Goal: Task Accomplishment & Management: Use online tool/utility

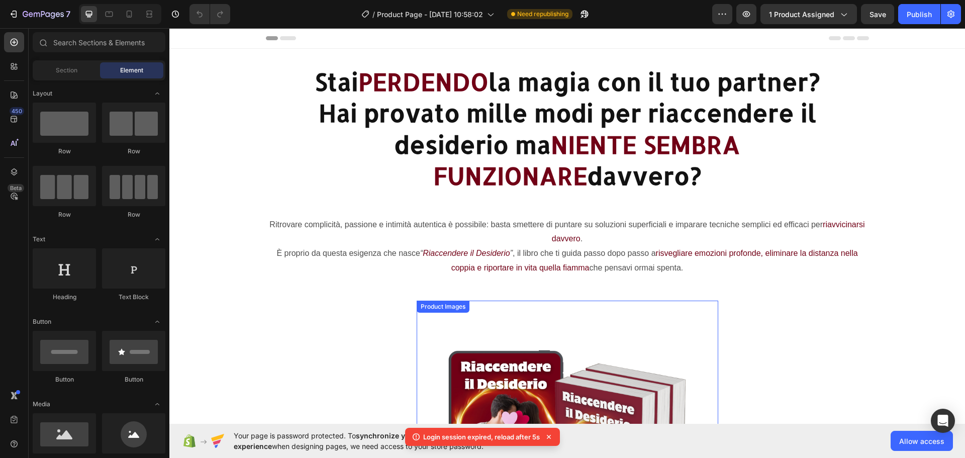
click at [495, 108] on h2 "Stai PERDENDO la magia con il tuo partner? Hai provato mille modi per riaccende…" at bounding box center [567, 129] width 603 height 128
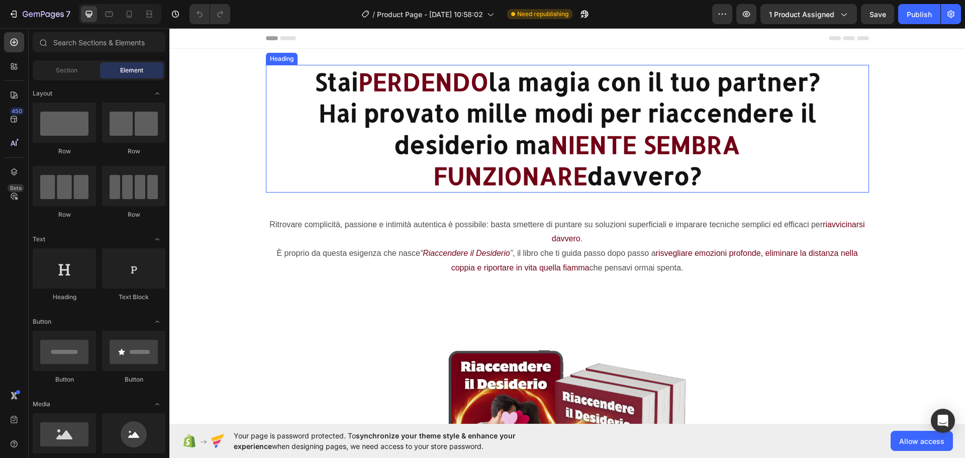
click at [332, 111] on h2 "Stai PERDENDO la magia con il tuo partner? Hai provato mille modi per riaccende…" at bounding box center [567, 129] width 603 height 128
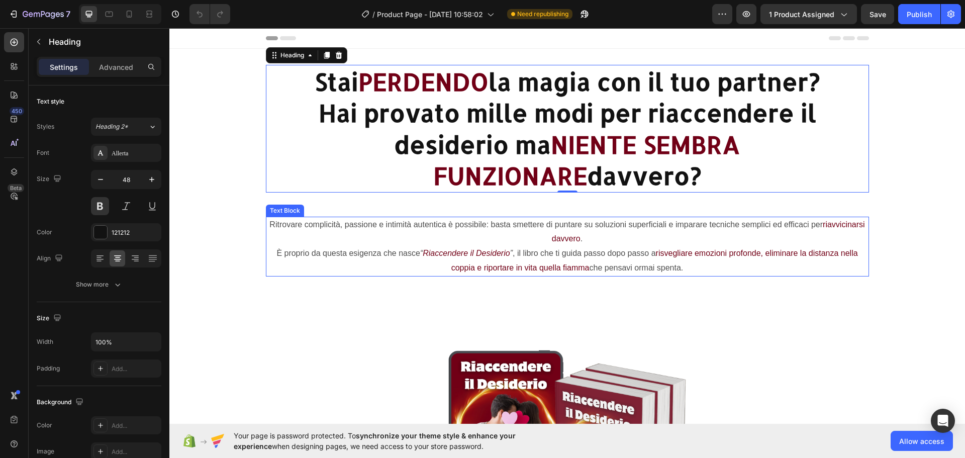
click at [323, 228] on p "Ritrovare complicità, passione e intimità autentica è possibile: basta smettere…" at bounding box center [567, 232] width 601 height 29
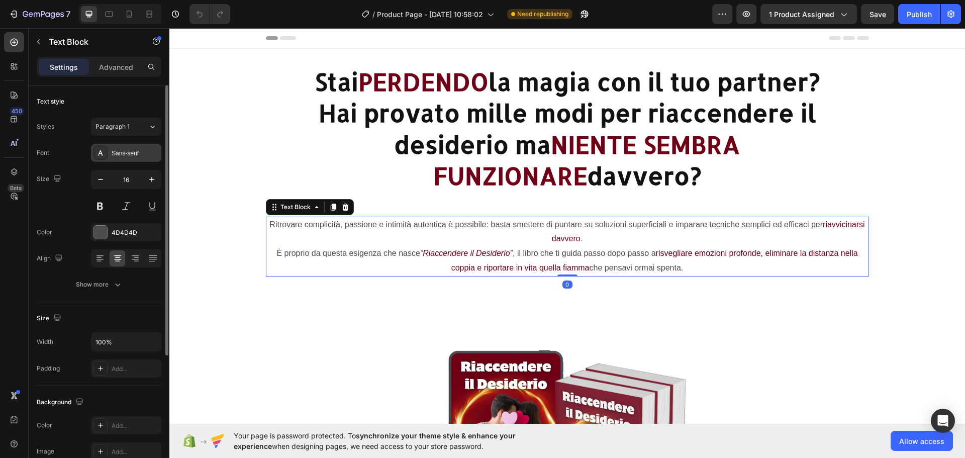
click at [119, 149] on div "Sans-serif" at bounding box center [135, 153] width 47 height 9
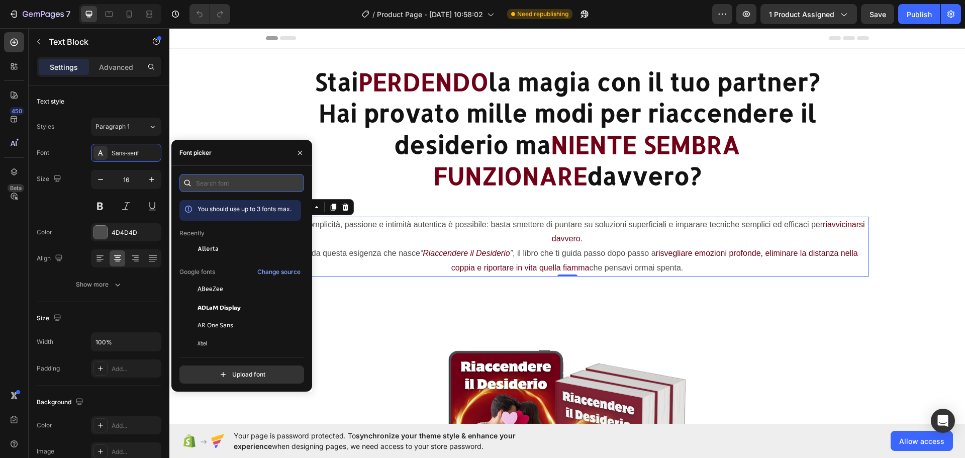
click at [235, 179] on input "text" at bounding box center [241, 183] width 125 height 18
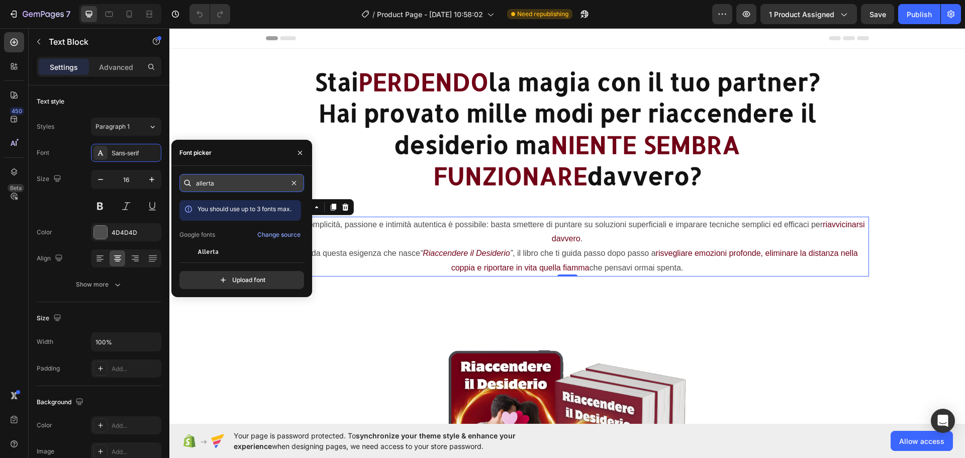
click at [244, 176] on input "allerta" at bounding box center [241, 183] width 125 height 18
type input "allerta"
click at [229, 253] on div "Allerta" at bounding box center [248, 251] width 102 height 9
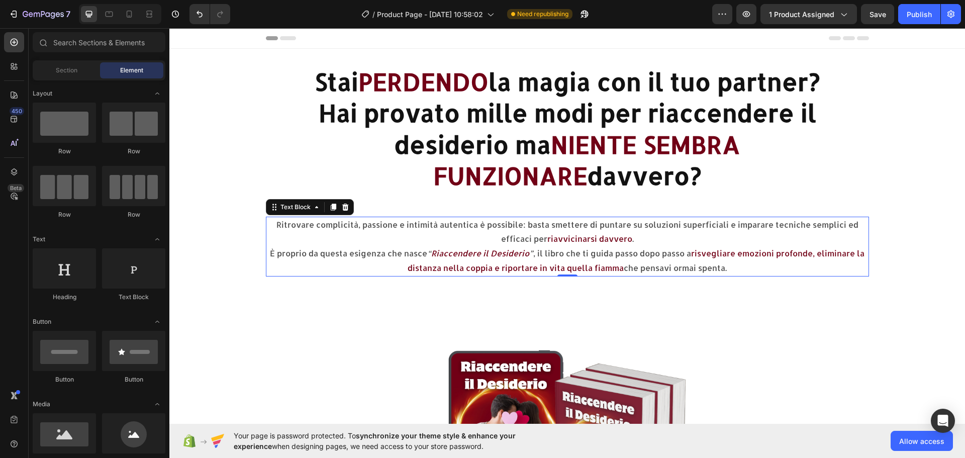
click at [910, 251] on section "Ritrovare complicità, passione e intimità autentica è possibile: basta smettere…" at bounding box center [567, 251] width 732 height 68
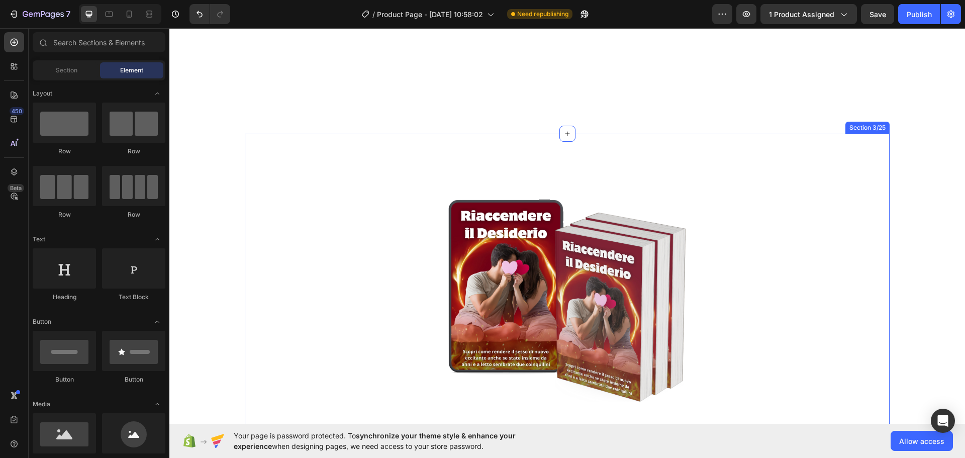
scroll to position [352, 0]
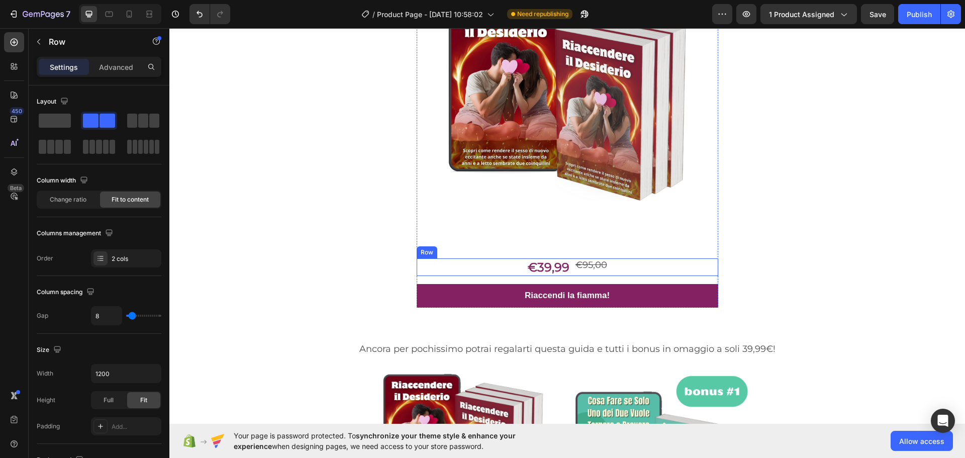
click at [607, 267] on div "€39,99 Product Price Product Price €95,00 Product Price Product Price Row" at bounding box center [567, 267] width 301 height 18
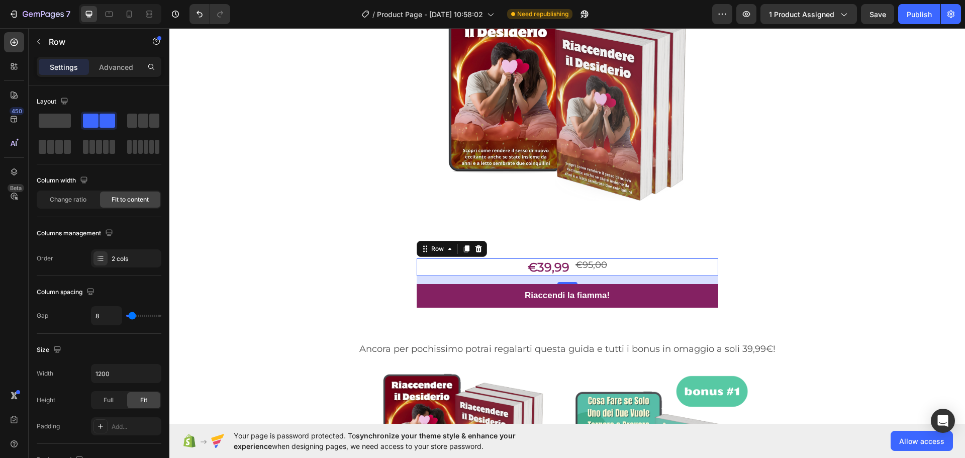
click at [616, 264] on div "€39,99 Product Price Product Price €95,00 Product Price Product Price Row 16" at bounding box center [567, 267] width 301 height 18
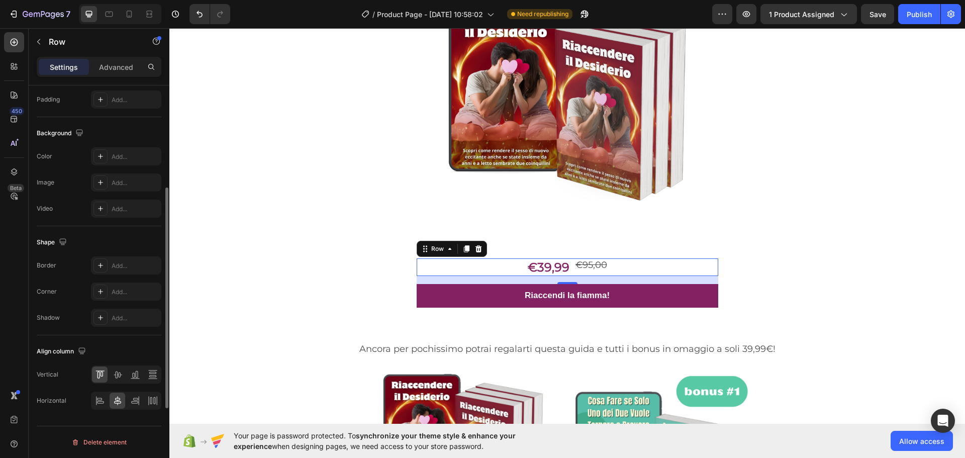
scroll to position [0, 0]
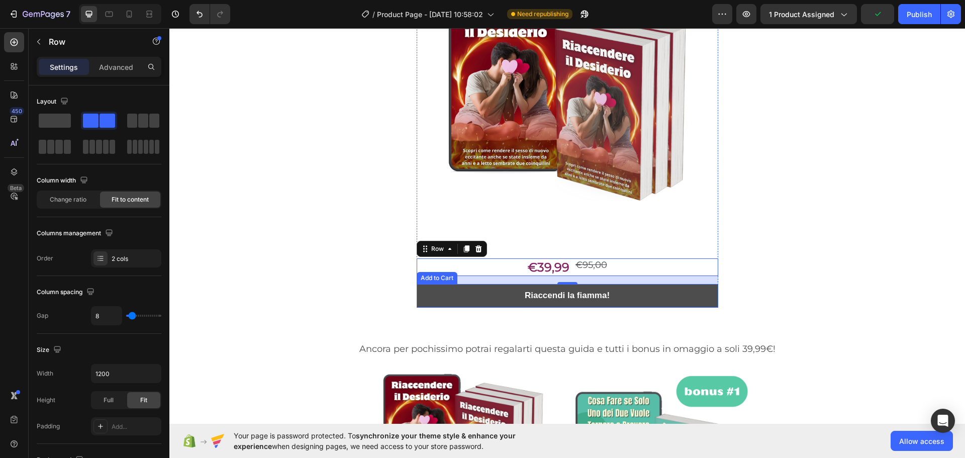
click at [615, 294] on button "Riaccendi la fiamma!" at bounding box center [567, 296] width 301 height 24
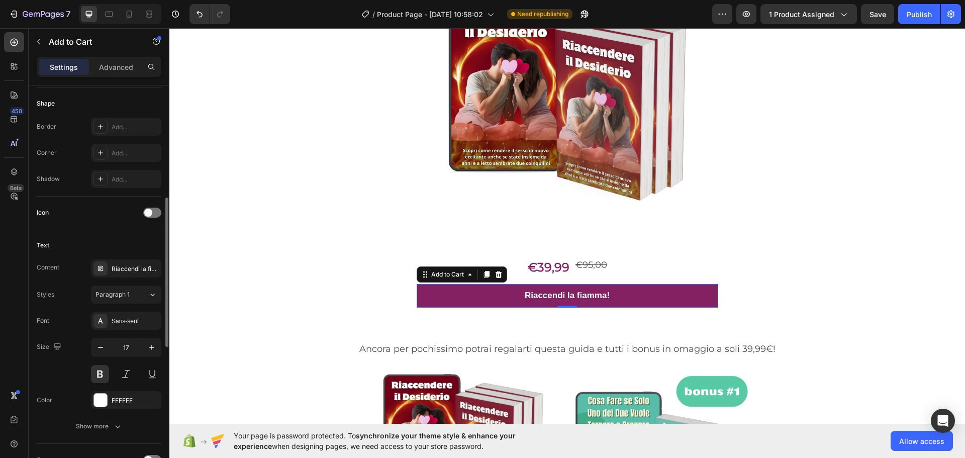
scroll to position [402, 0]
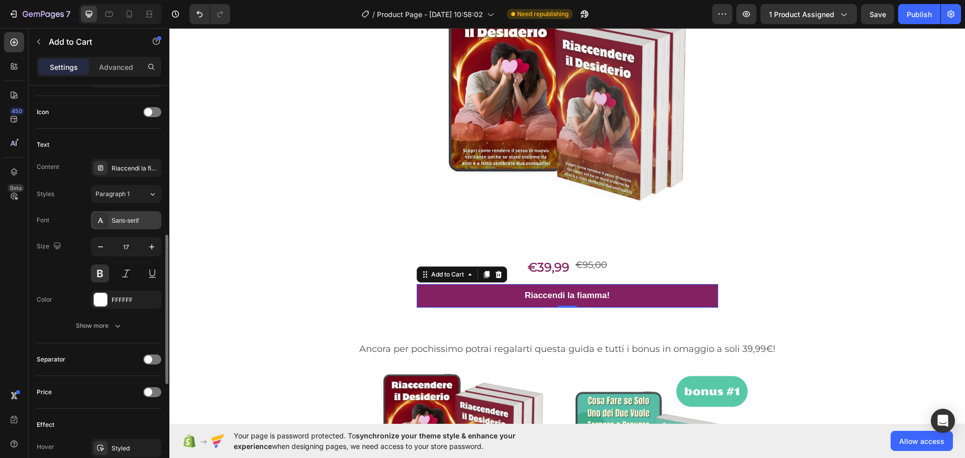
click at [129, 217] on div "Sans-serif" at bounding box center [135, 220] width 47 height 9
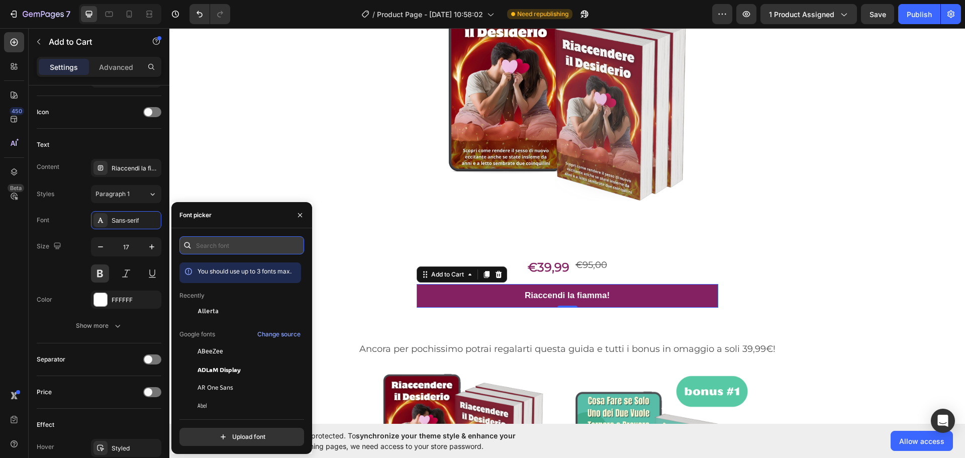
click at [242, 246] on input "text" at bounding box center [241, 245] width 125 height 18
paste input "allerta"
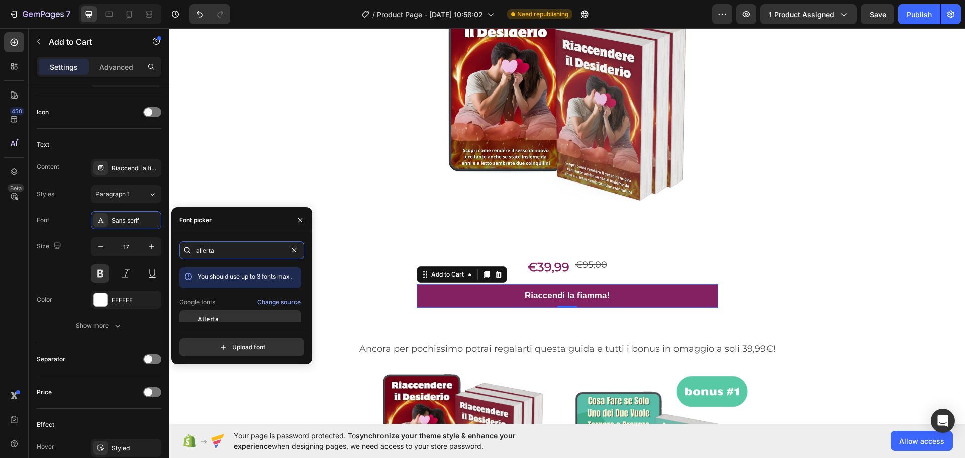
type input "allerta"
click at [225, 313] on div "Allerta" at bounding box center [240, 319] width 122 height 18
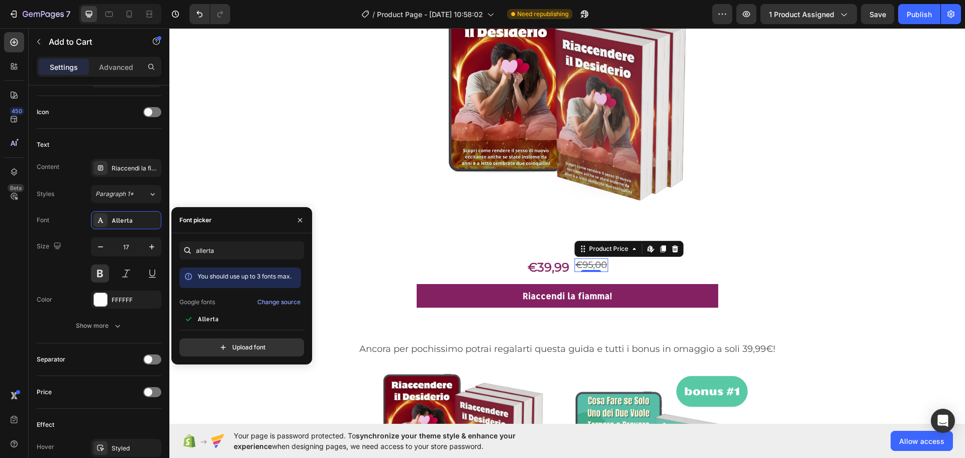
click at [580, 271] on div "€95,00 Product Price Edit content in Shopify 0 Product Price Edit content in Sh…" at bounding box center [591, 265] width 34 height 14
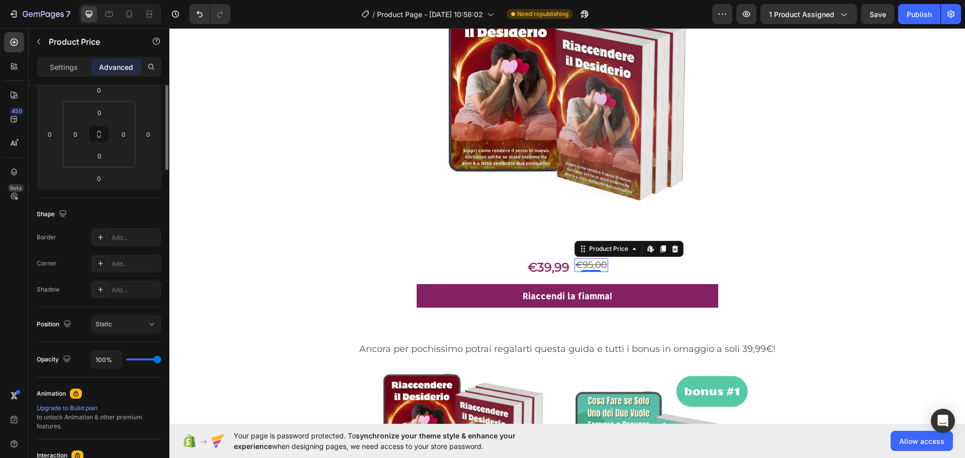
scroll to position [0, 0]
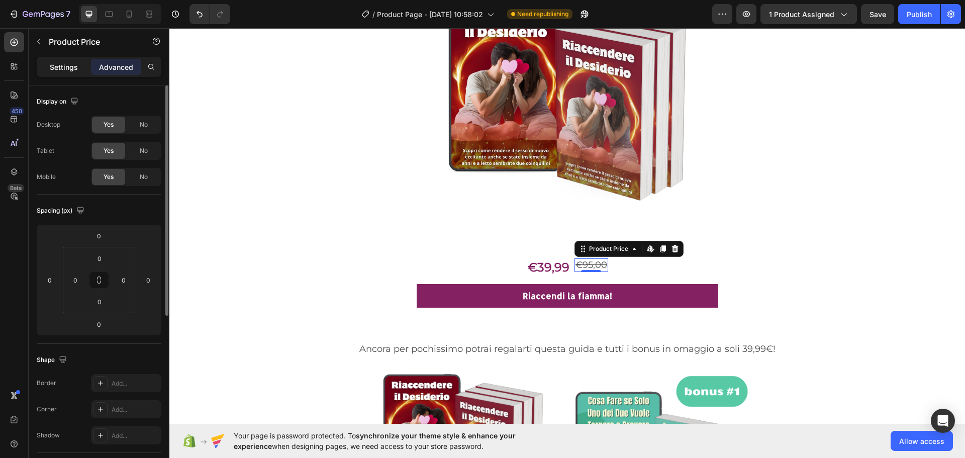
click at [73, 63] on p "Settings" at bounding box center [64, 67] width 28 height 11
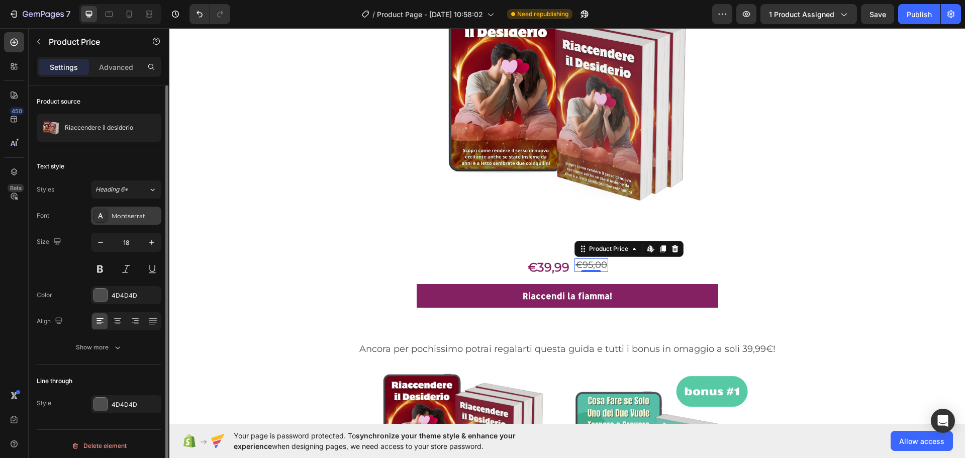
click at [121, 220] on div "Montserrat" at bounding box center [135, 216] width 47 height 9
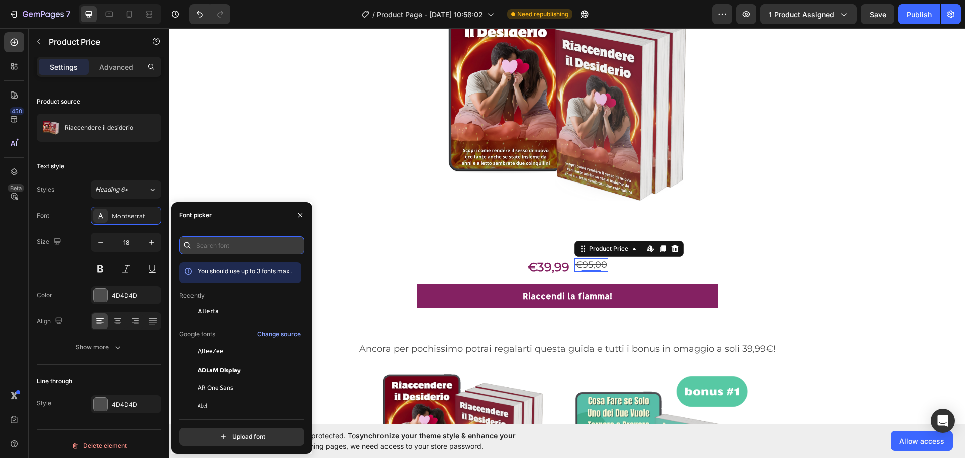
click at [248, 245] on input "text" at bounding box center [241, 245] width 125 height 18
paste input "allerta"
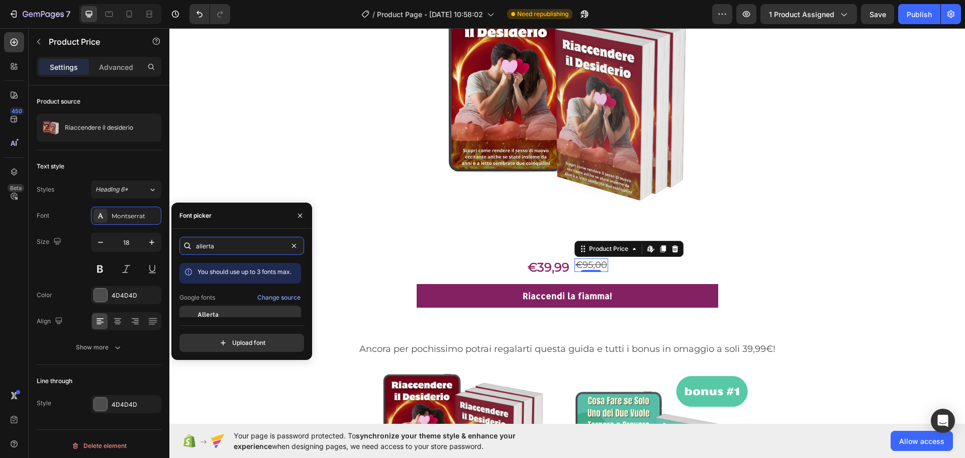
type input "allerta"
click at [234, 312] on div "Allerta" at bounding box center [248, 314] width 102 height 9
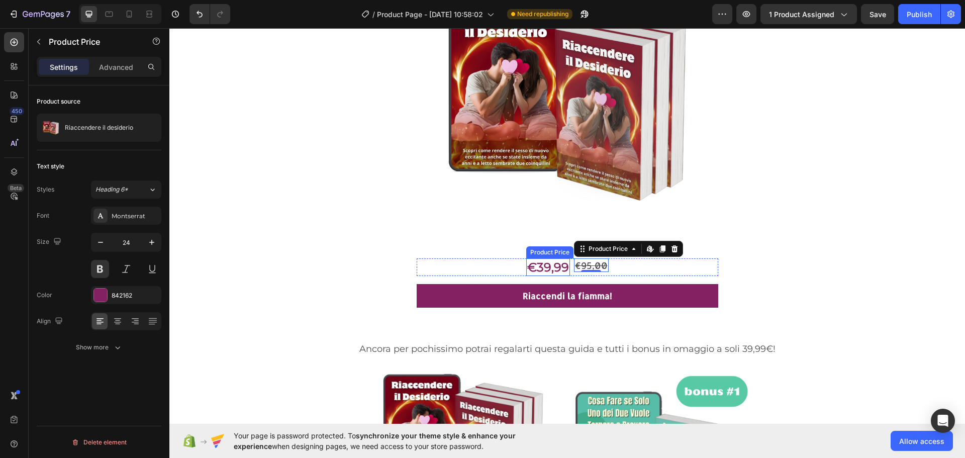
click at [542, 269] on div "€39,99" at bounding box center [548, 267] width 44 height 18
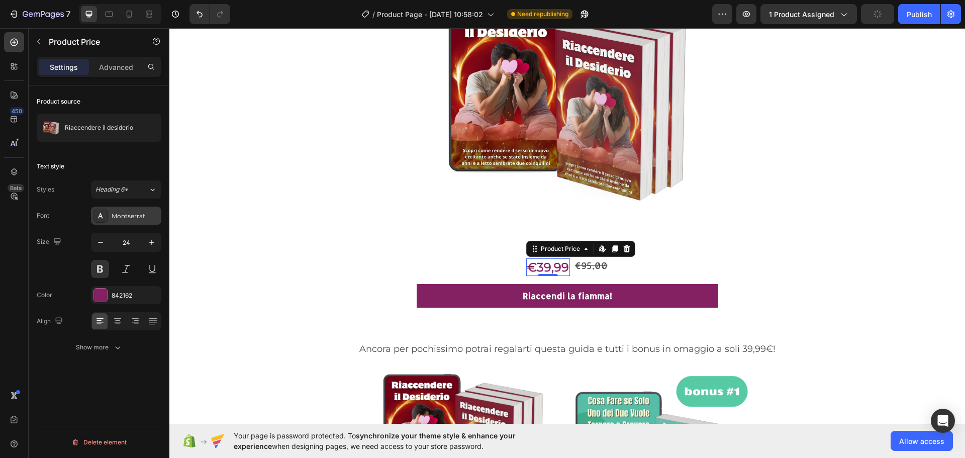
click at [135, 214] on div "Montserrat" at bounding box center [135, 216] width 47 height 9
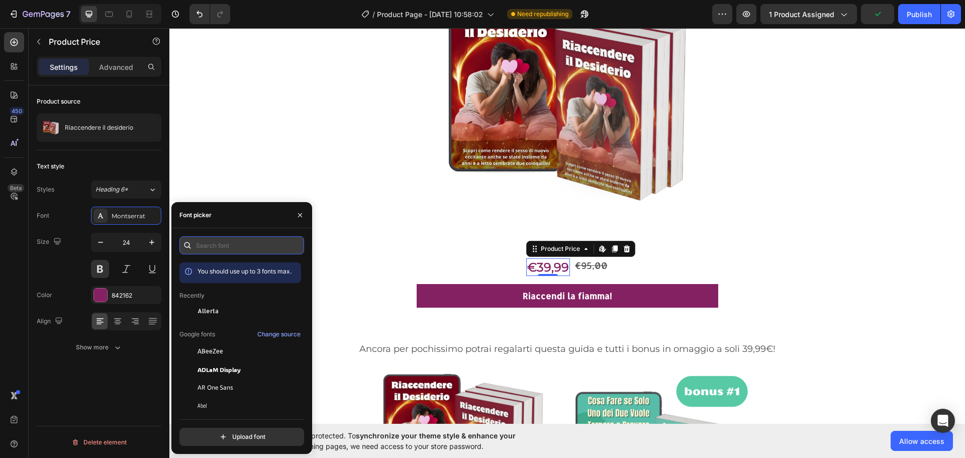
click at [206, 245] on input "text" at bounding box center [241, 245] width 125 height 18
click at [215, 378] on div "Allerta" at bounding box center [240, 387] width 122 height 18
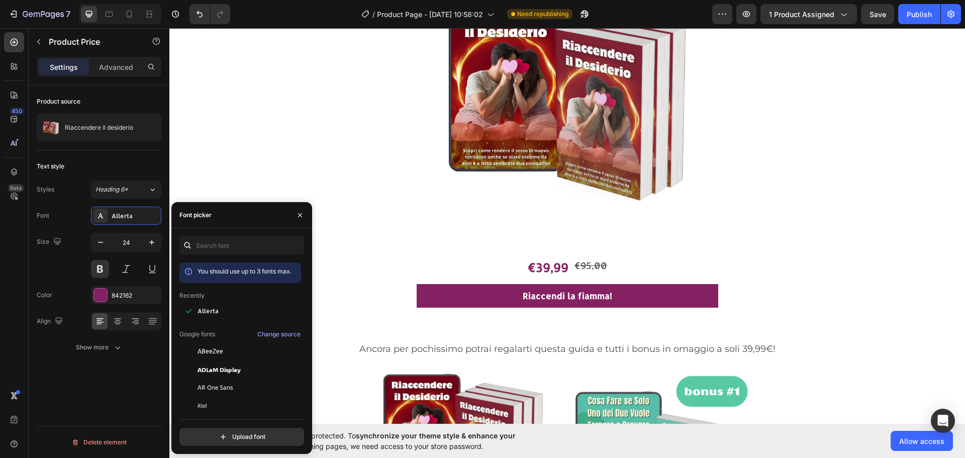
click at [892, 227] on section "Product Images €39,99 Product Price Product Price €95,00 Product Price Product …" at bounding box center [567, 128] width 732 height 391
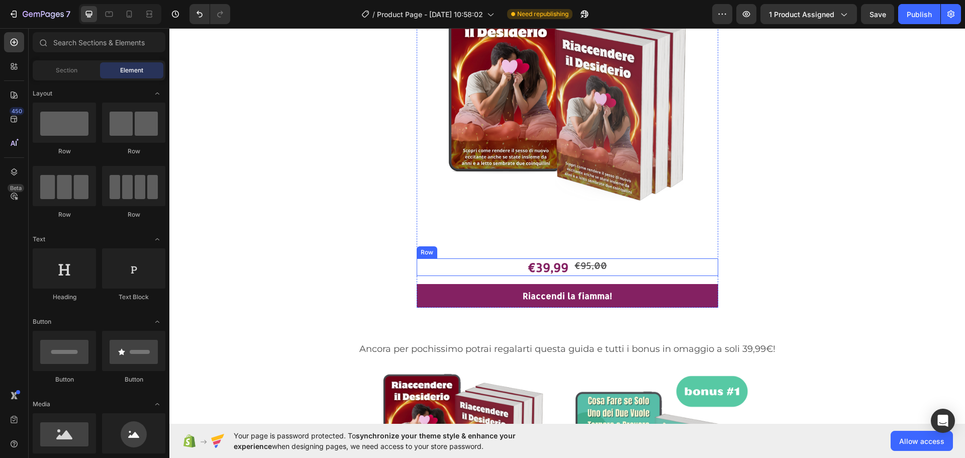
scroll to position [502, 0]
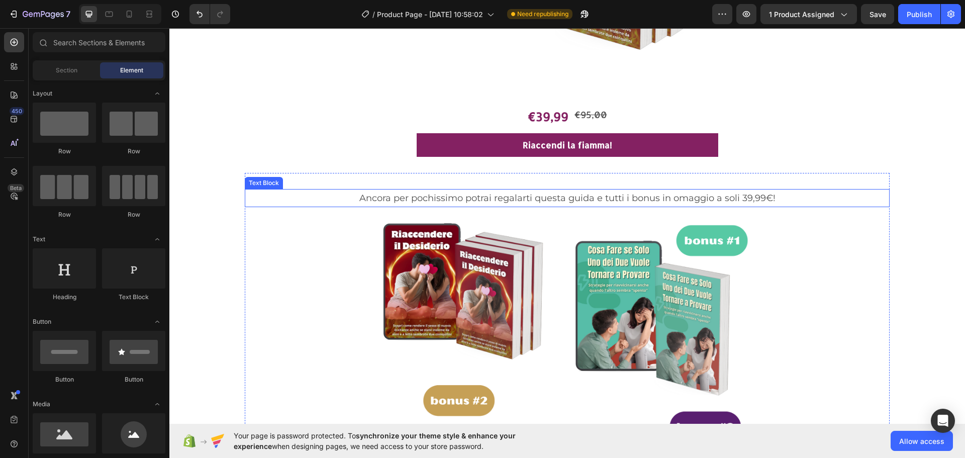
click at [552, 194] on p "Ancora per pochissimo potrai regalarti questa guida e tutti i bonus in omaggio …" at bounding box center [567, 198] width 642 height 16
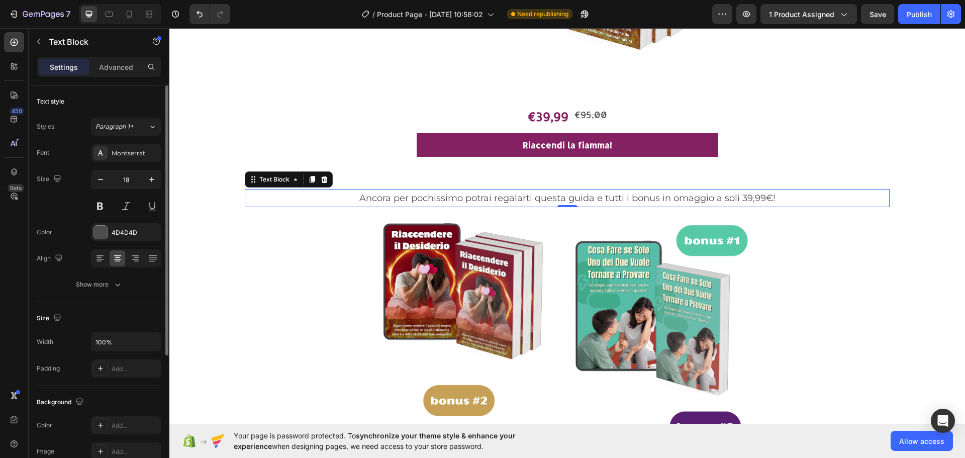
scroll to position [50, 0]
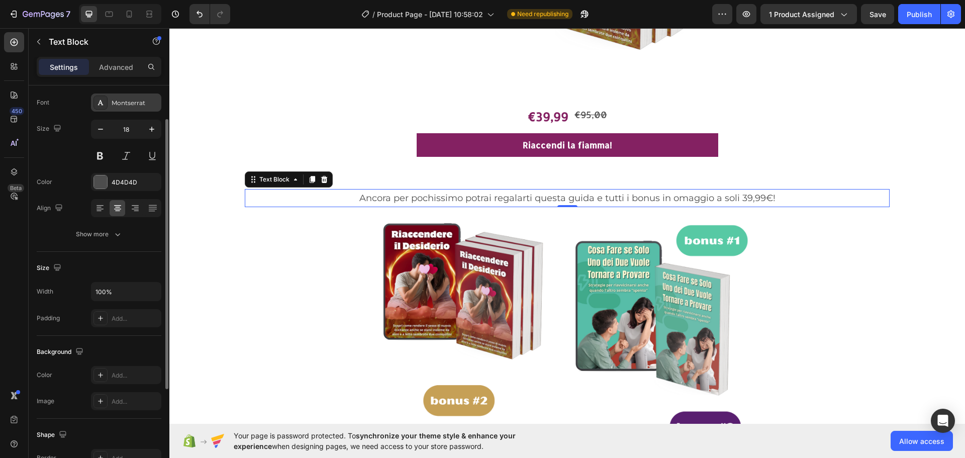
click at [128, 99] on div "Montserrat" at bounding box center [135, 102] width 47 height 9
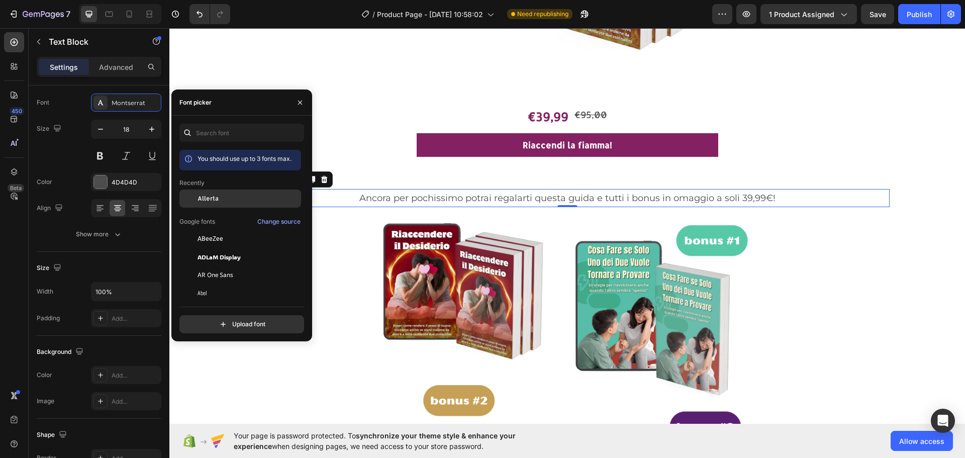
click at [237, 199] on div "Allerta" at bounding box center [248, 198] width 102 height 9
click at [924, 236] on section "Ancora per pochissimo potrai regalarti questa guida e tutti i bonus in omaggio …" at bounding box center [567, 419] width 732 height 493
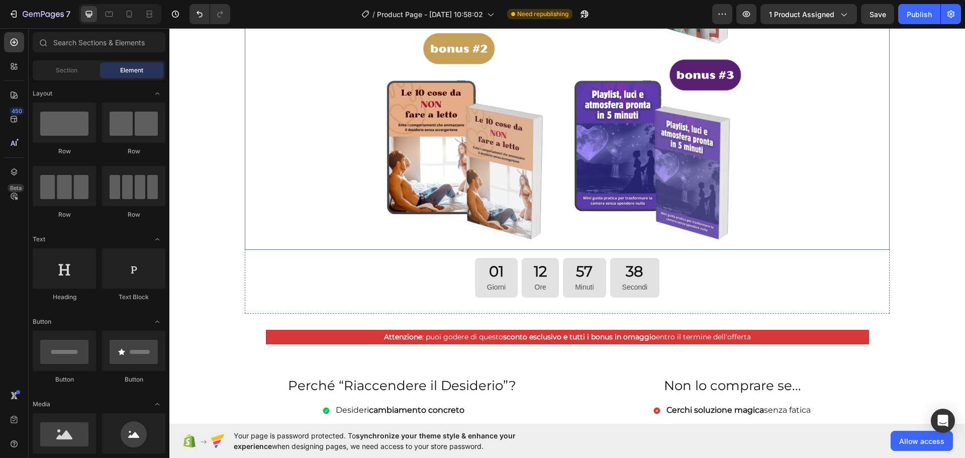
scroll to position [955, 0]
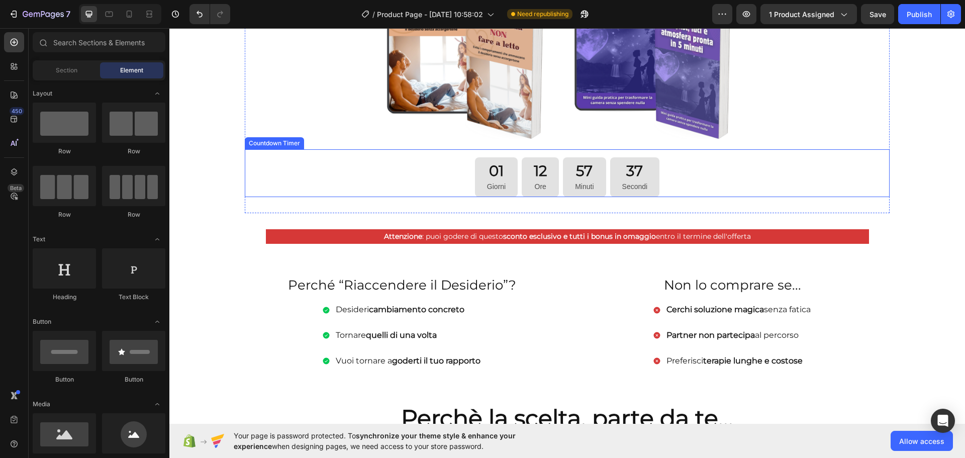
click at [492, 175] on div "01" at bounding box center [496, 170] width 19 height 19
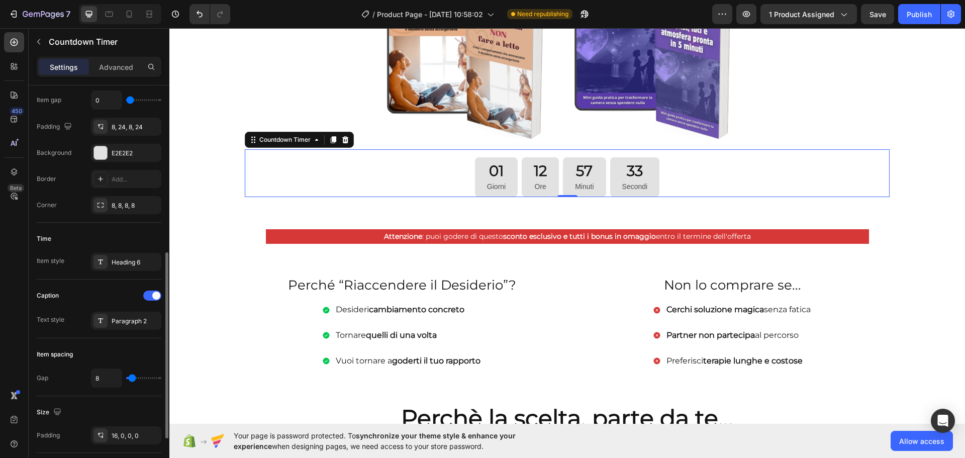
scroll to position [251, 0]
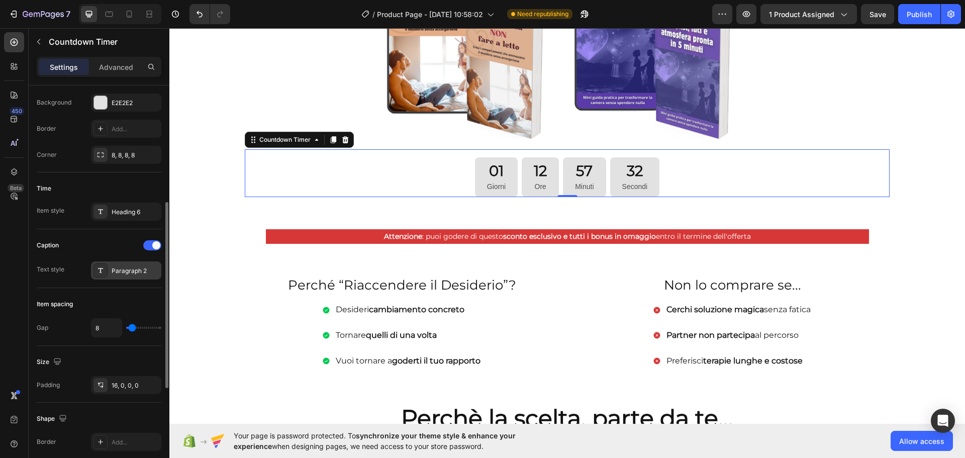
click at [136, 275] on div "Paragraph 2" at bounding box center [126, 270] width 70 height 18
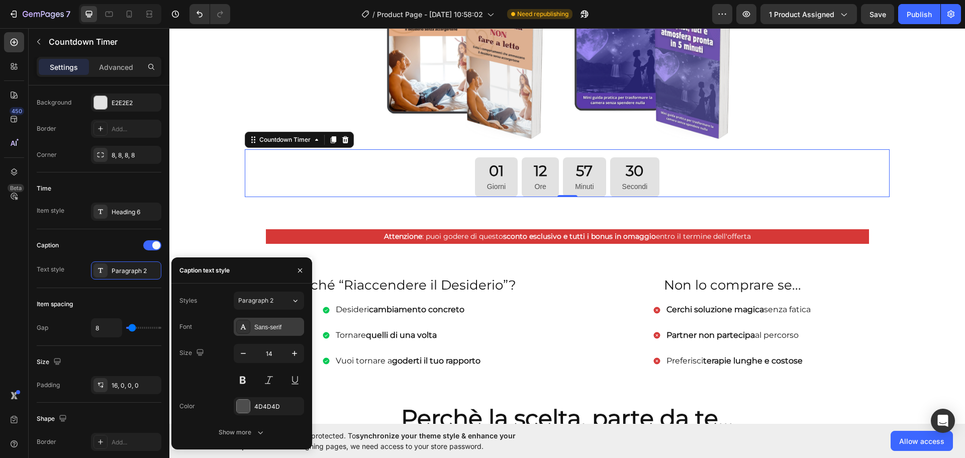
click at [280, 332] on div "Sans-serif" at bounding box center [269, 327] width 70 height 18
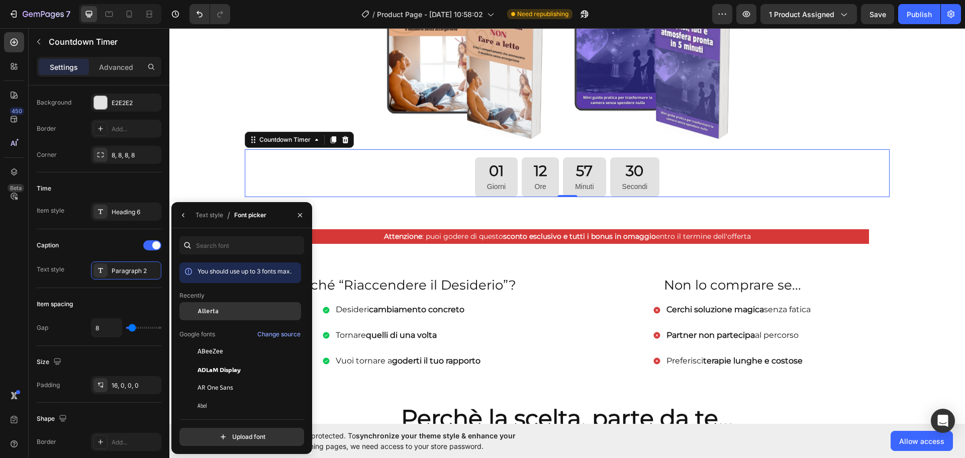
click at [239, 313] on div "Allerta" at bounding box center [248, 311] width 102 height 9
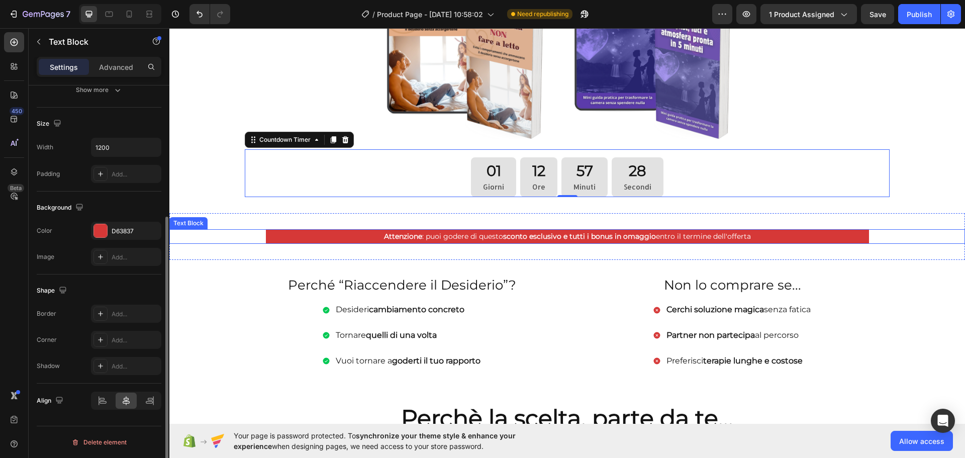
click at [860, 230] on p "Attenzione : puoi godere di questo sconto esclusivo e tutti i bonus in omaggio …" at bounding box center [567, 236] width 601 height 13
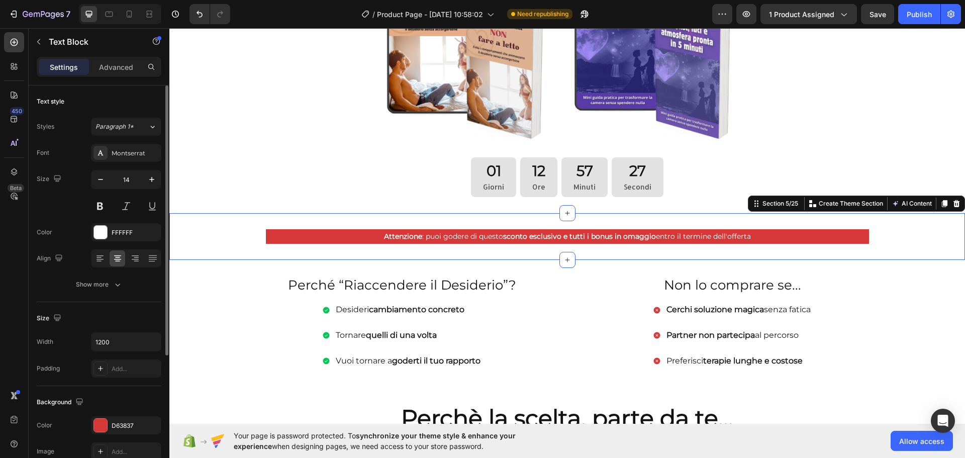
click at [849, 217] on div "Attenzione : puoi godere di questo sconto esclusivo e tutti i bonus in omaggio …" at bounding box center [566, 236] width 795 height 47
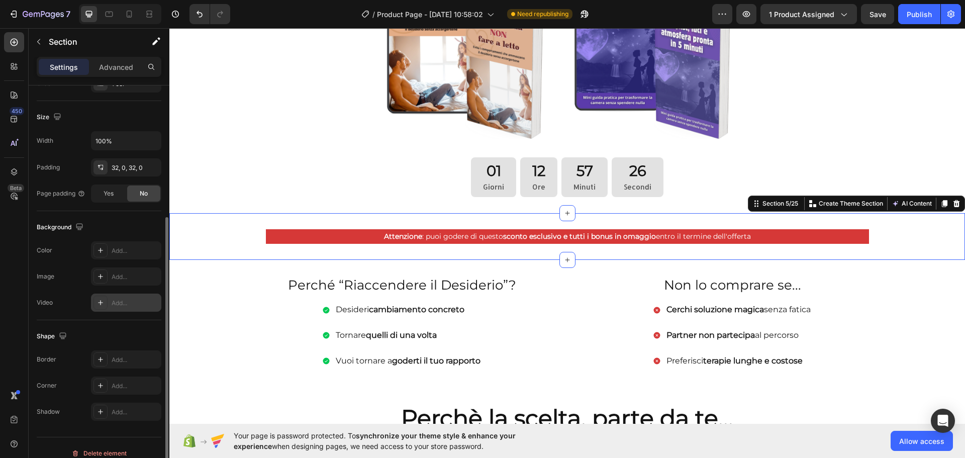
scroll to position [212, 0]
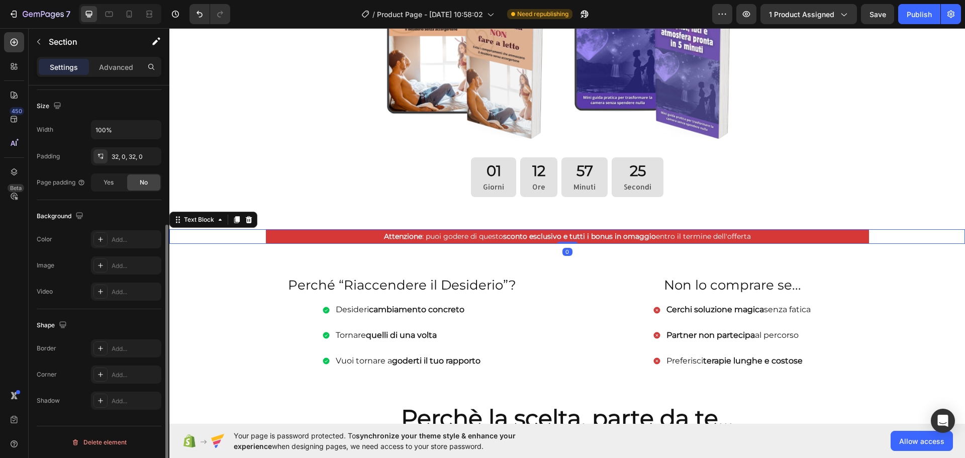
click at [377, 236] on p "Attenzione : puoi godere di questo sconto esclusivo e tutti i bonus in omaggio …" at bounding box center [567, 236] width 601 height 13
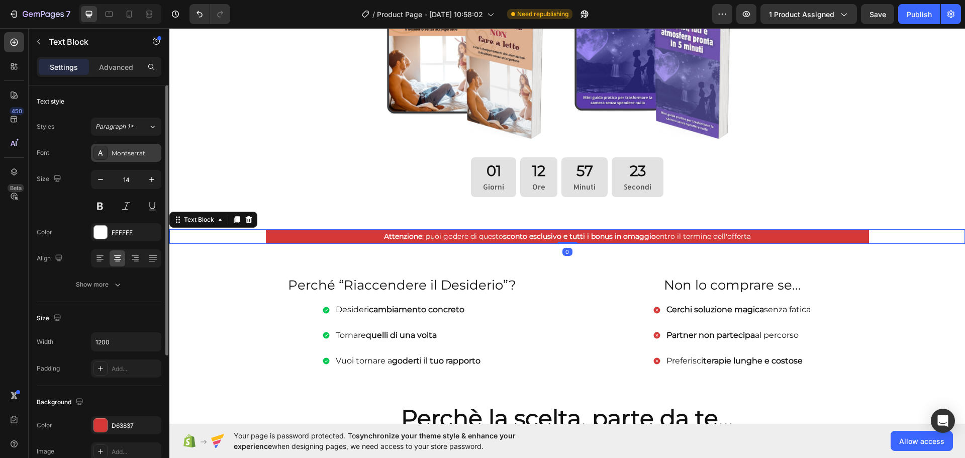
click at [142, 158] on div "Montserrat" at bounding box center [126, 153] width 70 height 18
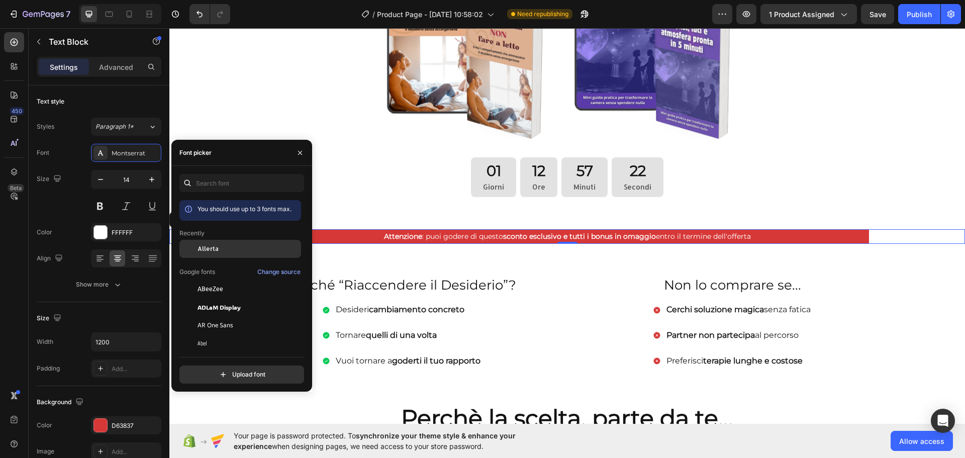
click at [246, 249] on div "Allerta" at bounding box center [248, 248] width 102 height 9
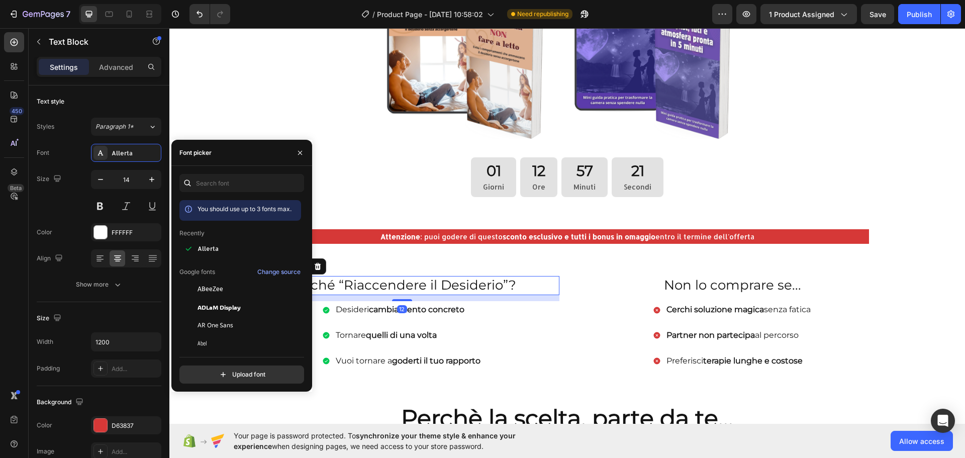
click at [456, 283] on h2 "Perché “Riaccendere il Desiderio”?" at bounding box center [402, 285] width 314 height 19
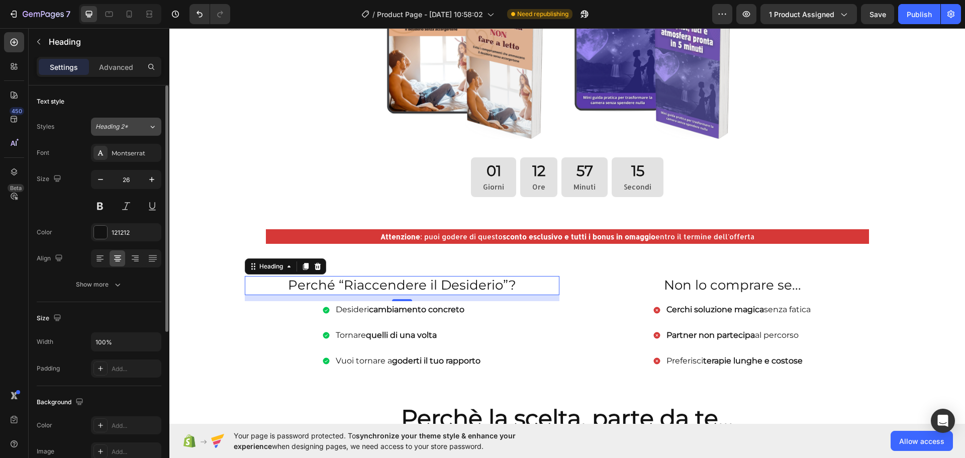
click at [135, 126] on div "Heading 2*" at bounding box center [115, 126] width 41 height 9
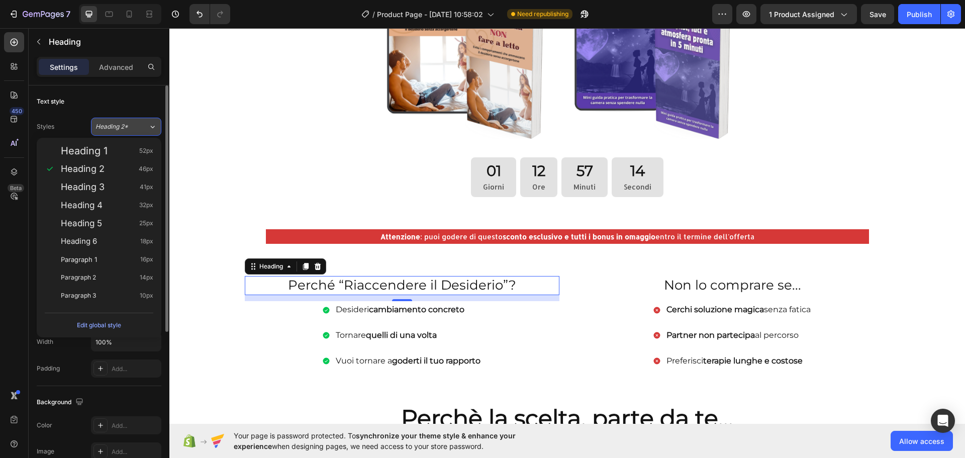
click at [129, 121] on button "Heading 2*" at bounding box center [126, 127] width 70 height 18
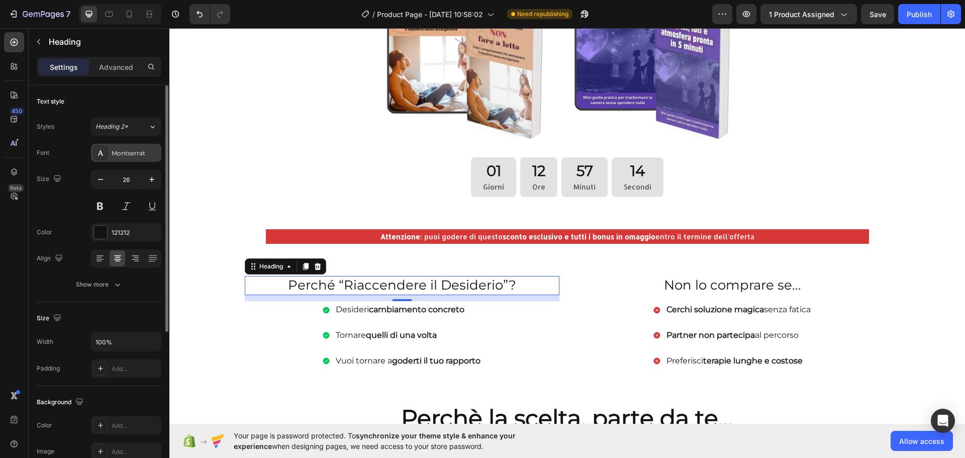
click at [142, 158] on div "Montserrat" at bounding box center [126, 153] width 70 height 18
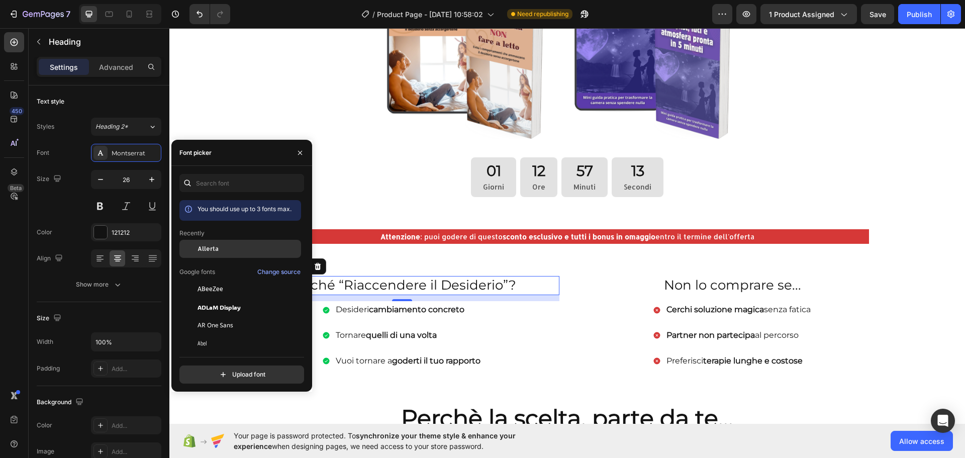
click at [227, 244] on div "Allerta" at bounding box center [248, 248] width 102 height 9
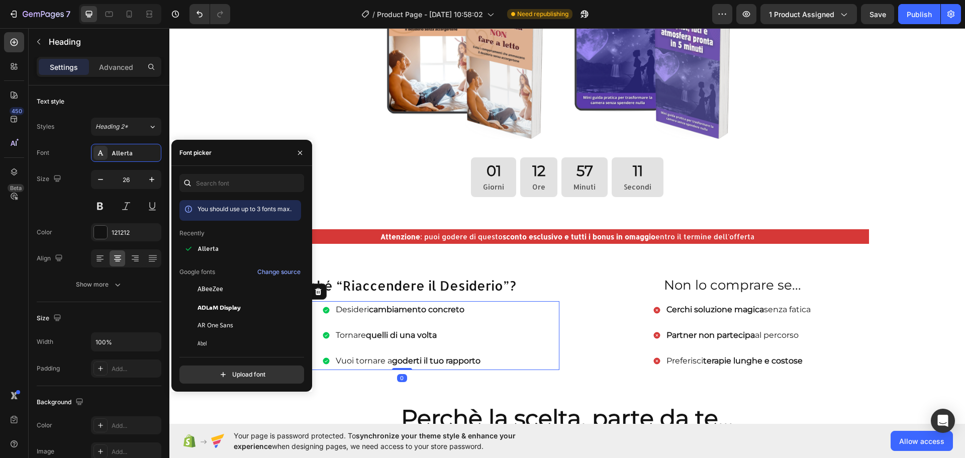
click at [519, 302] on div "Desideri cambiamento concreto Tornare quelli di una volta Vuoi tornare a godert…" at bounding box center [402, 335] width 314 height 68
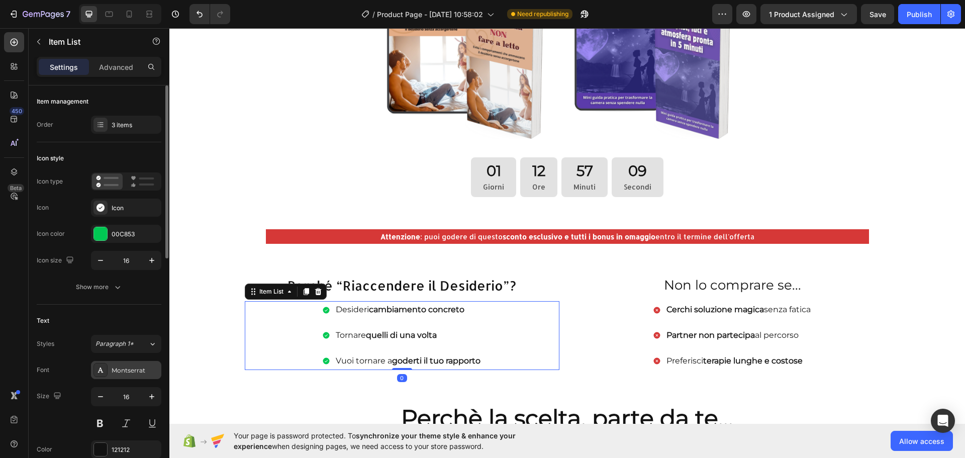
click at [125, 373] on div "Montserrat" at bounding box center [135, 370] width 47 height 9
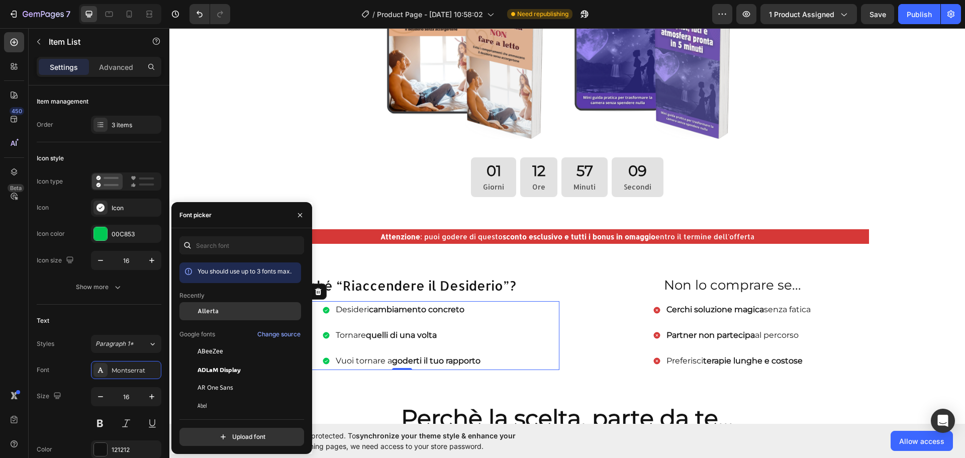
click at [209, 378] on div "Allerta" at bounding box center [240, 387] width 122 height 18
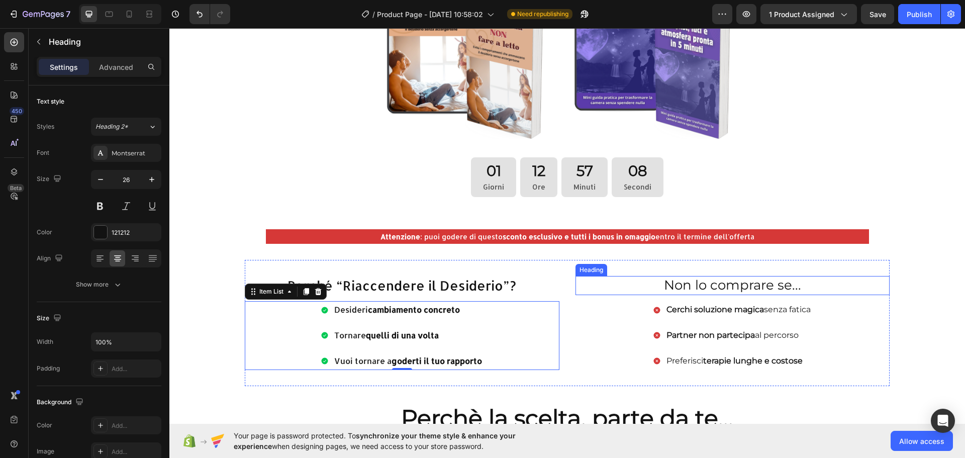
click at [753, 278] on h2 "Non lo comprare se..." at bounding box center [732, 285] width 314 height 19
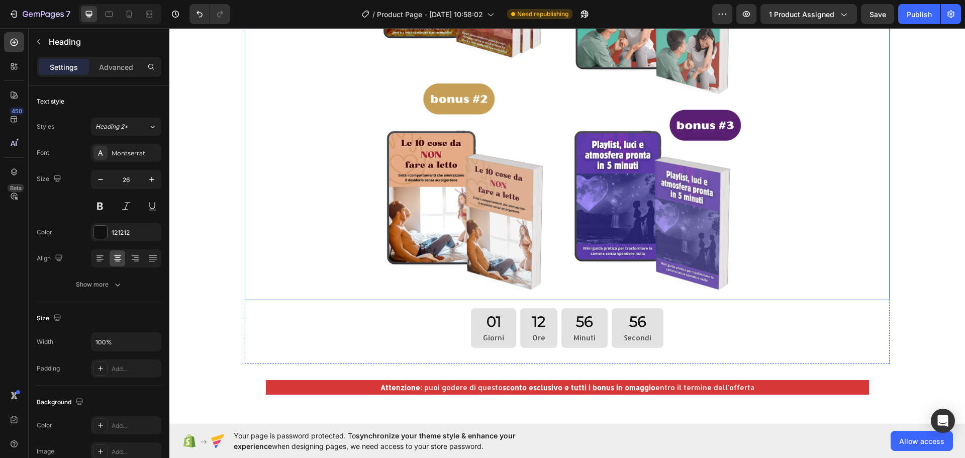
scroll to position [1055, 0]
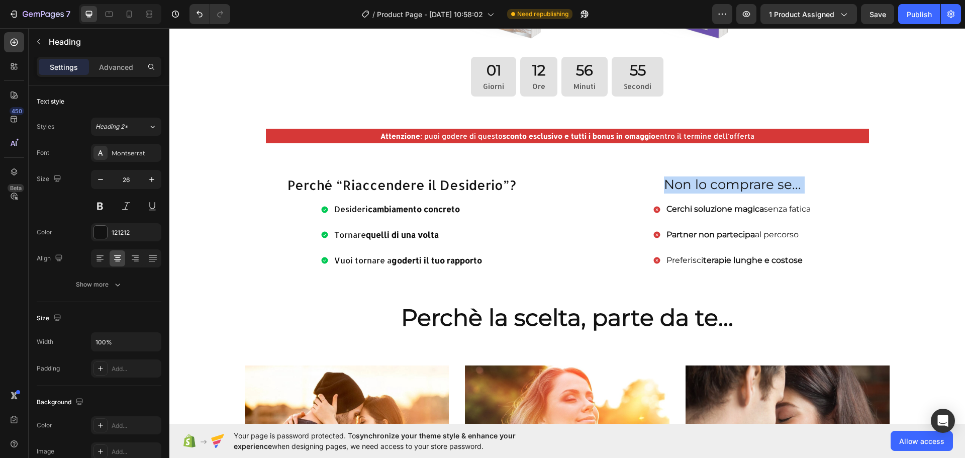
click at [711, 181] on h2 "Non lo comprare se..." at bounding box center [732, 184] width 314 height 19
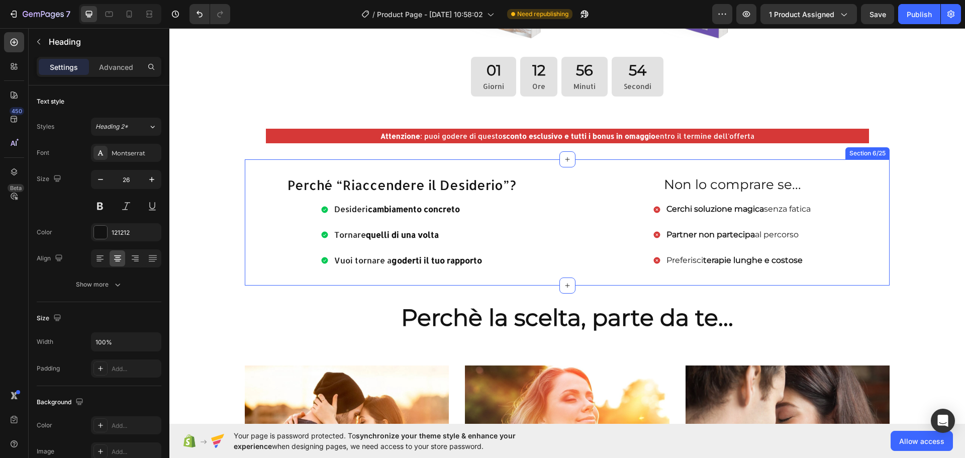
click at [672, 171] on div "Perché “Riaccendere il Desiderio”? Heading Desideri cambiamento concreto Tornar…" at bounding box center [567, 222] width 644 height 126
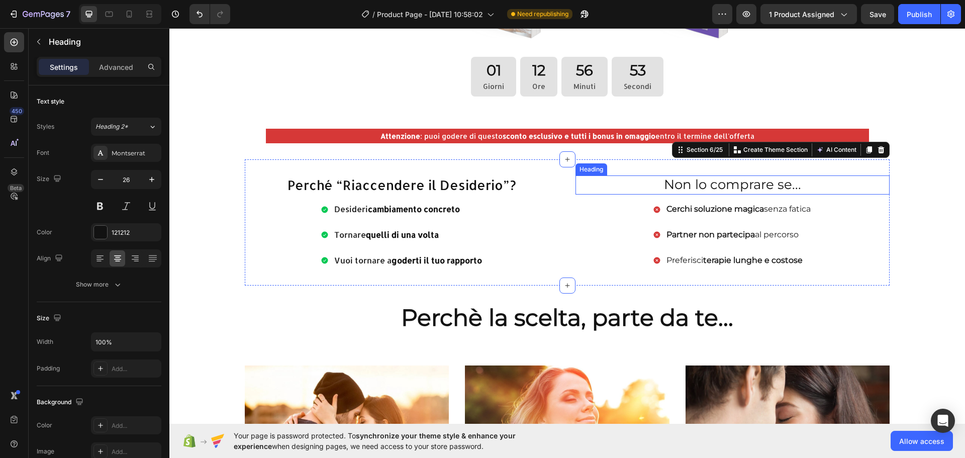
click at [660, 180] on p "Non lo comprare se..." at bounding box center [732, 184] width 312 height 17
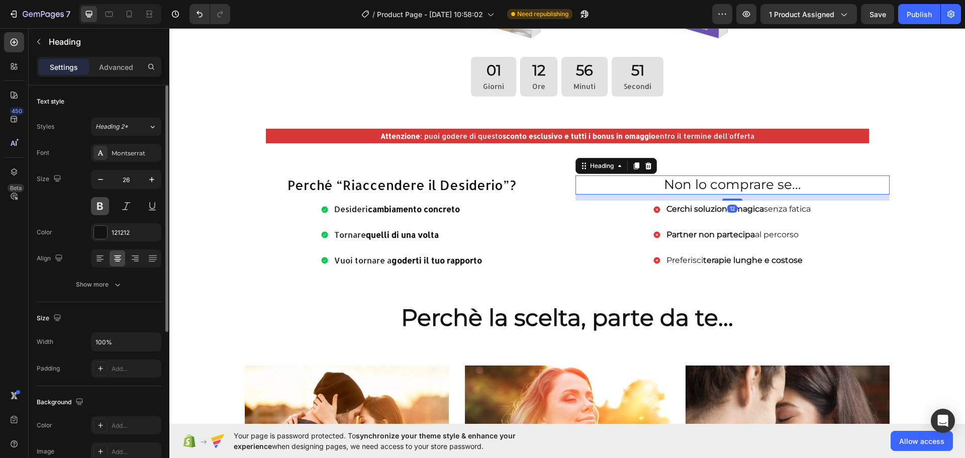
click at [104, 205] on button at bounding box center [100, 206] width 18 height 18
click at [124, 163] on div "Font Montserrat Size 26 Color 121212 Align Show more" at bounding box center [99, 219] width 125 height 150
click at [133, 153] on div "Montserrat" at bounding box center [135, 153] width 47 height 9
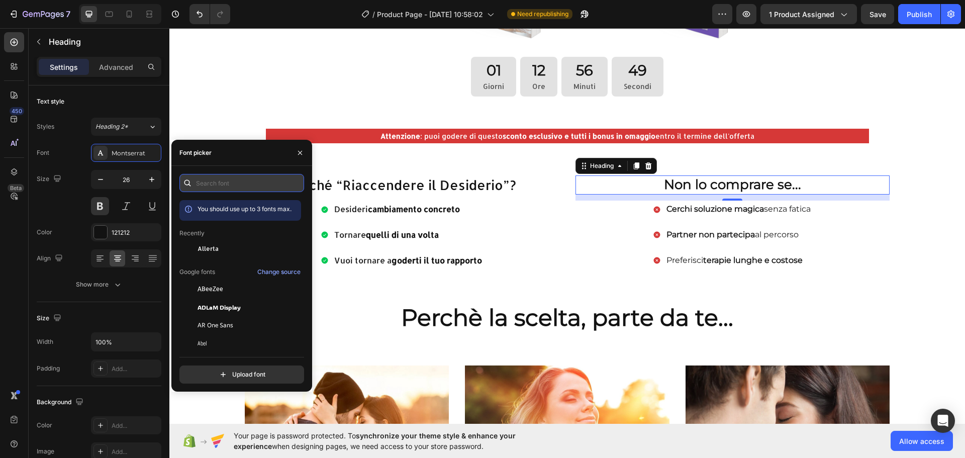
click at [215, 176] on input "text" at bounding box center [241, 183] width 125 height 18
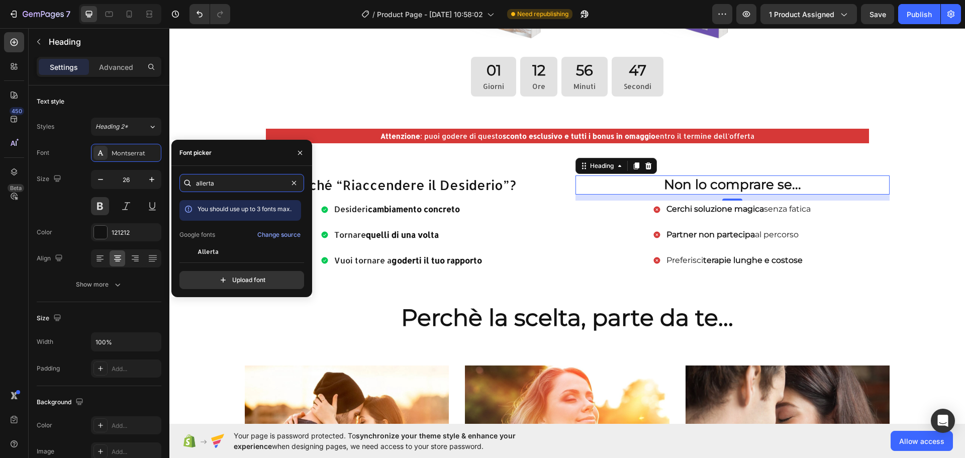
type input "allerta"
click at [219, 255] on div "allerta You should use up to 3 fonts max. Google fonts Change source Allerta Al…" at bounding box center [241, 231] width 125 height 115
click at [215, 248] on span "Allerta" at bounding box center [207, 251] width 21 height 9
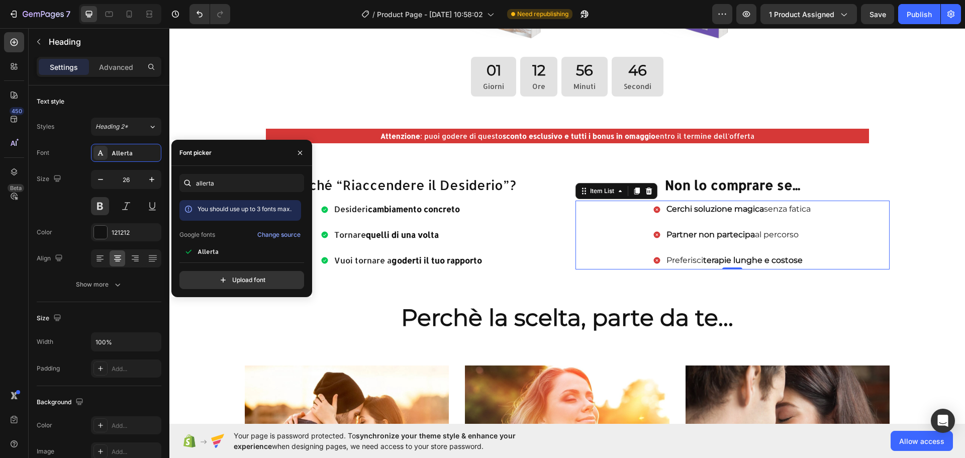
click at [786, 202] on p "Cerchi soluzione magica senza fatica" at bounding box center [738, 209] width 144 height 15
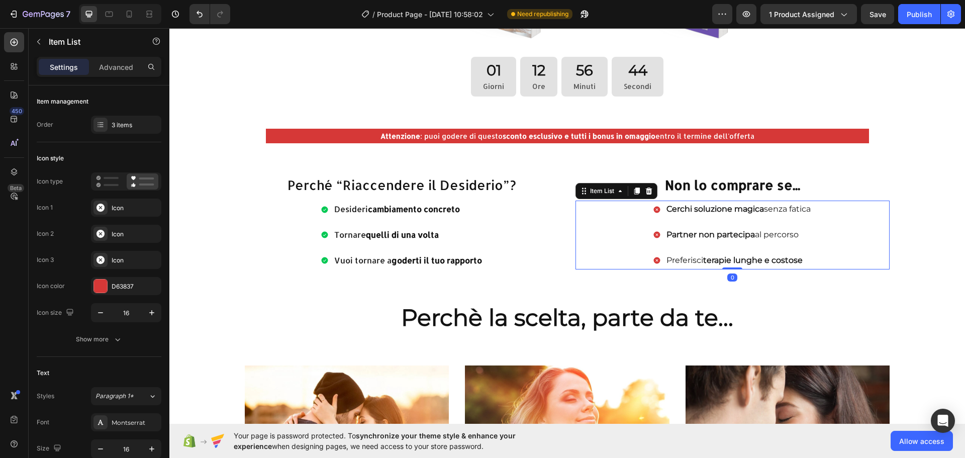
click at [840, 203] on div "Cerchi soluzione magica senza fatica Partner non partecipa al percorso Preferis…" at bounding box center [732, 234] width 314 height 68
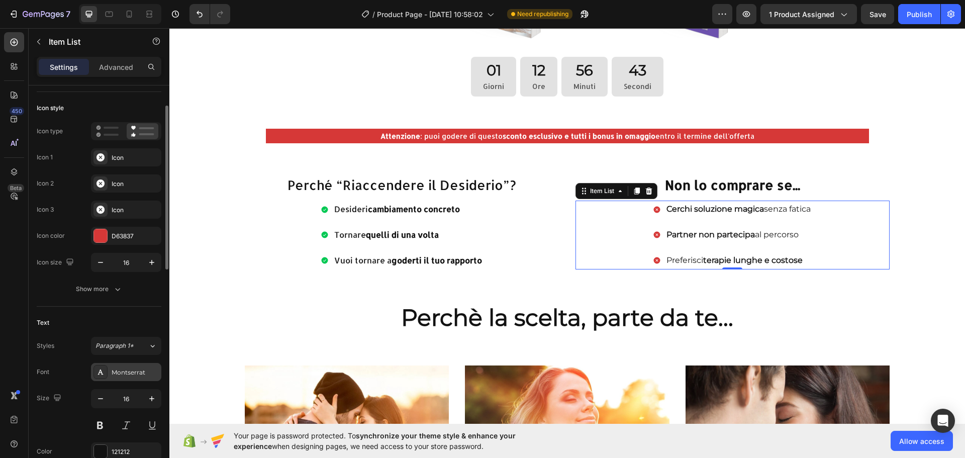
click at [131, 363] on div "Montserrat" at bounding box center [126, 372] width 70 height 18
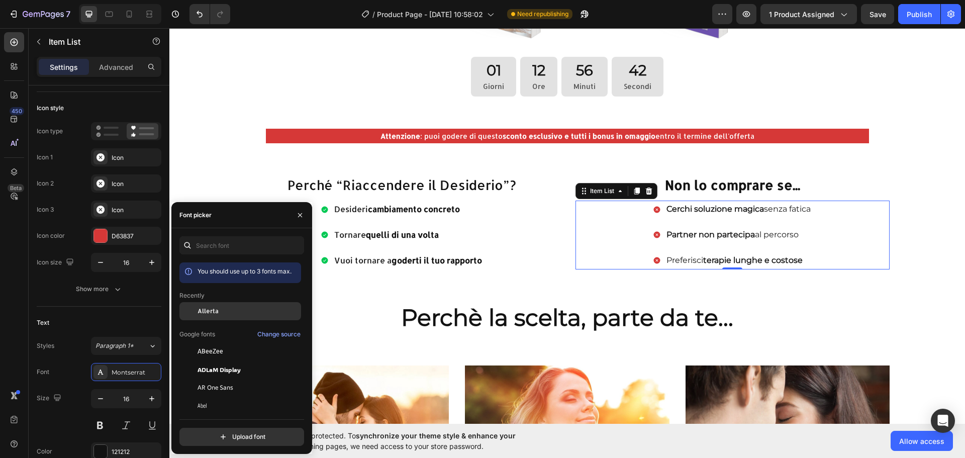
click at [215, 308] on span "Allerta" at bounding box center [207, 311] width 21 height 9
click at [926, 237] on section "Perché “Riaccendere il Desiderio”? Heading Desideri cambiamento concreto Tornar…" at bounding box center [567, 222] width 732 height 126
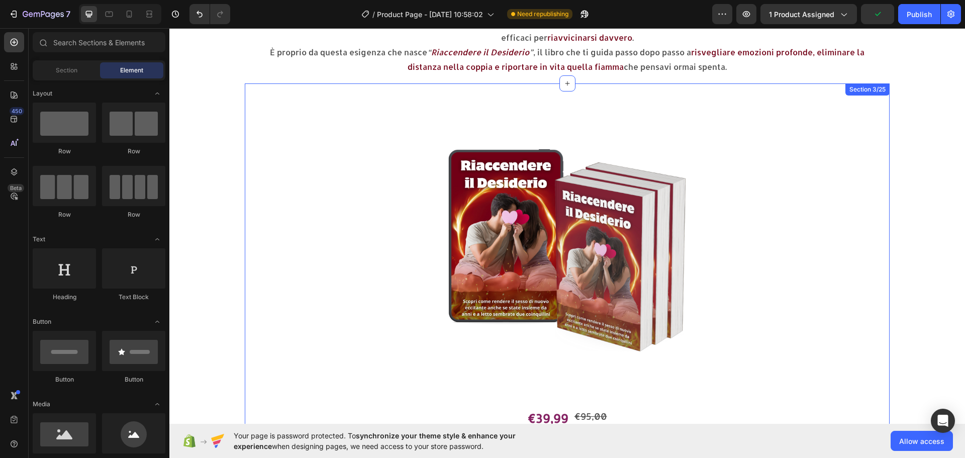
scroll to position [0, 0]
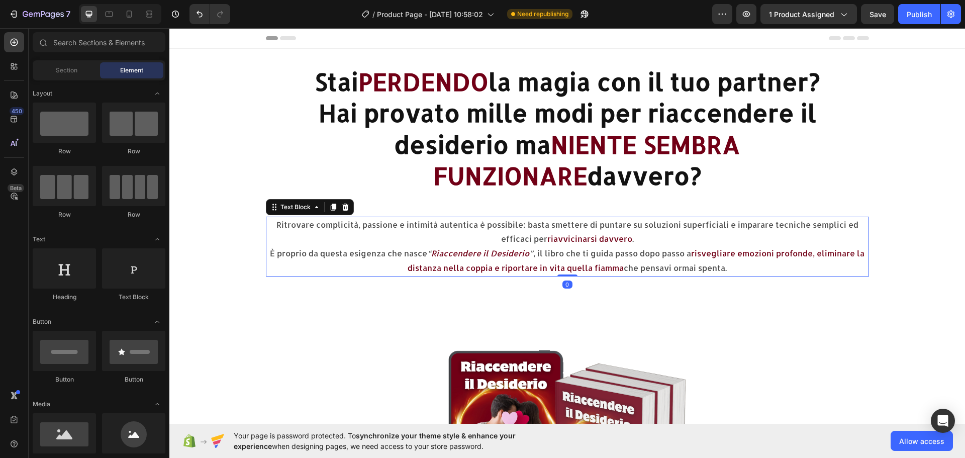
click at [639, 238] on p "Ritrovare complicità, passione e intimità autentica è possibile: basta smettere…" at bounding box center [567, 232] width 601 height 29
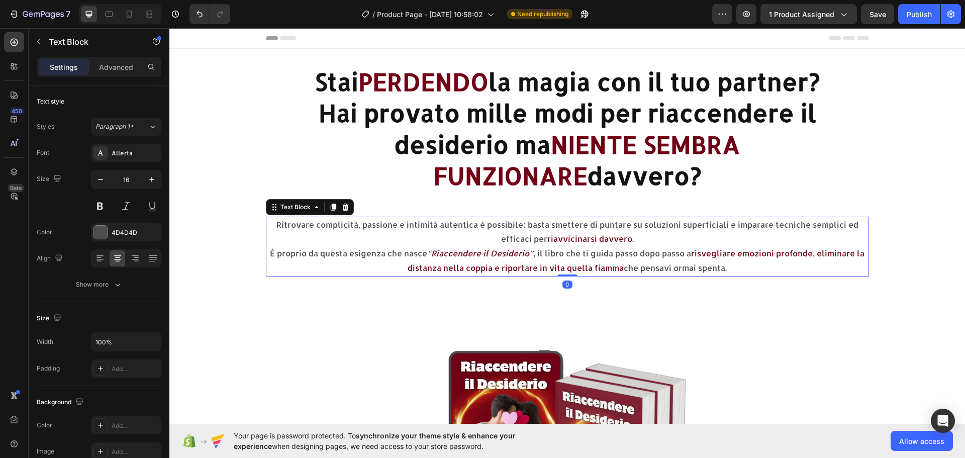
click at [638, 238] on p "Ritrovare complicità, passione e intimità autentica è possibile: basta smettere…" at bounding box center [567, 232] width 601 height 29
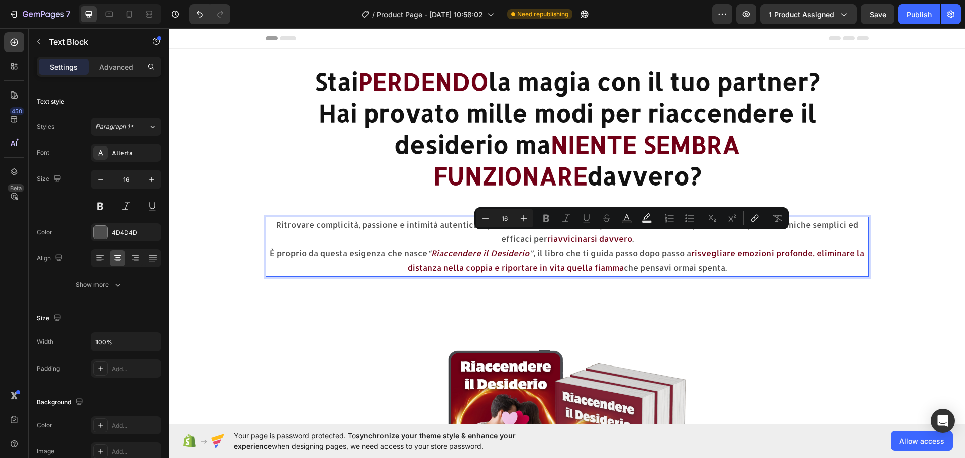
click at [635, 238] on p "Ritrovare complicità, passione e intimità autentica è possibile: basta smettere…" at bounding box center [567, 232] width 601 height 29
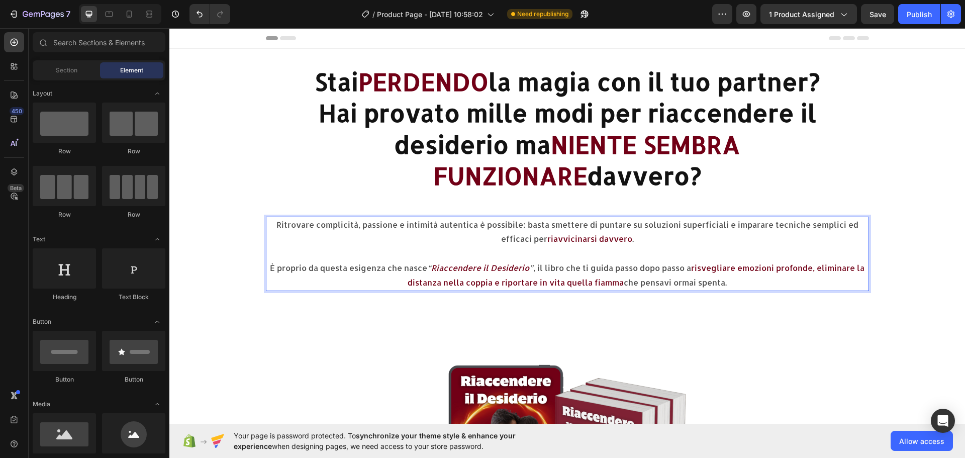
click at [924, 226] on section "Ritrovare complicità, passione e intimità autentica è possibile: basta smettere…" at bounding box center [567, 258] width 732 height 82
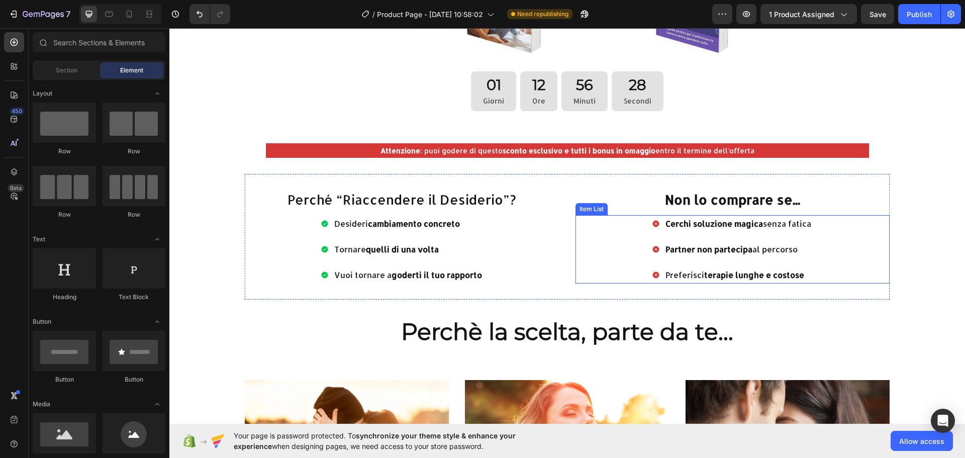
scroll to position [1206, 0]
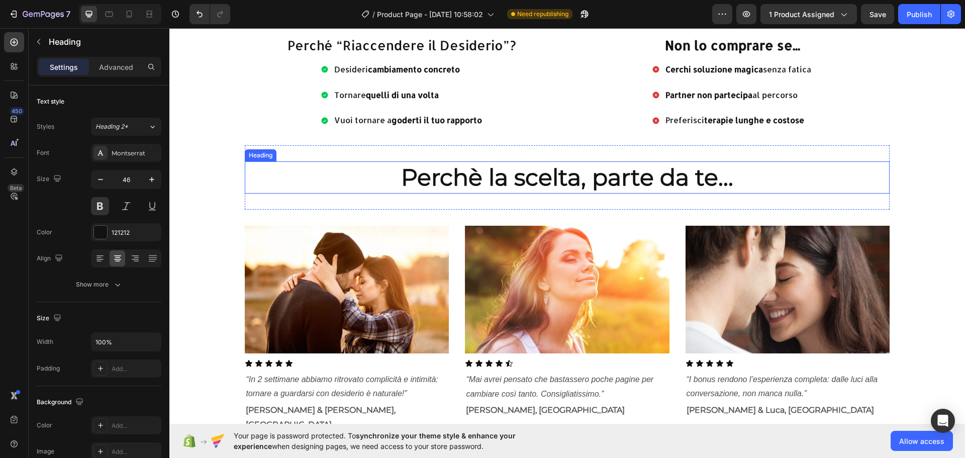
click at [642, 177] on h2 "Perchè la scelta, parte da te..." at bounding box center [567, 177] width 644 height 32
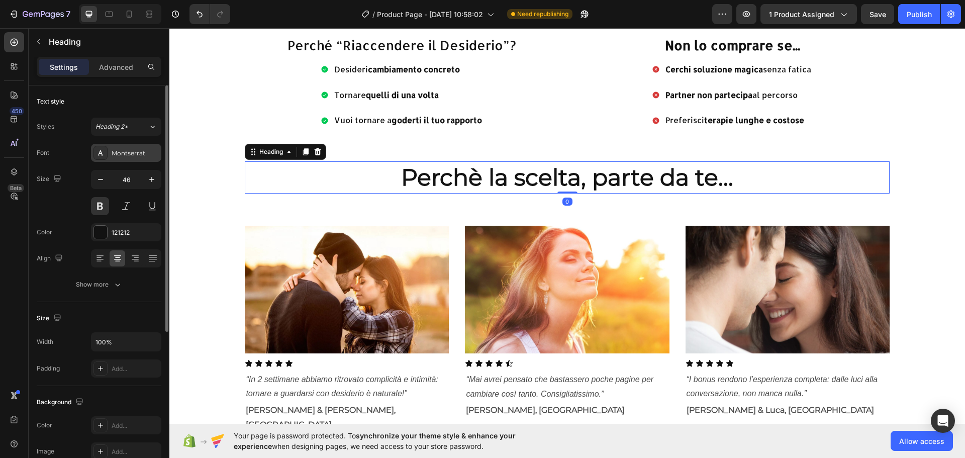
click at [142, 156] on div "Montserrat" at bounding box center [135, 153] width 47 height 9
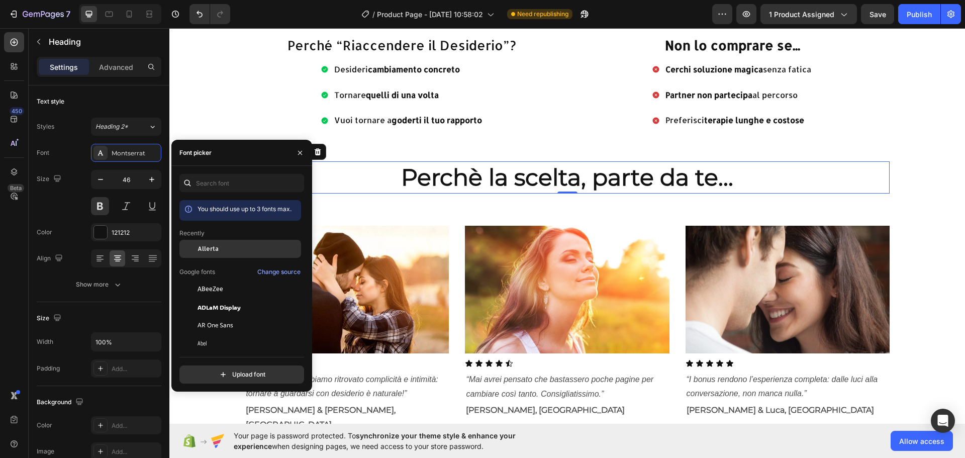
click at [220, 252] on div "Allerta" at bounding box center [248, 248] width 102 height 9
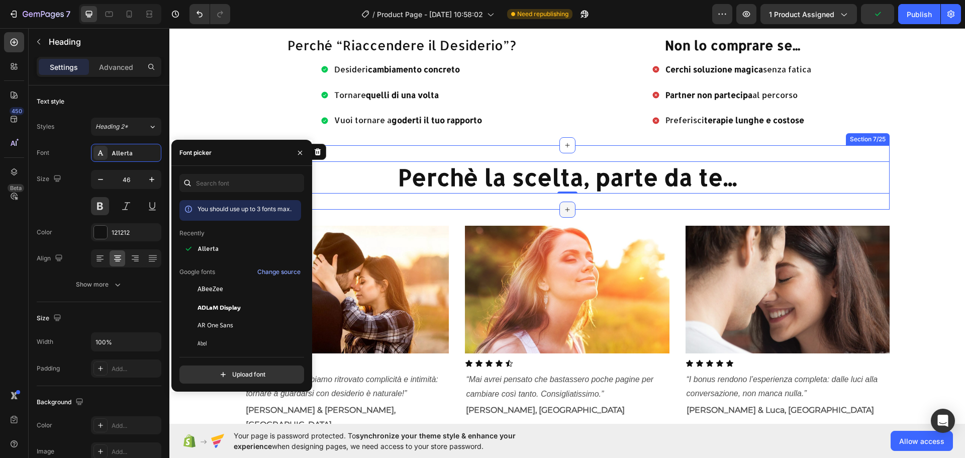
click at [559, 206] on div at bounding box center [567, 210] width 16 height 16
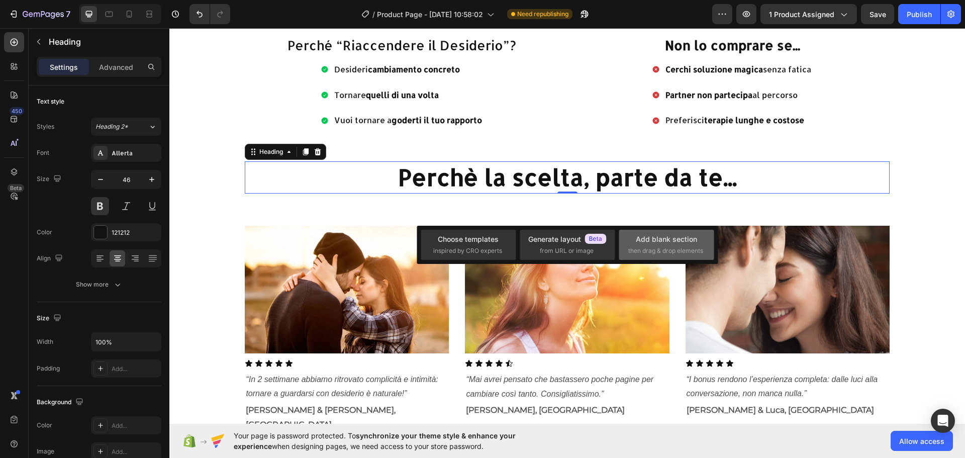
click at [648, 243] on div "Add blank section" at bounding box center [666, 239] width 61 height 11
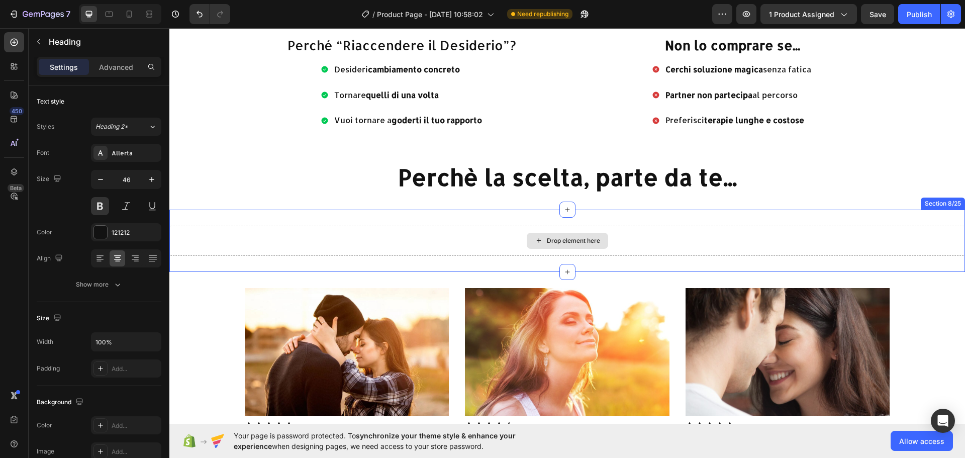
click at [551, 239] on div "Drop element here" at bounding box center [573, 241] width 53 height 8
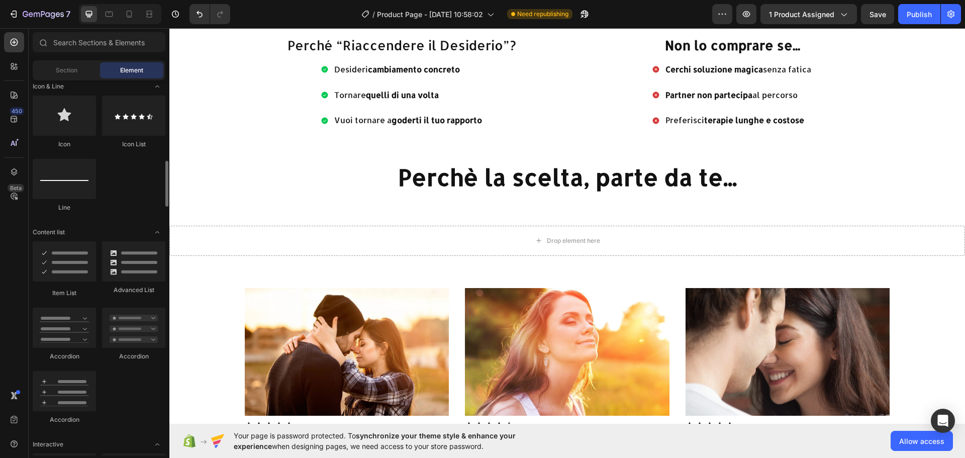
scroll to position [804, 0]
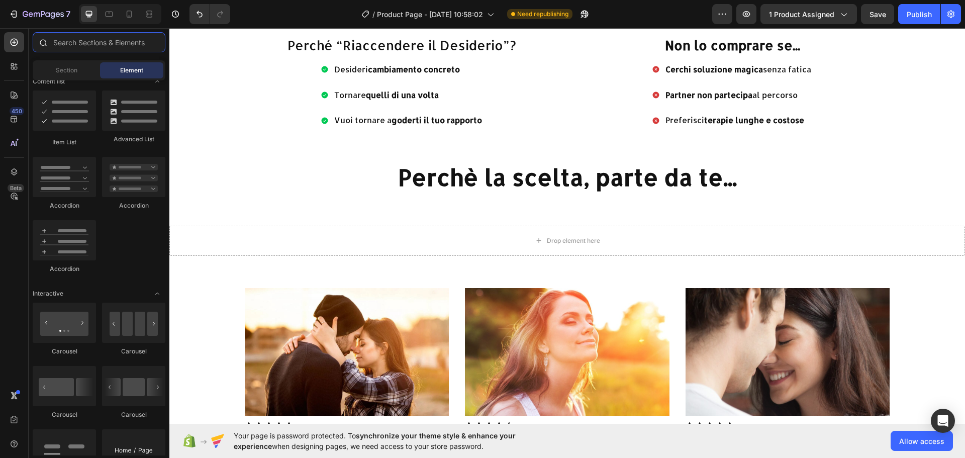
click at [100, 42] on input "text" at bounding box center [99, 42] width 133 height 20
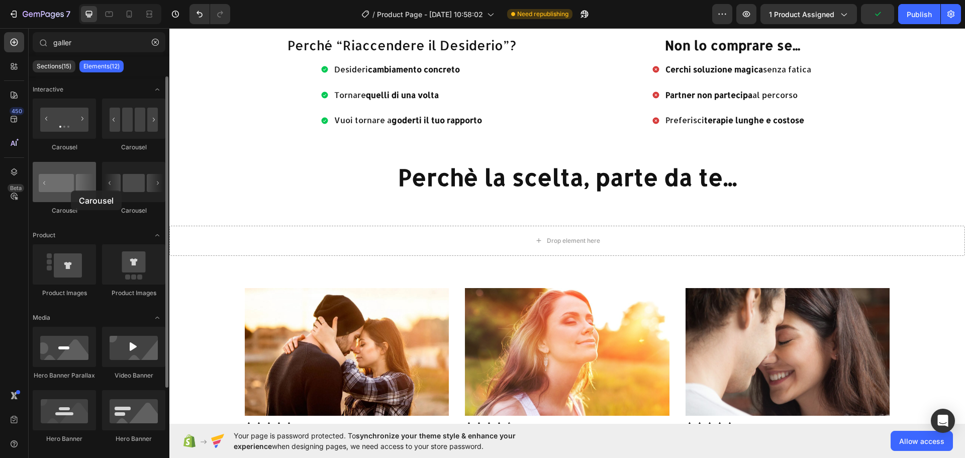
click at [71, 190] on div at bounding box center [64, 182] width 63 height 40
click at [60, 184] on div at bounding box center [64, 182] width 63 height 40
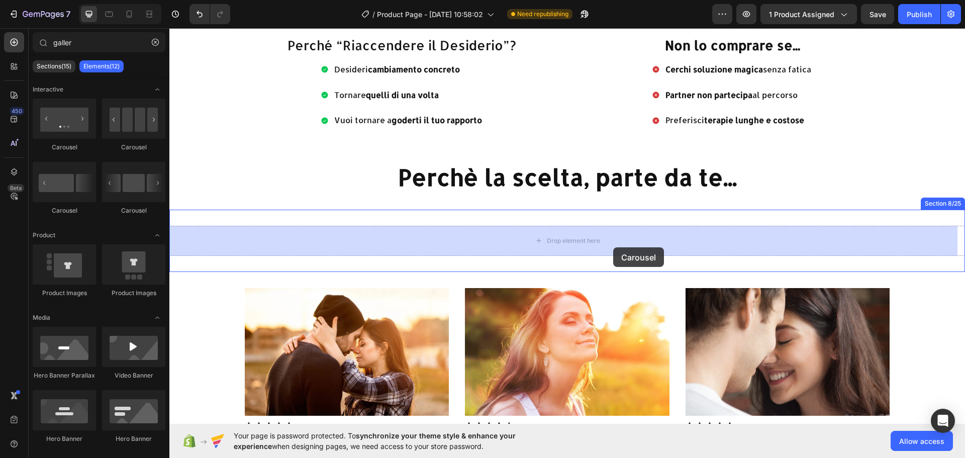
drag, startPoint x: 230, startPoint y: 213, endPoint x: 605, endPoint y: 242, distance: 376.5
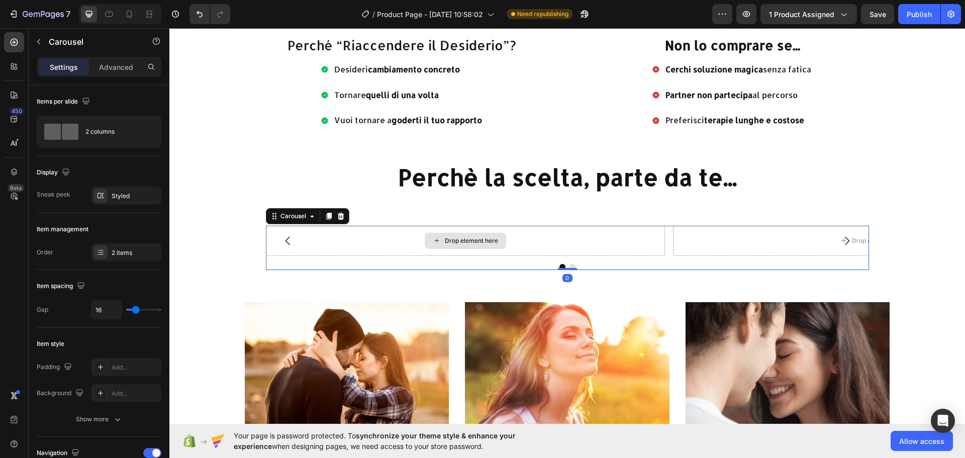
click at [445, 240] on div "Drop element here" at bounding box center [471, 241] width 53 height 8
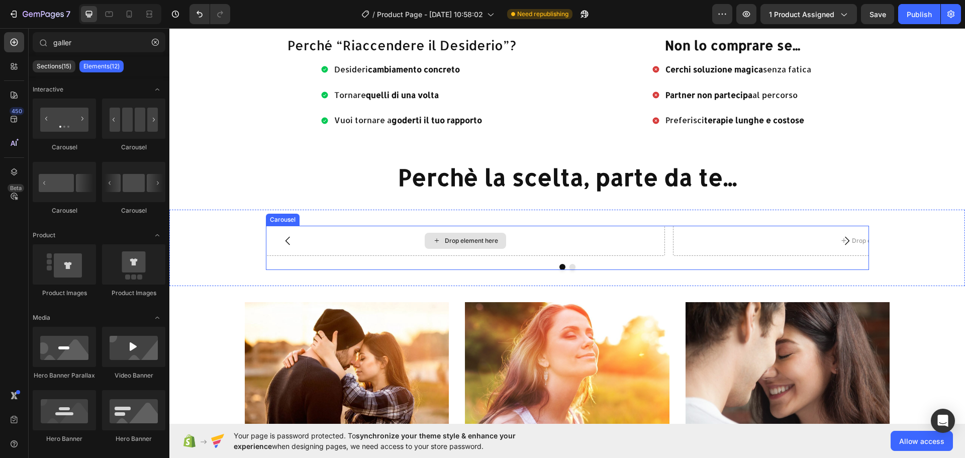
click at [484, 242] on div "Drop element here" at bounding box center [471, 241] width 53 height 8
drag, startPoint x: 0, startPoint y: 29, endPoint x: 0, endPoint y: 2, distance: 27.1
click at [0, 0] on div "7 / Product Page - Jun 27, 10:58:02 Need republishing Preview 1 product assigne…" at bounding box center [482, 0] width 965 height 0
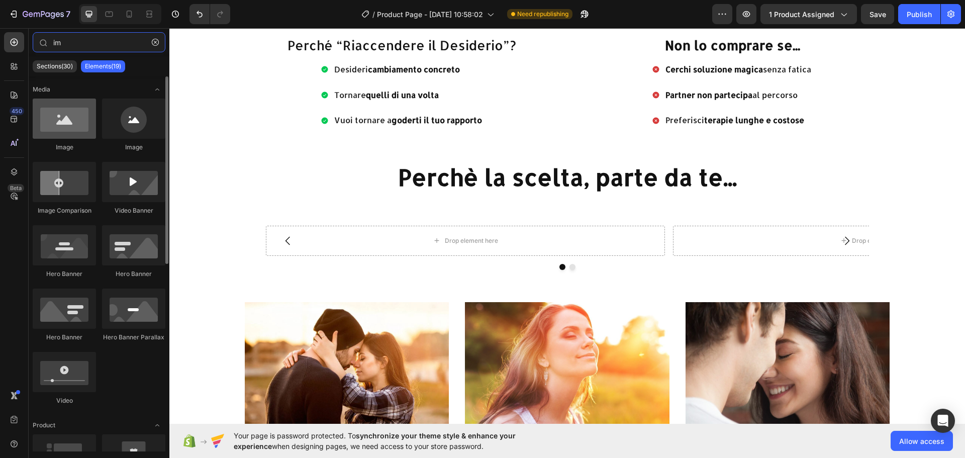
type input "im"
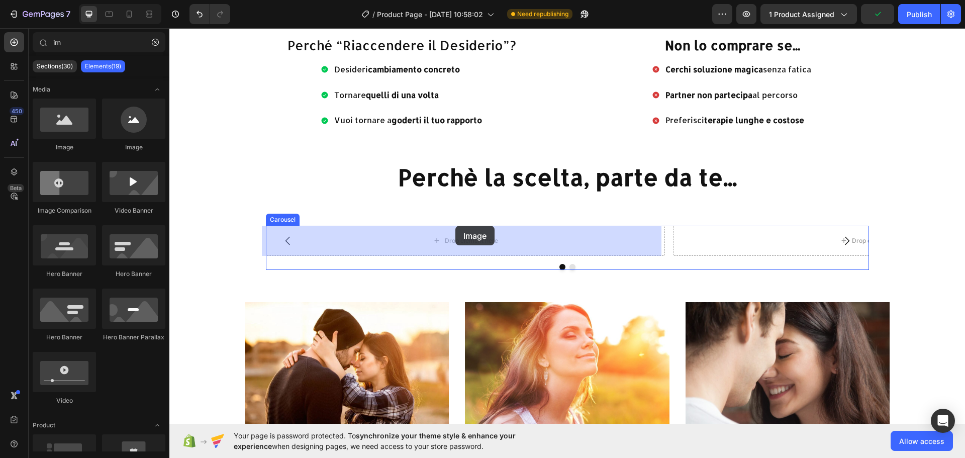
drag, startPoint x: 228, startPoint y: 148, endPoint x: 455, endPoint y: 226, distance: 240.1
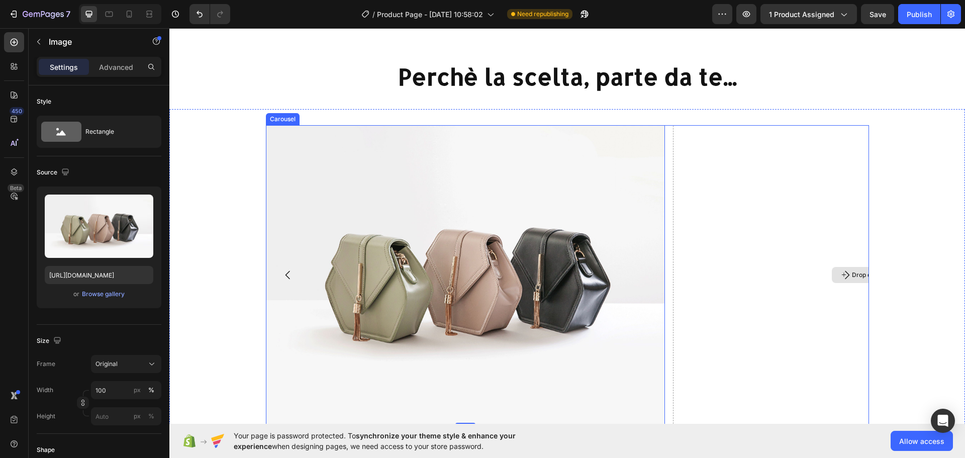
scroll to position [1558, 0]
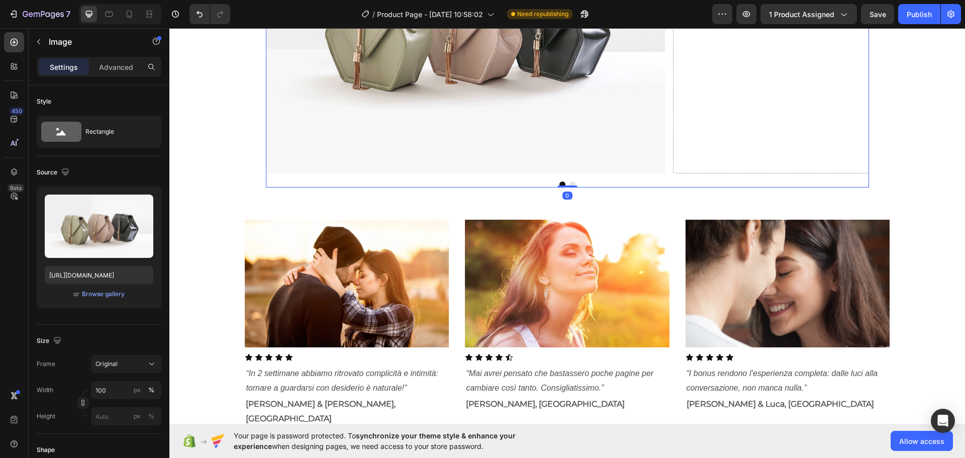
click at [453, 186] on div at bounding box center [567, 184] width 603 height 6
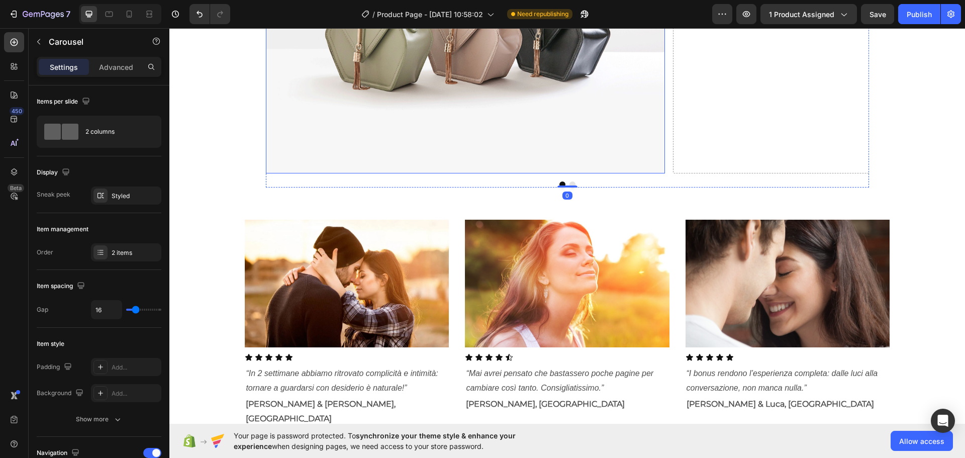
click at [437, 141] on img at bounding box center [465, 23] width 399 height 299
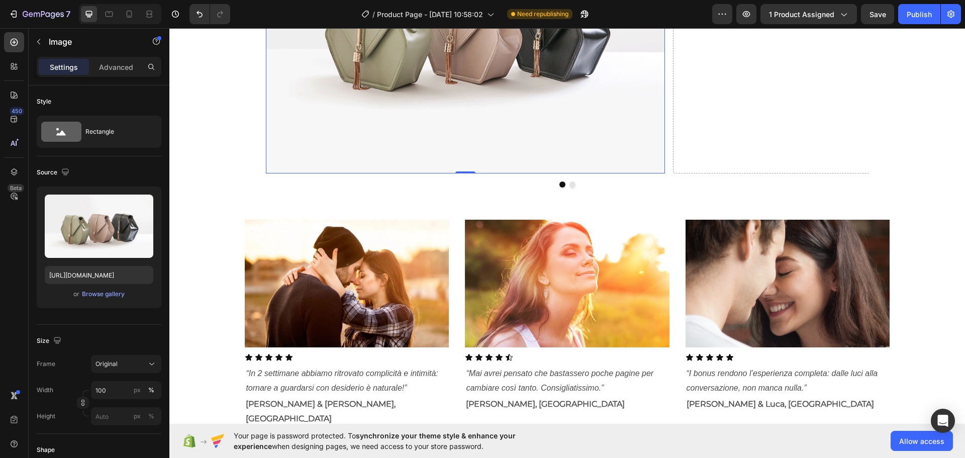
scroll to position [1306, 0]
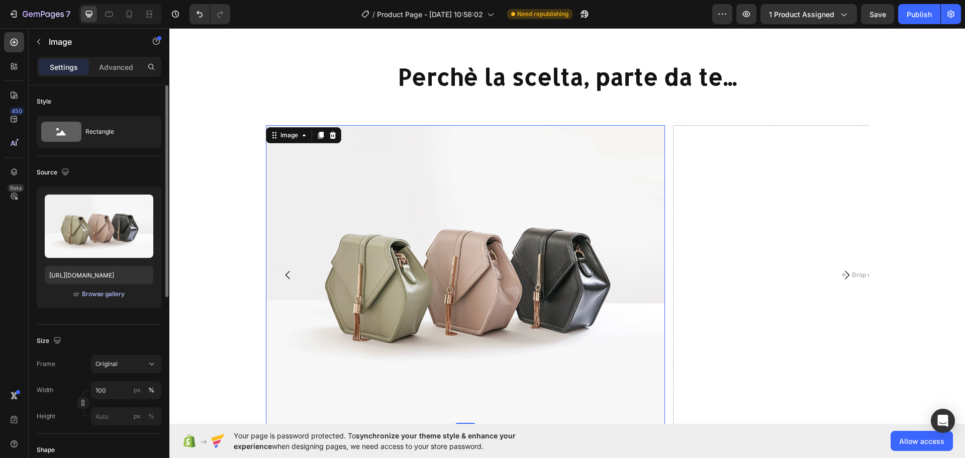
click at [105, 295] on div "Browse gallery" at bounding box center [103, 293] width 43 height 9
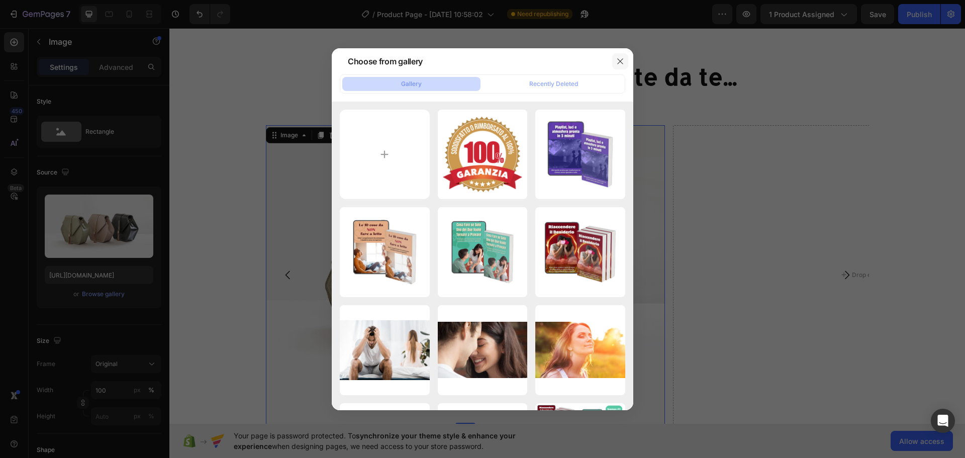
click at [619, 57] on icon "button" at bounding box center [620, 61] width 8 height 8
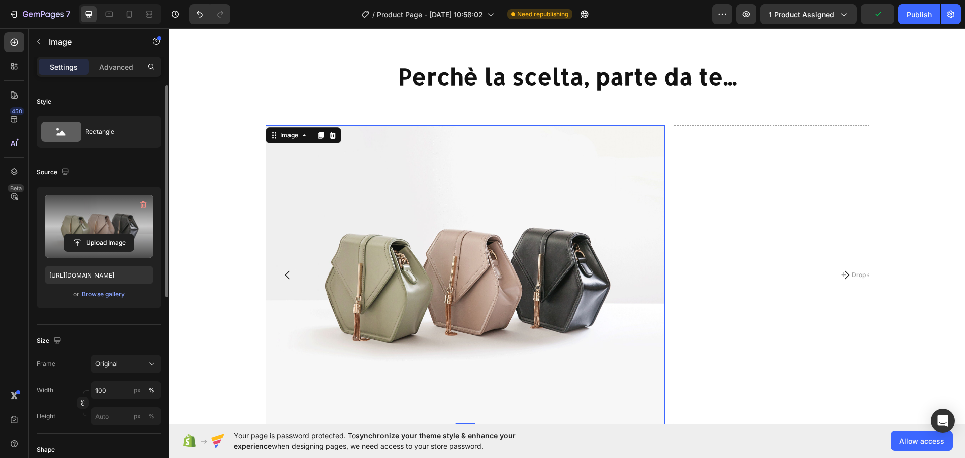
click at [65, 229] on label at bounding box center [99, 225] width 109 height 63
click at [65, 234] on input "file" at bounding box center [98, 242] width 69 height 17
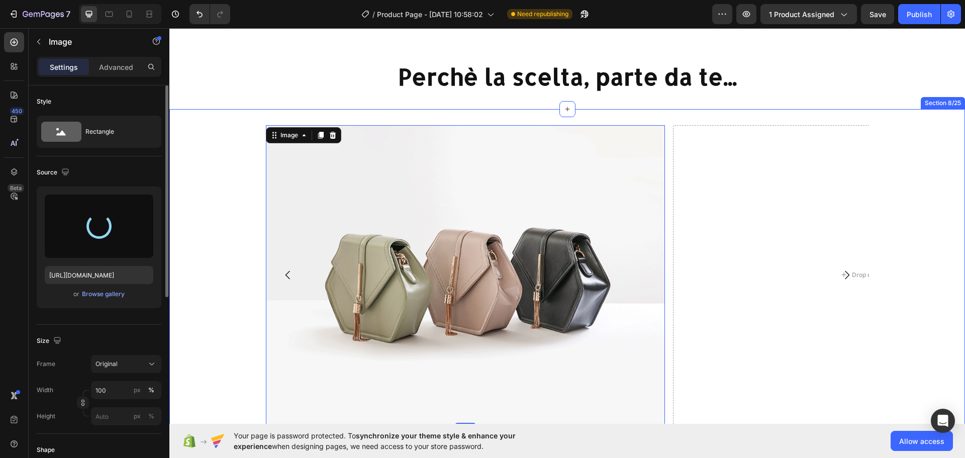
type input "https://cdn.shopify.com/s/files/1/0955/0603/9116/files/gempages_572916055278617…"
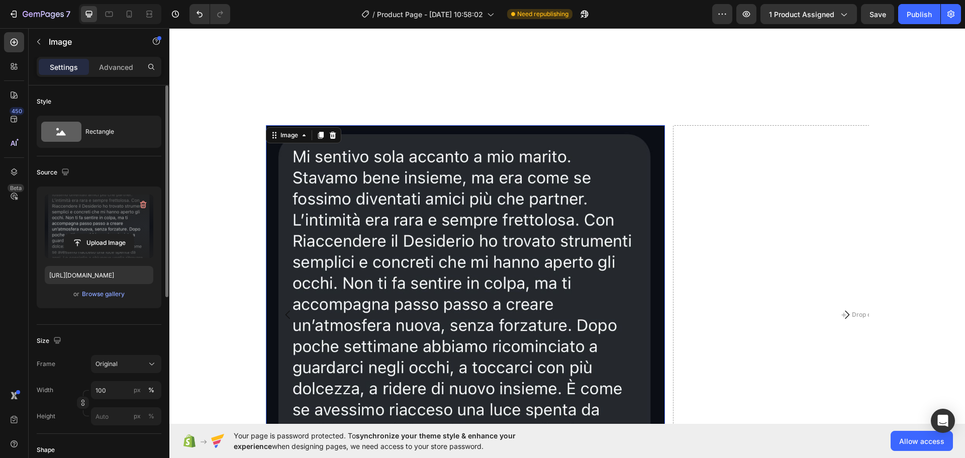
scroll to position [1608, 0]
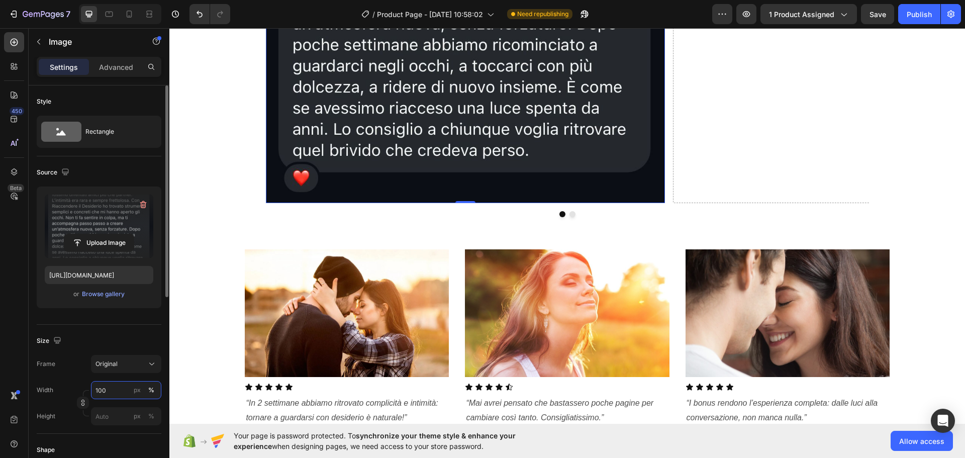
click at [97, 389] on input "100" at bounding box center [126, 390] width 70 height 18
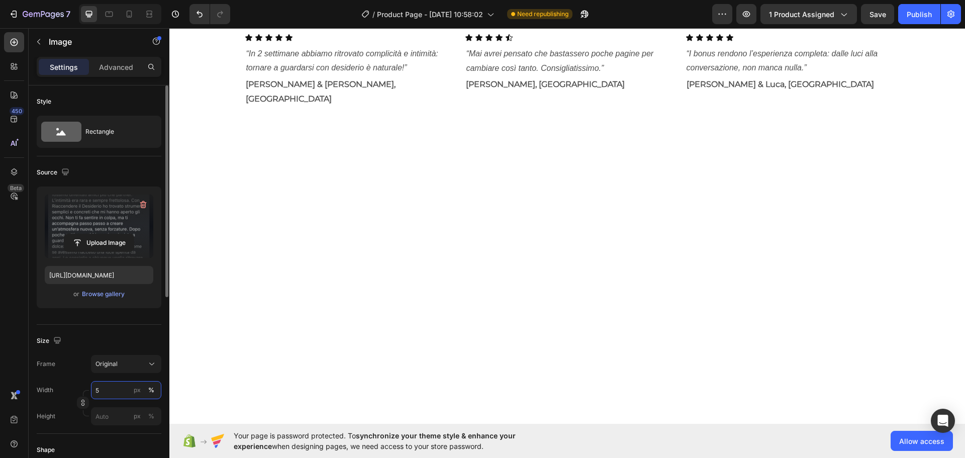
type input "50"
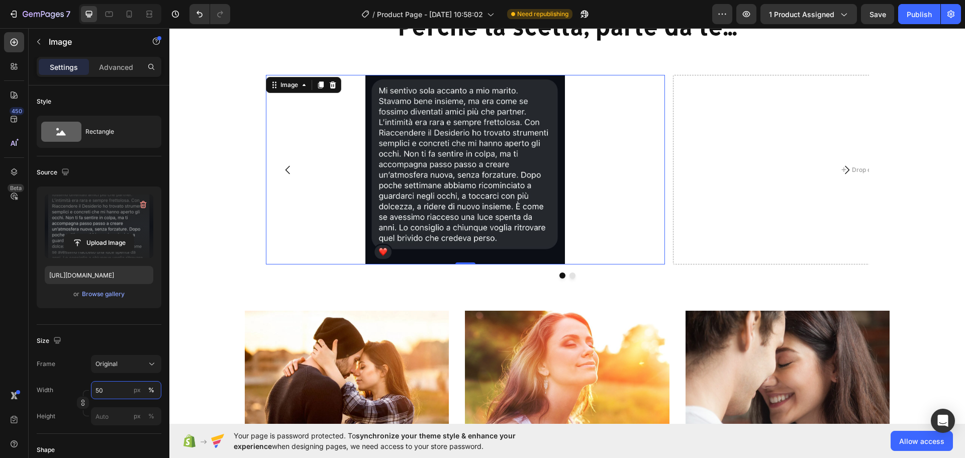
scroll to position [1206, 0]
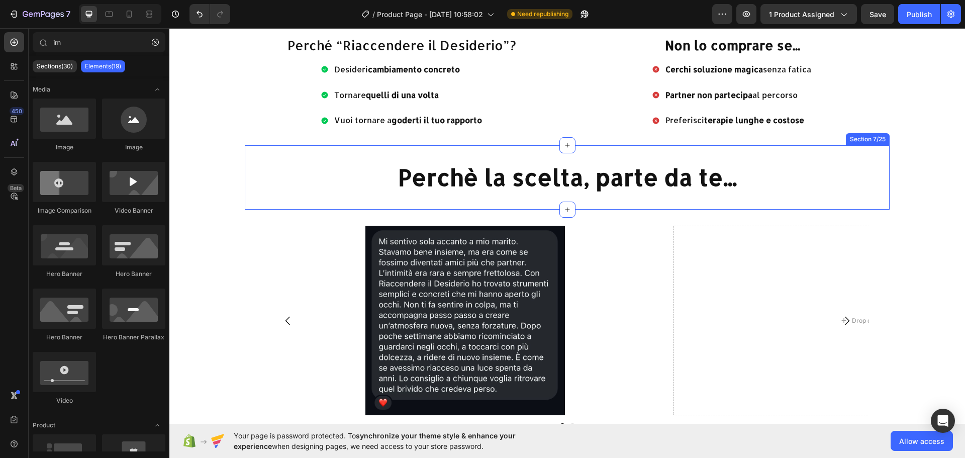
scroll to position [1357, 0]
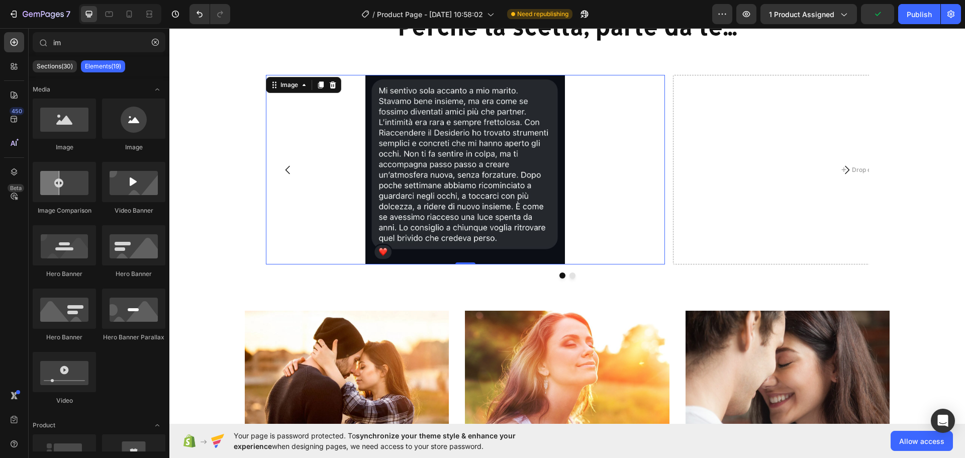
click at [635, 124] on div at bounding box center [465, 170] width 399 height 190
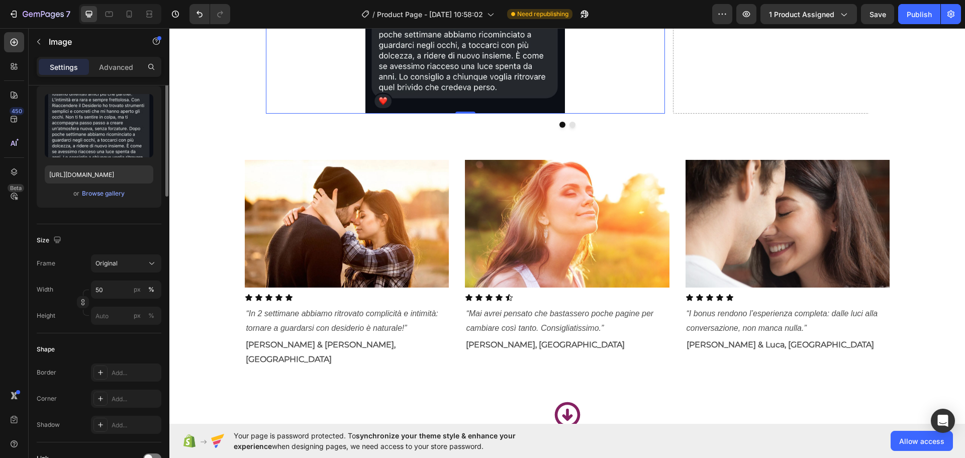
scroll to position [0, 0]
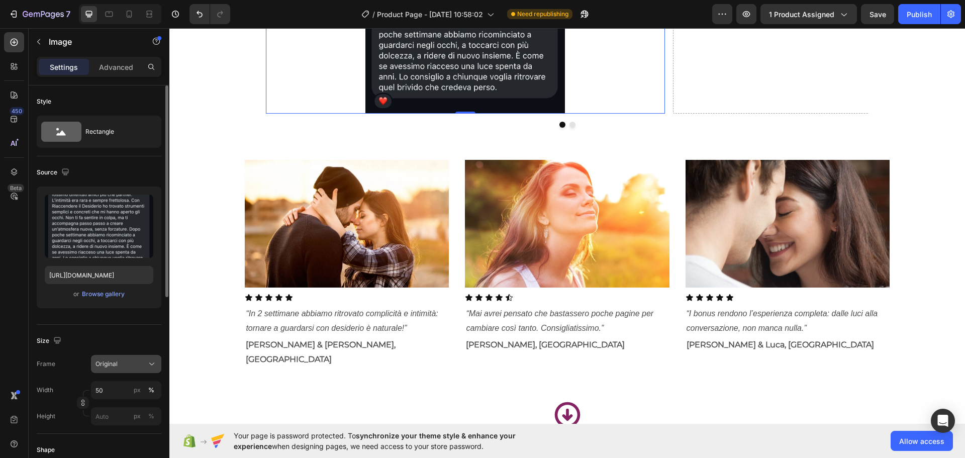
click at [111, 368] on span "Original" at bounding box center [106, 363] width 22 height 9
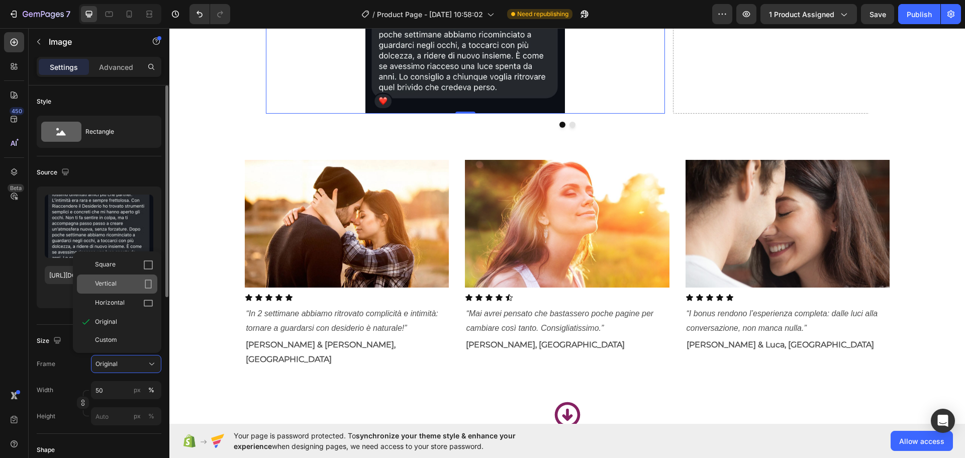
click at [130, 284] on div "Vertical" at bounding box center [124, 284] width 58 height 10
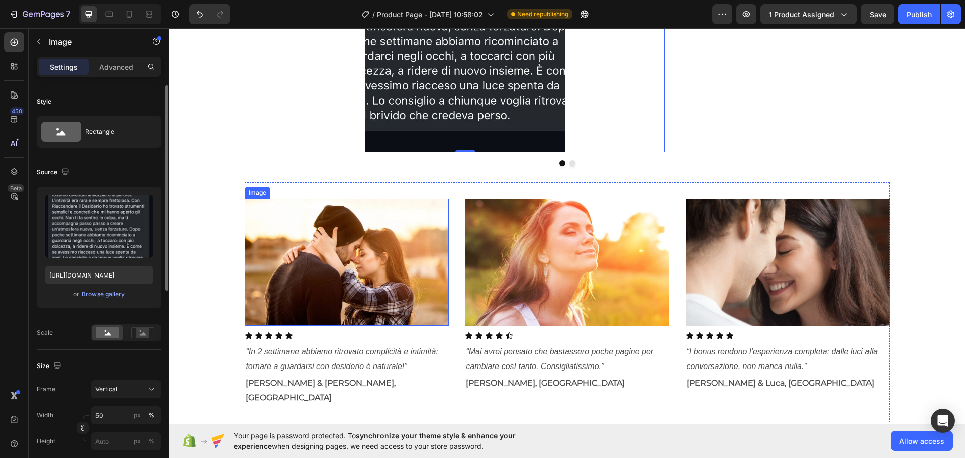
scroll to position [1345, 0]
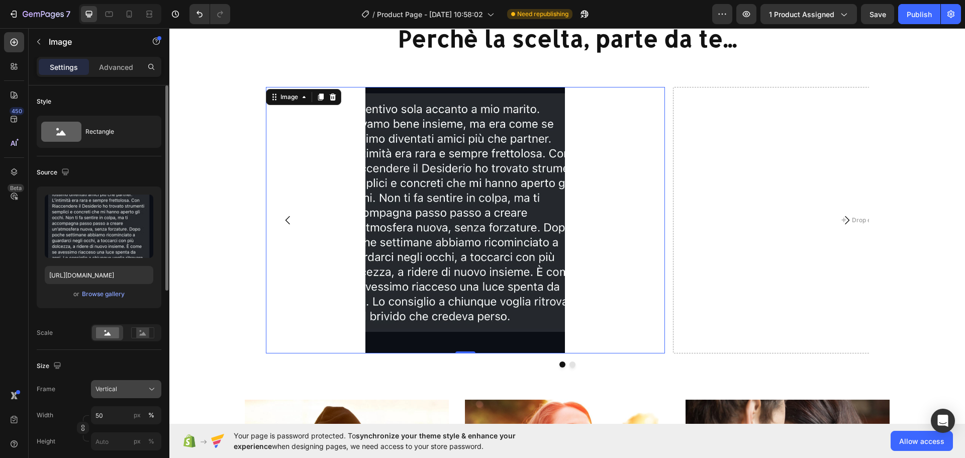
click at [135, 387] on div "Vertical" at bounding box center [119, 388] width 49 height 9
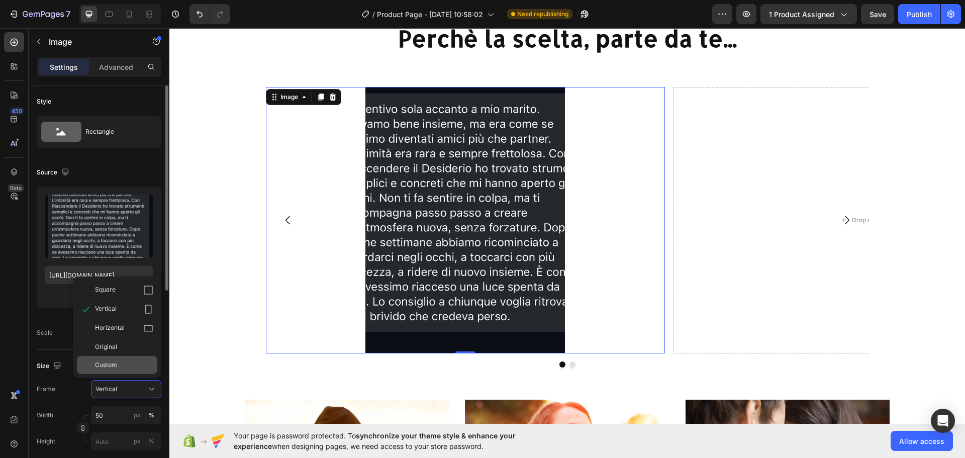
click at [130, 357] on div "Custom" at bounding box center [117, 365] width 80 height 18
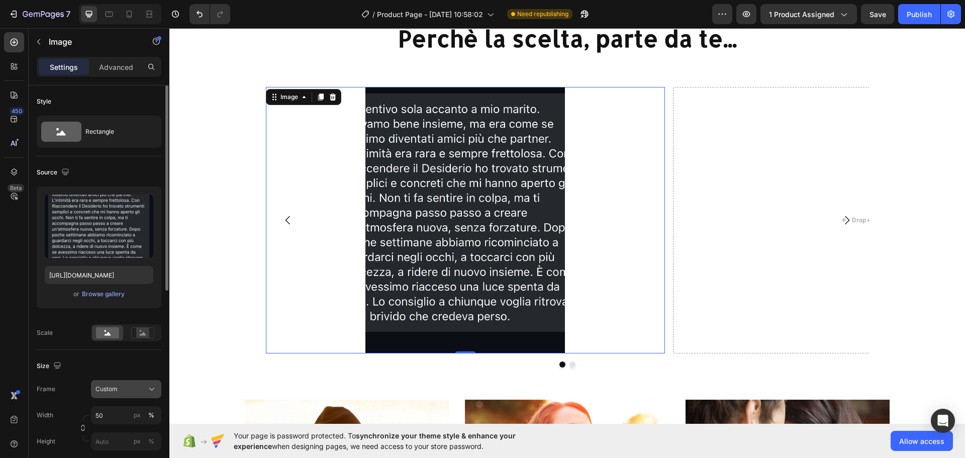
click at [140, 384] on div "Custom" at bounding box center [125, 389] width 61 height 10
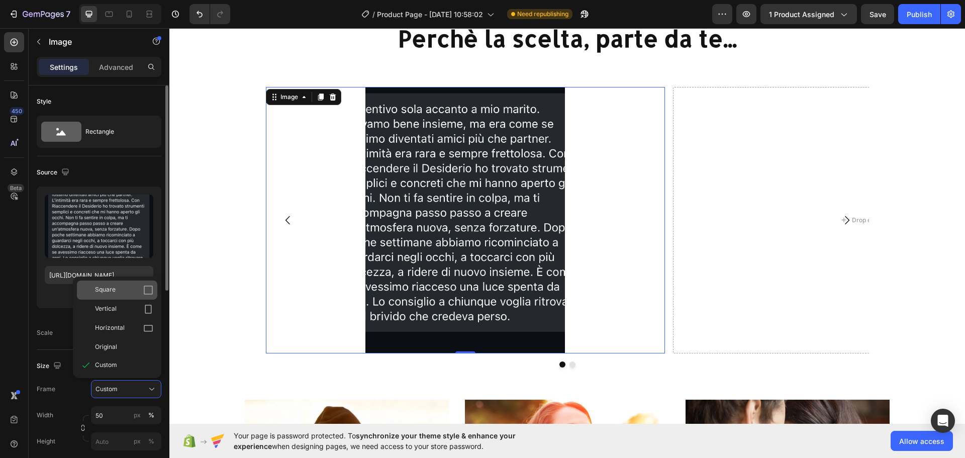
click at [138, 292] on div "Square" at bounding box center [124, 290] width 58 height 10
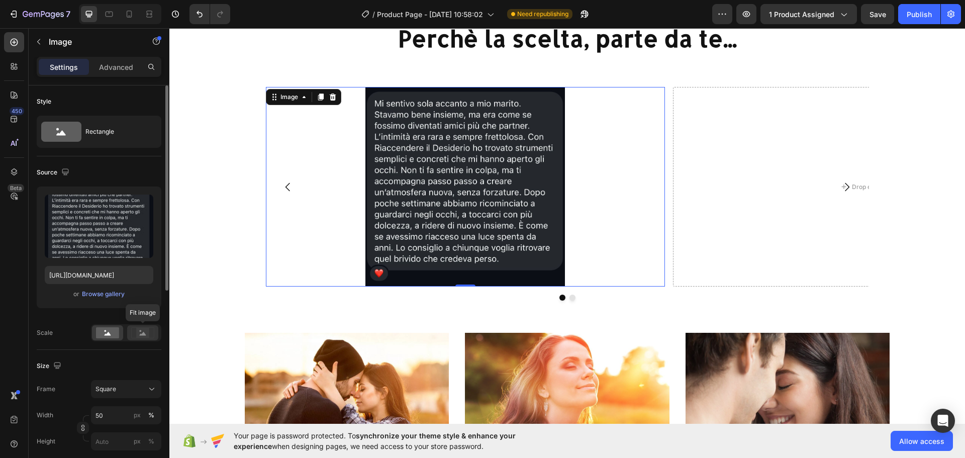
click at [132, 333] on icon at bounding box center [142, 332] width 23 height 11
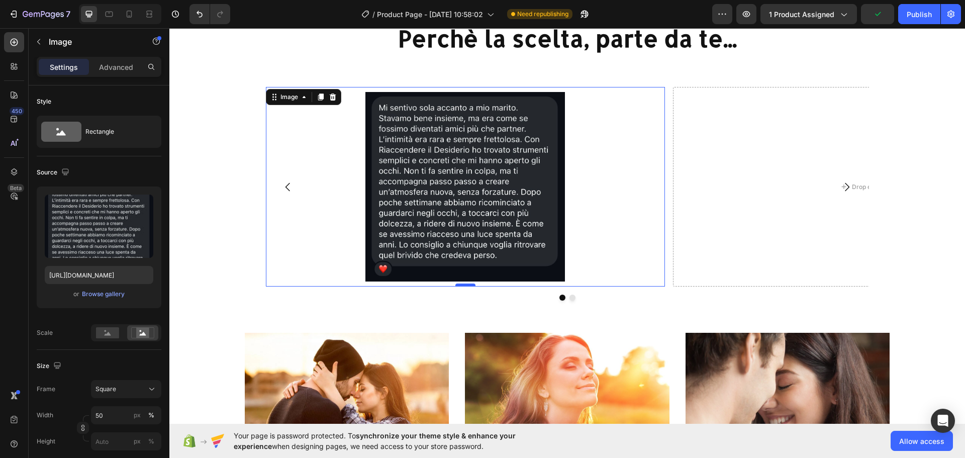
click at [459, 285] on div at bounding box center [465, 284] width 20 height 3
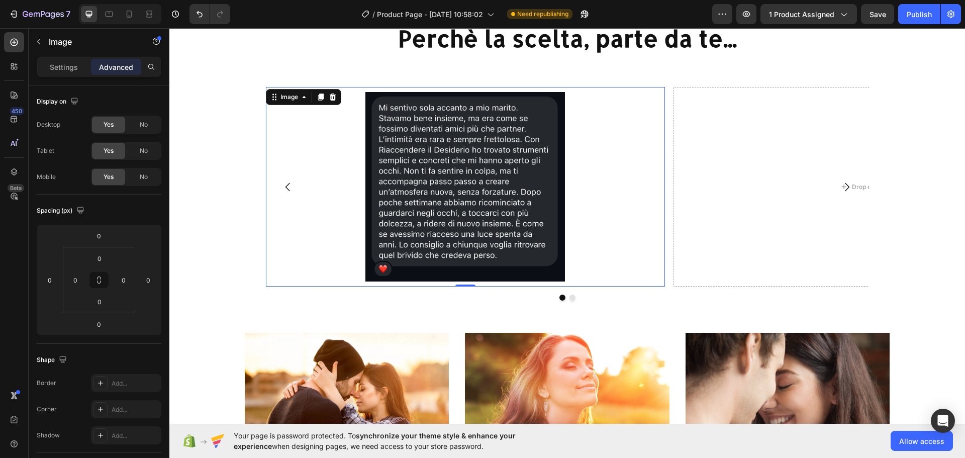
click at [594, 149] on div at bounding box center [465, 186] width 399 height 199
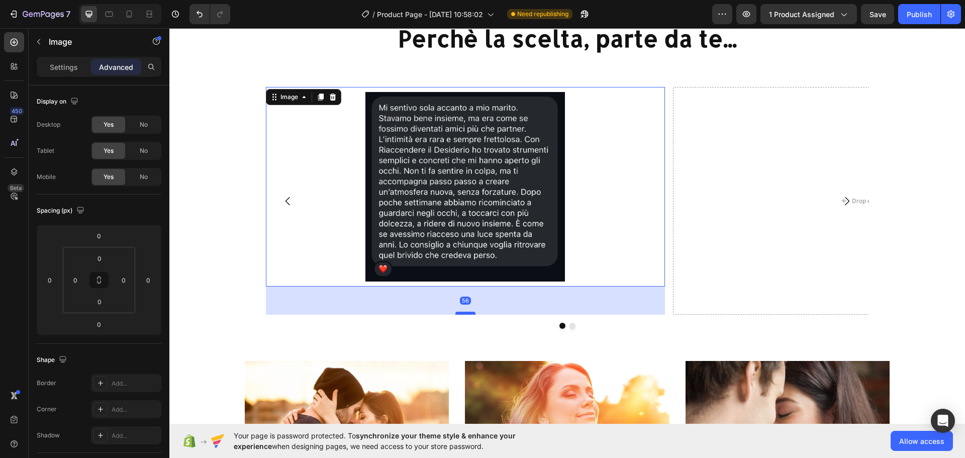
drag, startPoint x: 467, startPoint y: 284, endPoint x: 465, endPoint y: 312, distance: 28.3
click at [465, 312] on div at bounding box center [465, 313] width 20 height 3
type input "56"
click at [472, 298] on div "56" at bounding box center [465, 300] width 399 height 28
click at [485, 301] on div "56" at bounding box center [465, 300] width 399 height 28
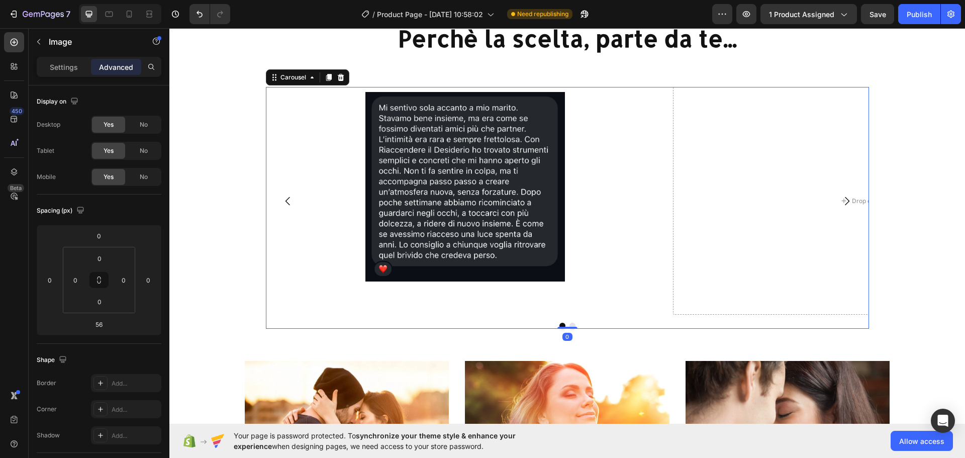
click at [496, 326] on div at bounding box center [567, 326] width 603 height 6
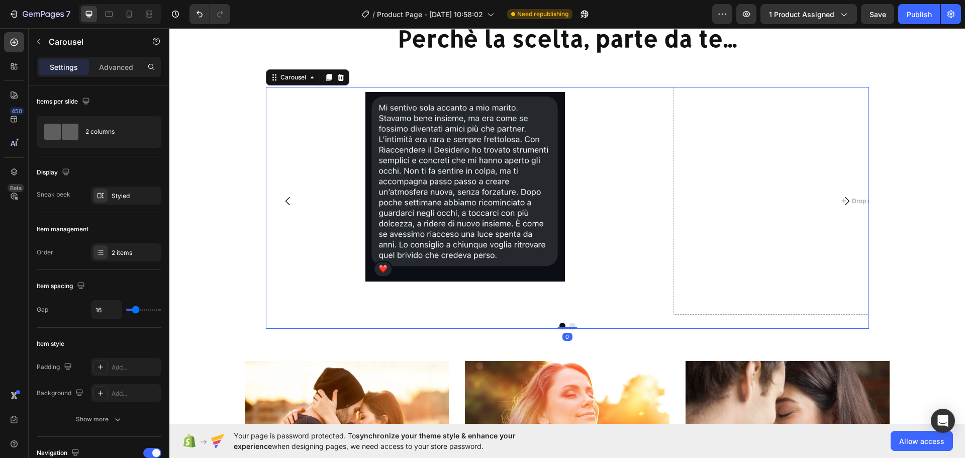
click at [477, 304] on div "Image" at bounding box center [465, 201] width 399 height 228
drag, startPoint x: 474, startPoint y: 298, endPoint x: 433, endPoint y: 282, distance: 44.5
click at [474, 297] on div "Image" at bounding box center [465, 201] width 399 height 228
click at [35, 38] on icon "button" at bounding box center [39, 42] width 8 height 8
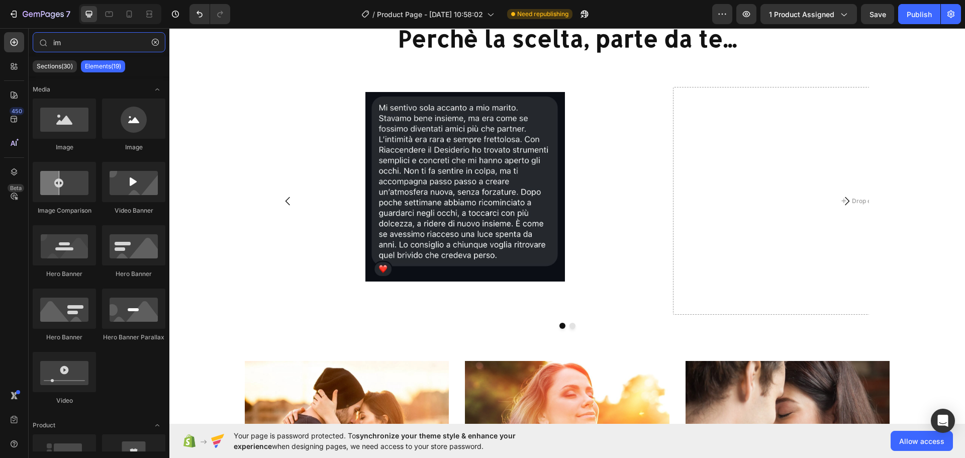
drag, startPoint x: 100, startPoint y: 48, endPoint x: 0, endPoint y: 16, distance: 105.4
click at [0, 0] on div "7 / Product Page - Jun 27, 10:58:02 Need republishing Preview 1 product assigne…" at bounding box center [482, 0] width 965 height 0
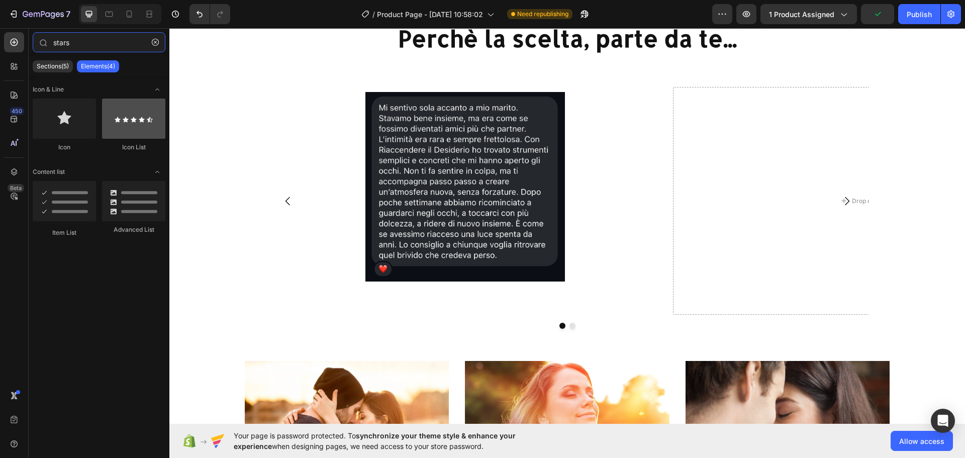
type input "stars"
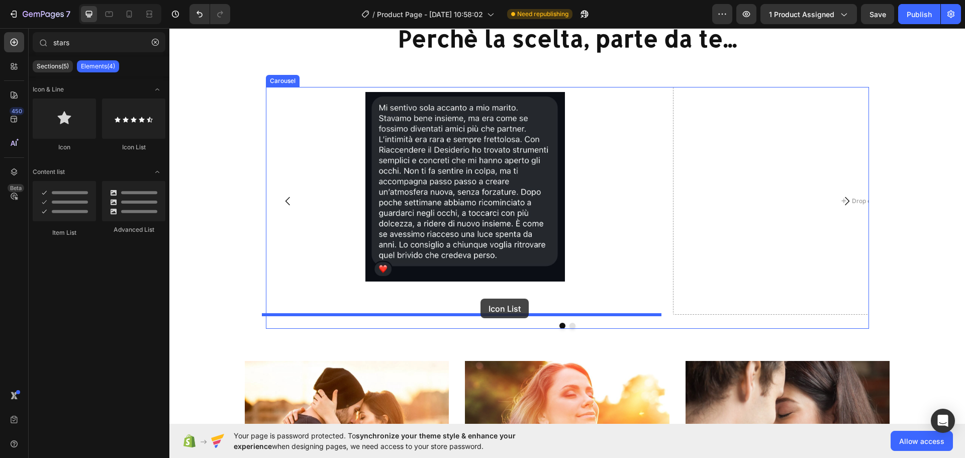
drag, startPoint x: 296, startPoint y: 141, endPoint x: 480, endPoint y: 298, distance: 242.0
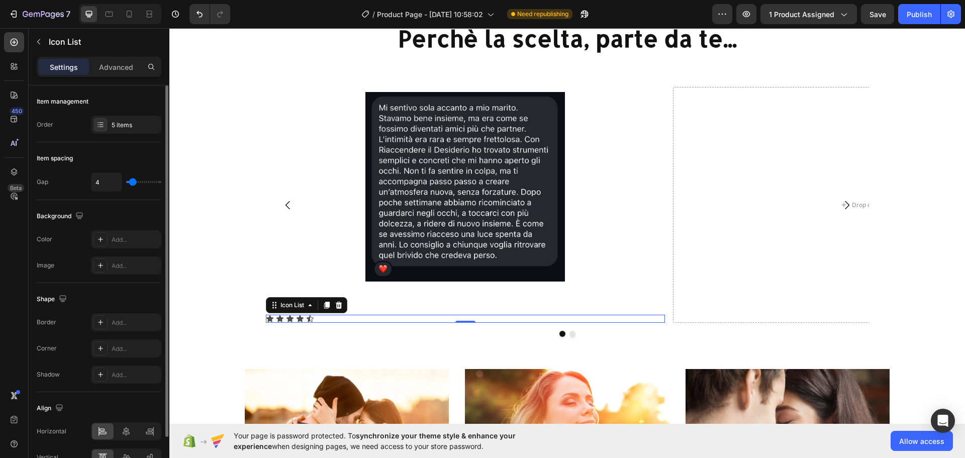
scroll to position [57, 0]
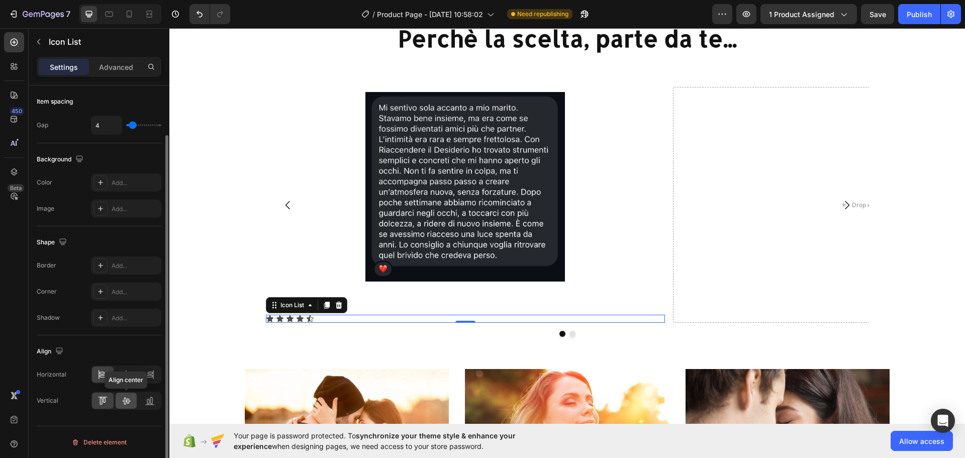
click at [127, 396] on icon at bounding box center [126, 400] width 10 height 10
click at [128, 381] on div at bounding box center [127, 374] width 22 height 16
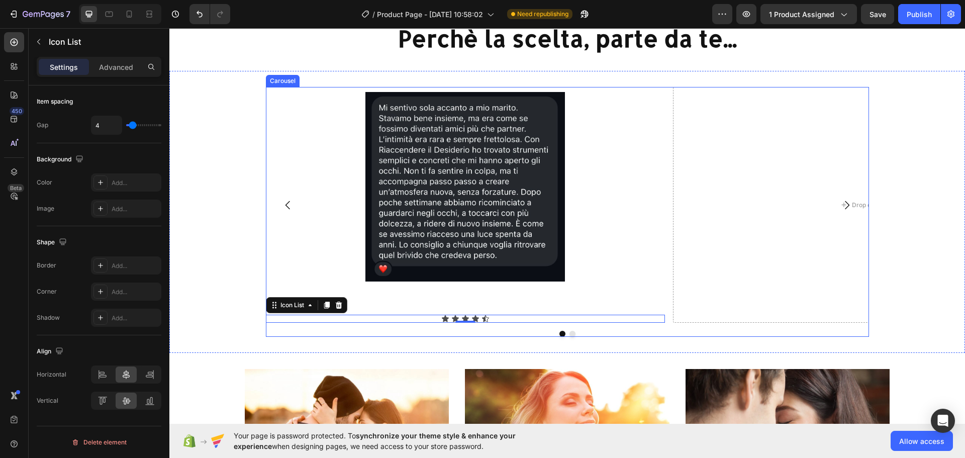
click at [479, 307] on div "Image Icon Icon Icon Icon Icon Icon List 0" at bounding box center [465, 205] width 399 height 236
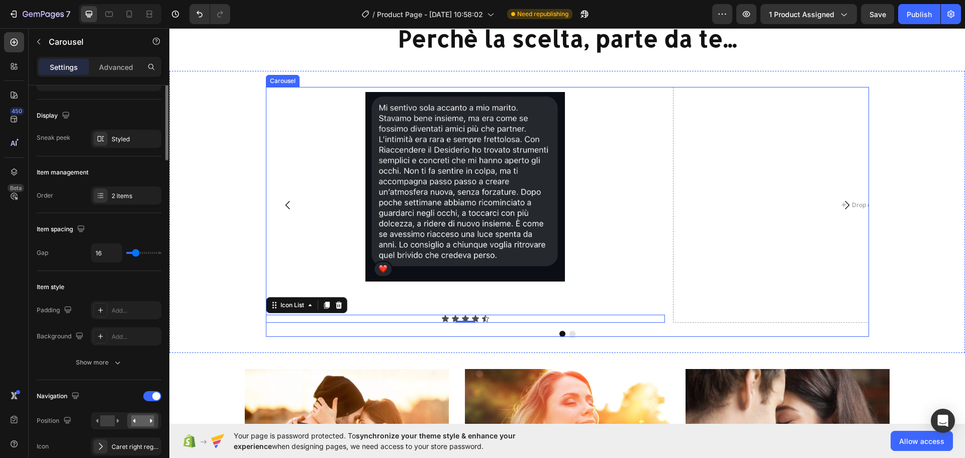
scroll to position [0, 0]
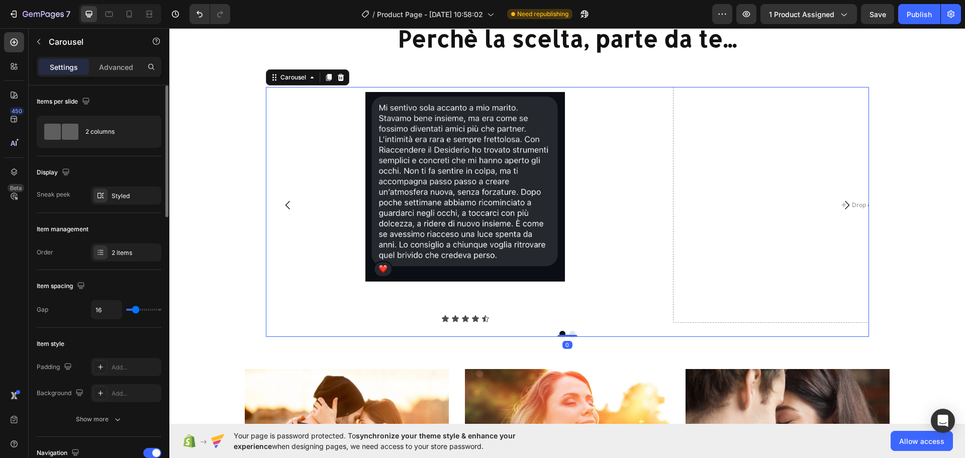
click at [483, 292] on div "Image Icon Icon Icon Icon Icon Icon List" at bounding box center [465, 205] width 399 height 236
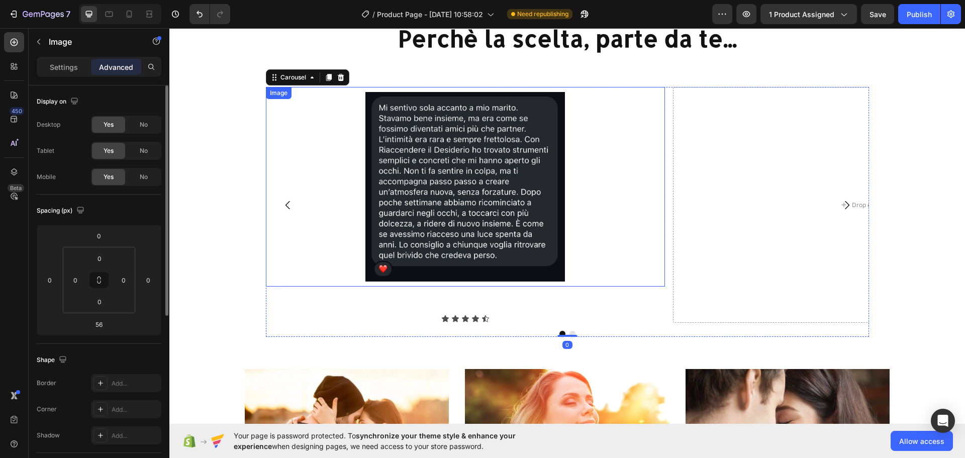
click at [475, 275] on img at bounding box center [464, 186] width 199 height 199
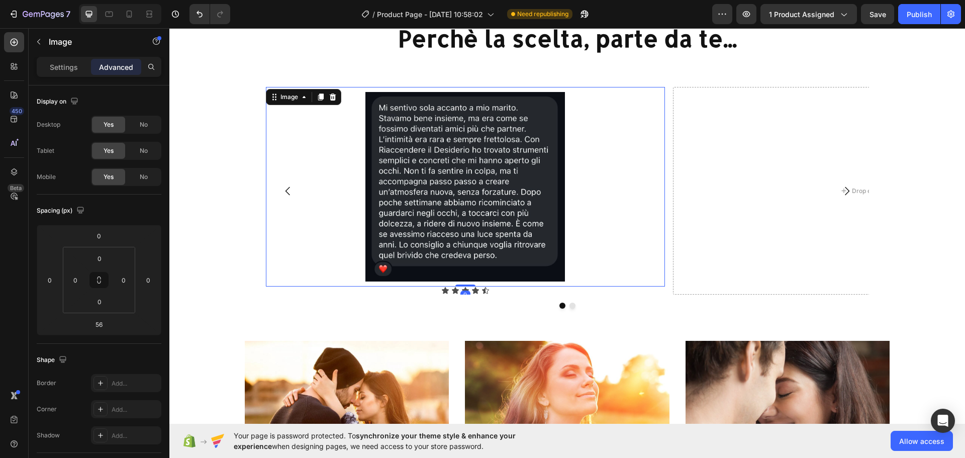
drag, startPoint x: 458, startPoint y: 313, endPoint x: 466, endPoint y: 262, distance: 52.0
click at [466, 262] on div "Image 0" at bounding box center [465, 186] width 399 height 199
type input "0"
click at [467, 291] on div "Icon Icon Icon Icon Icon" at bounding box center [465, 290] width 399 height 8
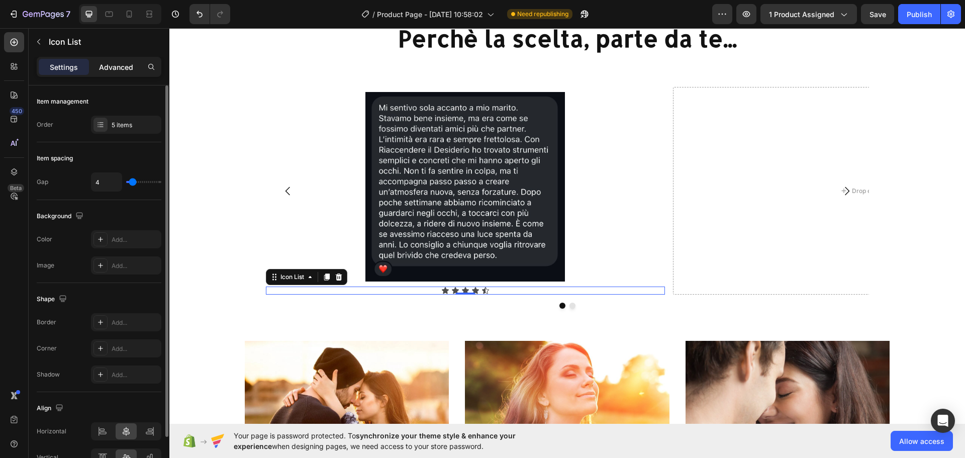
click at [110, 69] on p "Advanced" at bounding box center [116, 67] width 34 height 11
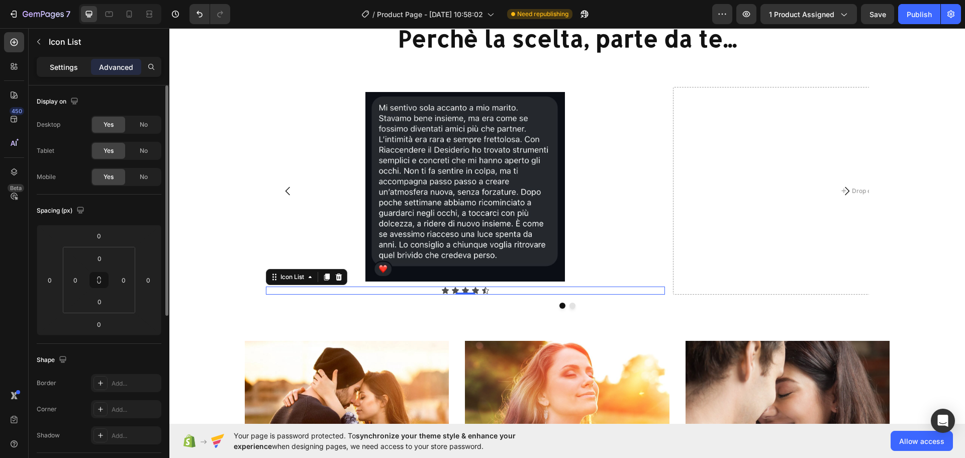
click at [62, 67] on p "Settings" at bounding box center [64, 67] width 28 height 11
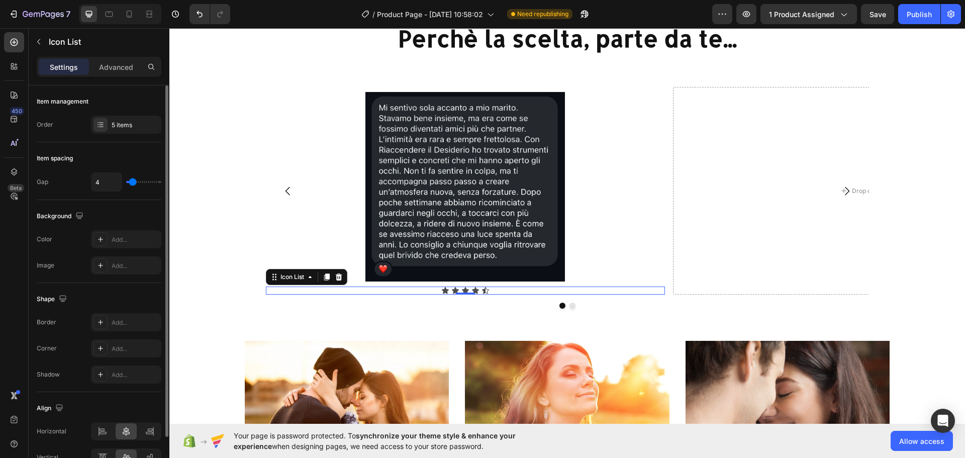
type input "6"
type input "7"
type input "13"
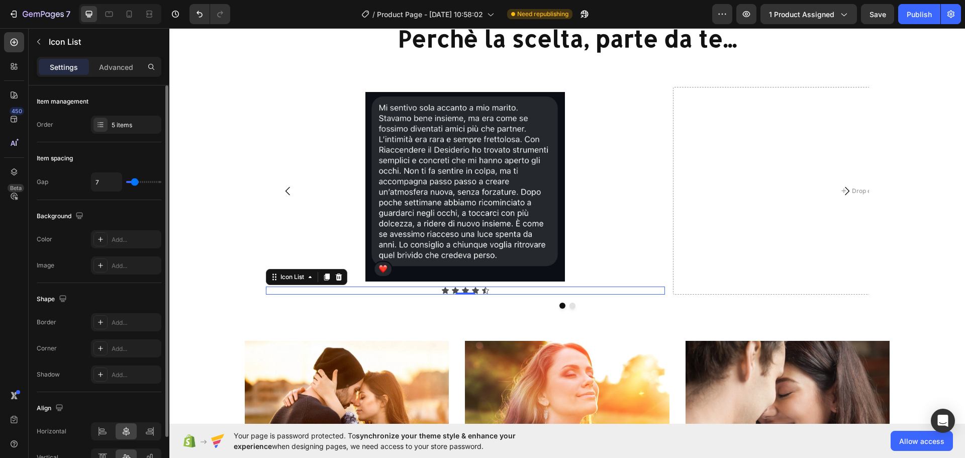
type input "13"
type input "16"
type input "19"
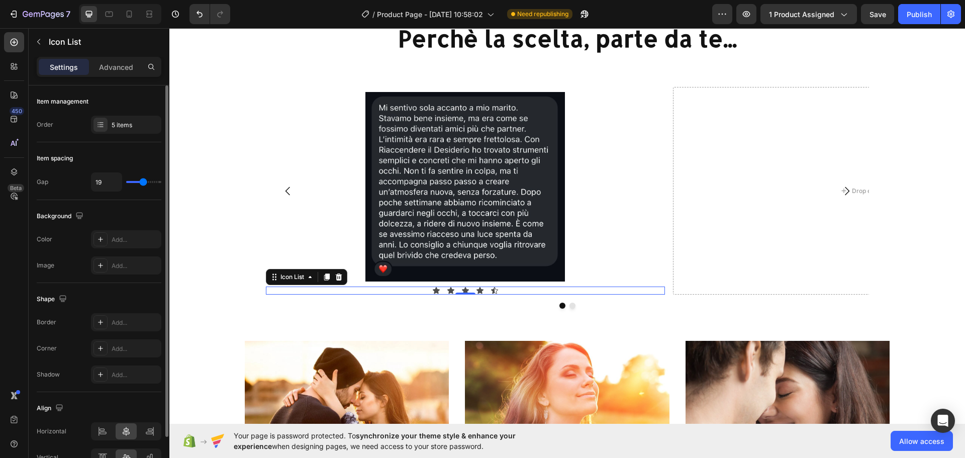
type input "20"
type input "19"
type input "18"
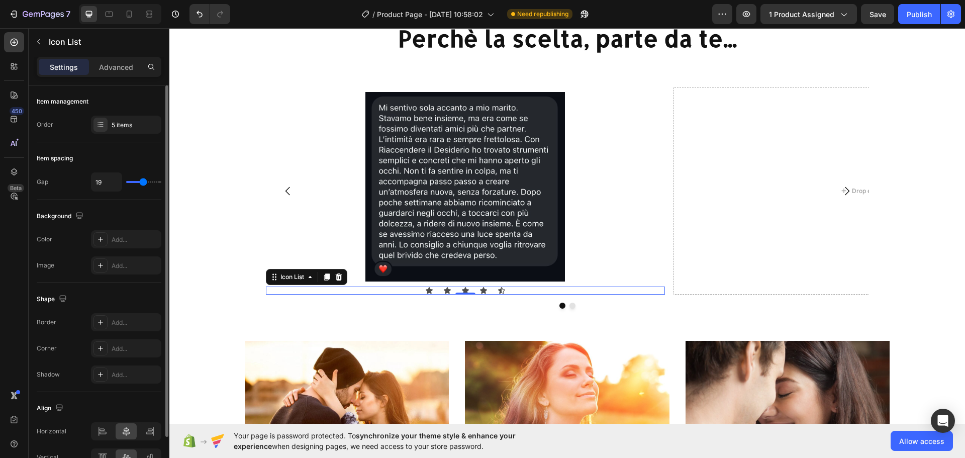
type input "18"
type input "17"
type input "16"
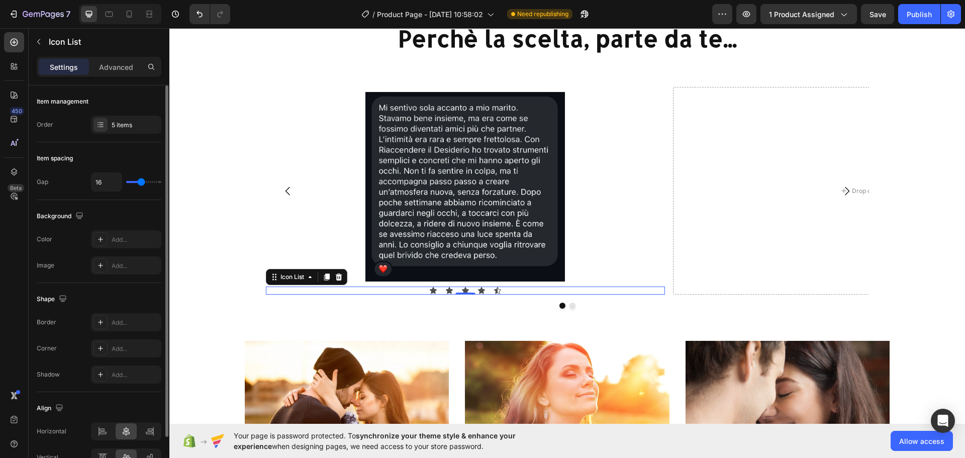
type input "17"
type input "18"
type input "19"
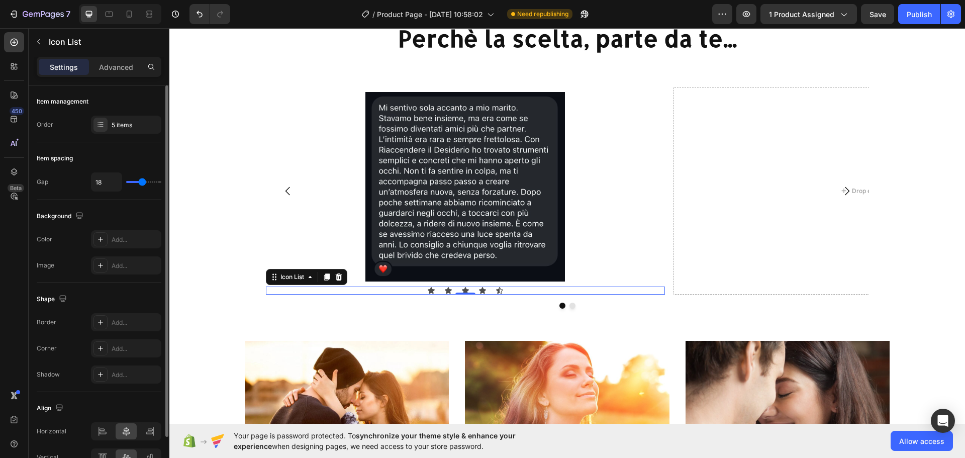
type input "19"
type input "20"
type input "21"
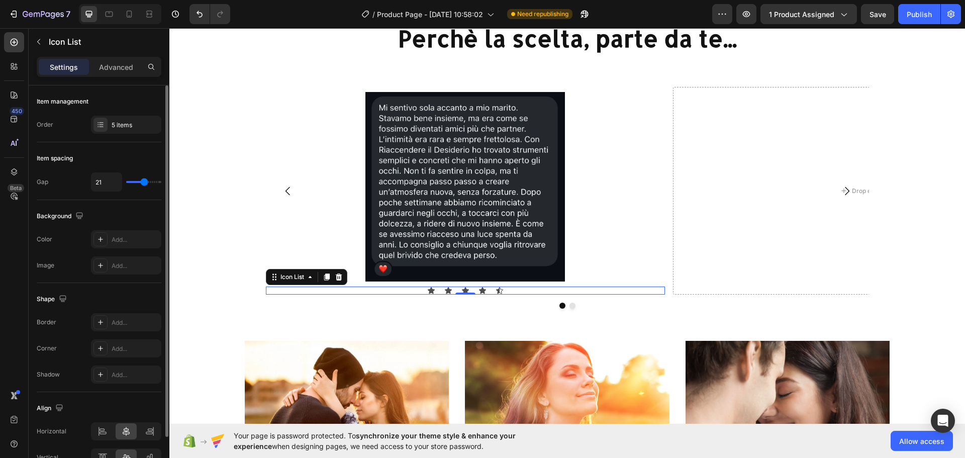
type input "23"
type input "26"
type input "30"
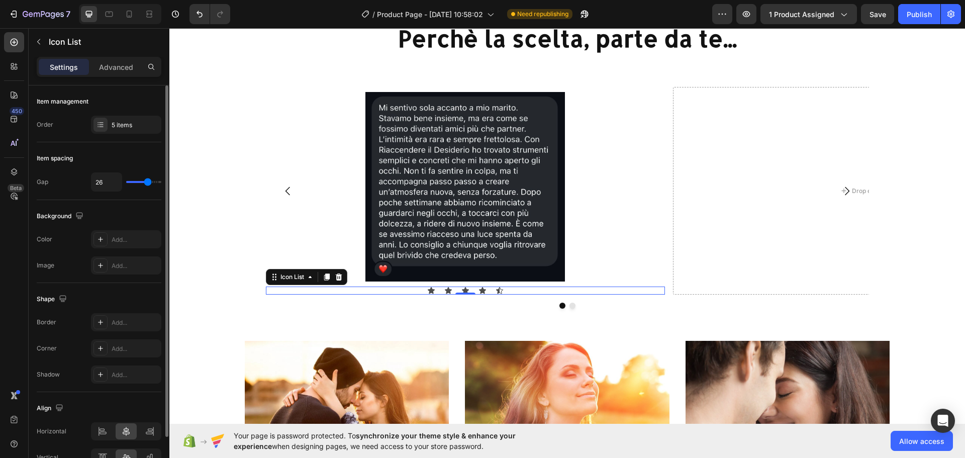
type input "30"
type input "31"
type input "32"
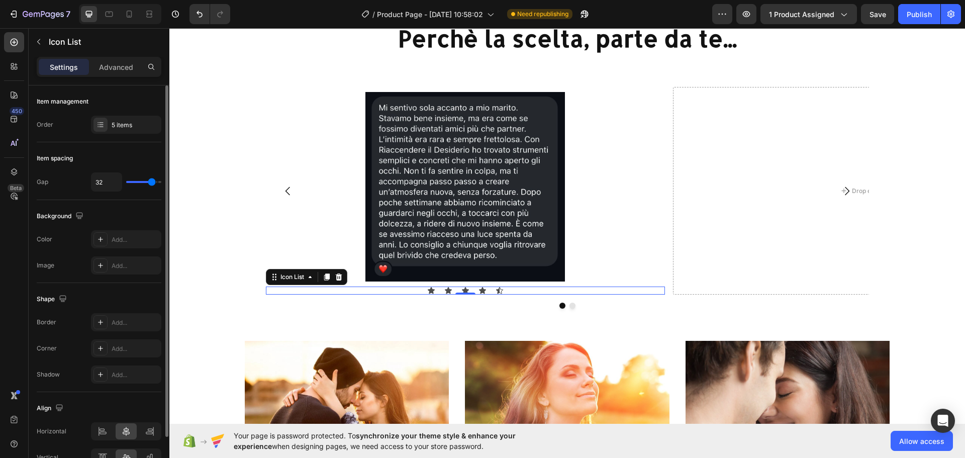
type input "33"
type input "32"
type input "29"
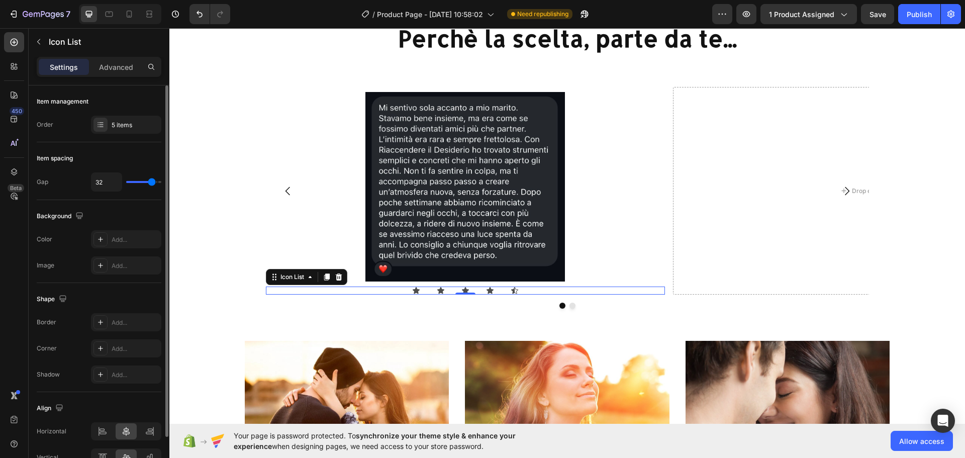
type input "29"
type input "28"
drag, startPoint x: 134, startPoint y: 179, endPoint x: 149, endPoint y: 180, distance: 15.6
type input "28"
click at [149, 181] on input "range" at bounding box center [143, 182] width 35 height 2
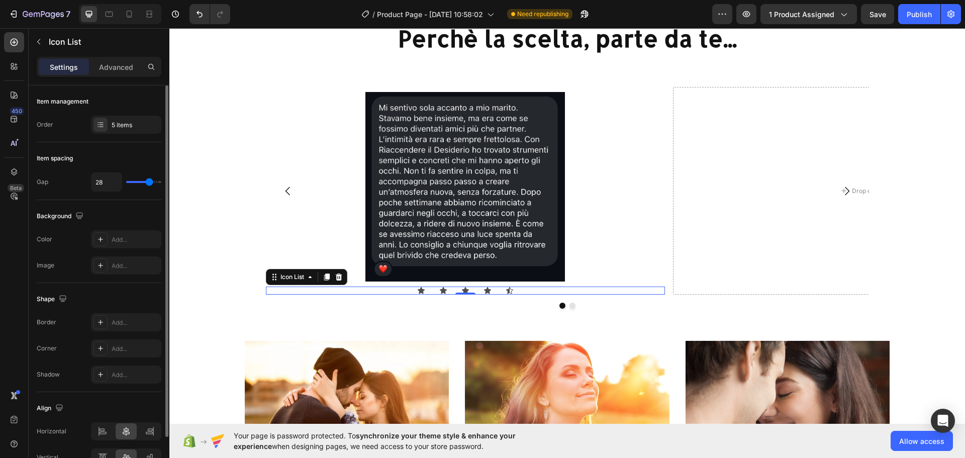
scroll to position [57, 0]
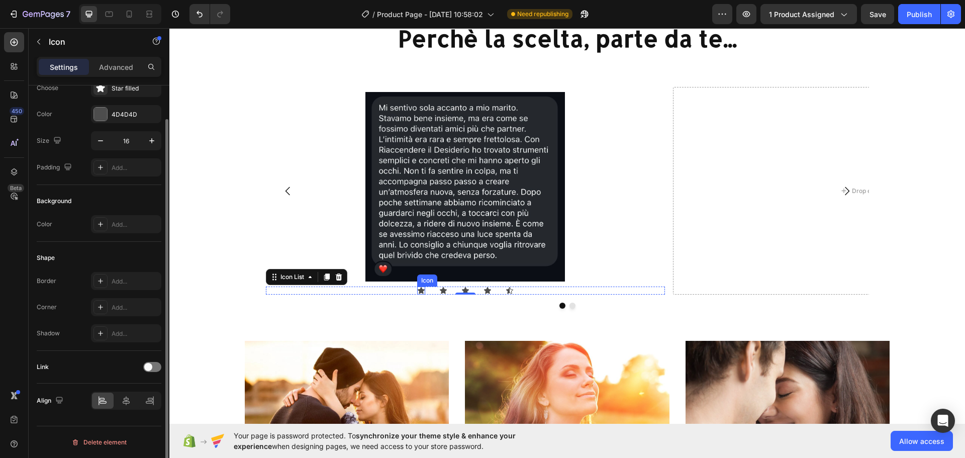
click at [419, 289] on icon at bounding box center [421, 290] width 7 height 7
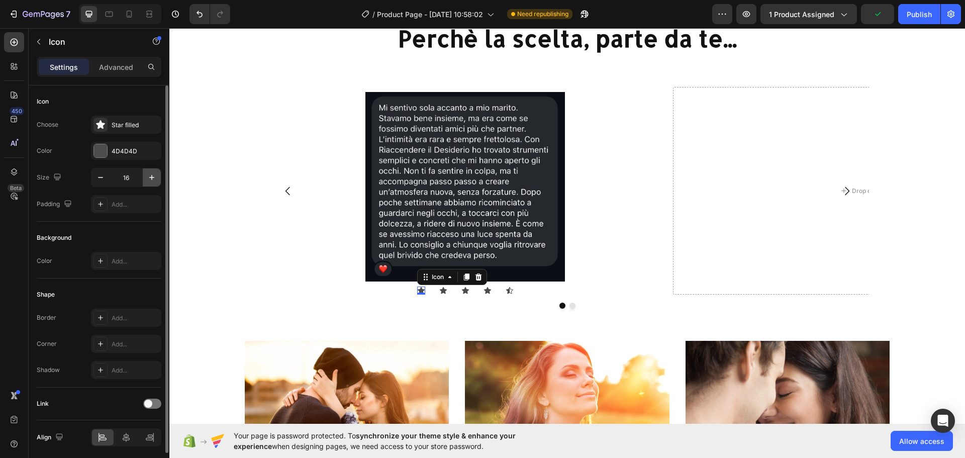
click at [153, 178] on icon "button" at bounding box center [152, 177] width 10 height 10
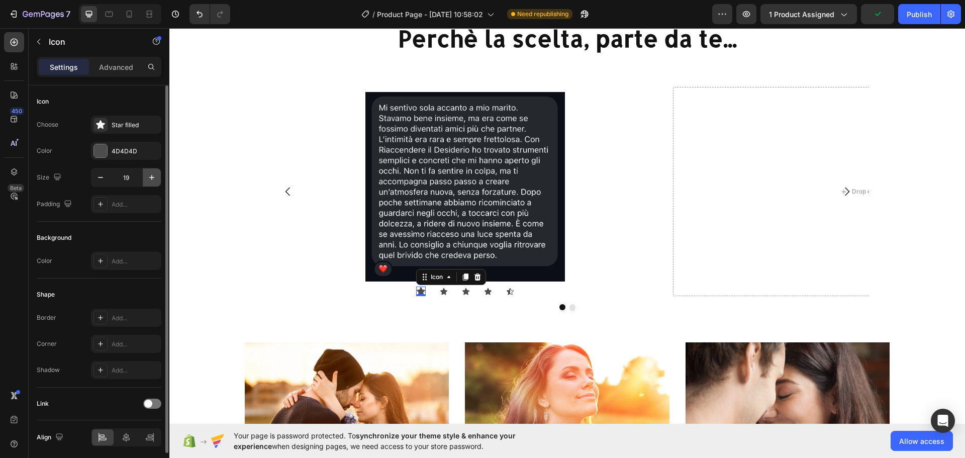
click at [153, 178] on icon "button" at bounding box center [152, 177] width 10 height 10
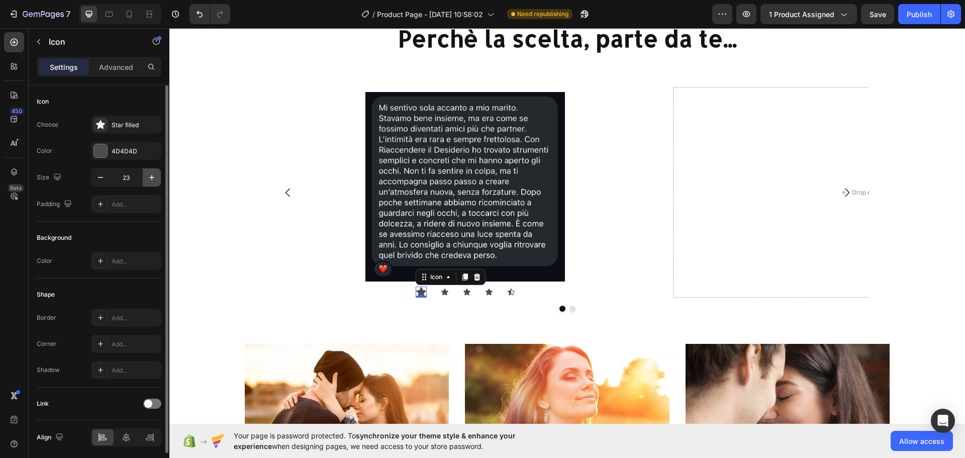
click at [153, 178] on icon "button" at bounding box center [152, 177] width 10 height 10
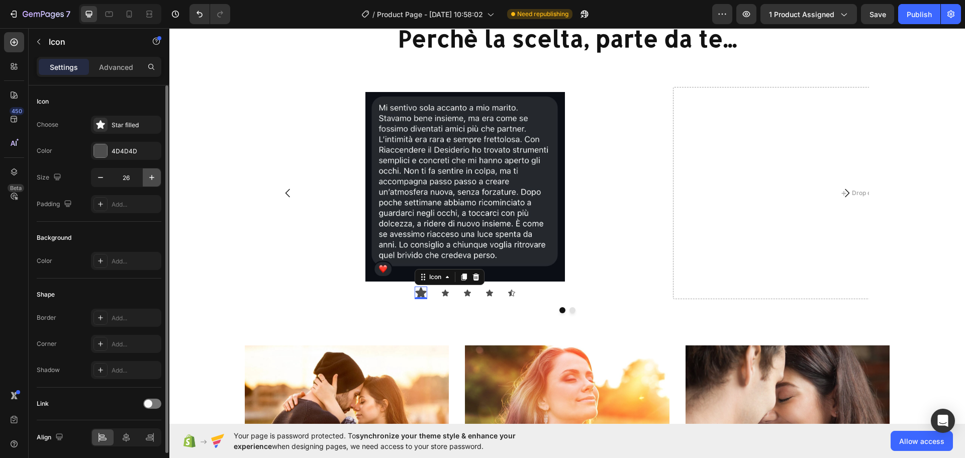
click at [153, 178] on icon "button" at bounding box center [152, 177] width 10 height 10
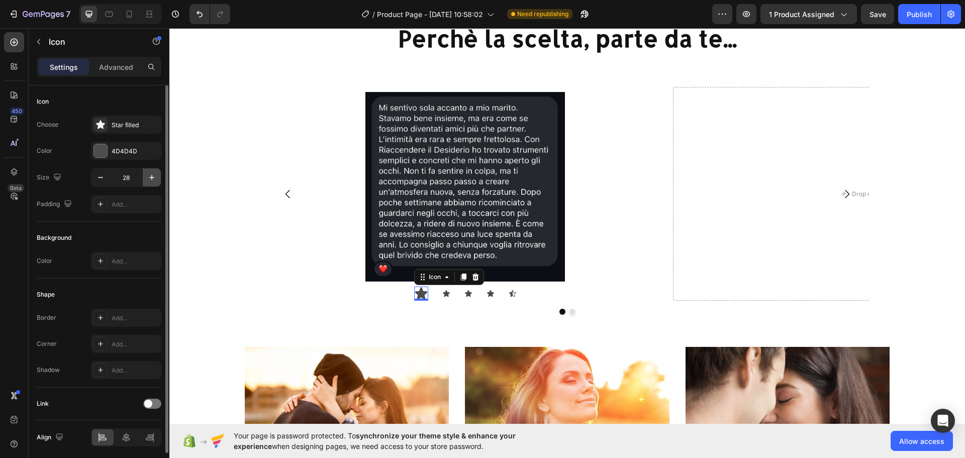
click at [153, 178] on icon "button" at bounding box center [152, 177] width 10 height 10
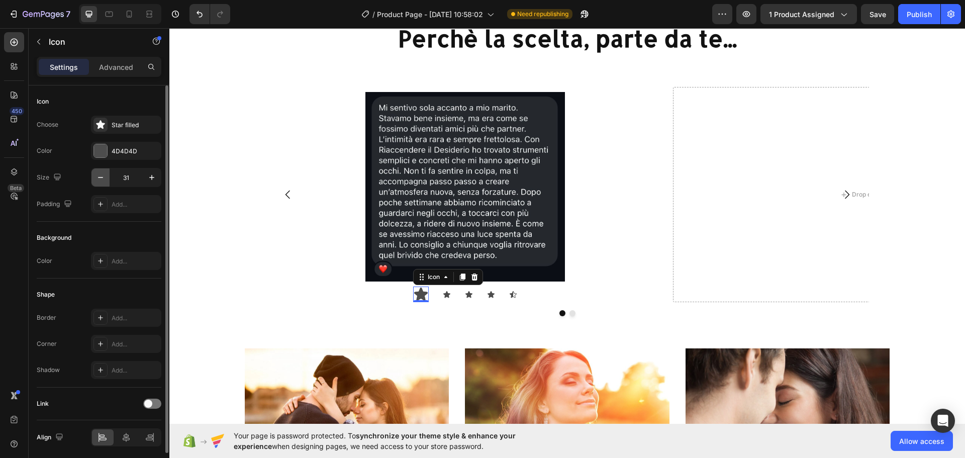
click at [99, 181] on icon "button" at bounding box center [100, 177] width 10 height 10
type input "30"
click at [443, 292] on icon at bounding box center [446, 293] width 7 height 7
click at [119, 176] on input "16" at bounding box center [126, 177] width 33 height 18
click at [120, 176] on input "16" at bounding box center [126, 177] width 33 height 18
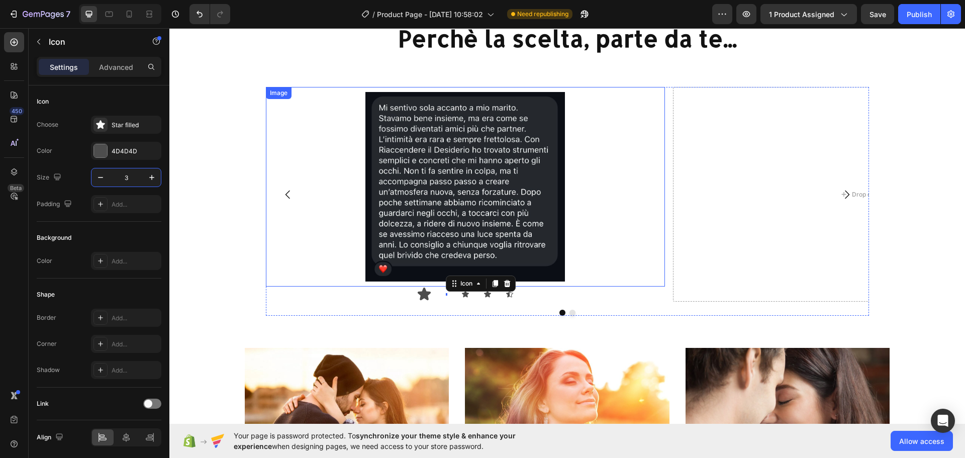
type input "30"
click at [471, 294] on div "Icon 0" at bounding box center [472, 294] width 8 height 8
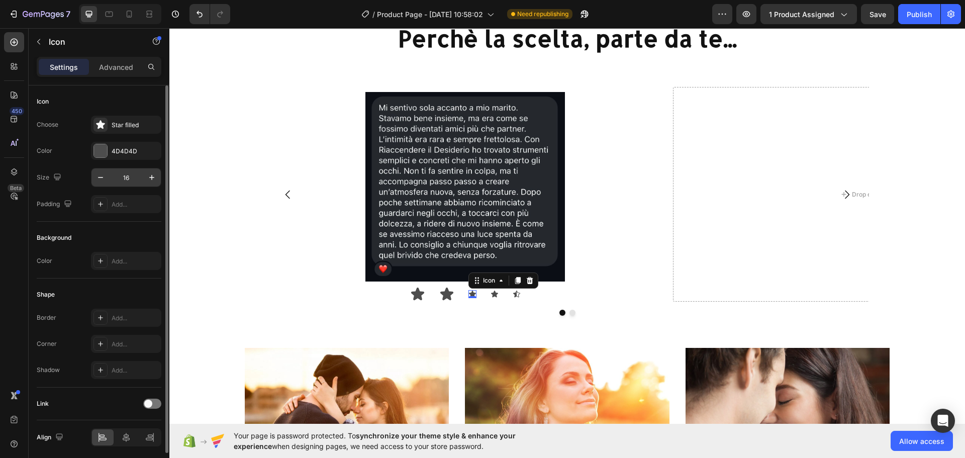
click at [126, 179] on input "16" at bounding box center [126, 177] width 33 height 18
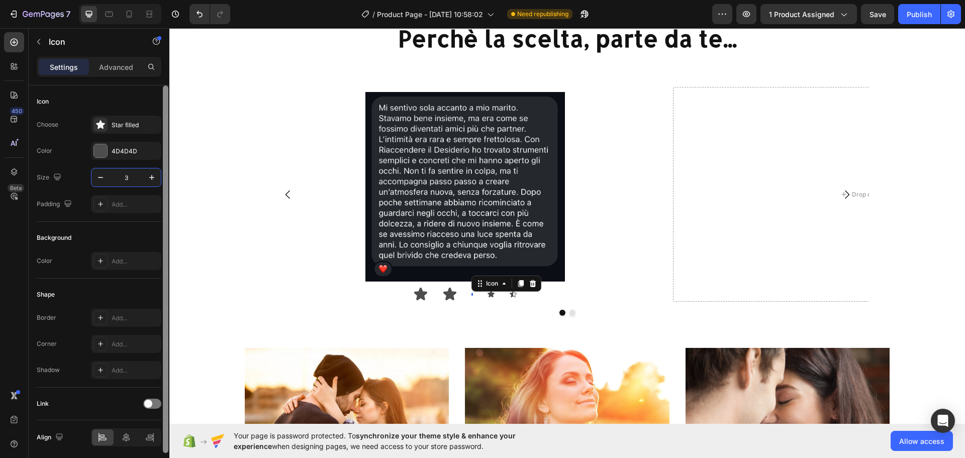
type input "30"
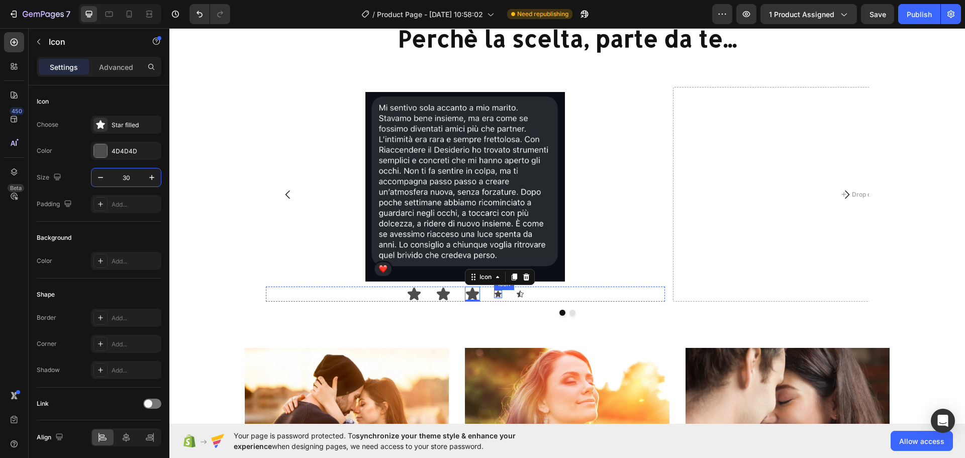
click at [489, 292] on div "Icon Icon Icon 0 Icon Icon" at bounding box center [465, 293] width 399 height 15
click at [494, 291] on icon at bounding box center [497, 293] width 7 height 7
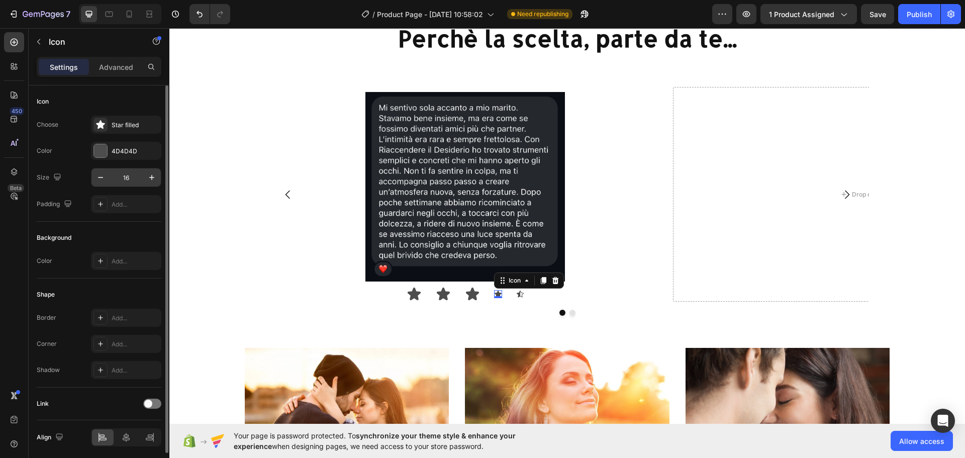
click at [131, 177] on input "16" at bounding box center [126, 177] width 33 height 18
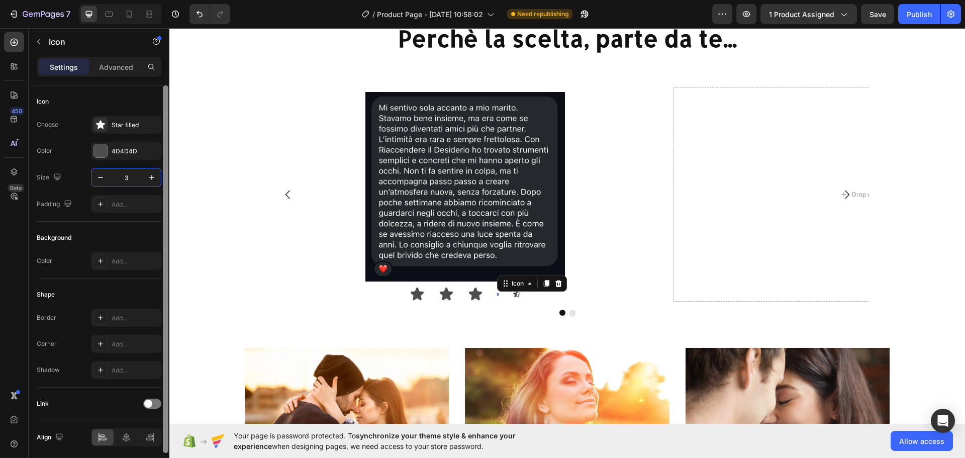
type input "30"
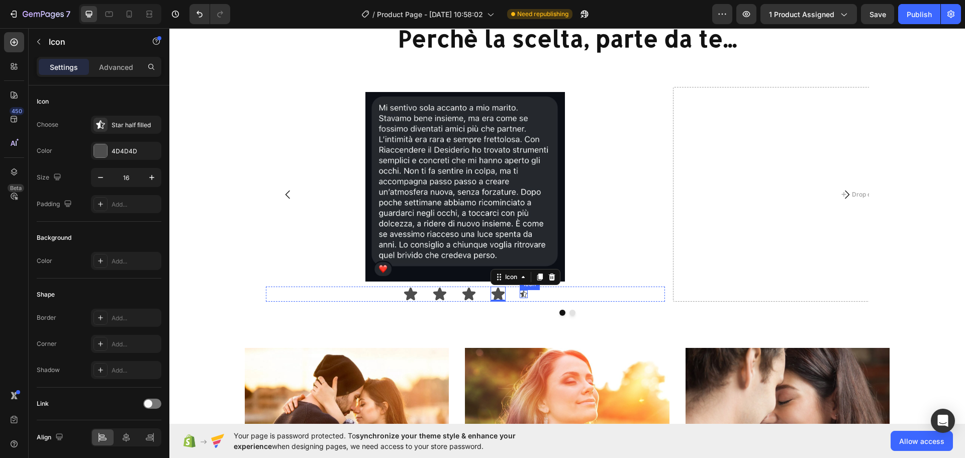
click at [520, 293] on icon at bounding box center [523, 293] width 7 height 7
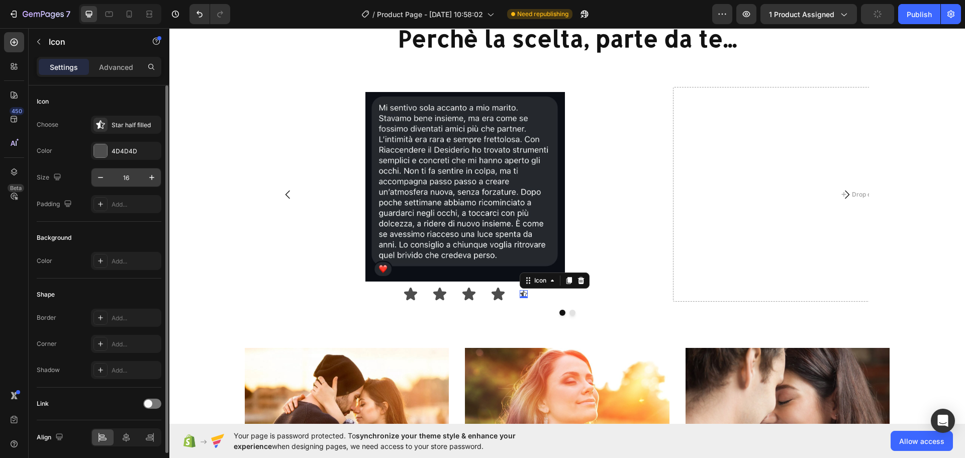
click at [127, 177] on input "16" at bounding box center [126, 177] width 33 height 18
type input "30"
click at [139, 125] on div "Star half filled" at bounding box center [135, 125] width 47 height 9
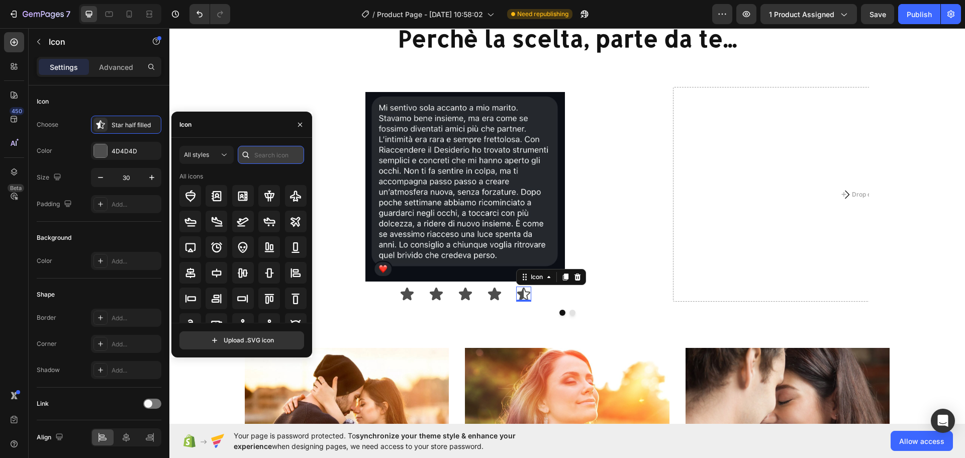
click at [267, 155] on input "text" at bounding box center [271, 155] width 66 height 18
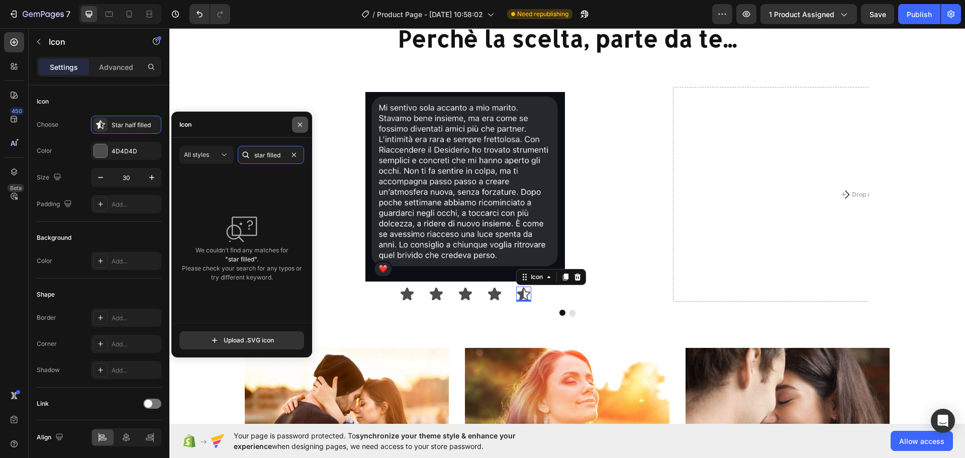
type input "star filled"
click at [298, 122] on icon "button" at bounding box center [300, 125] width 8 height 8
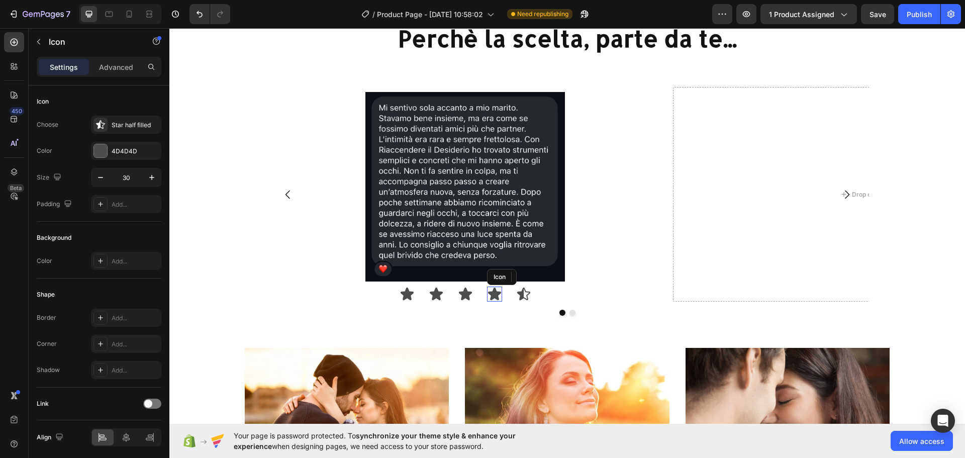
click at [494, 292] on icon at bounding box center [494, 293] width 15 height 15
click at [518, 290] on icon at bounding box center [523, 293] width 13 height 13
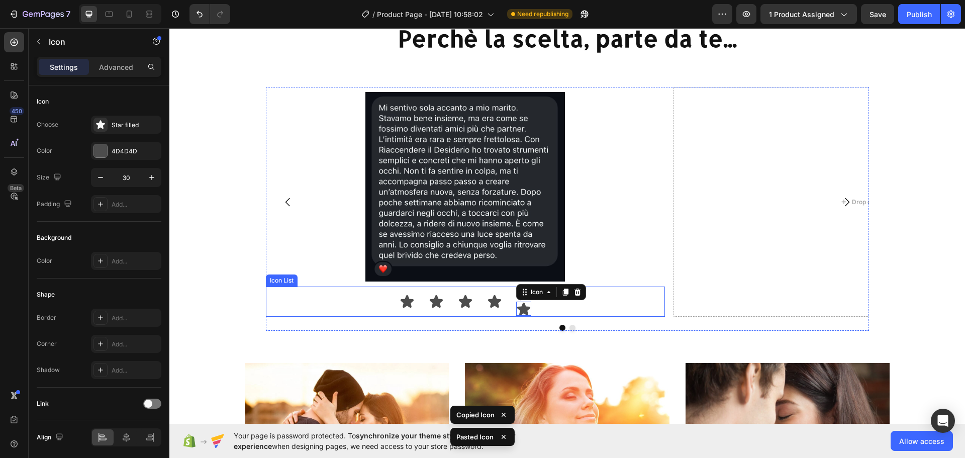
click at [567, 311] on div "Icon Icon Icon Icon Icon Icon 0" at bounding box center [465, 301] width 399 height 30
click at [516, 294] on icon at bounding box center [523, 293] width 15 height 15
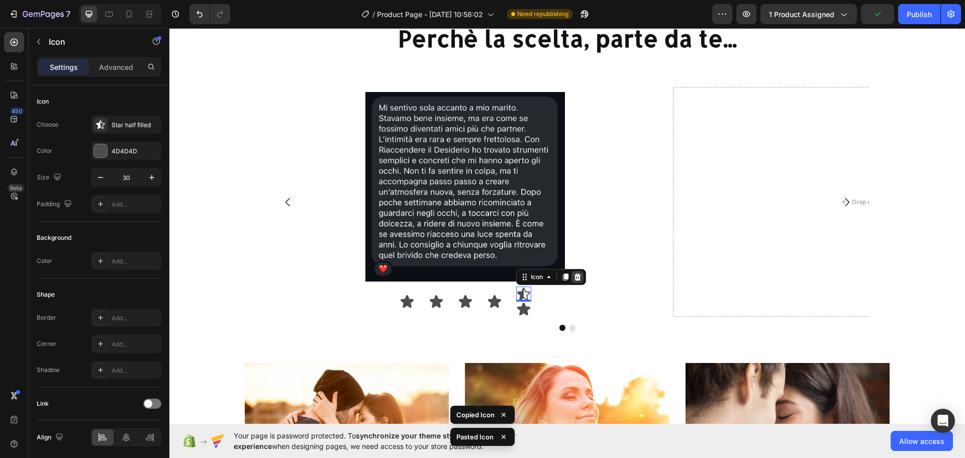
click at [578, 275] on div at bounding box center [577, 277] width 12 height 12
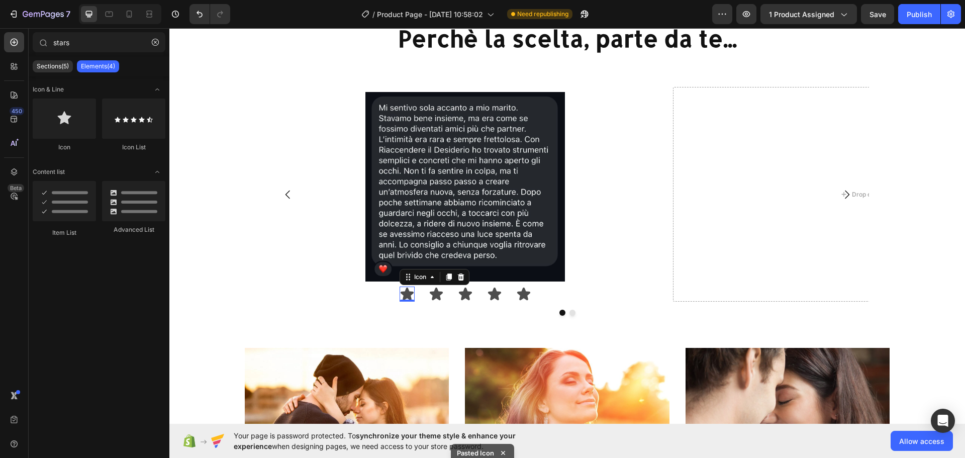
click at [405, 292] on icon at bounding box center [406, 293] width 13 height 13
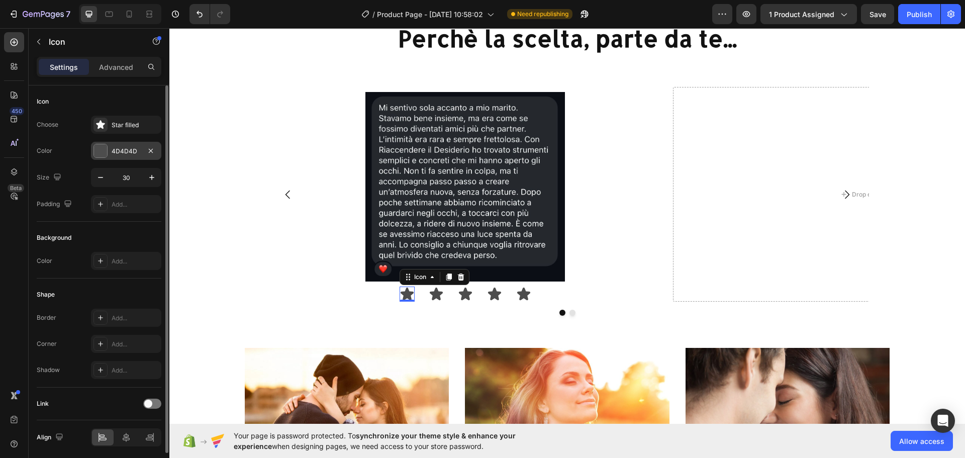
click at [115, 151] on div "4D4D4D" at bounding box center [126, 151] width 29 height 9
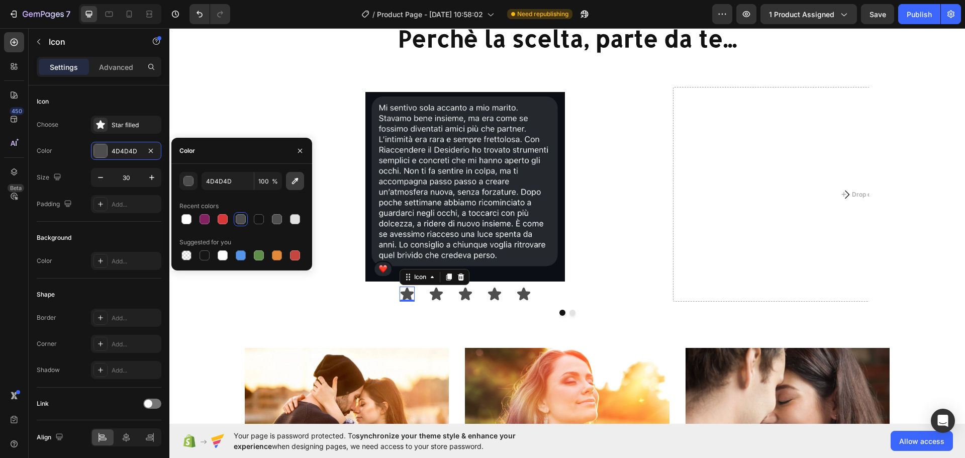
click at [289, 178] on button "button" at bounding box center [295, 181] width 18 height 18
click at [299, 184] on icon "button" at bounding box center [295, 181] width 10 height 10
type input "FFC700"
click at [435, 292] on icon at bounding box center [436, 293] width 13 height 13
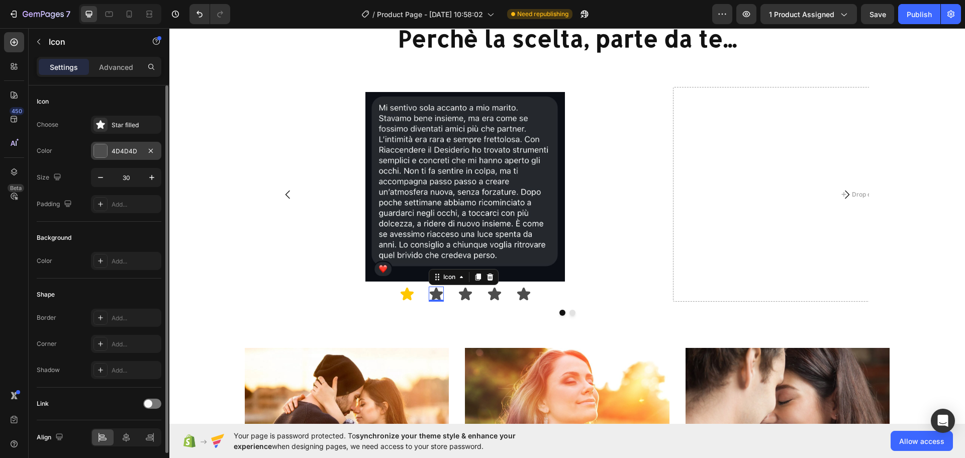
click at [120, 152] on div "4D4D4D" at bounding box center [126, 151] width 29 height 9
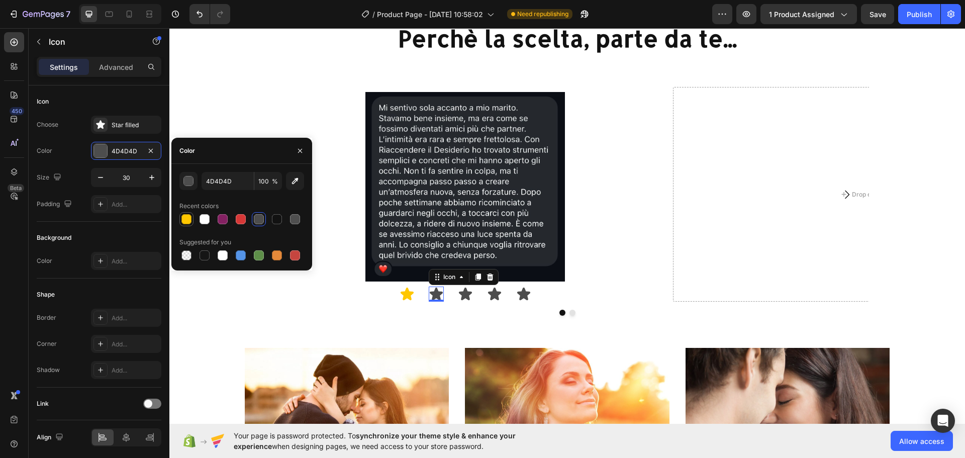
click at [183, 217] on div at bounding box center [186, 219] width 10 height 10
type input "FFC700"
click at [471, 286] on div "Image 0" at bounding box center [465, 186] width 399 height 199
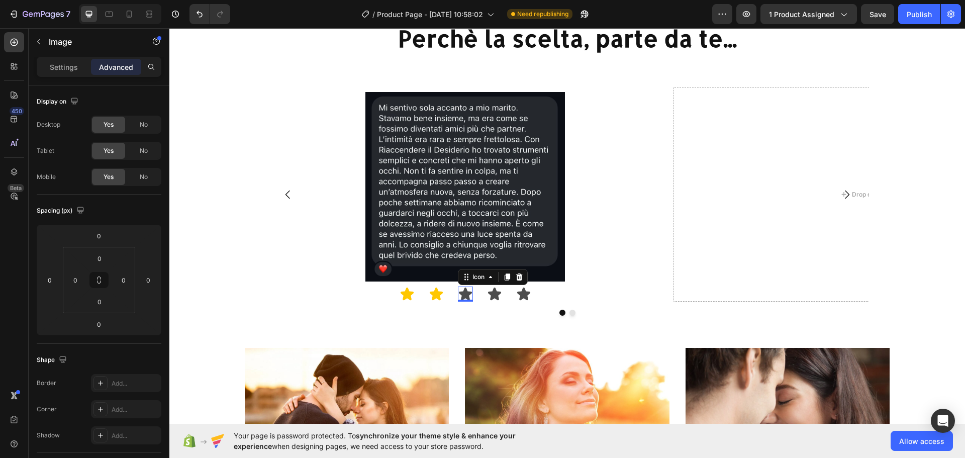
click at [458, 289] on icon at bounding box center [465, 293] width 15 height 15
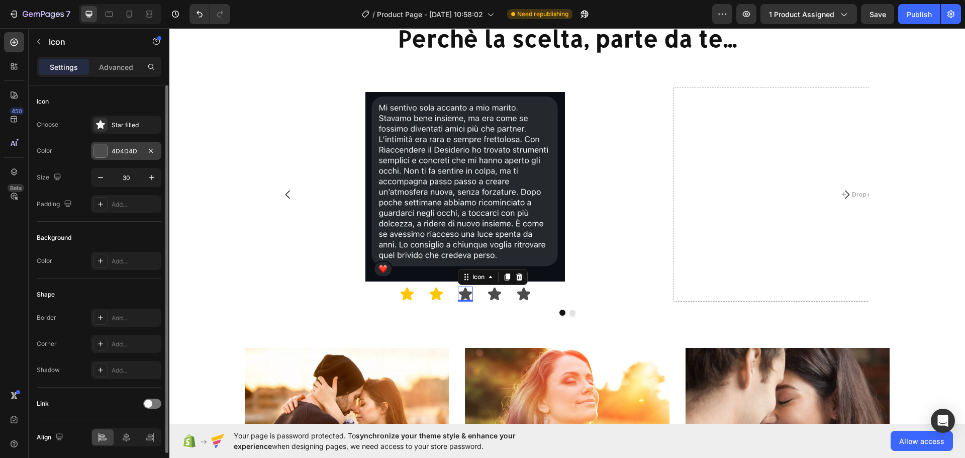
click at [124, 154] on div "4D4D4D" at bounding box center [126, 151] width 29 height 9
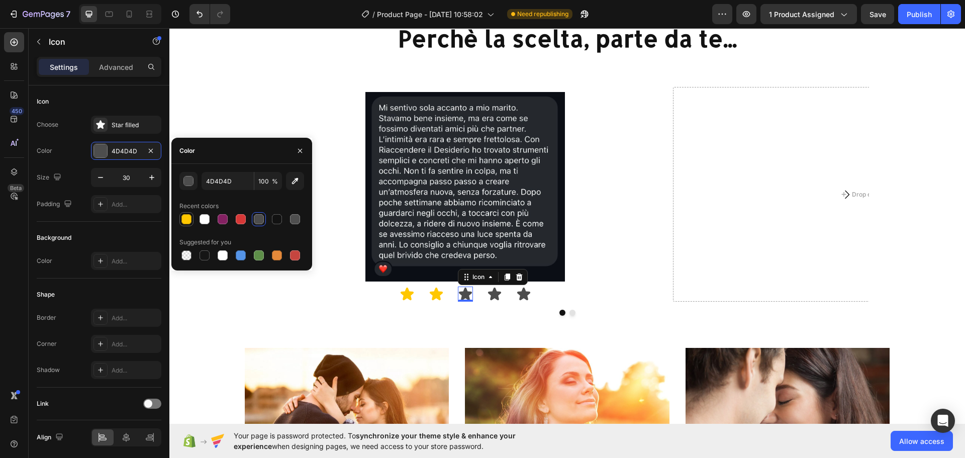
click at [182, 221] on div at bounding box center [186, 219] width 10 height 10
type input "FFC700"
click at [491, 294] on icon at bounding box center [494, 293] width 13 height 13
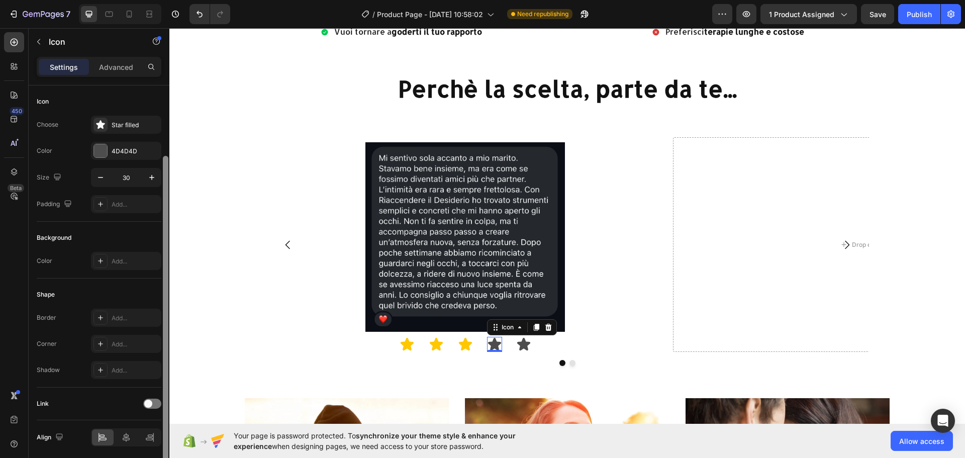
scroll to position [37, 0]
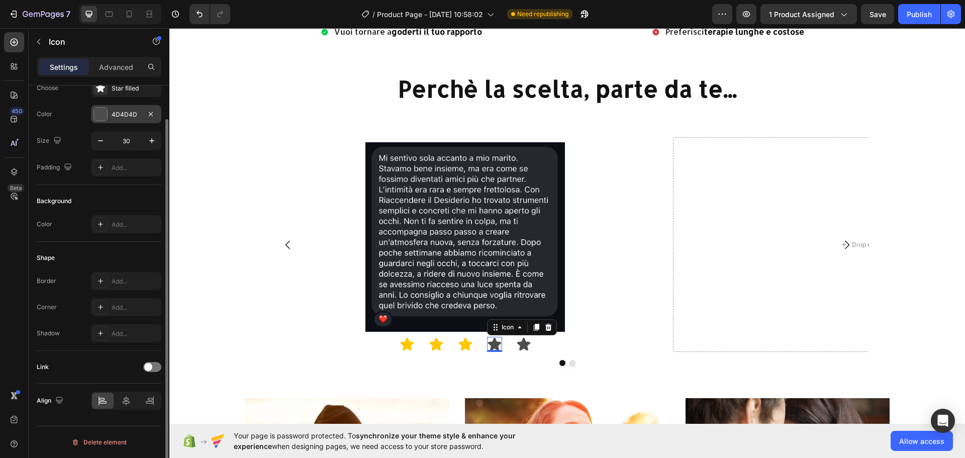
click at [125, 114] on div "4D4D4D" at bounding box center [126, 114] width 29 height 9
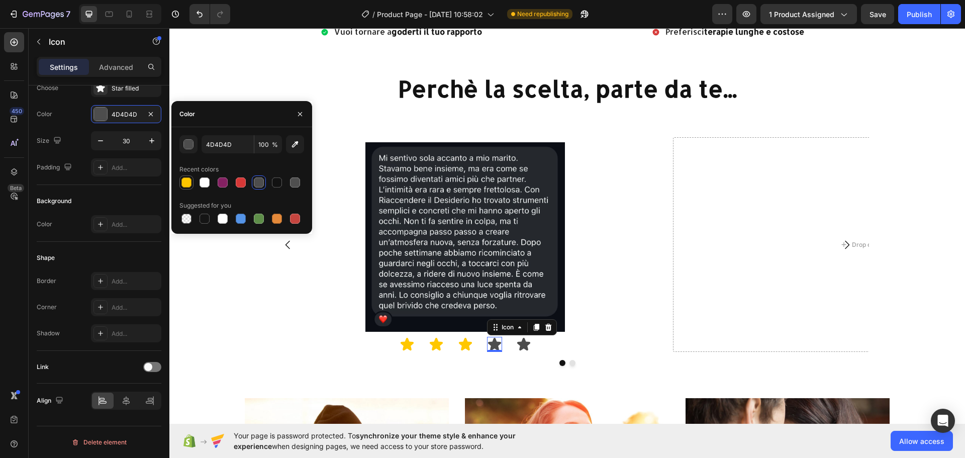
click at [184, 184] on div at bounding box center [186, 182] width 10 height 10
type input "FFC700"
click at [520, 343] on icon at bounding box center [523, 344] width 13 height 13
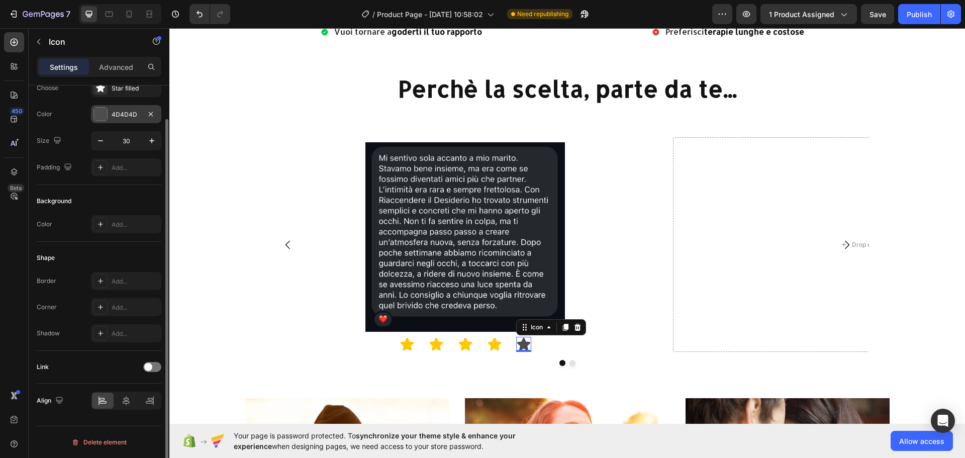
click at [101, 106] on div "4D4D4D" at bounding box center [126, 114] width 70 height 18
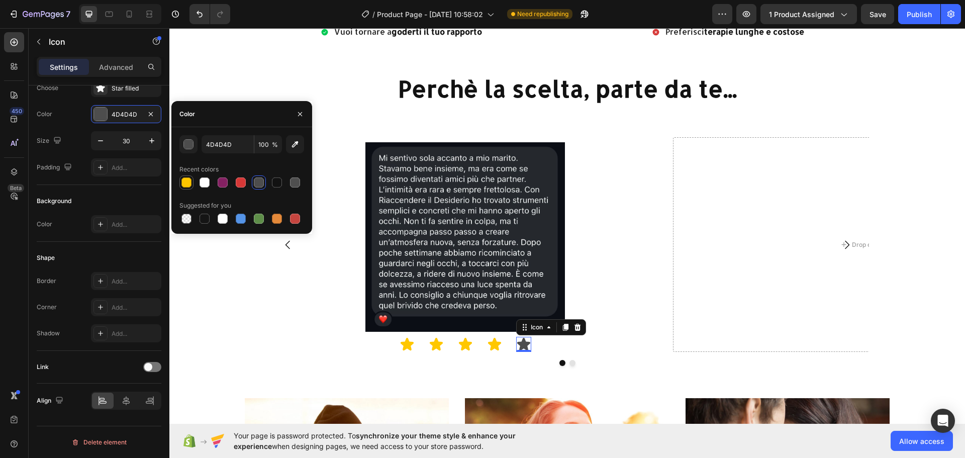
click at [186, 184] on div at bounding box center [186, 182] width 10 height 10
type input "FFC700"
click at [471, 194] on img at bounding box center [464, 236] width 199 height 199
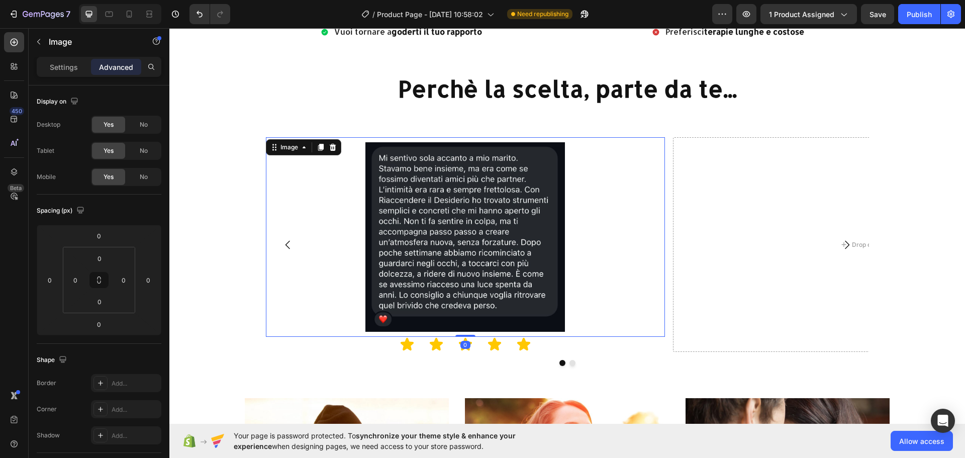
click at [313, 181] on div at bounding box center [465, 236] width 399 height 199
click at [64, 71] on p "Settings" at bounding box center [64, 67] width 28 height 11
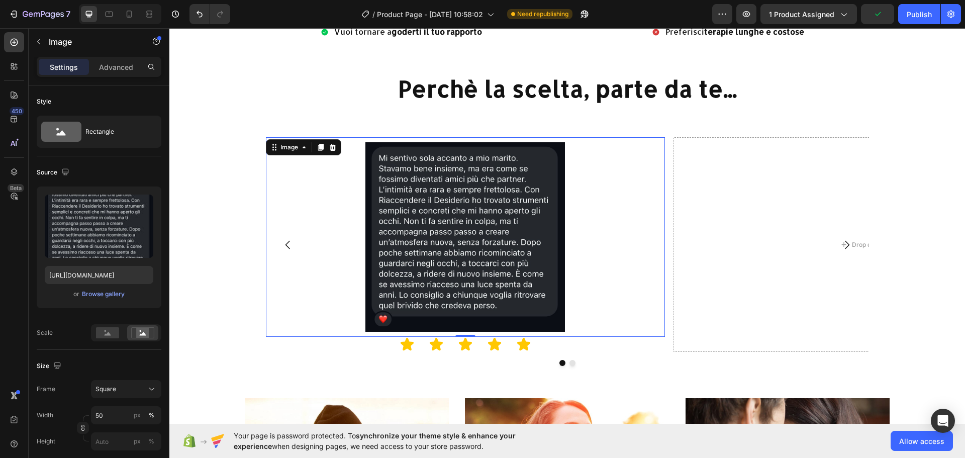
click at [625, 162] on div at bounding box center [465, 236] width 399 height 199
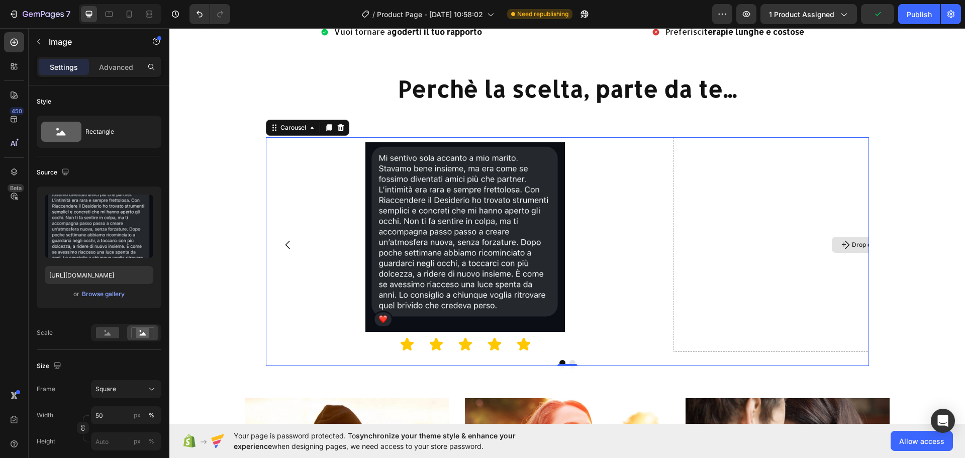
click at [696, 142] on div "Drop element here" at bounding box center [872, 244] width 399 height 215
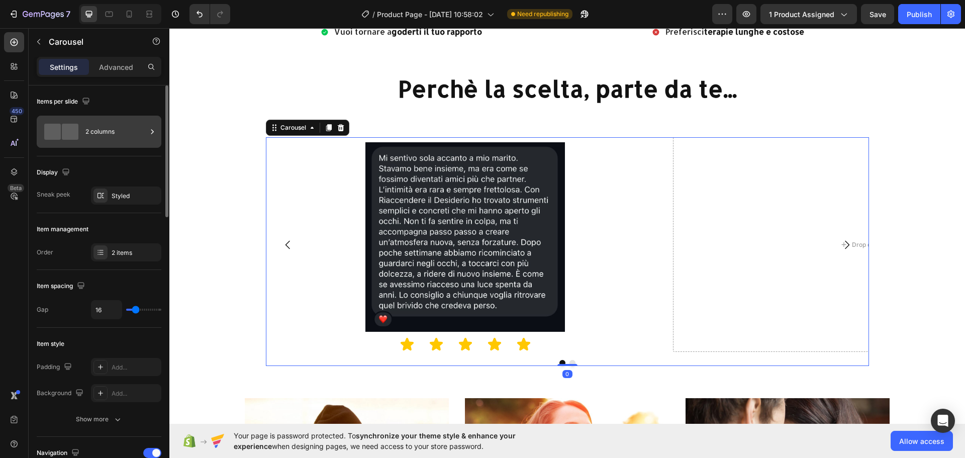
click at [111, 129] on div "2 columns" at bounding box center [115, 131] width 61 height 23
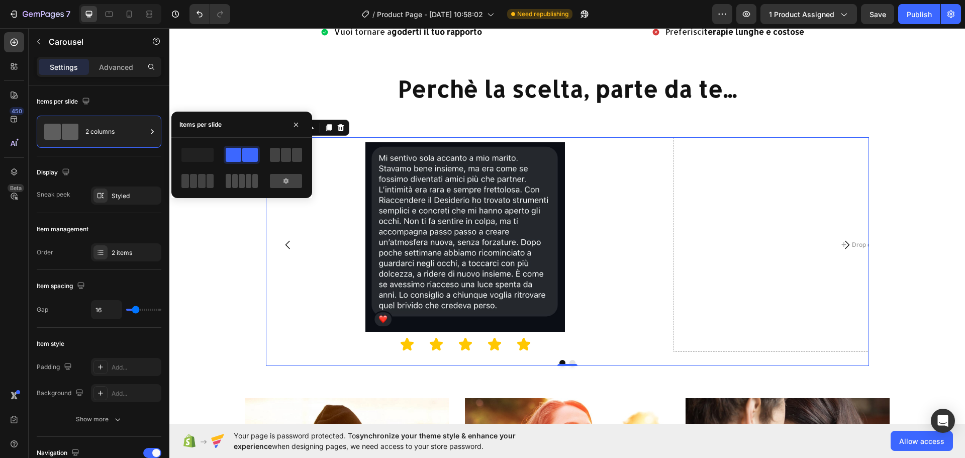
click at [240, 175] on span at bounding box center [242, 181] width 6 height 14
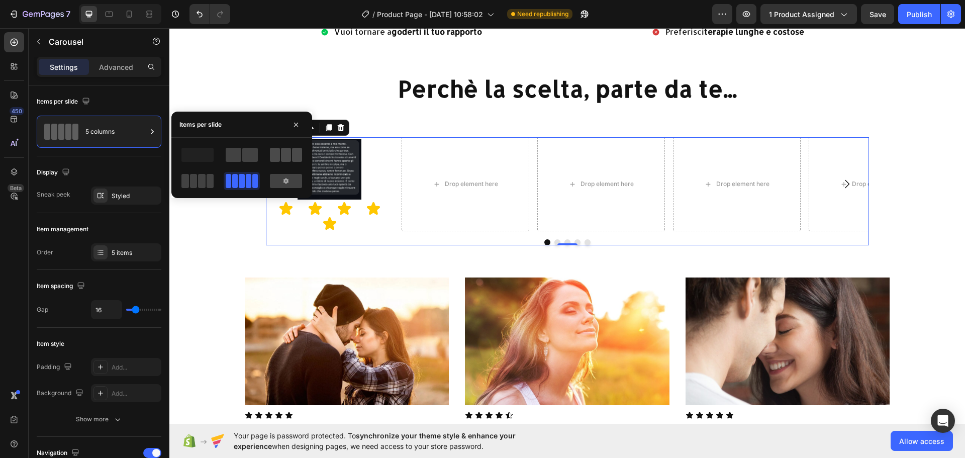
click at [275, 153] on span at bounding box center [275, 155] width 10 height 14
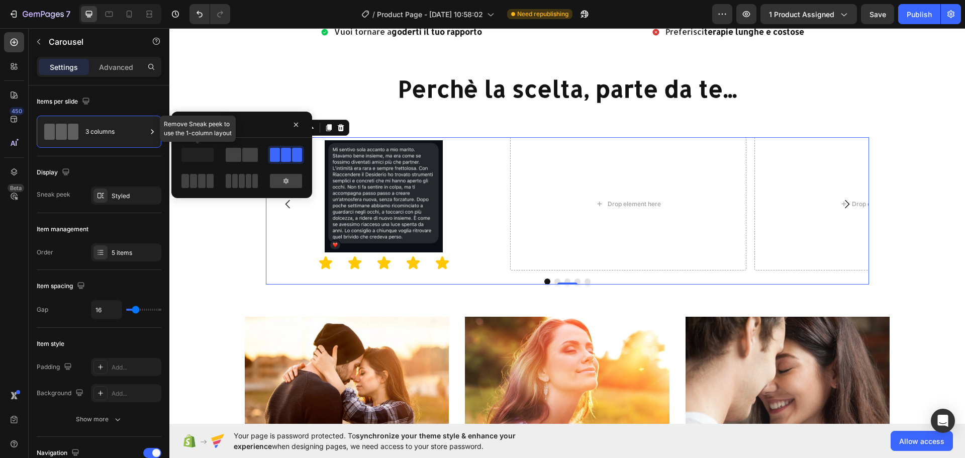
click at [200, 158] on span at bounding box center [197, 155] width 32 height 14
click at [238, 156] on span at bounding box center [234, 155] width 16 height 14
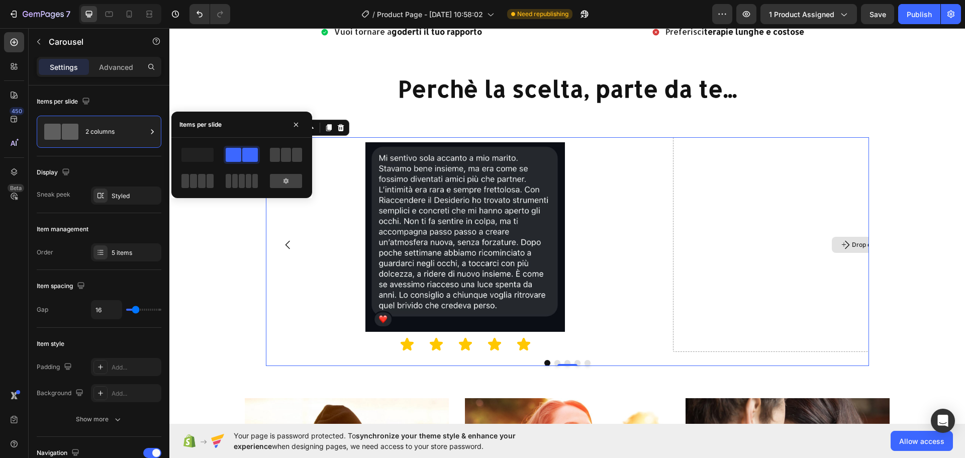
click at [793, 238] on div "Drop element here" at bounding box center [872, 244] width 399 height 215
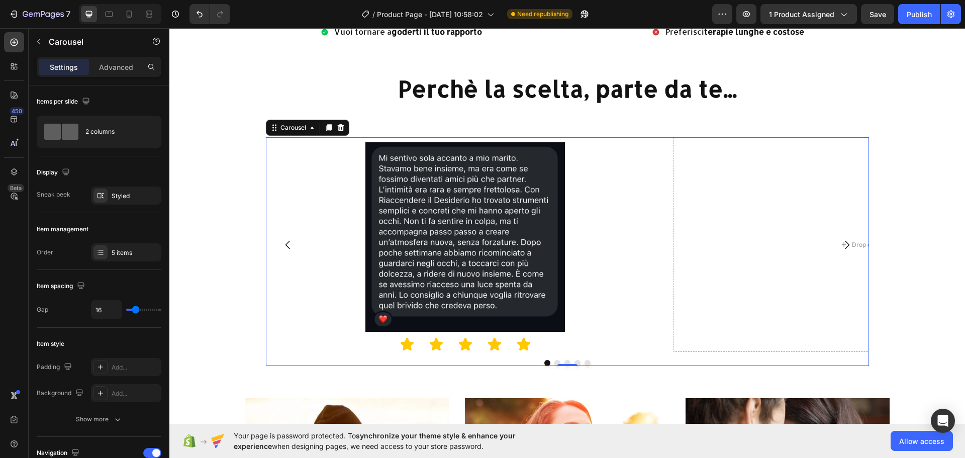
click at [849, 241] on button "Carousel Next Arrow" at bounding box center [847, 245] width 28 height 28
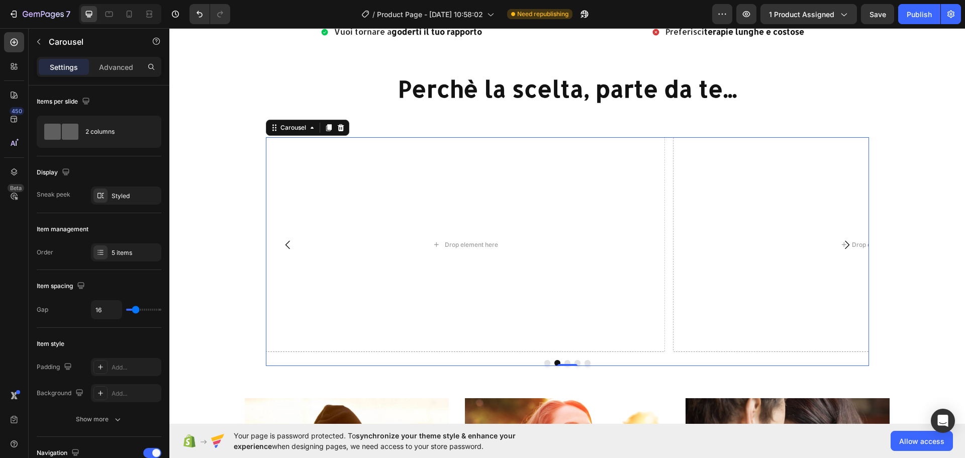
click at [282, 242] on icon "Carousel Back Arrow" at bounding box center [288, 245] width 12 height 12
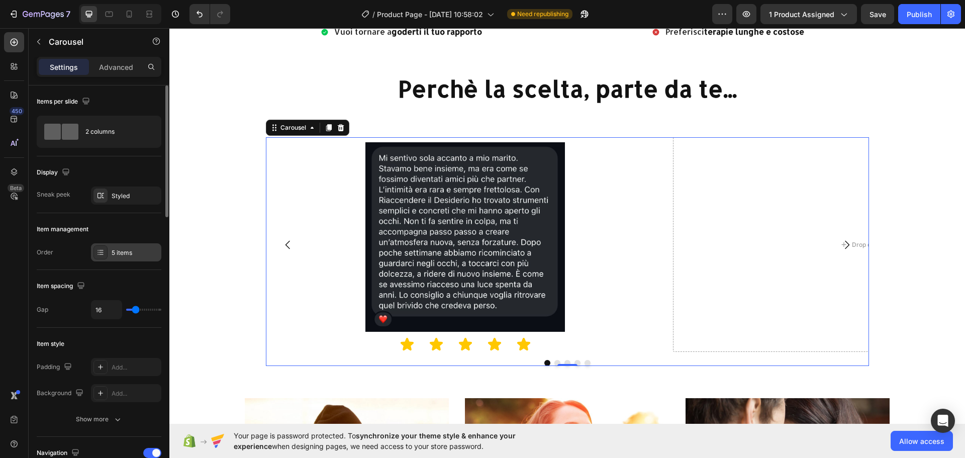
click at [132, 257] on div "5 items" at bounding box center [126, 252] width 70 height 18
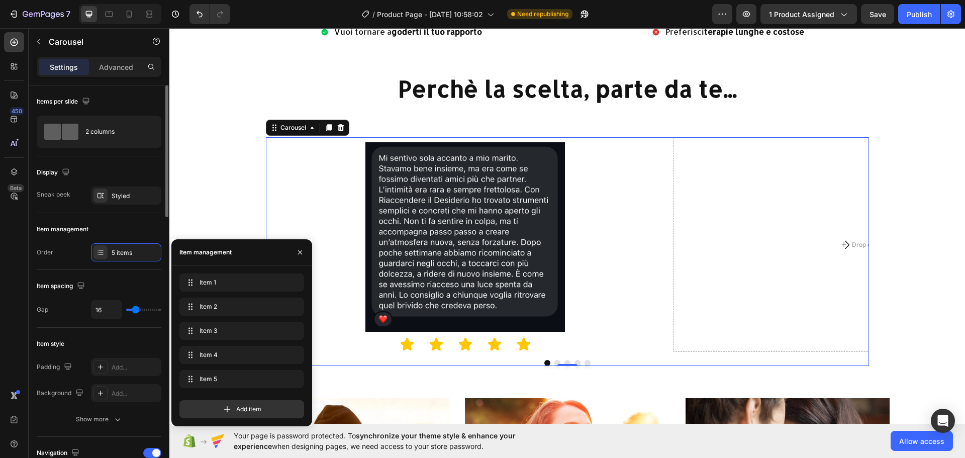
click at [92, 334] on div "Item style Padding Add... Background Add... Show more" at bounding box center [99, 382] width 125 height 109
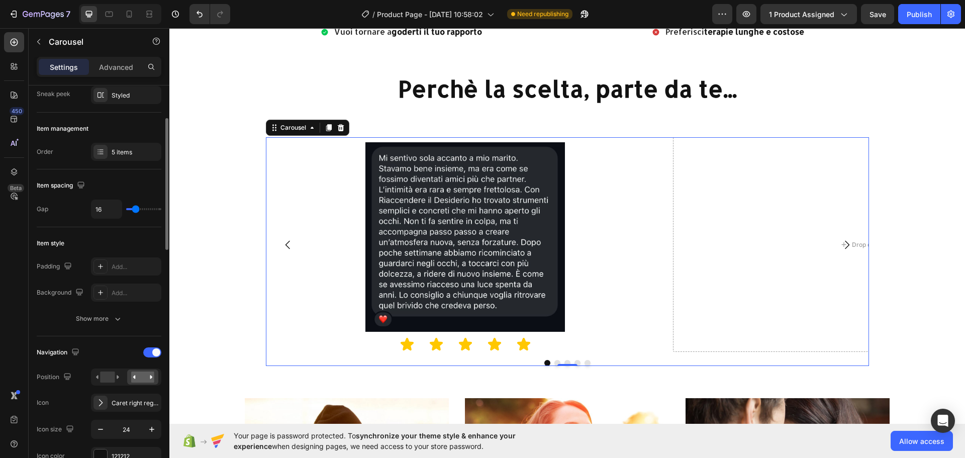
scroll to position [201, 0]
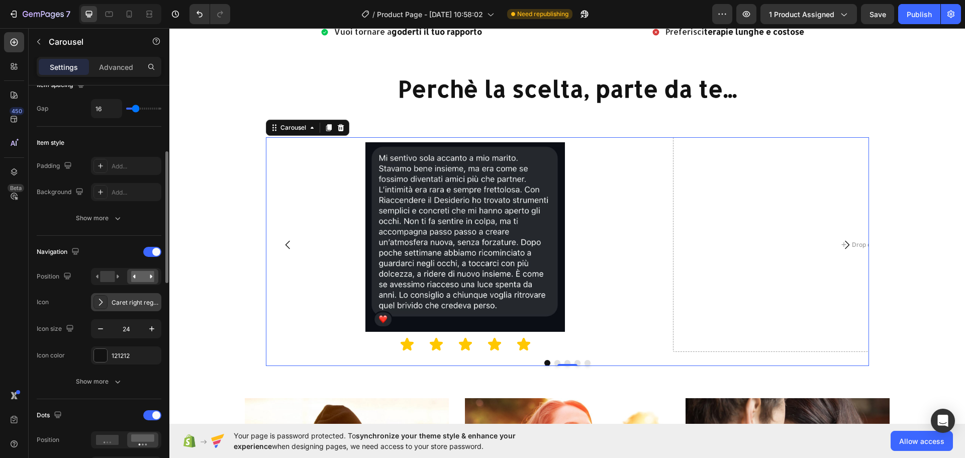
click at [142, 306] on div "Caret right regular" at bounding box center [135, 302] width 47 height 9
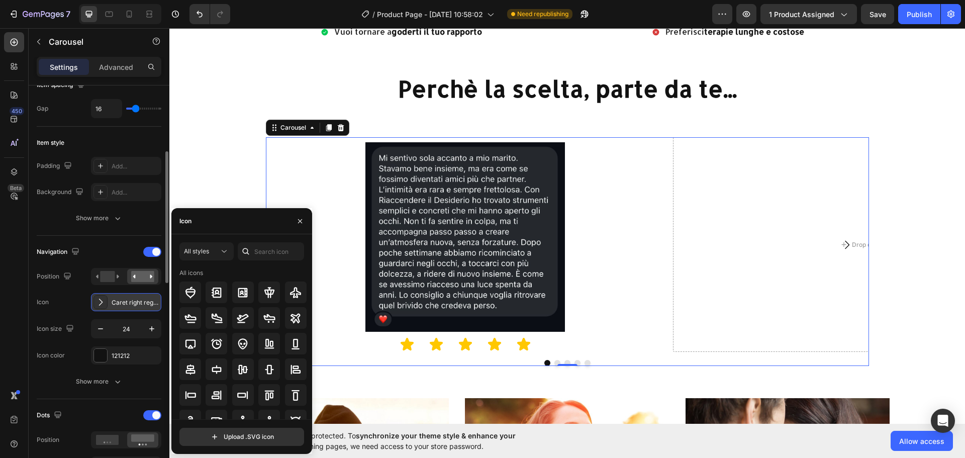
click at [142, 306] on div "Caret right regular" at bounding box center [135, 302] width 47 height 9
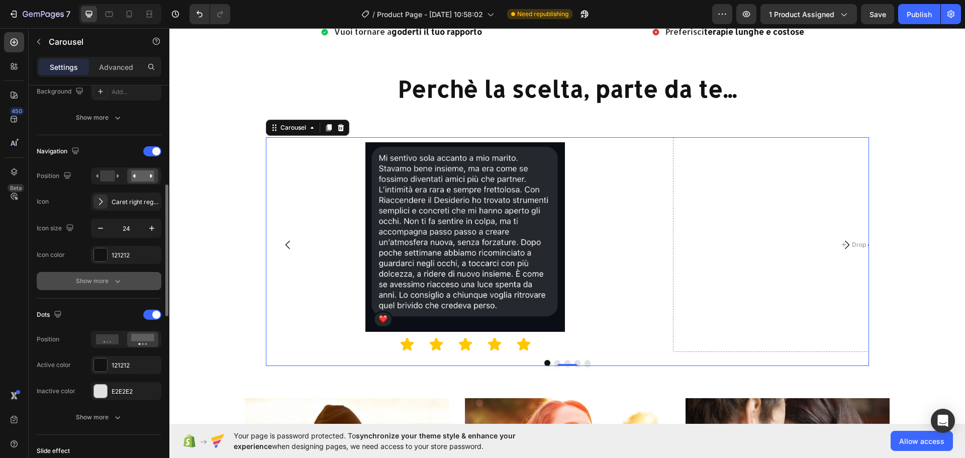
scroll to position [452, 0]
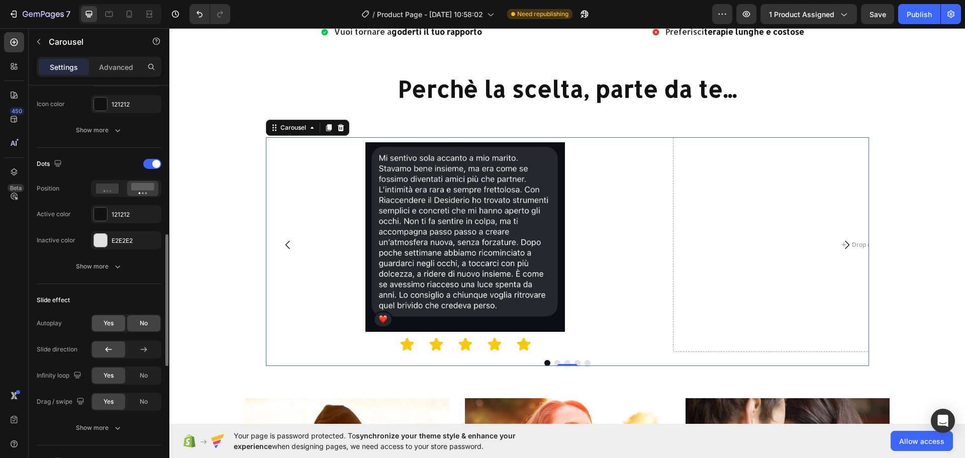
click at [106, 319] on span "Yes" at bounding box center [109, 323] width 10 height 9
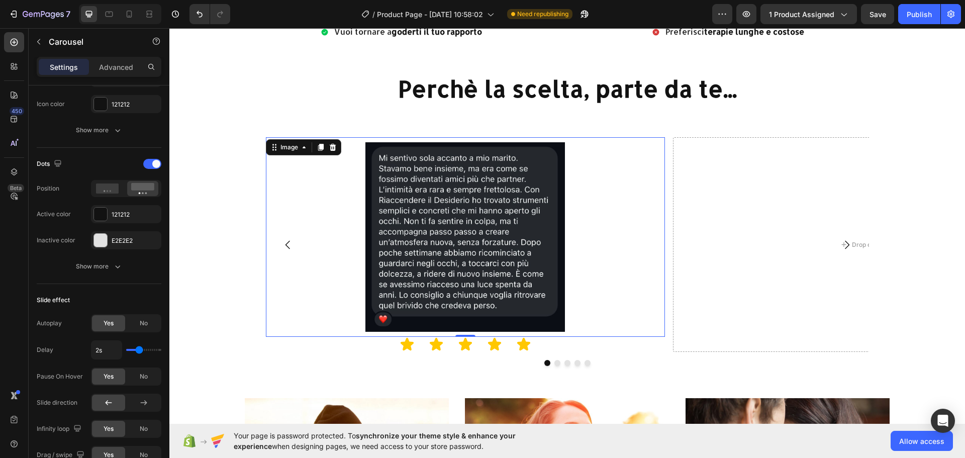
click at [589, 235] on div at bounding box center [465, 236] width 399 height 199
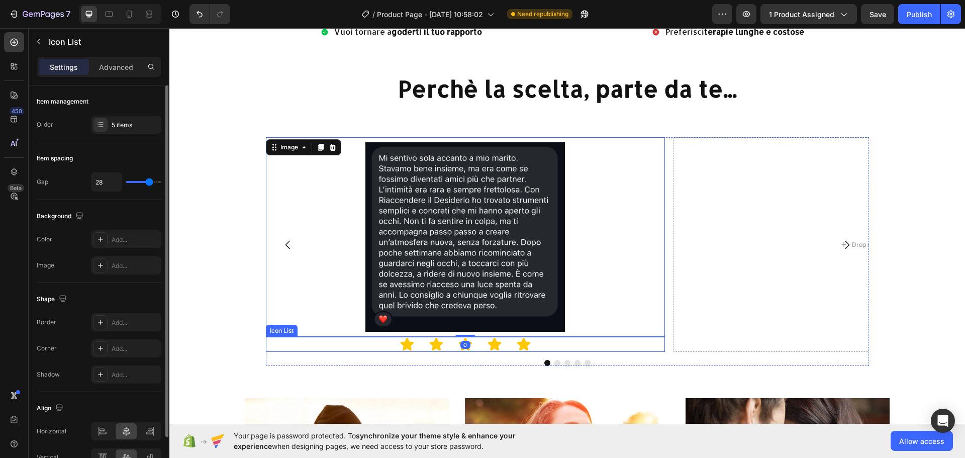
click at [554, 340] on div "Icon Icon Icon Icon Icon" at bounding box center [465, 344] width 399 height 15
click at [606, 273] on div at bounding box center [465, 236] width 399 height 199
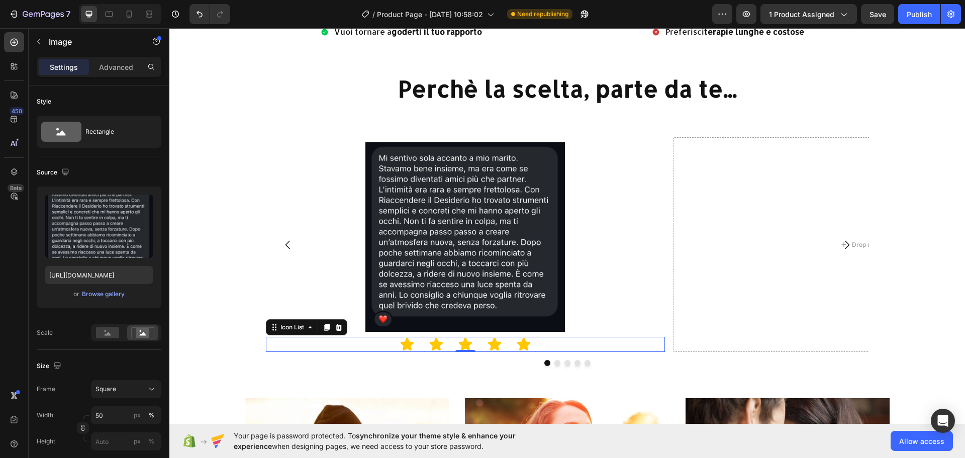
click at [585, 342] on div "Icon Icon Icon Icon Icon" at bounding box center [465, 344] width 399 height 15
click at [595, 280] on div at bounding box center [465, 236] width 399 height 199
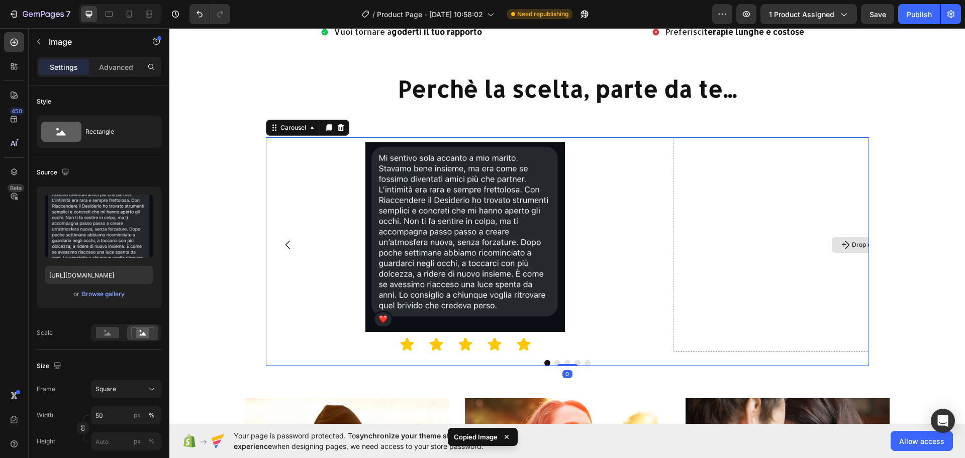
click at [733, 222] on div "Drop element here" at bounding box center [872, 244] width 399 height 215
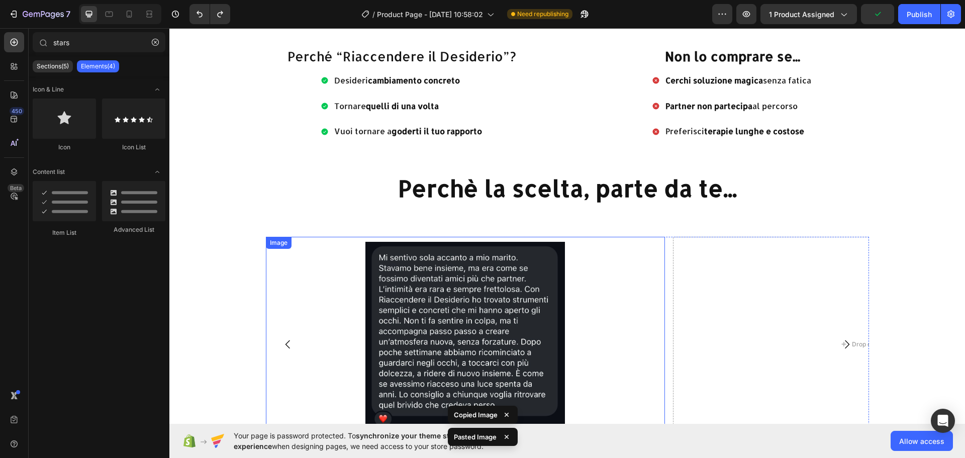
scroll to position [1396, 0]
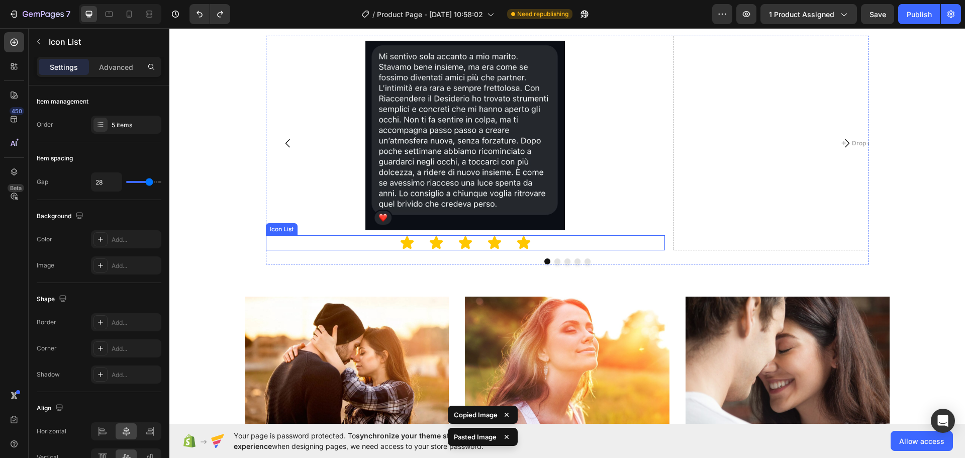
click at [570, 242] on div "Icon Icon Icon Icon Icon" at bounding box center [465, 242] width 399 height 15
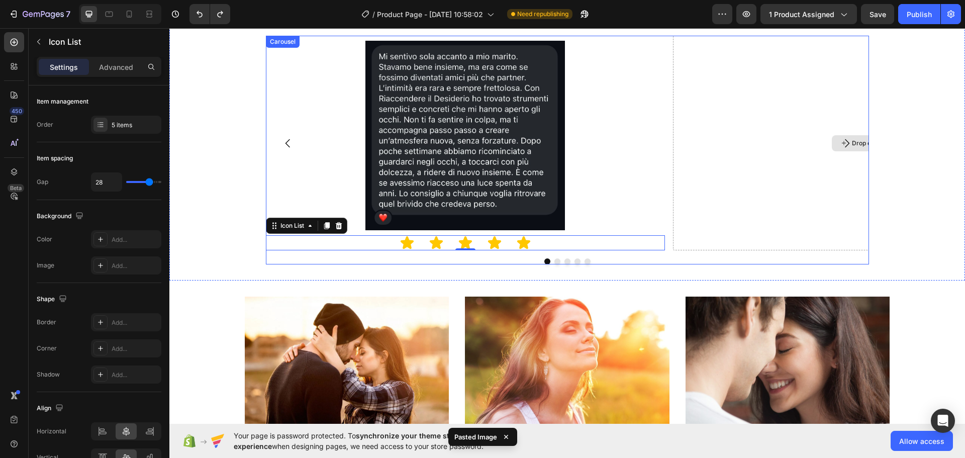
scroll to position [1346, 0]
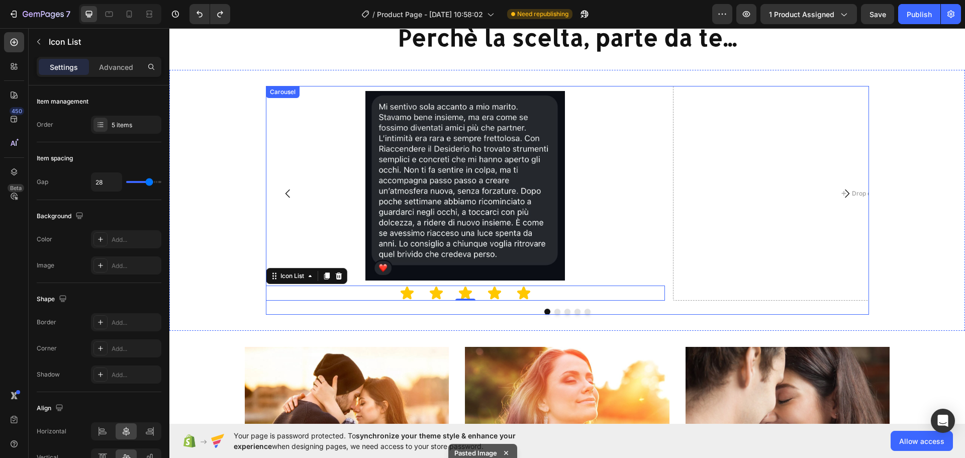
click at [852, 192] on button "Carousel Next Arrow" at bounding box center [847, 193] width 28 height 28
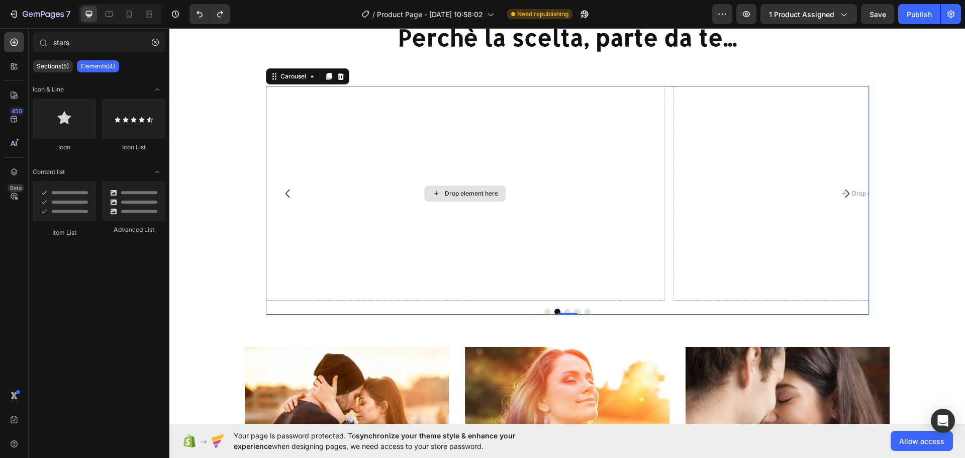
click at [444, 188] on div "Drop element here" at bounding box center [465, 193] width 81 height 16
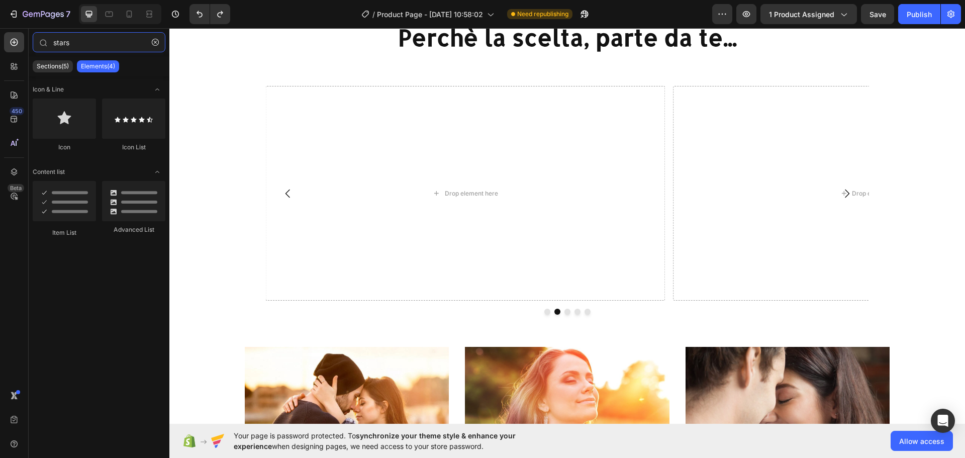
drag, startPoint x: 108, startPoint y: 42, endPoint x: 0, endPoint y: -25, distance: 127.0
click at [0, 0] on html "7 / Product Page - Jun 27, 10:58:02 Need republishing Preview 1 product assigne…" at bounding box center [482, 0] width 965 height 0
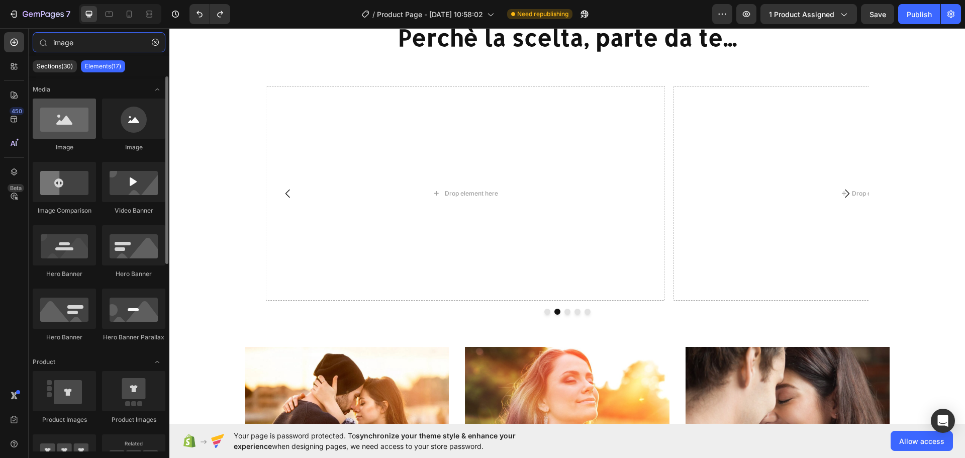
type input "image"
click at [59, 127] on div at bounding box center [64, 118] width 63 height 40
click at [66, 124] on div at bounding box center [64, 118] width 63 height 40
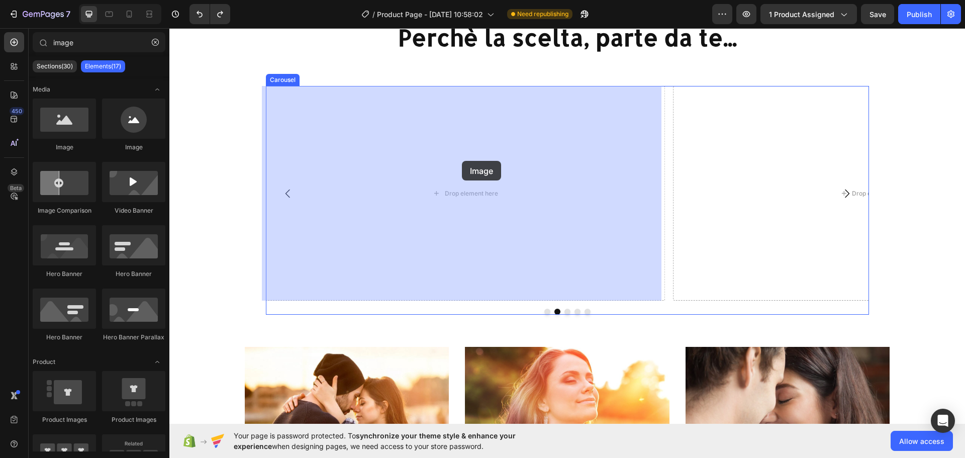
drag, startPoint x: 209, startPoint y: 146, endPoint x: 462, endPoint y: 161, distance: 253.7
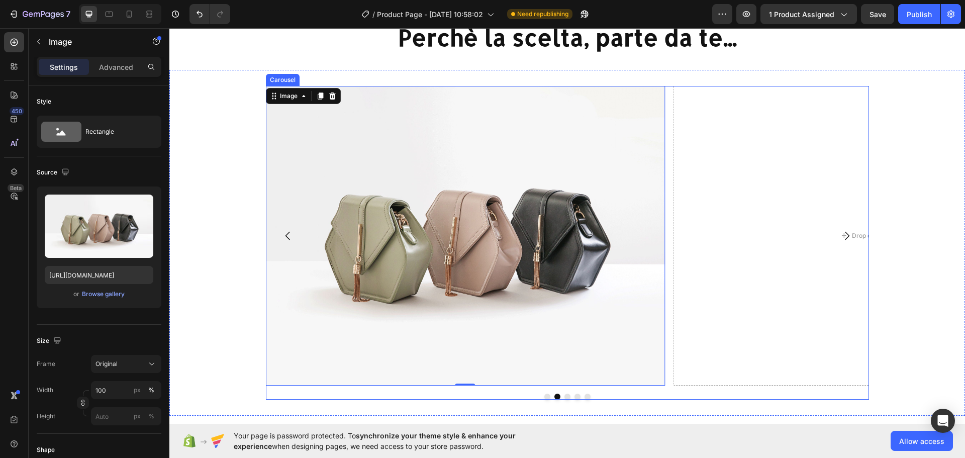
click at [847, 235] on icon "Carousel Next Arrow" at bounding box center [847, 236] width 12 height 12
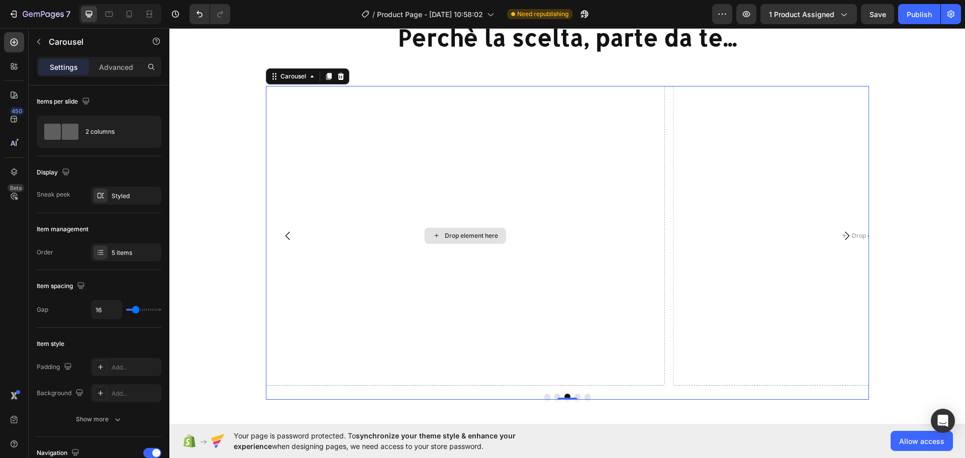
click at [461, 239] on div "Drop element here" at bounding box center [471, 236] width 53 height 8
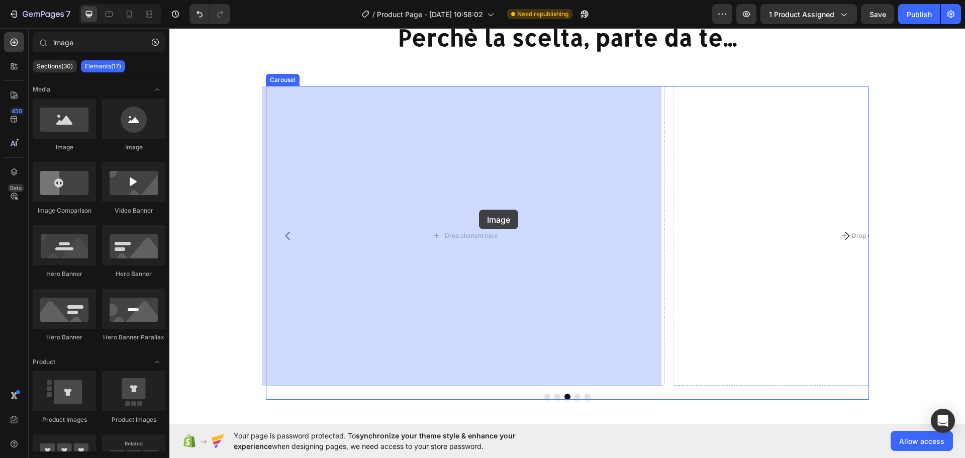
drag, startPoint x: 244, startPoint y: 156, endPoint x: 479, endPoint y: 210, distance: 241.2
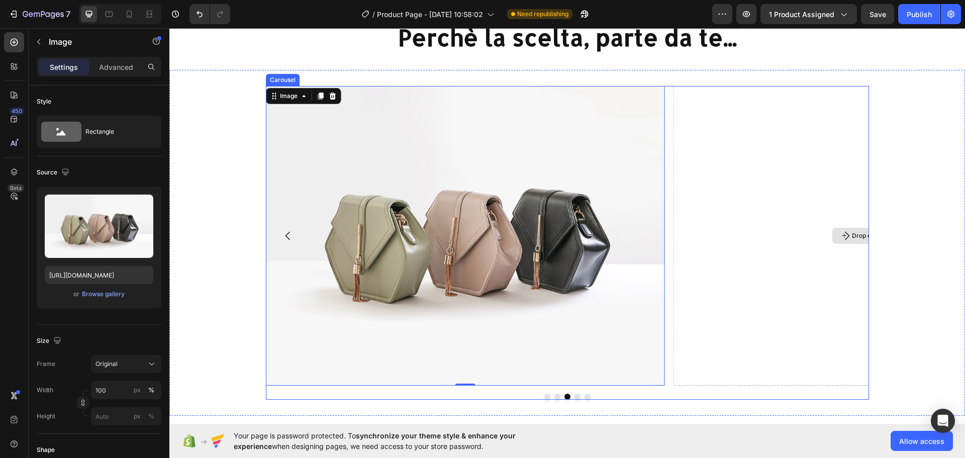
click at [841, 235] on icon "Carousel Next Arrow" at bounding box center [847, 236] width 12 height 12
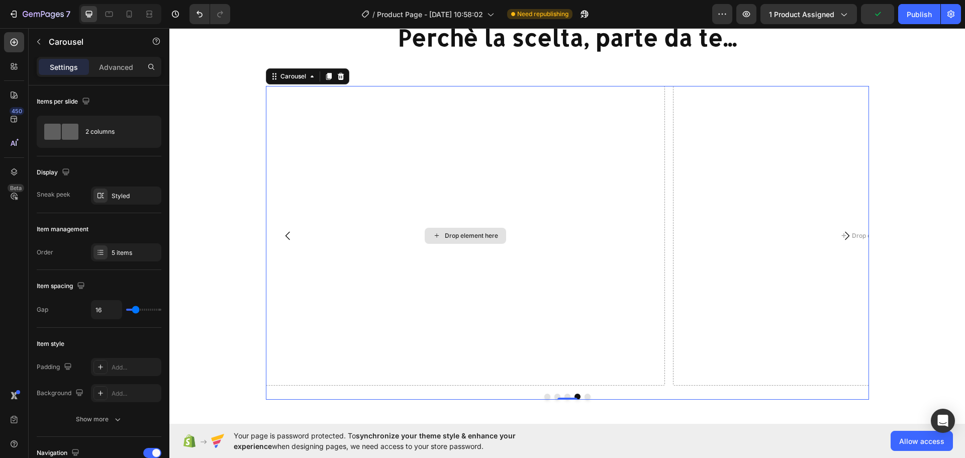
click at [445, 238] on div "Drop element here" at bounding box center [471, 236] width 53 height 8
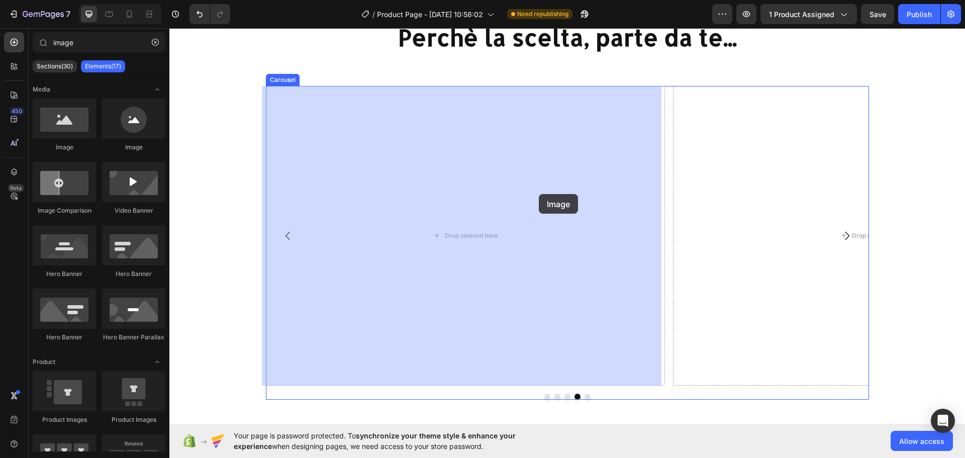
drag, startPoint x: 240, startPoint y: 154, endPoint x: 270, endPoint y: 168, distance: 33.1
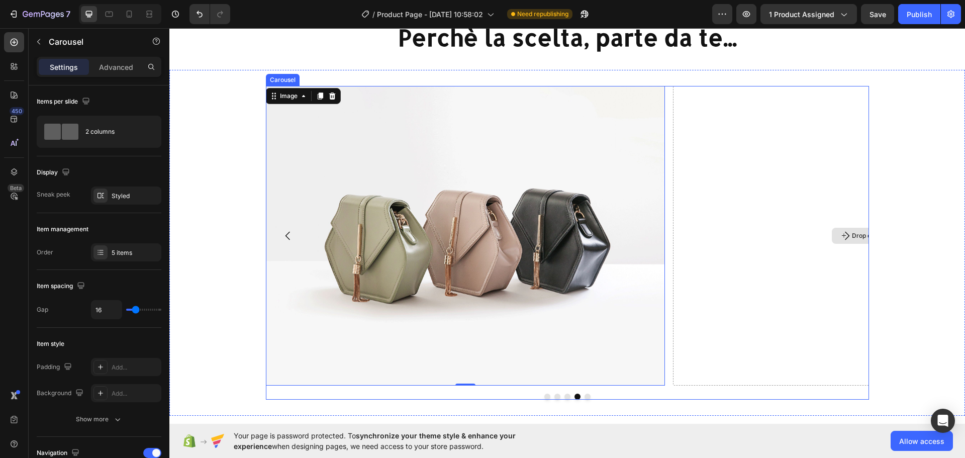
click at [826, 252] on div "Drop element here" at bounding box center [872, 235] width 399 height 299
click at [841, 237] on icon "Carousel Next Arrow" at bounding box center [847, 236] width 12 height 12
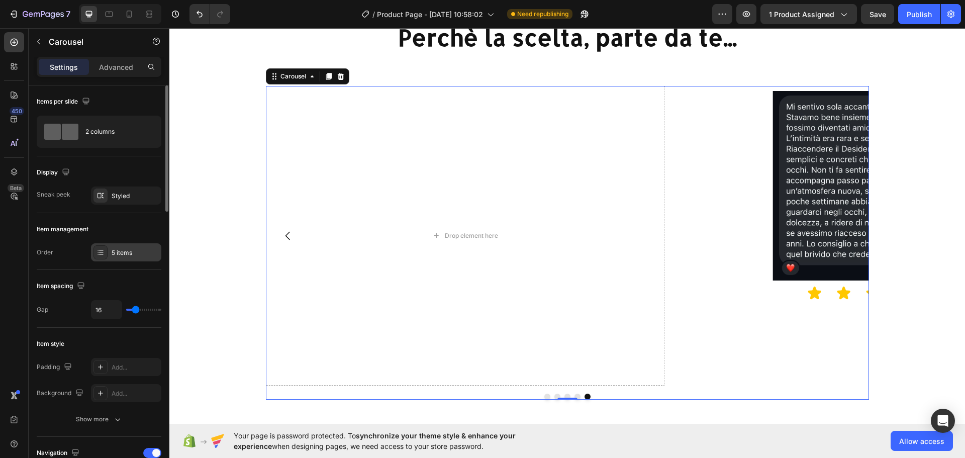
click at [126, 250] on div "5 items" at bounding box center [135, 252] width 47 height 9
click at [468, 245] on div "Drop element here" at bounding box center [464, 235] width 399 height 299
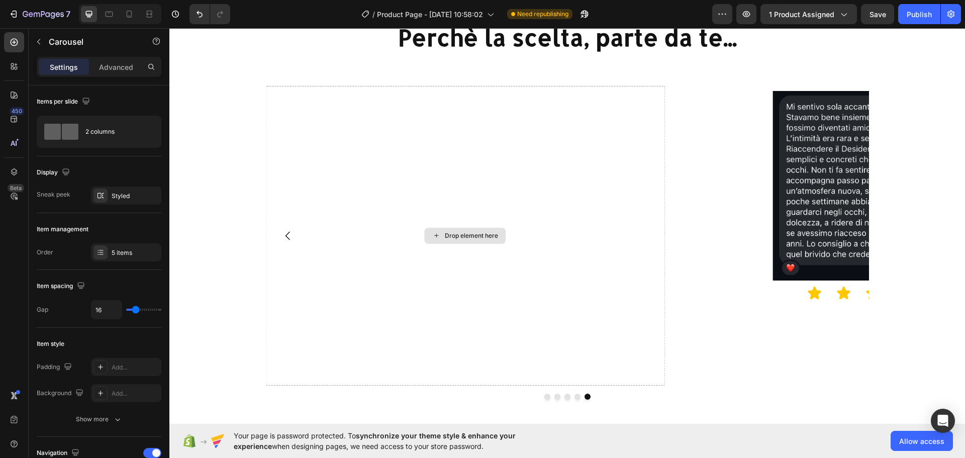
click at [461, 235] on div "Drop element here" at bounding box center [471, 236] width 53 height 8
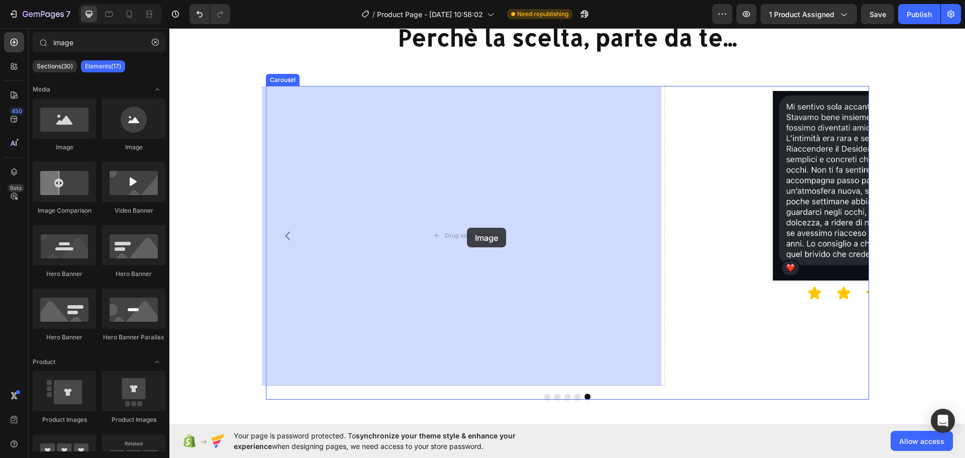
drag, startPoint x: 237, startPoint y: 155, endPoint x: 467, endPoint y: 228, distance: 241.9
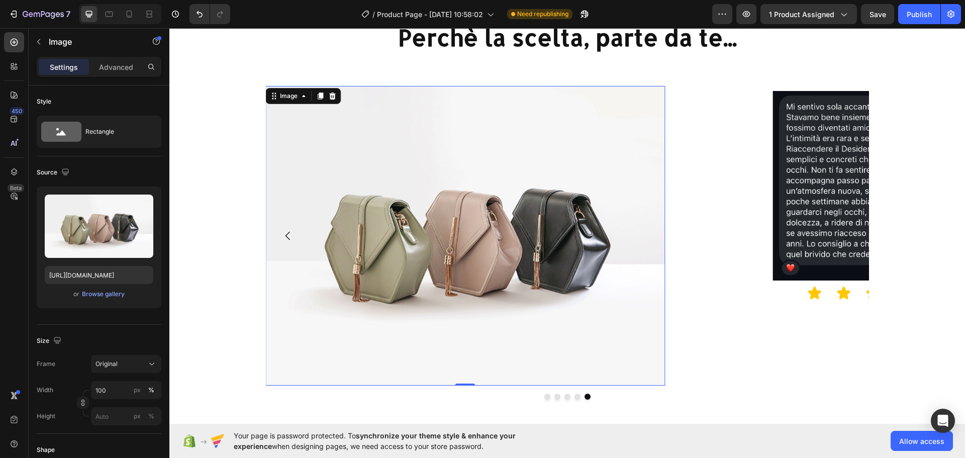
click at [374, 208] on img at bounding box center [464, 235] width 399 height 299
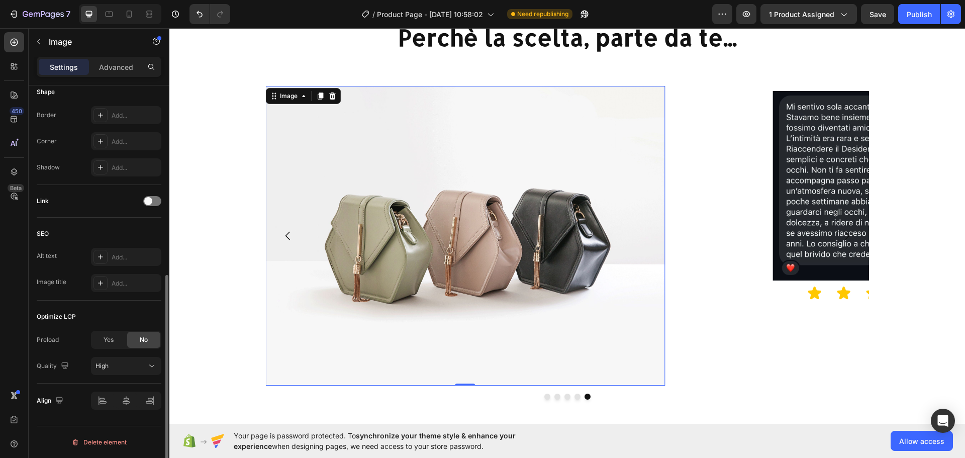
scroll to position [56, 0]
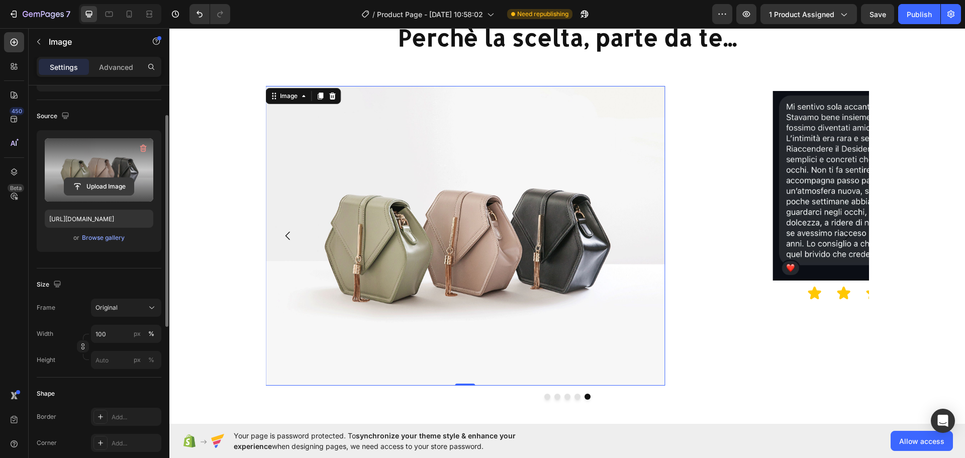
click at [107, 184] on input "file" at bounding box center [98, 186] width 69 height 17
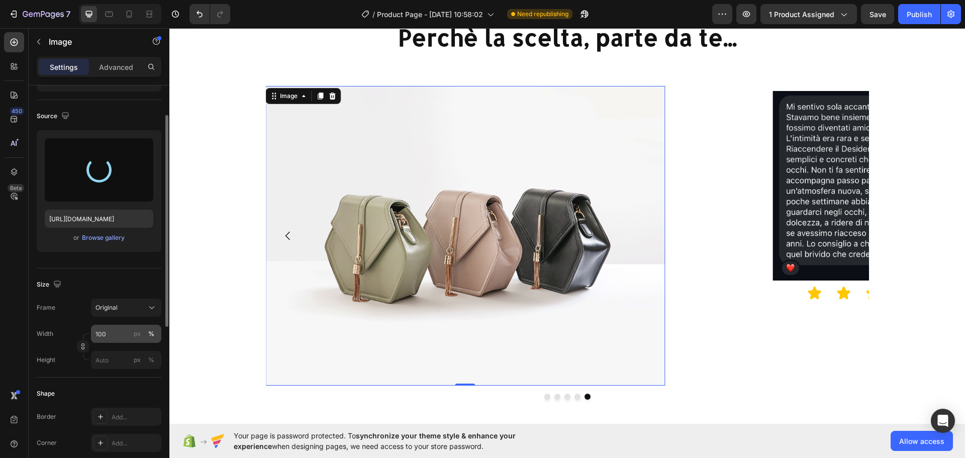
type input "https://cdn.shopify.com/s/files/1/0955/0603/9116/files/gempages_572916055278617…"
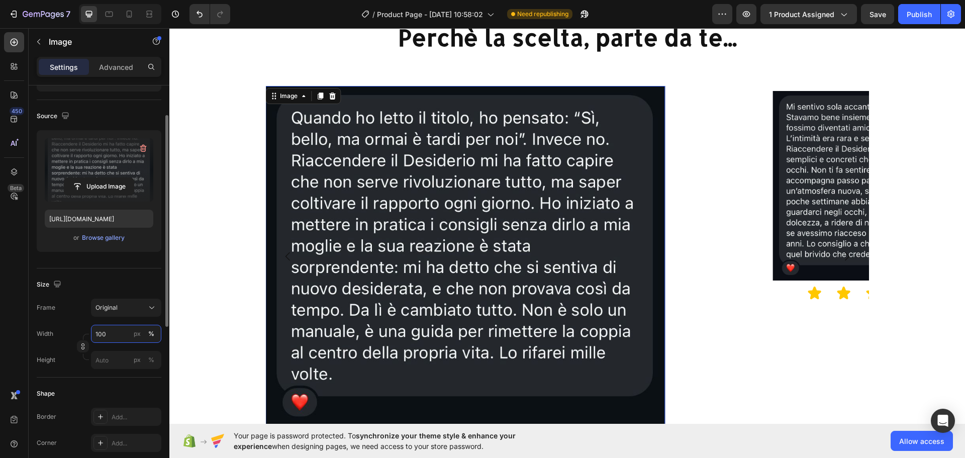
click at [105, 334] on input "100" at bounding box center [126, 334] width 70 height 18
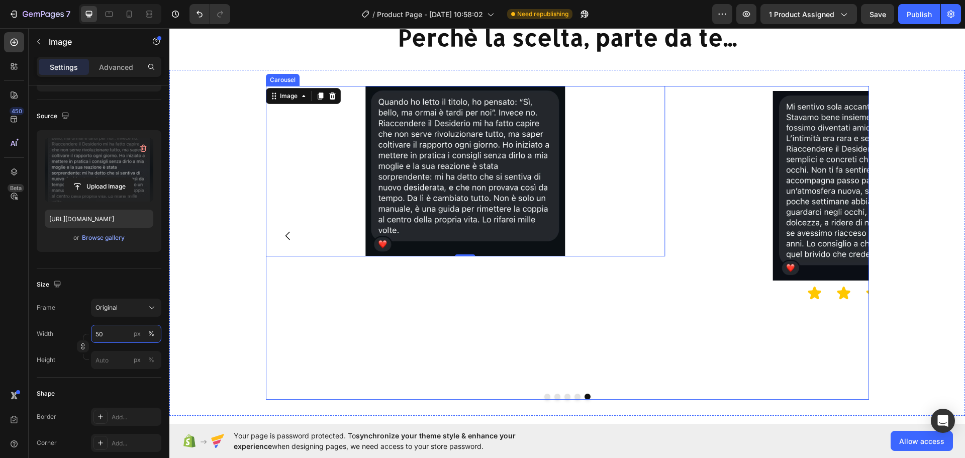
type input "5"
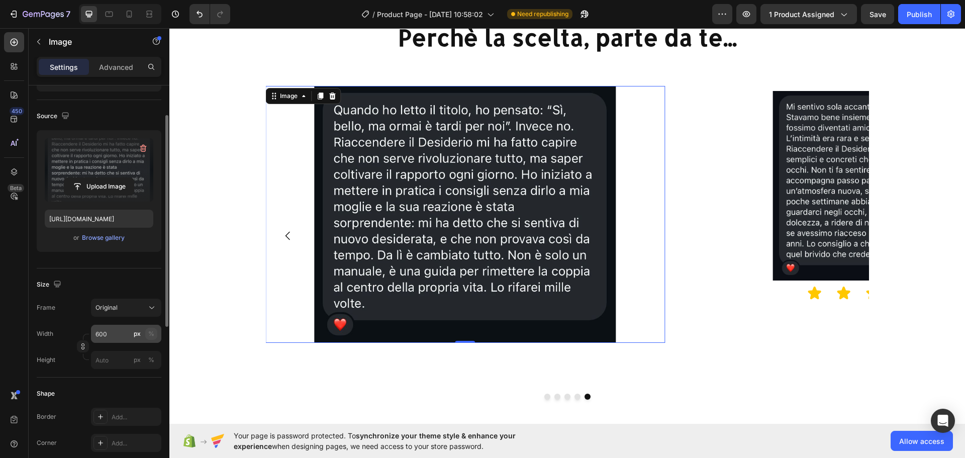
click at [148, 332] on div "%" at bounding box center [151, 333] width 6 height 9
click at [116, 333] on input "600" at bounding box center [126, 334] width 70 height 18
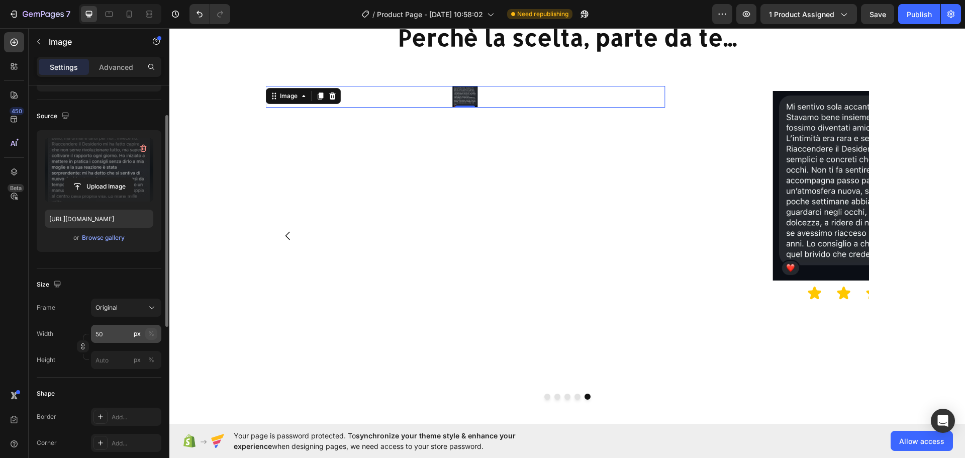
click at [153, 335] on div "%" at bounding box center [151, 333] width 6 height 9
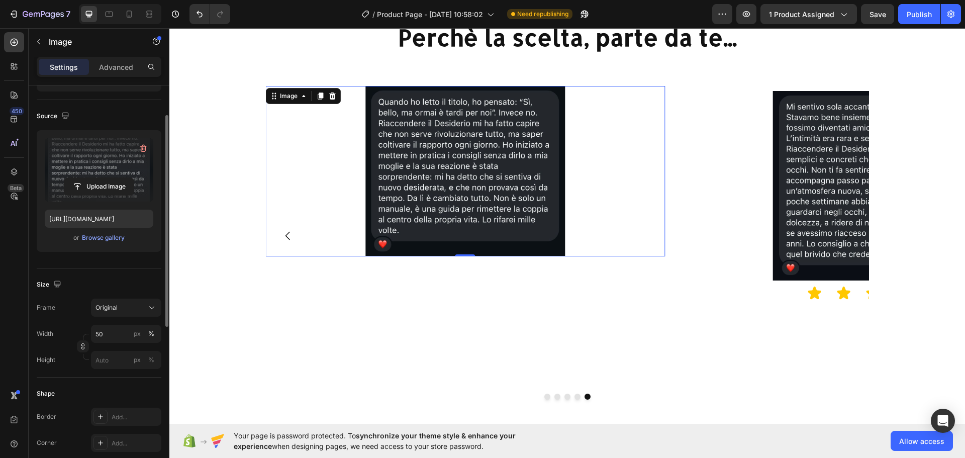
click at [75, 346] on div "Width 50 px % Height px %" at bounding box center [99, 347] width 125 height 44
click at [86, 344] on button "button" at bounding box center [83, 346] width 12 height 12
click at [81, 367] on button "button" at bounding box center [83, 371] width 12 height 12
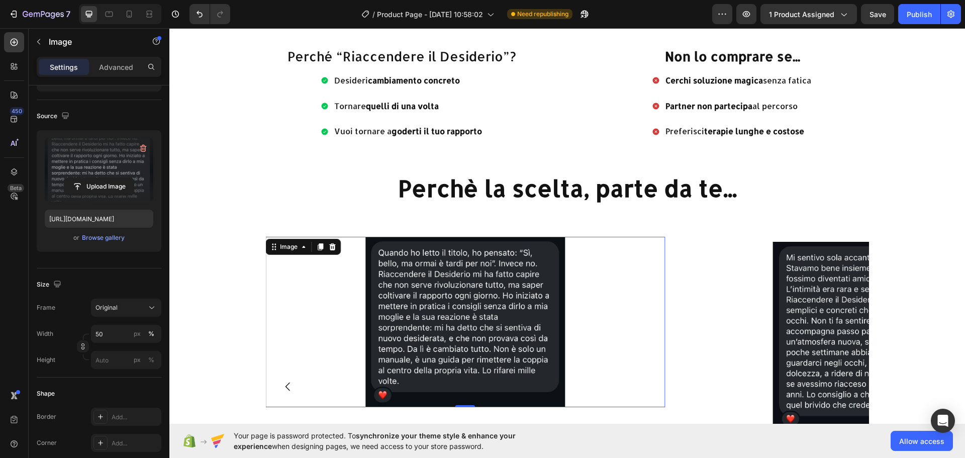
scroll to position [1346, 0]
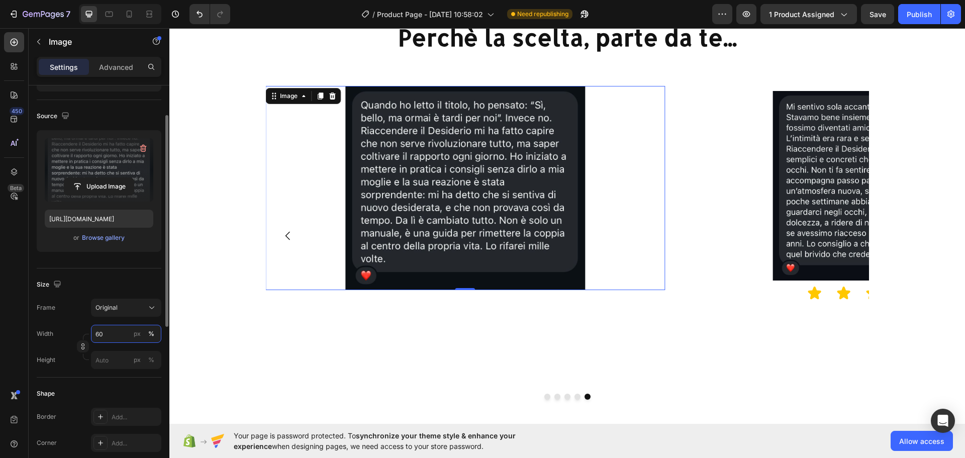
drag, startPoint x: 123, startPoint y: 336, endPoint x: 64, endPoint y: 321, distance: 61.2
click at [64, 321] on div "Frame Original Width 60 px % Height px %" at bounding box center [99, 333] width 125 height 70
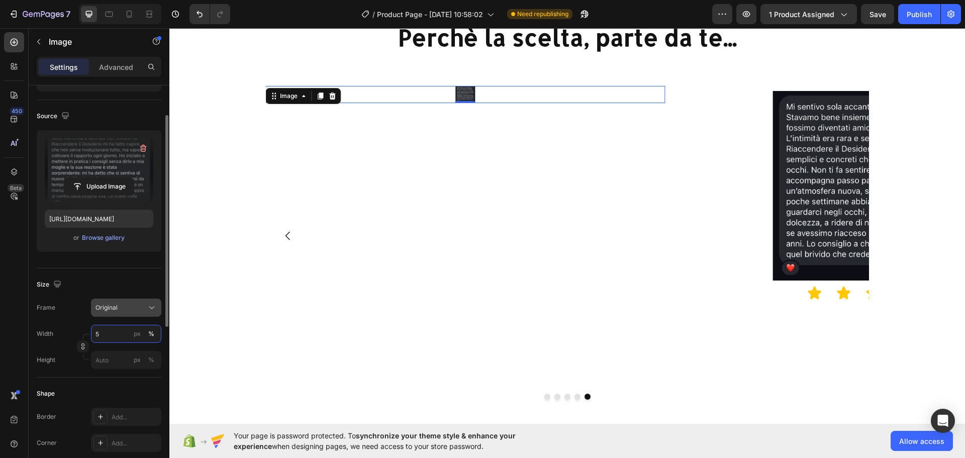
type input "58"
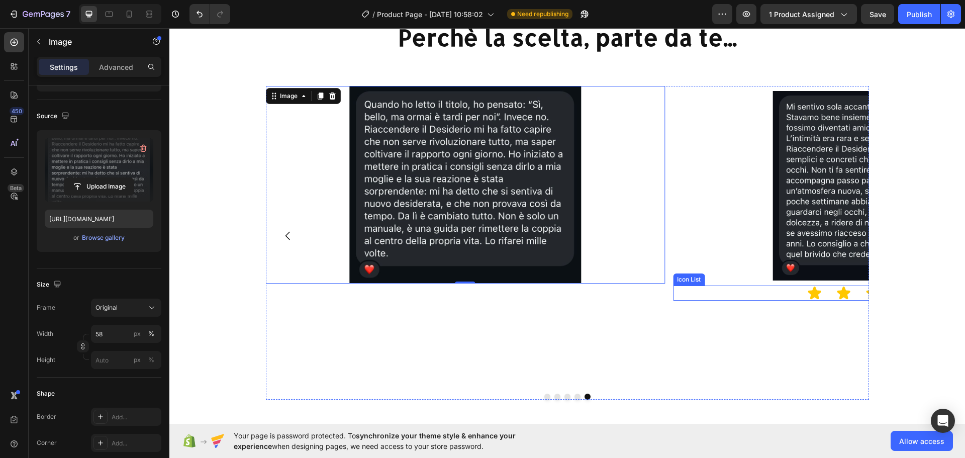
click at [769, 297] on div "Icon Icon Icon Icon Icon" at bounding box center [872, 292] width 399 height 15
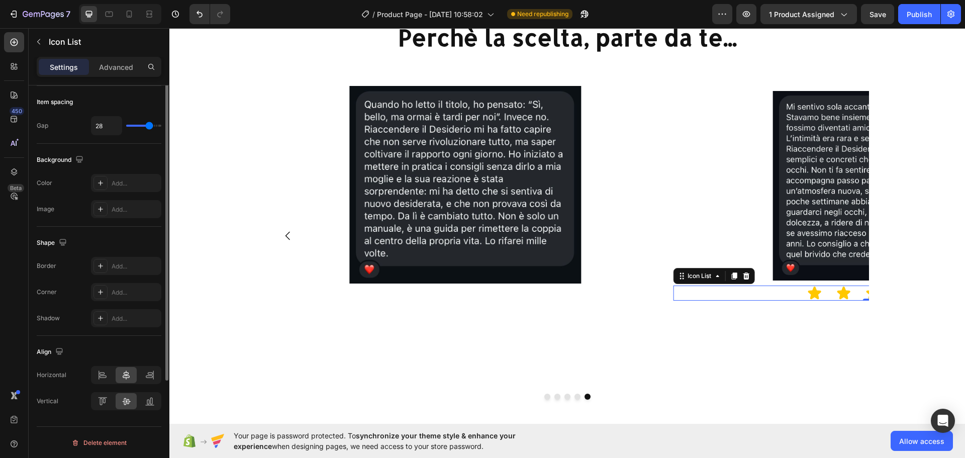
scroll to position [0, 0]
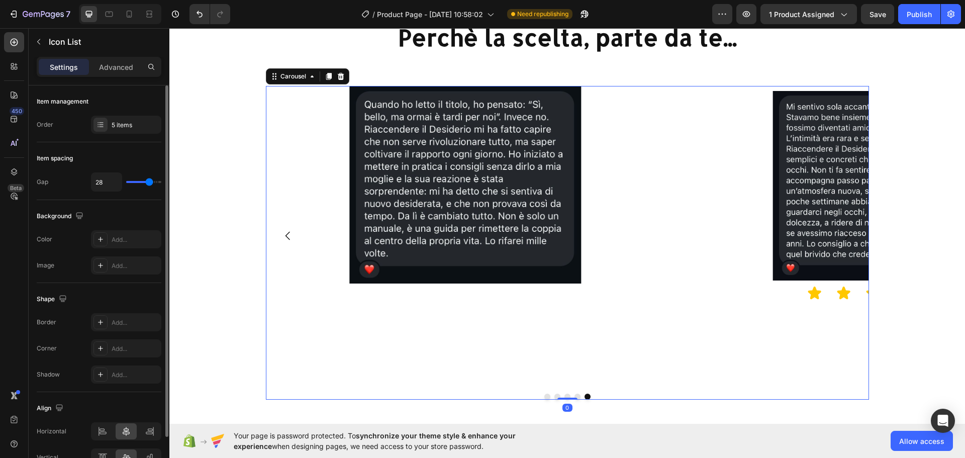
click at [428, 289] on div "Image" at bounding box center [464, 235] width 399 height 299
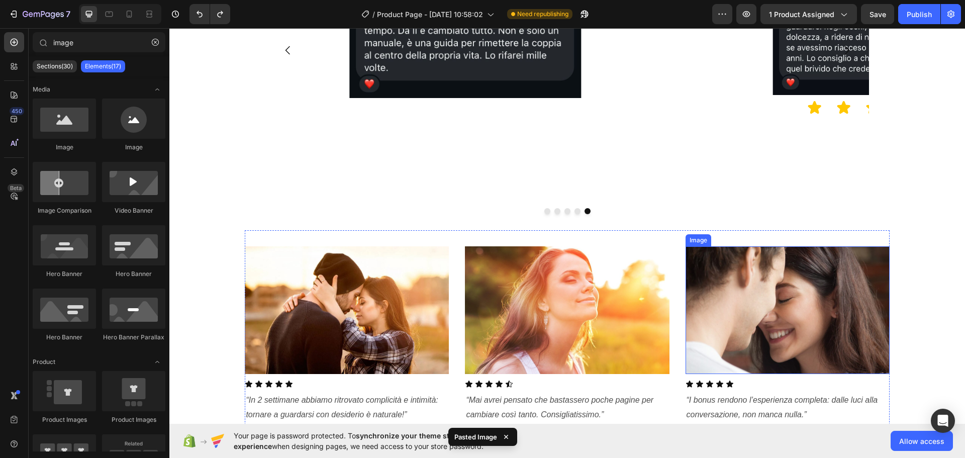
scroll to position [1431, 0]
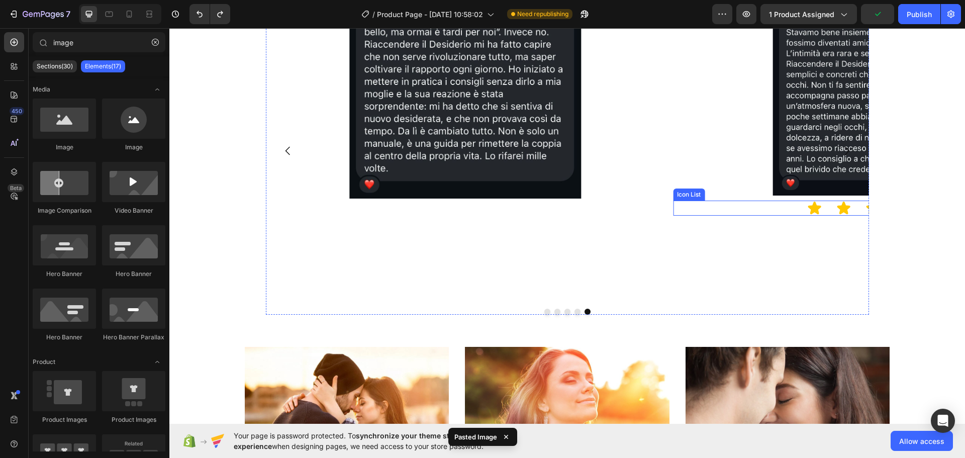
click at [781, 205] on div "Icon Icon Icon Icon Icon" at bounding box center [872, 207] width 399 height 15
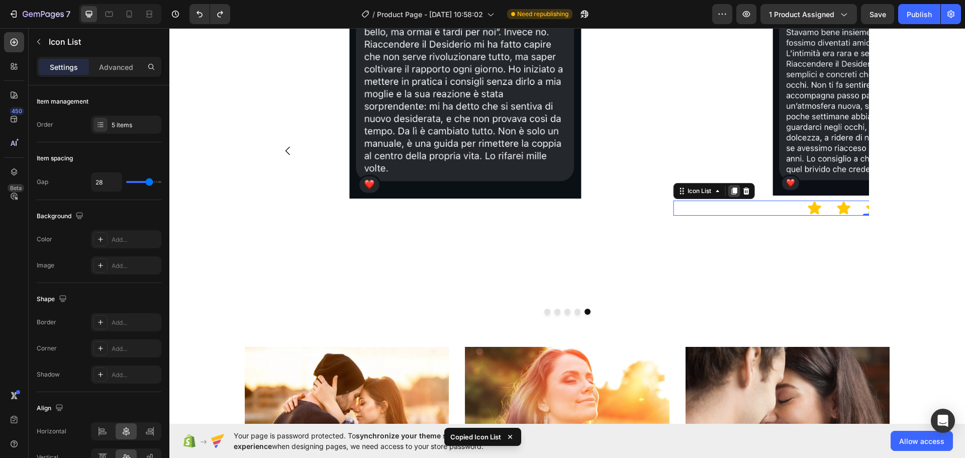
click at [730, 188] on icon at bounding box center [734, 191] width 8 height 8
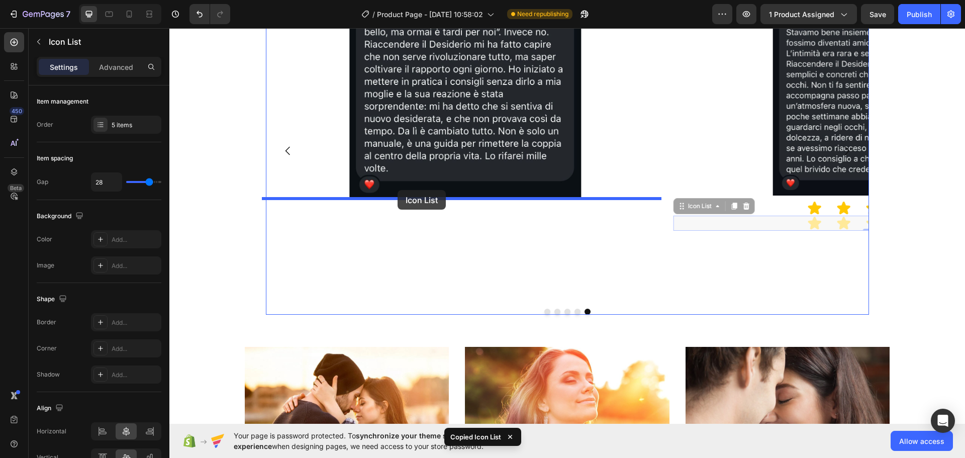
drag, startPoint x: 772, startPoint y: 225, endPoint x: 397, endPoint y: 190, distance: 376.5
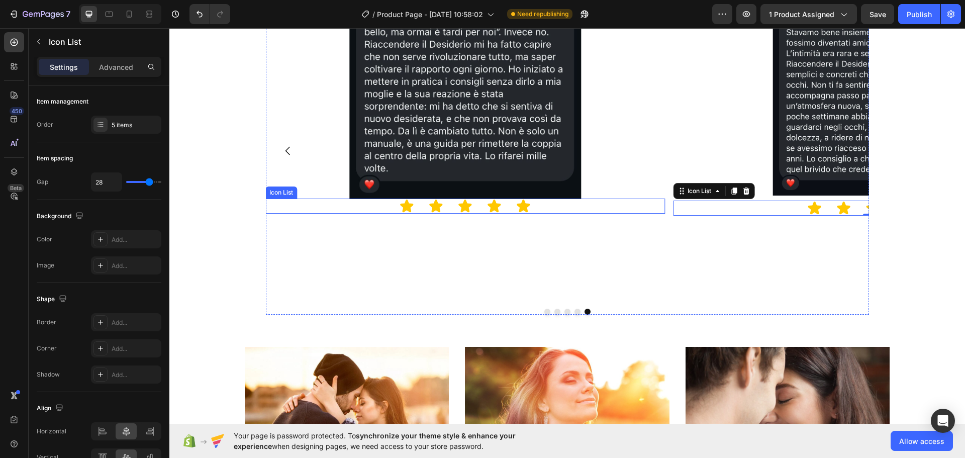
click at [544, 198] on div "Icon Icon Icon Icon Icon" at bounding box center [464, 205] width 399 height 15
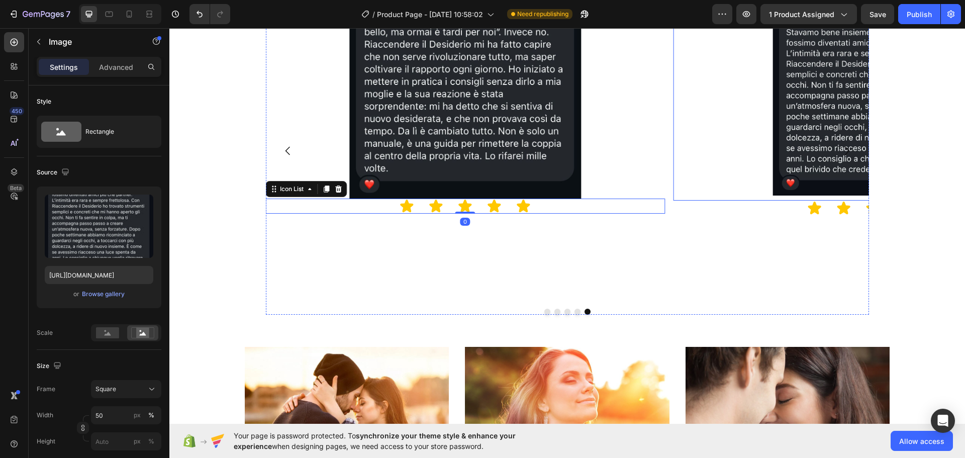
click at [799, 193] on img at bounding box center [872, 100] width 199 height 199
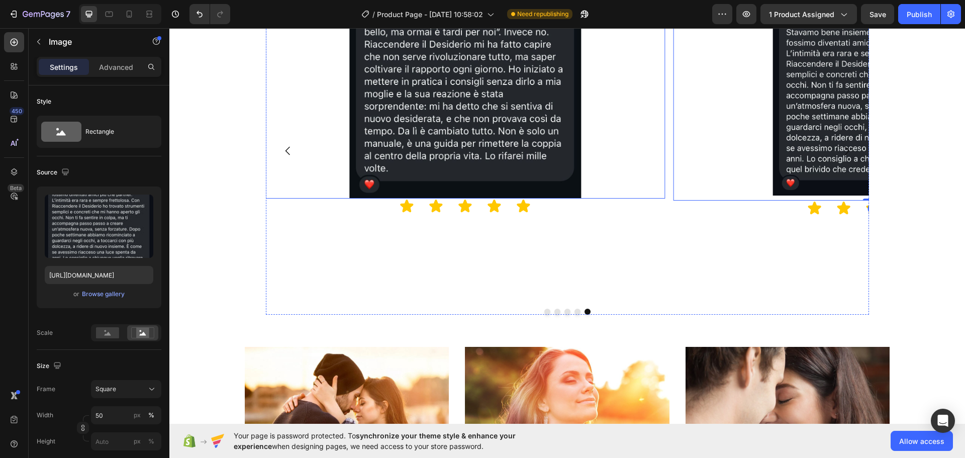
click at [587, 161] on div at bounding box center [464, 99] width 399 height 197
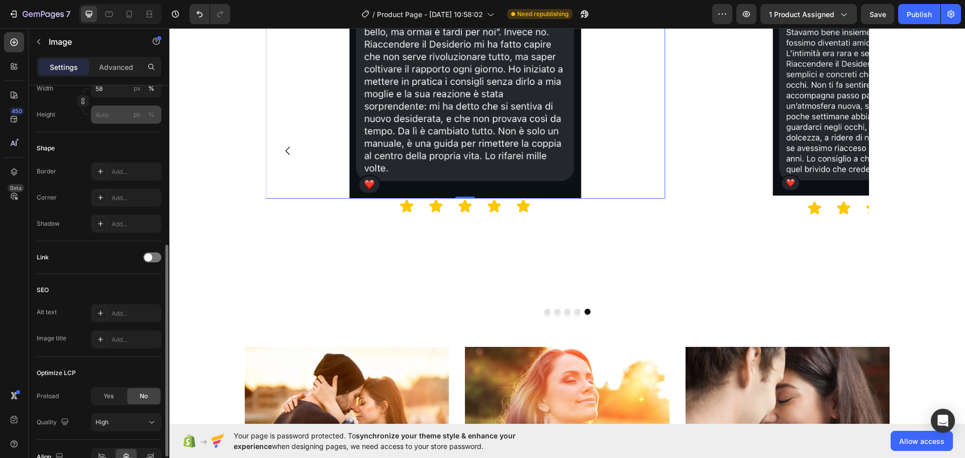
scroll to position [352, 0]
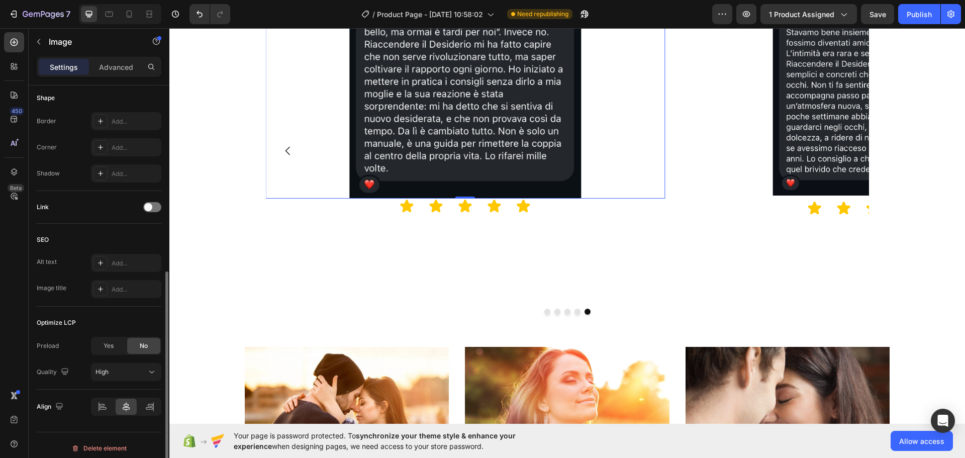
click at [416, 114] on img at bounding box center [465, 99] width 232 height 197
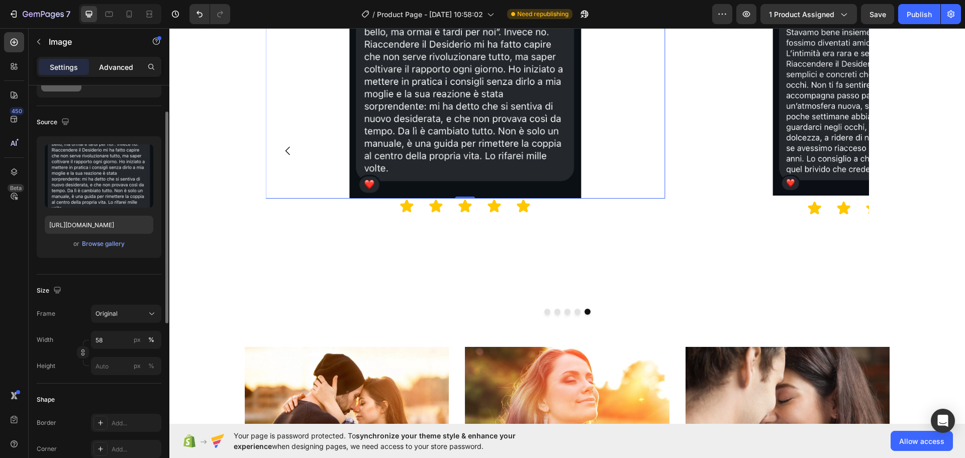
click at [124, 65] on p "Advanced" at bounding box center [116, 67] width 34 height 11
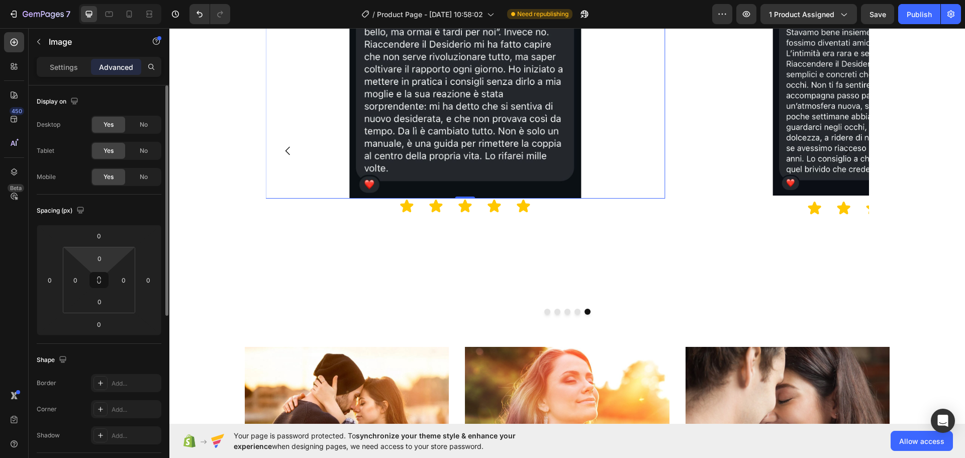
scroll to position [151, 0]
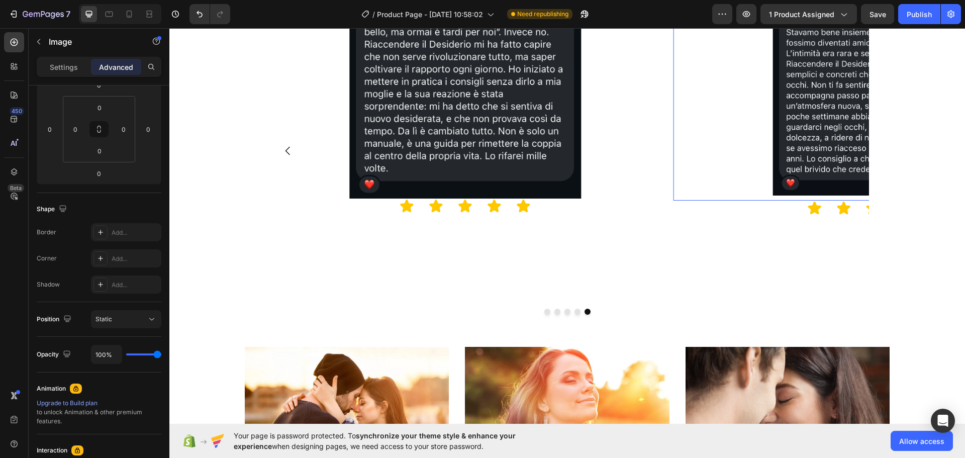
click at [778, 92] on img at bounding box center [872, 100] width 199 height 199
click at [72, 78] on div "Settings Advanced" at bounding box center [99, 71] width 141 height 29
click at [71, 64] on p "Settings" at bounding box center [64, 67] width 28 height 11
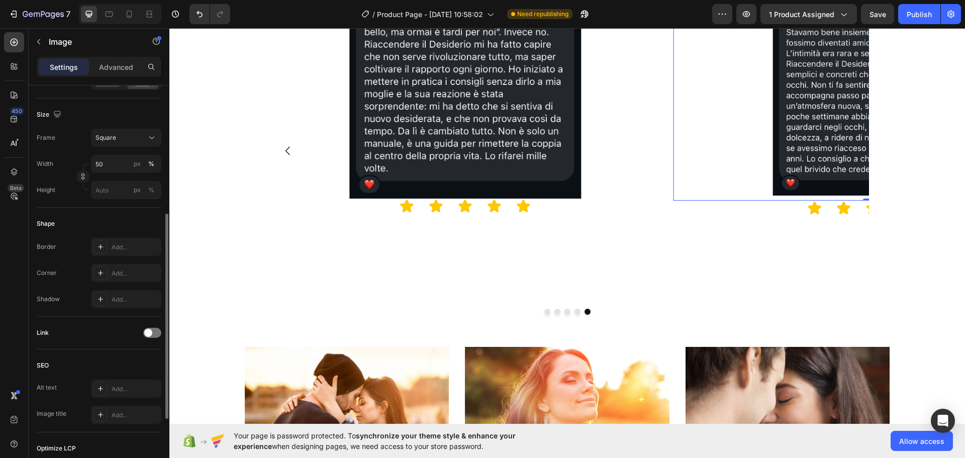
scroll to position [100, 0]
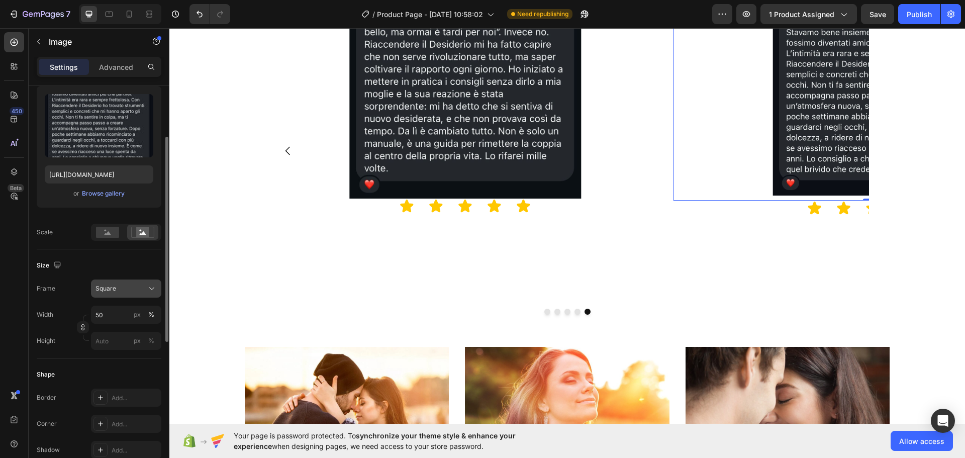
click at [116, 284] on div "Square" at bounding box center [119, 288] width 49 height 9
click at [117, 285] on div "Square" at bounding box center [119, 288] width 49 height 9
click at [329, 133] on div at bounding box center [464, 99] width 399 height 197
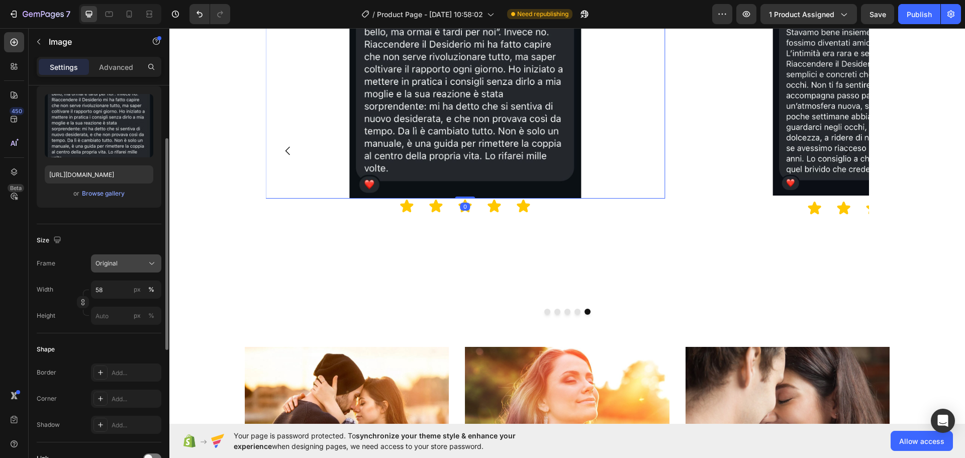
click at [134, 270] on button "Original" at bounding box center [126, 263] width 70 height 18
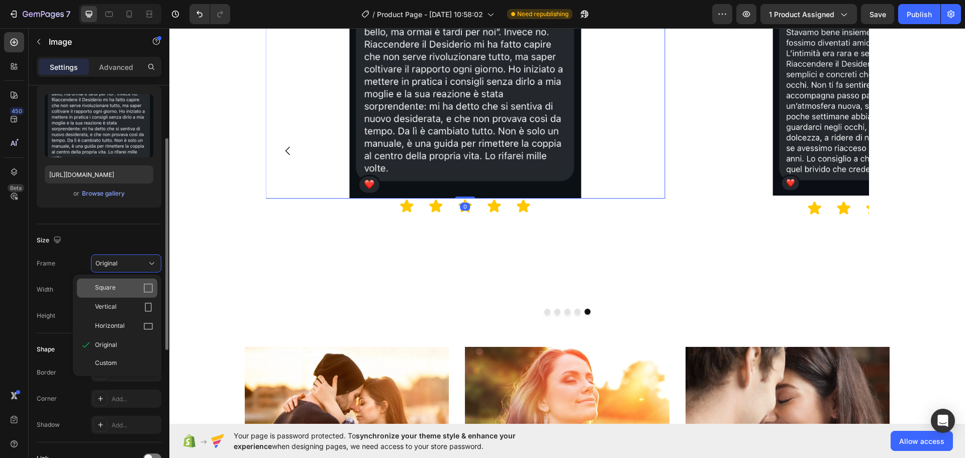
click at [124, 290] on div "Square" at bounding box center [124, 288] width 58 height 10
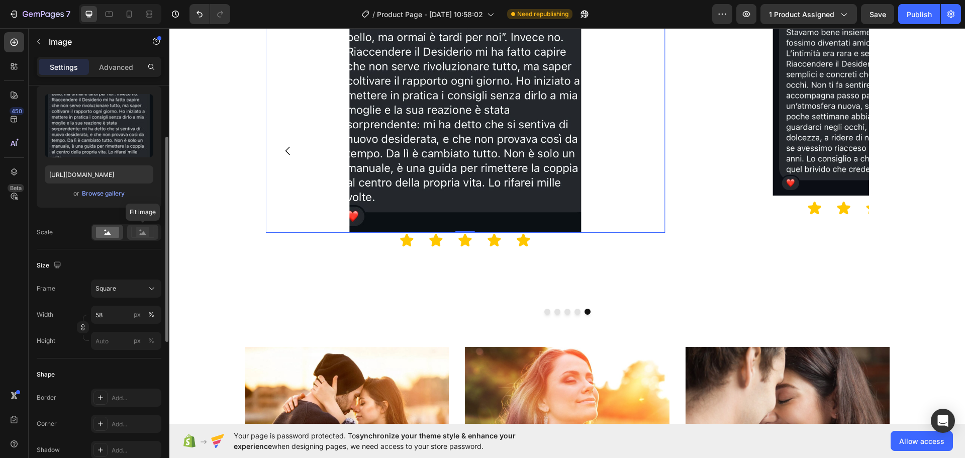
click at [143, 234] on icon at bounding box center [143, 233] width 7 height 4
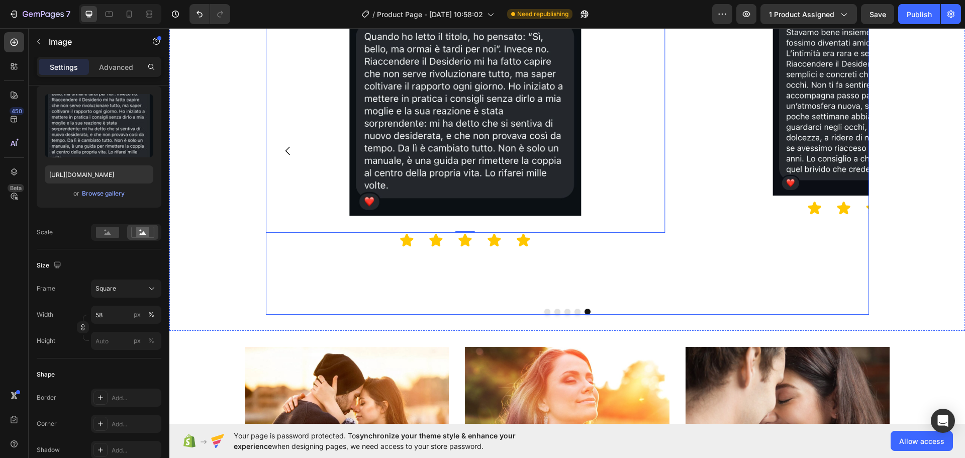
scroll to position [1230, 0]
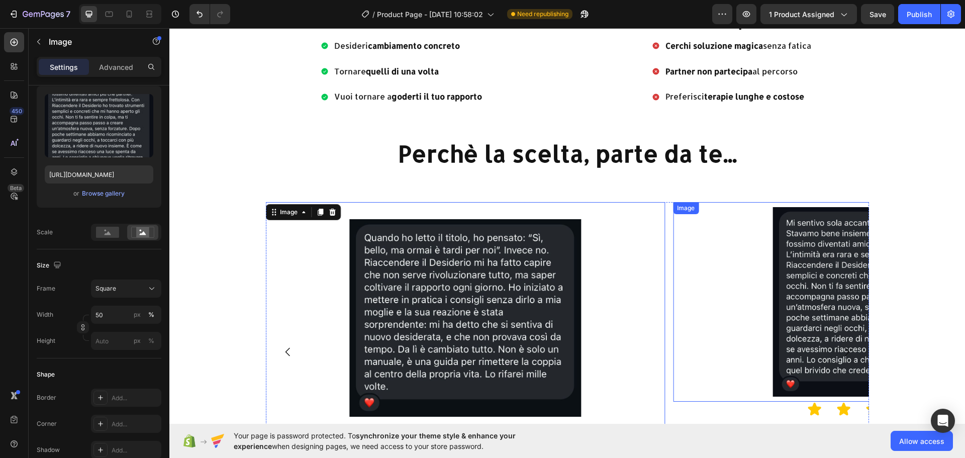
click at [800, 251] on img at bounding box center [872, 301] width 199 height 199
click at [537, 249] on img at bounding box center [465, 318] width 232 height 232
click at [104, 311] on input "58" at bounding box center [126, 315] width 70 height 18
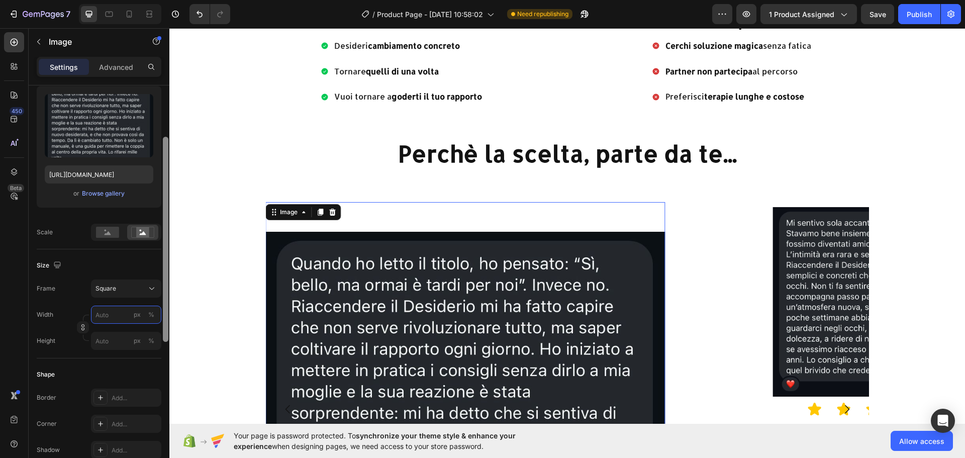
type input "5"
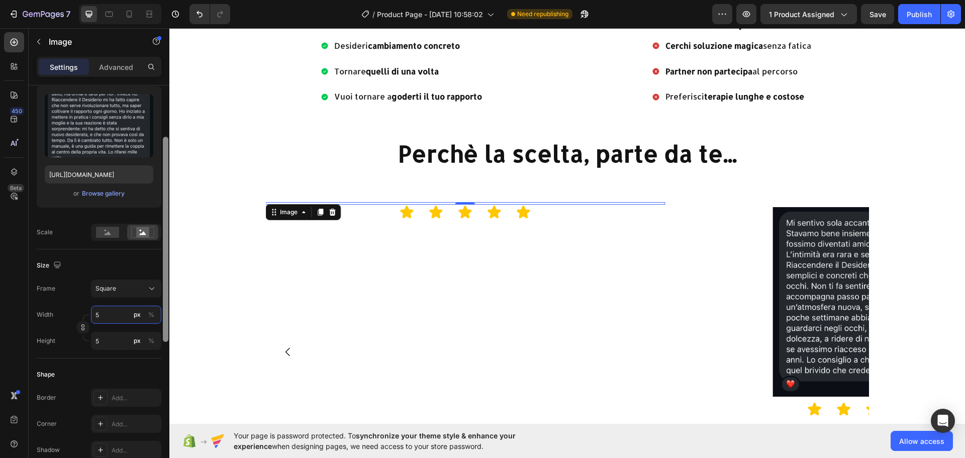
type input "50"
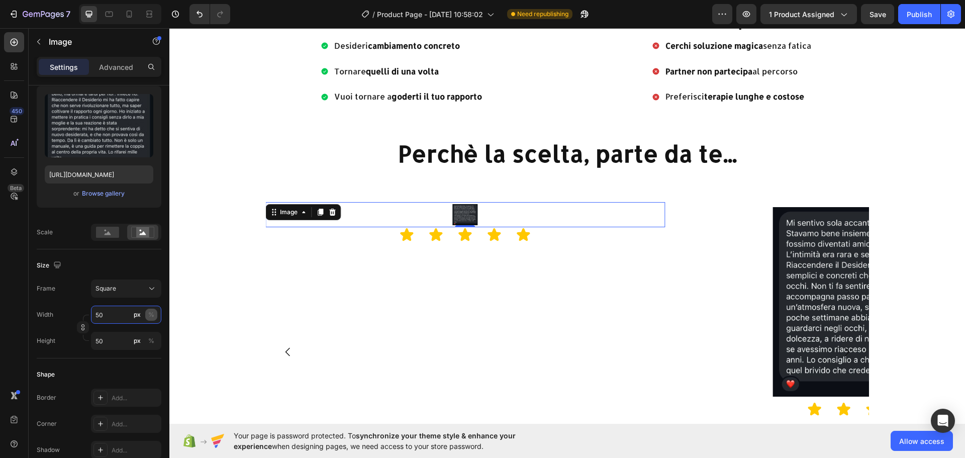
type input "50"
click at [149, 318] on div "%" at bounding box center [151, 314] width 6 height 9
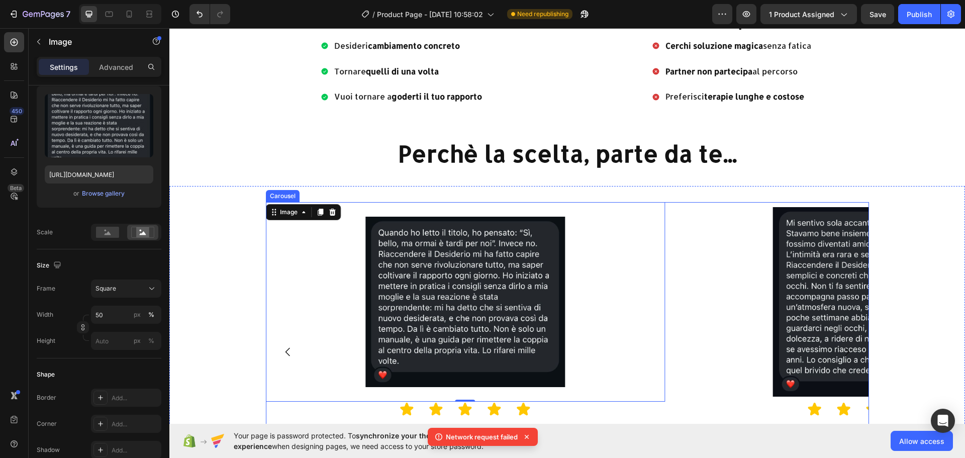
click at [289, 350] on icon "Carousel Back Arrow" at bounding box center [288, 352] width 12 height 12
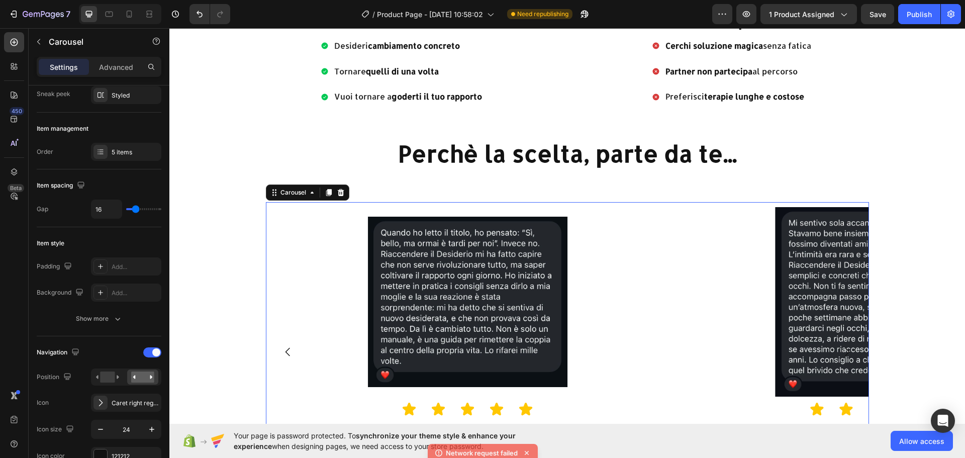
scroll to position [0, 0]
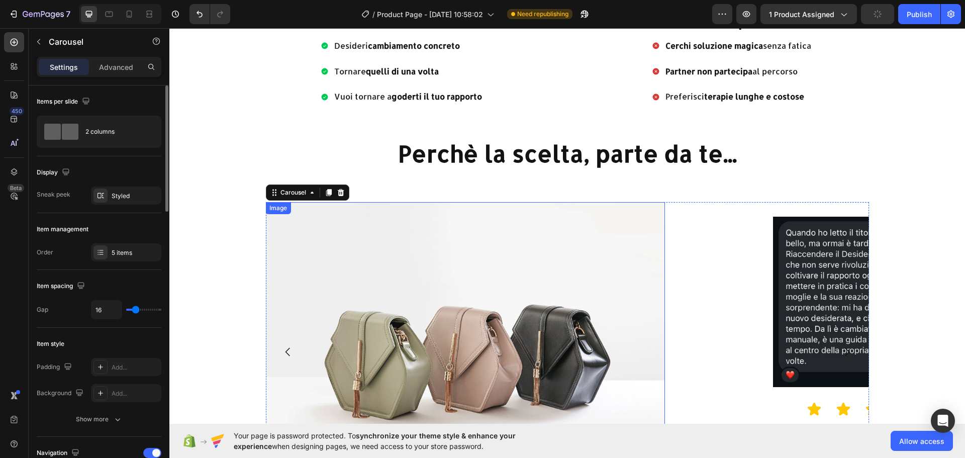
click at [463, 310] on img at bounding box center [464, 351] width 399 height 299
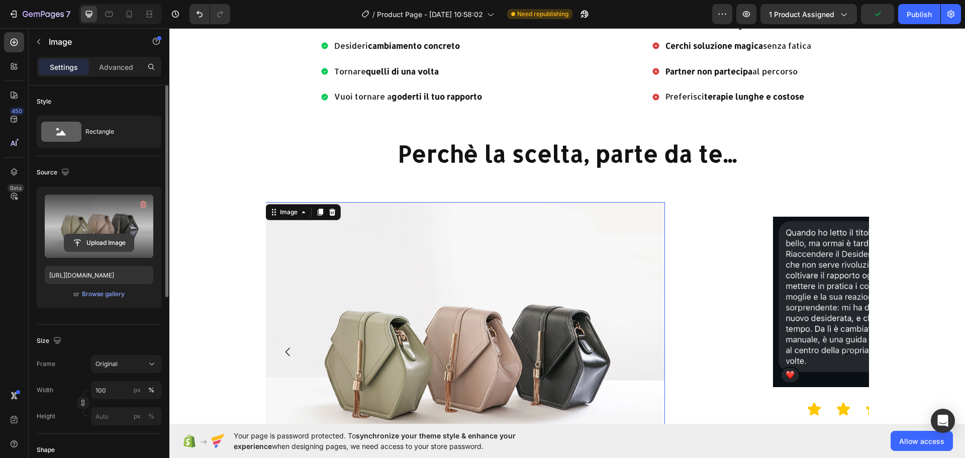
click at [96, 246] on input "file" at bounding box center [98, 242] width 69 height 17
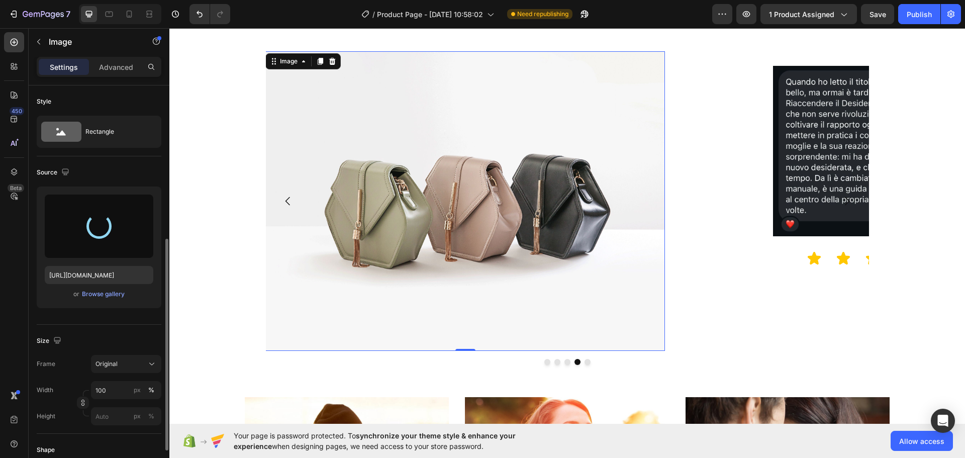
scroll to position [151, 0]
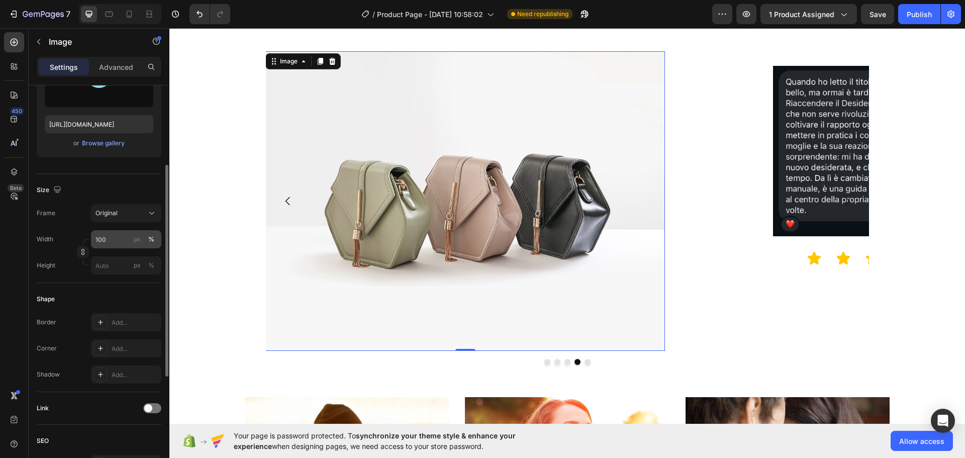
type input "https://cdn.shopify.com/s/files/1/0955/0603/9116/files/gempages_572916055278617…"
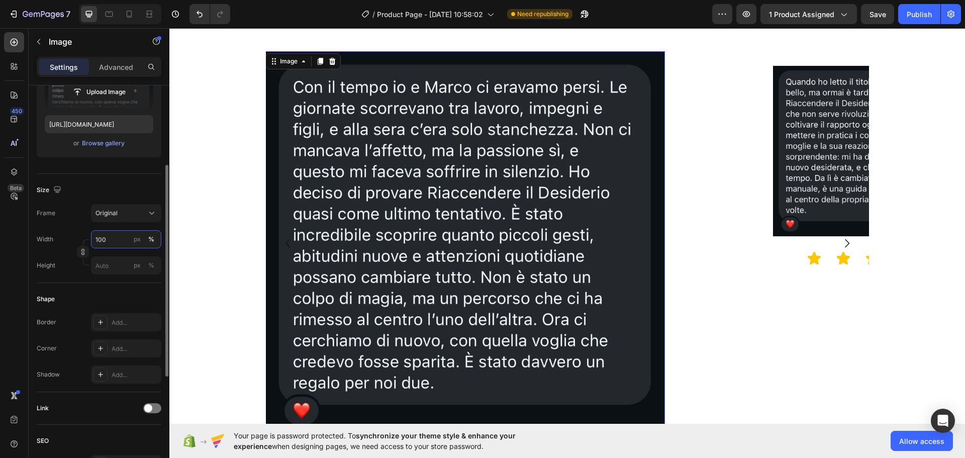
click at [114, 242] on input "100" at bounding box center [126, 239] width 70 height 18
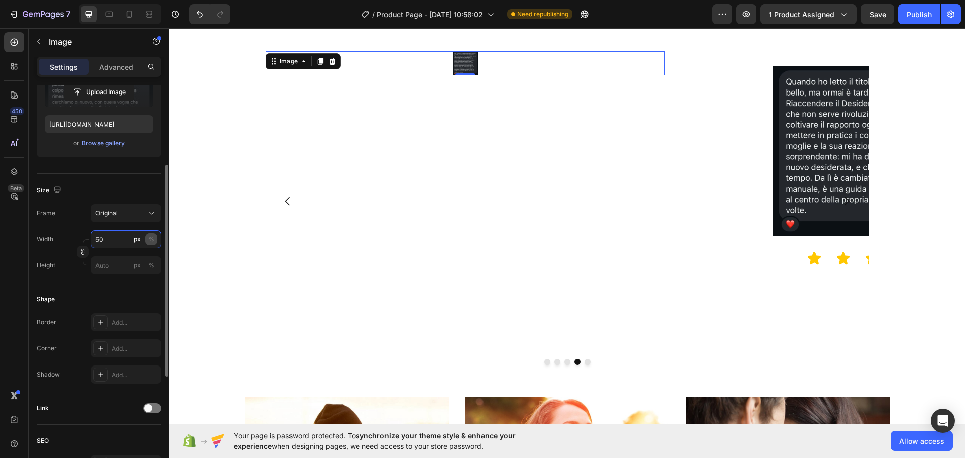
type input "50"
click at [150, 239] on div "%" at bounding box center [151, 239] width 6 height 9
click at [136, 210] on div "Original" at bounding box center [119, 213] width 49 height 9
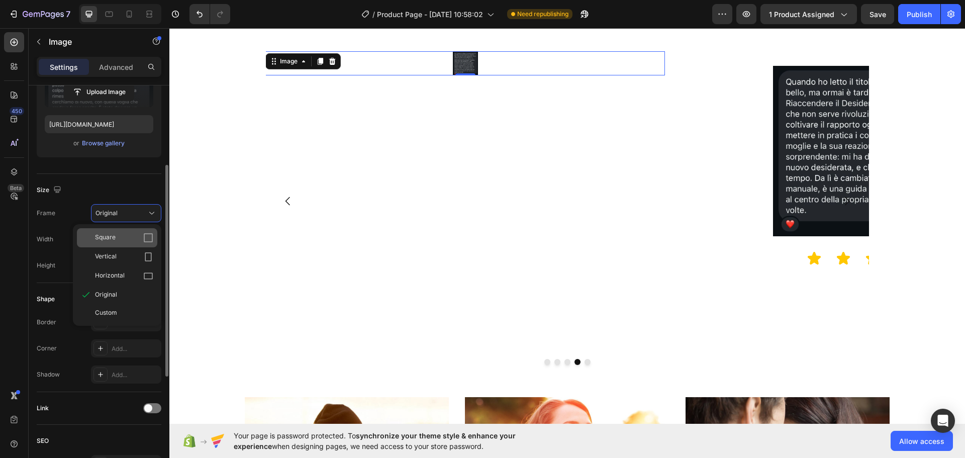
click at [125, 238] on div "Square" at bounding box center [124, 238] width 58 height 10
type input "50"
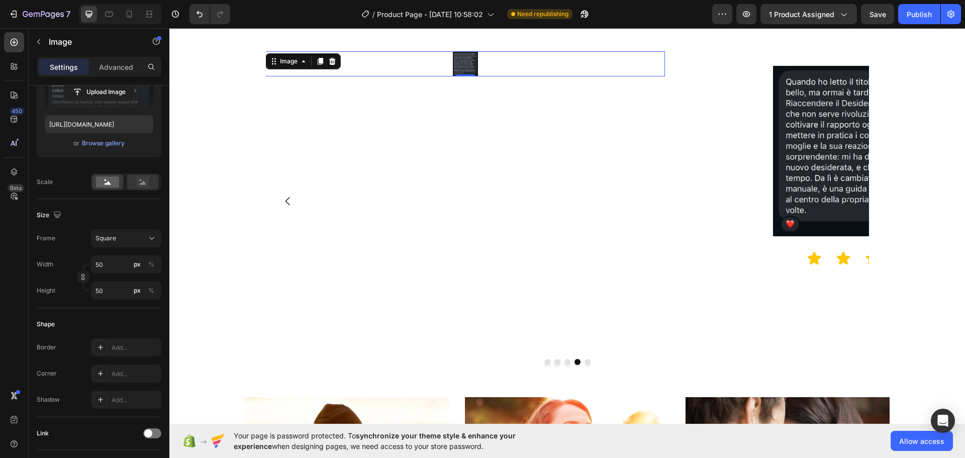
click at [137, 188] on div at bounding box center [142, 181] width 31 height 15
click at [155, 269] on button "%" at bounding box center [151, 264] width 12 height 12
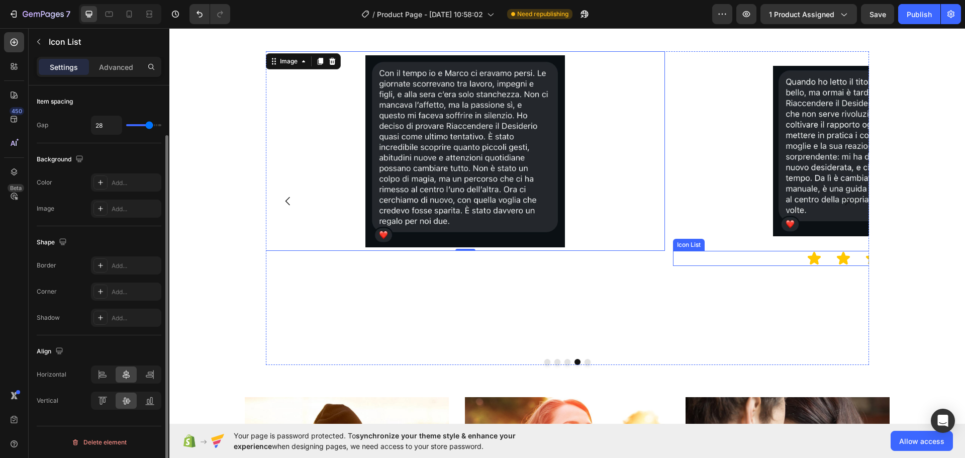
click at [748, 257] on div "Icon Icon Icon Icon Icon" at bounding box center [872, 258] width 399 height 15
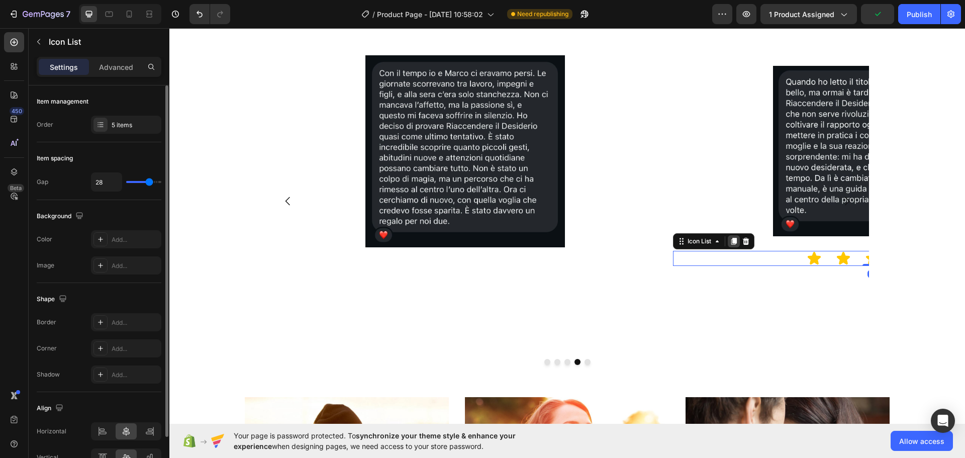
click at [731, 244] on icon at bounding box center [734, 241] width 8 height 8
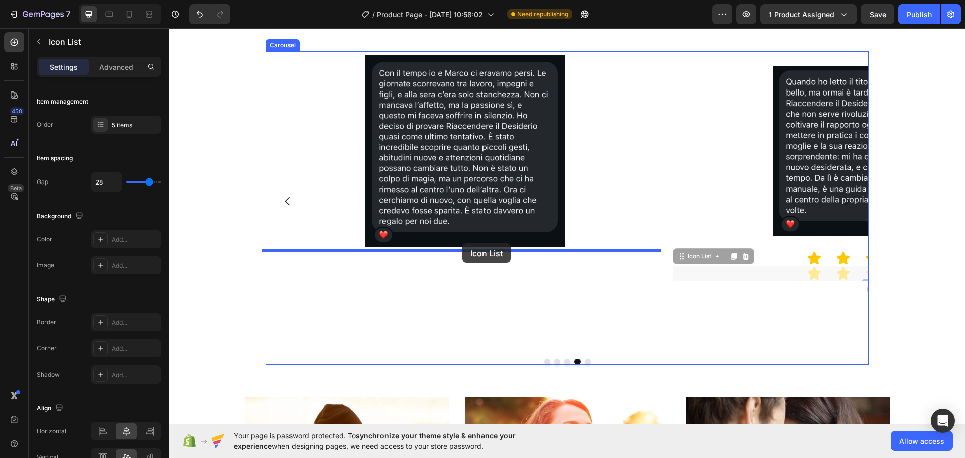
drag, startPoint x: 678, startPoint y: 275, endPoint x: 462, endPoint y: 243, distance: 218.0
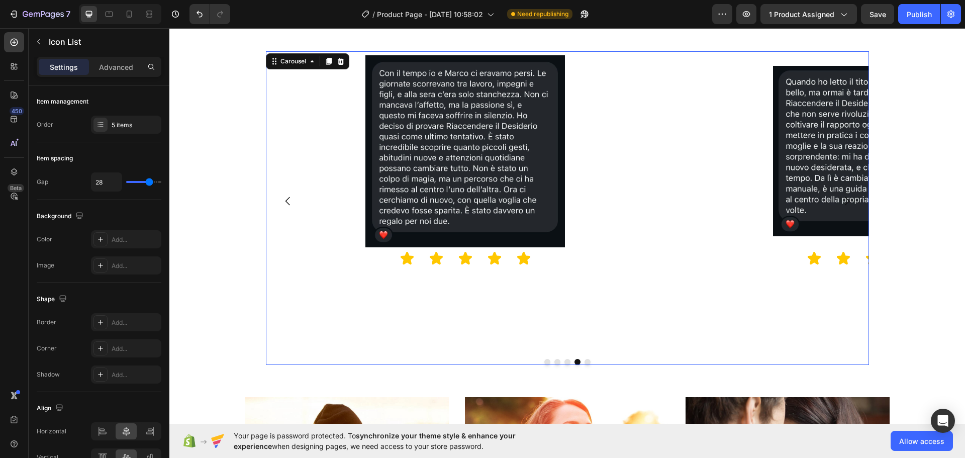
click at [661, 289] on div "Image Icon Icon Icon Icon Icon Icon List" at bounding box center [464, 200] width 399 height 299
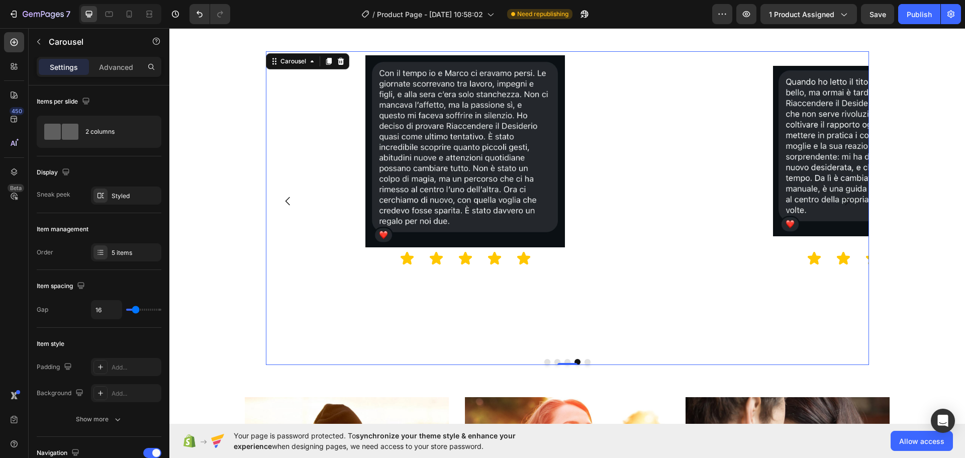
scroll to position [1330, 0]
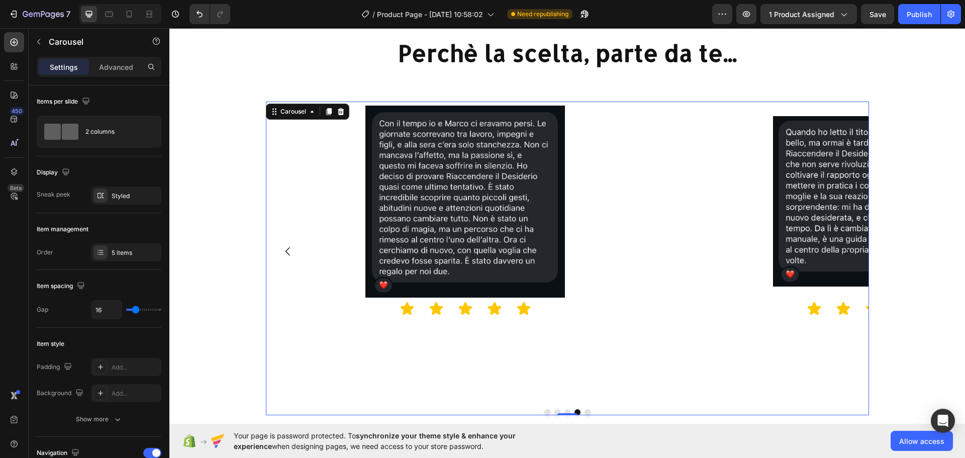
click at [285, 252] on icon "Carousel Back Arrow" at bounding box center [288, 251] width 12 height 12
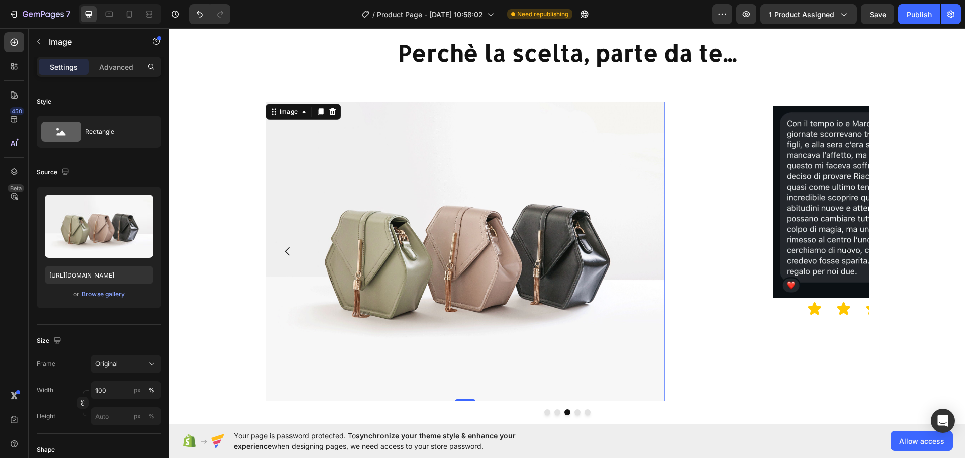
click at [521, 251] on img at bounding box center [464, 251] width 399 height 299
click at [109, 291] on div "Browse gallery" at bounding box center [103, 293] width 43 height 9
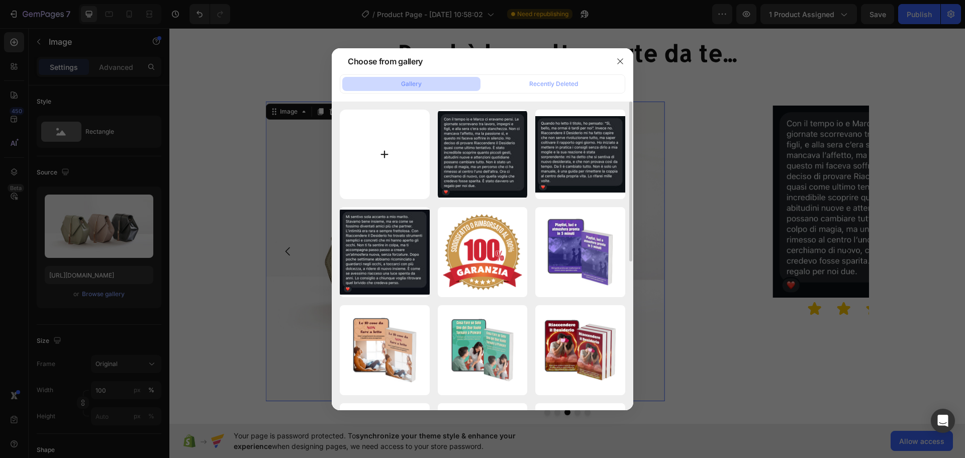
click at [375, 154] on input "file" at bounding box center [385, 155] width 90 height 90
type input "C:\fakepath\WhatsApp Image 2025-08-26 at 14.01.12.jpeg"
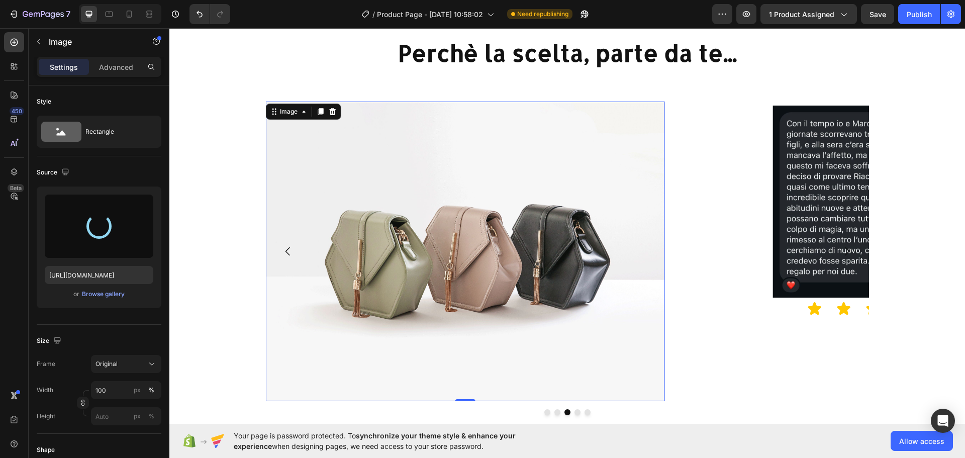
scroll to position [1431, 0]
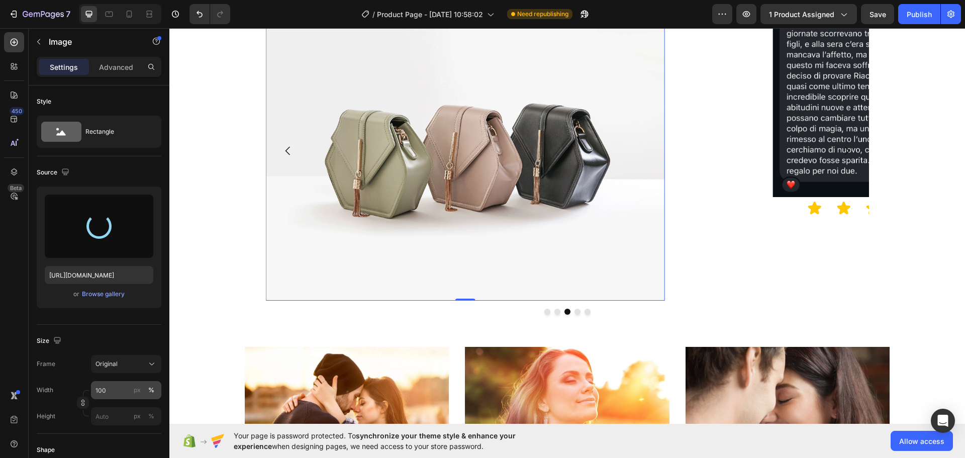
type input "https://cdn.shopify.com/s/files/1/0955/0603/9116/files/gempages_572916055278617…"
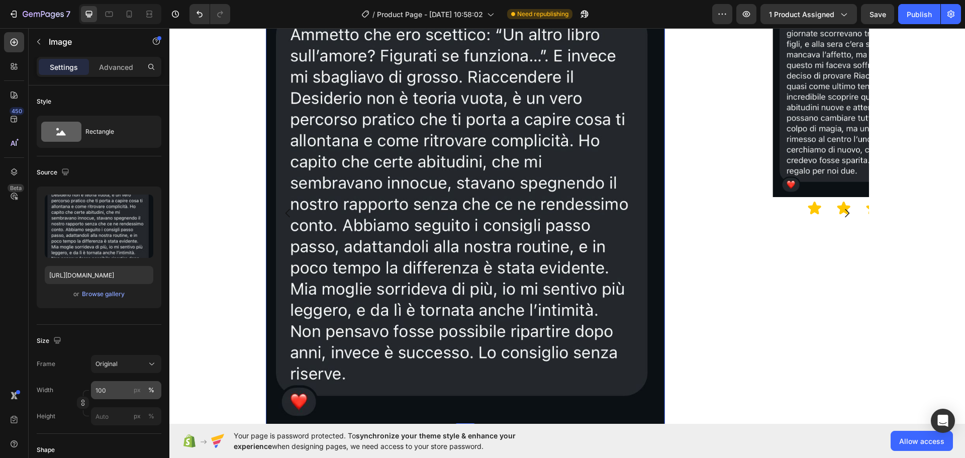
scroll to position [1493, 0]
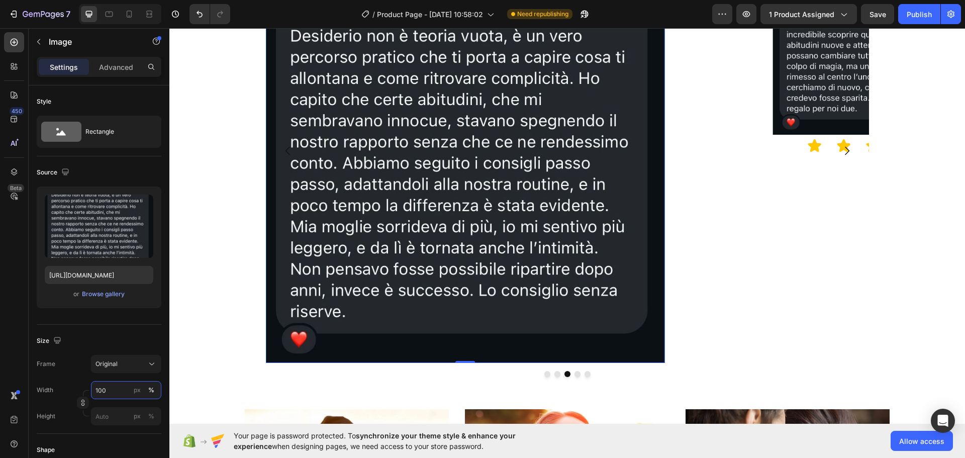
click at [104, 391] on input "100" at bounding box center [126, 390] width 70 height 18
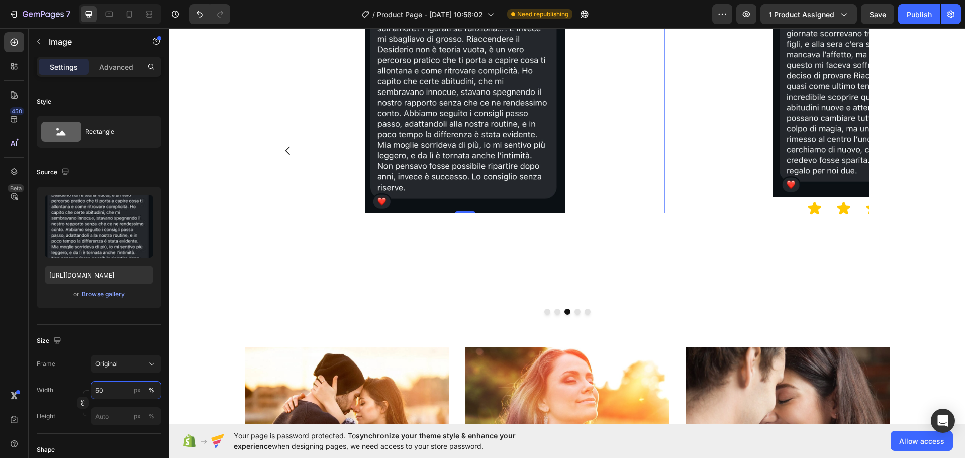
scroll to position [1280, 0]
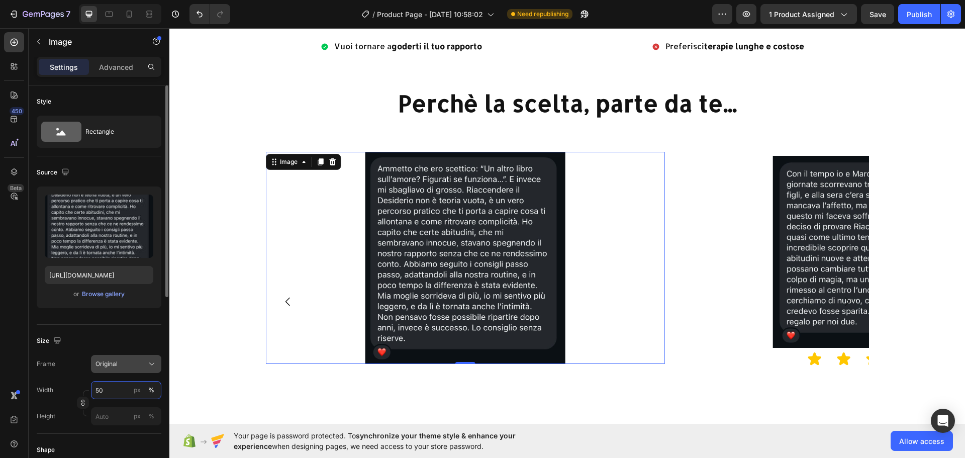
type input "50"
click at [133, 365] on div "Original" at bounding box center [119, 363] width 49 height 9
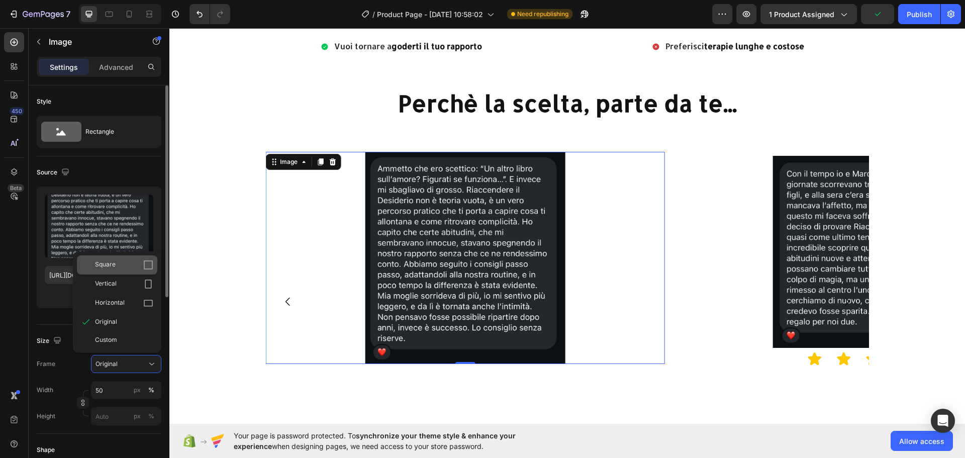
click at [135, 268] on div "Square" at bounding box center [124, 265] width 58 height 10
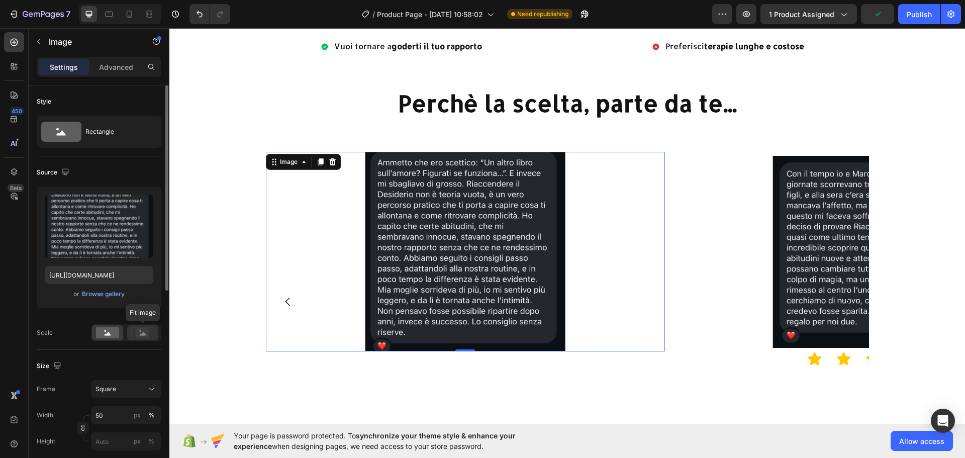
click at [139, 331] on rect at bounding box center [142, 333] width 13 height 10
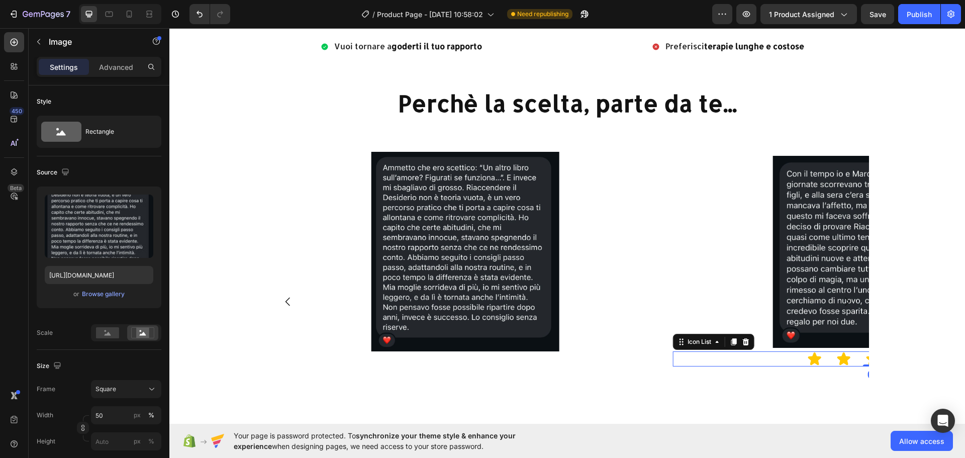
click at [792, 361] on div "Icon Icon Icon Icon Icon" at bounding box center [872, 358] width 399 height 15
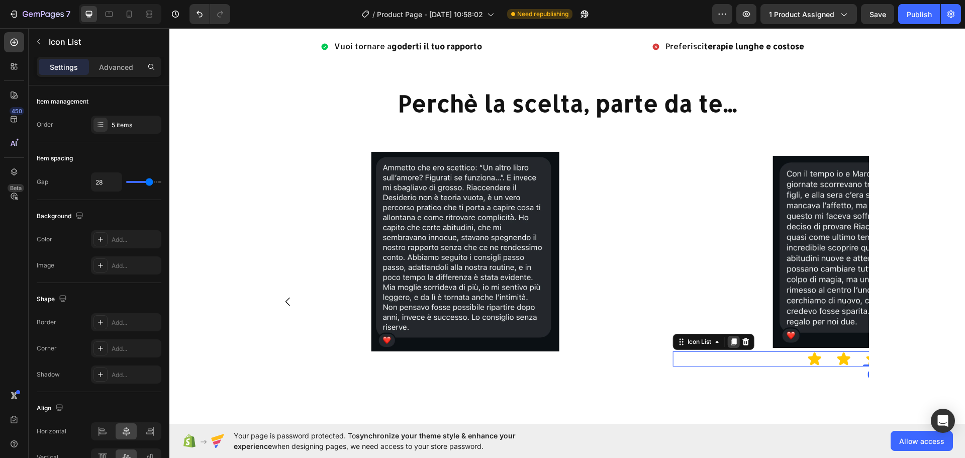
click at [731, 344] on icon at bounding box center [734, 341] width 6 height 7
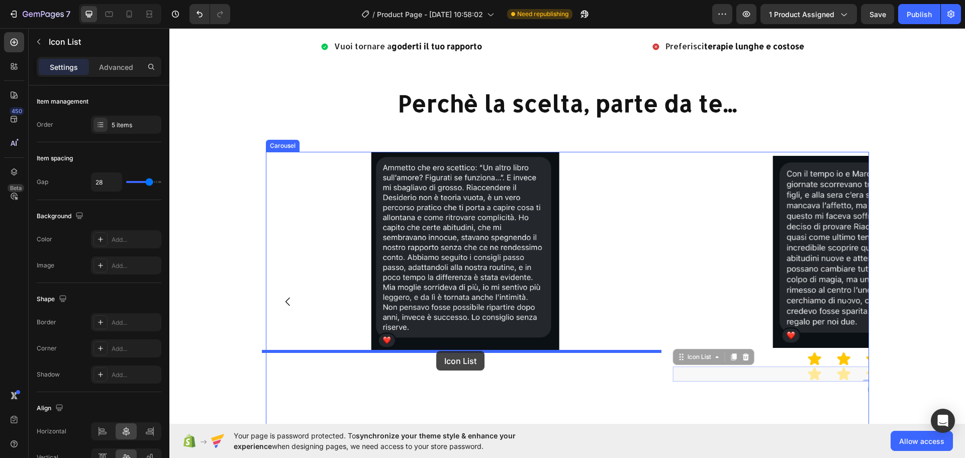
drag, startPoint x: 733, startPoint y: 374, endPoint x: 436, endPoint y: 351, distance: 297.9
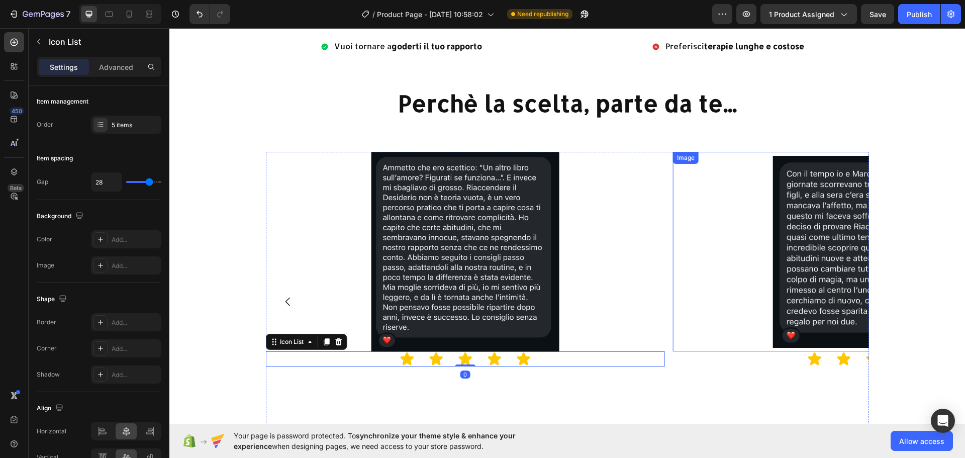
click at [662, 297] on div "Image Icon Icon Icon Icon Icon Icon List Image Image Icon Icon Icon Icon Icon I…" at bounding box center [567, 301] width 603 height 299
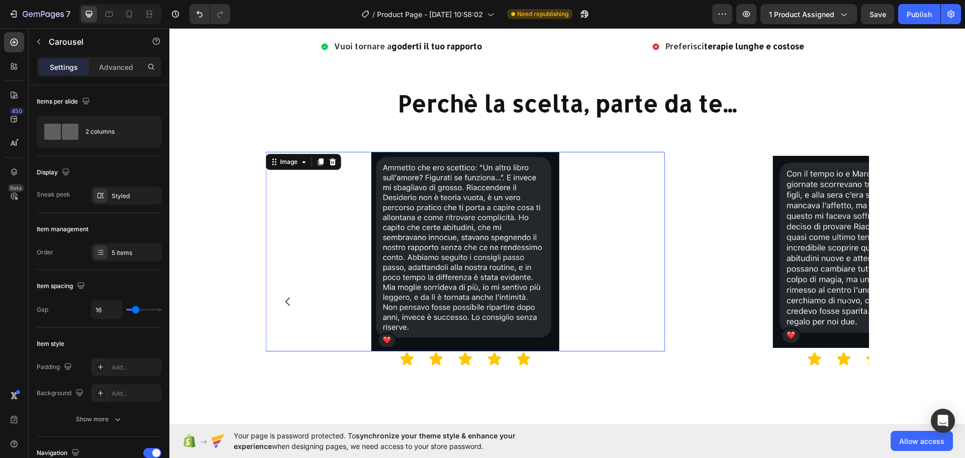
click at [518, 303] on img at bounding box center [464, 251] width 199 height 199
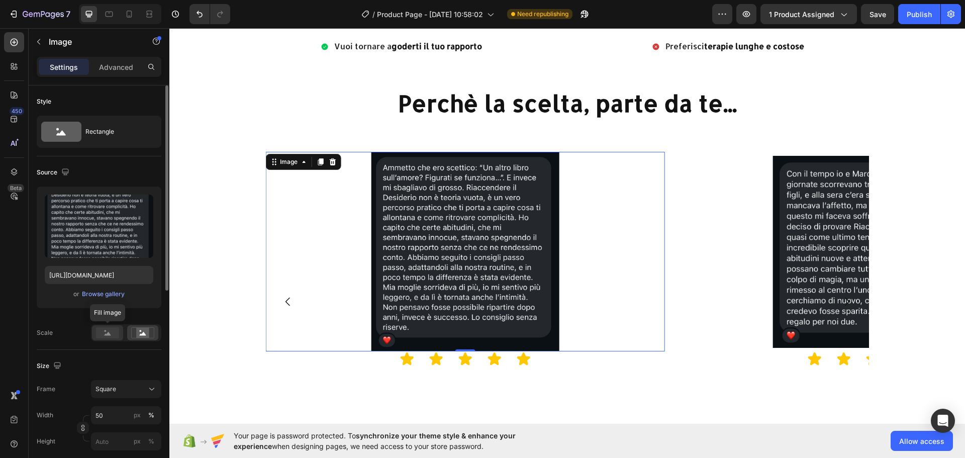
click at [101, 329] on rect at bounding box center [107, 332] width 23 height 11
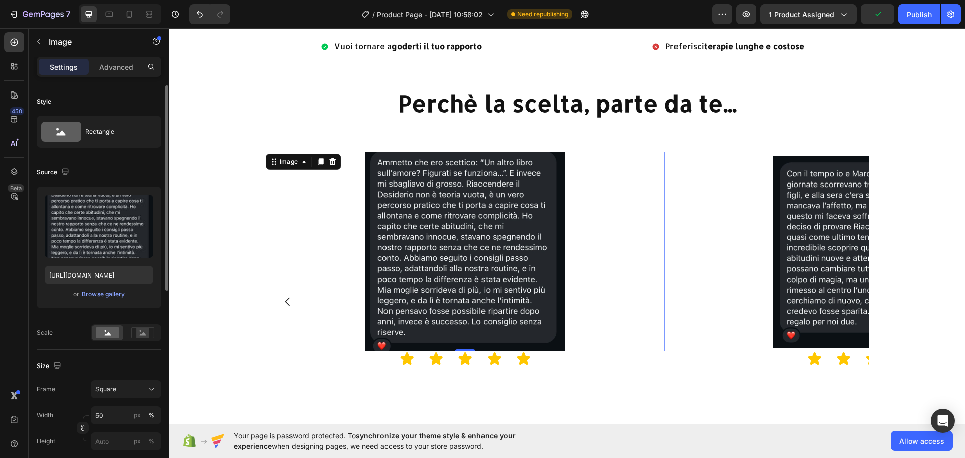
click at [126, 333] on div at bounding box center [126, 332] width 70 height 17
click at [155, 333] on div at bounding box center [142, 332] width 31 height 15
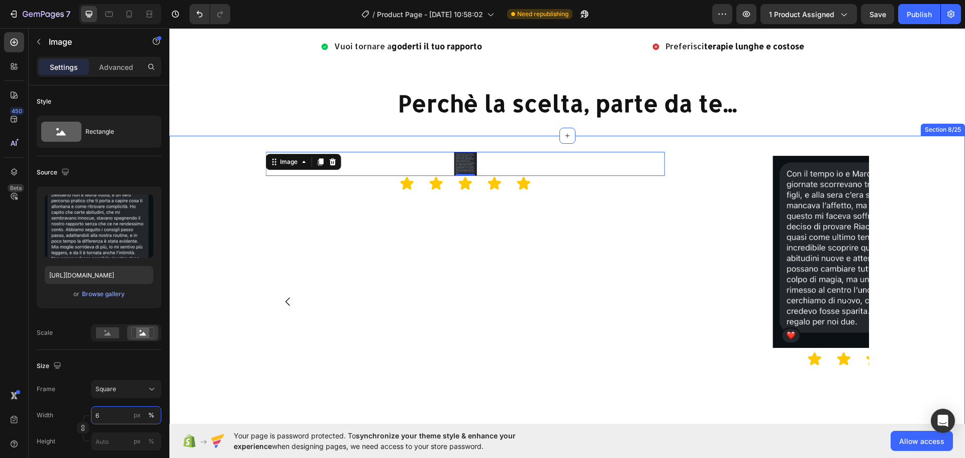
type input "60"
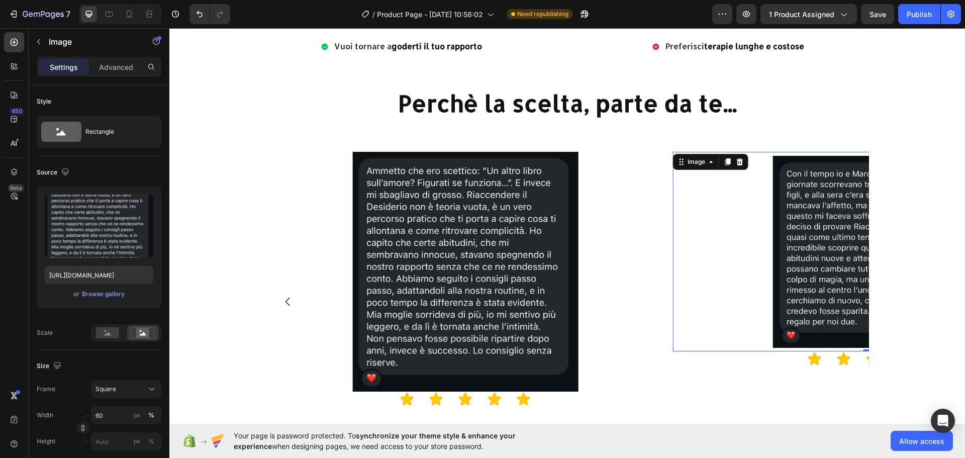
click at [773, 275] on img at bounding box center [872, 251] width 199 height 199
click at [542, 321] on img at bounding box center [465, 272] width 240 height 240
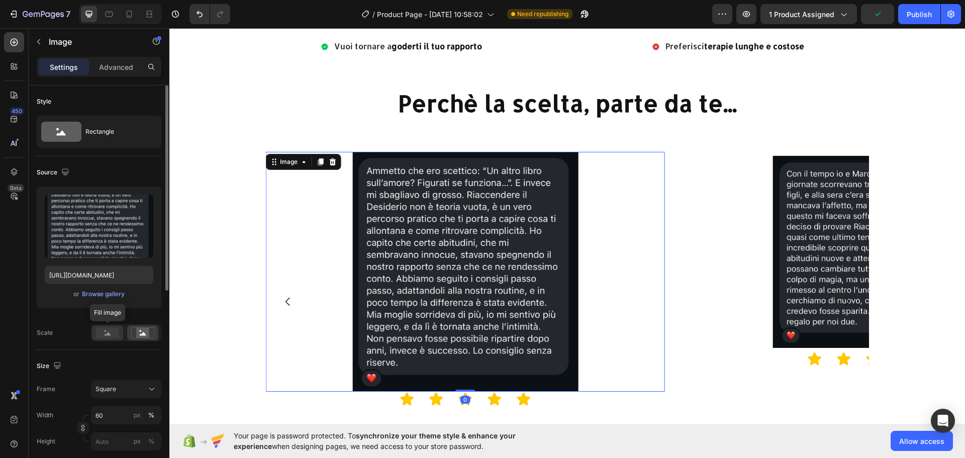
click at [106, 332] on rect at bounding box center [107, 332] width 23 height 11
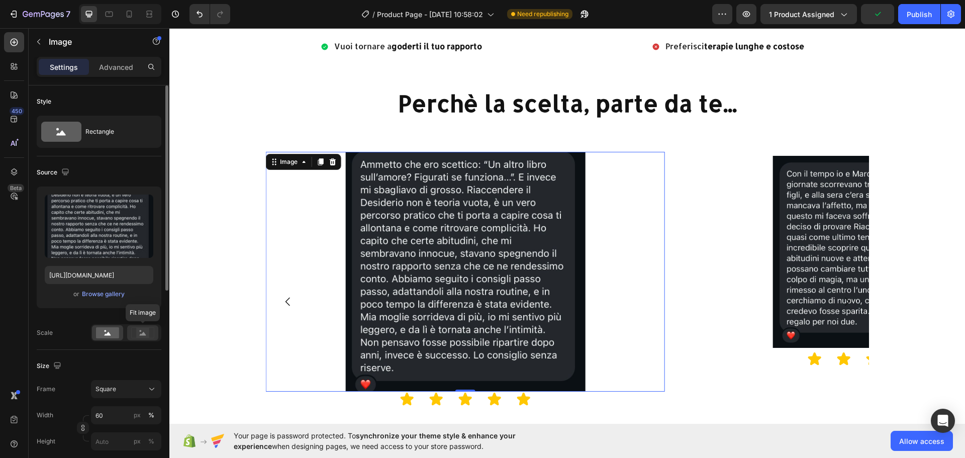
click at [131, 329] on div at bounding box center [142, 332] width 31 height 15
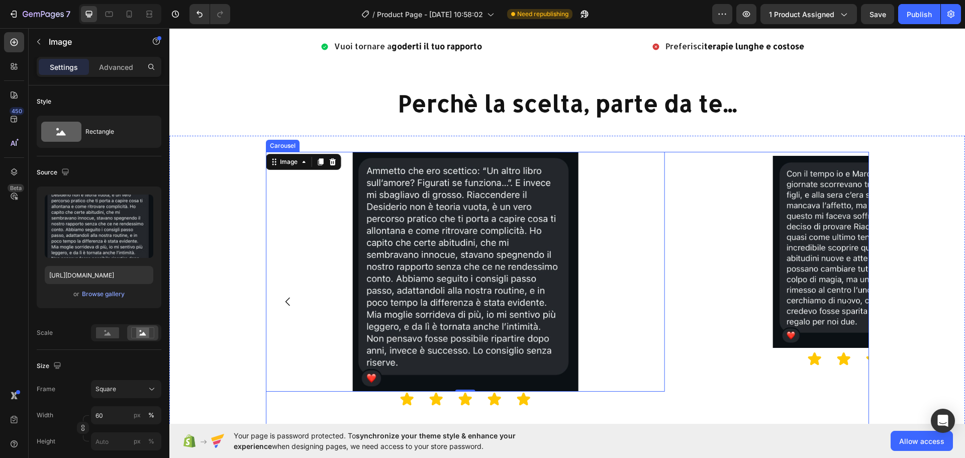
click at [282, 304] on icon "Carousel Back Arrow" at bounding box center [288, 301] width 12 height 12
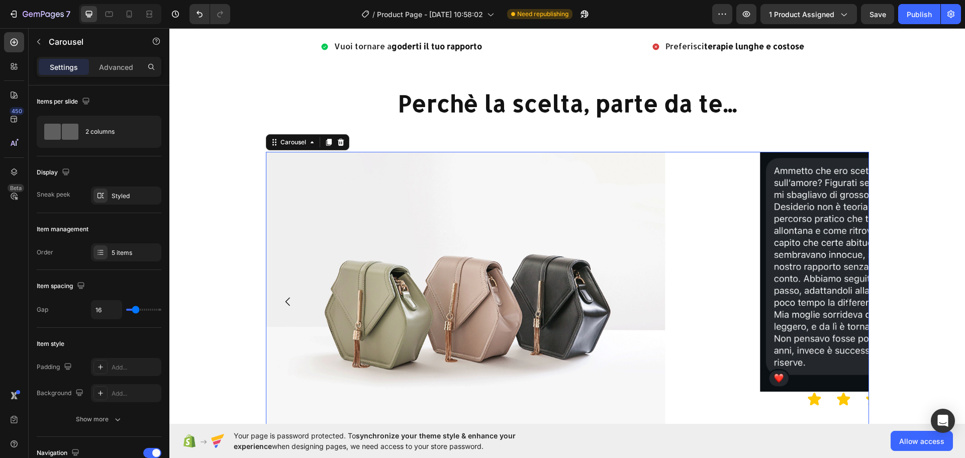
click at [276, 301] on button "Carousel Back Arrow" at bounding box center [288, 301] width 28 height 28
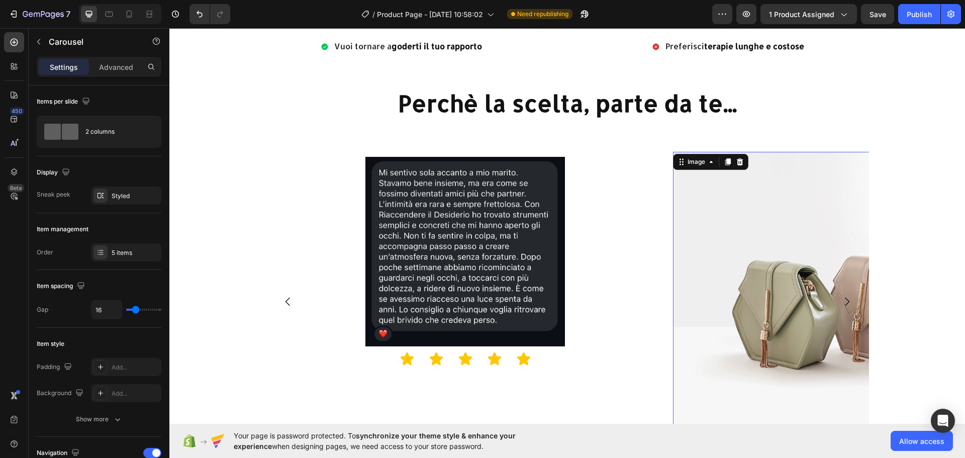
click at [792, 276] on img at bounding box center [872, 301] width 399 height 299
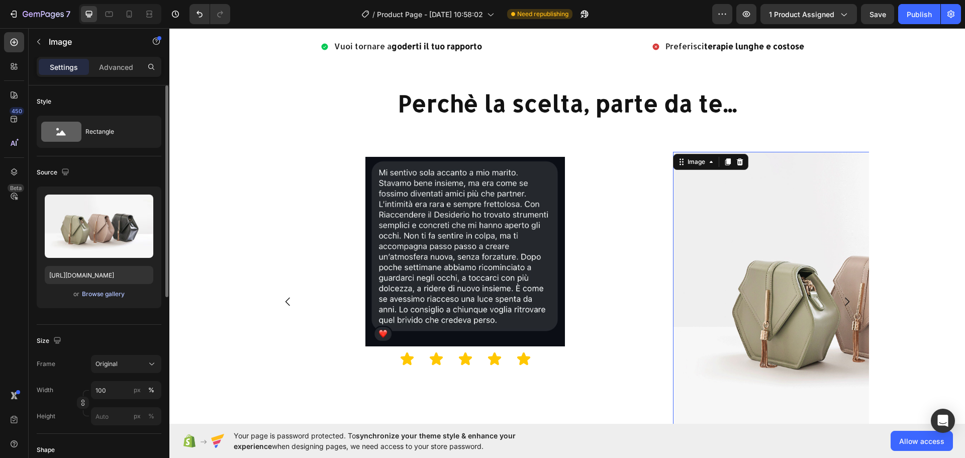
click at [109, 297] on div "Browse gallery" at bounding box center [103, 293] width 43 height 9
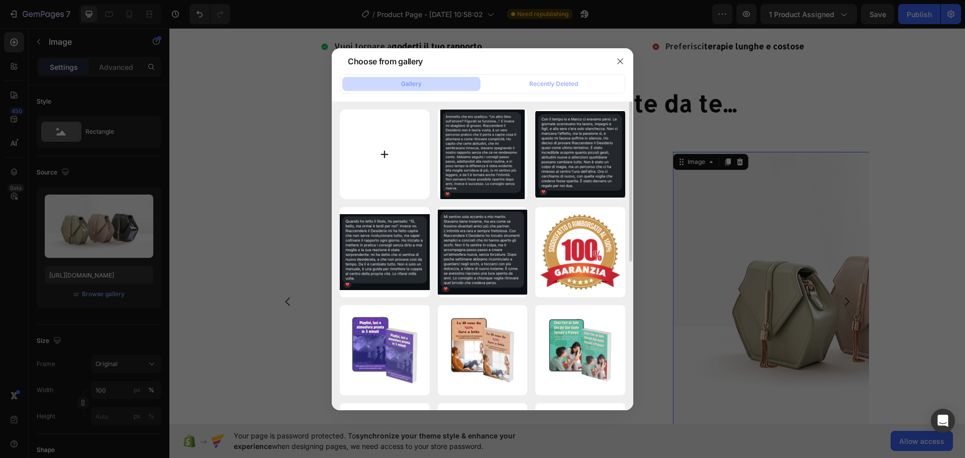
click at [346, 136] on input "file" at bounding box center [385, 155] width 90 height 90
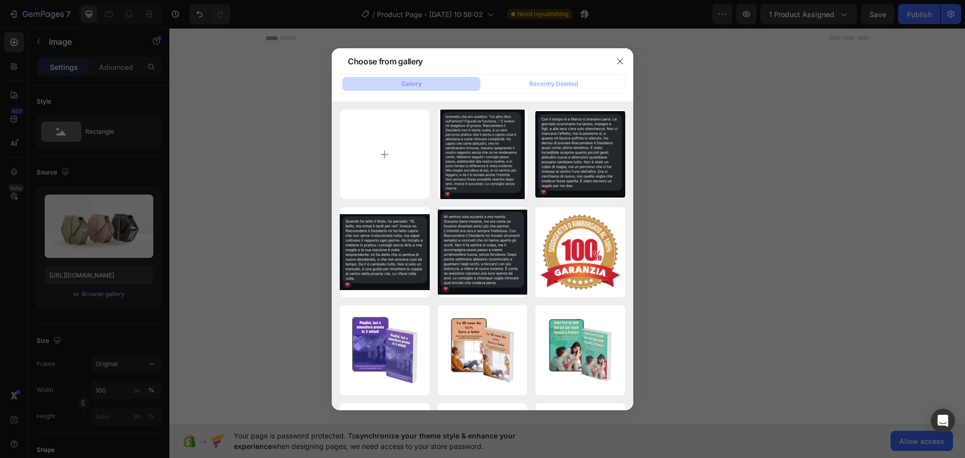
scroll to position [1280, 0]
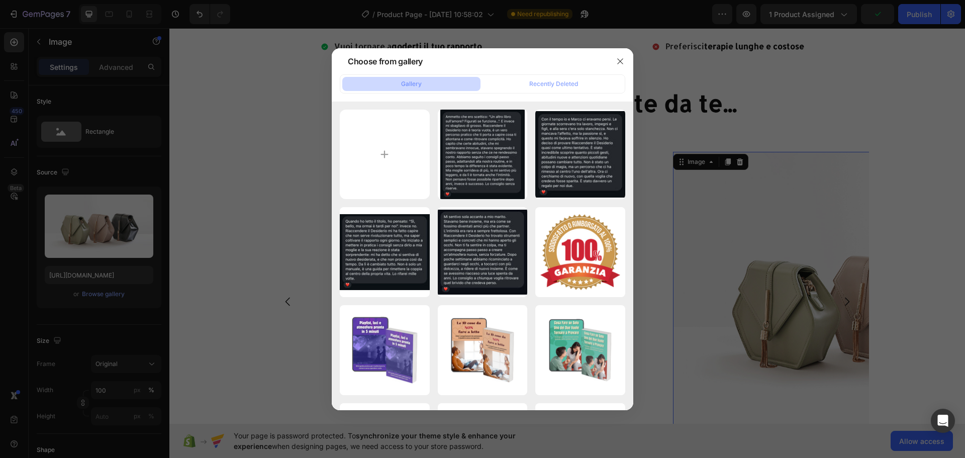
type input "C:\fakepath\WhatsApp Image 2025-08-26 at 14.01.12 (1).jpeg"
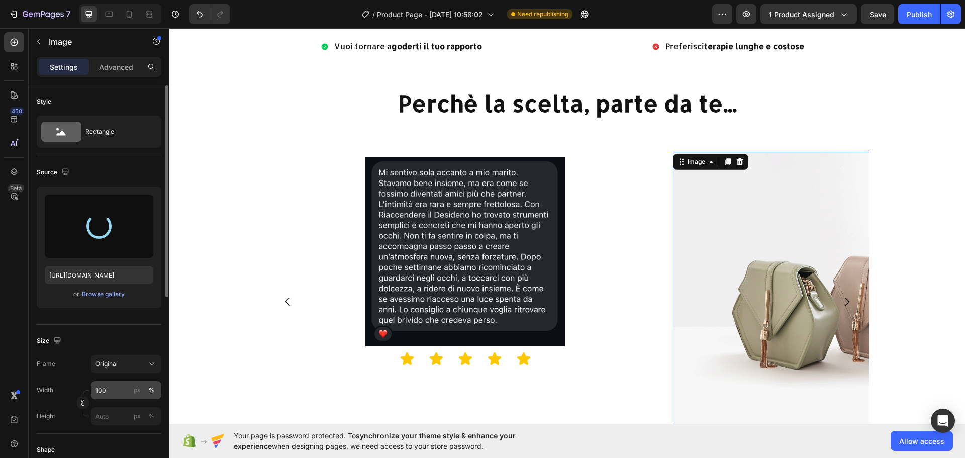
type input "https://cdn.shopify.com/s/files/1/0955/0603/9116/files/gempages_572916055278617…"
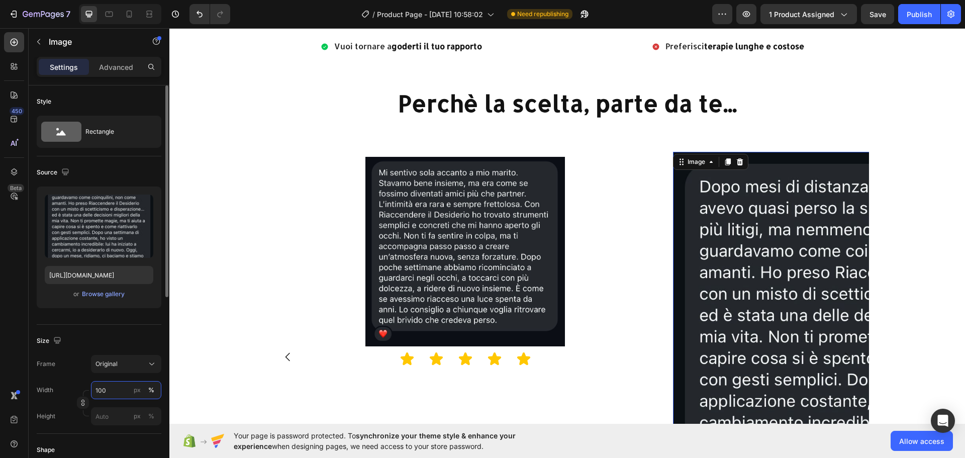
click at [121, 391] on input "100" at bounding box center [126, 390] width 70 height 18
click at [114, 390] on input "100" at bounding box center [126, 390] width 70 height 18
click at [108, 392] on input "10050" at bounding box center [126, 390] width 70 height 18
click at [106, 391] on input "10050" at bounding box center [126, 390] width 70 height 18
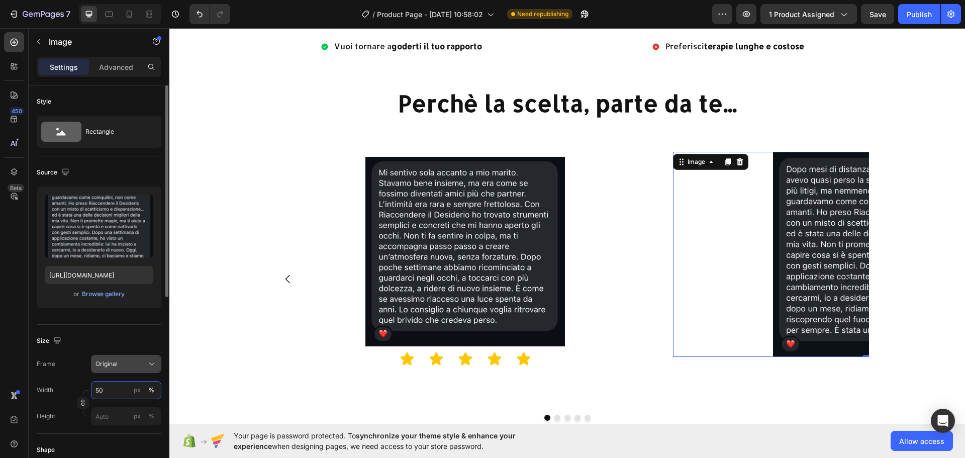
type input "50"
drag, startPoint x: 131, startPoint y: 365, endPoint x: 131, endPoint y: 354, distance: 11.1
click at [131, 364] on div "Original" at bounding box center [119, 363] width 49 height 9
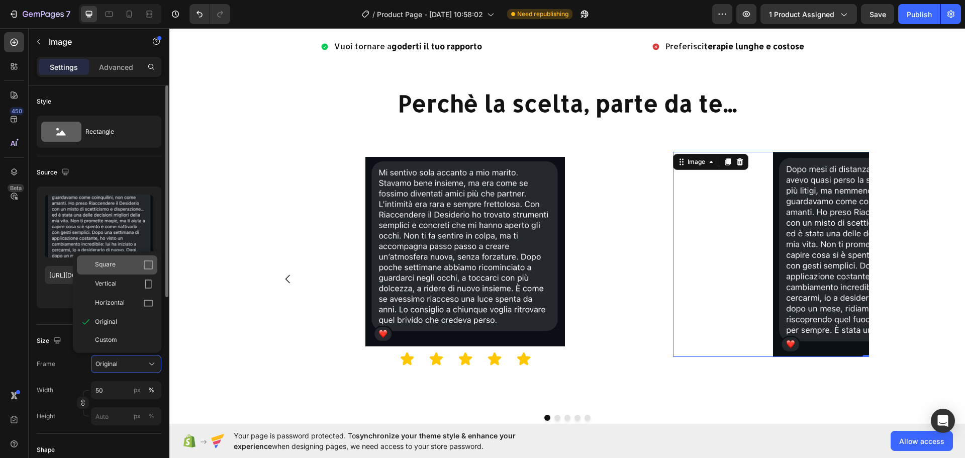
click at [132, 268] on div "Square" at bounding box center [124, 265] width 58 height 10
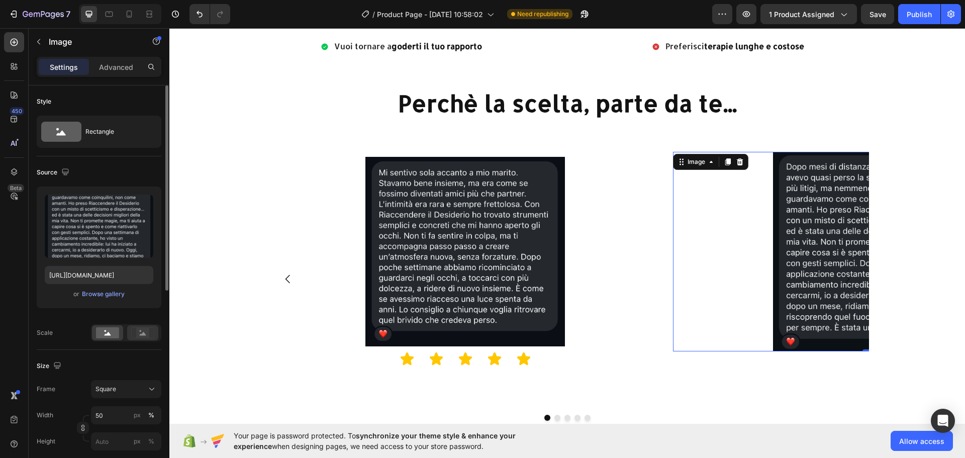
click at [142, 328] on rect at bounding box center [142, 333] width 13 height 10
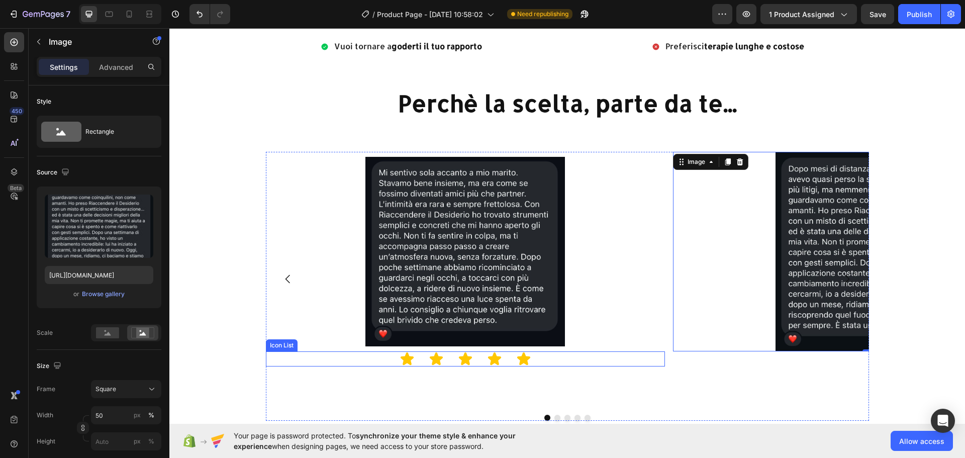
click at [548, 353] on div "Icon Icon Icon Icon Icon" at bounding box center [465, 358] width 399 height 15
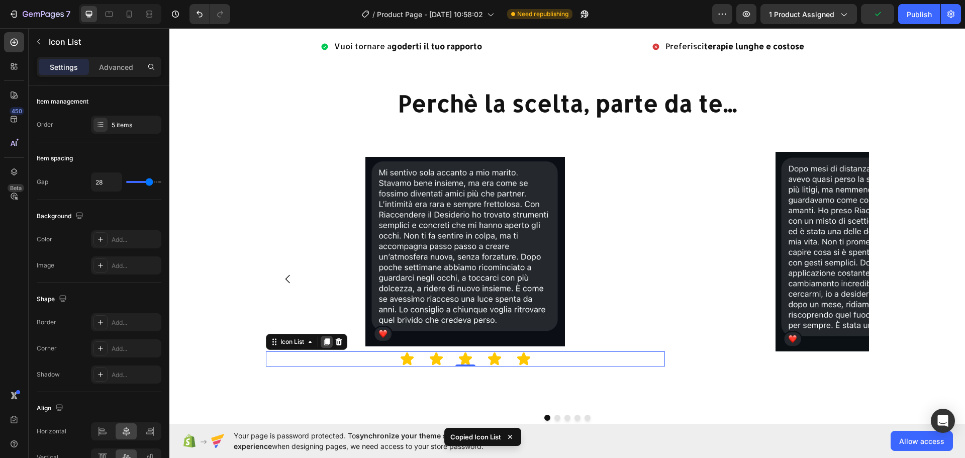
click at [323, 343] on icon at bounding box center [327, 342] width 8 height 8
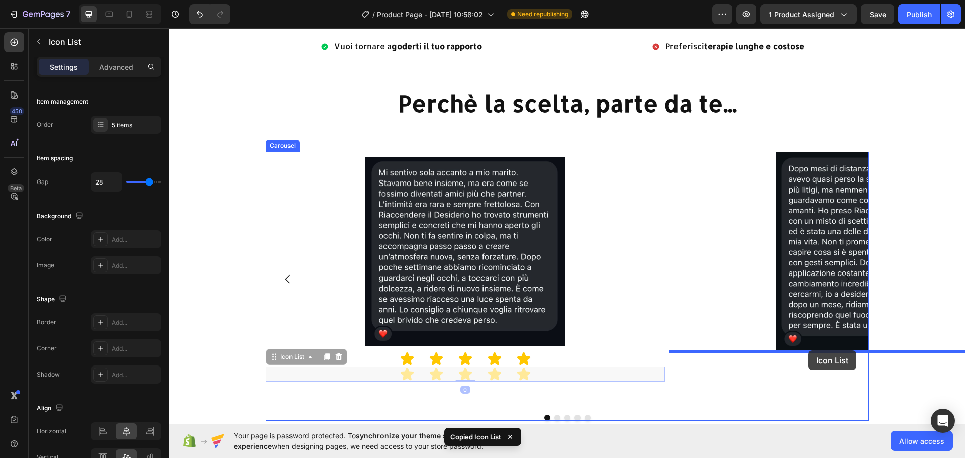
drag, startPoint x: 576, startPoint y: 373, endPoint x: 808, endPoint y: 350, distance: 233.3
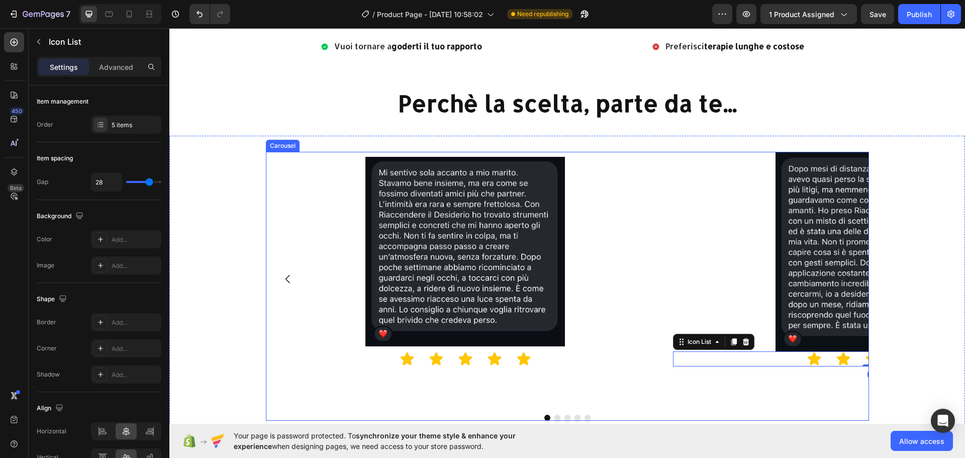
click at [282, 275] on icon "Carousel Back Arrow" at bounding box center [288, 279] width 12 height 12
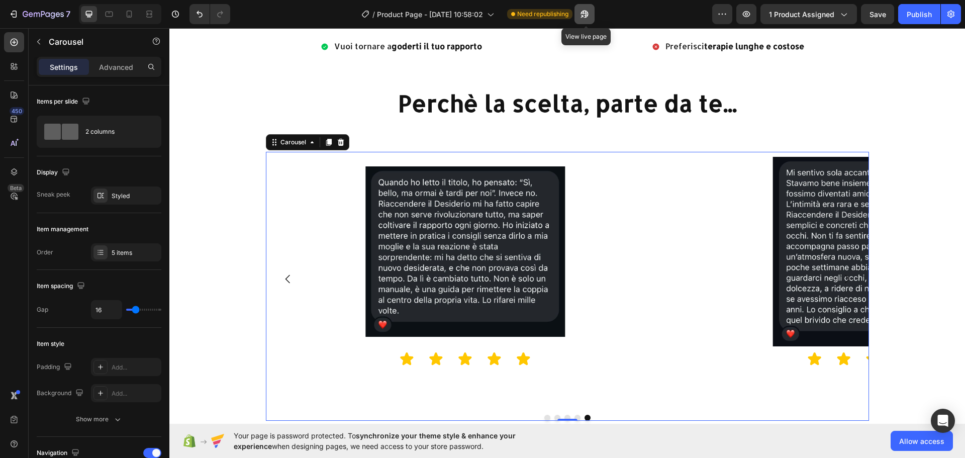
click at [581, 19] on button "button" at bounding box center [584, 14] width 20 height 20
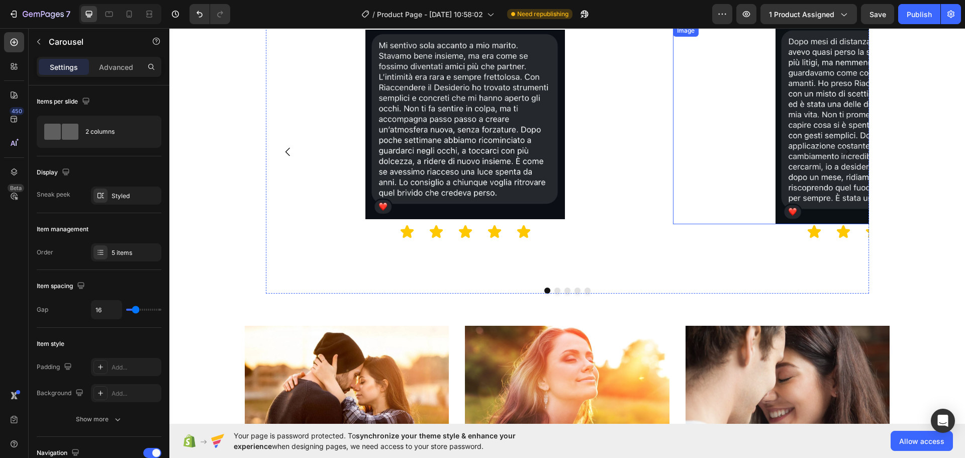
scroll to position [1306, 0]
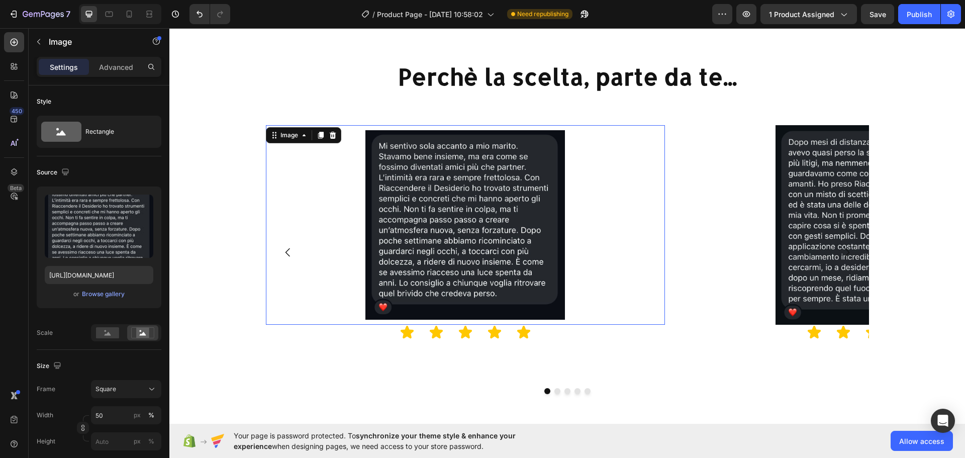
click at [644, 196] on div at bounding box center [465, 224] width 399 height 199
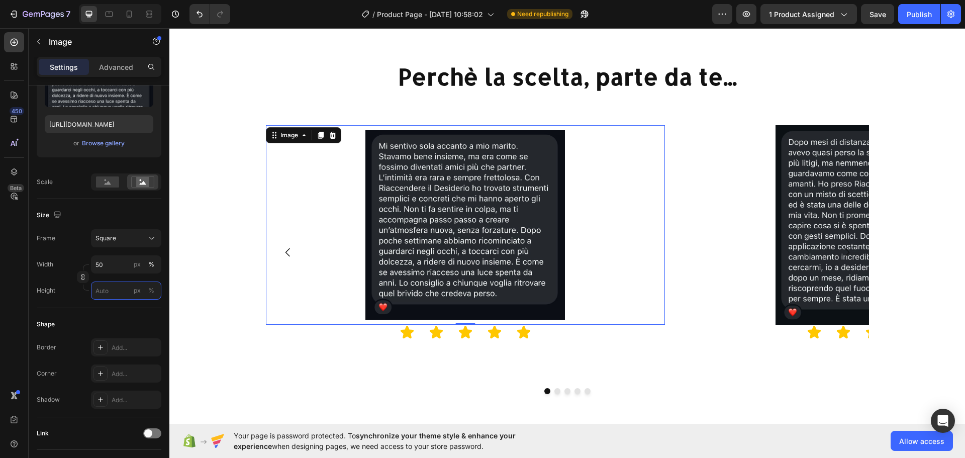
click at [109, 289] on input "px %" at bounding box center [126, 290] width 70 height 18
type input "1"
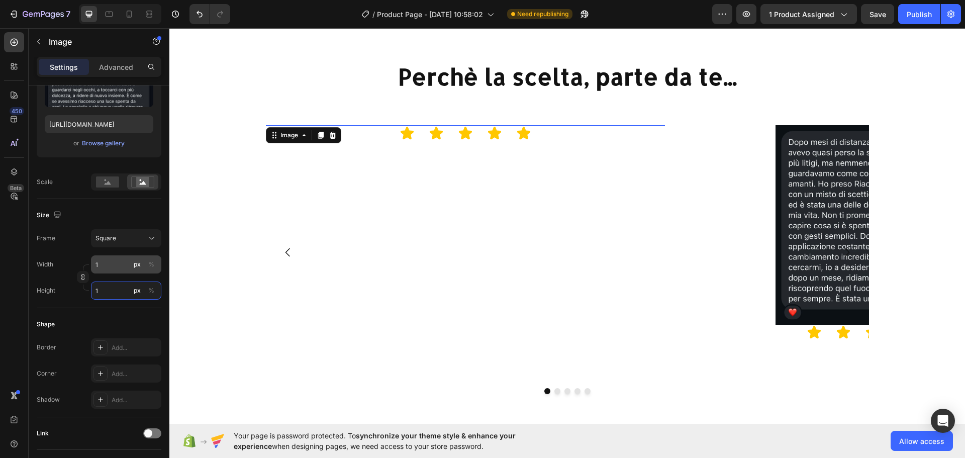
type input "1"
click at [110, 265] on input "1" at bounding box center [126, 264] width 70 height 18
type input "0"
drag, startPoint x: 117, startPoint y: 268, endPoint x: 42, endPoint y: 258, distance: 75.5
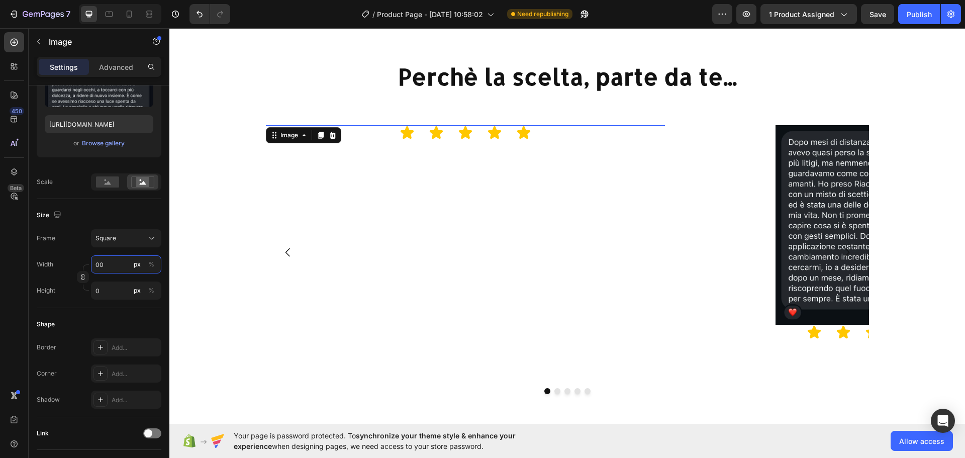
click at [42, 258] on div "Width 00 px %" at bounding box center [99, 264] width 125 height 18
type input "10"
type input "100"
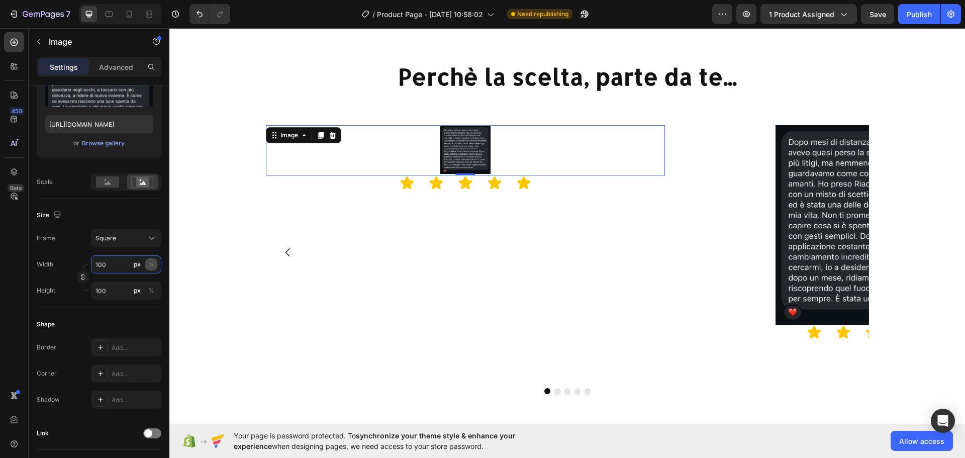
type input "100"
click at [154, 263] on div "%" at bounding box center [151, 264] width 6 height 9
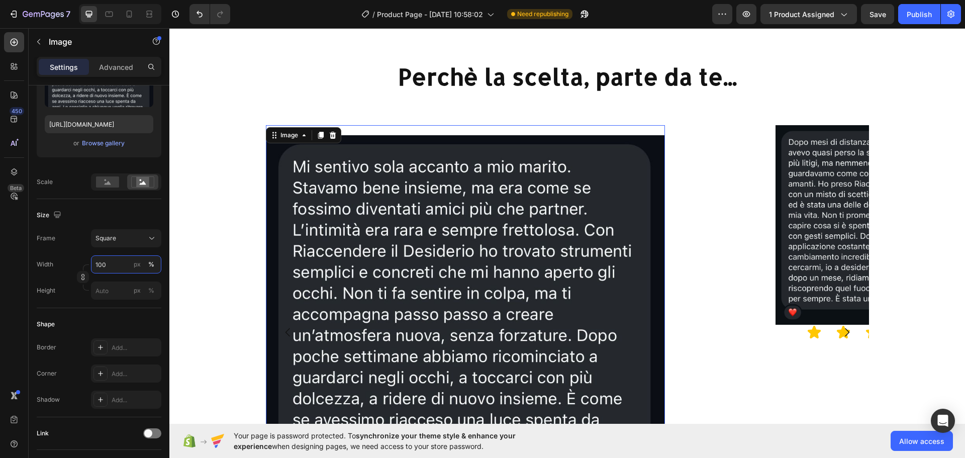
type input "100"
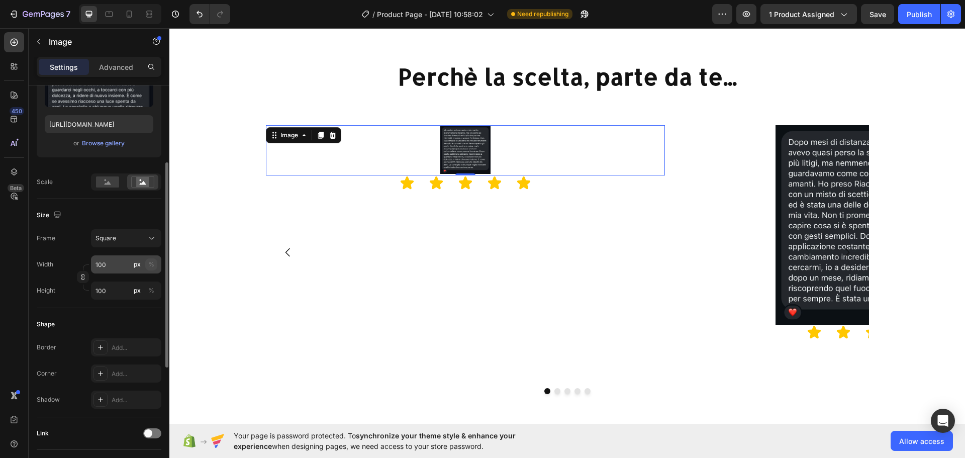
click at [152, 265] on div "%" at bounding box center [151, 264] width 6 height 9
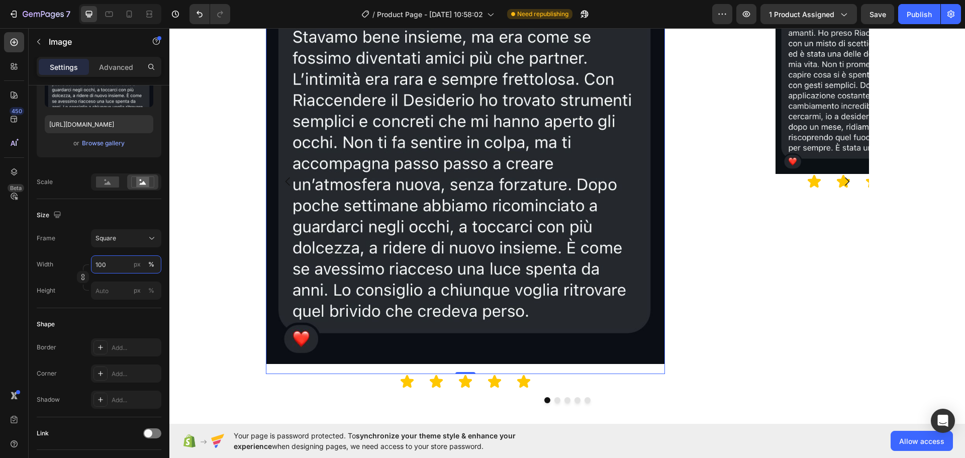
scroll to position [1306, 0]
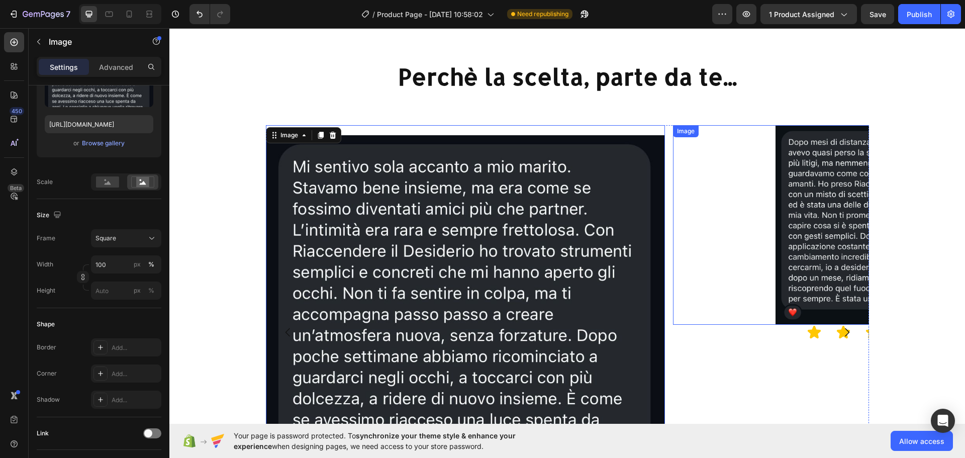
click at [760, 202] on div at bounding box center [872, 224] width 399 height 199
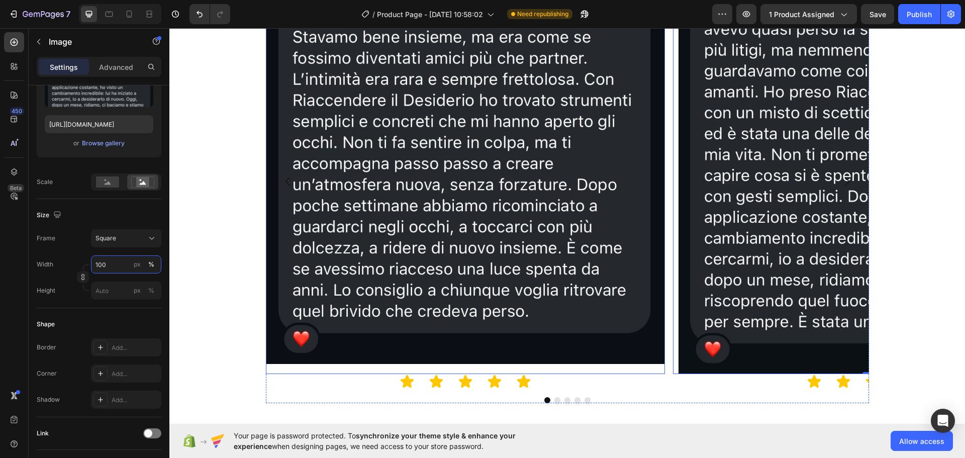
scroll to position [1357, 0]
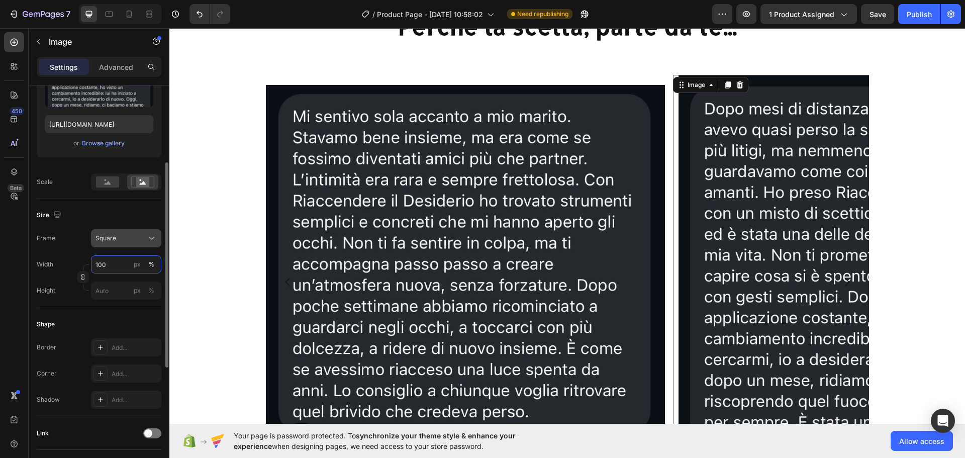
type input "100"
click at [142, 243] on div "Square" at bounding box center [119, 238] width 49 height 9
click at [143, 316] on div "Original" at bounding box center [124, 319] width 58 height 9
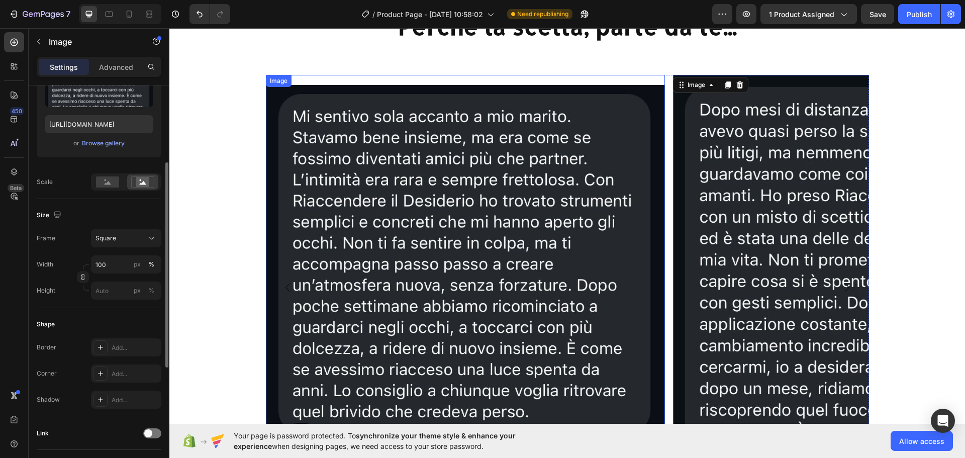
click at [548, 145] on img at bounding box center [465, 274] width 399 height 399
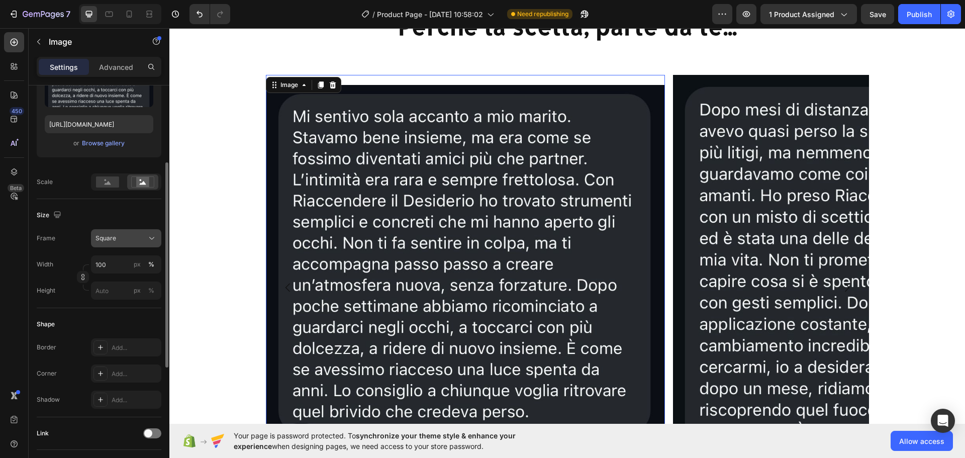
click at [134, 243] on div "Square" at bounding box center [125, 238] width 61 height 10
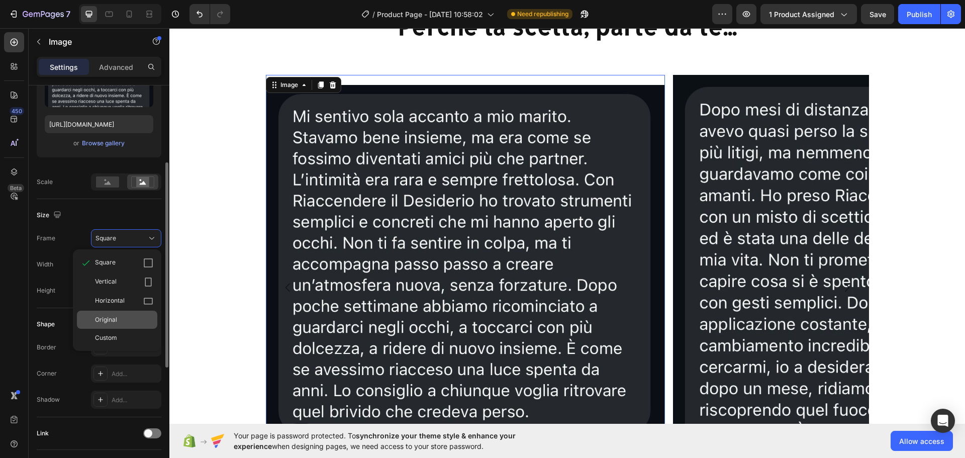
click at [122, 321] on div "Original" at bounding box center [124, 319] width 58 height 9
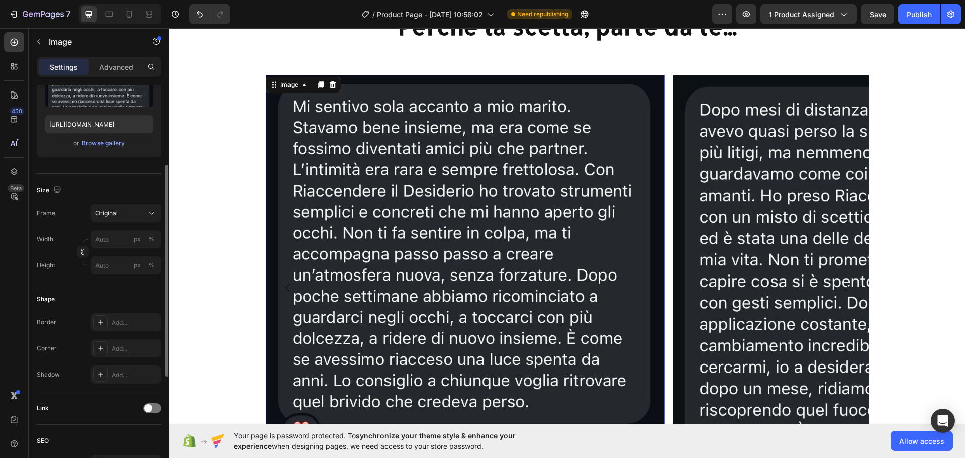
scroll to position [1407, 0]
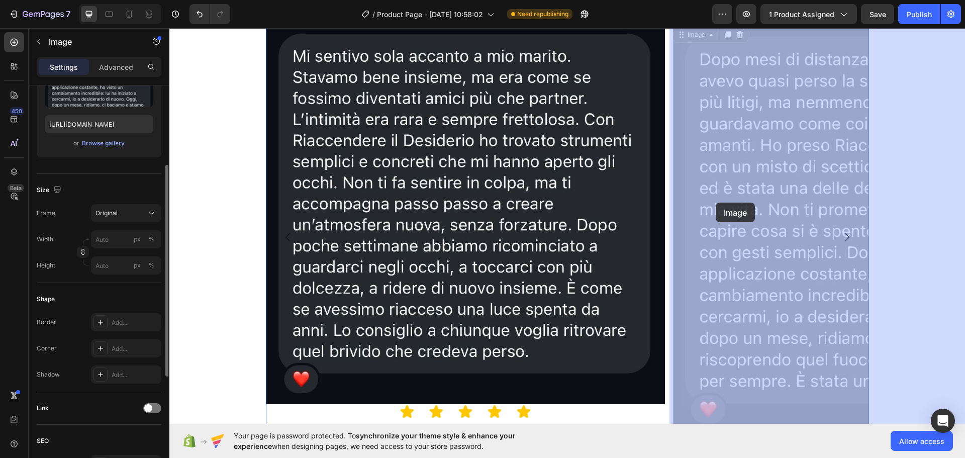
drag, startPoint x: 842, startPoint y: 193, endPoint x: 716, endPoint y: 203, distance: 127.0
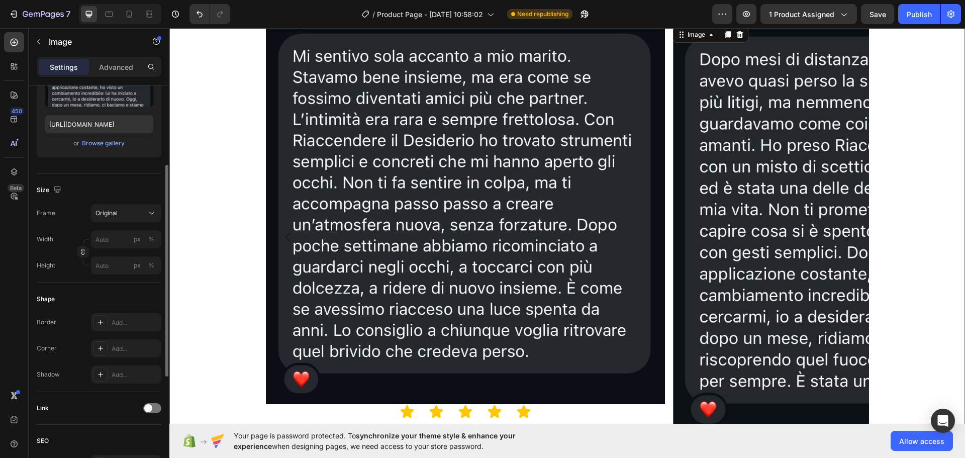
click at [245, 186] on div "Image Icon Icon Icon Icon Icon Icon List Image 0 Icon Icon Icon Icon Icon Icon …" at bounding box center [566, 244] width 795 height 439
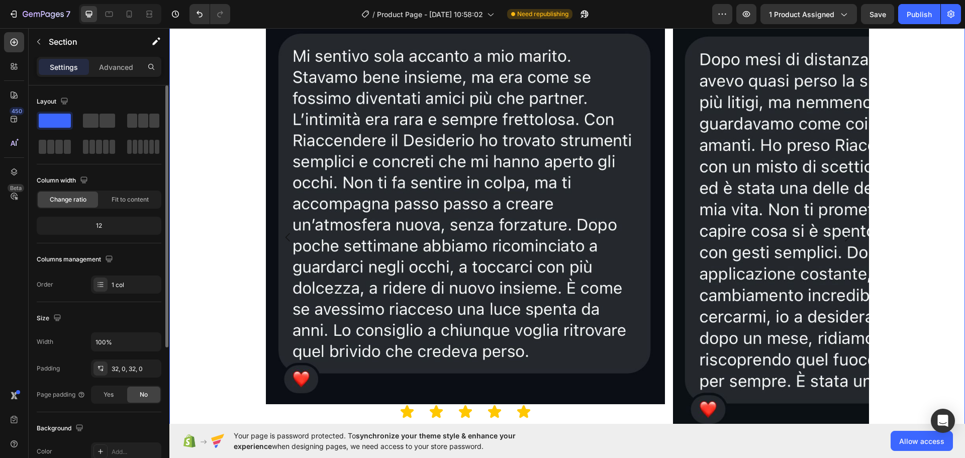
scroll to position [1357, 0]
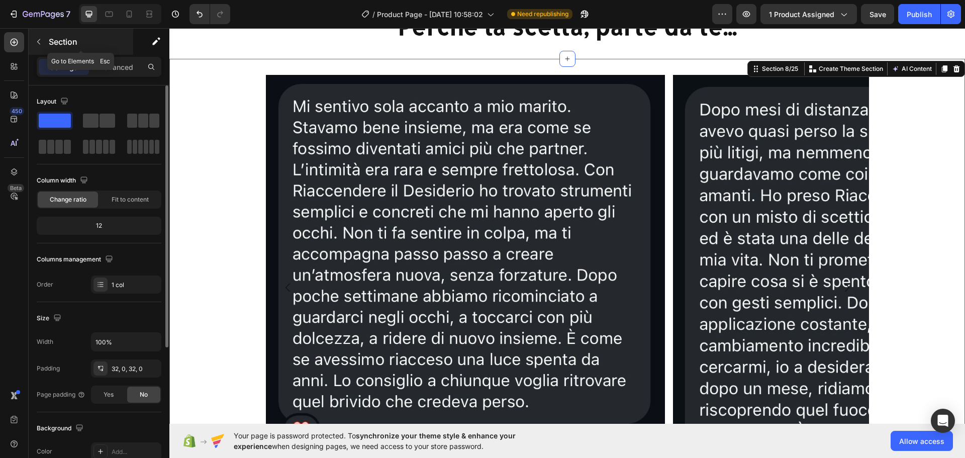
click at [41, 40] on icon "button" at bounding box center [39, 42] width 8 height 8
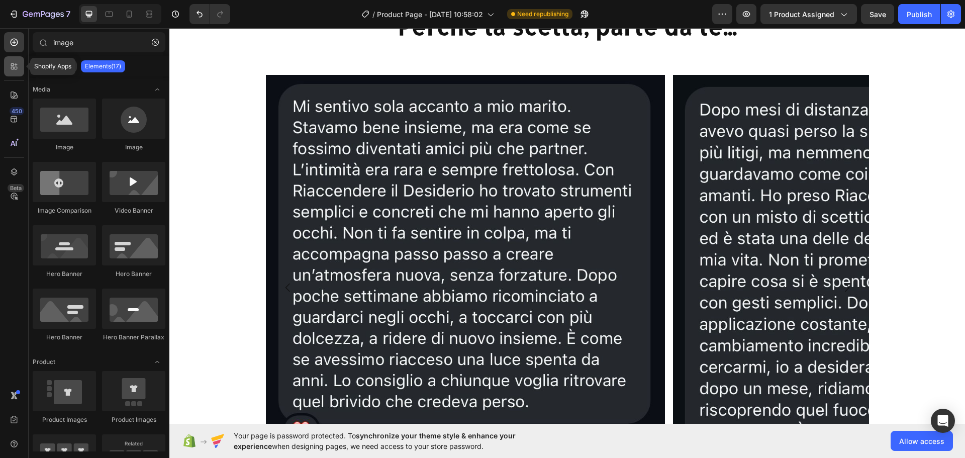
click at [18, 63] on icon at bounding box center [14, 66] width 10 height 10
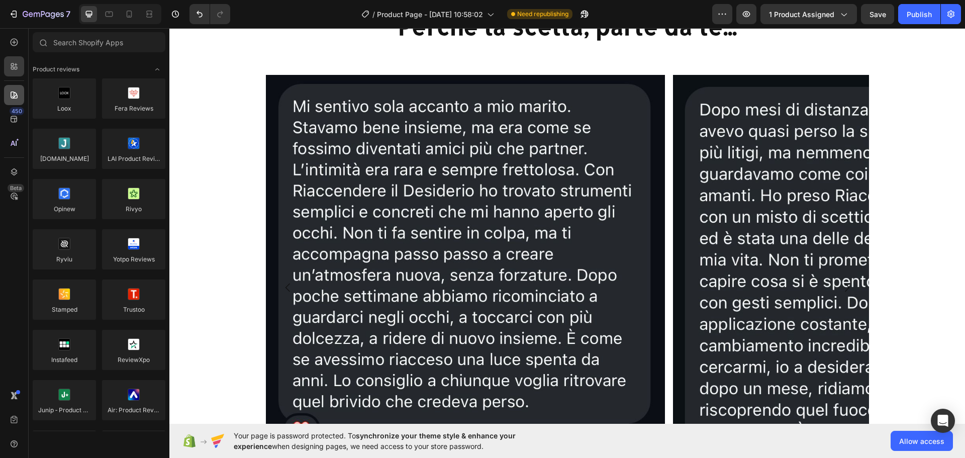
click at [11, 92] on icon at bounding box center [14, 94] width 7 height 7
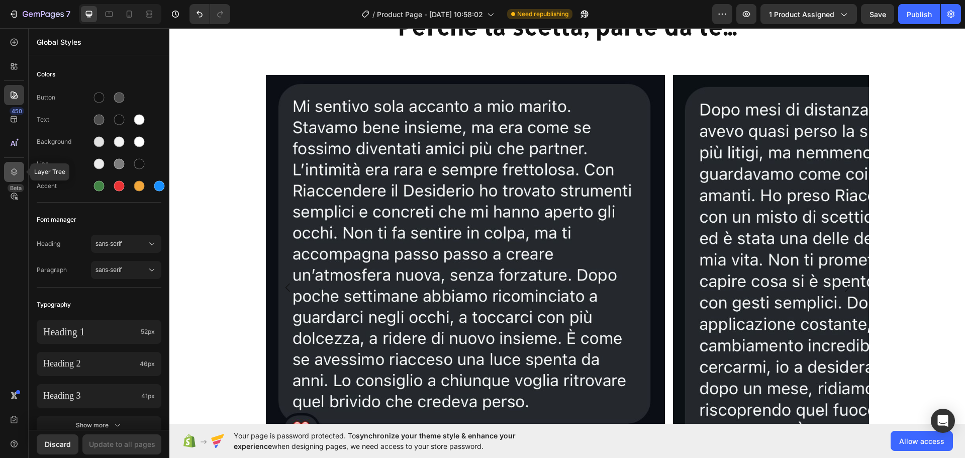
click at [10, 174] on icon at bounding box center [14, 172] width 10 height 10
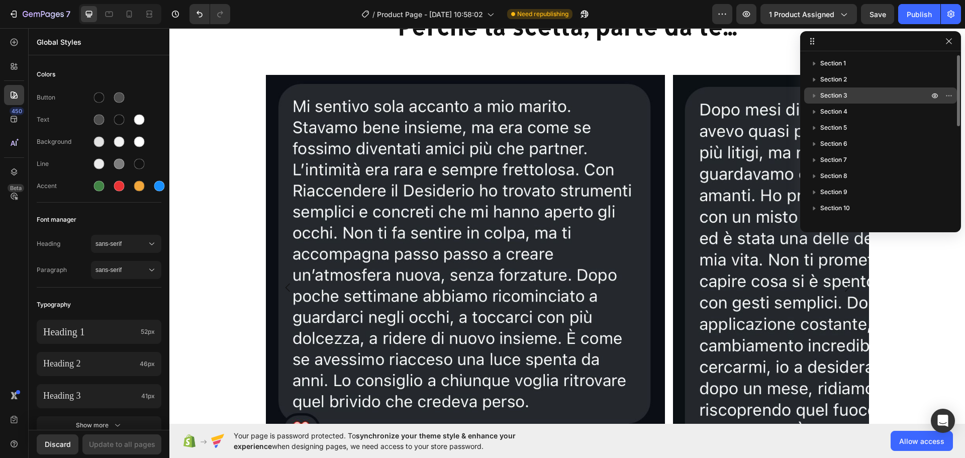
click at [829, 93] on span "Section 3" at bounding box center [833, 95] width 27 height 10
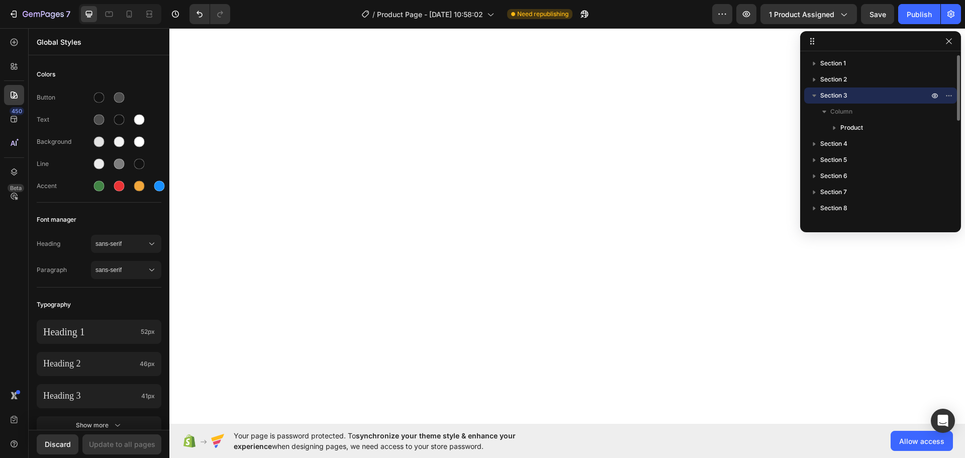
scroll to position [236, 0]
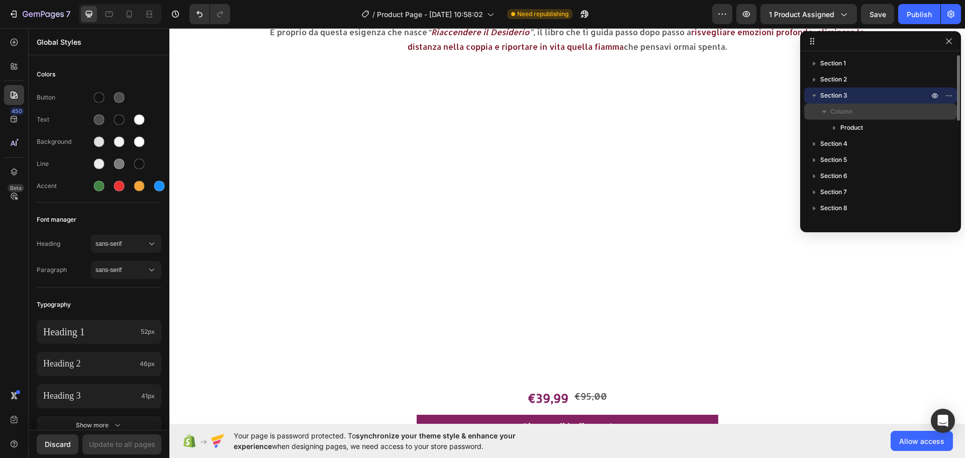
click at [846, 111] on span "Column" at bounding box center [841, 112] width 22 height 10
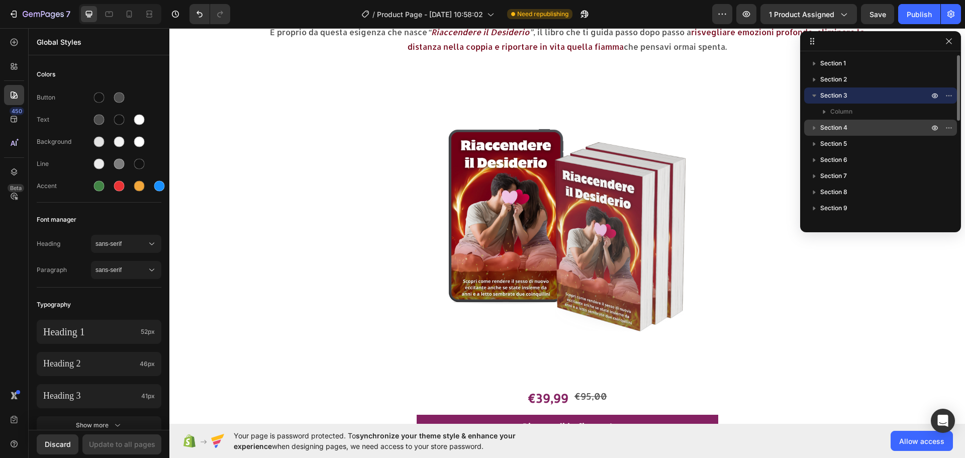
click at [839, 129] on span "Section 4" at bounding box center [833, 128] width 27 height 10
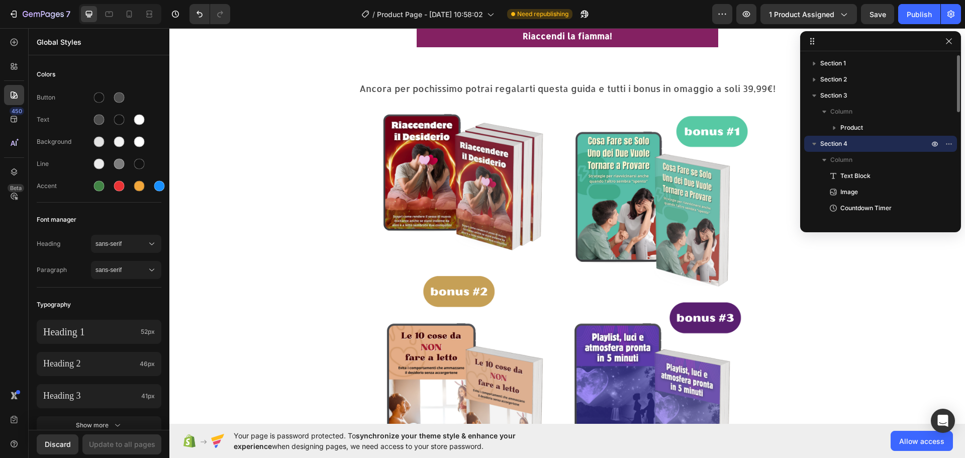
scroll to position [201, 0]
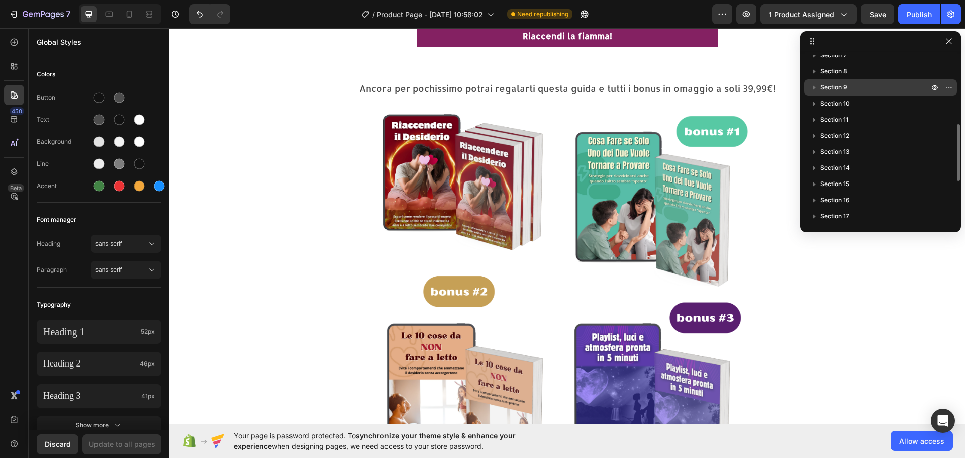
click at [850, 88] on p "Section 9" at bounding box center [875, 87] width 111 height 10
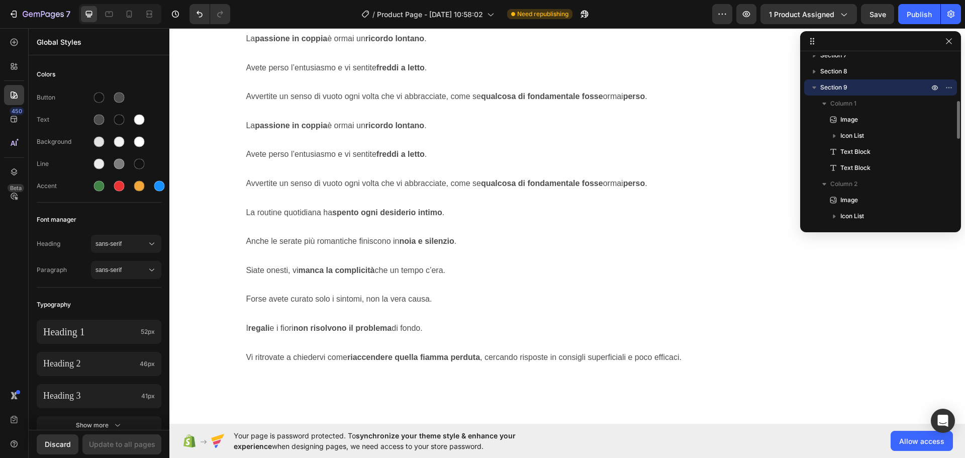
scroll to position [50, 0]
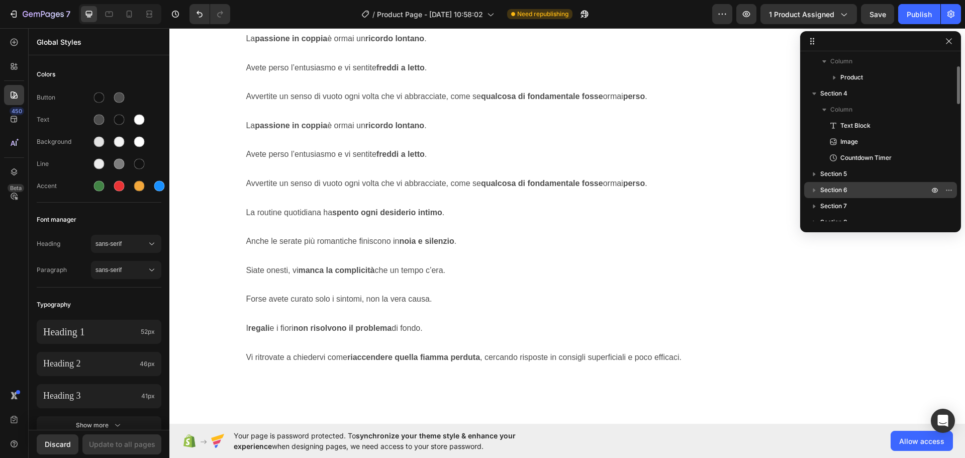
click at [846, 194] on span "Section 6" at bounding box center [833, 190] width 27 height 10
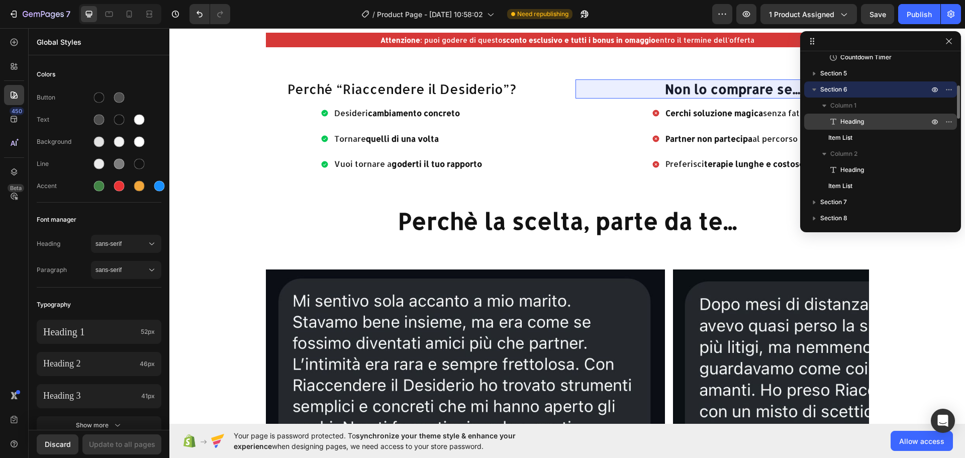
scroll to position [201, 0]
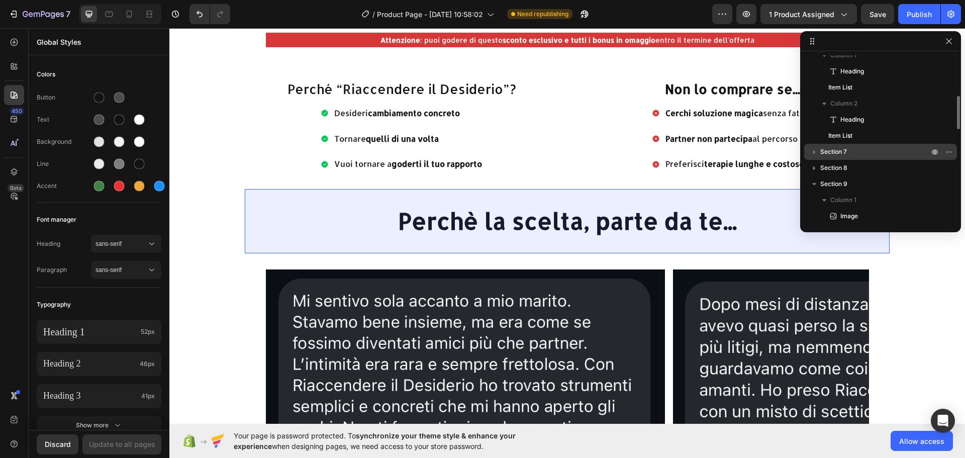
click at [819, 154] on button "button" at bounding box center [814, 152] width 12 height 12
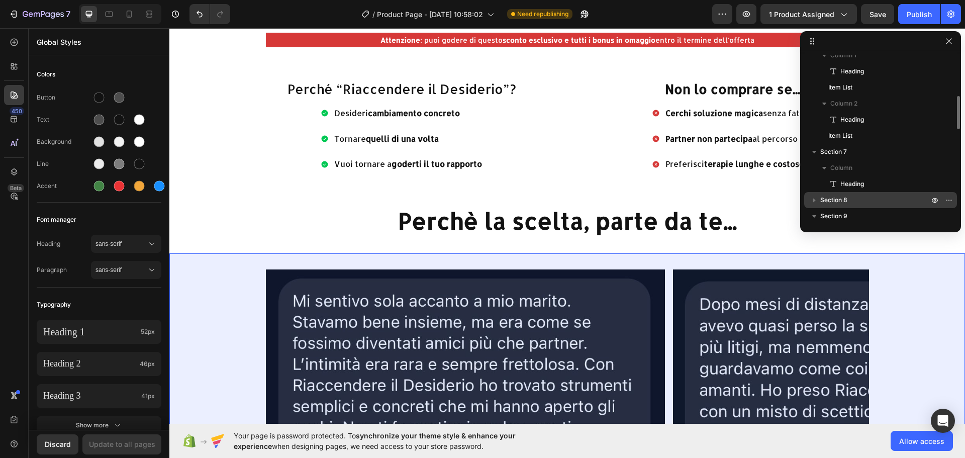
click at [811, 198] on icon "button" at bounding box center [814, 200] width 10 height 10
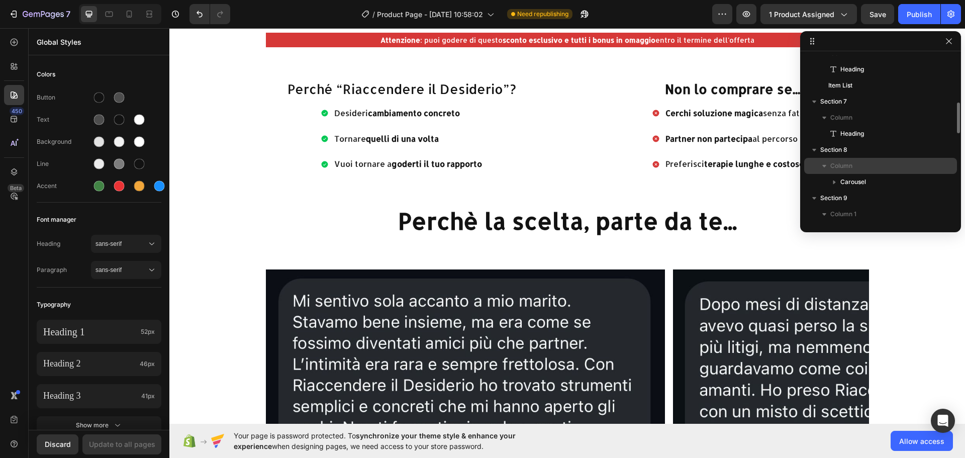
scroll to position [301, 0]
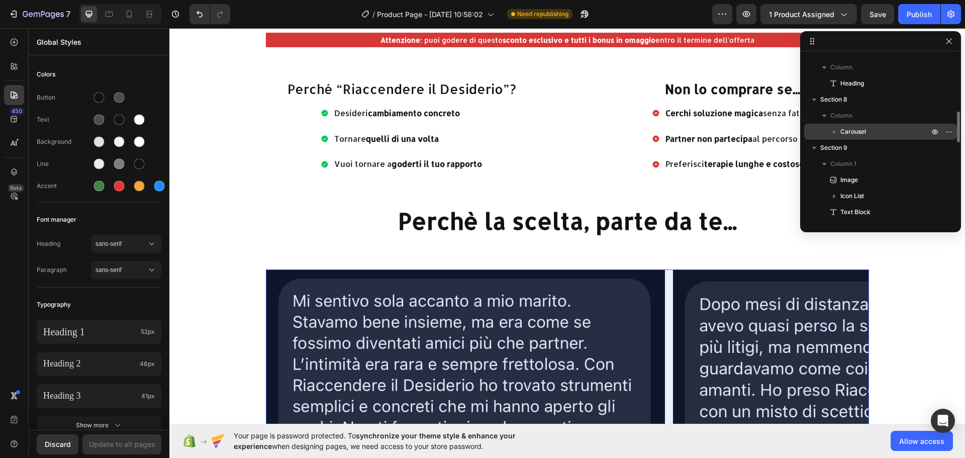
click at [880, 127] on p "Carousel" at bounding box center [885, 132] width 90 height 10
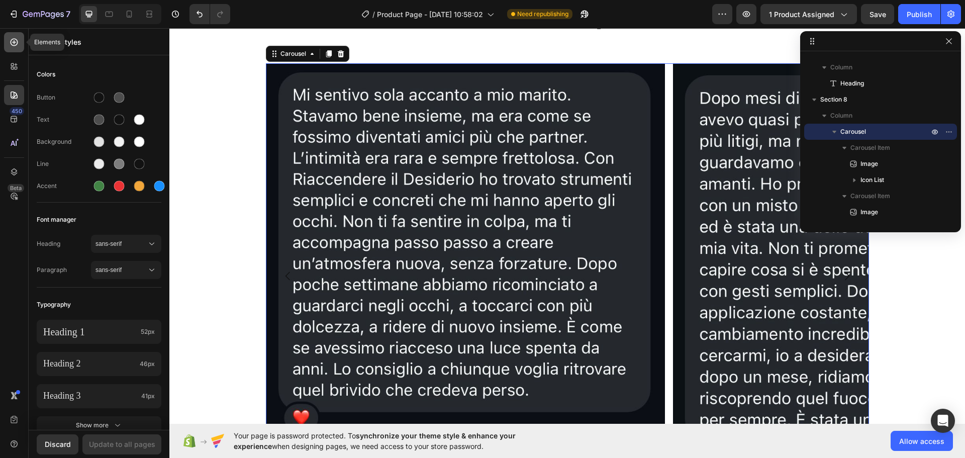
click at [22, 41] on div at bounding box center [14, 42] width 20 height 20
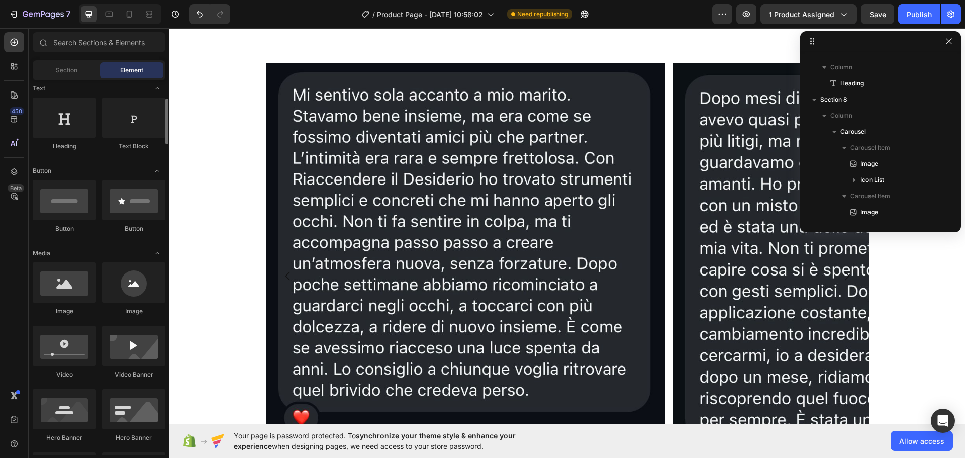
scroll to position [0, 0]
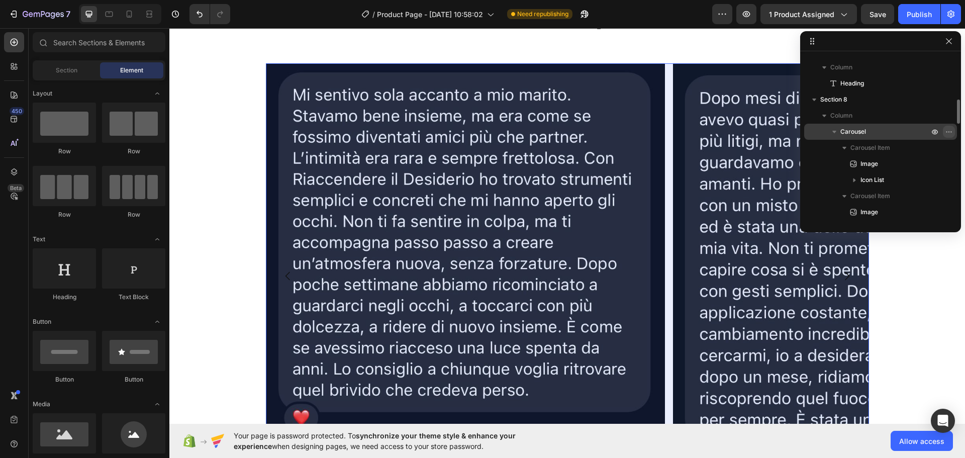
click at [944, 132] on button "button" at bounding box center [949, 132] width 12 height 12
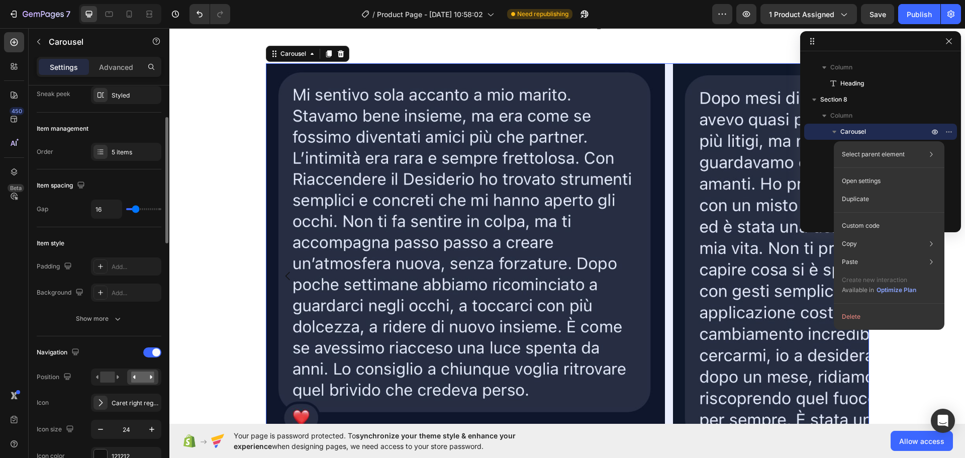
scroll to position [151, 0]
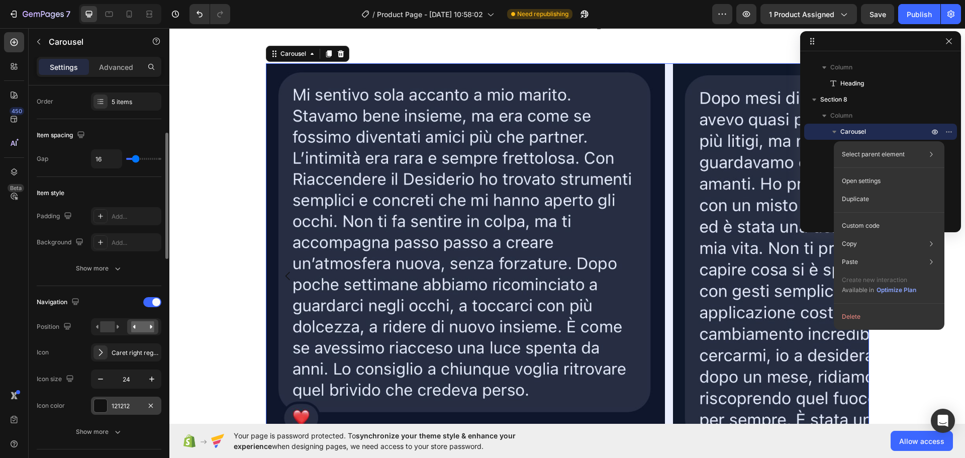
click at [124, 405] on div "121212" at bounding box center [126, 405] width 29 height 9
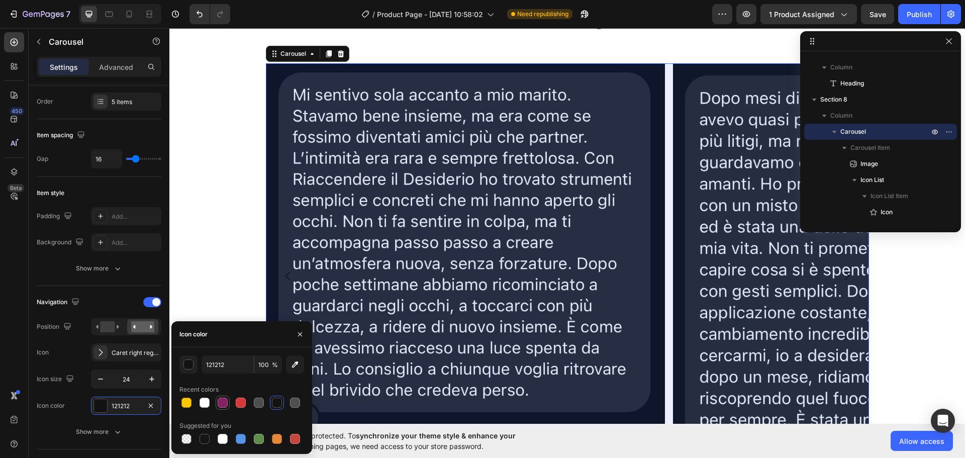
click at [222, 400] on div at bounding box center [223, 402] width 10 height 10
type input "842162"
click at [285, 276] on icon "Carousel Back Arrow" at bounding box center [287, 276] width 5 height 9
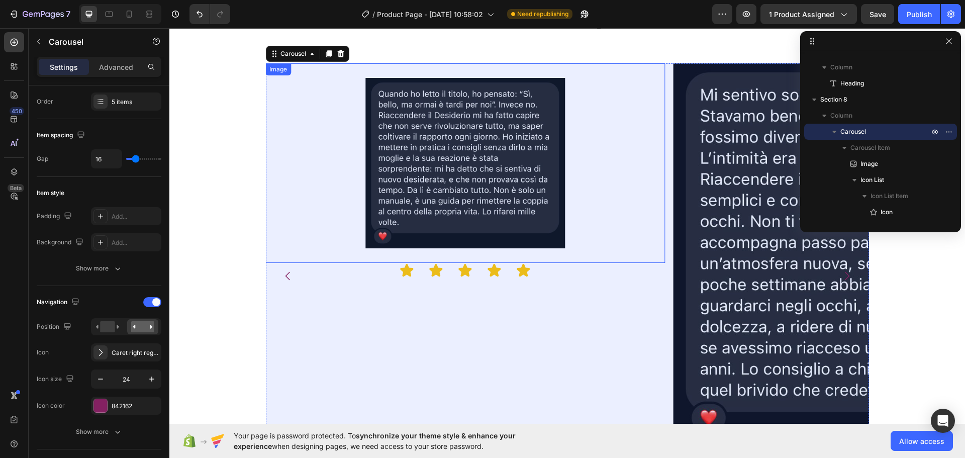
click at [503, 142] on img at bounding box center [464, 162] width 199 height 199
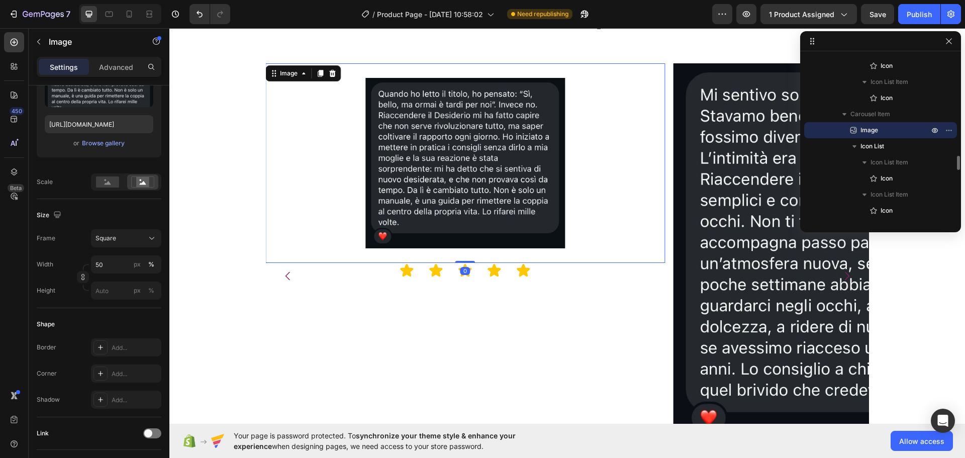
scroll to position [0, 0]
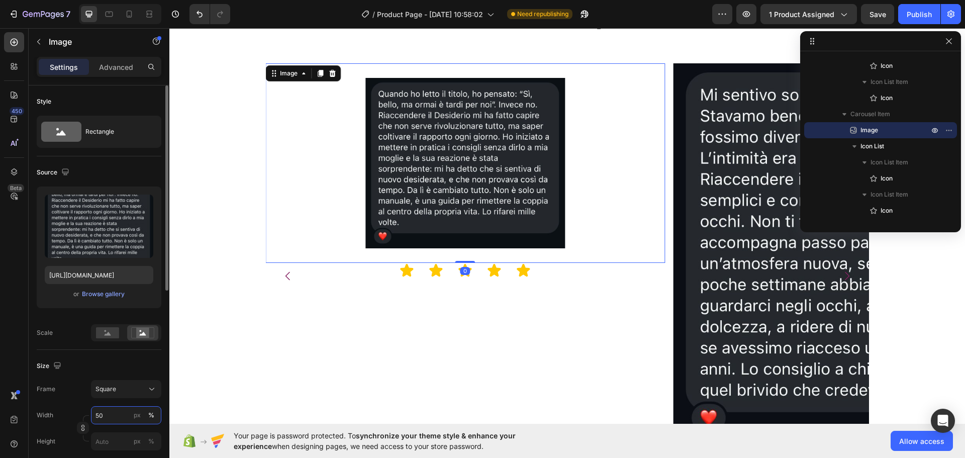
click at [130, 413] on input "50" at bounding box center [126, 415] width 70 height 18
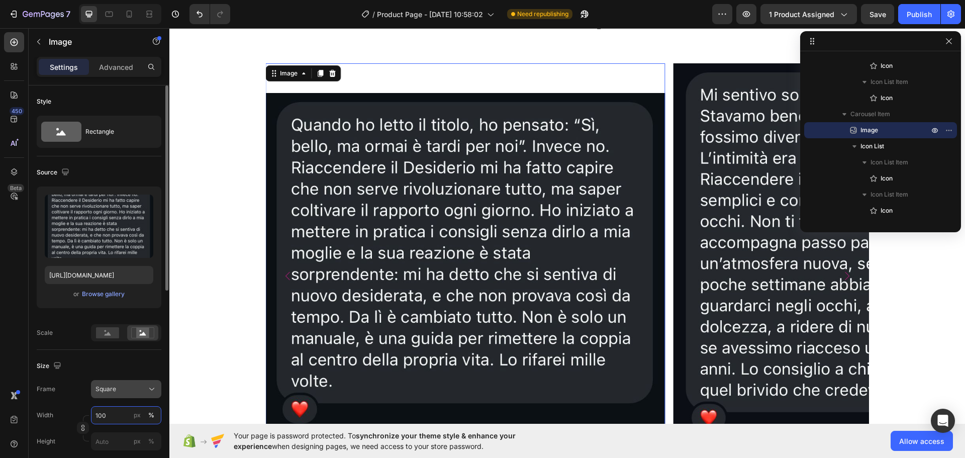
type input "100"
click at [120, 385] on div "Square" at bounding box center [119, 388] width 49 height 9
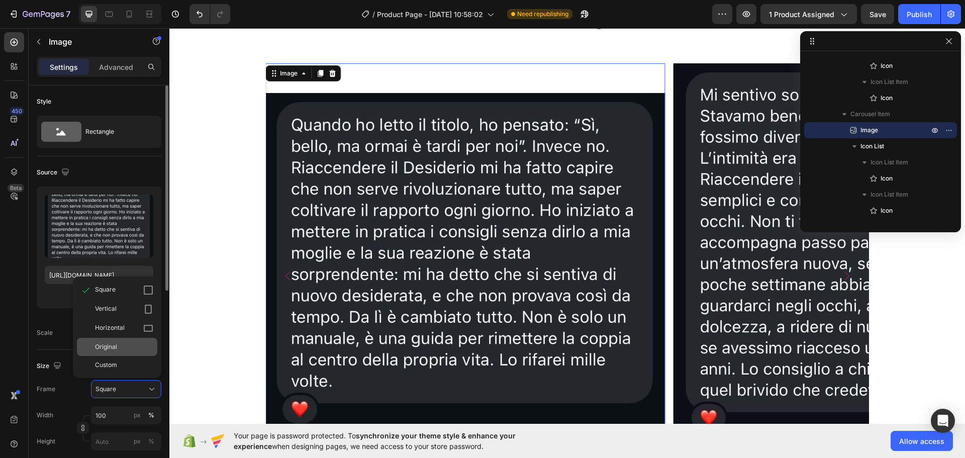
click at [125, 338] on div "Original" at bounding box center [117, 347] width 80 height 18
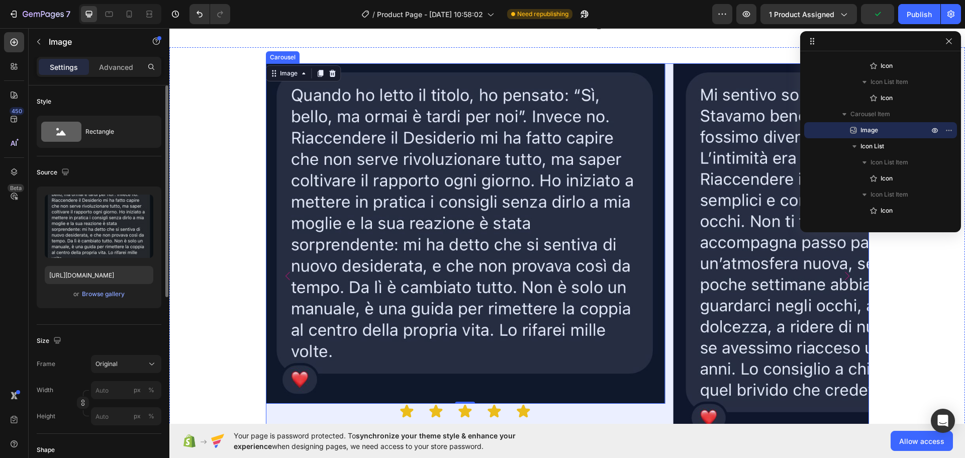
click at [282, 274] on icon "Carousel Back Arrow" at bounding box center [288, 276] width 12 height 12
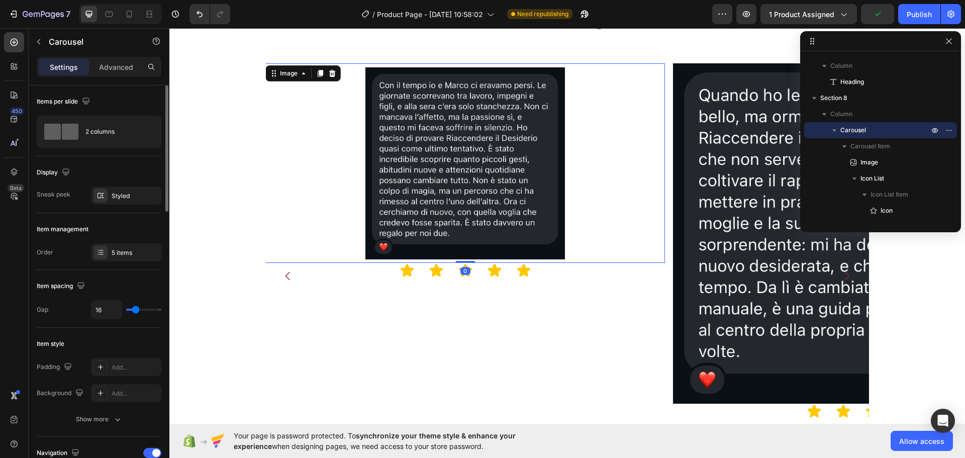
click at [329, 154] on div at bounding box center [464, 162] width 399 height 199
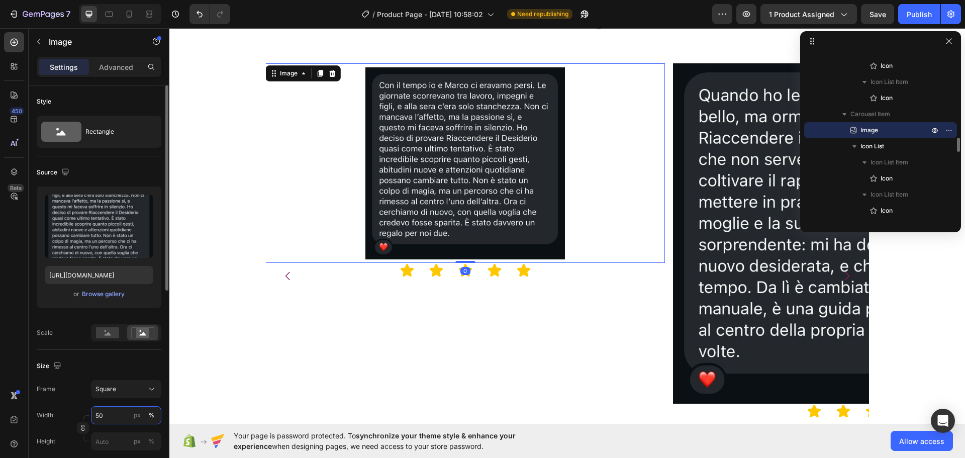
click at [97, 418] on input "50" at bounding box center [126, 415] width 70 height 18
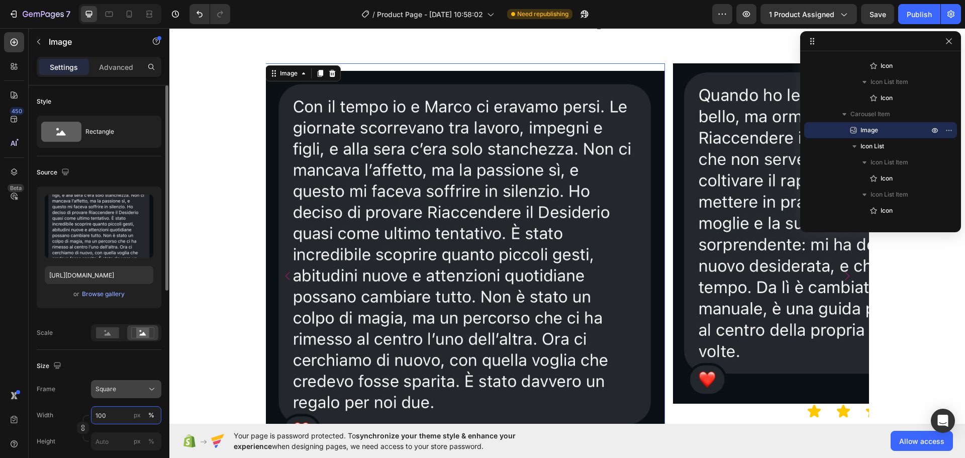
type input "100"
click at [128, 392] on div "Square" at bounding box center [119, 388] width 49 height 9
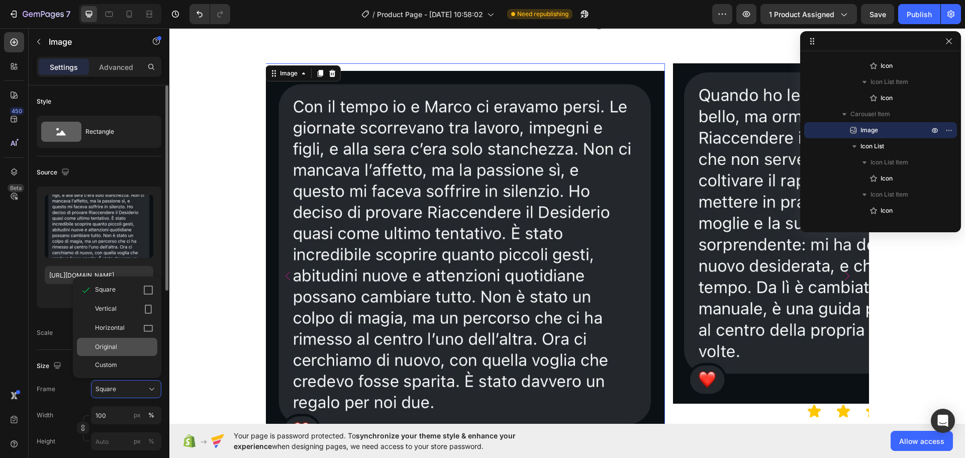
click at [118, 347] on div "Original" at bounding box center [124, 346] width 58 height 9
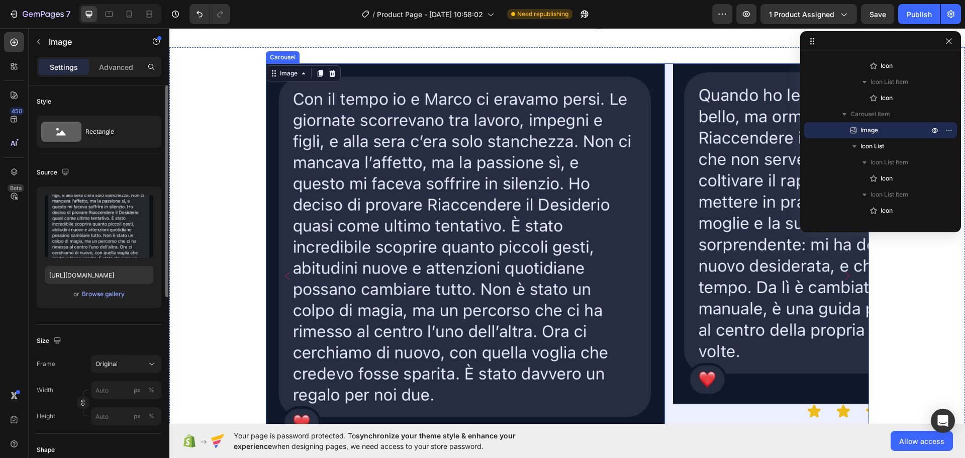
click at [282, 275] on icon "Carousel Back Arrow" at bounding box center [288, 276] width 12 height 12
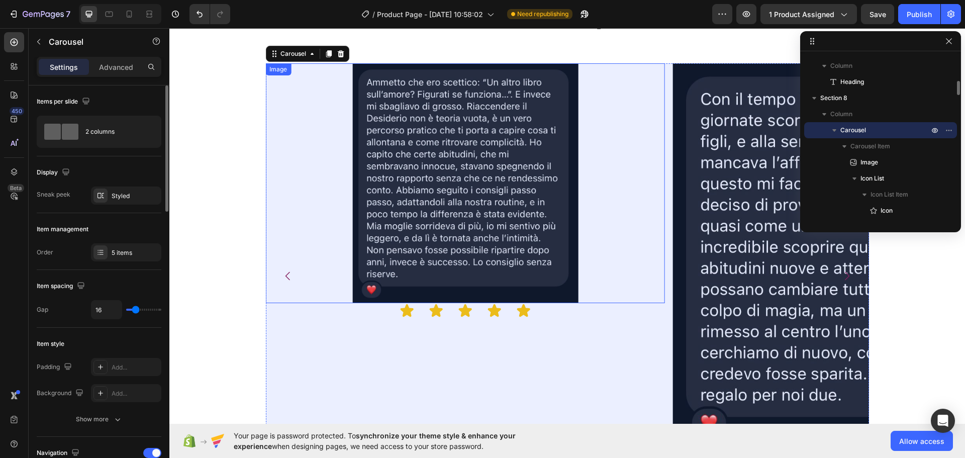
click at [413, 165] on img at bounding box center [465, 183] width 240 height 240
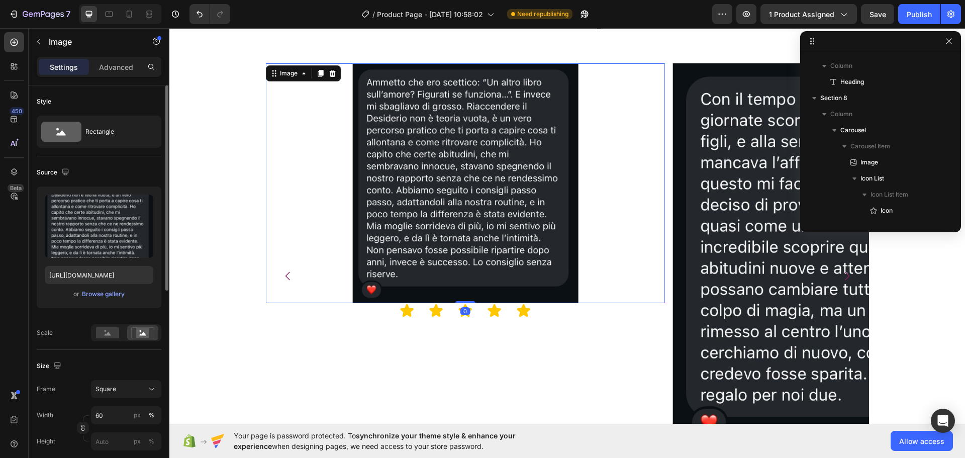
scroll to position [753, 0]
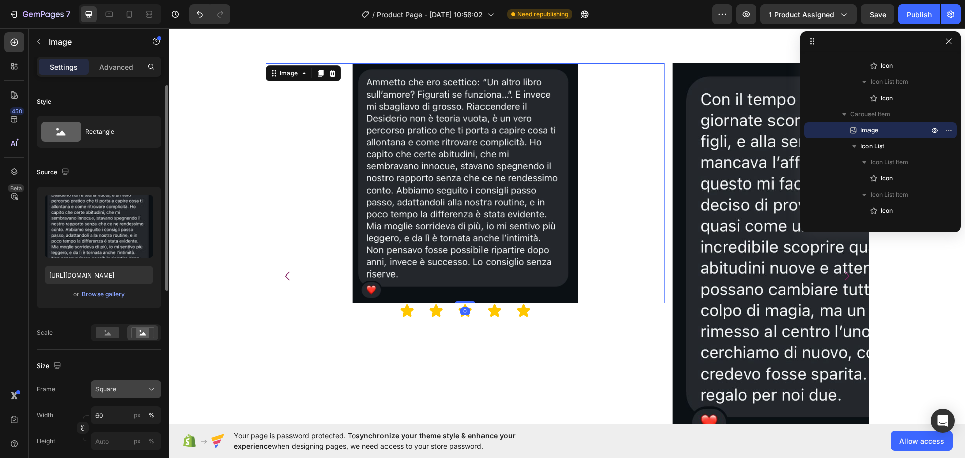
click at [155, 383] on button "Square" at bounding box center [126, 389] width 70 height 18
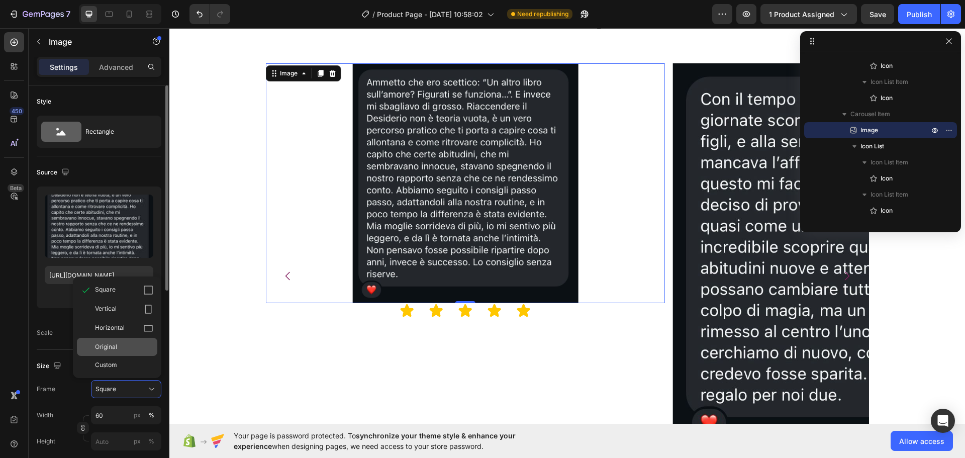
click at [120, 345] on div "Original" at bounding box center [124, 346] width 58 height 9
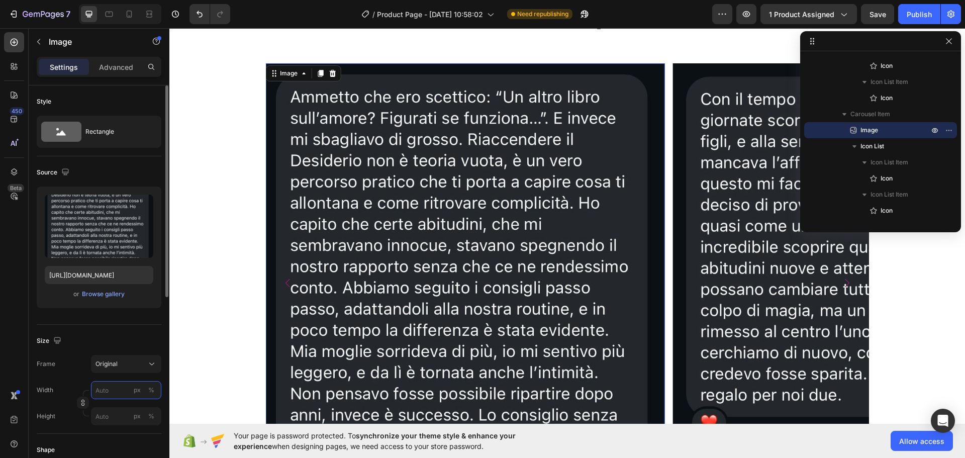
click at [115, 392] on input "px %" at bounding box center [126, 390] width 70 height 18
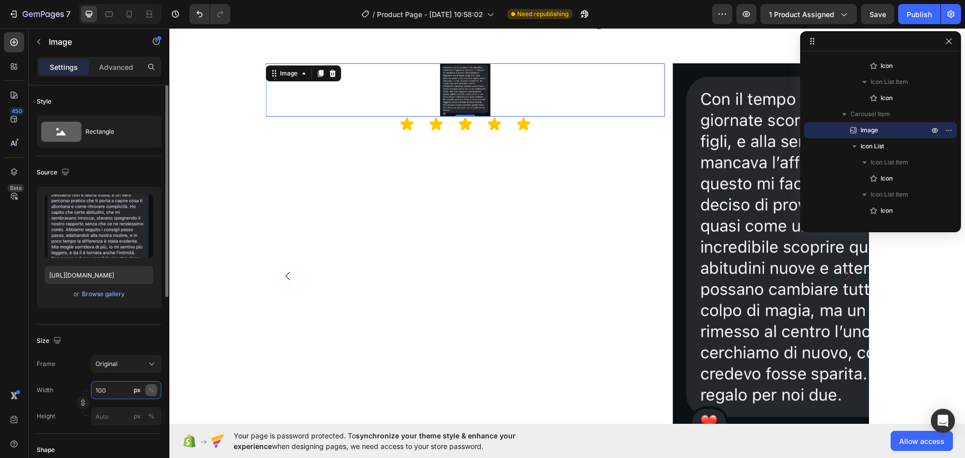
type input "100"
click at [154, 391] on div "%" at bounding box center [151, 389] width 6 height 9
click at [213, 313] on div "Image Icon Icon Icon Icon Icon Icon List Image Icon Icon Icon Icon Icon Icon Li…" at bounding box center [566, 282] width 795 height 439
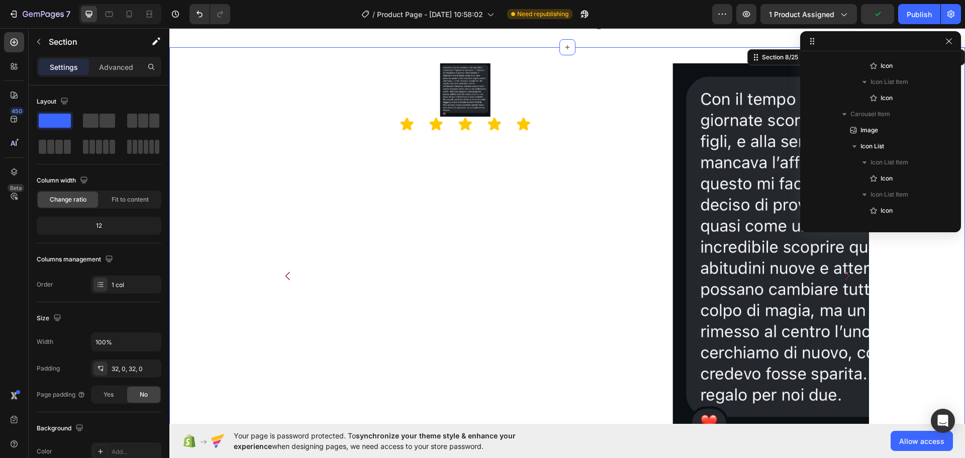
scroll to position [271, 0]
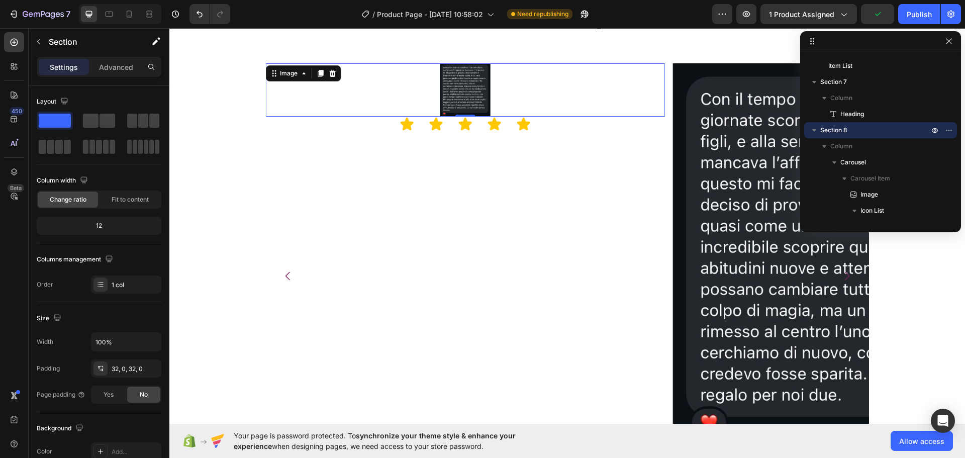
click at [454, 77] on img at bounding box center [465, 89] width 50 height 53
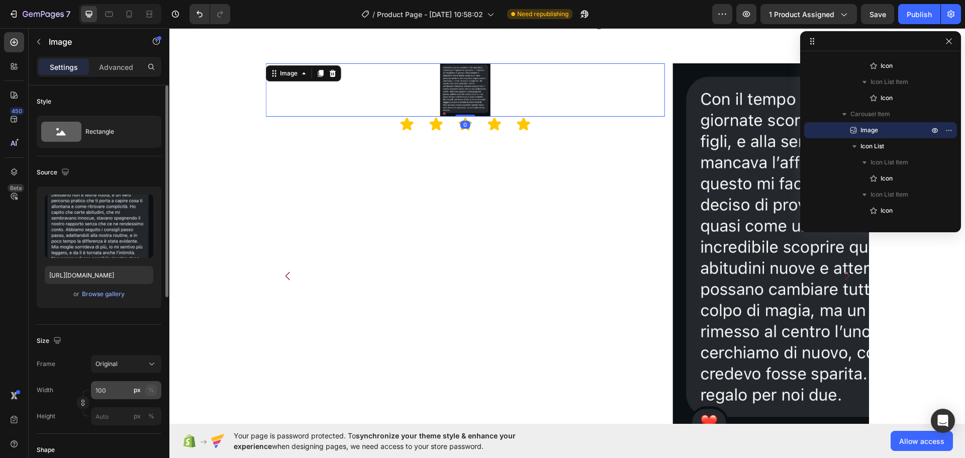
click at [147, 388] on button "%" at bounding box center [151, 390] width 12 height 12
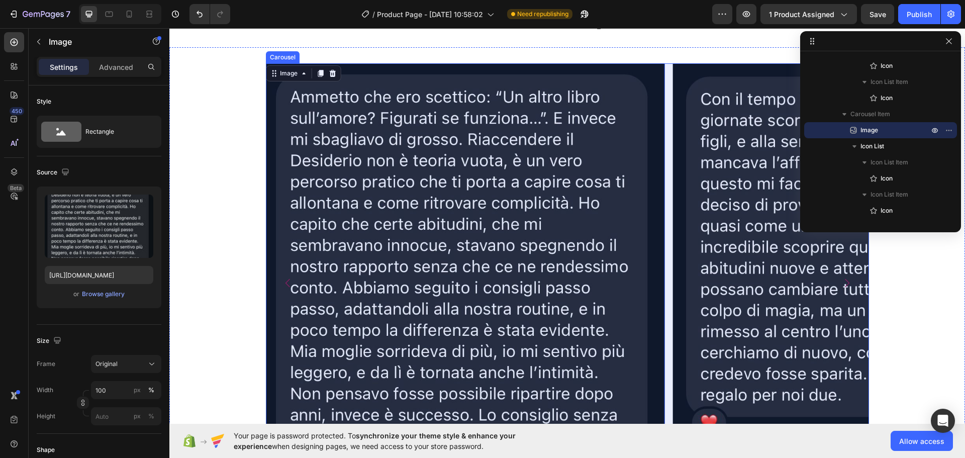
click at [284, 283] on icon "Carousel Back Arrow" at bounding box center [288, 283] width 12 height 12
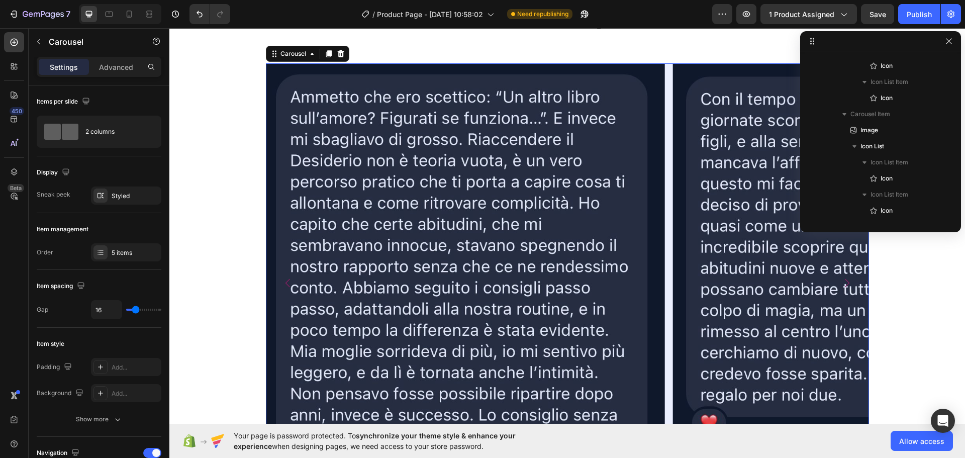
scroll to position [303, 0]
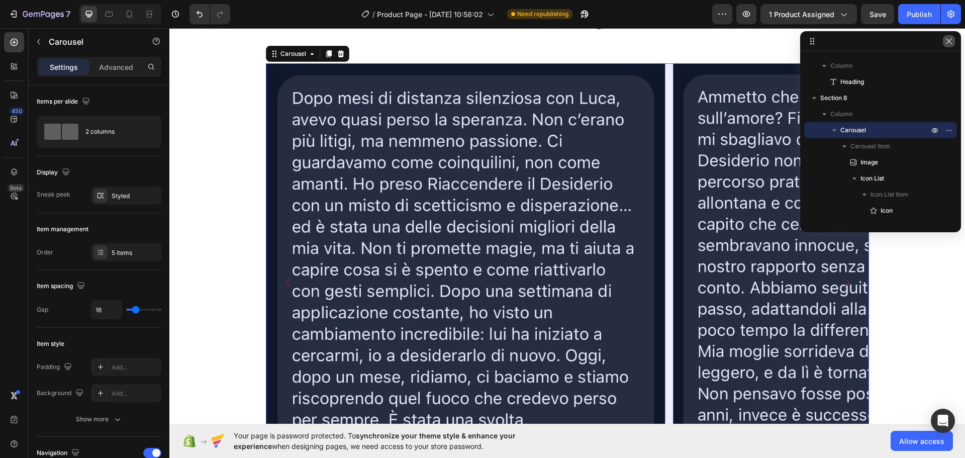
click at [946, 45] on button "button" at bounding box center [949, 41] width 12 height 12
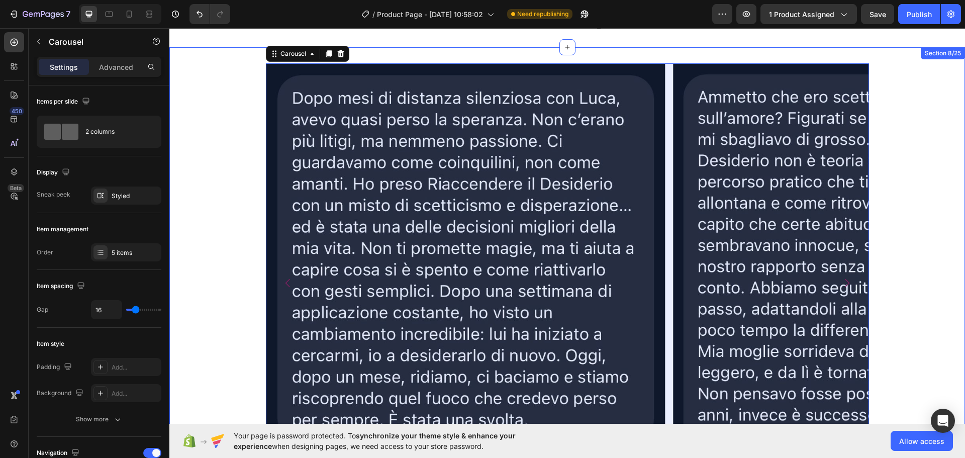
scroll to position [1218, 0]
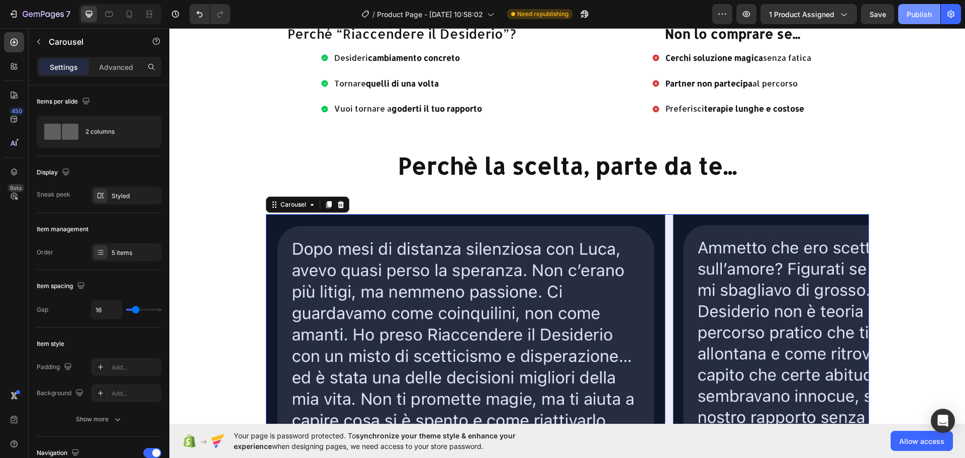
click at [913, 11] on div "Publish" at bounding box center [918, 14] width 25 height 11
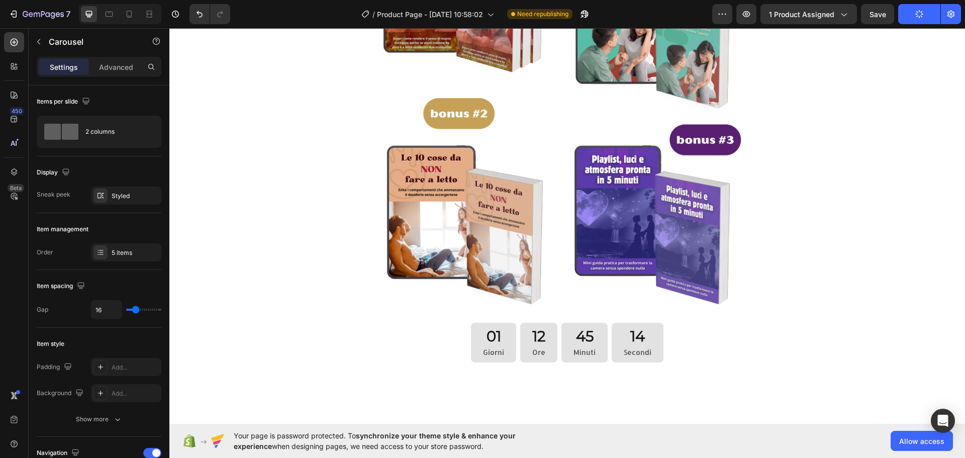
scroll to position [603, 0]
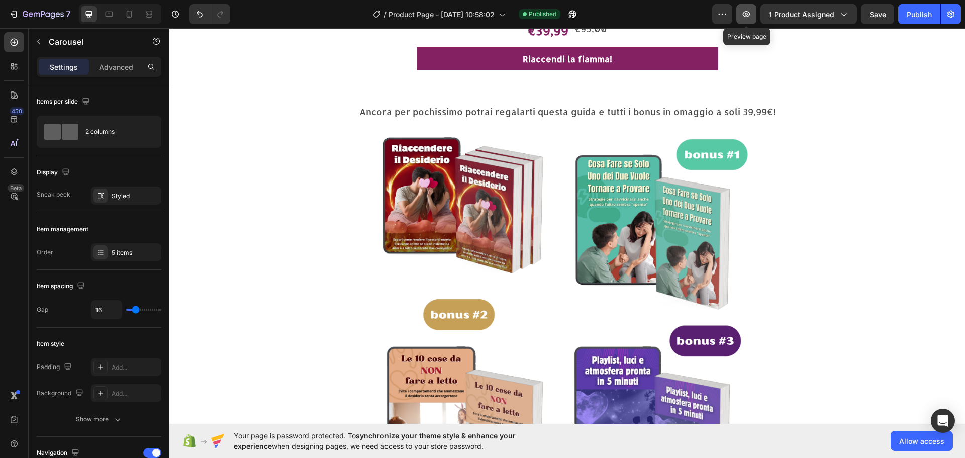
click at [744, 22] on button "button" at bounding box center [746, 14] width 20 height 20
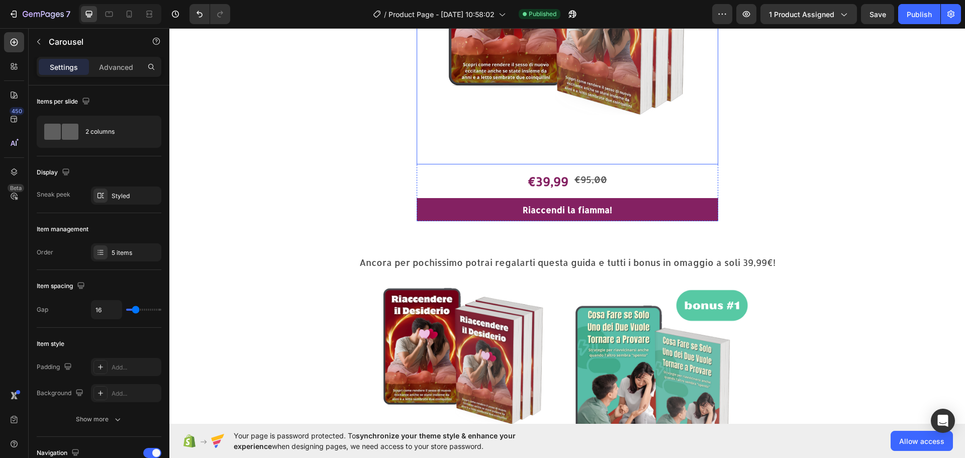
scroll to position [703, 0]
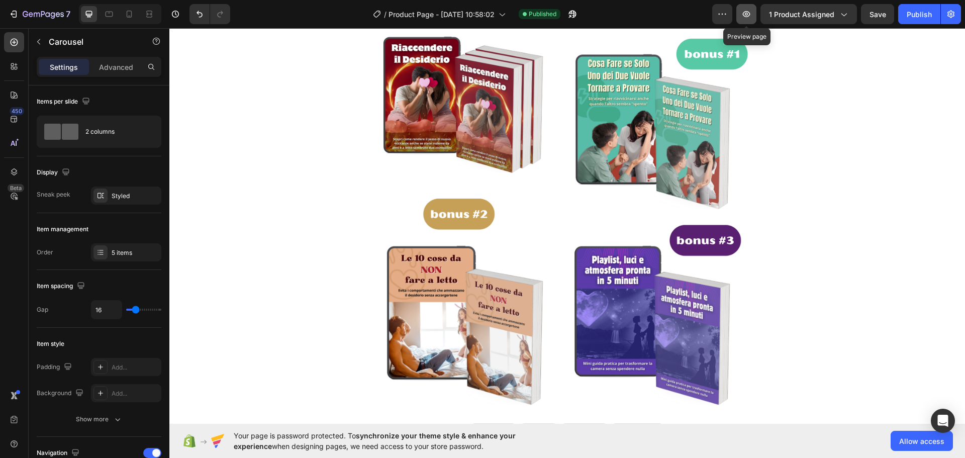
click at [753, 16] on button "button" at bounding box center [746, 14] width 20 height 20
click at [753, 12] on button "button" at bounding box center [746, 14] width 20 height 20
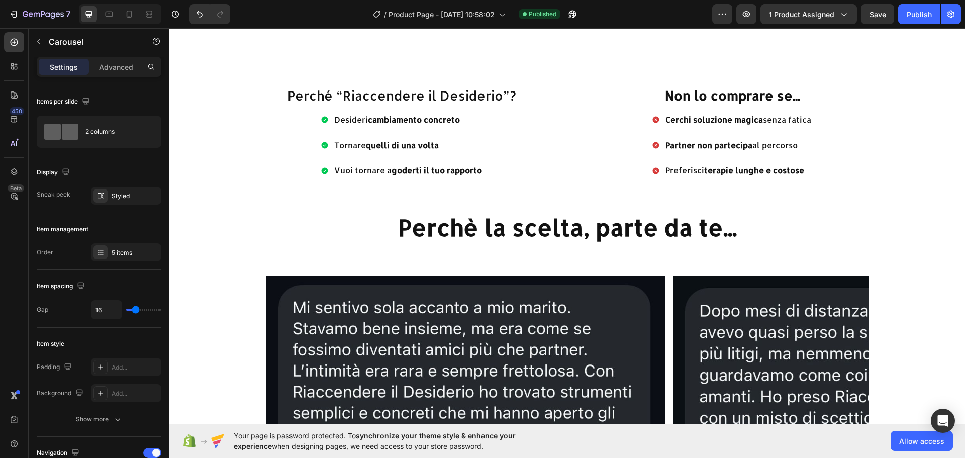
scroll to position [1306, 0]
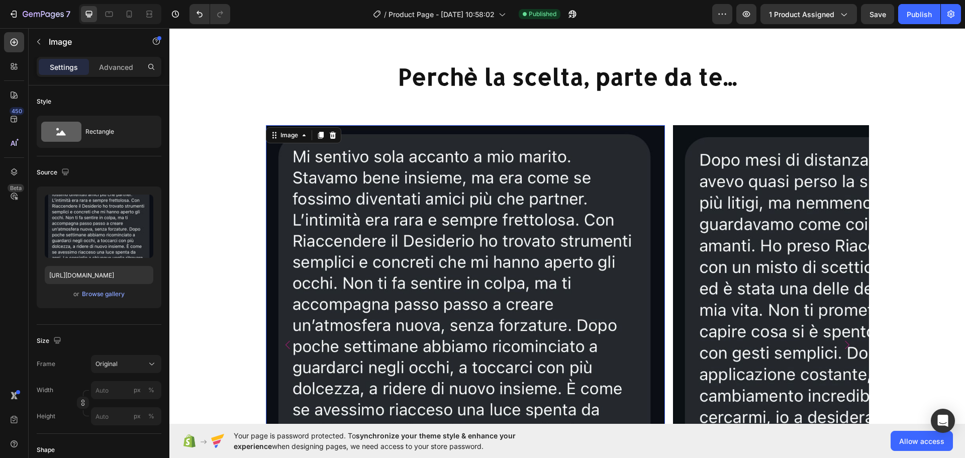
click at [572, 140] on img at bounding box center [465, 314] width 399 height 379
click at [47, 46] on div "Image" at bounding box center [86, 42] width 115 height 26
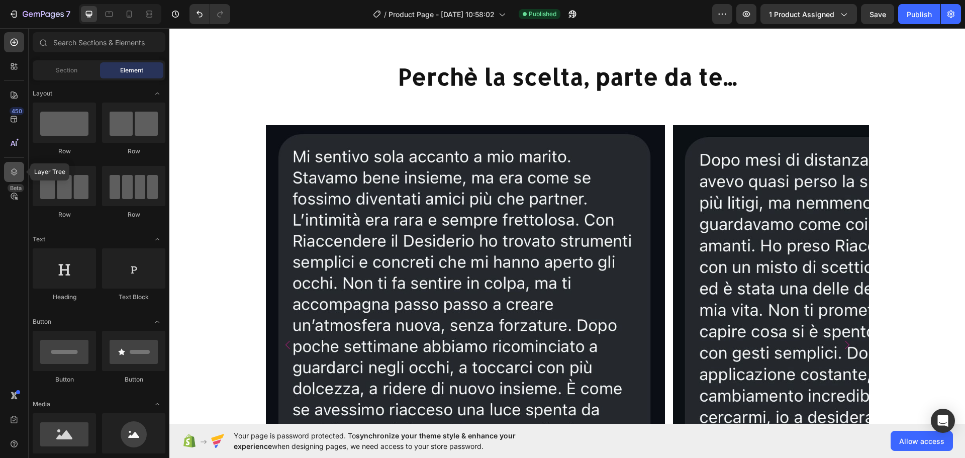
click at [13, 172] on icon at bounding box center [14, 171] width 7 height 7
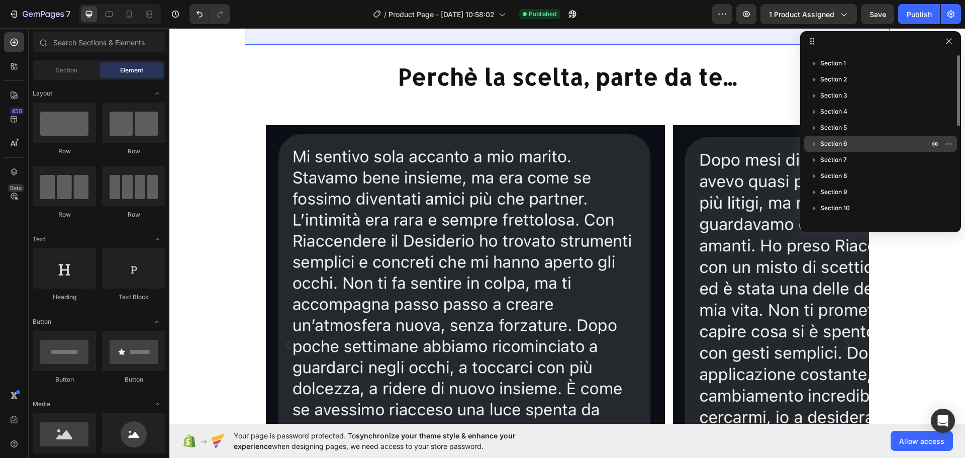
click at [812, 139] on icon "button" at bounding box center [814, 144] width 10 height 10
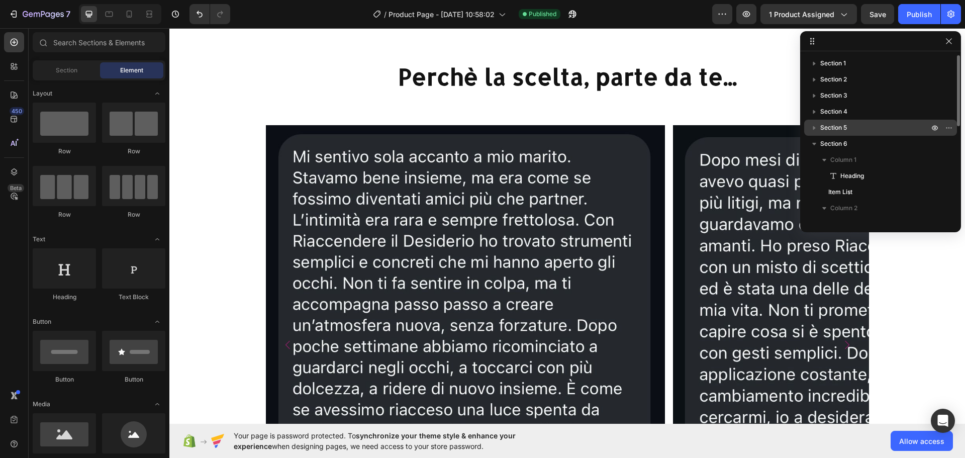
click at [817, 123] on icon "button" at bounding box center [814, 128] width 10 height 10
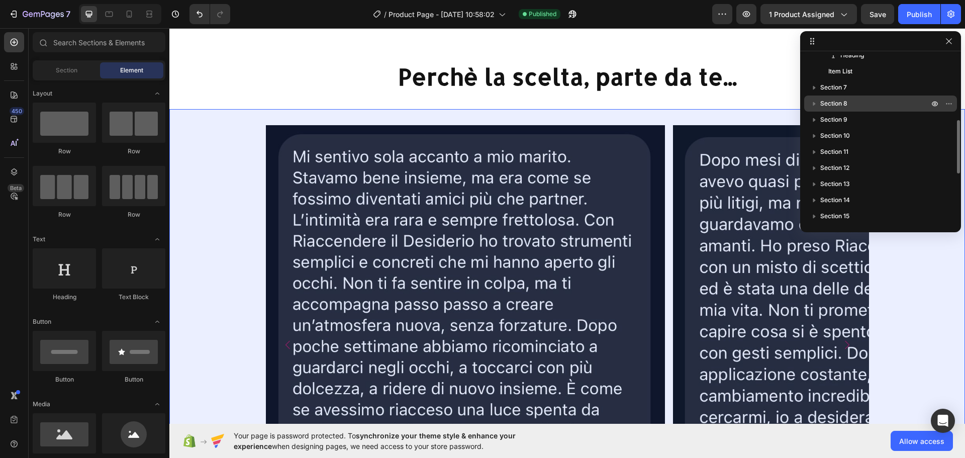
click at [815, 102] on icon "button" at bounding box center [814, 103] width 10 height 10
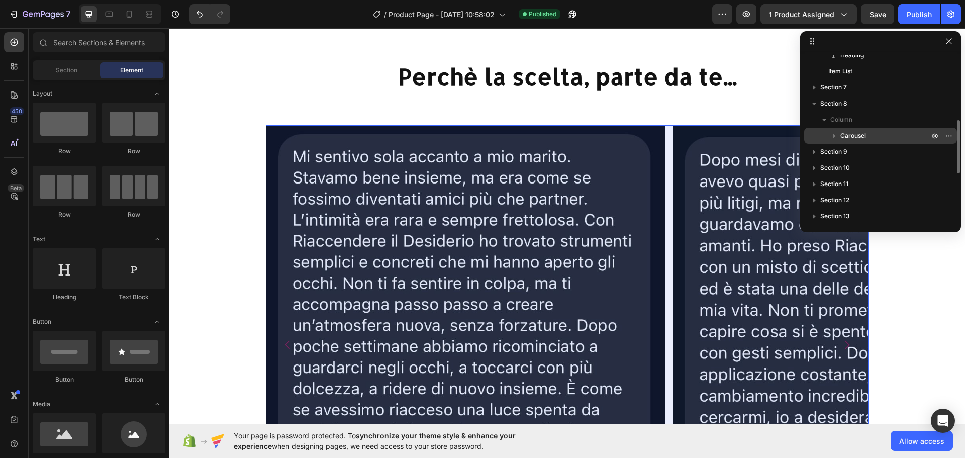
click at [835, 136] on icon "button" at bounding box center [834, 136] width 3 height 4
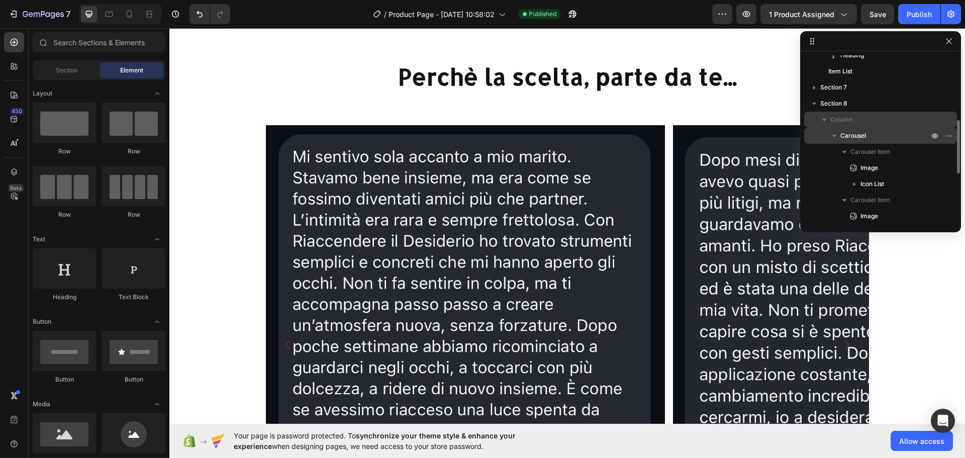
click at [862, 127] on div "Column" at bounding box center [880, 120] width 145 height 16
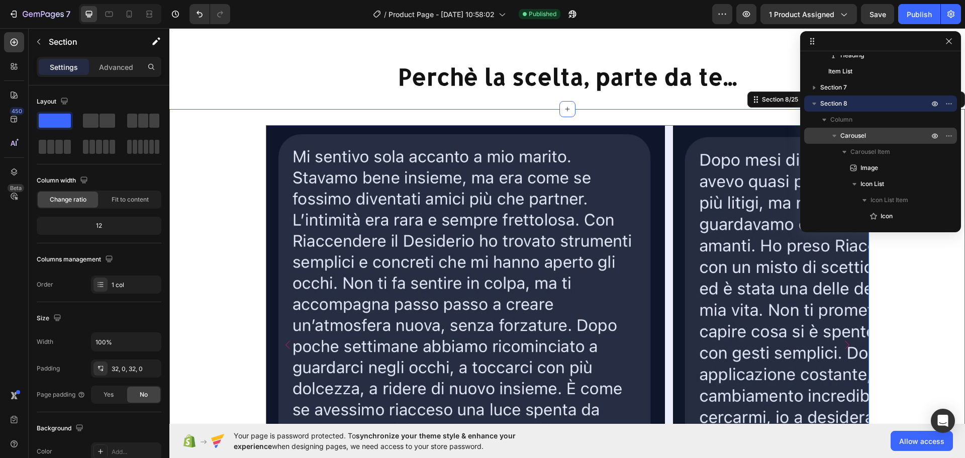
click at [862, 132] on span "Carousel" at bounding box center [853, 136] width 26 height 10
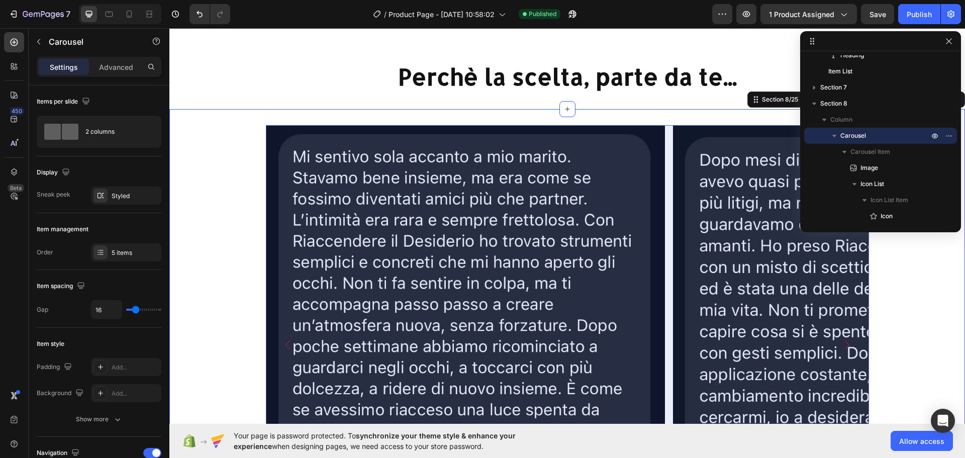
scroll to position [1368, 0]
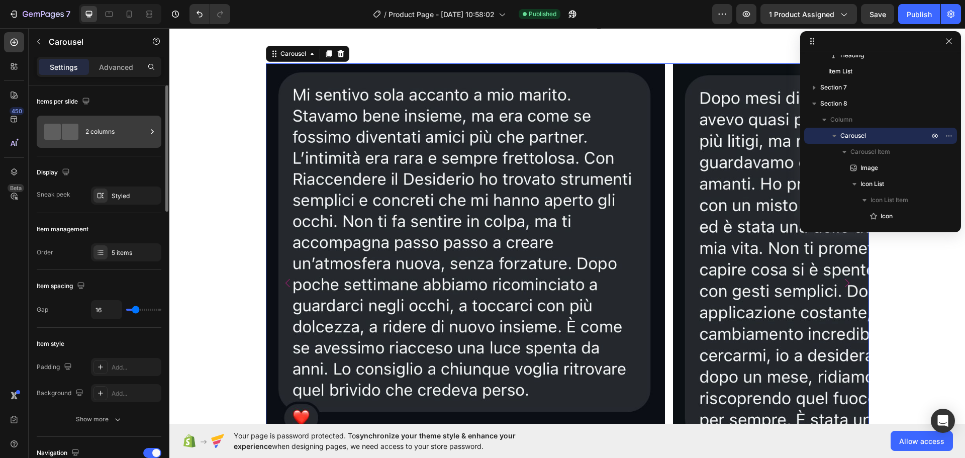
click at [109, 139] on div "2 columns" at bounding box center [115, 131] width 61 height 23
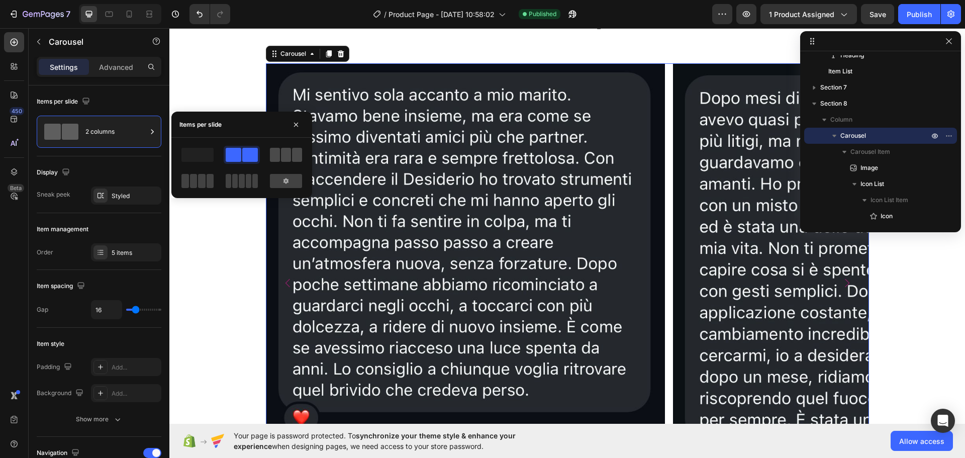
click at [280, 151] on div at bounding box center [286, 155] width 32 height 14
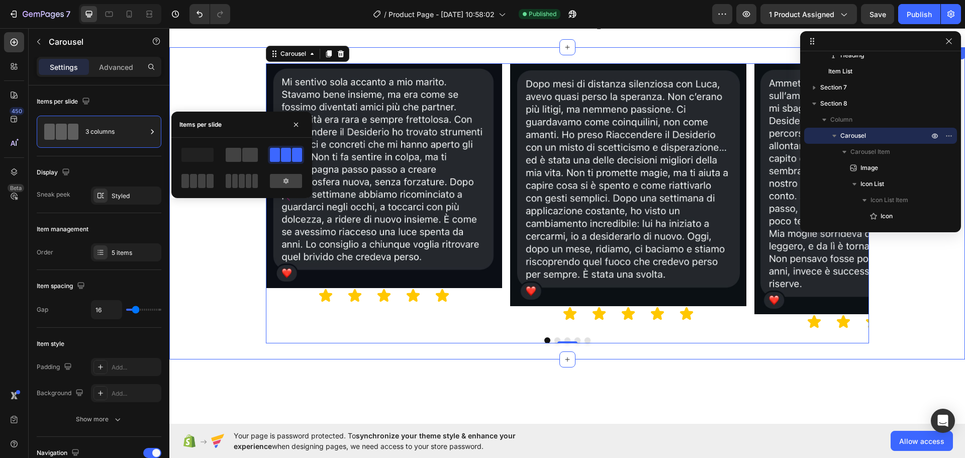
click at [953, 272] on div "Image Icon Icon Icon Icon Icon Icon List Image Icon Icon Icon Icon Icon Icon Li…" at bounding box center [566, 203] width 795 height 280
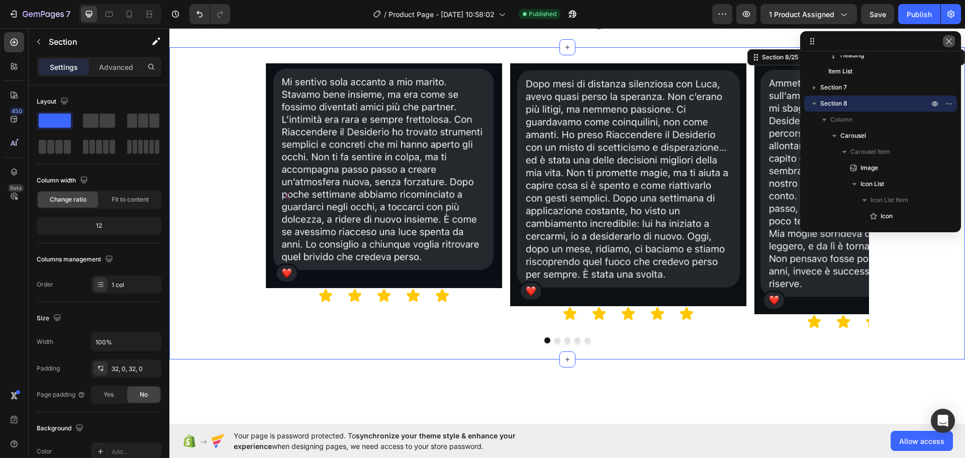
click at [946, 46] on button "button" at bounding box center [949, 41] width 12 height 12
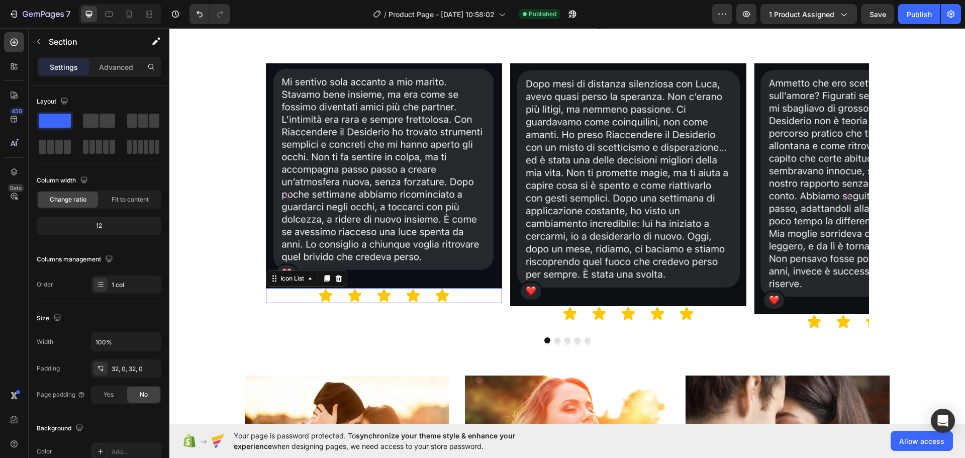
click at [452, 294] on div "Icon Icon Icon Icon Icon" at bounding box center [384, 295] width 236 height 15
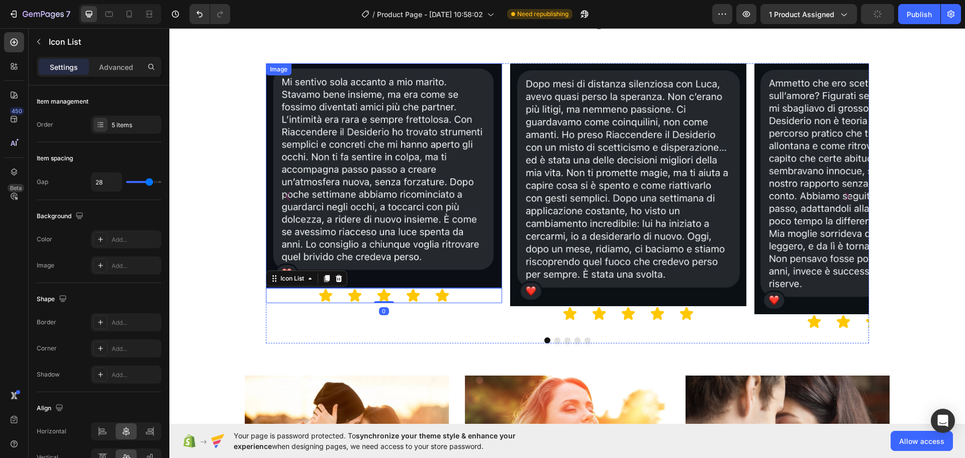
click at [395, 266] on img at bounding box center [384, 175] width 236 height 225
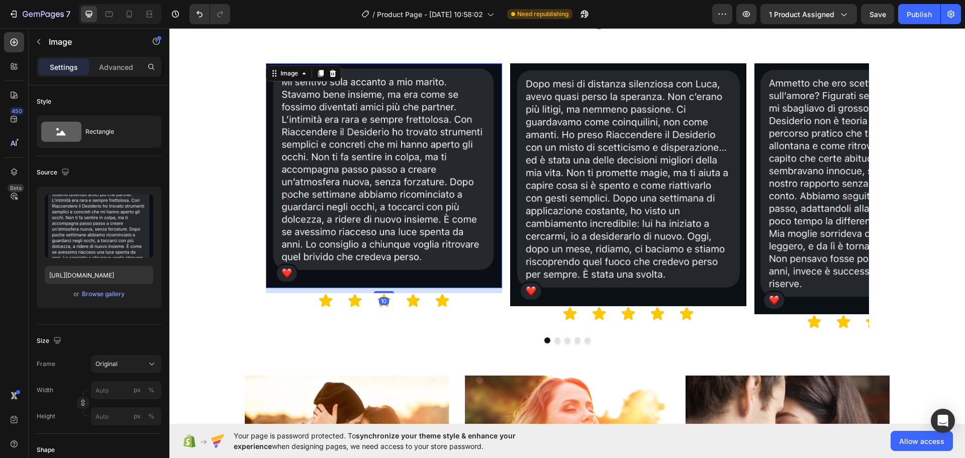
drag, startPoint x: 383, startPoint y: 287, endPoint x: 413, endPoint y: 292, distance: 30.1
click at [413, 288] on div "10" at bounding box center [384, 288] width 236 height 0
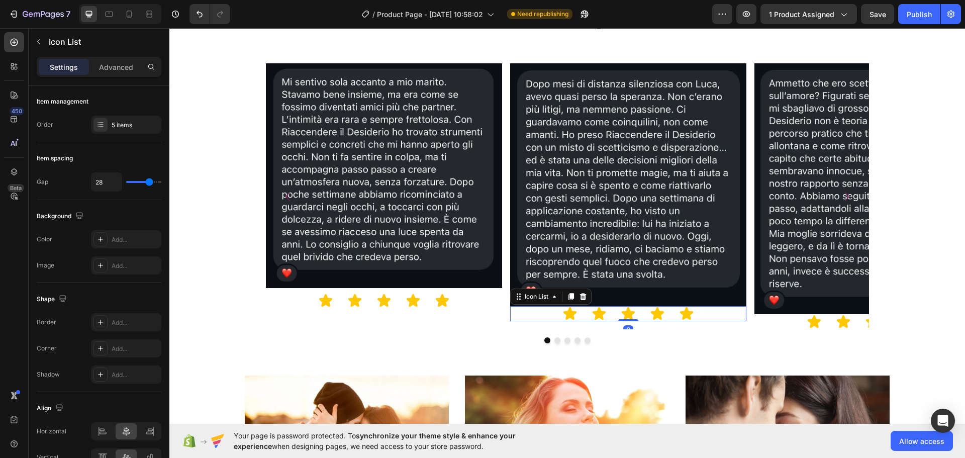
click at [541, 311] on div "Icon Icon Icon Icon Icon" at bounding box center [628, 313] width 236 height 15
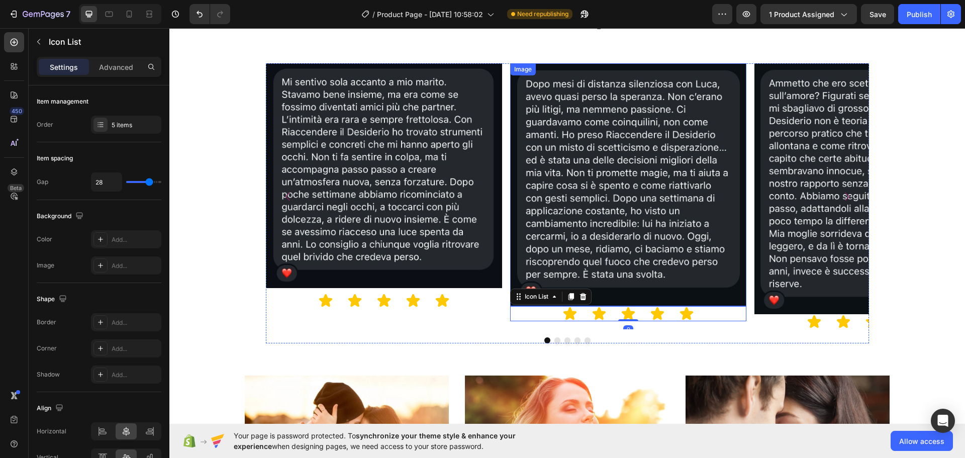
click at [655, 296] on img at bounding box center [628, 184] width 236 height 243
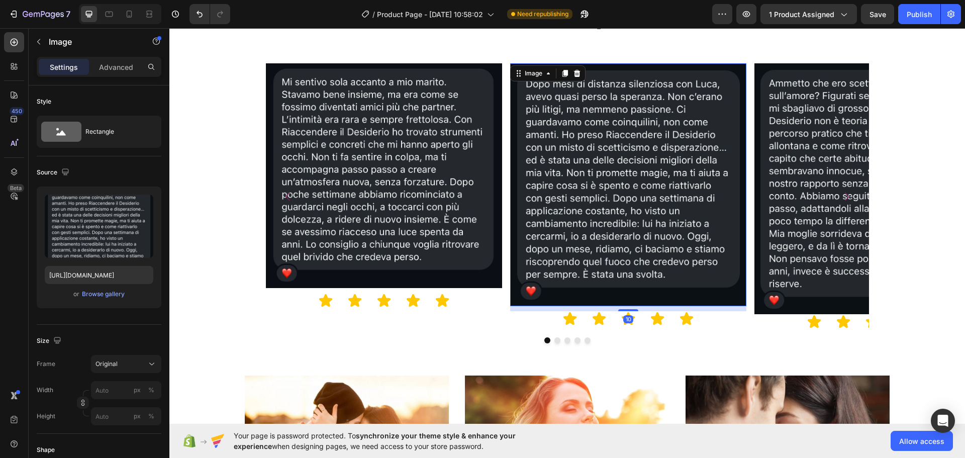
drag, startPoint x: 633, startPoint y: 305, endPoint x: 641, endPoint y: 310, distance: 9.1
click at [641, 306] on div "10" at bounding box center [628, 306] width 236 height 0
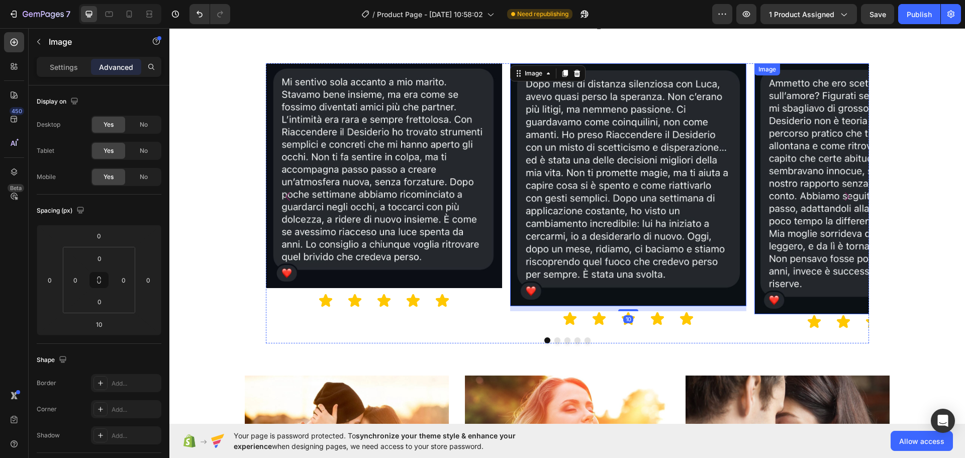
click at [771, 296] on img at bounding box center [872, 188] width 236 height 251
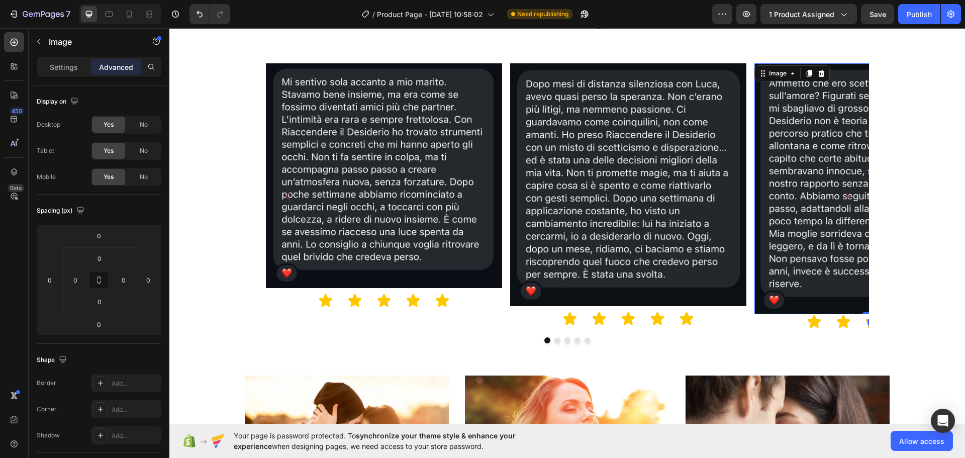
click at [808, 206] on img at bounding box center [872, 188] width 236 height 251
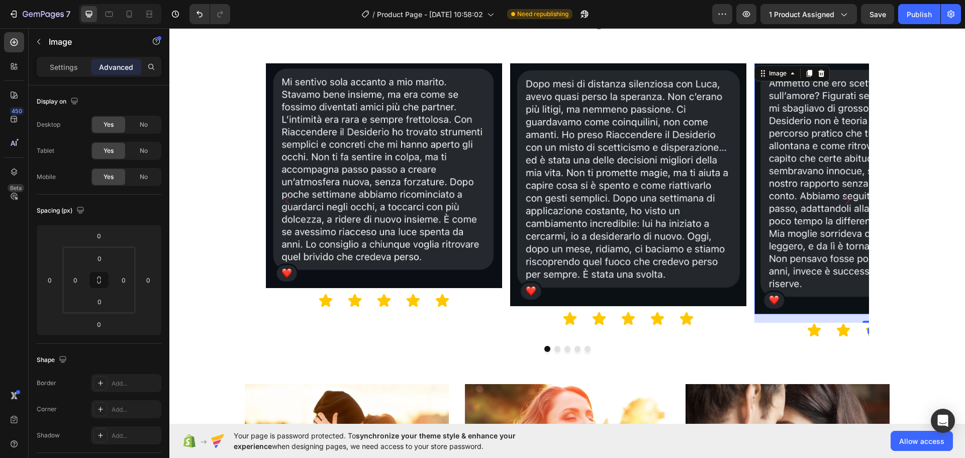
drag, startPoint x: 860, startPoint y: 314, endPoint x: 895, endPoint y: 320, distance: 35.8
click at [895, 320] on div "Image Icon Icon Icon Icon Icon Icon List Image Icon Icon Icon Icon Icon Icon Li…" at bounding box center [566, 207] width 795 height 289
type input "13"
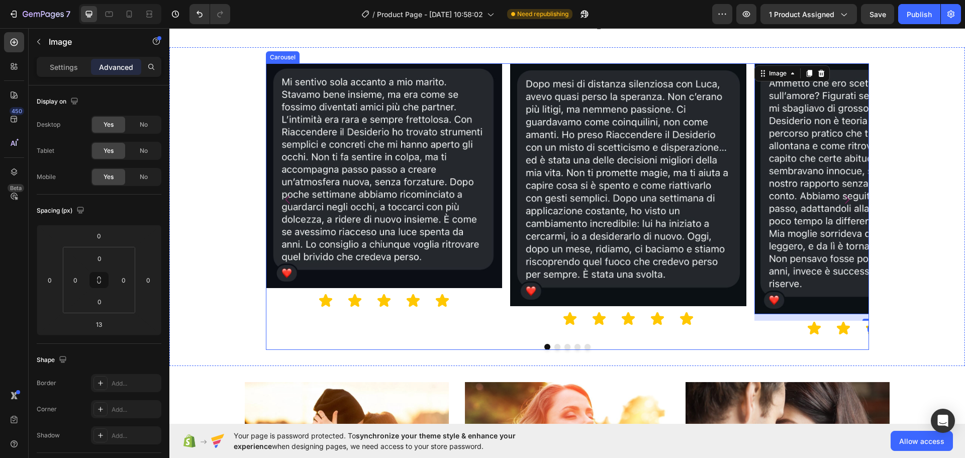
click at [845, 197] on icon "Carousel Next Arrow" at bounding box center [847, 199] width 12 height 12
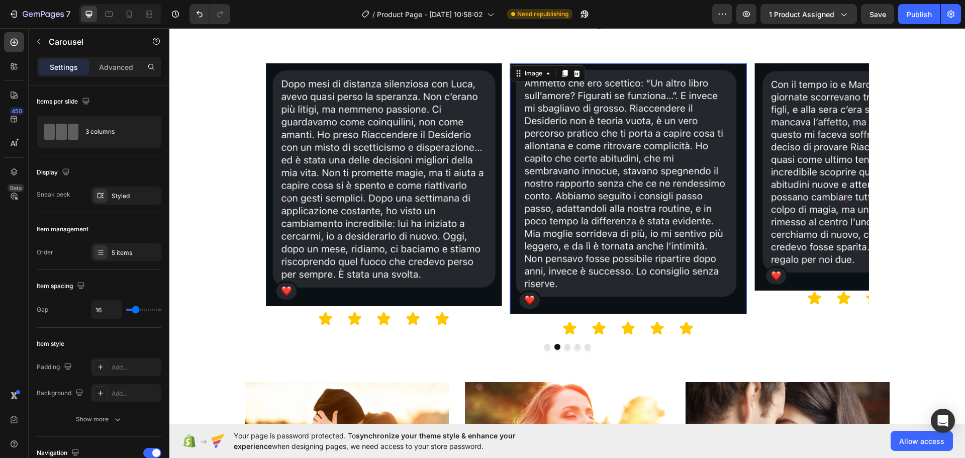
click at [628, 306] on img at bounding box center [628, 188] width 236 height 251
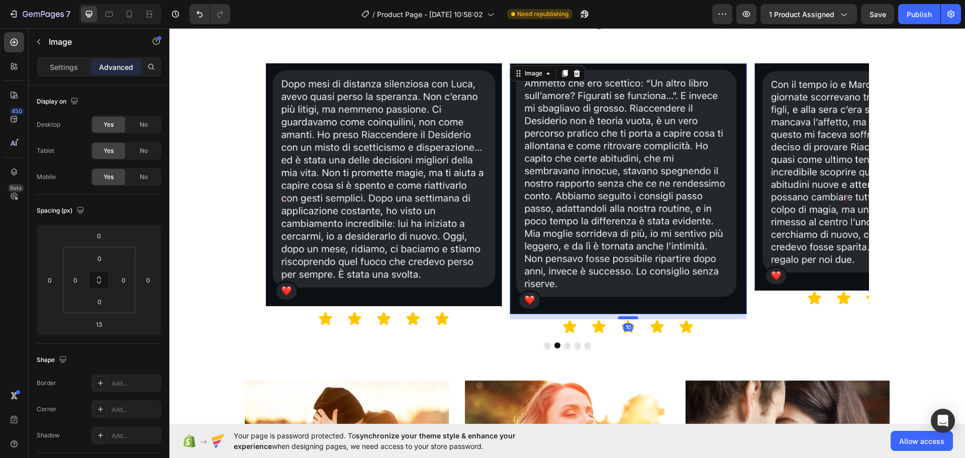
click at [631, 318] on div at bounding box center [628, 317] width 20 height 3
type input "10"
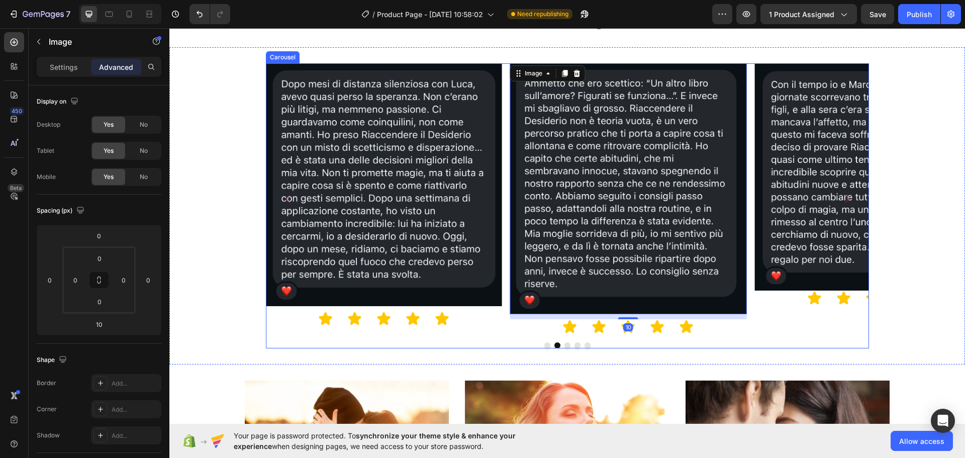
click at [845, 199] on icon "Carousel Next Arrow" at bounding box center [847, 198] width 5 height 9
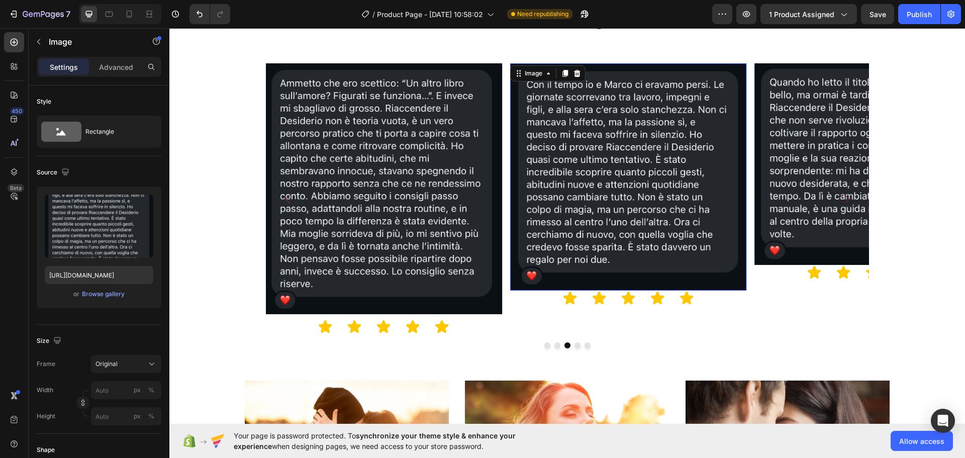
click at [557, 198] on img at bounding box center [628, 176] width 236 height 227
drag, startPoint x: 626, startPoint y: 289, endPoint x: 651, endPoint y: 294, distance: 25.1
click at [651, 290] on div "10" at bounding box center [628, 290] width 236 height 0
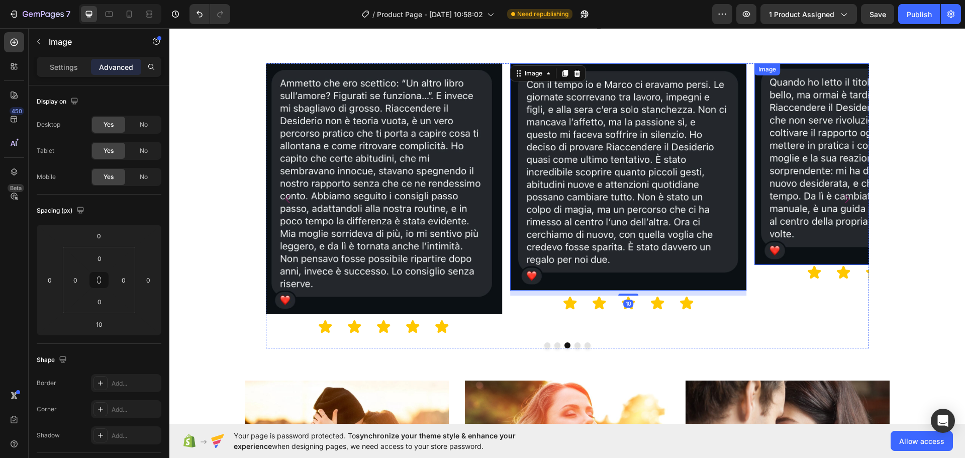
click at [799, 212] on img at bounding box center [872, 164] width 236 height 202
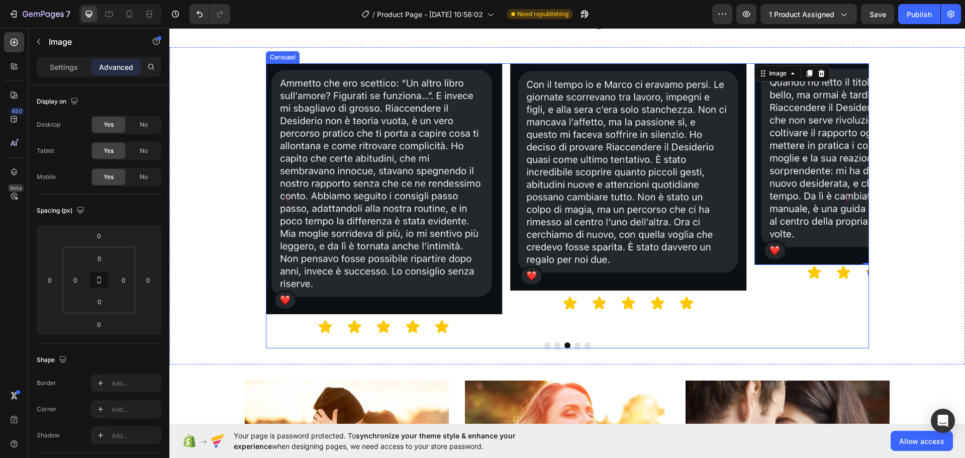
click at [841, 202] on icon "Carousel Next Arrow" at bounding box center [847, 199] width 12 height 12
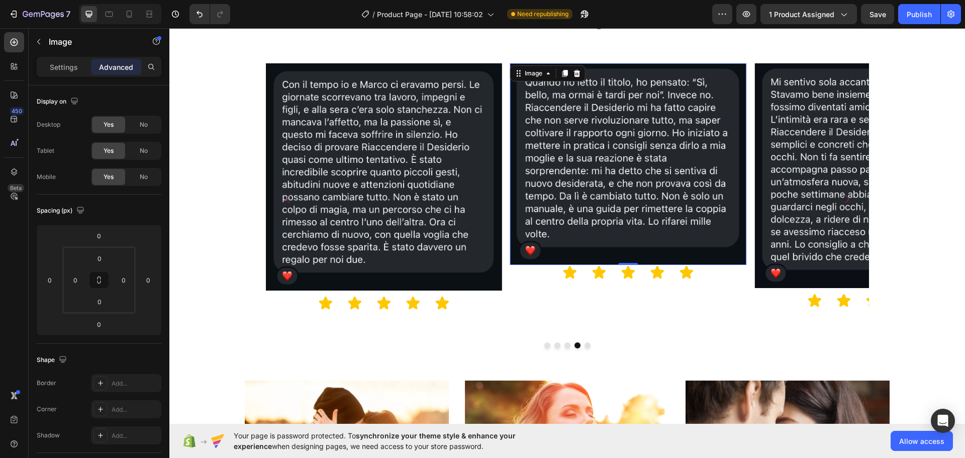
click at [632, 250] on img at bounding box center [628, 164] width 236 height 202
drag, startPoint x: 619, startPoint y: 262, endPoint x: 620, endPoint y: 267, distance: 5.1
click at [620, 267] on div at bounding box center [628, 268] width 20 height 3
type input "10"
click at [815, 249] on img at bounding box center [872, 175] width 236 height 225
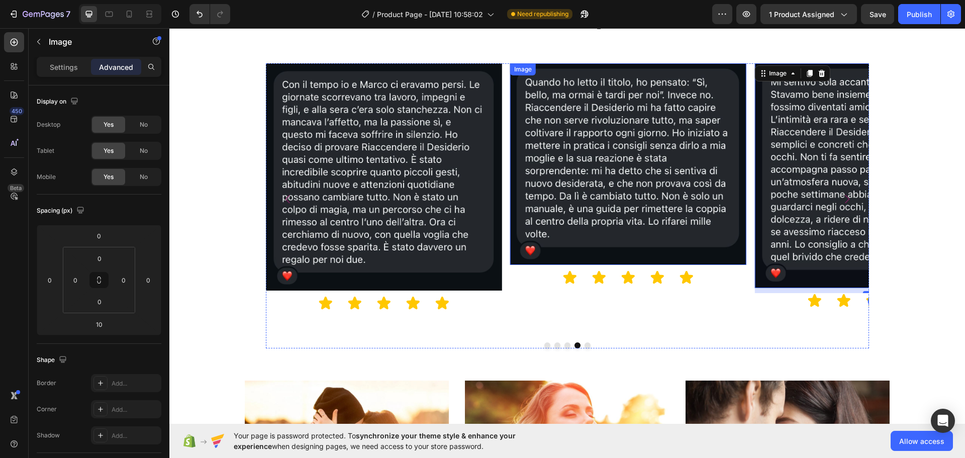
click at [608, 182] on img at bounding box center [628, 164] width 236 height 202
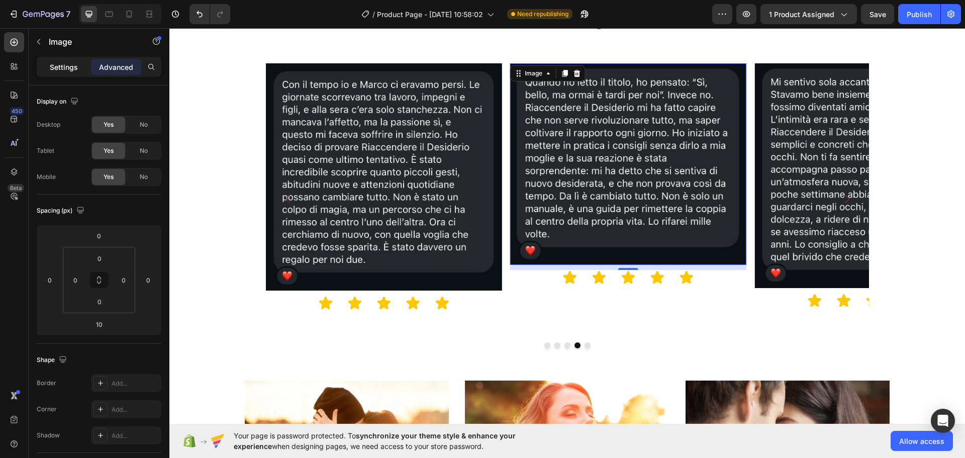
click at [67, 66] on p "Settings" at bounding box center [64, 67] width 28 height 11
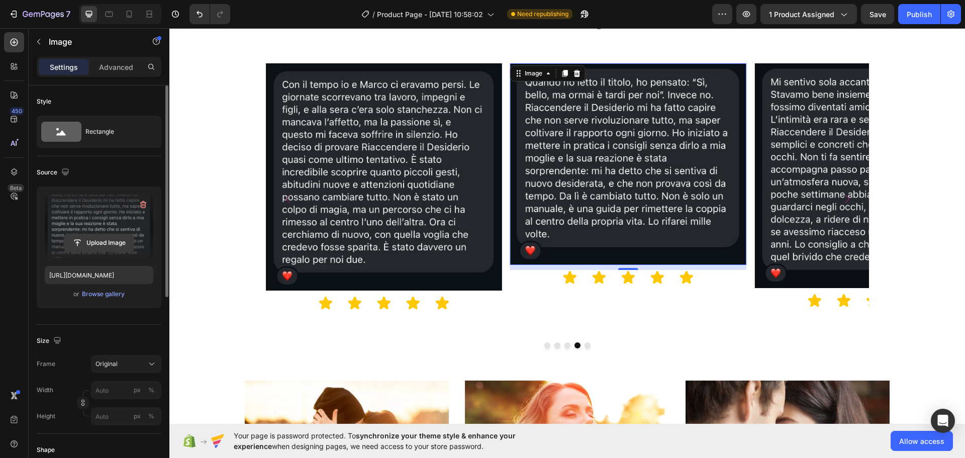
click at [92, 250] on input "file" at bounding box center [98, 242] width 69 height 17
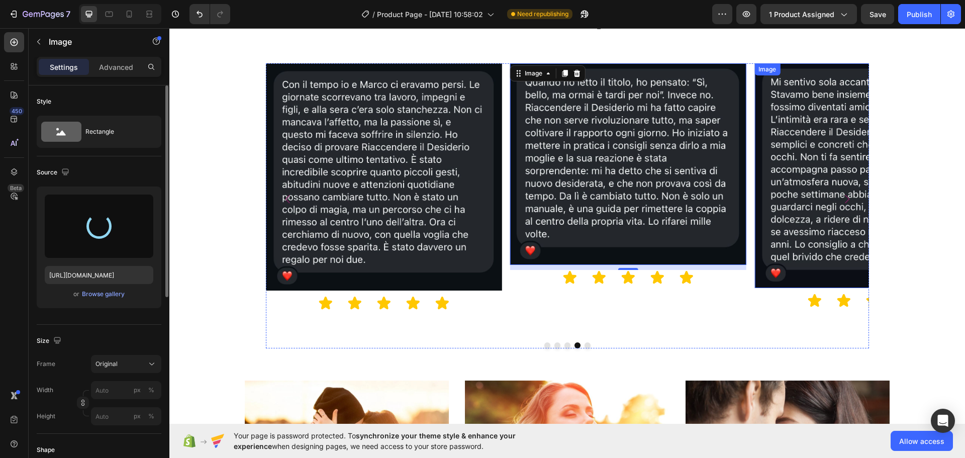
type input "https://cdn.shopify.com/s/files/1/0955/0603/9116/files/gempages_572916055278617…"
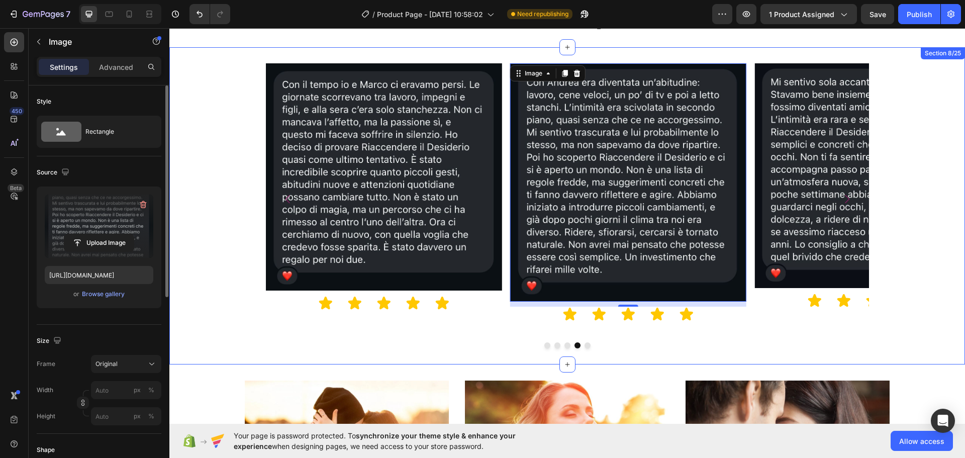
click at [926, 152] on div "Image Icon Icon Icon Icon Icon Icon List Image Icon Icon Icon Icon Icon Icon Li…" at bounding box center [566, 205] width 795 height 285
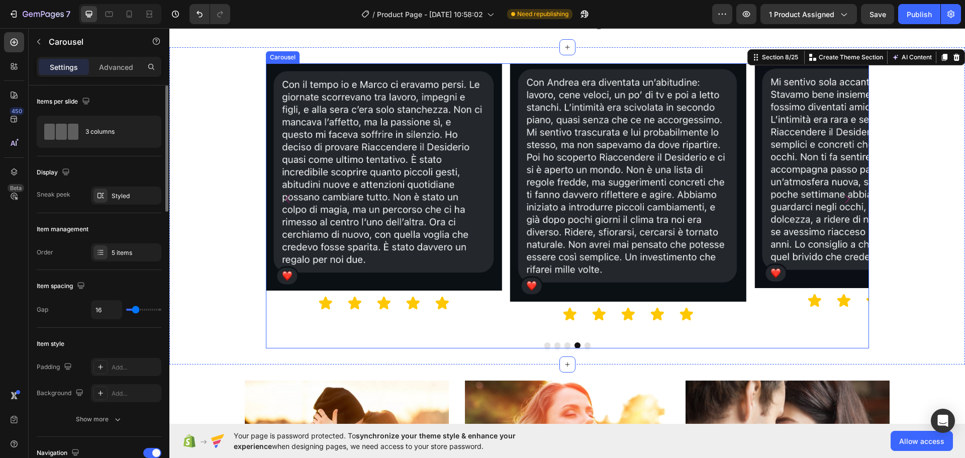
click at [841, 193] on icon "Carousel Next Arrow" at bounding box center [847, 199] width 12 height 12
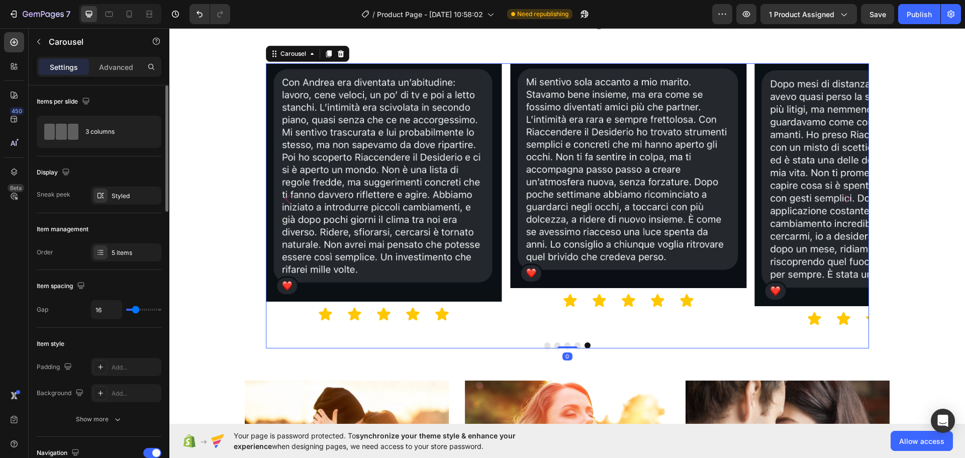
click at [841, 193] on icon "Carousel Next Arrow" at bounding box center [847, 199] width 12 height 12
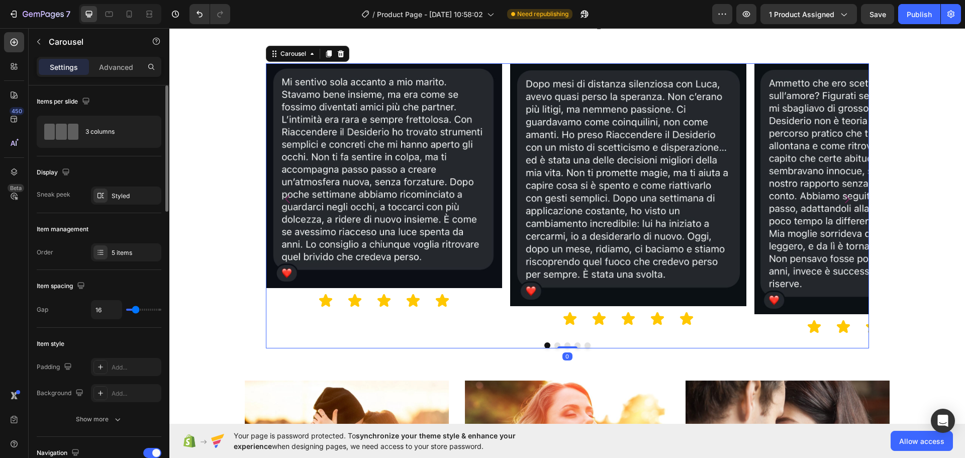
click at [841, 193] on icon "Carousel Next Arrow" at bounding box center [847, 199] width 12 height 12
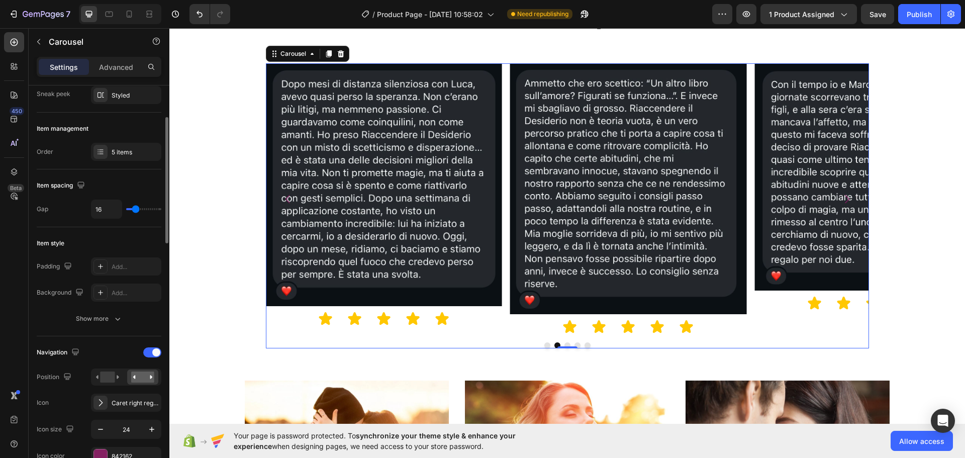
scroll to position [201, 0]
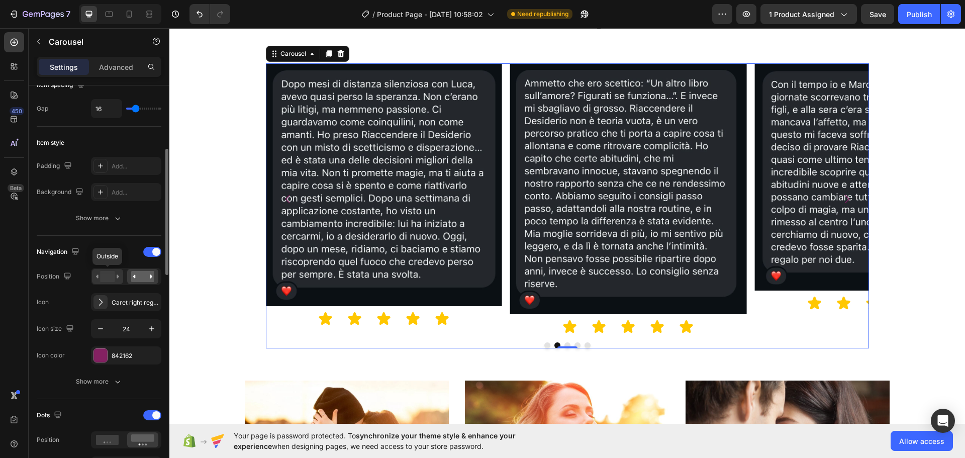
click at [115, 275] on rect at bounding box center [107, 276] width 15 height 11
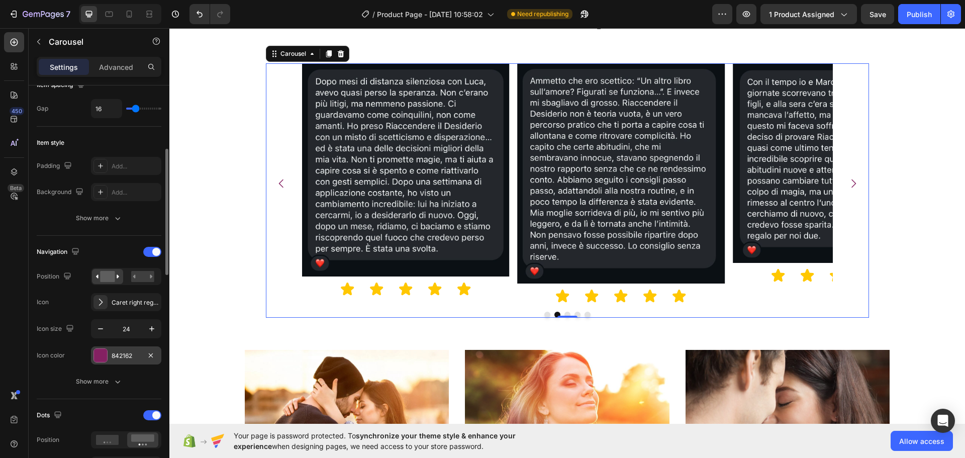
click at [130, 352] on div "842162" at bounding box center [126, 355] width 29 height 9
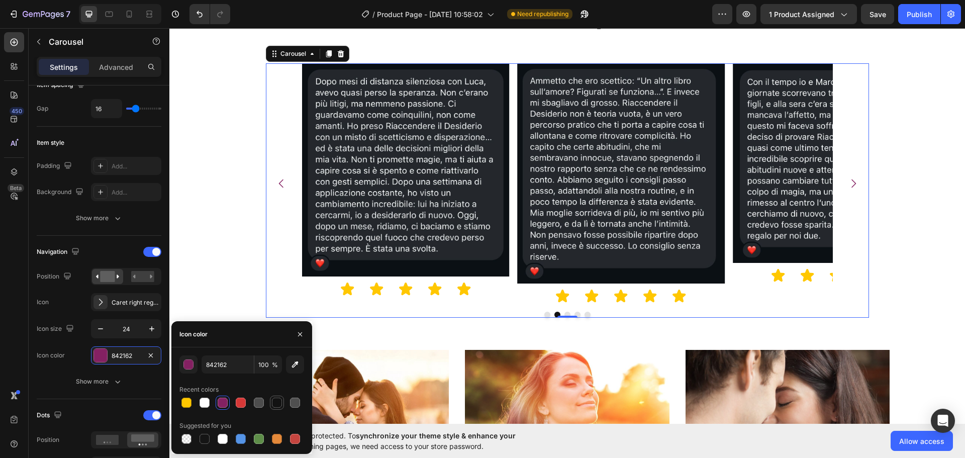
click at [273, 401] on div at bounding box center [277, 402] width 10 height 10
type input "121212"
click at [153, 331] on icon "button" at bounding box center [152, 329] width 10 height 10
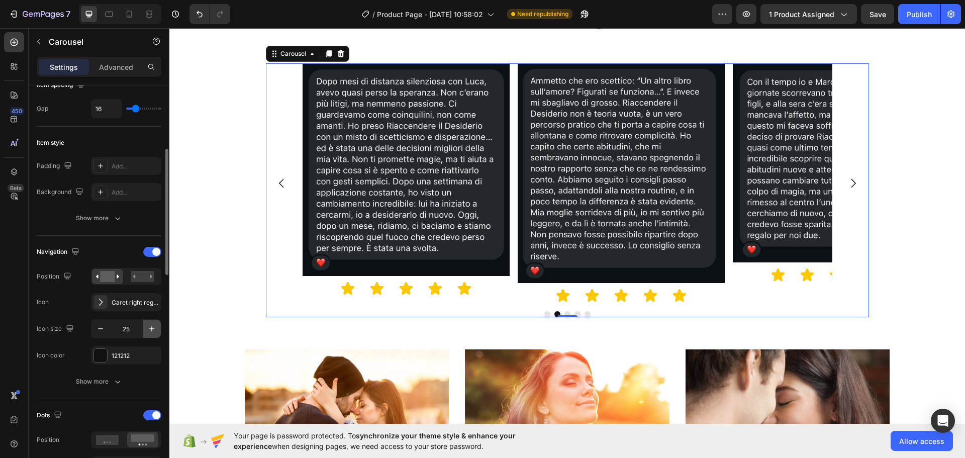
click at [153, 331] on icon "button" at bounding box center [152, 329] width 10 height 10
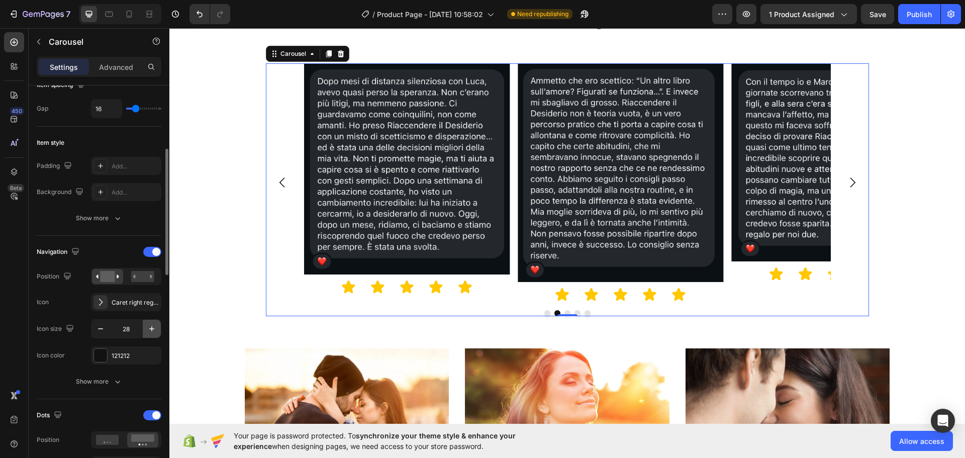
click at [152, 331] on icon "button" at bounding box center [152, 329] width 10 height 10
type input "29"
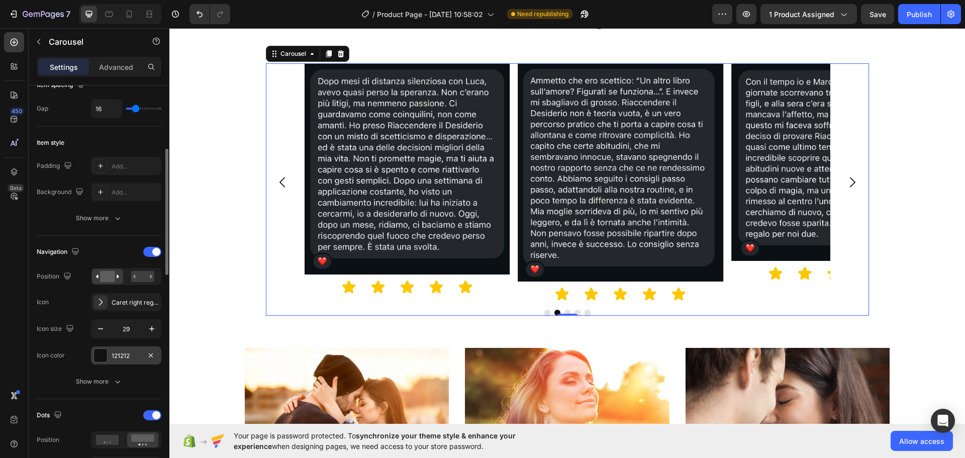
click at [119, 356] on div "121212" at bounding box center [126, 355] width 29 height 9
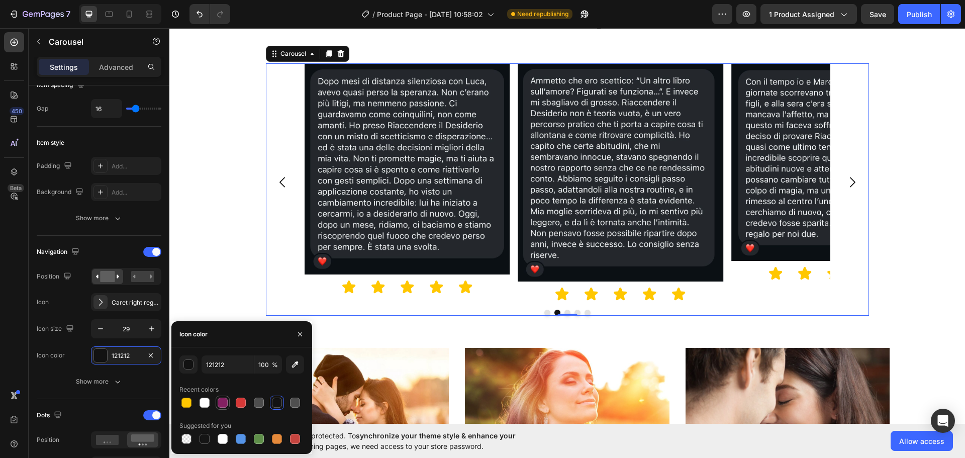
click at [218, 400] on div at bounding box center [223, 402] width 10 height 10
type input "842162"
click at [106, 335] on button "button" at bounding box center [100, 329] width 18 height 18
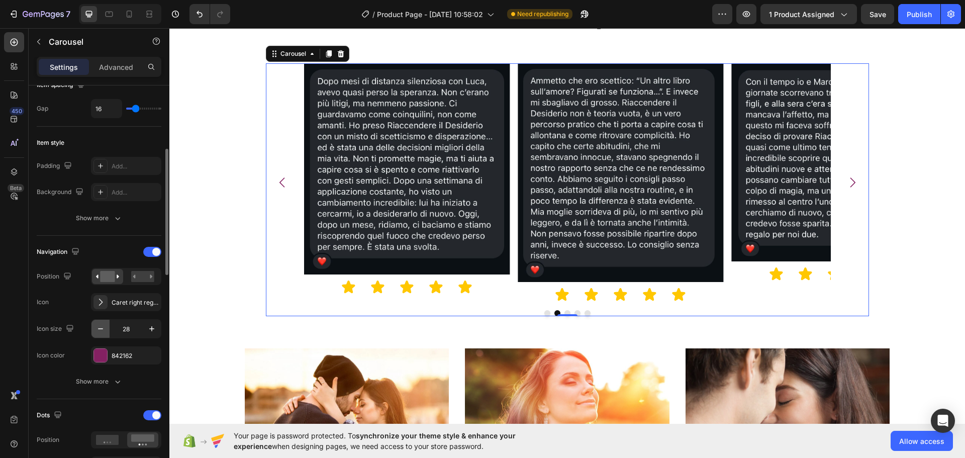
click at [106, 335] on button "button" at bounding box center [100, 329] width 18 height 18
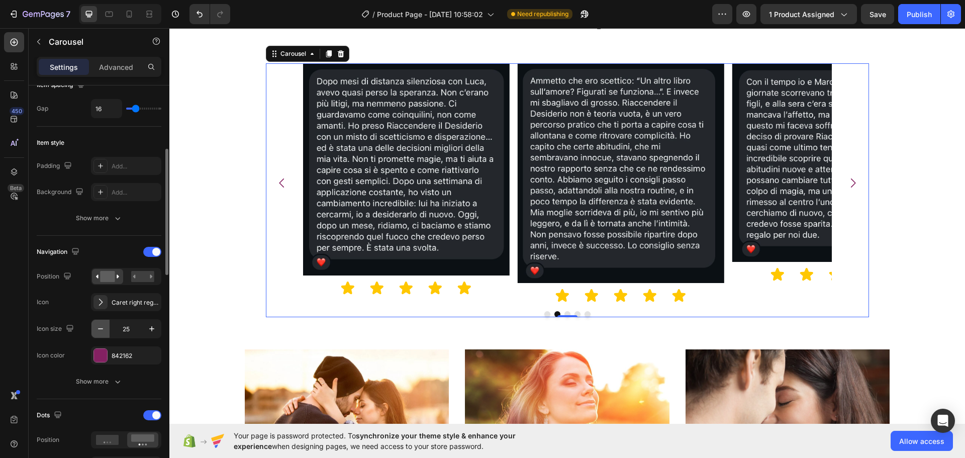
click at [106, 335] on button "button" at bounding box center [100, 329] width 18 height 18
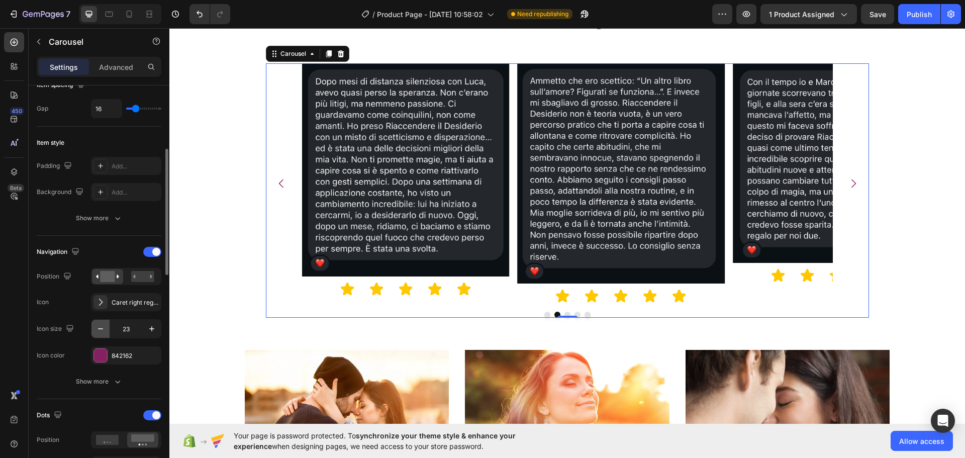
click at [106, 335] on button "button" at bounding box center [100, 329] width 18 height 18
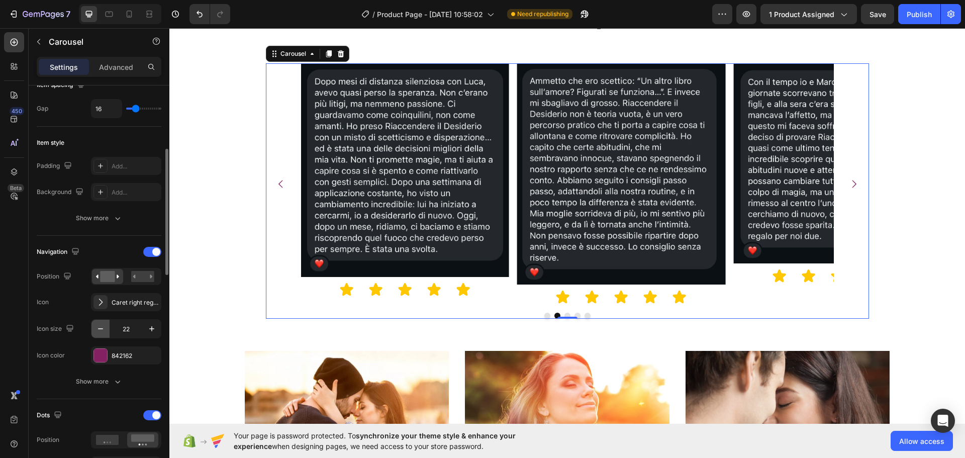
click at [106, 335] on button "button" at bounding box center [100, 329] width 18 height 18
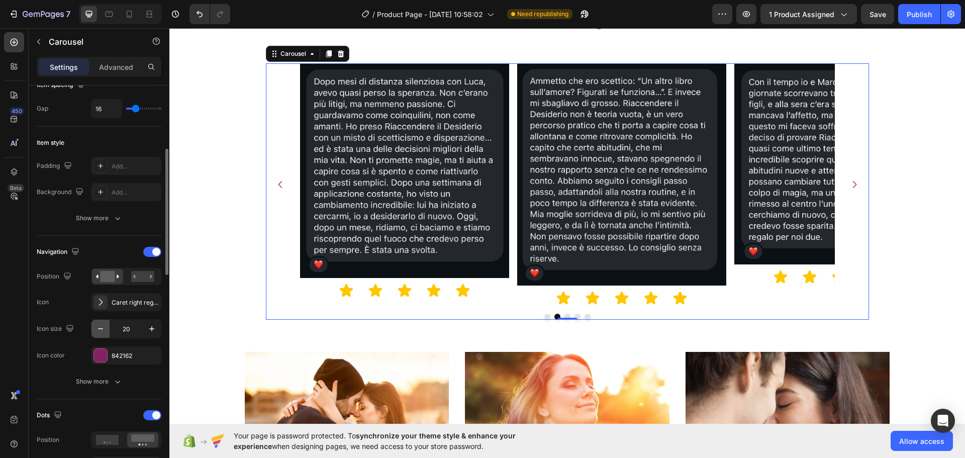
click at [106, 335] on button "button" at bounding box center [100, 329] width 18 height 18
click at [106, 334] on button "button" at bounding box center [100, 329] width 18 height 18
type input "18"
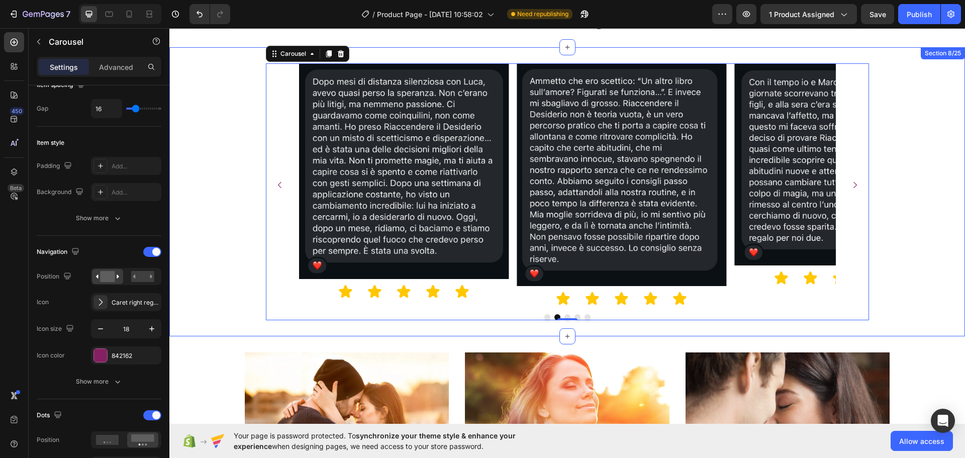
click at [940, 139] on div "Image Icon Icon Icon Icon Icon Icon List Image Icon Icon Icon Icon Icon Icon Li…" at bounding box center [566, 191] width 795 height 257
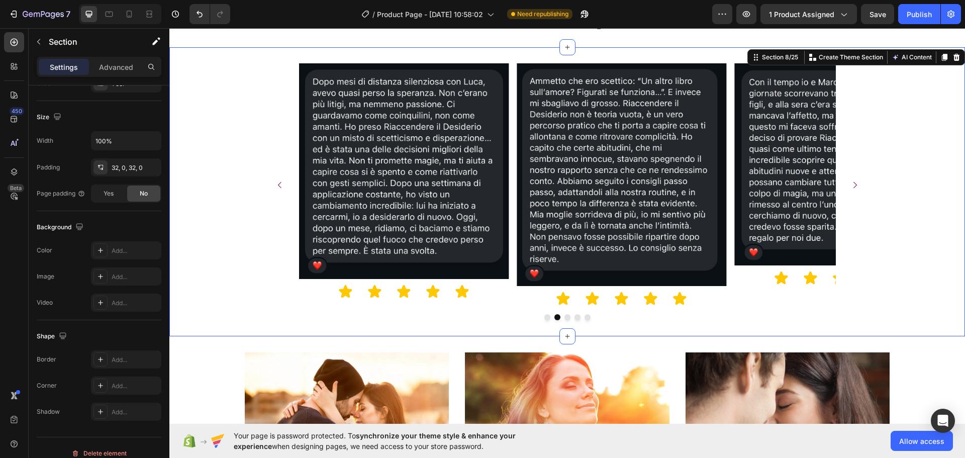
scroll to position [0, 0]
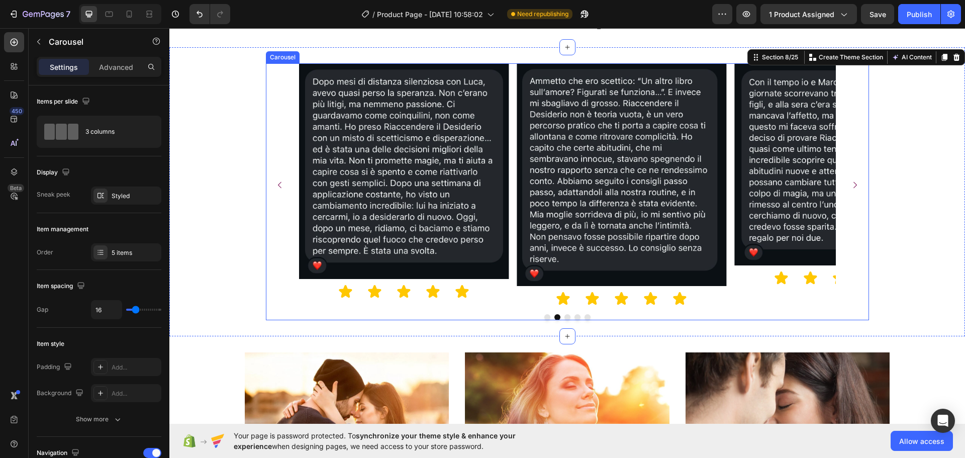
click at [270, 92] on div "Image Icon Icon Icon Icon Icon Icon List Image Icon Icon Icon Icon Icon Icon Li…" at bounding box center [567, 184] width 603 height 243
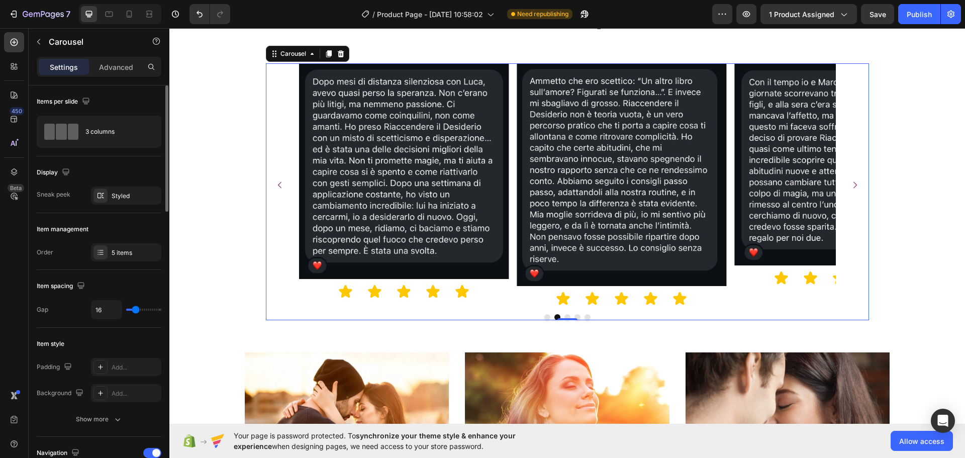
type input "10"
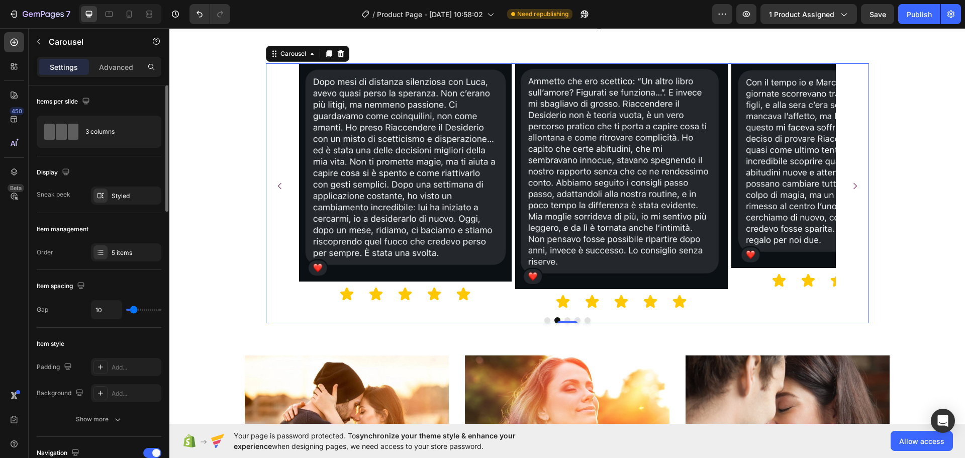
type input "7"
type input "4"
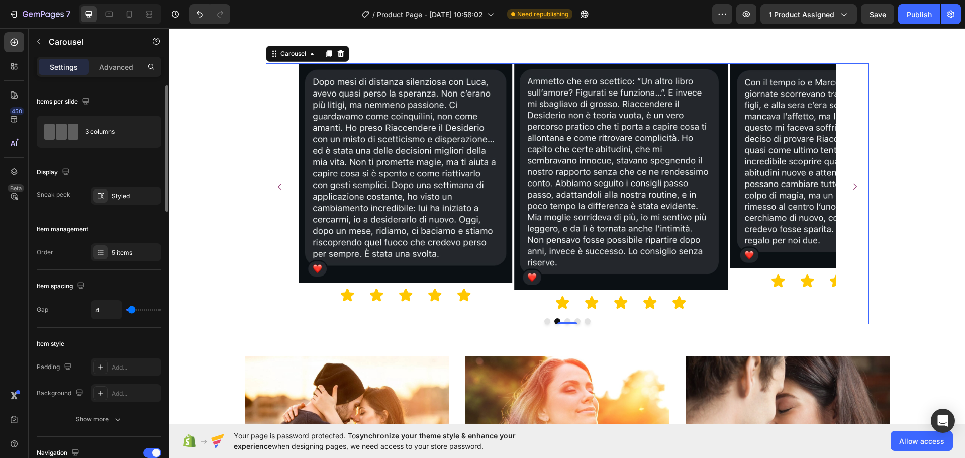
type input "6"
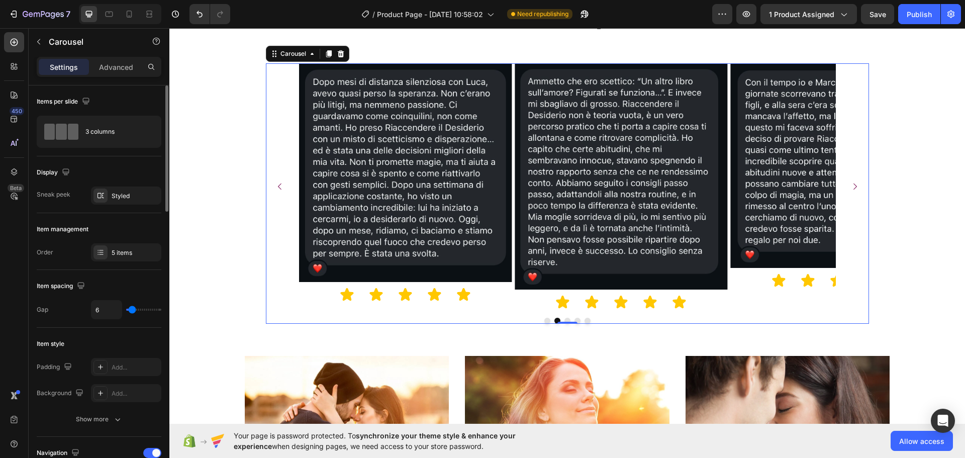
type input "7"
type input "9"
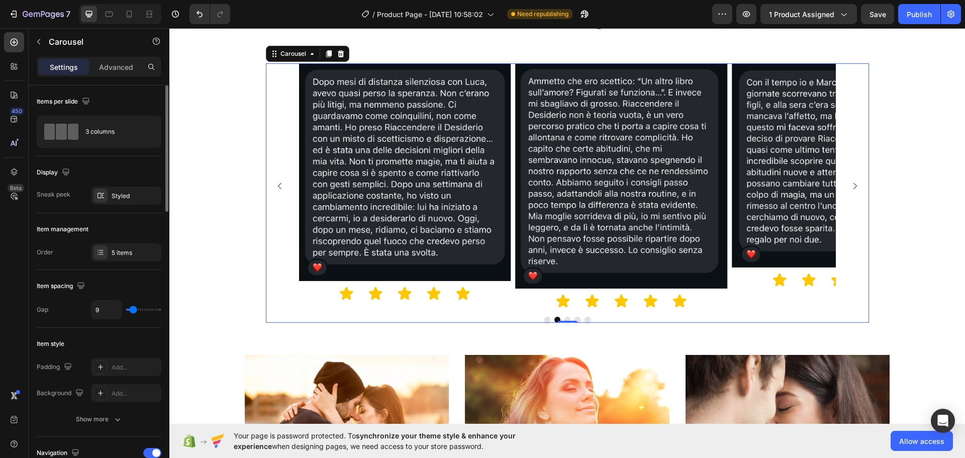
type input "10"
click at [134, 309] on input "range" at bounding box center [143, 310] width 35 height 2
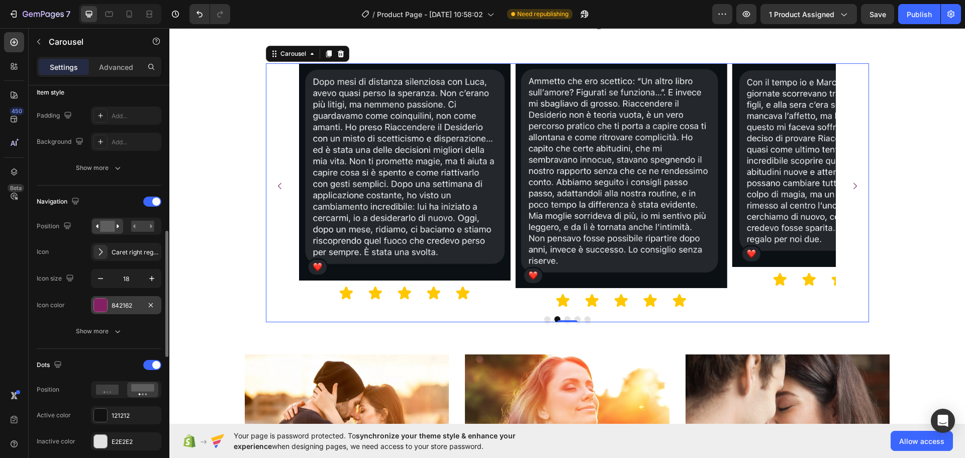
scroll to position [352, 0]
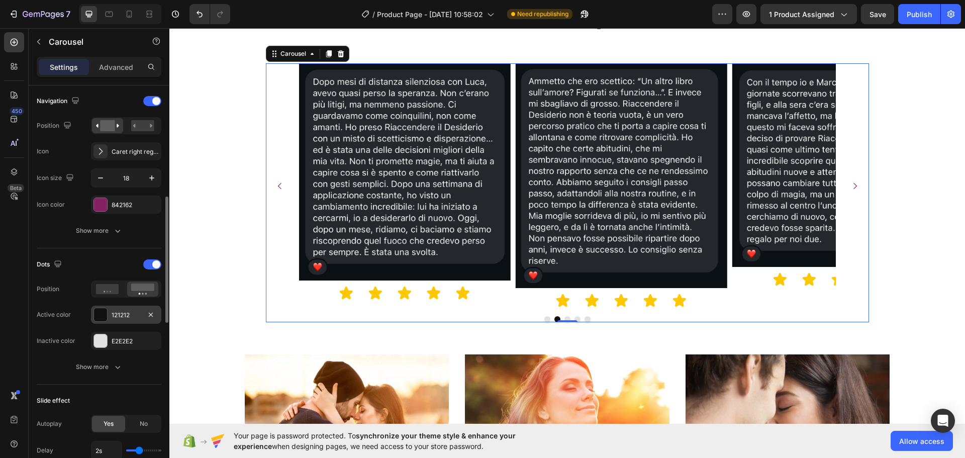
click at [125, 315] on div "121212" at bounding box center [126, 315] width 29 height 9
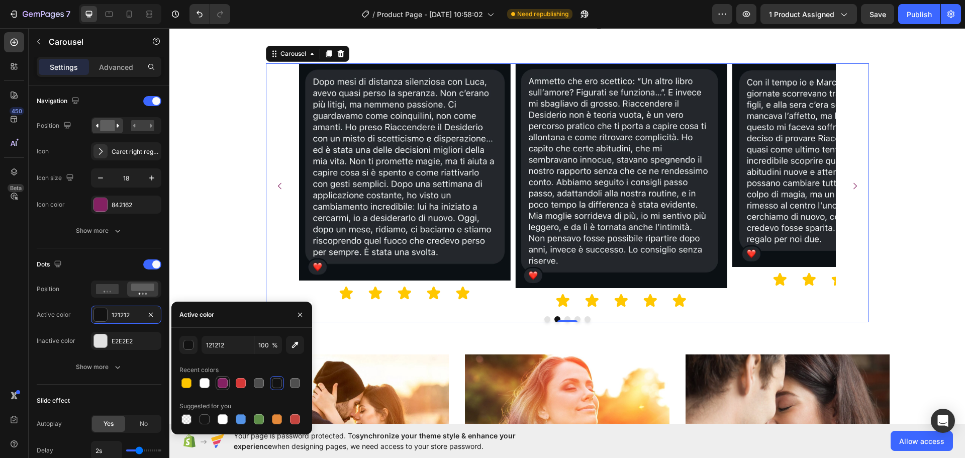
click at [227, 384] on div at bounding box center [223, 383] width 10 height 10
type input "842162"
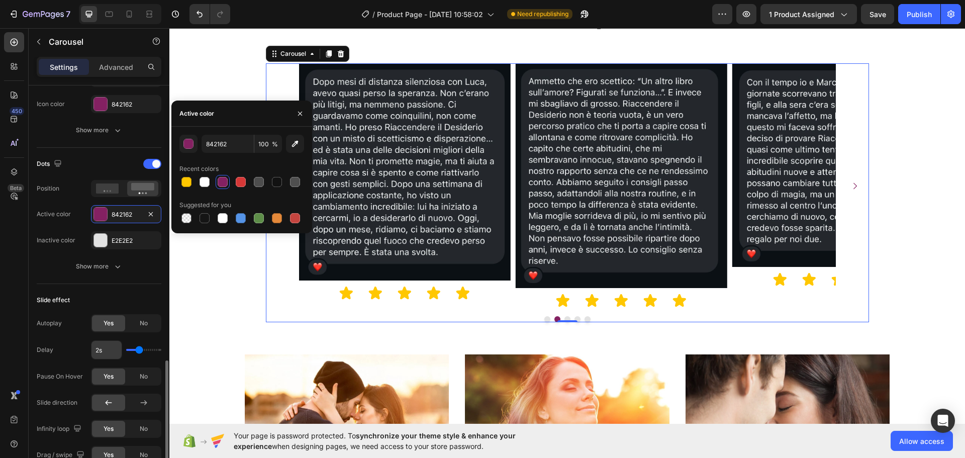
scroll to position [553, 0]
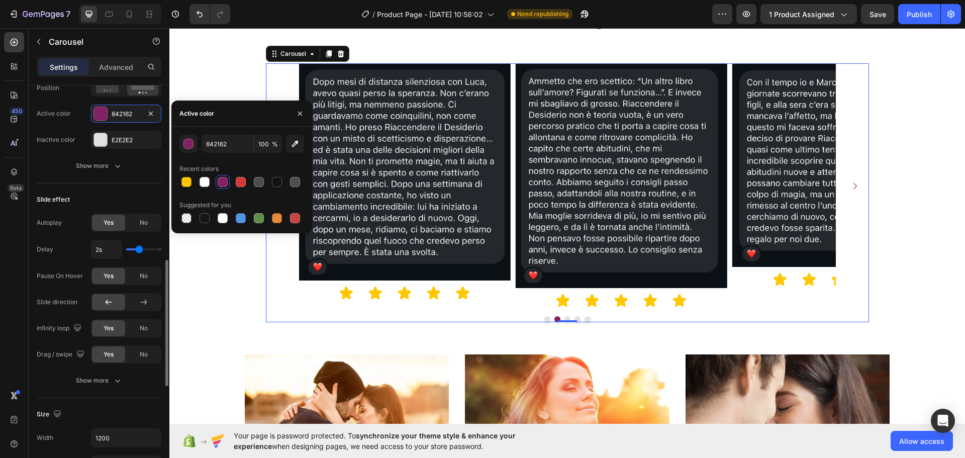
type input "2.3s"
type input "2.3"
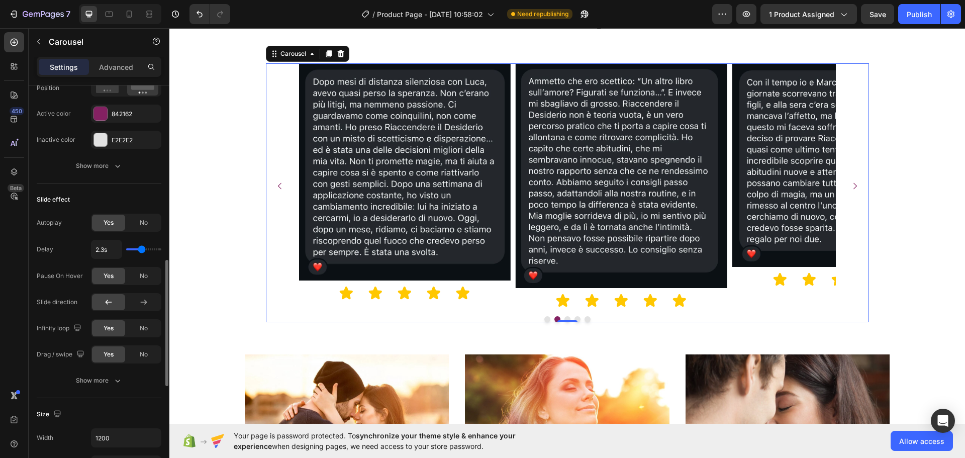
type input "2.7s"
drag, startPoint x: 138, startPoint y: 250, endPoint x: 146, endPoint y: 250, distance: 7.6
type input "2.7"
click at [146, 250] on input "range" at bounding box center [143, 249] width 35 height 2
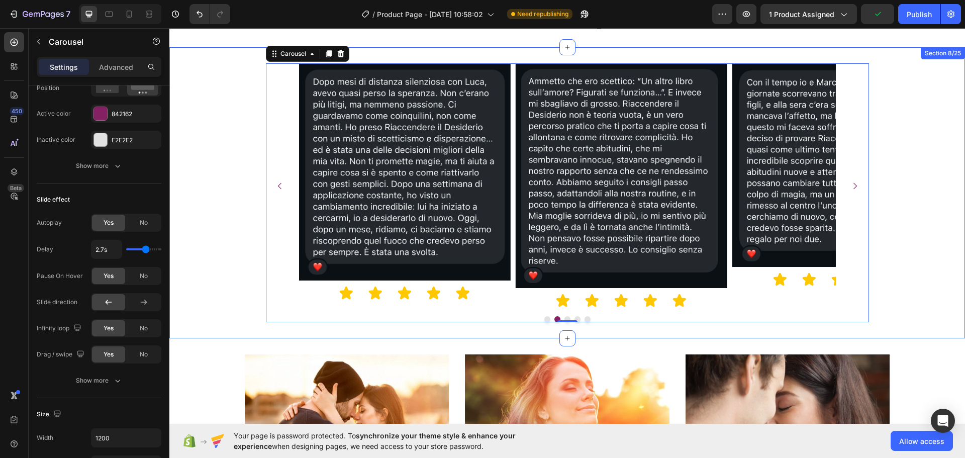
click at [914, 222] on div "Image Icon Icon Icon Icon Icon Icon List Image Icon Icon Icon Icon Icon Icon Li…" at bounding box center [566, 192] width 795 height 259
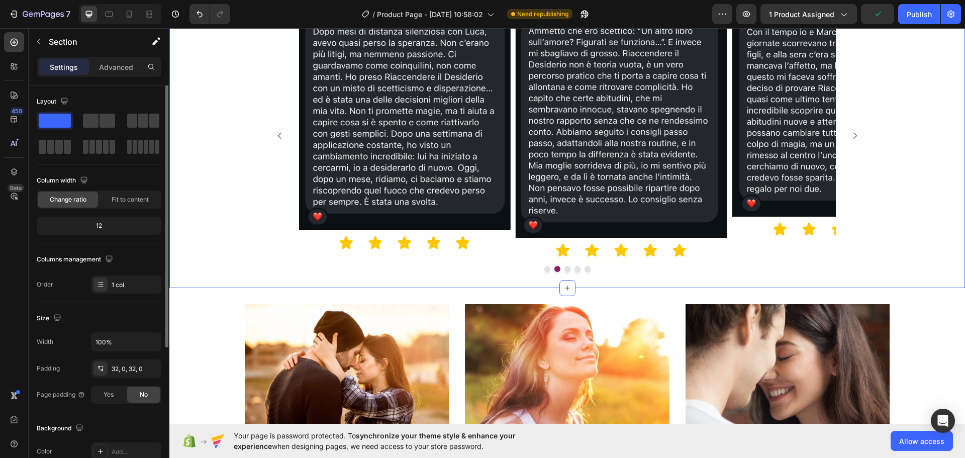
scroll to position [1569, 0]
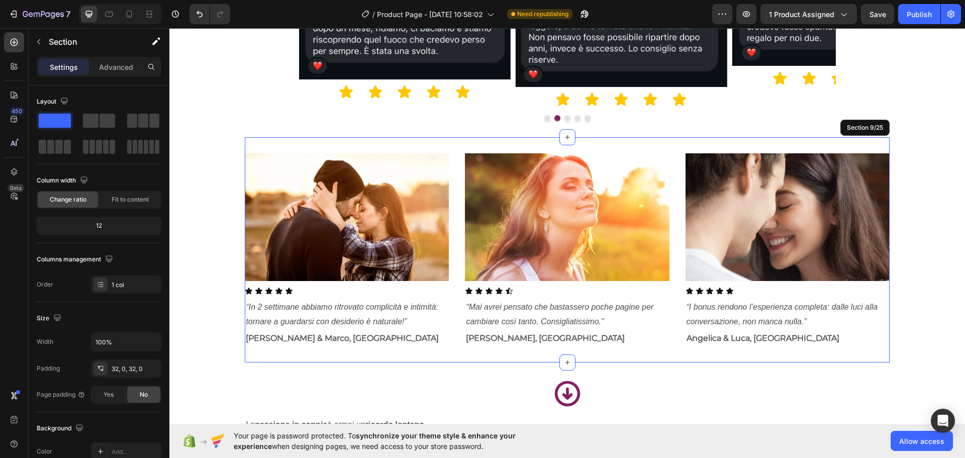
click at [792, 146] on div "Image Icon Icon Icon Icon Icon Icon List “In 2 settimane abbiamo ritrovato comp…" at bounding box center [567, 249] width 644 height 225
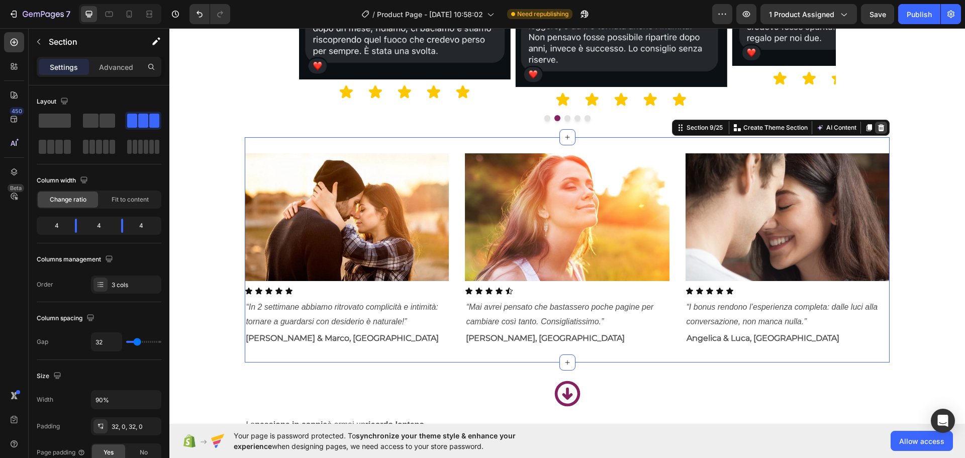
click at [877, 126] on icon at bounding box center [880, 127] width 7 height 7
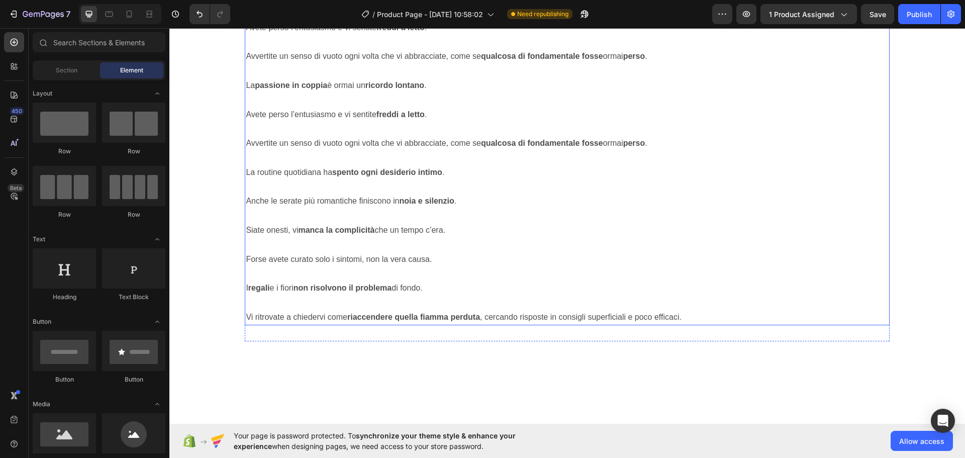
scroll to position [1670, 0]
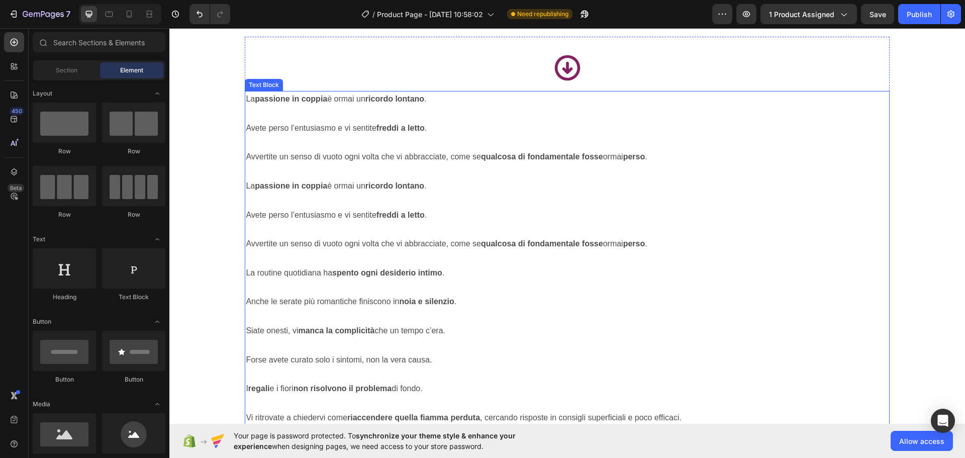
click at [539, 107] on p at bounding box center [567, 114] width 642 height 15
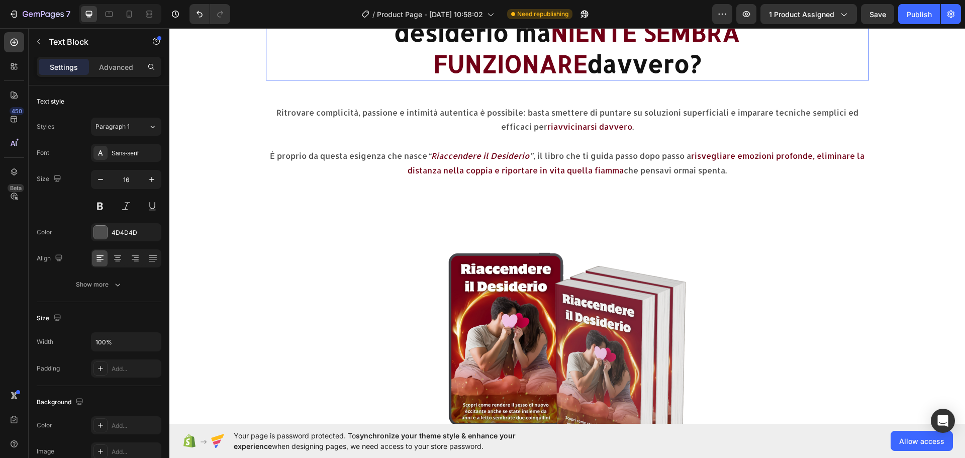
scroll to position [0, 0]
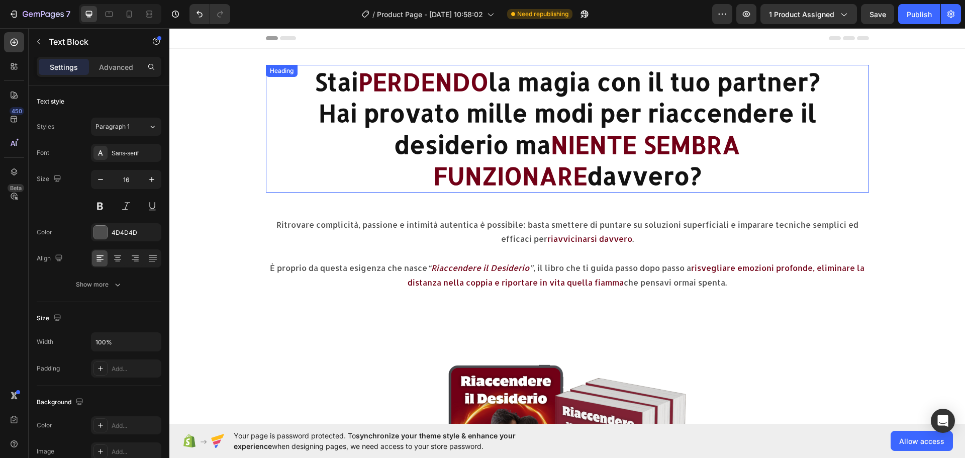
click at [422, 86] on strong "PERDENDO" at bounding box center [423, 81] width 130 height 31
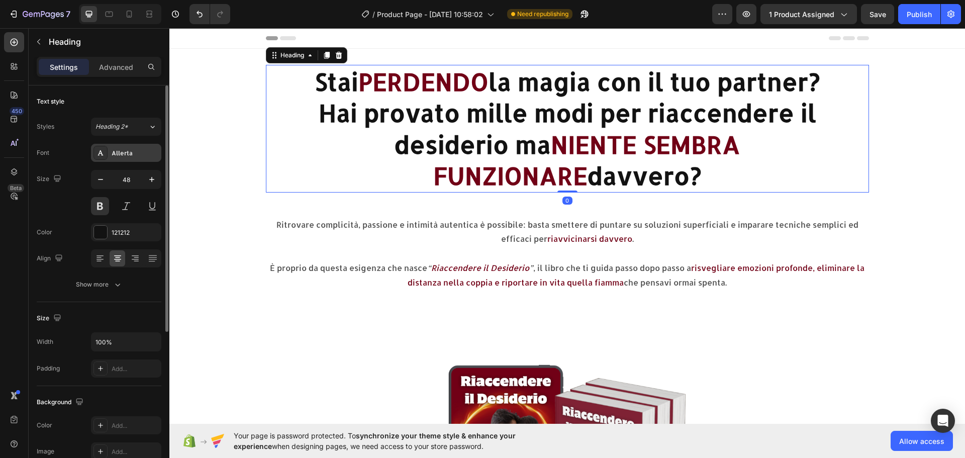
click at [130, 160] on div "Allerta" at bounding box center [126, 153] width 70 height 18
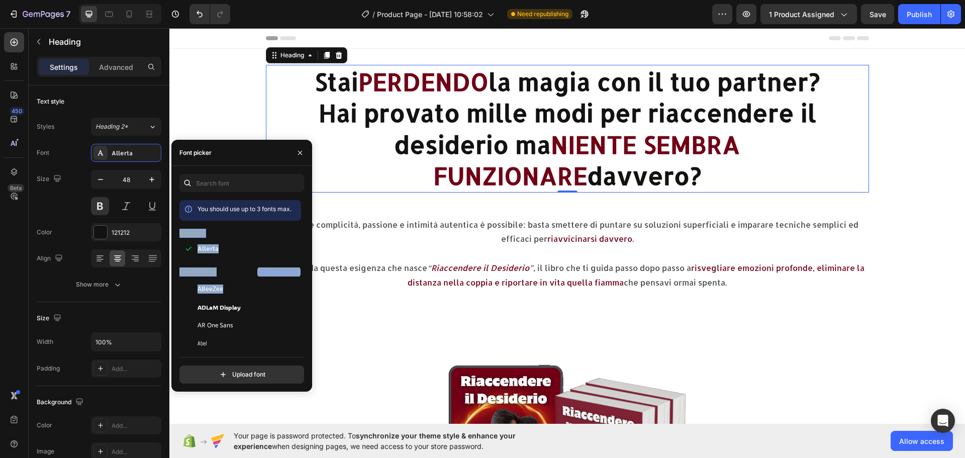
drag, startPoint x: 300, startPoint y: 203, endPoint x: 305, endPoint y: 246, distance: 43.5
click at [307, 277] on div "You should use up to 3 fonts max. Recently Allerta Google fonts Change source A…" at bounding box center [241, 279] width 141 height 210
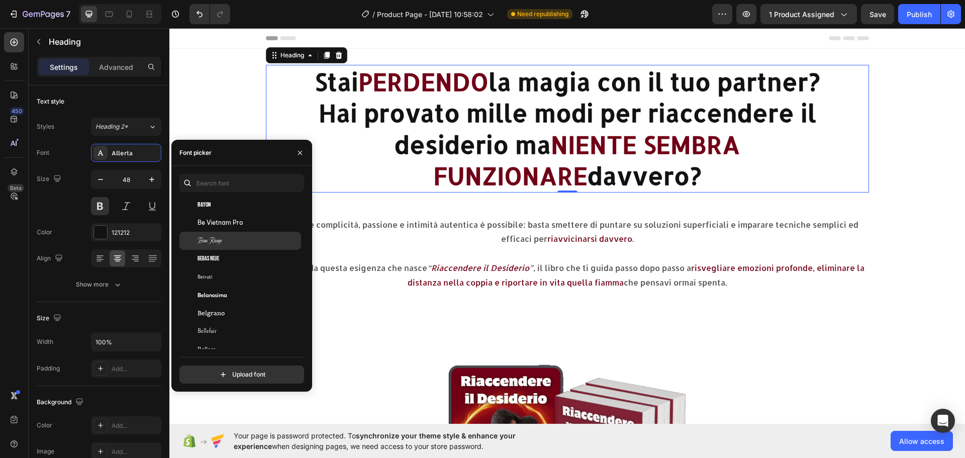
scroll to position [3163, 0]
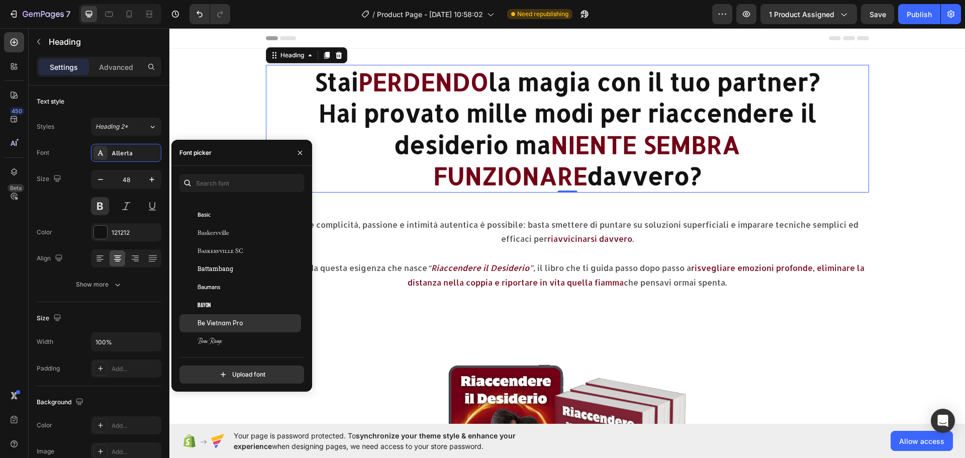
click at [236, 317] on div "Be Vietnam Pro" at bounding box center [240, 323] width 122 height 18
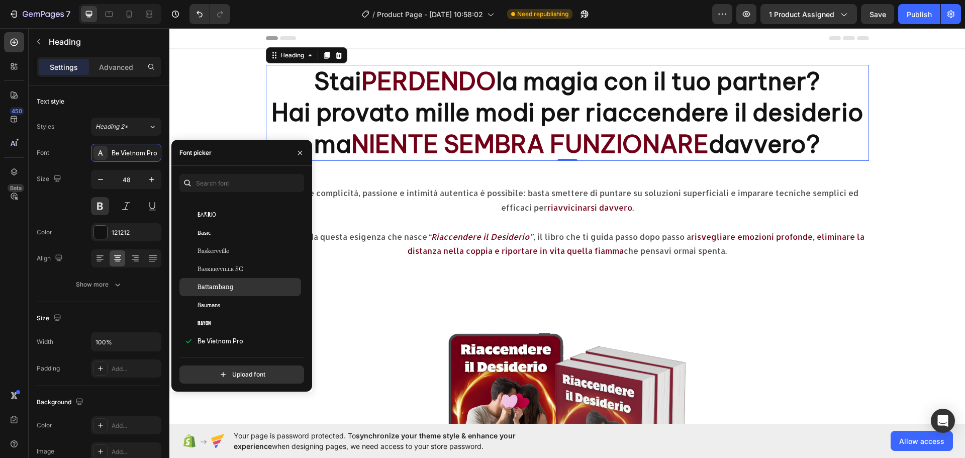
click at [236, 292] on div "Battambang" at bounding box center [240, 287] width 122 height 18
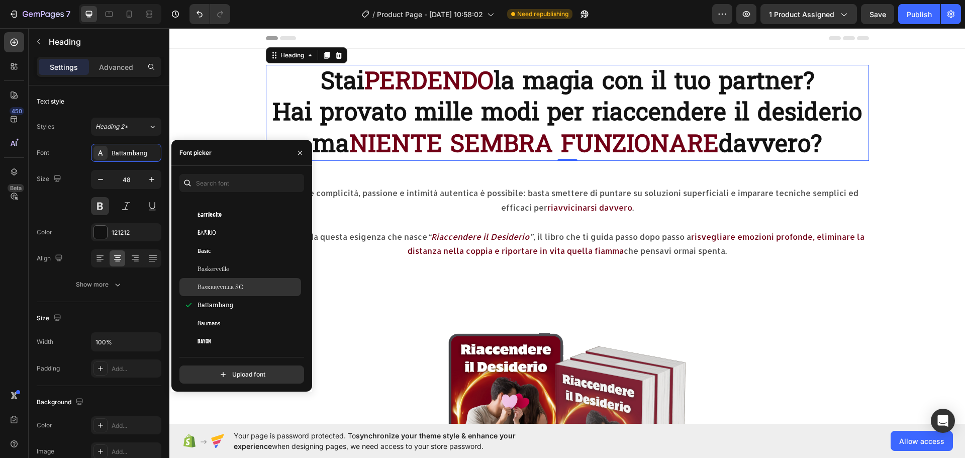
scroll to position [3112, 0]
click at [238, 309] on div "Basic" at bounding box center [240, 301] width 122 height 18
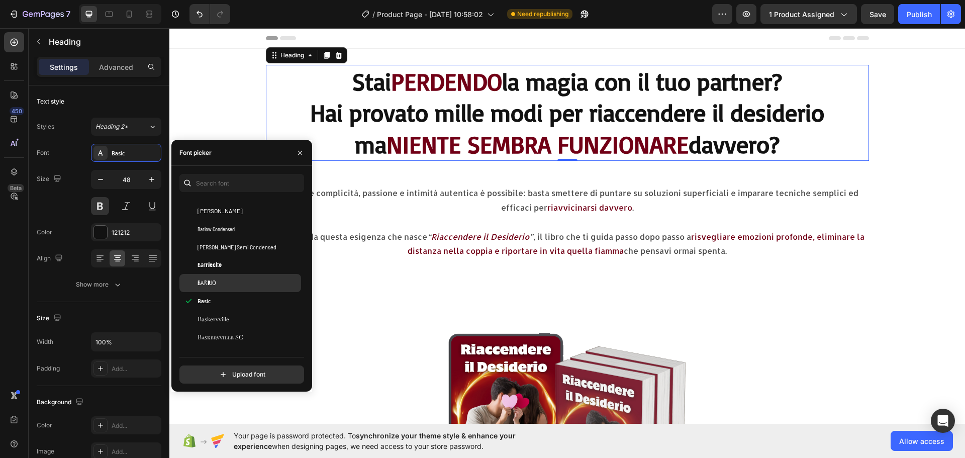
click at [232, 285] on div "Barrio" at bounding box center [248, 282] width 102 height 9
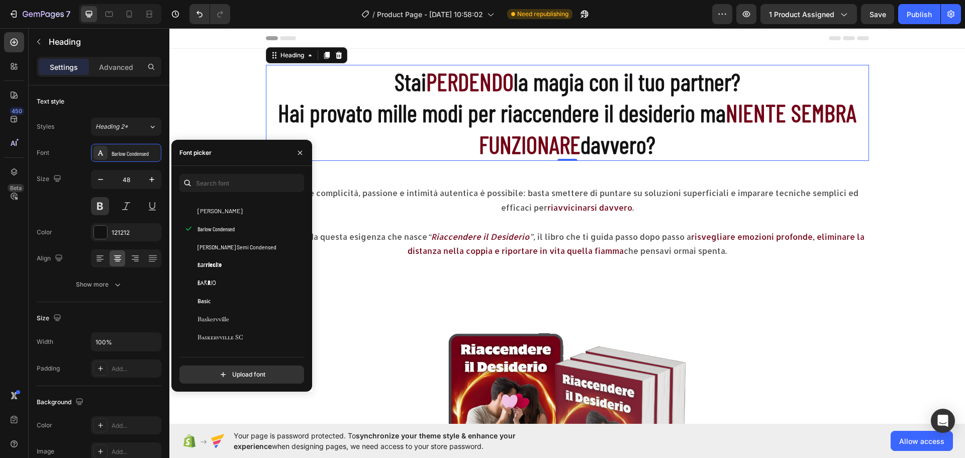
scroll to position [3012, 0]
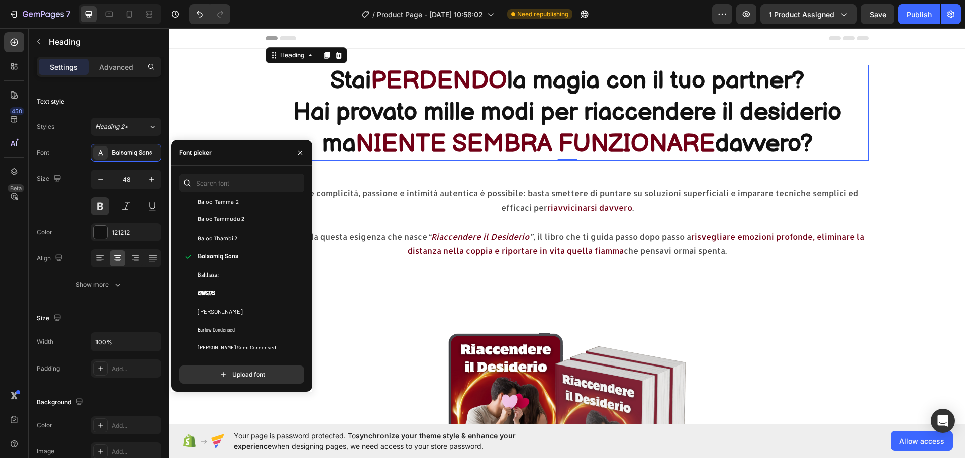
scroll to position [2911, 0]
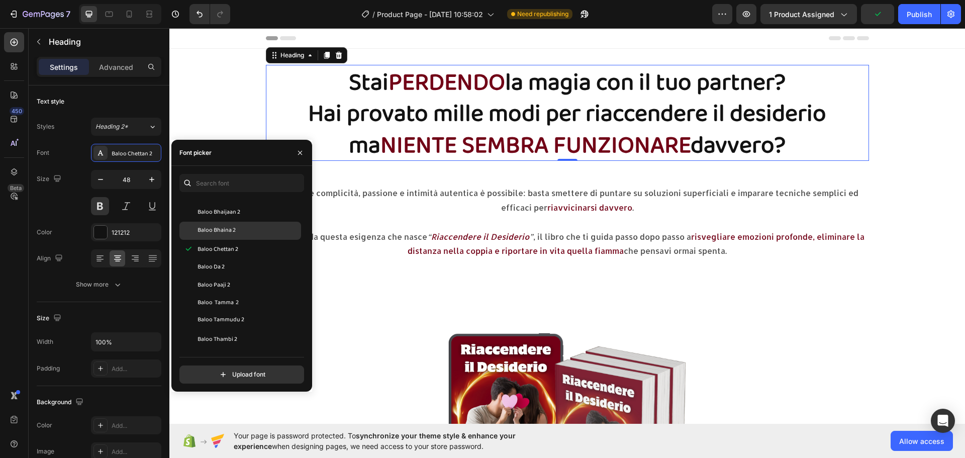
click at [234, 229] on span "Baloo Bhaina 2" at bounding box center [216, 230] width 38 height 9
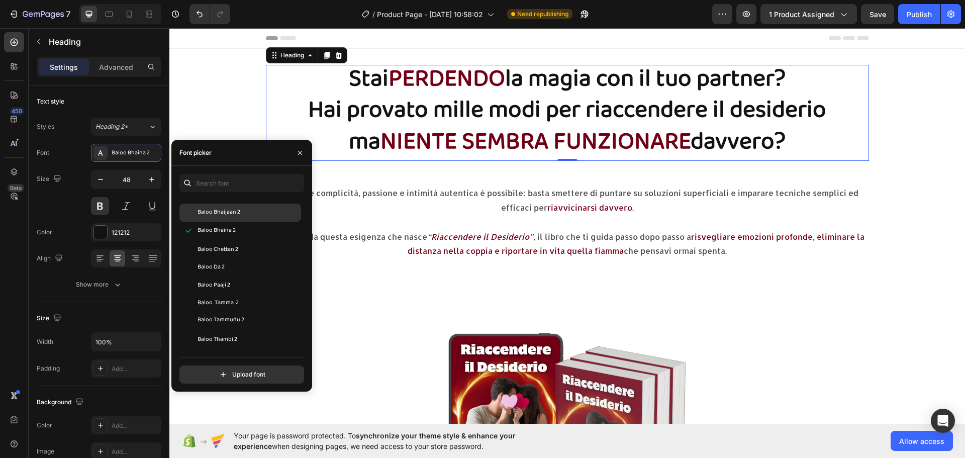
scroll to position [2861, 0]
click at [237, 229] on div "Baloo 2" at bounding box center [248, 226] width 102 height 9
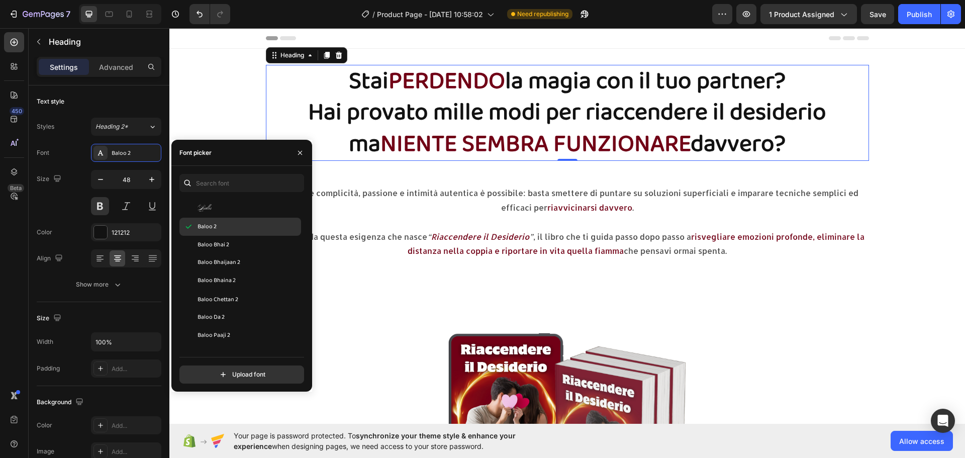
scroll to position [2811, 0]
click at [228, 261] on div "Ballet" at bounding box center [248, 258] width 102 height 9
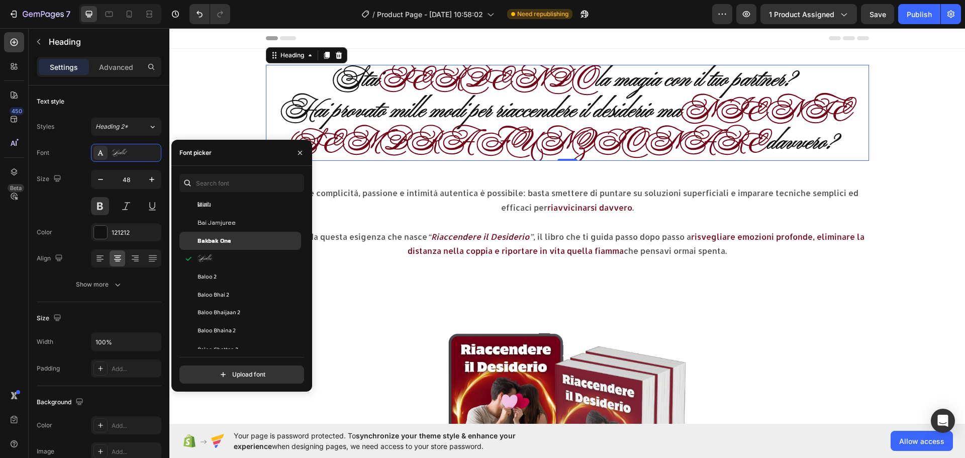
click at [235, 238] on div "Bakbak One" at bounding box center [248, 240] width 102 height 9
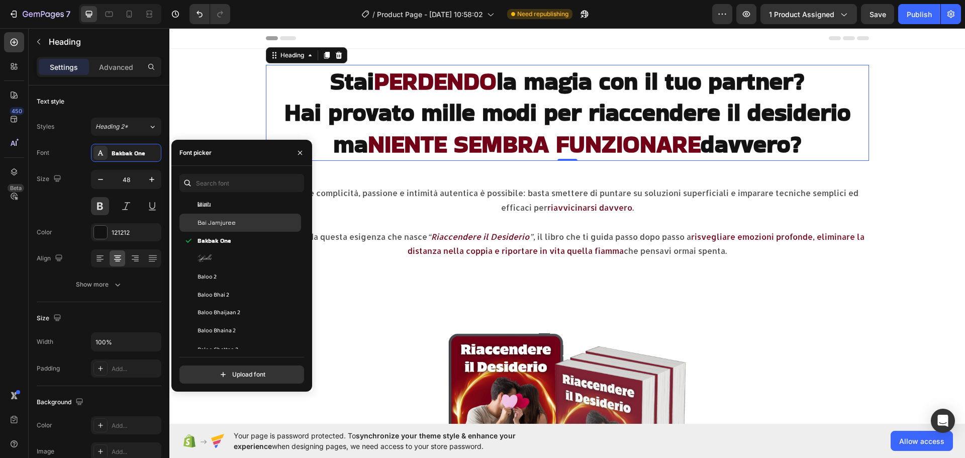
click at [247, 226] on div "Bai Jamjuree" at bounding box center [248, 222] width 102 height 9
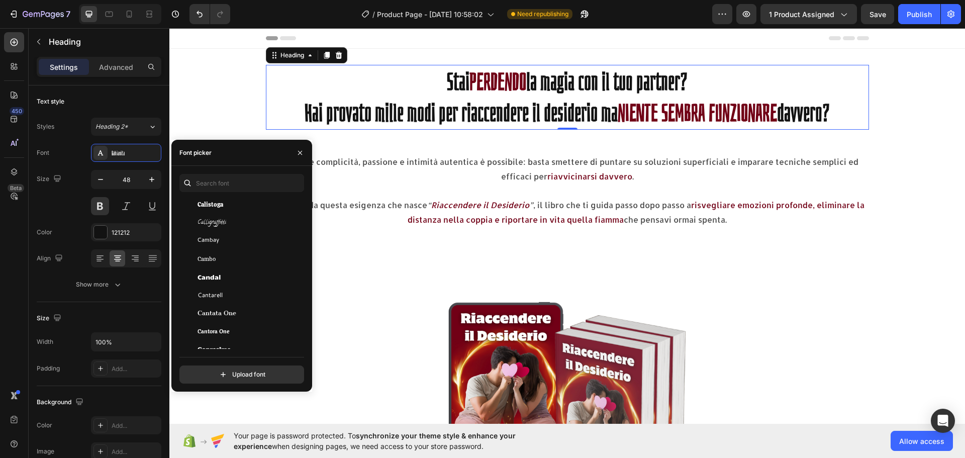
scroll to position [4690, 0]
click at [262, 315] on div "Cagliostro" at bounding box center [248, 315] width 102 height 9
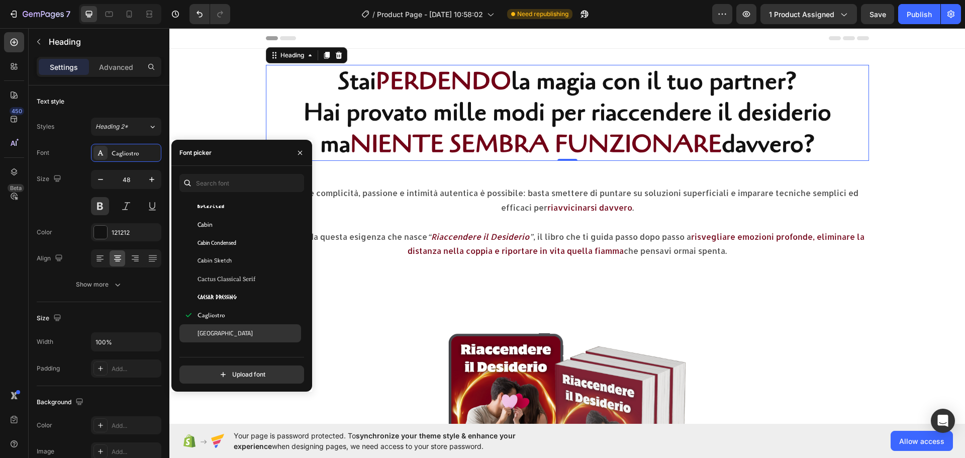
click at [236, 326] on div "Cairo" at bounding box center [240, 333] width 122 height 18
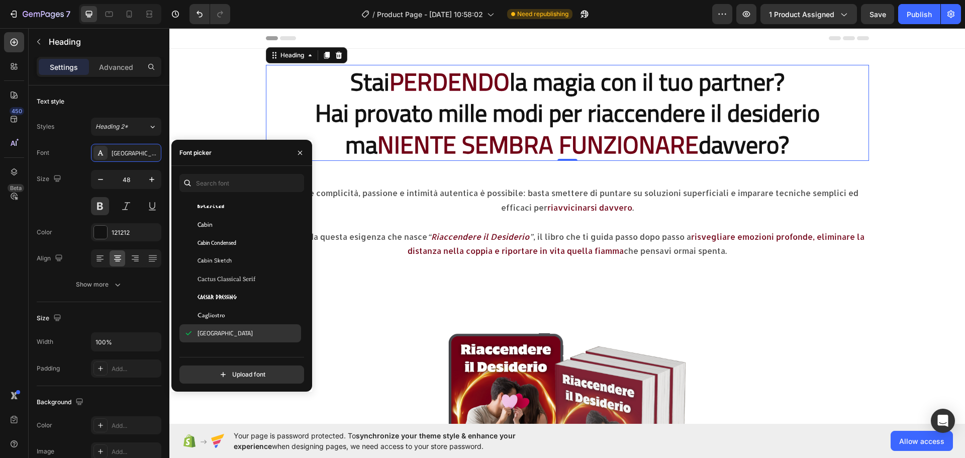
click at [231, 332] on div "Cairo" at bounding box center [248, 333] width 102 height 9
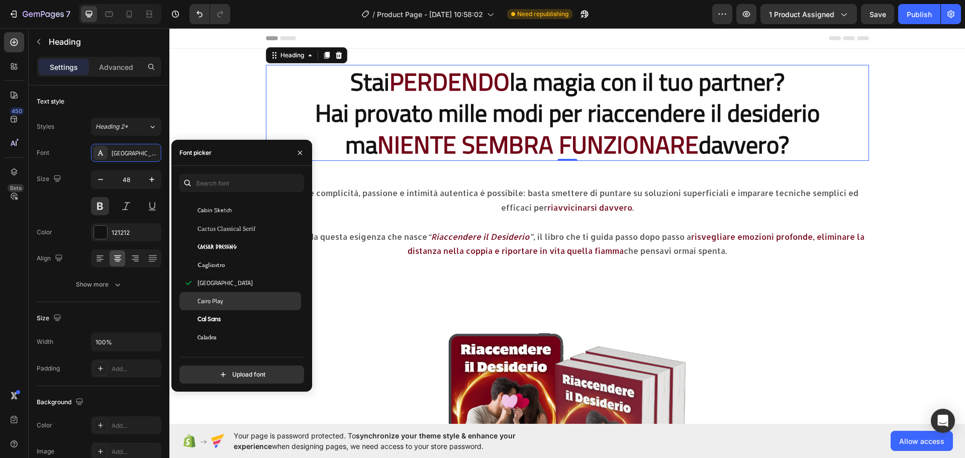
click at [239, 305] on div "Cairo Play" at bounding box center [248, 300] width 102 height 9
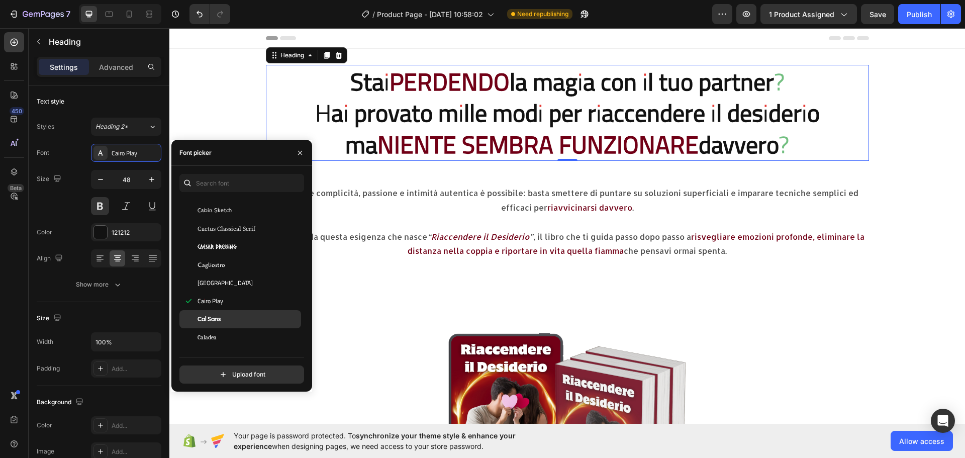
click at [241, 319] on div "Cal Sans" at bounding box center [248, 319] width 102 height 9
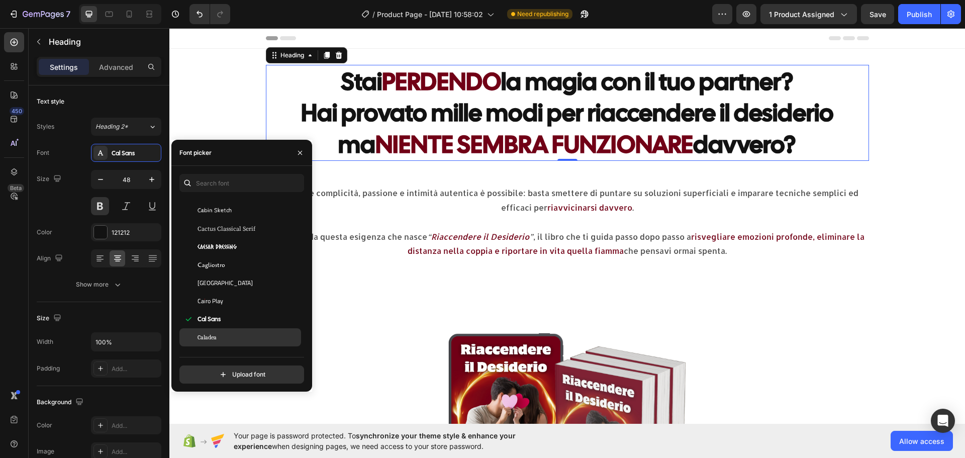
click at [258, 333] on div "Caladea" at bounding box center [248, 337] width 102 height 9
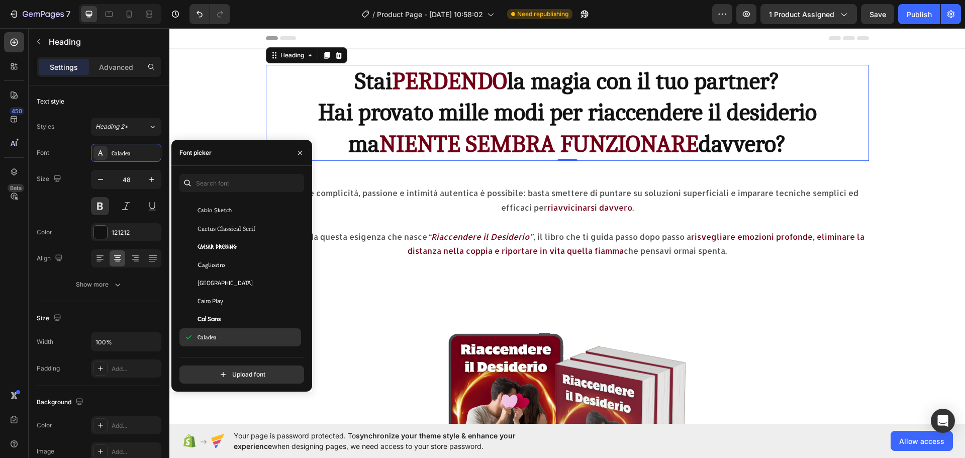
scroll to position [4841, 0]
click at [262, 325] on div "Candal" at bounding box center [248, 327] width 102 height 9
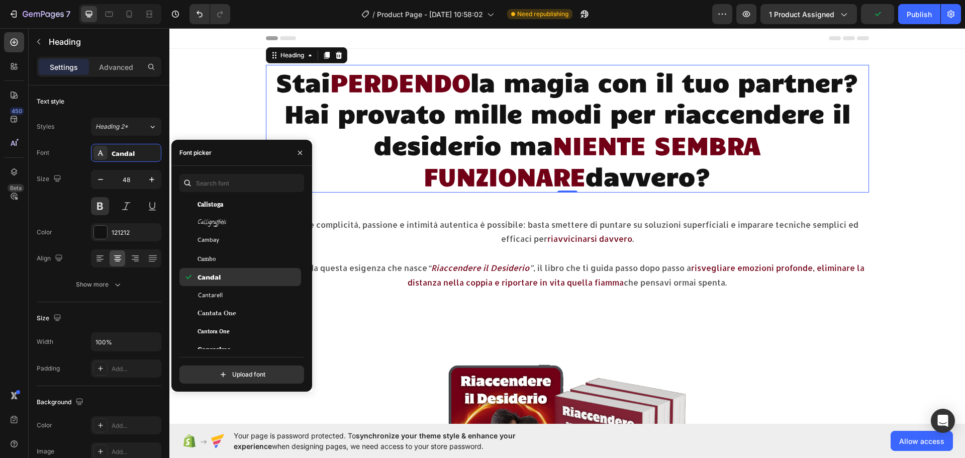
scroll to position [4992, 0]
click at [253, 273] on div "Capriola" at bounding box center [240, 267] width 122 height 18
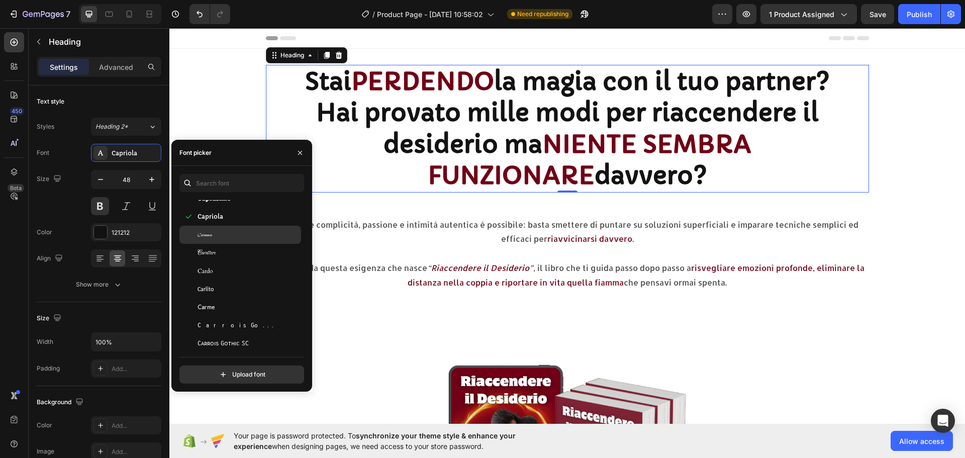
scroll to position [5092, 0]
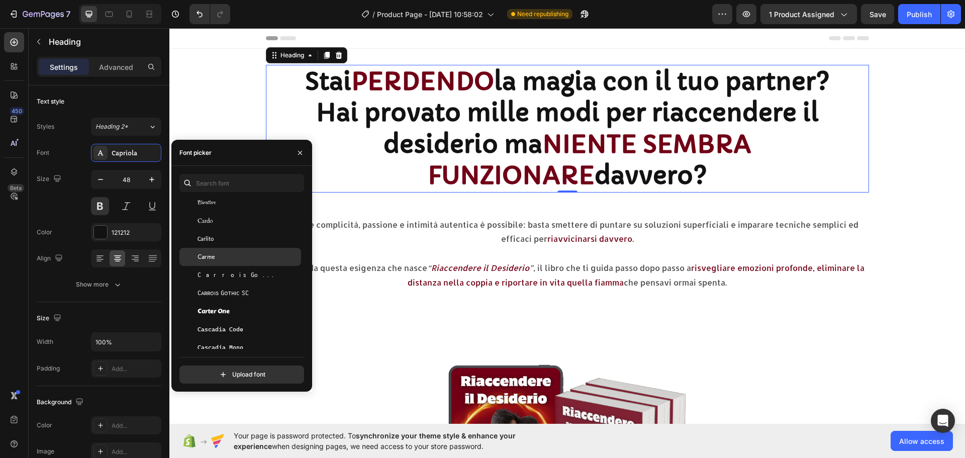
click at [250, 257] on div "Carme" at bounding box center [248, 256] width 102 height 9
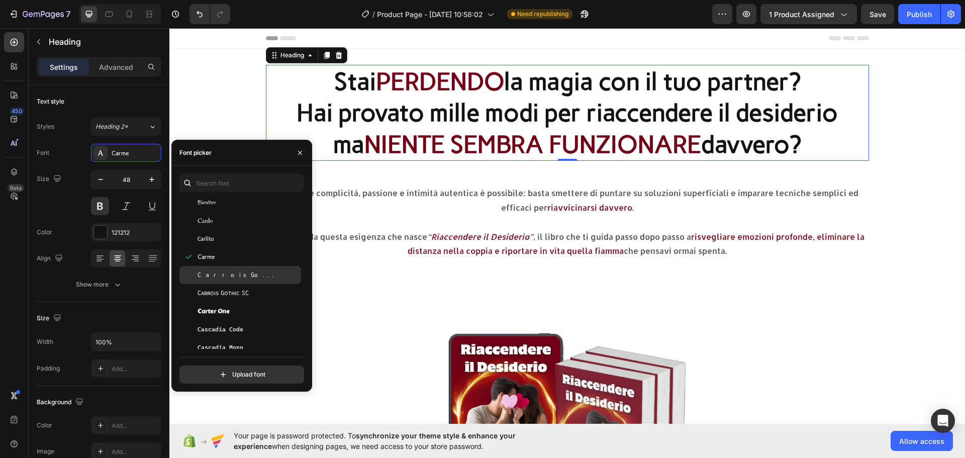
click at [237, 275] on div "Carrois Gothic" at bounding box center [248, 274] width 102 height 9
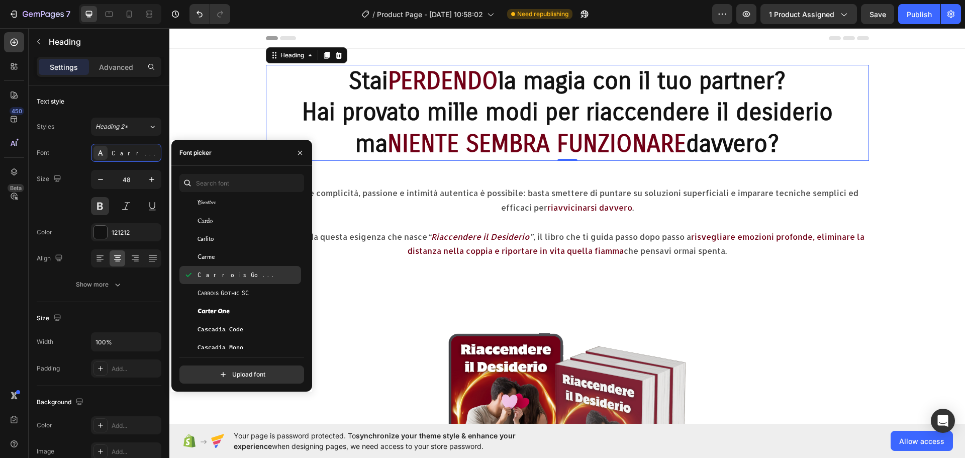
scroll to position [5143, 0]
drag, startPoint x: 300, startPoint y: 246, endPoint x: 300, endPoint y: 259, distance: 12.6
click at [300, 259] on div "You should use up to 3 fonts max. Cantata One Cantora One Caprasimo Capriola Ca…" at bounding box center [241, 341] width 125 height 282
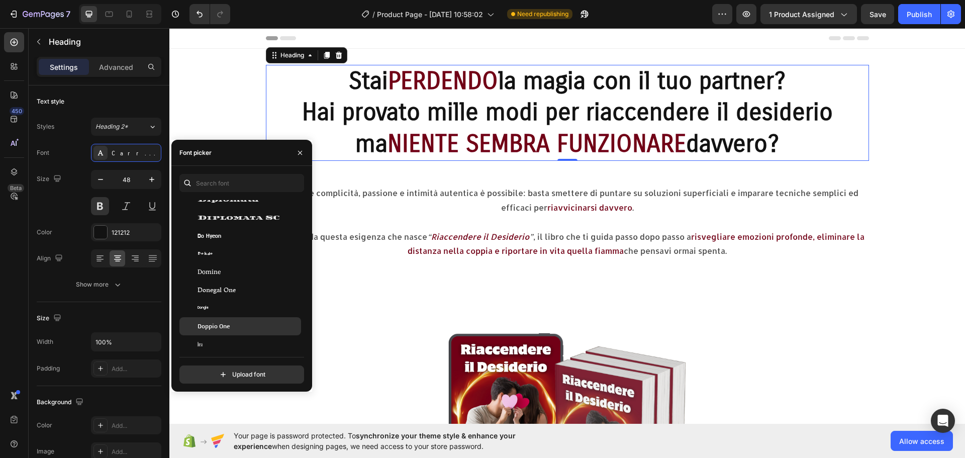
click at [238, 324] on div "Doppio One" at bounding box center [248, 326] width 102 height 9
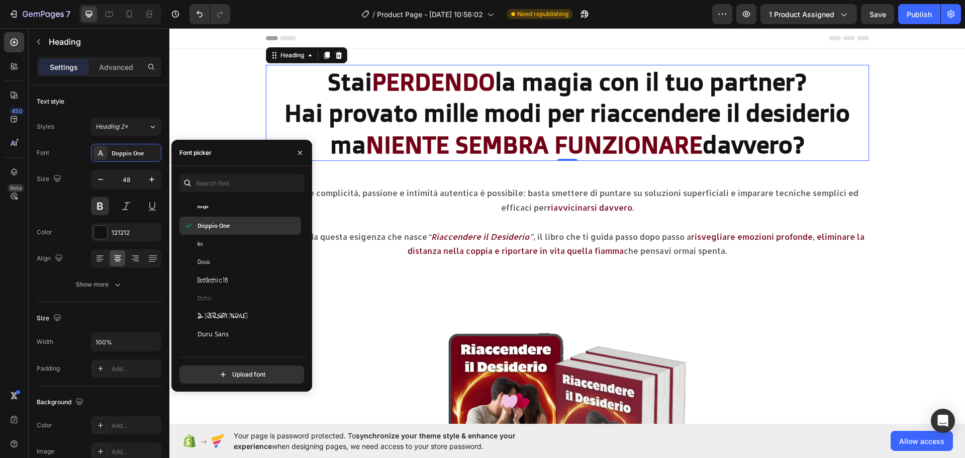
scroll to position [7262, 0]
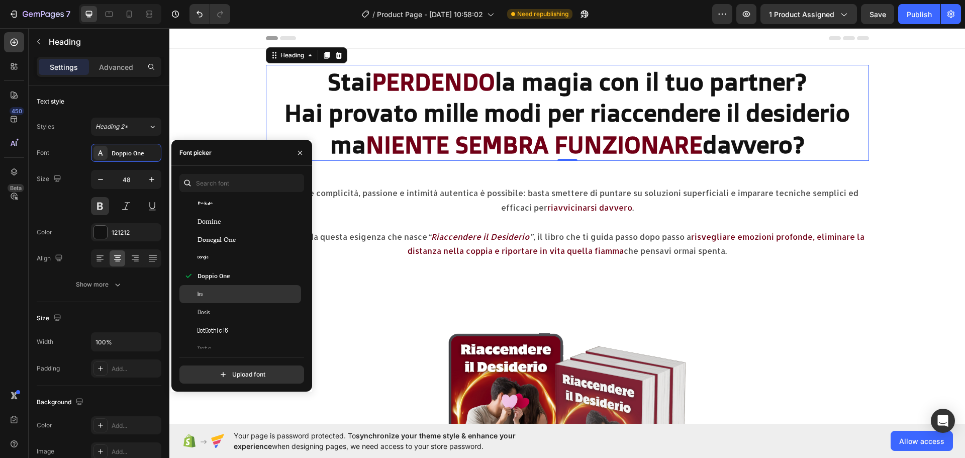
click at [240, 287] on div "Dorsa" at bounding box center [240, 294] width 122 height 18
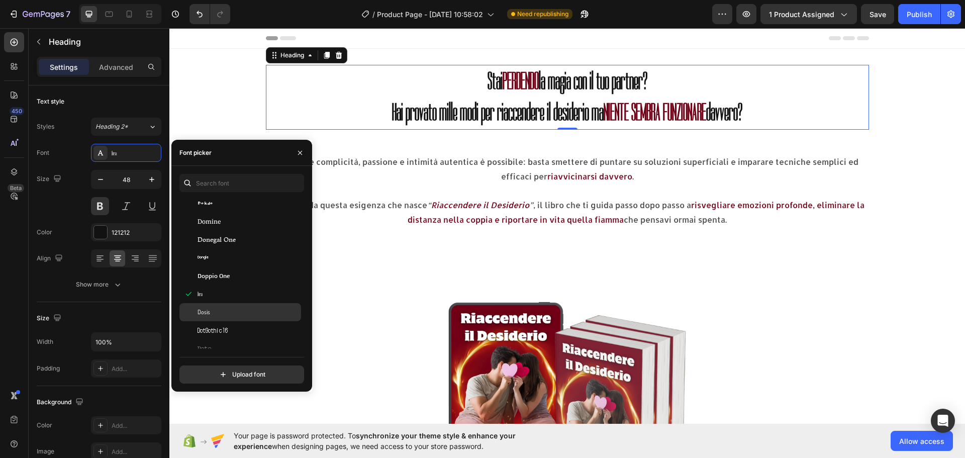
click at [233, 309] on div "Dosis" at bounding box center [248, 312] width 102 height 9
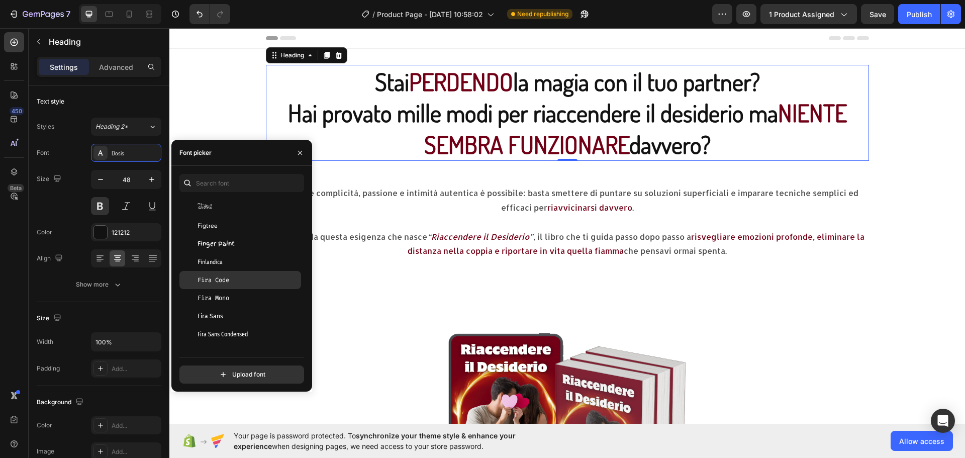
scroll to position [8719, 0]
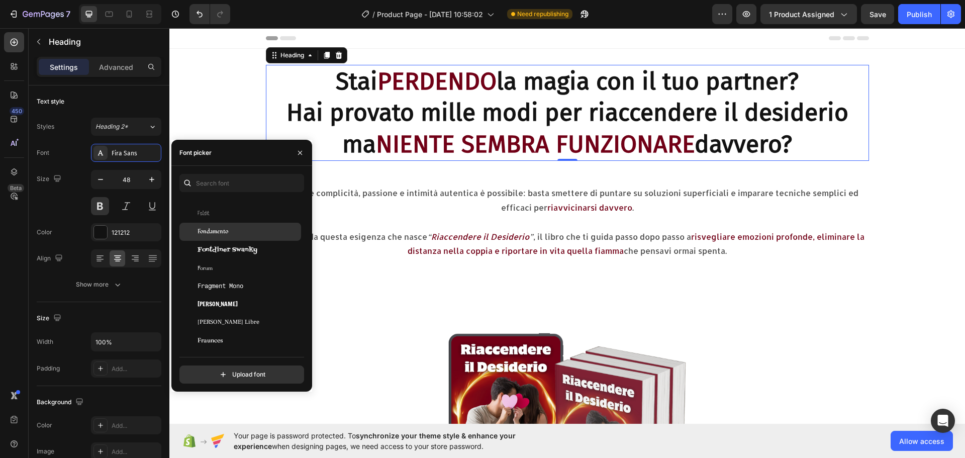
scroll to position [9021, 0]
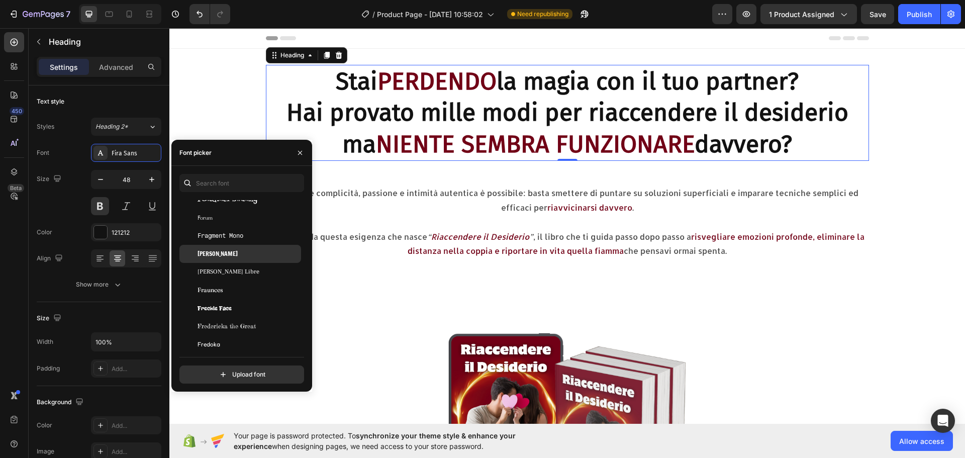
click at [227, 253] on span "[PERSON_NAME]" at bounding box center [217, 253] width 40 height 9
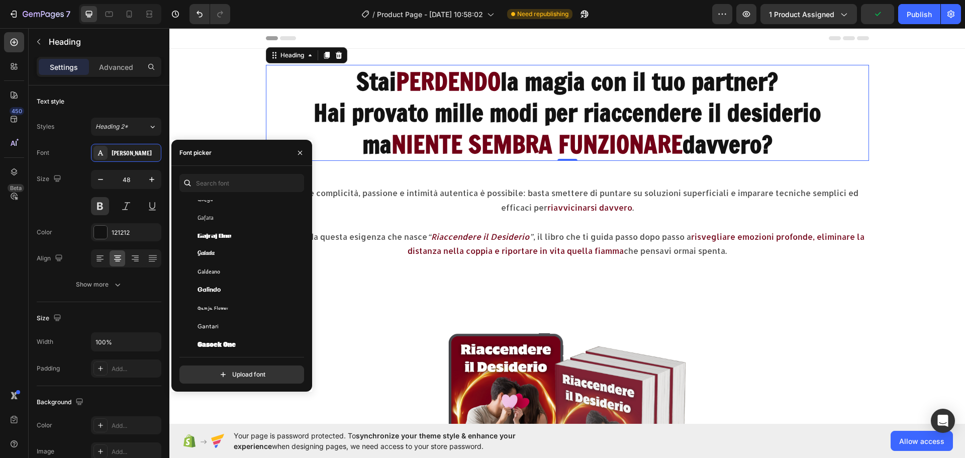
scroll to position [9574, 0]
click at [226, 319] on div "Gelasio" at bounding box center [248, 316] width 102 height 9
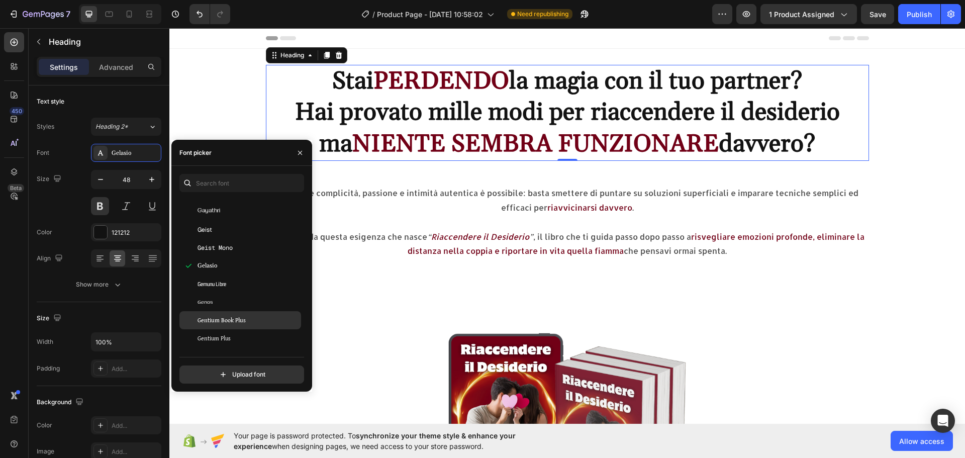
scroll to position [9724, 0]
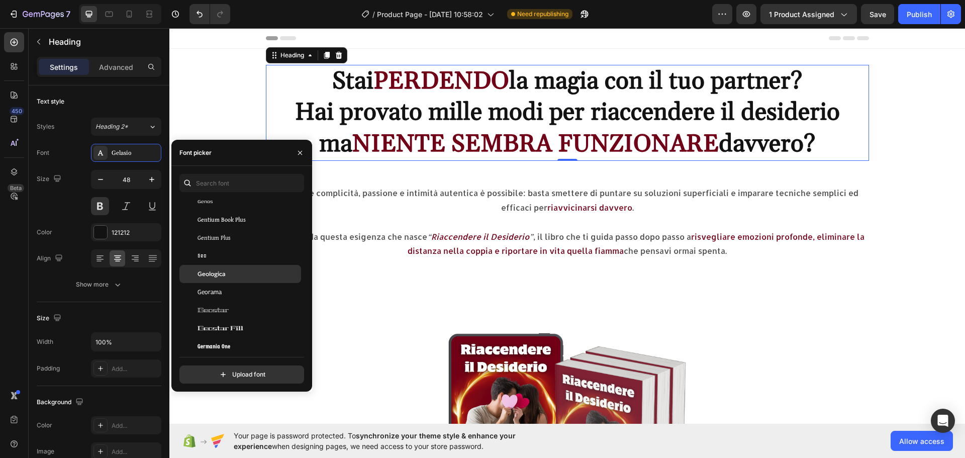
click at [255, 275] on div "Geologica" at bounding box center [248, 273] width 102 height 9
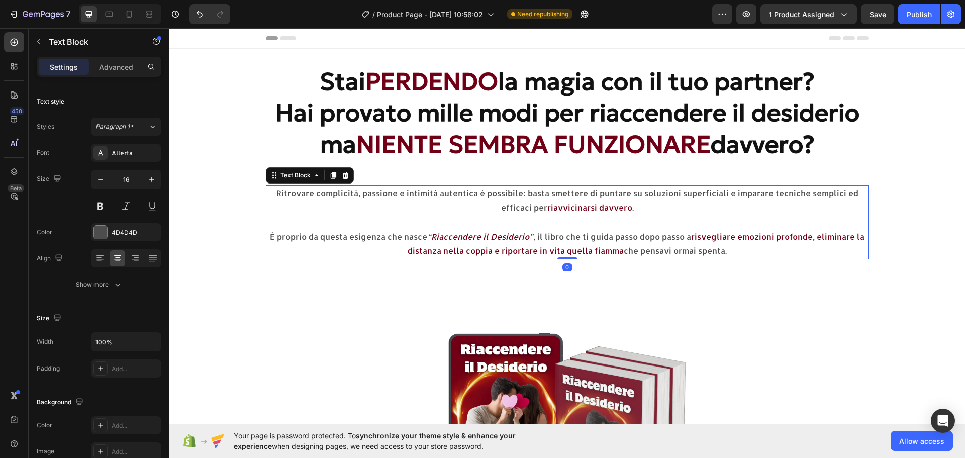
click at [424, 211] on p "Ritrovare complicità, passione e intimità autentica è possibile: basta smettere…" at bounding box center [567, 200] width 601 height 29
click at [121, 156] on div "Allerta" at bounding box center [135, 153] width 47 height 9
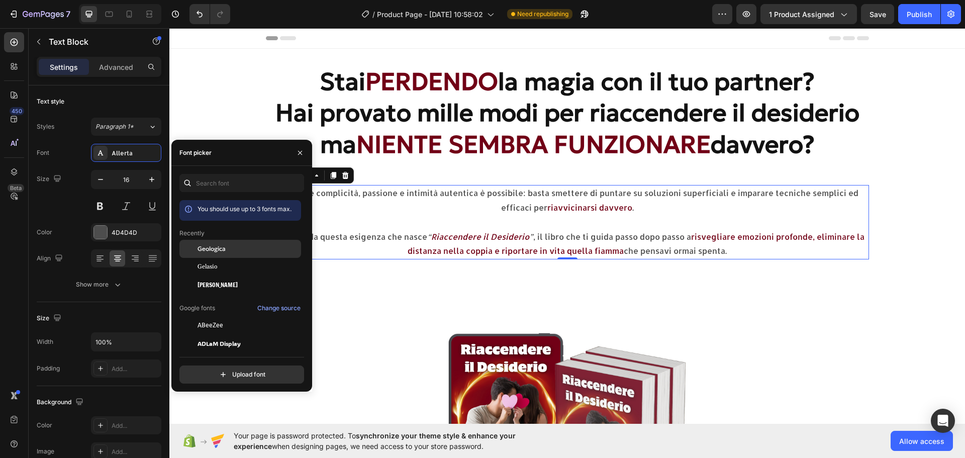
click at [209, 247] on span "Geologica" at bounding box center [211, 248] width 28 height 9
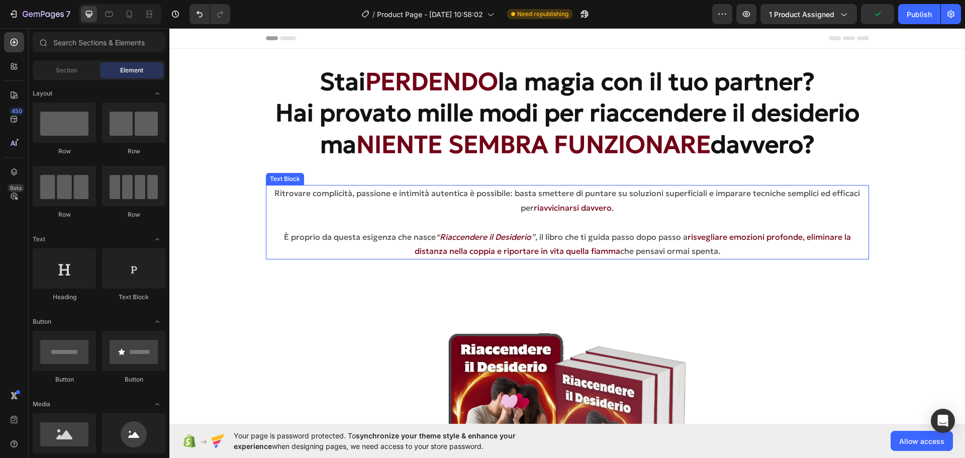
scroll to position [251, 0]
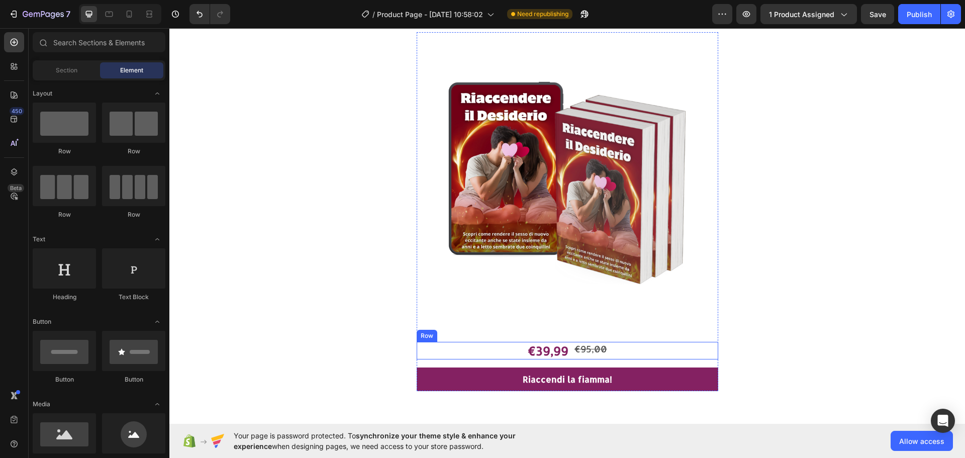
click at [485, 347] on div "€39,99 Product Price Product Price €95,00 Product Price Product Price Row" at bounding box center [567, 351] width 301 height 18
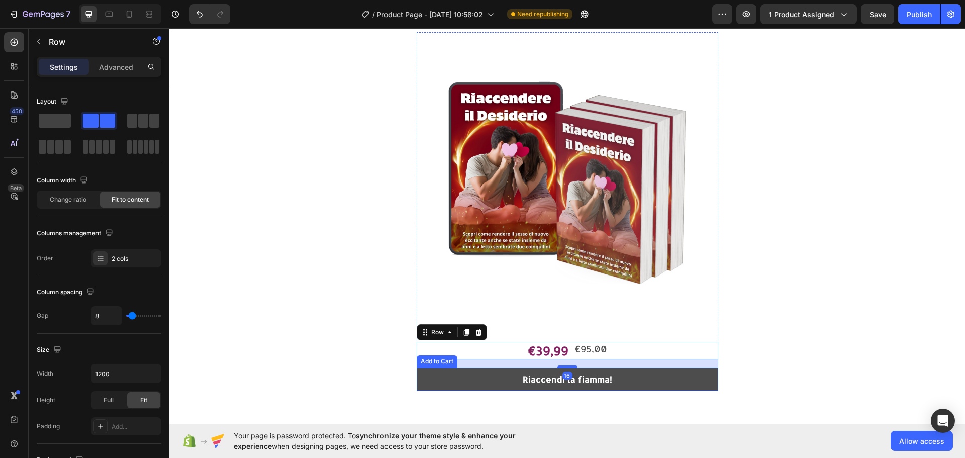
click at [451, 378] on button "Riaccendi la fiamma!" at bounding box center [567, 379] width 301 height 24
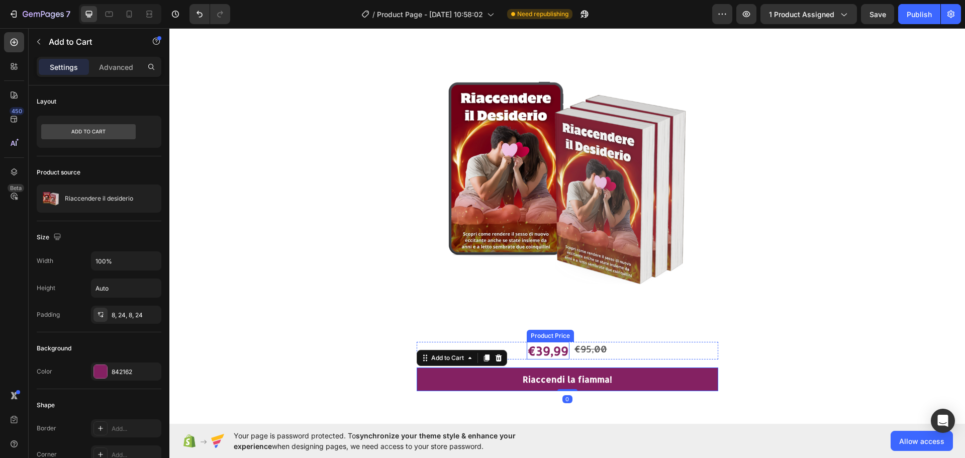
click at [531, 349] on div "€39,99" at bounding box center [548, 351] width 43 height 18
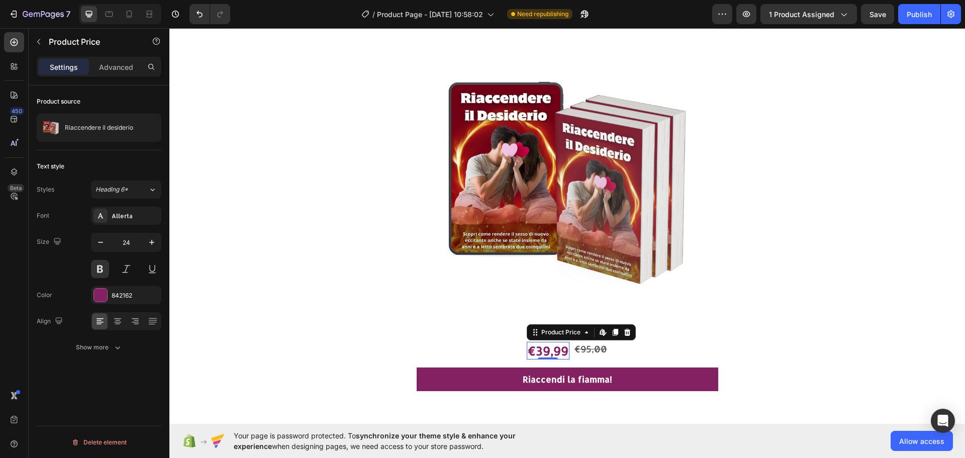
click at [129, 221] on div "Allerta" at bounding box center [126, 216] width 70 height 18
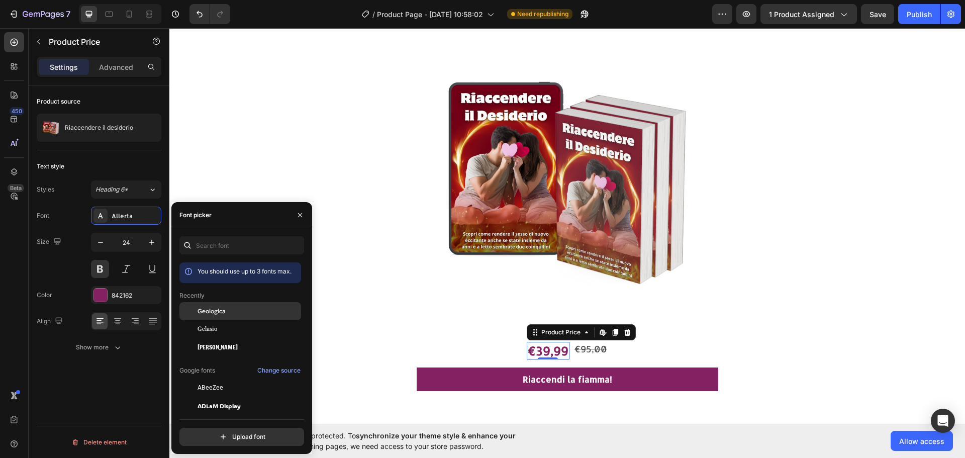
click at [229, 313] on div "Geologica" at bounding box center [248, 311] width 102 height 9
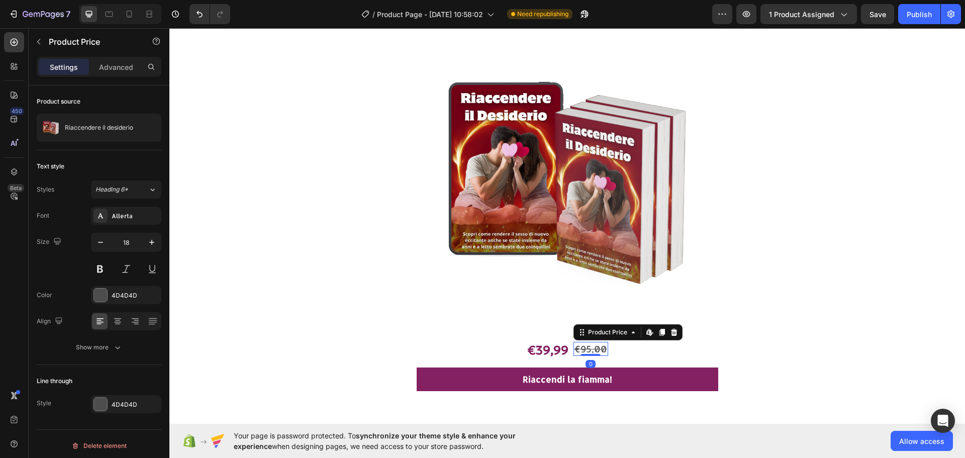
click at [600, 345] on div "€95,00" at bounding box center [590, 349] width 35 height 14
click at [136, 217] on div "Allerta" at bounding box center [135, 216] width 47 height 9
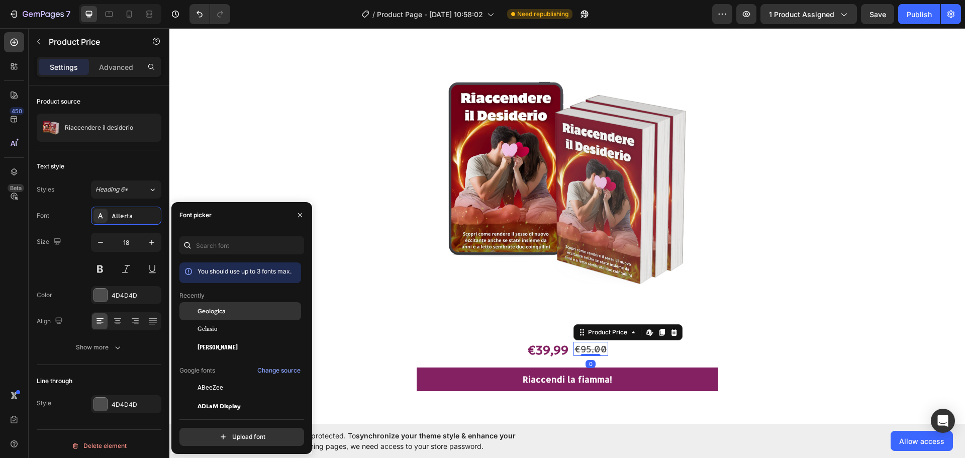
click at [195, 305] on div at bounding box center [188, 311] width 18 height 18
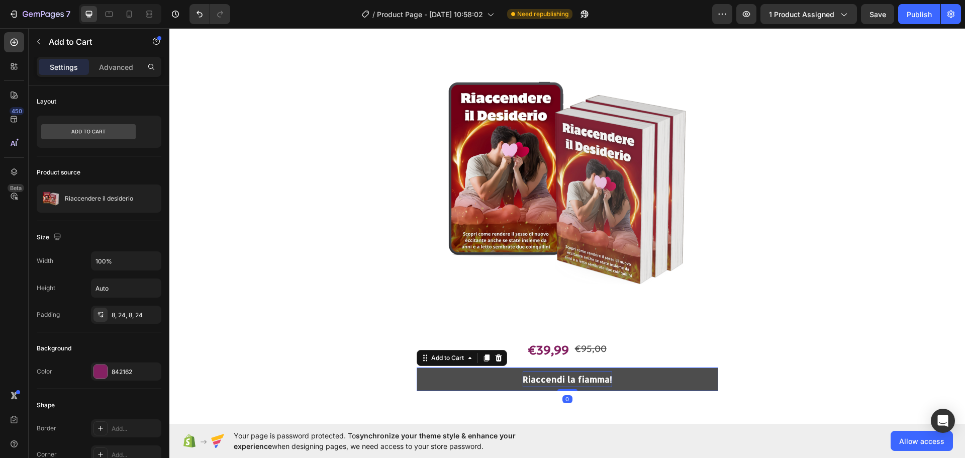
click at [595, 372] on div "Riaccendi la fiamma!" at bounding box center [567, 379] width 89 height 16
click at [436, 382] on button "Riaccendi la fiamma!" at bounding box center [567, 379] width 301 height 24
click at [567, 371] on div "Riaccendi la fiamma!" at bounding box center [567, 379] width 89 height 16
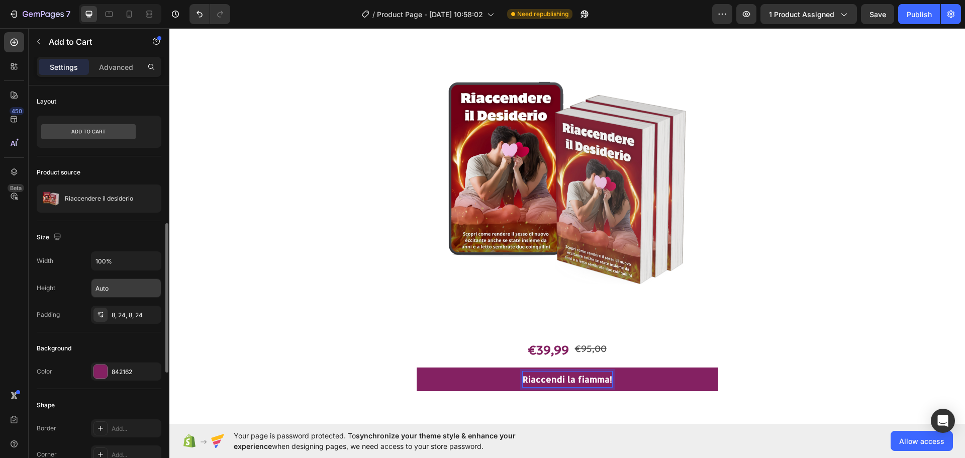
scroll to position [100, 0]
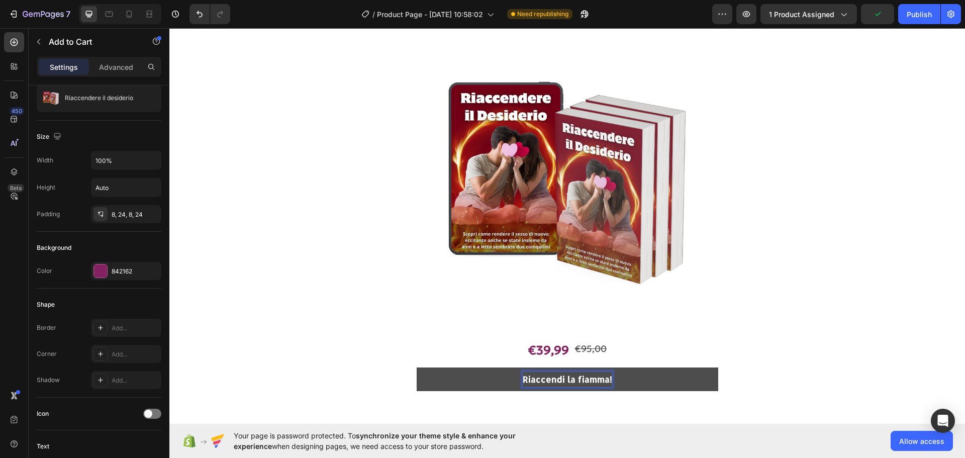
click at [559, 378] on p "Riaccendi la fiamma!" at bounding box center [567, 379] width 89 height 16
click at [548, 379] on p "Riaccendi la fiamma!" at bounding box center [567, 379] width 89 height 16
click at [535, 378] on p "Riaccendi la fiamma!" at bounding box center [567, 379] width 89 height 16
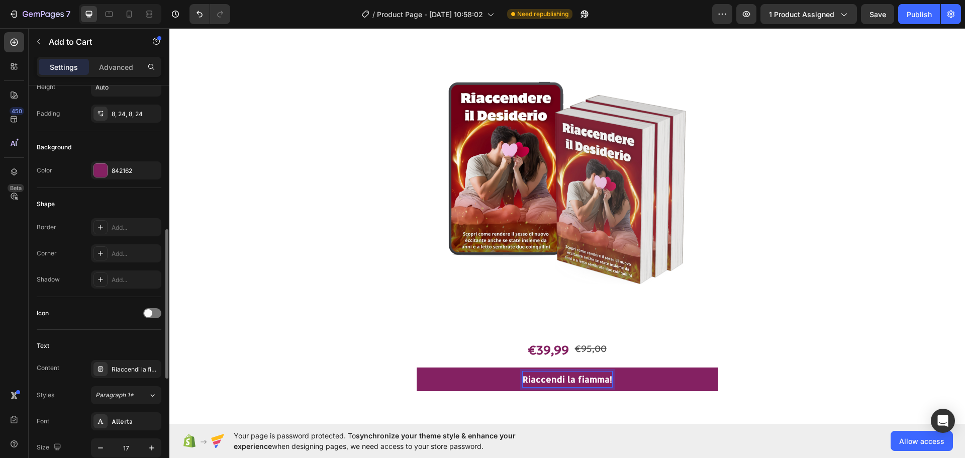
scroll to position [251, 0]
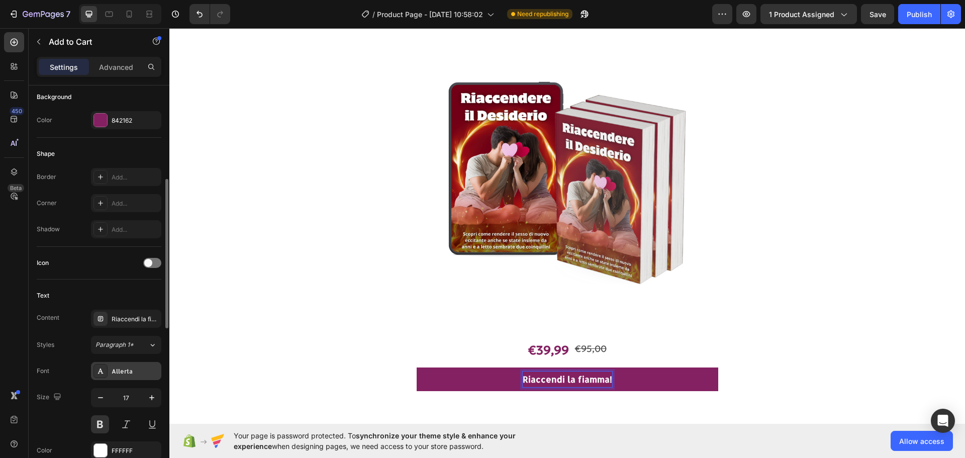
click at [134, 367] on div "Allerta" at bounding box center [135, 371] width 47 height 9
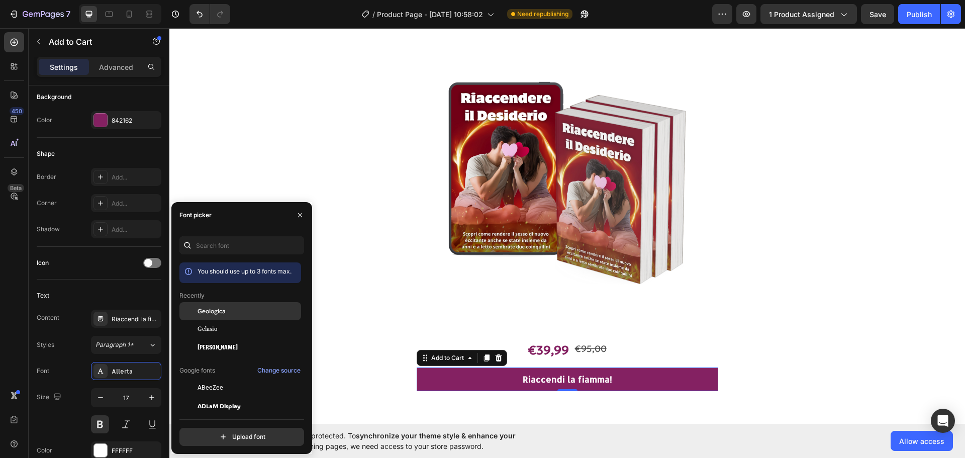
click at [220, 313] on span "Geologica" at bounding box center [211, 311] width 28 height 9
drag, startPoint x: 925, startPoint y: 309, endPoint x: 904, endPoint y: 310, distance: 20.6
click at [925, 309] on section "Product Images €39,99 Product Price Product Price €95,00 Product Price Product …" at bounding box center [567, 211] width 732 height 391
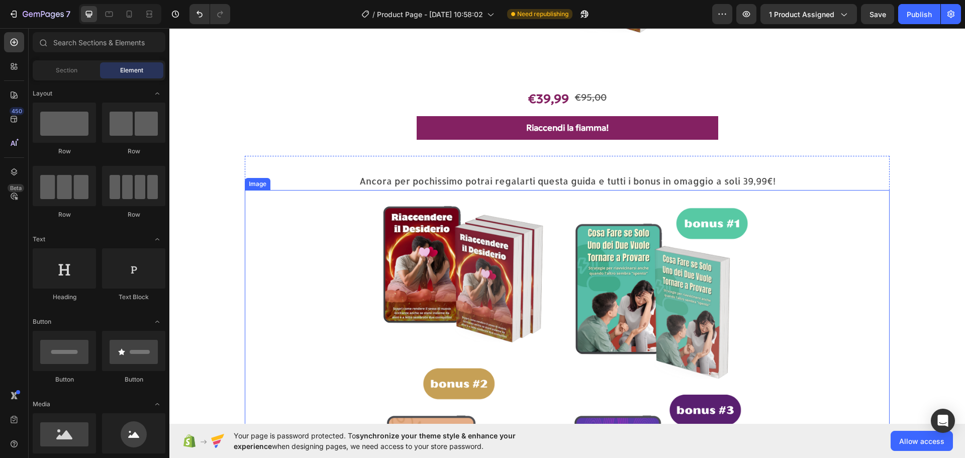
scroll to position [553, 0]
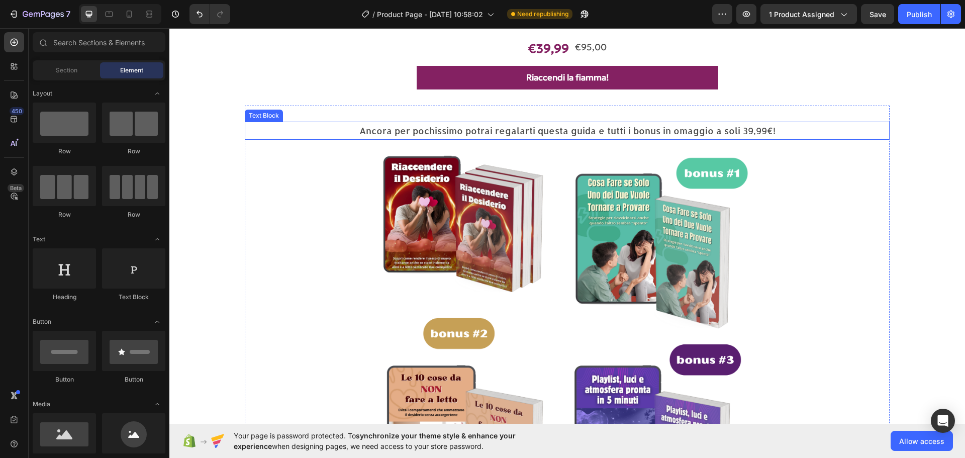
click at [524, 127] on p "Ancora per pochissimo potrai regalarti questa guida e tutti i bonus in omaggio …" at bounding box center [567, 131] width 642 height 16
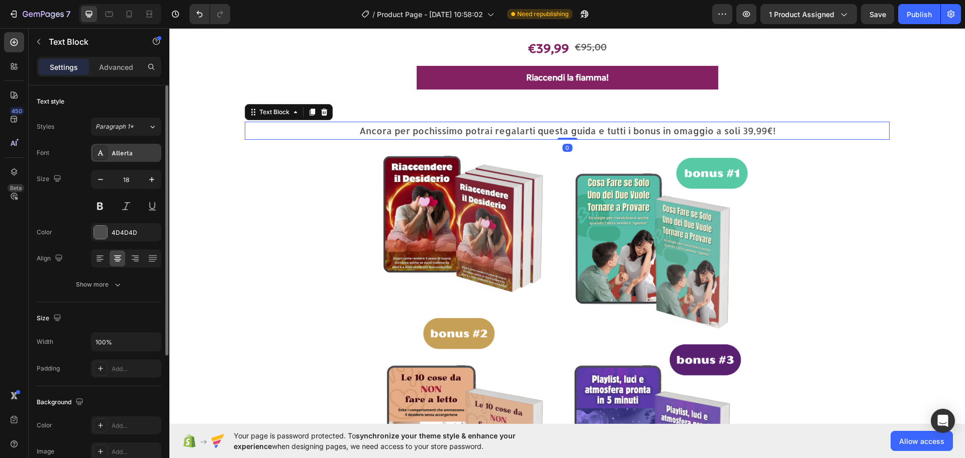
click at [120, 151] on div "Allerta" at bounding box center [135, 153] width 47 height 9
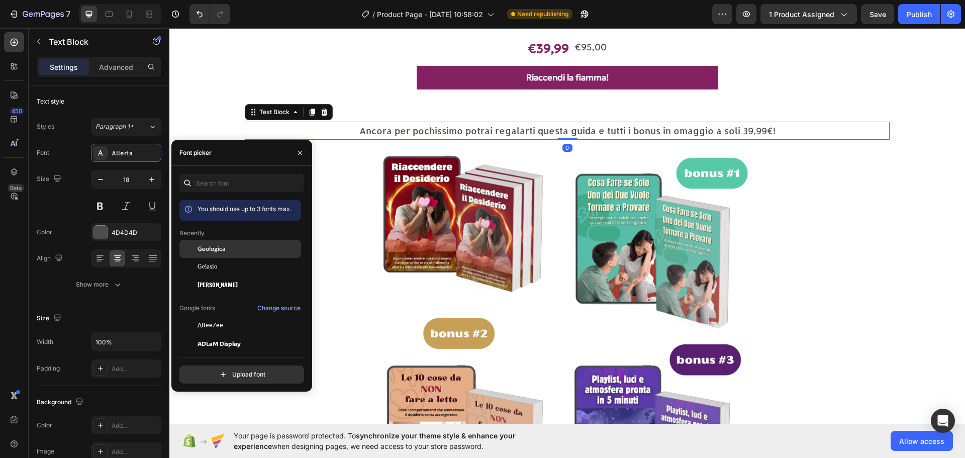
click at [234, 246] on div "Geologica" at bounding box center [248, 248] width 102 height 9
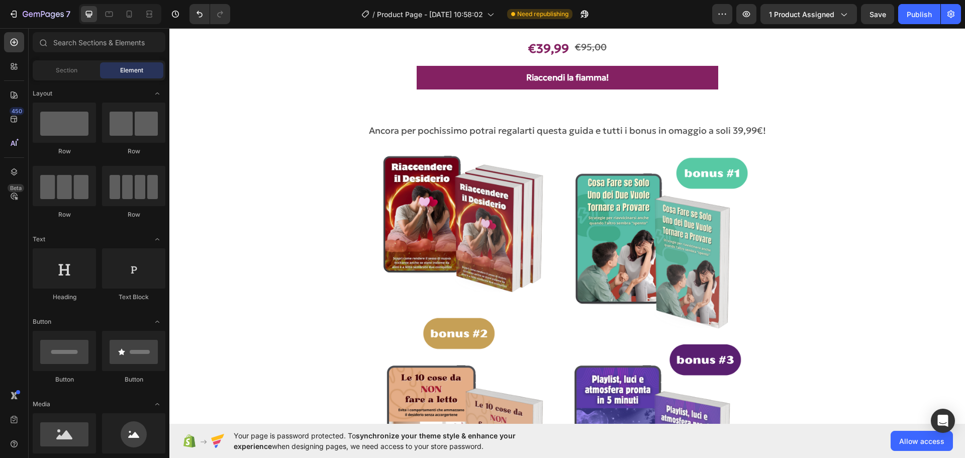
click at [919, 168] on section "Ancora per pochissimo potrai regalarti questa guida e tutti i bonus in omaggio …" at bounding box center [567, 352] width 732 height 493
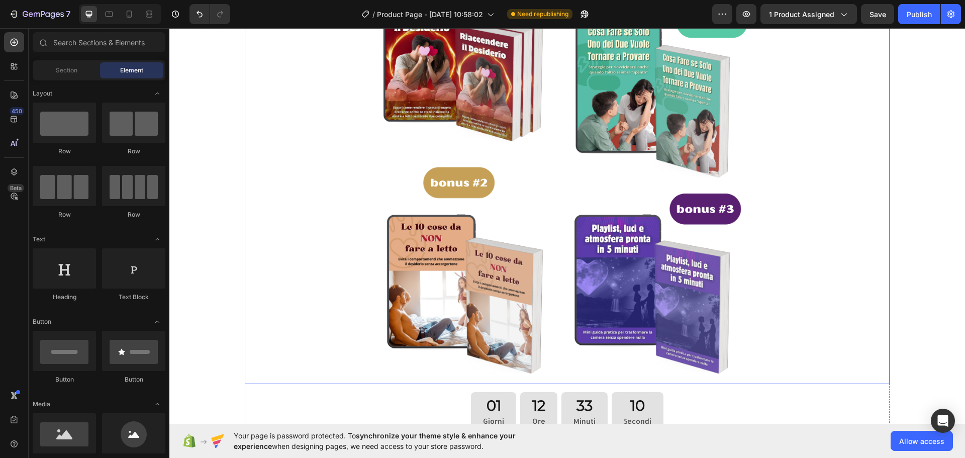
scroll to position [904, 0]
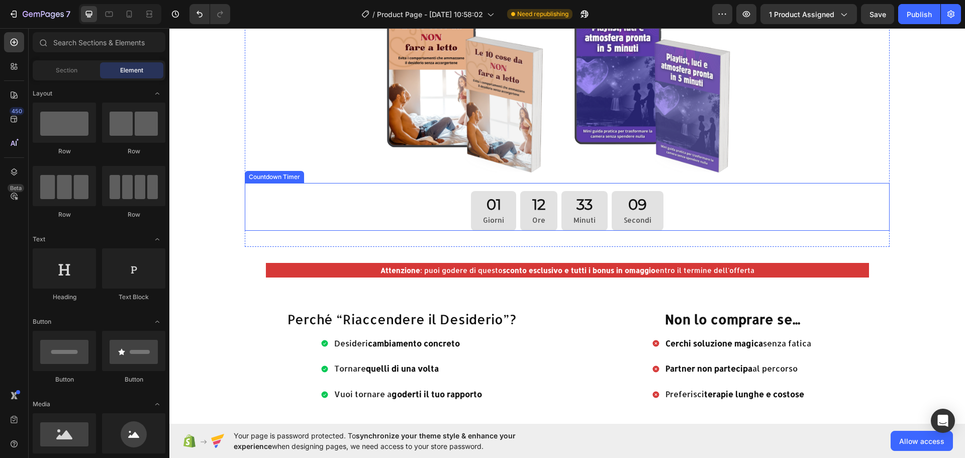
click at [427, 200] on div "01 Giorni 12 Ore 33 Minuti 09 Secondi" at bounding box center [567, 211] width 644 height 40
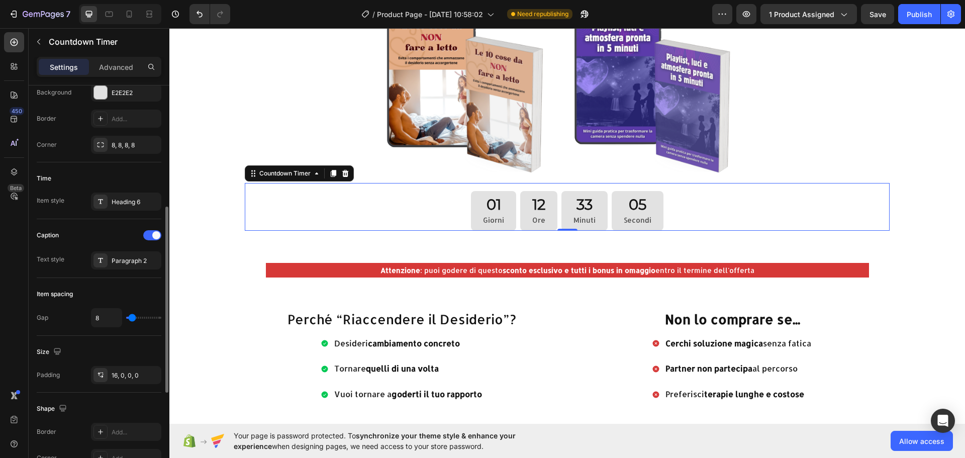
scroll to position [161, 0]
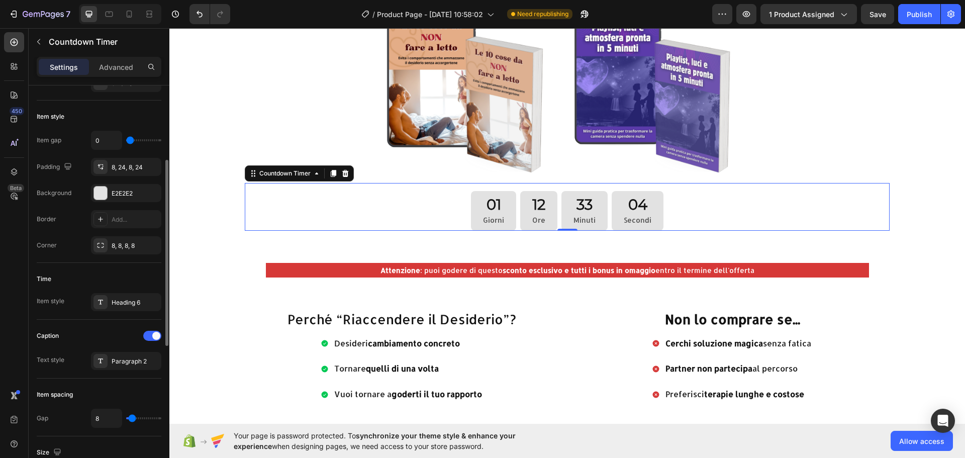
click at [493, 205] on div "01" at bounding box center [493, 204] width 21 height 19
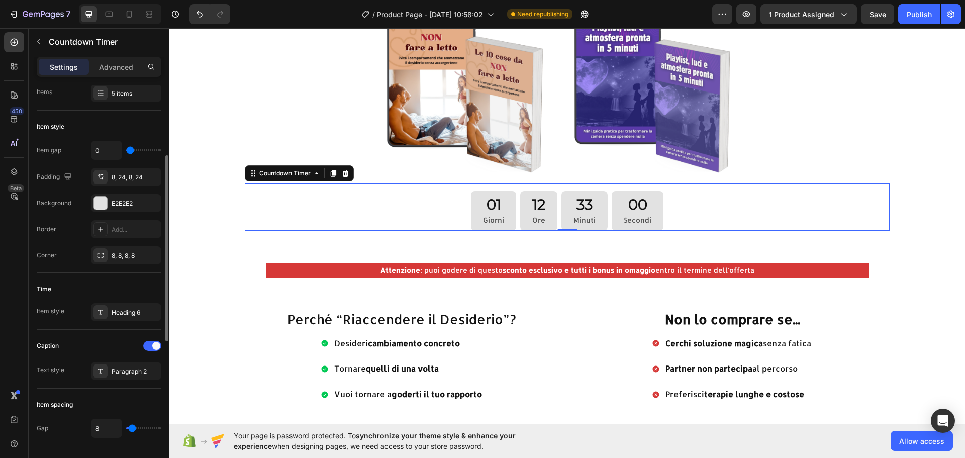
scroll to position [251, 0]
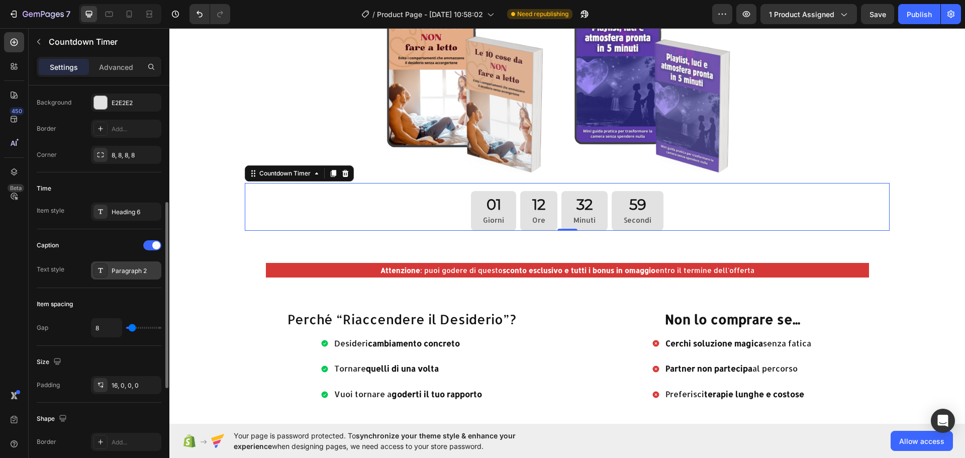
click at [131, 266] on div "Paragraph 2" at bounding box center [135, 270] width 47 height 9
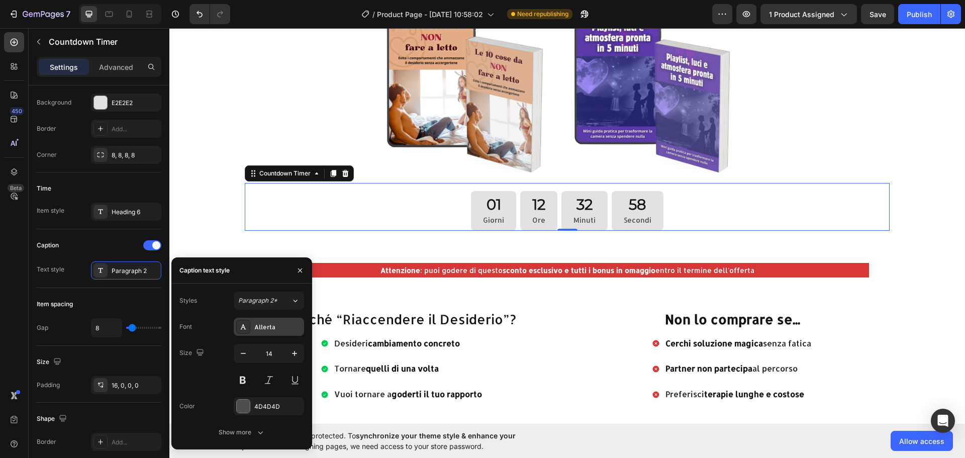
click at [274, 332] on div "Allerta" at bounding box center [269, 327] width 70 height 18
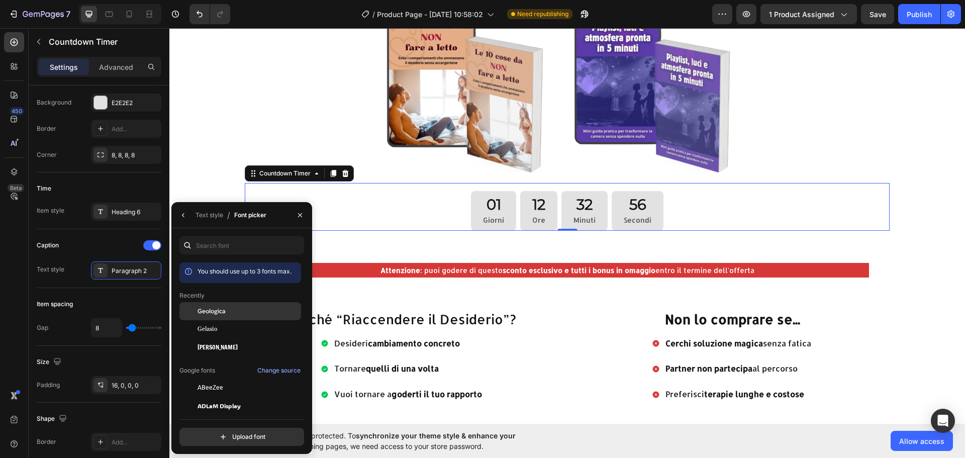
click at [228, 378] on div "Geologica" at bounding box center [240, 387] width 122 height 18
drag, startPoint x: 181, startPoint y: 210, endPoint x: 52, endPoint y: 228, distance: 130.5
click at [181, 210] on button "button" at bounding box center [183, 215] width 16 height 16
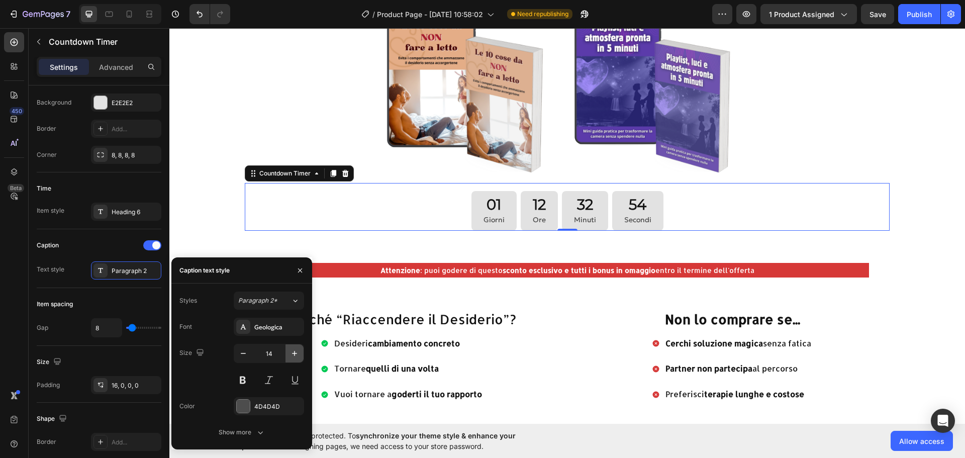
click at [290, 352] on icon "button" at bounding box center [294, 353] width 10 height 10
type input "15"
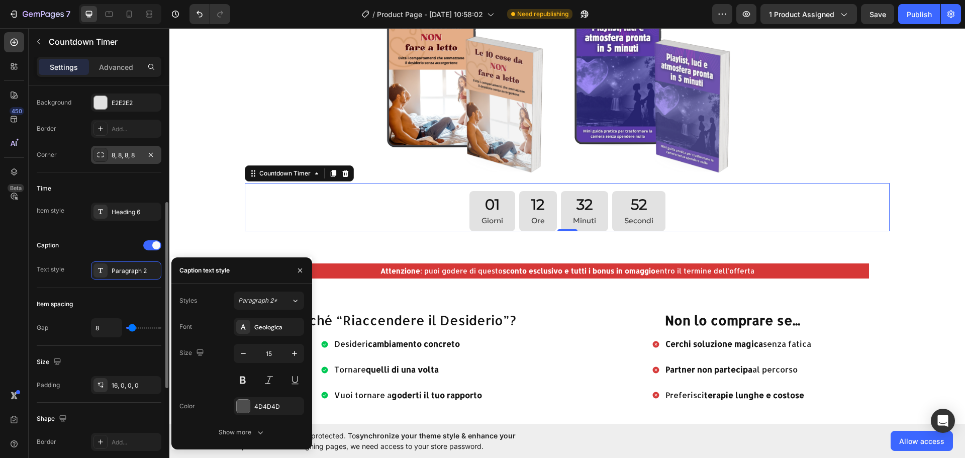
scroll to position [151, 0]
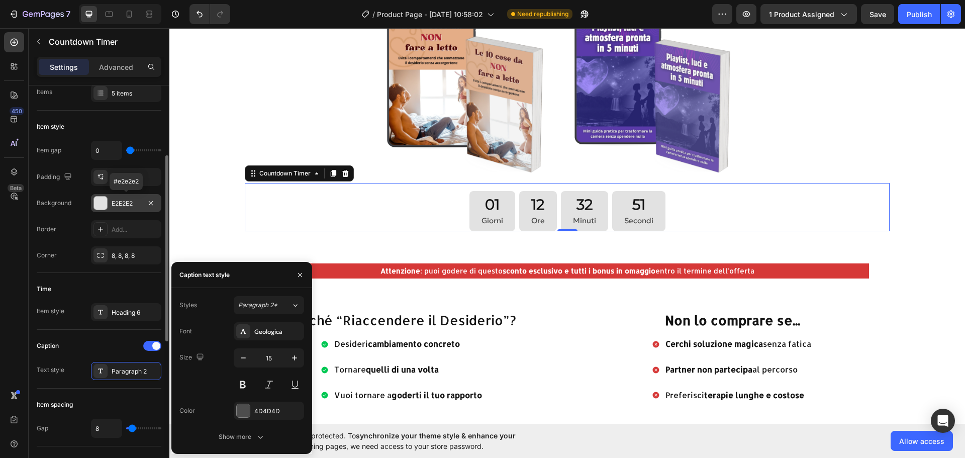
click at [124, 201] on div "E2E2E2" at bounding box center [126, 203] width 29 height 9
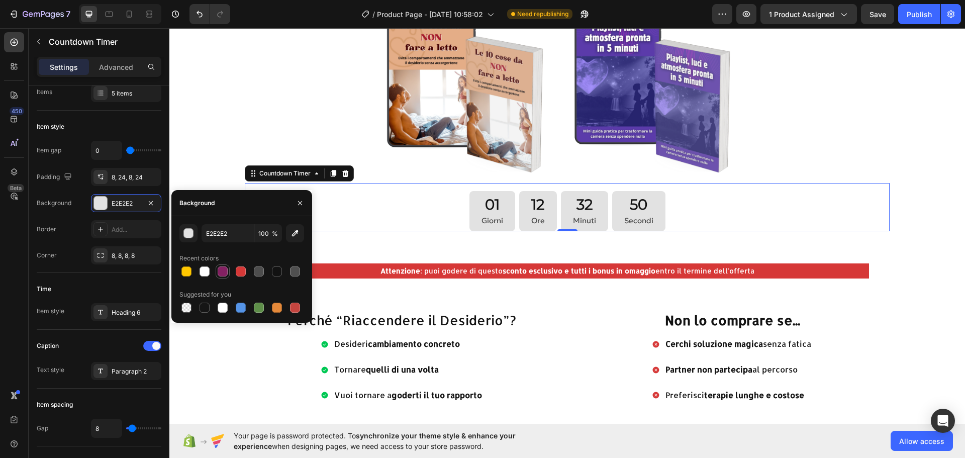
click at [225, 266] on div at bounding box center [223, 271] width 12 height 12
type input "842162"
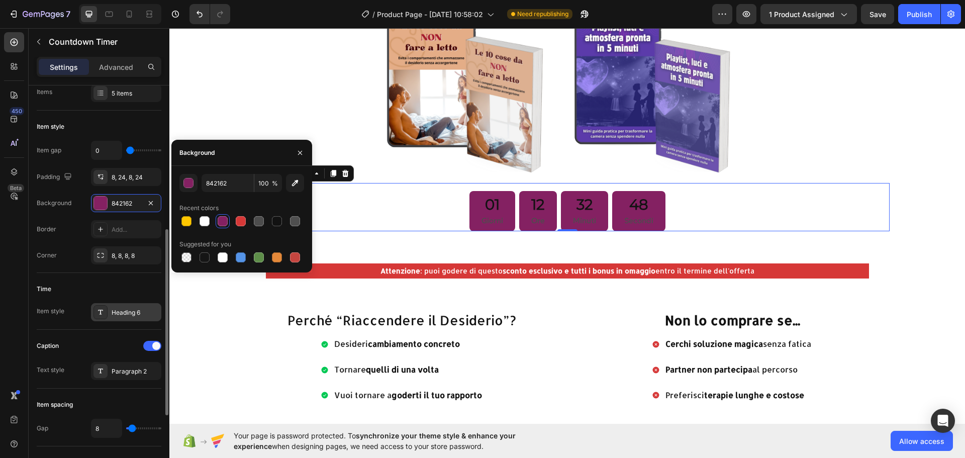
scroll to position [201, 0]
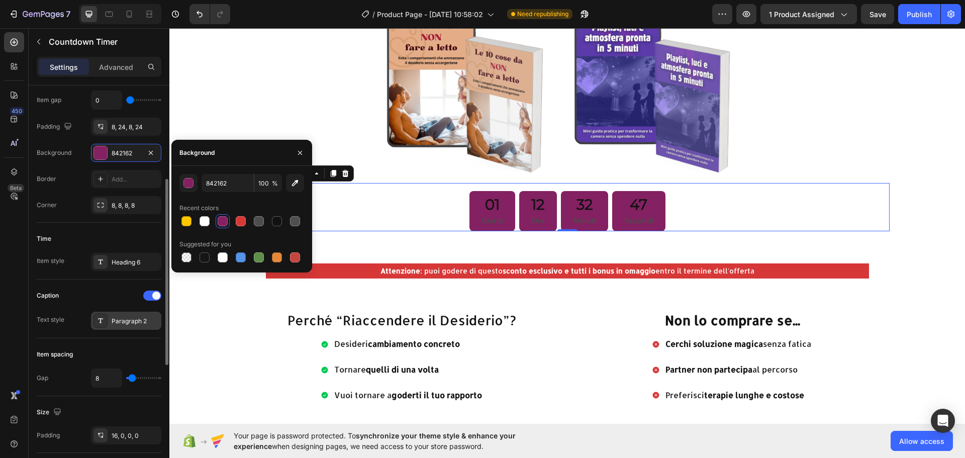
click at [123, 317] on div "Paragraph 2" at bounding box center [135, 321] width 47 height 9
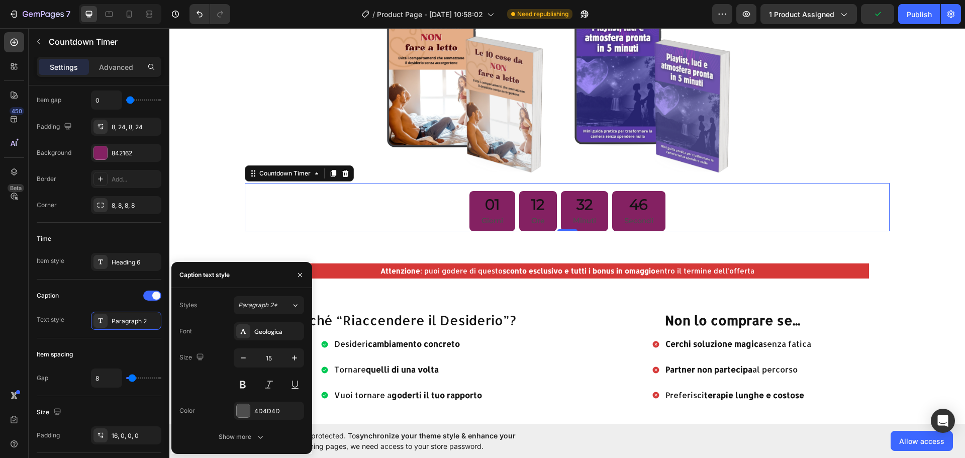
click at [263, 400] on div "Font Geologica Size 15 Color 4D4D4D Show more" at bounding box center [241, 384] width 125 height 124
click at [261, 401] on div "Font Geologica Size 15 Color 4D4D4D Show more" at bounding box center [241, 384] width 125 height 124
click at [261, 408] on div "4D4D4D" at bounding box center [268, 411] width 29 height 9
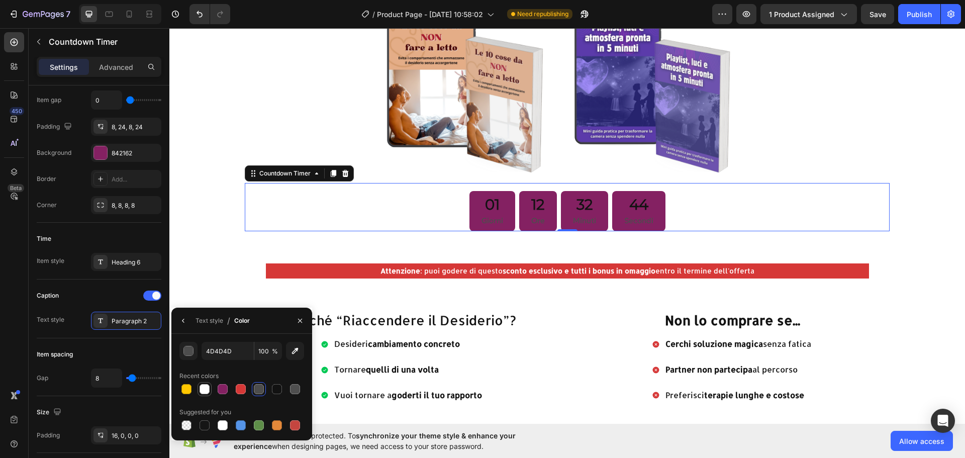
click at [206, 389] on div at bounding box center [204, 389] width 10 height 10
type input "FFFFFF"
click at [115, 256] on div "Heading 6" at bounding box center [126, 262] width 70 height 18
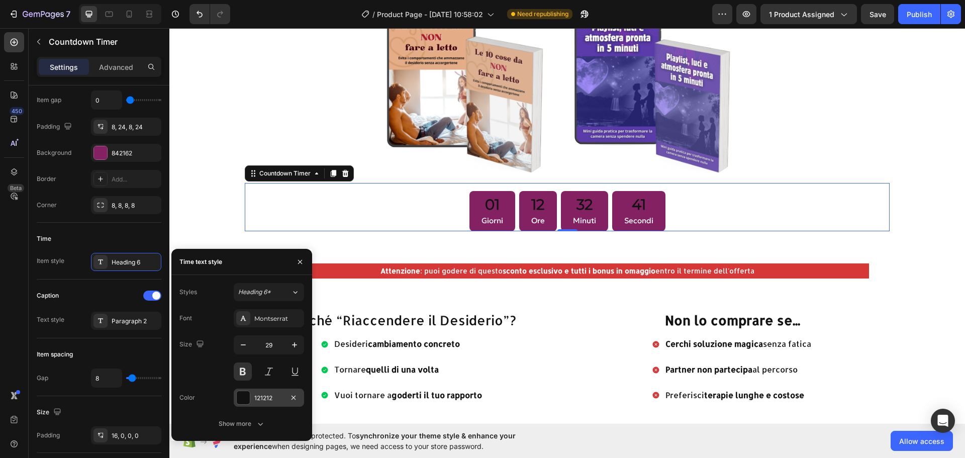
click at [245, 398] on div at bounding box center [243, 397] width 13 height 13
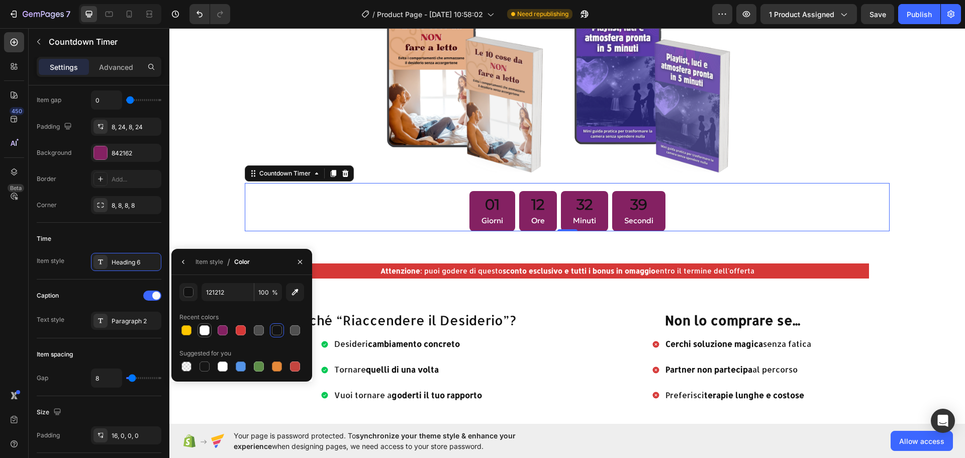
click at [205, 331] on div at bounding box center [204, 330] width 10 height 10
type input "FFFFFF"
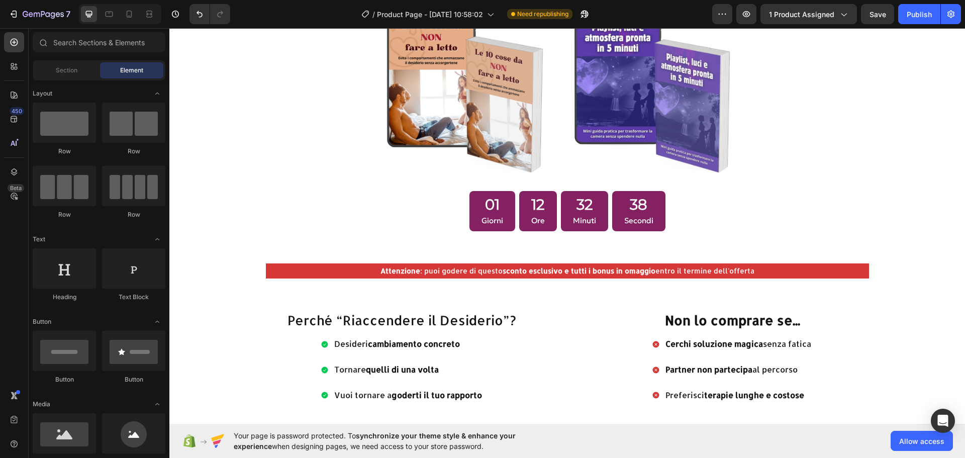
click at [920, 219] on section "Ancora per pochissimo potrai regalarti questa guida e tutti i bonus in omaggio …" at bounding box center [567, 0] width 732 height 493
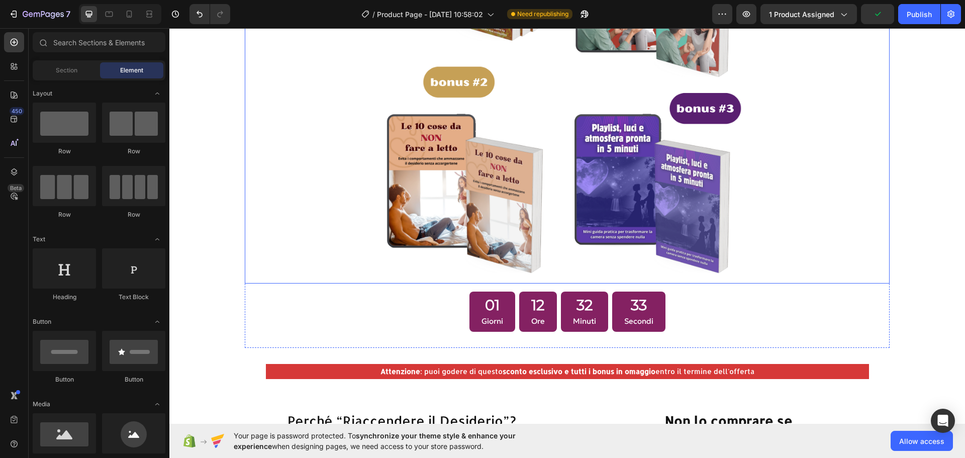
scroll to position [904, 0]
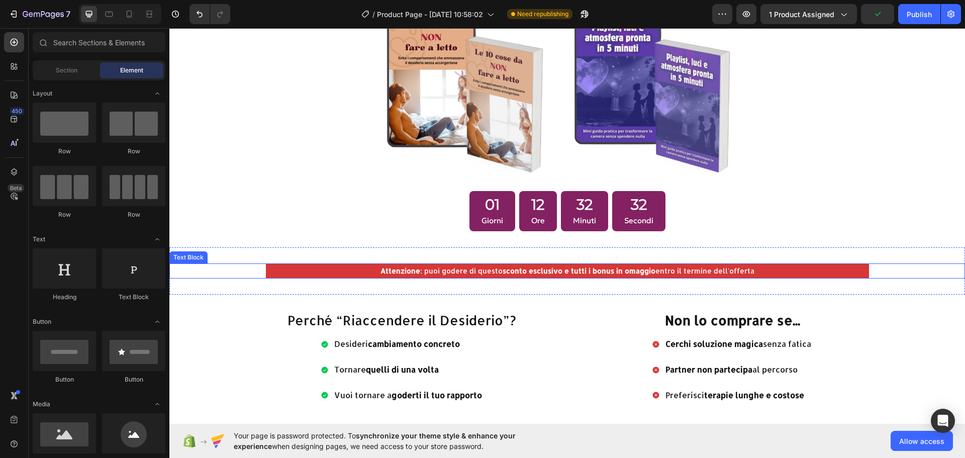
click at [323, 271] on p "Attenzione : puoi godere di questo sconto esclusivo e tutti i bonus in omaggio …" at bounding box center [567, 270] width 601 height 13
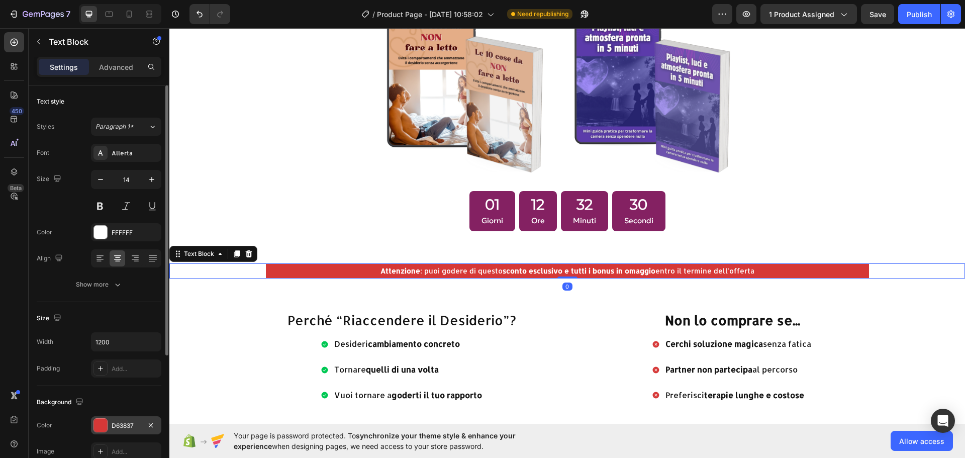
click at [126, 416] on div "D63837" at bounding box center [126, 425] width 70 height 18
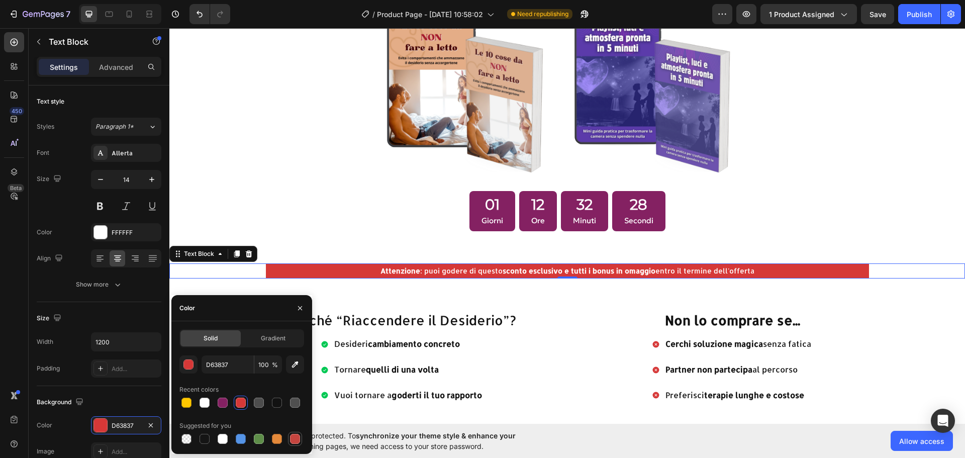
click at [291, 440] on div at bounding box center [295, 439] width 10 height 10
type input "C5453F"
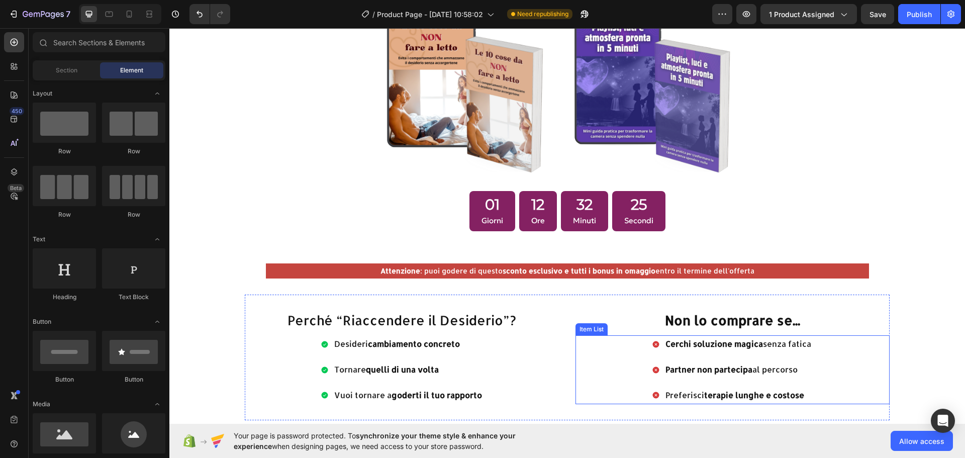
scroll to position [1005, 0]
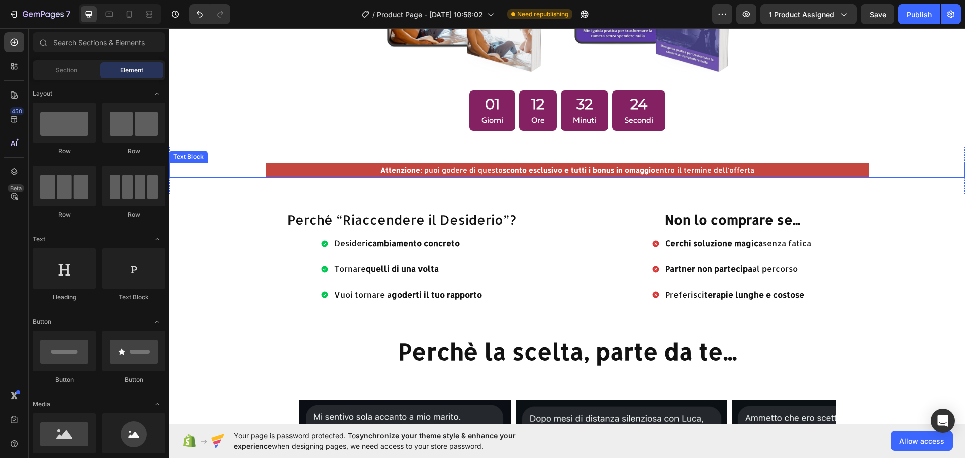
click at [439, 163] on div "Attenzione : puoi godere di questo sconto esclusivo e tutti i bonus in omaggio …" at bounding box center [567, 170] width 603 height 15
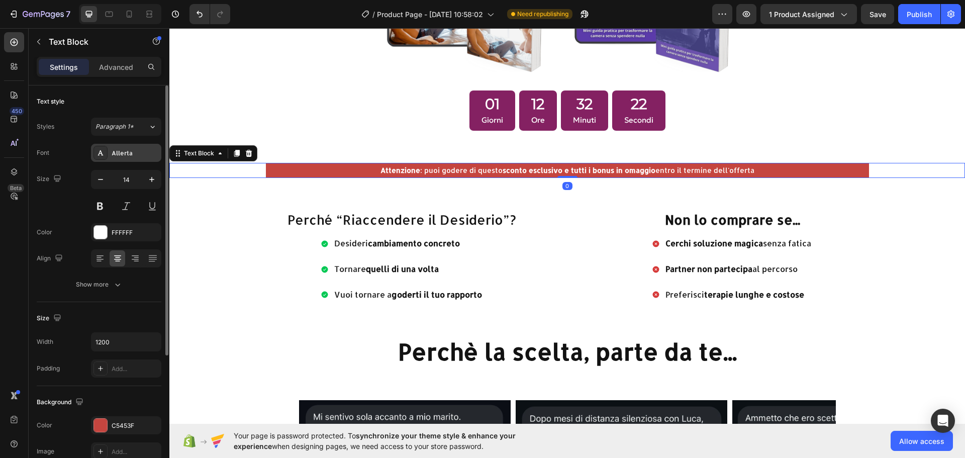
click at [128, 150] on div "Allerta" at bounding box center [135, 153] width 47 height 9
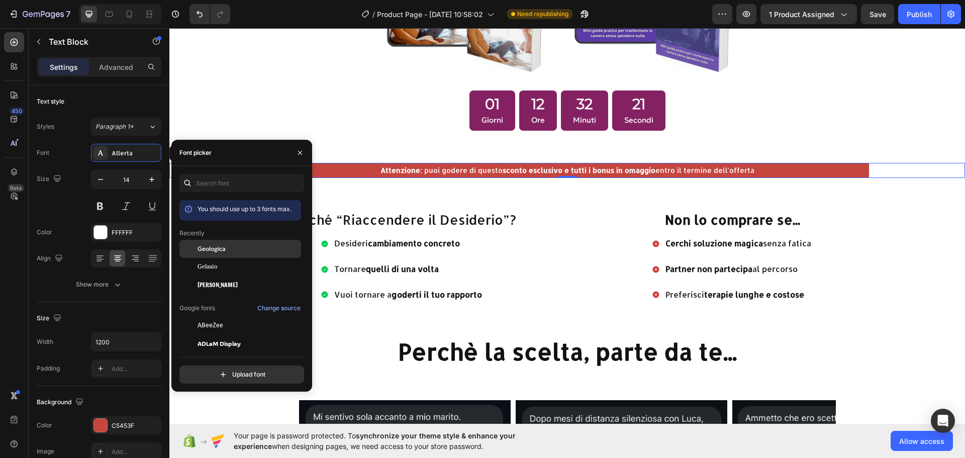
click at [213, 247] on span "Geologica" at bounding box center [211, 248] width 28 height 9
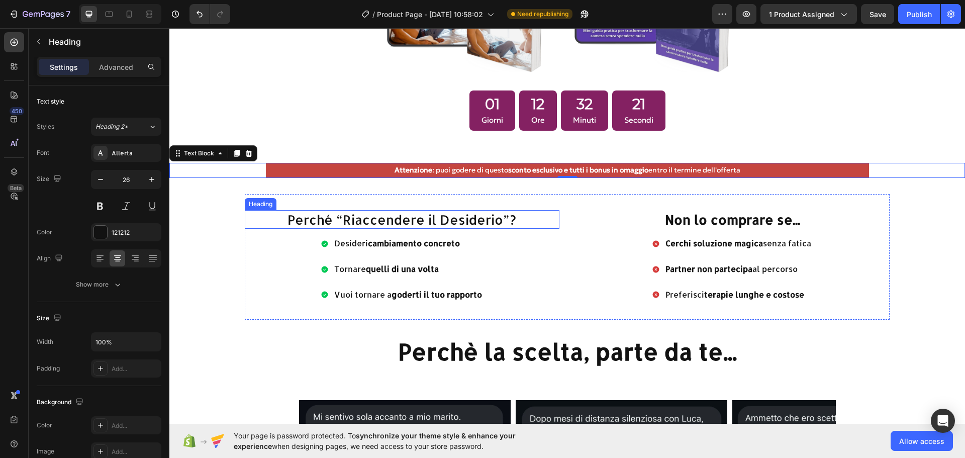
click at [378, 210] on h2 "Perché “Riaccendere il Desiderio”?" at bounding box center [402, 219] width 314 height 19
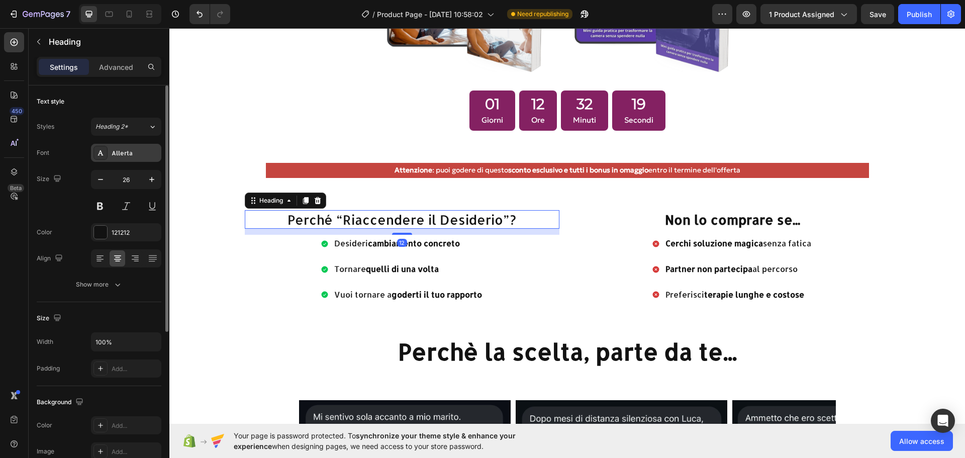
click at [125, 149] on div "Allerta" at bounding box center [135, 153] width 47 height 9
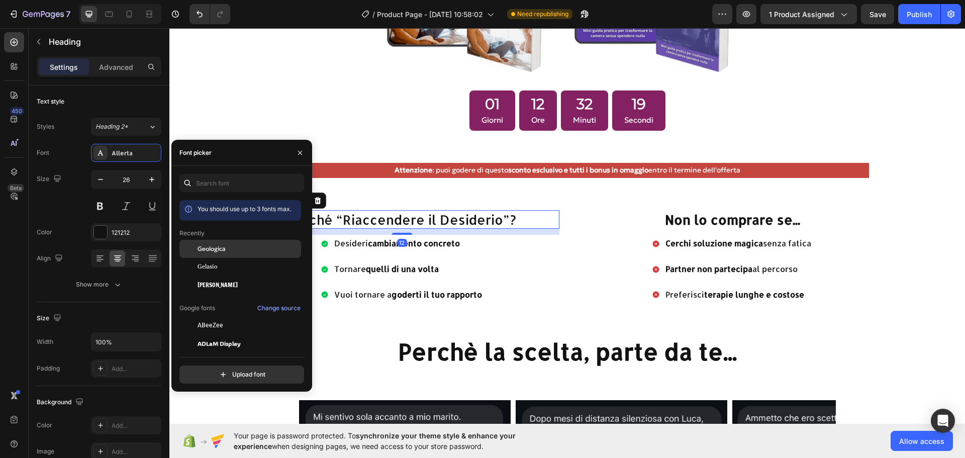
click at [226, 248] on span "Geologica" at bounding box center [211, 248] width 28 height 9
click at [728, 219] on h2 "Non lo comprare se..." at bounding box center [732, 219] width 314 height 19
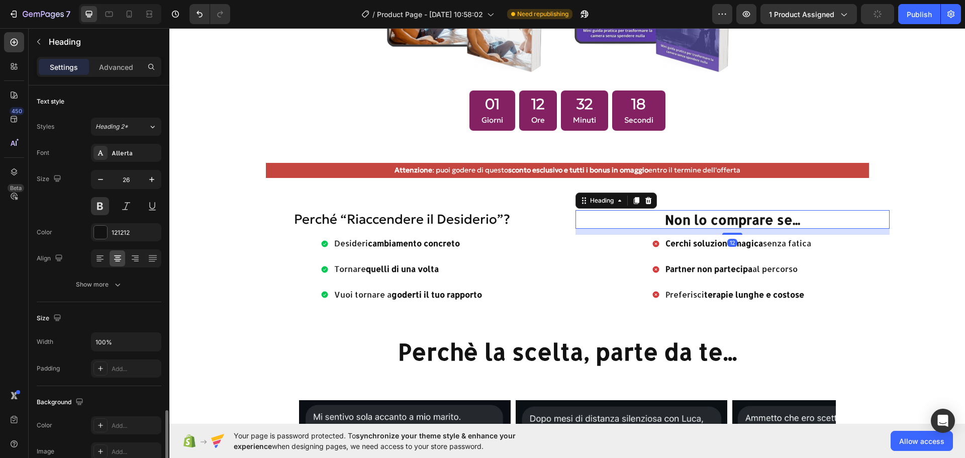
scroll to position [201, 0]
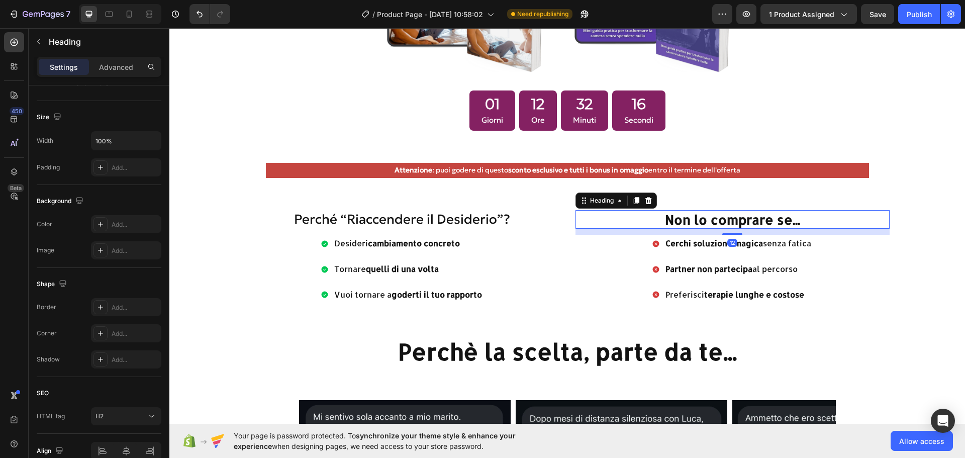
click at [689, 218] on h2 "Non lo comprare se..." at bounding box center [732, 219] width 314 height 19
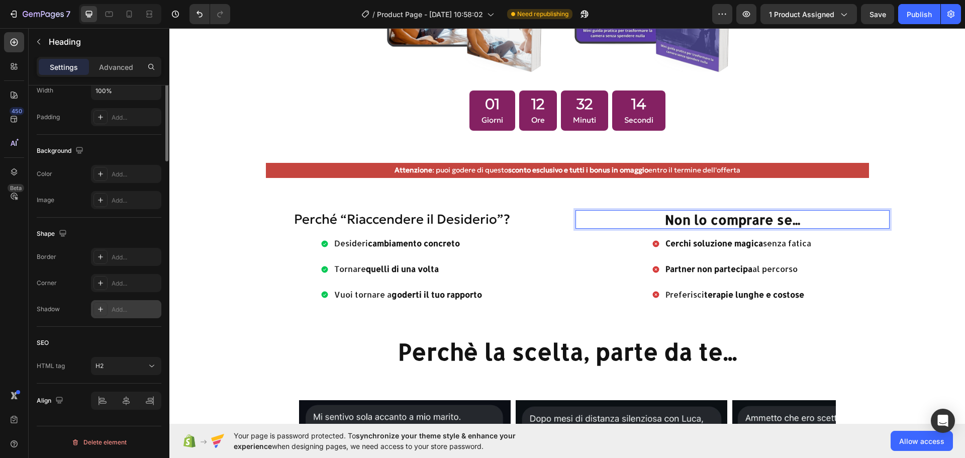
scroll to position [50, 0]
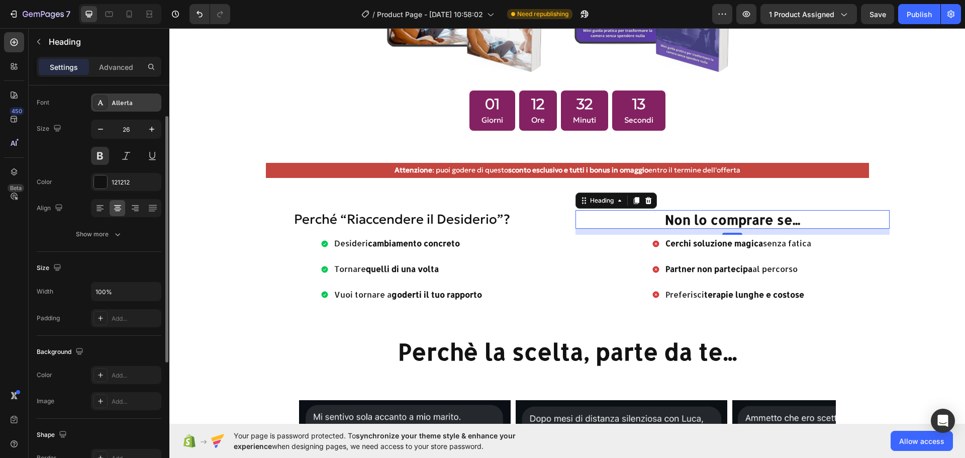
click at [132, 107] on div "Allerta" at bounding box center [135, 102] width 47 height 9
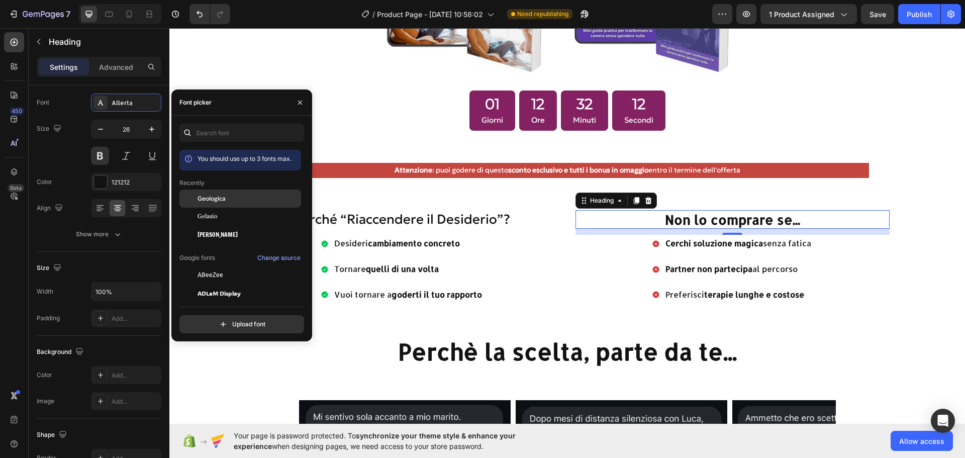
click at [220, 195] on span "Geologica" at bounding box center [211, 198] width 28 height 9
click at [413, 238] on strong "cambiamento concreto" at bounding box center [414, 243] width 92 height 11
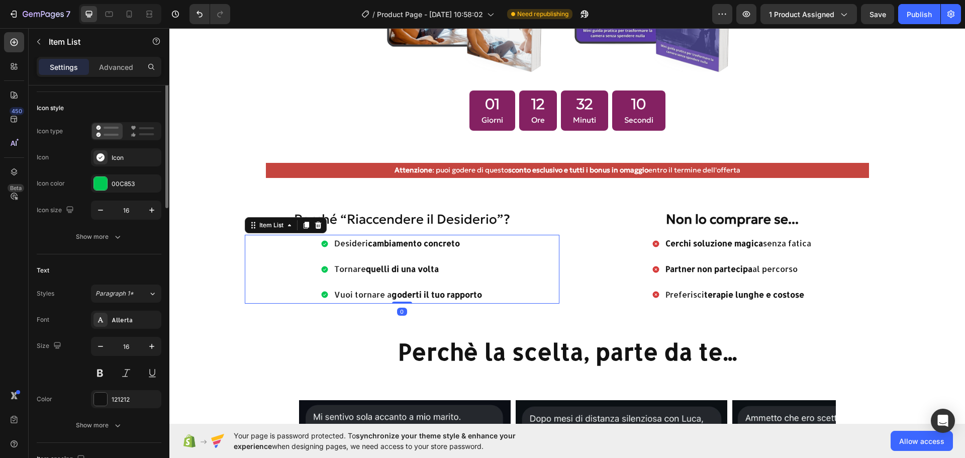
scroll to position [0, 0]
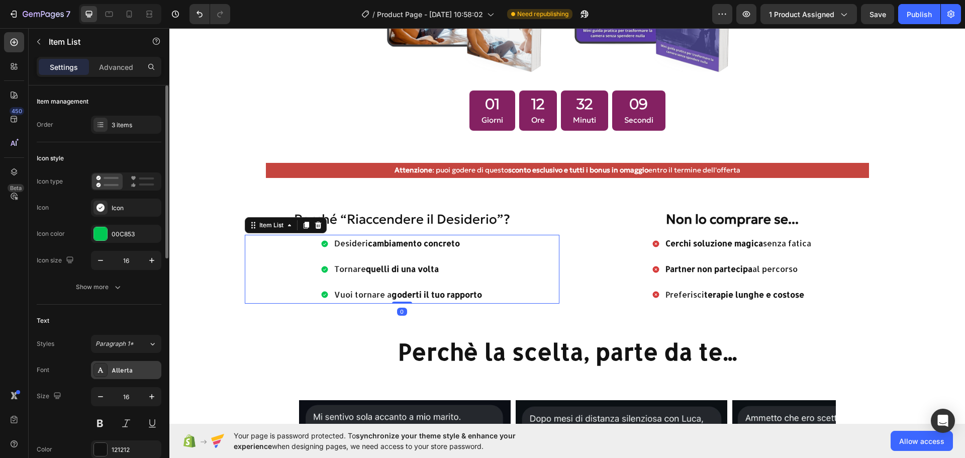
click at [132, 368] on div "Allerta" at bounding box center [135, 370] width 47 height 9
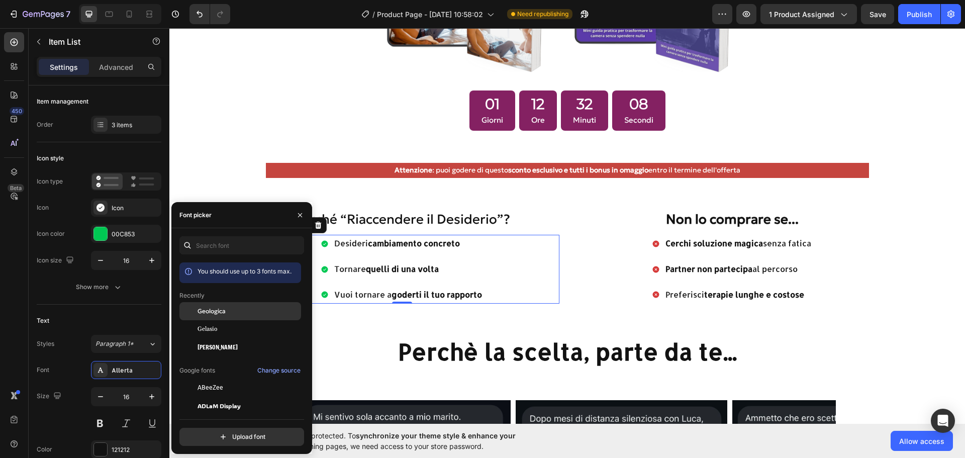
click at [219, 311] on span "Geologica" at bounding box center [211, 311] width 28 height 9
click at [423, 267] on strong "quelli di una volta" at bounding box center [399, 269] width 67 height 10
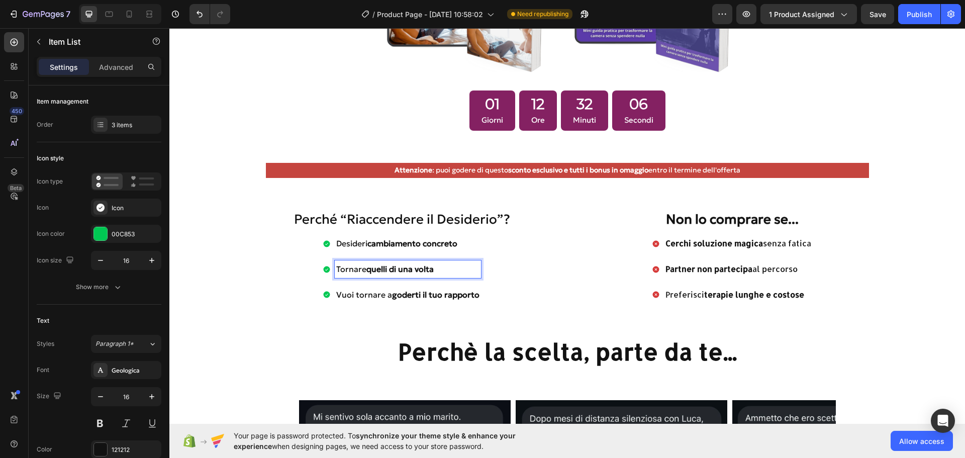
click at [370, 293] on p "Vuoi tornare a goderti il tuo rapporto" at bounding box center [407, 294] width 143 height 15
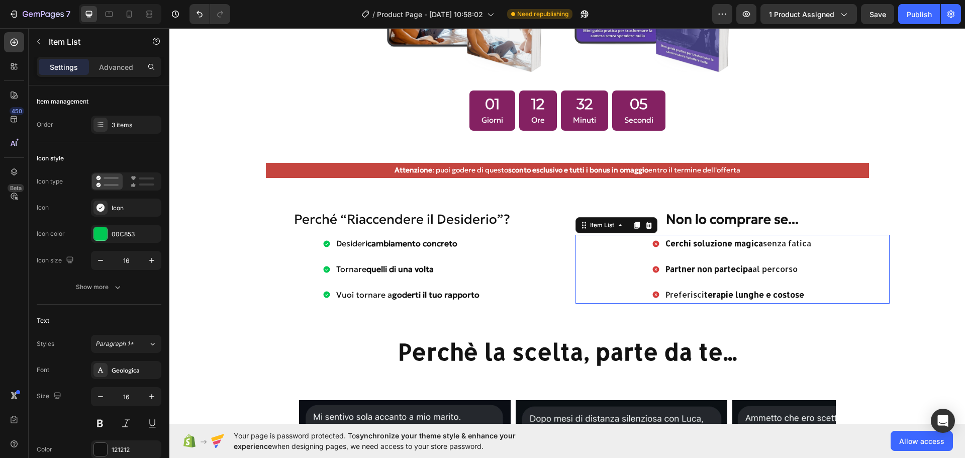
click at [635, 237] on div "Cerchi soluzione magica senza fatica Partner non partecipa al percorso Preferis…" at bounding box center [732, 269] width 314 height 68
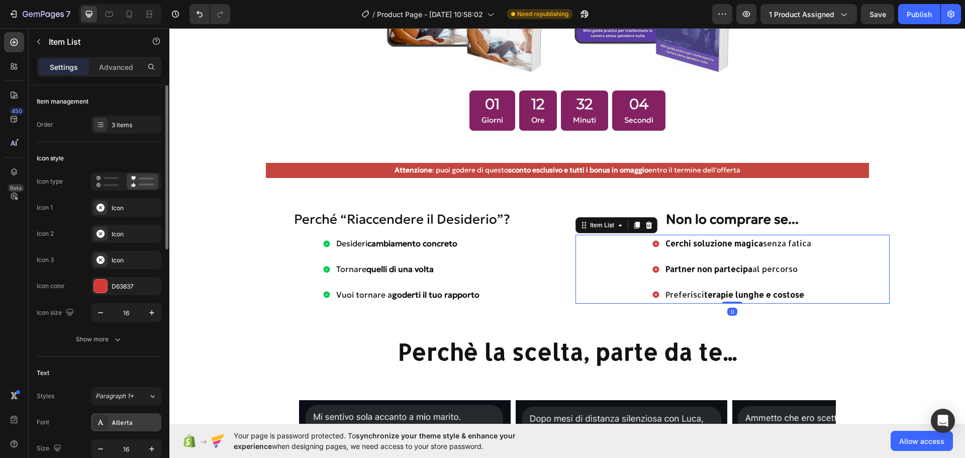
click at [122, 416] on div "Allerta" at bounding box center [126, 422] width 70 height 18
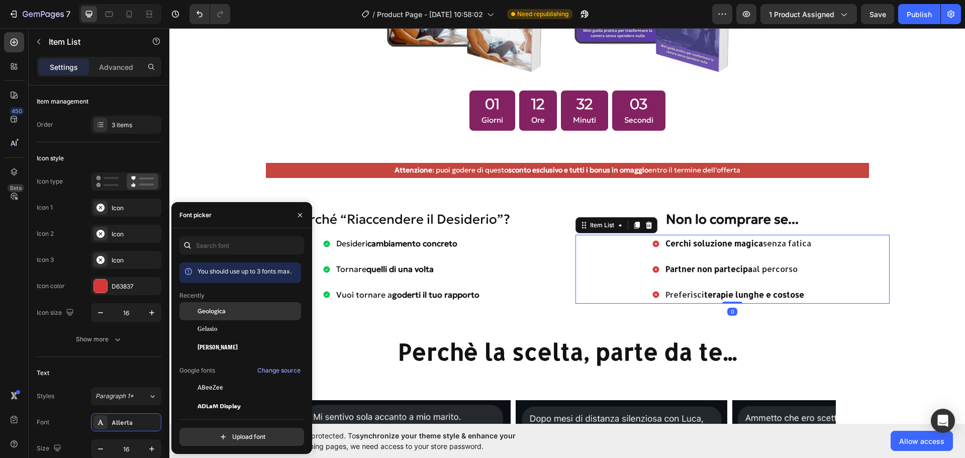
click at [212, 308] on span "Geologica" at bounding box center [211, 311] width 28 height 9
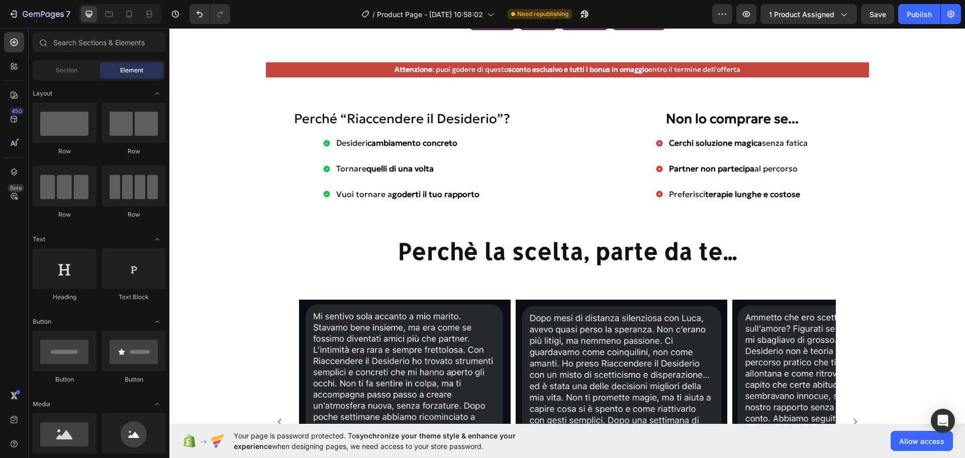
scroll to position [1256, 0]
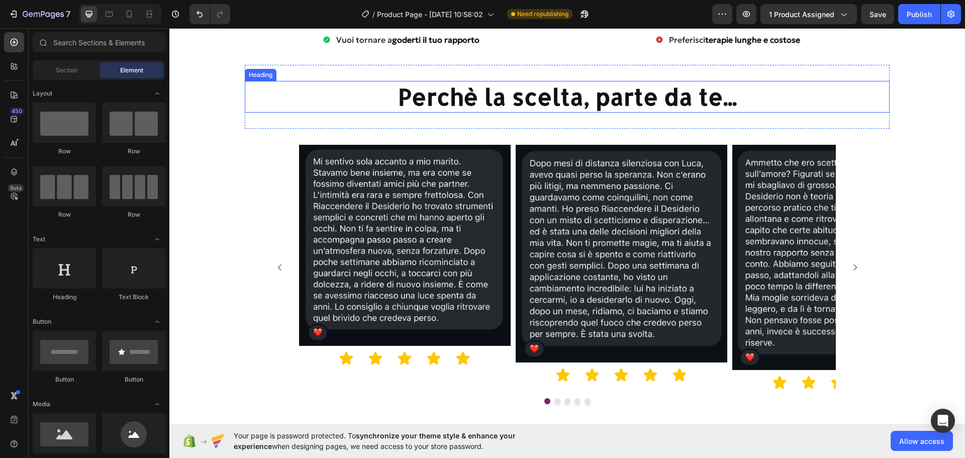
drag, startPoint x: 492, startPoint y: 84, endPoint x: 489, endPoint y: 94, distance: 10.8
click at [492, 84] on h2 "Perchè la scelta, parte da te..." at bounding box center [567, 97] width 644 height 32
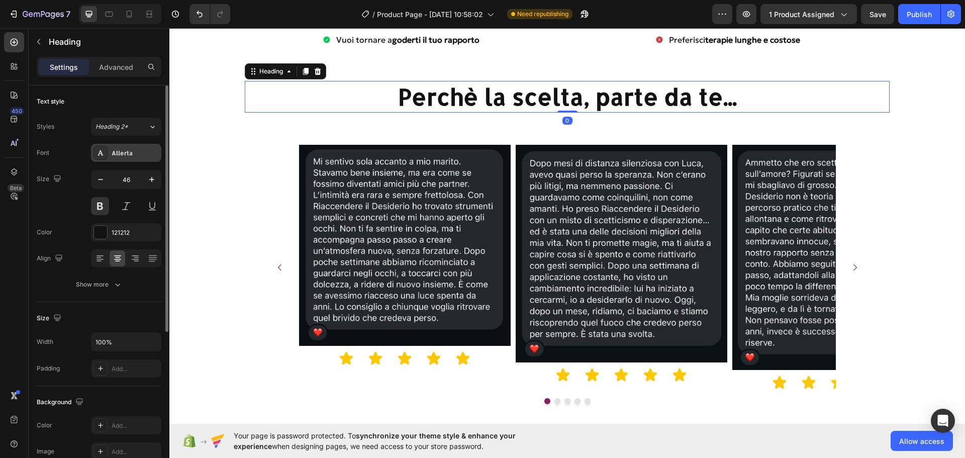
click at [139, 156] on div "Allerta" at bounding box center [135, 153] width 47 height 9
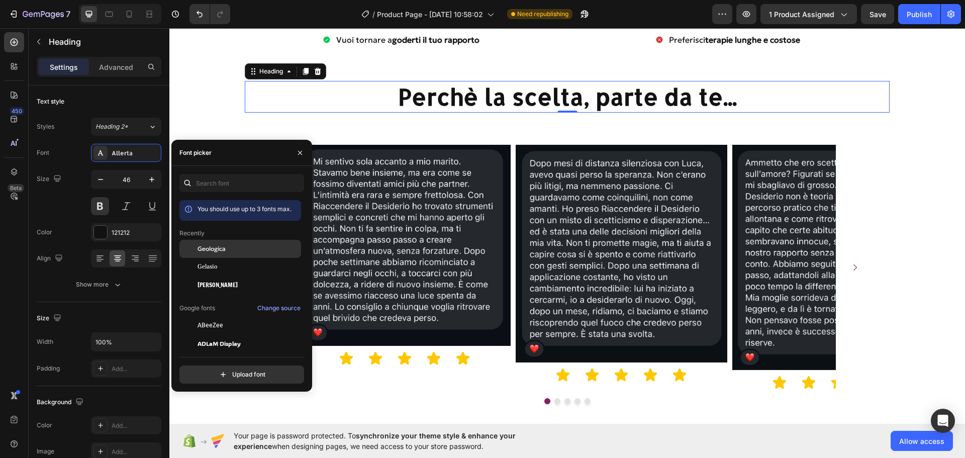
click at [227, 246] on div "Geologica" at bounding box center [248, 248] width 102 height 9
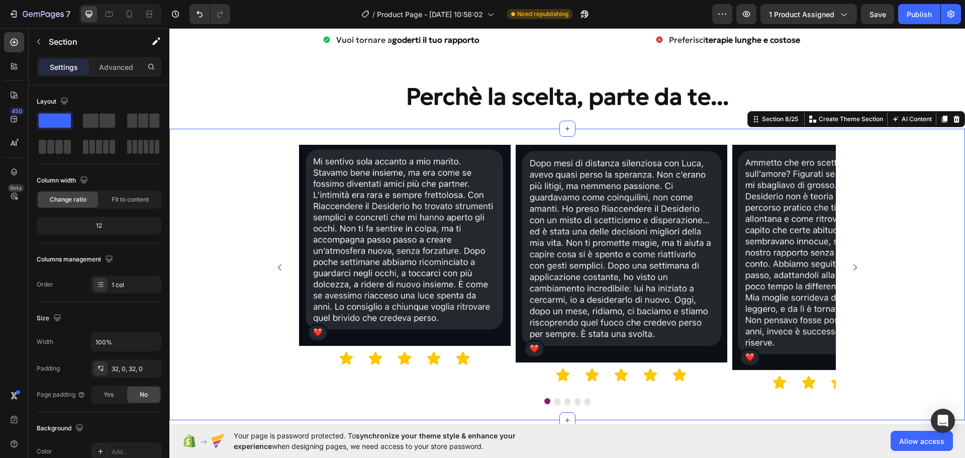
click at [901, 198] on div "Image Icon Icon Icon Icon Icon Icon List Image Icon Icon Icon Icon Icon Icon Li…" at bounding box center [566, 274] width 795 height 259
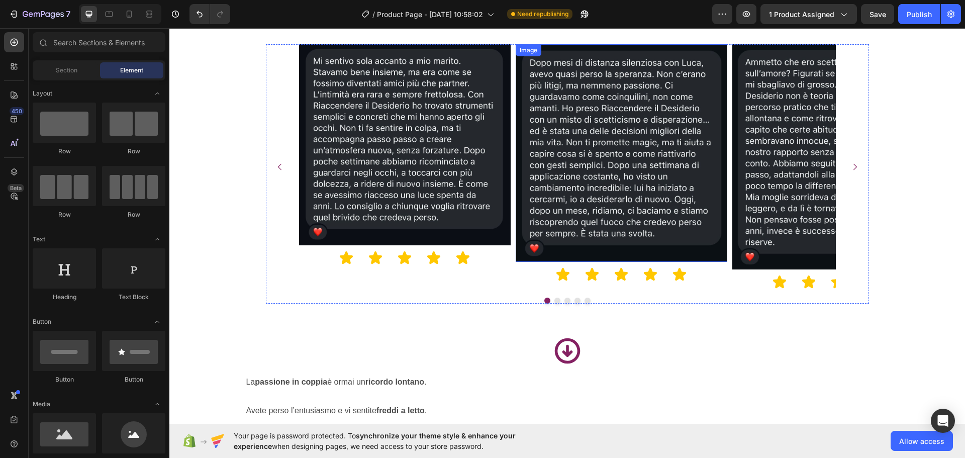
scroll to position [1507, 0]
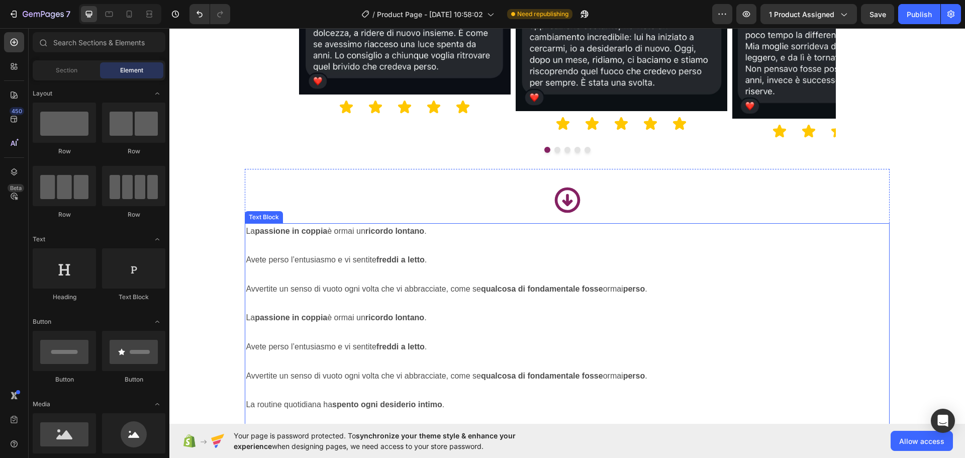
click at [474, 241] on p at bounding box center [567, 245] width 642 height 15
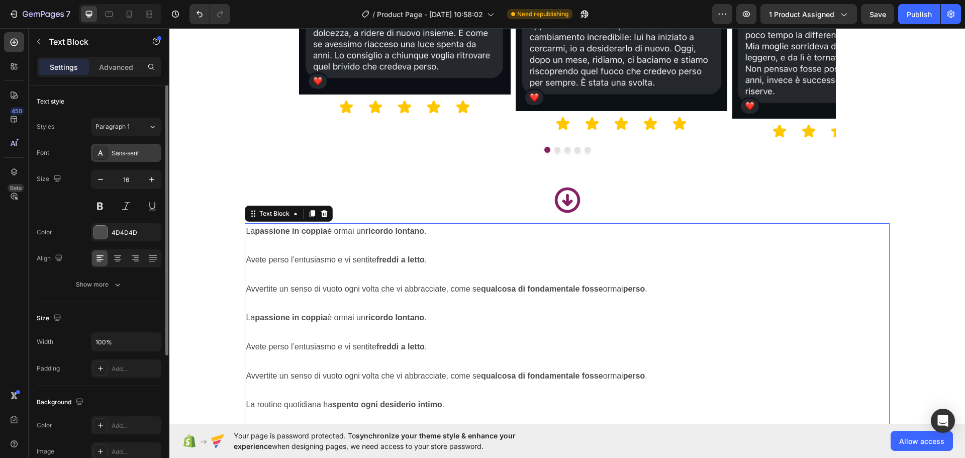
click at [121, 157] on div "Sans-serif" at bounding box center [135, 153] width 47 height 9
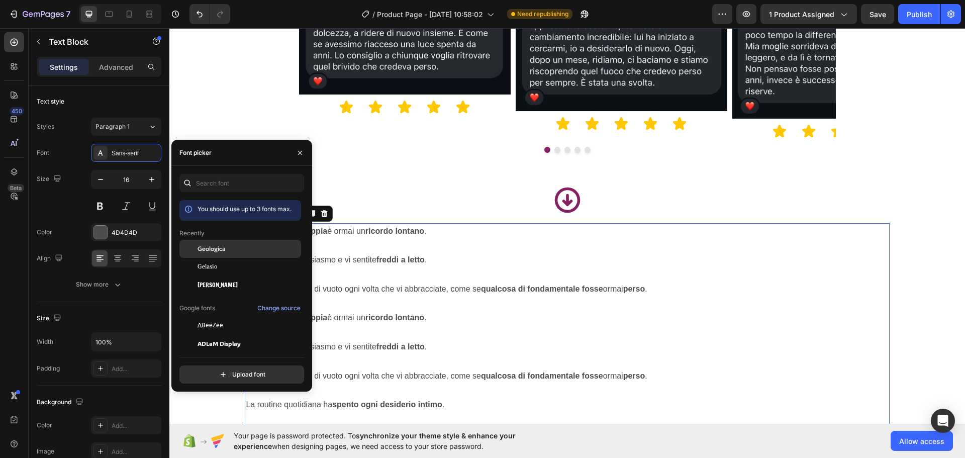
click at [215, 248] on span "Geologica" at bounding box center [211, 248] width 28 height 9
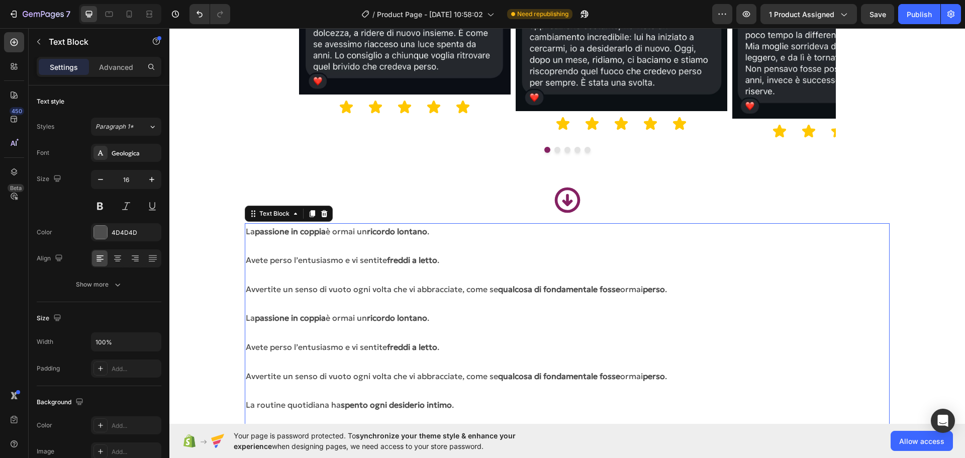
click at [742, 251] on p "Rich Text Editor. Editing area: main" at bounding box center [567, 245] width 642 height 15
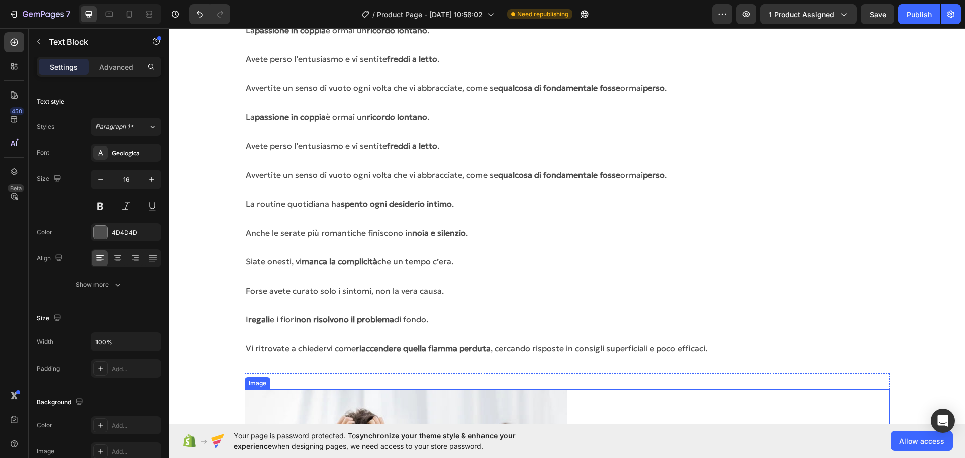
scroll to position [1558, 0]
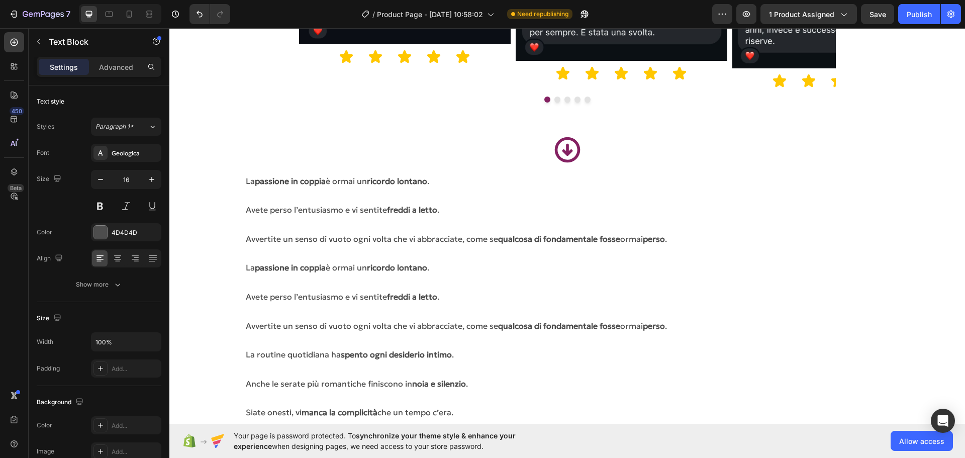
click at [310, 192] on p "Rich Text Editor. Editing area: main" at bounding box center [567, 195] width 642 height 15
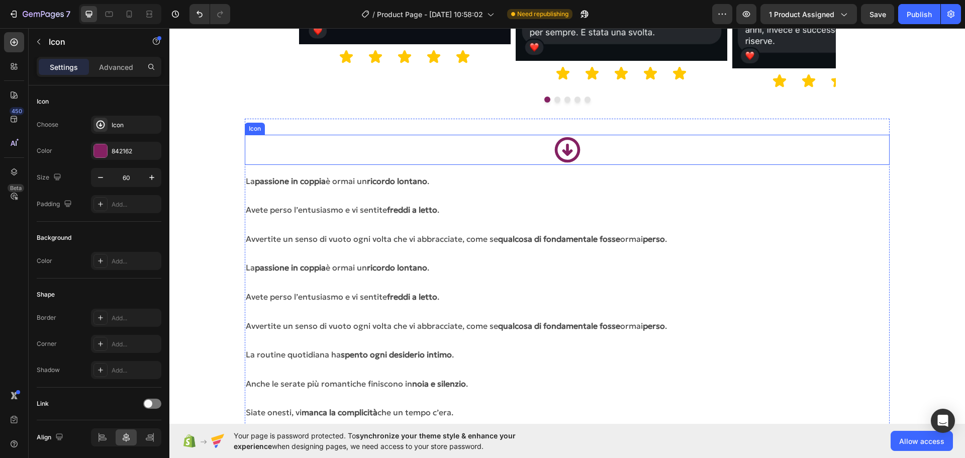
click at [270, 164] on div "Icon" at bounding box center [567, 150] width 644 height 30
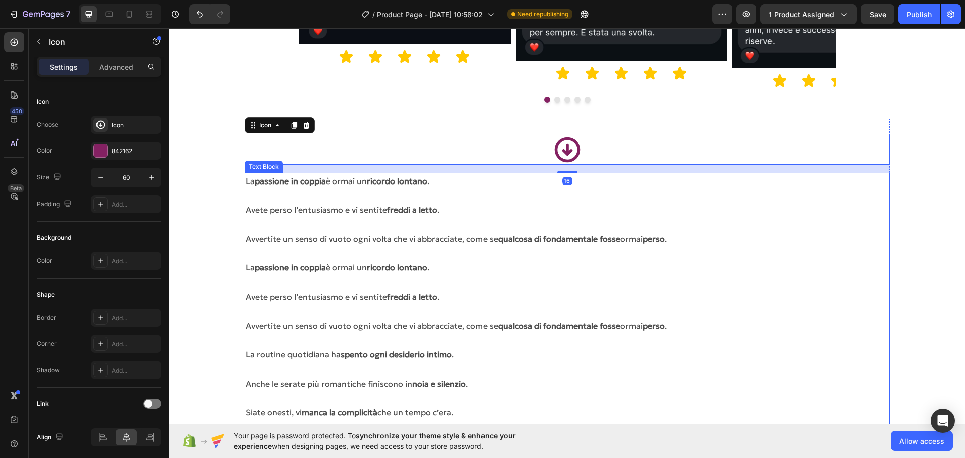
click at [270, 178] on strong "passione in coppia" at bounding box center [290, 181] width 71 height 10
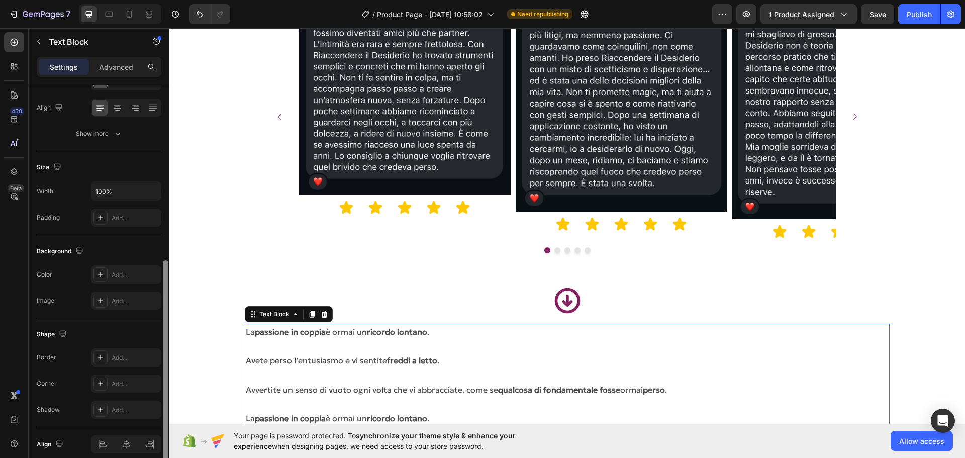
scroll to position [194, 0]
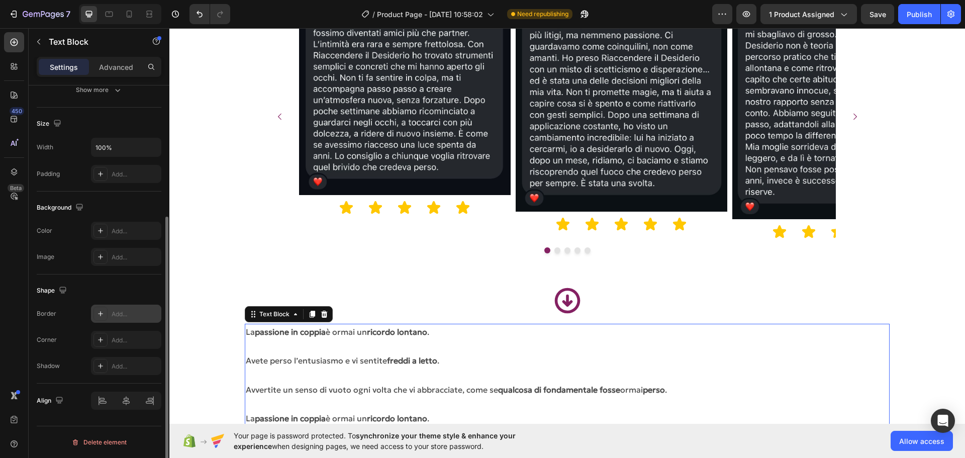
click at [96, 313] on div at bounding box center [100, 314] width 14 height 14
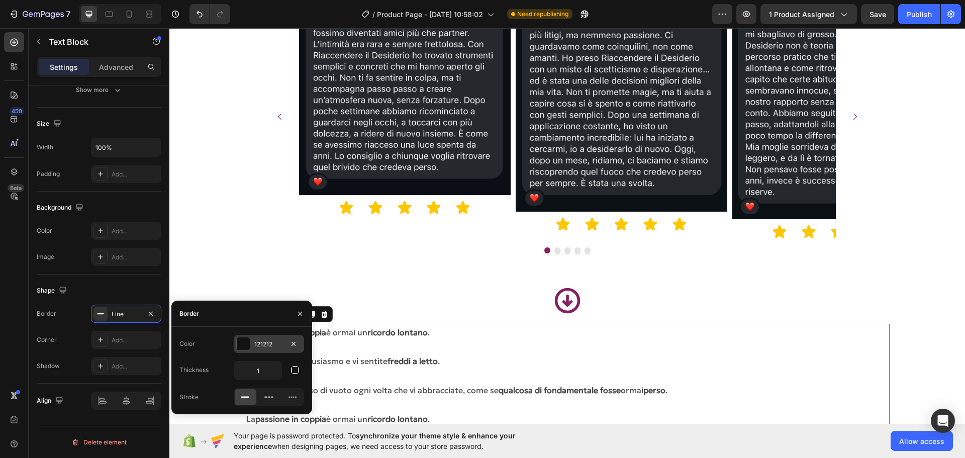
click at [260, 348] on div "121212" at bounding box center [268, 344] width 29 height 9
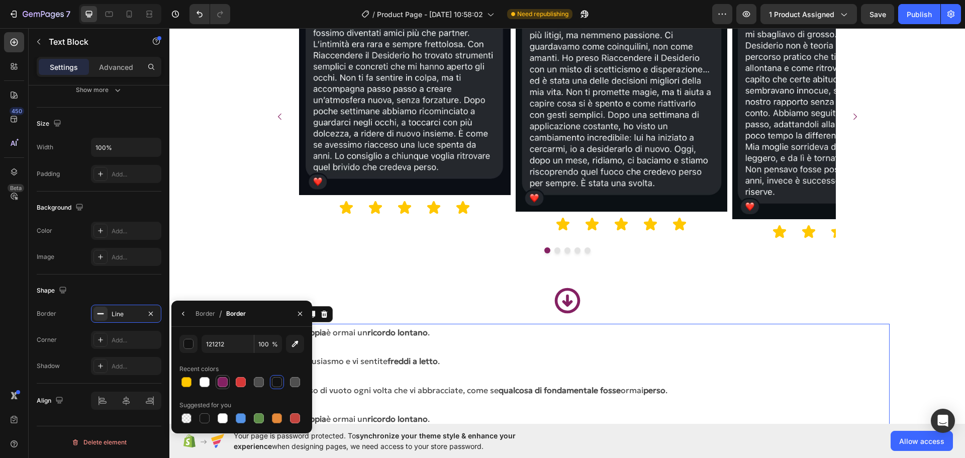
click at [221, 381] on div at bounding box center [223, 382] width 10 height 10
type input "842162"
click at [131, 341] on div "Add..." at bounding box center [135, 340] width 47 height 9
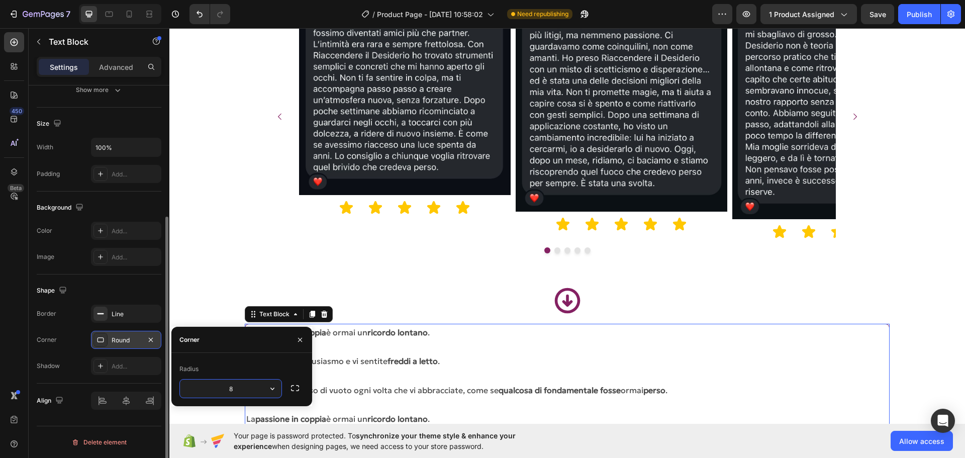
drag, startPoint x: 259, startPoint y: 383, endPoint x: 230, endPoint y: 386, distance: 29.3
click at [258, 384] on input "8" at bounding box center [231, 388] width 102 height 18
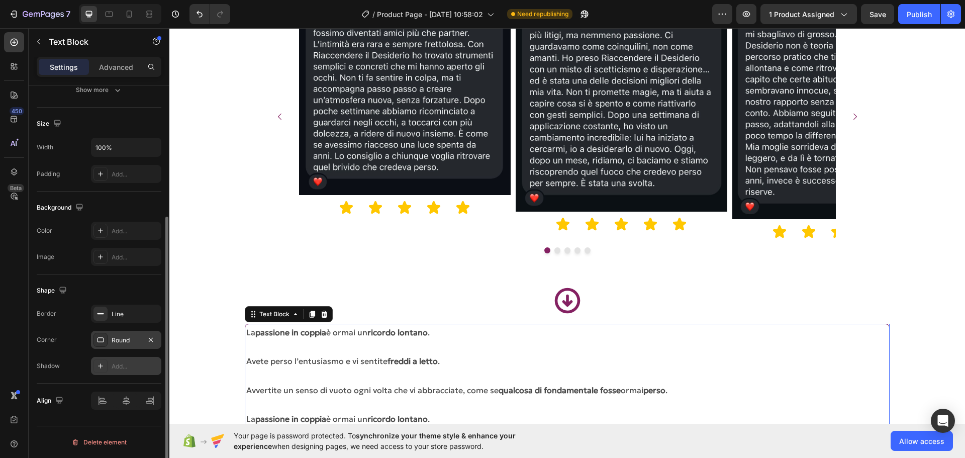
click at [130, 372] on div "Add..." at bounding box center [126, 366] width 70 height 18
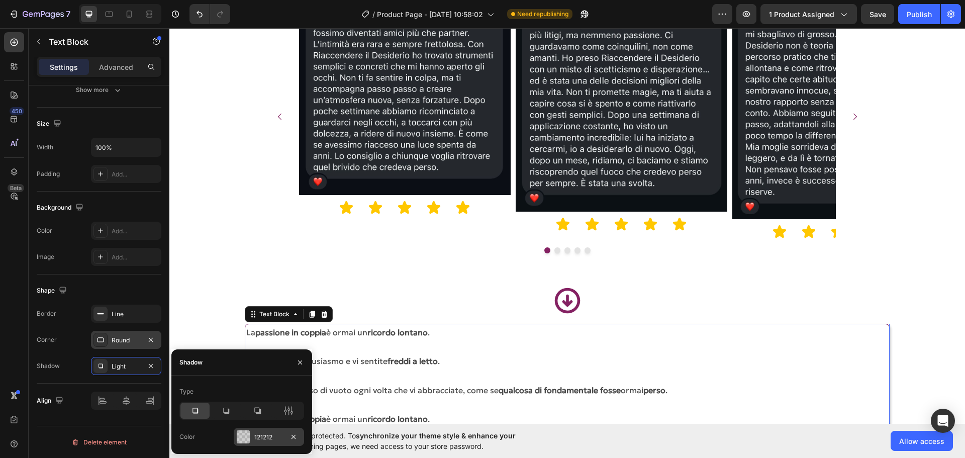
click at [269, 439] on div "121212" at bounding box center [268, 437] width 29 height 9
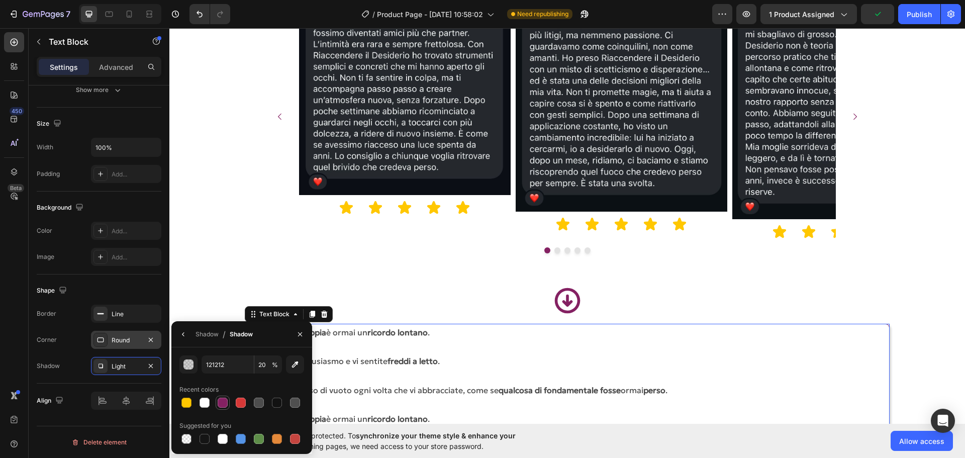
click at [223, 406] on div at bounding box center [223, 402] width 10 height 10
type input "842162"
type input "100"
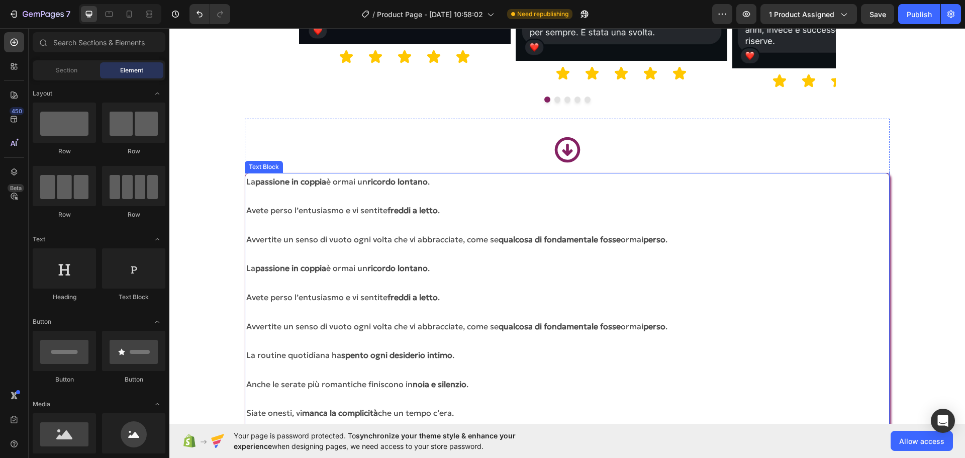
click at [368, 186] on p "La passione in coppia è ormai un ricordo lontano ." at bounding box center [566, 181] width 641 height 15
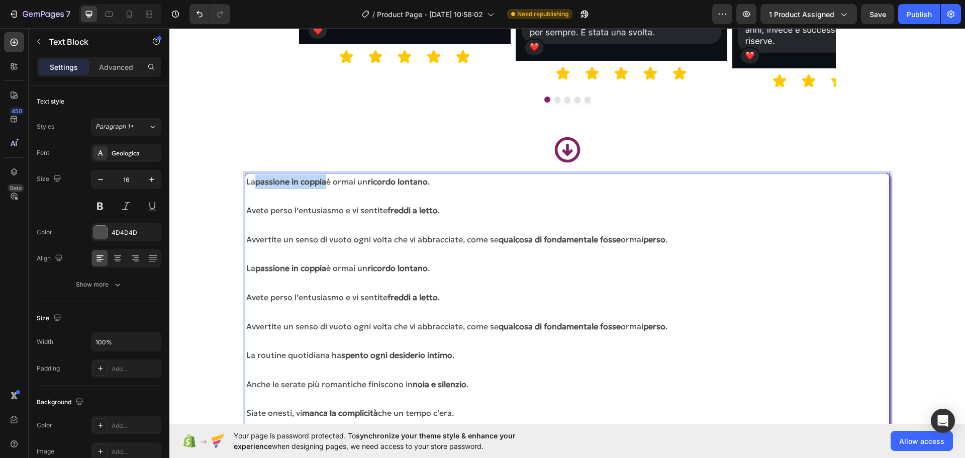
drag, startPoint x: 258, startPoint y: 181, endPoint x: 327, endPoint y: 186, distance: 69.6
click at [328, 186] on p "La passione in coppia è ormai un ricordo lontano ." at bounding box center [566, 181] width 641 height 15
drag, startPoint x: 372, startPoint y: 181, endPoint x: 431, endPoint y: 184, distance: 58.9
click at [428, 184] on strong "ricordo lontano" at bounding box center [397, 181] width 60 height 10
drag, startPoint x: 271, startPoint y: 182, endPoint x: 313, endPoint y: 185, distance: 41.3
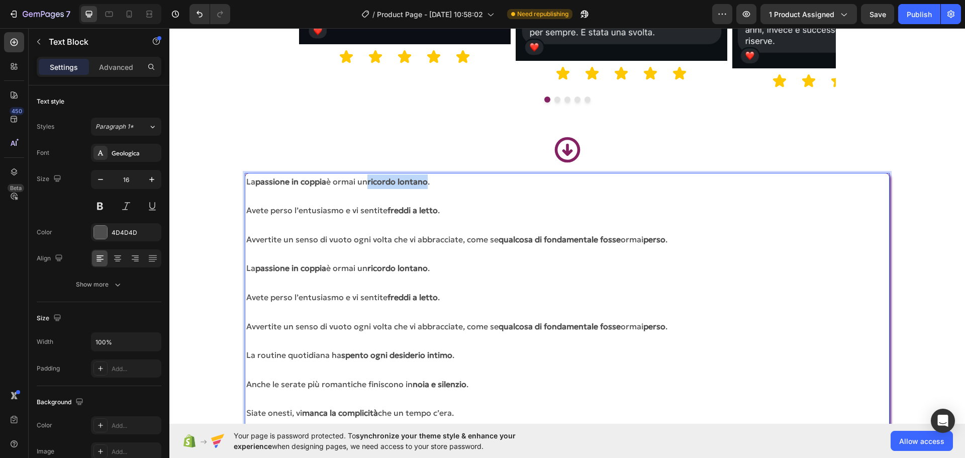
click at [313, 185] on strong "passione in coppia" at bounding box center [290, 181] width 71 height 10
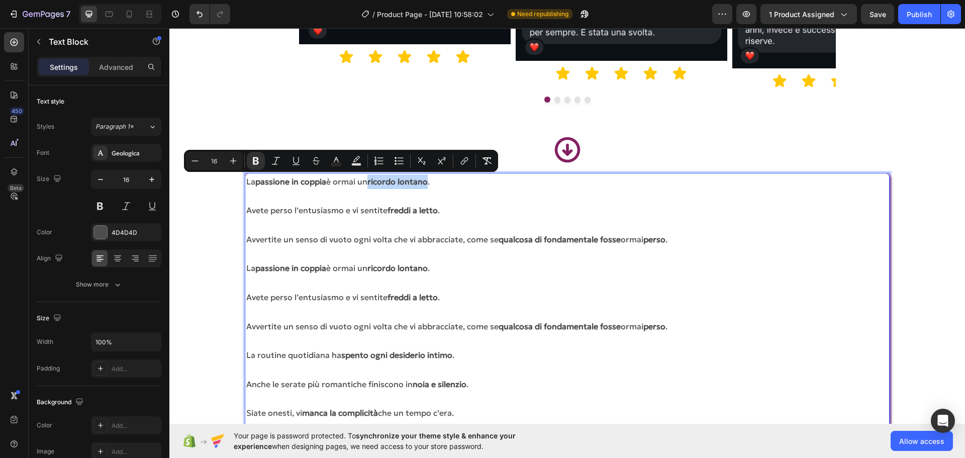
click at [313, 185] on strong "passione in coppia" at bounding box center [290, 181] width 71 height 10
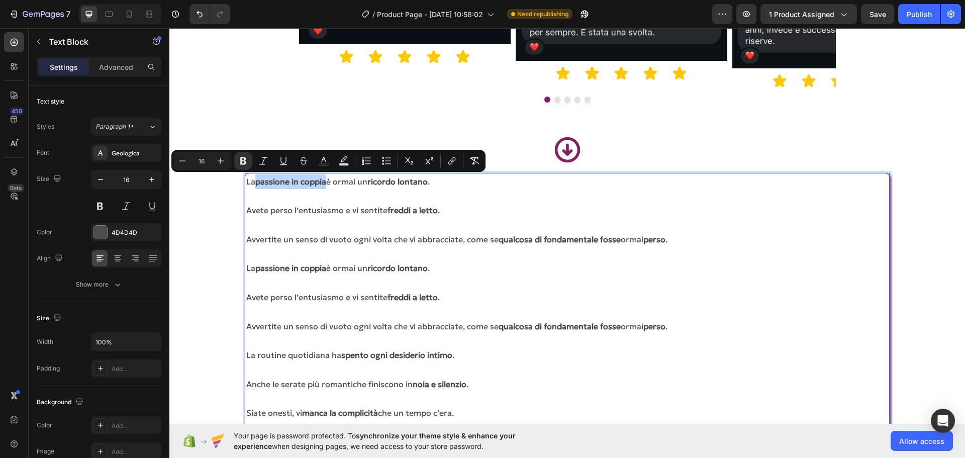
drag, startPoint x: 256, startPoint y: 183, endPoint x: 328, endPoint y: 184, distance: 71.9
click at [328, 184] on p "La passione in coppia è ormai un ricordo lontano ." at bounding box center [566, 181] width 641 height 15
click at [319, 159] on icon "Editor contextual toolbar" at bounding box center [324, 161] width 10 height 10
type input "4D4D4D"
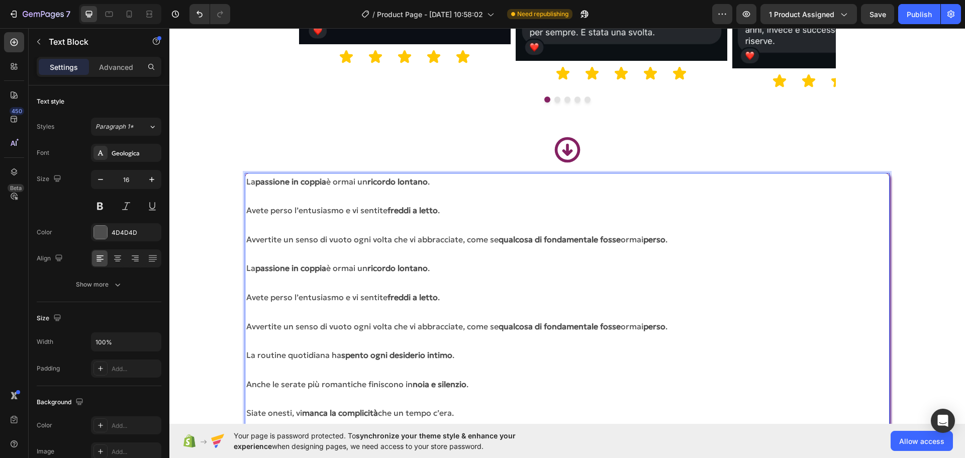
click at [441, 195] on p "Rich Text Editor. Editing area: main" at bounding box center [566, 195] width 641 height 15
click at [945, 230] on div "Image Icon Icon Icon Icon Icon Icon List Image Icon Icon Icon Icon Icon Icon Li…" at bounding box center [566, 445] width 795 height 3909
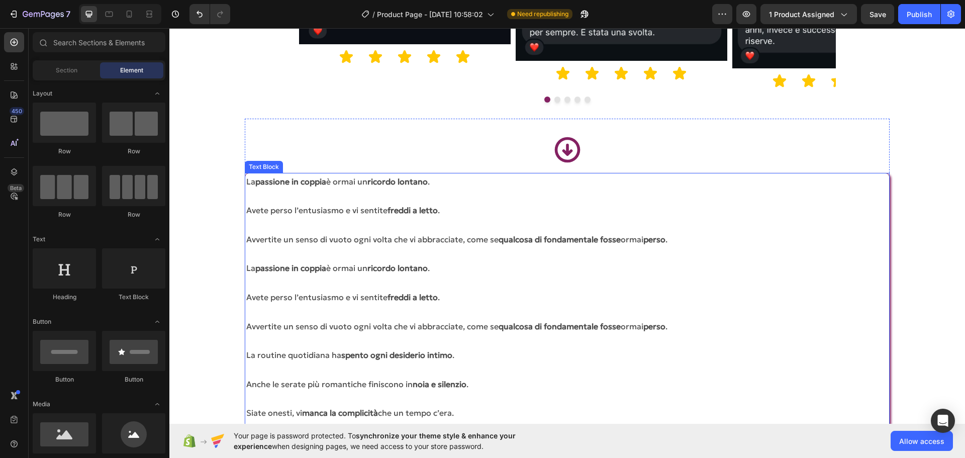
click at [428, 183] on strong "ricordo lontano" at bounding box center [397, 181] width 60 height 10
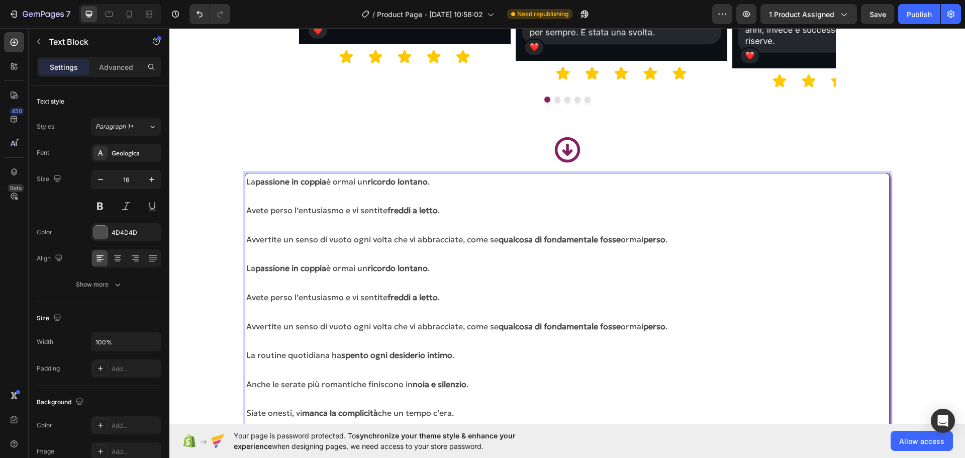
click at [308, 182] on strong "passione in coppia" at bounding box center [290, 181] width 71 height 10
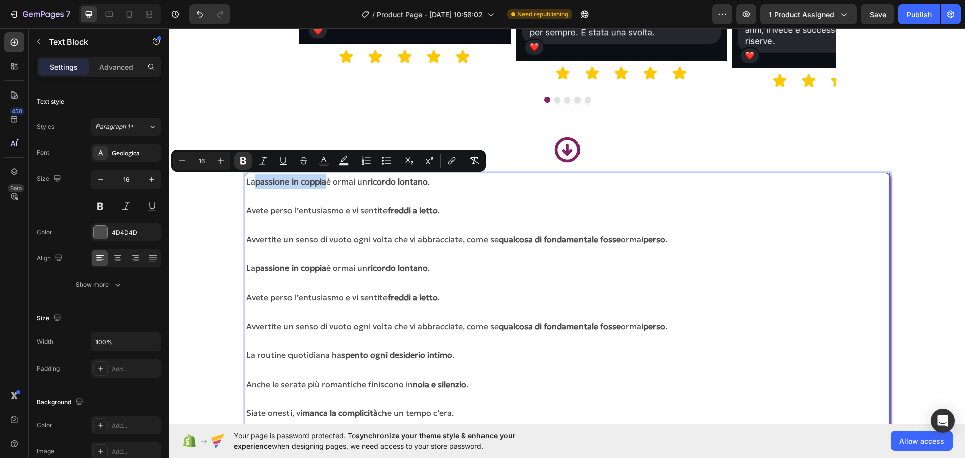
drag, startPoint x: 257, startPoint y: 181, endPoint x: 327, endPoint y: 185, distance: 70.0
click at [326, 185] on strong "passione in coppia" at bounding box center [290, 181] width 71 height 10
click at [100, 227] on div at bounding box center [100, 232] width 13 height 13
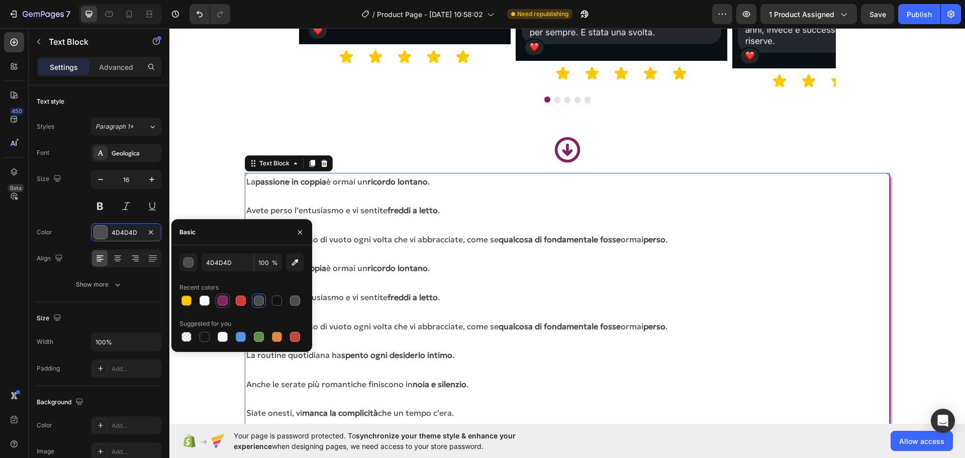
click at [224, 296] on div at bounding box center [223, 300] width 10 height 10
type input "842162"
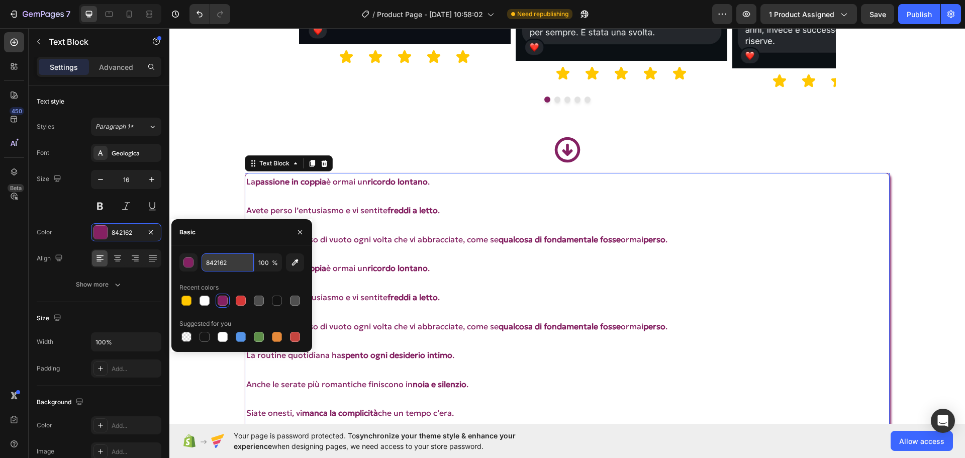
click at [224, 267] on input "842162" at bounding box center [228, 262] width 52 height 18
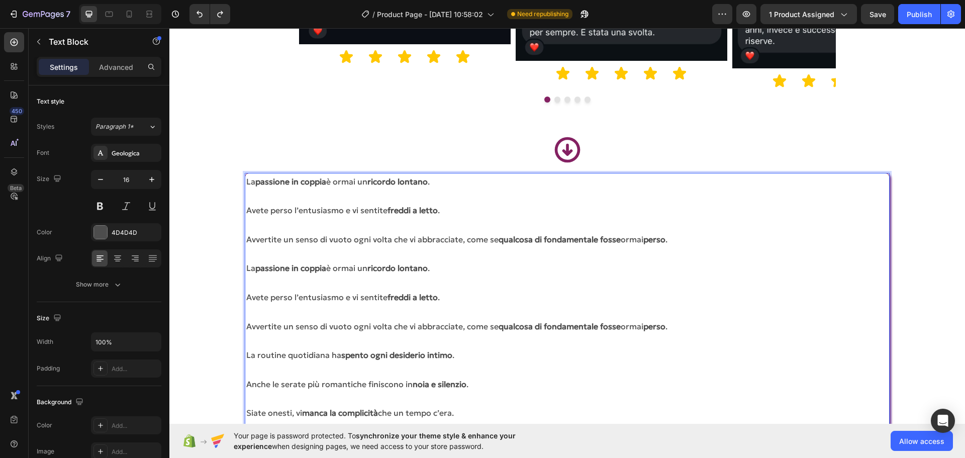
drag, startPoint x: 257, startPoint y: 181, endPoint x: 314, endPoint y: 185, distance: 56.9
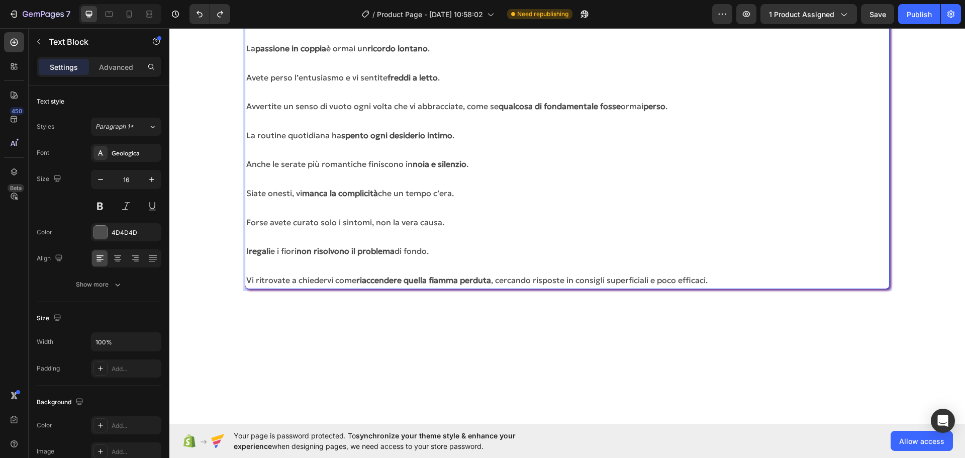
scroll to position [1658, 0]
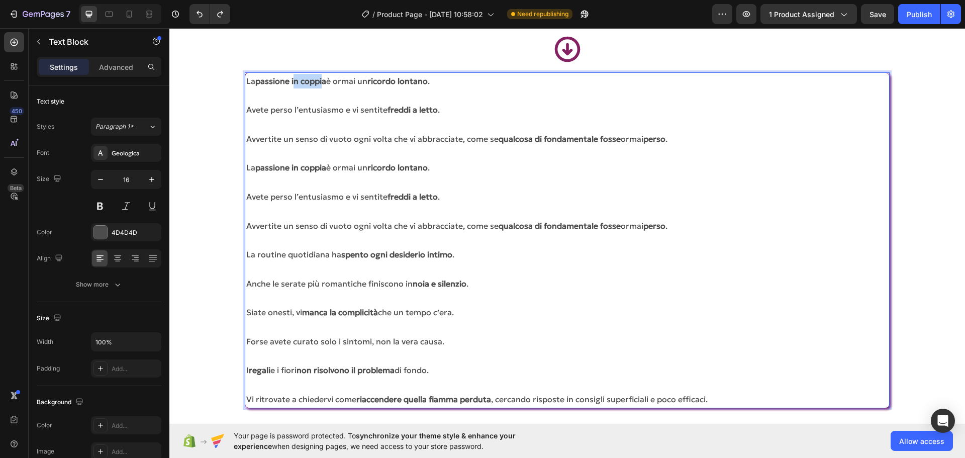
drag, startPoint x: 325, startPoint y: 79, endPoint x: 295, endPoint y: 81, distance: 30.3
click at [295, 81] on strong "passione in coppia" at bounding box center [290, 81] width 71 height 10
drag, startPoint x: 327, startPoint y: 82, endPoint x: 256, endPoint y: 80, distance: 70.4
click at [256, 80] on strong "passione in coppia" at bounding box center [290, 81] width 71 height 10
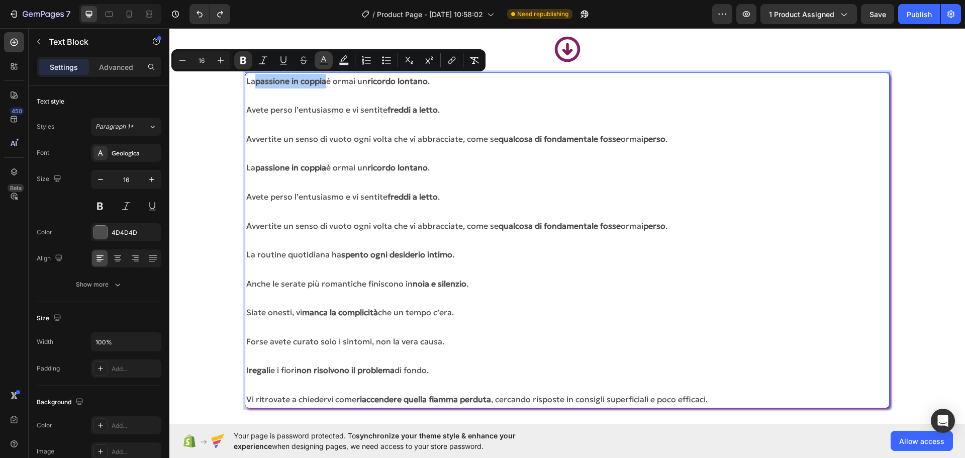
click at [331, 63] on button "Text Color" at bounding box center [324, 60] width 18 height 18
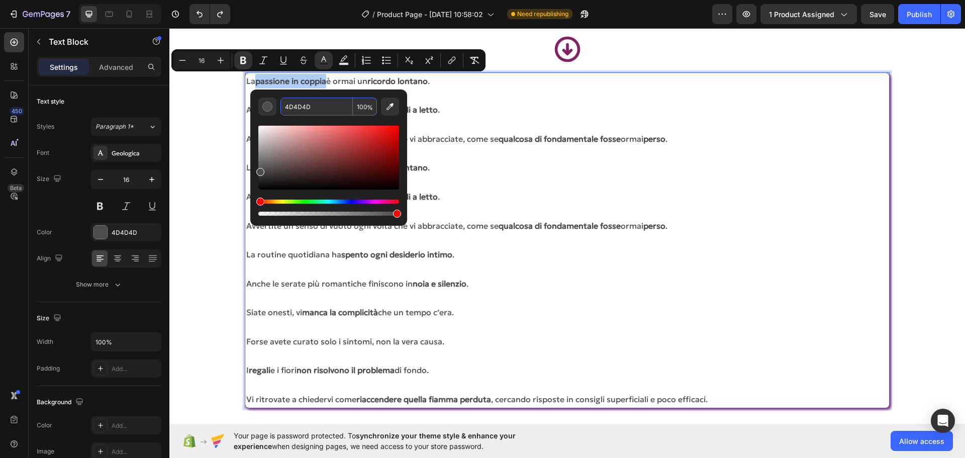
click at [304, 111] on input "4D4D4D" at bounding box center [316, 106] width 72 height 18
paste input "842162"
type input "842162"
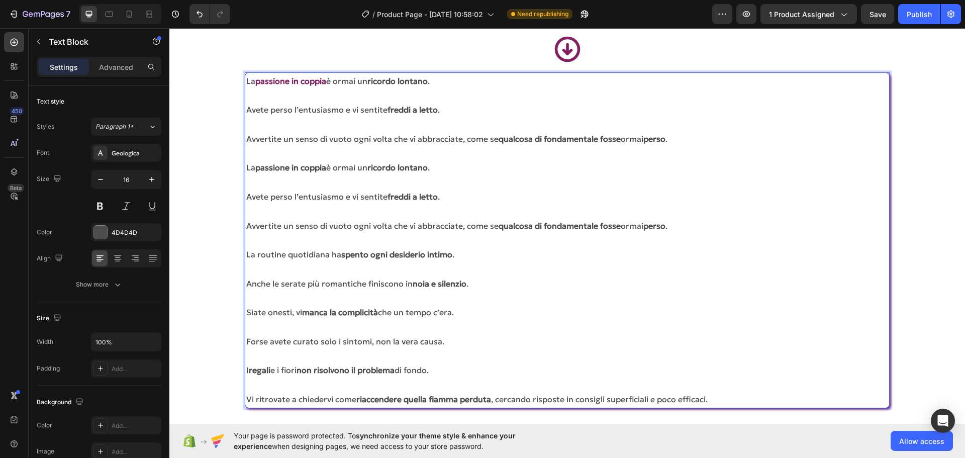
click at [444, 109] on p "Avete perso l’entusiasmo e vi sentite freddi a letto ." at bounding box center [566, 110] width 641 height 15
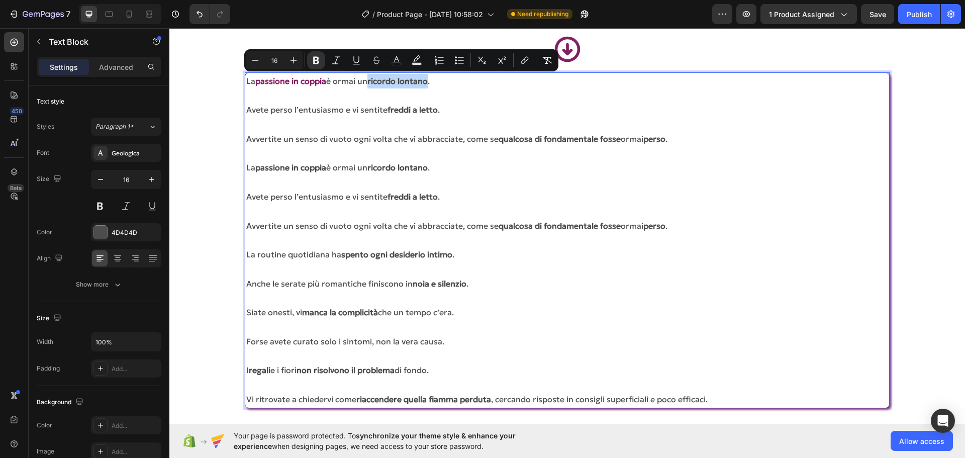
drag, startPoint x: 372, startPoint y: 84, endPoint x: 431, endPoint y: 78, distance: 59.1
click at [431, 78] on p "La passione in coppia è ormai un ricordo lontano ." at bounding box center [566, 81] width 641 height 15
click at [394, 60] on icon "Editor contextual toolbar" at bounding box center [396, 59] width 5 height 6
type input "4D4D4D"
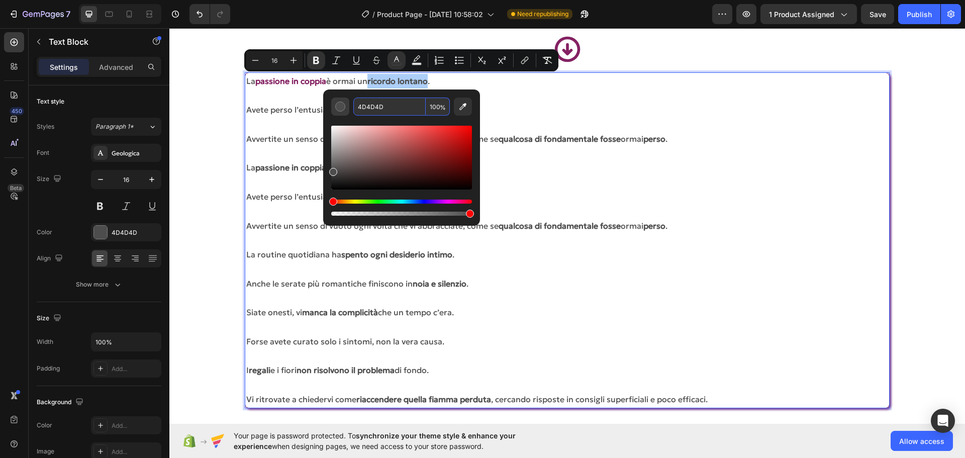
paste input "842162"
type input "842162"
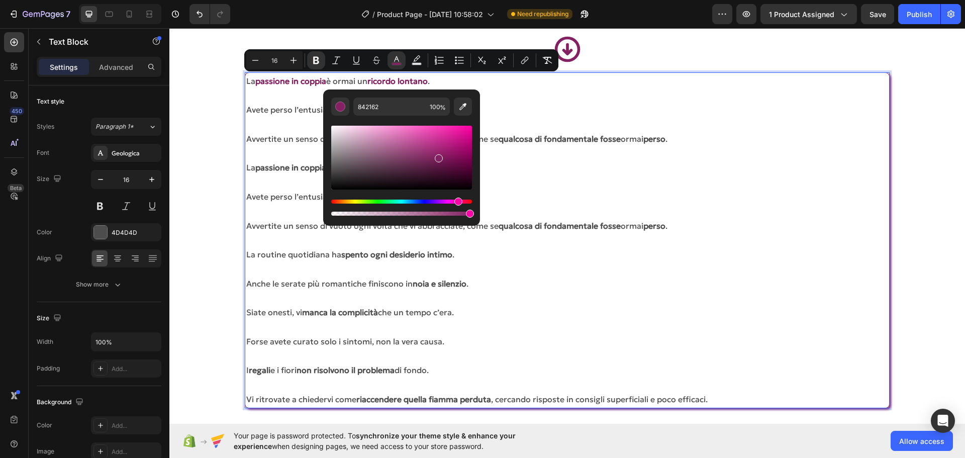
click at [525, 117] on p "Rich Text Editor. Editing area: main" at bounding box center [566, 124] width 641 height 15
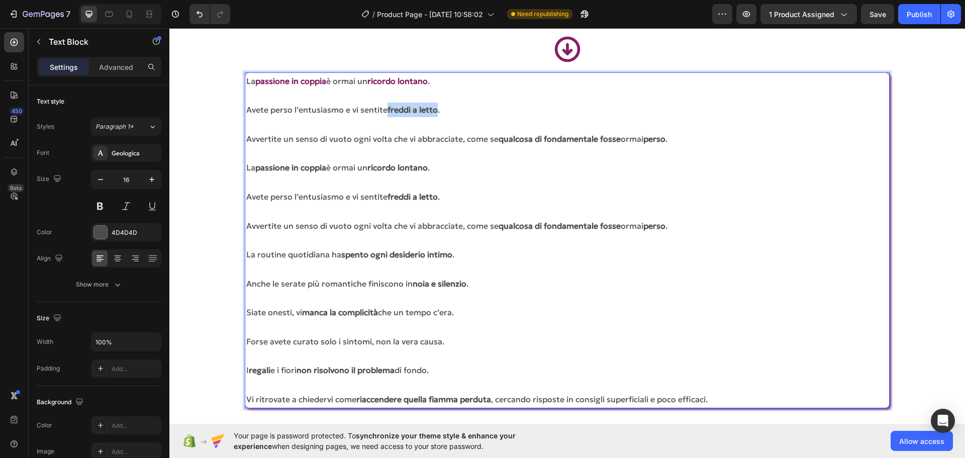
drag, startPoint x: 390, startPoint y: 111, endPoint x: 439, endPoint y: 113, distance: 48.3
click at [439, 113] on p "Avete perso l’entusiasmo e vi sentite freddi a letto ." at bounding box center [566, 110] width 641 height 15
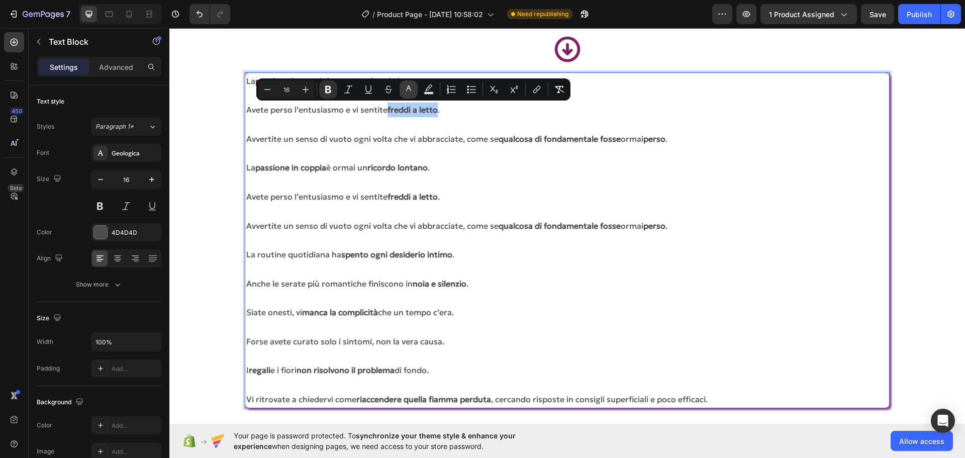
click at [409, 88] on icon "Editor contextual toolbar" at bounding box center [408, 88] width 5 height 6
type input "4D4D4D"
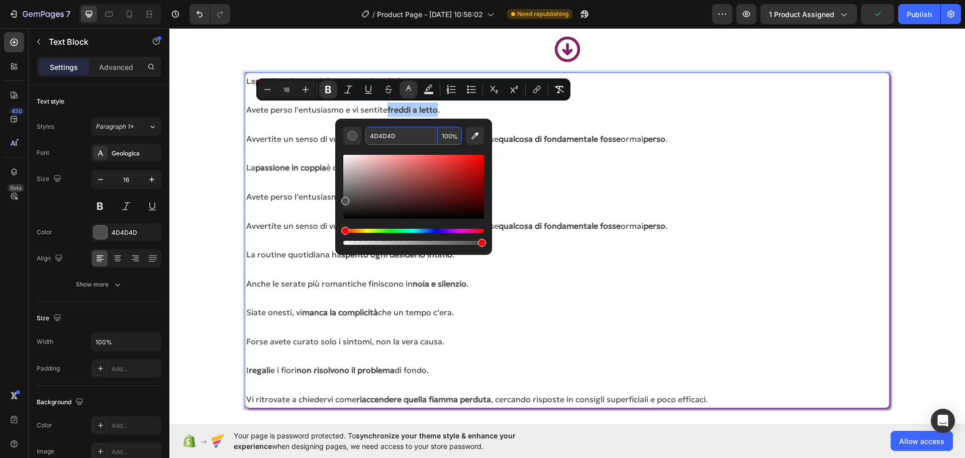
click at [414, 136] on input "4D4D4D" at bounding box center [401, 136] width 72 height 18
paste input "842162"
type input "842162"
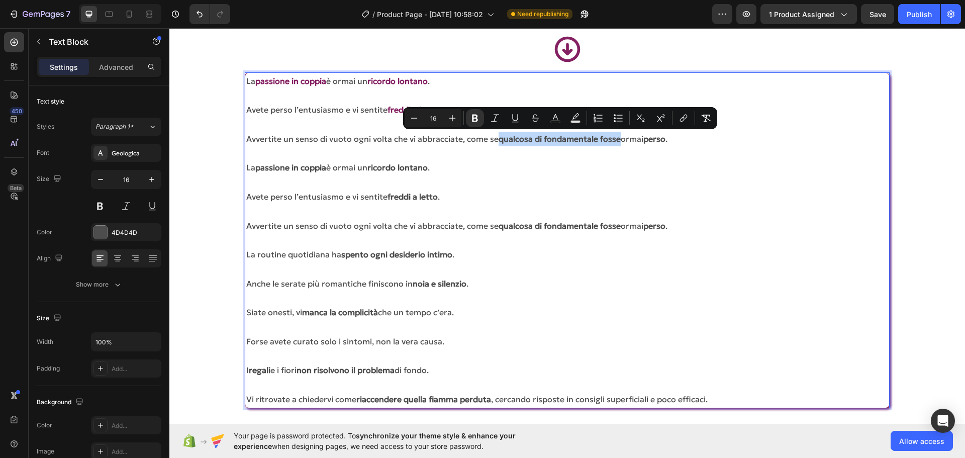
drag, startPoint x: 499, startPoint y: 139, endPoint x: 620, endPoint y: 139, distance: 121.1
click at [620, 139] on strong "qualcosa di fondamentale fosse" at bounding box center [559, 139] width 122 height 10
click at [559, 117] on icon "Editor contextual toolbar" at bounding box center [555, 118] width 10 height 10
type input "4D4D4D"
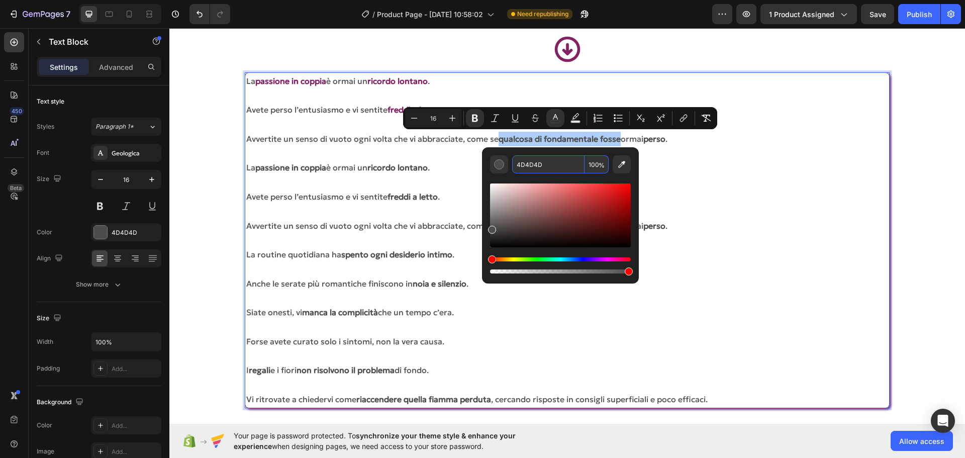
click at [524, 164] on input "4D4D4D" at bounding box center [548, 164] width 72 height 18
paste input "842162"
type input "842162"
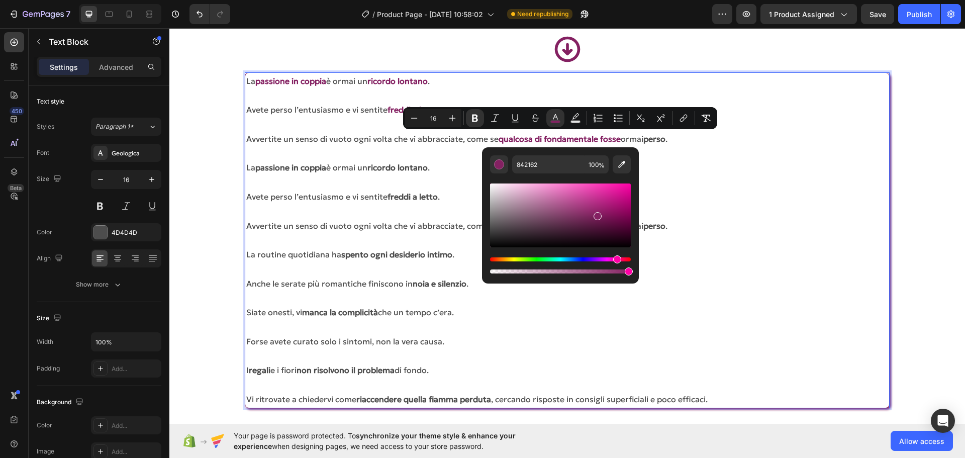
click at [775, 171] on p "La passione in coppia è ormai un ricordo lontano ." at bounding box center [566, 167] width 641 height 15
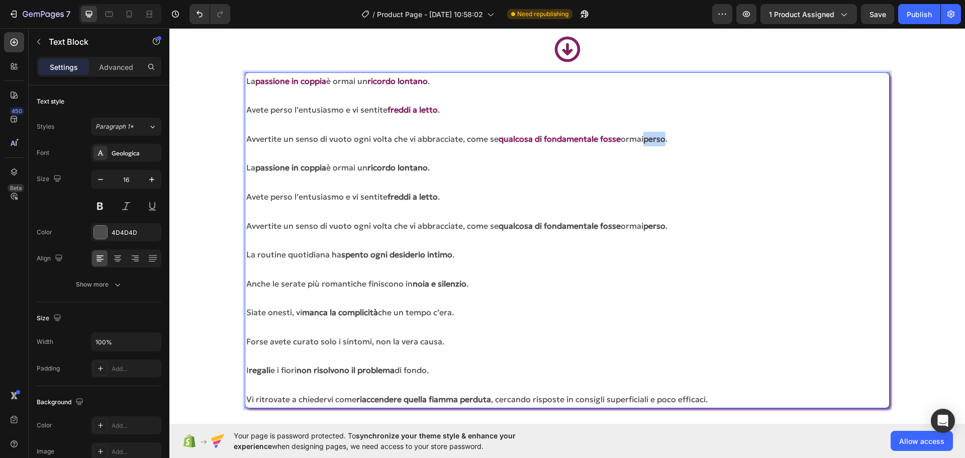
drag, startPoint x: 648, startPoint y: 141, endPoint x: 668, endPoint y: 140, distance: 19.6
click at [665, 140] on strong "perso" at bounding box center [654, 139] width 22 height 10
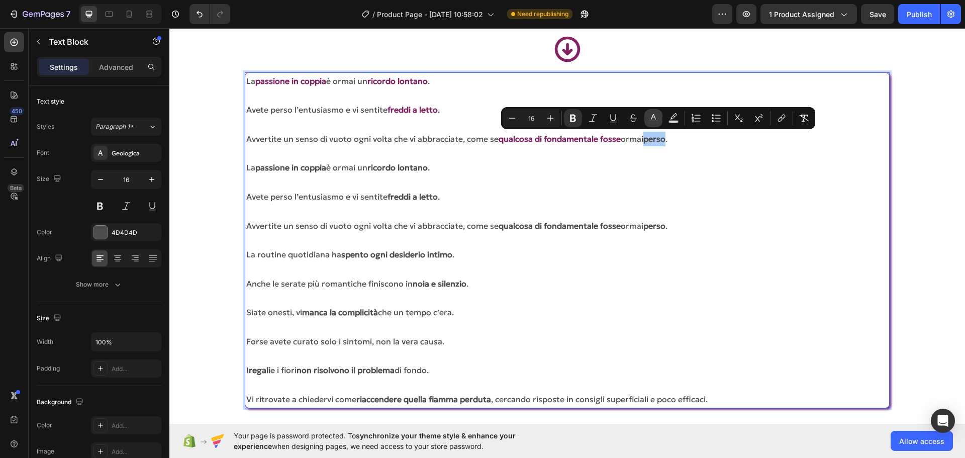
click at [656, 120] on icon "Editor contextual toolbar" at bounding box center [653, 118] width 10 height 10
type input "4D4D4D"
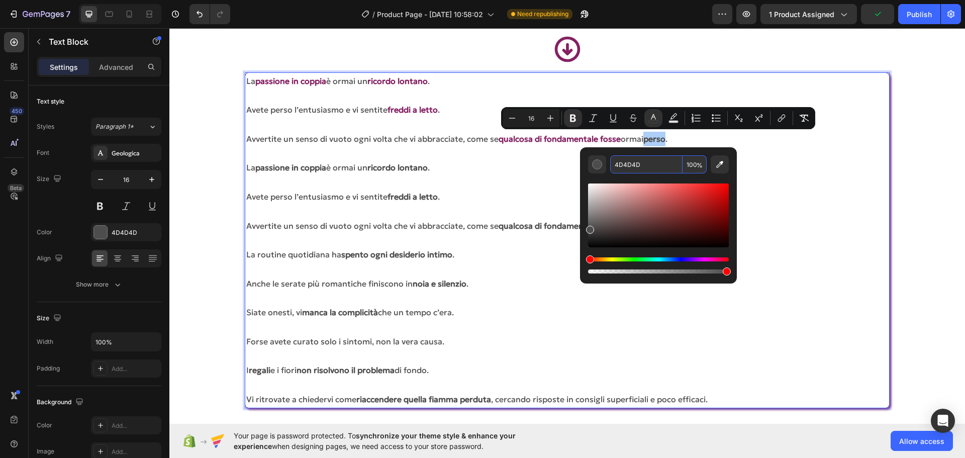
click at [635, 165] on input "4D4D4D" at bounding box center [646, 164] width 72 height 18
paste input "842162"
type input "842162"
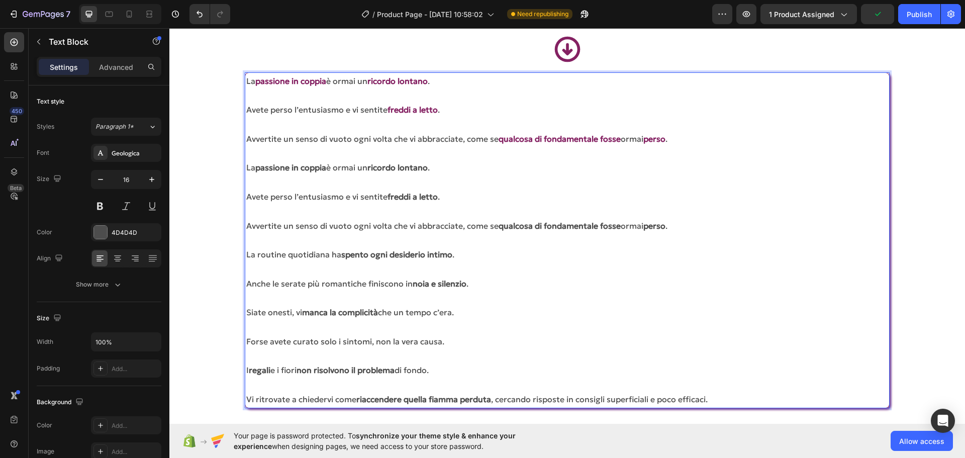
click at [823, 214] on p "Rich Text Editor. Editing area: main" at bounding box center [566, 211] width 641 height 15
drag, startPoint x: 257, startPoint y: 169, endPoint x: 326, endPoint y: 168, distance: 68.3
click at [326, 168] on strong "passione in coppia" at bounding box center [290, 167] width 71 height 10
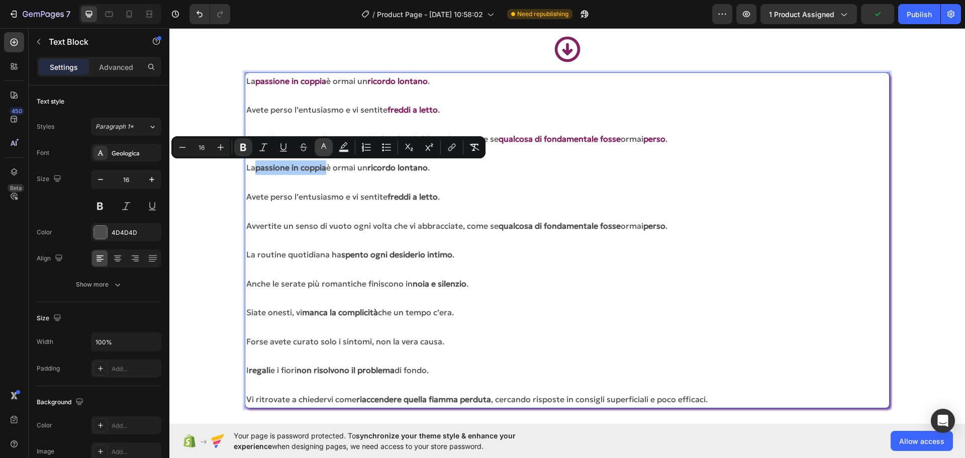
click at [327, 146] on icon "Editor contextual toolbar" at bounding box center [324, 147] width 10 height 10
type input "4D4D4D"
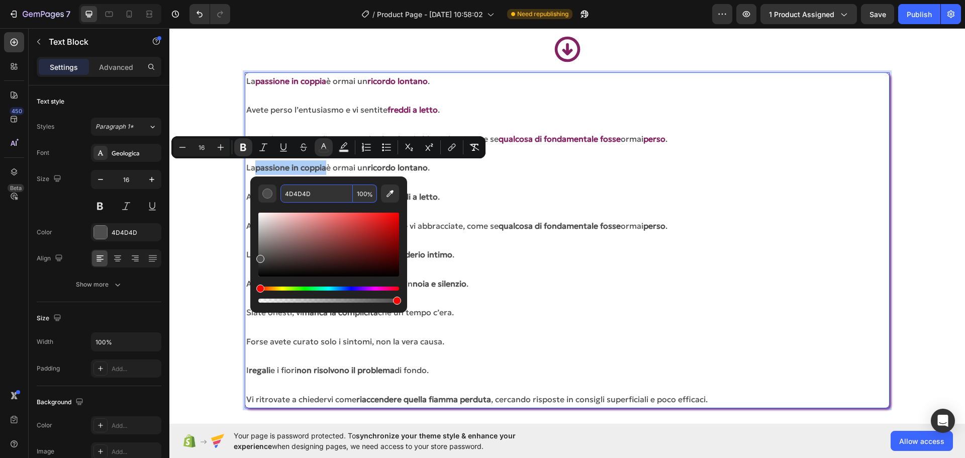
click at [308, 197] on input "4D4D4D" at bounding box center [316, 193] width 72 height 18
paste input "842162"
type input "842162"
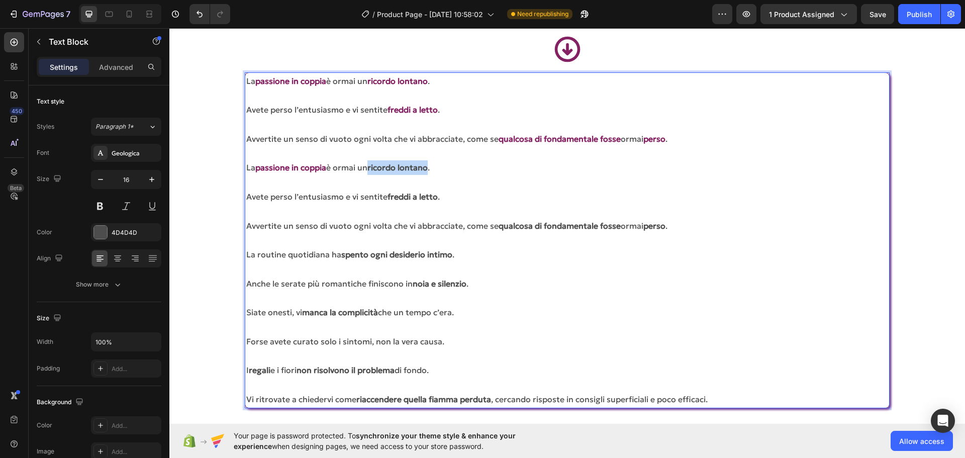
drag, startPoint x: 372, startPoint y: 167, endPoint x: 430, endPoint y: 169, distance: 57.8
click at [428, 169] on strong "ricordo lontano" at bounding box center [397, 167] width 60 height 10
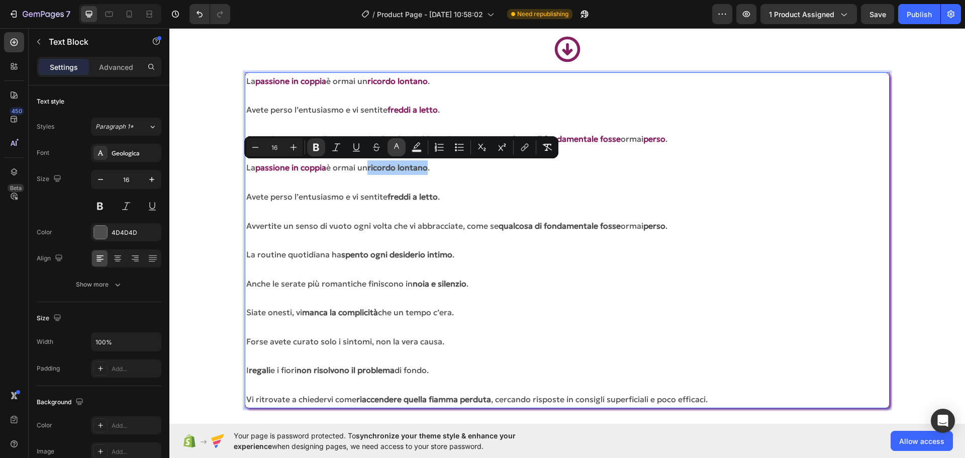
click at [401, 147] on button "color" at bounding box center [396, 147] width 18 height 18
type input "4D4D4D"
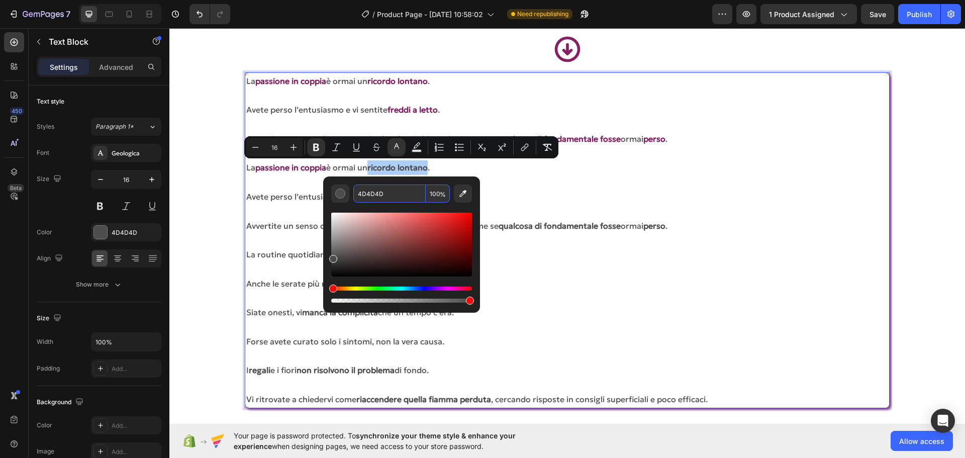
click at [376, 195] on input "4D4D4D" at bounding box center [389, 193] width 72 height 18
paste input "842162"
type input "842162"
click at [716, 220] on p "Avvertite un senso di vuoto ogni volta che vi abbracciate, come se qualcosa di …" at bounding box center [566, 226] width 641 height 15
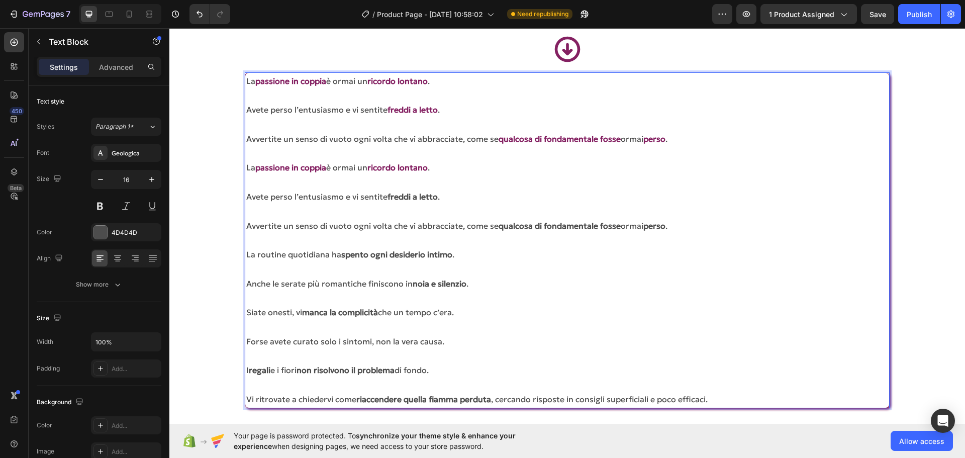
click at [247, 112] on p "Avete perso l’entusiasmo e vi sentite freddi a letto ." at bounding box center [566, 110] width 641 height 15
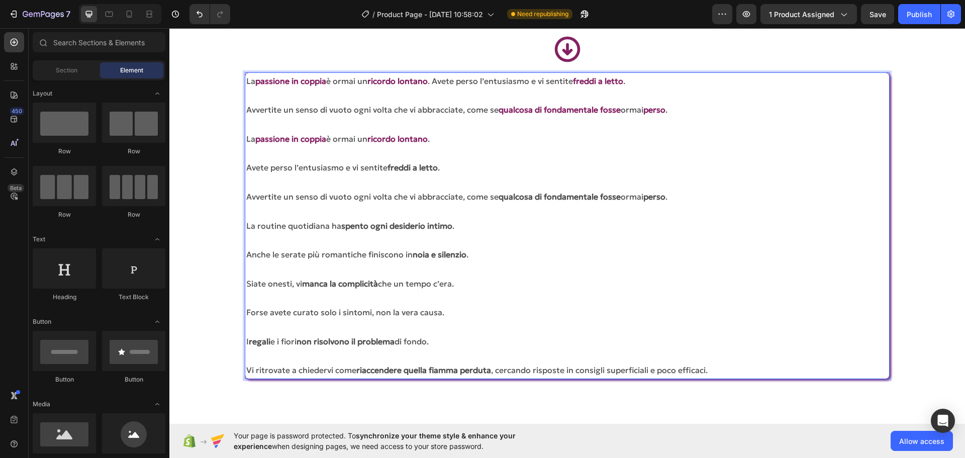
click at [243, 143] on section "Icon La passione in coppia è ormai un ricordo lontano . Avete perso l’entusiasm…" at bounding box center [567, 206] width 732 height 377
click at [247, 142] on p "La passione in coppia è ormai un ricordo lontano ." at bounding box center [566, 139] width 641 height 15
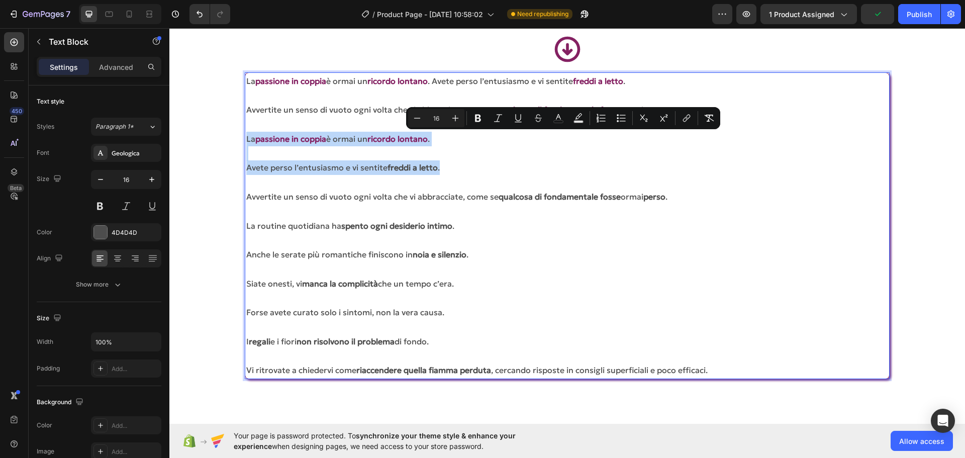
drag, startPoint x: 440, startPoint y: 168, endPoint x: 242, endPoint y: 140, distance: 200.5
click at [242, 140] on section "Icon La passione in coppia è ormai un ricordo lontano . Avete perso l’entusiasm…" at bounding box center [567, 206] width 732 height 377
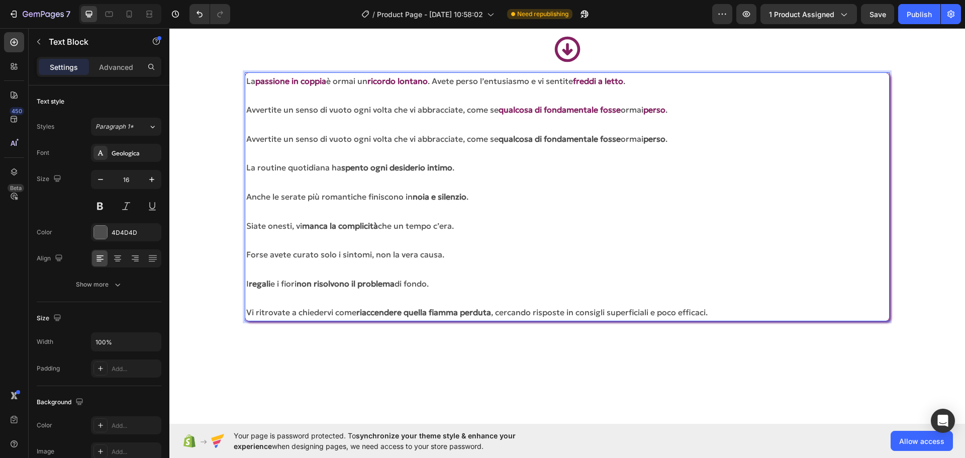
click at [688, 147] on p "Rich Text Editor. Editing area: main" at bounding box center [566, 153] width 641 height 15
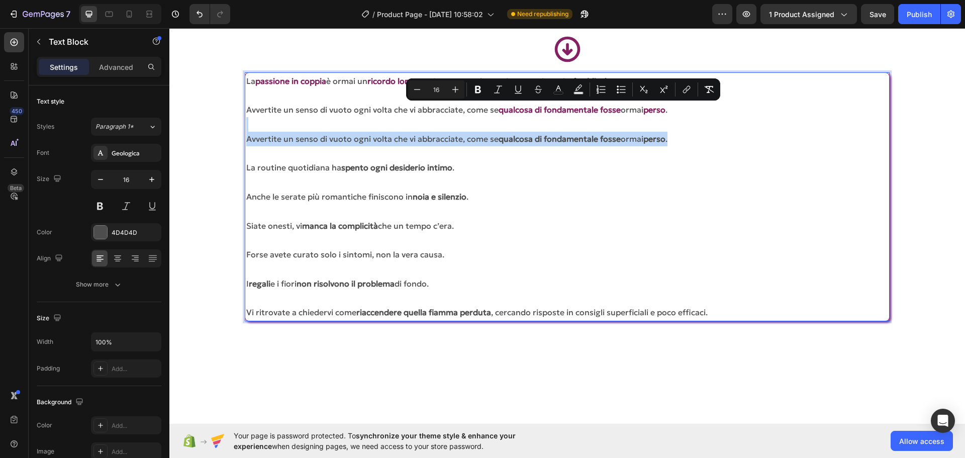
drag, startPoint x: 684, startPoint y: 130, endPoint x: 686, endPoint y: 113, distance: 17.2
click at [686, 113] on div "La passione in coppia è ormai un ricordo lontano . Avete perso l’entusiasmo e v…" at bounding box center [567, 196] width 644 height 249
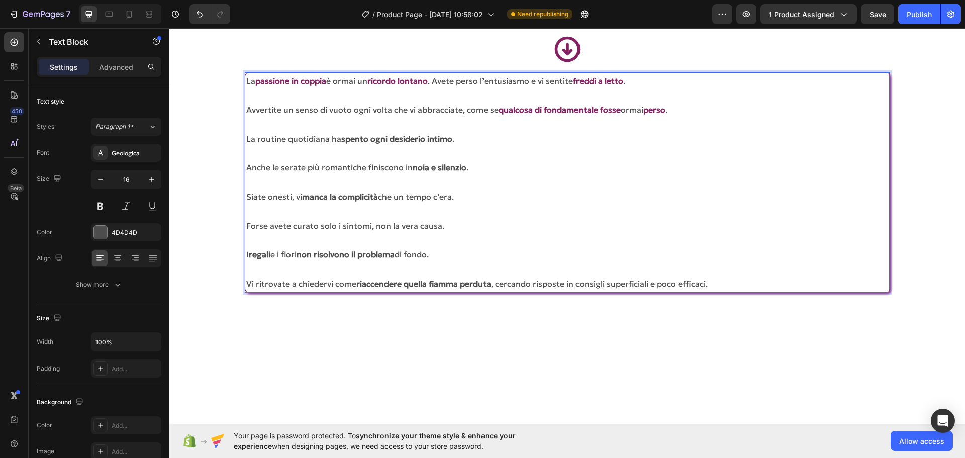
click at [247, 136] on p "La routine quotidiana ha spento ogni desiderio intimo ." at bounding box center [566, 139] width 641 height 15
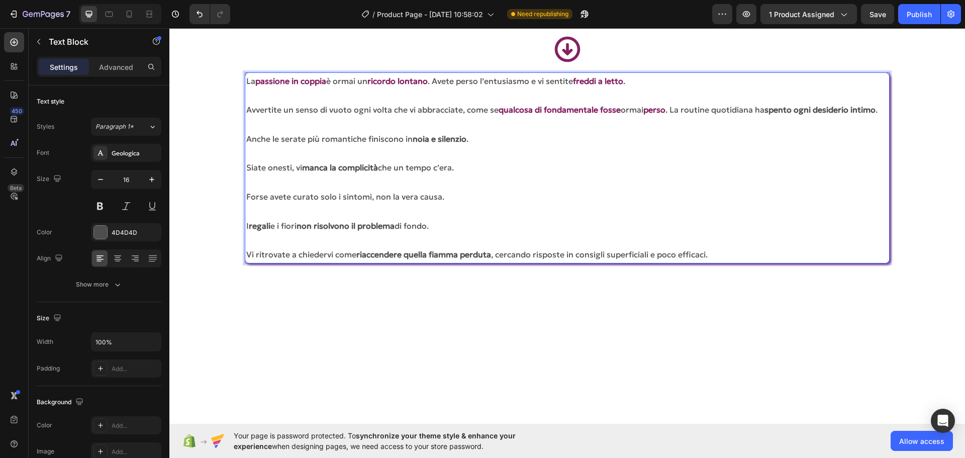
click at [440, 76] on p "La passione in coppia è ormai un ricordo lontano . Avete perso l’entusiasmo e v…" at bounding box center [566, 81] width 641 height 15
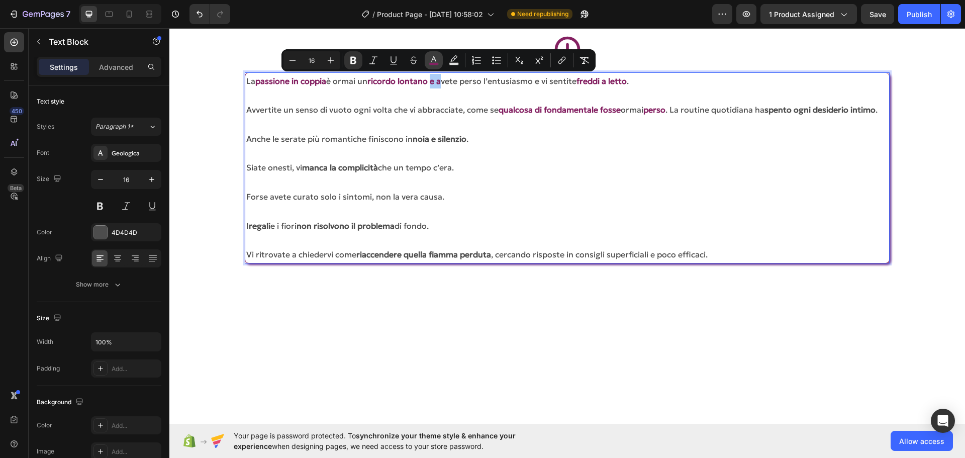
click at [429, 61] on button "color" at bounding box center [434, 60] width 18 height 18
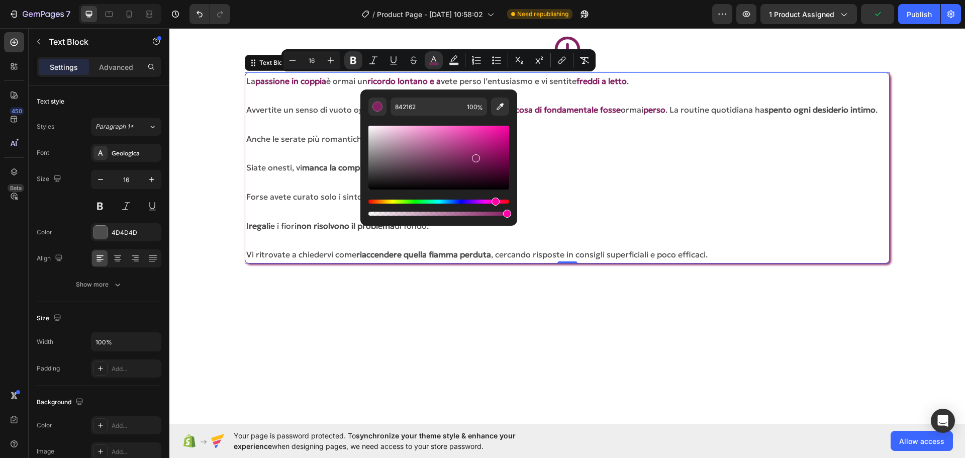
click at [528, 87] on p "La passione in coppia è ormai un ricordo lontano e a vete perso l’entusiasmo e …" at bounding box center [566, 81] width 641 height 15
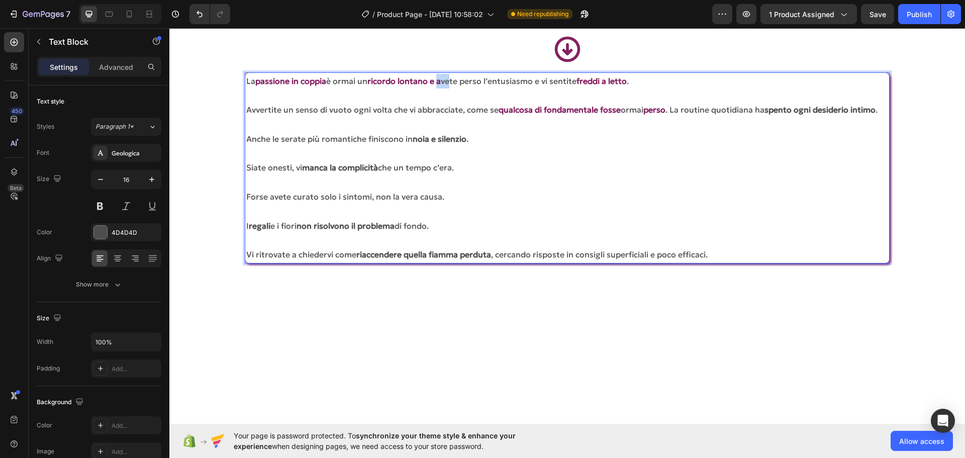
drag, startPoint x: 442, startPoint y: 83, endPoint x: 451, endPoint y: 81, distance: 9.4
click at [451, 81] on p "La passione in coppia è ormai un ricordo lontano e a vete perso l’entusiasmo e …" at bounding box center [566, 81] width 641 height 15
drag, startPoint x: 458, startPoint y: 82, endPoint x: 445, endPoint y: 82, distance: 13.6
click at [445, 83] on p "La passione in coppia è ormai un ricordo lontano e a vete perso l’entusiasmo e …" at bounding box center [566, 81] width 641 height 15
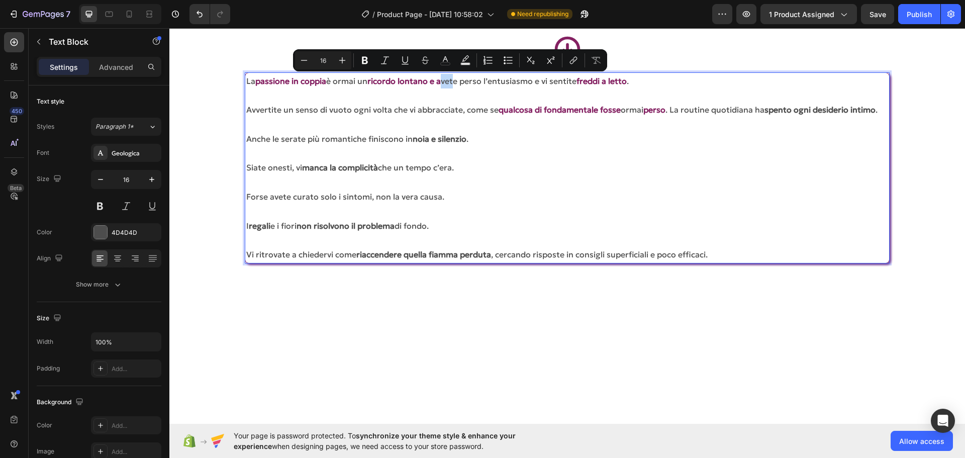
copy p "vet"
click at [441, 81] on strong "ricordo lontano e a" at bounding box center [403, 81] width 73 height 10
drag, startPoint x: 444, startPoint y: 81, endPoint x: 433, endPoint y: 82, distance: 11.1
click at [433, 82] on p "La passione in coppia è ormai un ricordo lontano e a vete perso l’entusiasmo e …" at bounding box center [566, 81] width 641 height 15
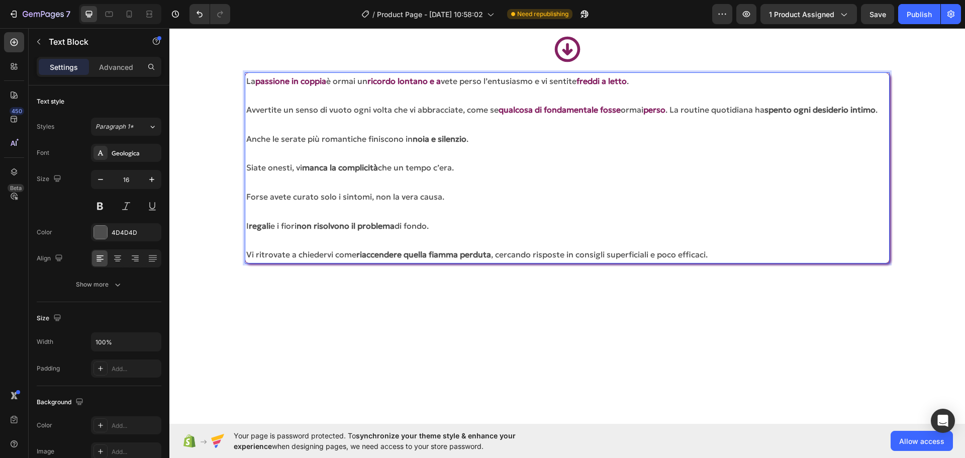
click at [462, 81] on p "La passione in coppia è ormai un ricordo lontano e a vete perso l’entusiasmo e …" at bounding box center [566, 81] width 641 height 15
click at [248, 78] on p "La passione in coppia è ormai un ricordo lontano e avete perso l’entusiasmo e v…" at bounding box center [566, 81] width 641 height 15
click at [632, 86] on p "So cosa stai pensando. La passione in coppia è ormai un ricordo lontano e avete…" at bounding box center [566, 81] width 641 height 15
click at [530, 82] on p "So cosa stai pensando. La passione in coppia è ormai un ricordo lontano e avete…" at bounding box center [566, 81] width 641 height 15
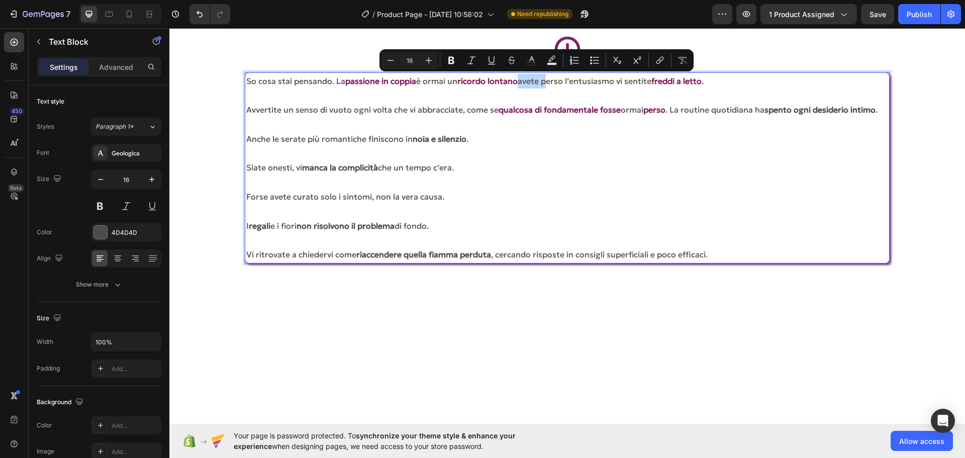
drag, startPoint x: 551, startPoint y: 79, endPoint x: 523, endPoint y: 85, distance: 28.7
click at [523, 85] on p "So cosa stai pensando. La passione in coppia è ormai un ricordo lontano avete p…" at bounding box center [566, 81] width 641 height 15
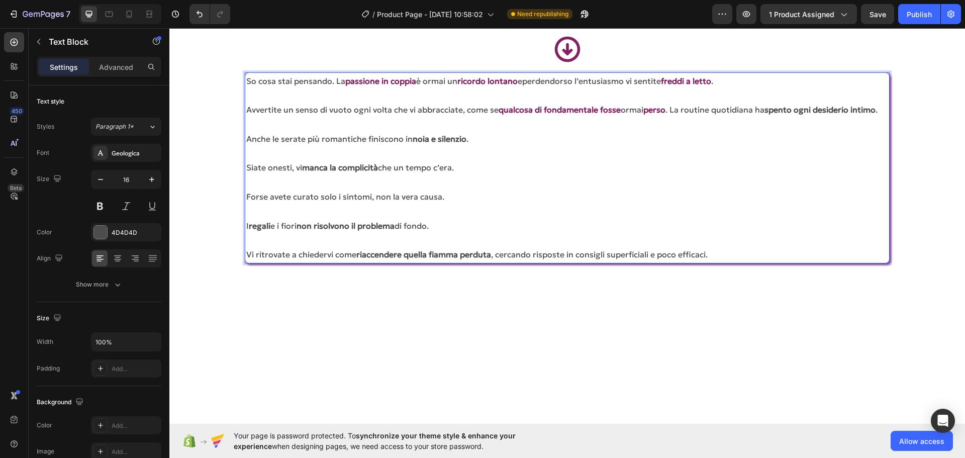
click at [572, 81] on p "So cosa stai pensando. La passione in coppia è ormai un ricordo lontano eperden…" at bounding box center [566, 81] width 641 height 15
click at [576, 83] on p "So cosa stai pensando. La passione in coppia è ormai un ricordo lontano eperden…" at bounding box center [566, 81] width 641 height 15
click at [527, 80] on p "So cosa stai pensando. La passione in coppia è ormai un ricordo lontano eperden…" at bounding box center [566, 81] width 641 height 15
click at [611, 84] on p "So cosa stai pensando. La passione in coppia è ormai un ricordo lontano perdend…" at bounding box center [566, 81] width 641 height 15
click at [675, 113] on p "Avvertite un senso di vuoto ogni volta che vi abbracciate, come se qualcosa di …" at bounding box center [566, 110] width 641 height 15
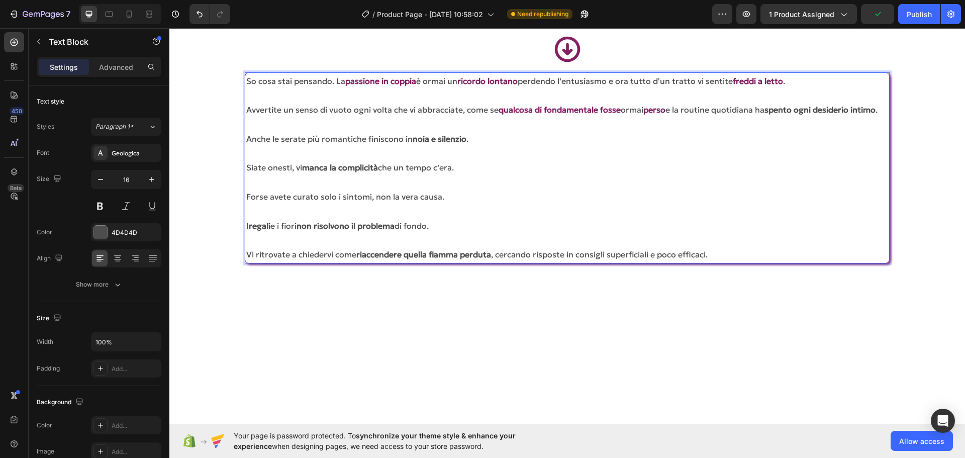
click at [364, 146] on p "Anche le serate più romantiche finiscono in [GEOGRAPHIC_DATA] e silenzio ." at bounding box center [566, 139] width 641 height 15
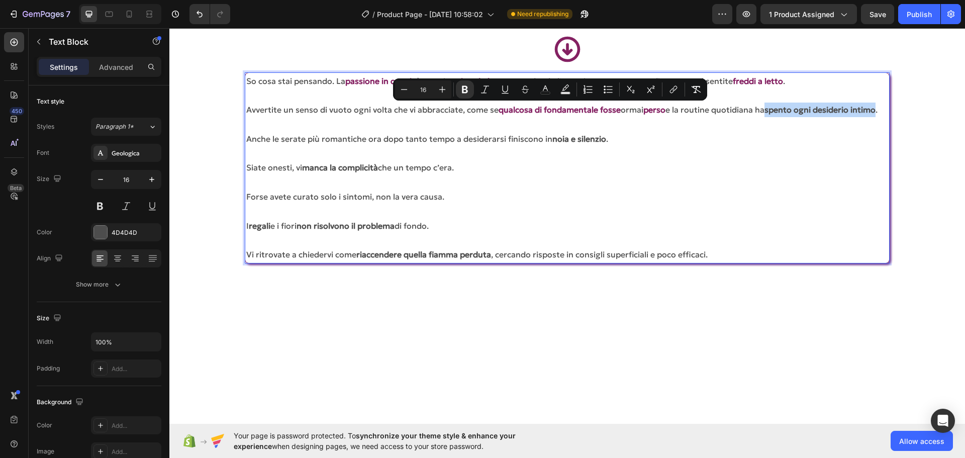
drag, startPoint x: 772, startPoint y: 108, endPoint x: 271, endPoint y: 124, distance: 501.7
click at [271, 117] on p "Avvertite un senso di vuoto ogni volta che vi abbracciate, come se qualcosa di …" at bounding box center [566, 110] width 641 height 15
click at [541, 88] on icon "Editor contextual toolbar" at bounding box center [545, 89] width 10 height 10
type input "4D4D4D"
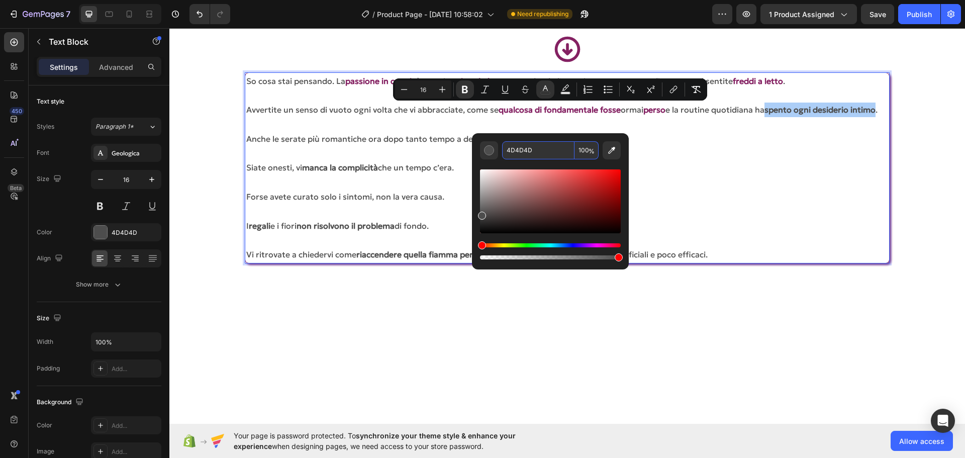
click at [526, 148] on input "4D4D4D" at bounding box center [538, 150] width 72 height 18
paste input "vet"
type input "vet"
click at [659, 146] on p "Anche le serate più romantiche ora dopo tanto tempo a desiderarsi finiscono in …" at bounding box center [566, 139] width 641 height 15
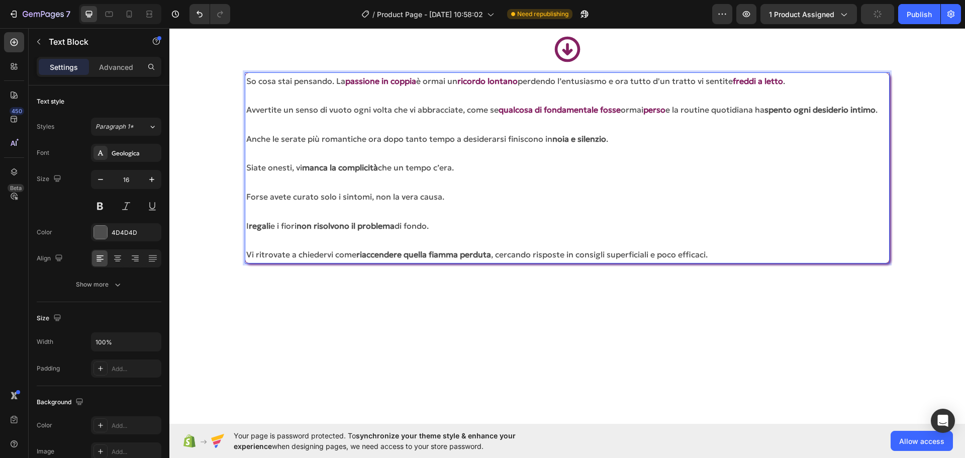
click at [653, 111] on strong "perso" at bounding box center [654, 110] width 22 height 10
click at [654, 111] on strong "perso" at bounding box center [654, 110] width 22 height 10
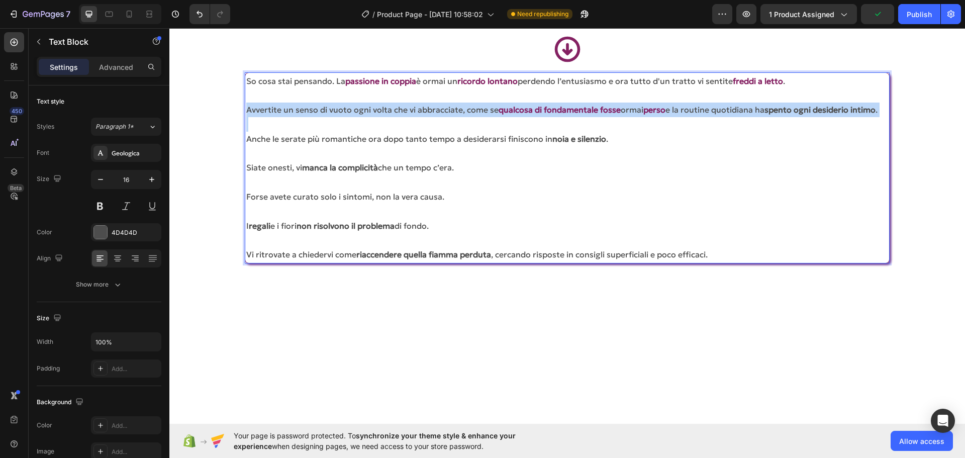
click at [654, 111] on strong "perso" at bounding box center [654, 110] width 22 height 10
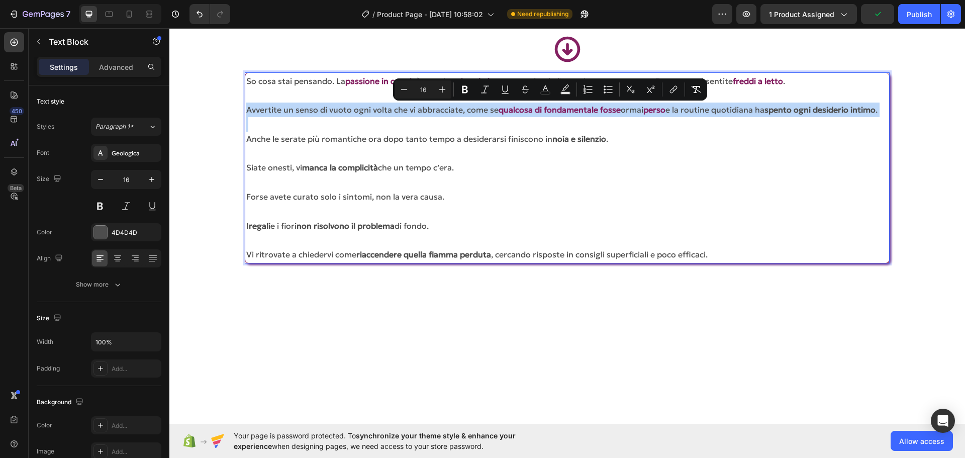
click at [654, 111] on strong "perso" at bounding box center [654, 110] width 22 height 10
click at [628, 132] on p "Rich Text Editor. Editing area: main" at bounding box center [566, 124] width 641 height 15
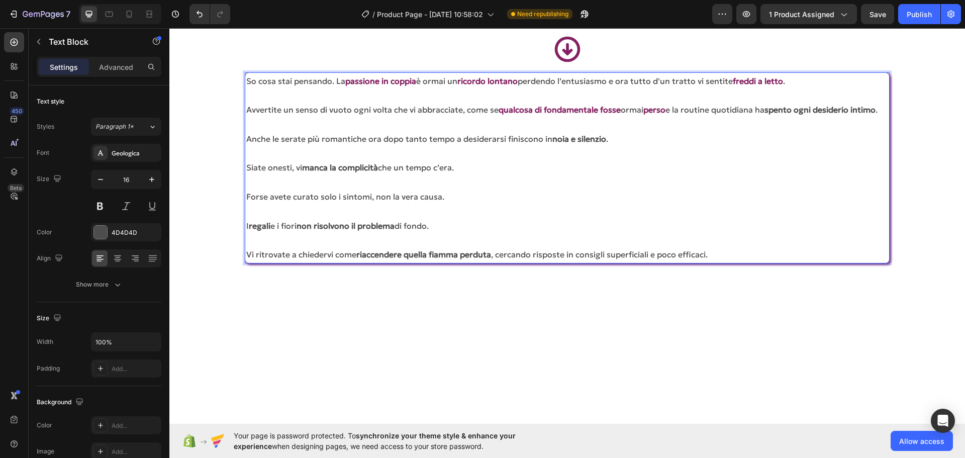
click at [560, 112] on strong "qualcosa di fondamentale fosse" at bounding box center [559, 110] width 122 height 10
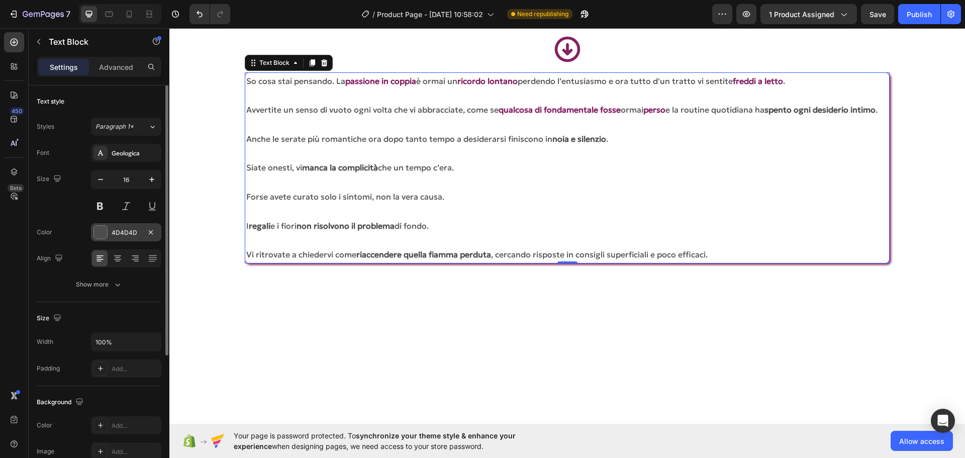
click at [134, 230] on div "4D4D4D" at bounding box center [126, 232] width 29 height 9
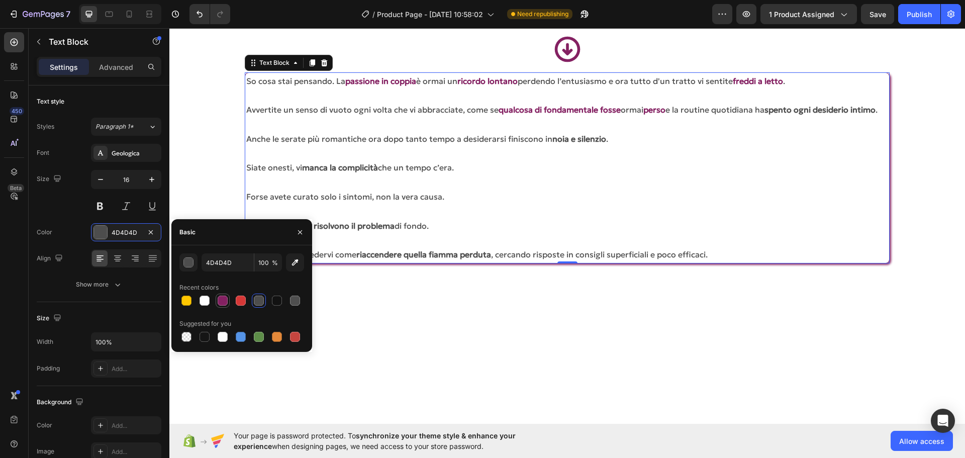
click at [222, 295] on div at bounding box center [223, 300] width 10 height 10
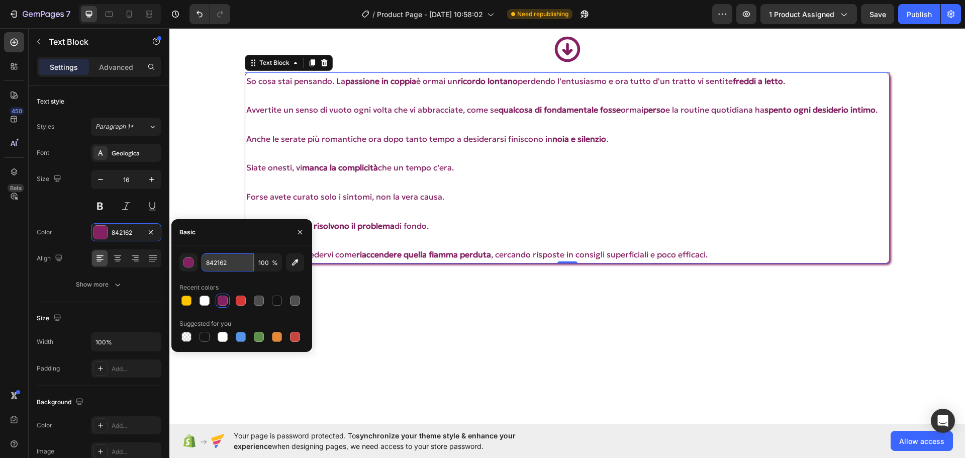
click at [217, 260] on input "842162" at bounding box center [228, 262] width 52 height 18
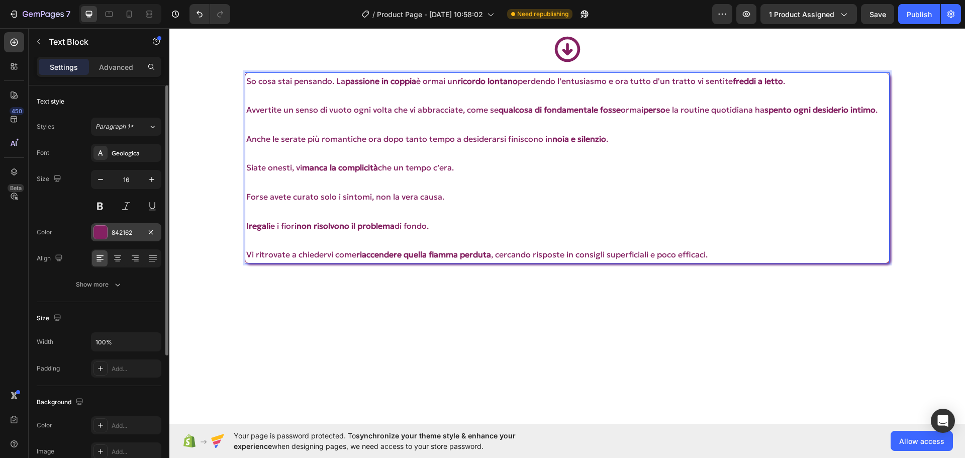
click at [131, 234] on div "842162" at bounding box center [126, 232] width 29 height 9
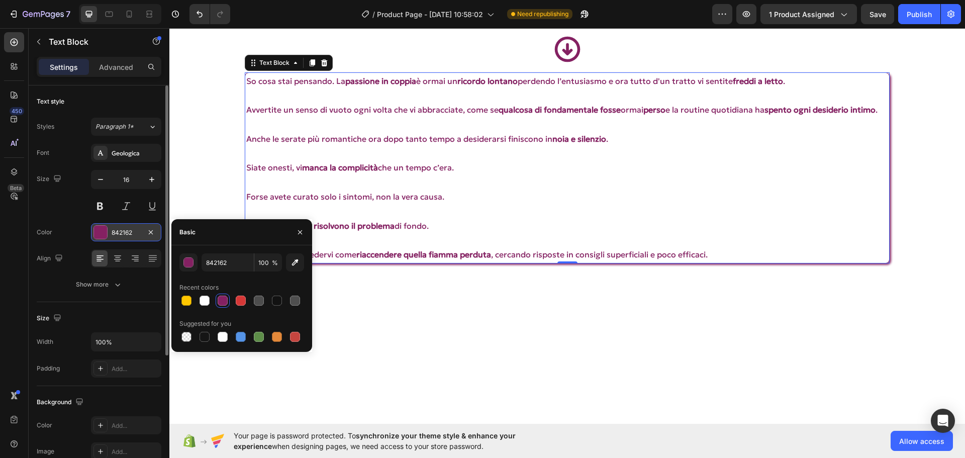
type input "4D4D4D"
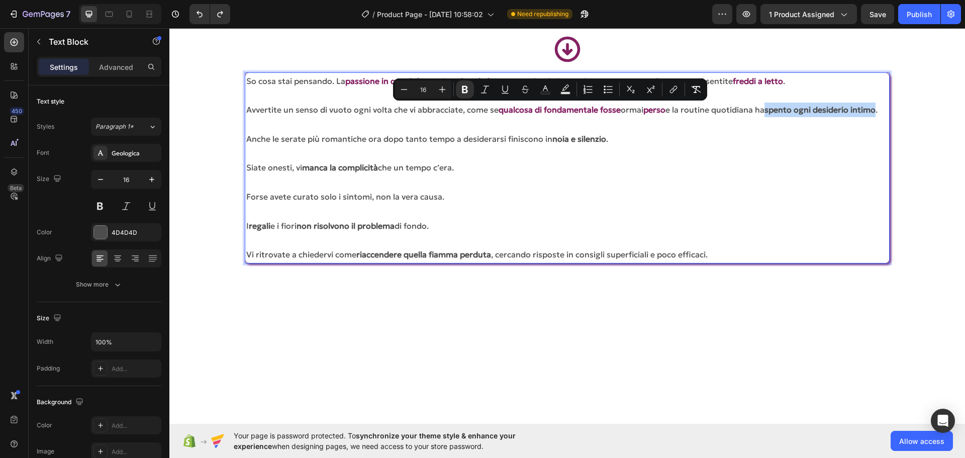
drag, startPoint x: 772, startPoint y: 108, endPoint x: 270, endPoint y: 127, distance: 502.4
click at [764, 115] on strong "spento ogni desiderio intimo" at bounding box center [819, 110] width 111 height 10
click at [545, 86] on icon "Editor contextual toolbar" at bounding box center [545, 88] width 5 height 6
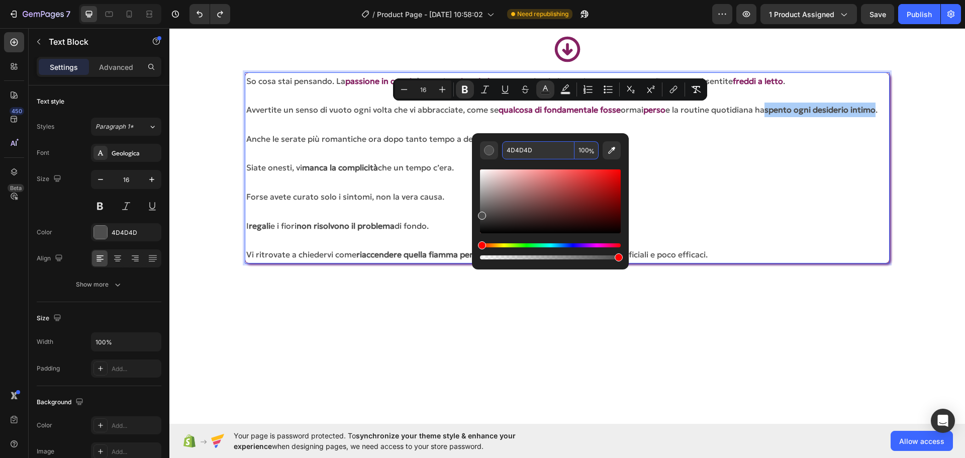
click at [538, 150] on input "4D4D4D" at bounding box center [538, 150] width 72 height 18
paste input "842162"
type input "842162"
drag, startPoint x: 726, startPoint y: 195, endPoint x: 535, endPoint y: 169, distance: 193.2
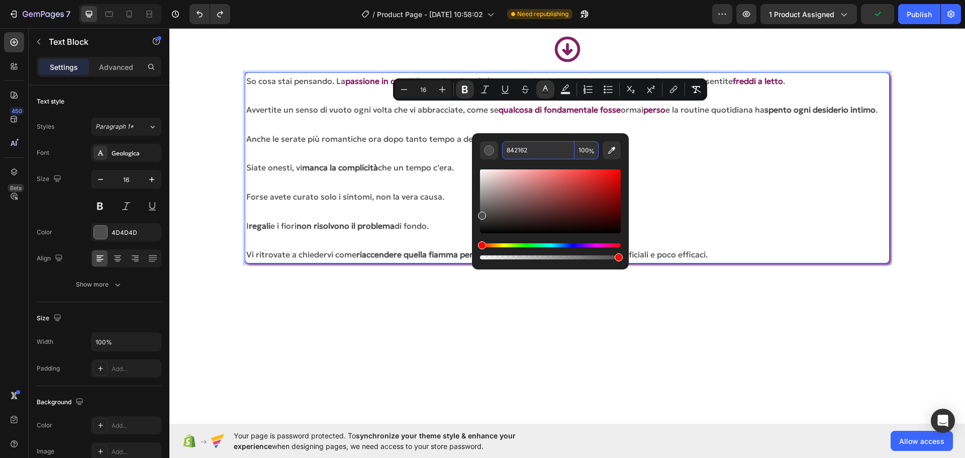
click at [725, 189] on p "Rich Text Editor. Editing area: main" at bounding box center [566, 182] width 641 height 15
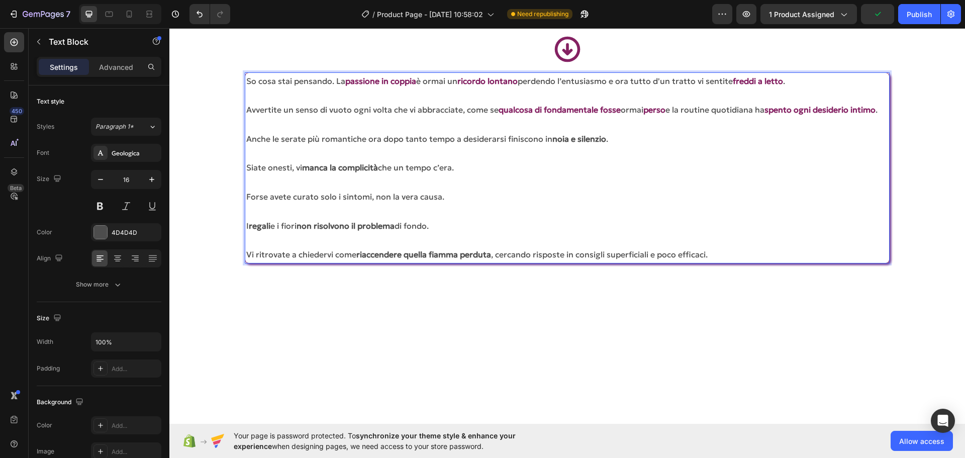
click at [578, 144] on strong "noia e silenzio" at bounding box center [579, 139] width 54 height 10
click at [379, 146] on p "Anche le serate più romantiche ora dopo tanto tempo a desiderarsi finiscono in …" at bounding box center [566, 139] width 641 height 15
click at [505, 146] on p "Anche le serate più romantiche ora, dopo tanto tempo a desiderarsi finiscono in…" at bounding box center [566, 139] width 641 height 15
click at [507, 146] on p "Anche le serate più romantiche ora, dopo tanto tempo a desiderarsi finiscono in…" at bounding box center [566, 139] width 641 height 15
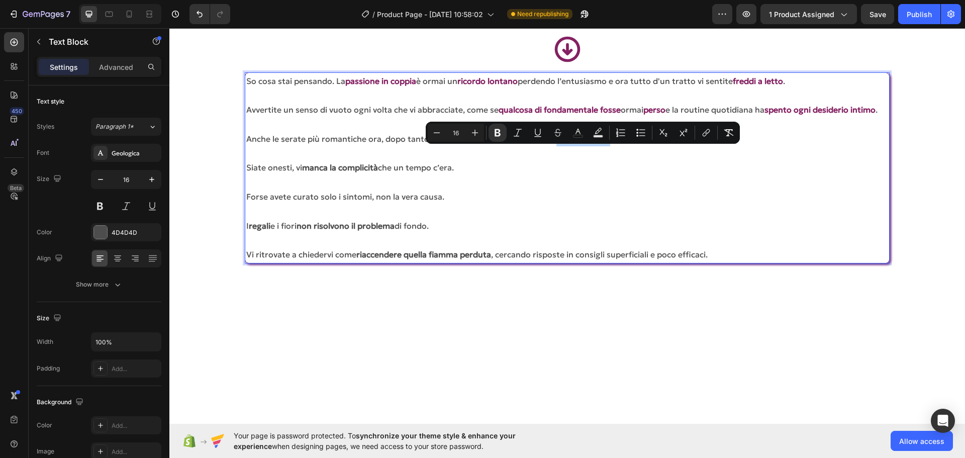
drag, startPoint x: 558, startPoint y: 153, endPoint x: 608, endPoint y: 153, distance: 50.2
click at [608, 144] on strong "noia e silenzio" at bounding box center [583, 139] width 54 height 10
click at [582, 127] on button "color" at bounding box center [578, 133] width 18 height 18
type input "4D4D4D"
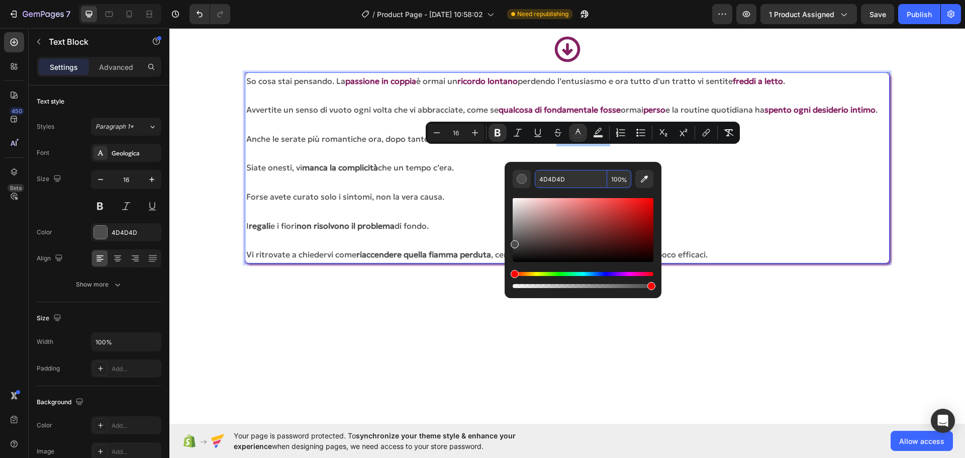
click at [555, 180] on input "4D4D4D" at bounding box center [571, 179] width 72 height 18
paste input "842162"
type input "842162"
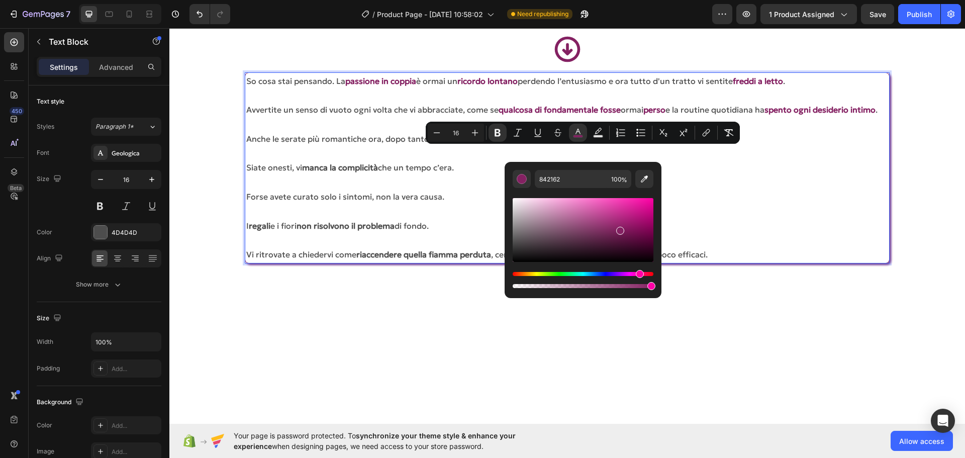
click at [770, 204] on p "Forse avete curato solo i sintomi, non la vera causa." at bounding box center [566, 196] width 641 height 15
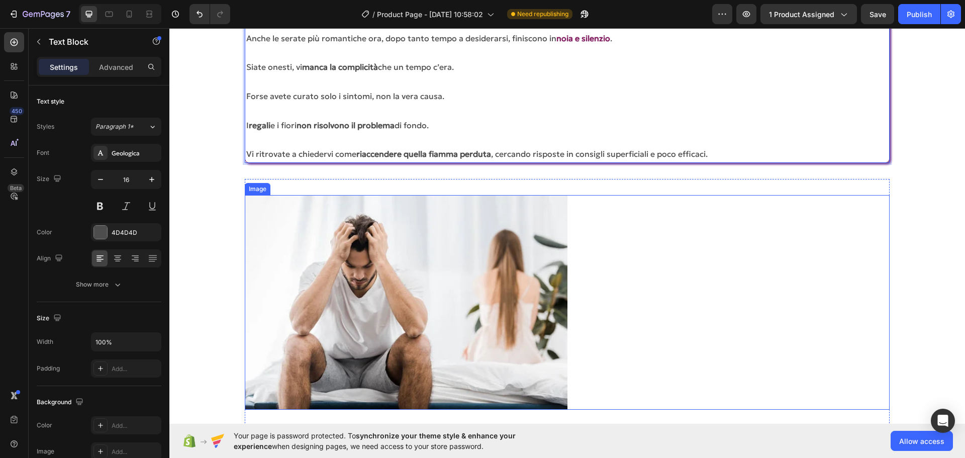
scroll to position [1809, 0]
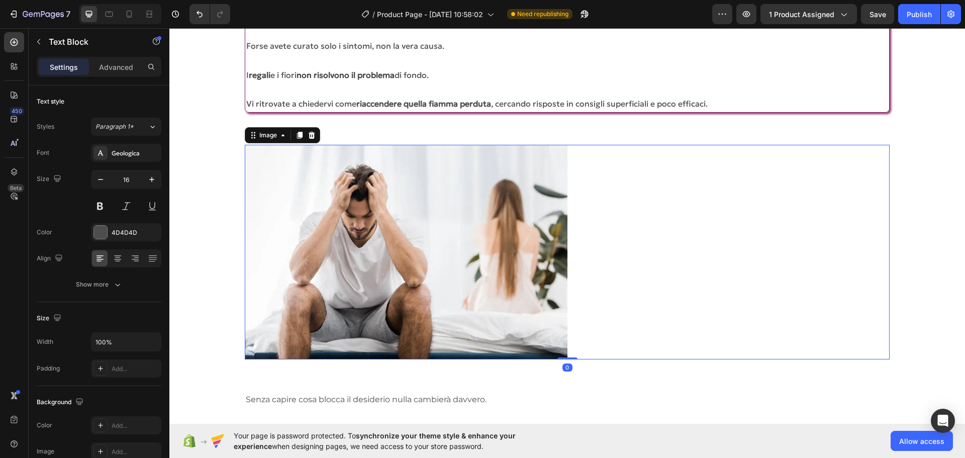
click at [410, 245] on img at bounding box center [406, 252] width 322 height 215
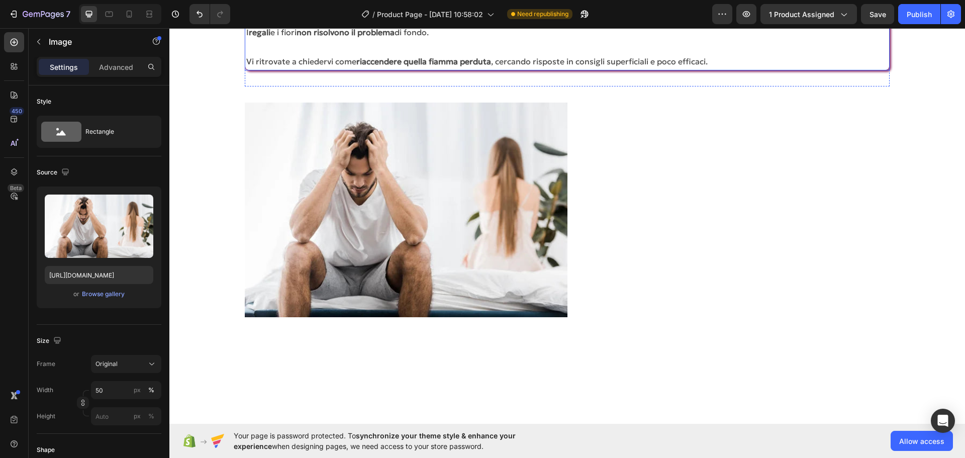
scroll to position [1682, 0]
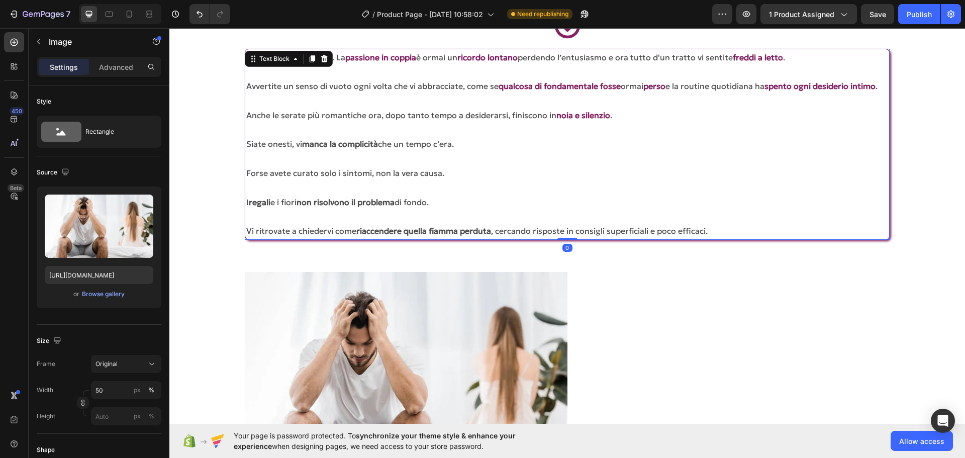
click at [374, 137] on p "Rich Text Editor. Editing area: main" at bounding box center [566, 130] width 641 height 15
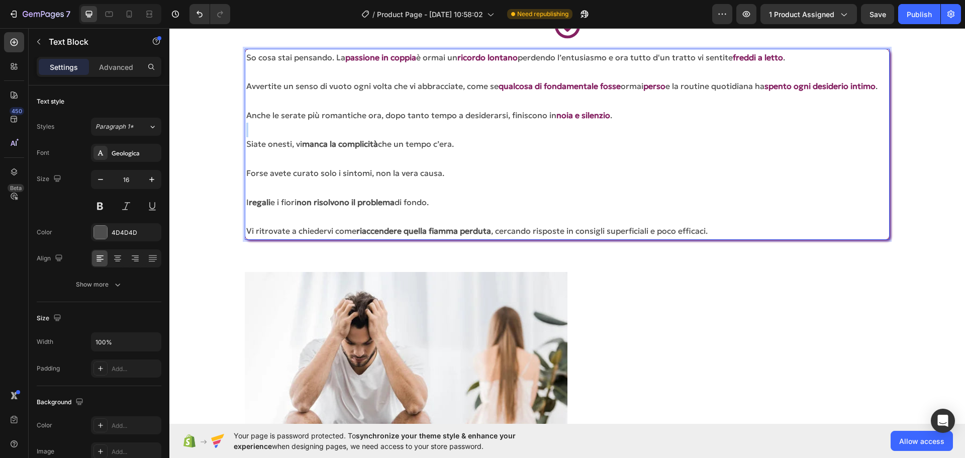
click at [329, 137] on p "Rich Text Editor. Editing area: main" at bounding box center [566, 130] width 641 height 15
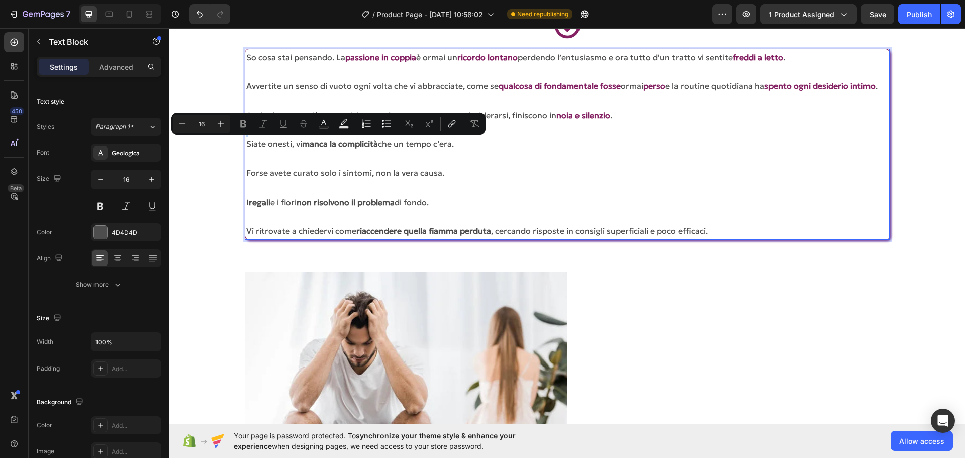
click at [303, 137] on p "Rich Text Editor. Editing area: main" at bounding box center [566, 130] width 641 height 15
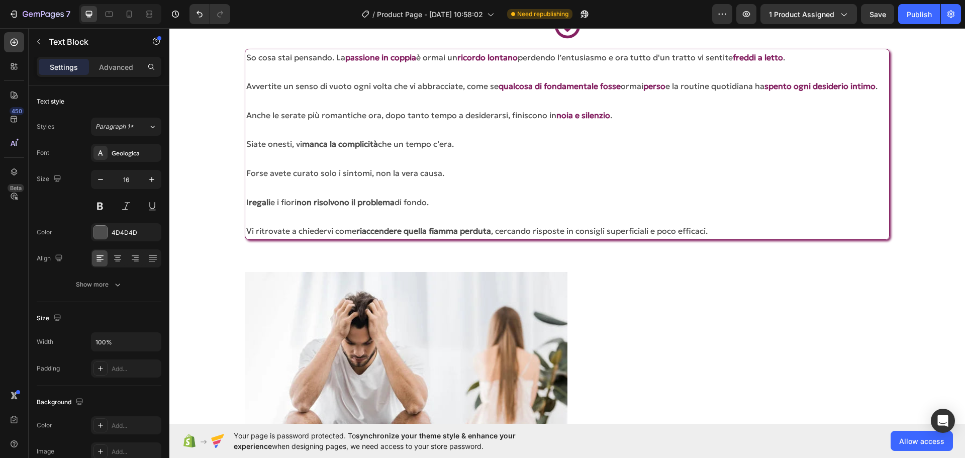
click at [918, 198] on section "Icon So cosa stai pensando. La passione in coppia è ormai un ricordo lontano pe…" at bounding box center [567, 124] width 732 height 261
click at [706, 238] on p "[PERSON_NAME] ritrovate a chiedervi come riaccendere quella fiamma perduta , ce…" at bounding box center [566, 231] width 641 height 15
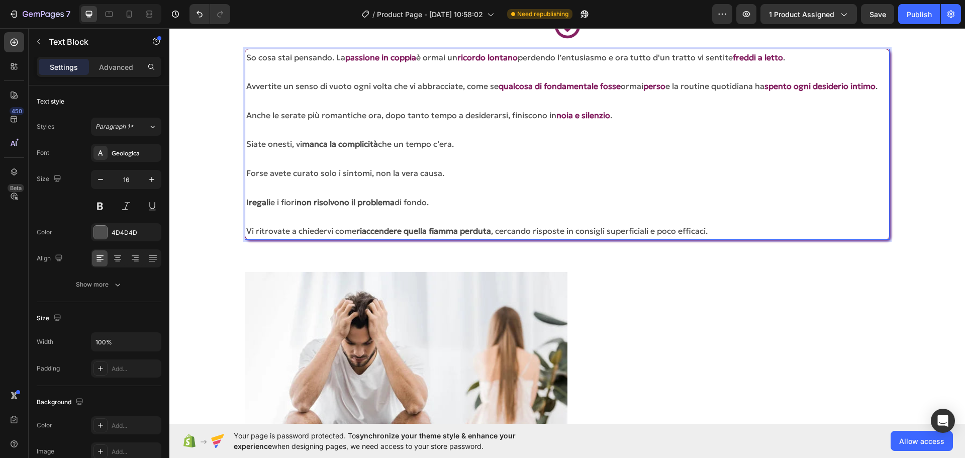
click at [708, 238] on p "[PERSON_NAME] ritrovate a chiedervi come riaccendere quella fiamma perduta , ce…" at bounding box center [566, 231] width 641 height 15
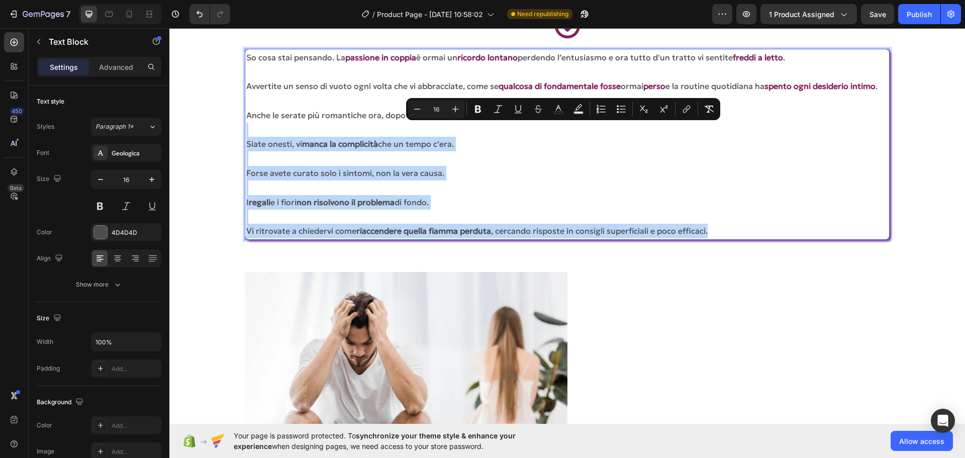
drag, startPoint x: 715, startPoint y: 247, endPoint x: 635, endPoint y: 125, distance: 145.5
click at [635, 125] on div "So cosa stai pensando. La passione in coppia è ormai un ricordo lontano perdend…" at bounding box center [567, 144] width 644 height 191
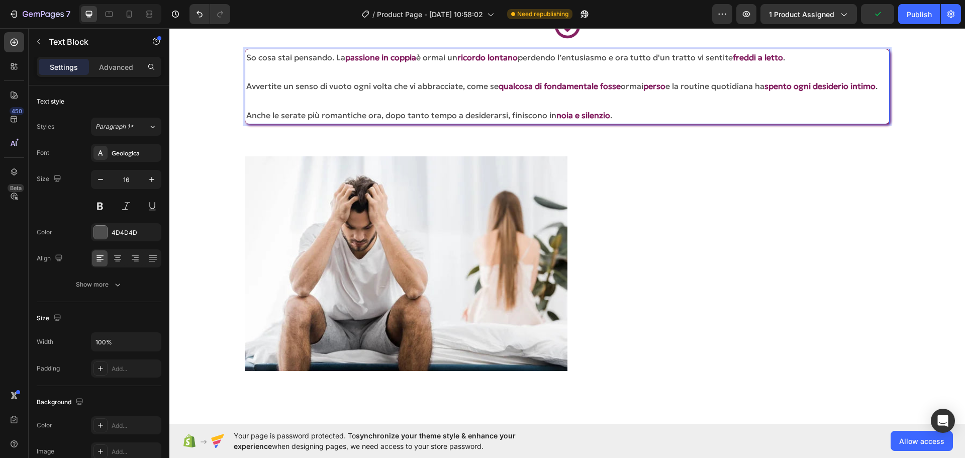
click at [925, 181] on section "Image Section 10/25" at bounding box center [567, 263] width 732 height 247
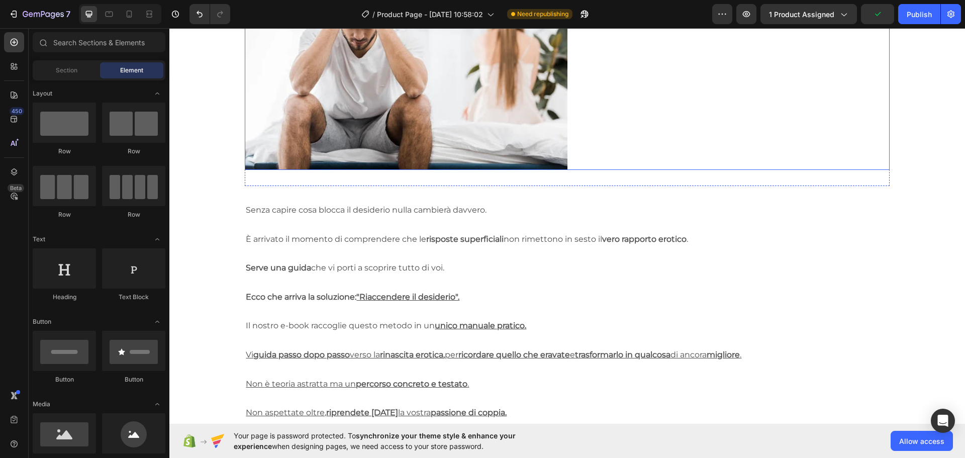
scroll to position [1933, 0]
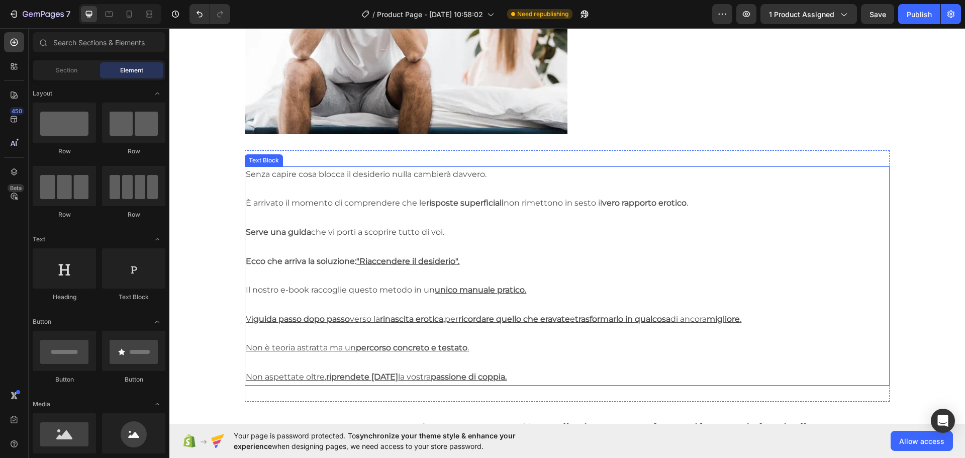
click at [468, 185] on p at bounding box center [567, 189] width 642 height 15
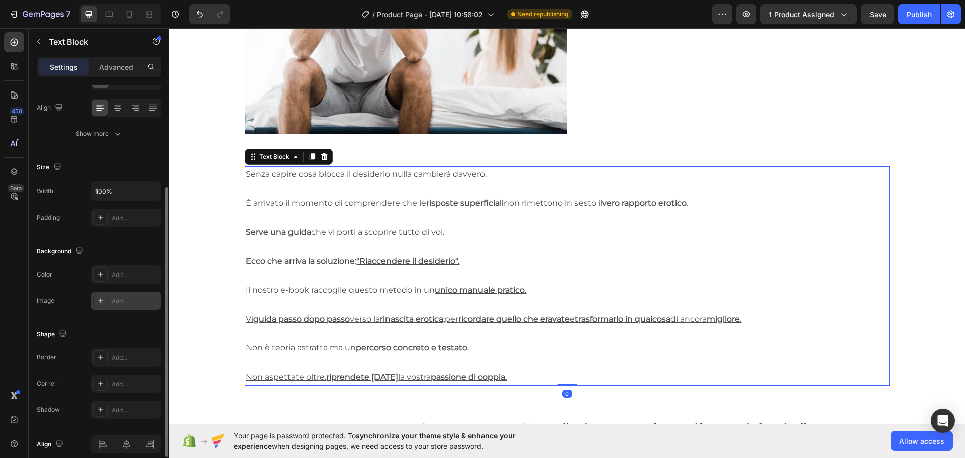
scroll to position [194, 0]
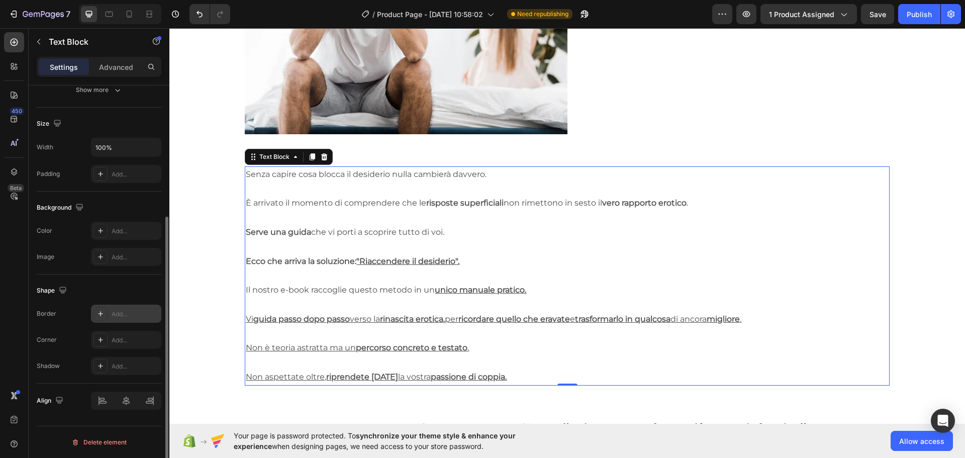
click at [102, 309] on div at bounding box center [100, 314] width 14 height 14
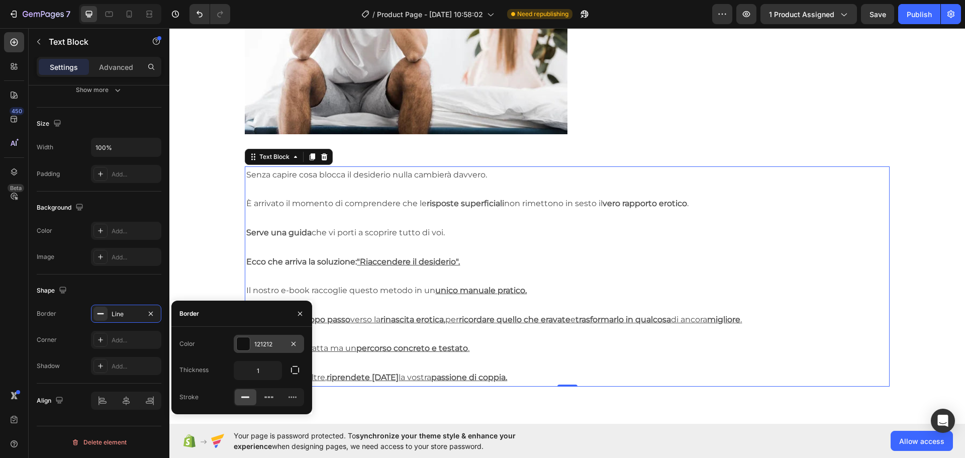
click at [264, 345] on div "121212" at bounding box center [268, 344] width 29 height 9
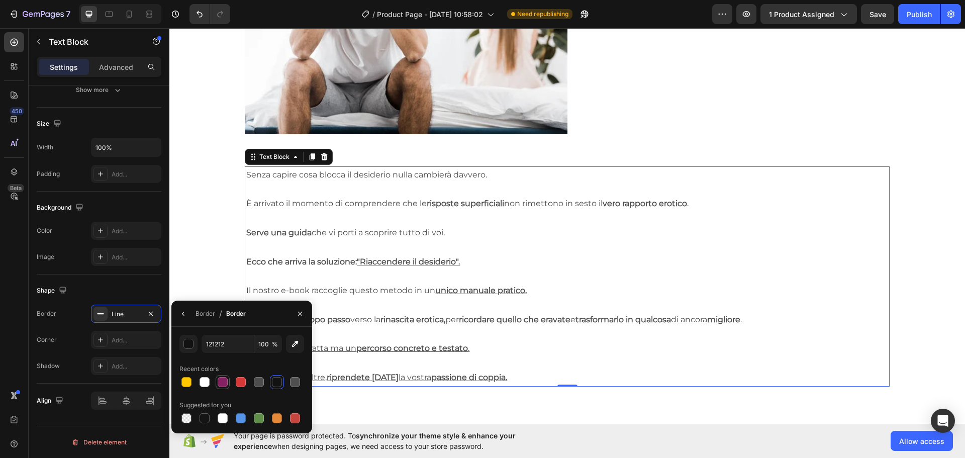
click at [219, 383] on div at bounding box center [223, 382] width 10 height 10
type input "842162"
click at [121, 329] on div "Border Line Corner Add... Shadow Add..." at bounding box center [99, 340] width 125 height 70
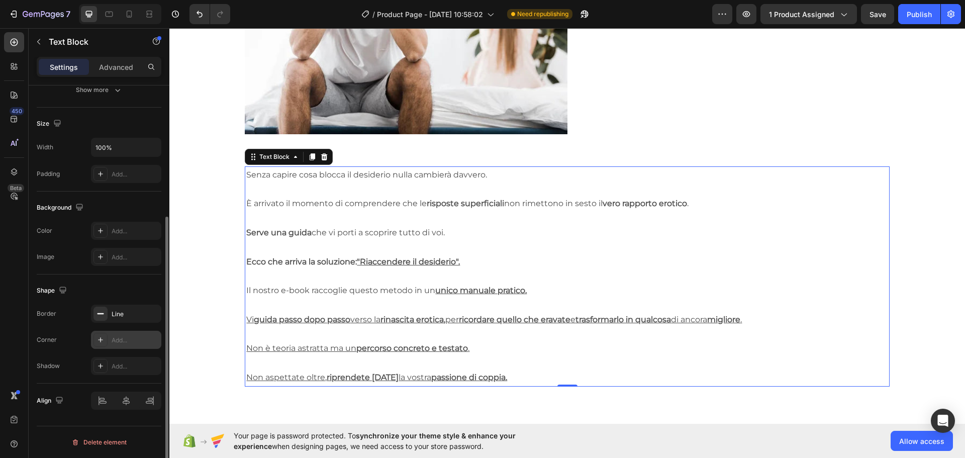
click at [120, 333] on div "Add..." at bounding box center [126, 340] width 70 height 18
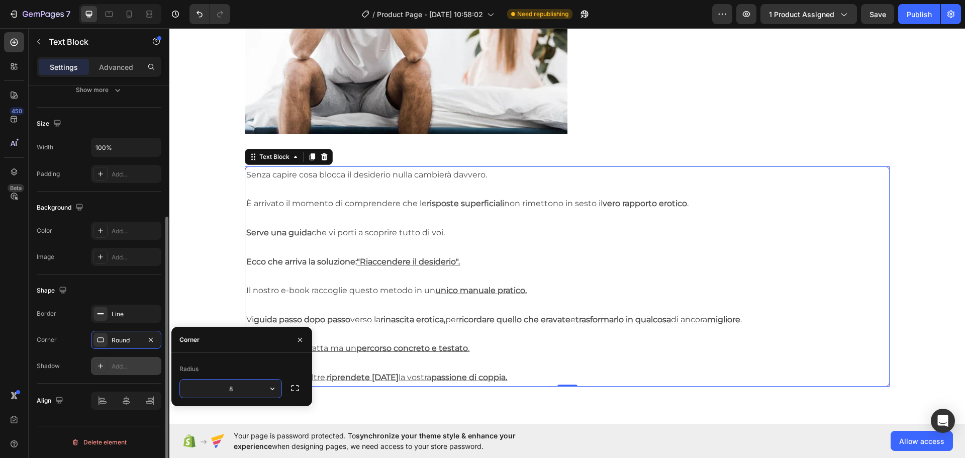
click at [140, 364] on div "Add..." at bounding box center [135, 366] width 47 height 9
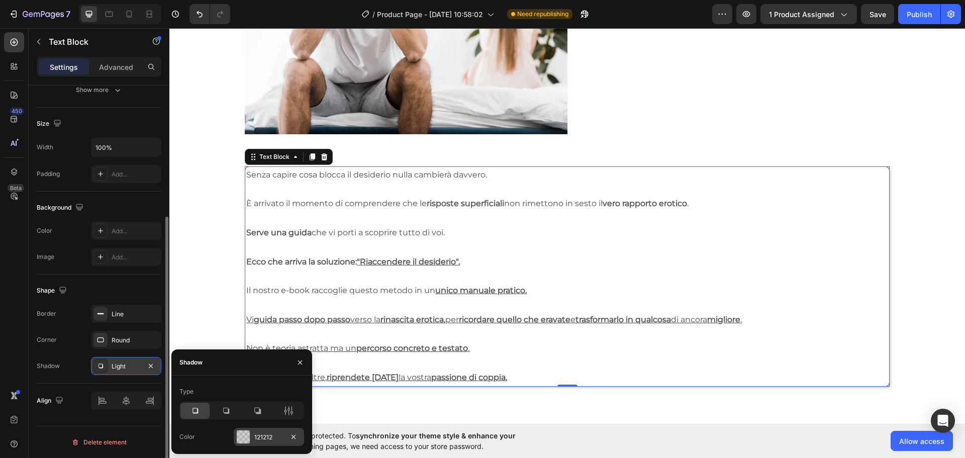
click at [262, 431] on div "121212" at bounding box center [269, 437] width 70 height 18
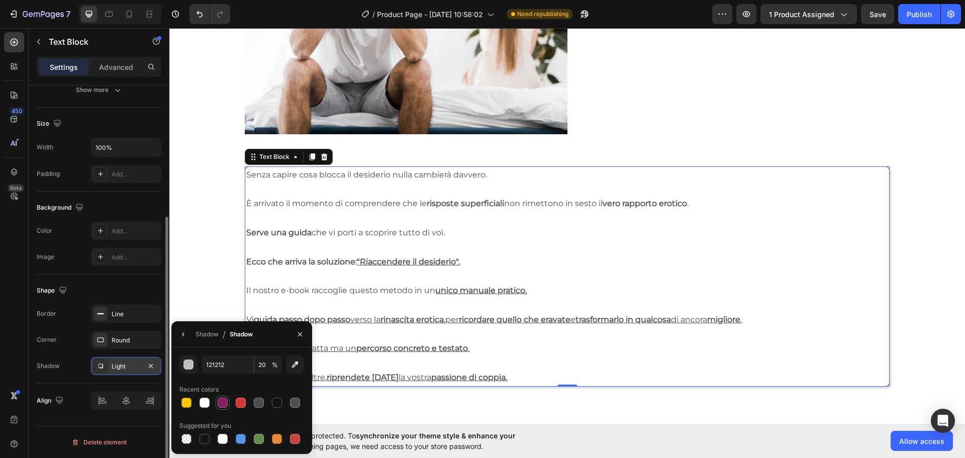
click at [228, 396] on div at bounding box center [223, 402] width 14 height 14
type input "842162"
type input "100"
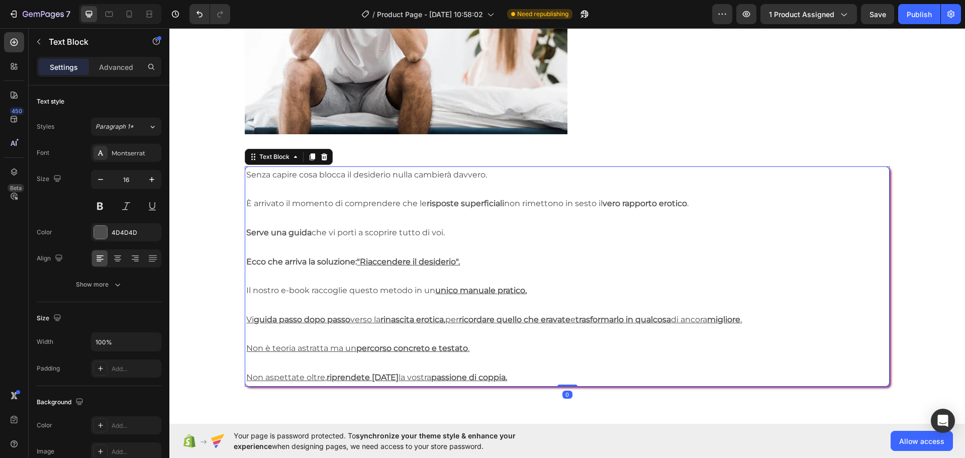
click at [257, 177] on p "Senza capire cosa blocca il desiderio nulla cambierà davvero." at bounding box center [566, 175] width 641 height 15
click at [248, 173] on p "Senza capire cosa blocca il desiderio nulla cambierà davvero." at bounding box center [566, 175] width 641 height 15
click at [247, 172] on p "Senza capire cosa blocca il desiderio nulla cambierà davvero." at bounding box center [566, 175] width 641 height 15
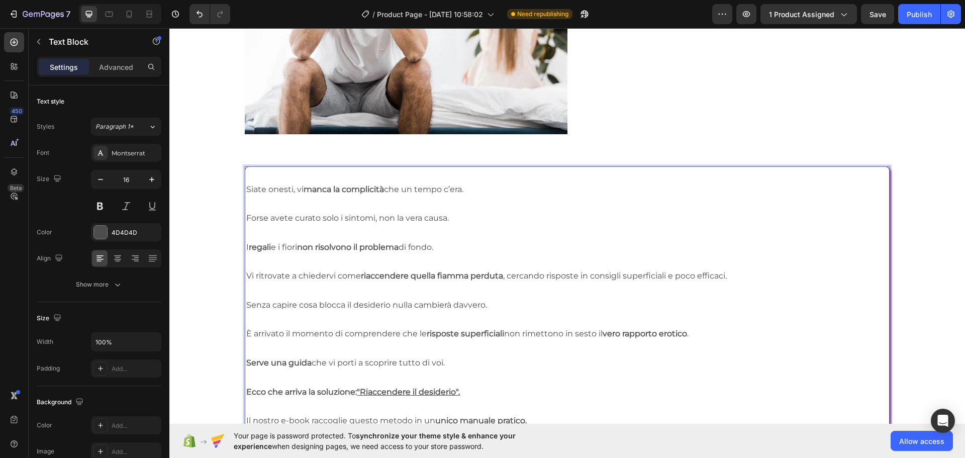
click at [249, 186] on p "Siate onesti, vi manca la complicità che un tempo c’era." at bounding box center [566, 189] width 641 height 15
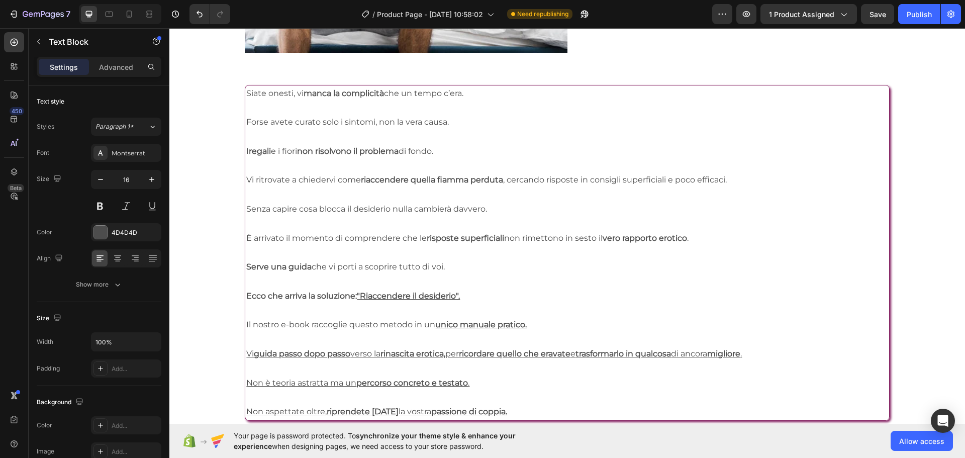
scroll to position [1833, 0]
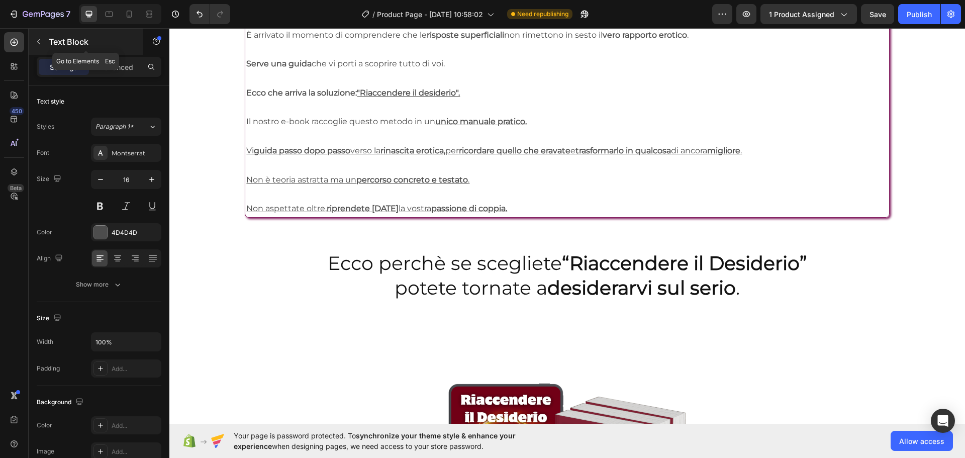
click at [38, 39] on icon "button" at bounding box center [39, 42] width 8 height 8
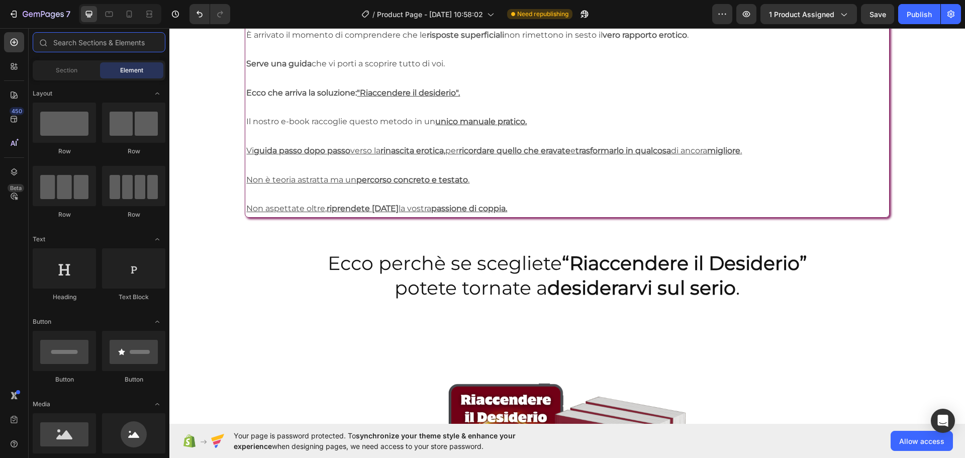
drag, startPoint x: 105, startPoint y: 49, endPoint x: 164, endPoint y: 84, distance: 68.5
click at [106, 49] on input "text" at bounding box center [99, 42] width 133 height 20
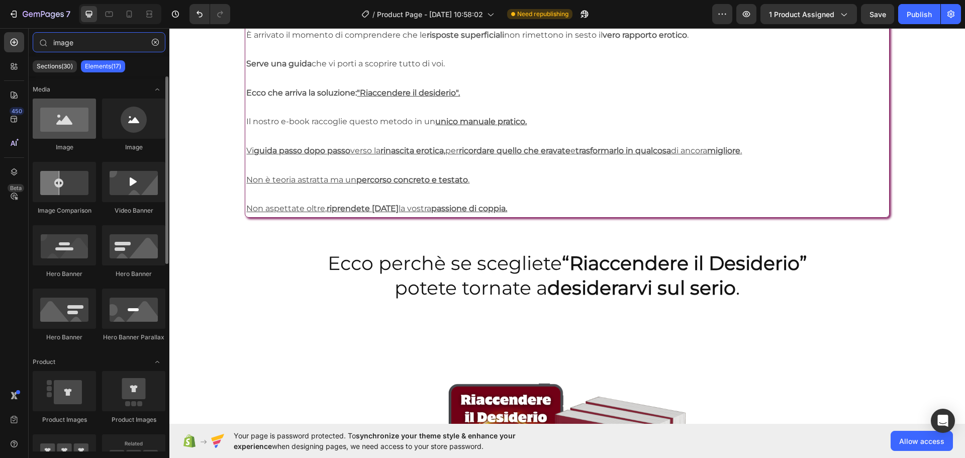
type input "image"
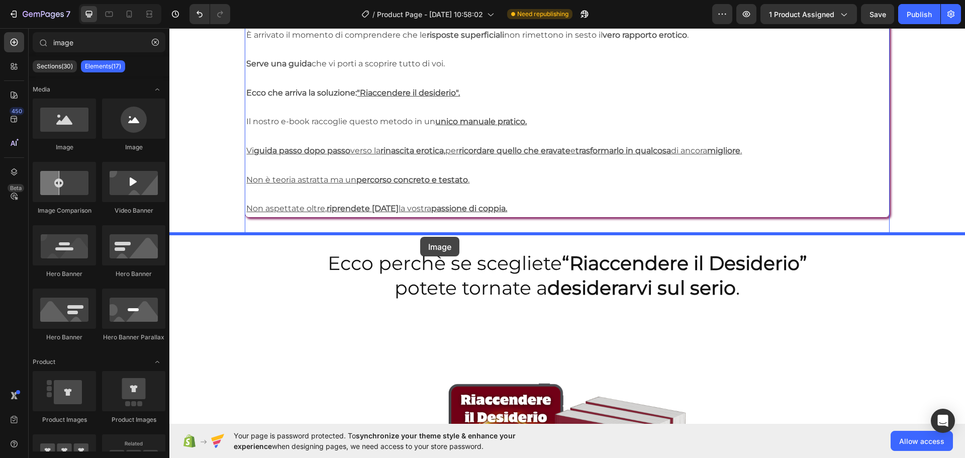
drag, startPoint x: 225, startPoint y: 143, endPoint x: 433, endPoint y: 231, distance: 225.4
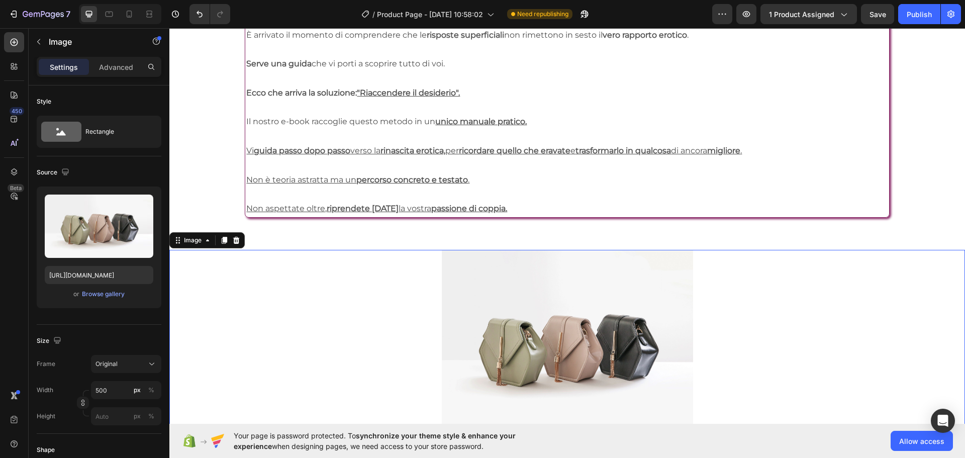
click at [488, 298] on img at bounding box center [567, 344] width 251 height 188
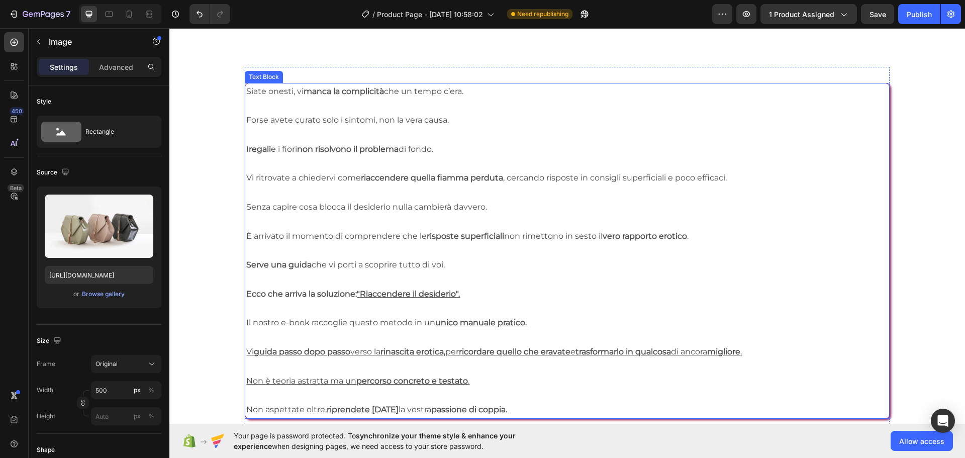
scroll to position [1933, 0]
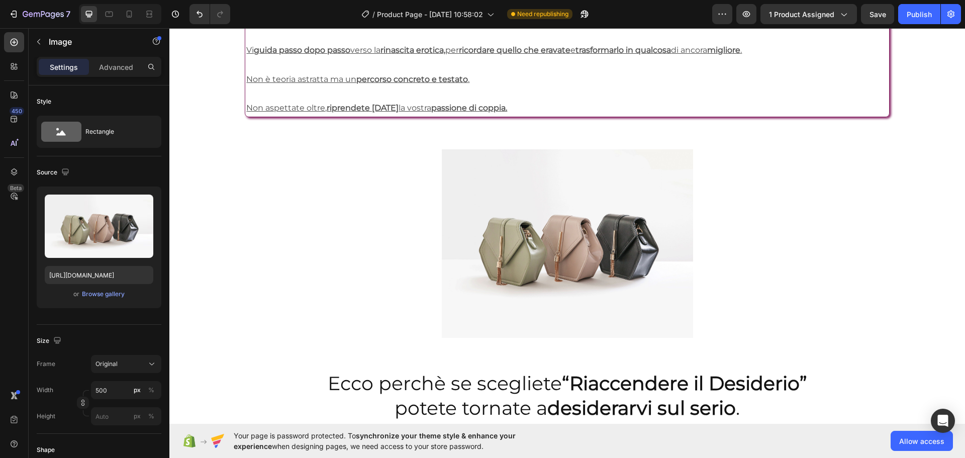
click at [399, 220] on div at bounding box center [566, 243] width 795 height 188
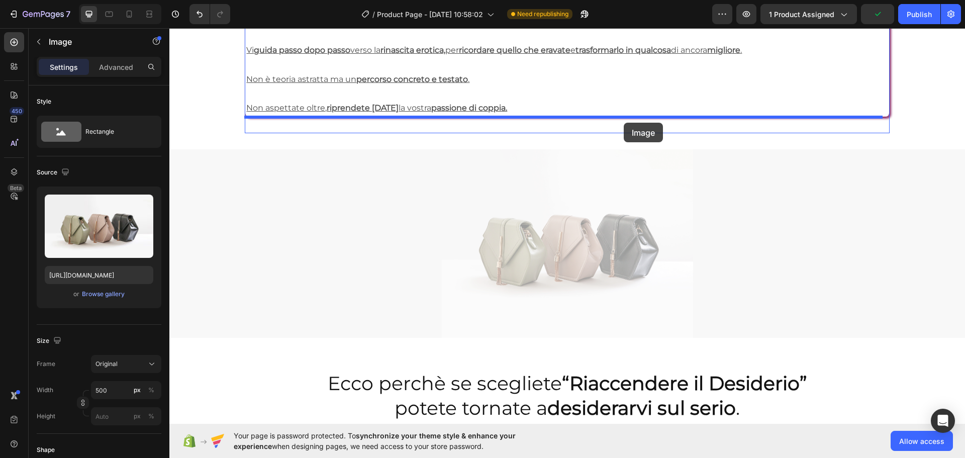
drag, startPoint x: 632, startPoint y: 219, endPoint x: 624, endPoint y: 123, distance: 96.9
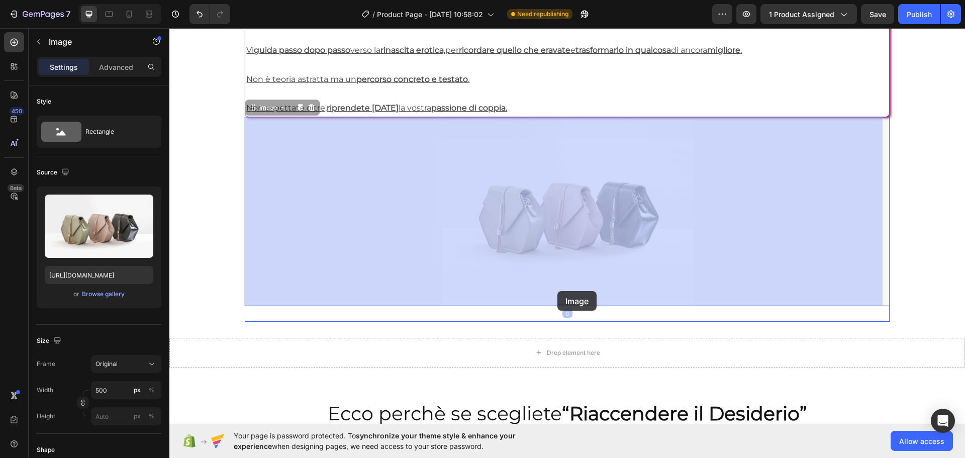
drag, startPoint x: 548, startPoint y: 160, endPoint x: 555, endPoint y: 299, distance: 139.3
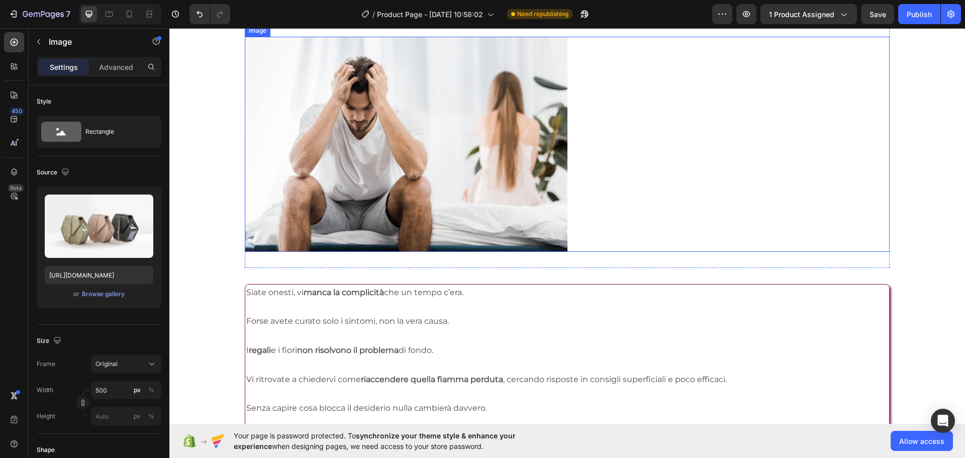
scroll to position [1330, 0]
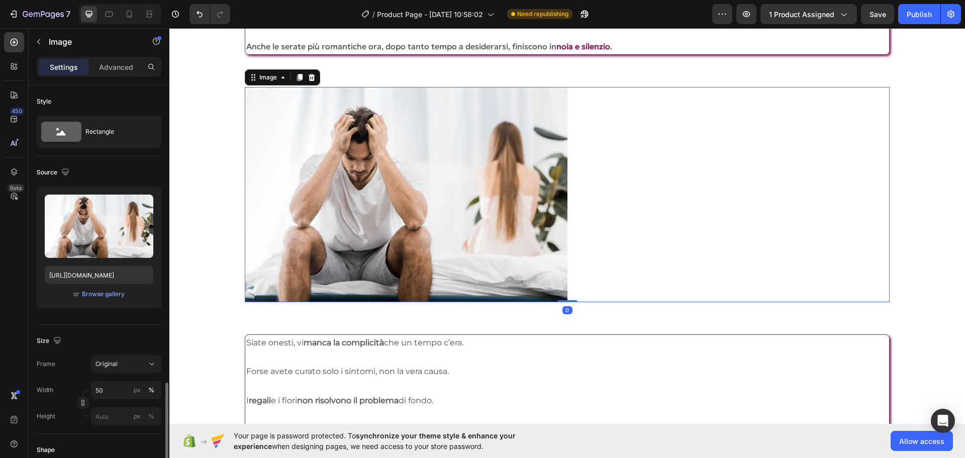
click at [653, 173] on div at bounding box center [567, 194] width 644 height 215
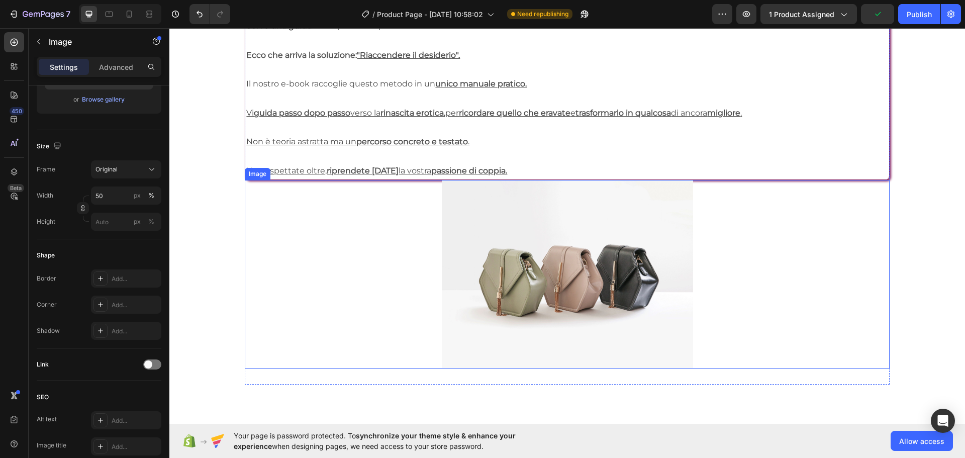
scroll to position [2034, 0]
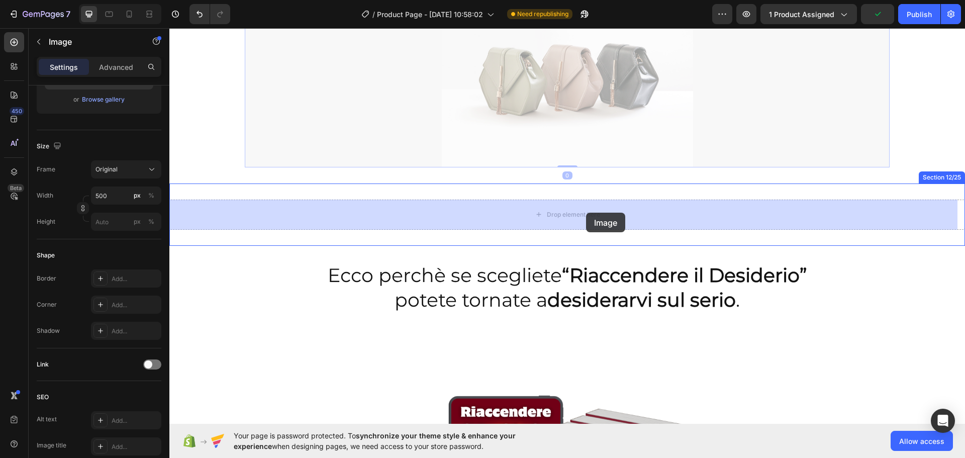
drag, startPoint x: 605, startPoint y: 142, endPoint x: 586, endPoint y: 213, distance: 72.8
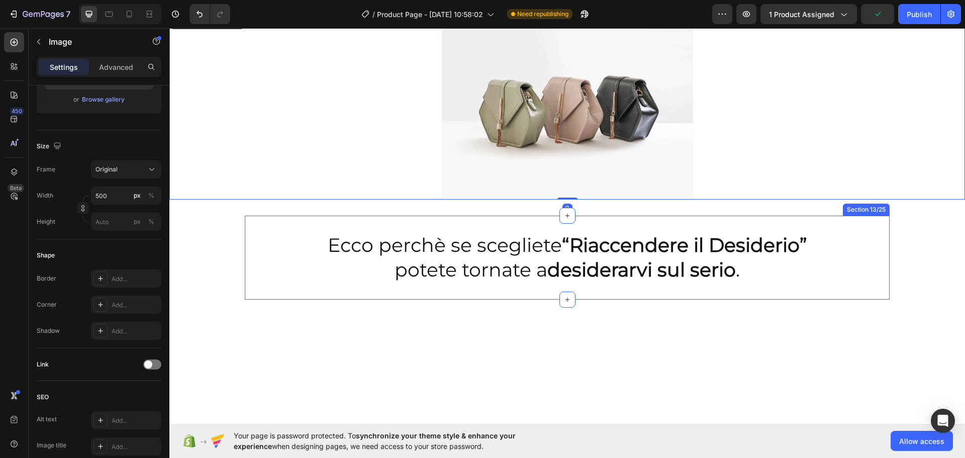
scroll to position [1782, 0]
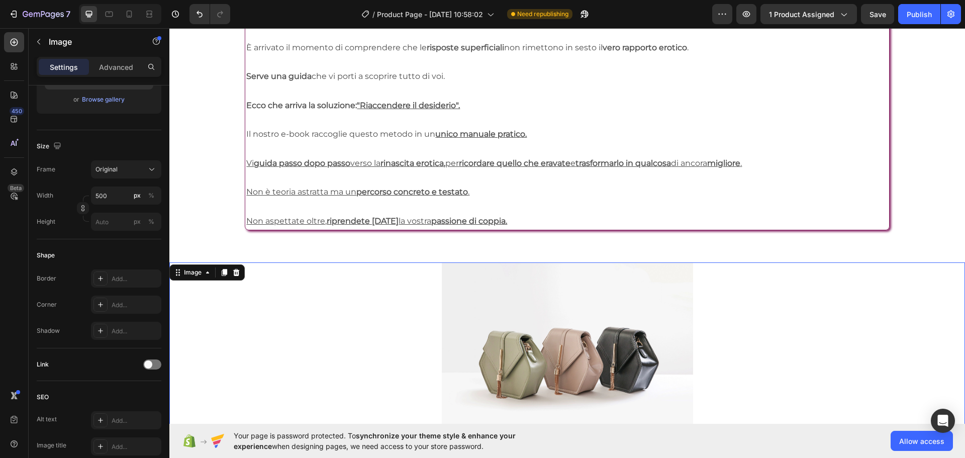
click at [546, 352] on img at bounding box center [567, 356] width 251 height 188
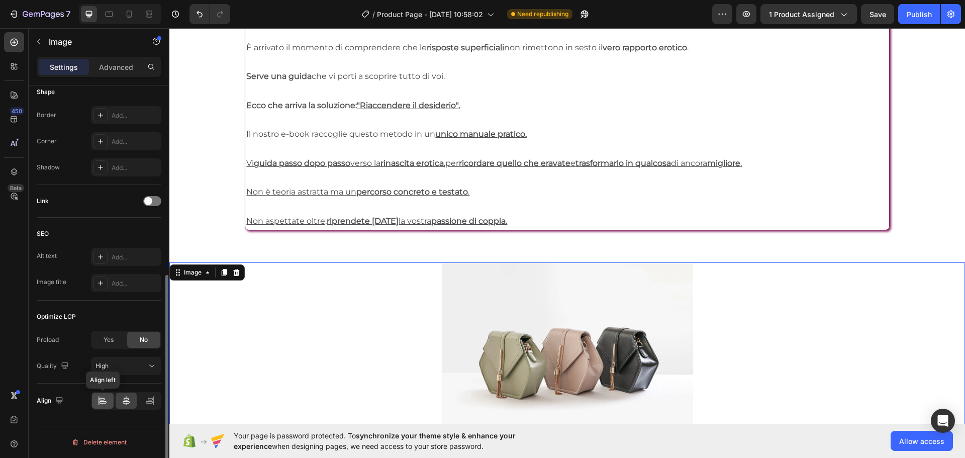
click at [100, 396] on icon at bounding box center [102, 400] width 10 height 10
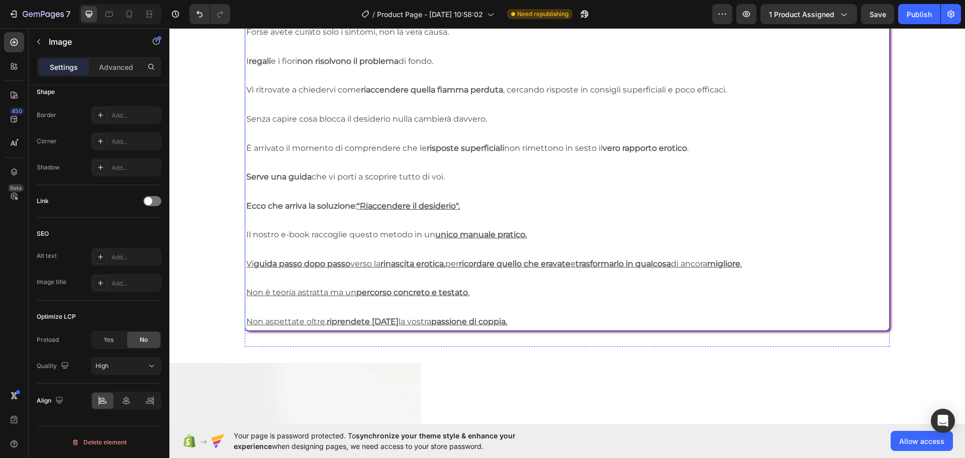
scroll to position [1883, 0]
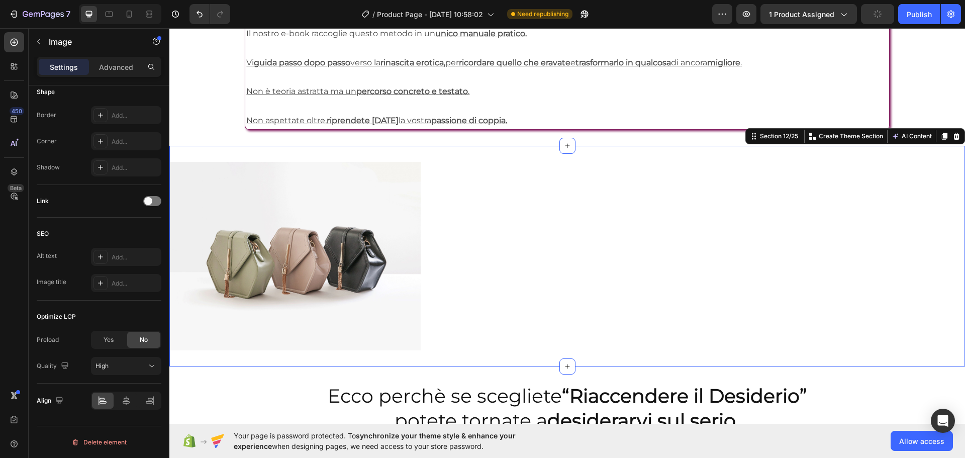
click at [534, 160] on div "Image Section 12/25 You can create reusable sections Create Theme Section AI Co…" at bounding box center [566, 256] width 795 height 221
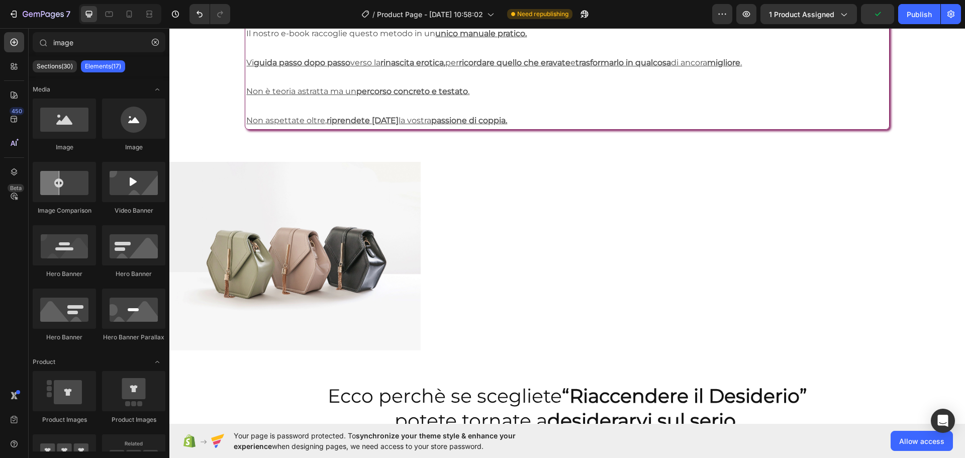
click at [929, 86] on div "Siate onesti, vi manca la complicità che un tempo c’era. Forse avete curato sol…" at bounding box center [566, 136] width 795 height 3940
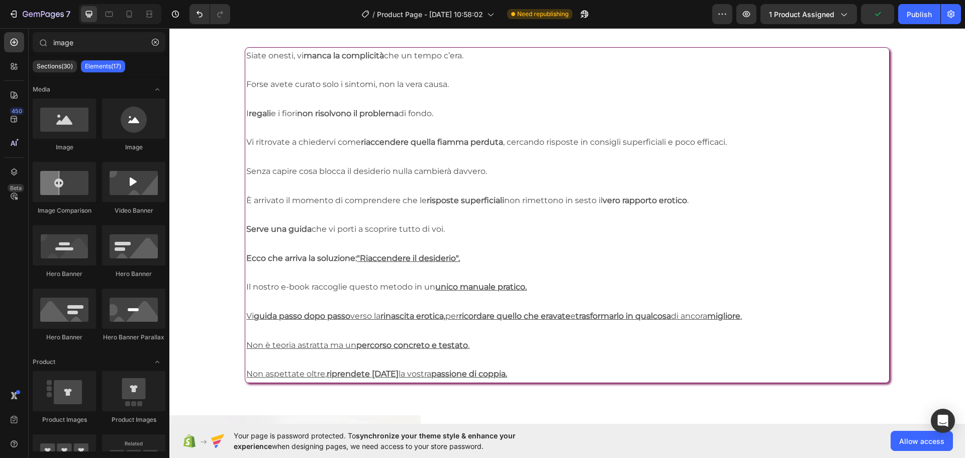
scroll to position [1431, 0]
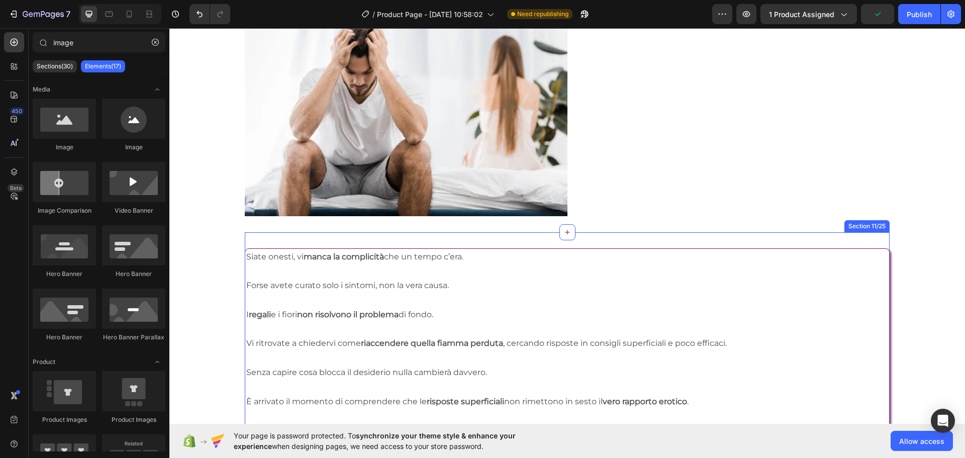
click at [813, 232] on div "Siate onesti, vi manca la complicità che un tempo c’era. Forse avete curato sol…" at bounding box center [567, 416] width 644 height 368
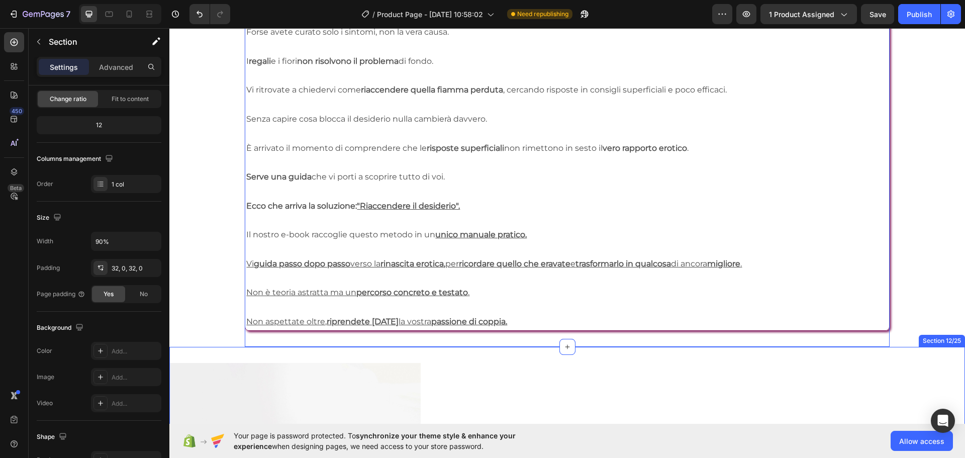
scroll to position [1883, 0]
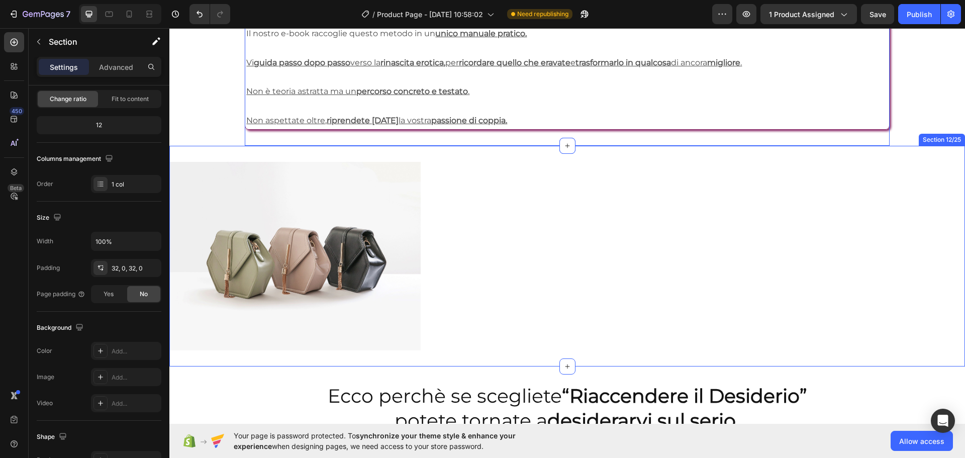
click at [458, 152] on div "Image Section 12/25" at bounding box center [566, 256] width 795 height 221
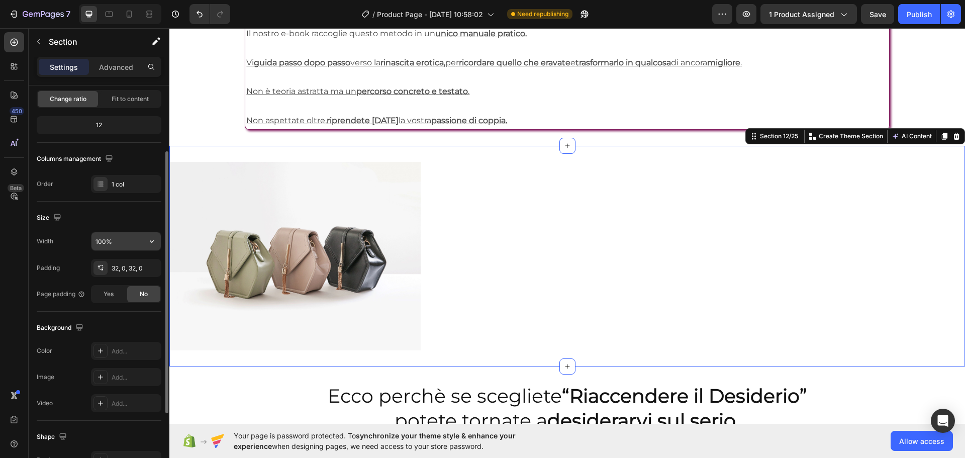
click at [112, 236] on input "100%" at bounding box center [125, 241] width 69 height 18
type input "90%"
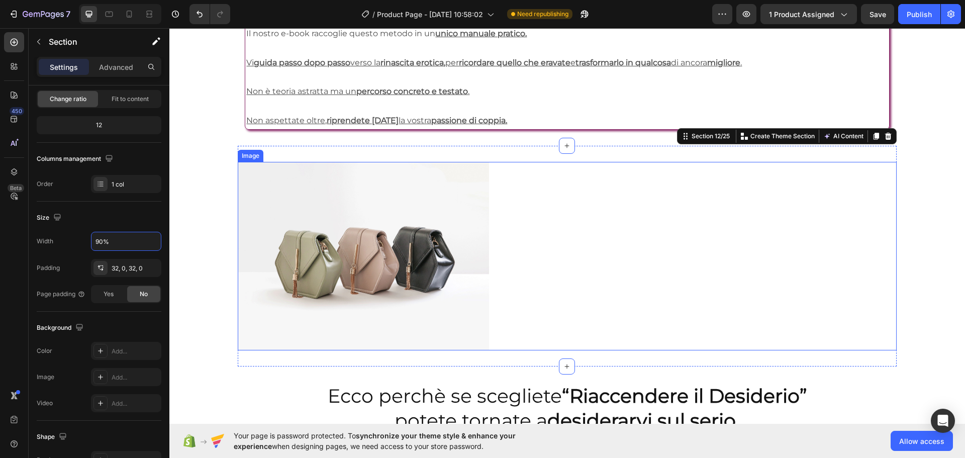
click at [354, 252] on img at bounding box center [363, 256] width 251 height 188
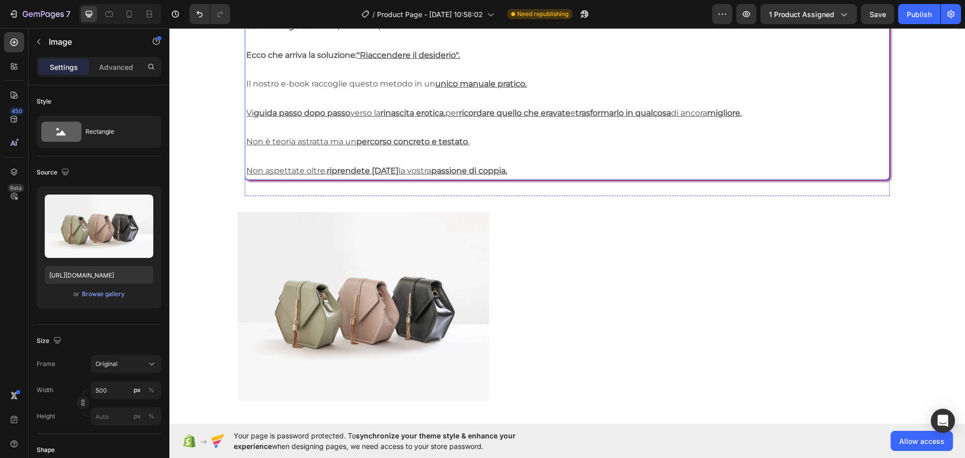
scroll to position [1983, 0]
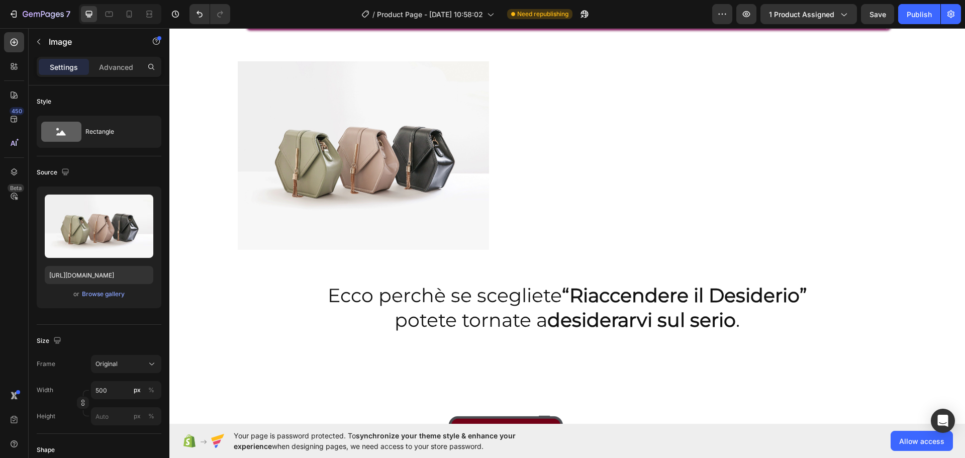
click at [692, 144] on div at bounding box center [567, 155] width 659 height 188
click at [375, 154] on img at bounding box center [363, 155] width 251 height 188
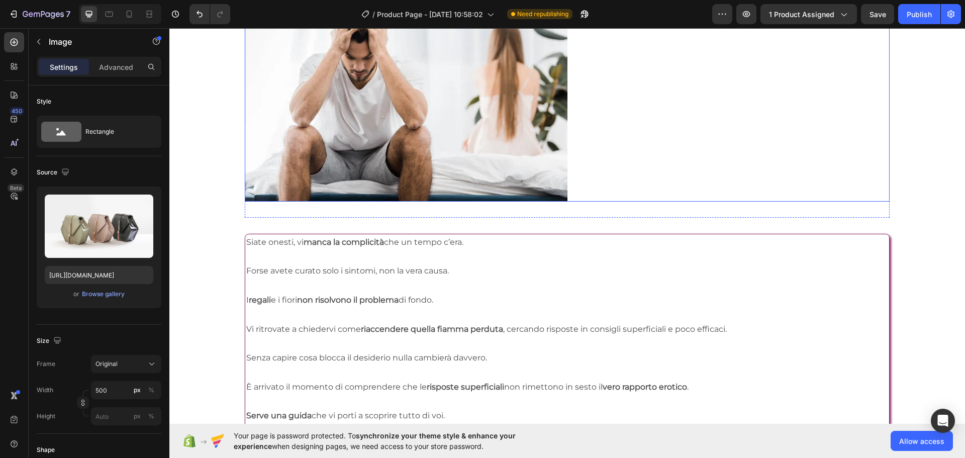
scroll to position [1280, 0]
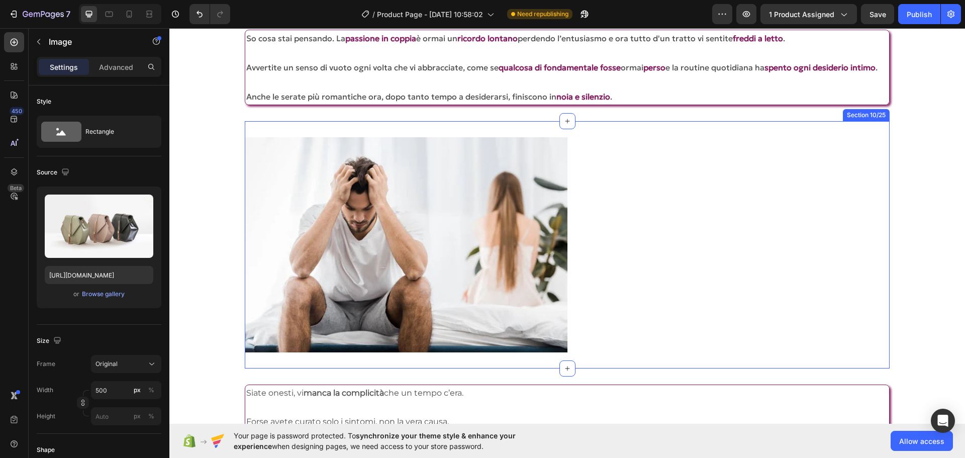
click at [517, 137] on div "Image Section 10/25" at bounding box center [567, 244] width 644 height 247
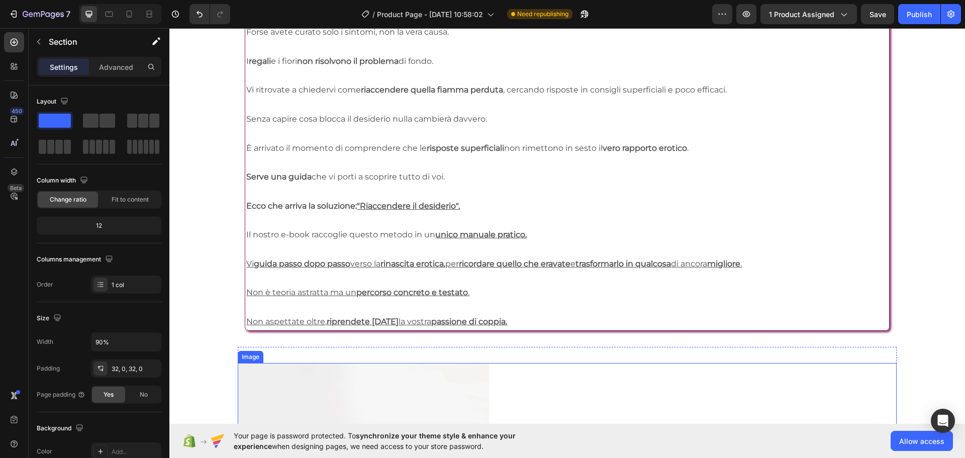
scroll to position [1883, 0]
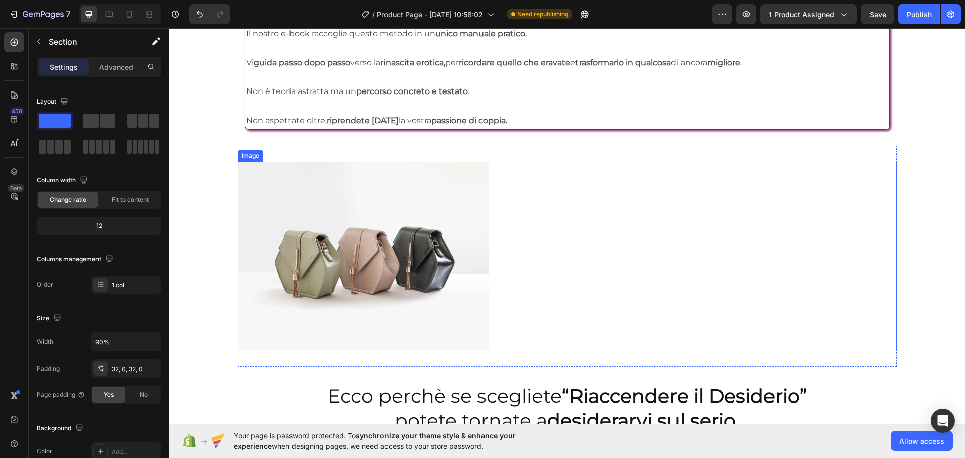
click at [522, 177] on div at bounding box center [567, 256] width 659 height 188
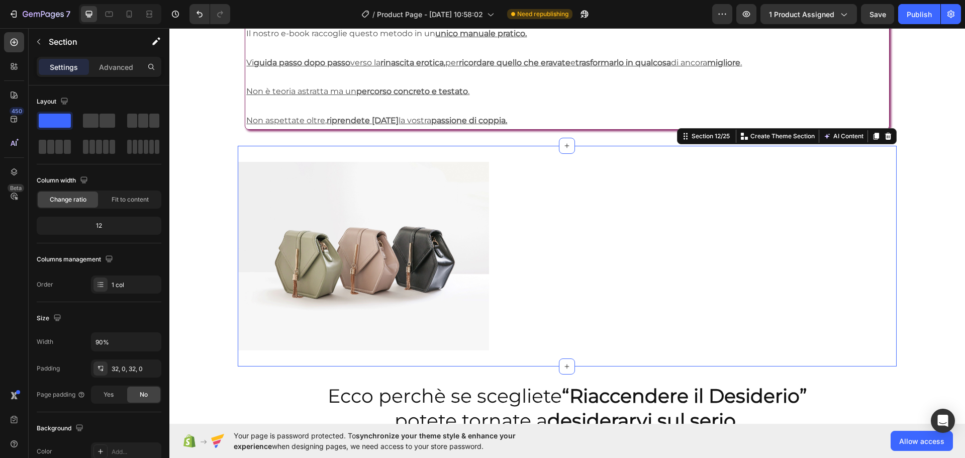
click at [519, 150] on div "Image Section 12/25 You can create reusable sections Create Theme Section AI Co…" at bounding box center [567, 256] width 659 height 221
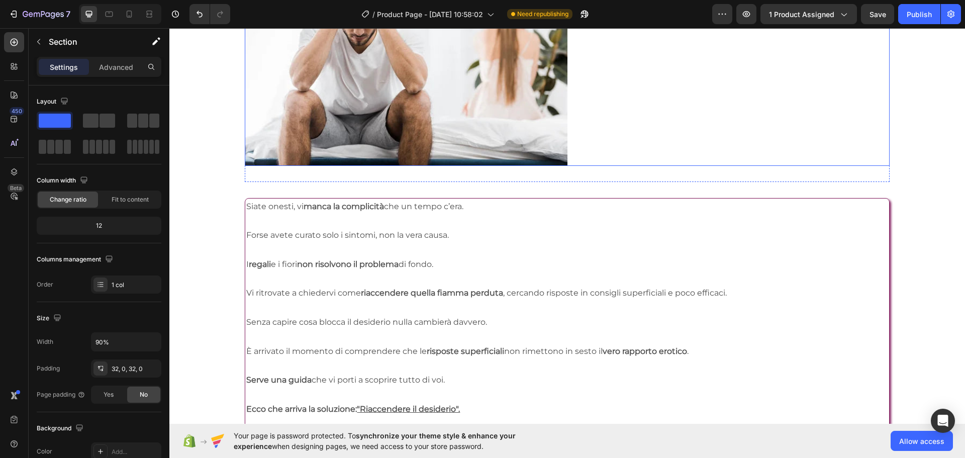
scroll to position [1380, 0]
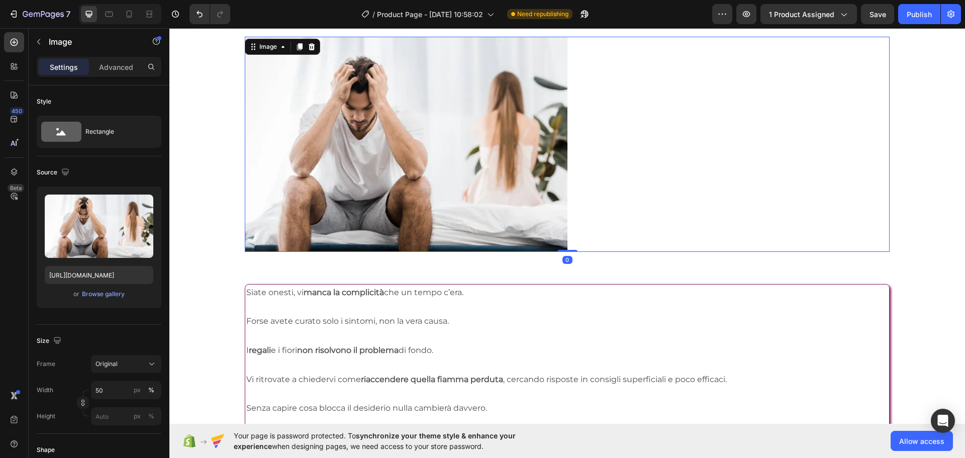
click at [327, 80] on img at bounding box center [406, 144] width 322 height 215
click at [337, 39] on div "Image 0 Section 10/25" at bounding box center [567, 144] width 644 height 247
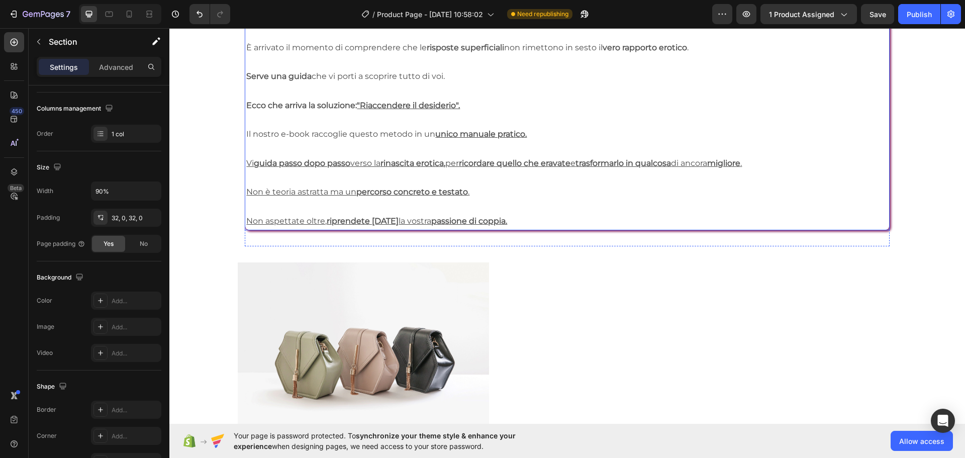
scroll to position [1933, 0]
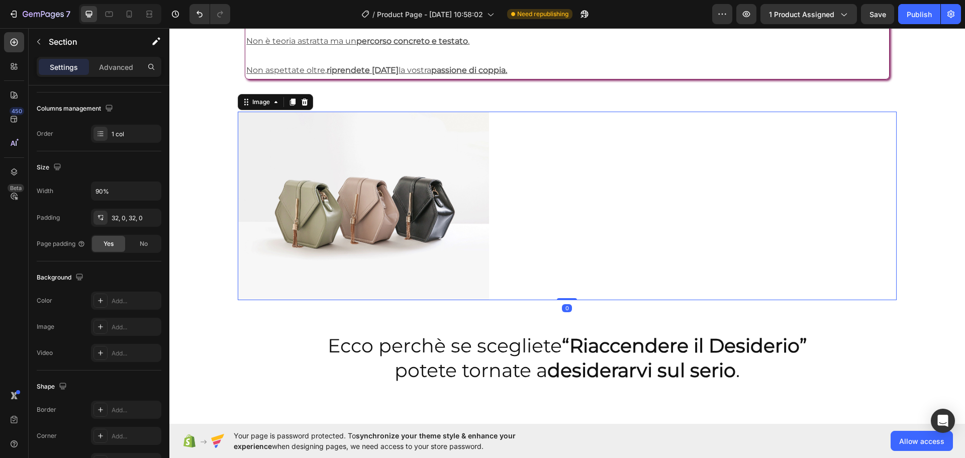
click at [334, 183] on img at bounding box center [363, 206] width 251 height 188
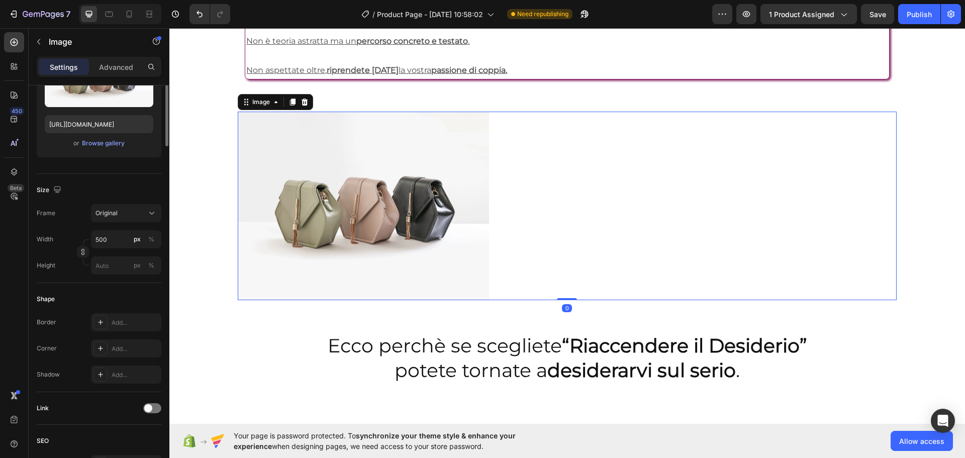
scroll to position [0, 0]
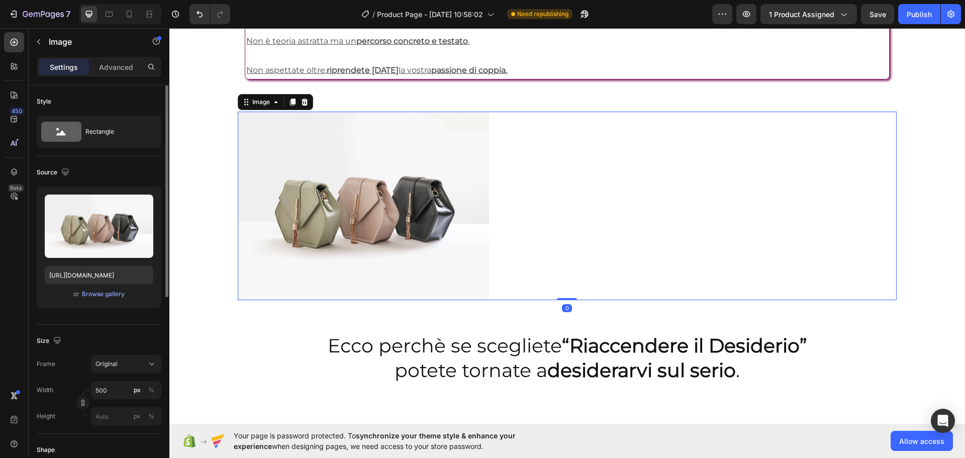
click at [238, 222] on img at bounding box center [363, 206] width 251 height 188
click at [105, 295] on div "Browse gallery" at bounding box center [103, 293] width 43 height 9
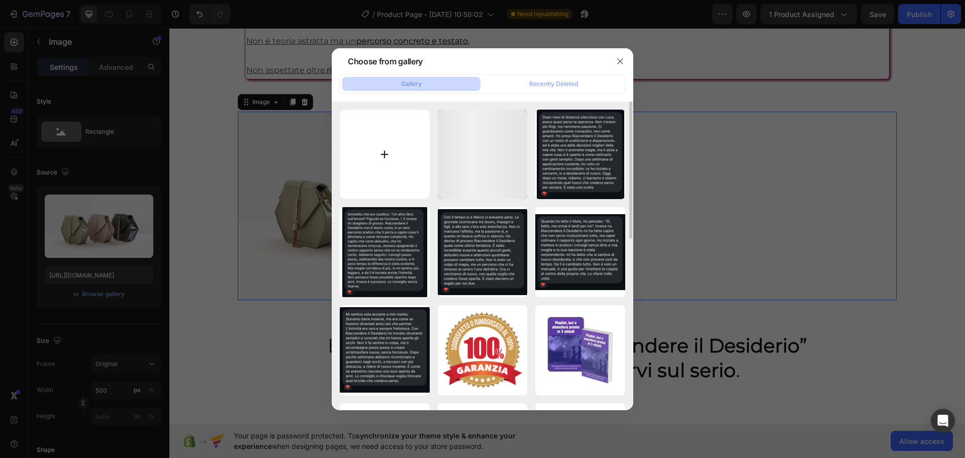
click at [390, 149] on input "file" at bounding box center [385, 155] width 90 height 90
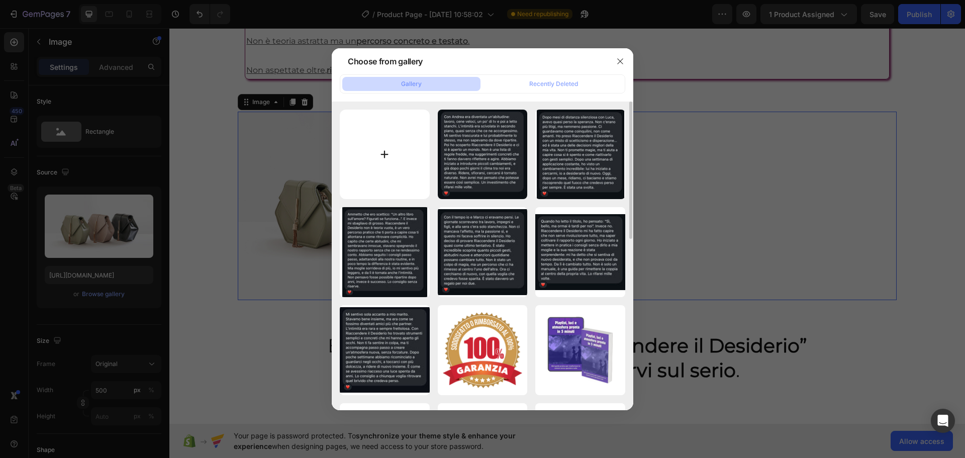
type input "C:\fakepath\premium_photo-1661310006412-31a364cf3dba.jpeg"
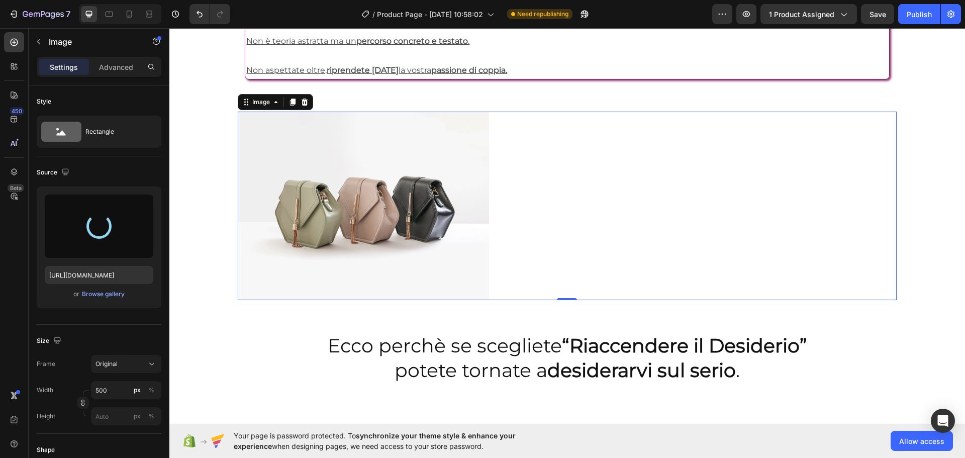
type input "[URL][DOMAIN_NAME]"
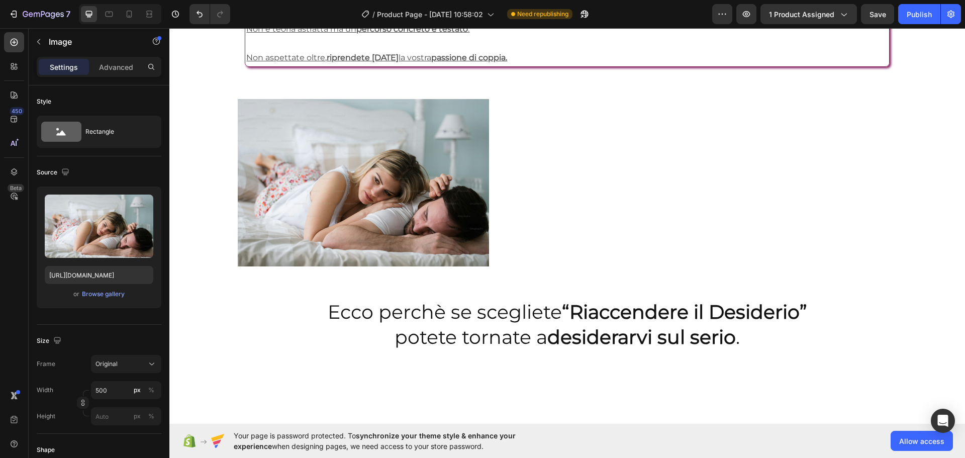
scroll to position [1833, 0]
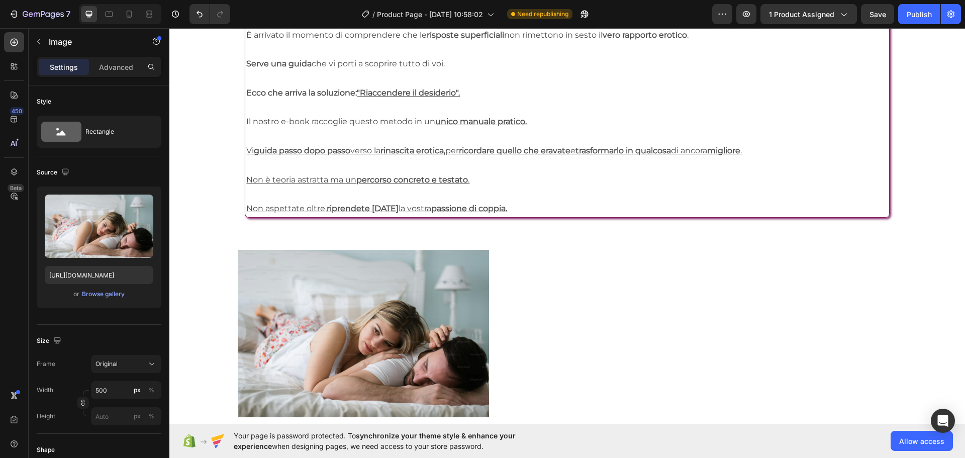
click at [241, 289] on img at bounding box center [363, 333] width 251 height 167
click at [329, 290] on img at bounding box center [363, 333] width 251 height 167
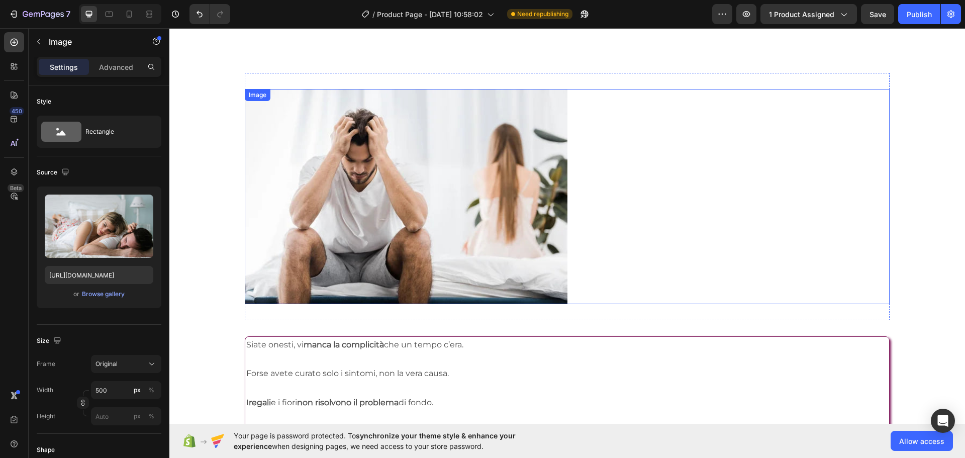
scroll to position [1330, 0]
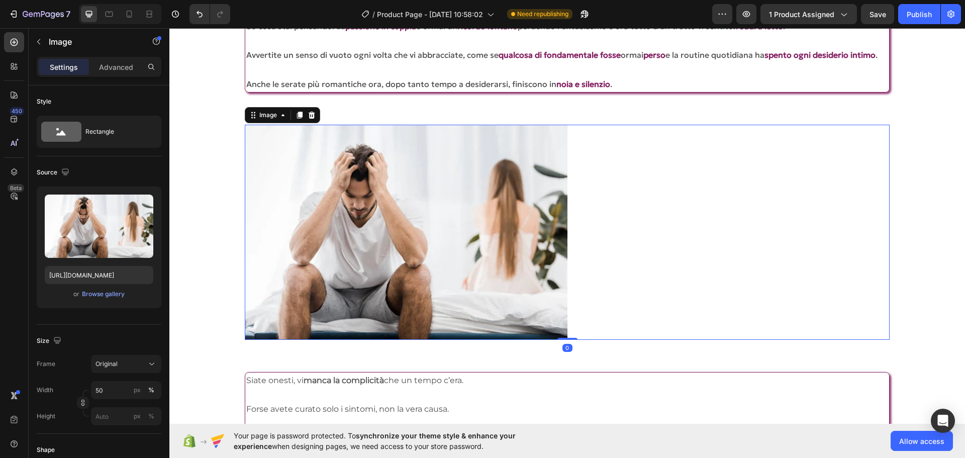
click at [326, 170] on img at bounding box center [406, 232] width 322 height 215
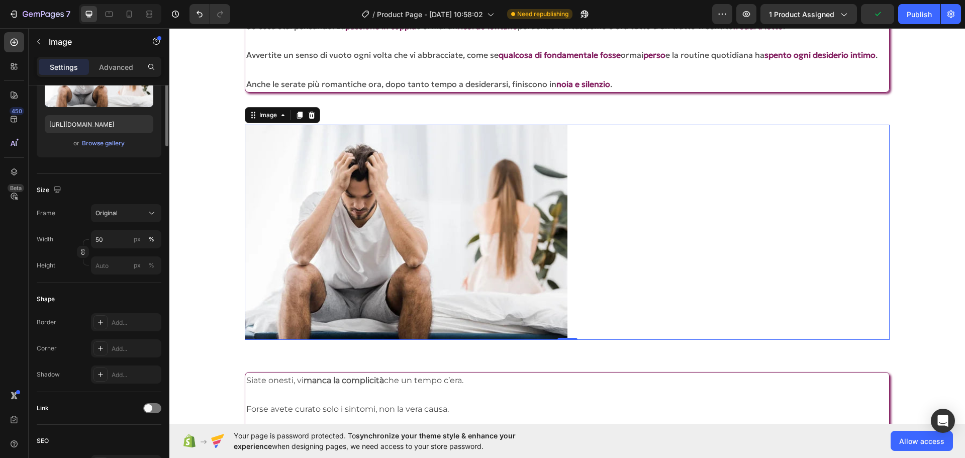
scroll to position [0, 0]
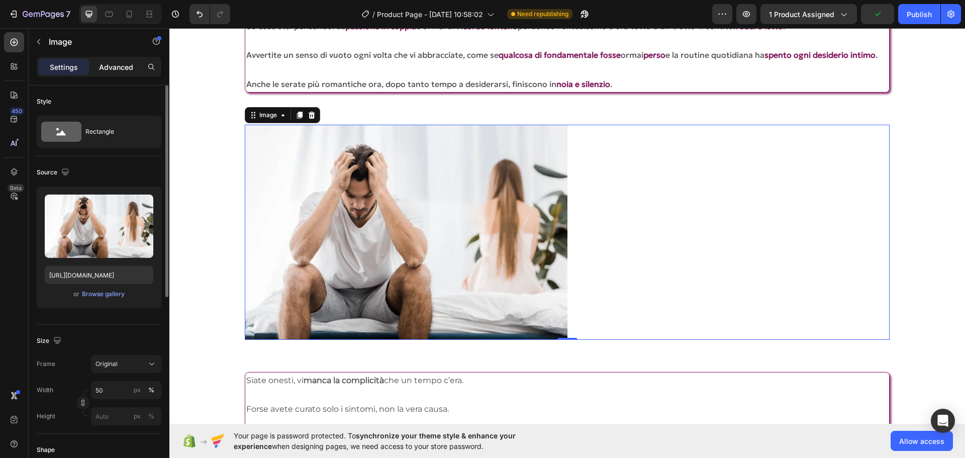
click at [112, 68] on p "Advanced" at bounding box center [116, 67] width 34 height 11
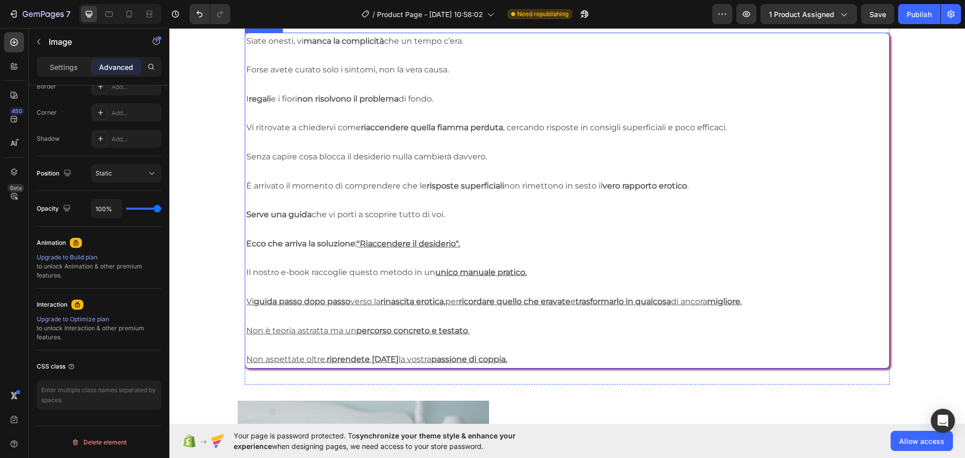
scroll to position [1933, 0]
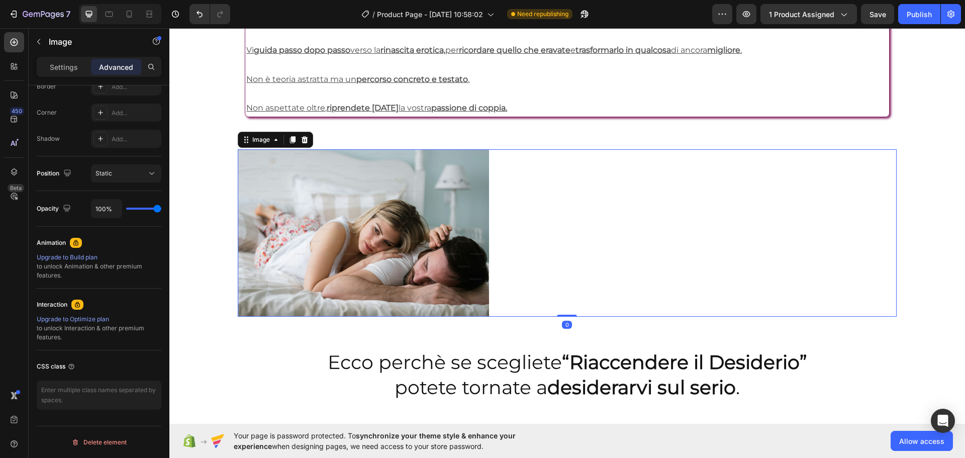
click at [425, 225] on img at bounding box center [363, 232] width 251 height 167
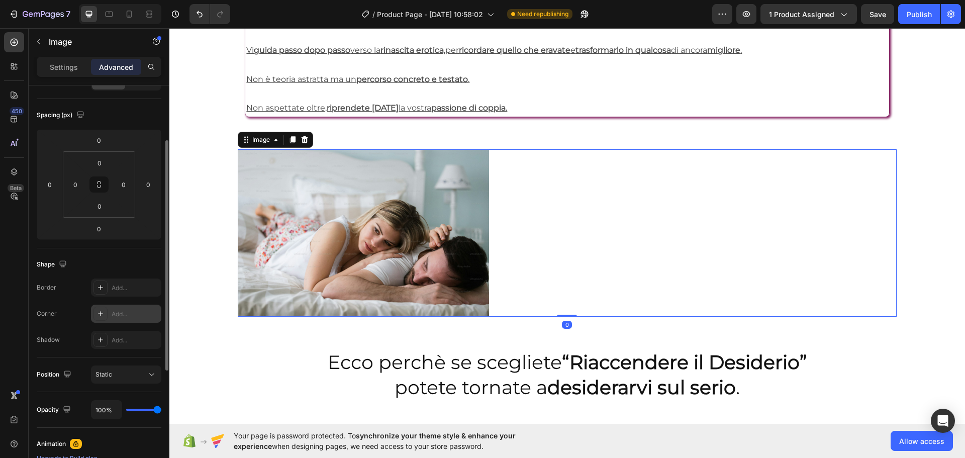
scroll to position [0, 0]
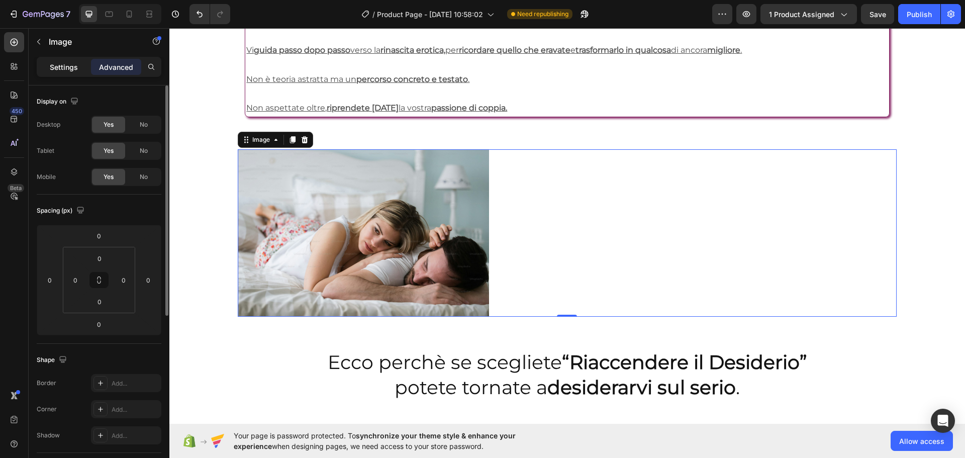
click at [51, 60] on div "Settings" at bounding box center [64, 67] width 50 height 16
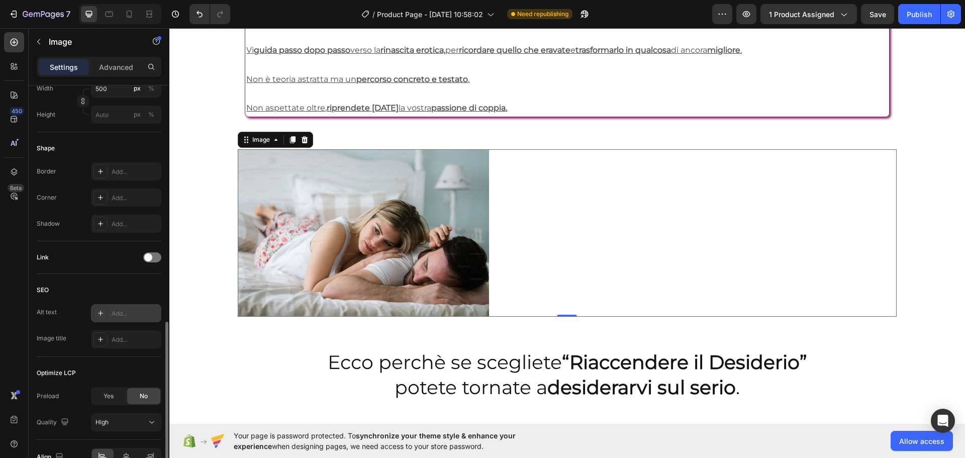
scroll to position [358, 0]
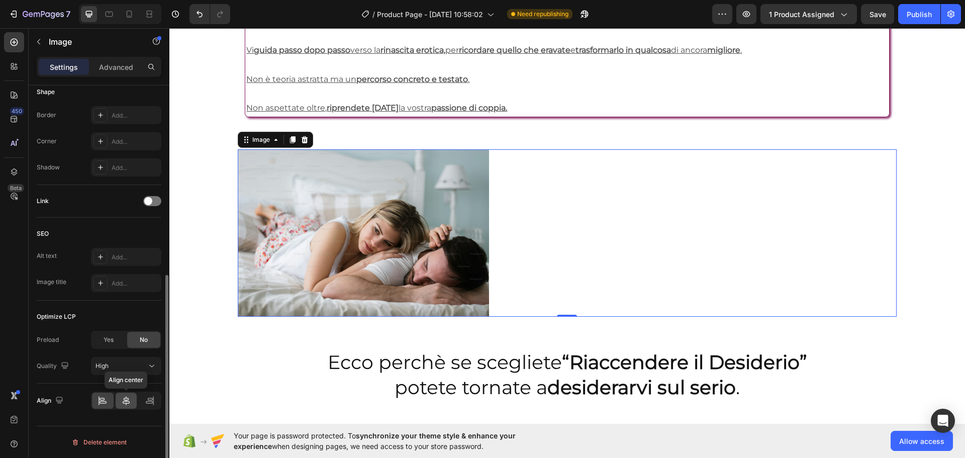
click at [134, 396] on div at bounding box center [127, 400] width 22 height 16
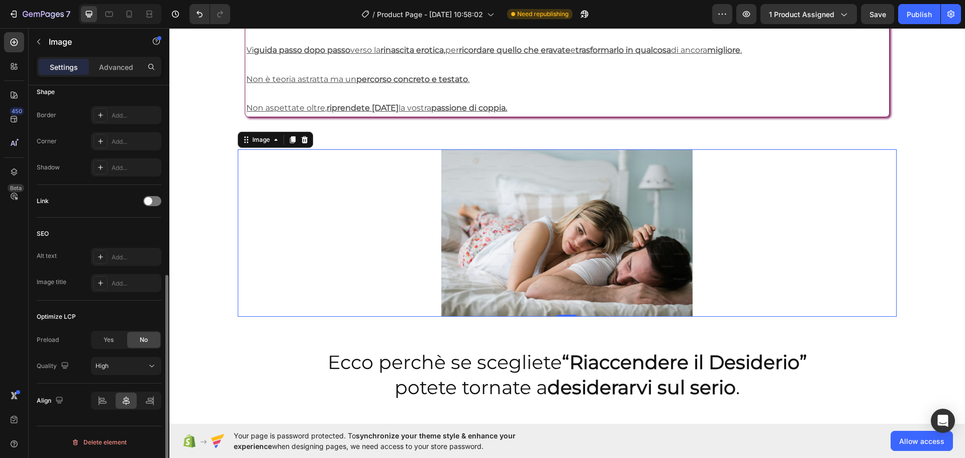
click at [87, 393] on div "Align" at bounding box center [99, 400] width 125 height 18
click at [96, 396] on div at bounding box center [103, 400] width 22 height 16
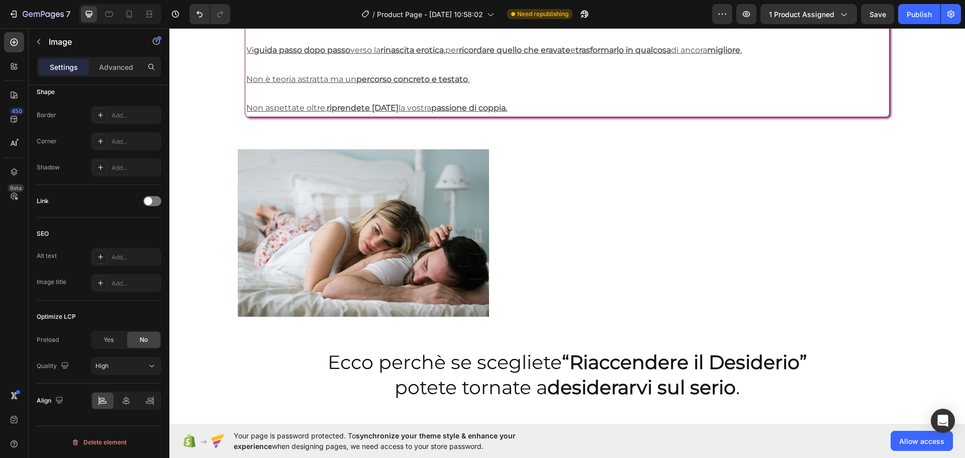
click at [217, 178] on section "Image Section 12/25" at bounding box center [567, 232] width 732 height 199
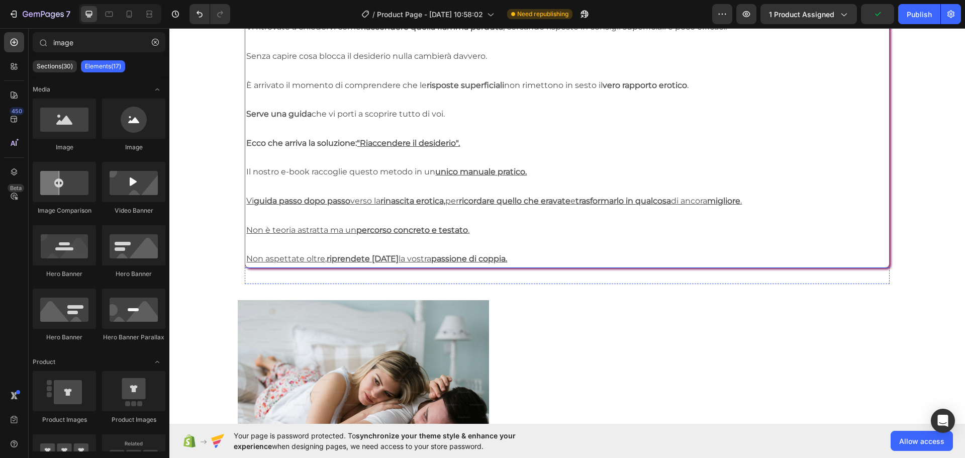
scroll to position [1531, 0]
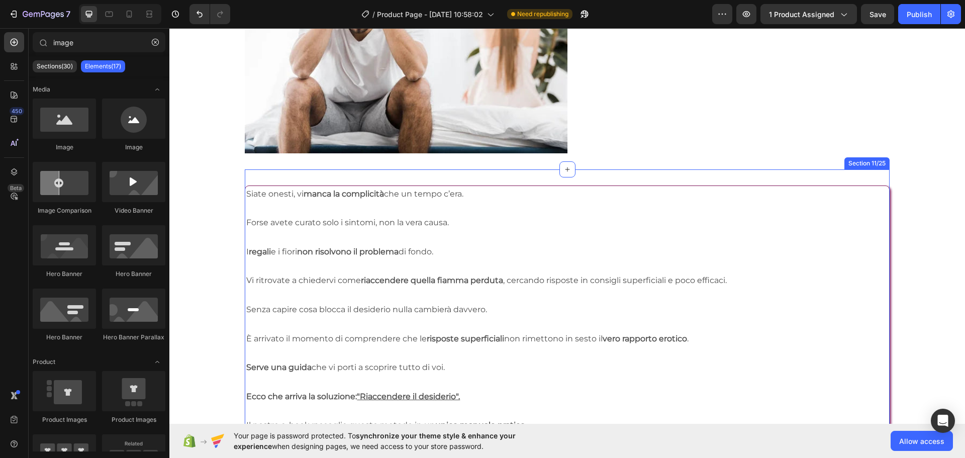
click at [295, 172] on div "Siate onesti, vi manca la complicità che un tempo c’era. Forse avete curato sol…" at bounding box center [567, 353] width 644 height 368
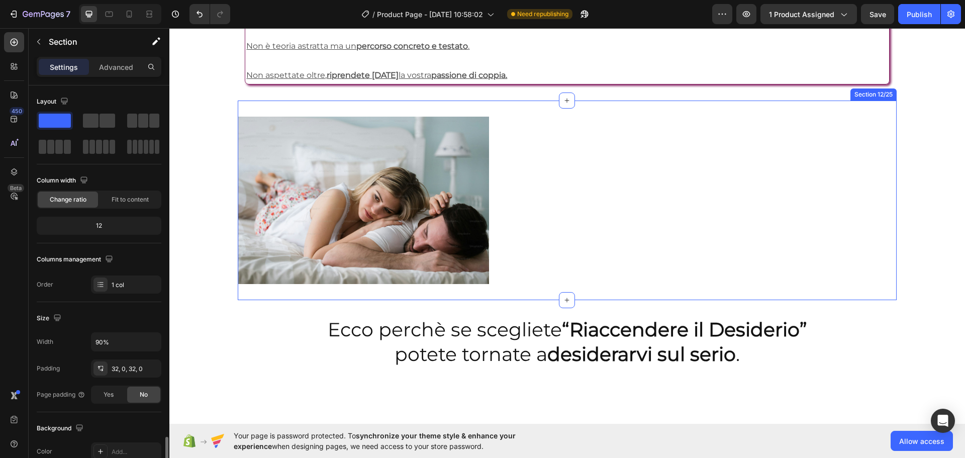
scroll to position [212, 0]
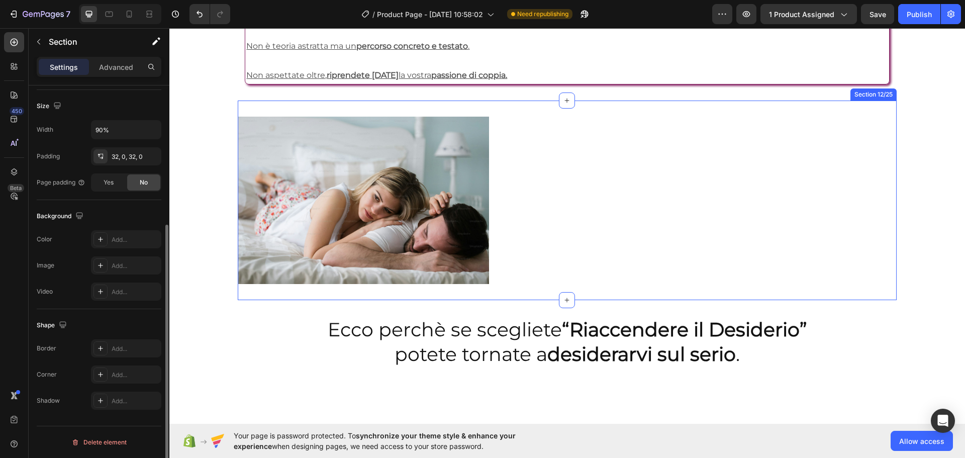
click at [425, 105] on div "Image Section 12/25" at bounding box center [567, 199] width 659 height 199
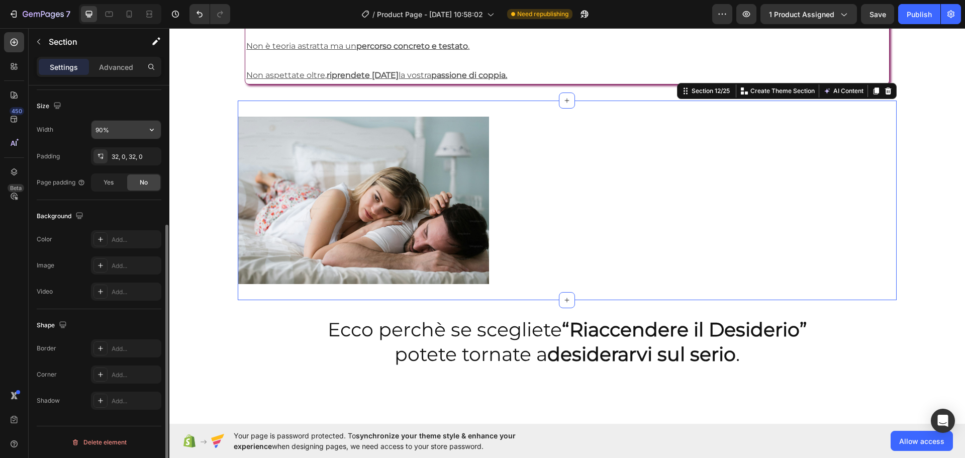
click at [107, 133] on input "90%" at bounding box center [125, 130] width 69 height 18
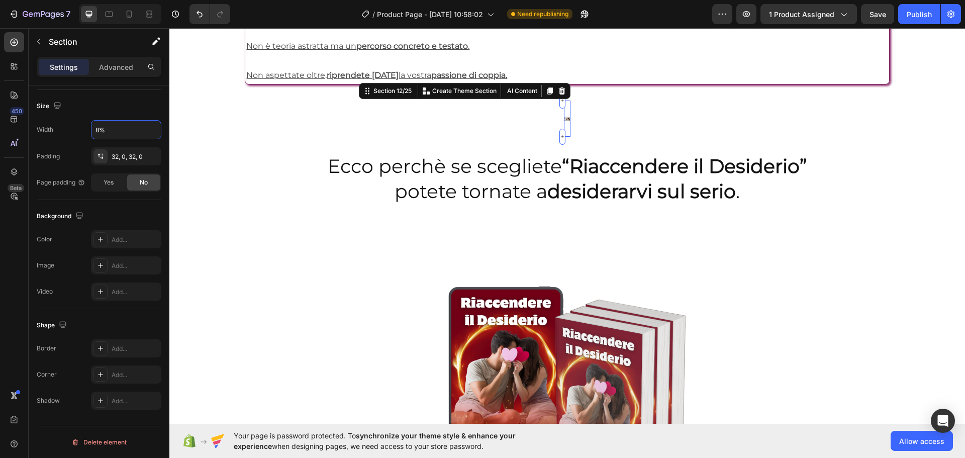
type input "89%"
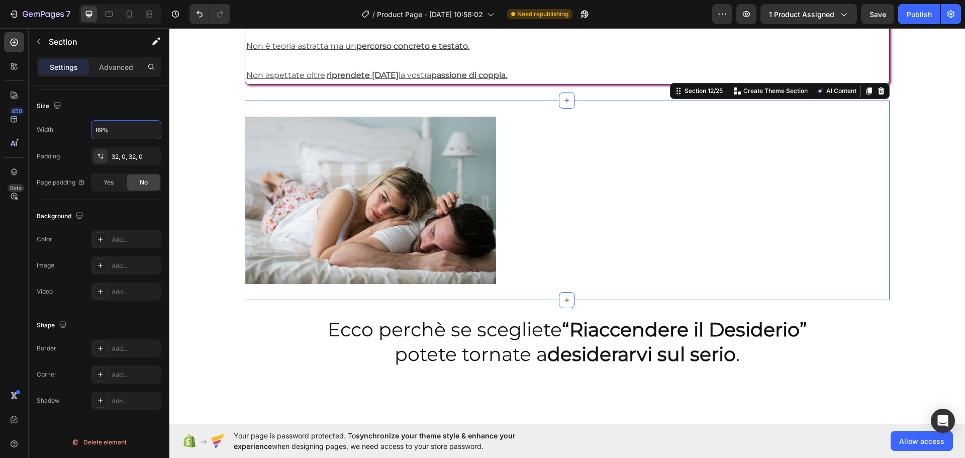
click at [906, 138] on section "Image Section 12/25 You can create reusable sections Create Theme Section AI Co…" at bounding box center [567, 199] width 724 height 199
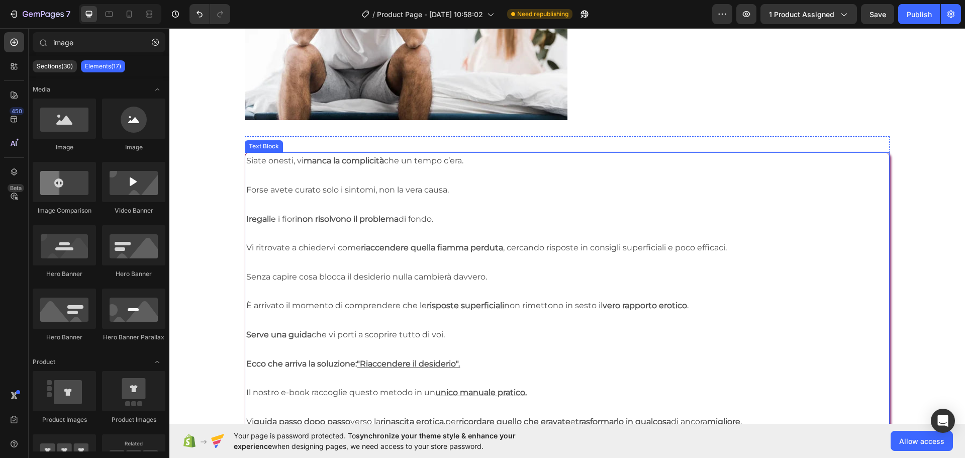
scroll to position [1481, 0]
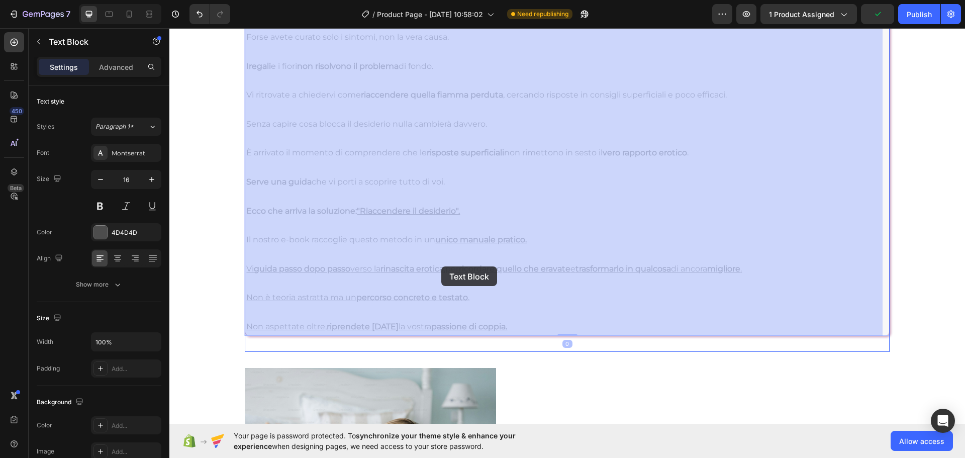
drag, startPoint x: 247, startPoint y: 149, endPoint x: 324, endPoint y: 220, distance: 104.6
click at [169, 28] on div "Siate onesti, vi manca la complicità che un tempo c’era. Forse avete curato sol…" at bounding box center [169, 28] width 0 height 0
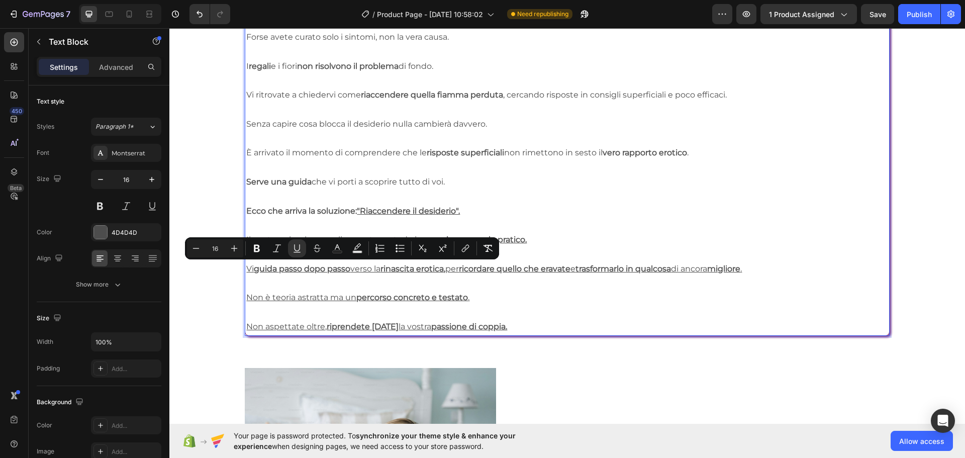
click at [305, 166] on p "Rich Text Editor. Editing area: main" at bounding box center [566, 167] width 641 height 15
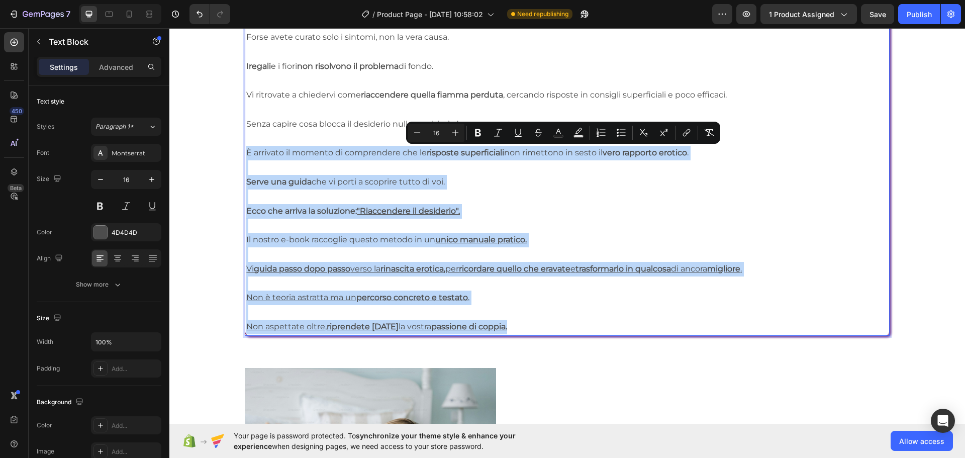
drag, startPoint x: 248, startPoint y: 152, endPoint x: 584, endPoint y: 323, distance: 376.4
click at [584, 323] on div "Siate onesti, vi manca la complicità che un tempo c’era. Forse avete curato sol…" at bounding box center [567, 167] width 644 height 336
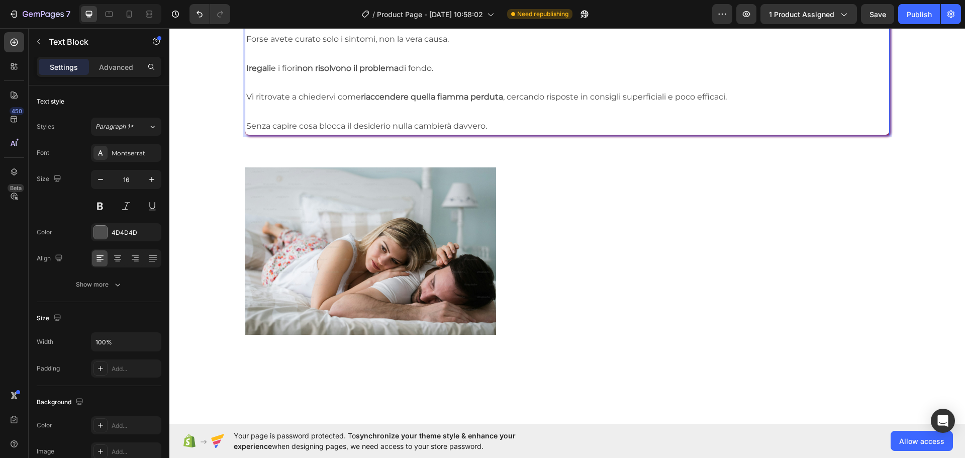
scroll to position [1230, 0]
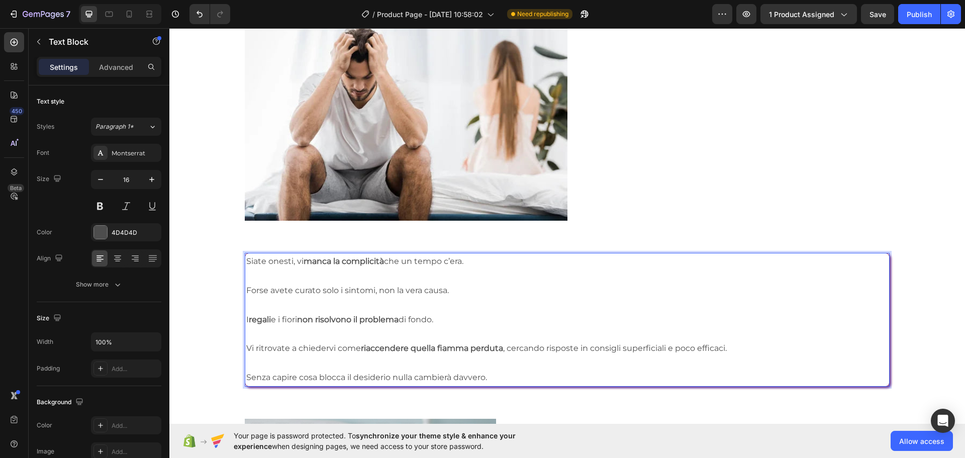
click at [246, 289] on p "Forse avete curato solo i sintomi, non la vera causa." at bounding box center [566, 290] width 641 height 15
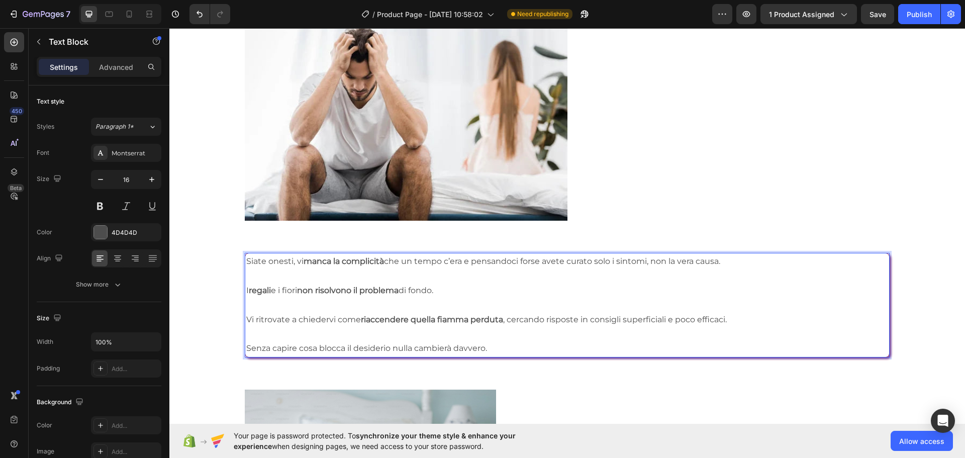
click at [772, 260] on p "Siate onesti, vi manca la complicità che un tempo c’era e pensandoci forse avet…" at bounding box center [566, 261] width 641 height 15
click at [421, 275] on p "Rich Text Editor. Editing area: main" at bounding box center [566, 276] width 641 height 15
click at [270, 307] on p "Rich Text Editor. Editing area: main" at bounding box center [566, 305] width 641 height 15
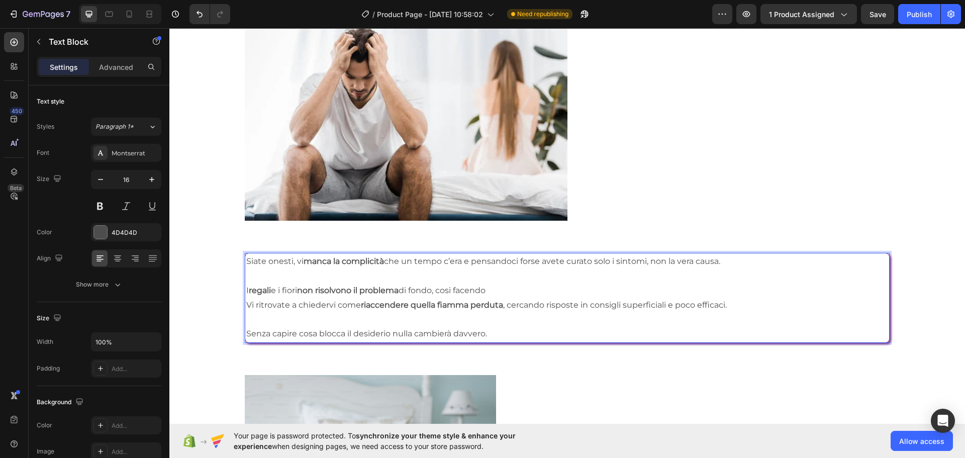
click at [252, 303] on p "Vi ritrovate a chiedervi come riaccendere quella fiamma perduta , cercando risp…" at bounding box center [566, 305] width 641 height 15
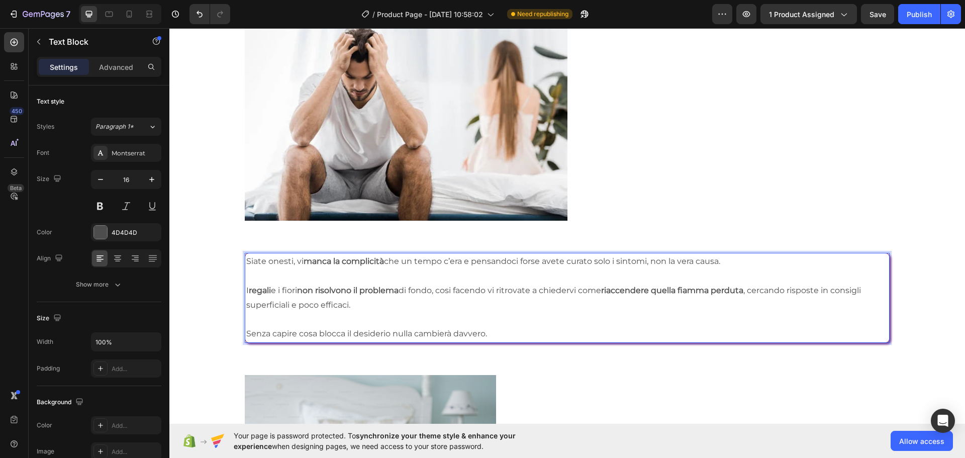
click at [247, 333] on p "Senza capire cosa blocca il desiderio nulla cambierà davvero." at bounding box center [566, 334] width 641 height 15
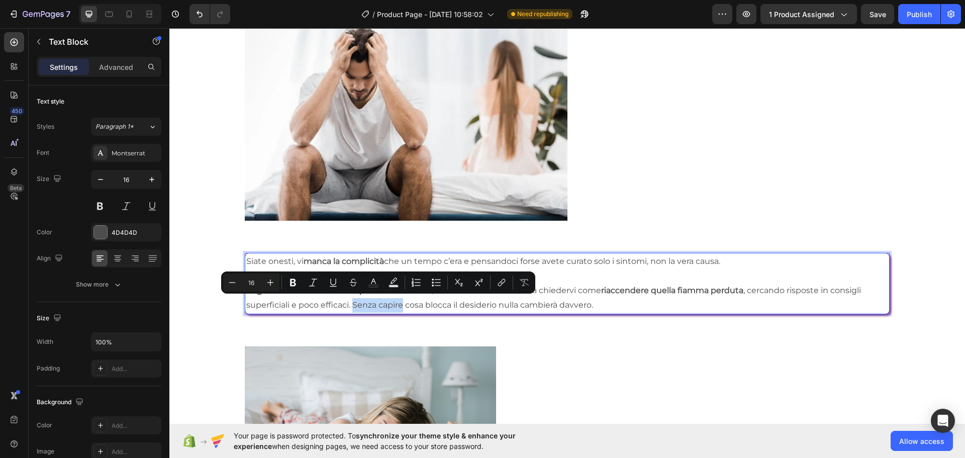
drag, startPoint x: 352, startPoint y: 301, endPoint x: 402, endPoint y: 306, distance: 51.0
click at [402, 306] on p "I regali e i fiori non risolvono il problema di fondo, cosi facendo vi ritrovat…" at bounding box center [566, 297] width 641 height 29
click at [289, 283] on icon "Editor contextual toolbar" at bounding box center [293, 282] width 10 height 10
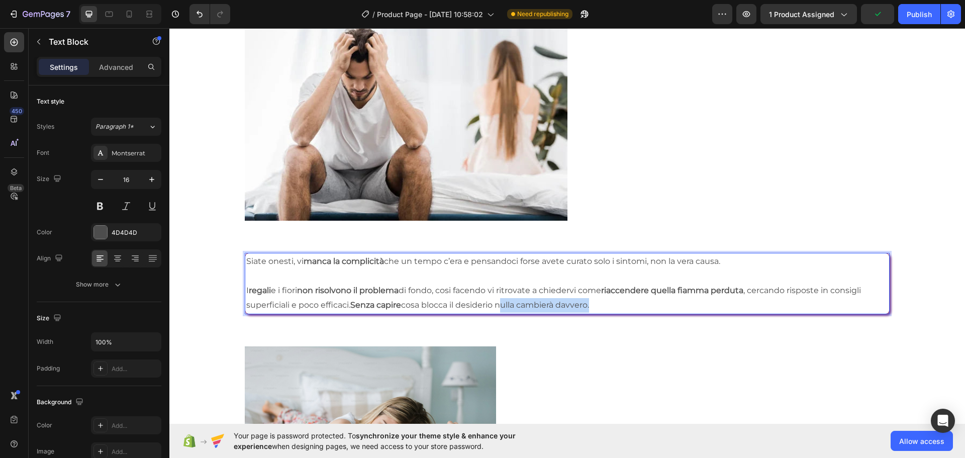
drag, startPoint x: 501, startPoint y: 300, endPoint x: 592, endPoint y: 309, distance: 91.9
click at [592, 309] on p "I regali e i fiori non risolvono il problema di fondo, cosi facendo vi ritrovat…" at bounding box center [566, 297] width 641 height 29
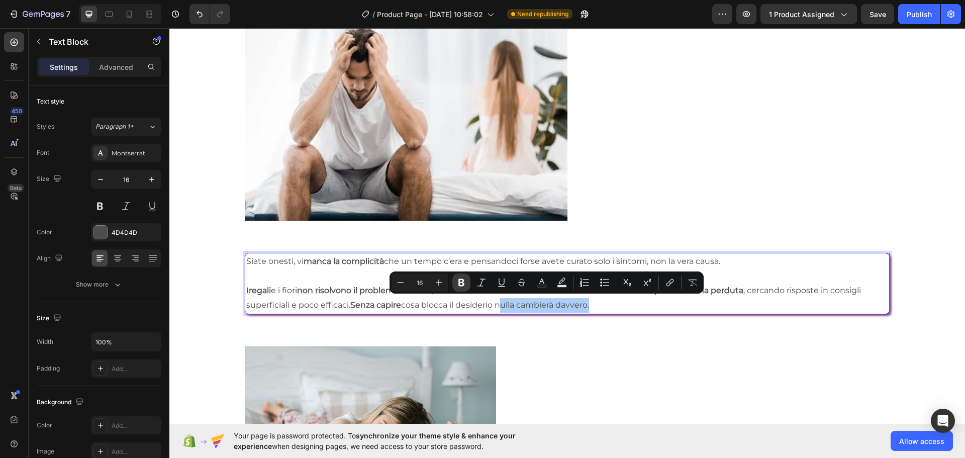
click at [463, 282] on icon "Editor contextual toolbar" at bounding box center [461, 282] width 10 height 10
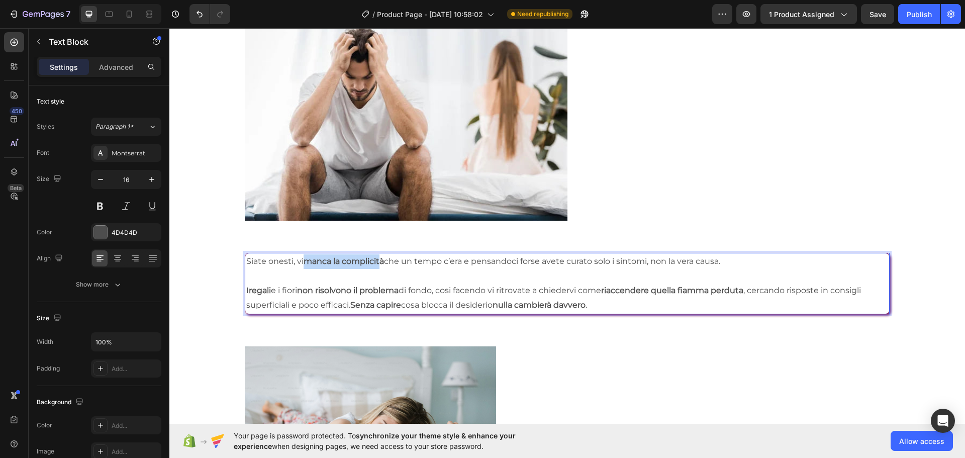
drag, startPoint x: 306, startPoint y: 258, endPoint x: 383, endPoint y: 256, distance: 77.4
click at [383, 256] on strong "manca la complicità" at bounding box center [344, 261] width 80 height 10
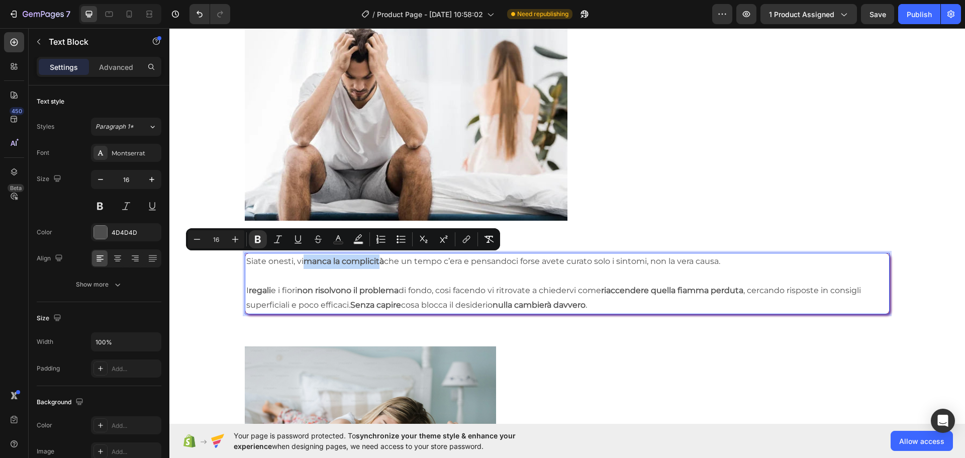
click at [383, 256] on strong "manca la complicità" at bounding box center [344, 261] width 80 height 10
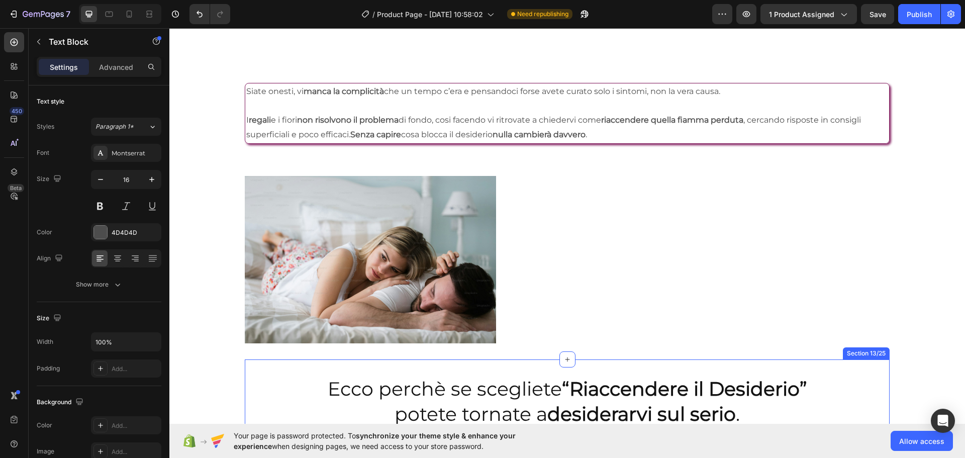
scroll to position [1732, 0]
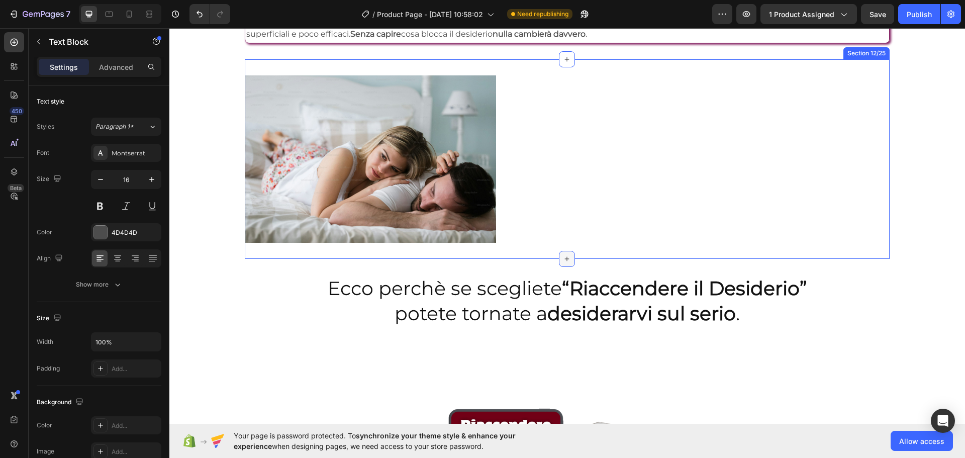
click at [563, 260] on icon at bounding box center [567, 259] width 8 height 8
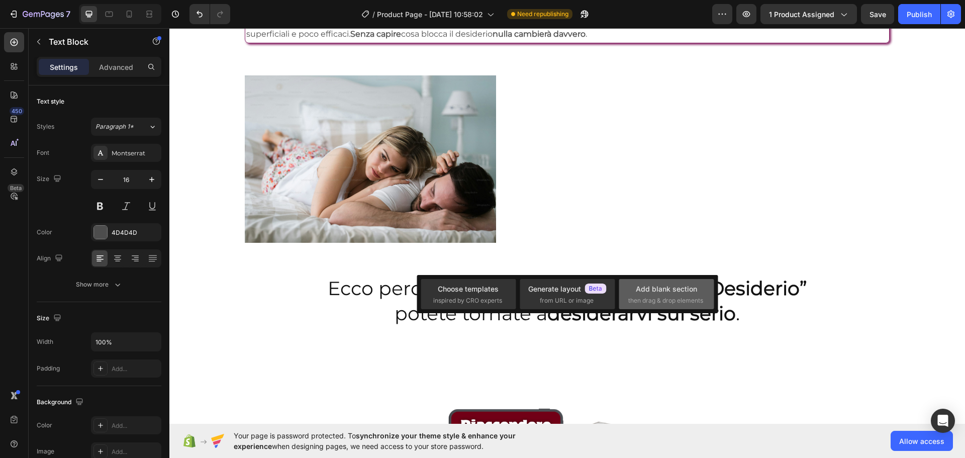
click at [666, 296] on span "then drag & drop elements" at bounding box center [665, 300] width 75 height 9
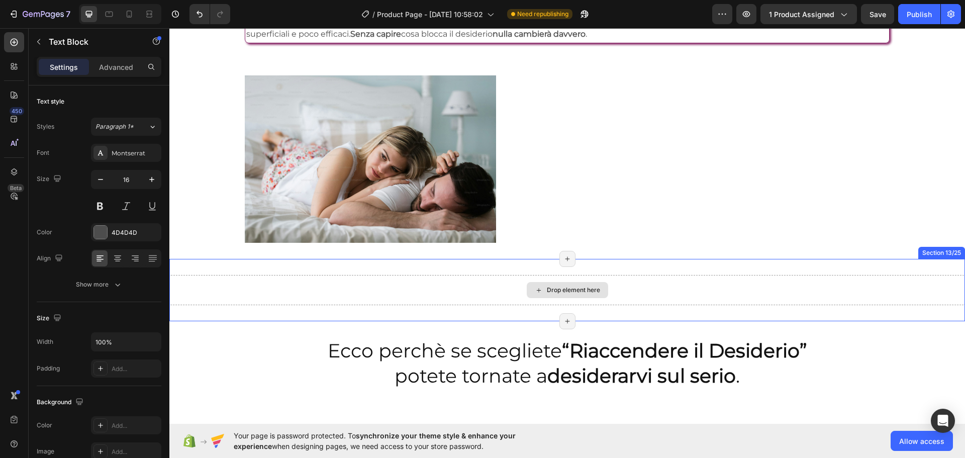
click at [558, 288] on div "Drop element here" at bounding box center [573, 290] width 53 height 8
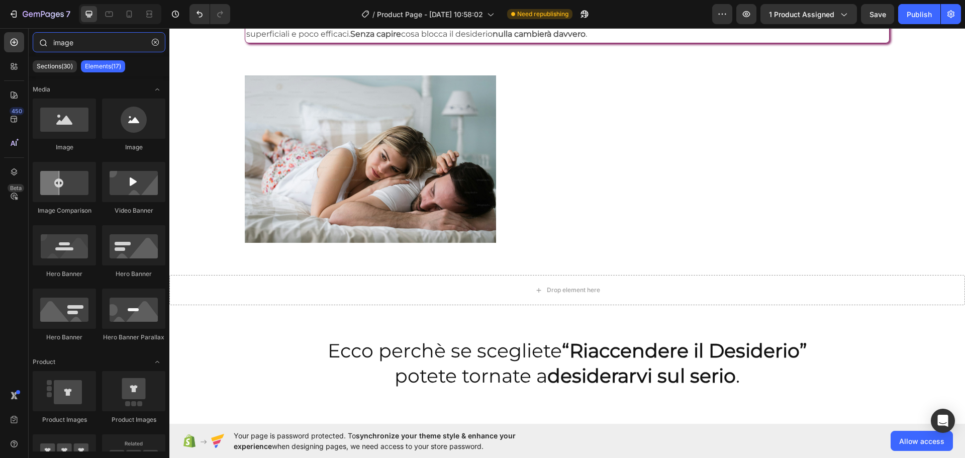
click at [75, 46] on input "image" at bounding box center [99, 42] width 133 height 20
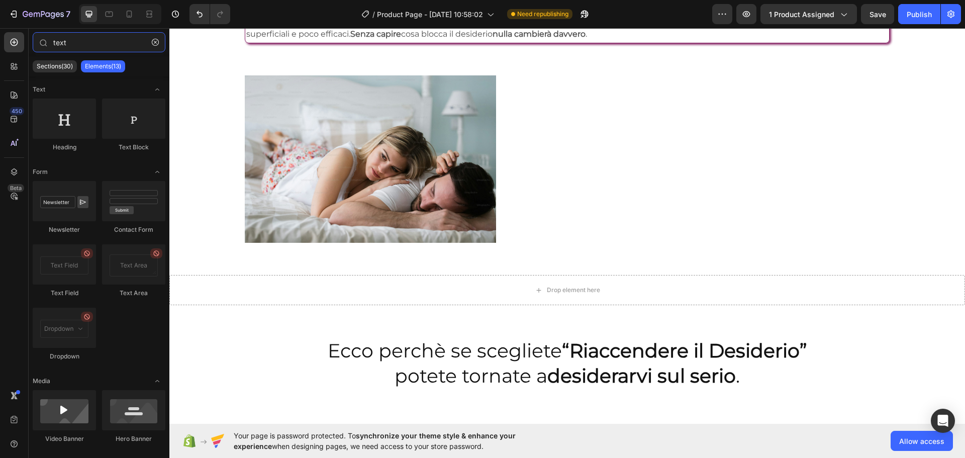
type input "text"
drag, startPoint x: 71, startPoint y: 113, endPoint x: 44, endPoint y: 114, distance: 27.6
click at [44, 114] on div at bounding box center [64, 118] width 63 height 40
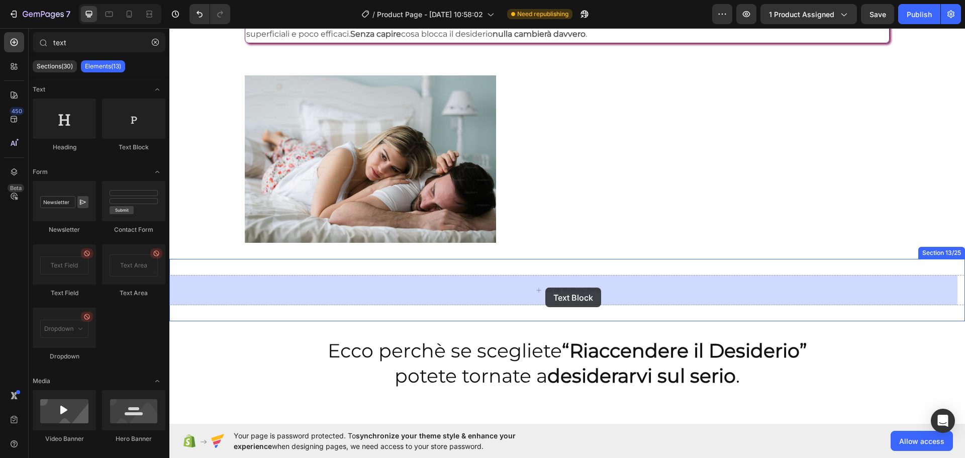
drag, startPoint x: 292, startPoint y: 153, endPoint x: 545, endPoint y: 287, distance: 286.4
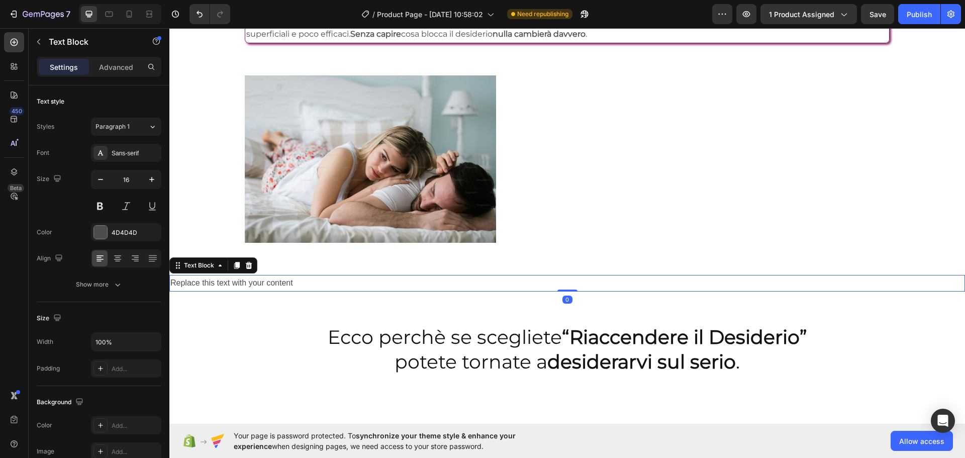
click at [336, 276] on div "Replace this text with your content" at bounding box center [566, 283] width 795 height 17
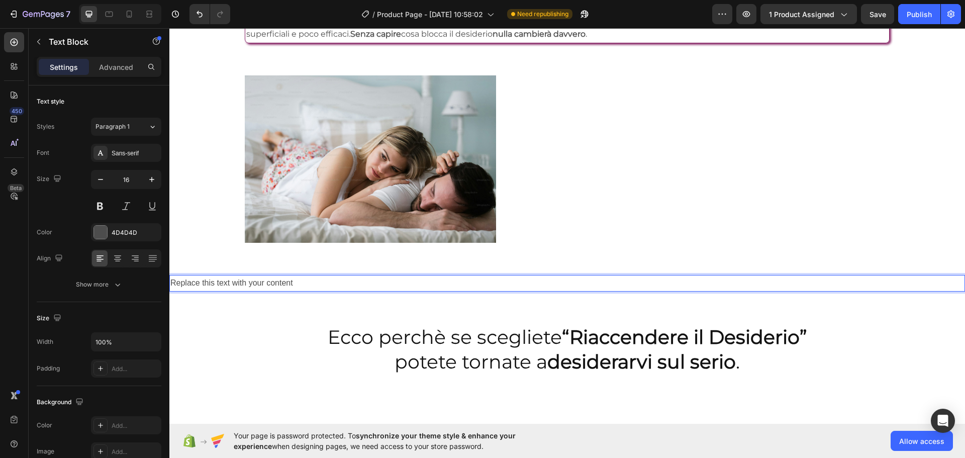
click at [299, 281] on p "Replace this text with your content" at bounding box center [566, 283] width 793 height 15
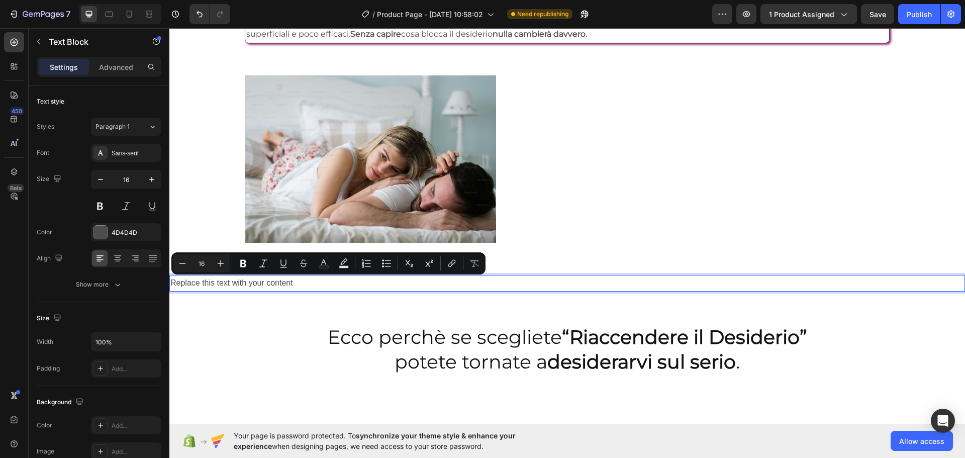
scroll to position [1779, 0]
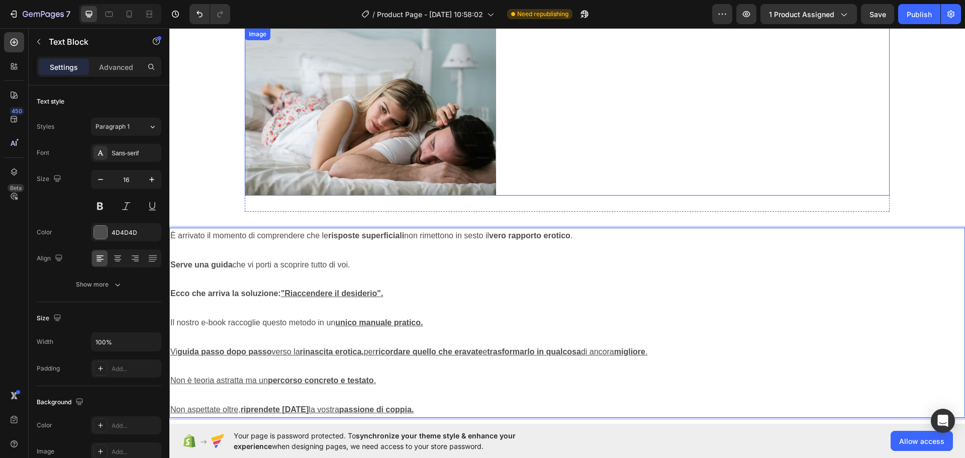
click at [733, 183] on div at bounding box center [567, 111] width 644 height 167
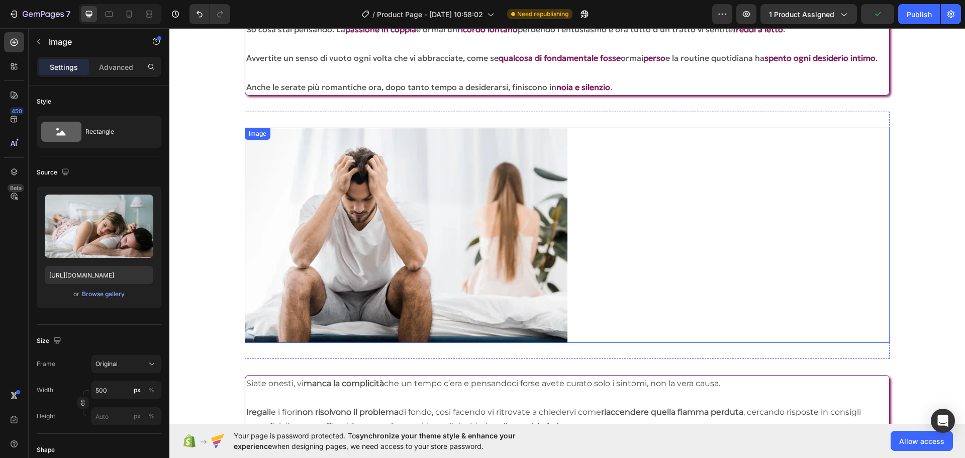
scroll to position [1478, 0]
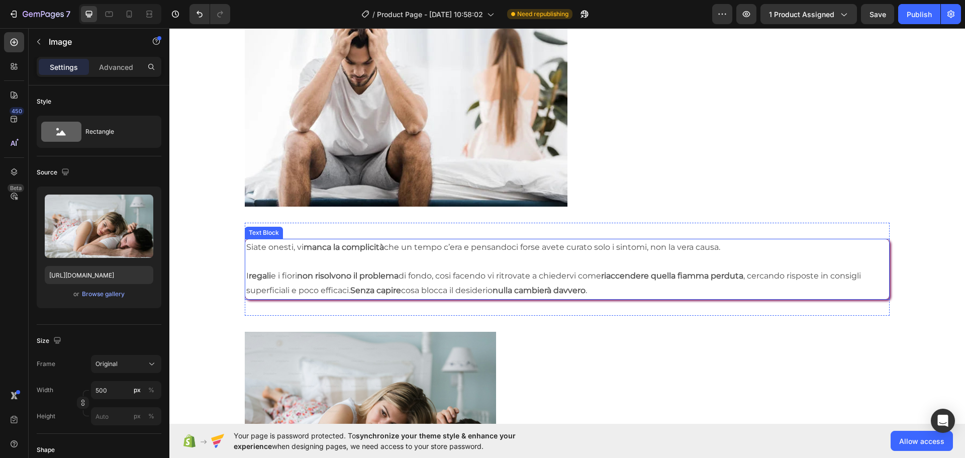
click at [540, 250] on p "Siate onesti, vi manca la complicità che un tempo c’era e pensandoci forse avet…" at bounding box center [566, 247] width 641 height 15
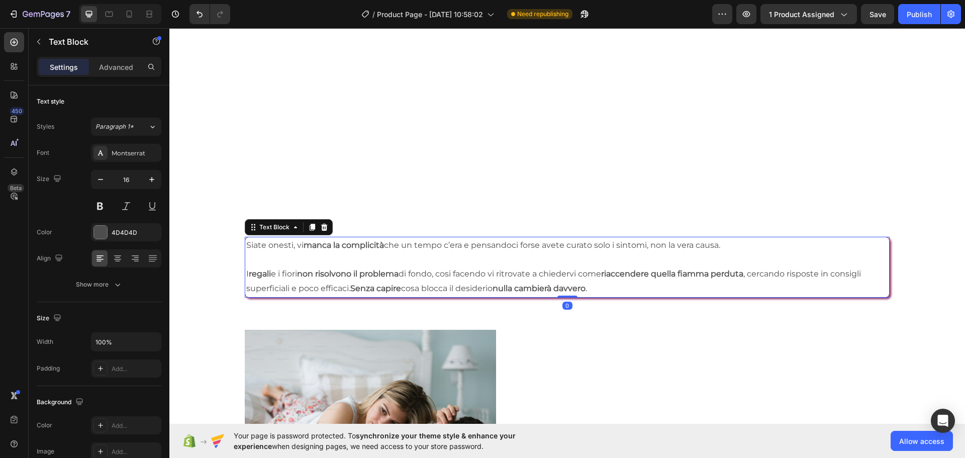
scroll to position [1729, 0]
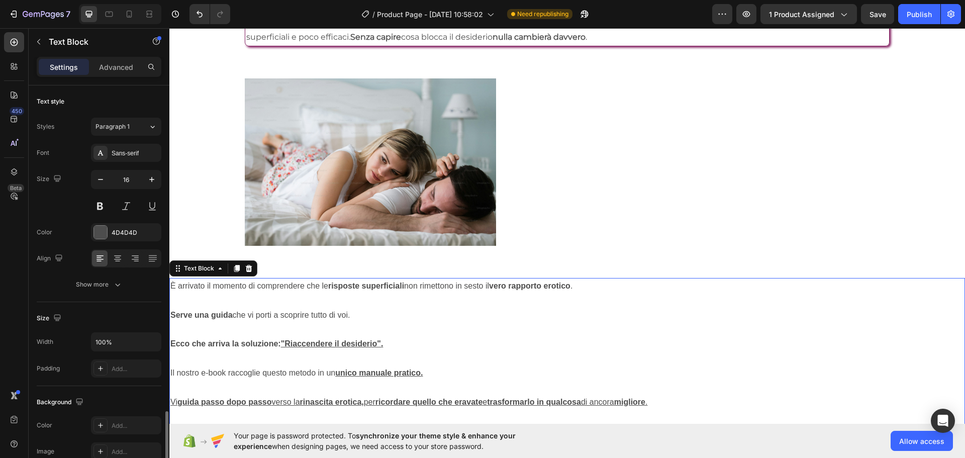
click at [471, 310] on p "Serve una guida che vi porti a scoprire tutto di voi." at bounding box center [566, 315] width 793 height 15
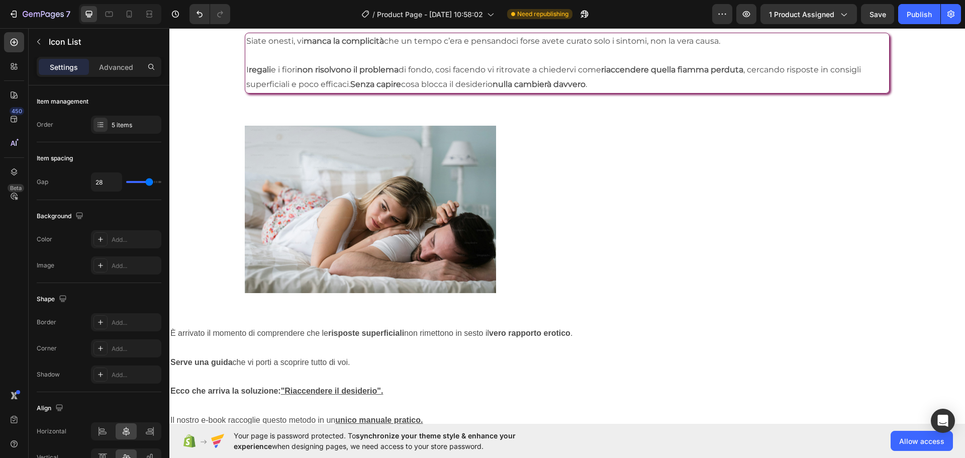
scroll to position [1481, 0]
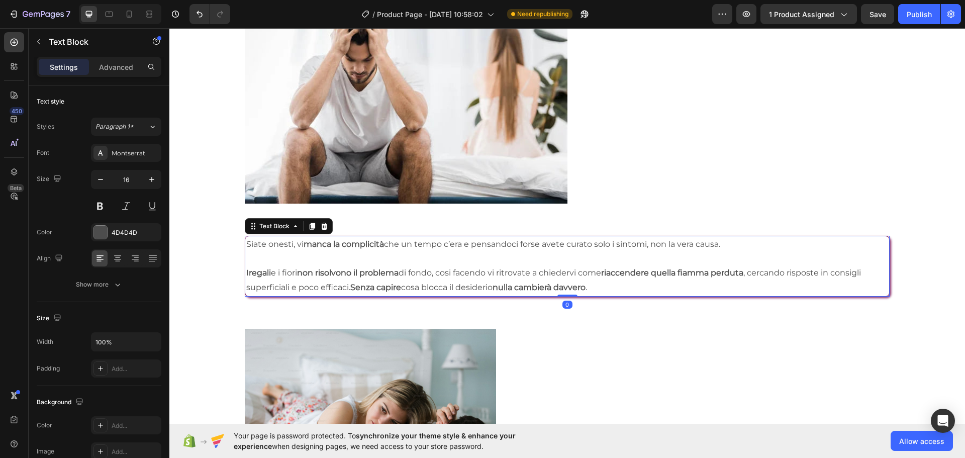
click at [366, 247] on p "Siate onesti, vi manca la complicità che un tempo c’era e pensandoci forse avet…" at bounding box center [566, 244] width 641 height 15
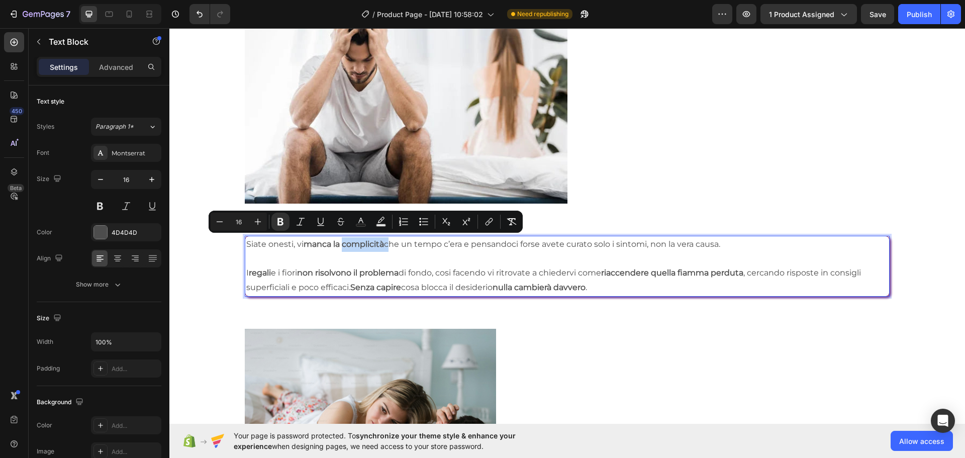
click at [379, 245] on strong "manca la complicità" at bounding box center [344, 244] width 80 height 10
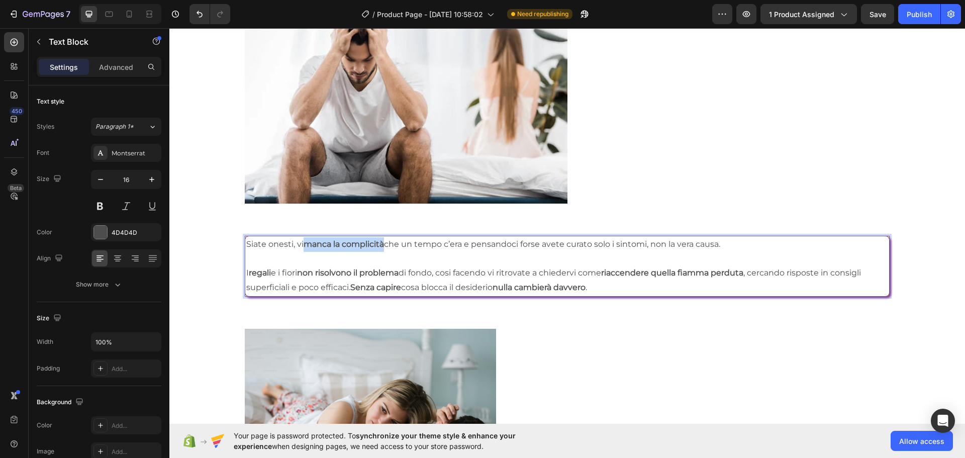
drag, startPoint x: 384, startPoint y: 244, endPoint x: 307, endPoint y: 244, distance: 77.9
click at [307, 244] on strong "manca la complicità" at bounding box center [344, 244] width 80 height 10
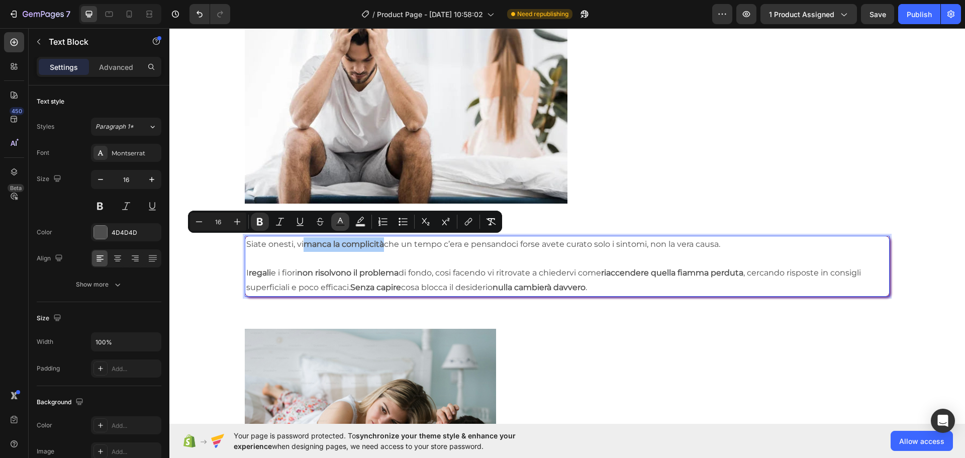
click at [337, 224] on rect "Editor contextual toolbar" at bounding box center [341, 225] width 10 height 3
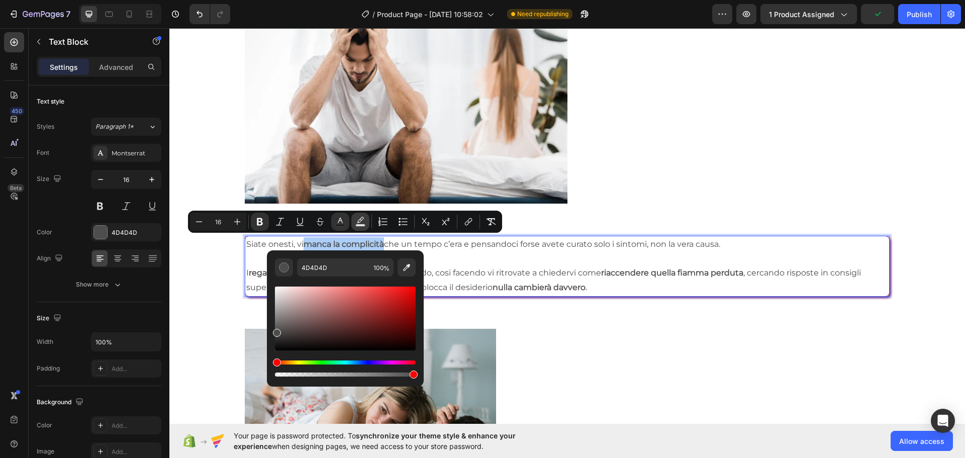
click at [363, 224] on rect "Editor contextual toolbar" at bounding box center [361, 225] width 10 height 3
type input "000000"
type input "77"
click at [339, 222] on icon "Editor contextual toolbar" at bounding box center [340, 222] width 10 height 10
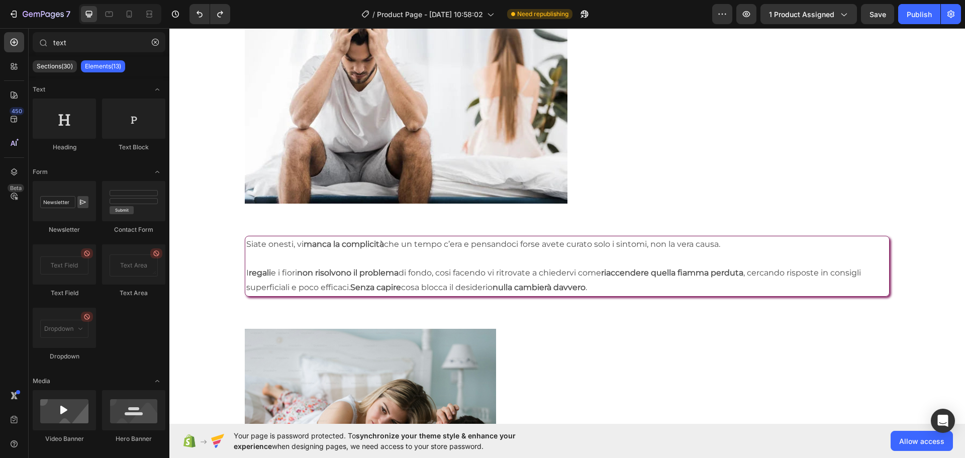
click at [213, 257] on section "Siate onesti, vi manca la complicità che un tempo c’era e pensandoci forse avet…" at bounding box center [567, 266] width 732 height 93
click at [310, 276] on p "I regali e i fiori non risolvono il problema di fondo, cosi facendo vi ritrovat…" at bounding box center [566, 280] width 641 height 29
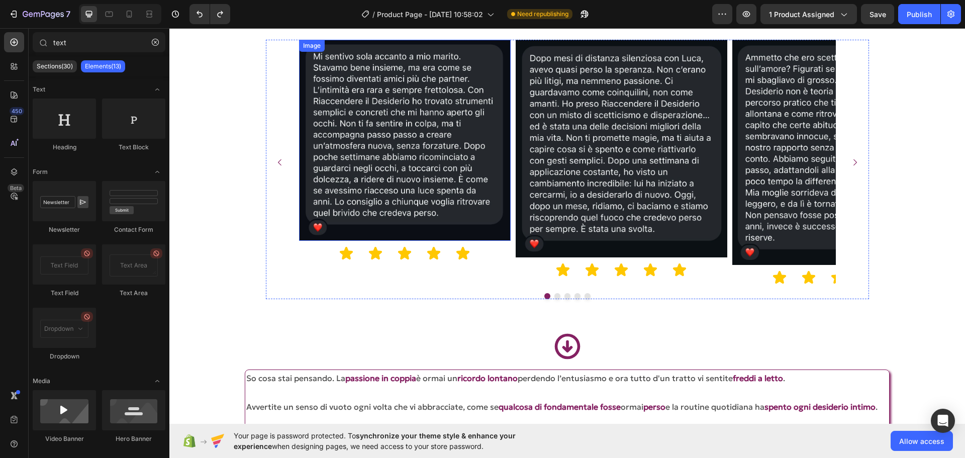
scroll to position [1079, 0]
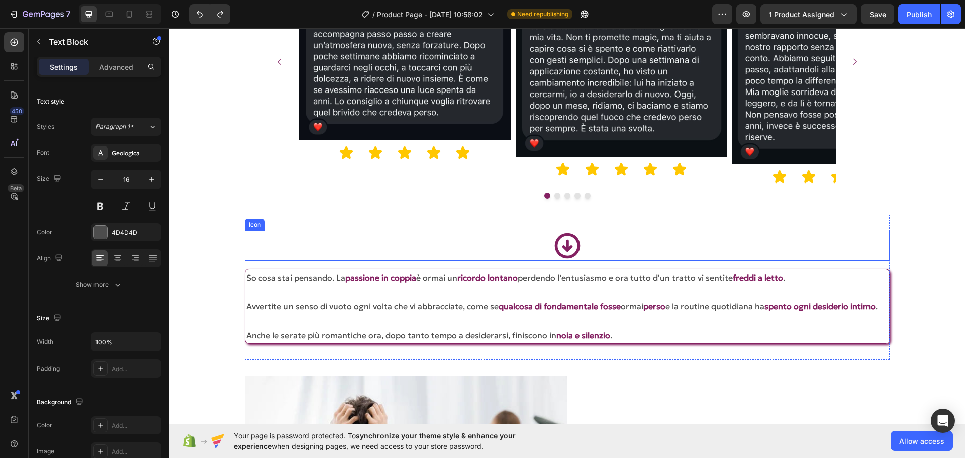
click at [356, 270] on p "So cosa stai pensando. La passione in coppia è ormai un ricordo lontano perdend…" at bounding box center [566, 277] width 641 height 15
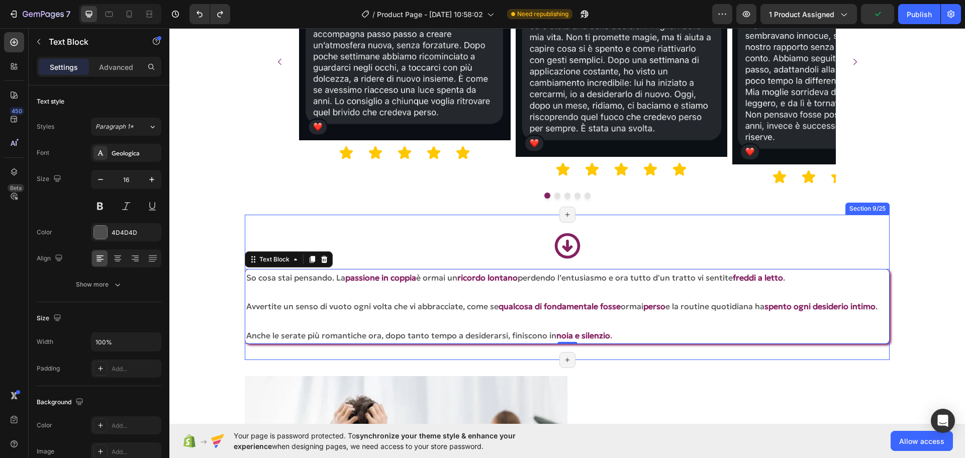
scroll to position [1179, 0]
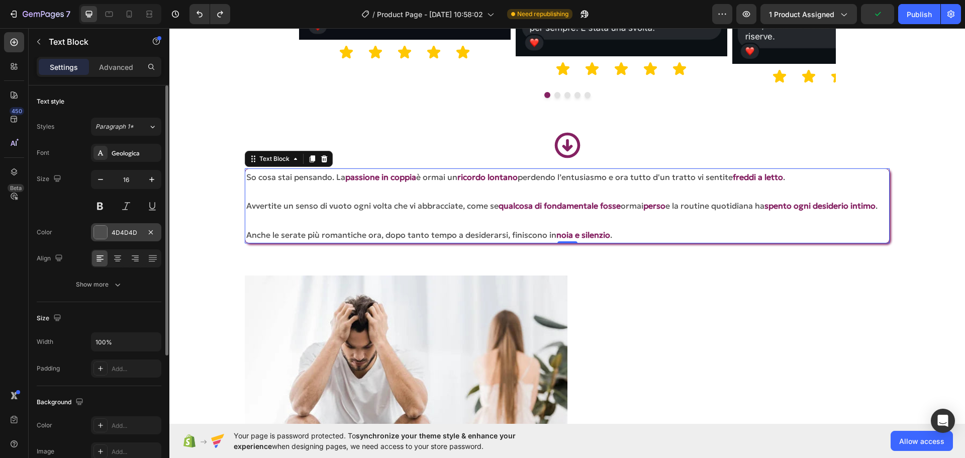
click at [140, 231] on div "4D4D4D" at bounding box center [126, 232] width 29 height 9
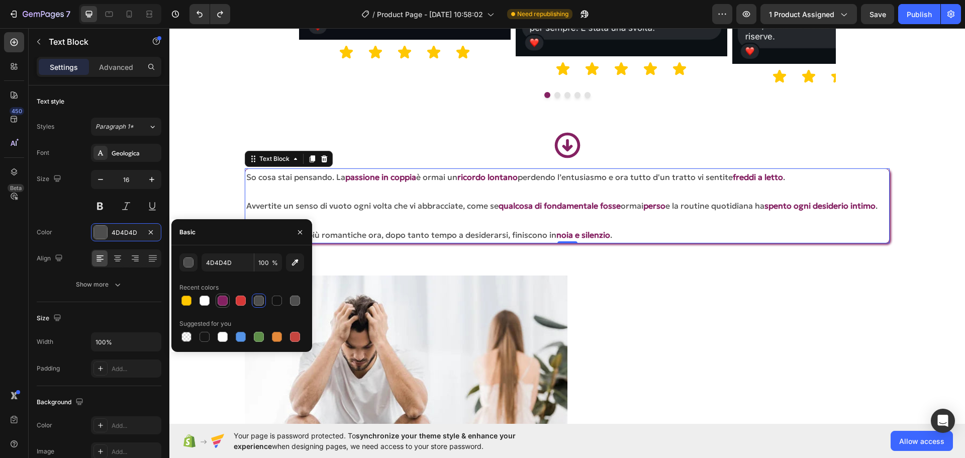
click at [226, 296] on div at bounding box center [223, 300] width 10 height 10
click at [221, 256] on input "842162" at bounding box center [228, 262] width 52 height 18
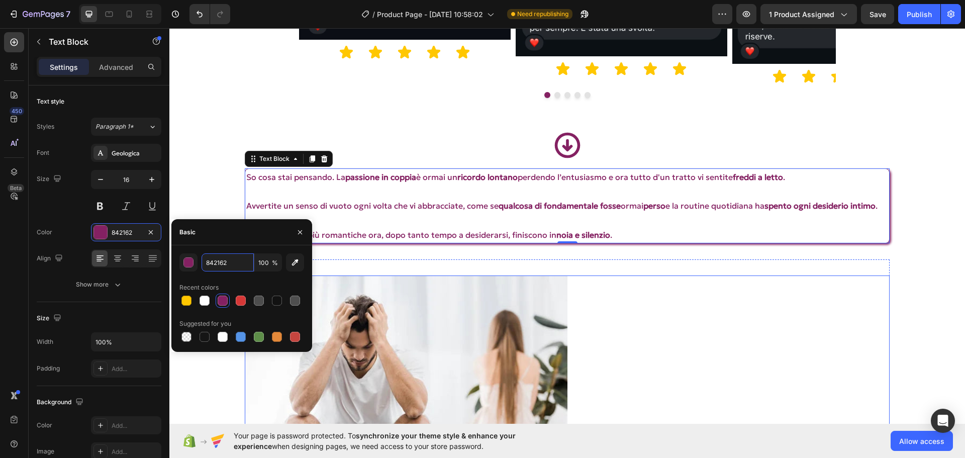
type input "4D4D4D"
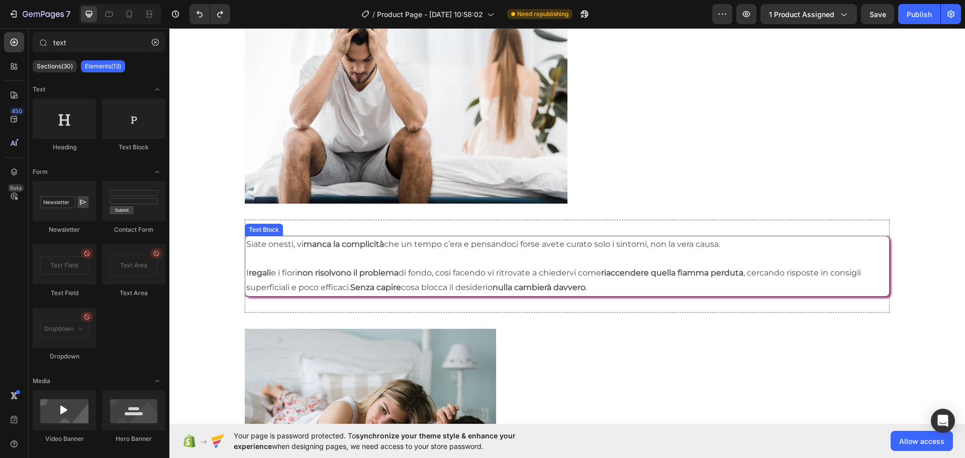
scroll to position [1581, 0]
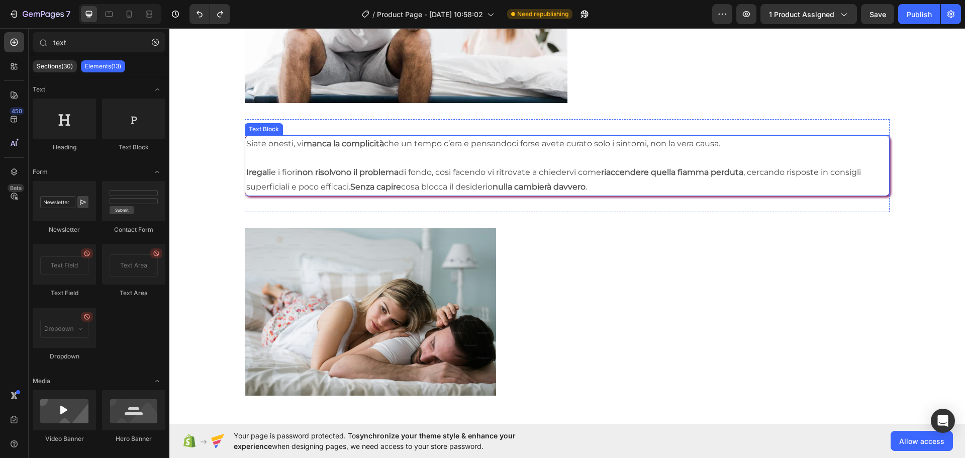
click at [303, 153] on p at bounding box center [566, 158] width 641 height 15
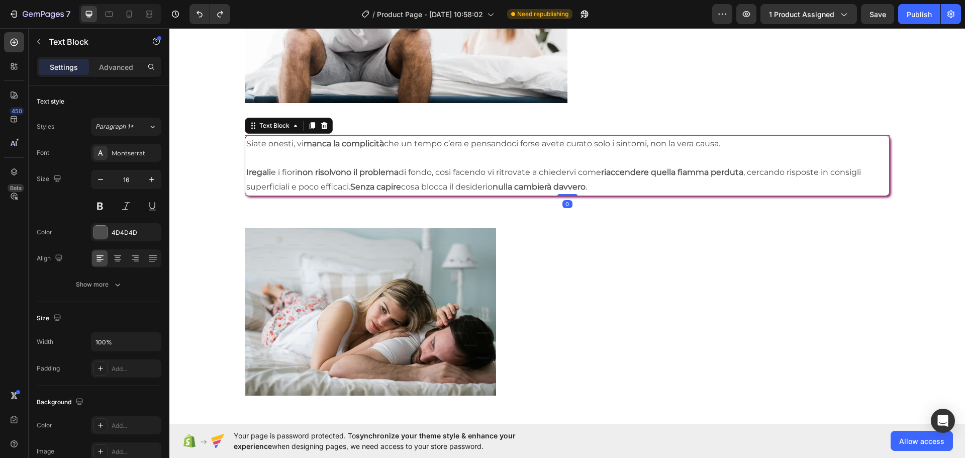
click at [308, 143] on strong "manca la complicità" at bounding box center [344, 144] width 80 height 10
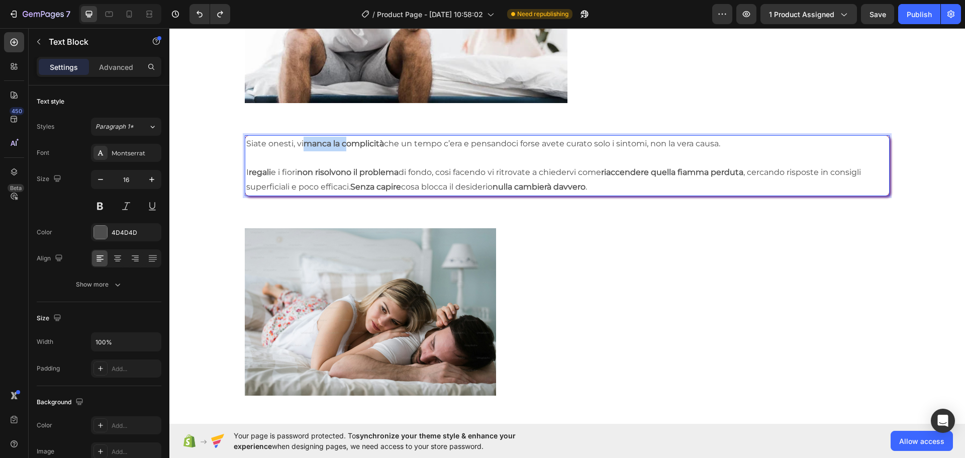
drag, startPoint x: 304, startPoint y: 142, endPoint x: 348, endPoint y: 147, distance: 45.0
click at [348, 147] on p "Siate onesti, vi manca la complicità che un tempo c’era e pensandoci forse avet…" at bounding box center [566, 144] width 641 height 15
drag, startPoint x: 306, startPoint y: 141, endPoint x: 386, endPoint y: 139, distance: 79.9
click at [386, 139] on p "Siate onesti, vi manca la complicità che un tempo c’era e pensandoci forse avet…" at bounding box center [566, 144] width 641 height 15
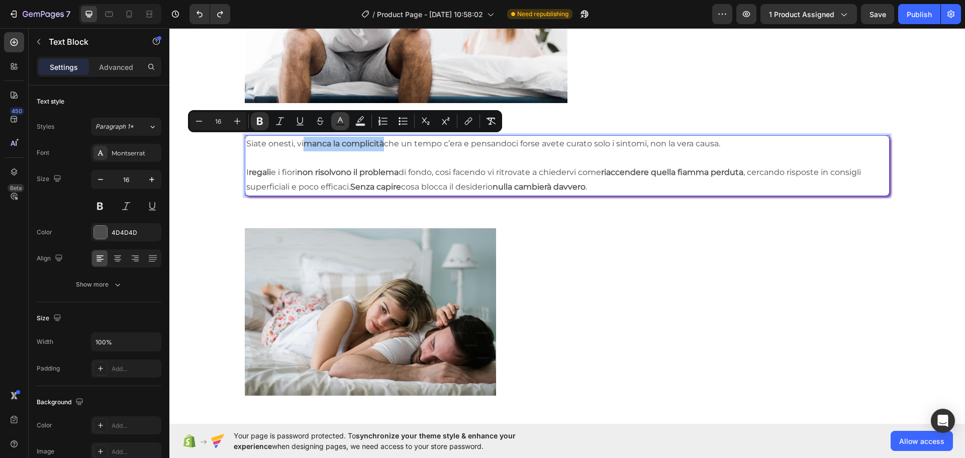
click at [347, 117] on button "Text Color" at bounding box center [340, 121] width 18 height 18
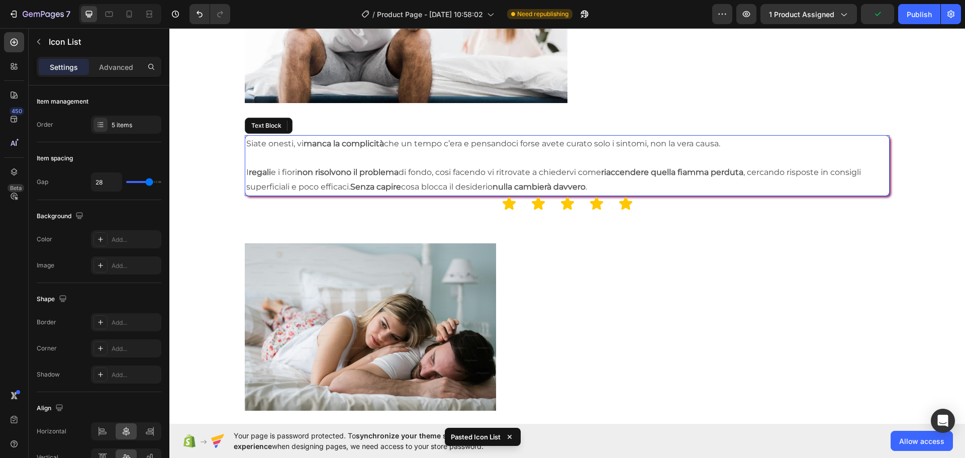
click at [333, 161] on p "Rich Text Editor. Editing area: main" at bounding box center [566, 158] width 641 height 15
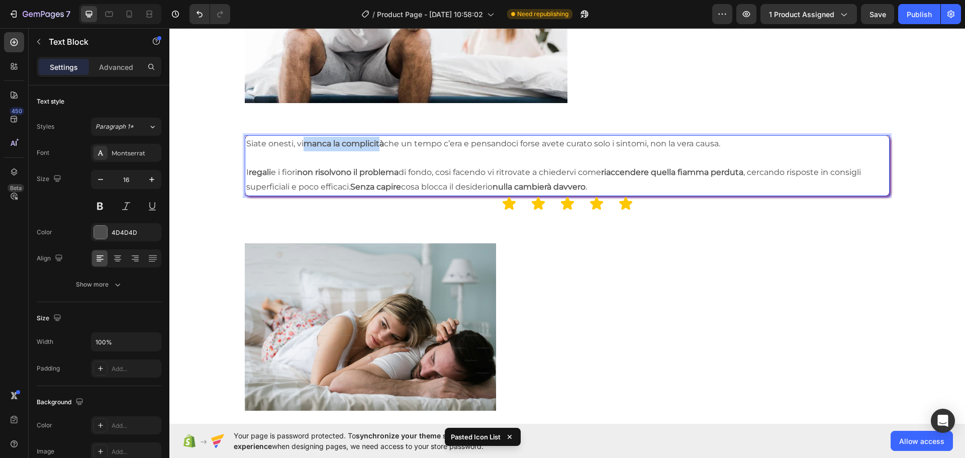
drag, startPoint x: 308, startPoint y: 142, endPoint x: 383, endPoint y: 145, distance: 75.9
drag, startPoint x: 385, startPoint y: 144, endPoint x: 306, endPoint y: 144, distance: 79.4
click at [306, 144] on strong "manca la complicità" at bounding box center [344, 144] width 80 height 10
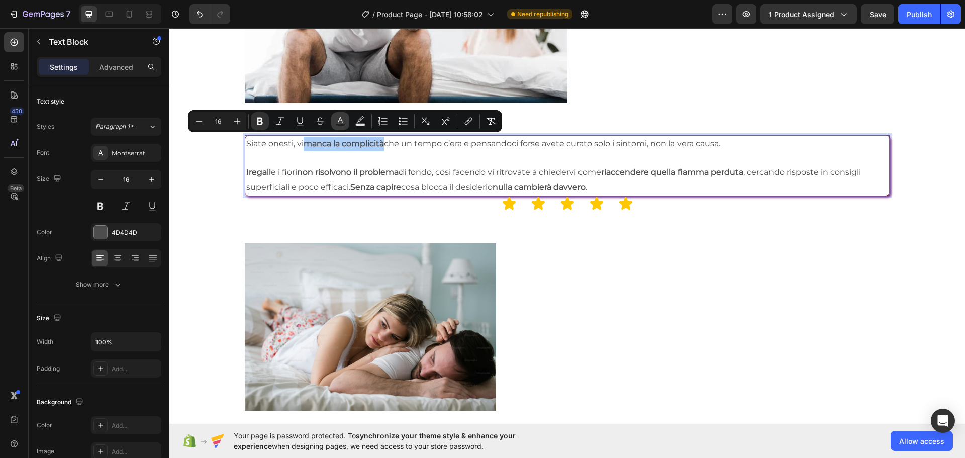
click at [338, 119] on icon "Editor contextual toolbar" at bounding box center [340, 121] width 10 height 10
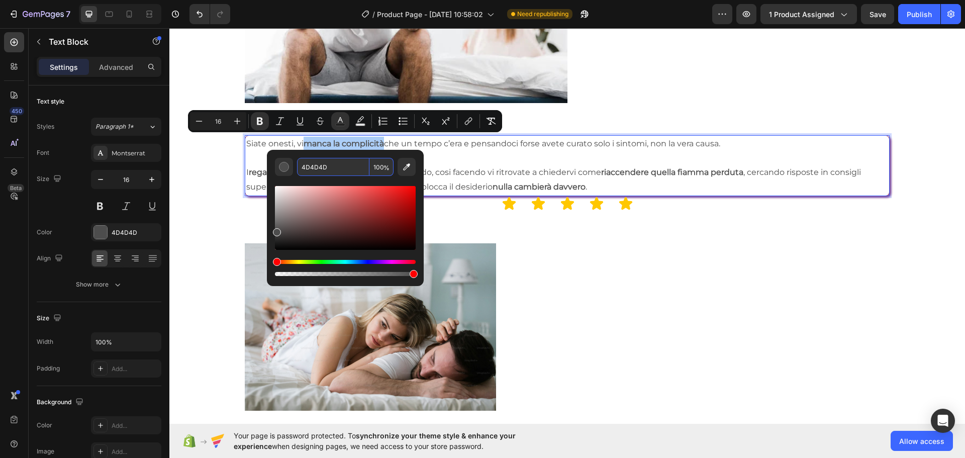
click at [319, 170] on input "4D4D4D" at bounding box center [333, 167] width 72 height 18
paste input "842162"
type input "842162"
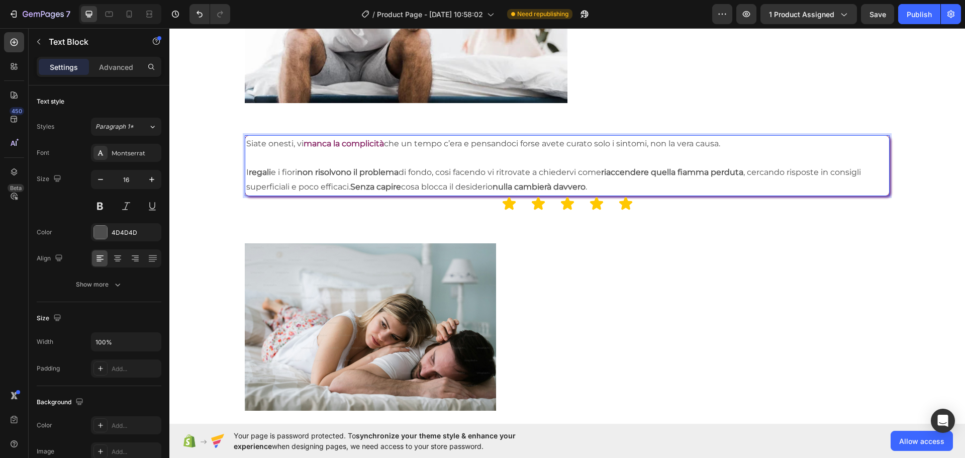
click at [477, 148] on p "Siate onesti, vi manca la complicità che un tempo c’era e pensandoci forse avet…" at bounding box center [566, 144] width 641 height 15
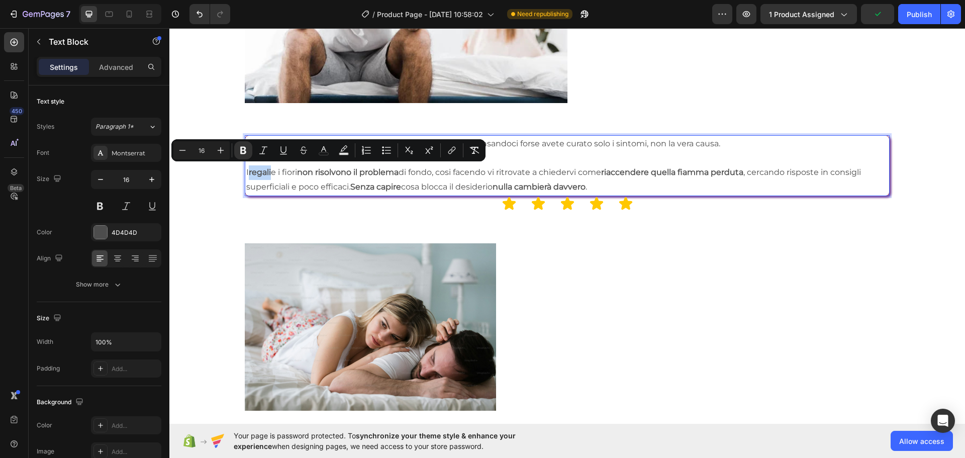
drag, startPoint x: 250, startPoint y: 169, endPoint x: 273, endPoint y: 172, distance: 23.4
click at [273, 172] on p "I regali e i fiori non risolvono il problema di fondo, cosi facendo vi ritrovat…" at bounding box center [566, 179] width 641 height 29
click at [320, 147] on icon "Editor contextual toolbar" at bounding box center [324, 150] width 10 height 10
type input "4D4D4D"
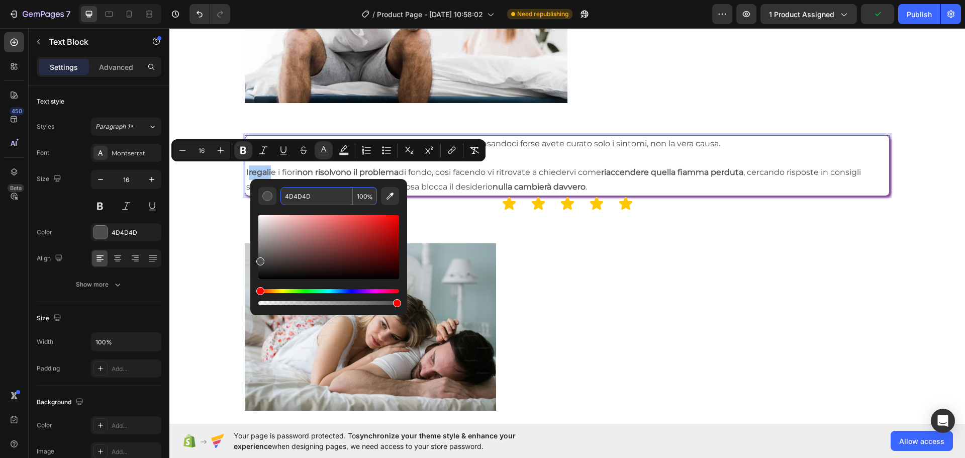
click at [299, 203] on input "4D4D4D" at bounding box center [316, 196] width 72 height 18
paste input "842162"
type input "842162"
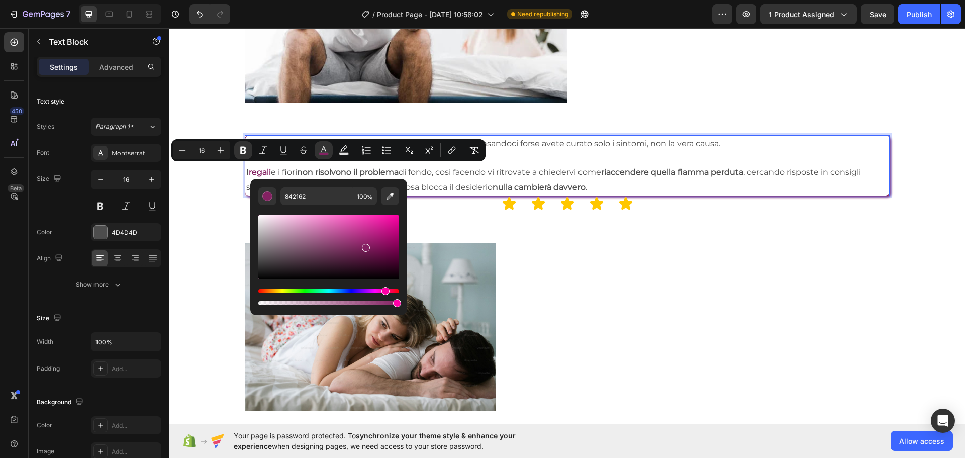
click at [305, 168] on strong "non risolvono il problema" at bounding box center [348, 172] width 102 height 10
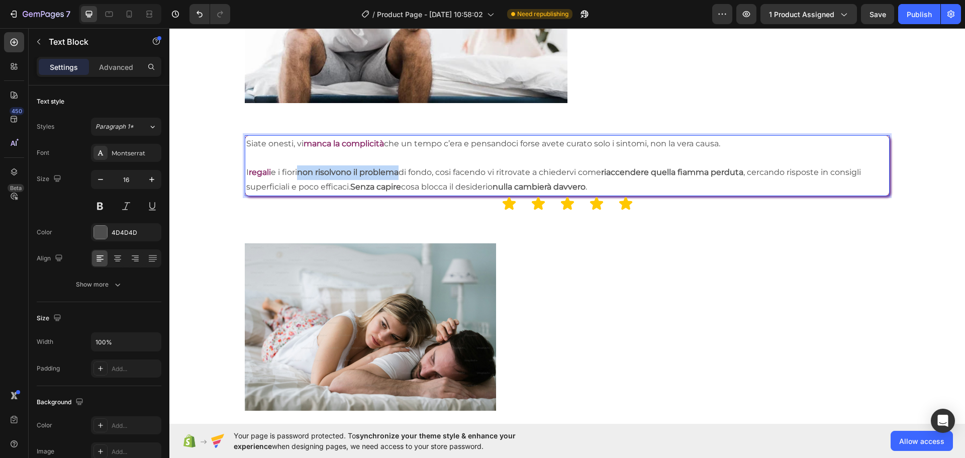
drag, startPoint x: 305, startPoint y: 168, endPoint x: 401, endPoint y: 175, distance: 96.2
click at [401, 175] on p "I regali e i fiori non risolvono il problema di fondo, cosi facendo vi ritrovat…" at bounding box center [566, 179] width 641 height 29
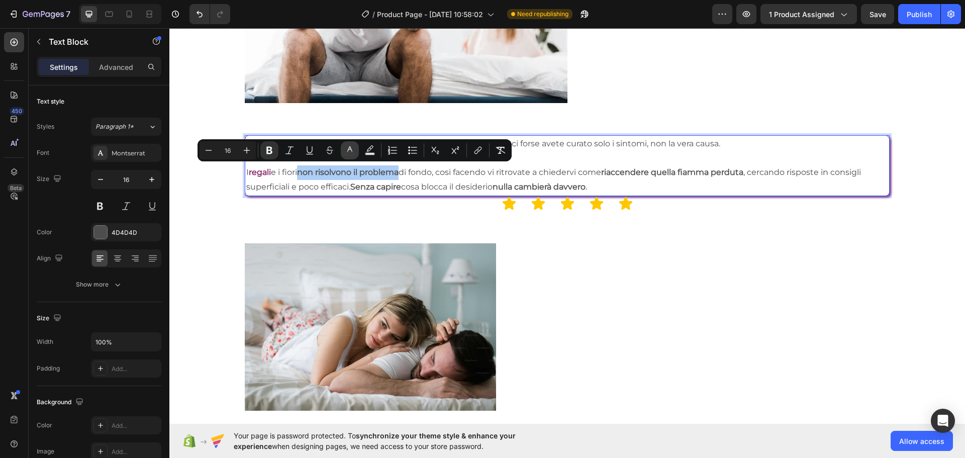
click at [350, 146] on icon "Editor contextual toolbar" at bounding box center [350, 150] width 10 height 10
type input "4D4D4D"
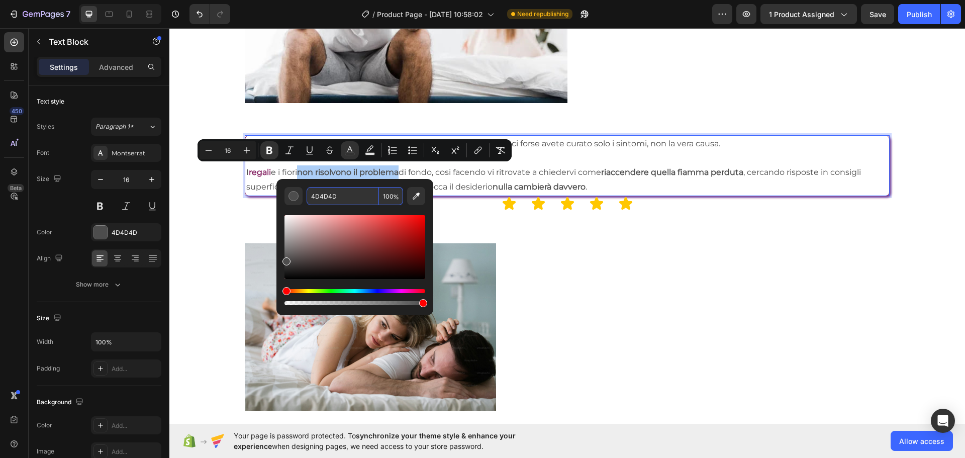
click at [340, 202] on input "4D4D4D" at bounding box center [343, 196] width 72 height 18
paste input "842162"
type input "842162"
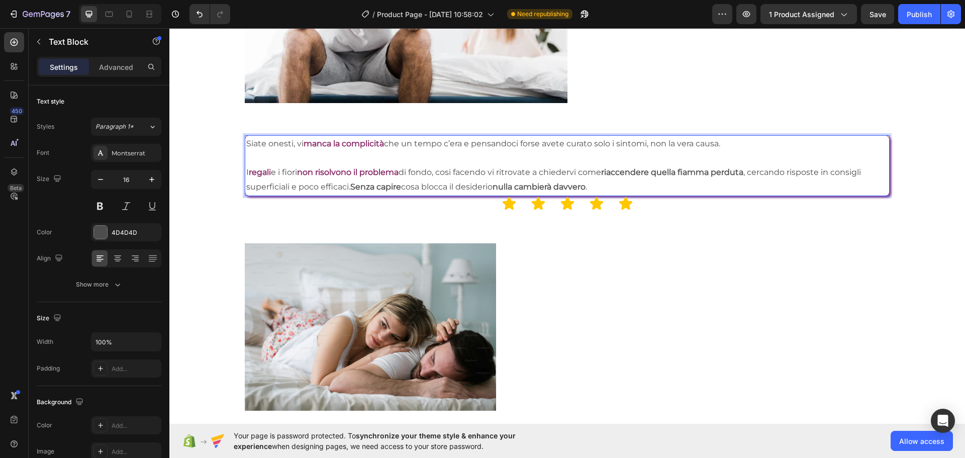
click at [480, 176] on p "I regali e i fiori non risolvono il problema di fondo, cosi facendo vi ritrovat…" at bounding box center [566, 179] width 641 height 29
click at [618, 172] on strong "riaccendere quella fiamma perduta" at bounding box center [672, 172] width 142 height 10
drag, startPoint x: 612, startPoint y: 172, endPoint x: 753, endPoint y: 173, distance: 140.7
click at [743, 173] on strong "riaccendere quella fiamma perduta" at bounding box center [672, 172] width 142 height 10
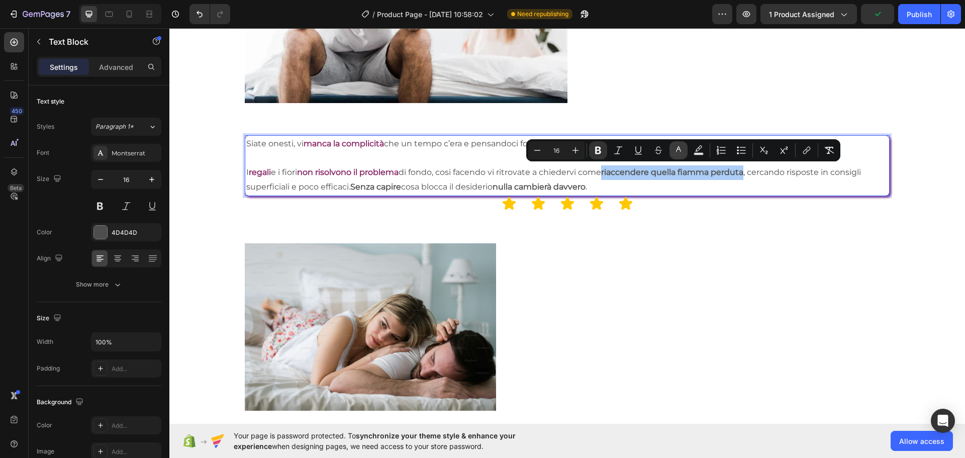
click at [672, 152] on button "color" at bounding box center [678, 150] width 18 height 18
type input "4D4D4D"
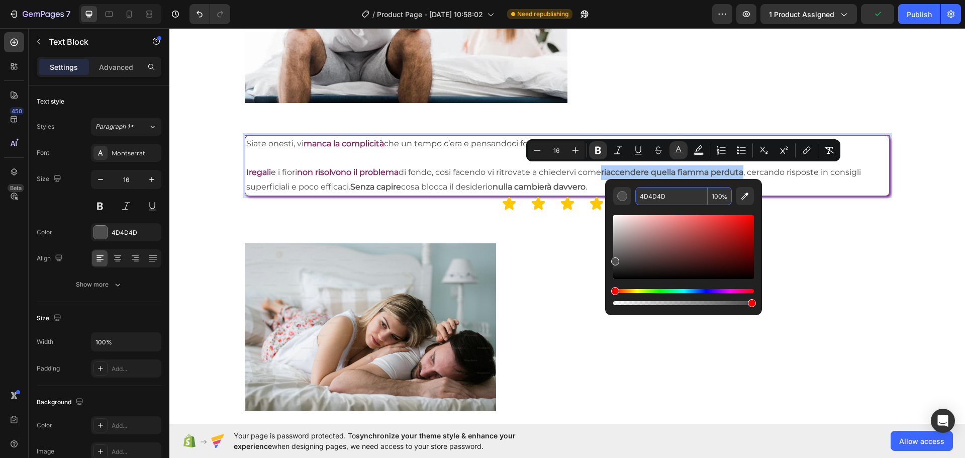
click at [650, 200] on input "4D4D4D" at bounding box center [671, 196] width 72 height 18
paste input "842162"
type input "842162"
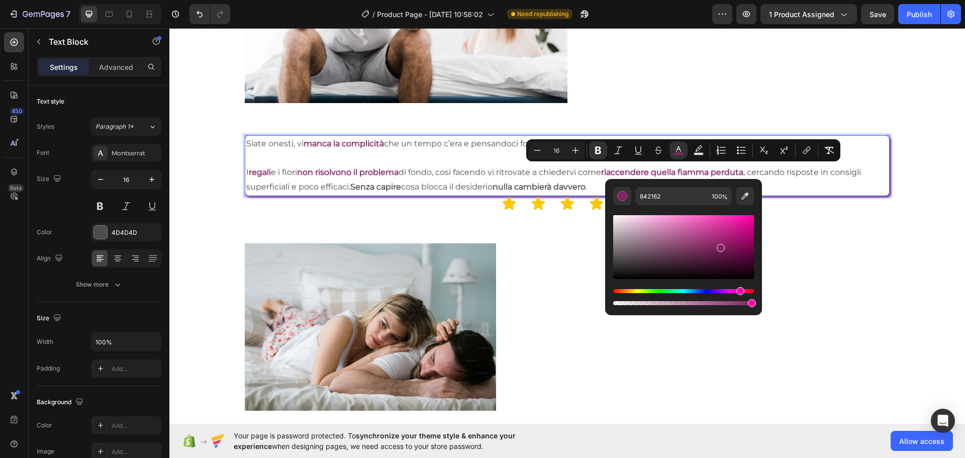
click at [490, 167] on p "I regali e i fiori non risolvono il problema di fondo, cosi facendo vi ritrovat…" at bounding box center [566, 179] width 641 height 29
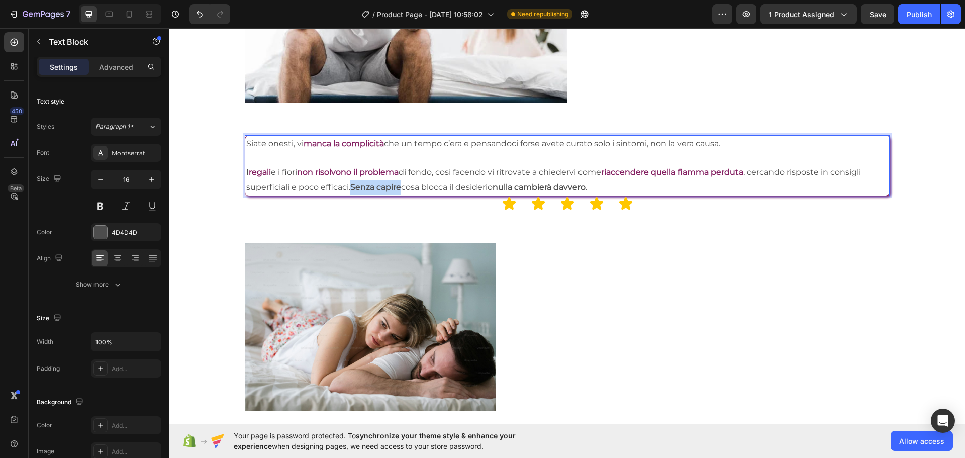
drag, startPoint x: 354, startPoint y: 182, endPoint x: 404, endPoint y: 184, distance: 50.3
click at [404, 184] on p "I regali e i fiori non risolvono il problema di fondo, cosi facendo vi ritrovat…" at bounding box center [566, 179] width 641 height 29
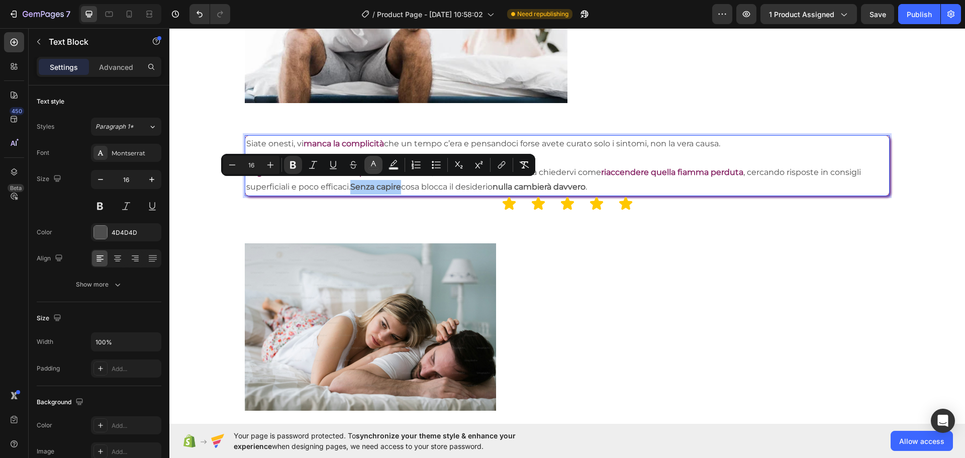
click at [373, 160] on icon "Editor contextual toolbar" at bounding box center [373, 165] width 10 height 10
type input "4D4D4D"
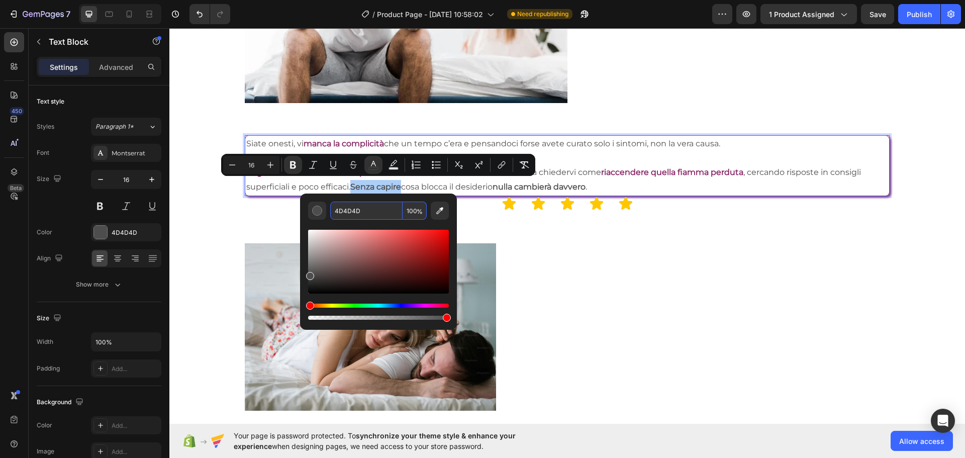
click at [379, 204] on input "4D4D4D" at bounding box center [366, 211] width 72 height 18
paste input "842162"
type input "842162"
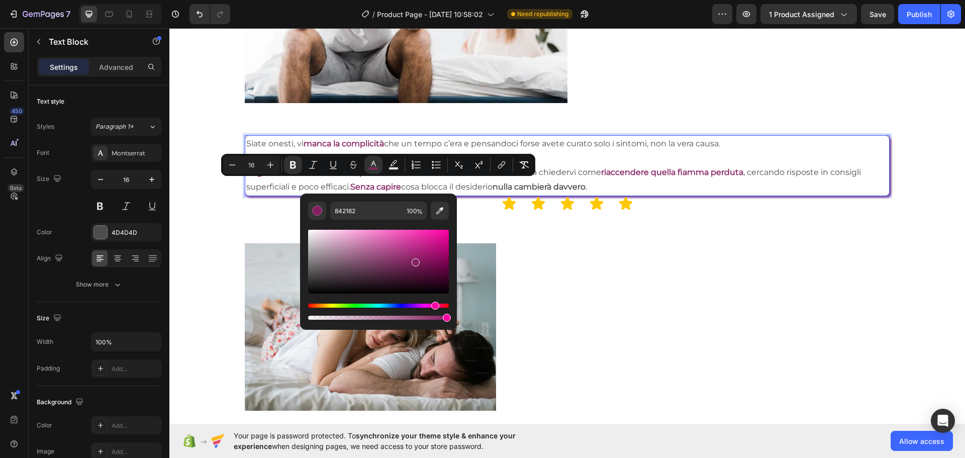
click at [483, 186] on p "I regali e i fiori non risolvono il problema di fondo, cosi facendo vi ritrovat…" at bounding box center [566, 179] width 641 height 29
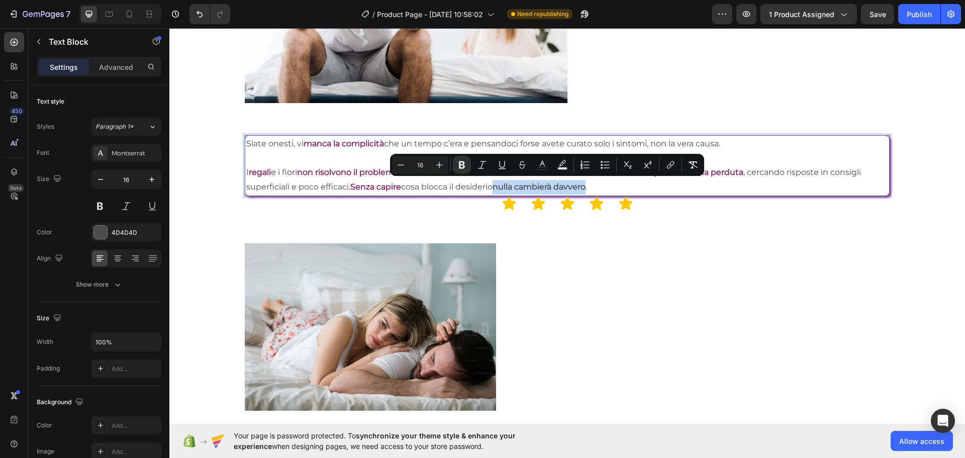
drag, startPoint x: 501, startPoint y: 184, endPoint x: 591, endPoint y: 182, distance: 90.5
click at [585, 182] on strong "nulla cambierà davvero" at bounding box center [538, 187] width 93 height 10
click at [541, 168] on icon "Editor contextual toolbar" at bounding box center [542, 165] width 10 height 10
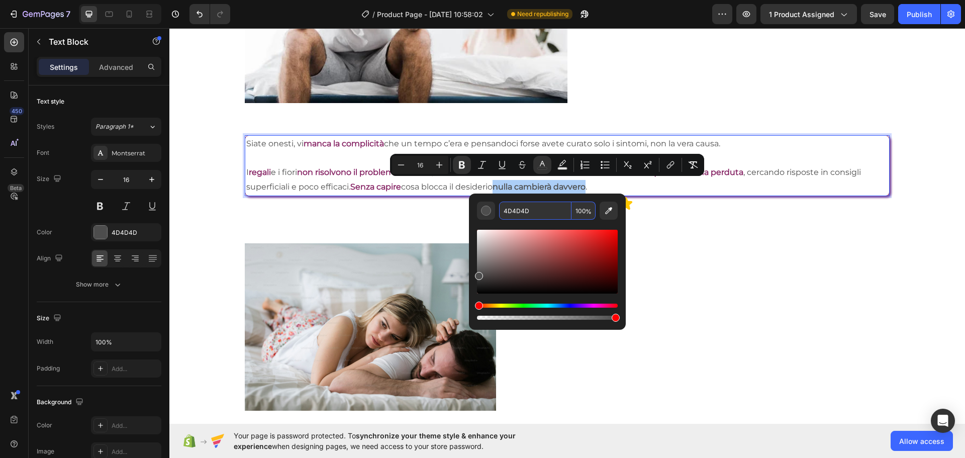
click at [524, 216] on input "4D4D4D" at bounding box center [535, 211] width 72 height 18
paste input "842162"
type input "842162"
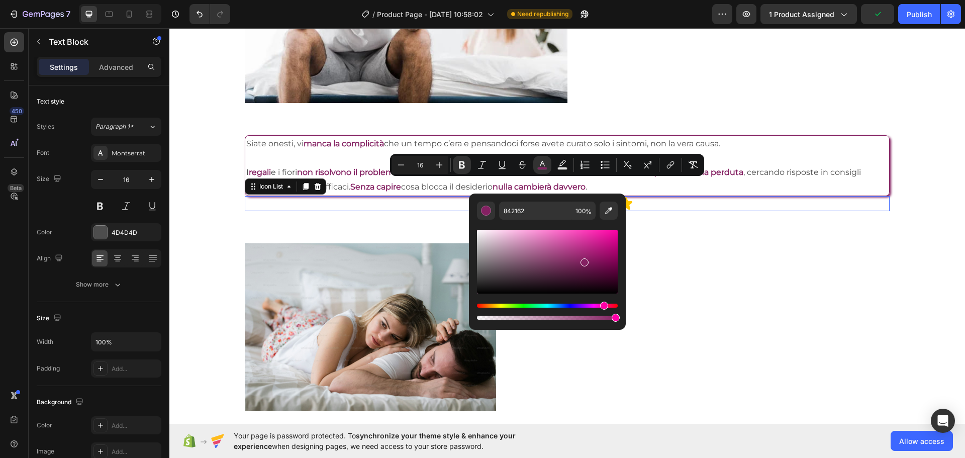
click at [662, 206] on div "Icon Icon Icon Icon Icon" at bounding box center [567, 203] width 644 height 15
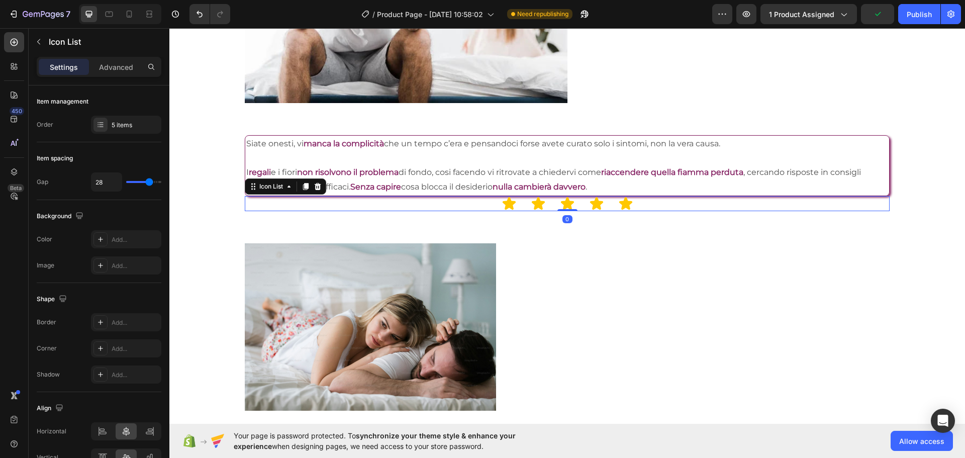
click at [644, 201] on div "Icon Icon Icon Icon Icon" at bounding box center [567, 203] width 644 height 15
click at [319, 190] on div "Icon List" at bounding box center [285, 186] width 81 height 16
click at [321, 183] on icon at bounding box center [318, 186] width 8 height 8
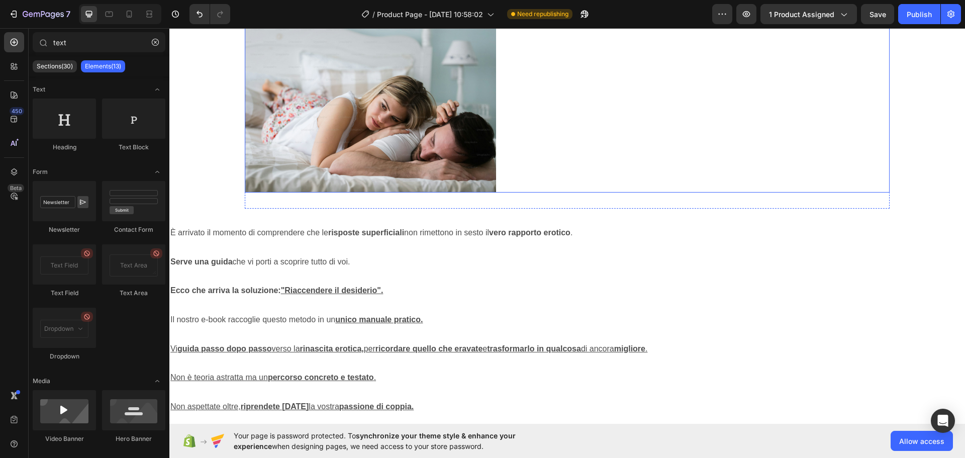
scroll to position [1632, 0]
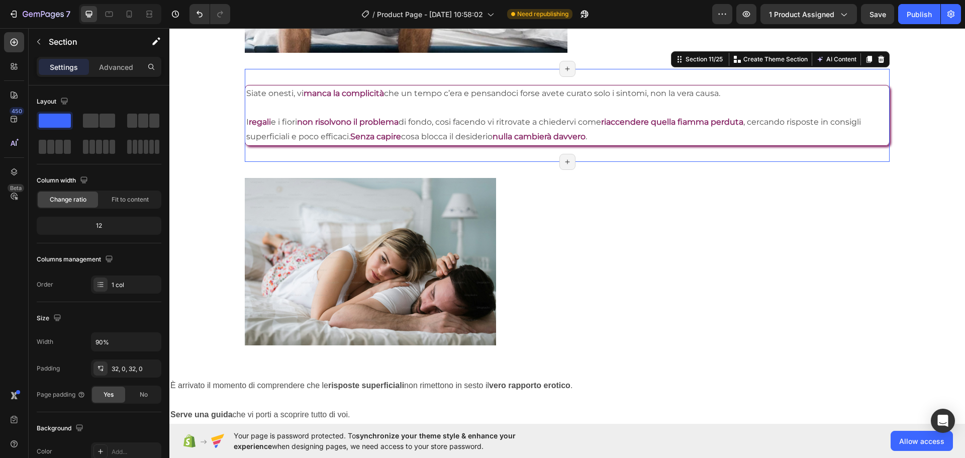
click at [316, 74] on div "Siate onesti, vi manca la complicità che un tempo c’era e pensandoci forse avet…" at bounding box center [567, 115] width 644 height 93
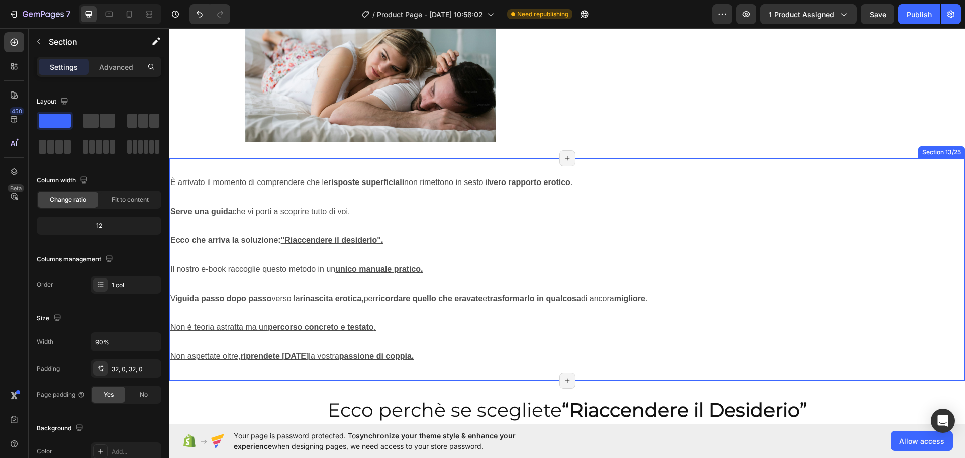
click at [422, 165] on div "È arrivato il momento di comprendere che le risposte superficiali non rimettono…" at bounding box center [566, 269] width 795 height 222
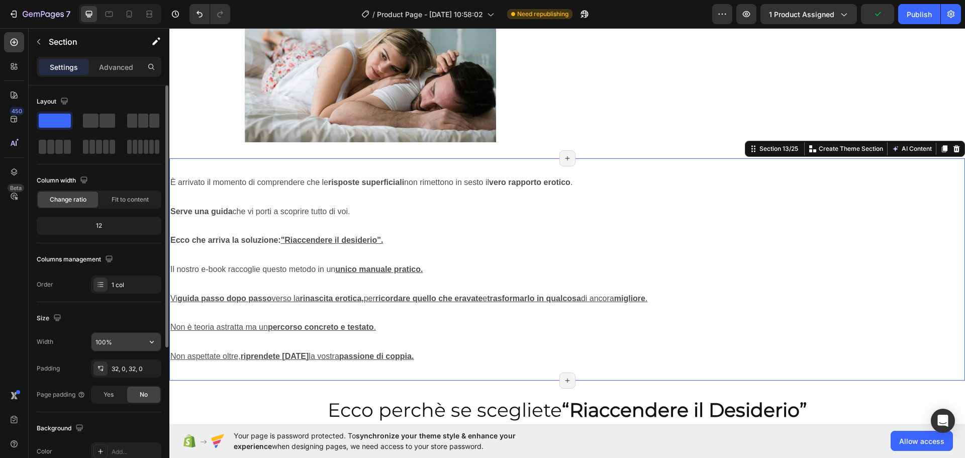
click at [109, 342] on input "100%" at bounding box center [125, 342] width 69 height 18
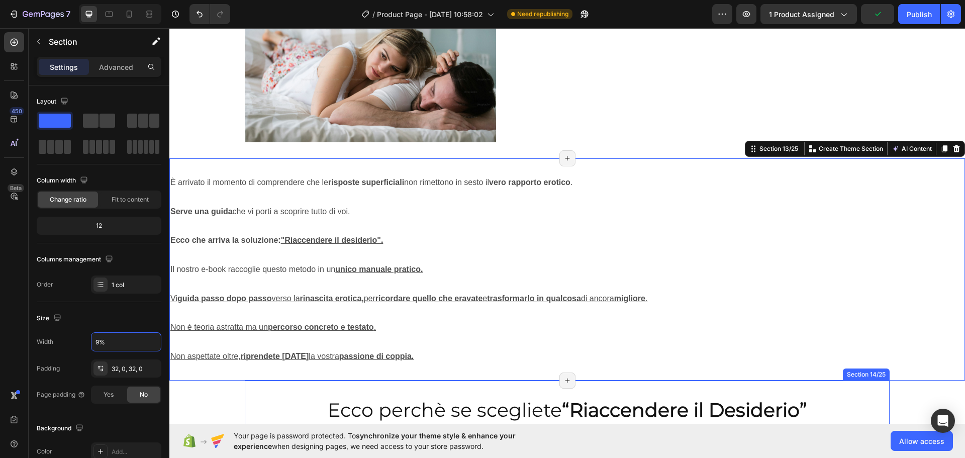
type input "90%"
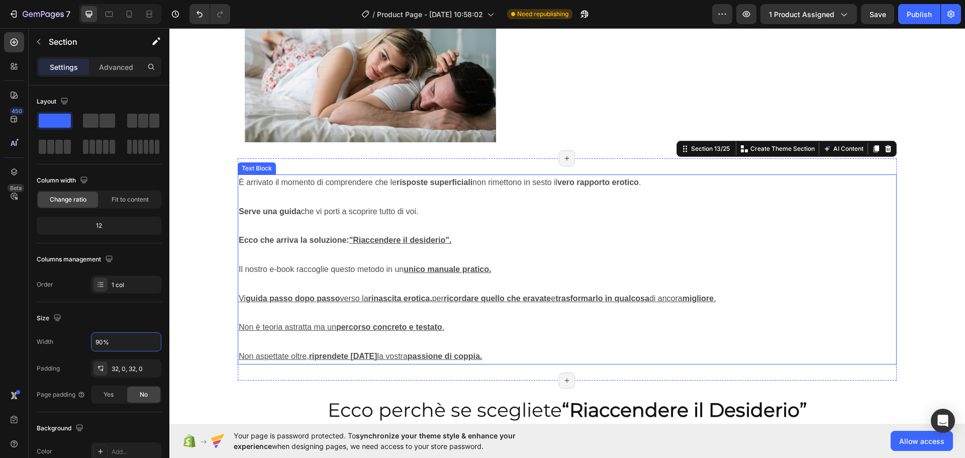
scroll to position [1732, 0]
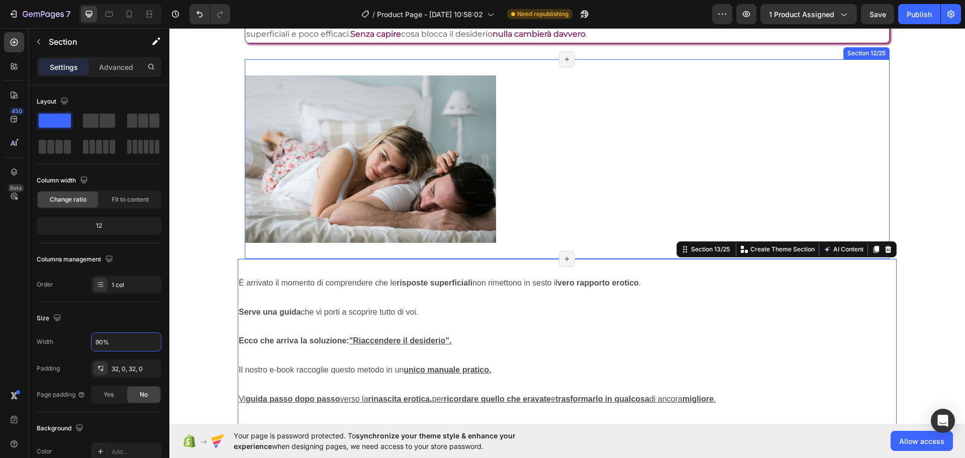
click at [468, 68] on div "Image Section 12/25 Page has reached Shopify’s 25 section-limit Page has reache…" at bounding box center [567, 158] width 644 height 199
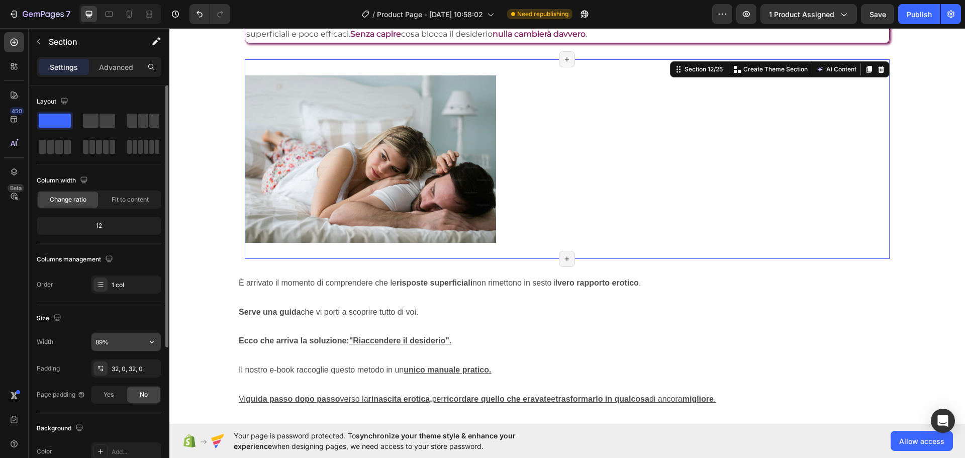
click at [114, 337] on input "89%" at bounding box center [125, 342] width 69 height 18
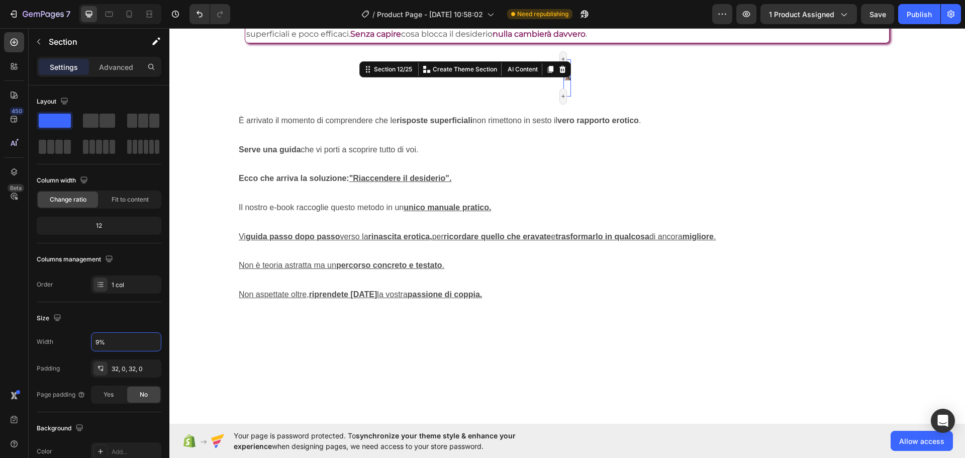
type input "90%"
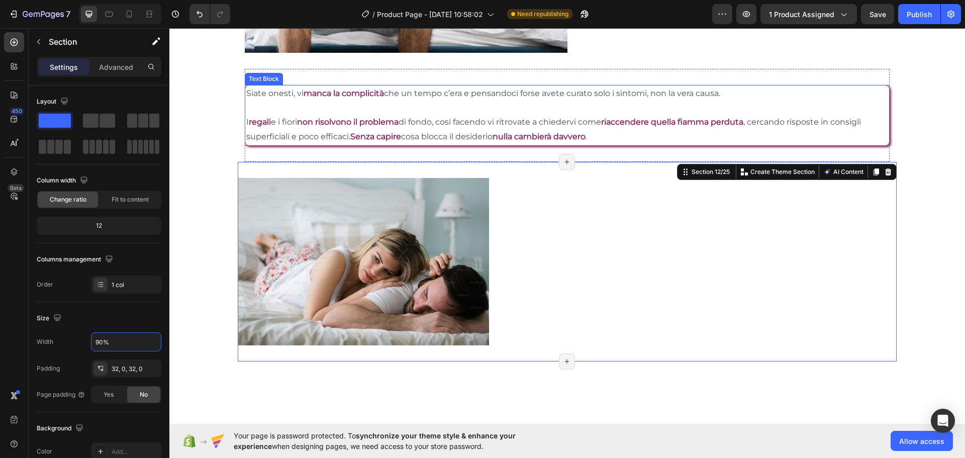
scroll to position [1481, 0]
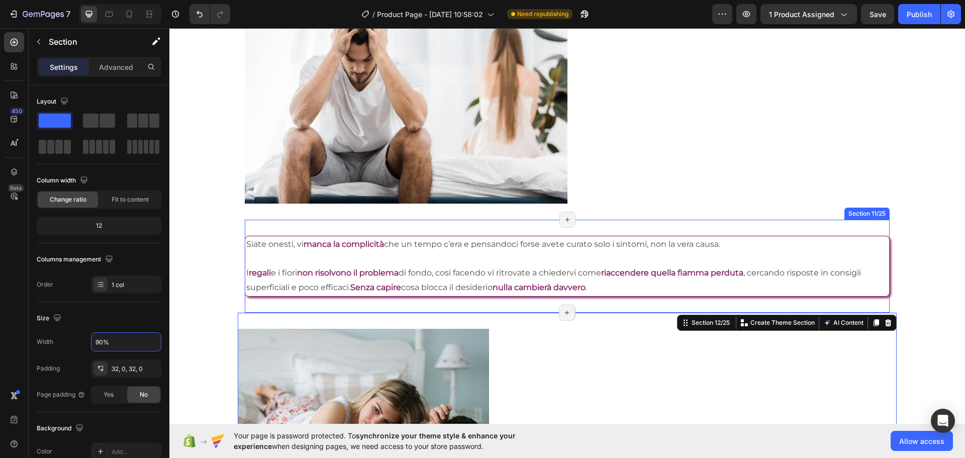
click at [296, 225] on div "Siate onesti, vi manca la complicità che un tempo c’era e pensandoci forse avet…" at bounding box center [567, 266] width 644 height 93
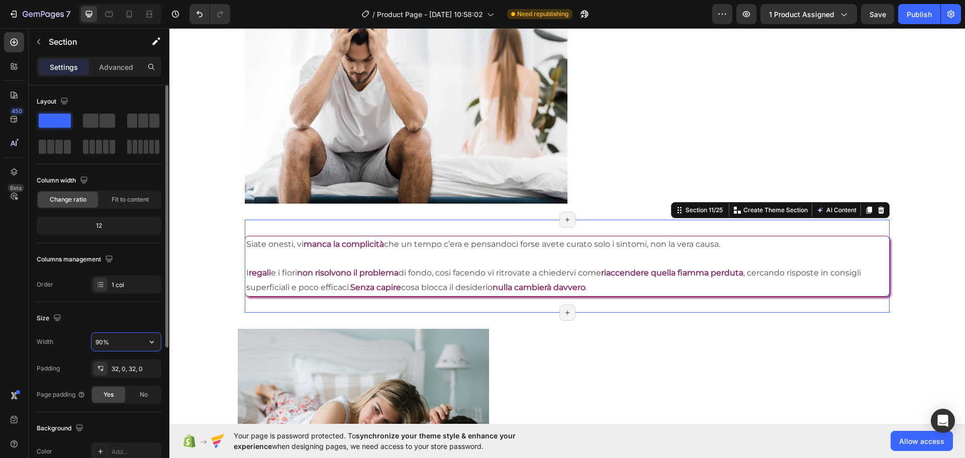
click at [112, 342] on input "90%" at bounding box center [125, 342] width 69 height 18
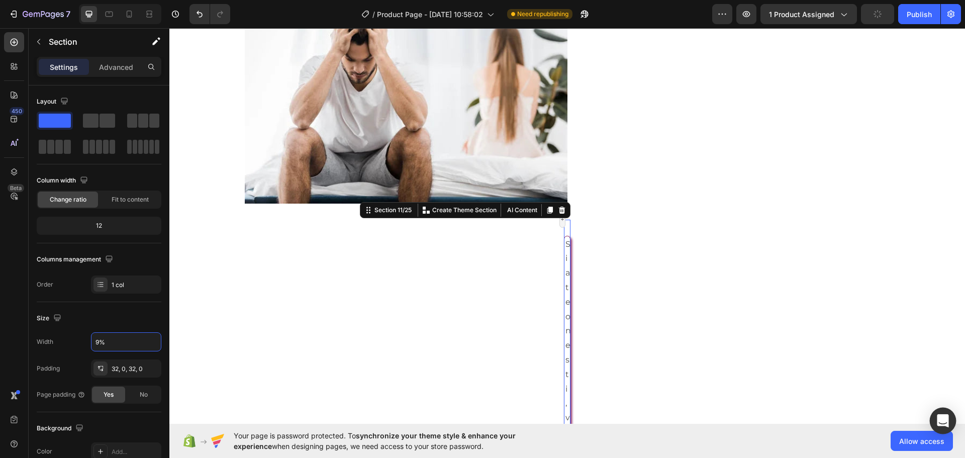
type input "90%"
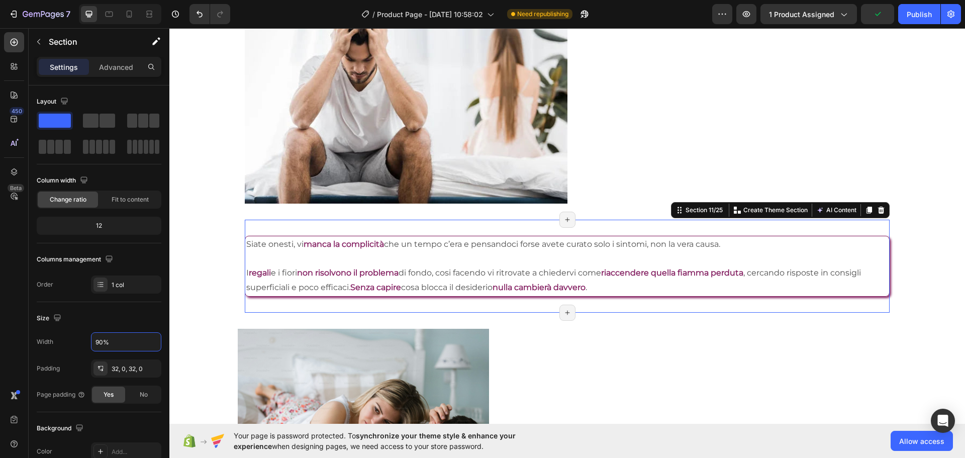
scroll to position [1581, 0]
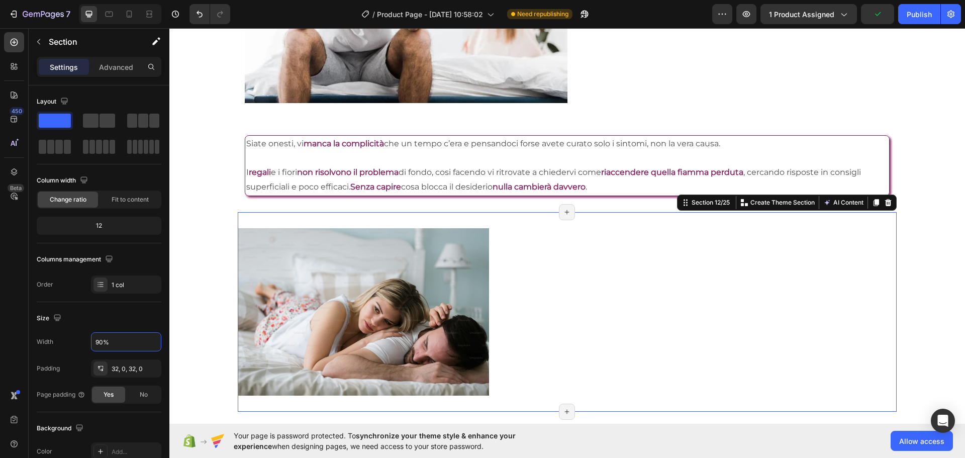
click at [278, 213] on div "Image Section 12/25 You can create reusable sections Create Theme Section AI Co…" at bounding box center [567, 311] width 659 height 199
click at [109, 339] on input "90%" at bounding box center [125, 342] width 69 height 18
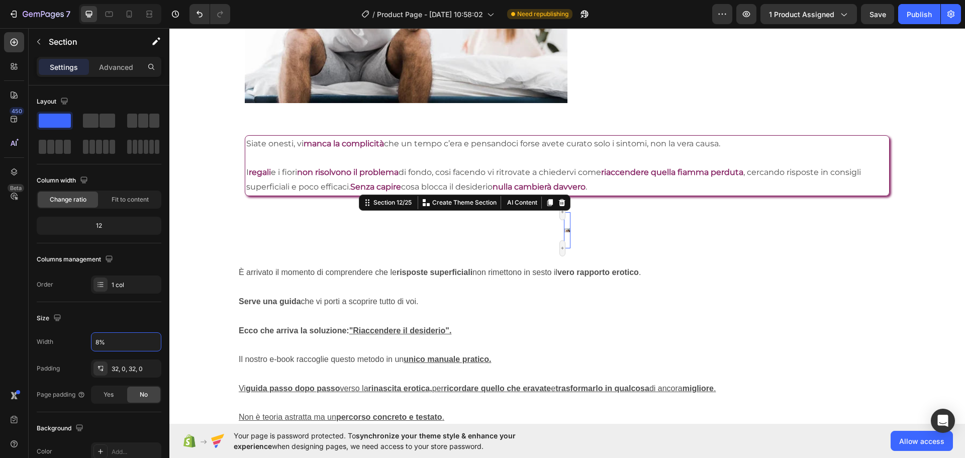
type input "89%"
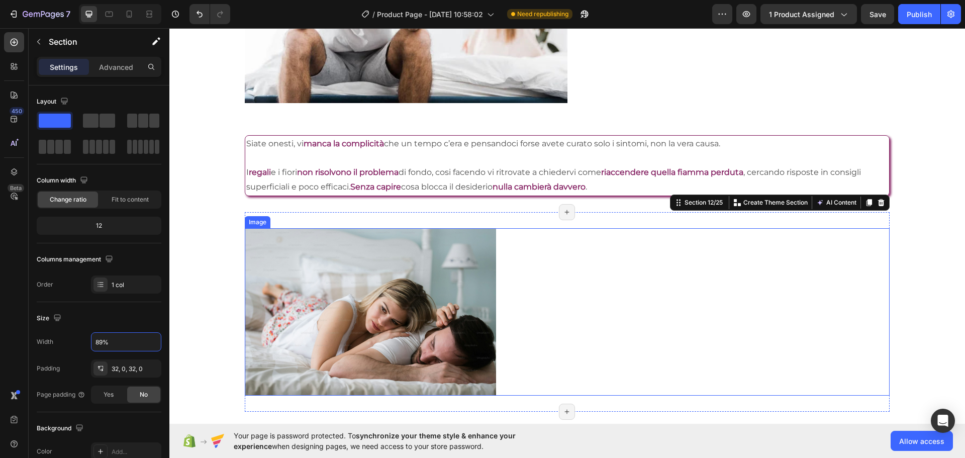
scroll to position [1782, 0]
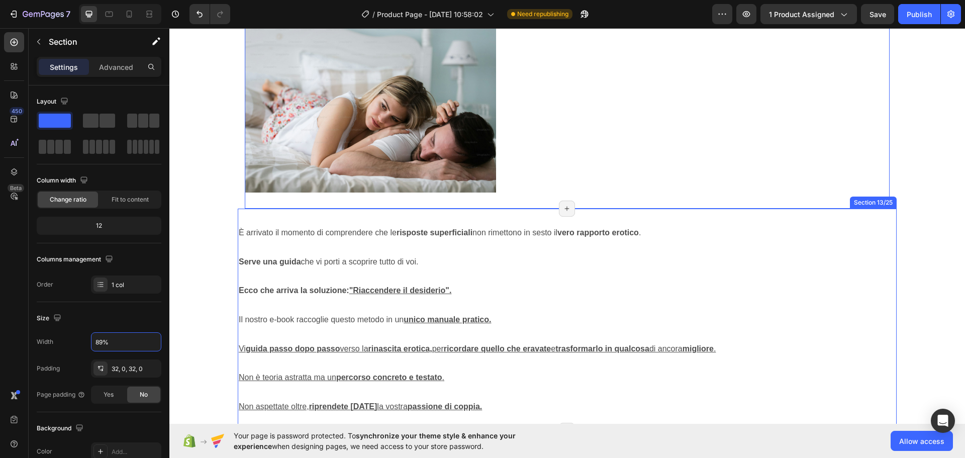
click at [510, 217] on div "È arrivato il momento di comprendere che le risposte superficiali non rimettono…" at bounding box center [567, 320] width 659 height 222
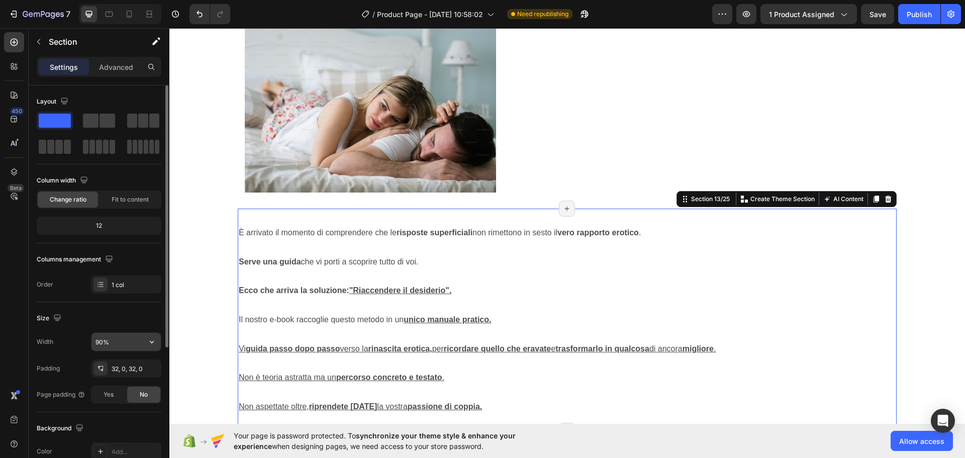
click at [109, 340] on input "90%" at bounding box center [125, 342] width 69 height 18
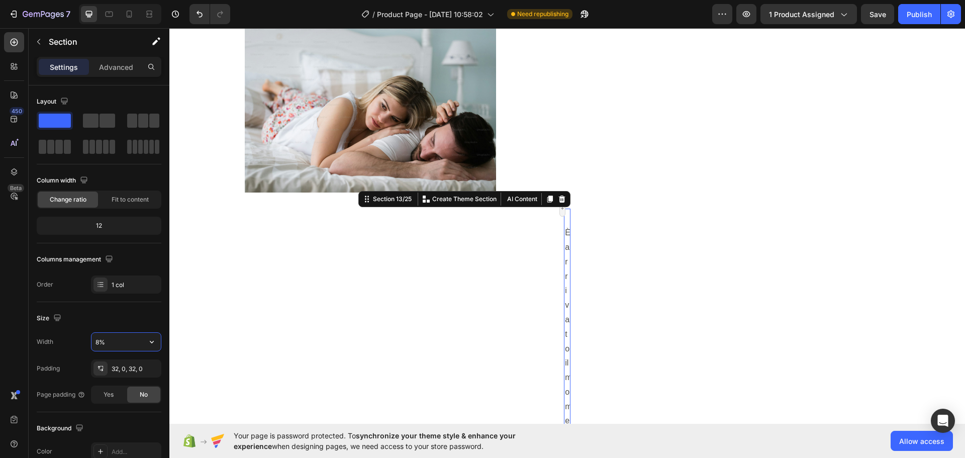
type input "89%"
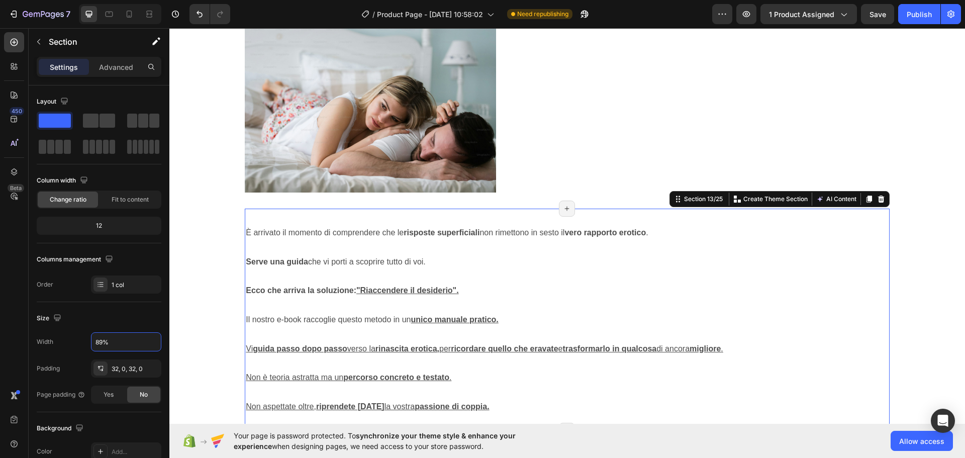
click at [901, 173] on section "Image Section 12/25 Page has reached Shopify’s 25 section-limit Page has reache…" at bounding box center [567, 108] width 724 height 199
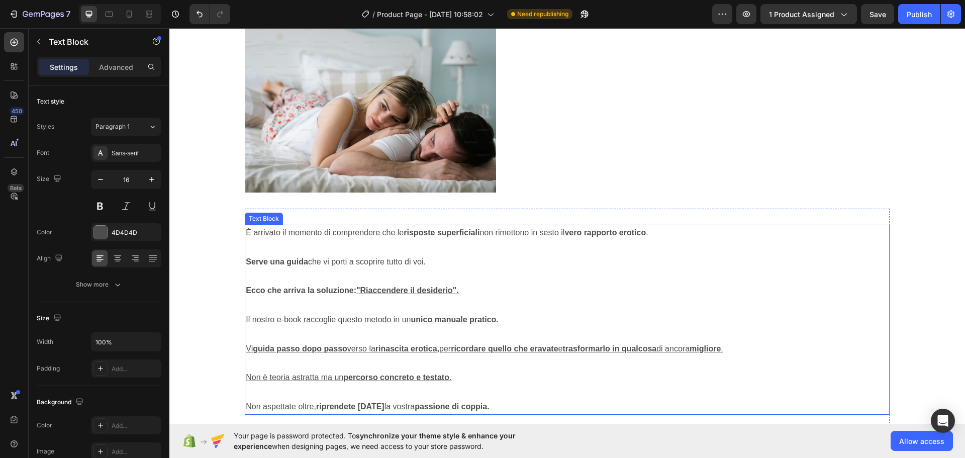
click at [327, 230] on p "È arrivato il momento di comprendere che le risposte superficiali non rimettono…" at bounding box center [567, 233] width 642 height 15
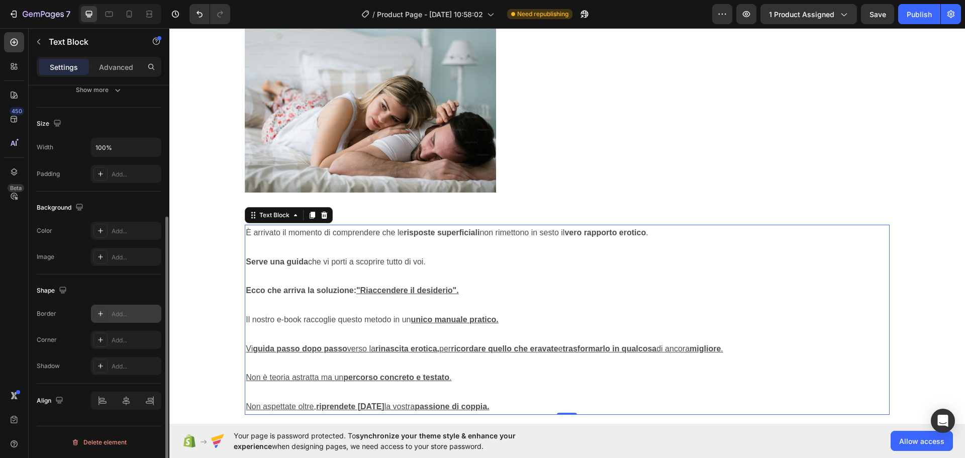
click at [99, 313] on icon at bounding box center [100, 314] width 8 height 8
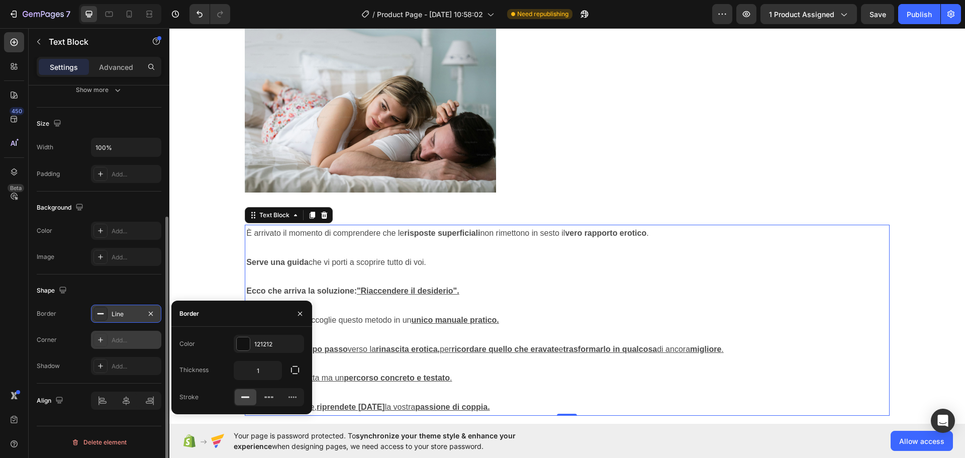
click at [101, 338] on icon at bounding box center [100, 340] width 8 height 8
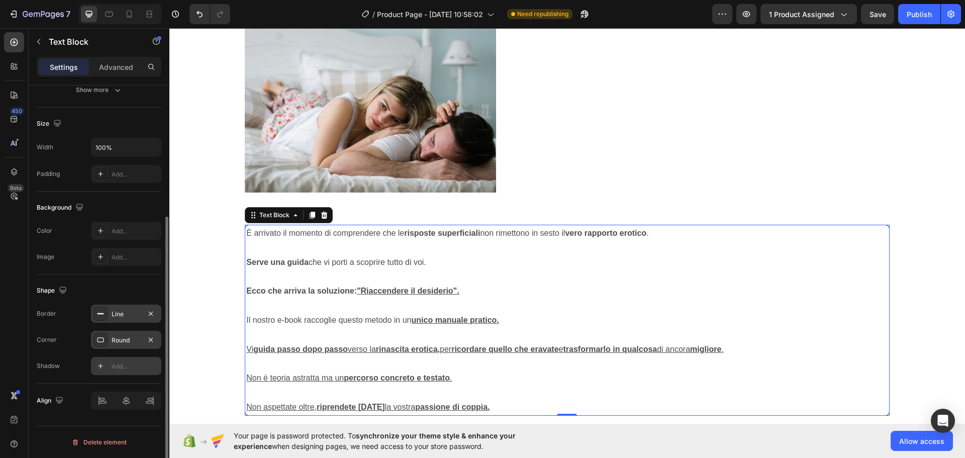
click at [103, 366] on icon at bounding box center [100, 366] width 8 height 8
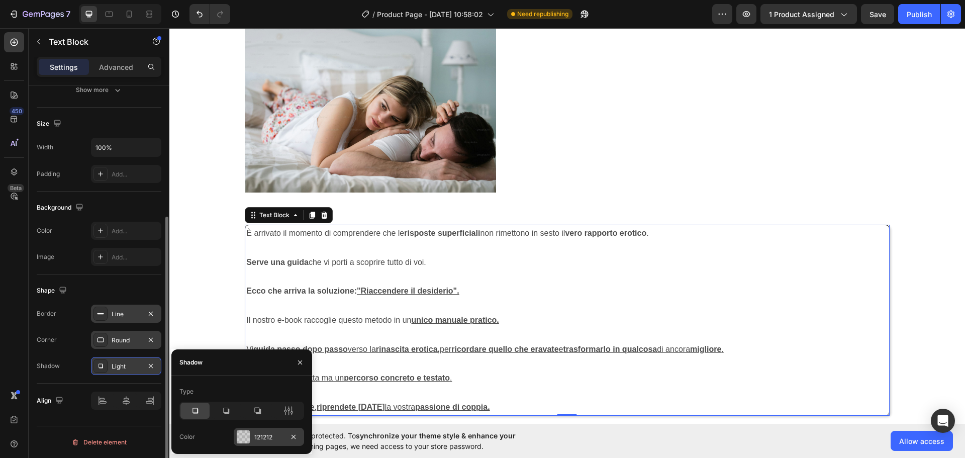
click at [255, 434] on div "121212" at bounding box center [268, 437] width 29 height 9
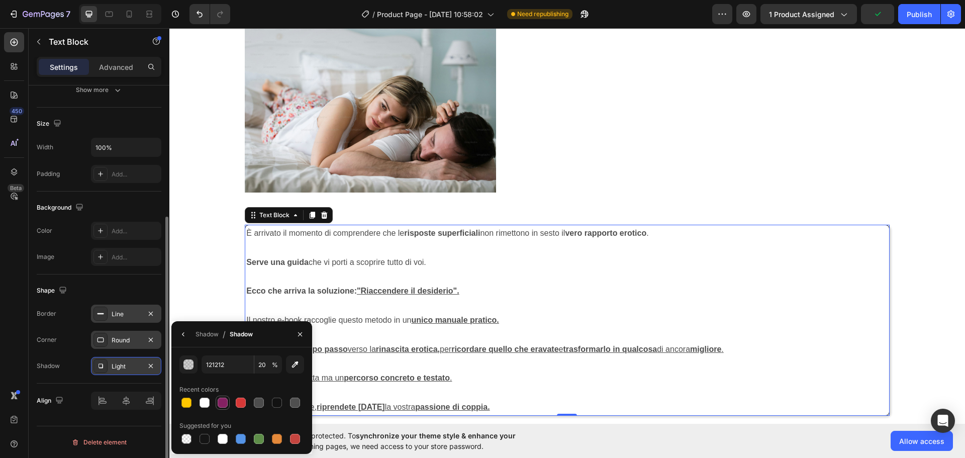
click at [224, 404] on div at bounding box center [223, 402] width 10 height 10
type input "842162"
type input "100"
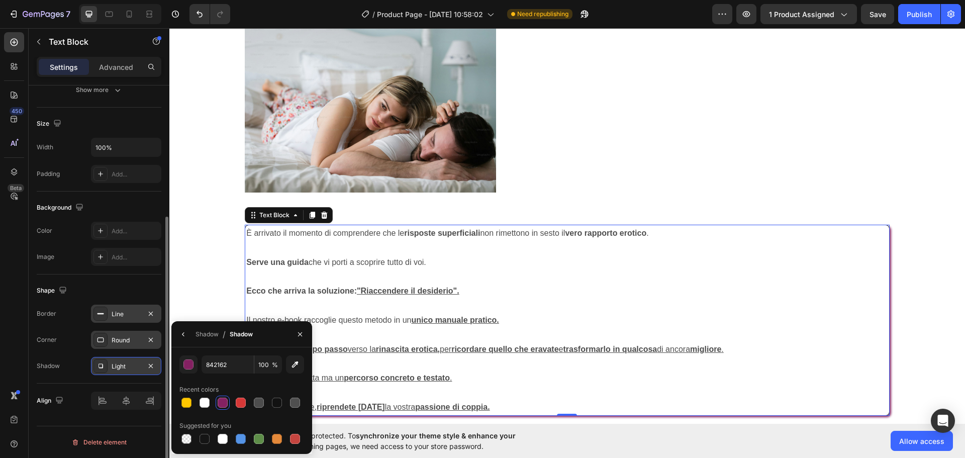
click at [127, 310] on div "Line" at bounding box center [126, 314] width 29 height 9
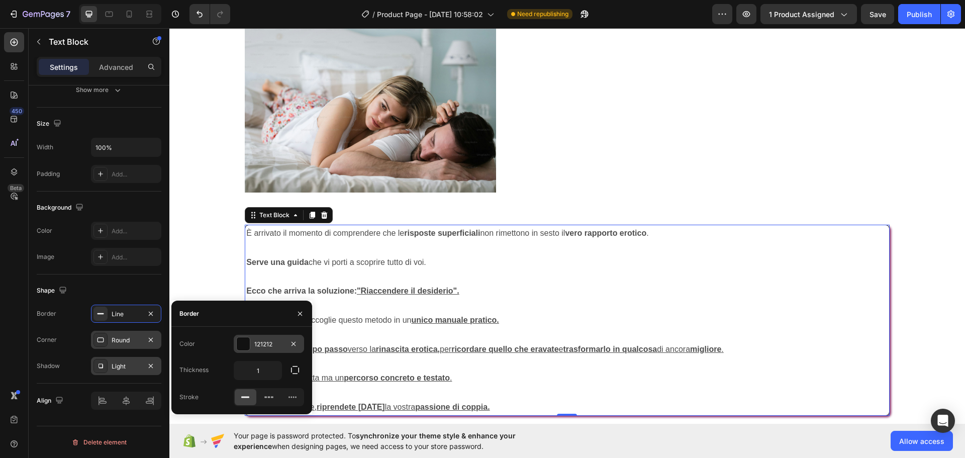
click at [244, 338] on div at bounding box center [243, 343] width 13 height 13
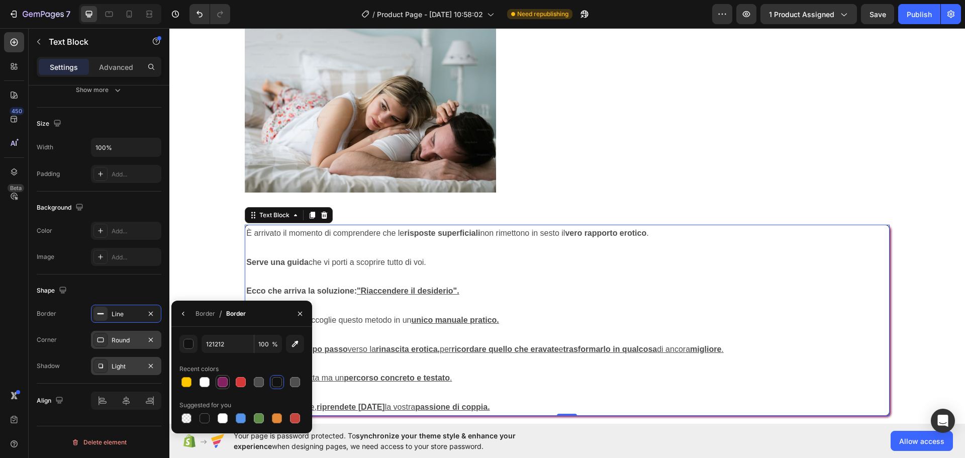
click at [224, 378] on div at bounding box center [223, 382] width 10 height 10
type input "842162"
click at [377, 284] on p "Ecco che arriva la soluzione: "Riaccendere il desiderio"." at bounding box center [566, 291] width 641 height 15
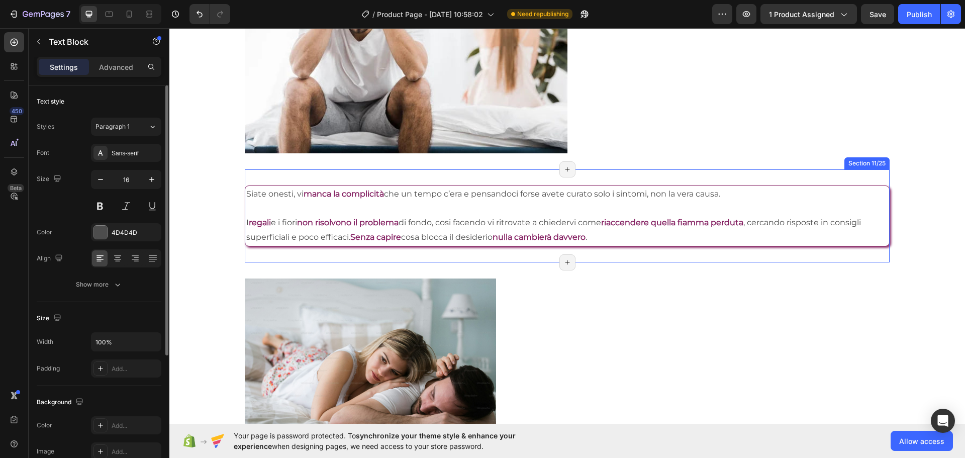
scroll to position [1280, 0]
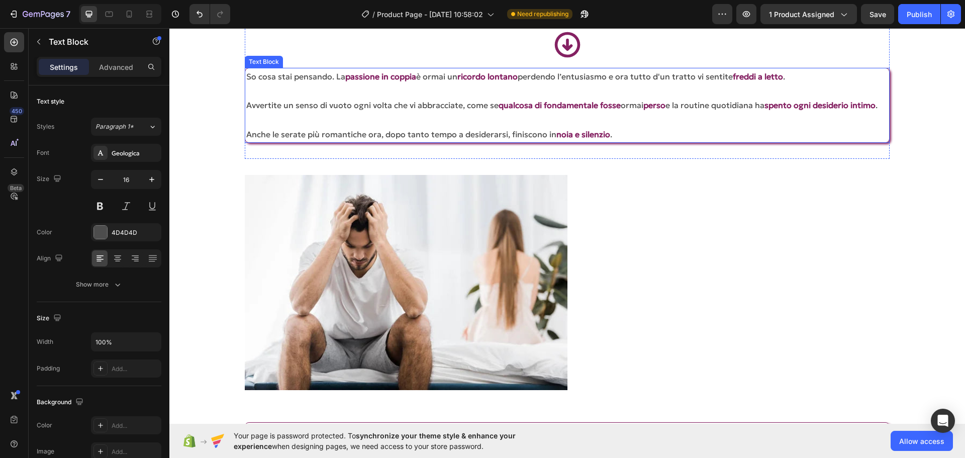
click at [310, 113] on p "Avvertite un senso di vuoto ogni volta che vi abbracciate, come se qualcosa di …" at bounding box center [566, 105] width 641 height 15
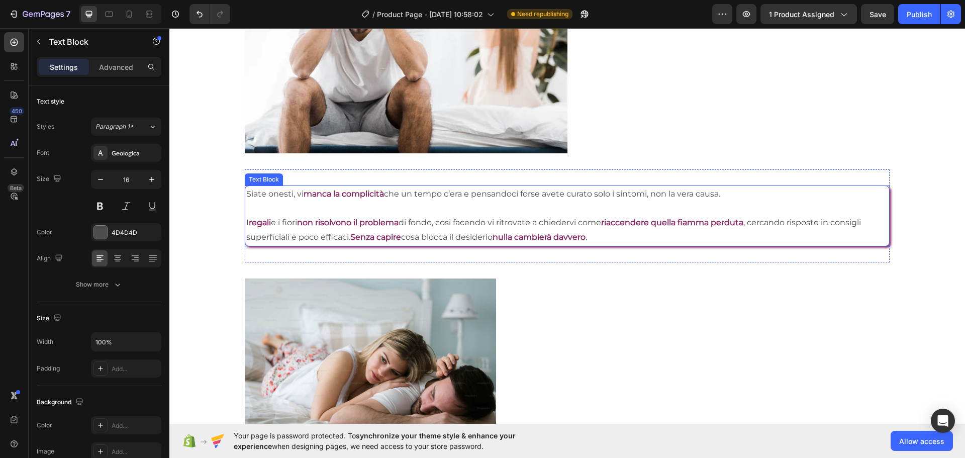
click at [352, 197] on p "Siate onesti, vi manca la complicità che un tempo c’era e pensandoci forse avet…" at bounding box center [566, 194] width 641 height 15
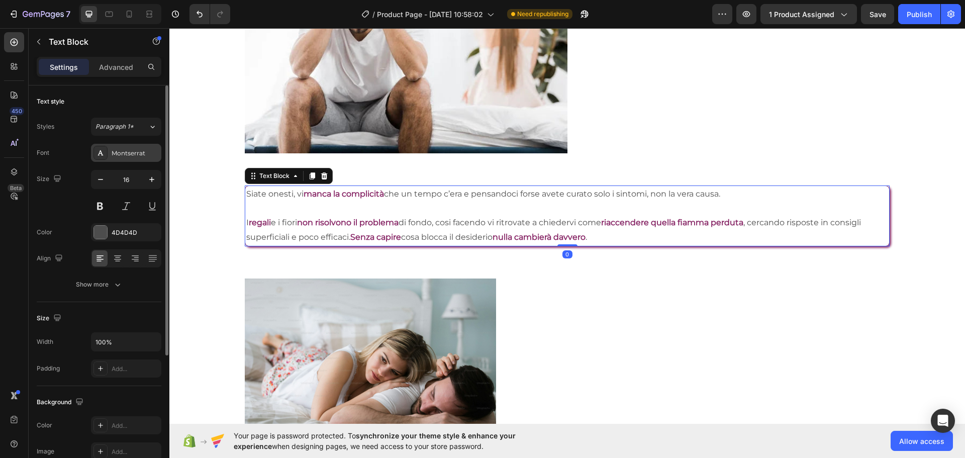
click at [138, 154] on div "Montserrat" at bounding box center [135, 153] width 47 height 9
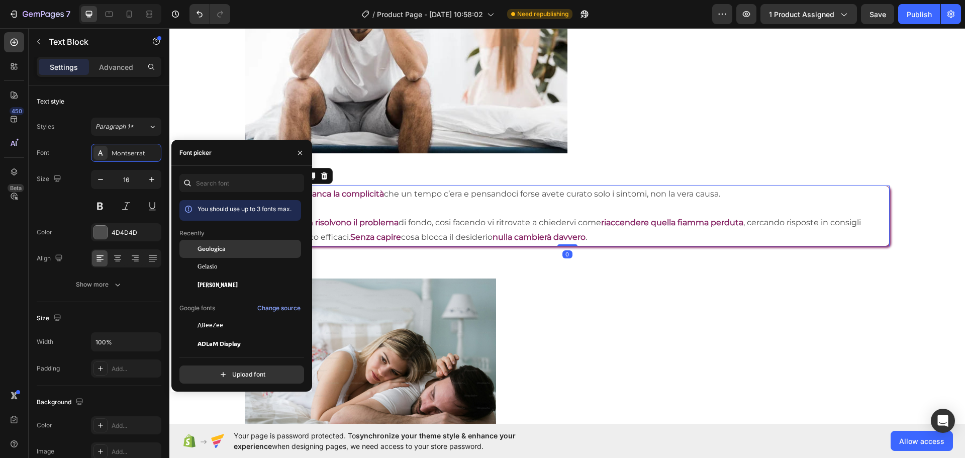
click at [217, 249] on span "Geologica" at bounding box center [211, 248] width 28 height 9
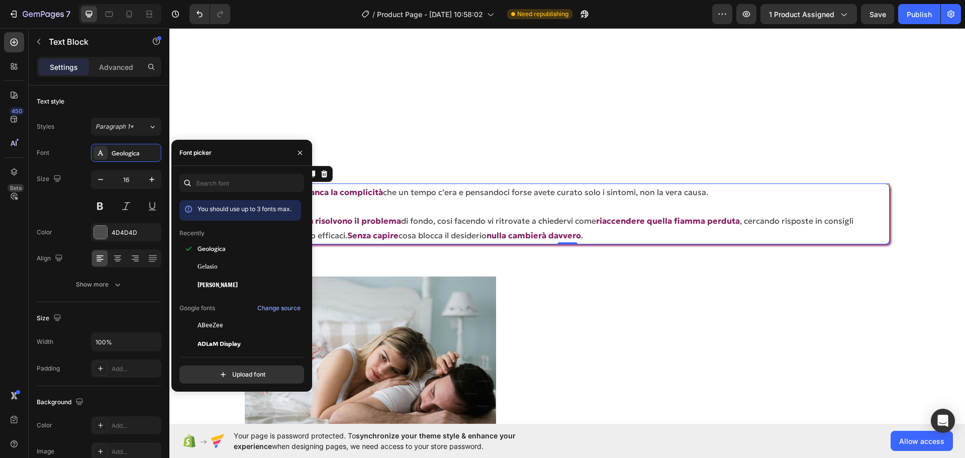
scroll to position [1732, 0]
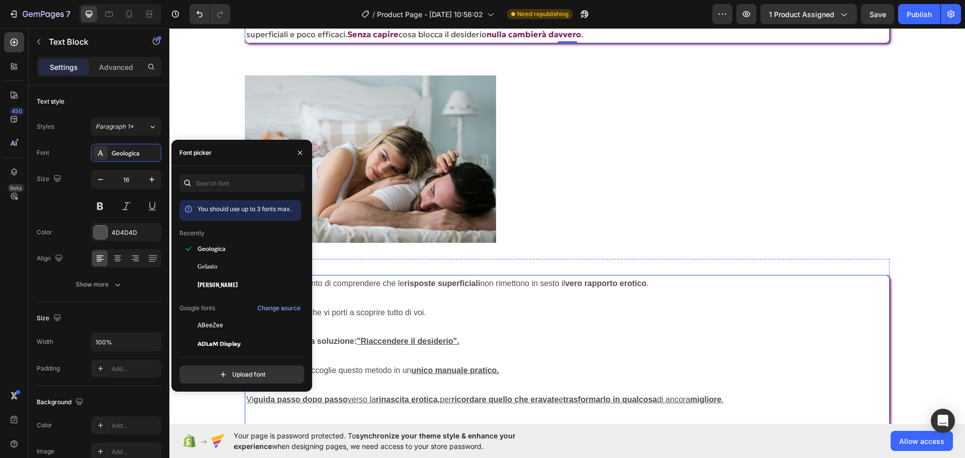
click at [632, 313] on p "Serve una guida che vi porti a scoprire tutto di voi." at bounding box center [566, 313] width 641 height 15
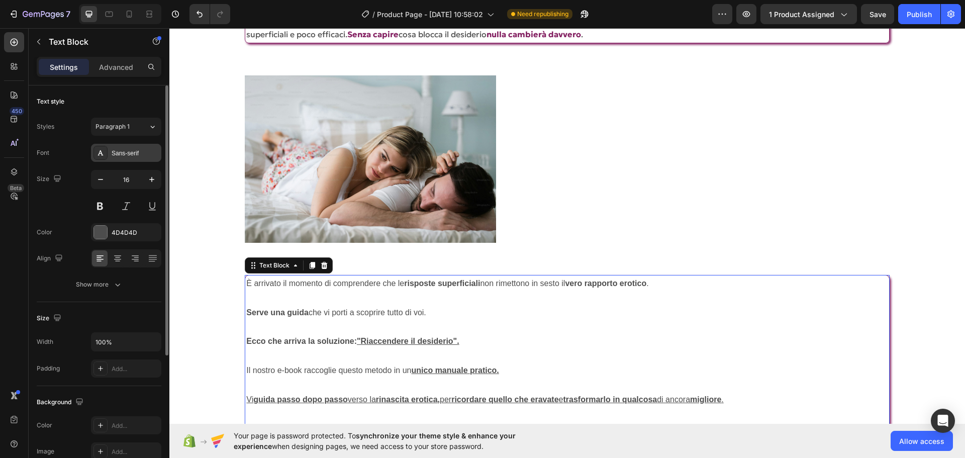
click at [122, 152] on div "Sans-serif" at bounding box center [135, 153] width 47 height 9
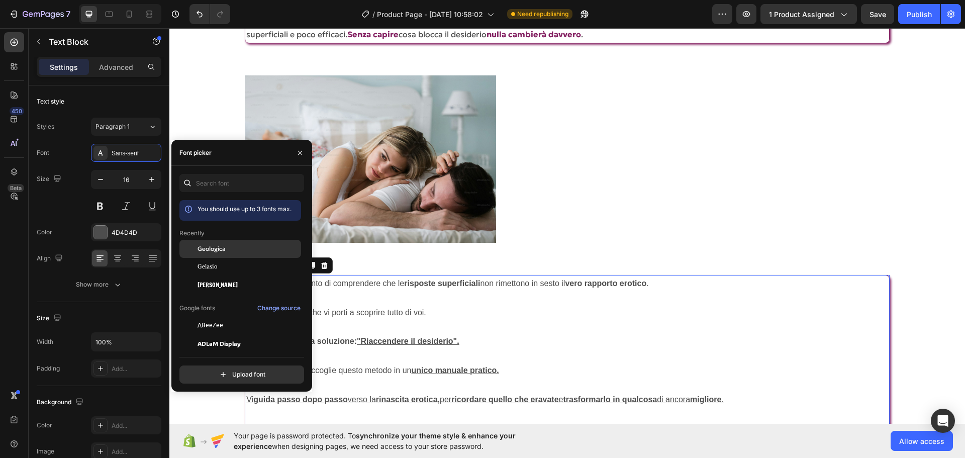
click at [214, 251] on span "Geologica" at bounding box center [211, 248] width 28 height 9
click at [468, 314] on p "Serve una guida che vi porti a scoprire tutto di voi." at bounding box center [566, 313] width 641 height 15
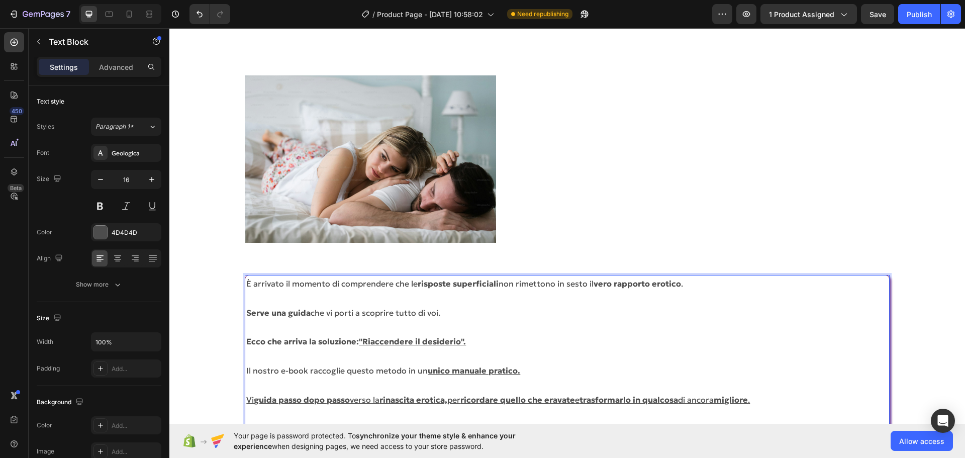
scroll to position [1883, 0]
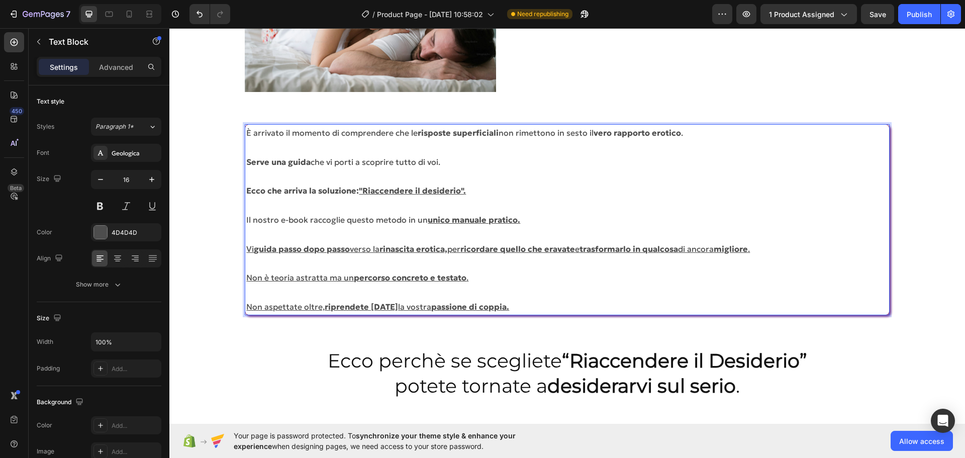
click at [250, 163] on strong "Serve una guida" at bounding box center [278, 162] width 64 height 10
click at [246, 162] on strong "Serve una guida" at bounding box center [278, 162] width 64 height 10
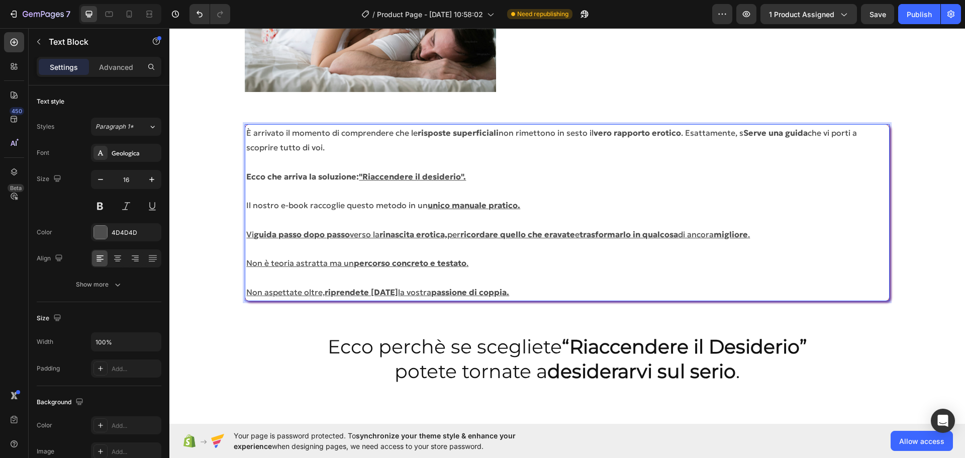
click at [748, 137] on strong "Serve una guida" at bounding box center [775, 133] width 64 height 10
click at [749, 135] on strong "Sserve una guida" at bounding box center [777, 133] width 68 height 10
click at [247, 234] on u "Vi" at bounding box center [250, 234] width 8 height 10
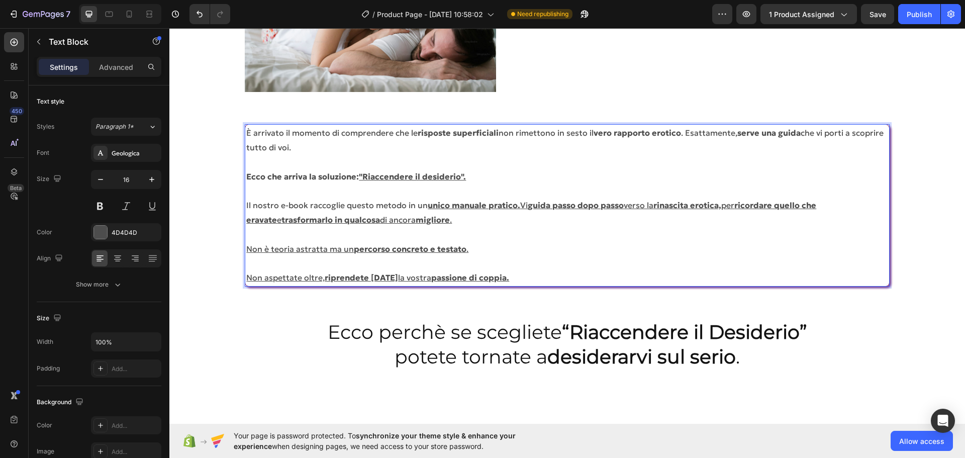
click at [247, 273] on u "Non aspettate oltre," at bounding box center [285, 277] width 78 height 10
click at [247, 251] on u "Non è teoria astratta ma un" at bounding box center [300, 249] width 108 height 10
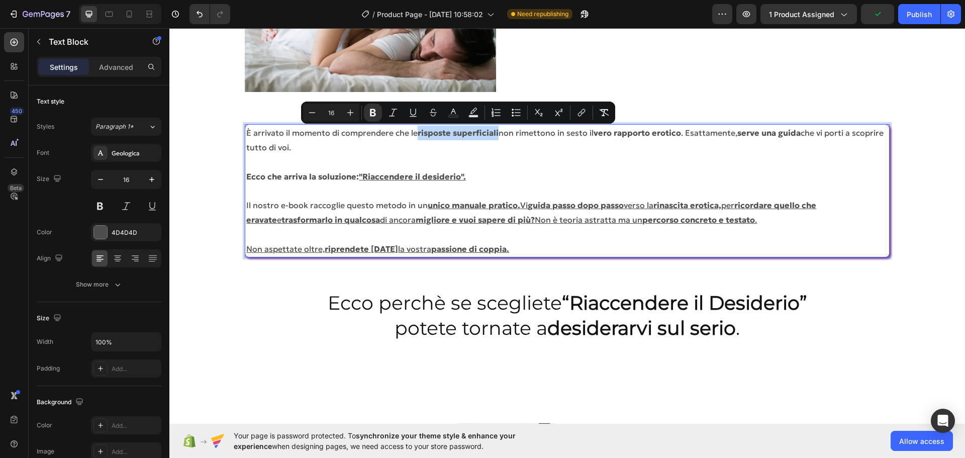
drag, startPoint x: 419, startPoint y: 133, endPoint x: 498, endPoint y: 135, distance: 78.9
click at [498, 135] on strong "risposte superficiali" at bounding box center [458, 133] width 81 height 10
click at [454, 113] on icon "Editor contextual toolbar" at bounding box center [453, 113] width 10 height 10
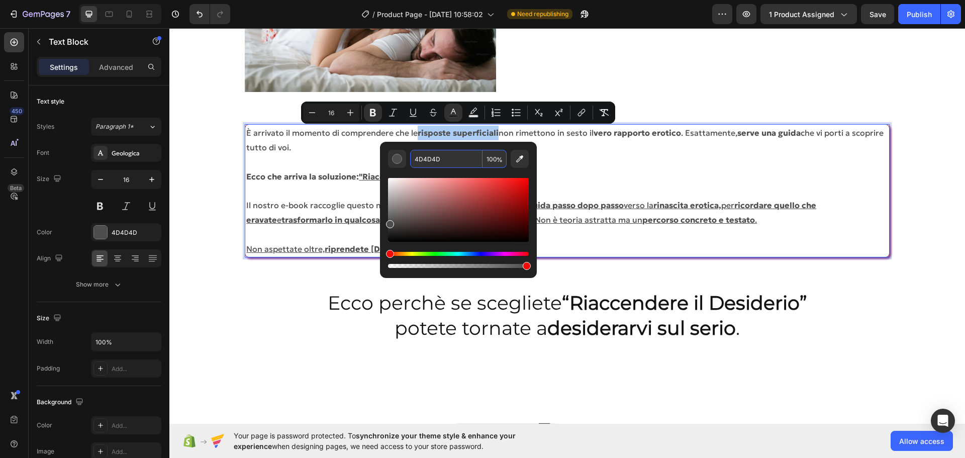
click at [431, 162] on input "4D4D4D" at bounding box center [446, 159] width 72 height 18
paste input "842162"
type input "842162"
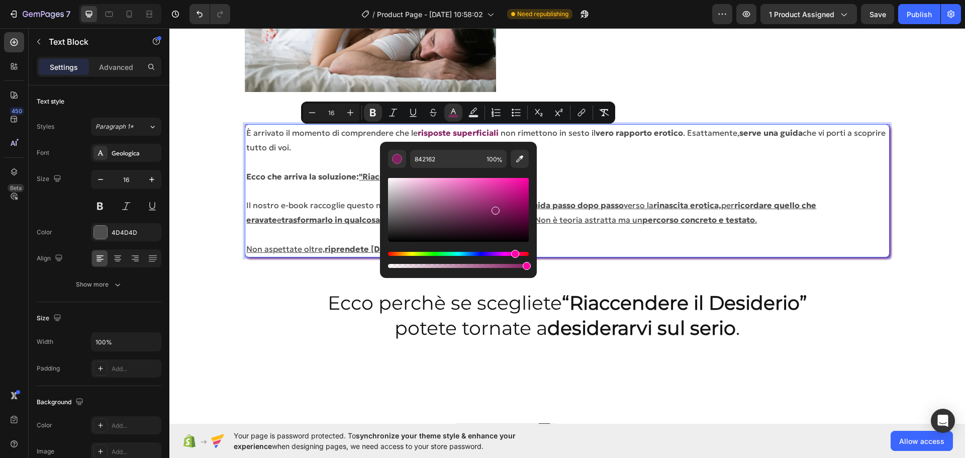
click at [606, 137] on strong "vero rapporto" at bounding box center [623, 133] width 56 height 10
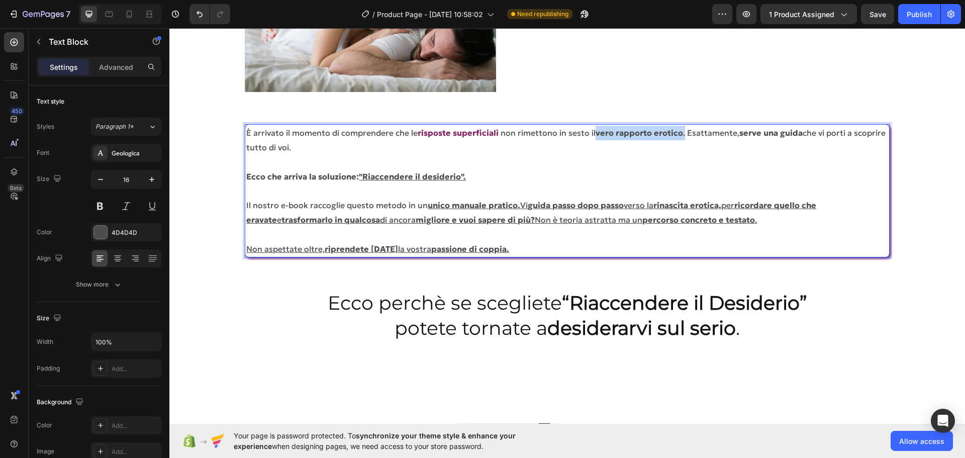
drag, startPoint x: 597, startPoint y: 134, endPoint x: 685, endPoint y: 136, distance: 87.5
click at [685, 136] on p "È arrivato il momento di comprendere che le risposte superficiali non rimettono…" at bounding box center [566, 140] width 641 height 29
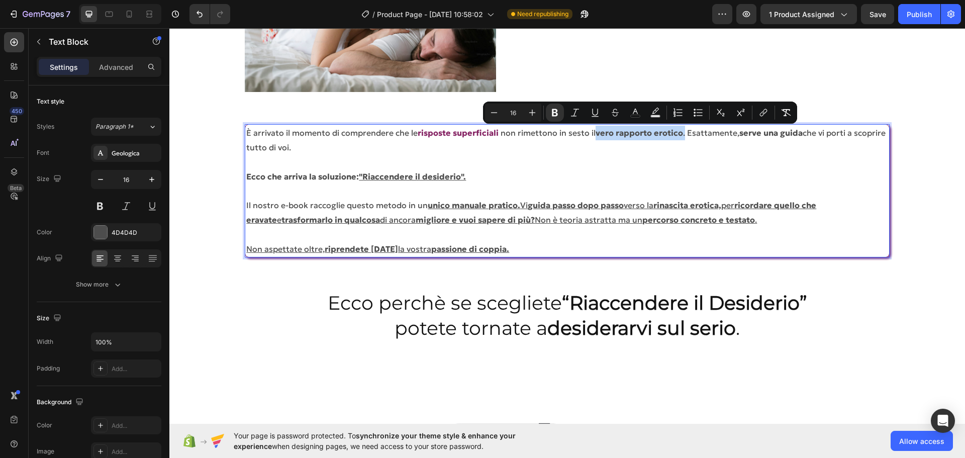
click at [681, 133] on strong "erotico" at bounding box center [668, 133] width 29 height 10
drag, startPoint x: 681, startPoint y: 133, endPoint x: 598, endPoint y: 134, distance: 82.9
click at [598, 134] on p "È arrivato il momento di comprendere che le risposte superficiali non rimettono…" at bounding box center [566, 140] width 641 height 29
click at [633, 115] on rect "Editor contextual toolbar" at bounding box center [635, 116] width 10 height 3
type input "4D4D4D"
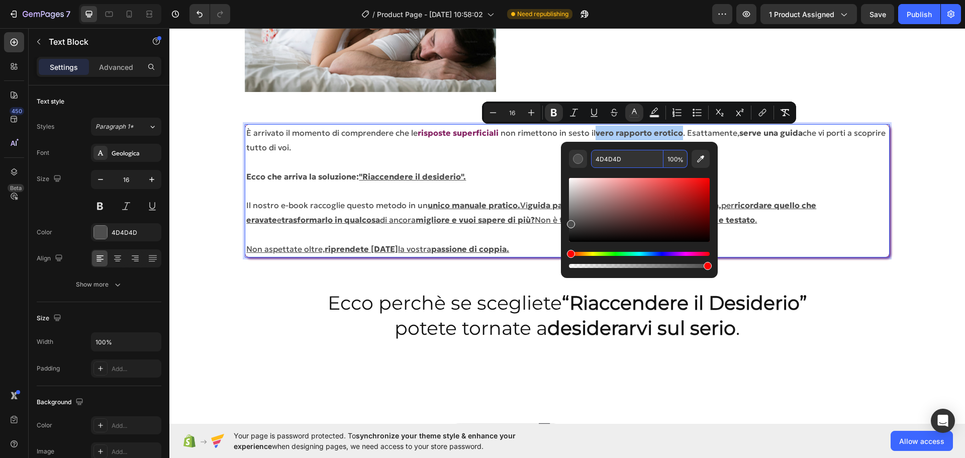
click at [608, 156] on input "4D4D4D" at bounding box center [627, 159] width 72 height 18
paste input "842162"
type input "842162"
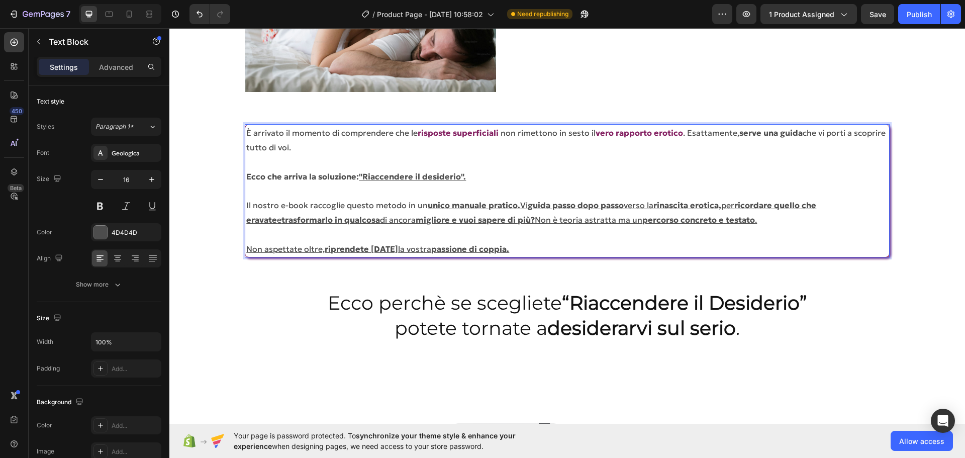
click at [777, 160] on p "Rich Text Editor. Editing area: main" at bounding box center [566, 162] width 641 height 15
drag, startPoint x: 743, startPoint y: 134, endPoint x: 765, endPoint y: 137, distance: 21.8
click at [765, 137] on strong "serve una guida" at bounding box center [770, 133] width 63 height 10
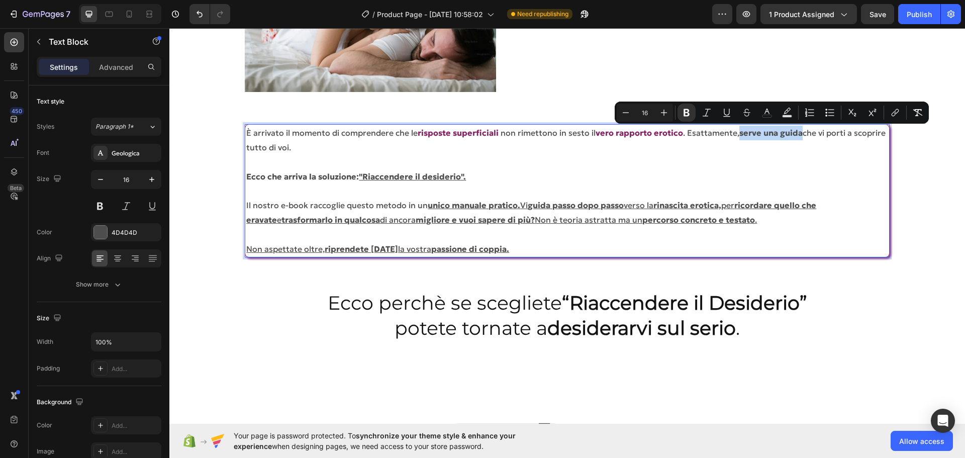
drag, startPoint x: 741, startPoint y: 137, endPoint x: 802, endPoint y: 133, distance: 60.9
click at [802, 133] on strong "serve una guida" at bounding box center [770, 133] width 63 height 10
click at [759, 116] on button "color" at bounding box center [767, 113] width 18 height 18
type input "4D4D4D"
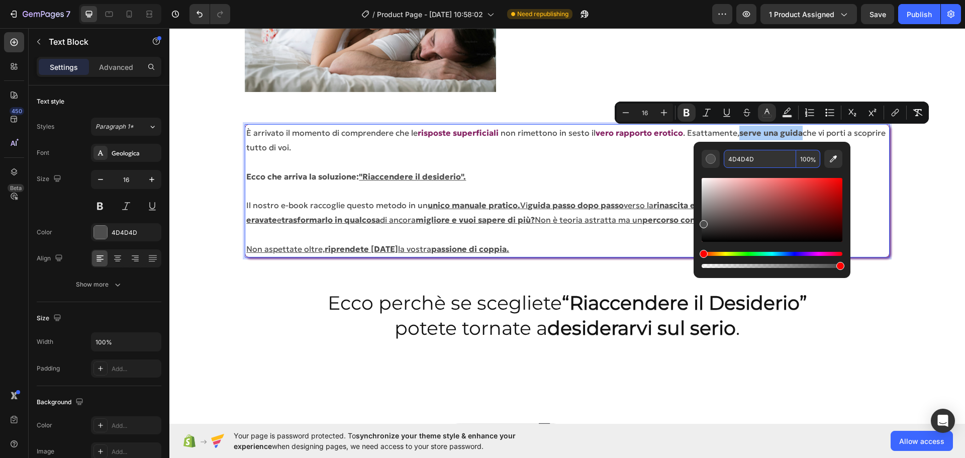
click at [744, 162] on input "4D4D4D" at bounding box center [760, 159] width 72 height 18
paste input "842162"
type input "842162"
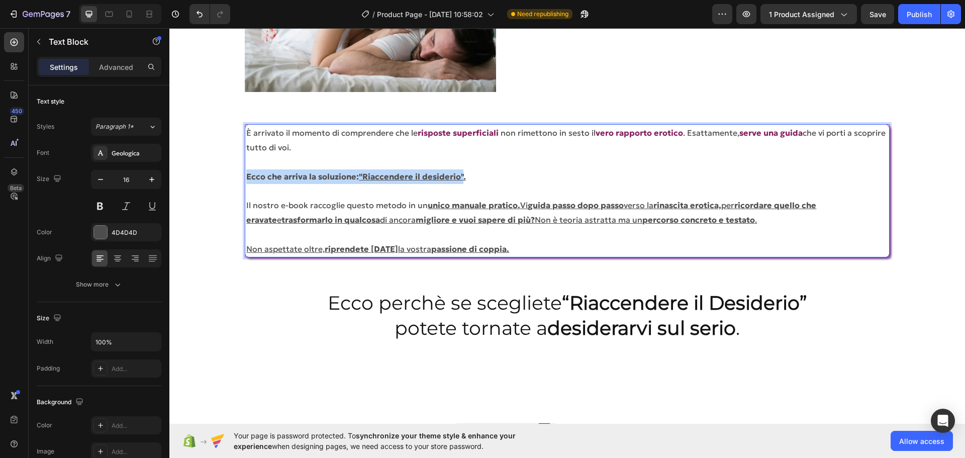
drag, startPoint x: 247, startPoint y: 175, endPoint x: 462, endPoint y: 177, distance: 215.1
click at [462, 177] on strong "Ecco che arriva la soluzione: "Riaccendere il desiderio"." at bounding box center [356, 176] width 220 height 10
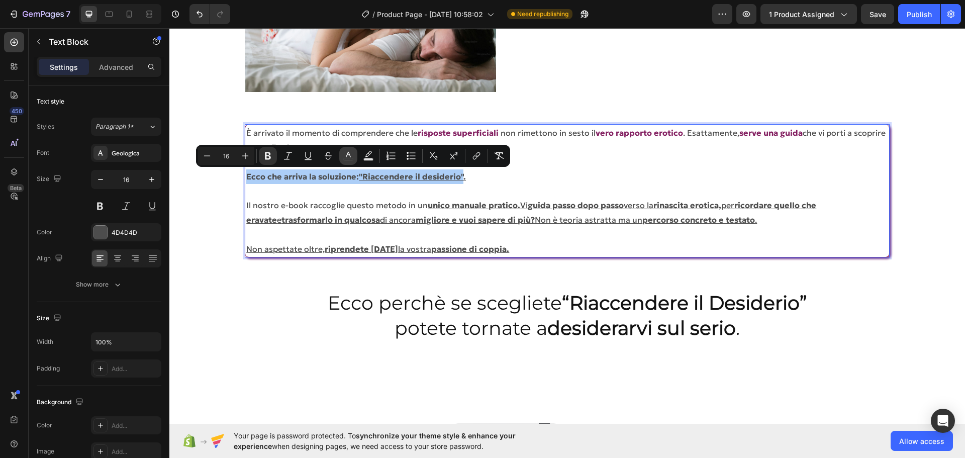
click at [347, 154] on icon "Editor contextual toolbar" at bounding box center [348, 156] width 10 height 10
type input "4D4D4D"
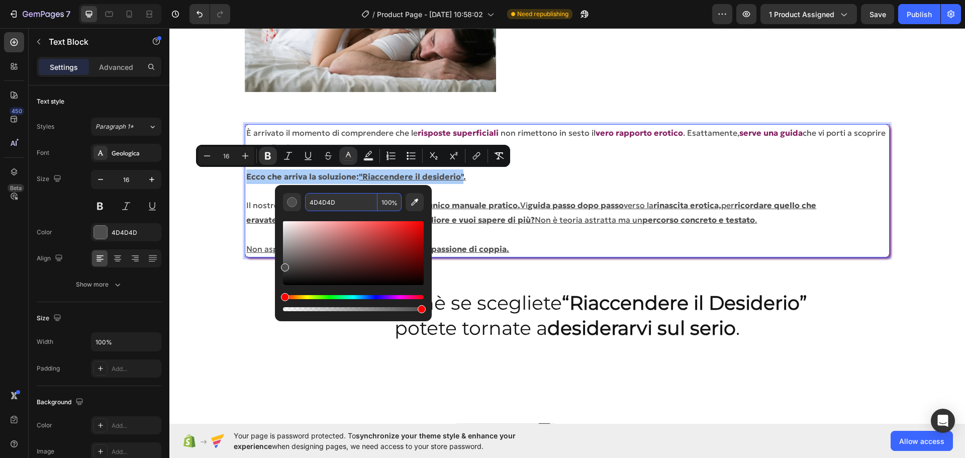
click at [361, 193] on input "4D4D4D" at bounding box center [341, 202] width 72 height 18
paste input "842162"
type input "842162"
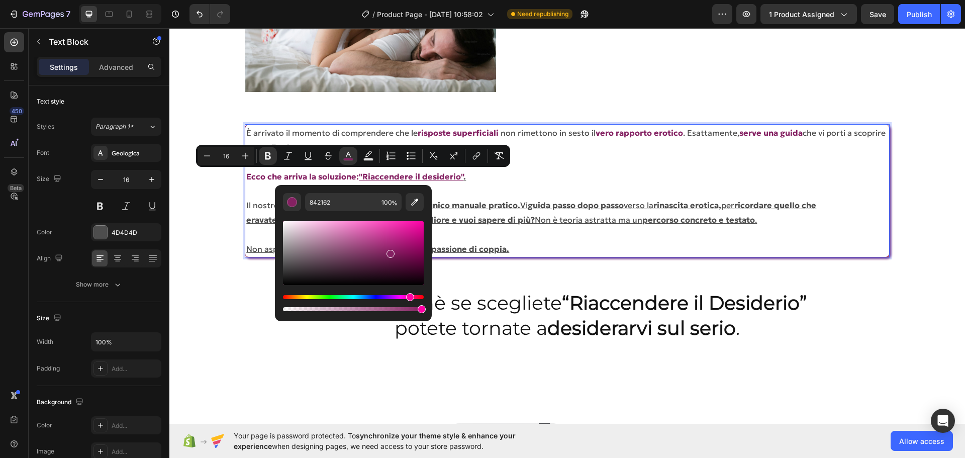
click at [549, 193] on p "Rich Text Editor. Editing area: main" at bounding box center [566, 190] width 641 height 15
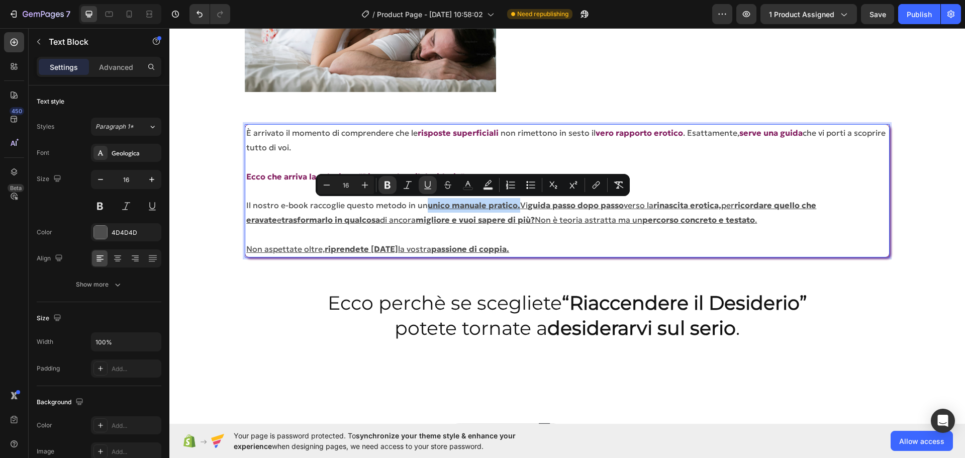
drag, startPoint x: 426, startPoint y: 205, endPoint x: 518, endPoint y: 207, distance: 92.0
click at [518, 207] on p "Il nostro e-book raccoglie questo metodo in un unico manuale pratico. Vi guida …" at bounding box center [566, 212] width 641 height 29
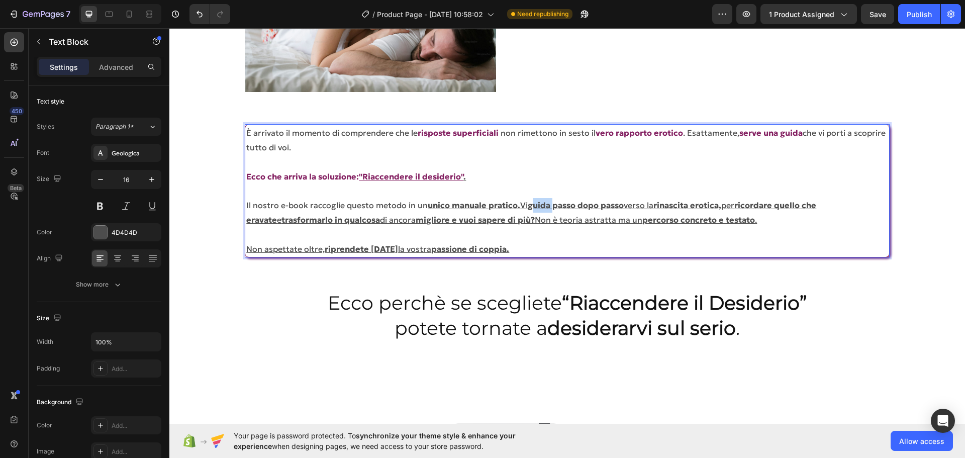
drag, startPoint x: 529, startPoint y: 206, endPoint x: 514, endPoint y: 203, distance: 15.5
click at [552, 205] on u "guida passo dopo passo" at bounding box center [576, 205] width 96 height 10
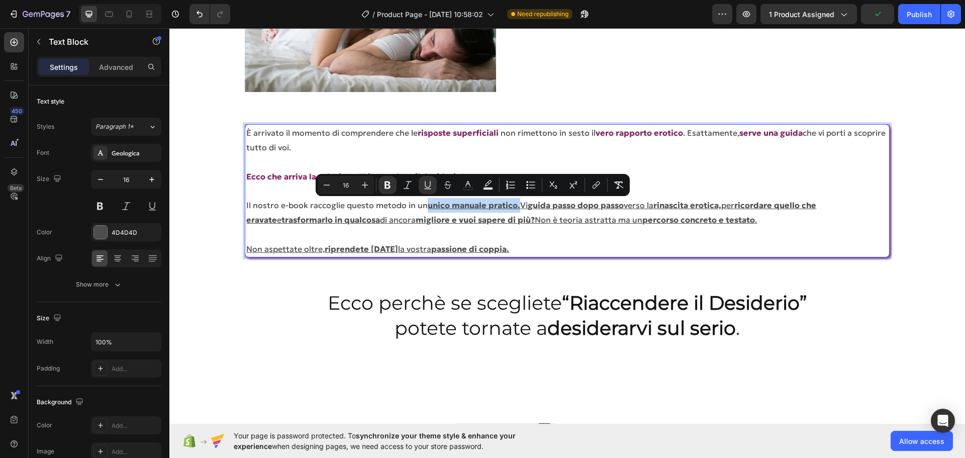
drag, startPoint x: 427, startPoint y: 207, endPoint x: 518, endPoint y: 205, distance: 90.5
click at [518, 205] on u "unico manuale pratico." at bounding box center [474, 205] width 92 height 10
click at [466, 184] on icon "Editor contextual toolbar" at bounding box center [468, 185] width 10 height 10
type input "4D4D4D"
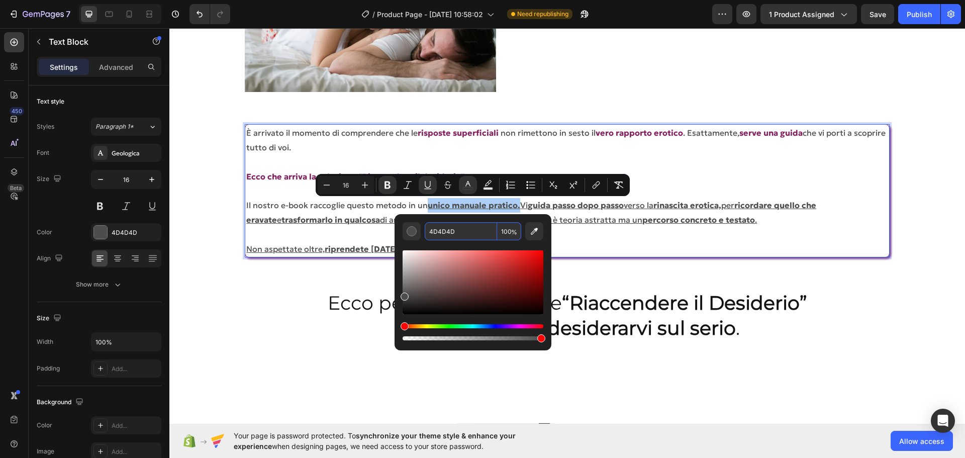
click at [444, 228] on input "4D4D4D" at bounding box center [461, 231] width 72 height 18
paste input "842162"
type input "842162"
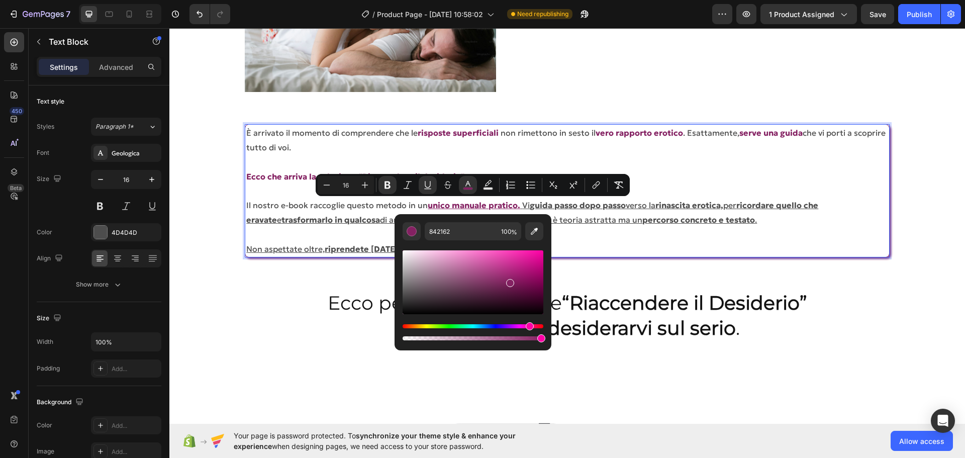
click at [579, 212] on p "Il nostro e-book raccoglie questo metodo in un unico manuale pratico. Vi guida …" at bounding box center [566, 212] width 641 height 29
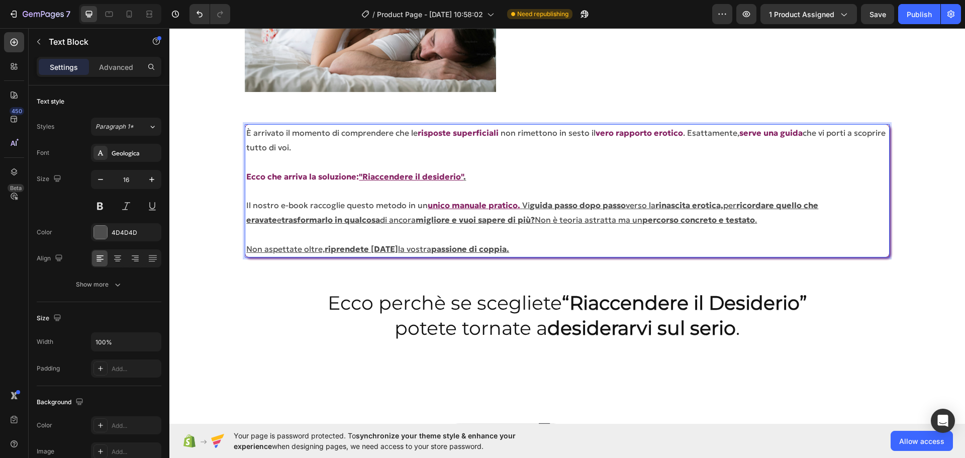
drag, startPoint x: 531, startPoint y: 205, endPoint x: 625, endPoint y: 204, distance: 93.5
click at [625, 204] on u "guida passo dopo passo" at bounding box center [578, 205] width 96 height 10
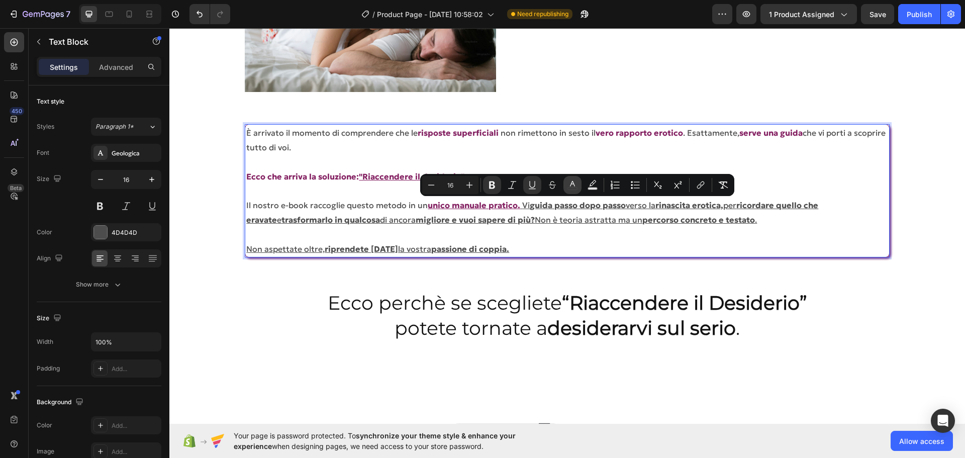
click at [572, 183] on icon "Editor contextual toolbar" at bounding box center [572, 185] width 10 height 10
type input "4D4D4D"
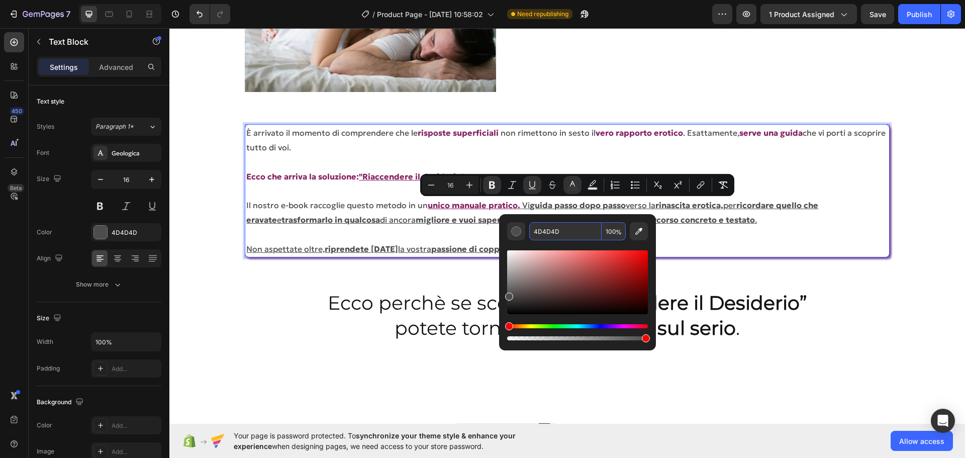
click at [562, 225] on input "4D4D4D" at bounding box center [565, 231] width 72 height 18
paste input "842162"
type input "842162"
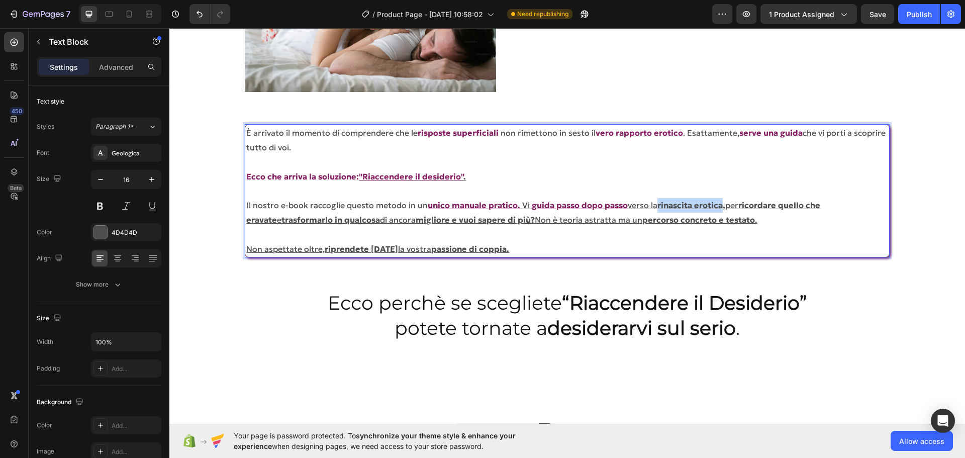
drag, startPoint x: 663, startPoint y: 203, endPoint x: 725, endPoint y: 203, distance: 61.8
click at [725, 203] on u "rinascita erotica," at bounding box center [691, 205] width 68 height 10
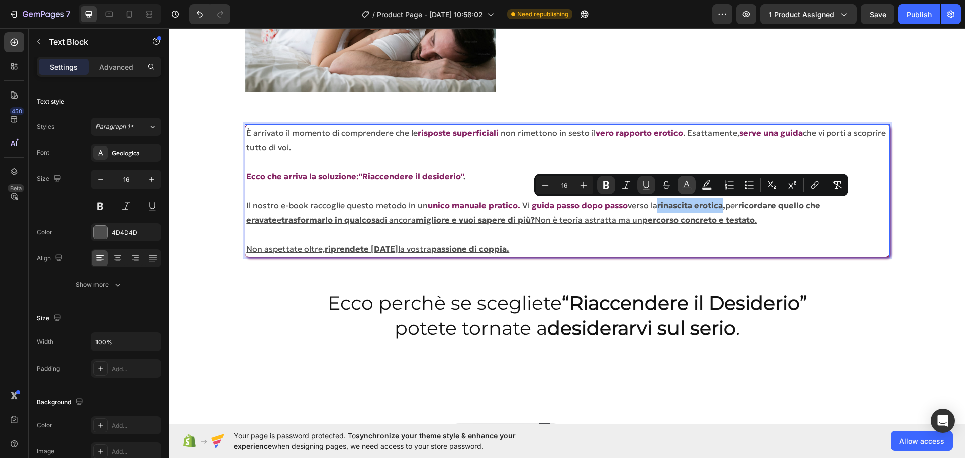
click at [679, 186] on button "color" at bounding box center [686, 185] width 18 height 18
type input "4D4D4D"
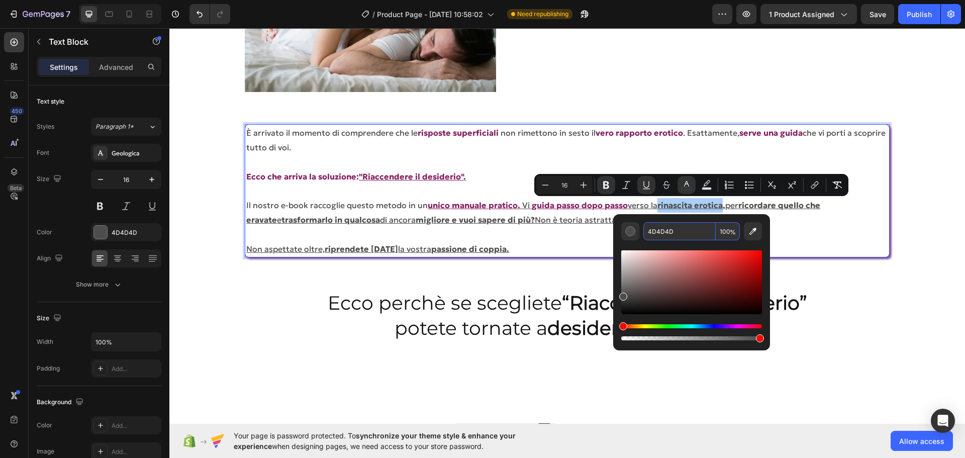
click at [667, 229] on input "4D4D4D" at bounding box center [679, 231] width 72 height 18
paste input "842162"
type input "842162"
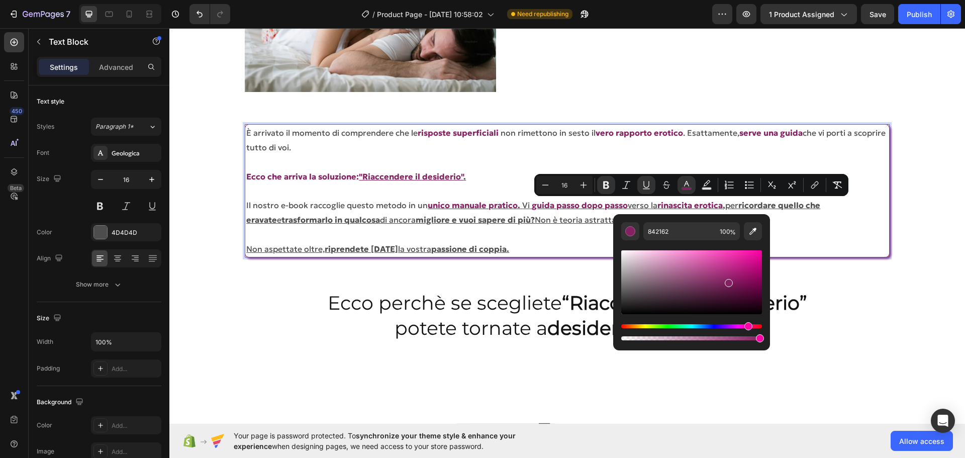
click at [770, 206] on u "ricordare quello che eravate" at bounding box center [533, 212] width 574 height 25
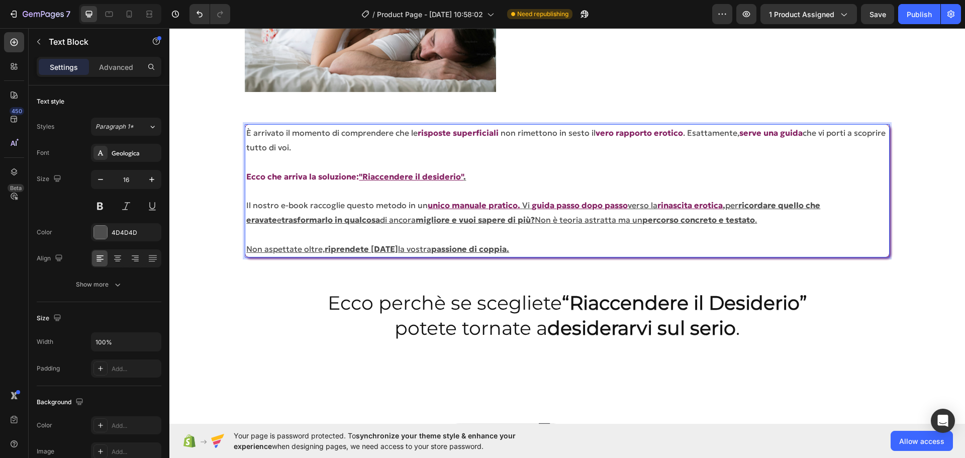
drag, startPoint x: 744, startPoint y: 206, endPoint x: 854, endPoint y: 206, distance: 110.0
click at [820, 206] on u "ricordare quello che eravate" at bounding box center [533, 212] width 574 height 25
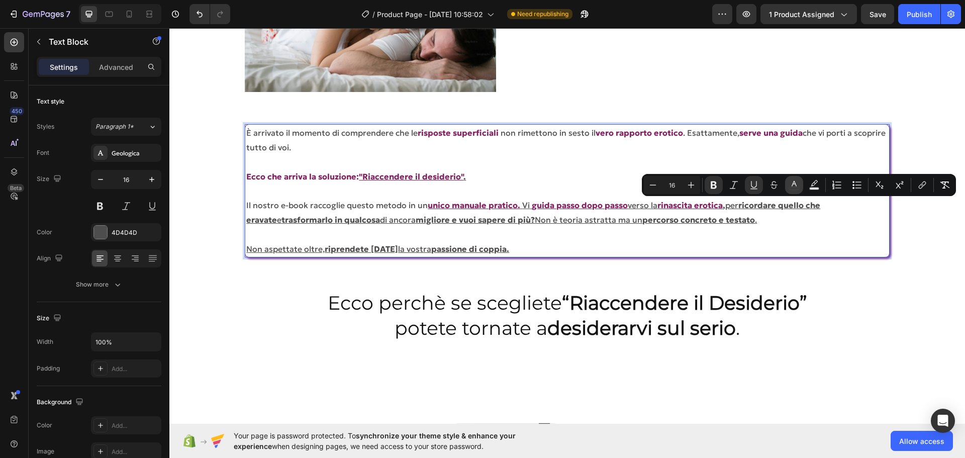
click at [792, 182] on icon "Editor contextual toolbar" at bounding box center [794, 185] width 10 height 10
type input "4D4D4D"
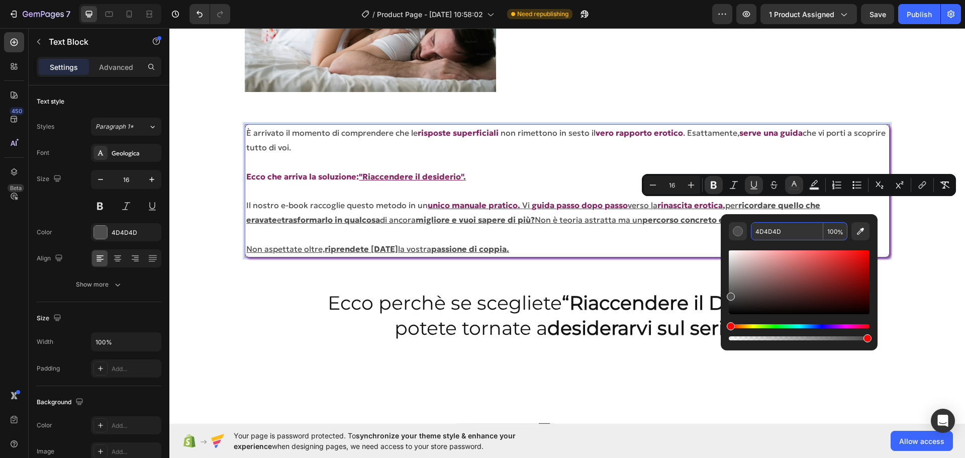
click at [777, 229] on input "4D4D4D" at bounding box center [787, 231] width 72 height 18
paste input "842162"
type input "842162"
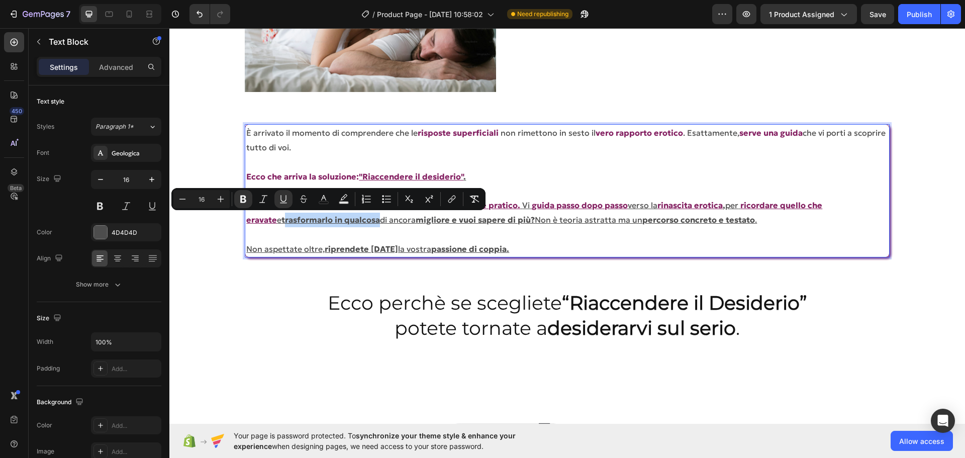
drag, startPoint x: 246, startPoint y: 220, endPoint x: 341, endPoint y: 223, distance: 95.0
click at [341, 223] on u "trasformarlo in qualcosa" at bounding box center [330, 220] width 98 height 10
click at [343, 223] on u "trasformarlo in qualcosa" at bounding box center [330, 220] width 98 height 10
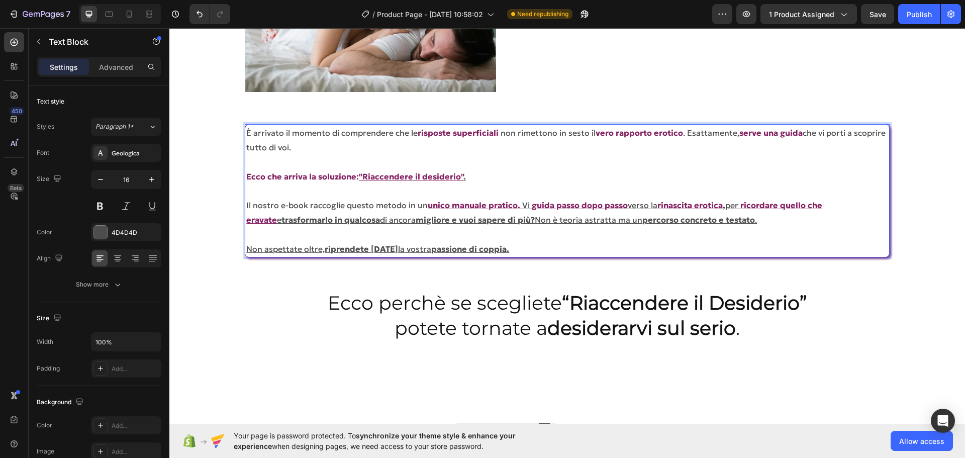
drag, startPoint x: 344, startPoint y: 219, endPoint x: 246, endPoint y: 221, distance: 98.5
click at [246, 221] on p "Il nostro e-book raccoglie questo metodo in un unico manuale pratico. Vi guida …" at bounding box center [566, 212] width 641 height 29
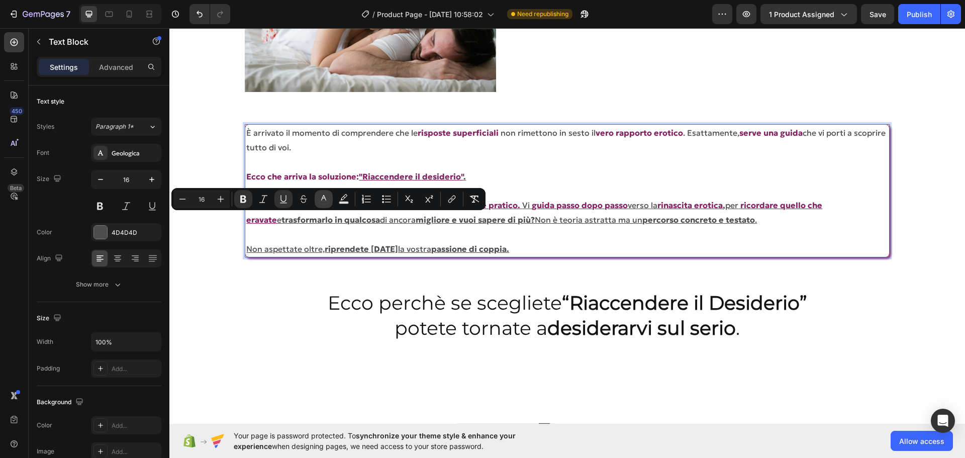
click at [323, 197] on icon "Editor contextual toolbar" at bounding box center [324, 199] width 10 height 10
type input "4D4D4D"
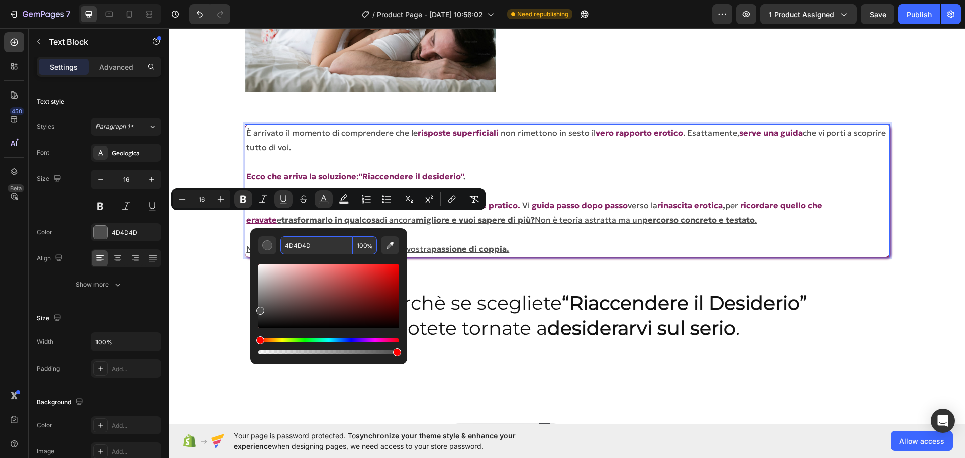
click at [300, 238] on input "4D4D4D" at bounding box center [316, 245] width 72 height 18
paste input "842162"
type input "842162"
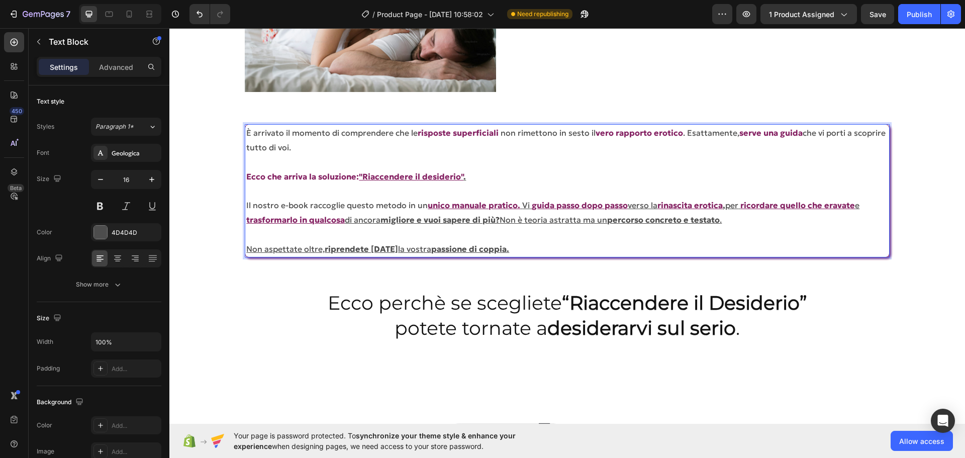
click at [425, 228] on p "Rich Text Editor. Editing area: main" at bounding box center [566, 234] width 641 height 15
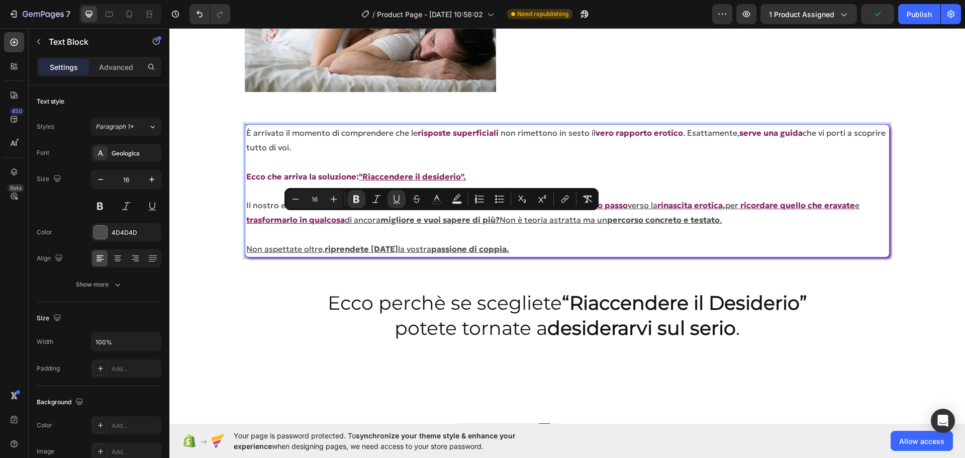
drag, startPoint x: 387, startPoint y: 220, endPoint x: 498, endPoint y: 218, distance: 111.6
click at [498, 218] on u "migliore e vuoi sapere di più?" at bounding box center [439, 220] width 119 height 10
click at [439, 203] on icon "Editor contextual toolbar" at bounding box center [437, 199] width 10 height 10
type input "4D4D4D"
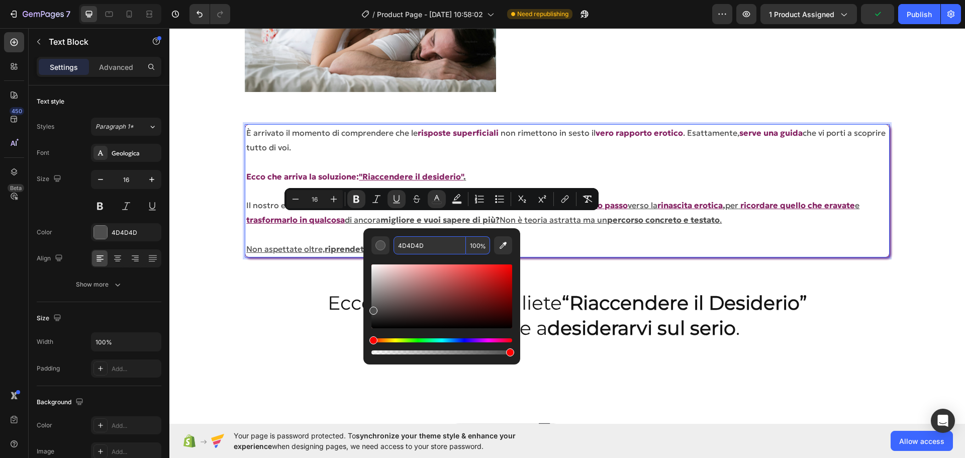
click at [411, 251] on input "4D4D4D" at bounding box center [429, 245] width 72 height 18
paste input "842162"
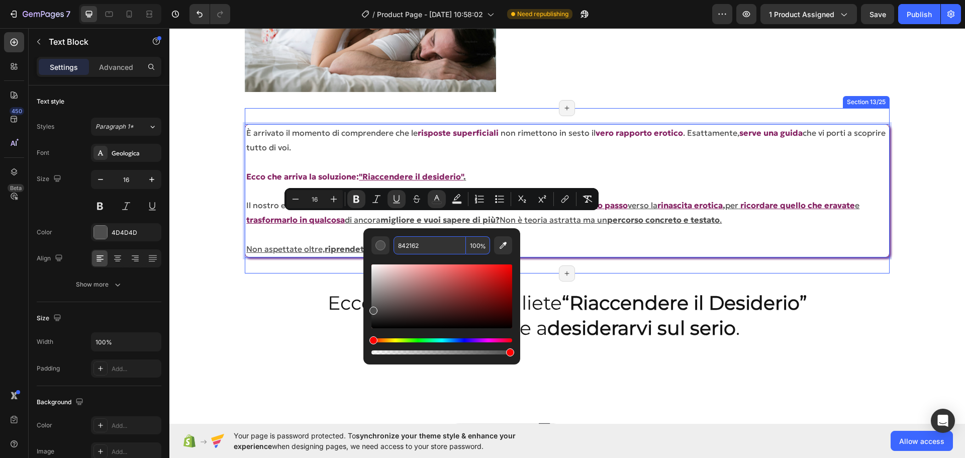
type input "842162"
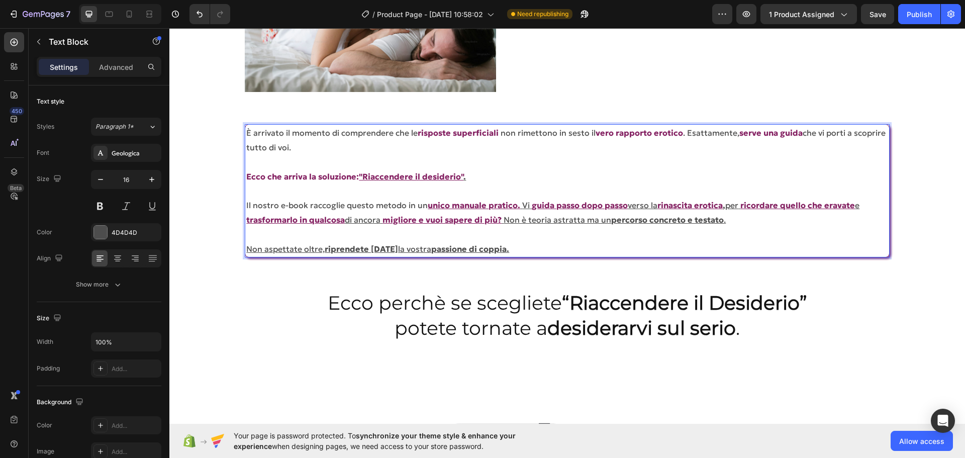
click at [636, 233] on p "Rich Text Editor. Editing area: main" at bounding box center [566, 234] width 641 height 15
drag, startPoint x: 612, startPoint y: 220, endPoint x: 719, endPoint y: 219, distance: 106.5
click at [719, 219] on u "percorso concreto e testato" at bounding box center [667, 220] width 113 height 10
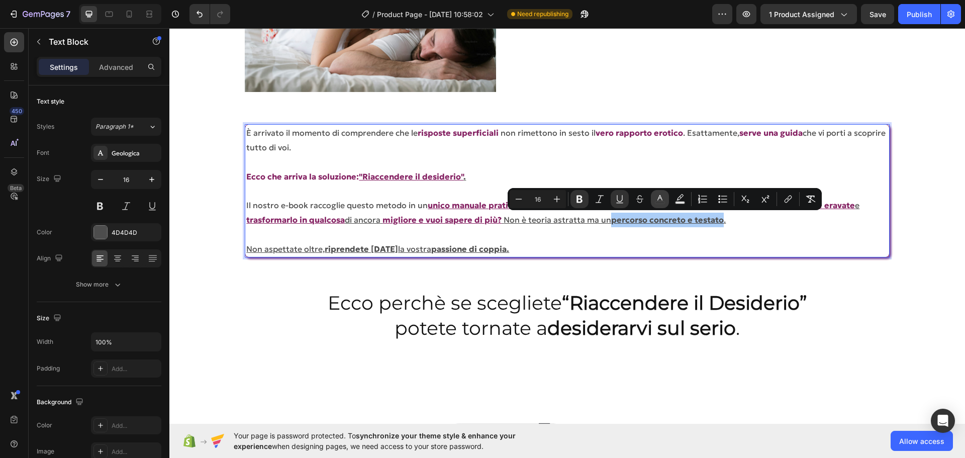
click at [656, 202] on icon "Editor contextual toolbar" at bounding box center [660, 199] width 10 height 10
type input "4D4D4D"
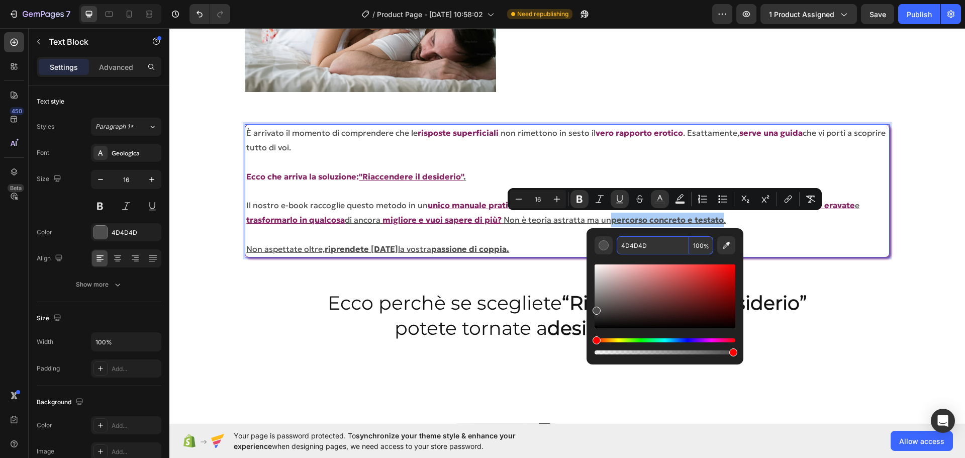
click at [636, 250] on input "4D4D4D" at bounding box center [653, 245] width 72 height 18
paste input "842162"
type input "842162"
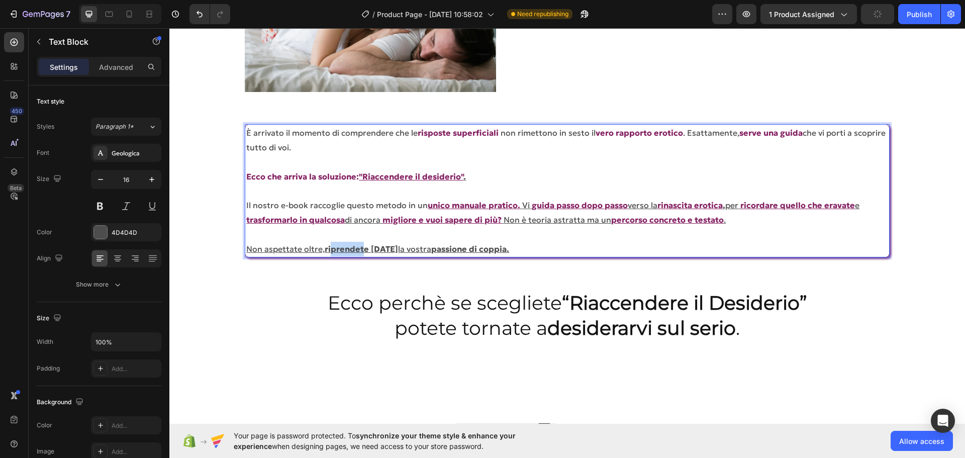
drag, startPoint x: 327, startPoint y: 249, endPoint x: 359, endPoint y: 250, distance: 32.2
click at [359, 250] on u "riprendete oggi" at bounding box center [361, 249] width 73 height 10
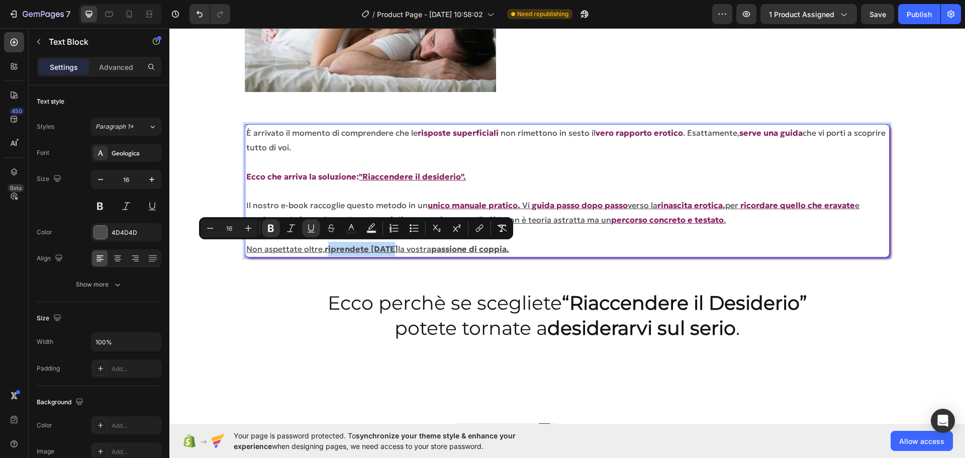
drag, startPoint x: 326, startPoint y: 246, endPoint x: 387, endPoint y: 255, distance: 61.4
click at [387, 255] on p "Non aspettate oltre, riprendete oggi la vostra passione di coppia." at bounding box center [566, 249] width 641 height 15
click at [349, 224] on icon "Editor contextual toolbar" at bounding box center [351, 228] width 10 height 10
type input "4D4D4D"
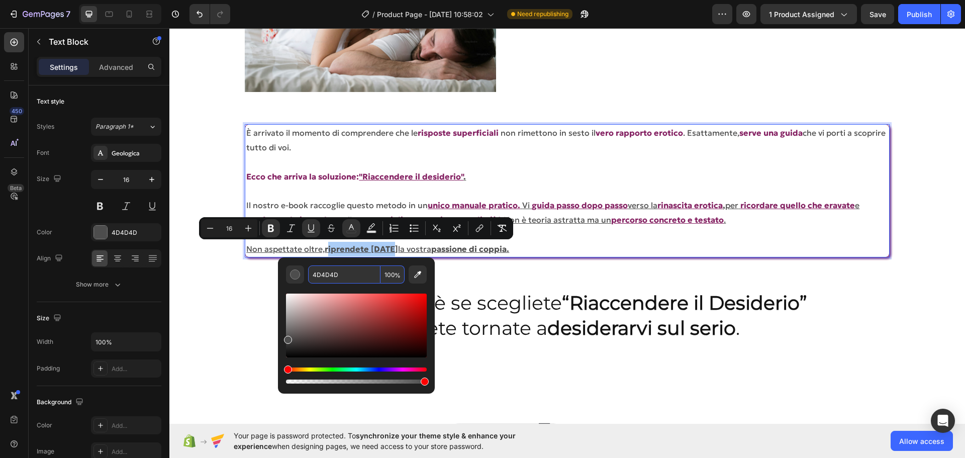
click at [326, 272] on input "4D4D4D" at bounding box center [344, 274] width 72 height 18
paste input "842162"
type input "842162"
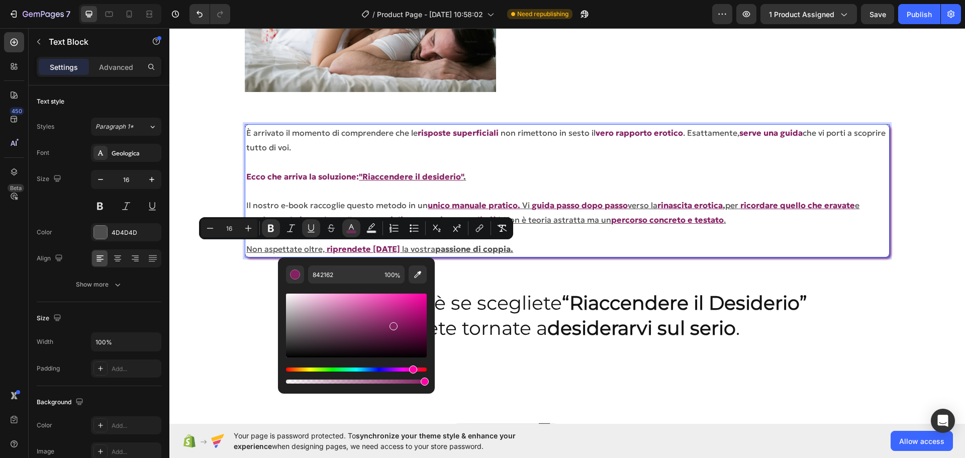
click at [437, 247] on u "passione di coppia." at bounding box center [474, 249] width 78 height 10
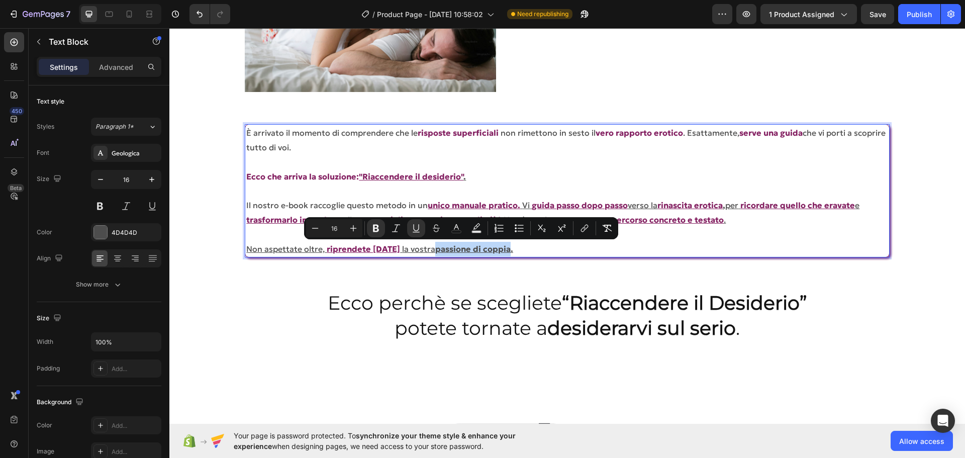
drag, startPoint x: 424, startPoint y: 248, endPoint x: 499, endPoint y: 253, distance: 75.1
click at [499, 253] on u "passione di coppia." at bounding box center [474, 249] width 78 height 10
click at [458, 231] on rect "Editor contextual toolbar" at bounding box center [457, 232] width 10 height 3
type input "4D4D4D"
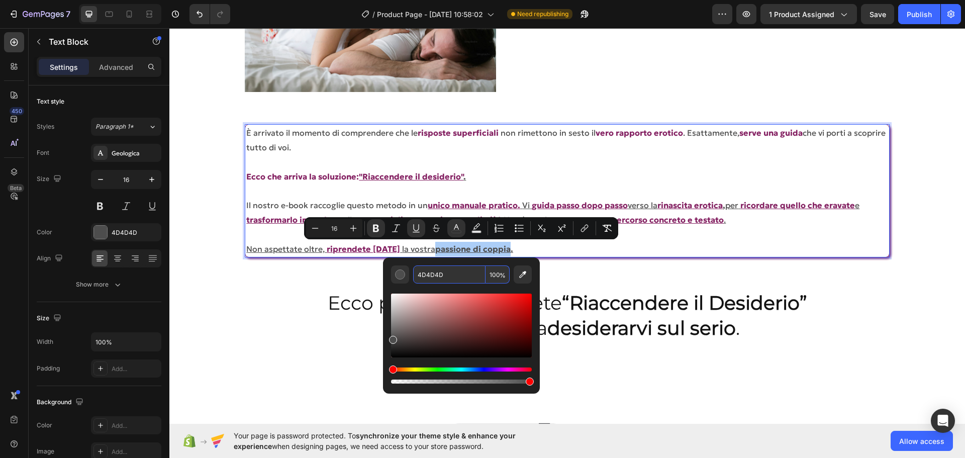
click at [457, 278] on input "4D4D4D" at bounding box center [449, 274] width 72 height 18
paste input "842162"
type input "842162"
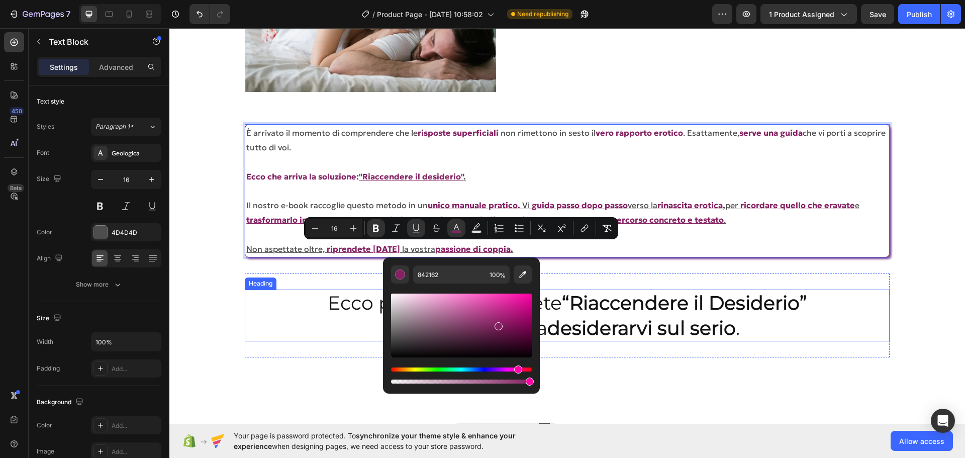
click at [668, 321] on strong "desiderarvi sul serio" at bounding box center [641, 328] width 188 height 24
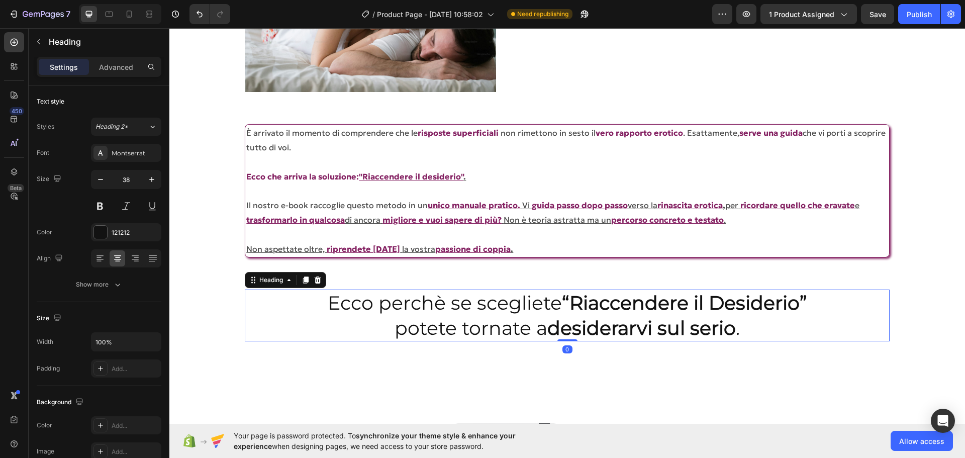
click at [736, 324] on h2 "Ecco perchè se scegliete “Riaccendere il Desiderio” potete tornate a desiderarv…" at bounding box center [567, 315] width 644 height 52
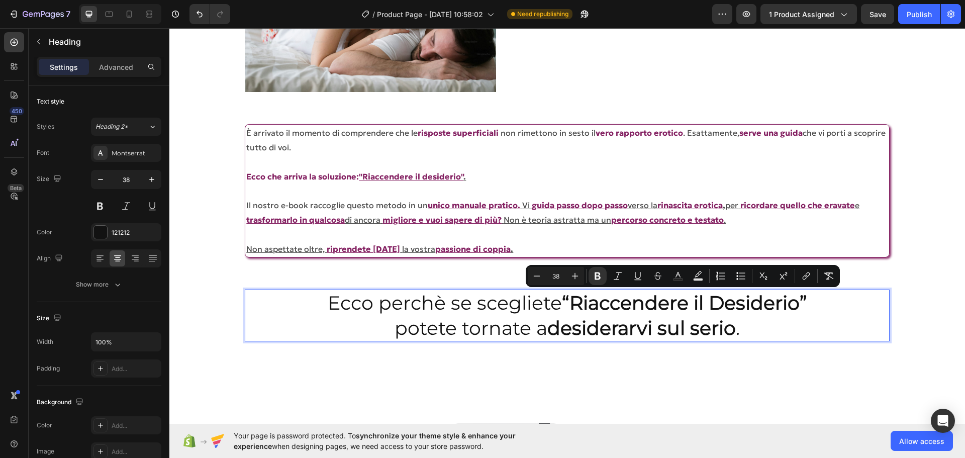
drag, startPoint x: 810, startPoint y: 304, endPoint x: 562, endPoint y: 303, distance: 248.2
click at [562, 303] on p "Ecco perchè se scegliete “Riaccendere il Desiderio” potete tornate a desiderarv…" at bounding box center [567, 315] width 642 height 50
click at [124, 231] on div "121212" at bounding box center [126, 232] width 29 height 9
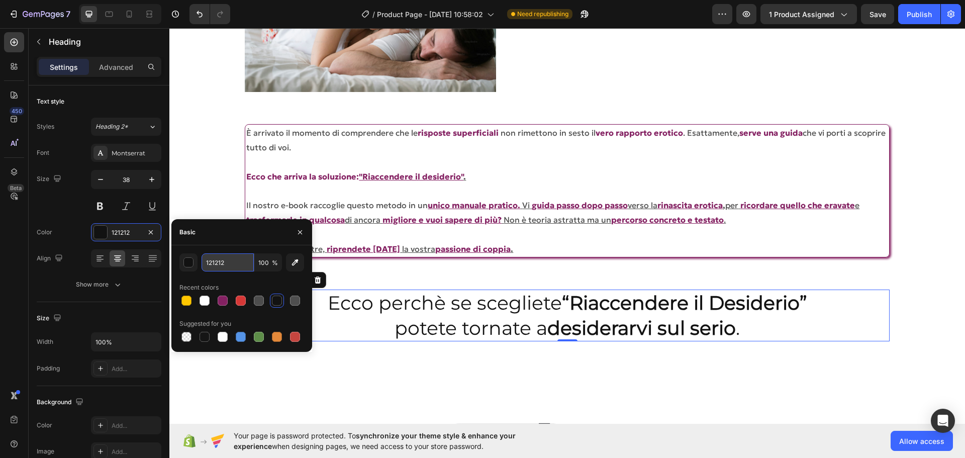
click at [214, 267] on input "121212" at bounding box center [228, 262] width 52 height 18
paste input "84216"
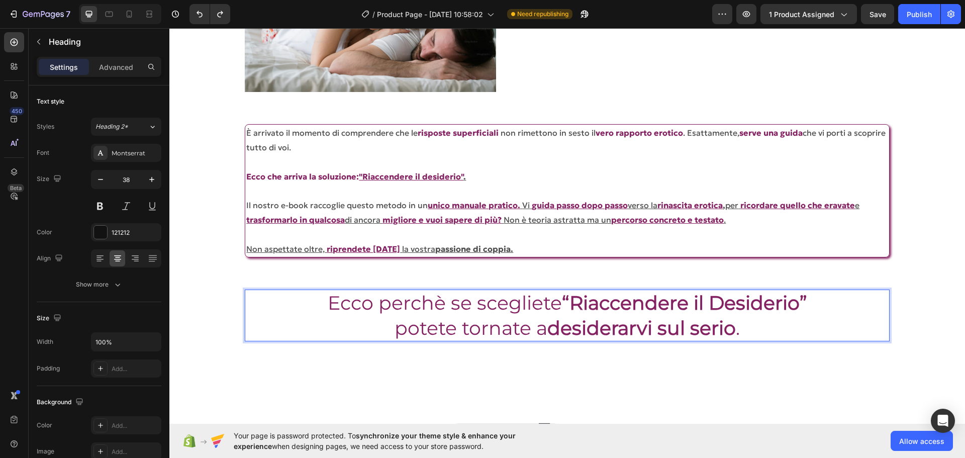
click at [339, 313] on p "Ecco perchè se scegliete “Riaccendere il Desiderio” potete tornate a desiderarv…" at bounding box center [567, 315] width 642 height 50
click at [117, 225] on div "121212" at bounding box center [126, 232] width 70 height 18
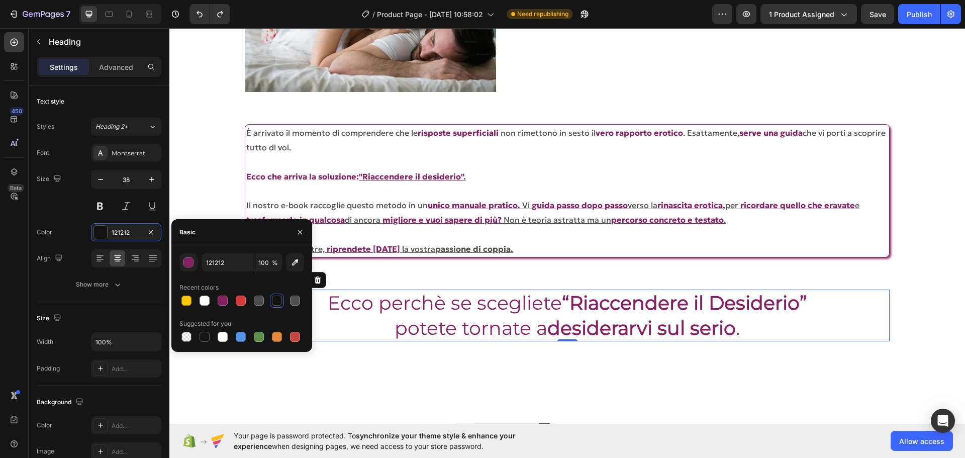
click at [278, 301] on div at bounding box center [277, 300] width 10 height 10
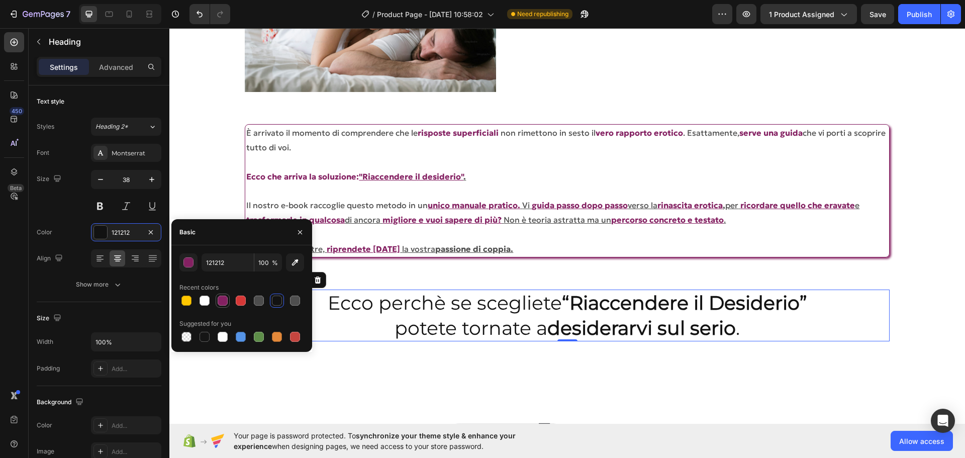
click at [224, 300] on div at bounding box center [223, 300] width 10 height 10
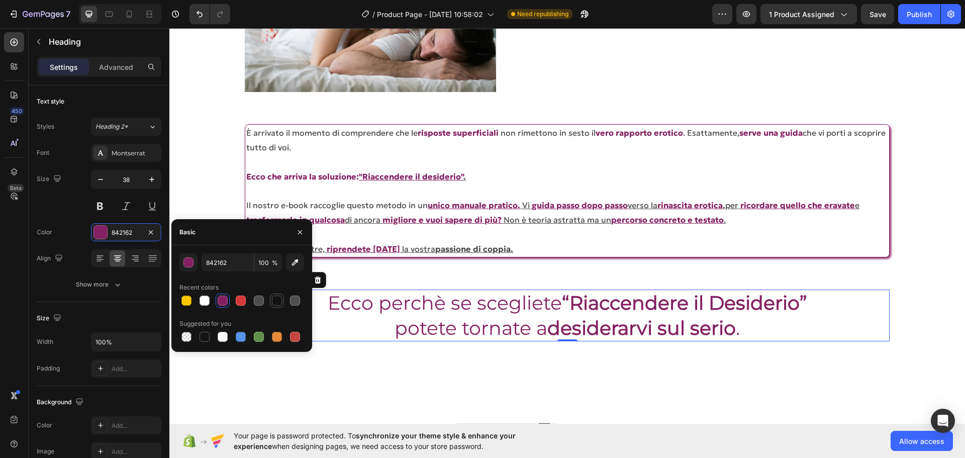
click at [278, 298] on div at bounding box center [277, 300] width 10 height 10
type input "121212"
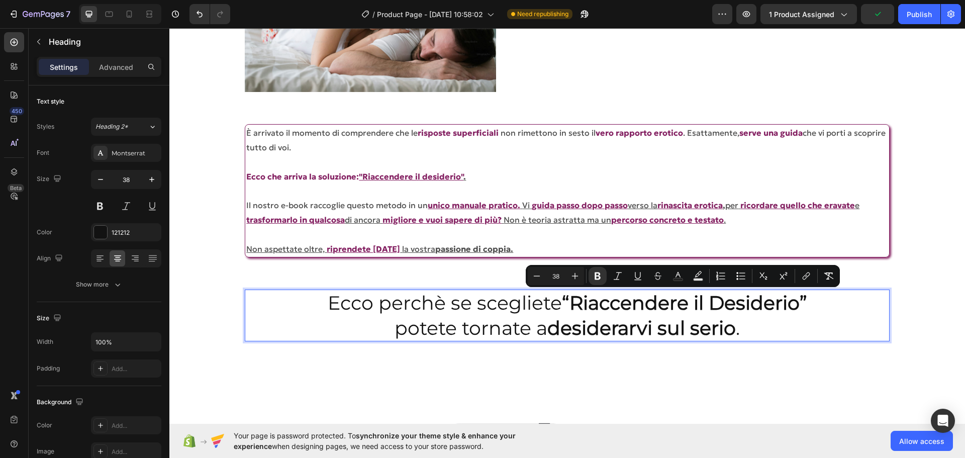
drag, startPoint x: 561, startPoint y: 297, endPoint x: 804, endPoint y: 295, distance: 243.2
click at [804, 295] on strong "“Riaccendere il Desiderio”" at bounding box center [684, 303] width 245 height 24
click at [675, 275] on icon "Editor contextual toolbar" at bounding box center [678, 276] width 10 height 10
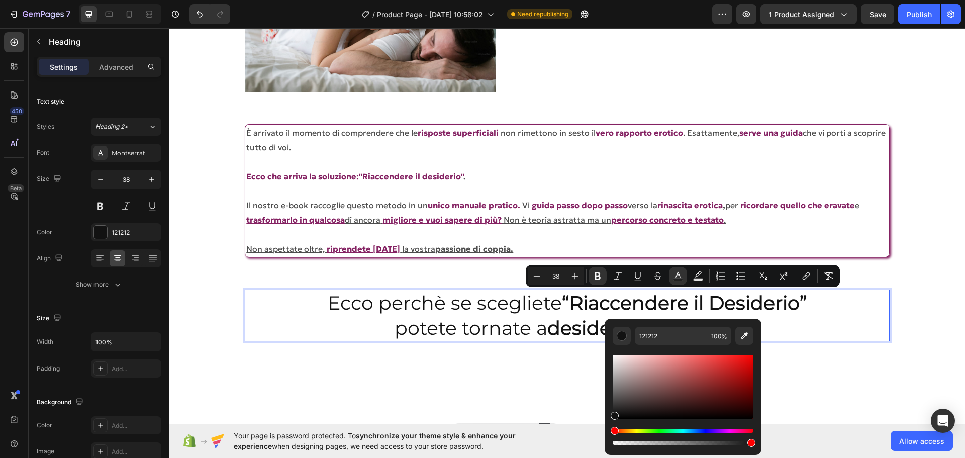
click at [649, 345] on div "Editor contextual toolbar" at bounding box center [683, 396] width 141 height 102
click at [649, 336] on input "121212" at bounding box center [671, 336] width 72 height 18
paste input "84216"
type input "842162"
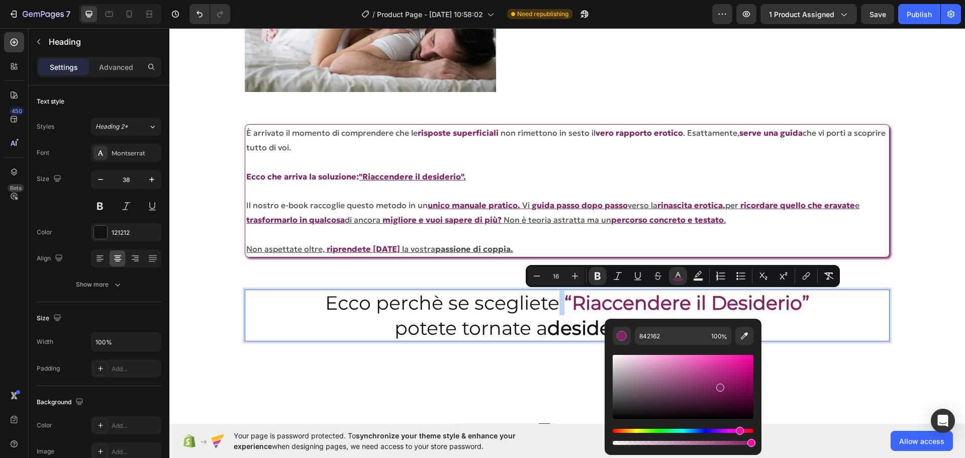
click at [937, 307] on div "Image Section 12/25 Page has reached Shopify’s 25 section-limit Page has reache…" at bounding box center [566, 94] width 795 height 3857
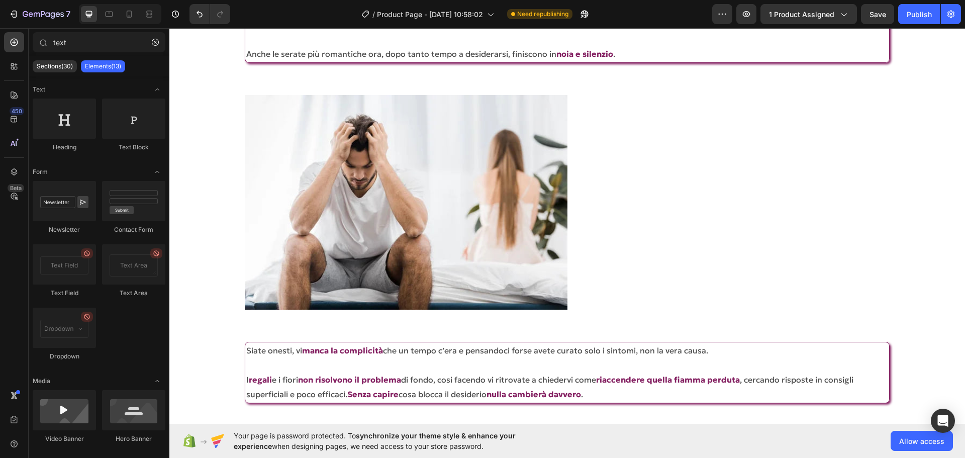
scroll to position [1040, 0]
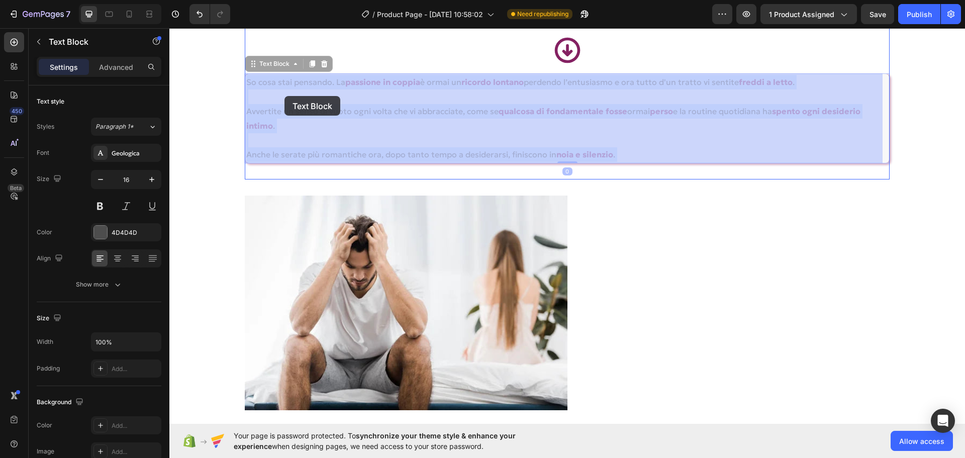
drag, startPoint x: 627, startPoint y: 154, endPoint x: 284, endPoint y: 96, distance: 347.1
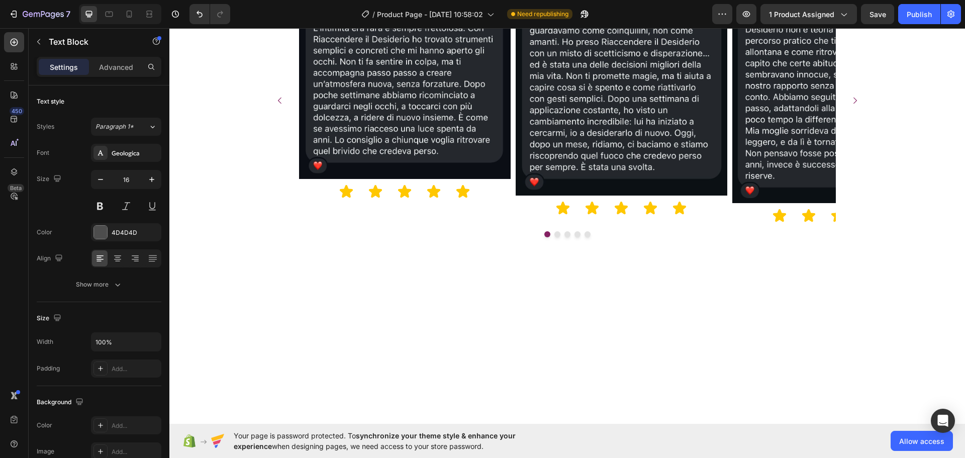
scroll to position [1090, 0]
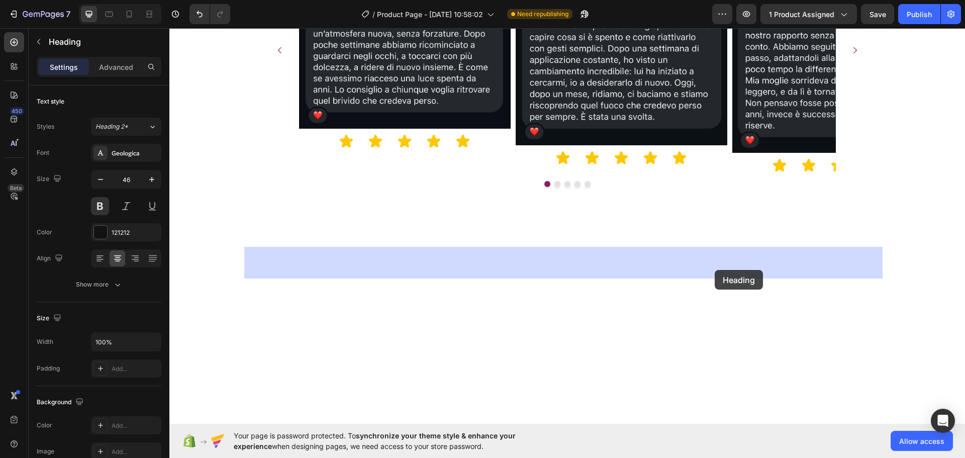
drag, startPoint x: 587, startPoint y: 264, endPoint x: 716, endPoint y: 269, distance: 128.7
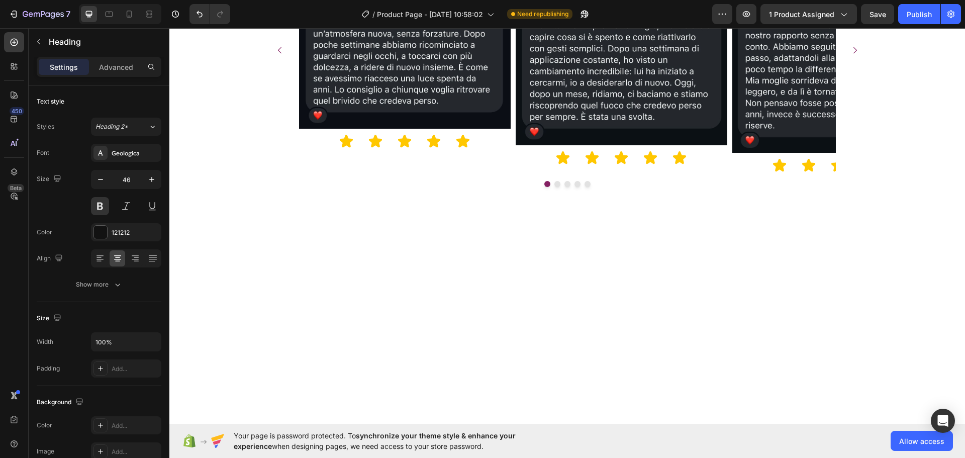
drag, startPoint x: 719, startPoint y: 265, endPoint x: 585, endPoint y: 260, distance: 133.8
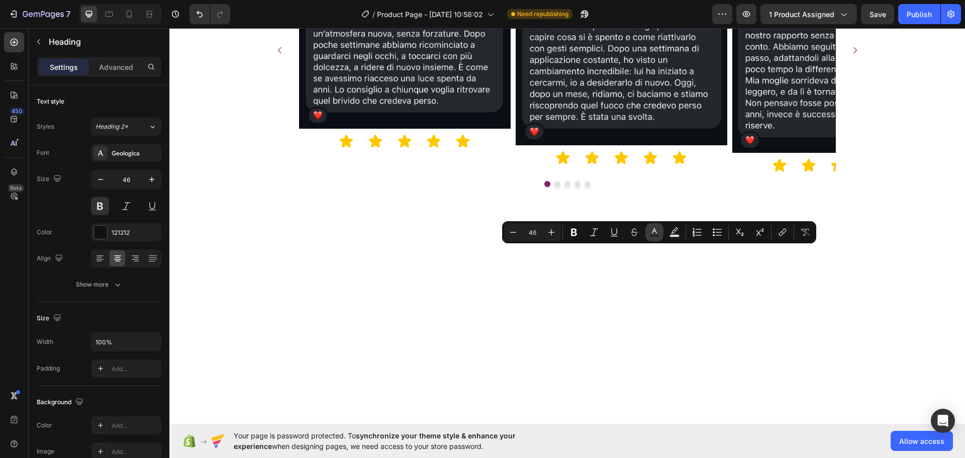
click at [646, 226] on button "Text Color" at bounding box center [654, 232] width 18 height 18
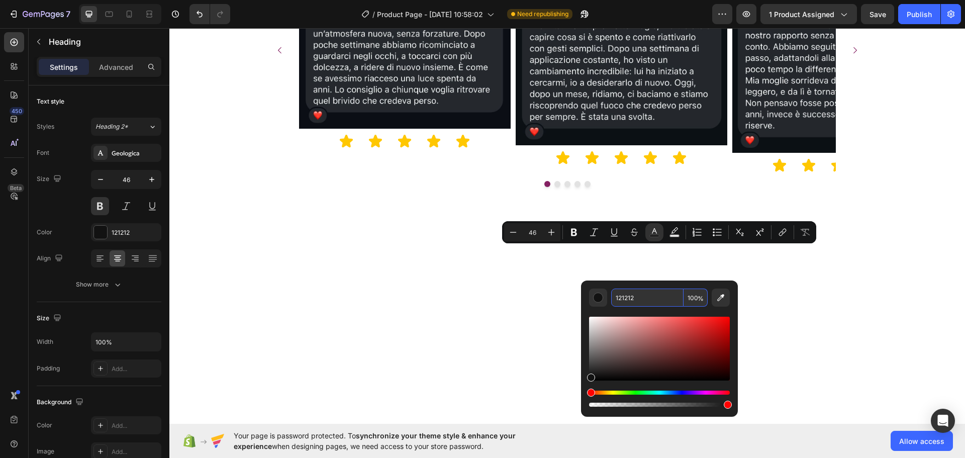
click at [626, 292] on input "121212" at bounding box center [647, 297] width 72 height 18
paste input "84216"
type input "842162"
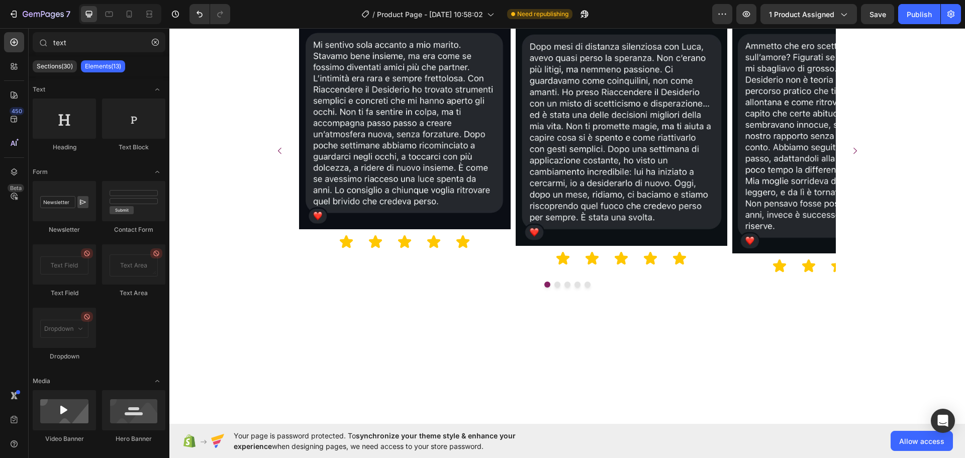
scroll to position [789, 0]
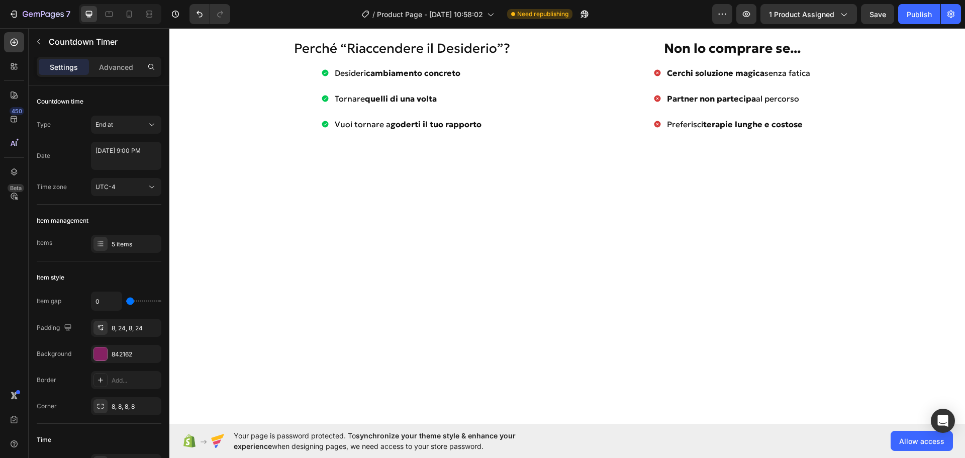
scroll to position [889, 0]
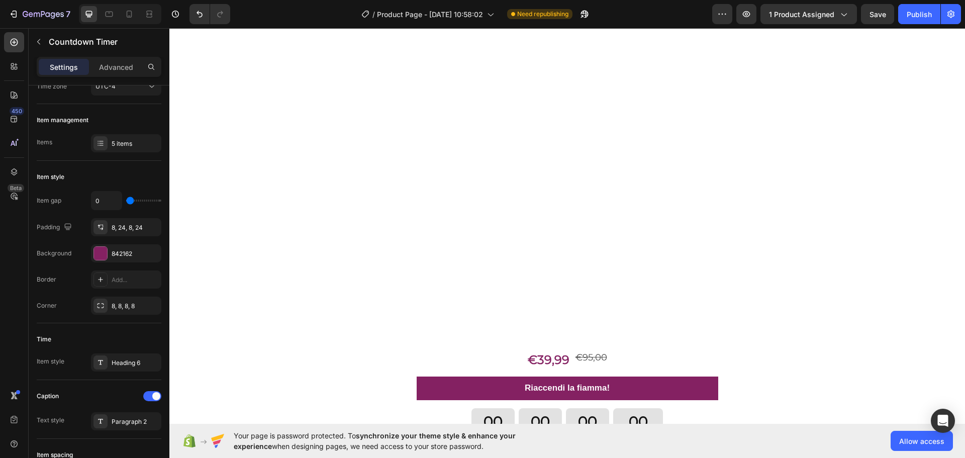
scroll to position [2799, 0]
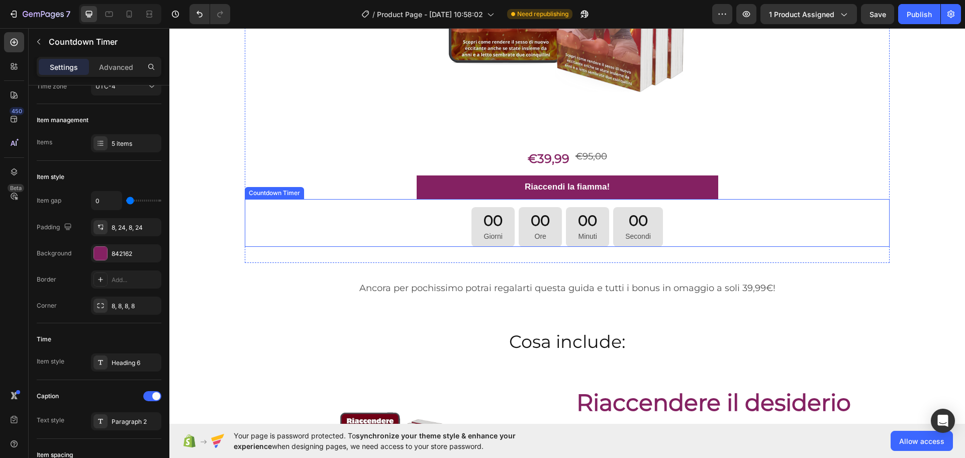
click at [416, 233] on div "00 Giorni 00 Ore 00 Minuti 00 Secondi" at bounding box center [567, 227] width 644 height 40
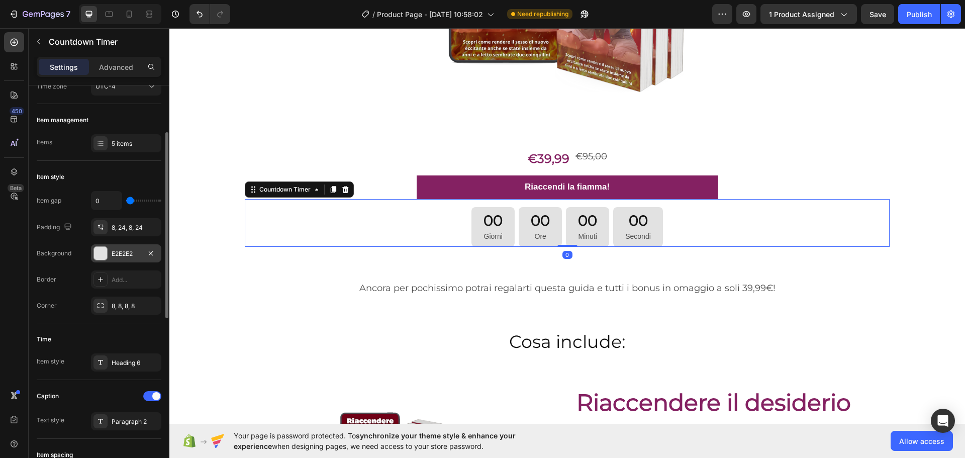
click at [120, 248] on div "E2E2E2" at bounding box center [126, 253] width 70 height 18
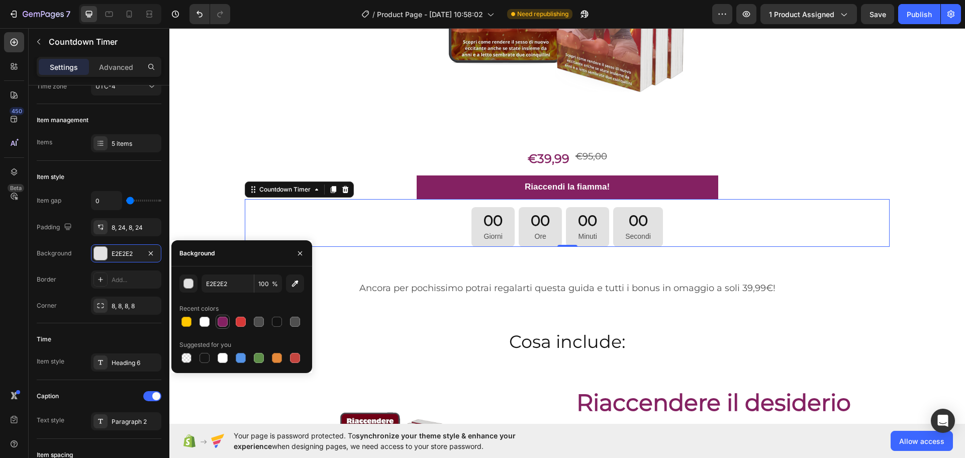
click at [222, 321] on div at bounding box center [223, 322] width 10 height 10
type input "842162"
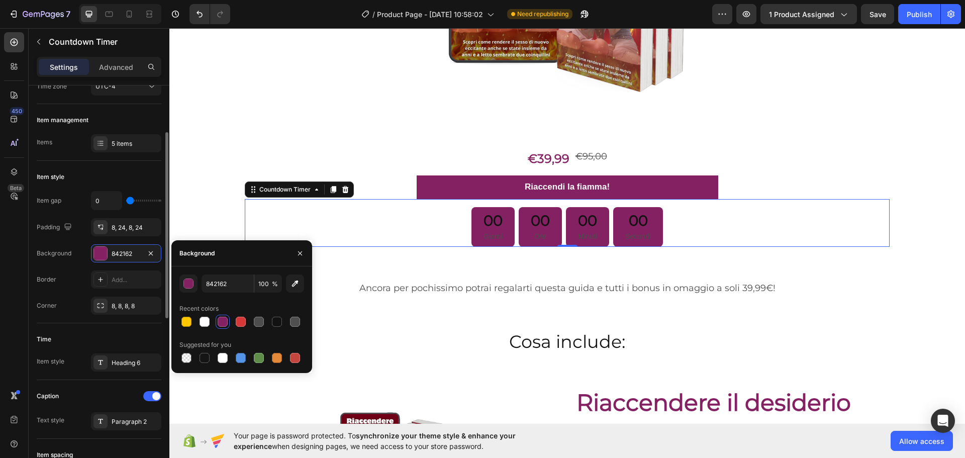
scroll to position [201, 0]
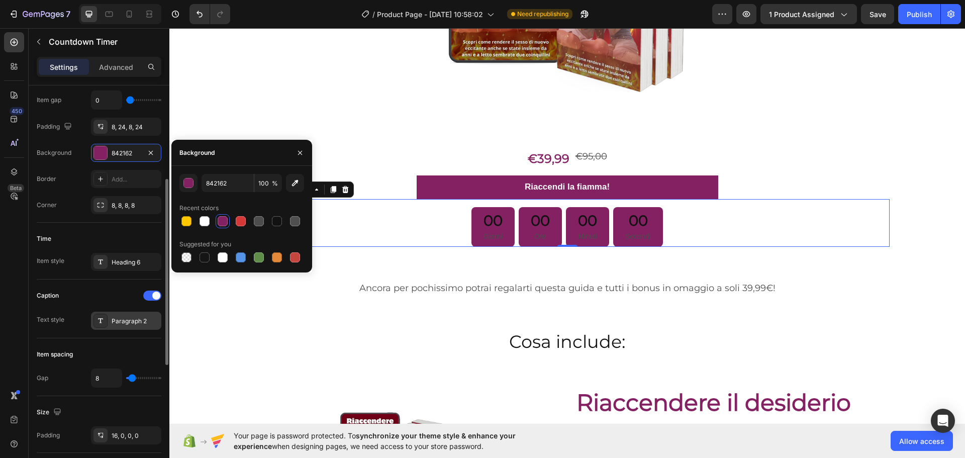
click at [143, 323] on div "Paragraph 2" at bounding box center [135, 321] width 47 height 9
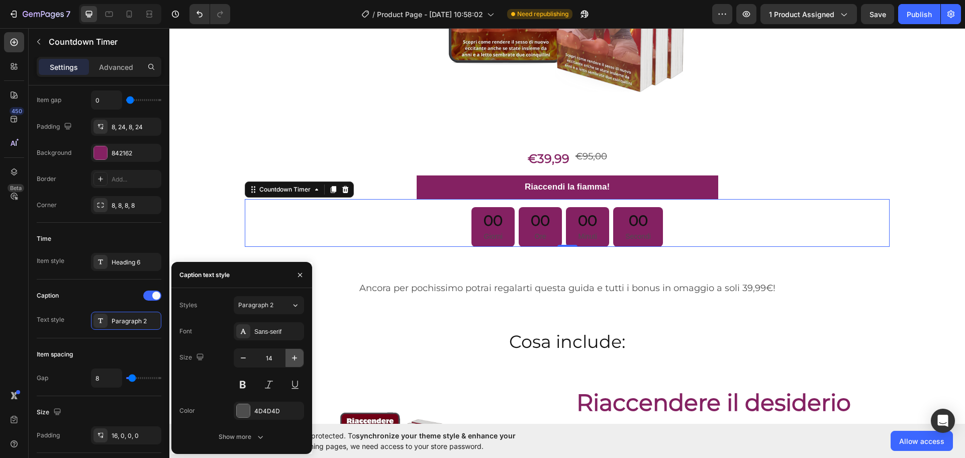
click at [294, 355] on icon "button" at bounding box center [294, 358] width 10 height 10
type input "15"
click at [275, 329] on div "Sans-serif" at bounding box center [277, 331] width 47 height 9
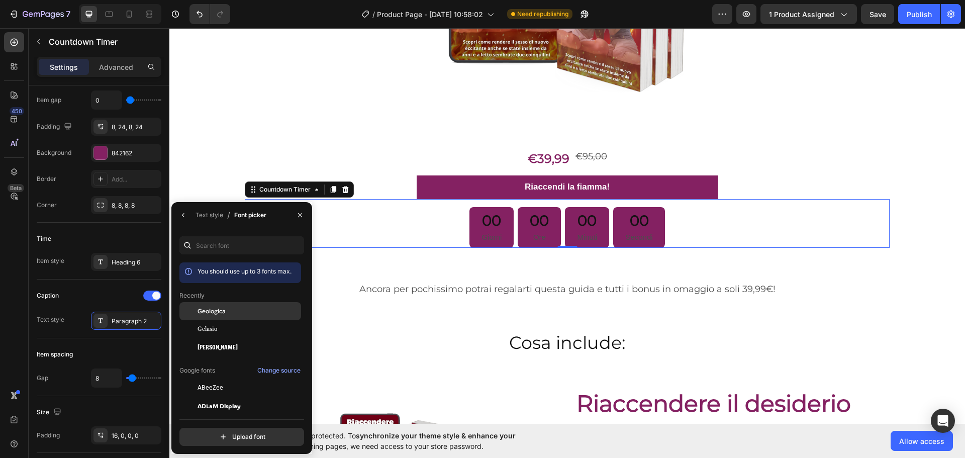
click at [238, 307] on div "Geologica" at bounding box center [248, 311] width 102 height 9
click at [472, 221] on div "00 Giorni" at bounding box center [489, 227] width 46 height 41
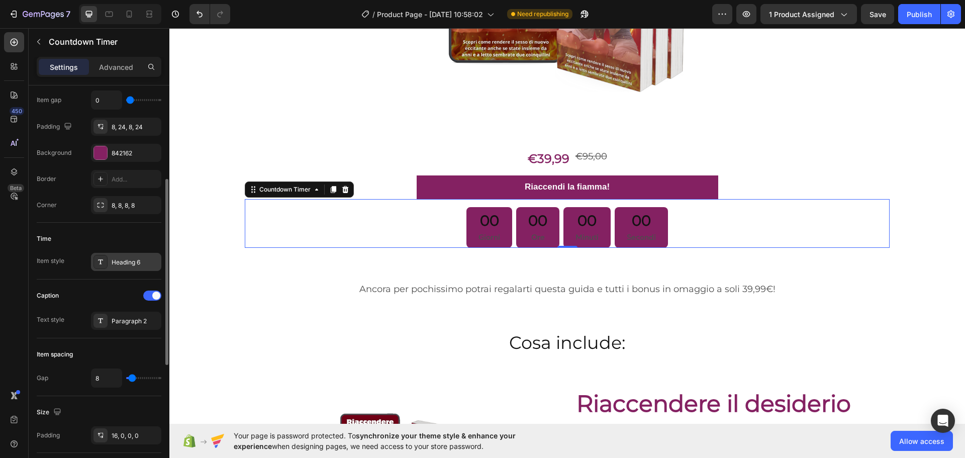
click at [157, 265] on div "Heading 6" at bounding box center [135, 262] width 47 height 9
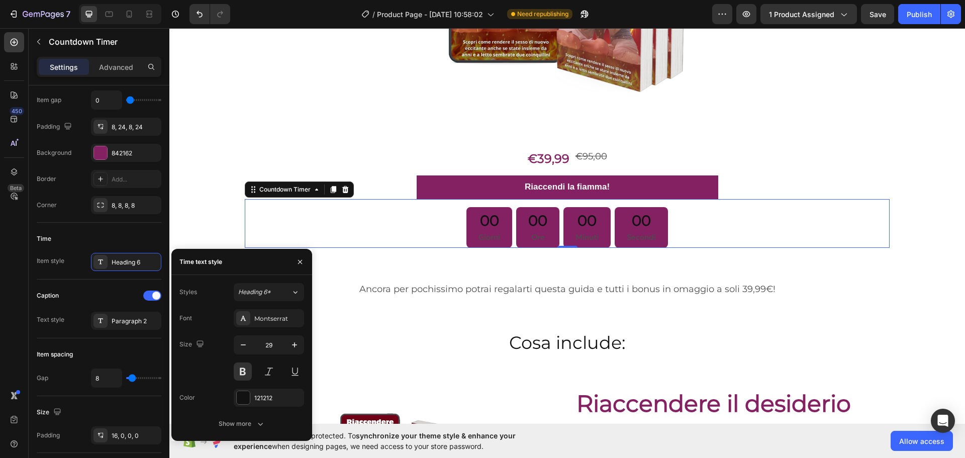
click at [263, 383] on div "Font Montserrat Size 29 Color 121212 Show more" at bounding box center [241, 371] width 125 height 124
click at [265, 392] on div "121212" at bounding box center [269, 397] width 70 height 18
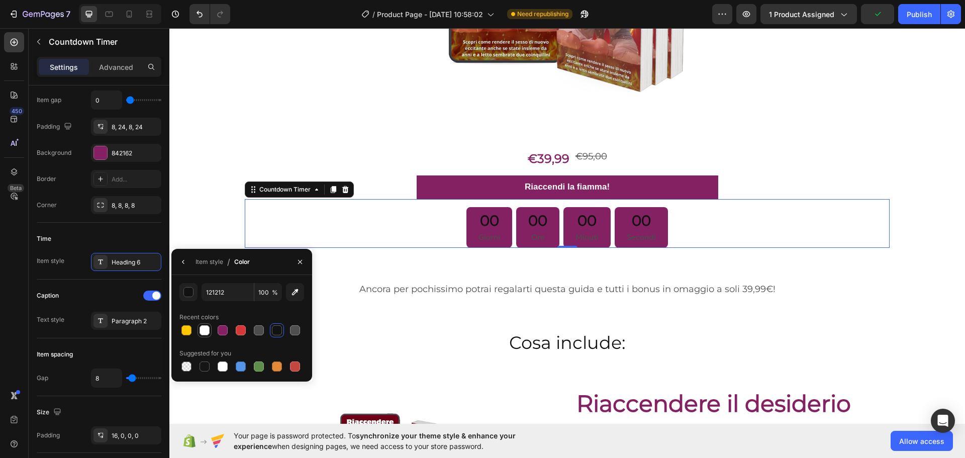
click at [202, 335] on div at bounding box center [204, 330] width 10 height 10
type input "FFFFFF"
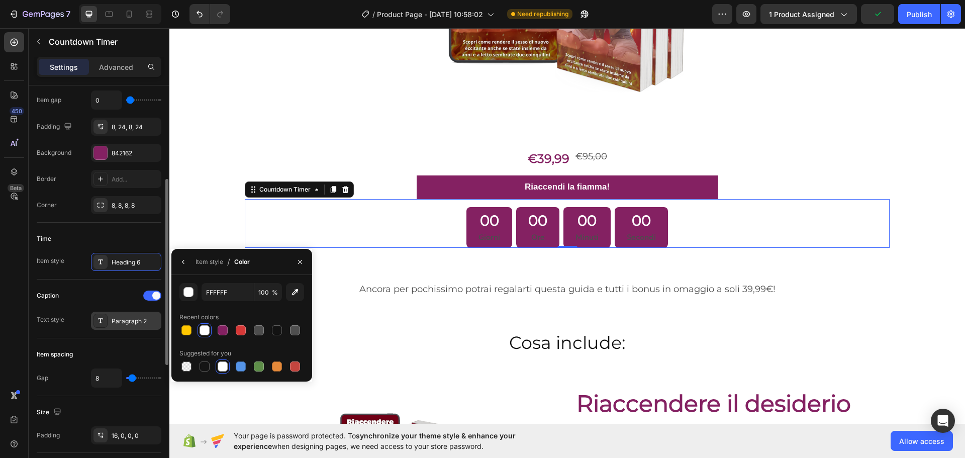
click at [120, 322] on div "Paragraph 2" at bounding box center [135, 321] width 47 height 9
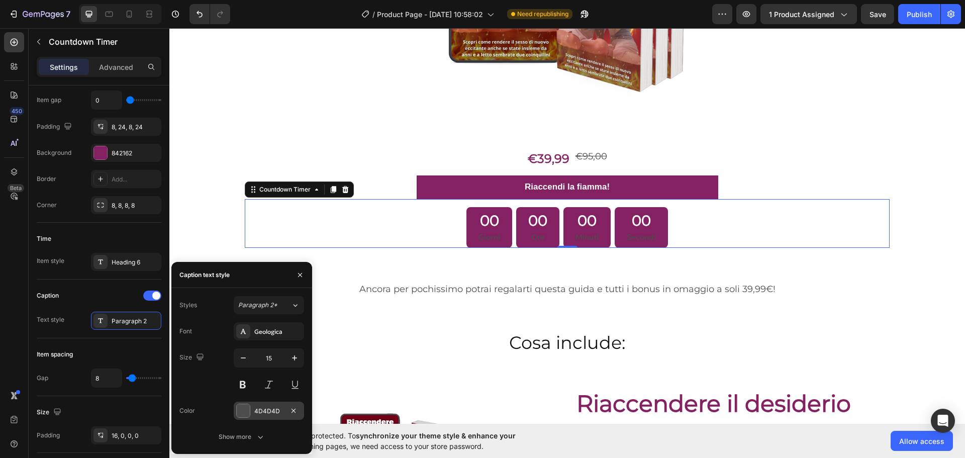
click at [259, 405] on div "4D4D4D" at bounding box center [269, 410] width 70 height 18
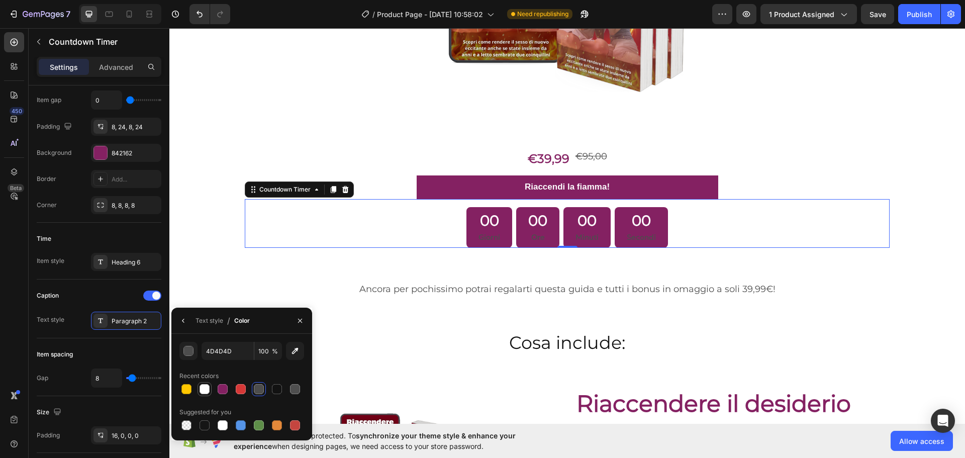
click at [205, 386] on div at bounding box center [204, 389] width 10 height 10
type input "FFFFFF"
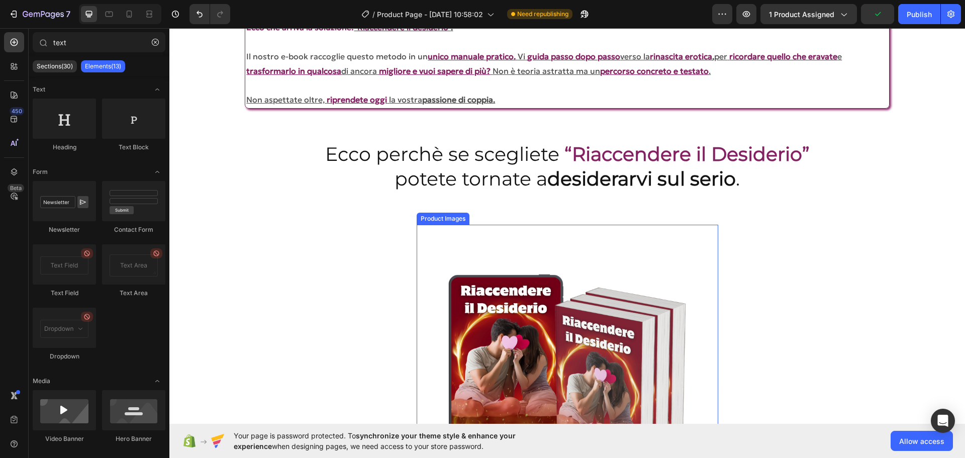
scroll to position [2101, 0]
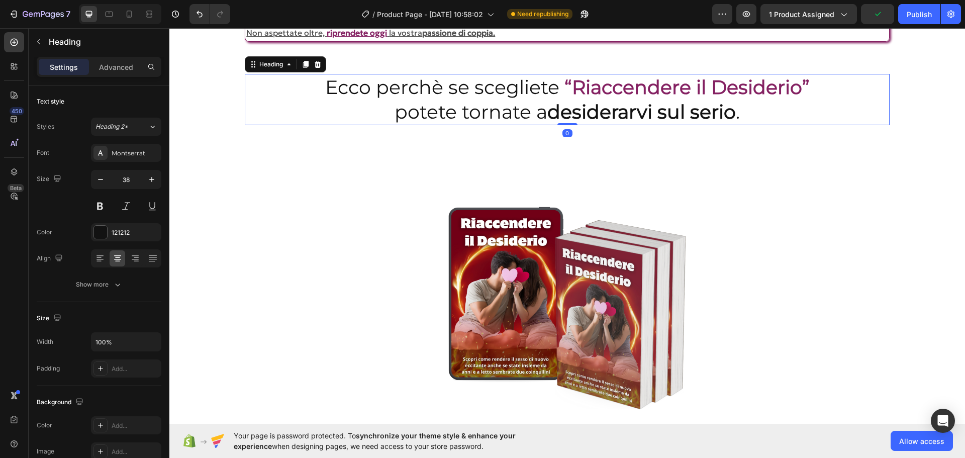
click at [512, 126] on h2 "Ecco perchè se scegliete “Riaccendere il Desiderio” potete tornate a desiderarv…" at bounding box center [567, 100] width 644 height 52
click at [155, 153] on div "Montserrat" at bounding box center [135, 153] width 47 height 9
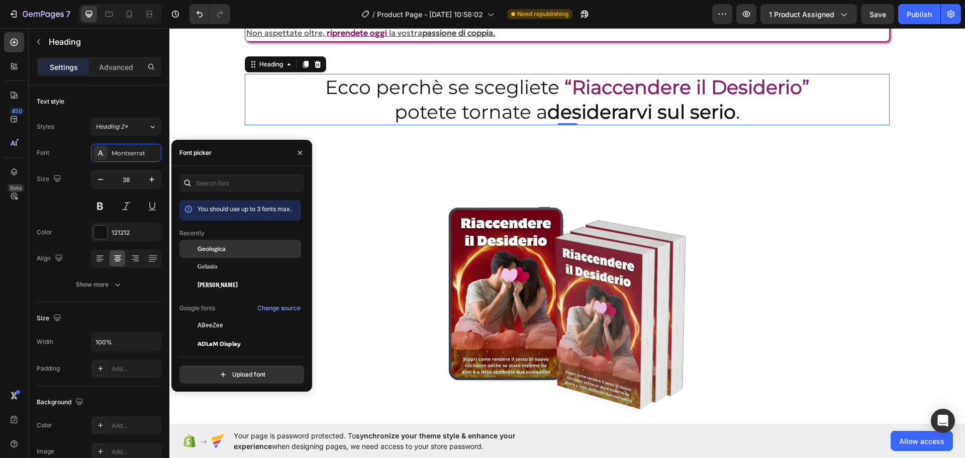
click at [221, 244] on span "Geologica" at bounding box center [211, 248] width 28 height 9
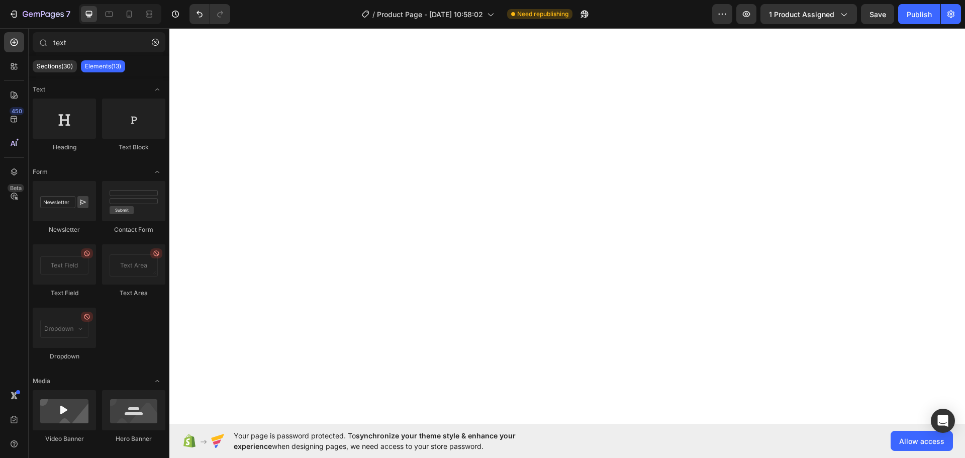
scroll to position [1450, 0]
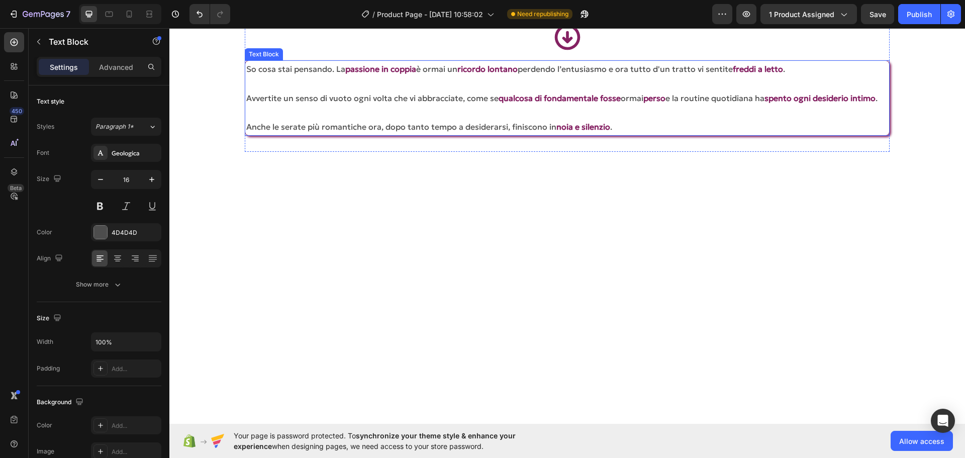
click at [452, 106] on p "Avvertite un senso di vuoto ogni volta che vi abbracciate, come se qualcosa di …" at bounding box center [566, 98] width 641 height 15
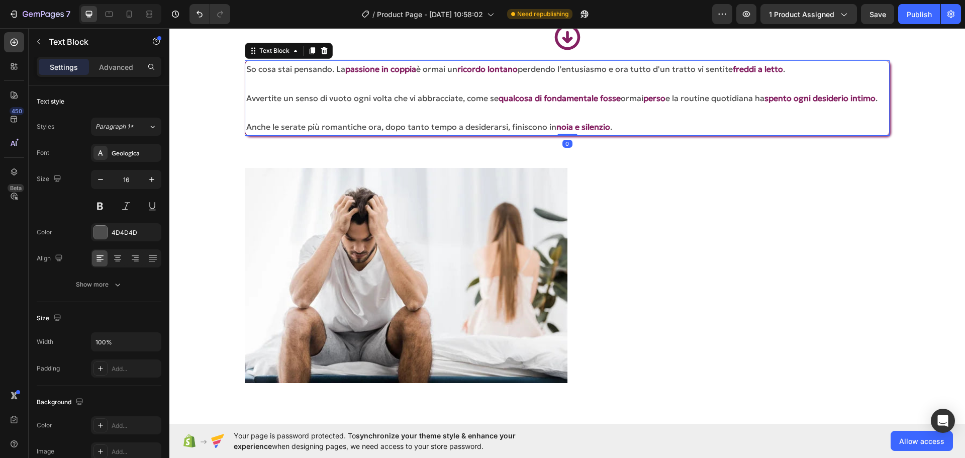
click at [452, 106] on p "Avvertite un senso di vuoto ogni volta che vi abbracciate, come se qualcosa di …" at bounding box center [566, 98] width 641 height 15
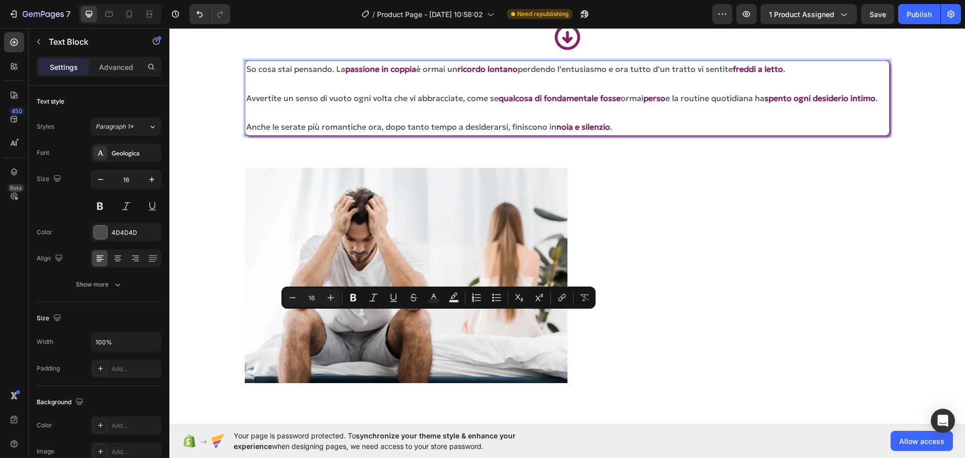
click at [505, 106] on p "Avvertite un senso di vuoto ogni volta che vi abbracciate, come se qualcosa di …" at bounding box center [566, 98] width 641 height 15
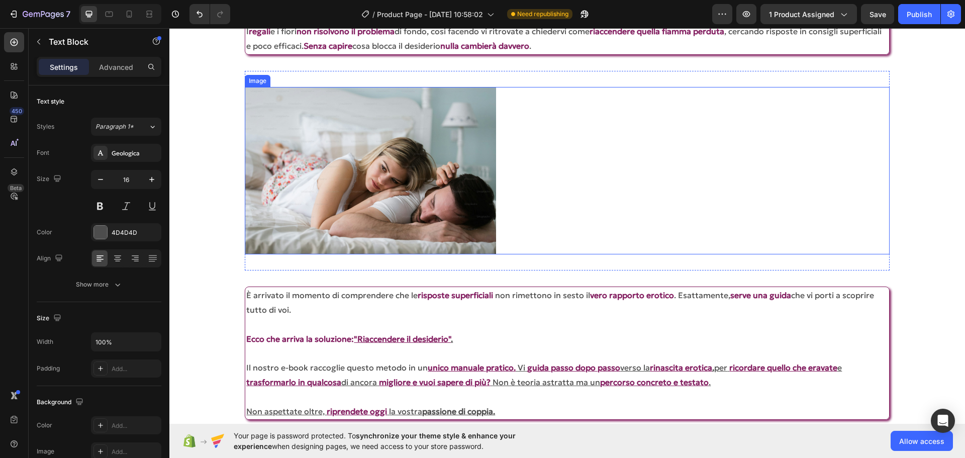
scroll to position [2254, 0]
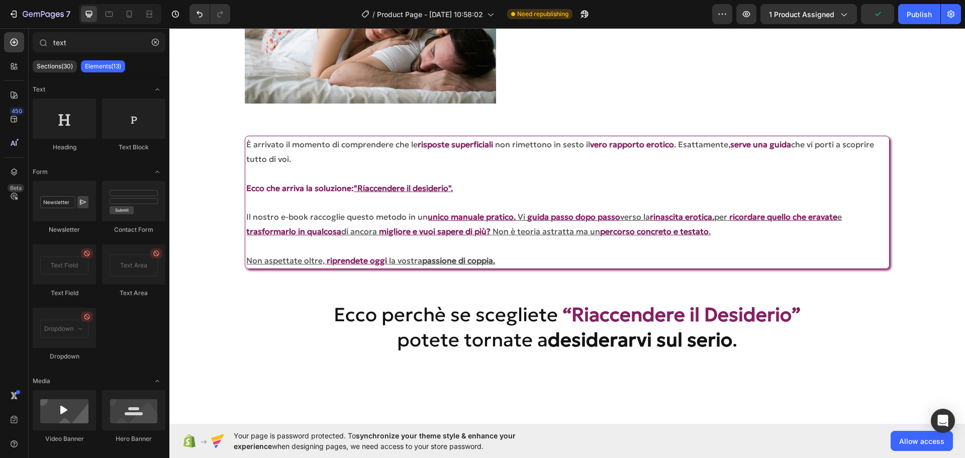
click at [911, 195] on section "È arrivato il momento di comprendere che le risposte superficiali non rimettono…" at bounding box center [567, 202] width 724 height 165
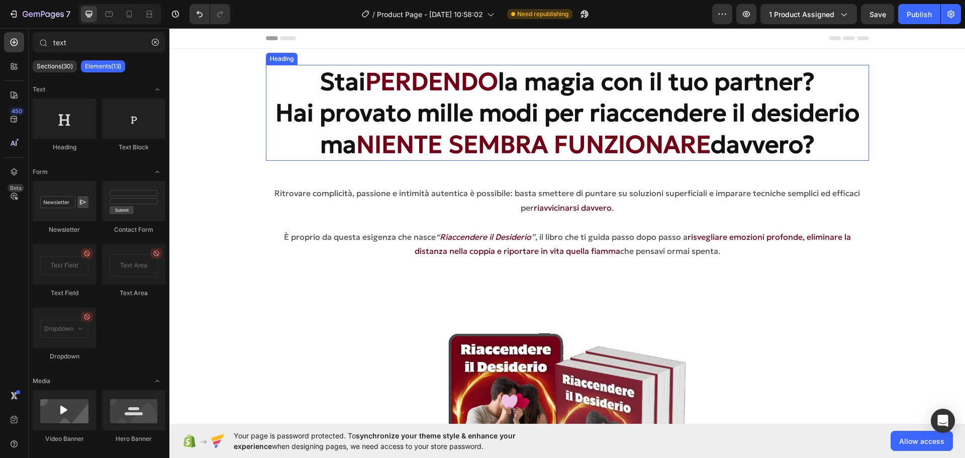
scroll to position [201, 0]
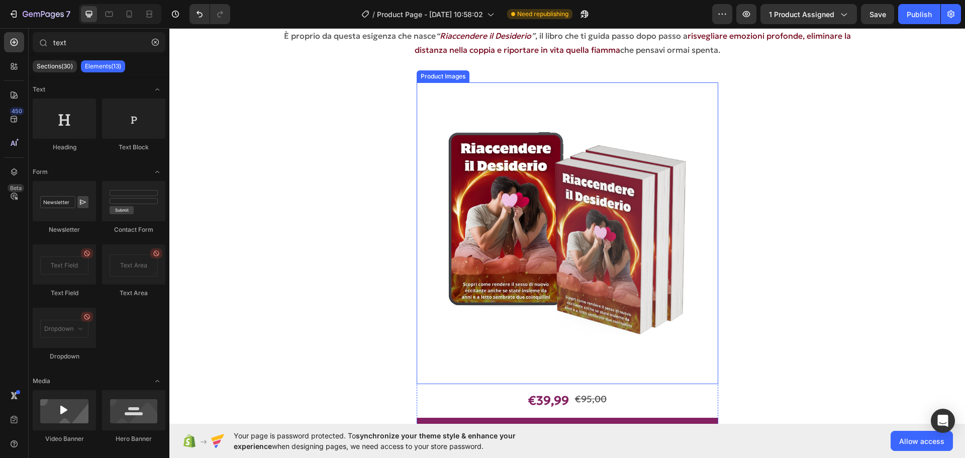
click at [527, 197] on img at bounding box center [567, 232] width 301 height 301
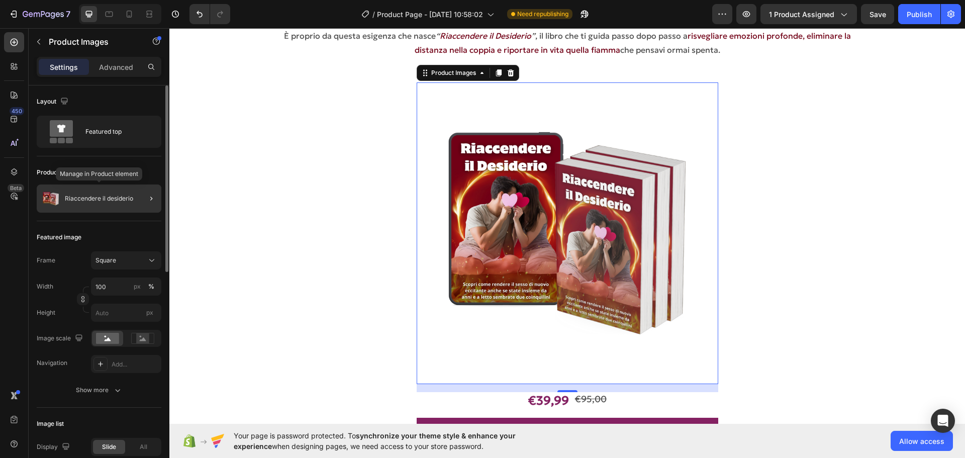
click at [106, 188] on div "Riaccendere il desiderio" at bounding box center [99, 198] width 125 height 28
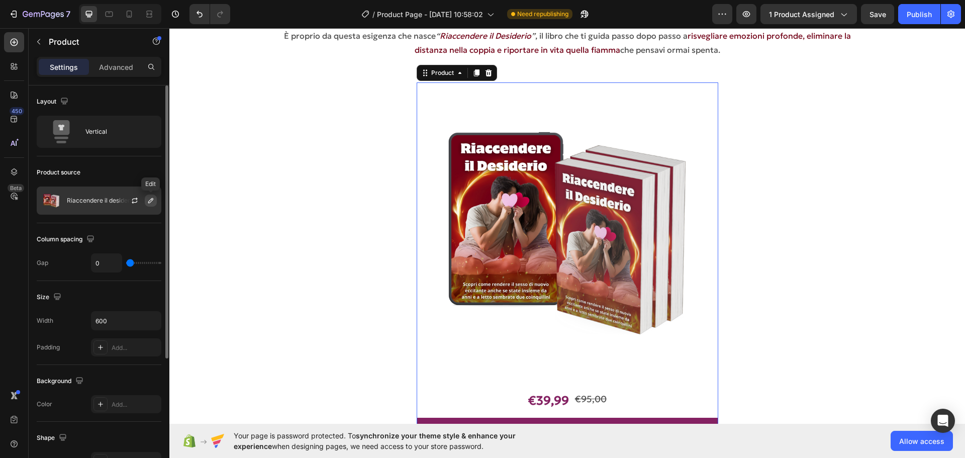
click at [152, 202] on icon "button" at bounding box center [151, 200] width 8 height 8
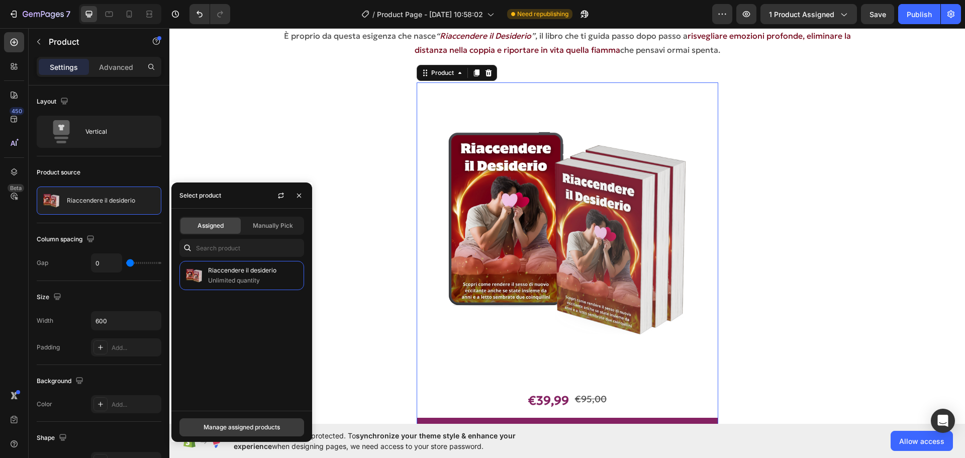
click at [230, 424] on div "Manage assigned products" at bounding box center [242, 427] width 76 height 9
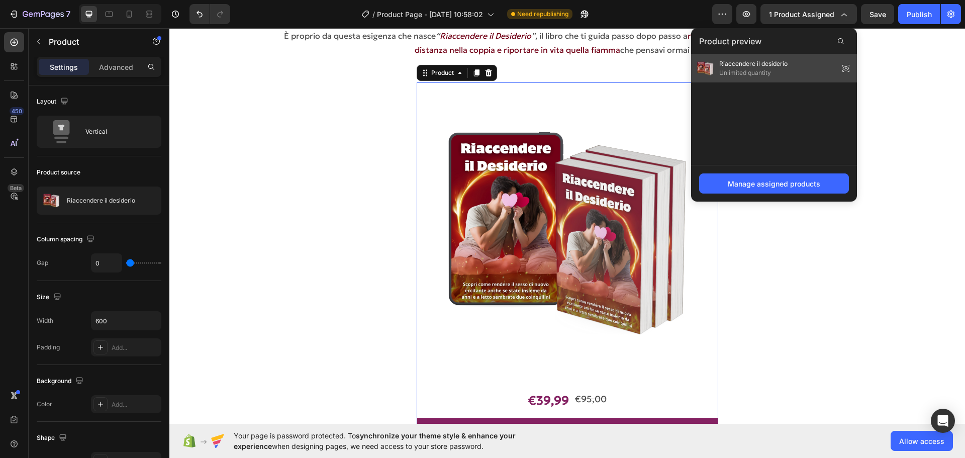
click at [801, 64] on div "Riaccendere il desiderio Unlimited quantity" at bounding box center [774, 68] width 166 height 28
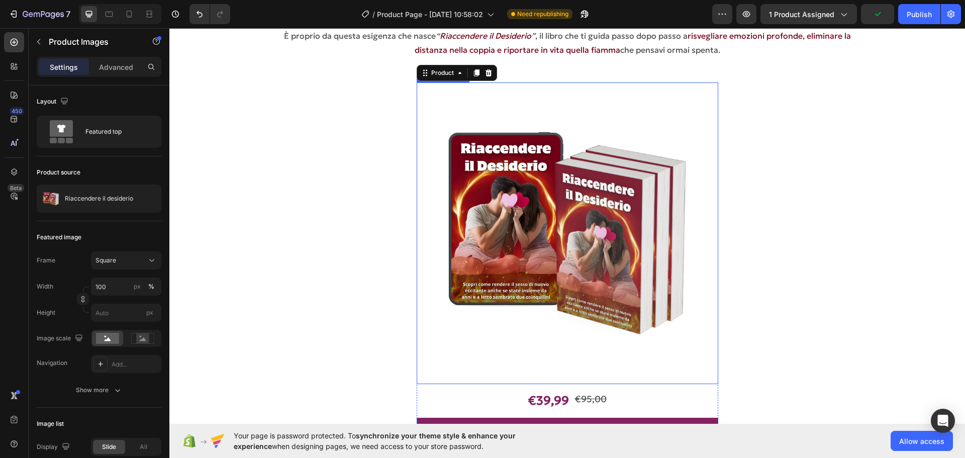
click at [548, 212] on img at bounding box center [567, 232] width 301 height 301
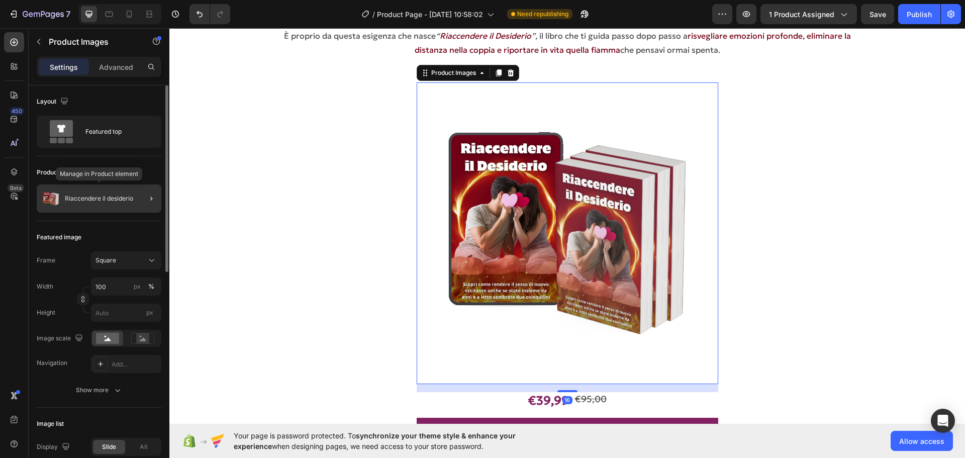
click at [98, 196] on p "Riaccendere il desiderio" at bounding box center [99, 198] width 68 height 7
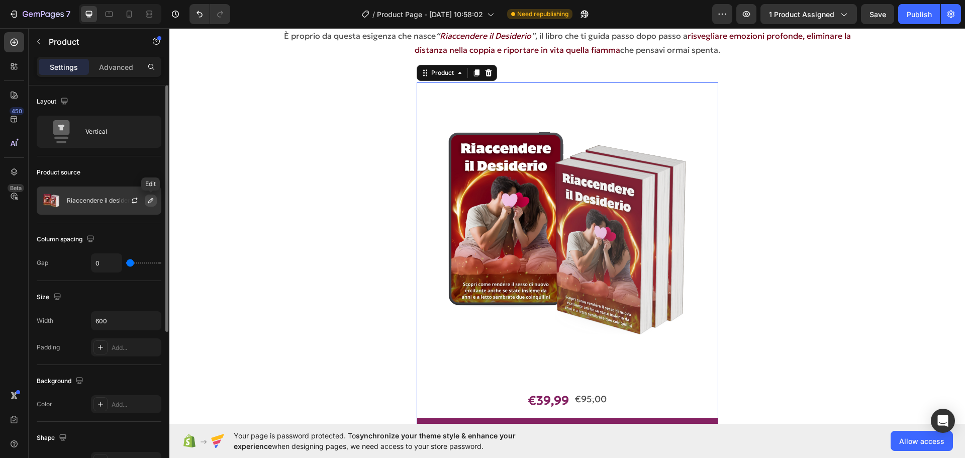
click at [152, 201] on icon "button" at bounding box center [150, 200] width 5 height 5
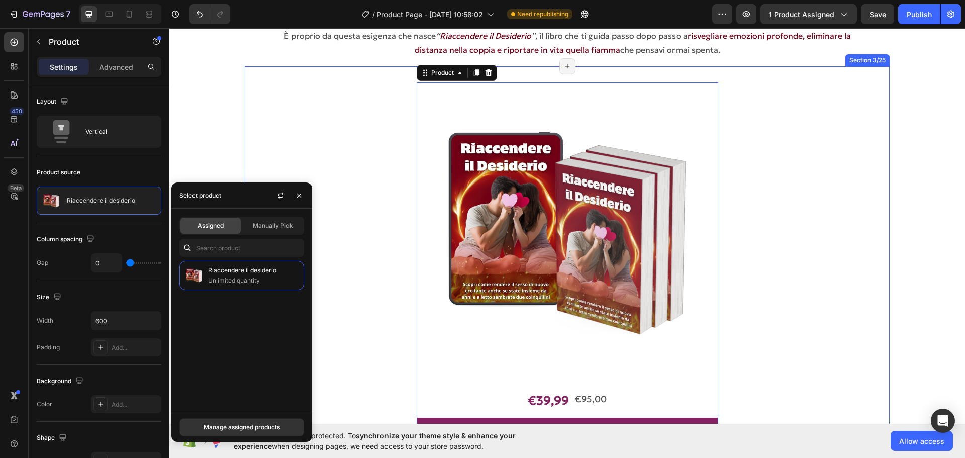
click at [351, 314] on div "Product Images €39,99 Product Price Product Price €95,00 Product Price Product …" at bounding box center [567, 261] width 644 height 359
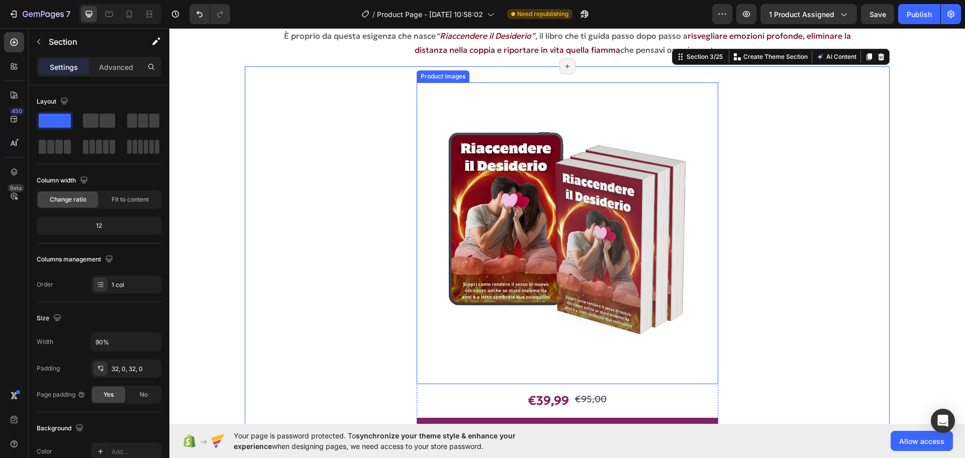
click at [542, 171] on img at bounding box center [567, 232] width 301 height 301
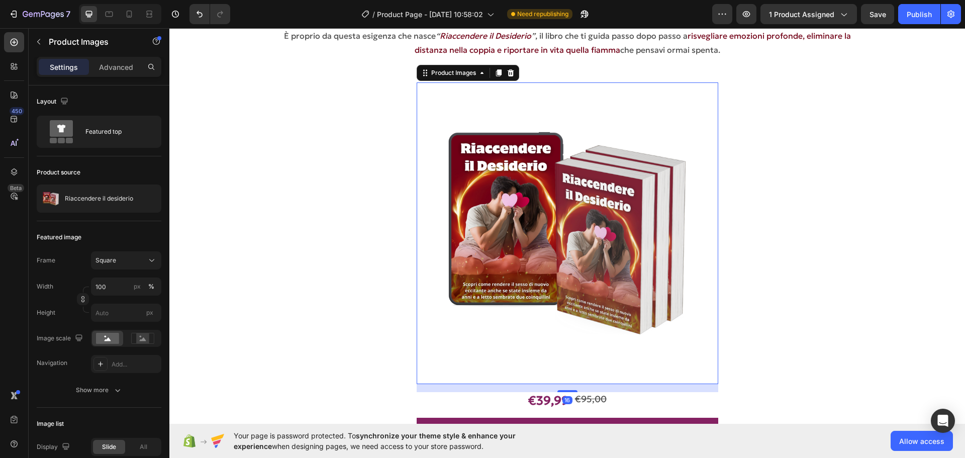
scroll to position [301, 0]
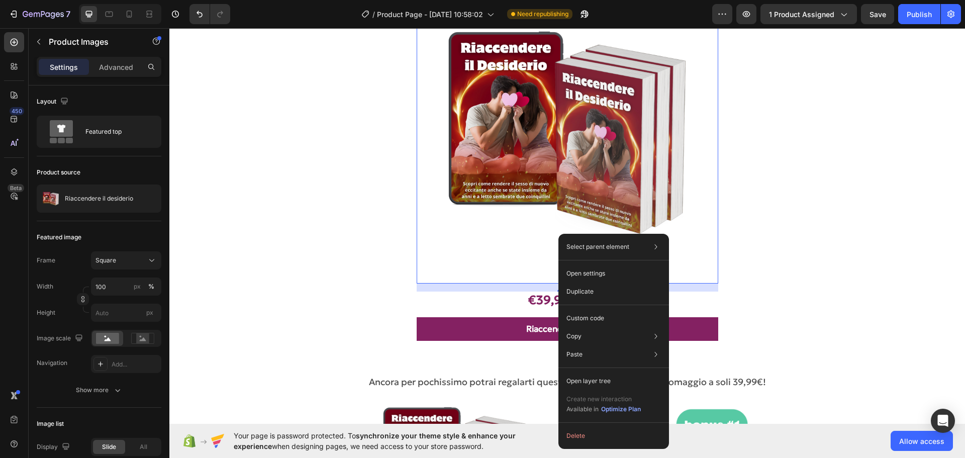
click at [925, 277] on section "Product Images 16 €39,99 Product Price Product Price €95,00 Product Price Produ…" at bounding box center [567, 161] width 732 height 391
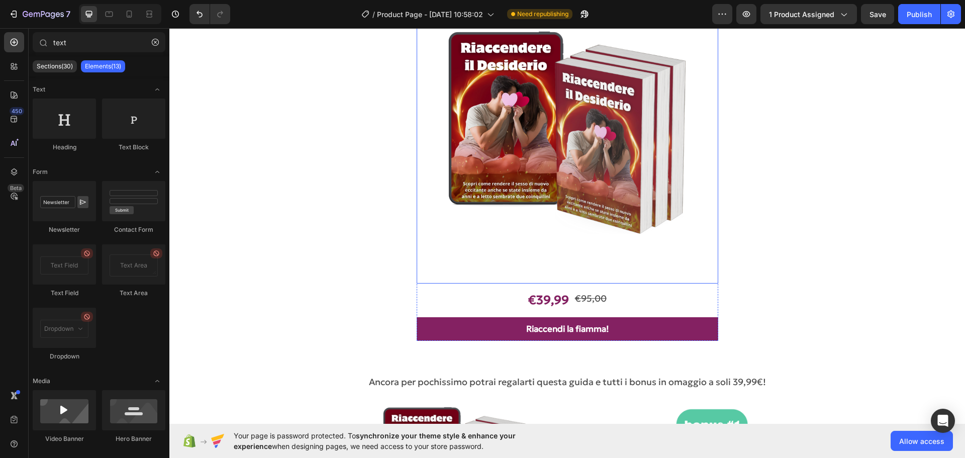
click at [490, 149] on img at bounding box center [567, 132] width 301 height 301
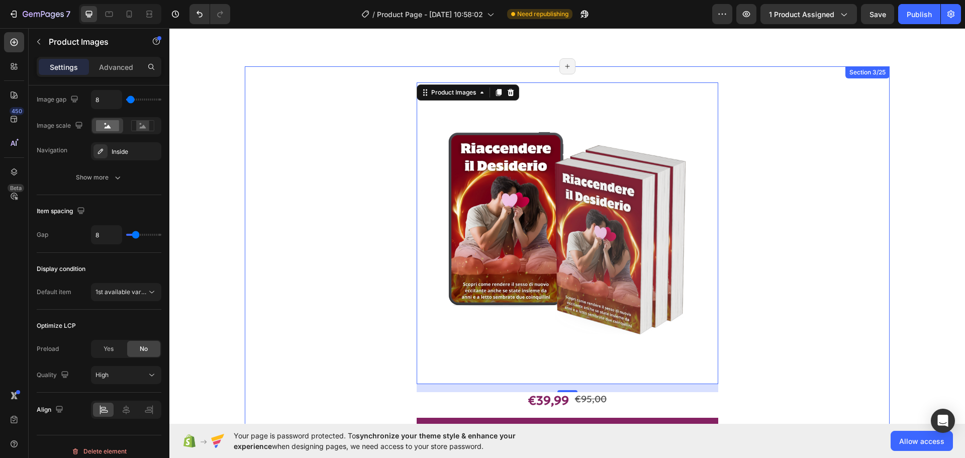
scroll to position [151, 0]
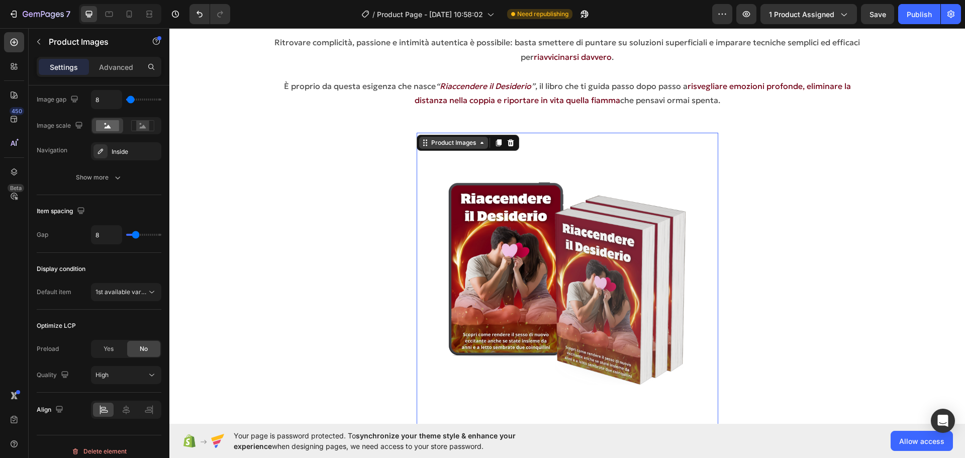
click at [480, 144] on icon at bounding box center [481, 143] width 3 height 2
click at [472, 146] on div "Product Images" at bounding box center [453, 142] width 49 height 9
click at [510, 142] on icon at bounding box center [510, 142] width 7 height 7
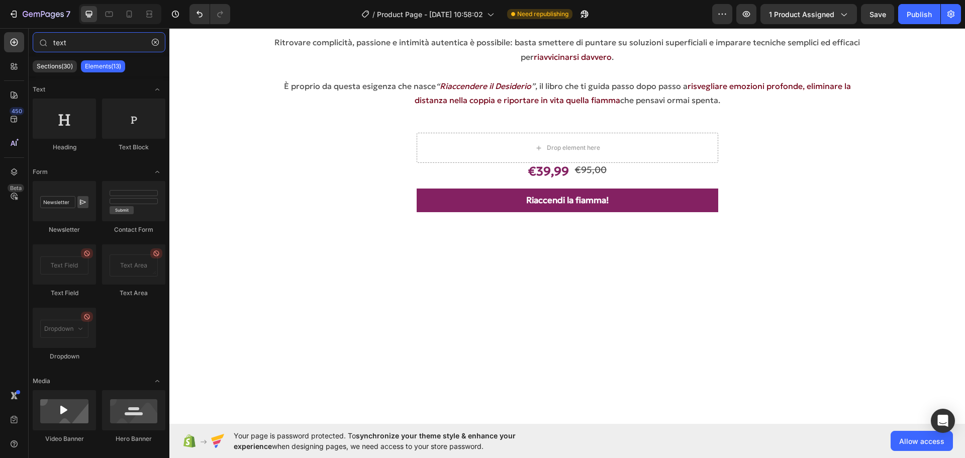
drag, startPoint x: 90, startPoint y: 40, endPoint x: 0, endPoint y: 0, distance: 99.0
click at [0, 0] on div "7 / Product Page - Jun 27, 10:58:02 Need republishing Preview 1 product assigne…" at bounding box center [482, 0] width 965 height 0
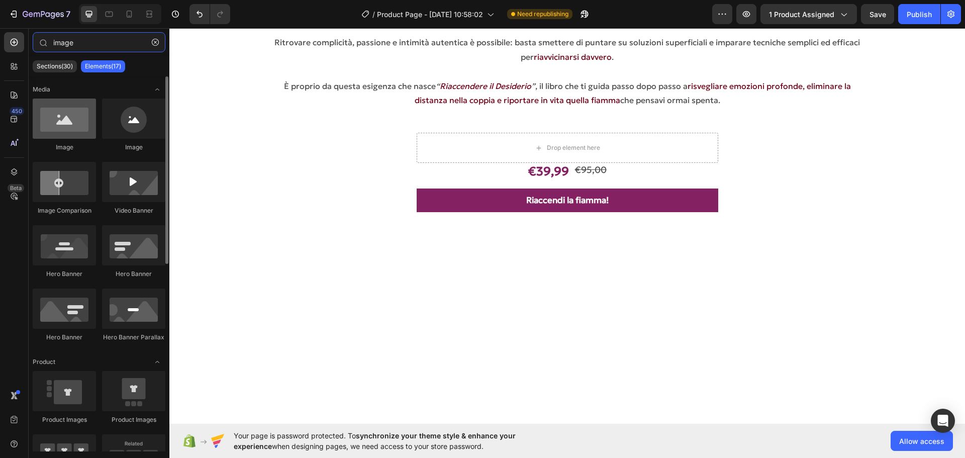
type input "image"
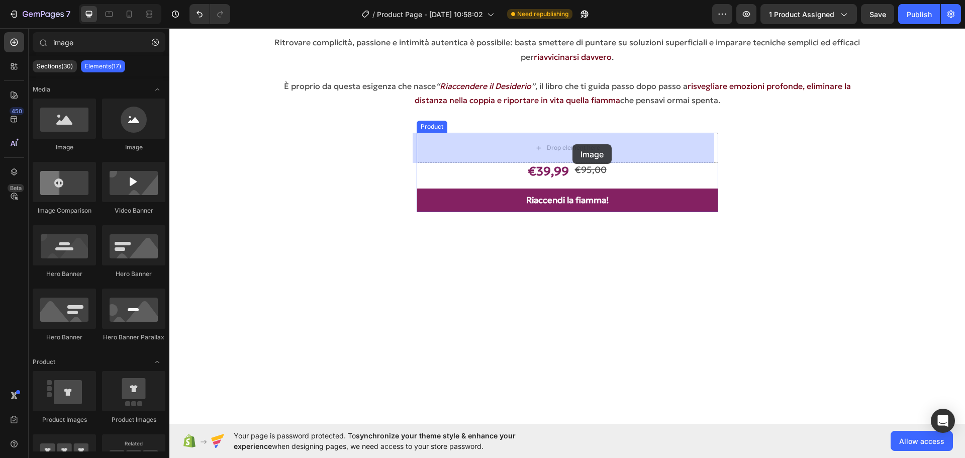
drag, startPoint x: 240, startPoint y: 151, endPoint x: 572, endPoint y: 144, distance: 332.7
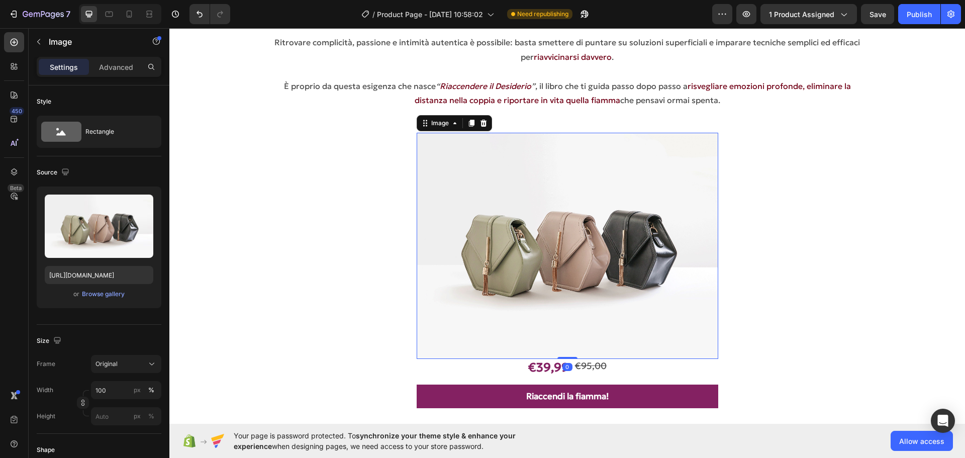
click at [563, 287] on img at bounding box center [567, 246] width 301 height 226
click at [112, 291] on div "Browse gallery" at bounding box center [103, 293] width 43 height 9
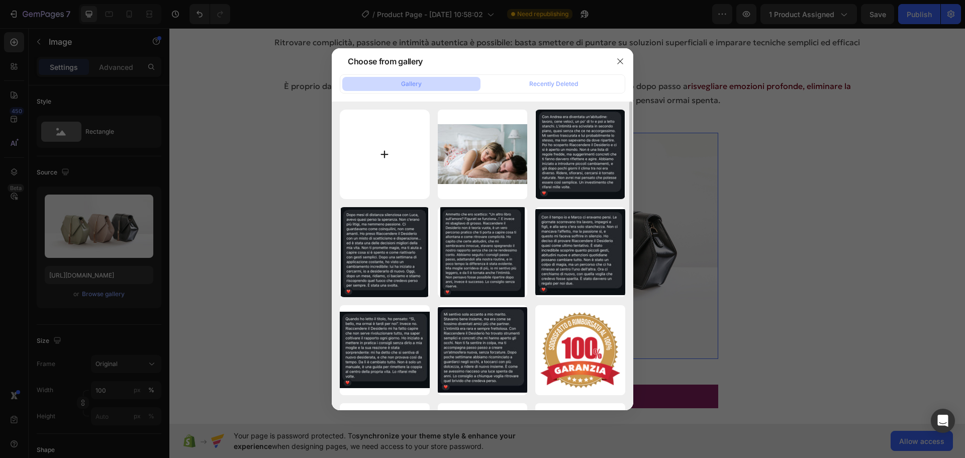
click at [384, 155] on input "file" at bounding box center [385, 155] width 90 height 90
type input "C:\fakepath\Progetto senza titolo.png"
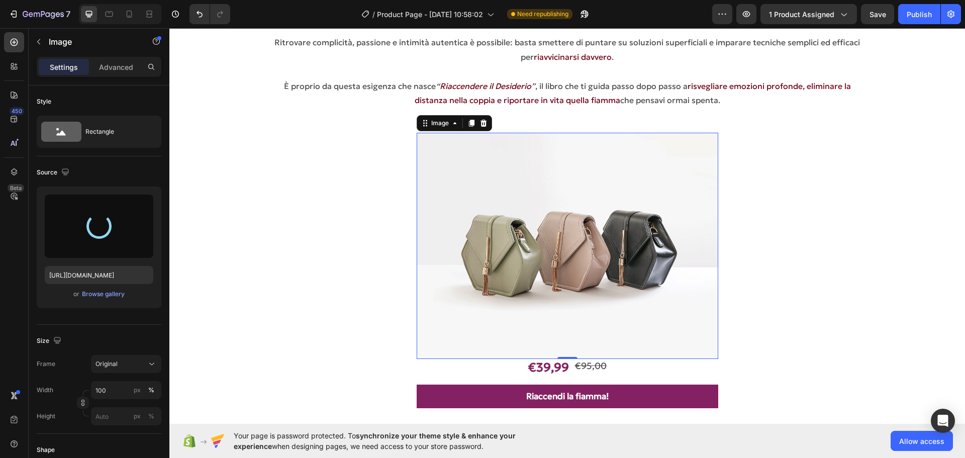
type input "https://cdn.shopify.com/s/files/1/0955/0603/9116/files/gempages_572916055278617…"
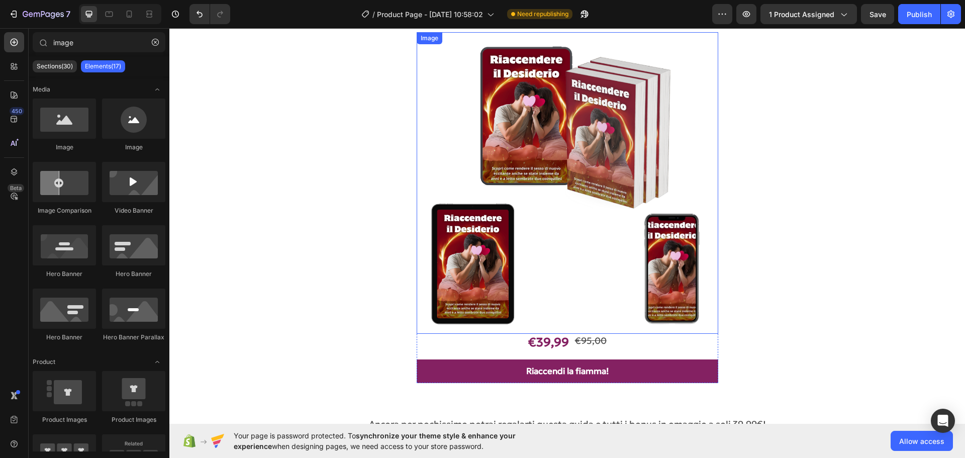
scroll to position [201, 0]
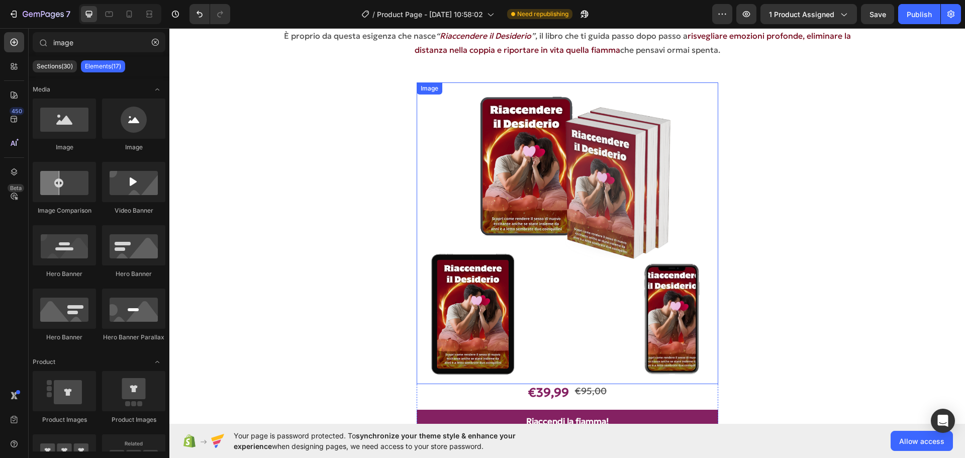
click at [469, 191] on img at bounding box center [567, 232] width 301 height 301
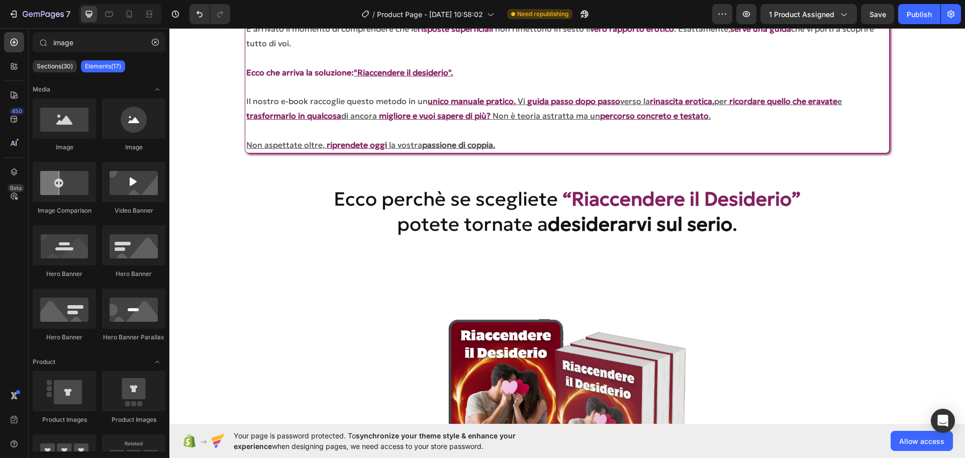
scroll to position [2563, 0]
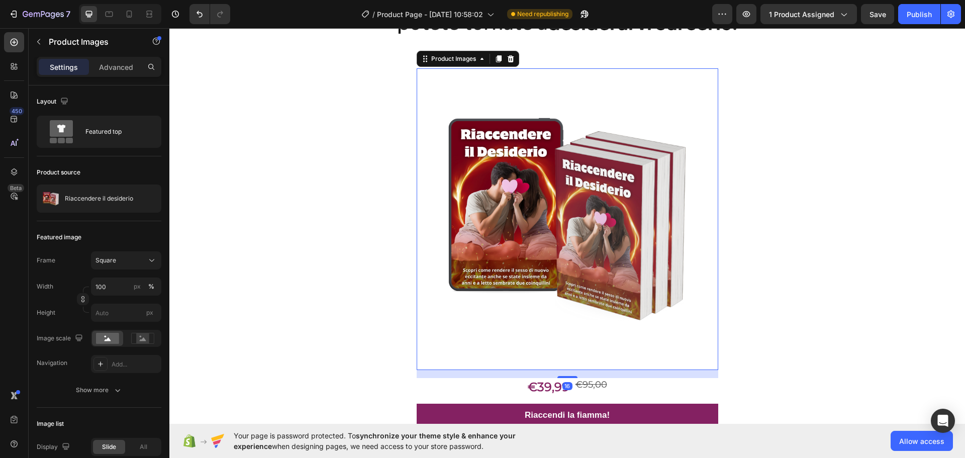
click at [526, 214] on img at bounding box center [567, 218] width 301 height 301
click at [507, 57] on icon at bounding box center [510, 58] width 7 height 7
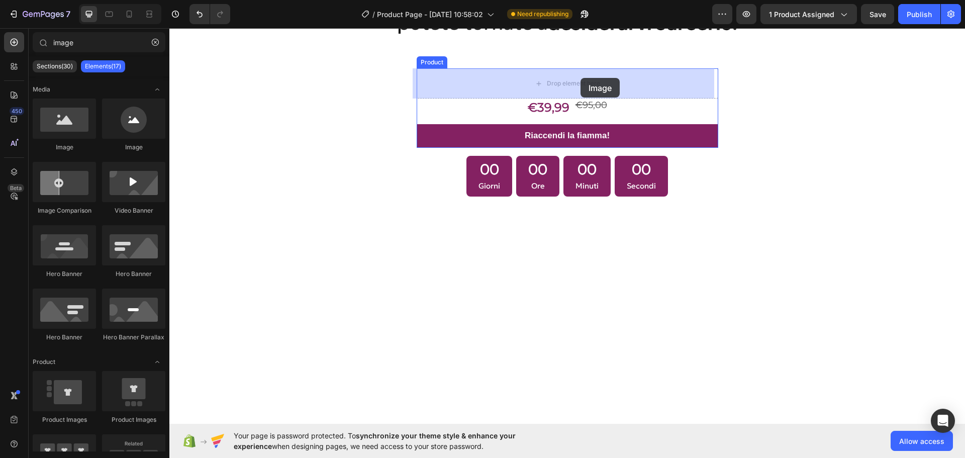
drag, startPoint x: 225, startPoint y: 146, endPoint x: 580, endPoint y: 76, distance: 362.6
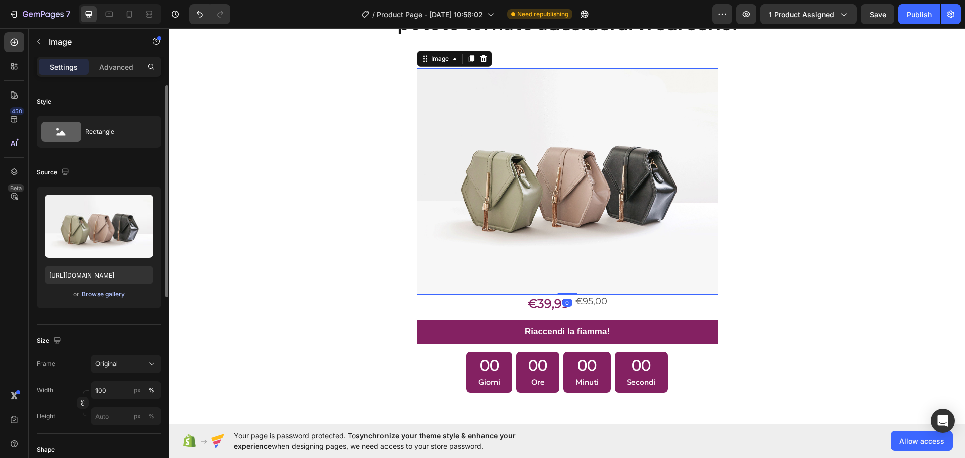
click at [94, 289] on button "Browse gallery" at bounding box center [103, 294] width 44 height 10
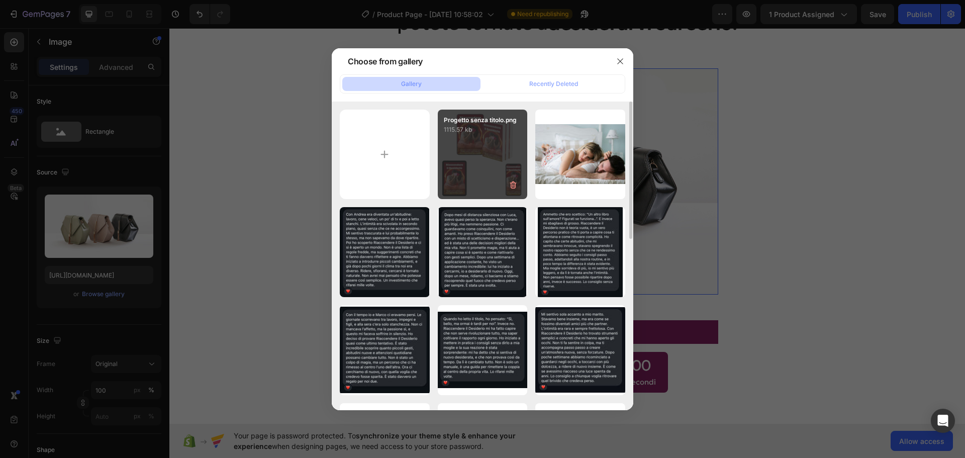
click at [478, 147] on div "Progetto senza titolo.png 1115.57 kb" at bounding box center [483, 155] width 90 height 90
type input "https://cdn.shopify.com/s/files/1/0955/0603/9116/files/gempages_572916055278617…"
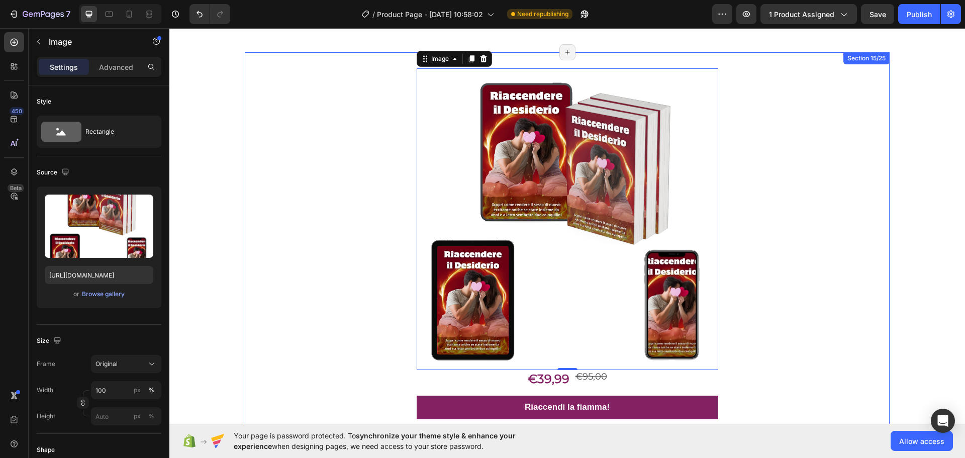
scroll to position [2764, 0]
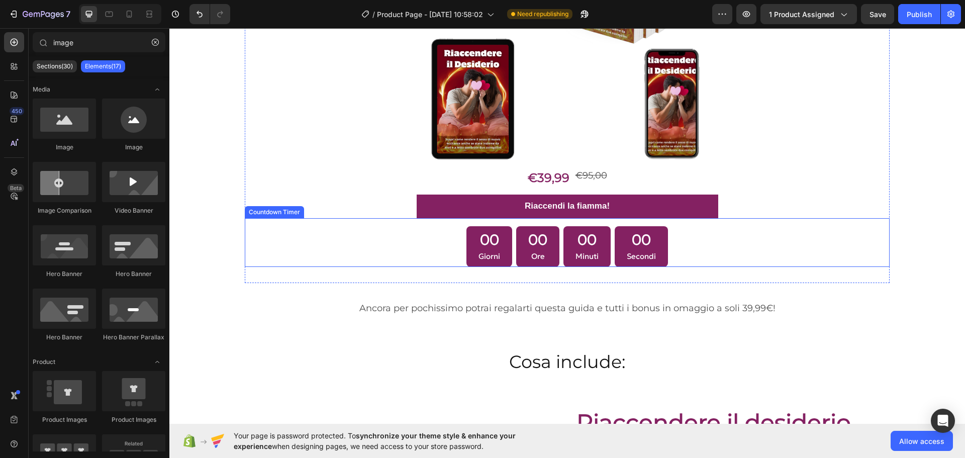
click at [441, 242] on div "00 Giorni 00 Ore 00 Minuti 00 Secondi" at bounding box center [567, 246] width 644 height 41
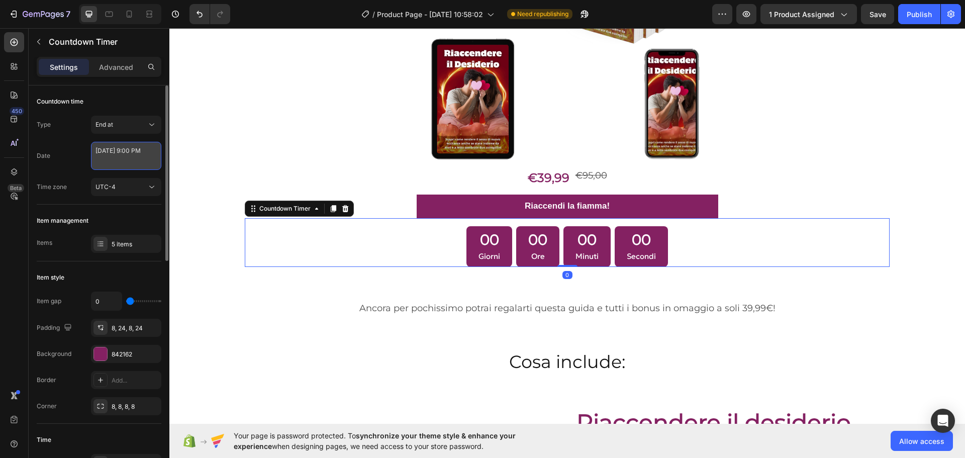
select select "21"
select select "false"
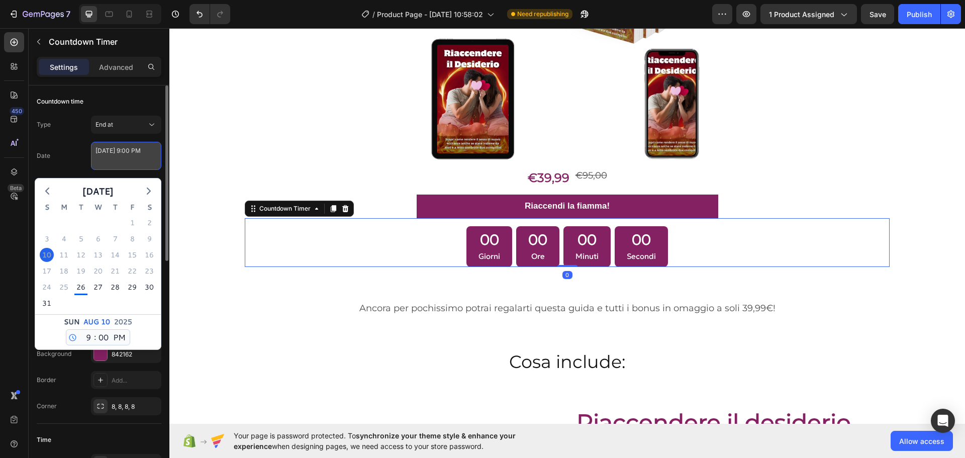
click at [130, 166] on textarea "August 10 2025 9:00 PM" at bounding box center [126, 156] width 70 height 28
click at [153, 187] on icon "button" at bounding box center [149, 191] width 12 height 12
click at [48, 184] on button "button" at bounding box center [47, 190] width 14 height 15
click at [52, 193] on icon "button" at bounding box center [47, 191] width 12 height 12
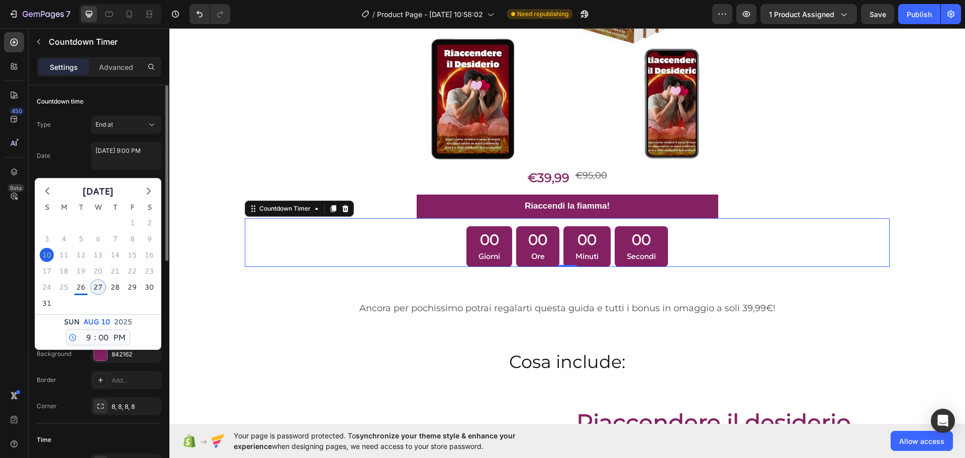
click at [103, 286] on div "27" at bounding box center [98, 287] width 14 height 14
type textarea "[DATE] 9:00 PM"
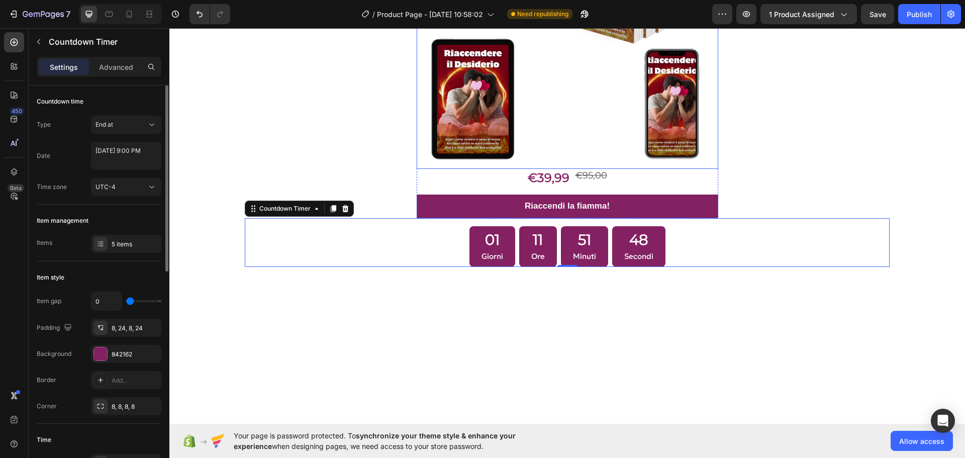
scroll to position [2512, 0]
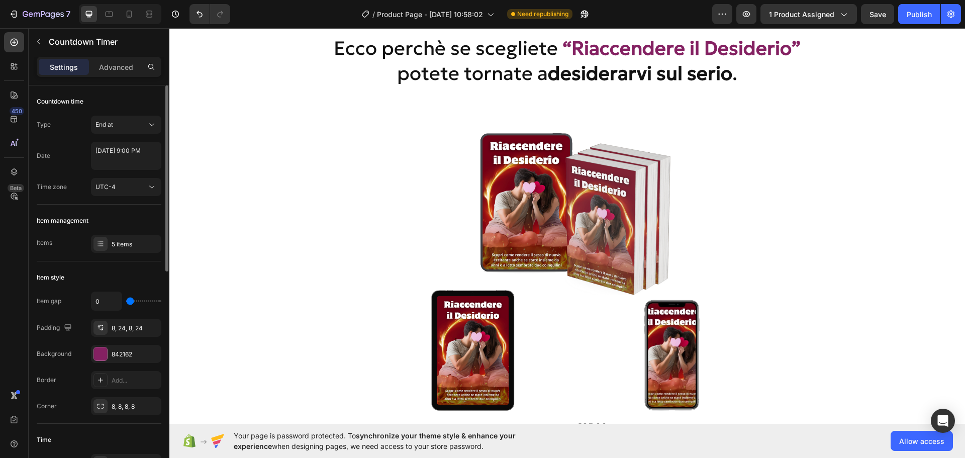
click at [911, 130] on section "Image €39,99 Product Price Product Price €95,00 Product Price Product Price Row…" at bounding box center [567, 319] width 732 height 432
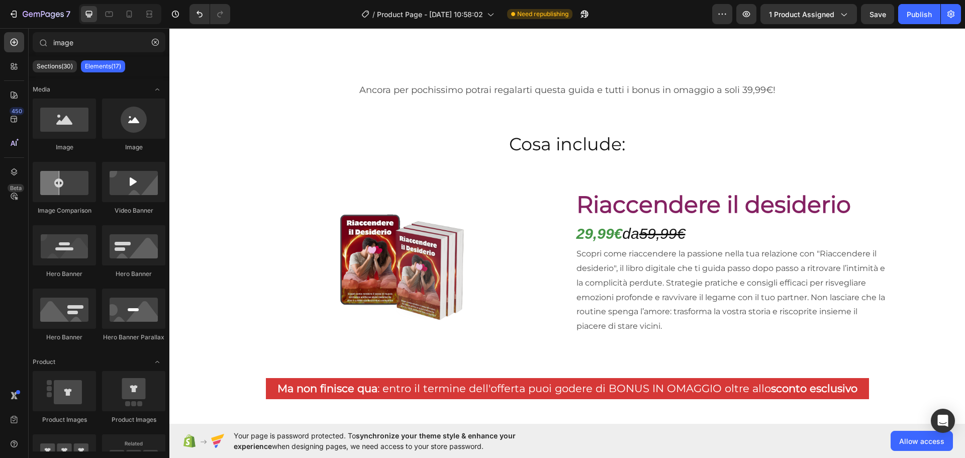
scroll to position [2914, 0]
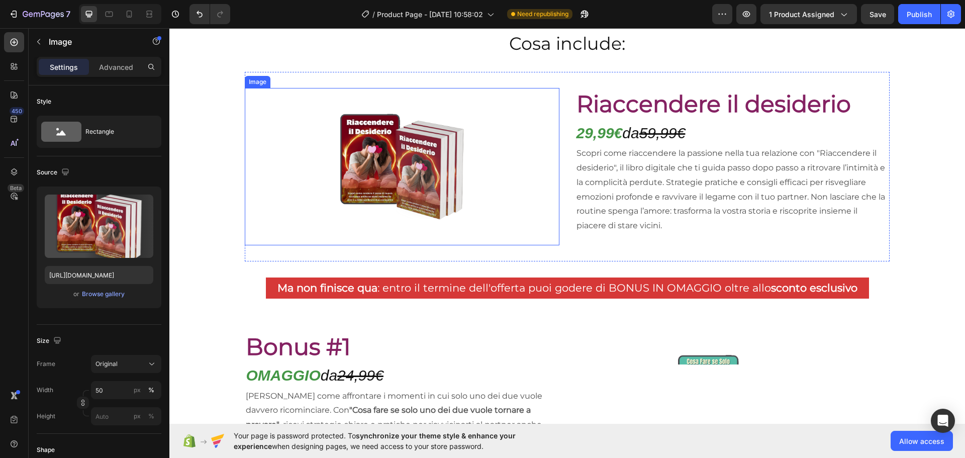
click at [448, 166] on img at bounding box center [402, 166] width 157 height 157
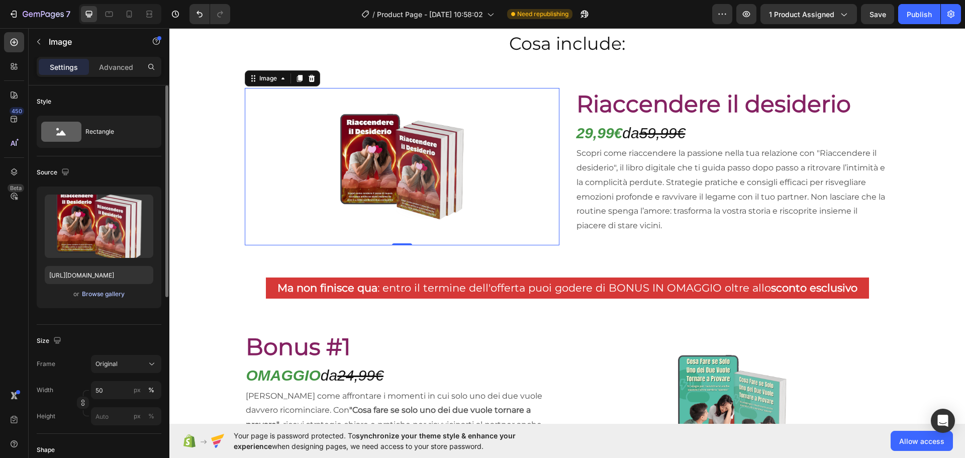
click at [98, 290] on div "Browse gallery" at bounding box center [103, 293] width 43 height 9
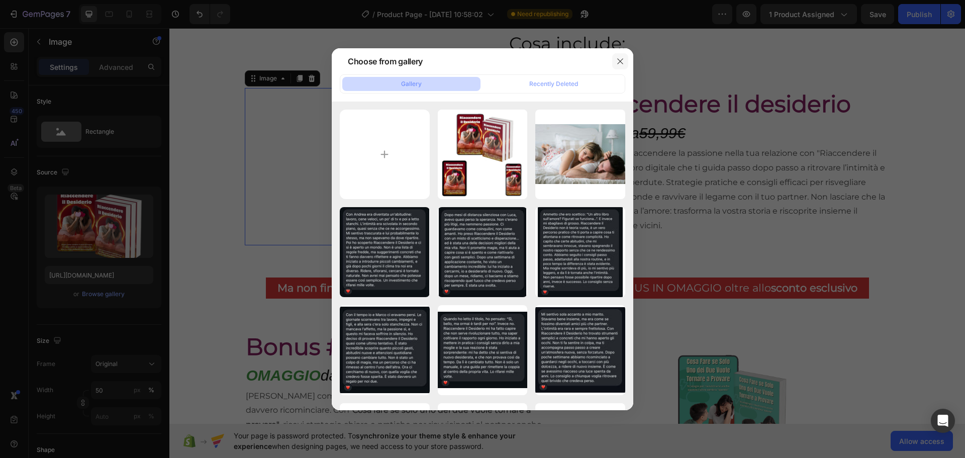
click at [627, 60] on button "button" at bounding box center [620, 61] width 16 height 16
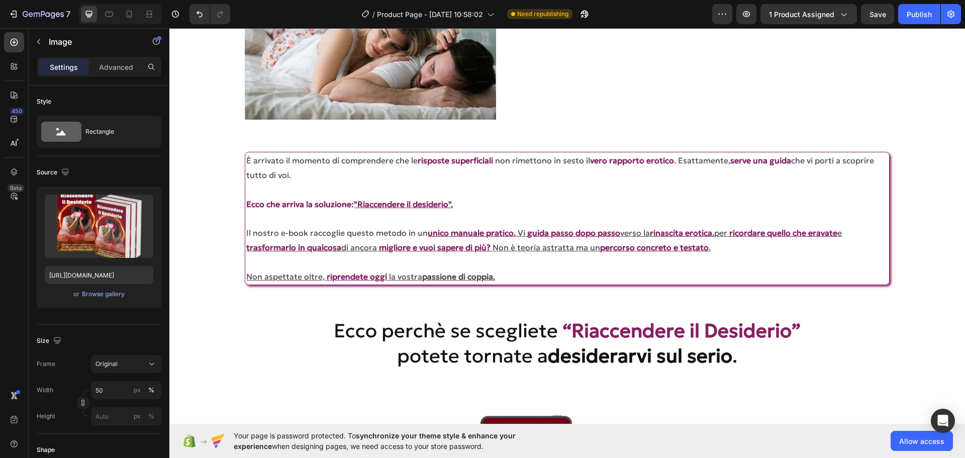
scroll to position [2431, 0]
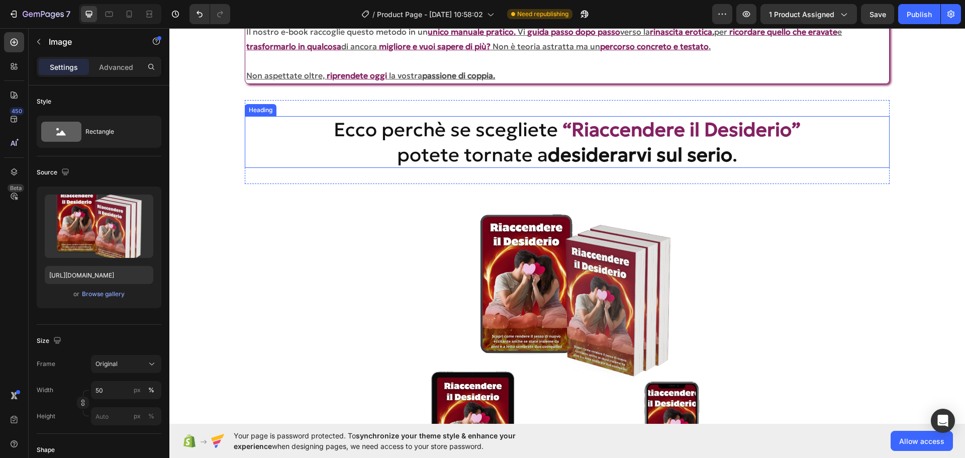
click at [483, 133] on h2 "Ecco perchè se scegliete “Riaccendere il Desiderio” potete tornate a desiderarv…" at bounding box center [567, 142] width 644 height 52
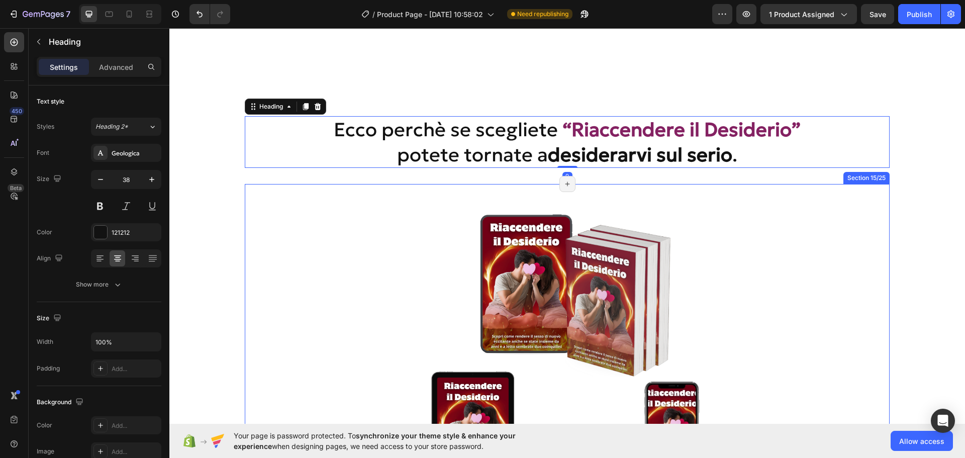
scroll to position [2632, 0]
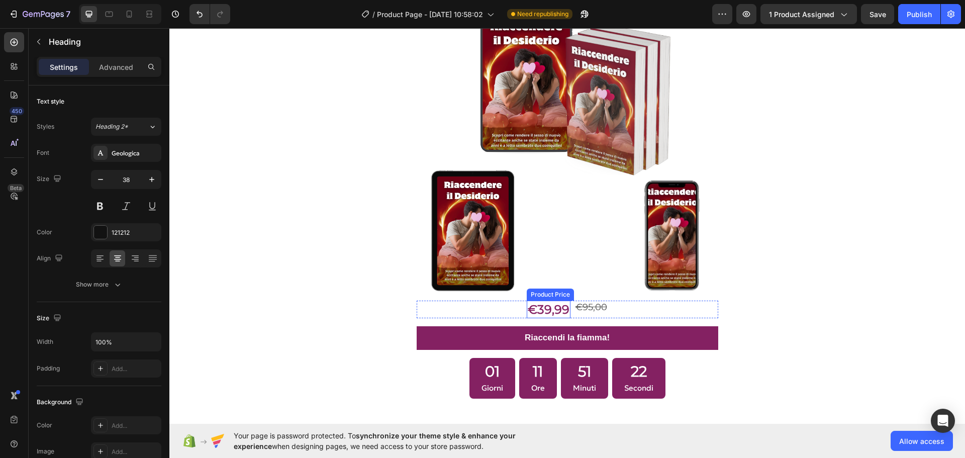
click at [530, 307] on div "€39,99" at bounding box center [549, 309] width 44 height 18
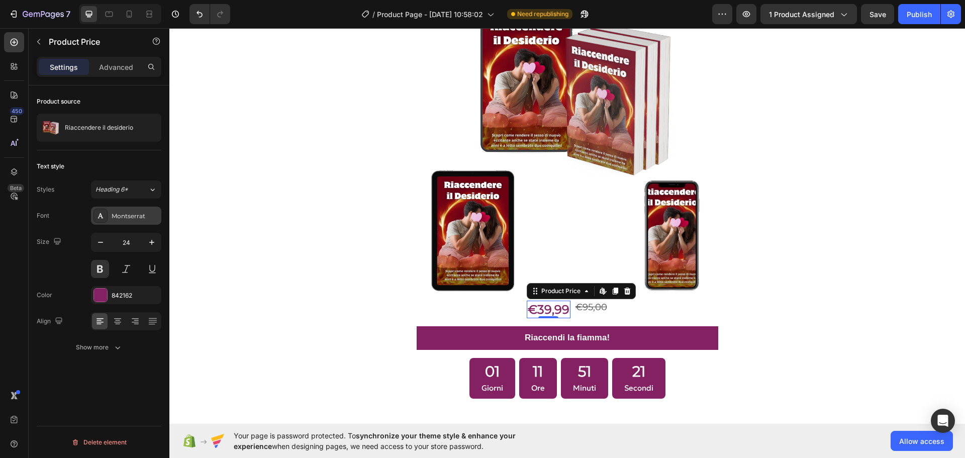
click at [110, 217] on div "Montserrat" at bounding box center [126, 216] width 70 height 18
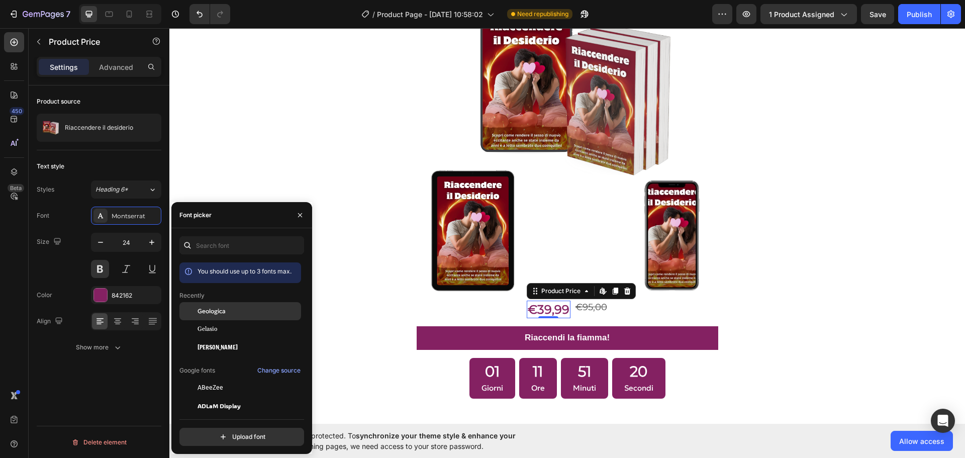
click at [246, 313] on div "Geologica" at bounding box center [248, 311] width 102 height 9
click at [587, 306] on div "€95,00" at bounding box center [591, 307] width 34 height 14
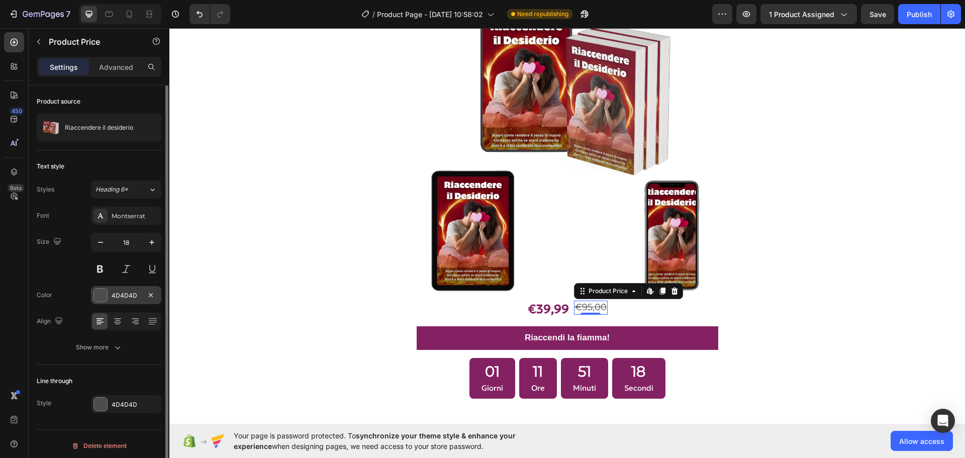
click at [135, 291] on div "4D4D4D" at bounding box center [126, 295] width 29 height 9
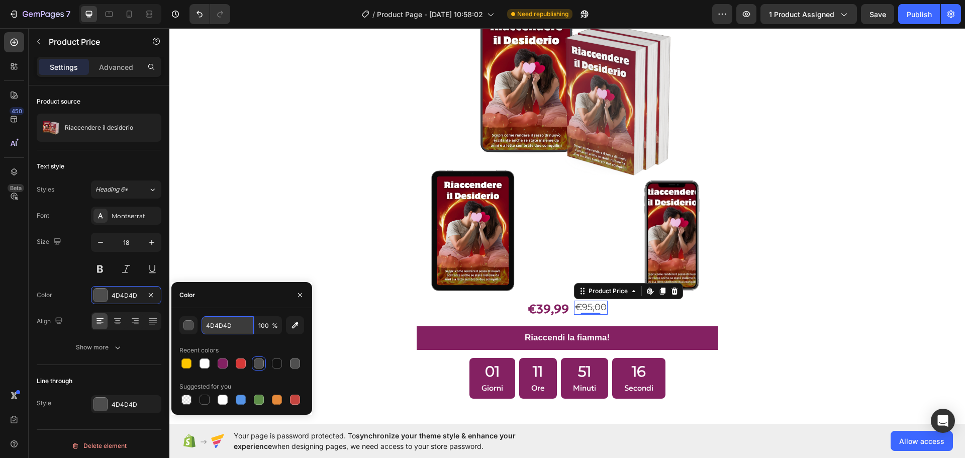
click at [223, 327] on input "4D4D4D" at bounding box center [228, 325] width 52 height 18
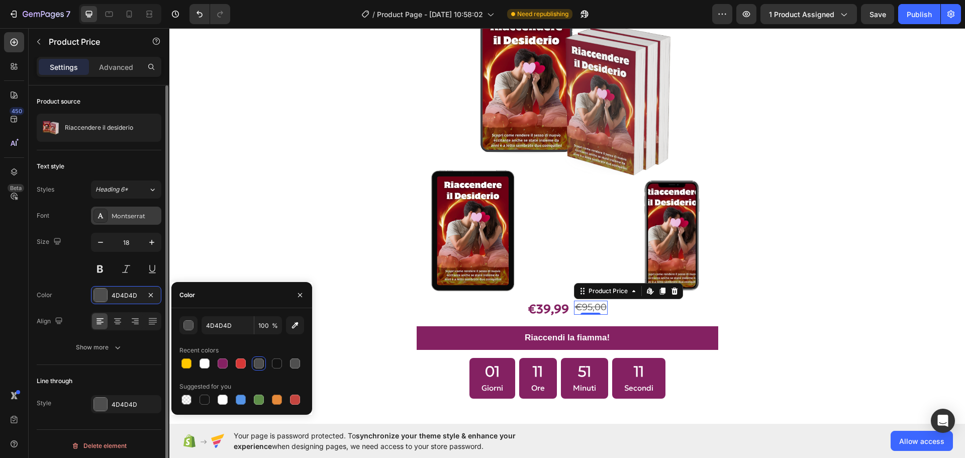
click at [124, 220] on div "Montserrat" at bounding box center [135, 216] width 47 height 9
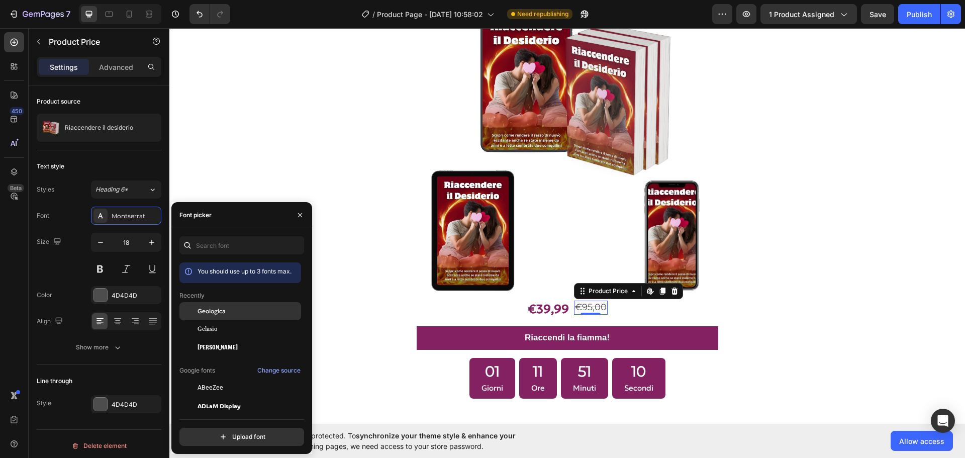
click at [227, 309] on div "Geologica" at bounding box center [248, 311] width 102 height 9
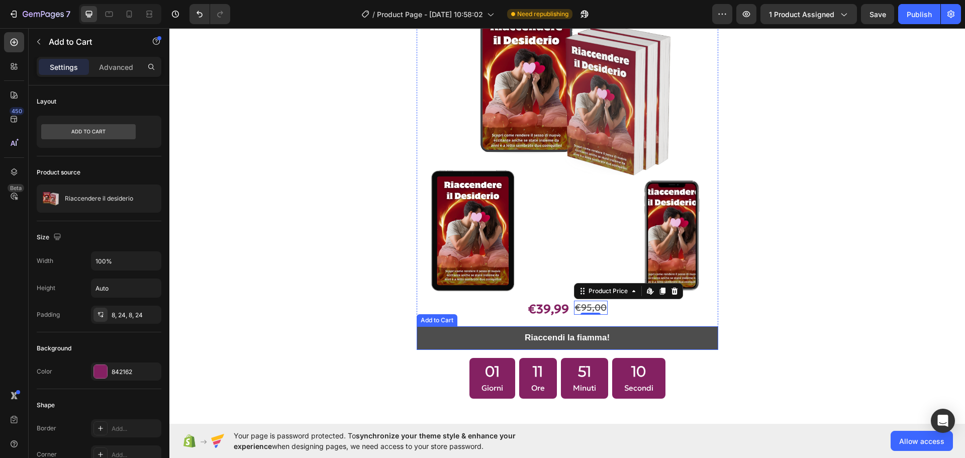
click at [460, 338] on button "Riaccendi la fiamma!" at bounding box center [567, 338] width 301 height 24
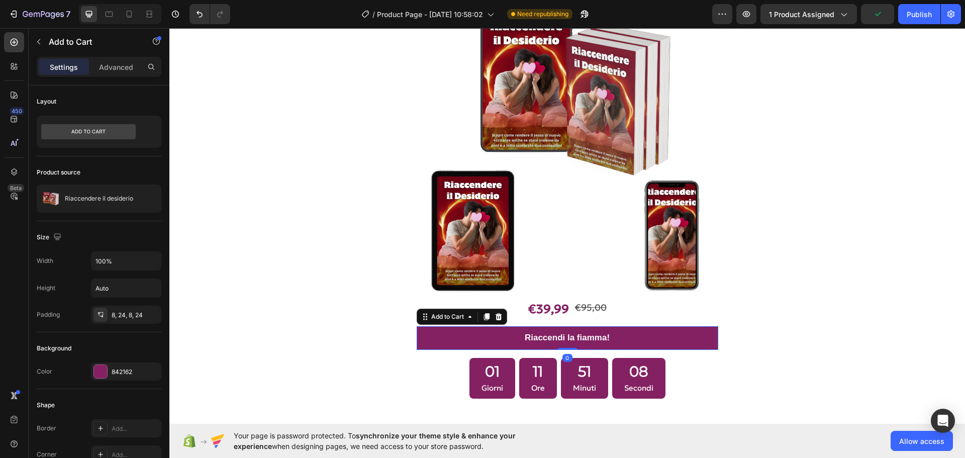
scroll to position [2733, 0]
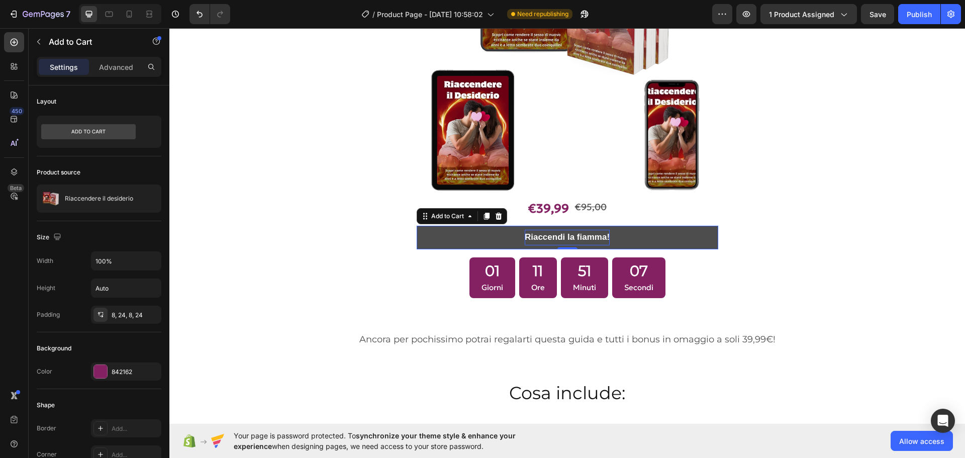
click at [573, 235] on div "Riaccendi la fiamma!" at bounding box center [567, 238] width 85 height 16
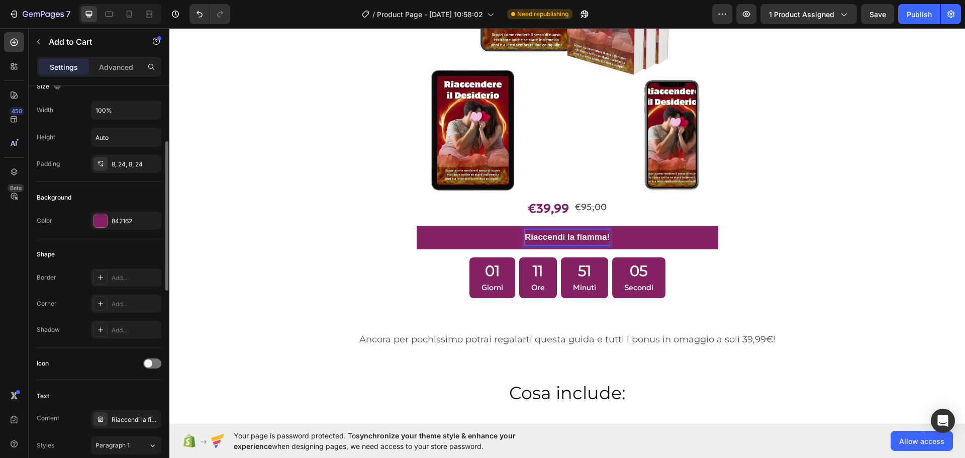
scroll to position [352, 0]
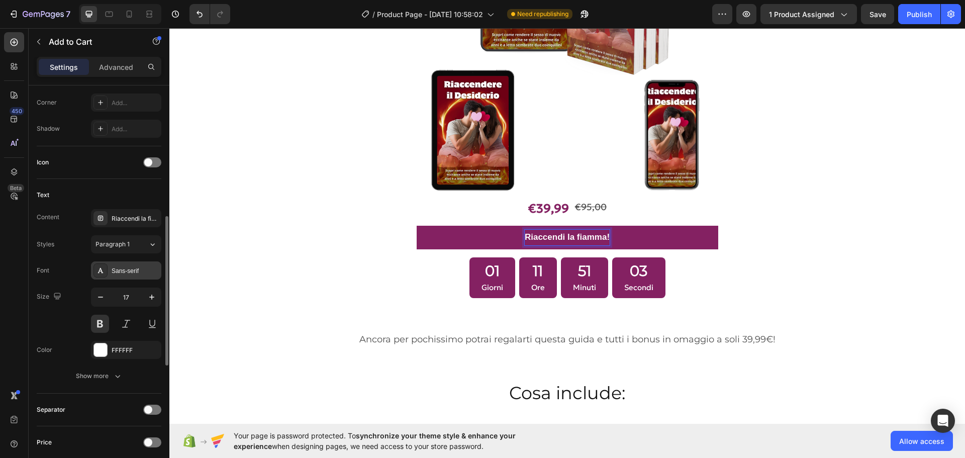
click at [127, 276] on div "Sans-serif" at bounding box center [126, 270] width 70 height 18
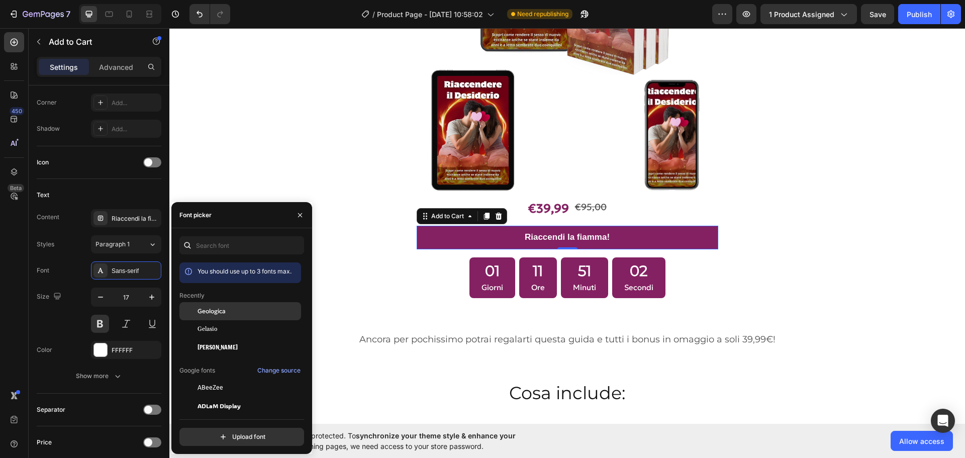
drag, startPoint x: 225, startPoint y: 309, endPoint x: 283, endPoint y: 324, distance: 60.2
click at [225, 310] on span "Geologica" at bounding box center [211, 311] width 28 height 9
click at [489, 270] on div "01" at bounding box center [492, 270] width 22 height 19
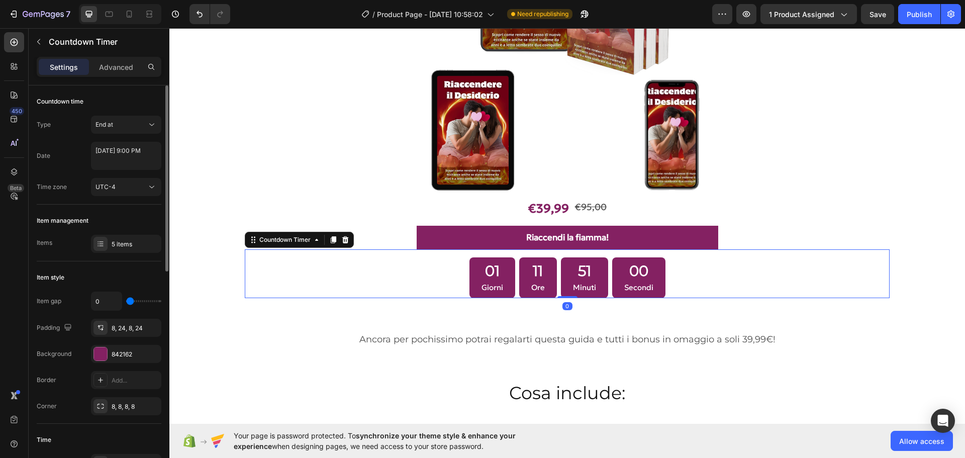
scroll to position [151, 0]
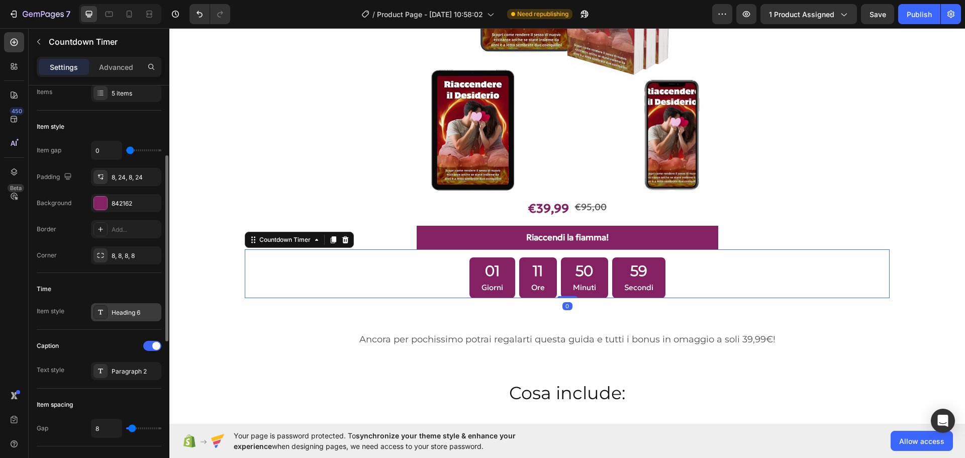
click at [123, 305] on div "Heading 6" at bounding box center [126, 312] width 70 height 18
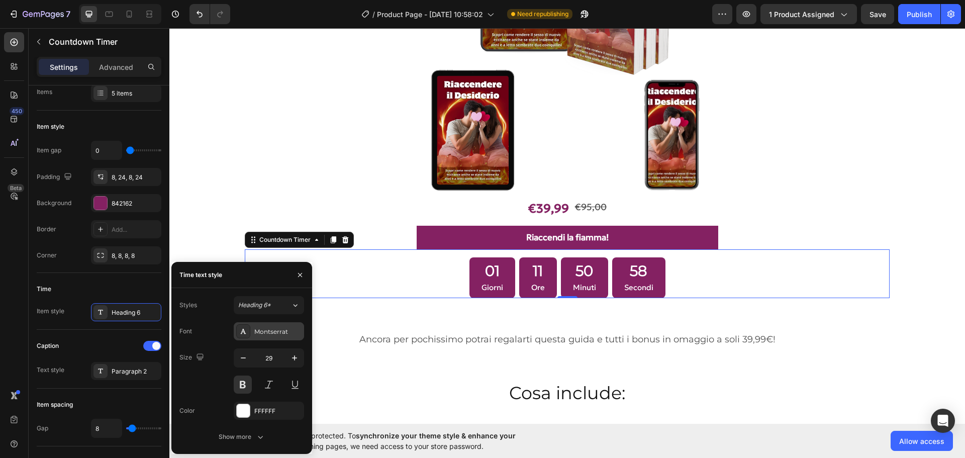
click at [286, 327] on div "Montserrat" at bounding box center [277, 331] width 47 height 9
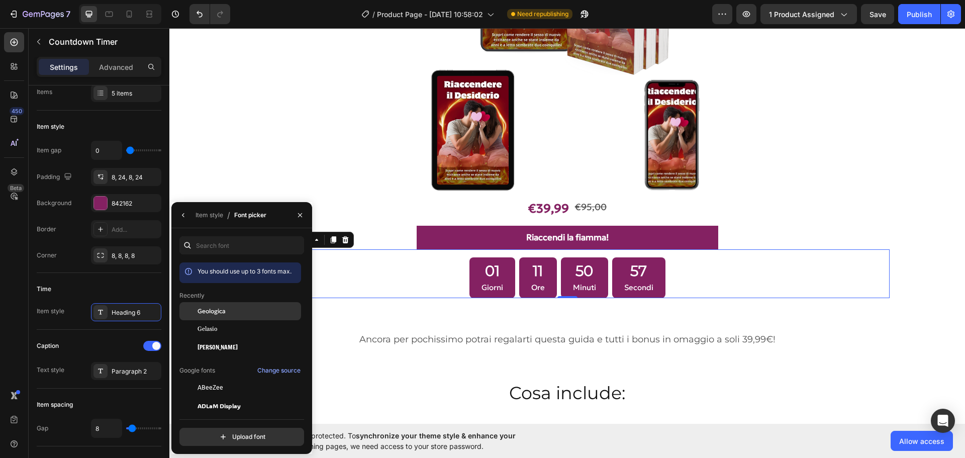
click at [226, 309] on div "Geologica" at bounding box center [248, 311] width 102 height 9
click at [137, 370] on div "Paragraph 2" at bounding box center [135, 371] width 47 height 9
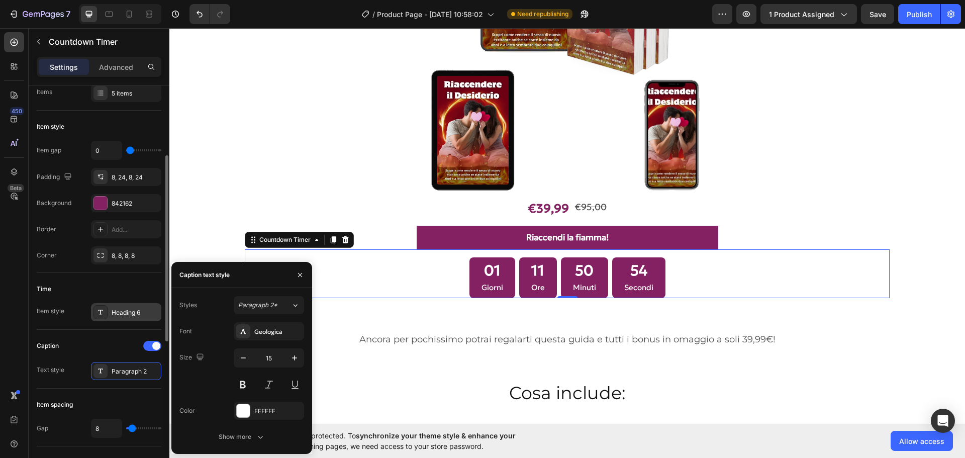
click at [143, 309] on div "Heading 6" at bounding box center [135, 312] width 47 height 9
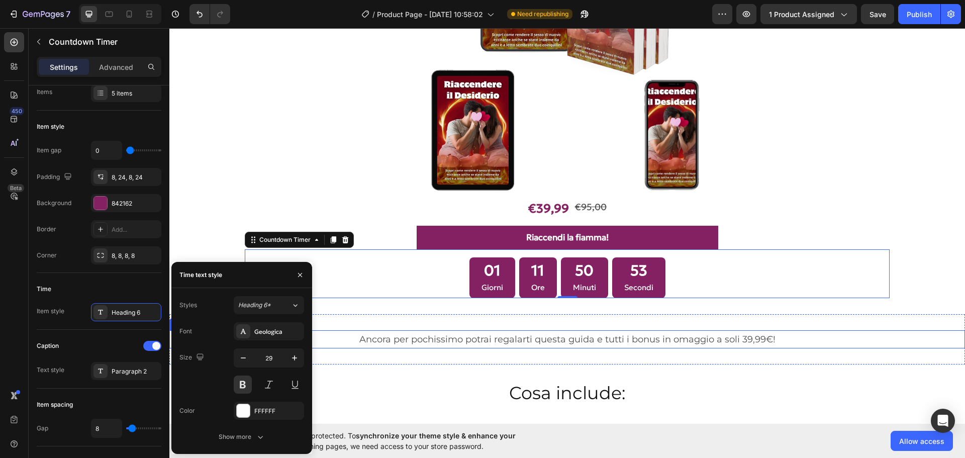
click at [606, 340] on p "Ancora per pochissimo potrai regalarti questa guida e tutti i bonus in omaggio …" at bounding box center [566, 339] width 793 height 16
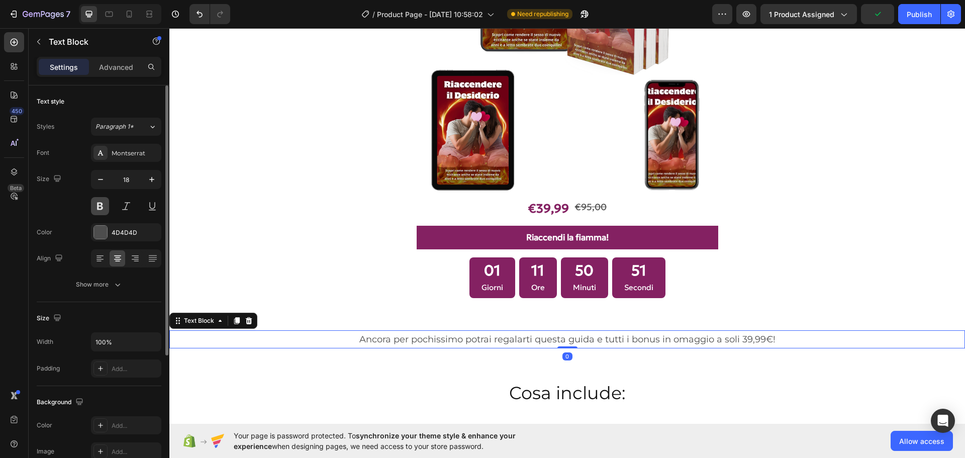
click at [107, 205] on button at bounding box center [100, 206] width 18 height 18
click at [100, 204] on button at bounding box center [100, 206] width 18 height 18
click at [131, 157] on div "Montserrat" at bounding box center [135, 153] width 47 height 9
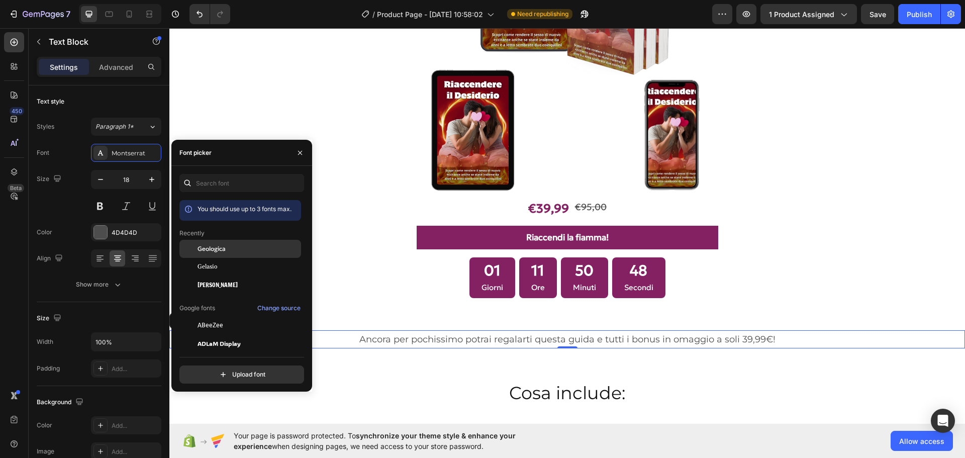
click at [223, 246] on span "Geologica" at bounding box center [211, 248] width 28 height 9
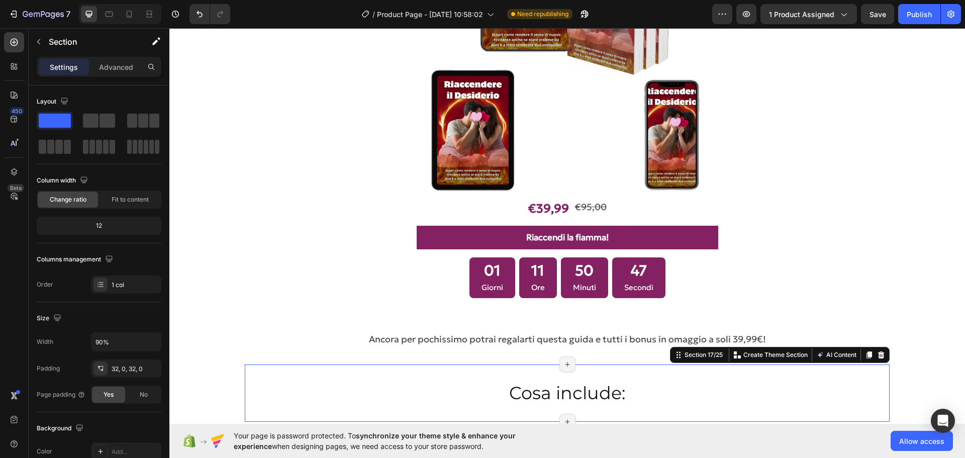
click at [444, 370] on div "Cosa include: Heading Section 17/25 You can create reusable sections Create The…" at bounding box center [567, 392] width 644 height 57
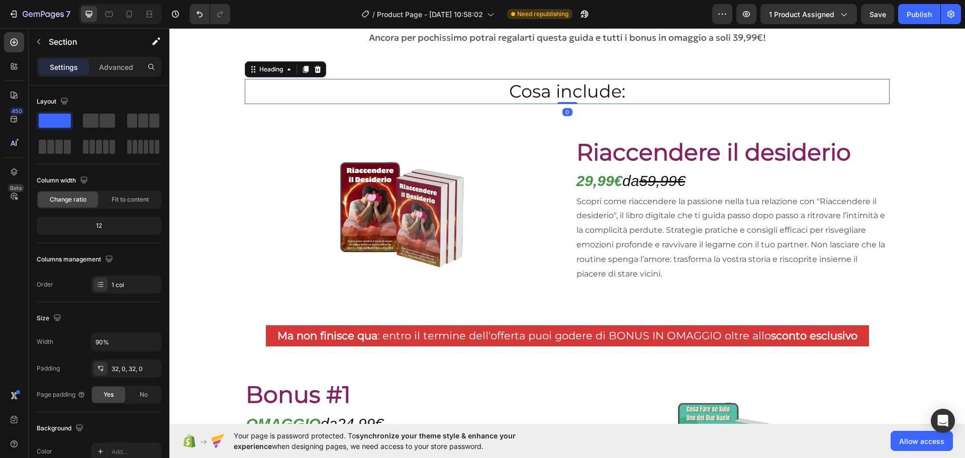
click at [593, 91] on h2 "Cosa include:" at bounding box center [567, 91] width 644 height 25
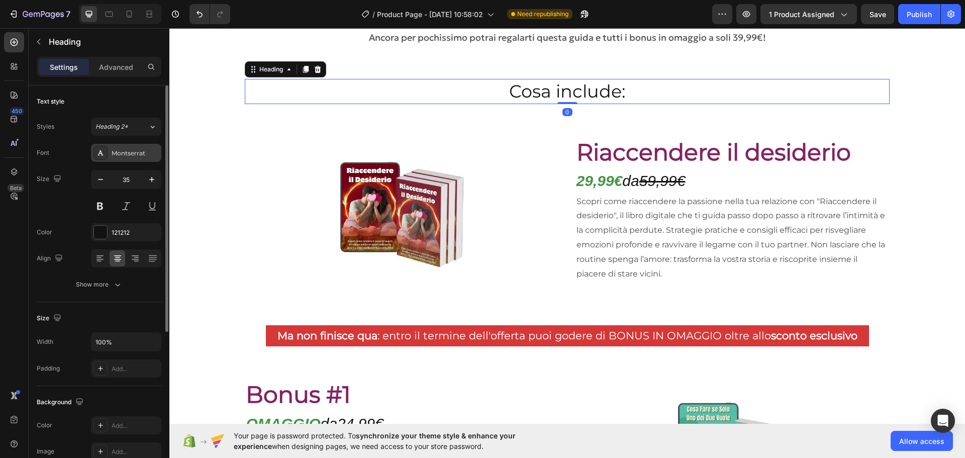
click at [123, 146] on div "Montserrat" at bounding box center [126, 153] width 70 height 18
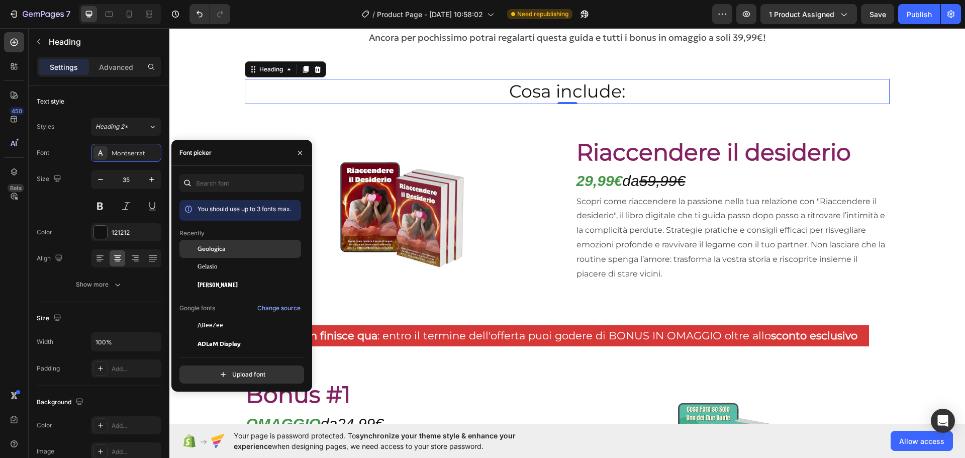
click at [216, 247] on span "Geologica" at bounding box center [211, 248] width 28 height 9
click at [630, 152] on h2 "Riaccendere il desiderio" at bounding box center [732, 152] width 314 height 32
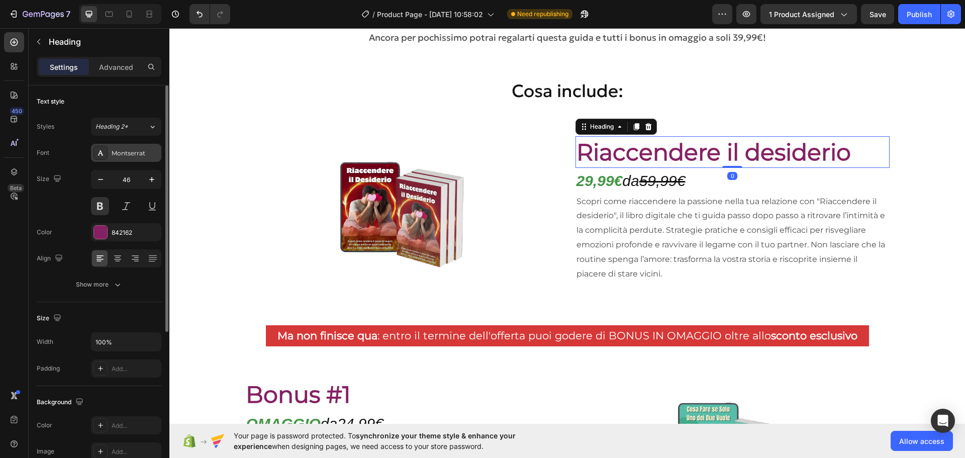
click at [124, 152] on div "Montserrat" at bounding box center [135, 153] width 47 height 9
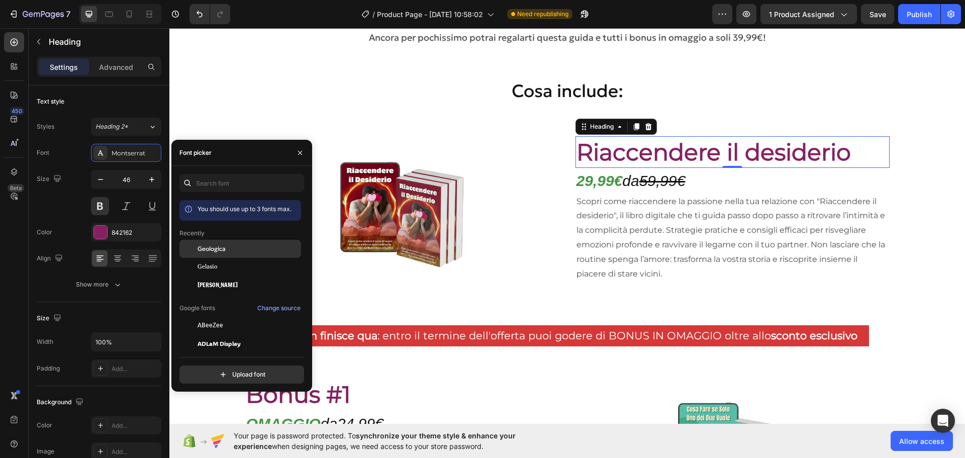
click at [214, 248] on span "Geologica" at bounding box center [211, 248] width 28 height 9
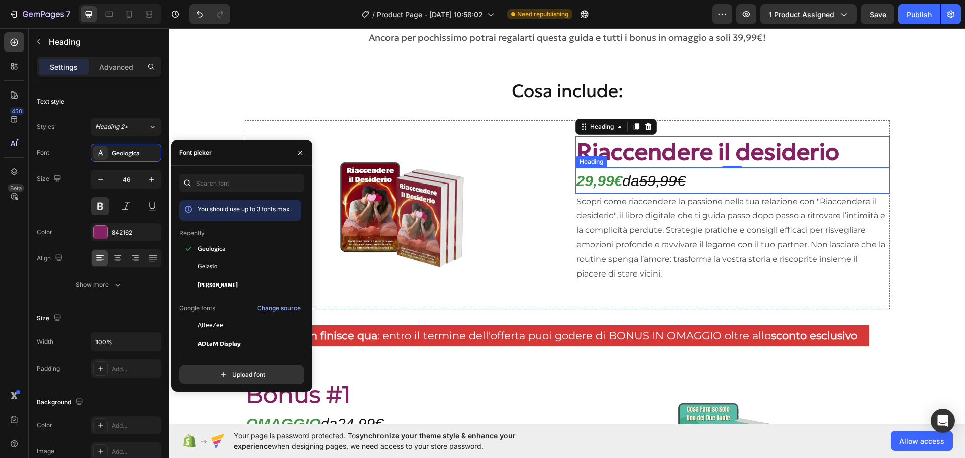
click at [656, 175] on s "59,99€" at bounding box center [662, 180] width 46 height 17
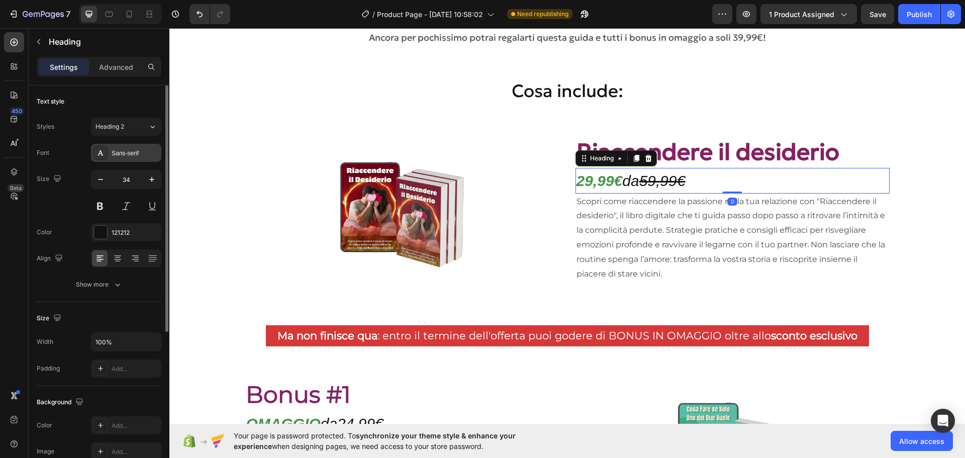
click at [134, 155] on div "Sans-serif" at bounding box center [135, 153] width 47 height 9
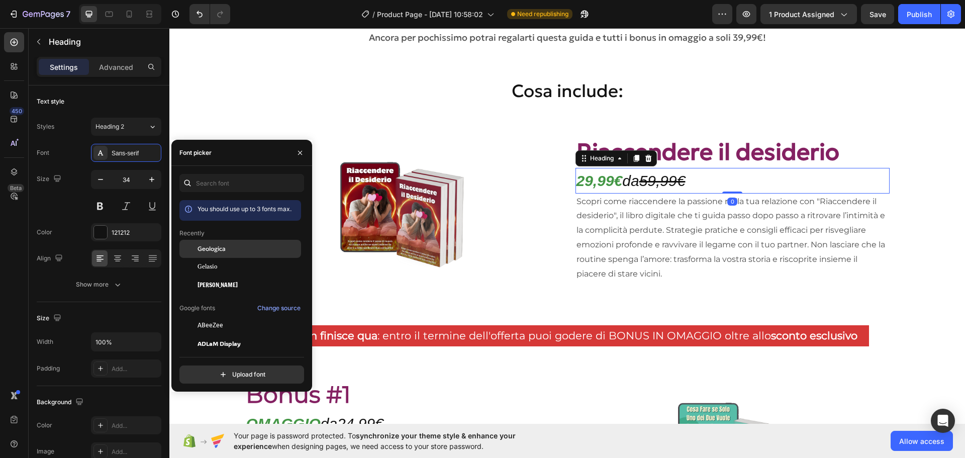
drag, startPoint x: 223, startPoint y: 242, endPoint x: 287, endPoint y: 252, distance: 64.6
click at [224, 316] on div "Geologica" at bounding box center [240, 325] width 122 height 18
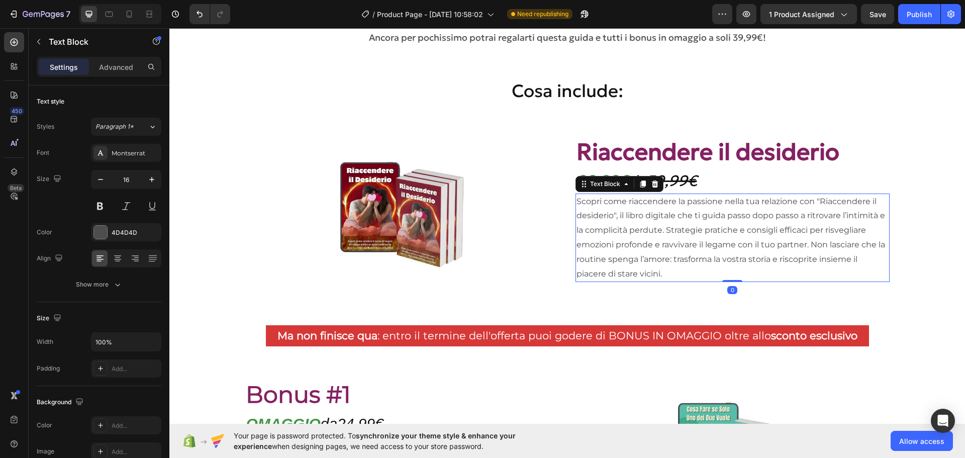
click at [672, 241] on p "Scopri come riaccendere la passione nella tua relazione con "Riaccendere il des…" at bounding box center [732, 237] width 312 height 87
drag, startPoint x: 127, startPoint y: 155, endPoint x: 146, endPoint y: 186, distance: 36.5
click at [127, 155] on div "Montserrat" at bounding box center [135, 153] width 47 height 9
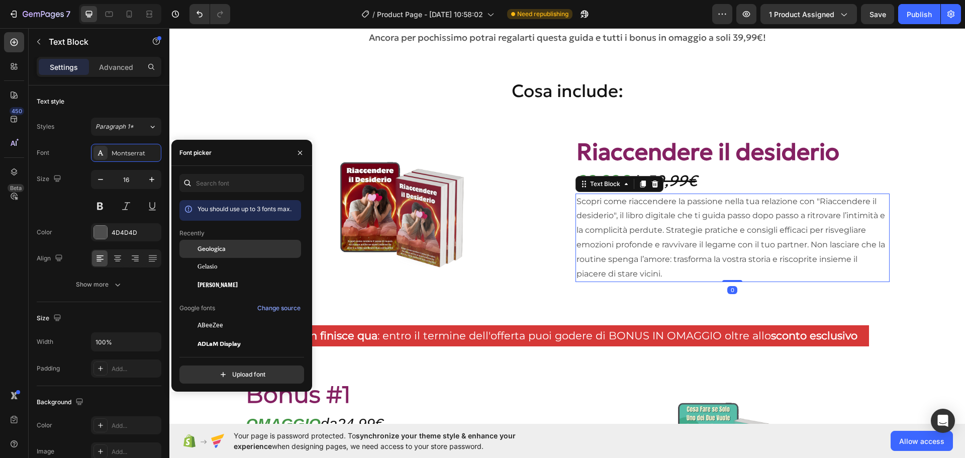
click at [198, 316] on div "Geologica" at bounding box center [240, 325] width 122 height 18
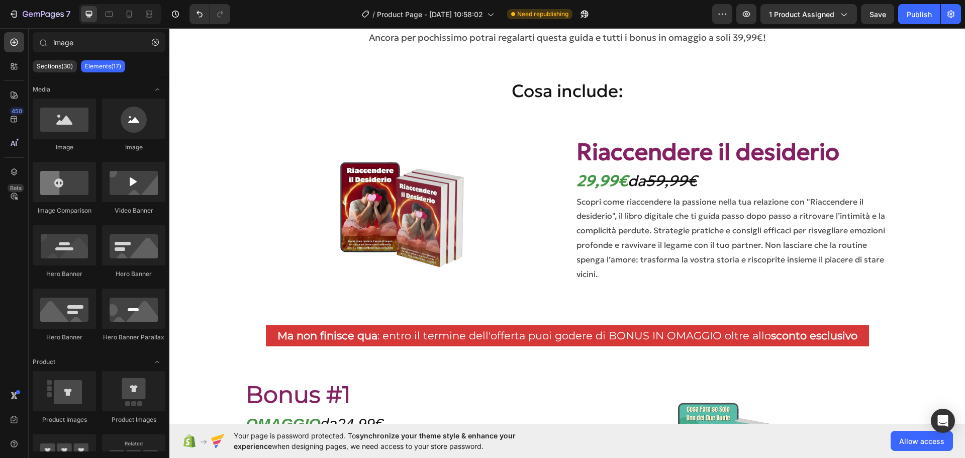
click at [913, 236] on section "Image Riaccendere il desiderio Heading 29,99€ da 59,99€ Heading Scopri come ria…" at bounding box center [567, 214] width 732 height 189
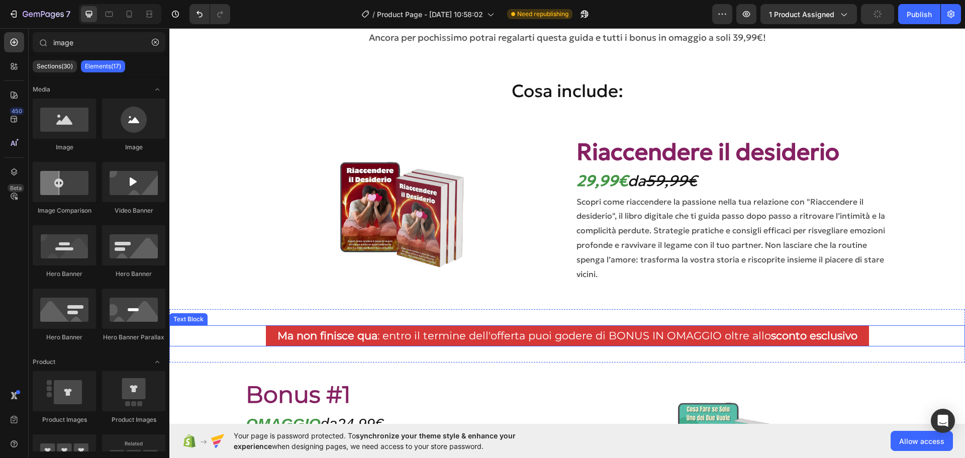
scroll to position [3135, 0]
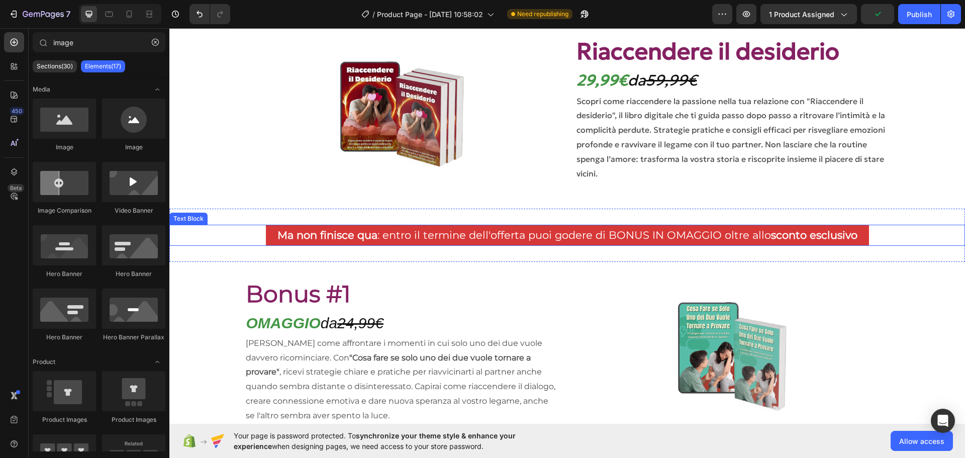
click at [382, 234] on p "Ma non finisce qua : entro il termine dell'offerta puoi godere di BONUS IN OMAG…" at bounding box center [567, 235] width 601 height 19
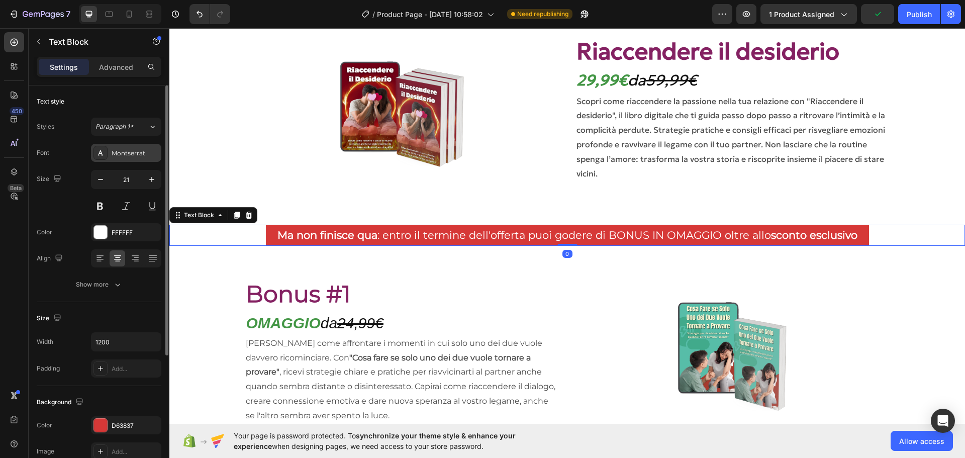
click at [139, 157] on div "Montserrat" at bounding box center [135, 153] width 47 height 9
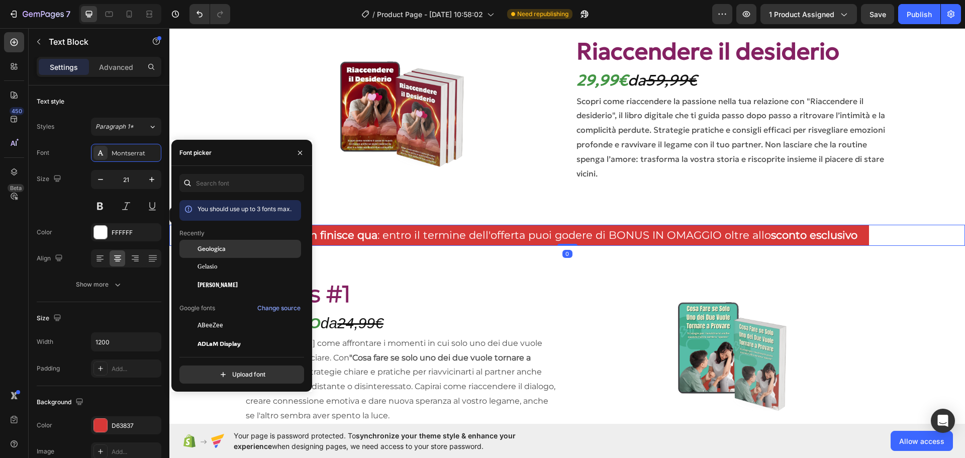
click at [211, 246] on span "Geologica" at bounding box center [211, 248] width 28 height 9
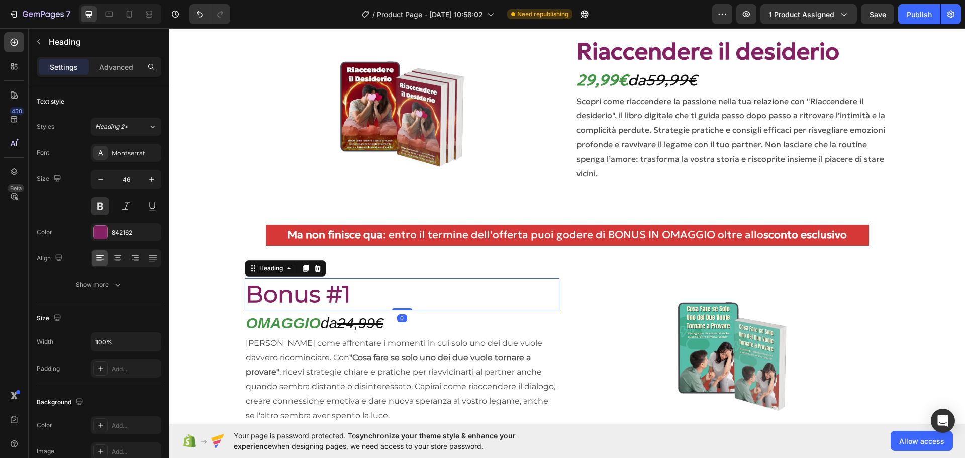
click at [415, 291] on h2 "Bonus #1" at bounding box center [402, 294] width 314 height 32
click at [132, 161] on div "Montserrat" at bounding box center [126, 153] width 70 height 18
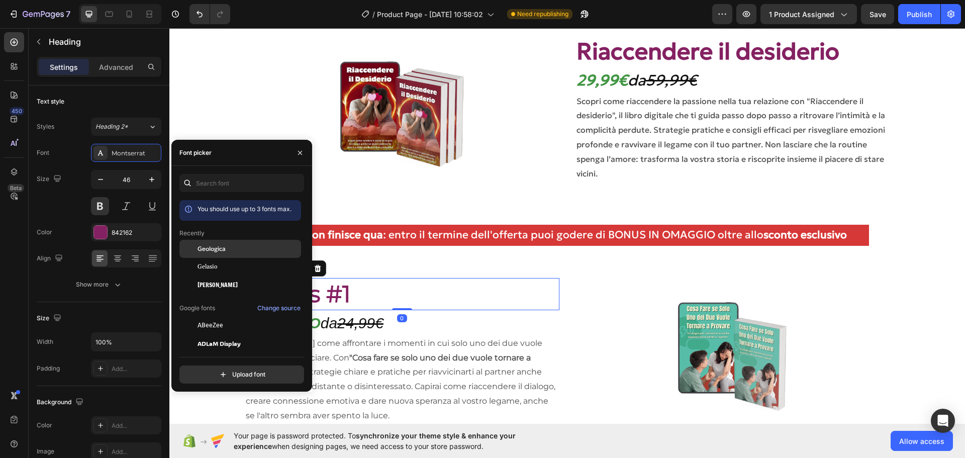
click at [209, 316] on div "Geologica" at bounding box center [240, 325] width 122 height 18
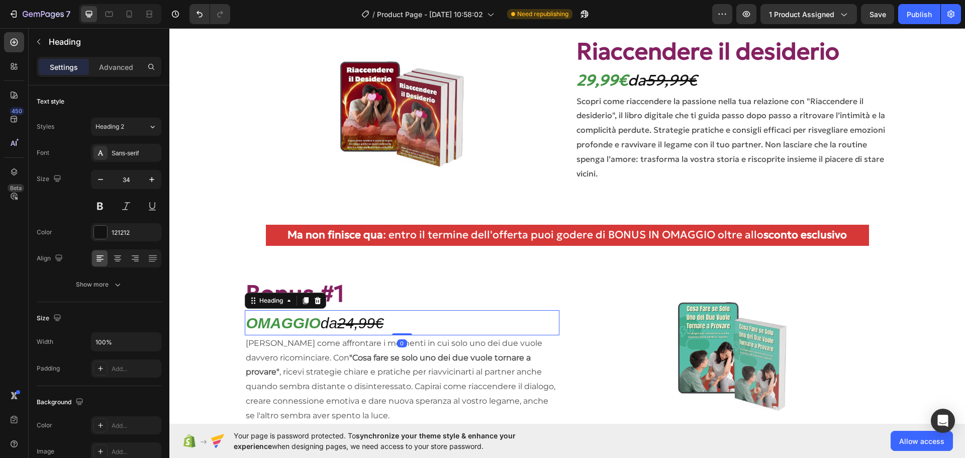
click at [396, 321] on h2 "OMAGGIO da 24,99€" at bounding box center [402, 322] width 314 height 25
click at [125, 157] on div "Sans-serif" at bounding box center [135, 153] width 47 height 9
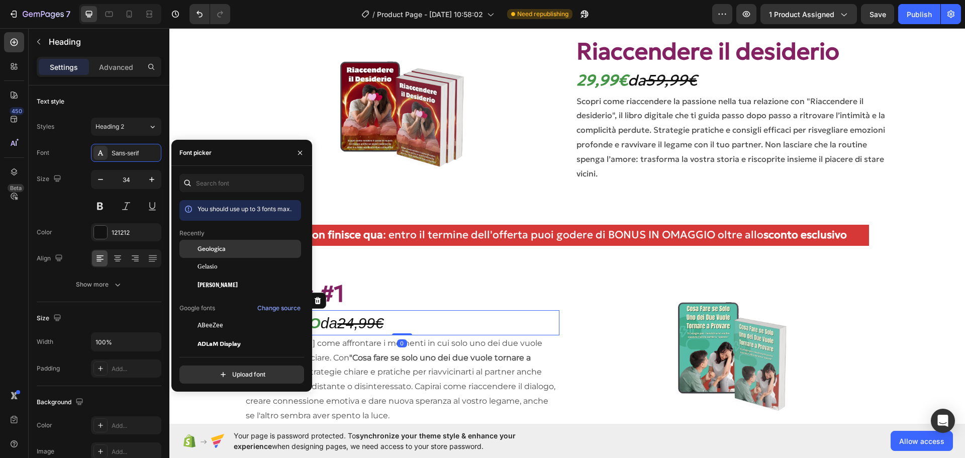
click at [203, 248] on span "Geologica" at bounding box center [211, 248] width 28 height 9
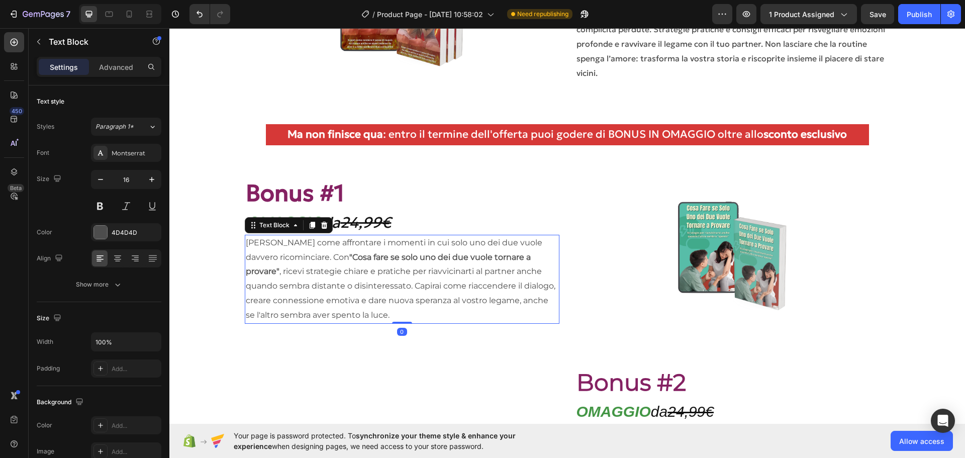
click at [429, 269] on p "Scopri come affrontare i momenti in cui solo uno dei due vuole davvero ricominc…" at bounding box center [402, 279] width 312 height 87
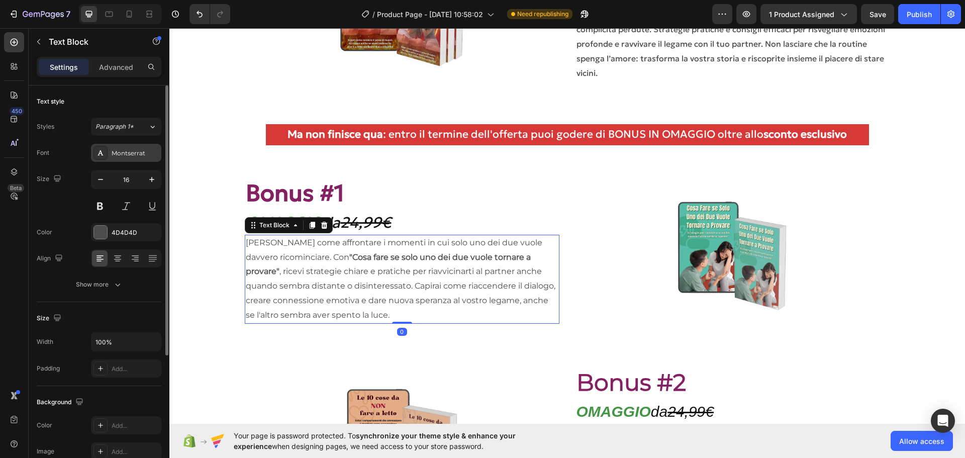
click at [132, 150] on div "Montserrat" at bounding box center [135, 153] width 47 height 9
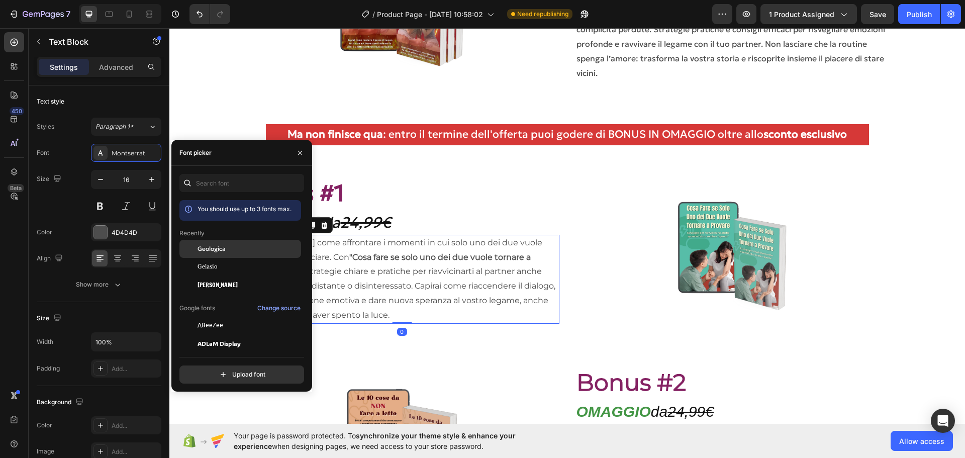
click at [204, 246] on span "Geologica" at bounding box center [211, 248] width 28 height 9
click at [894, 230] on section "Bonus #1 Heading OMAGGIO da 24,99€ Heading Image Scopri come affrontare i momen…" at bounding box center [567, 255] width 732 height 189
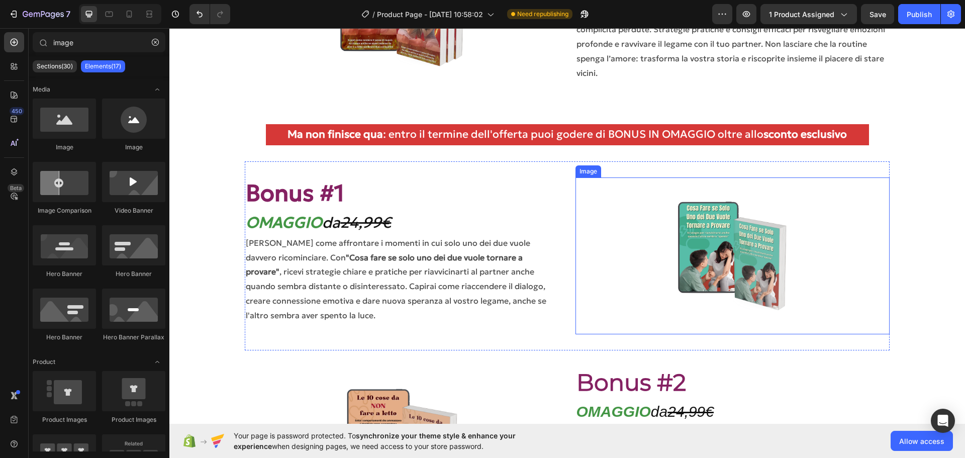
scroll to position [3436, 0]
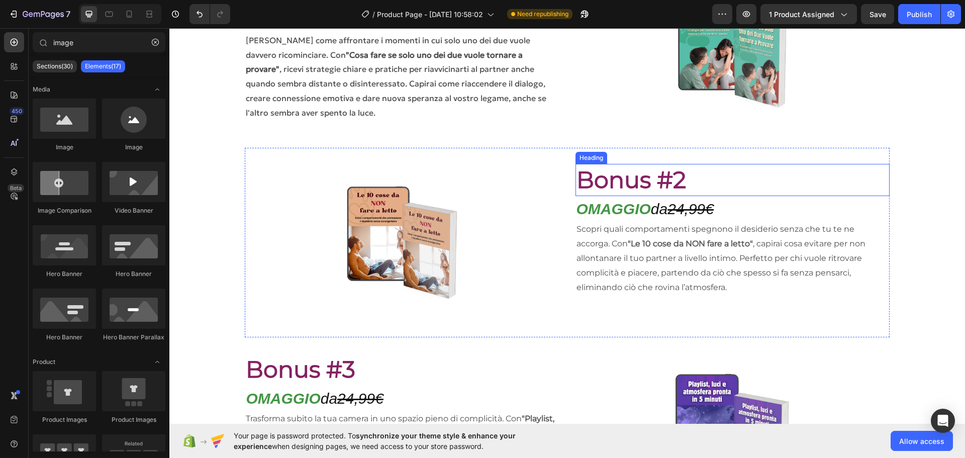
click at [648, 177] on h2 "Bonus #2" at bounding box center [732, 180] width 314 height 32
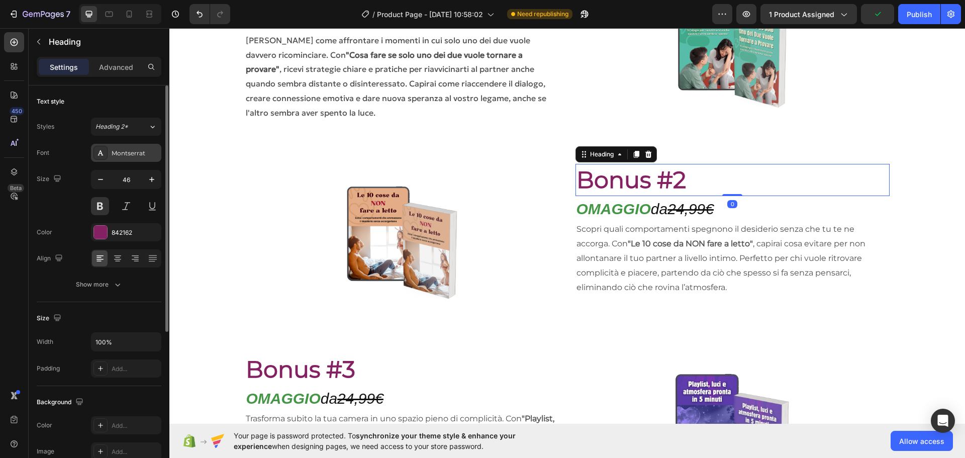
click at [127, 153] on div "Montserrat" at bounding box center [135, 153] width 47 height 9
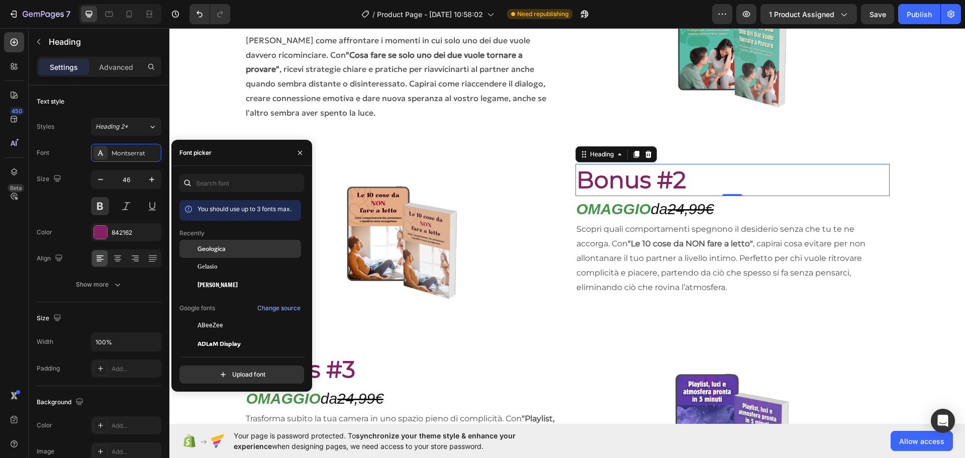
click at [208, 316] on div "Geologica" at bounding box center [240, 325] width 122 height 18
click at [706, 207] on s "24,99€" at bounding box center [690, 208] width 46 height 17
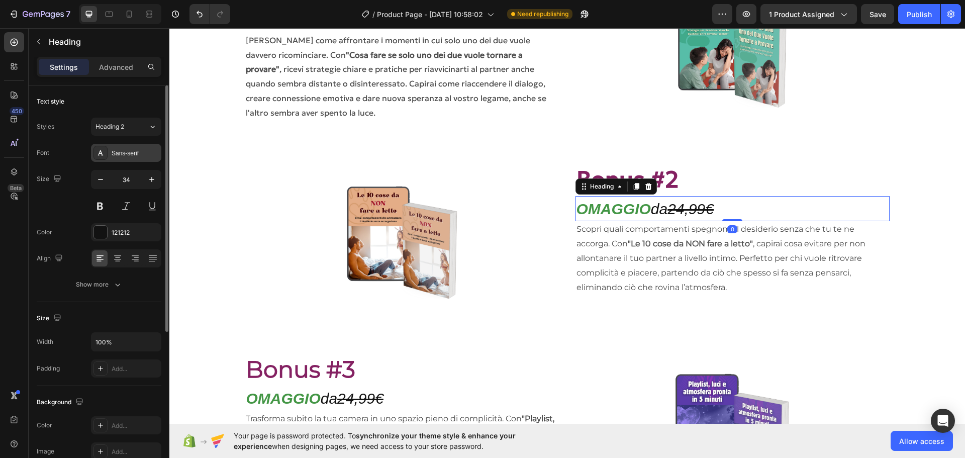
click at [138, 145] on div "Sans-serif" at bounding box center [126, 153] width 70 height 18
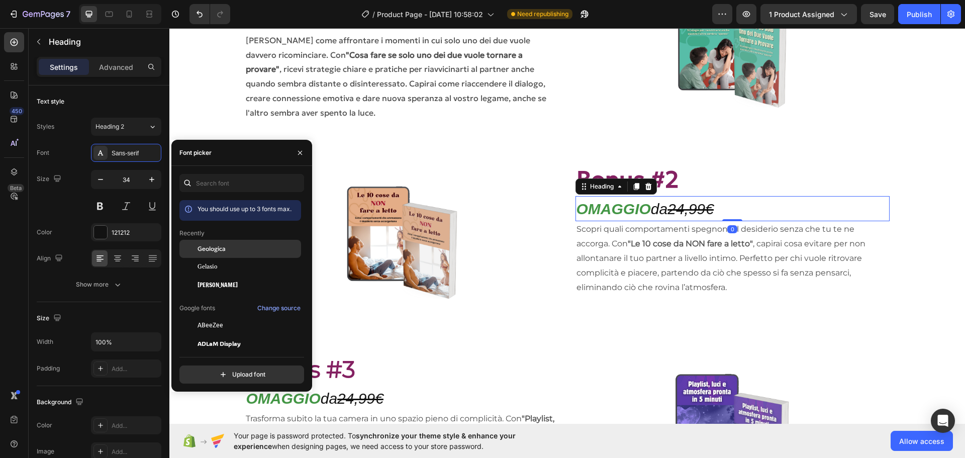
click at [220, 246] on span "Geologica" at bounding box center [211, 248] width 28 height 9
click at [714, 240] on strong ""Le 10 cose da NON fare a letto"" at bounding box center [690, 244] width 125 height 10
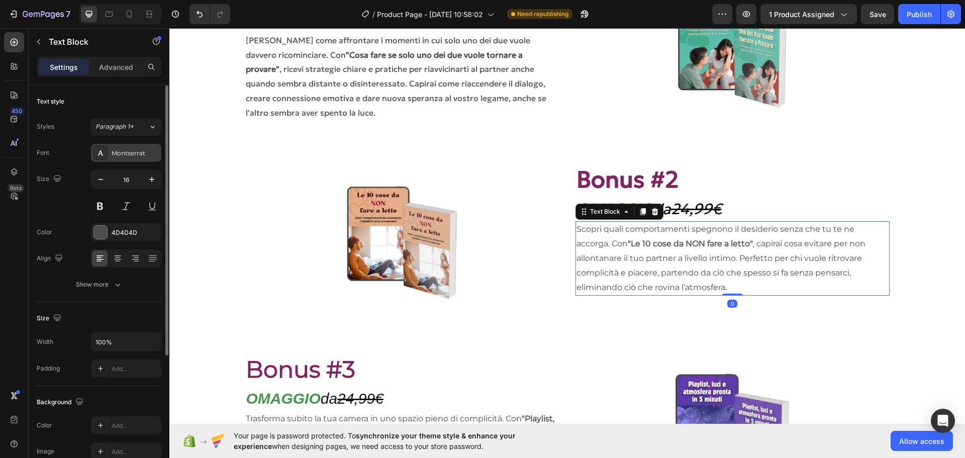
click at [127, 156] on div "Montserrat" at bounding box center [135, 153] width 47 height 9
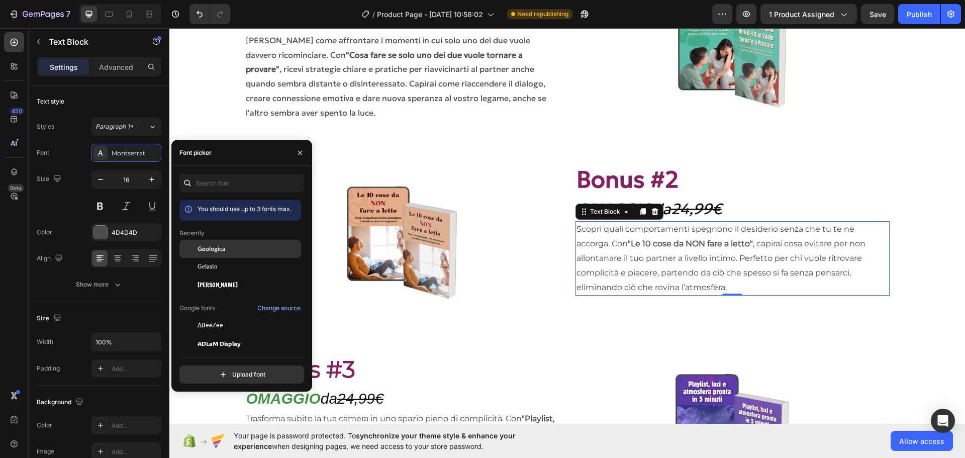
click at [210, 248] on span "Geologica" at bounding box center [211, 248] width 28 height 9
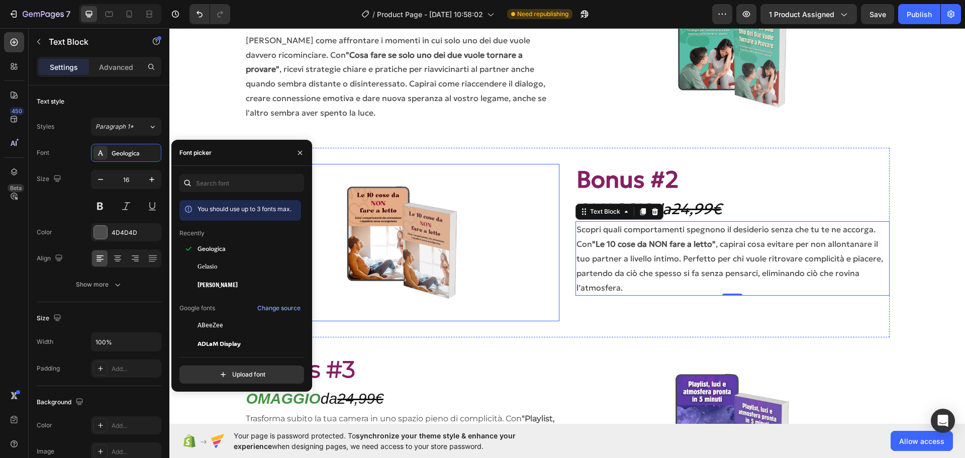
scroll to position [3486, 0]
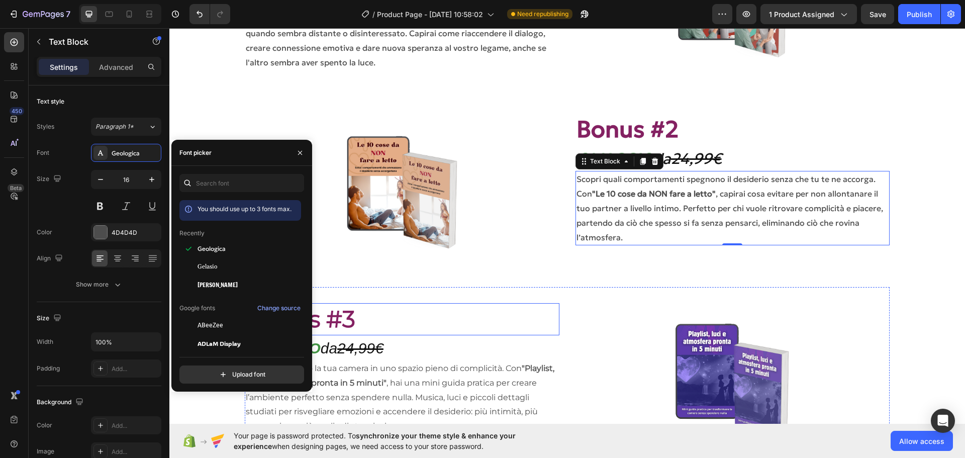
click at [460, 318] on h2 "Bonus #3" at bounding box center [402, 319] width 314 height 32
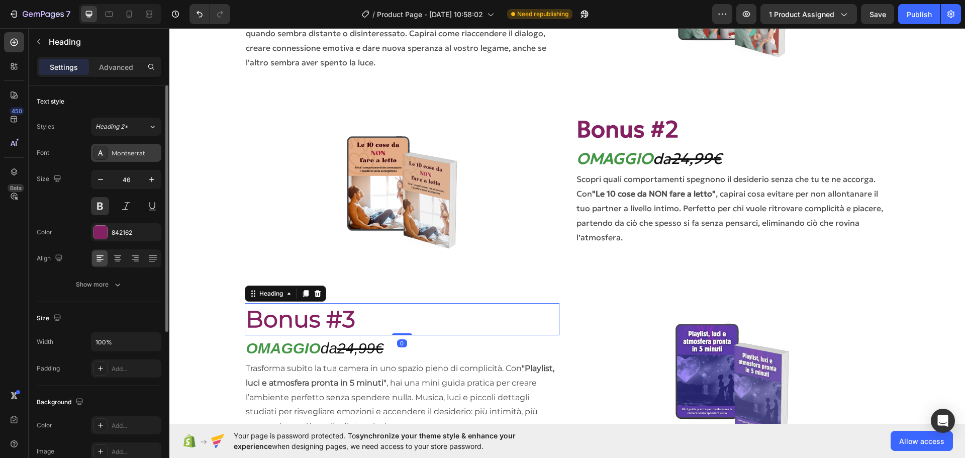
click at [123, 158] on div "Montserrat" at bounding box center [126, 153] width 70 height 18
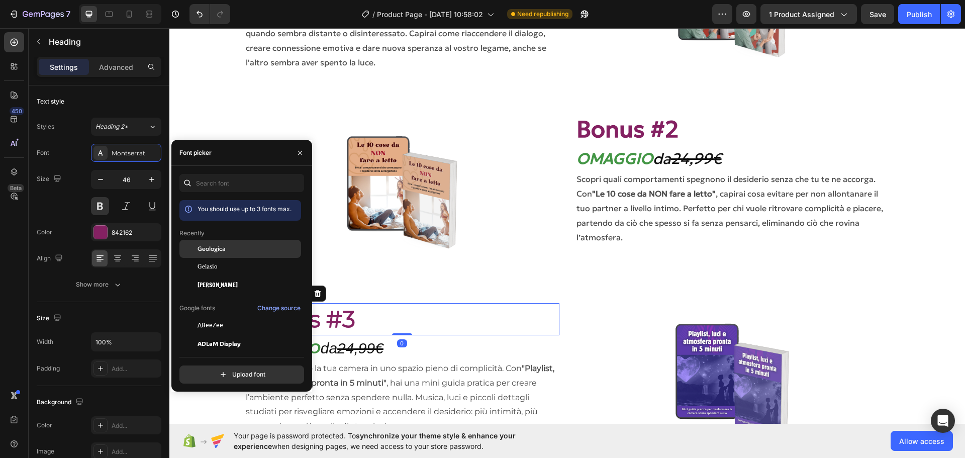
click at [227, 249] on div "Geologica" at bounding box center [248, 248] width 102 height 9
click at [423, 350] on h2 "OMAGGIO da 24,99€" at bounding box center [402, 347] width 314 height 25
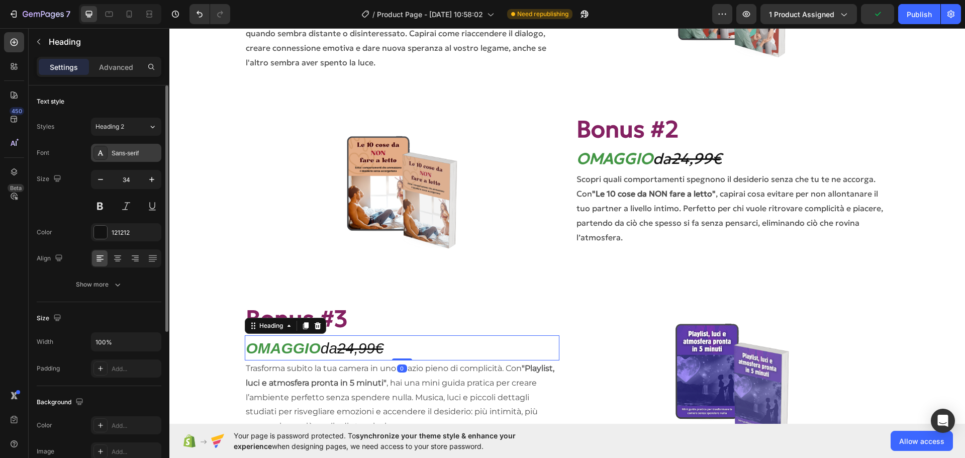
click at [105, 153] on div at bounding box center [100, 153] width 14 height 14
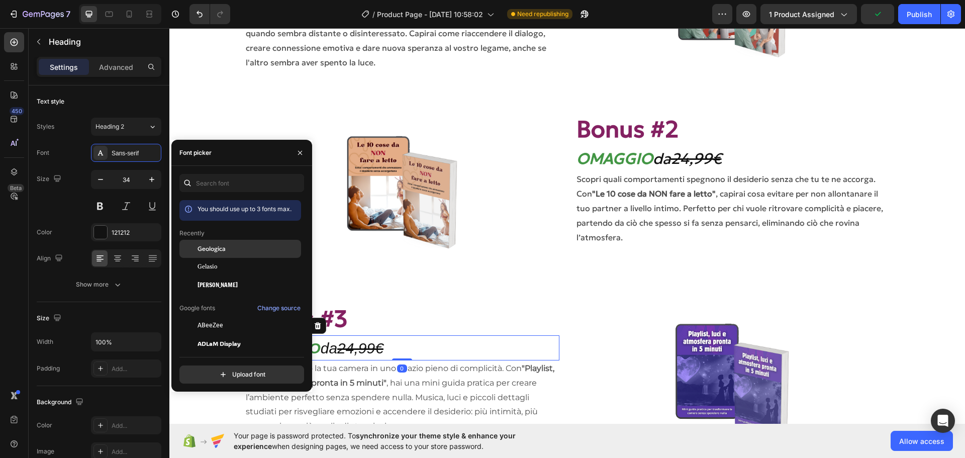
click at [227, 248] on div "Geologica" at bounding box center [248, 248] width 102 height 9
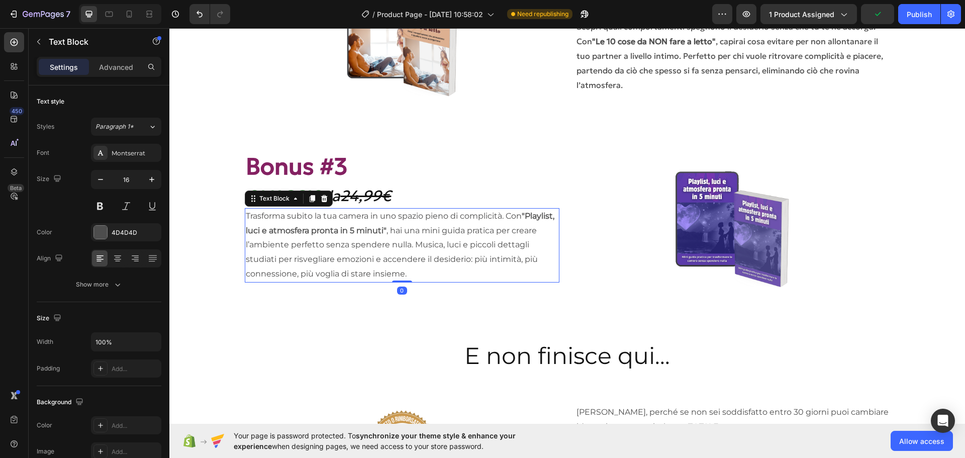
click at [466, 247] on p "Trasforma subito la tua camera in uno spazio pieno di complicità. Con "Playlist…" at bounding box center [402, 245] width 312 height 72
click at [136, 156] on div "Montserrat" at bounding box center [135, 153] width 47 height 9
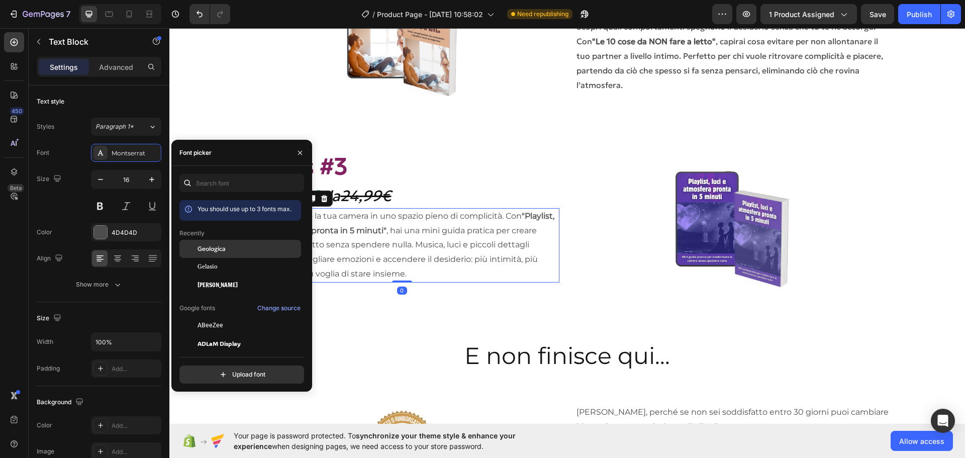
click at [217, 316] on div "Geologica" at bounding box center [240, 325] width 122 height 18
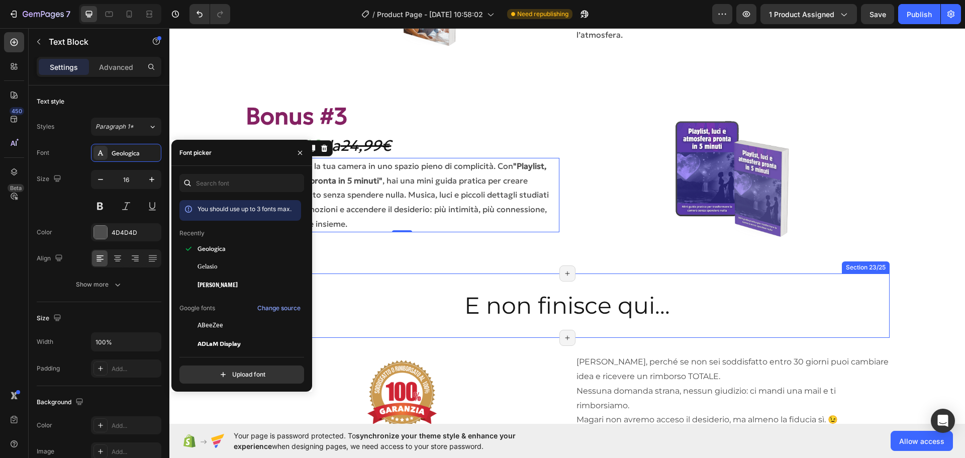
scroll to position [3838, 0]
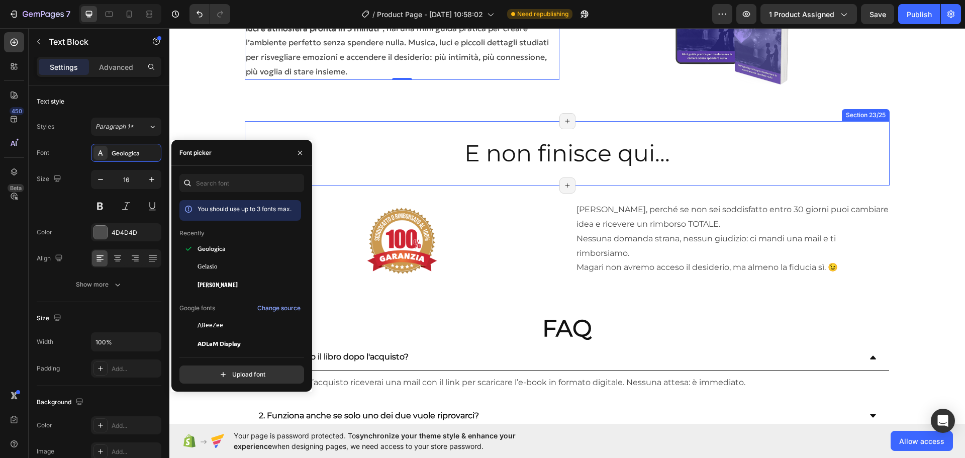
click at [599, 165] on h2 "E non finisce qui..." at bounding box center [567, 153] width 644 height 32
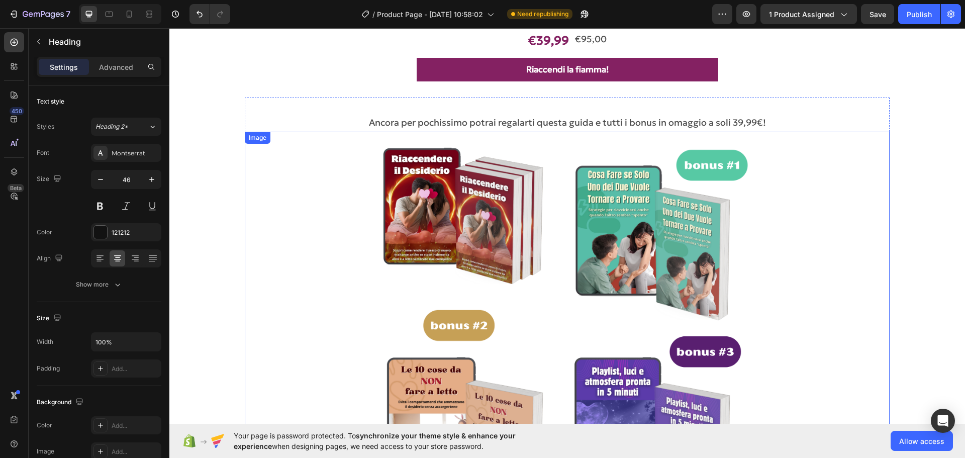
scroll to position [402, 0]
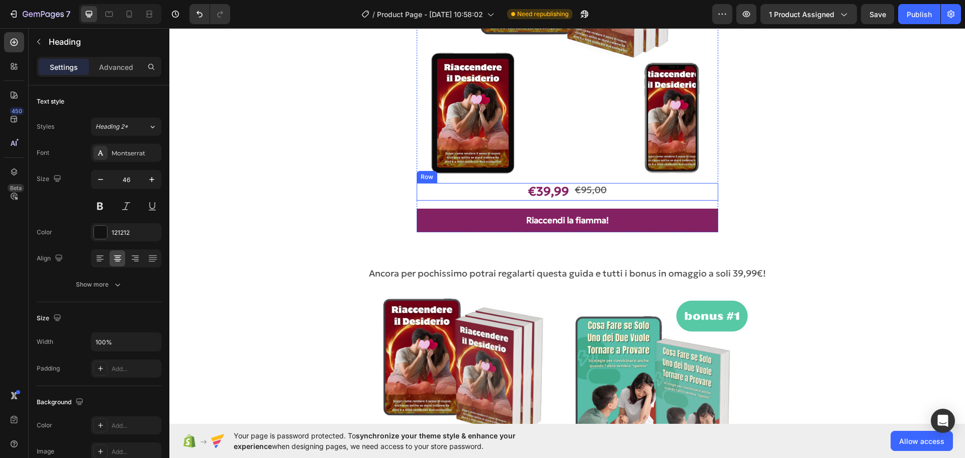
click at [629, 192] on div "€39,99 Product Price Product Price €95,00 Product Price Product Price Row" at bounding box center [567, 192] width 301 height 18
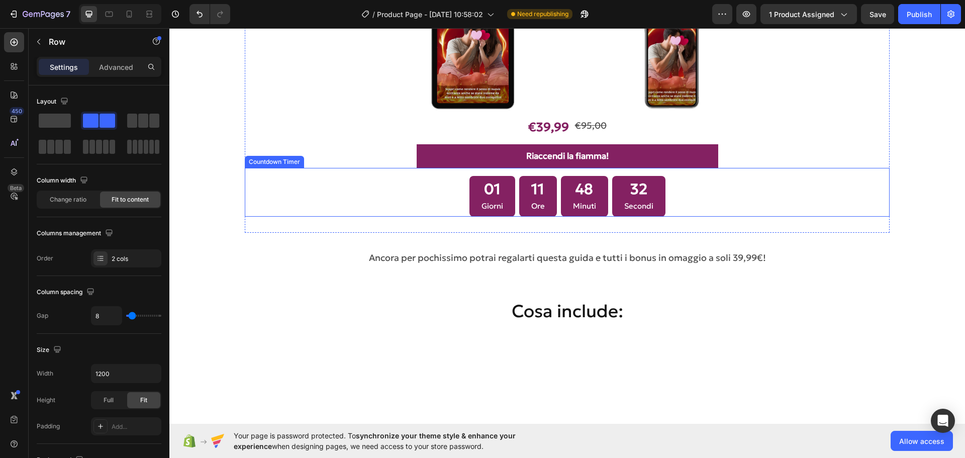
scroll to position [2663, 0]
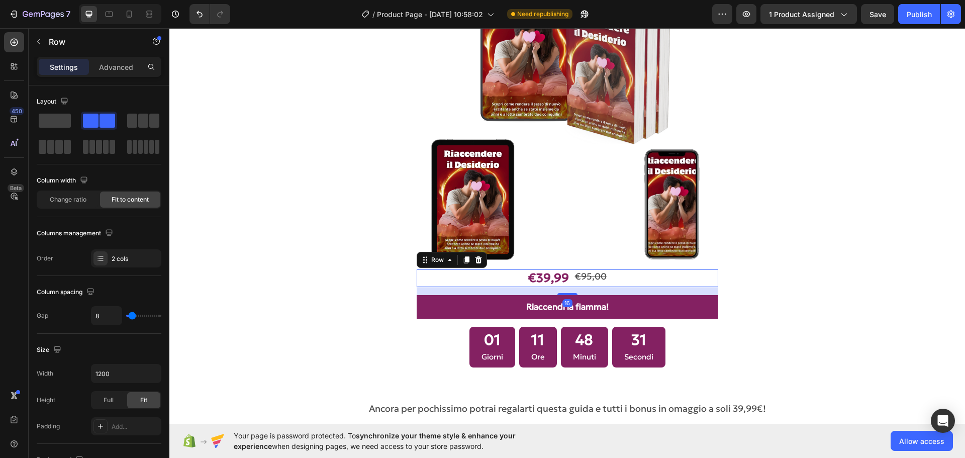
click at [622, 281] on div "€39,99 Product Price Product Price €95,00 Product Price Product Price Row 16" at bounding box center [567, 278] width 301 height 18
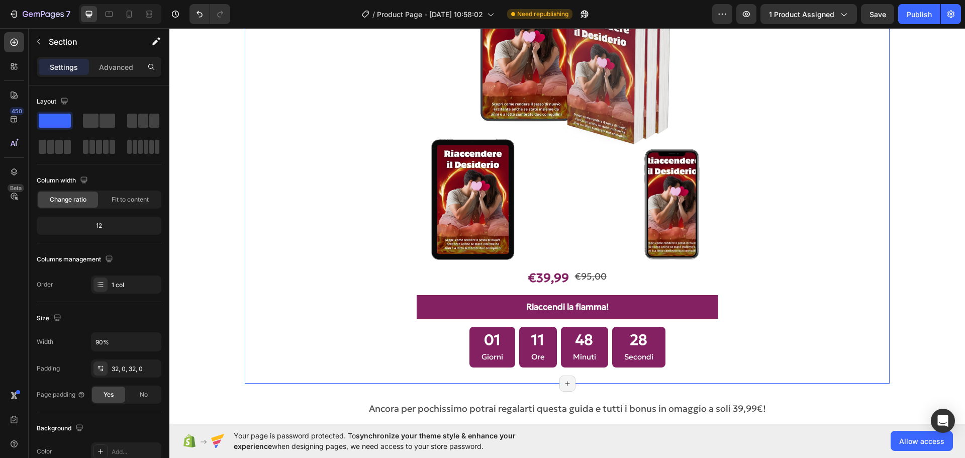
click at [783, 125] on div "Image €39,99 Product Price Product Price €95,00 Product Price Product Price Row…" at bounding box center [567, 167] width 644 height 399
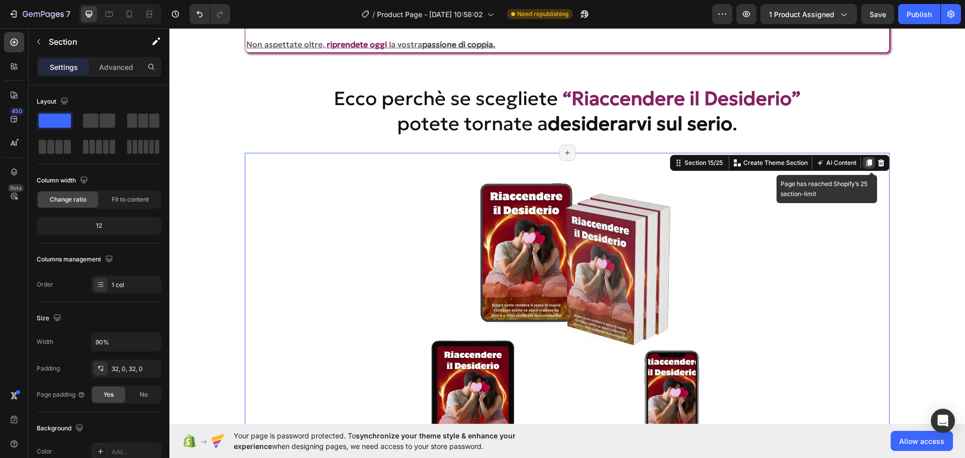
click at [866, 161] on icon at bounding box center [869, 162] width 6 height 7
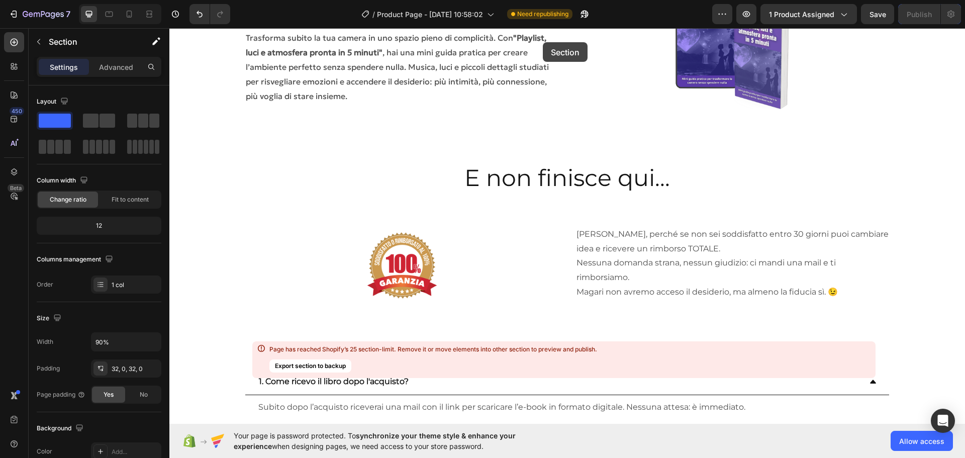
scroll to position [4175, 0]
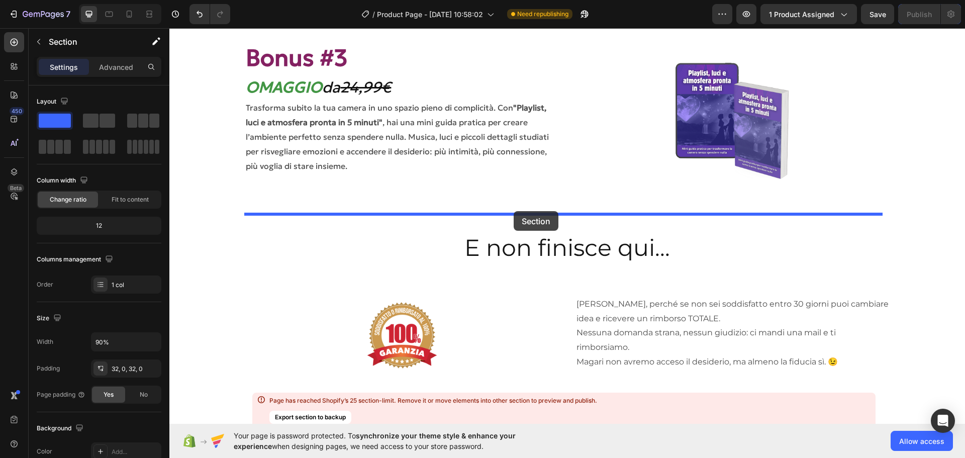
drag, startPoint x: 734, startPoint y: 175, endPoint x: 520, endPoint y: 212, distance: 217.6
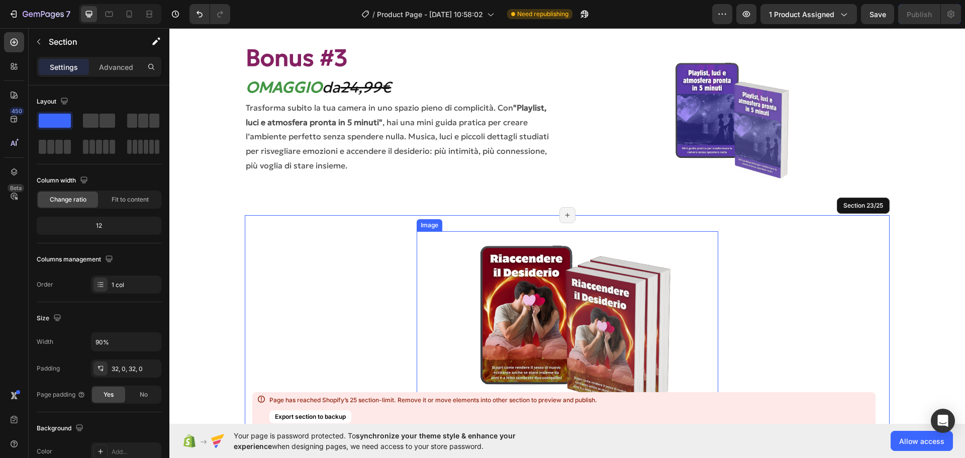
scroll to position [3794, 0]
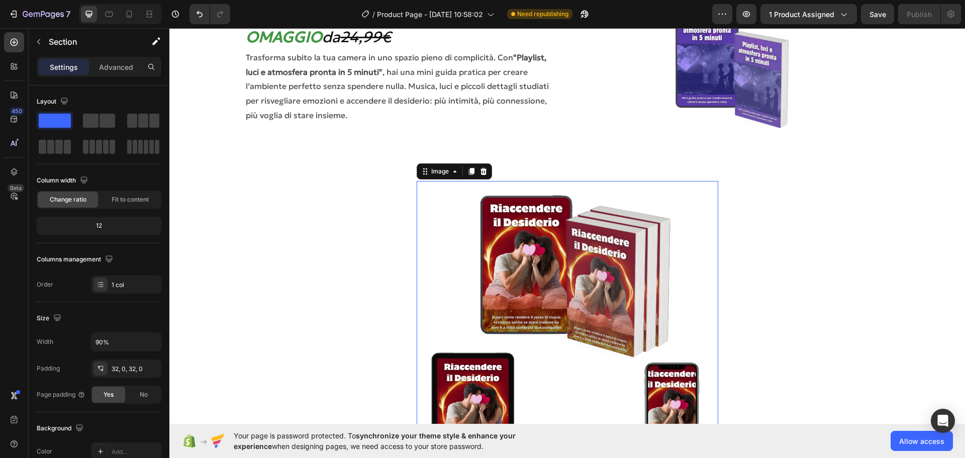
click at [617, 188] on img at bounding box center [567, 331] width 301 height 301
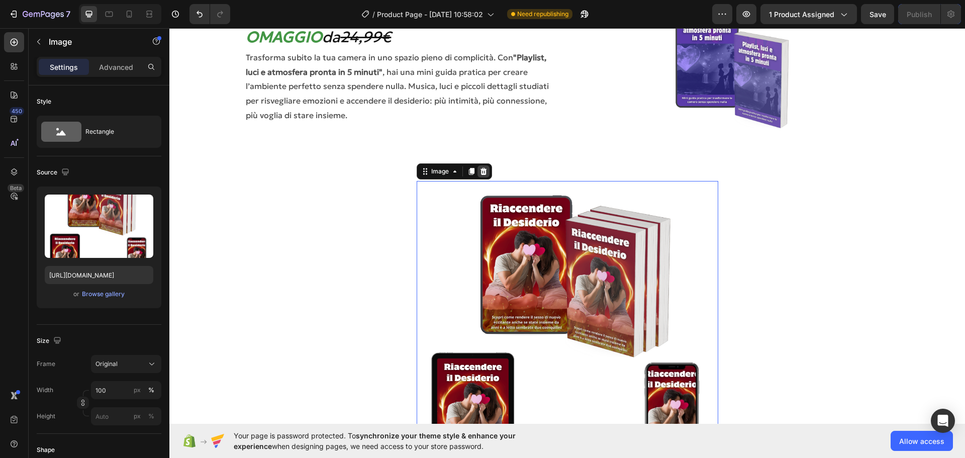
click at [481, 170] on icon at bounding box center [483, 171] width 7 height 7
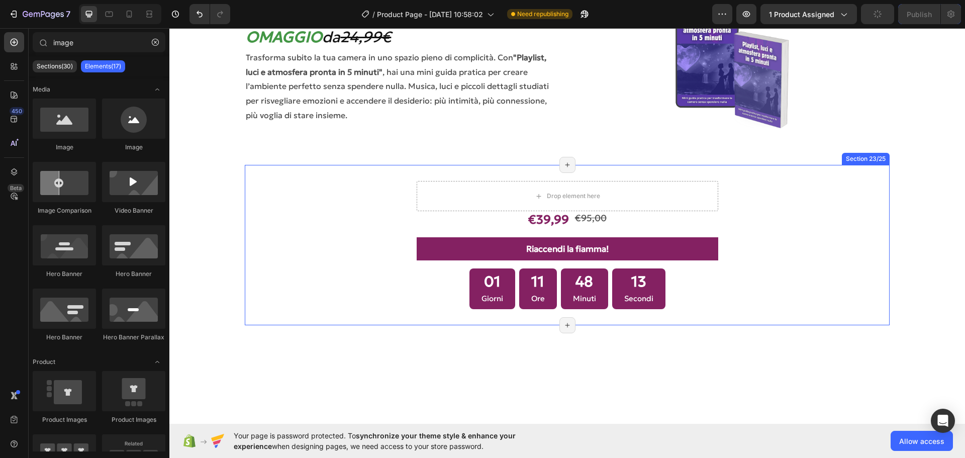
click at [784, 239] on div "Drop element here €39,99 Product Price Product Price €95,00 Product Price Produ…" at bounding box center [567, 245] width 644 height 128
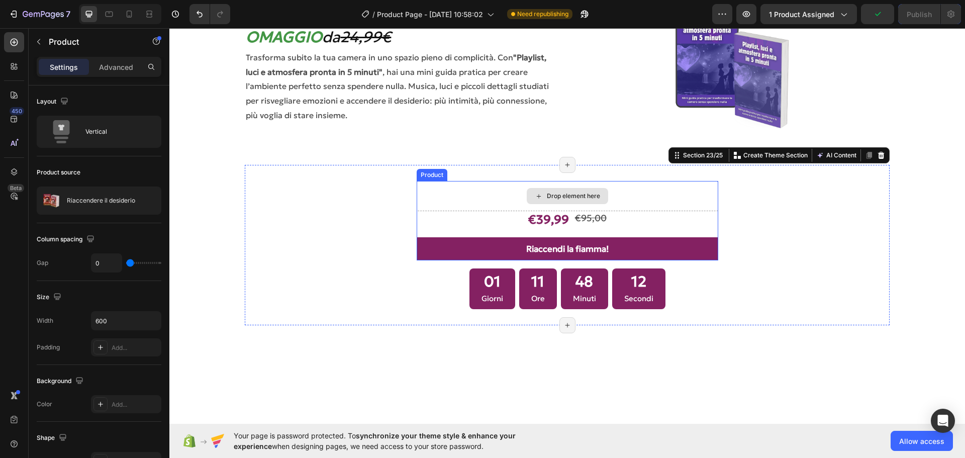
click at [664, 199] on div "Drop element here" at bounding box center [567, 196] width 301 height 30
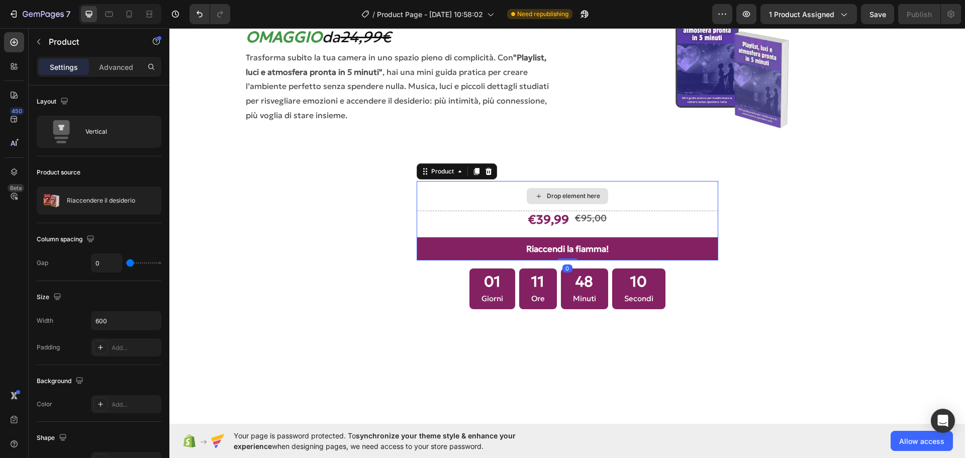
click at [488, 188] on div "Drop element here" at bounding box center [567, 196] width 301 height 30
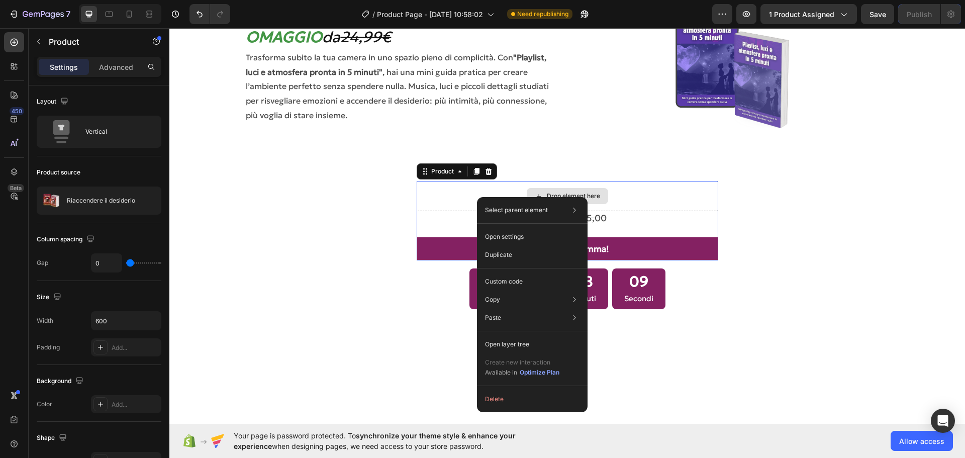
click at [470, 188] on div "Drop element here" at bounding box center [567, 196] width 301 height 30
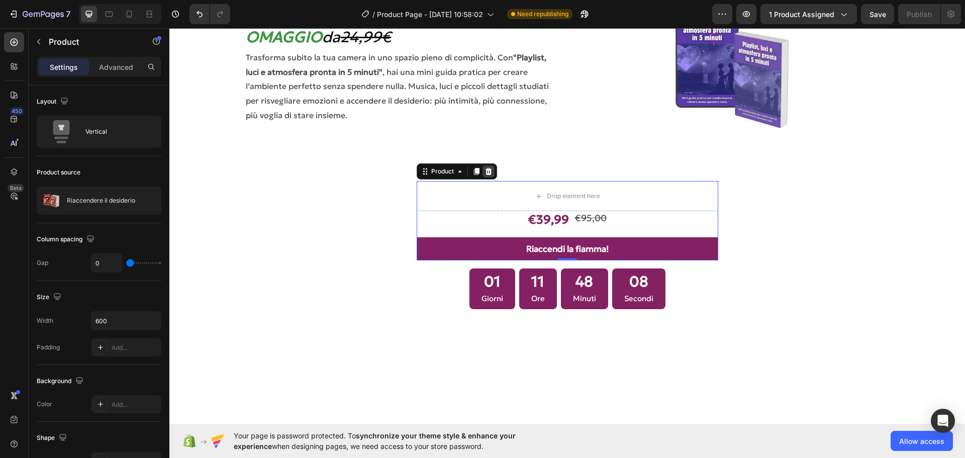
click at [486, 170] on icon at bounding box center [488, 171] width 7 height 7
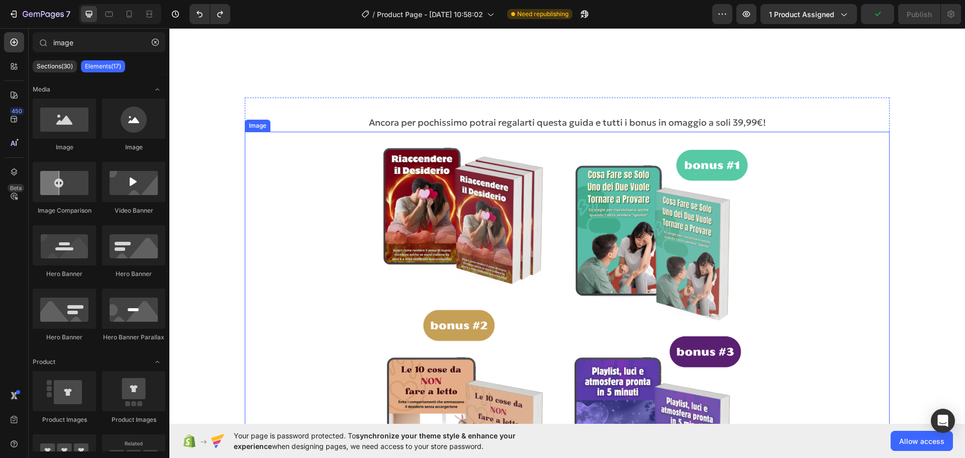
scroll to position [854, 0]
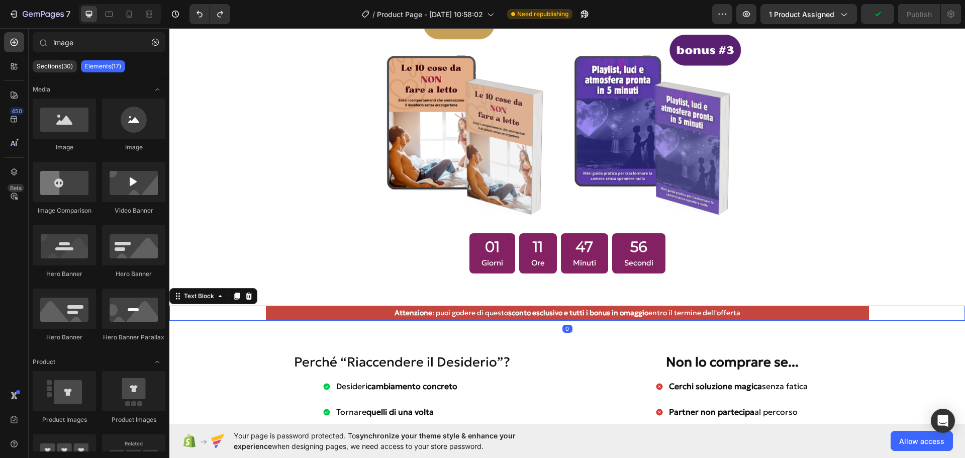
click at [460, 307] on p "Attenzione : puoi godere di questo sconto esclusivo e tutti i bonus in omaggio …" at bounding box center [567, 313] width 601 height 13
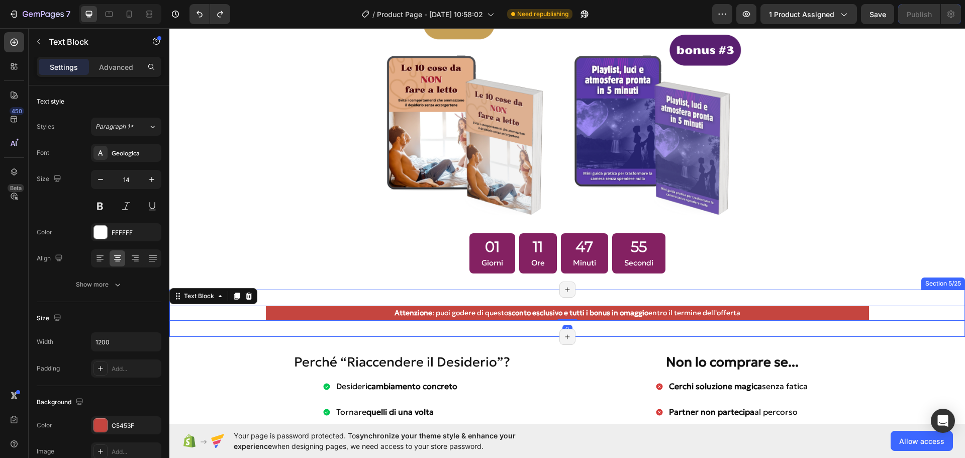
click at [285, 293] on div "Attenzione : puoi godere di questo sconto esclusivo e tutti i bonus in omaggio …" at bounding box center [566, 312] width 795 height 47
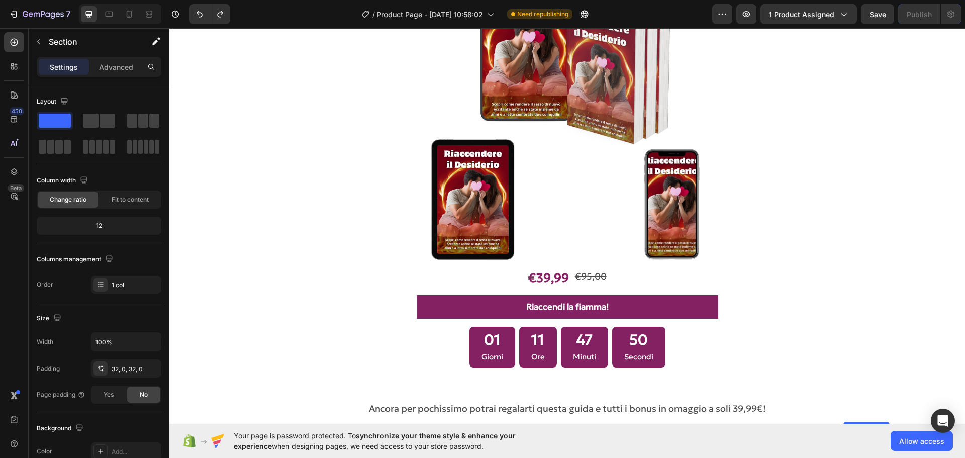
scroll to position [2814, 0]
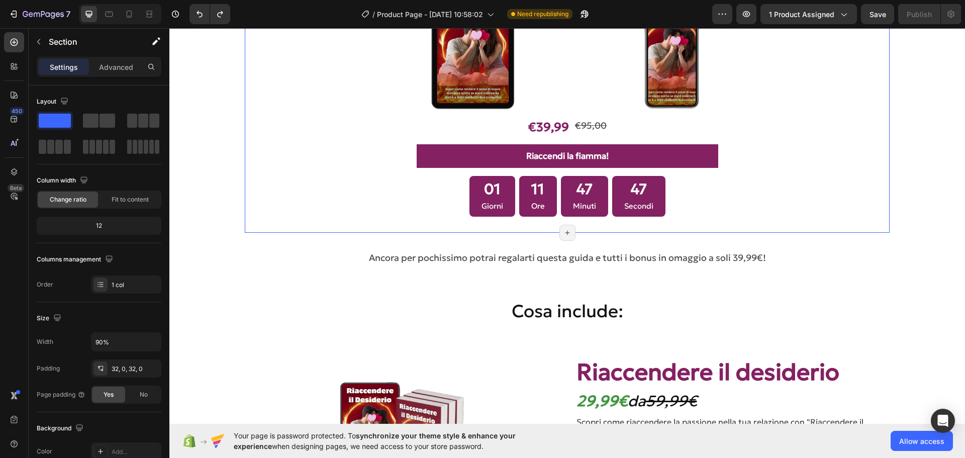
click at [610, 229] on div "Image €39,99 Product Price Product Price €95,00 Product Price Product Price Row…" at bounding box center [567, 17] width 644 height 432
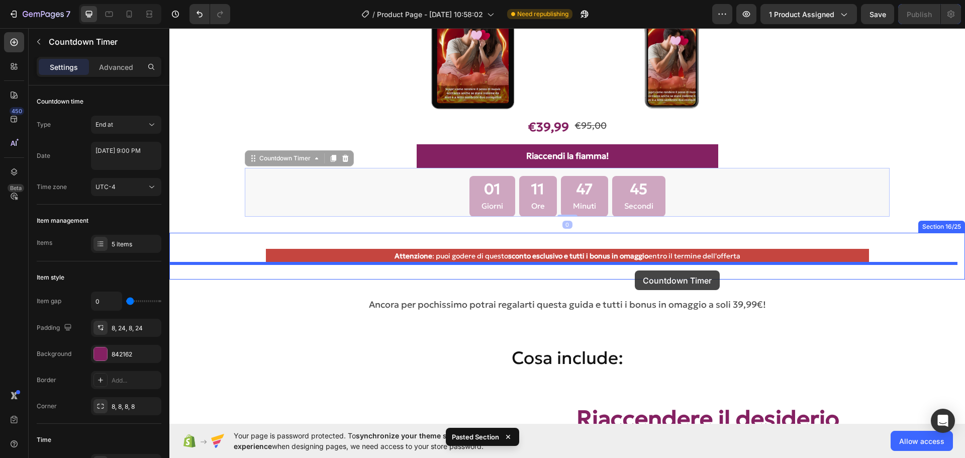
drag, startPoint x: 674, startPoint y: 179, endPoint x: 634, endPoint y: 271, distance: 100.2
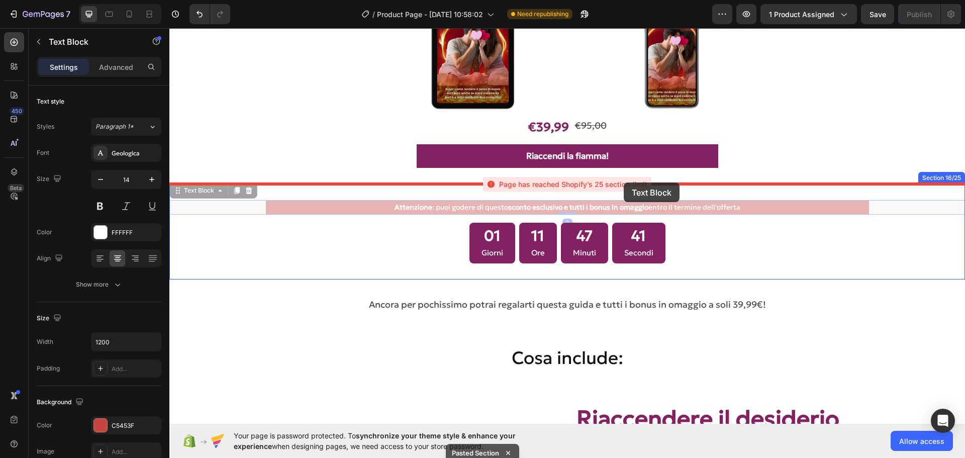
drag, startPoint x: 620, startPoint y: 204, endPoint x: 624, endPoint y: 183, distance: 21.4
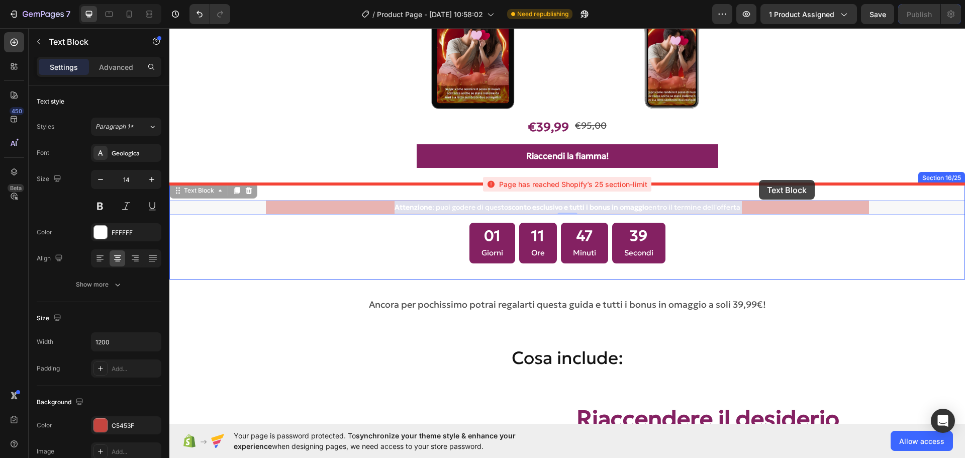
drag, startPoint x: 756, startPoint y: 205, endPoint x: 765, endPoint y: 192, distance: 15.5
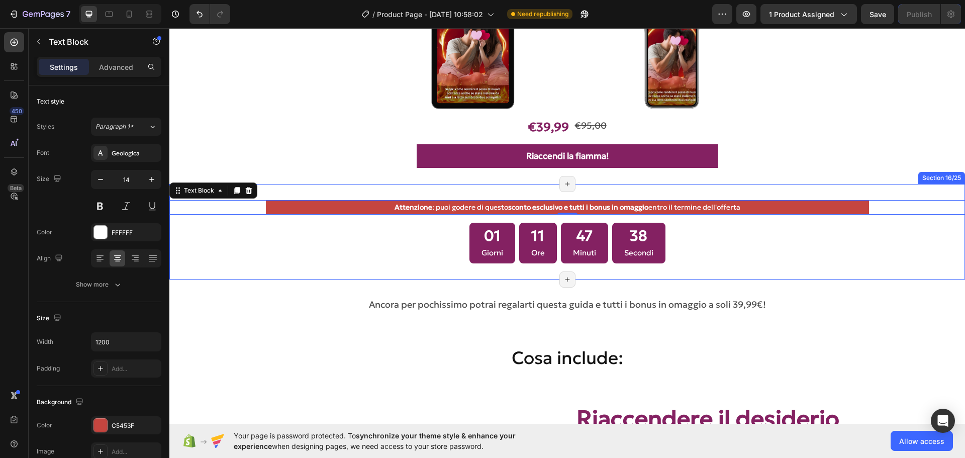
scroll to position [2864, 0]
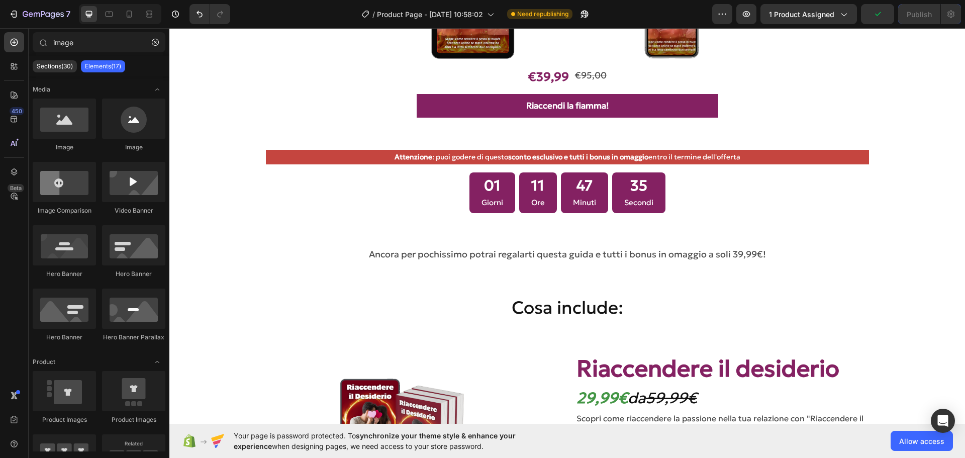
click at [917, 298] on section "Cosa include: Heading Section 18/25 Page has reached Shopify’s 25 section-limit…" at bounding box center [567, 307] width 732 height 57
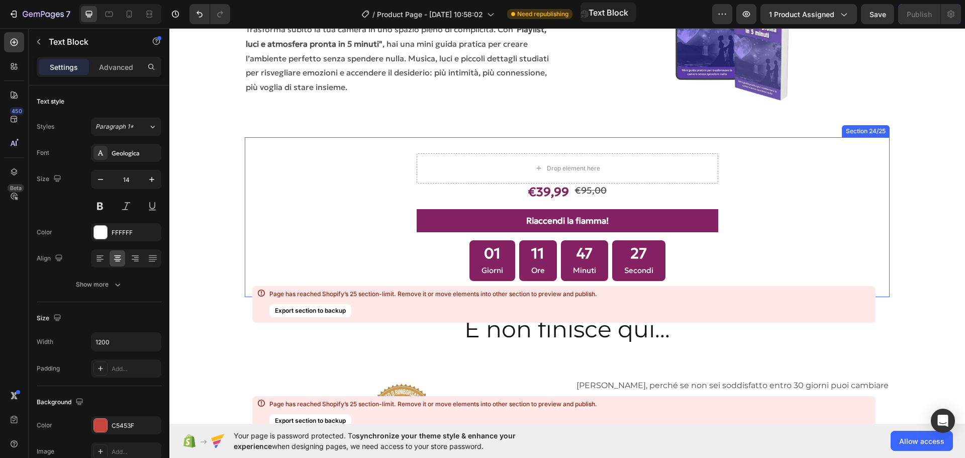
scroll to position [3819, 0]
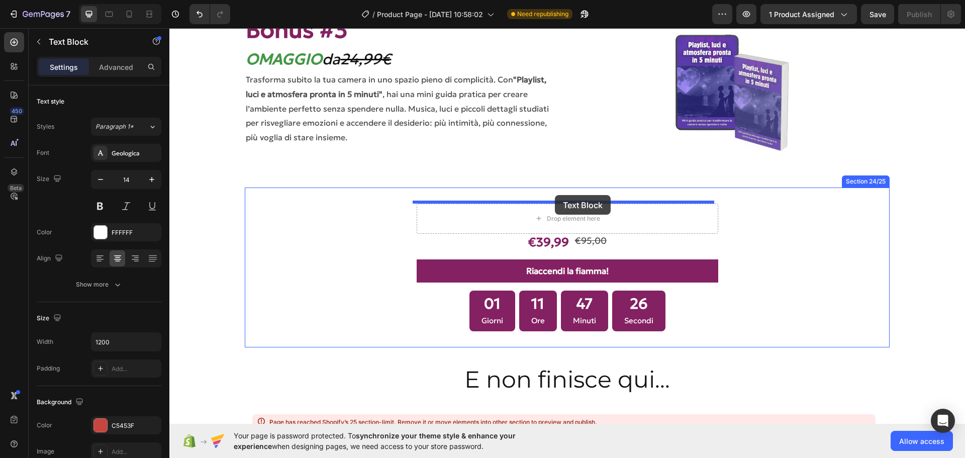
drag, startPoint x: 668, startPoint y: 157, endPoint x: 554, endPoint y: 198, distance: 121.3
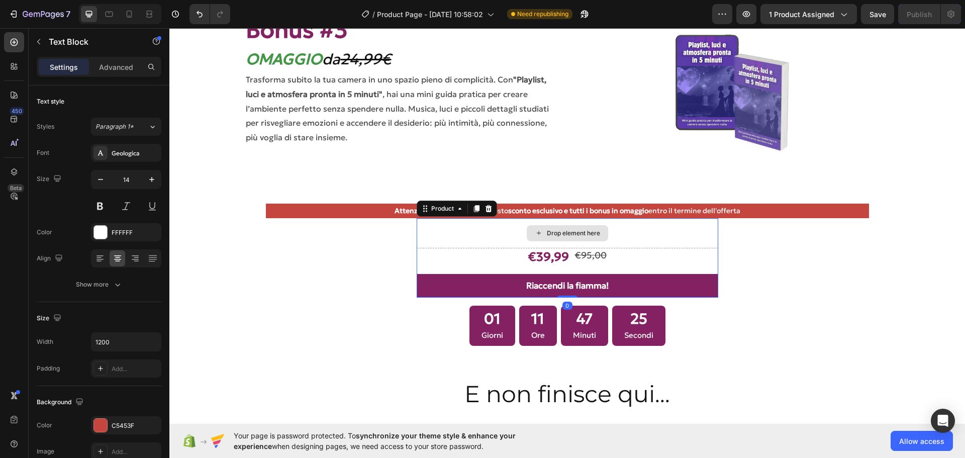
click at [648, 229] on div "Drop element here" at bounding box center [567, 233] width 301 height 30
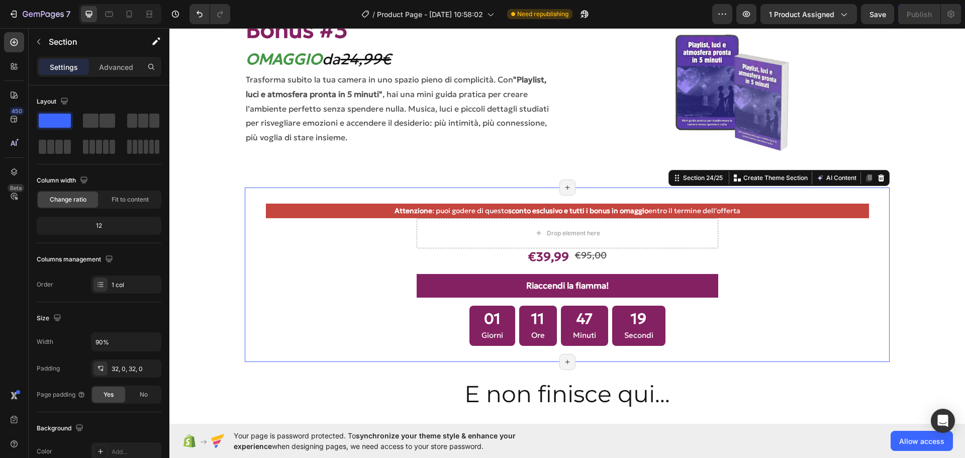
click at [845, 271] on div "Attenzione : puoi godere di questo sconto esclusivo e tutti i bonus in omaggio …" at bounding box center [567, 275] width 644 height 143
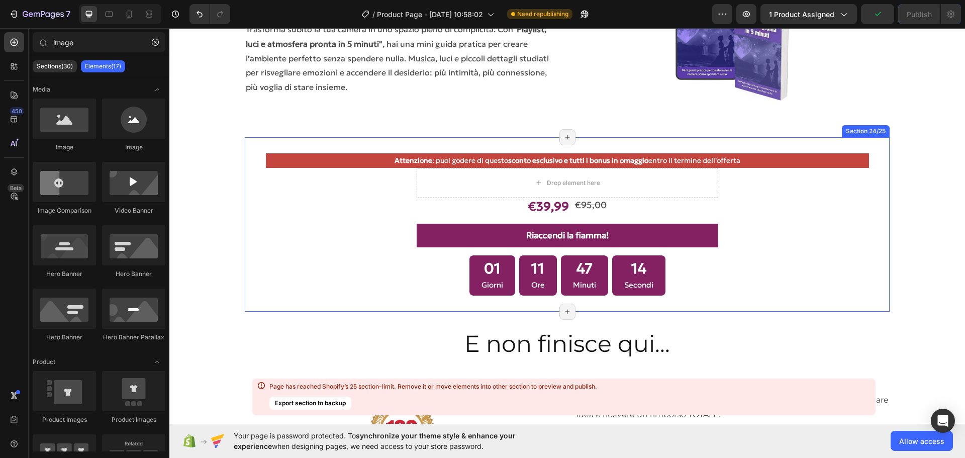
scroll to position [3769, 0]
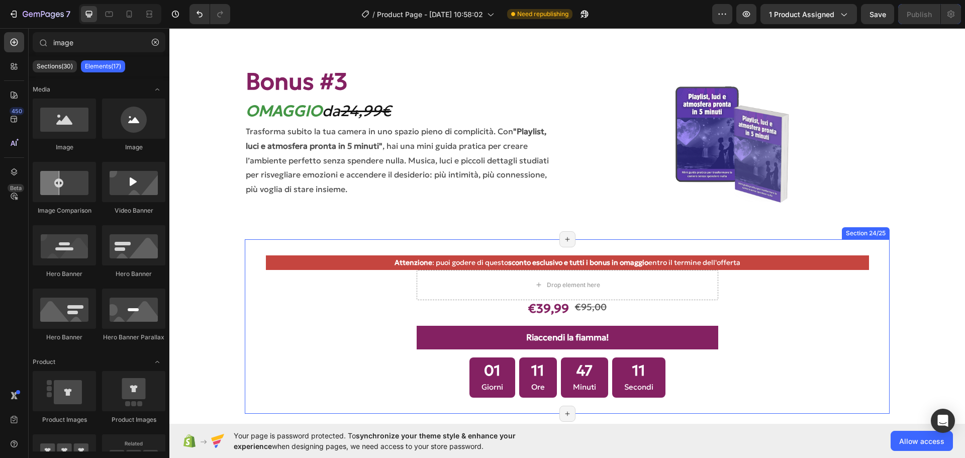
click at [649, 247] on div "Attenzione : puoi godere di questo sconto esclusivo e tutti i bonus in omaggio …" at bounding box center [567, 326] width 644 height 175
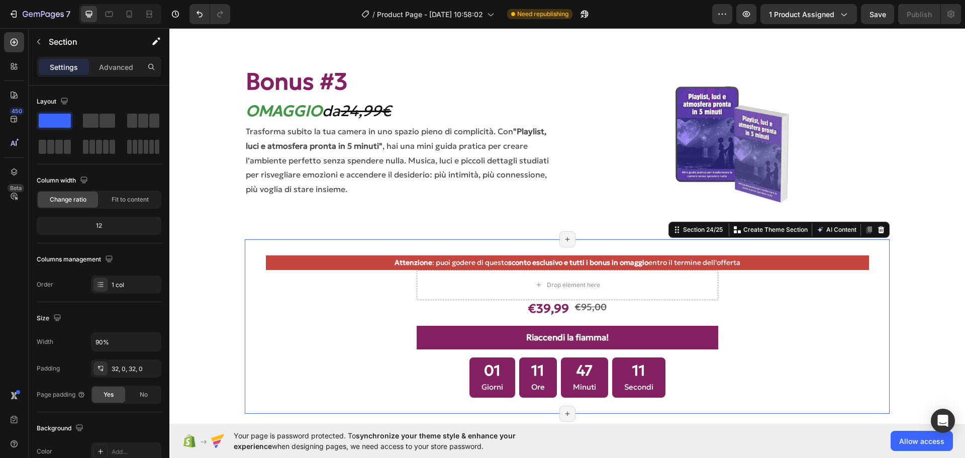
scroll to position [3618, 0]
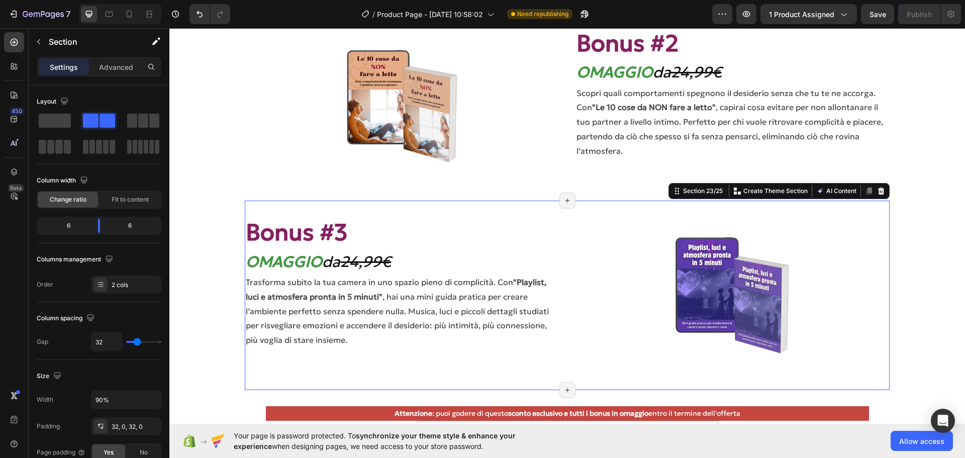
click at [645, 203] on div "Bonus #3 Heading OMAGGIO da 24,99€ Heading Image Trasforma subito la tua camera…" at bounding box center [567, 294] width 644 height 189
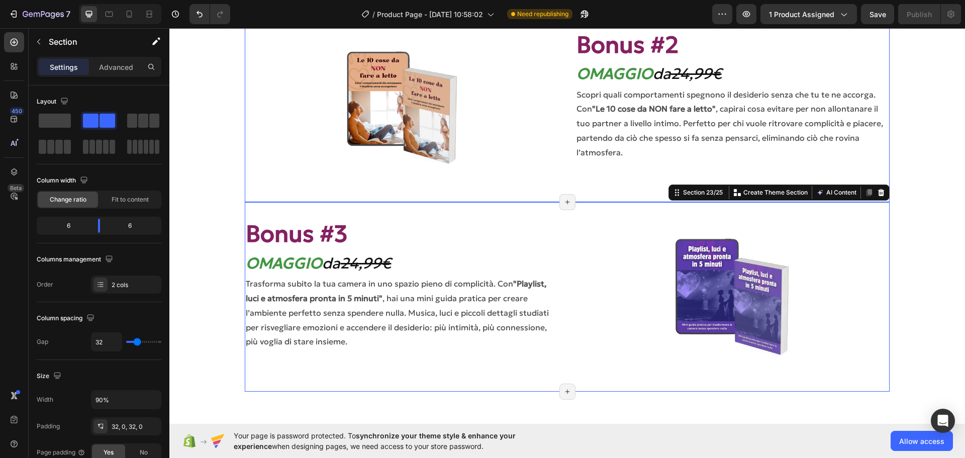
scroll to position [3417, 0]
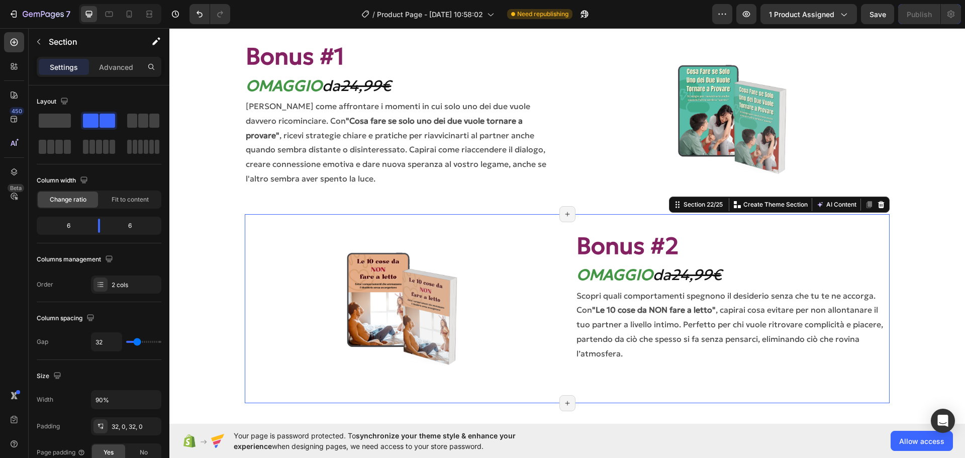
click at [633, 216] on div "Image Bonus #2 Heading OMAGGIO da 24,99€ Heading Image Scopri quali comportamen…" at bounding box center [567, 308] width 644 height 189
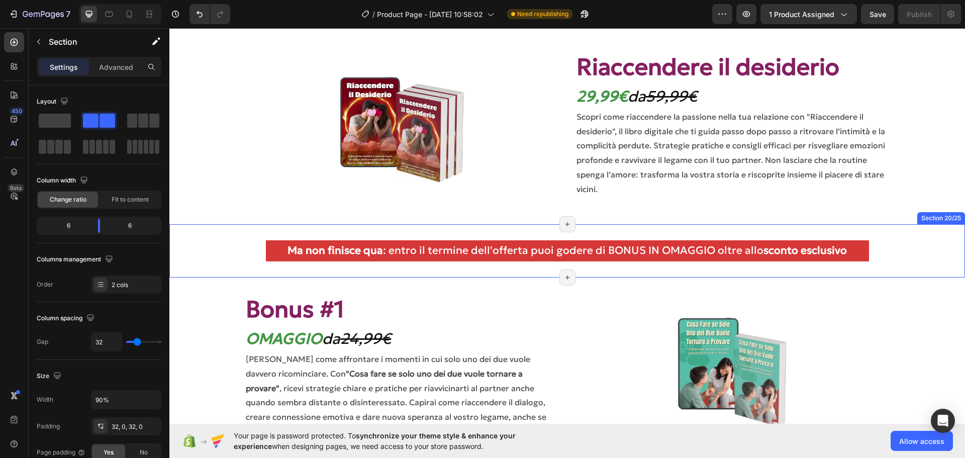
scroll to position [3115, 0]
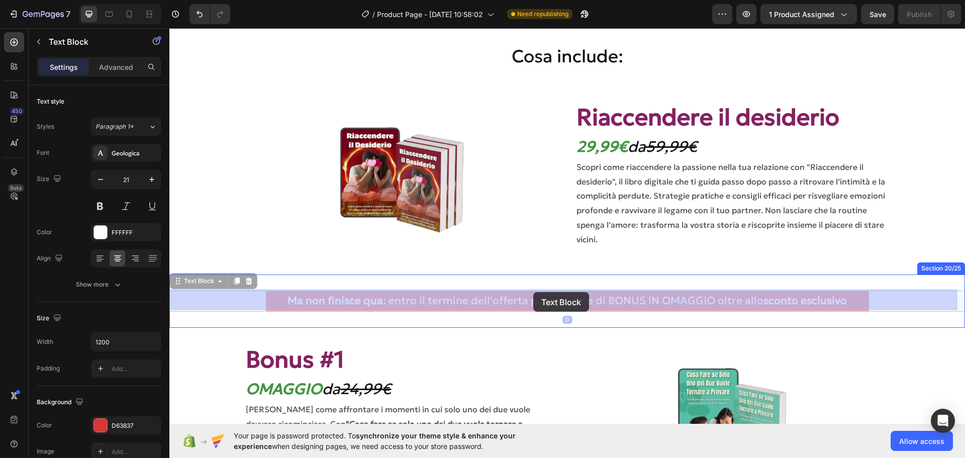
drag, startPoint x: 599, startPoint y: 290, endPoint x: 524, endPoint y: 292, distance: 74.9
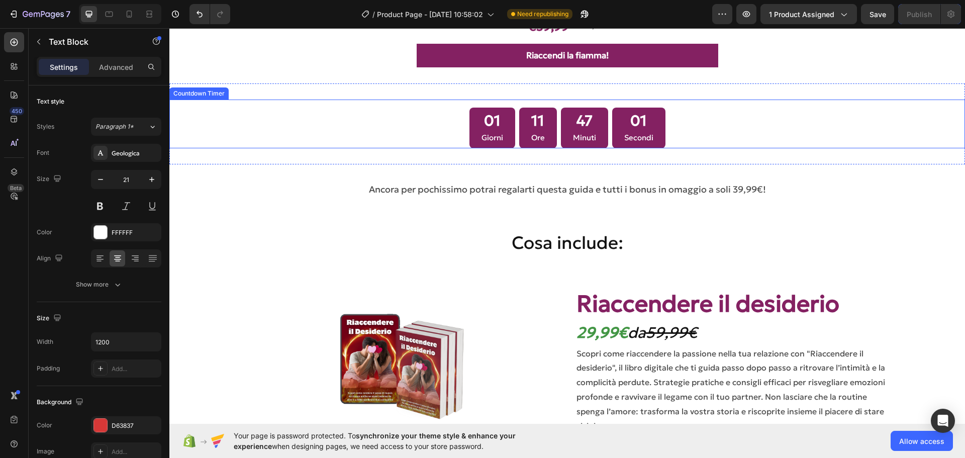
scroll to position [2814, 0]
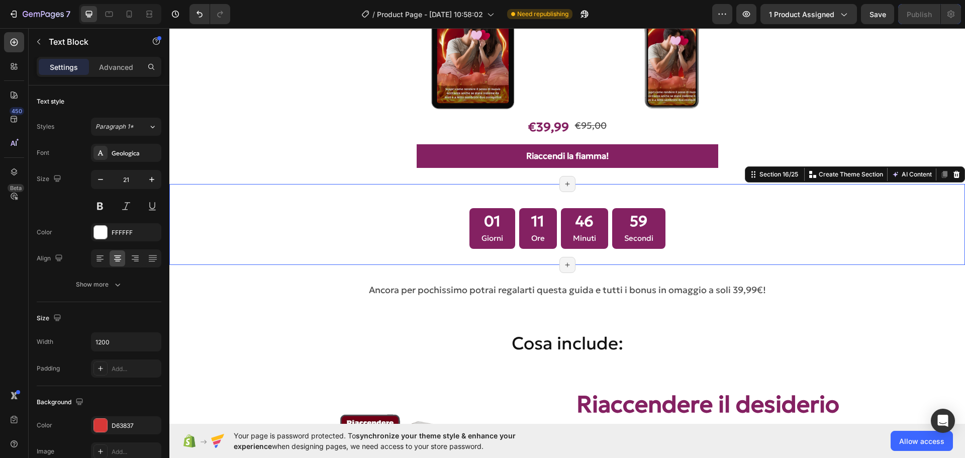
click at [576, 199] on div "01 Giorni 11 Ore 46 Minuti 59 Secondi Countdown Timer Section 16/25 You can cre…" at bounding box center [566, 224] width 795 height 81
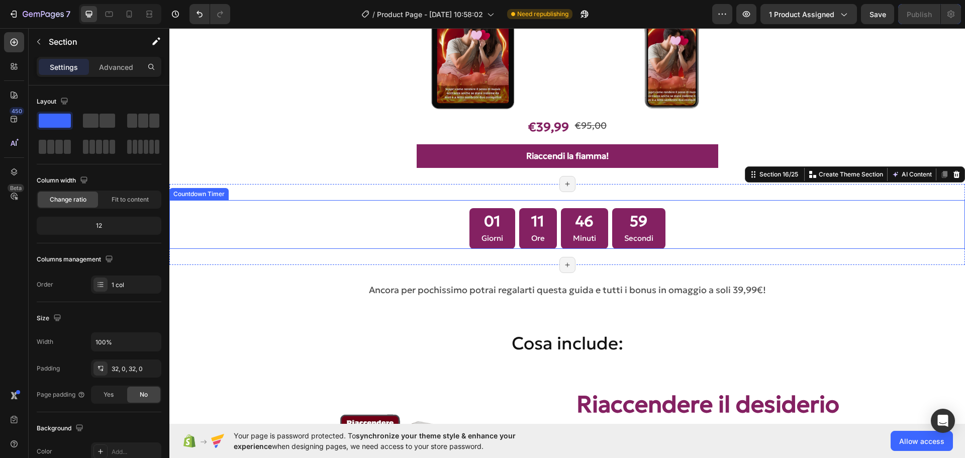
scroll to position [2663, 0]
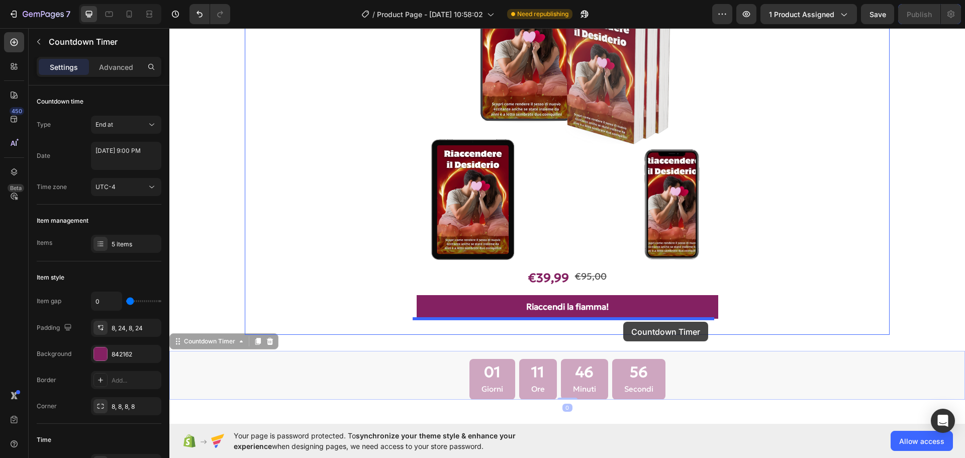
drag, startPoint x: 624, startPoint y: 378, endPoint x: 622, endPoint y: 324, distance: 54.3
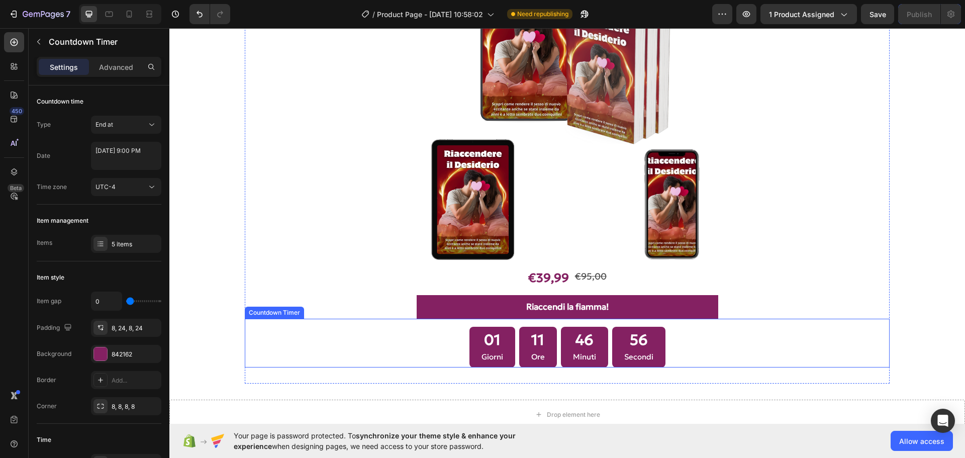
scroll to position [2764, 0]
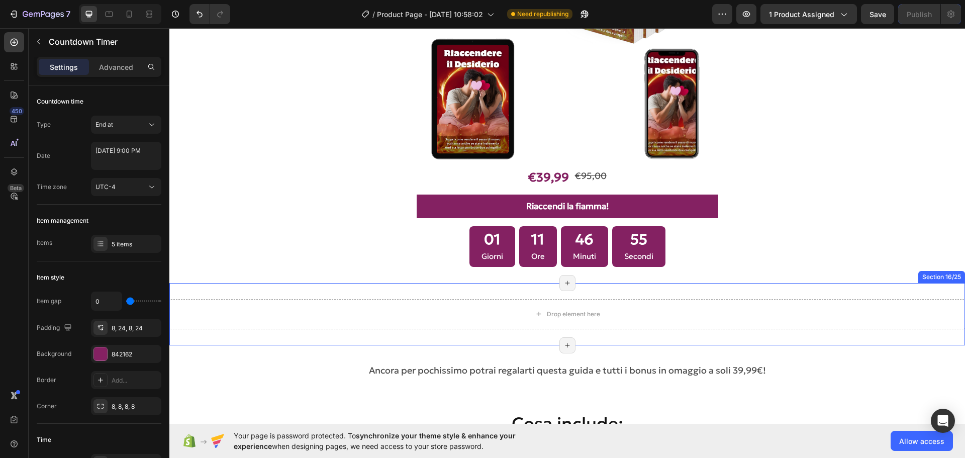
click at [795, 290] on div "Drop element here Section 16/25 Page has reached Shopify’s 25 section-limit Pag…" at bounding box center [566, 314] width 795 height 62
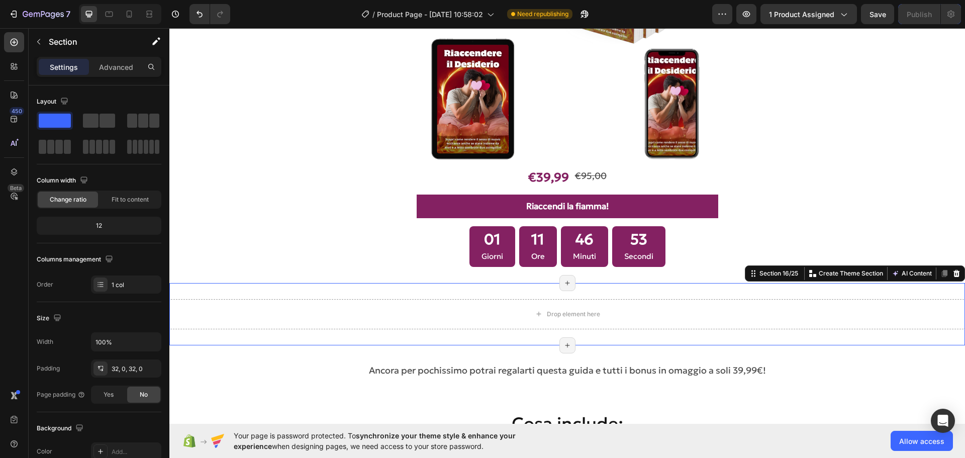
drag, startPoint x: 948, startPoint y: 272, endPoint x: 938, endPoint y: 274, distance: 10.2
click at [952, 272] on icon at bounding box center [956, 273] width 8 height 8
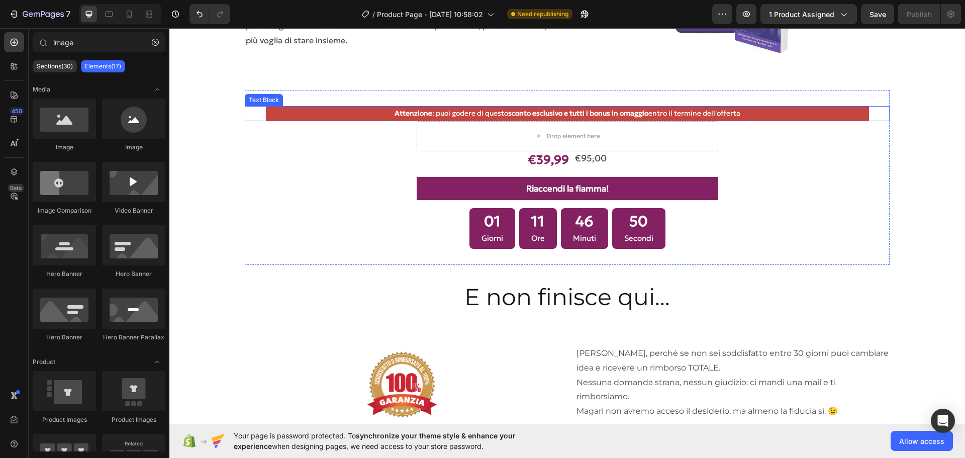
scroll to position [4070, 0]
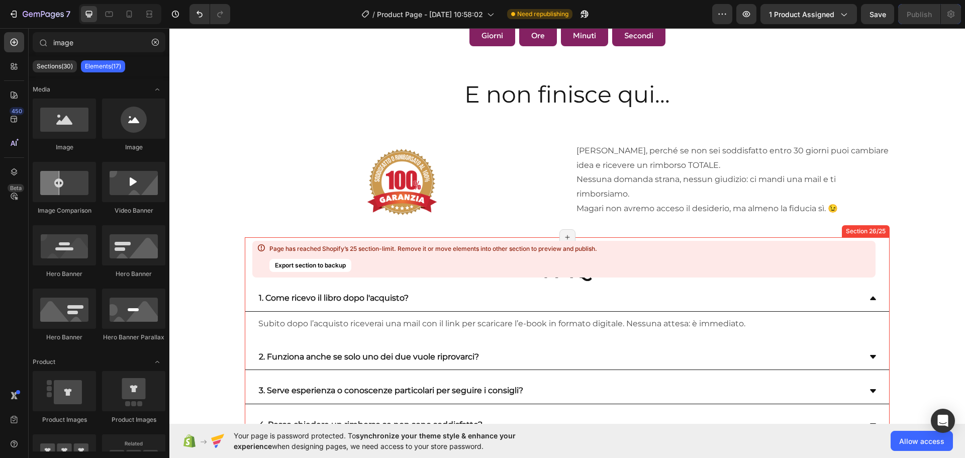
click at [602, 241] on div "Page has reached Shopify’s 25 section-limit. Remove it or move elements into ot…" at bounding box center [563, 259] width 623 height 37
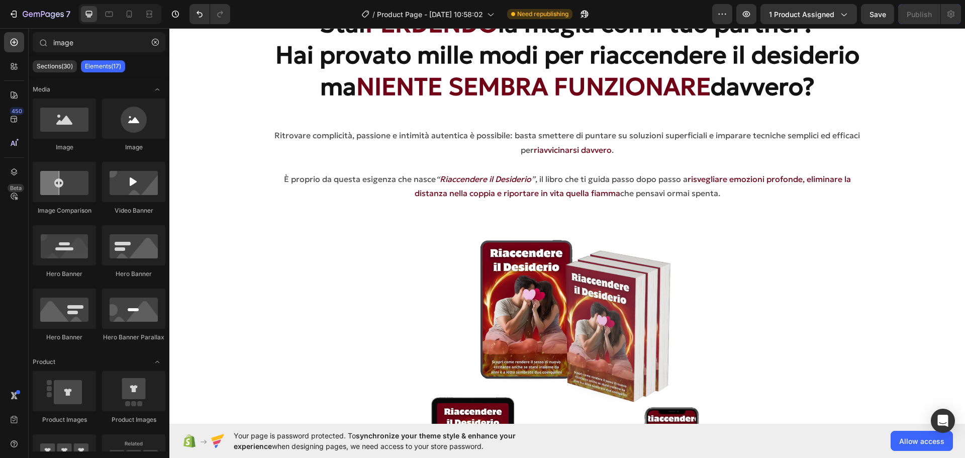
scroll to position [0, 0]
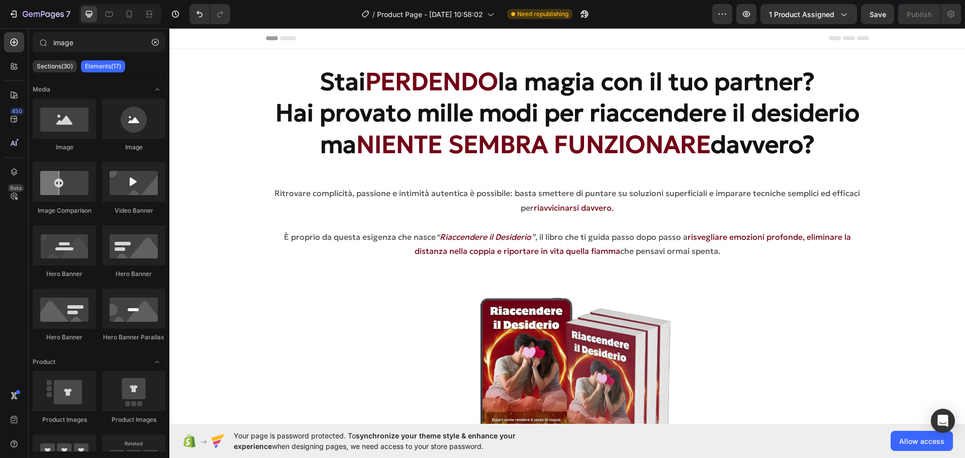
drag, startPoint x: 959, startPoint y: 325, endPoint x: 915, endPoint y: 32, distance: 296.2
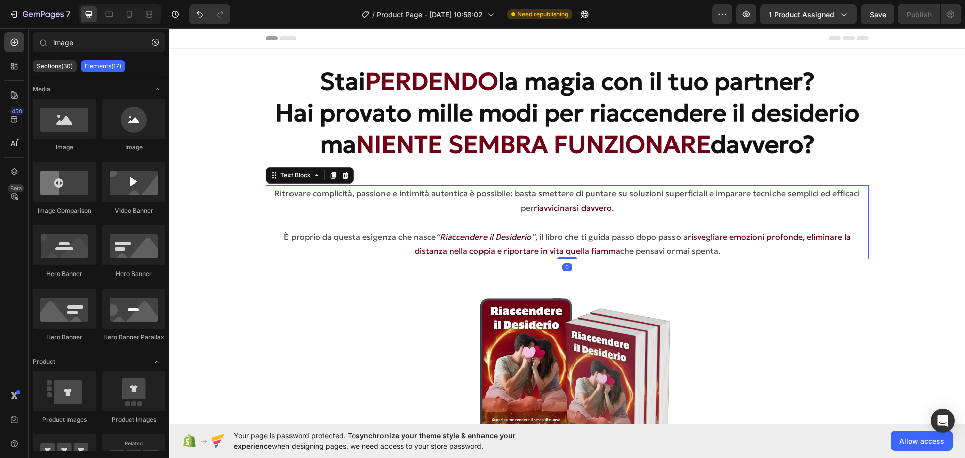
click at [642, 190] on p "Ritrovare complicità, passione e intimità autentica è possibile: basta smettere…" at bounding box center [567, 200] width 601 height 29
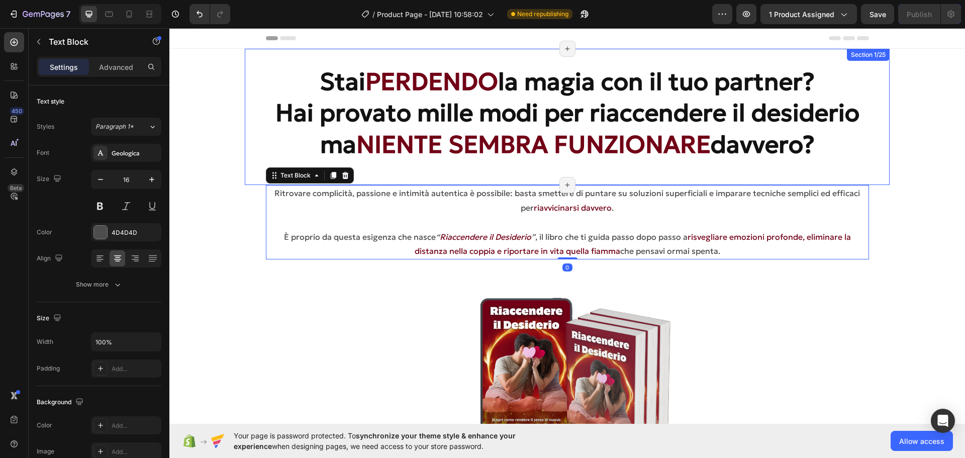
click at [847, 57] on div "Section 1/25" at bounding box center [868, 55] width 43 height 12
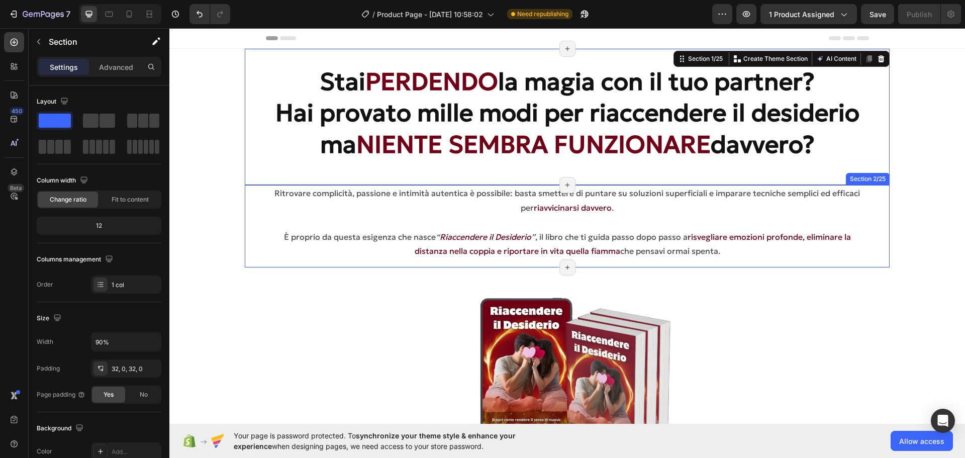
click at [877, 199] on div "Ritrovare complicità, passione e intimità autentica è possibile: basta smettere…" at bounding box center [567, 226] width 644 height 82
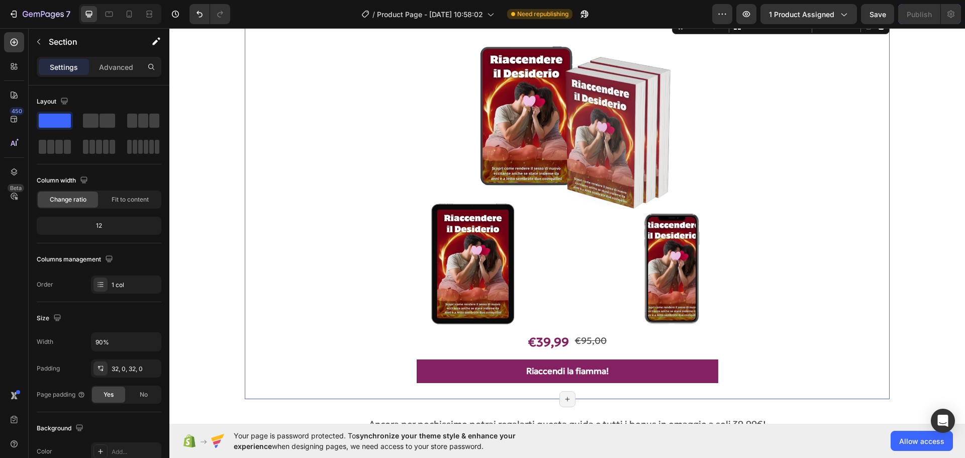
click at [862, 210] on div "Image €39,99 Product Price Product Price €95,00 Product Price Product Price Row…" at bounding box center [567, 207] width 644 height 351
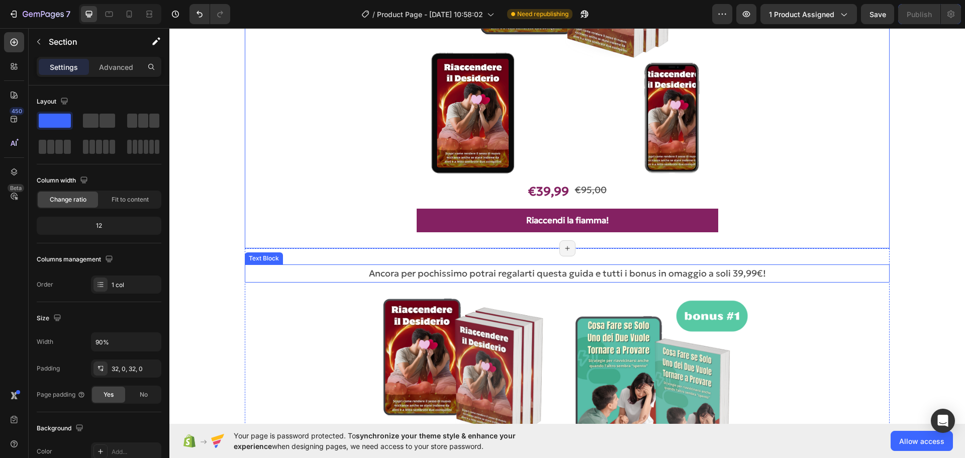
click at [859, 267] on p "Ancora per pochissimo potrai regalarti questa guida e tutti i bonus in omaggio …" at bounding box center [567, 273] width 642 height 16
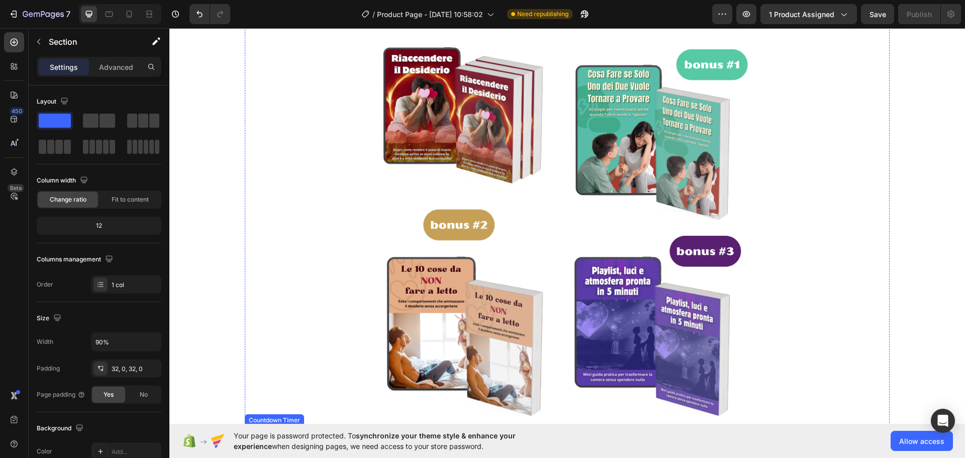
scroll to position [854, 0]
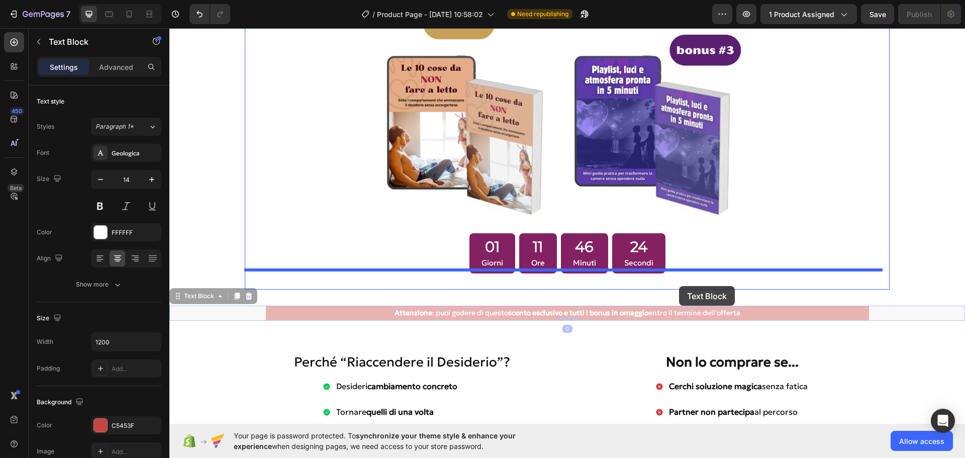
drag, startPoint x: 737, startPoint y: 287, endPoint x: 679, endPoint y: 286, distance: 57.8
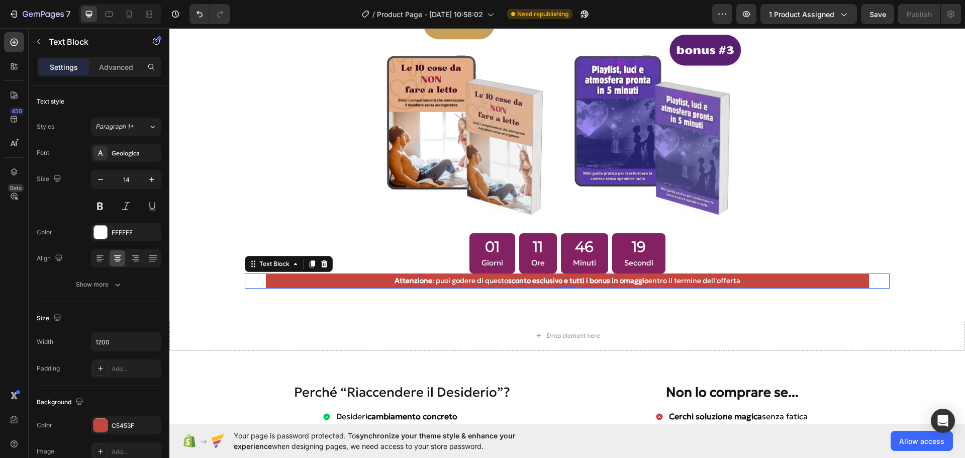
click at [251, 276] on div "Attenzione : puoi godere di questo sconto esclusivo e tutti i bonus in omaggio …" at bounding box center [567, 280] width 644 height 15
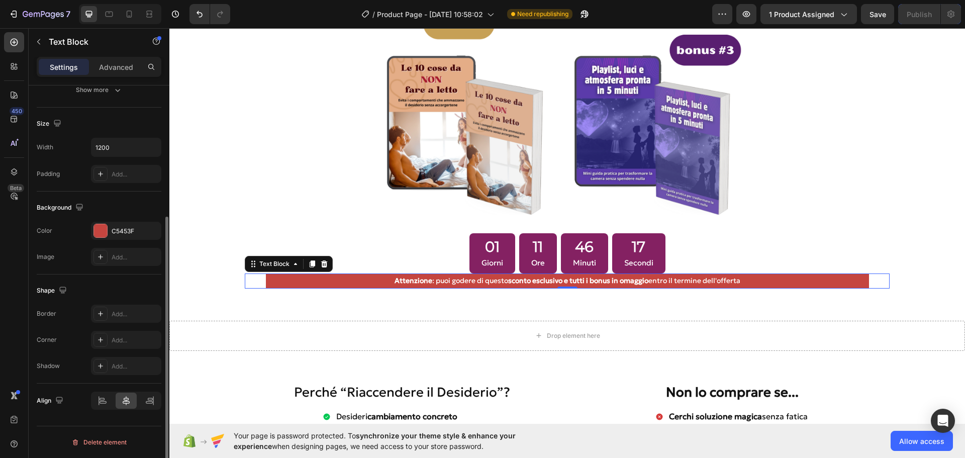
scroll to position [44, 0]
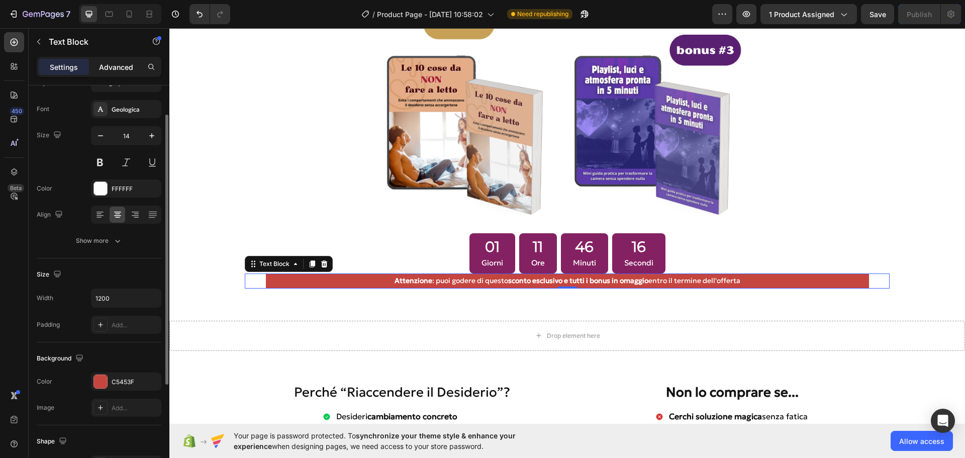
click at [110, 66] on p "Advanced" at bounding box center [116, 67] width 34 height 11
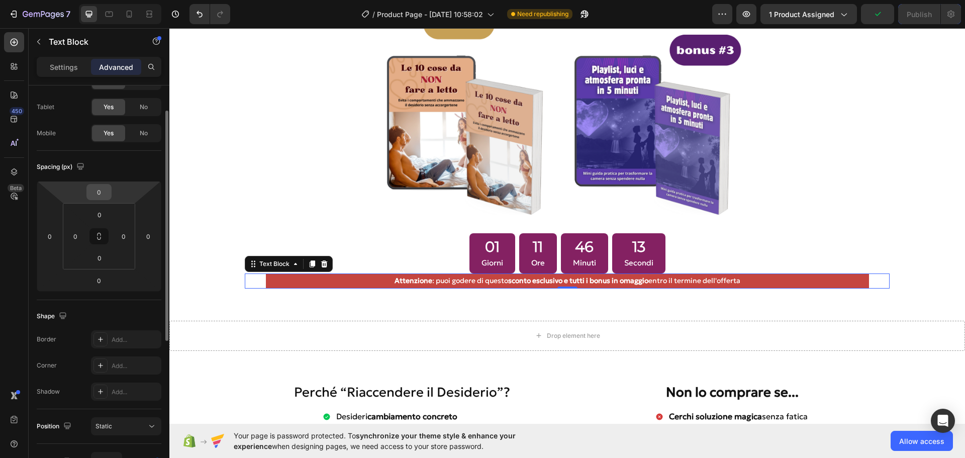
drag, startPoint x: 97, startPoint y: 192, endPoint x: 104, endPoint y: 198, distance: 8.9
click at [97, 192] on input "0" at bounding box center [99, 191] width 20 height 15
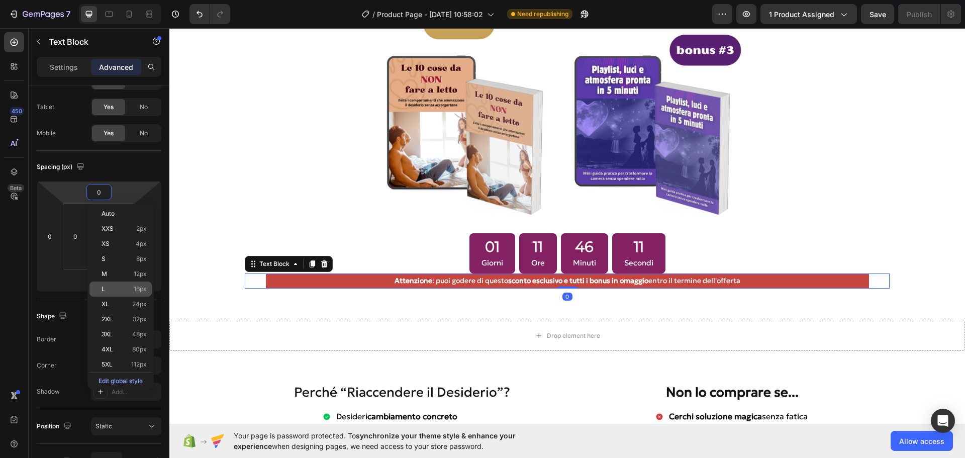
click at [110, 282] on div "L 16px" at bounding box center [120, 288] width 62 height 15
type input "16"
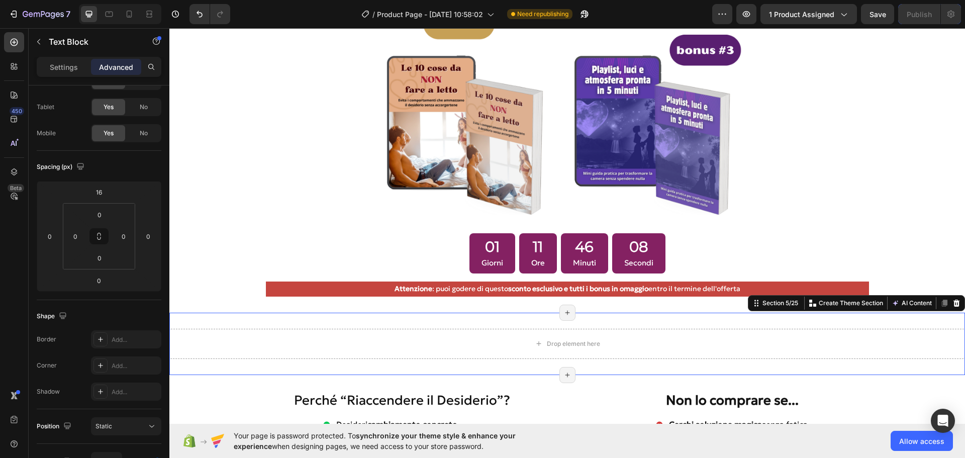
click at [896, 317] on div "Drop element here Section 5/25 You can create reusable sections Create Theme Se…" at bounding box center [566, 344] width 795 height 62
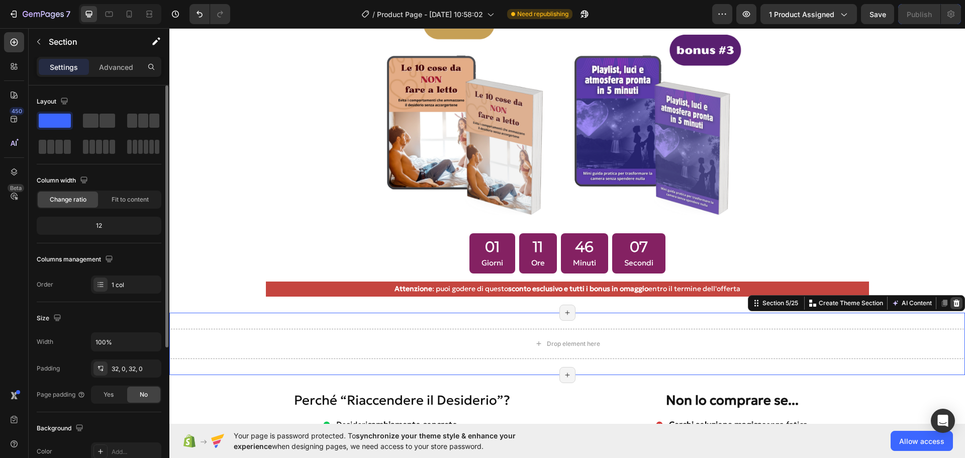
click at [953, 299] on icon at bounding box center [956, 302] width 7 height 7
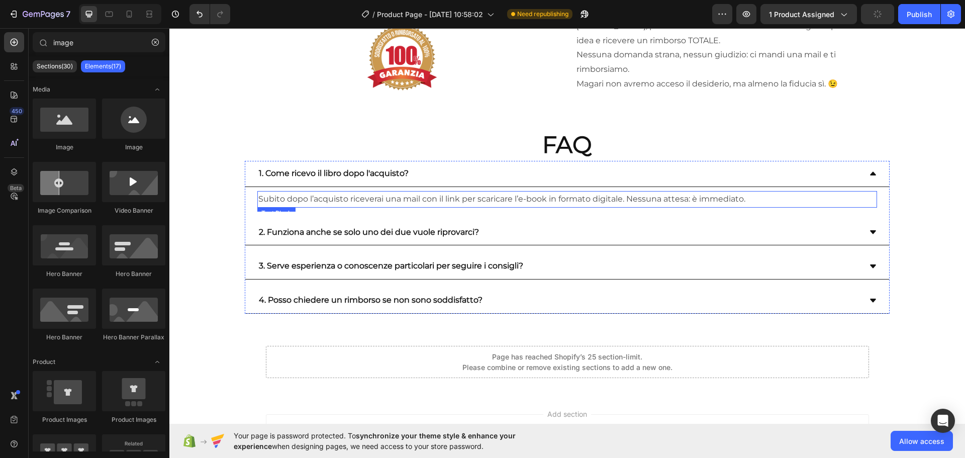
scroll to position [3919, 0]
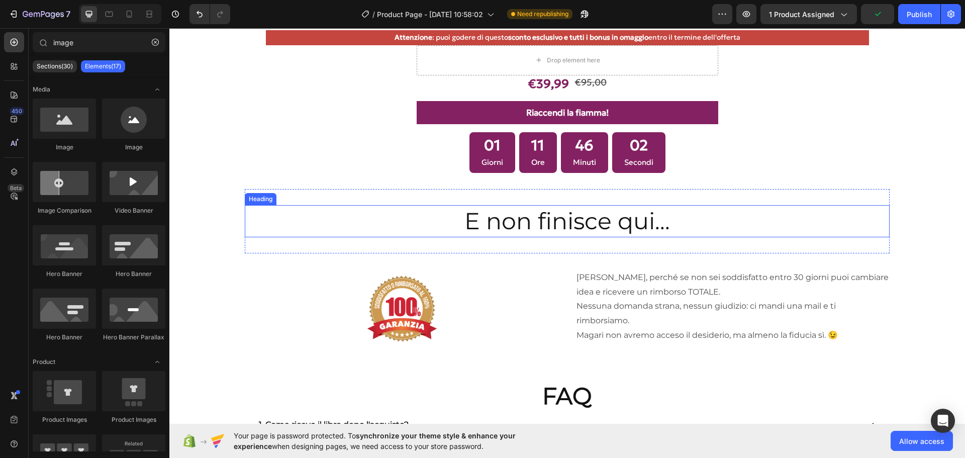
click at [649, 210] on h2 "E non finisce qui..." at bounding box center [567, 221] width 644 height 32
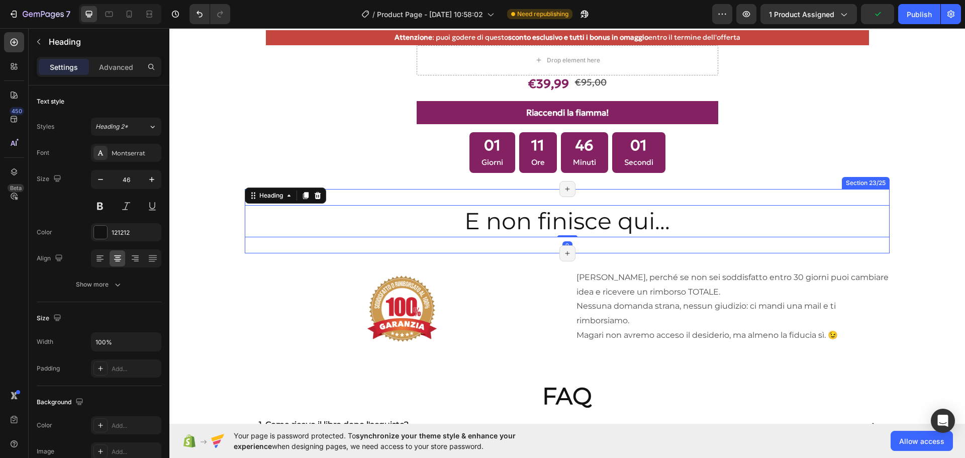
click at [636, 193] on div "E non finisce qui... Heading 0 Section 23/25 Page has reached Shopify’s 25 sect…" at bounding box center [567, 221] width 644 height 64
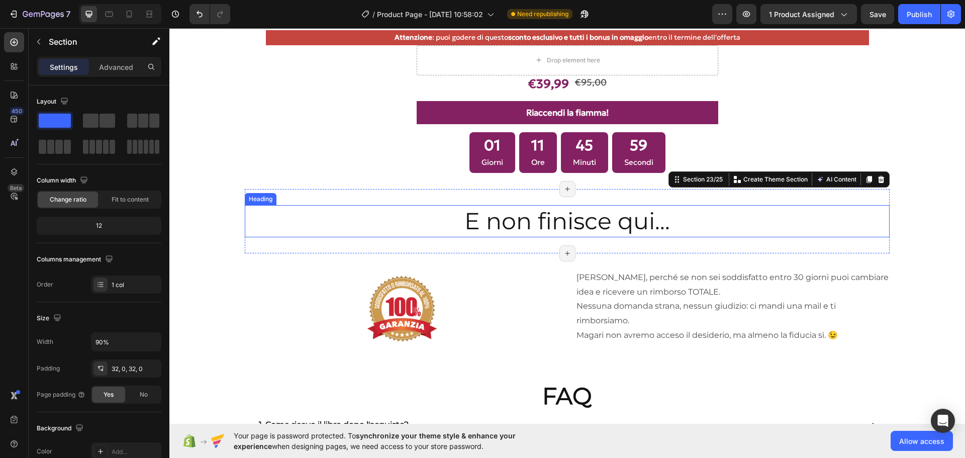
click at [440, 220] on h2 "E non finisce qui..." at bounding box center [567, 221] width 644 height 32
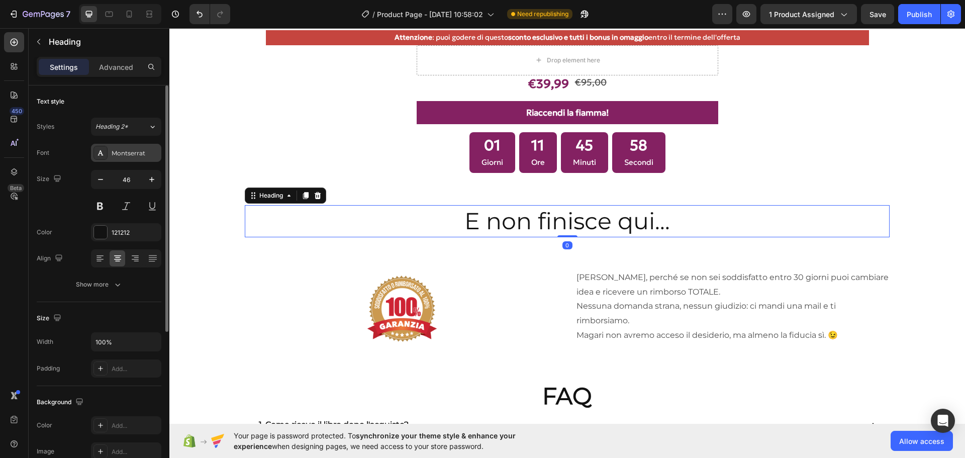
click at [132, 154] on div "Montserrat" at bounding box center [135, 153] width 47 height 9
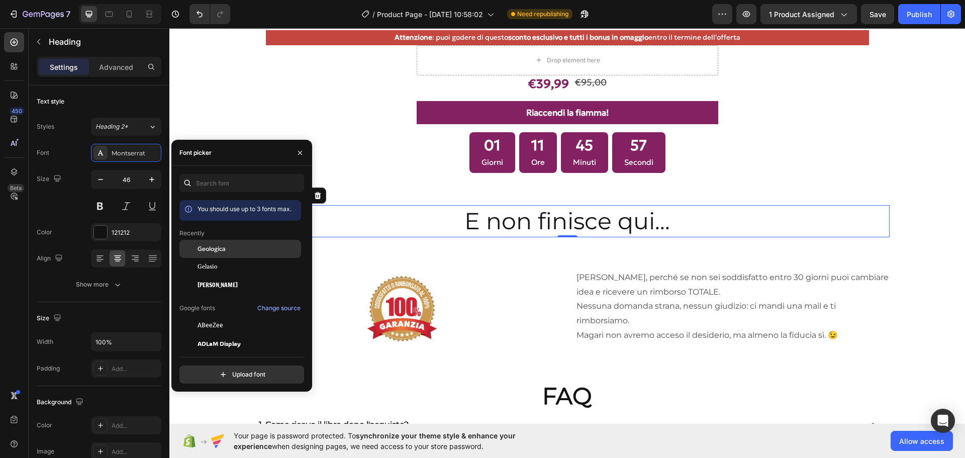
click at [215, 247] on span "Geologica" at bounding box center [211, 248] width 28 height 9
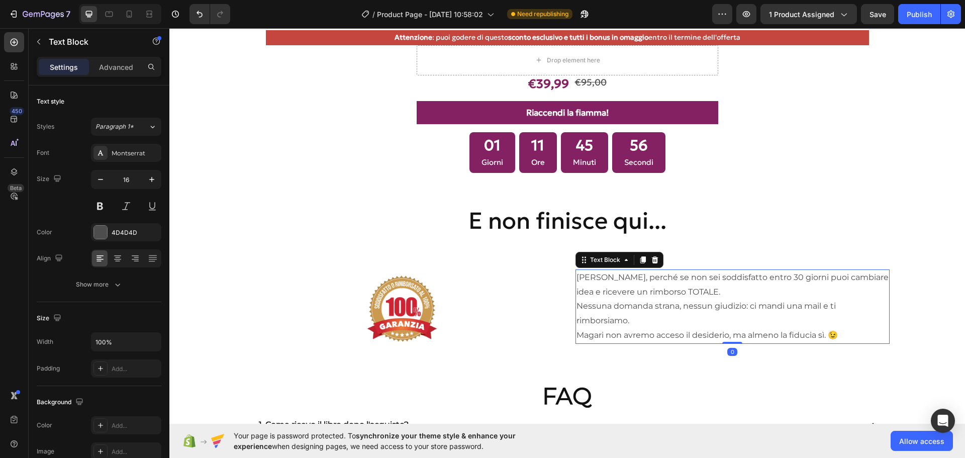
click at [628, 284] on p "Esatto, perché se non sei soddisfatto entro 30 giorni puoi cambiare idea e rice…" at bounding box center [732, 284] width 312 height 29
click at [131, 160] on div "Montserrat" at bounding box center [126, 153] width 70 height 18
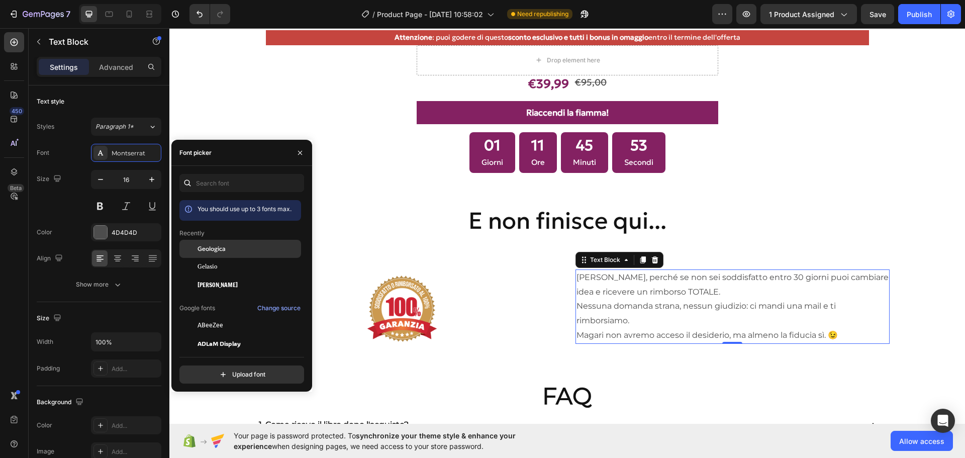
click at [222, 246] on span "Geologica" at bounding box center [211, 248] width 28 height 9
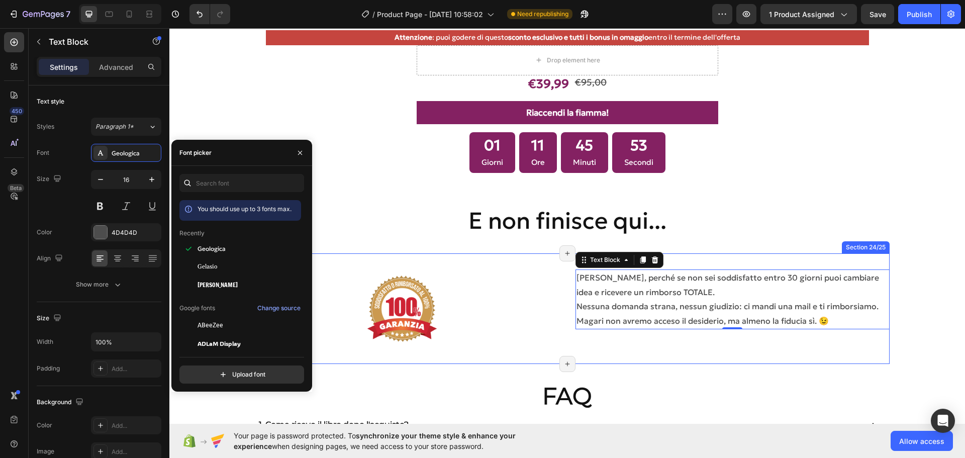
scroll to position [3718, 0]
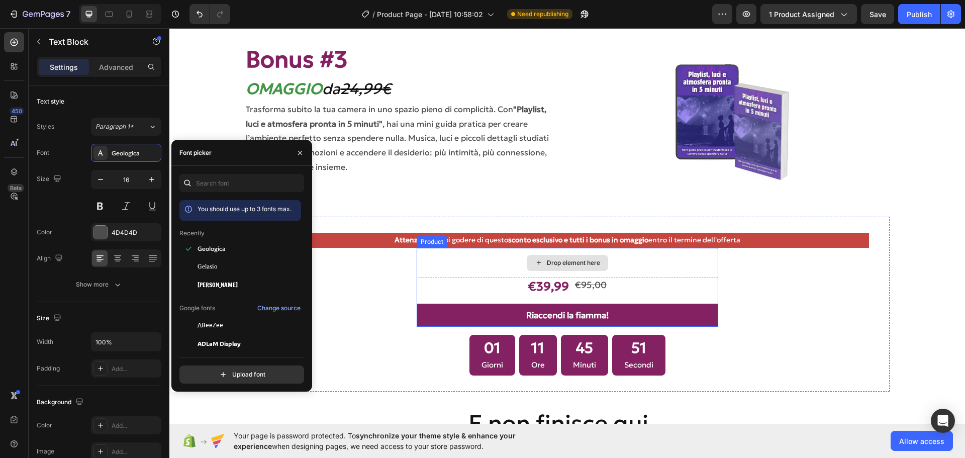
click at [569, 256] on div "Drop element here" at bounding box center [567, 263] width 81 height 16
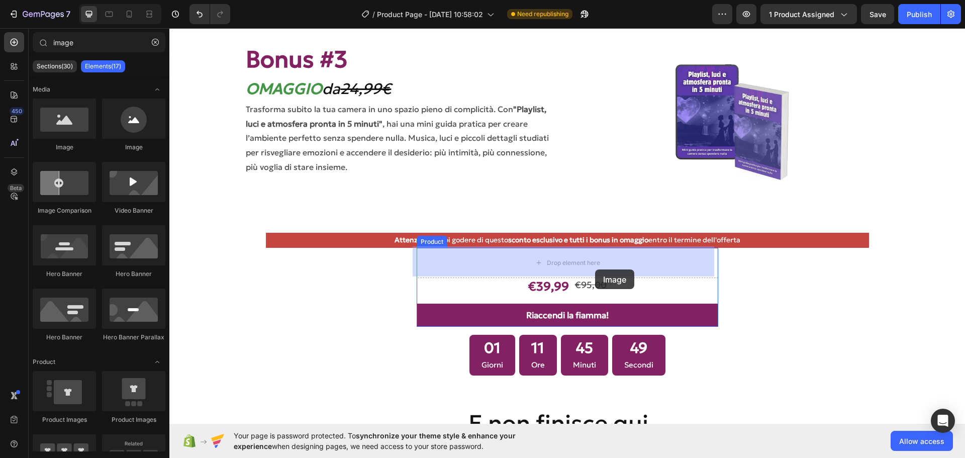
drag, startPoint x: 299, startPoint y: 152, endPoint x: 594, endPoint y: 269, distance: 317.5
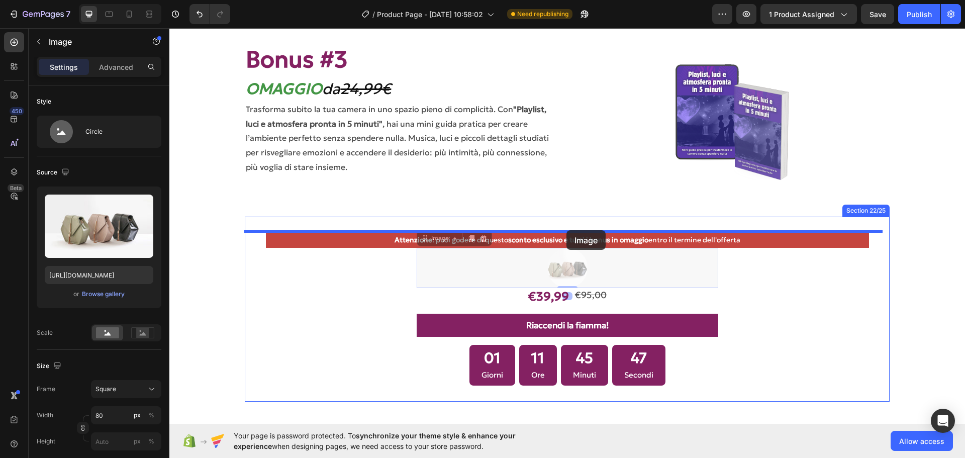
drag, startPoint x: 566, startPoint y: 237, endPoint x: 566, endPoint y: 230, distance: 7.1
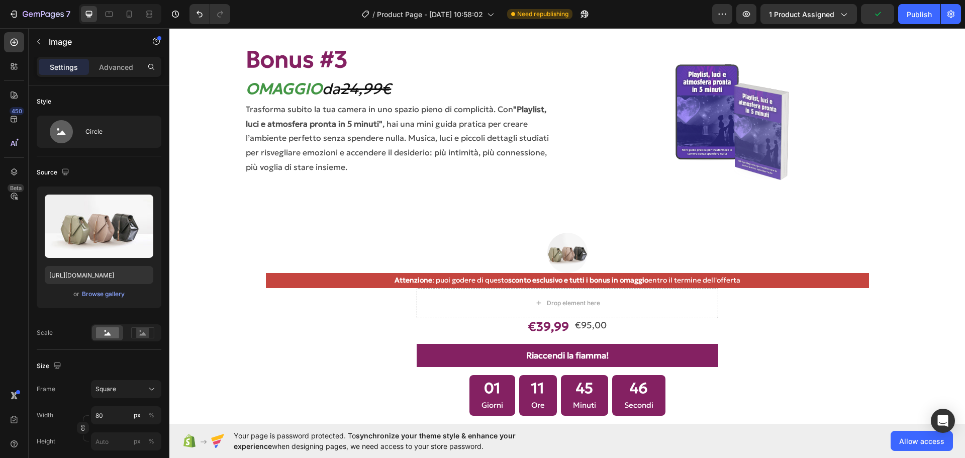
click at [567, 244] on img at bounding box center [567, 253] width 40 height 40
click at [107, 297] on div "Browse gallery" at bounding box center [103, 293] width 43 height 9
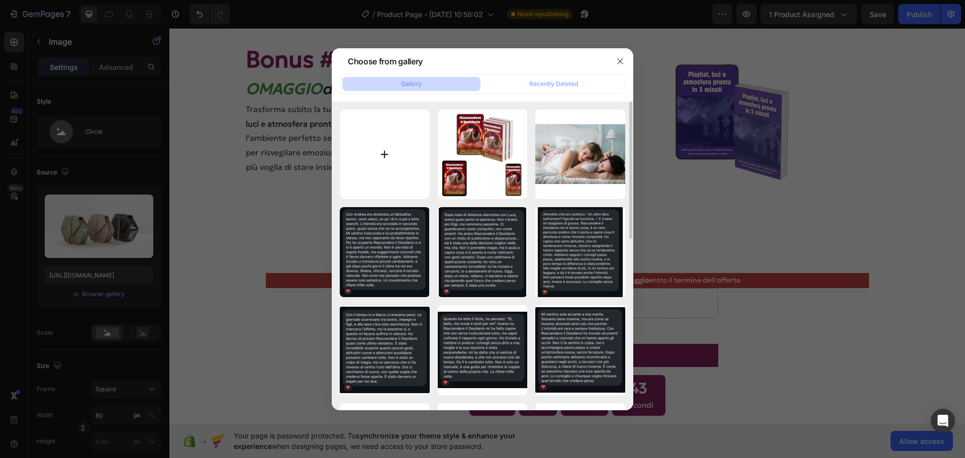
click at [381, 152] on input "file" at bounding box center [385, 155] width 90 height 90
click at [382, 145] on input "file" at bounding box center [385, 155] width 90 height 90
type input "C:\fakepath\Logo (1).png"
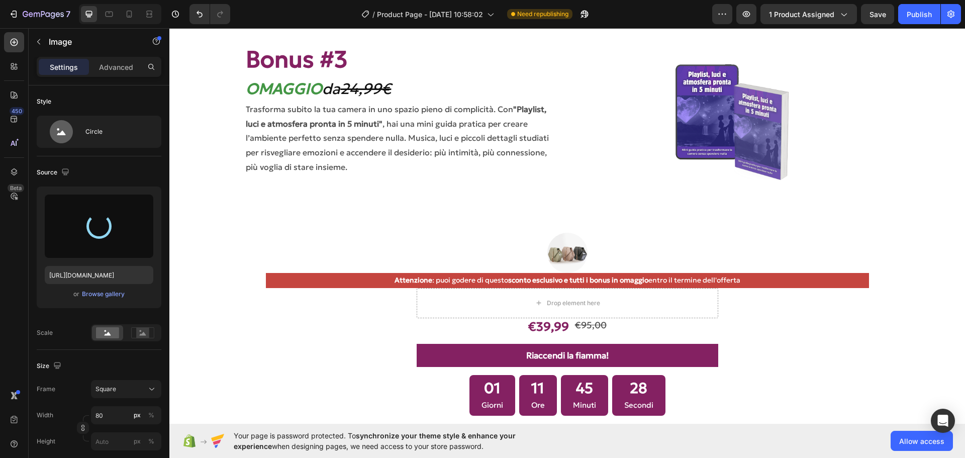
type input "https://cdn.shopify.com/s/files/1/0955/0603/9116/files/gempages_572916055278617…"
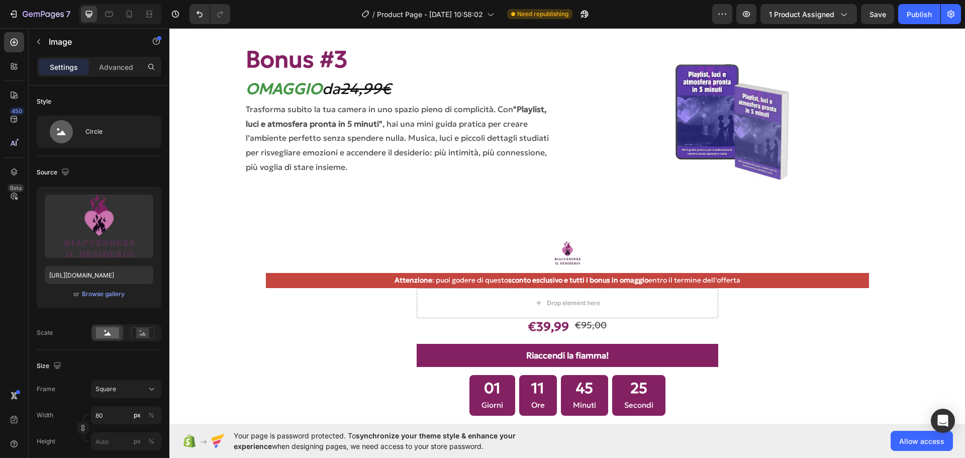
click at [528, 247] on div at bounding box center [567, 253] width 644 height 40
click at [565, 248] on img at bounding box center [567, 253] width 40 height 40
drag, startPoint x: 549, startPoint y: 238, endPoint x: 561, endPoint y: 255, distance: 21.2
click at [552, 242] on img at bounding box center [567, 253] width 40 height 40
click at [568, 261] on img at bounding box center [567, 253] width 40 height 40
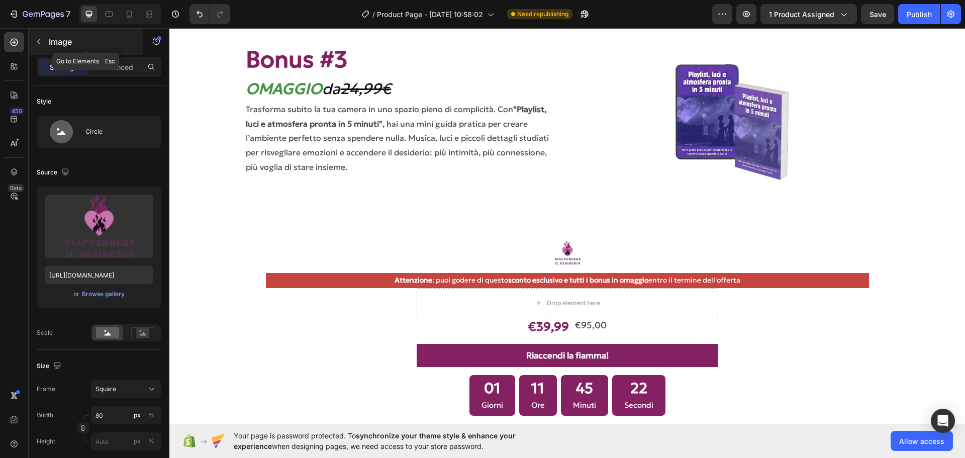
click at [41, 43] on icon "button" at bounding box center [39, 42] width 8 height 8
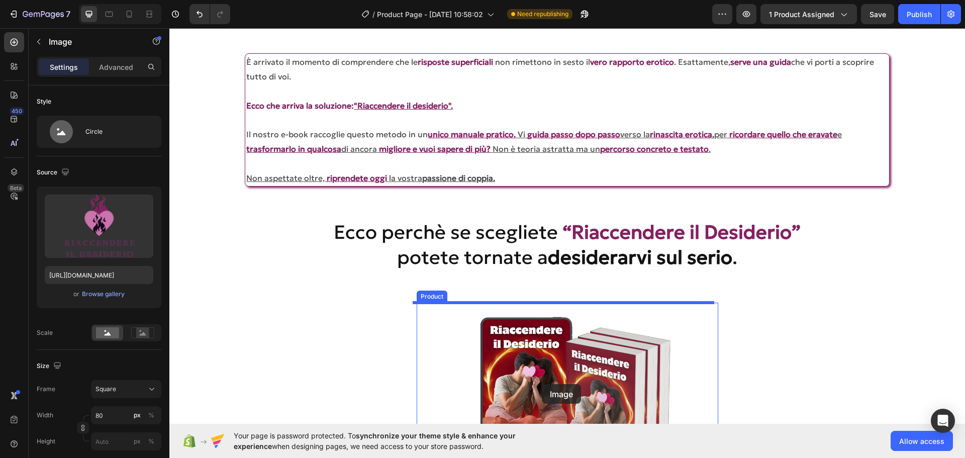
scroll to position [2359, 0]
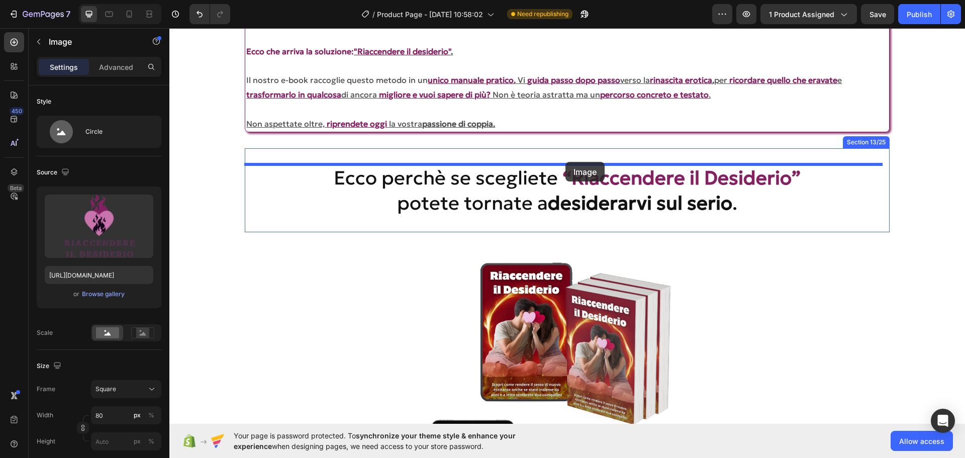
drag, startPoint x: 563, startPoint y: 228, endPoint x: 565, endPoint y: 162, distance: 66.4
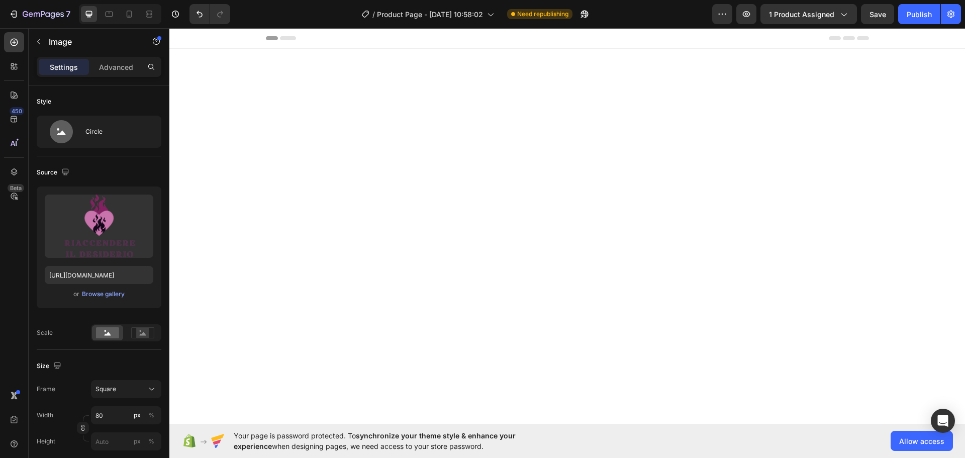
scroll to position [2359, 0]
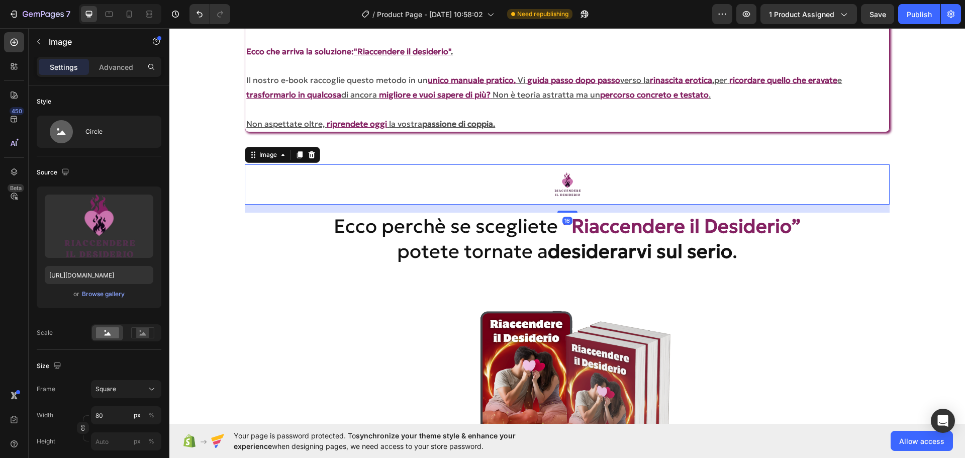
click at [575, 183] on img at bounding box center [567, 184] width 40 height 40
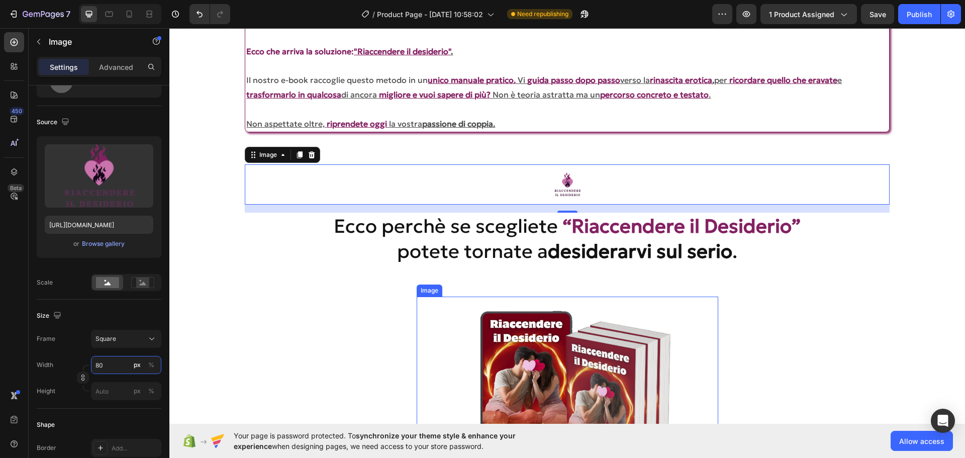
type input "1"
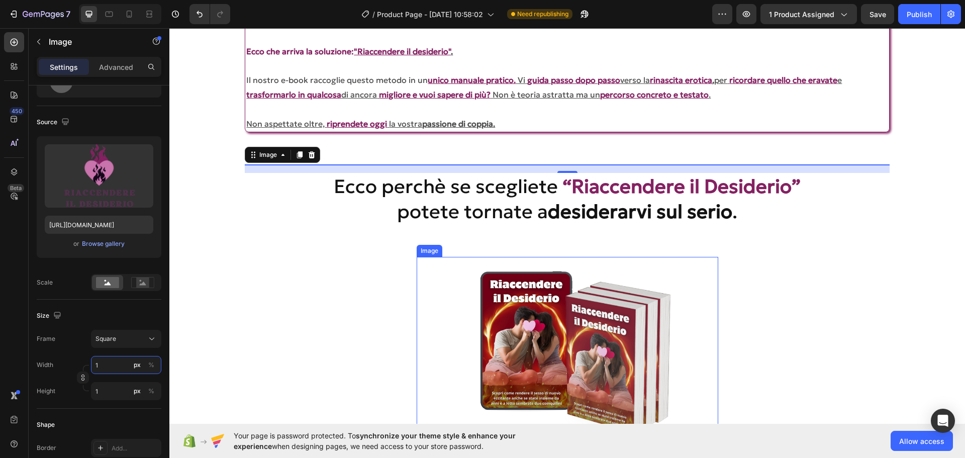
type input "16"
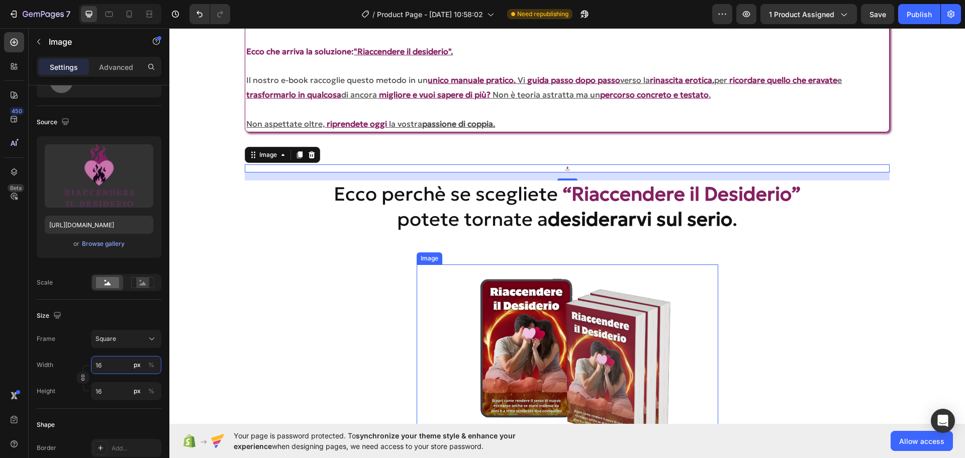
type input "160"
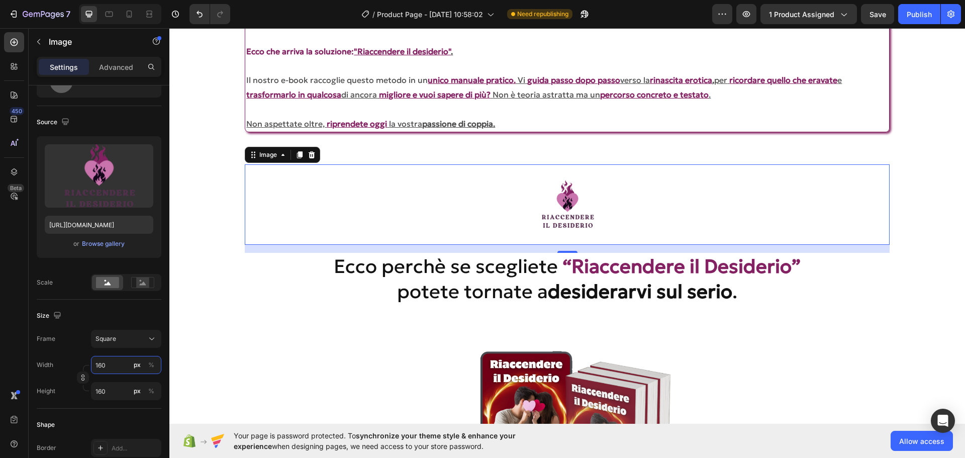
type input "160"
click at [904, 211] on section "Image 16 Ecco perchè se scegliete “Riaccendere il Desiderio” potete tornate a d…" at bounding box center [567, 234] width 732 height 172
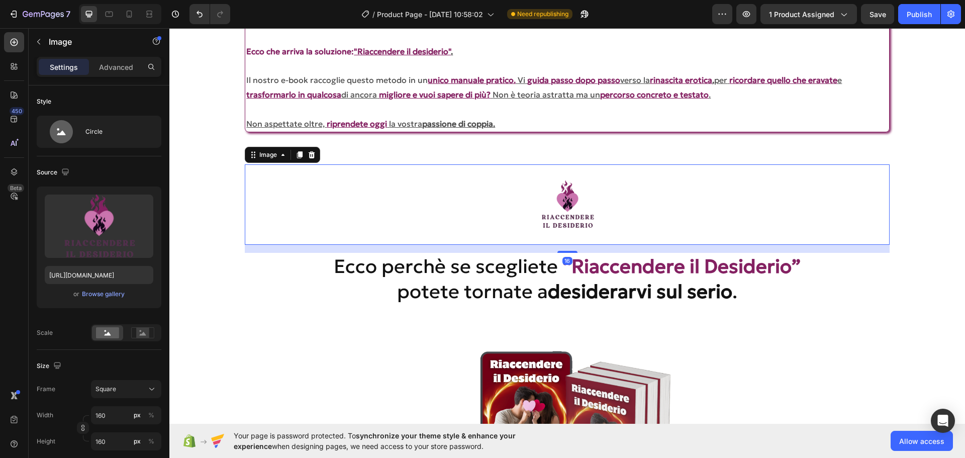
click at [557, 182] on img at bounding box center [567, 204] width 80 height 80
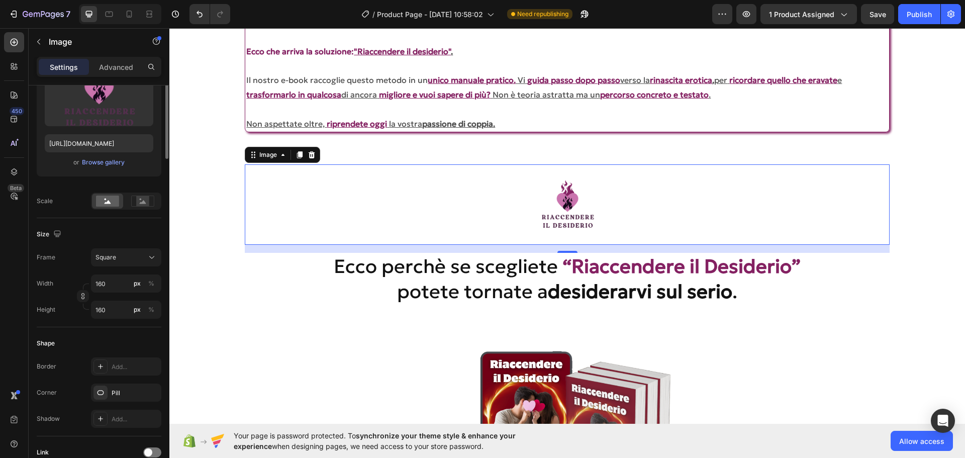
scroll to position [0, 0]
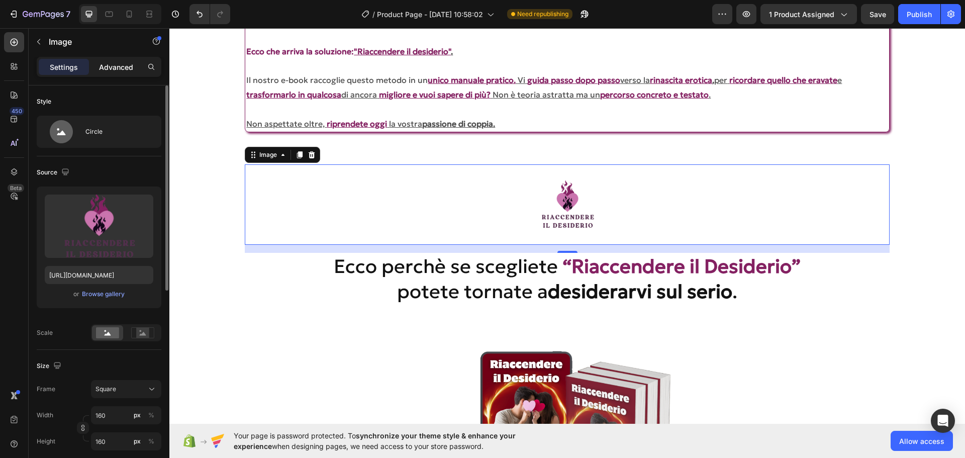
click at [117, 65] on p "Advanced" at bounding box center [116, 67] width 34 height 11
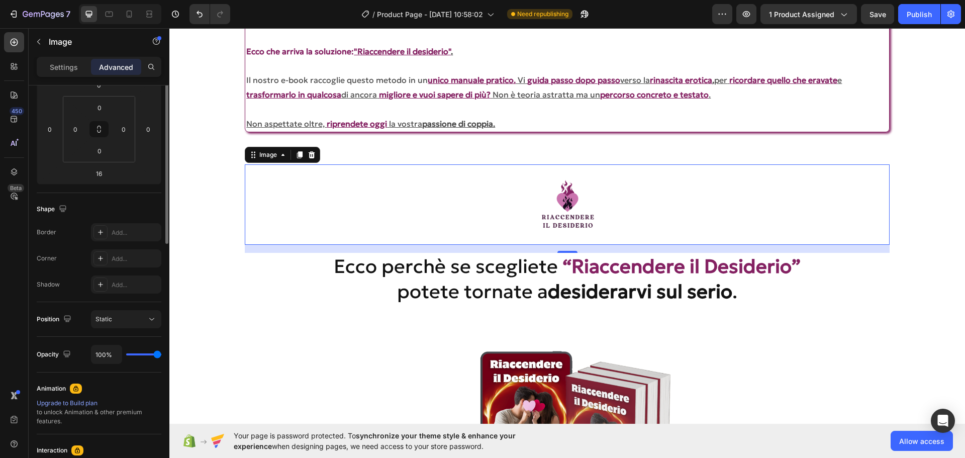
scroll to position [201, 0]
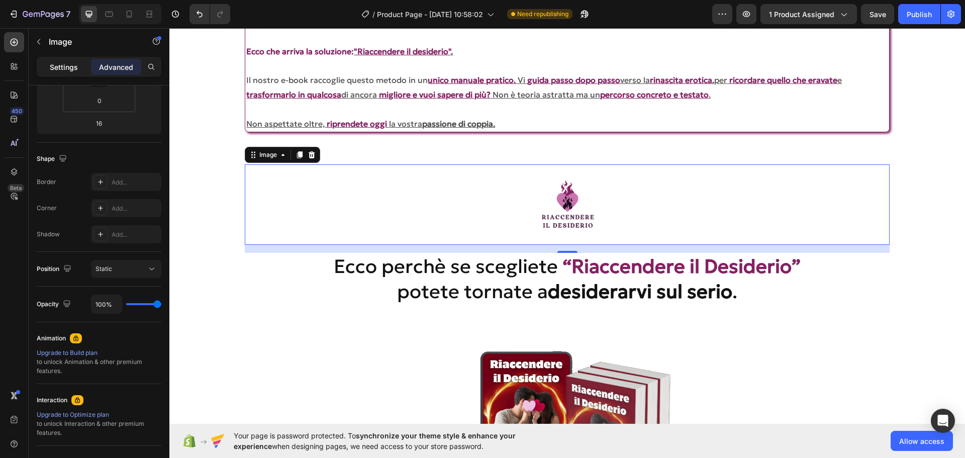
click at [70, 72] on p "Settings" at bounding box center [64, 67] width 28 height 11
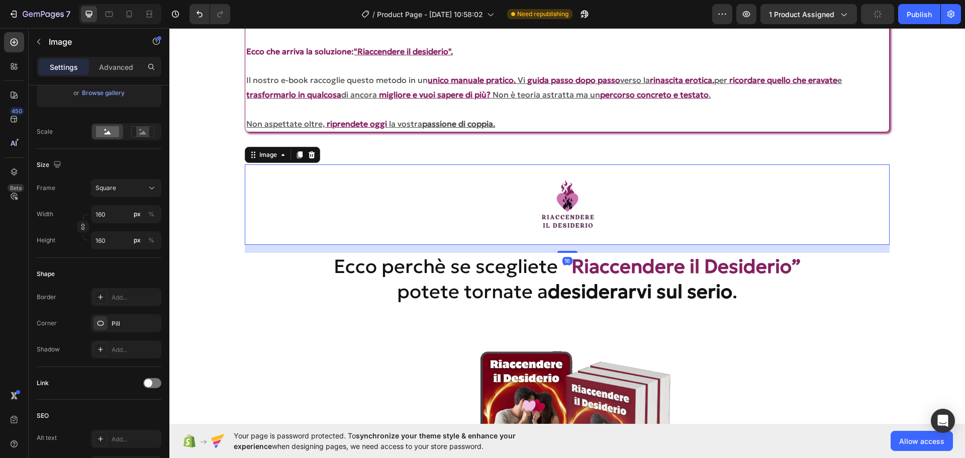
click at [528, 203] on img at bounding box center [567, 204] width 80 height 80
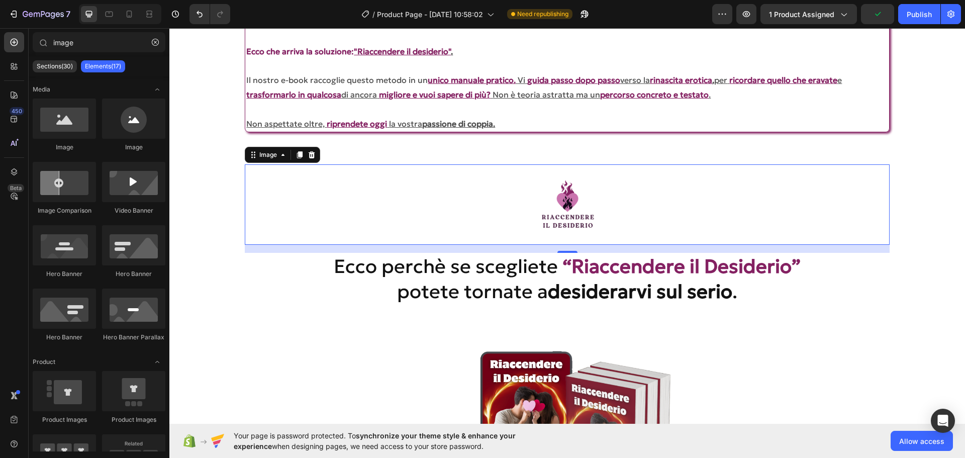
click at [913, 253] on section "Image 16 Ecco perchè se scegliete “Riaccendere il Desiderio” potete tornate a d…" at bounding box center [567, 234] width 732 height 172
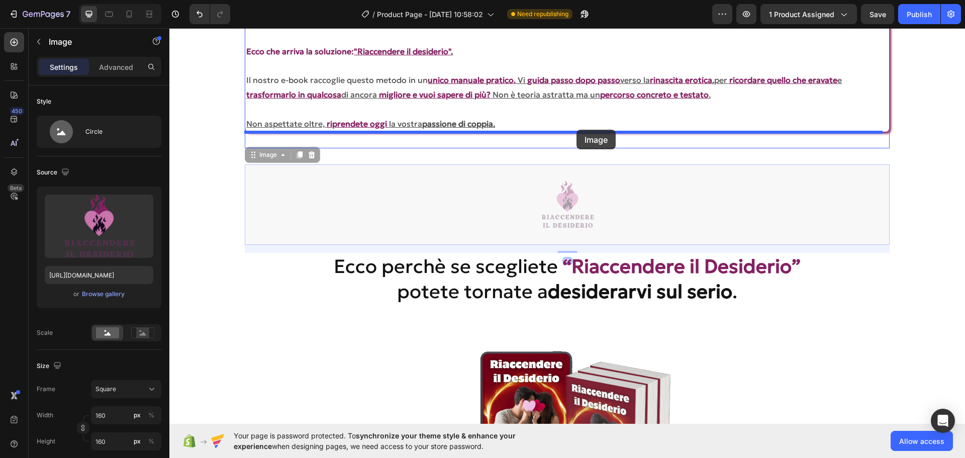
drag, startPoint x: 586, startPoint y: 195, endPoint x: 577, endPoint y: 130, distance: 66.5
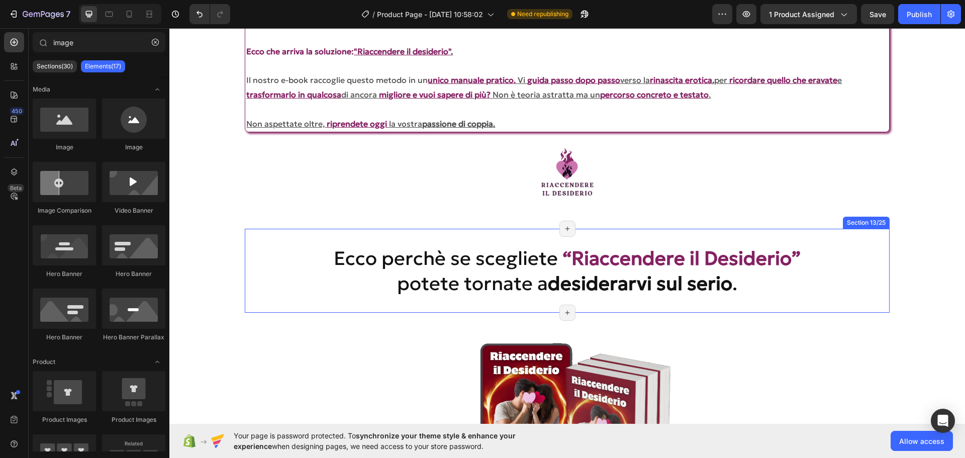
click at [622, 237] on div "Ecco perchè se scegliete “Riaccendere il Desiderio” potete tornate a desiderarv…" at bounding box center [567, 271] width 644 height 84
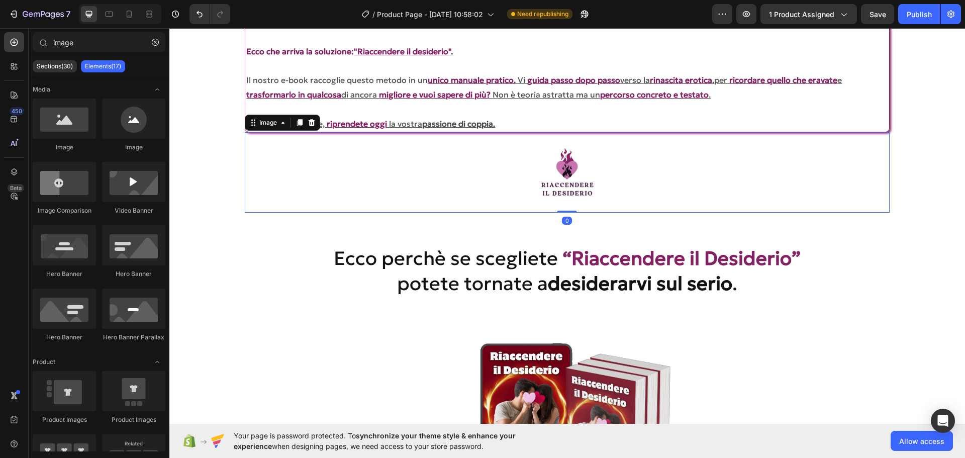
click at [620, 174] on div at bounding box center [567, 172] width 644 height 80
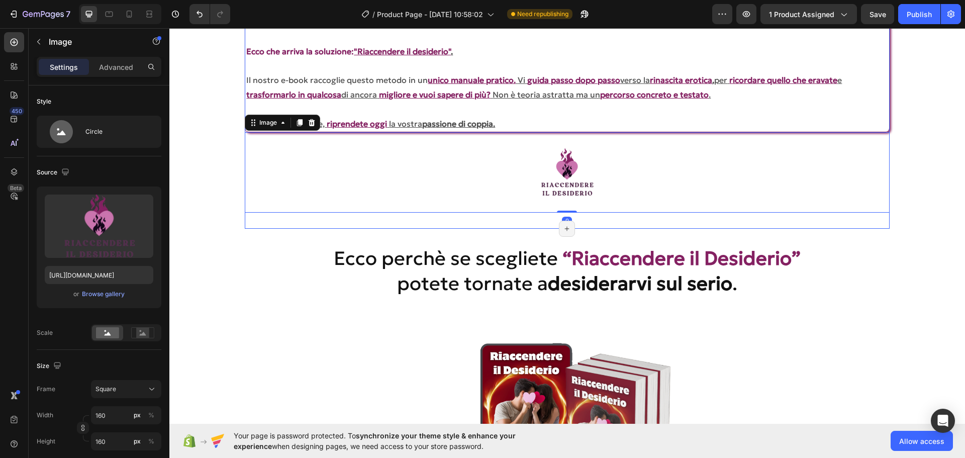
click at [594, 219] on div "È arrivato il momento di comprendere che le risposte superficiali non rimettono…" at bounding box center [567, 106] width 644 height 246
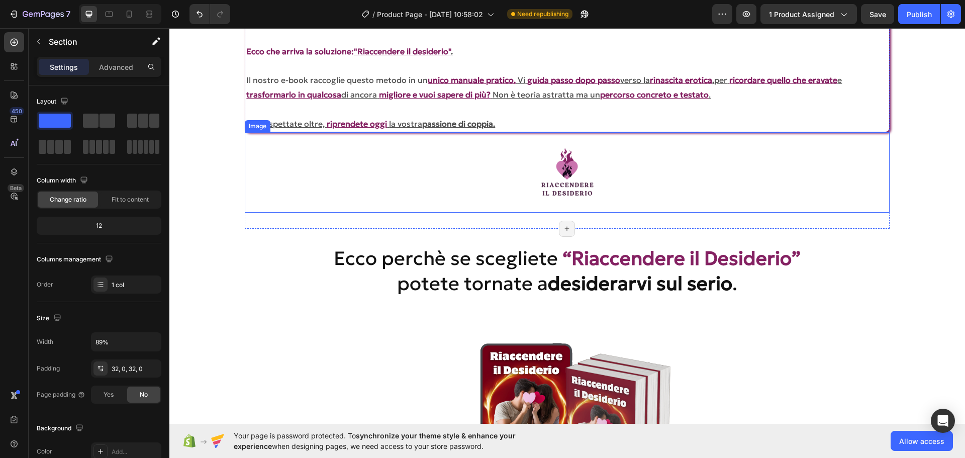
click at [577, 186] on img at bounding box center [567, 172] width 80 height 80
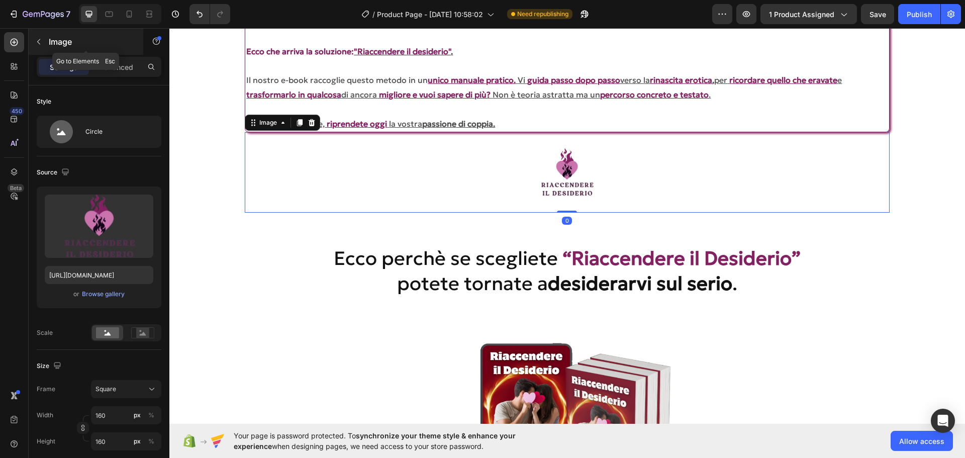
click at [97, 42] on p "Image" at bounding box center [91, 42] width 85 height 12
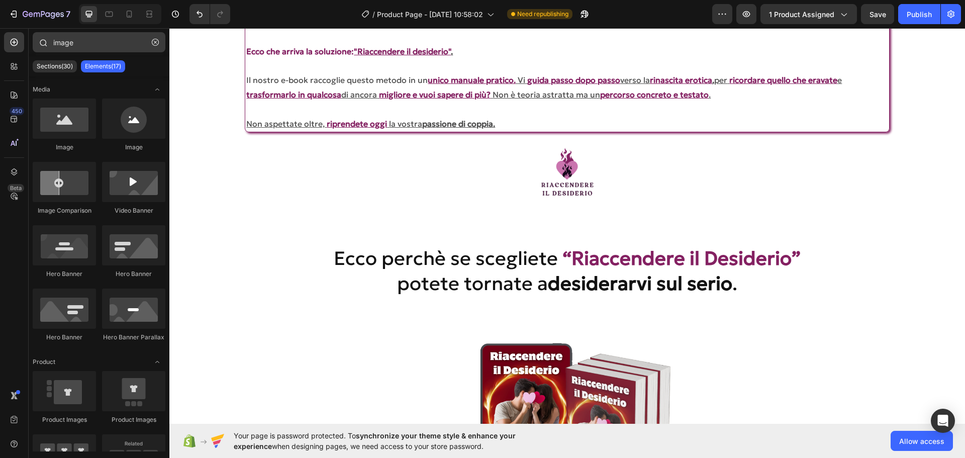
drag, startPoint x: 152, startPoint y: 44, endPoint x: 146, endPoint y: 43, distance: 6.1
click at [152, 43] on icon "button" at bounding box center [155, 42] width 7 height 7
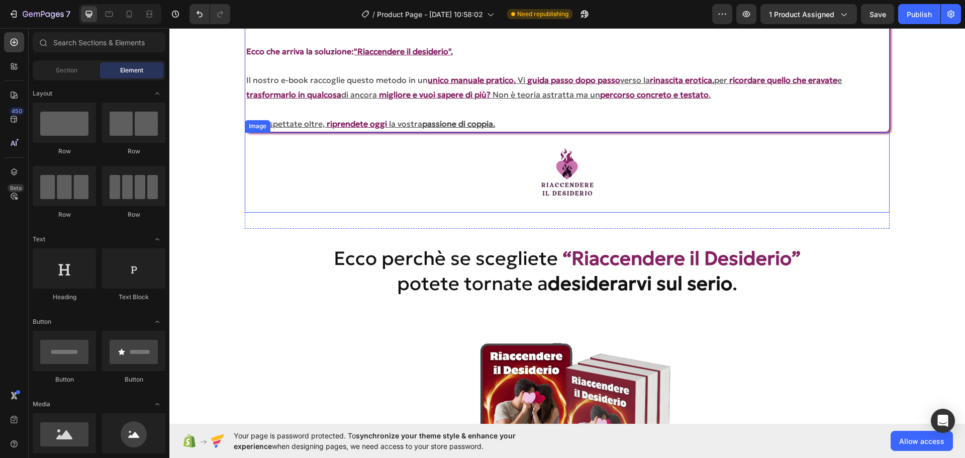
click at [550, 192] on img at bounding box center [567, 172] width 80 height 80
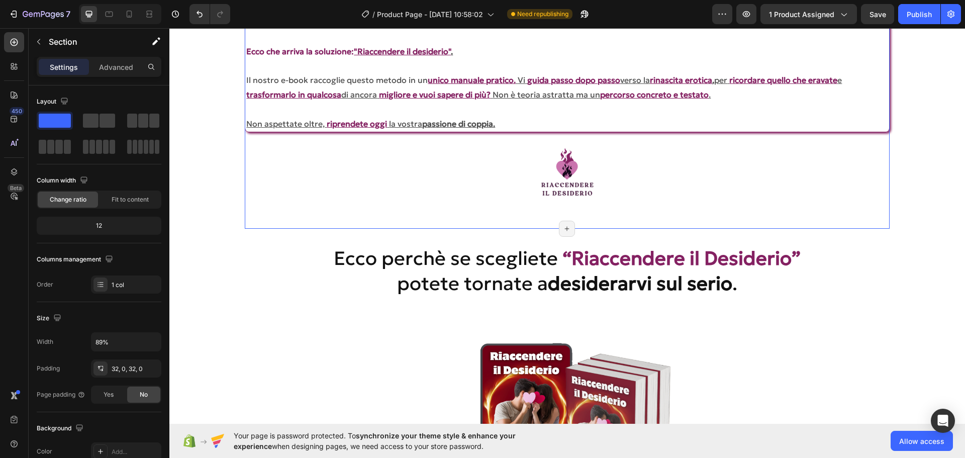
click at [529, 219] on div "È arrivato il momento di comprendere che le risposte superficiali non rimettono…" at bounding box center [567, 106] width 644 height 246
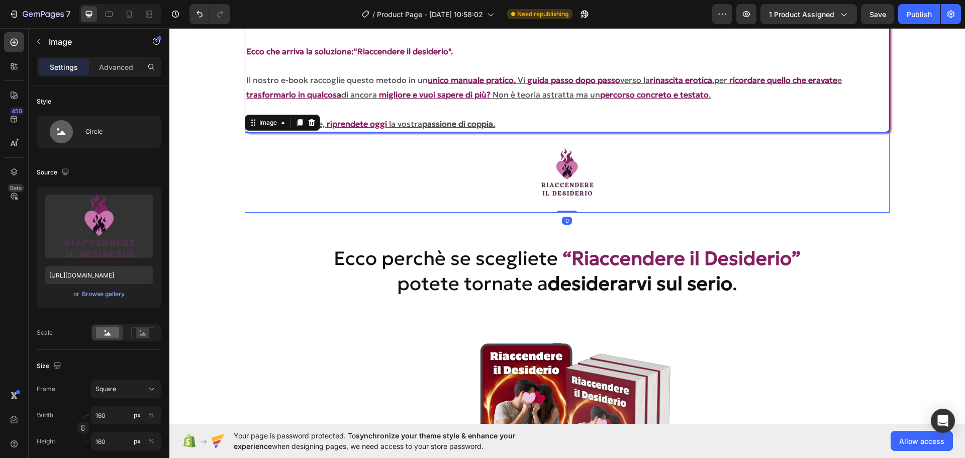
click at [337, 163] on div at bounding box center [567, 172] width 644 height 80
click at [123, 76] on div "Settings Advanced" at bounding box center [99, 67] width 125 height 20
click at [120, 68] on p "Advanced" at bounding box center [116, 67] width 34 height 11
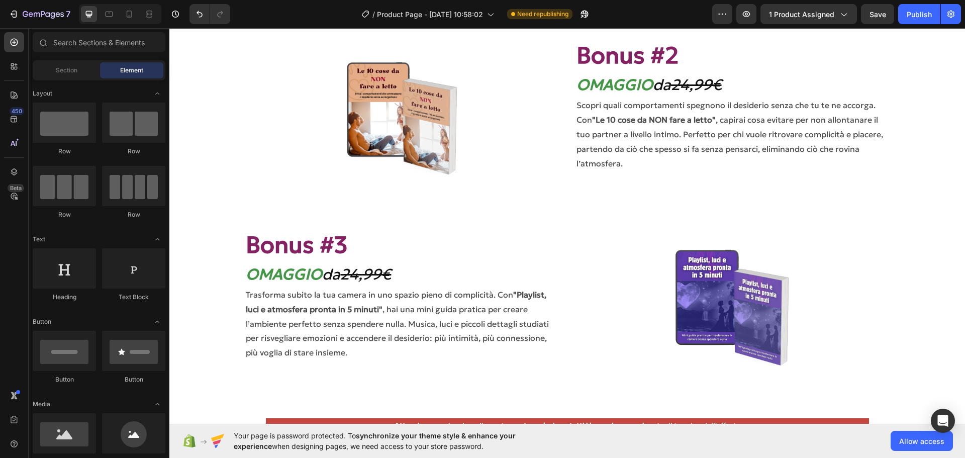
scroll to position [3816, 0]
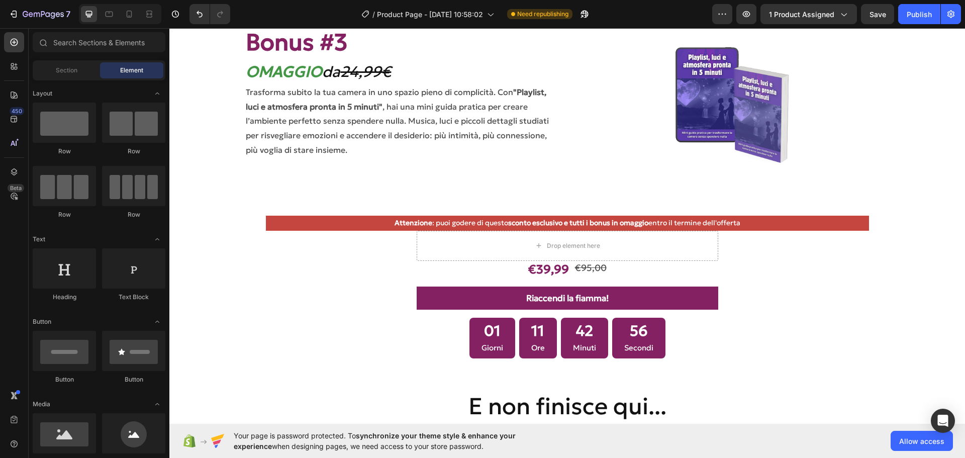
click at [906, 179] on section "Bonus #3 Heading OMAGGIO da 24,99€ Heading Image Trasforma subito la tua camera…" at bounding box center [567, 105] width 732 height 189
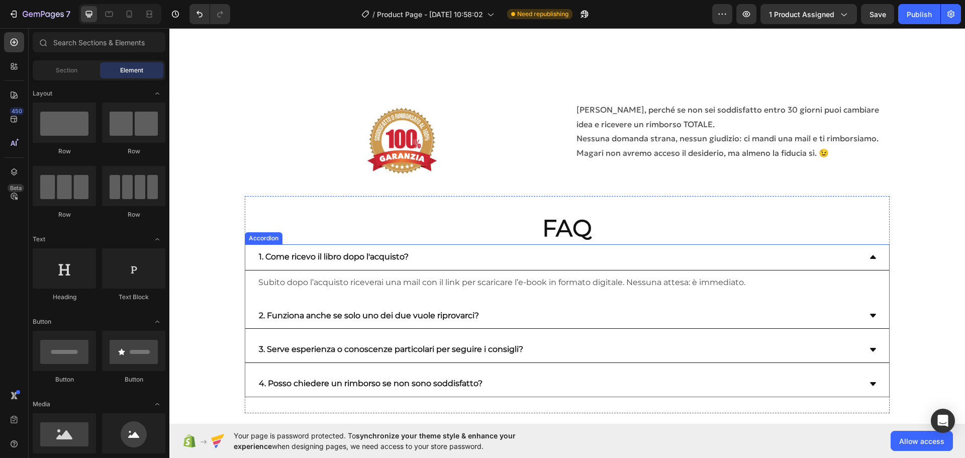
scroll to position [4268, 0]
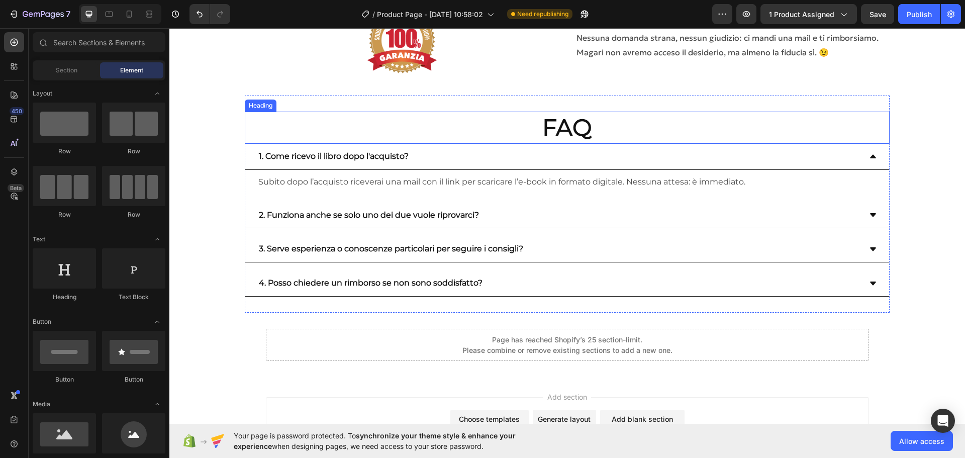
drag, startPoint x: 592, startPoint y: 125, endPoint x: 564, endPoint y: 120, distance: 28.6
click at [592, 125] on h2 "FAQ" at bounding box center [567, 128] width 644 height 32
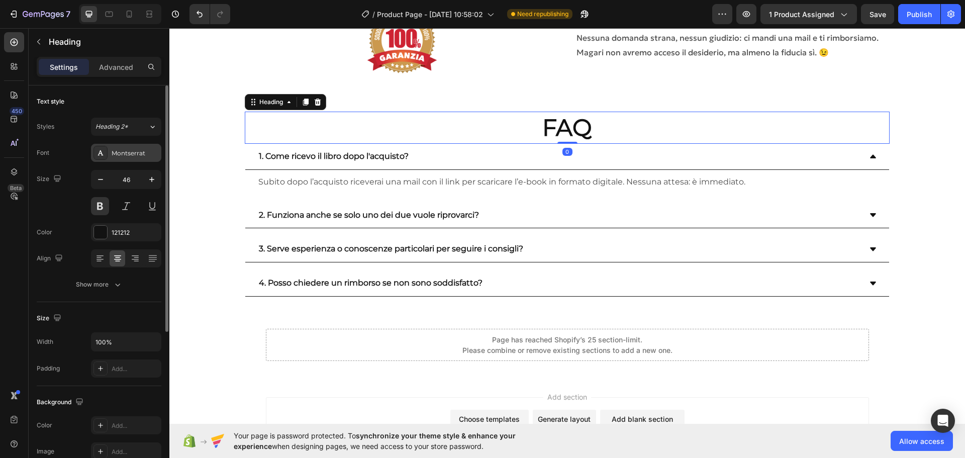
click at [129, 149] on div "Montserrat" at bounding box center [135, 153] width 47 height 9
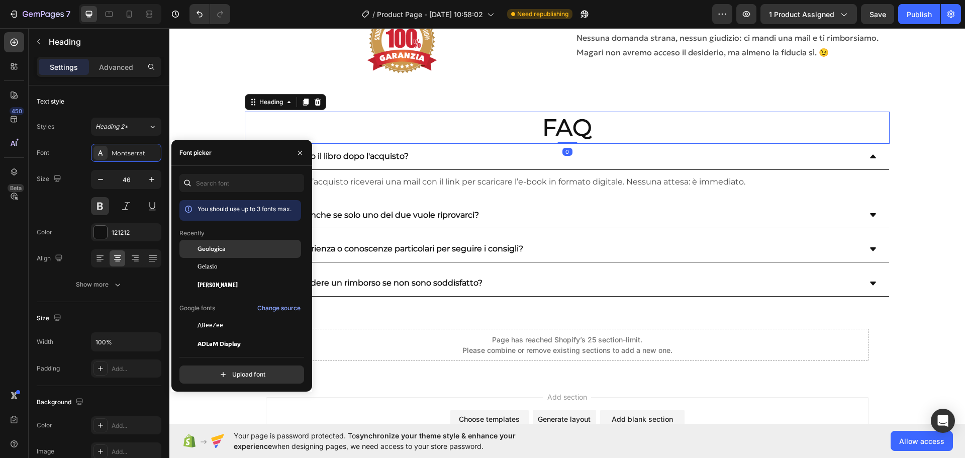
click at [233, 316] on div "Geologica" at bounding box center [240, 325] width 122 height 18
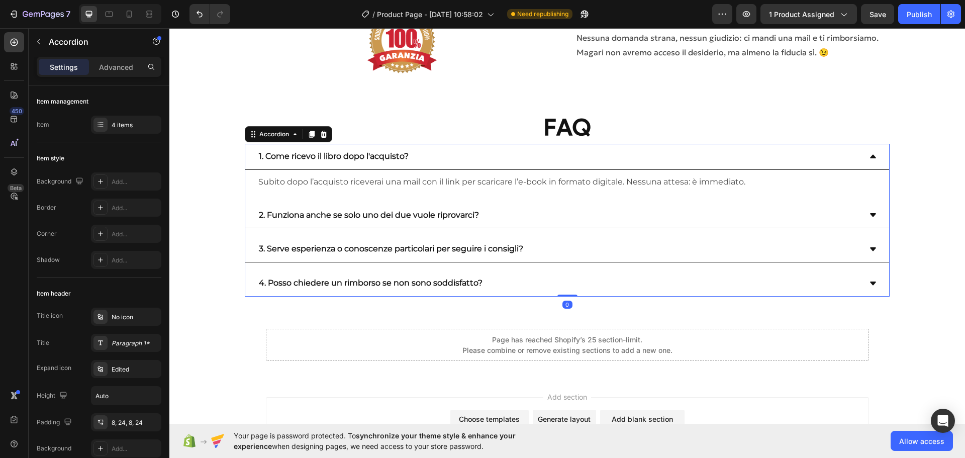
click at [511, 163] on div "1. Come ricevo il libro dopo l'acquisto?" at bounding box center [558, 157] width 603 height 18
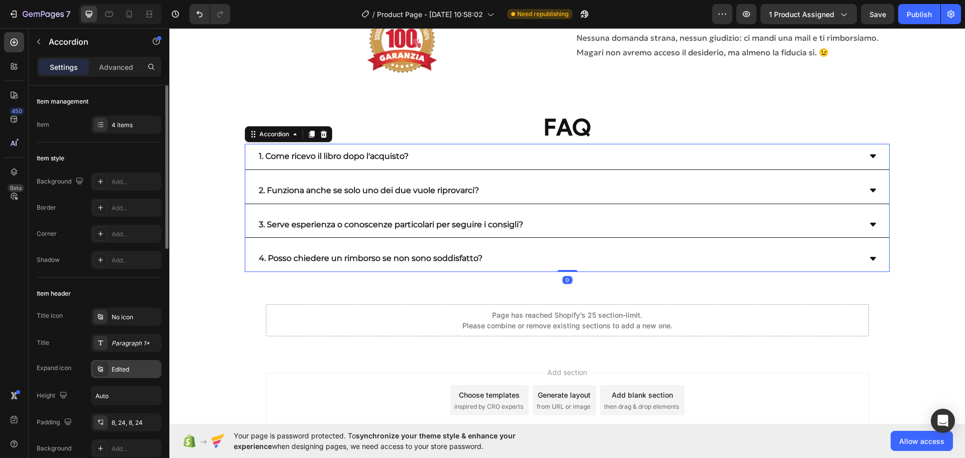
scroll to position [100, 0]
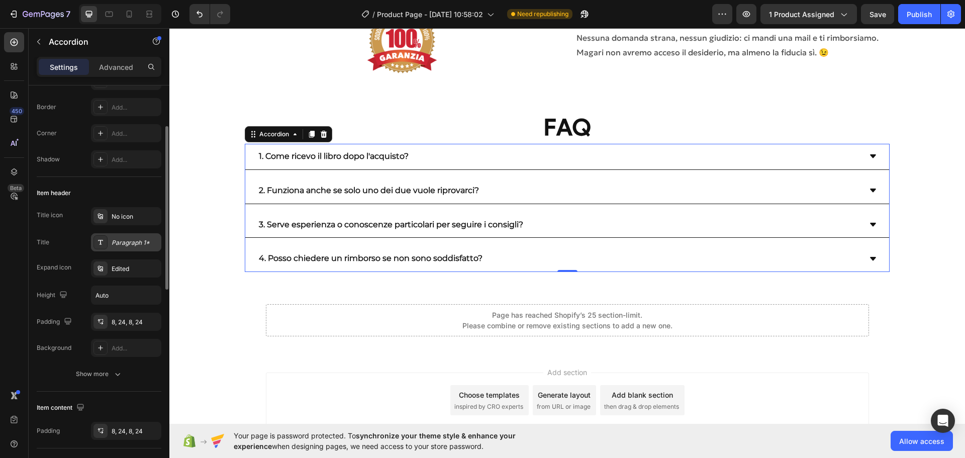
click at [139, 251] on div "Paragraph 1*" at bounding box center [126, 242] width 70 height 18
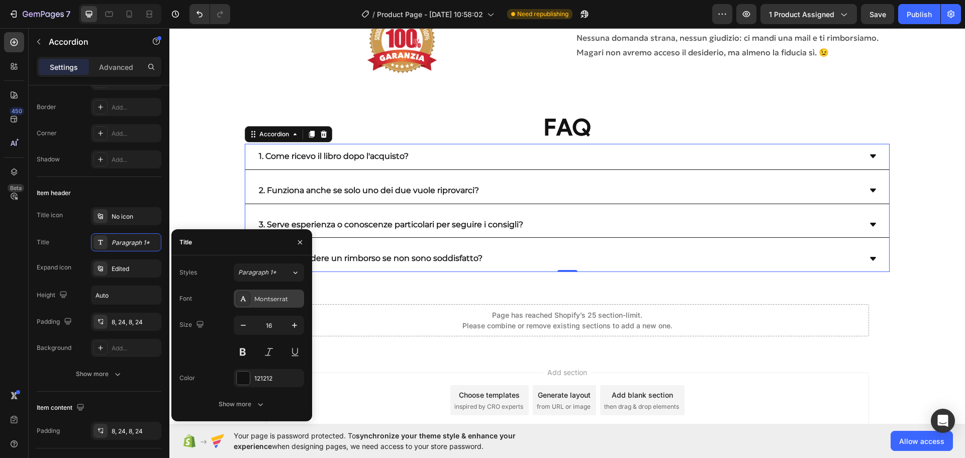
click at [263, 299] on div "Montserrat" at bounding box center [277, 298] width 47 height 9
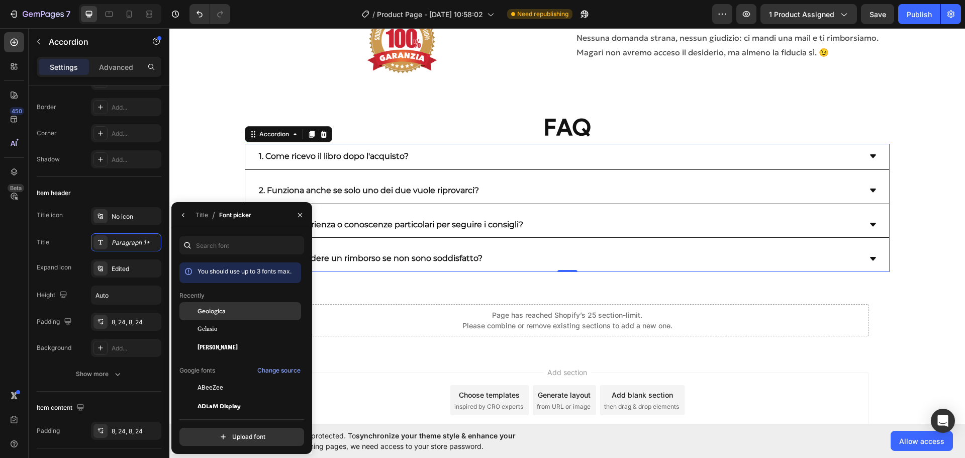
click at [233, 378] on div "Geologica" at bounding box center [240, 387] width 122 height 18
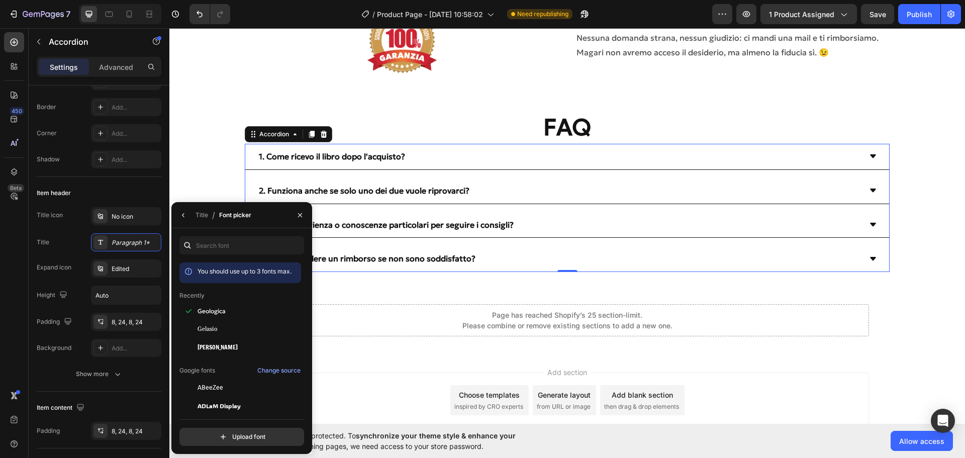
click at [870, 157] on icon at bounding box center [873, 156] width 6 height 4
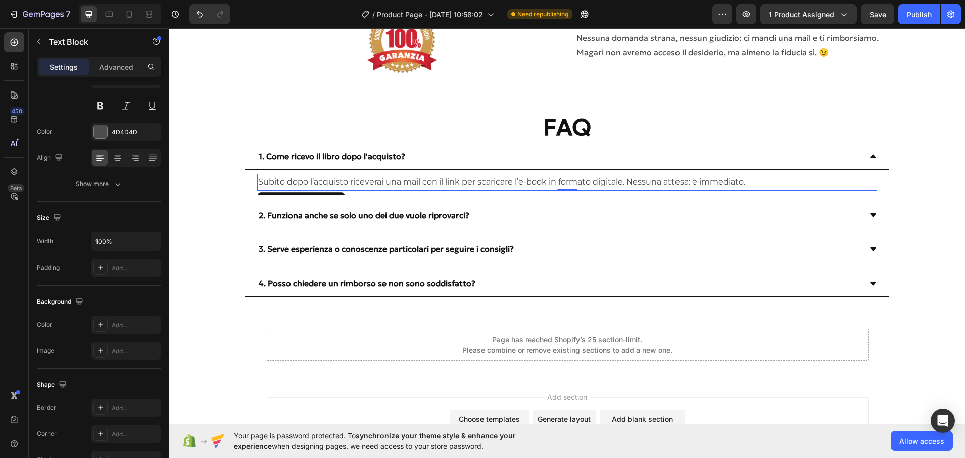
click at [739, 186] on p "Subito dopo l’acquisto riceverai una mail con il link per scaricare l’e-book in…" at bounding box center [566, 182] width 617 height 15
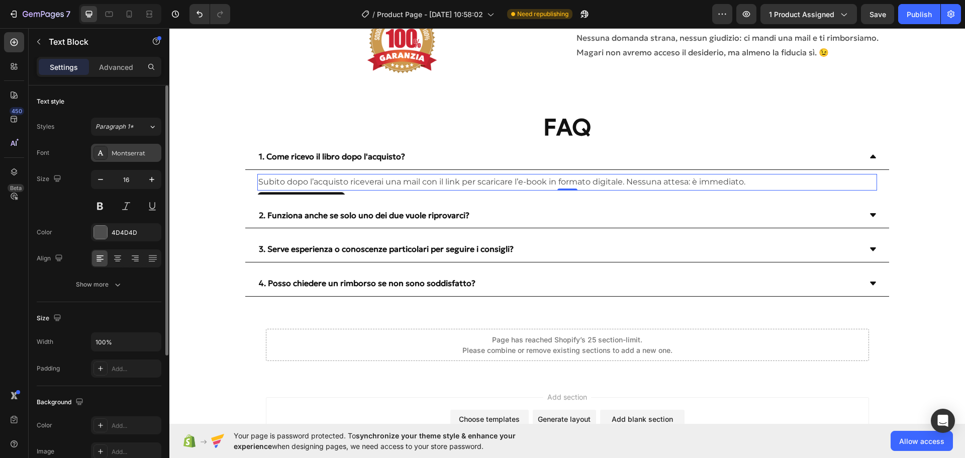
click at [128, 153] on div "Montserrat" at bounding box center [135, 153] width 47 height 9
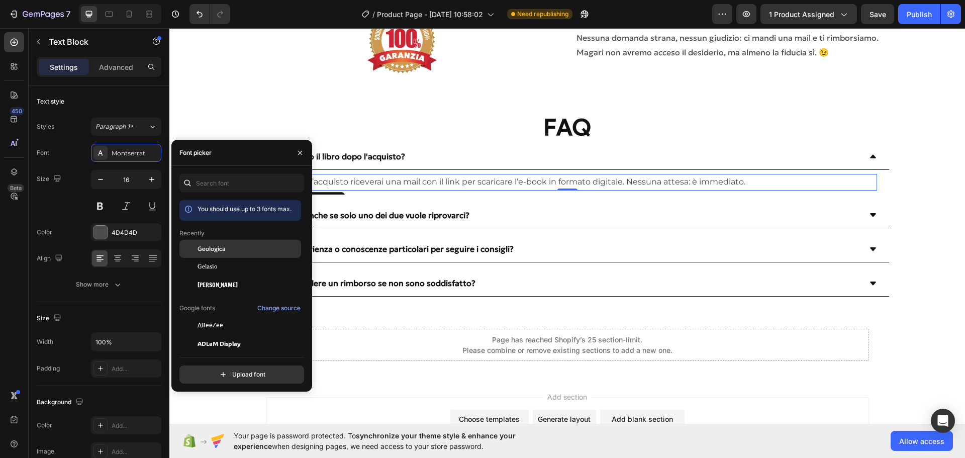
click at [236, 250] on div "Geologica" at bounding box center [248, 248] width 102 height 9
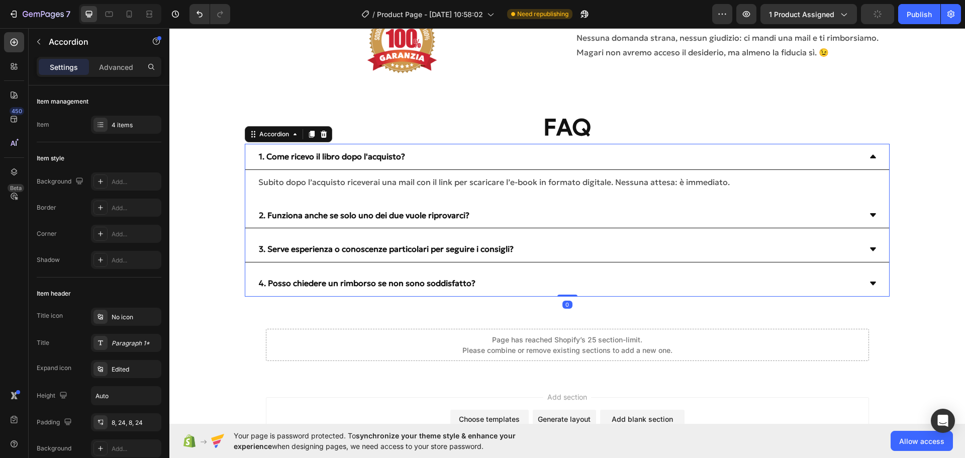
click at [514, 220] on div "2. Funziona anche se solo uno dei due vuole riprovarci?" at bounding box center [558, 216] width 603 height 18
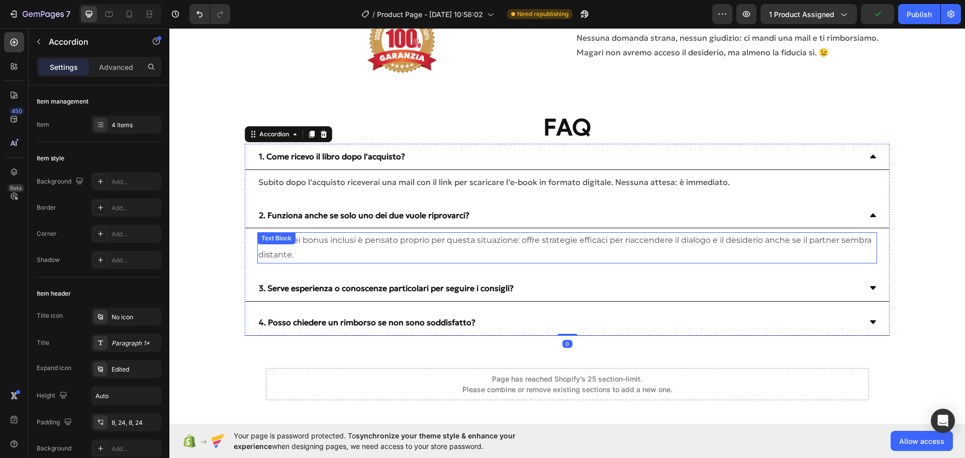
click at [494, 241] on p "Sì. Uno dei bonus inclusi è pensato proprio per questa situazione: offre strate…" at bounding box center [566, 247] width 617 height 29
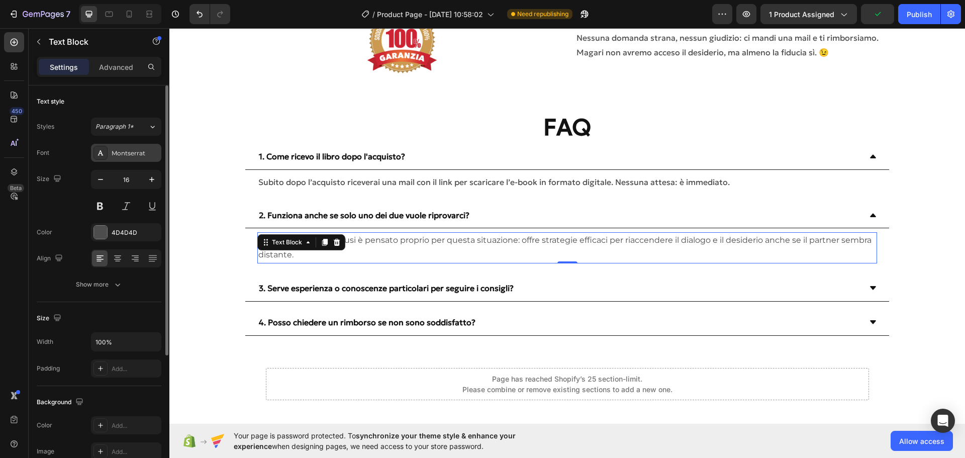
click at [141, 159] on div "Montserrat" at bounding box center [126, 153] width 70 height 18
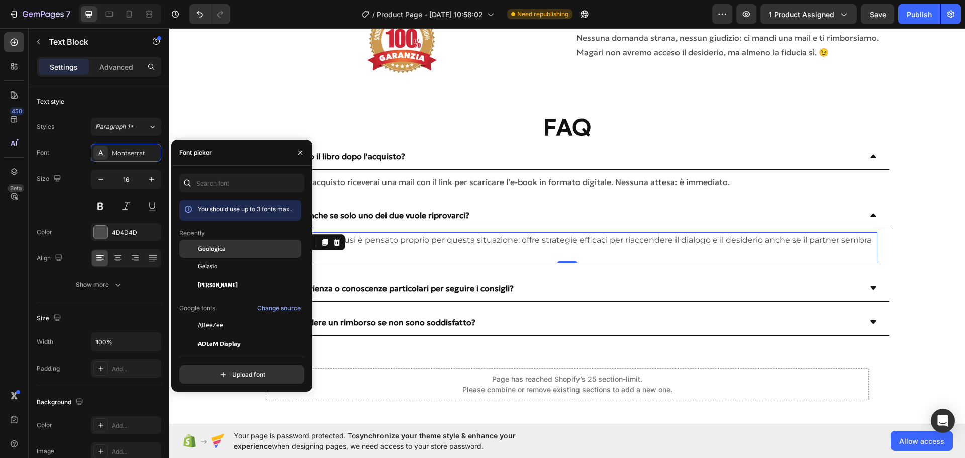
click at [222, 247] on span "Geologica" at bounding box center [211, 248] width 28 height 9
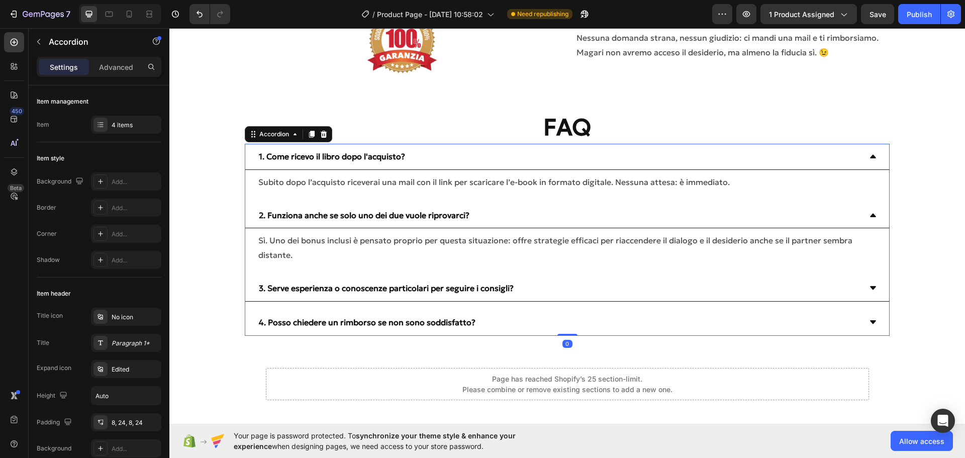
click at [764, 295] on div "3. Serve esperienza o conoscenze particolari per seguire i consigli?" at bounding box center [558, 288] width 603 height 18
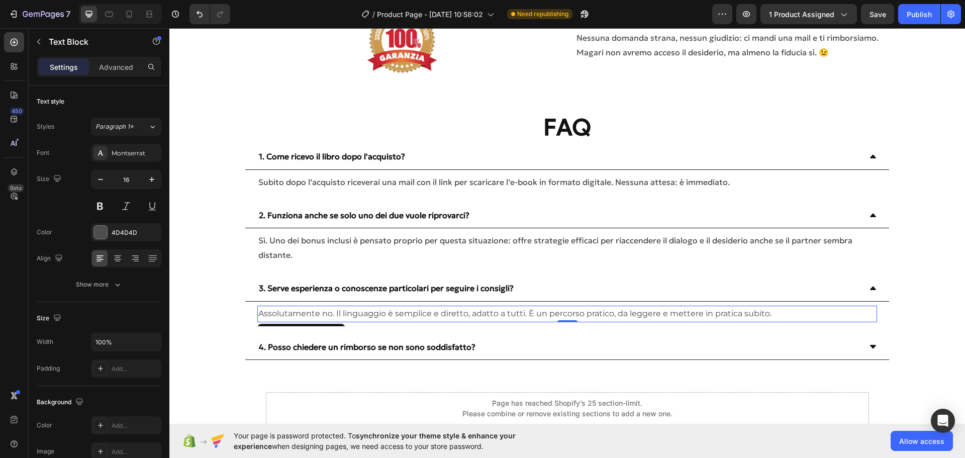
click at [438, 314] on p "Assolutamente no. Il linguaggio è semplice e diretto, adatto a tutti. È un perc…" at bounding box center [566, 314] width 617 height 15
click at [144, 156] on div "Montserrat" at bounding box center [135, 153] width 47 height 9
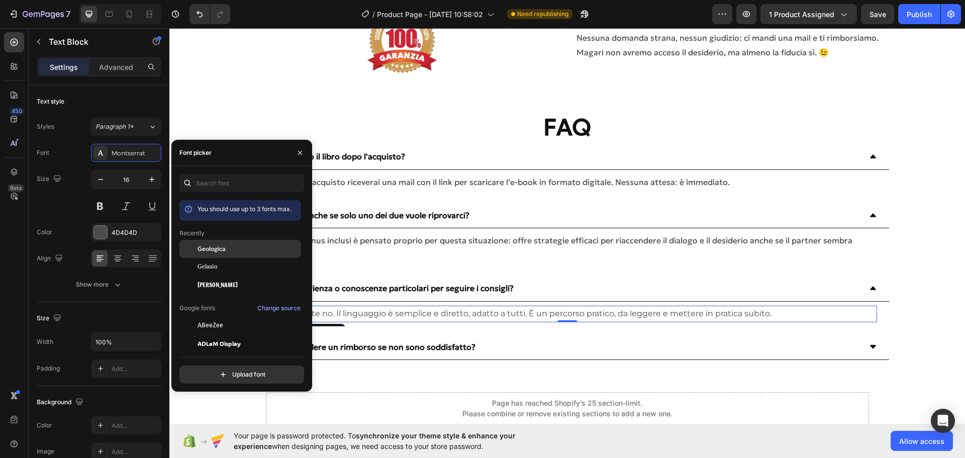
click at [217, 252] on span "Geologica" at bounding box center [211, 248] width 28 height 9
click at [482, 347] on div "4. Posso chiedere un rimborso se non sono soddisfatto?" at bounding box center [558, 347] width 603 height 18
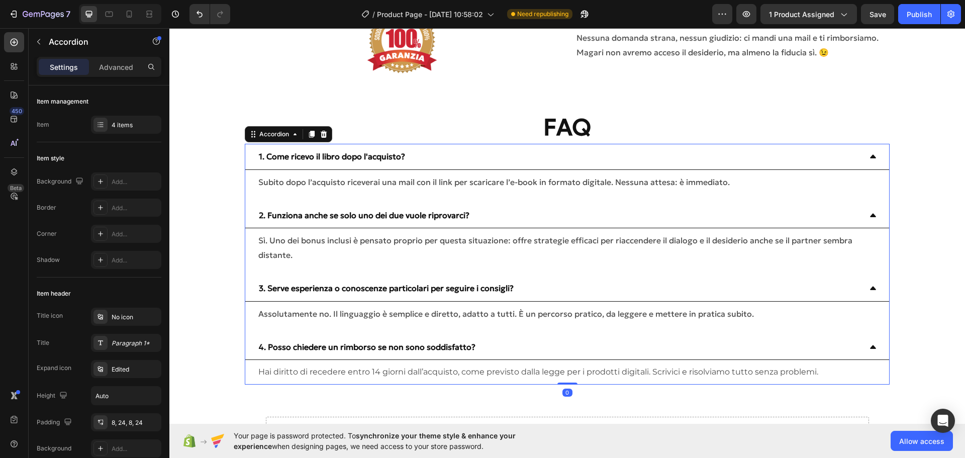
click at [394, 362] on div "Hai diritto di recedere entro 14 giorni dall’acquisto, come previsto dalla legg…" at bounding box center [566, 372] width 643 height 25
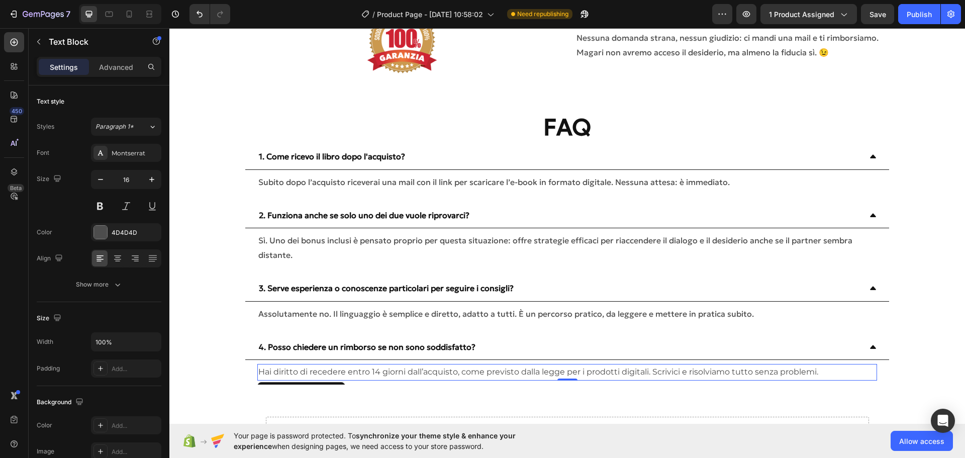
click at [388, 368] on p "Hai diritto di recedere entro 14 giorni dall’acquisto, come previsto dalla legg…" at bounding box center [566, 372] width 617 height 15
click at [120, 232] on div "4D4D4D" at bounding box center [126, 232] width 29 height 9
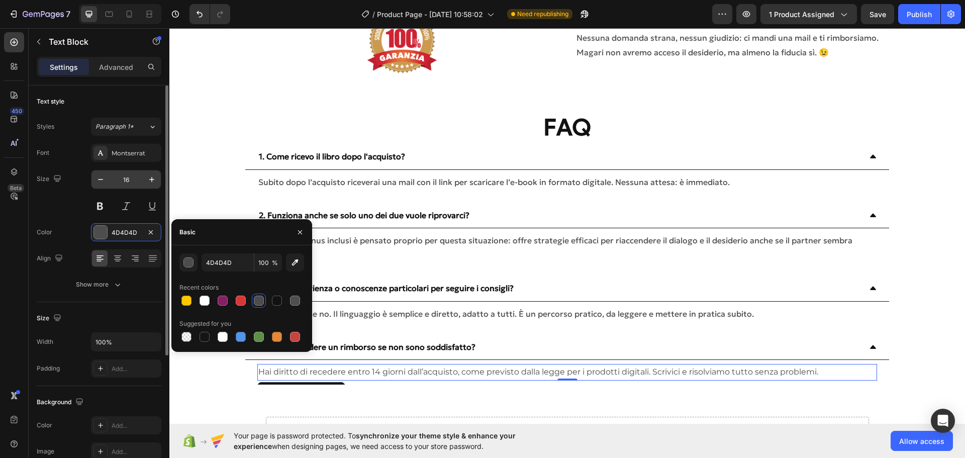
click at [131, 175] on input "16" at bounding box center [126, 179] width 33 height 18
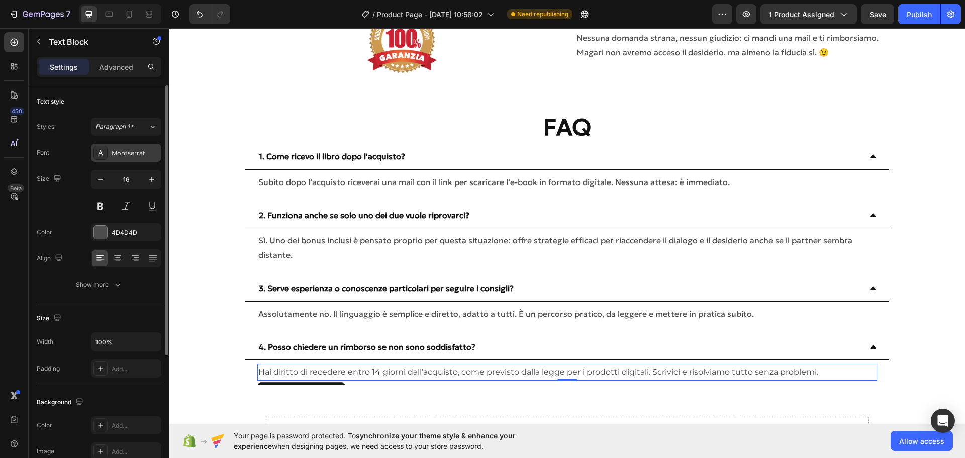
click at [125, 154] on div "Montserrat" at bounding box center [135, 153] width 47 height 9
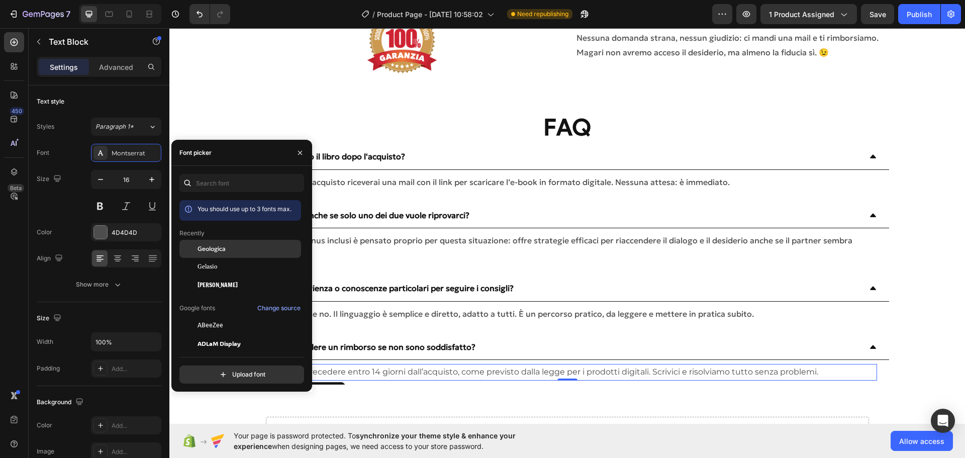
click at [237, 316] on div "Geologica" at bounding box center [240, 325] width 122 height 18
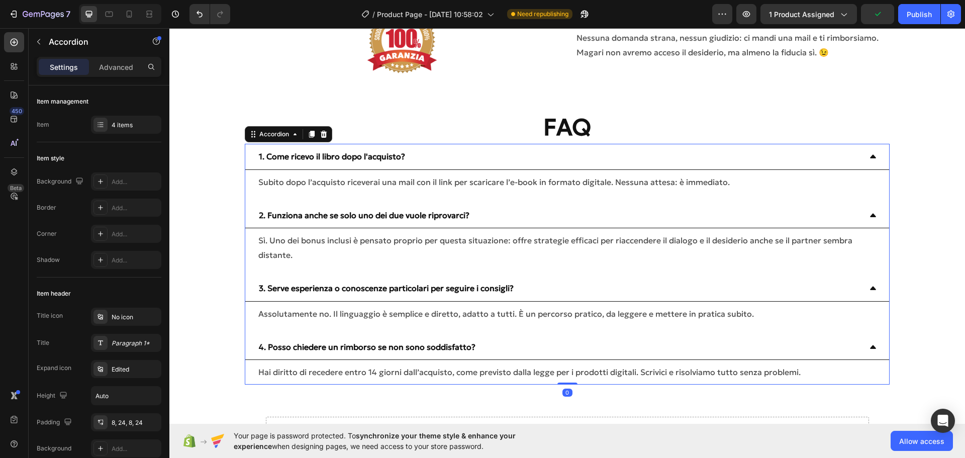
click at [875, 159] on div "1. Come ricevo il libro dopo l'acquisto?" at bounding box center [566, 157] width 643 height 26
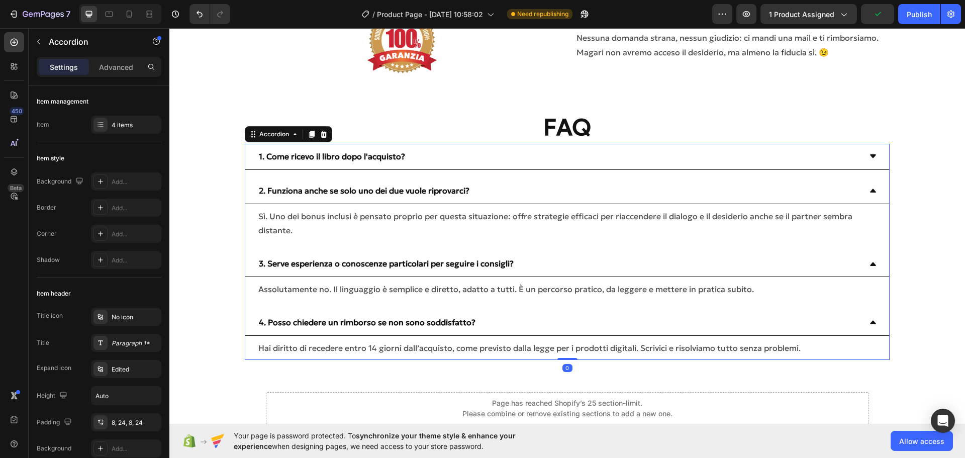
click at [871, 189] on div "2. Funziona anche se solo uno dei due vuole riprovarci?" at bounding box center [566, 191] width 643 height 26
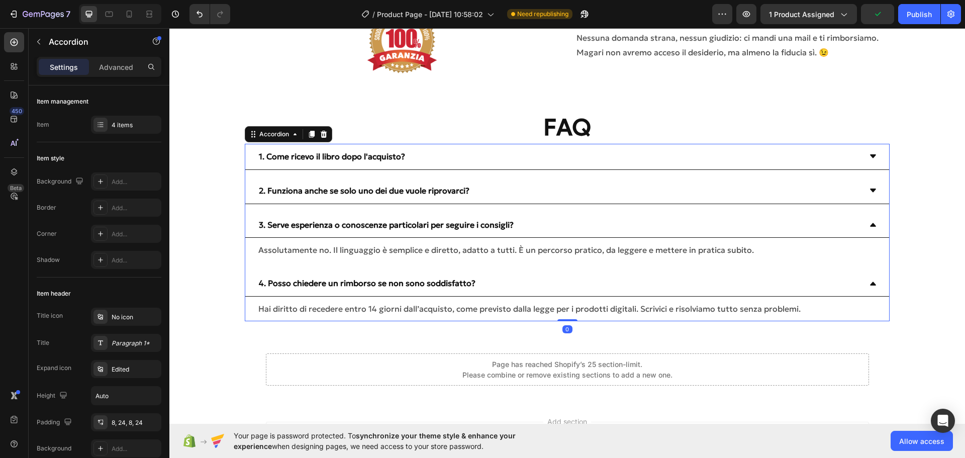
click at [869, 228] on icon at bounding box center [873, 225] width 8 height 8
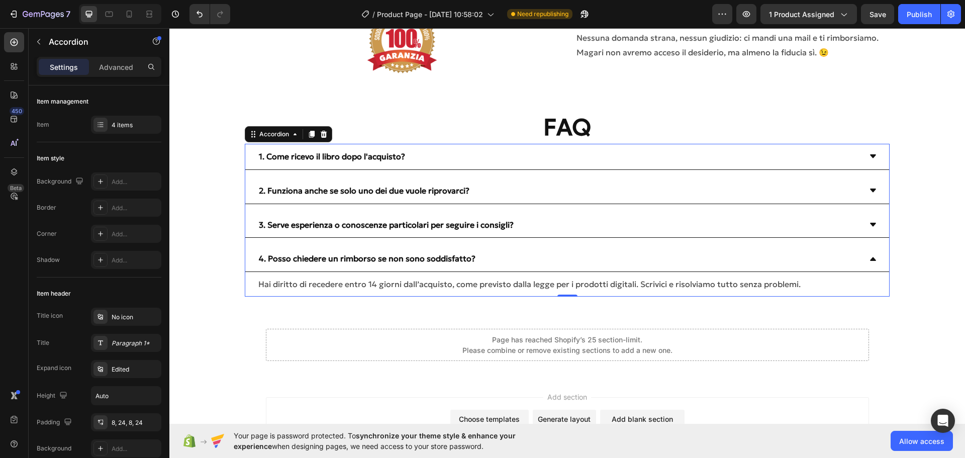
click at [866, 253] on div "4. Posso chiedere un rimborso se non sono soddisfatto?" at bounding box center [566, 259] width 643 height 26
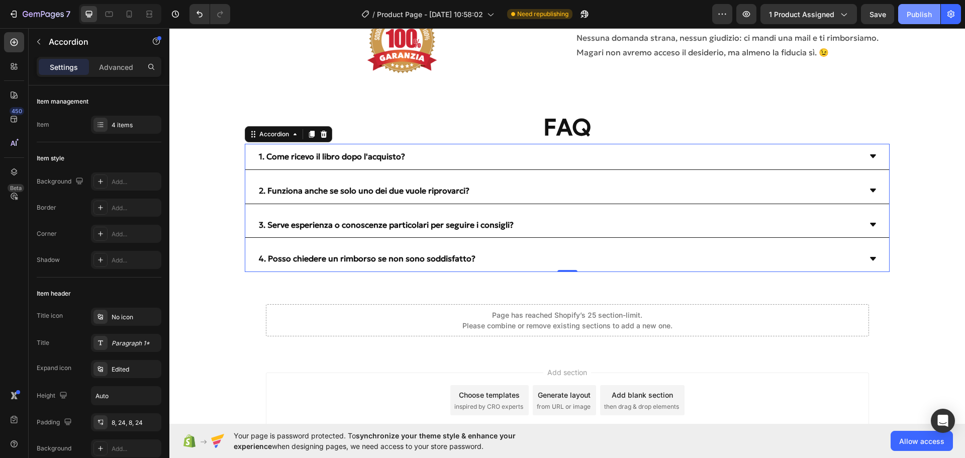
click at [925, 19] on div "Publish" at bounding box center [918, 14] width 25 height 11
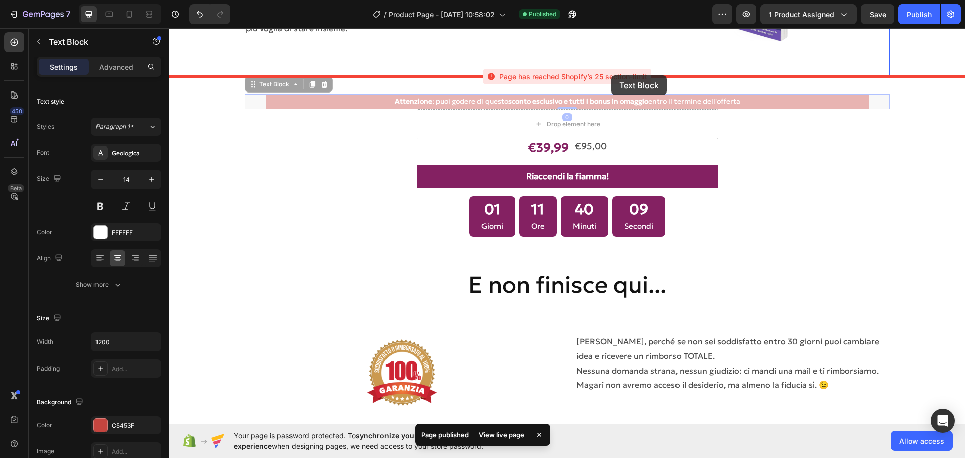
scroll to position [3933, 0]
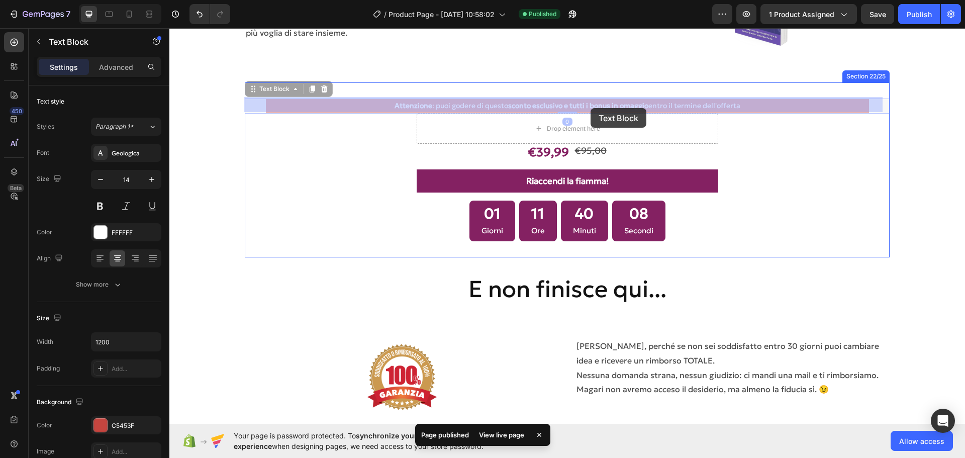
drag, startPoint x: 602, startPoint y: 67, endPoint x: 590, endPoint y: 108, distance: 42.9
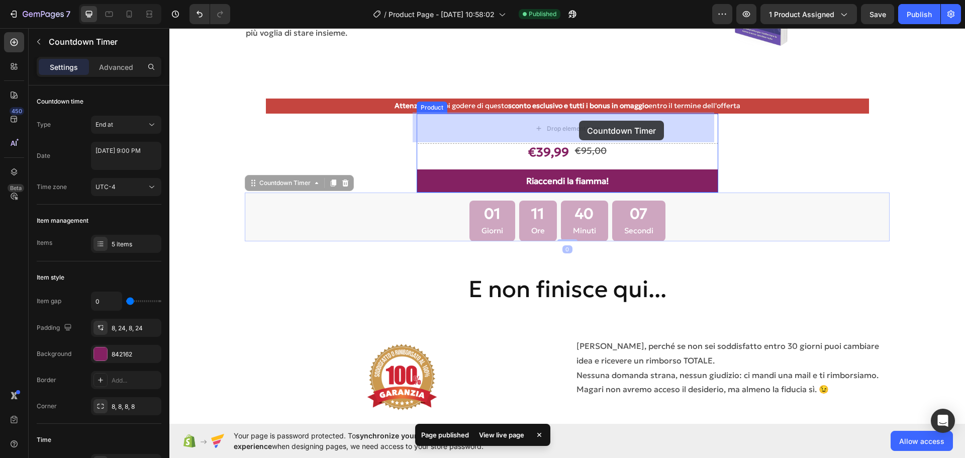
drag, startPoint x: 688, startPoint y: 211, endPoint x: 579, endPoint y: 121, distance: 142.1
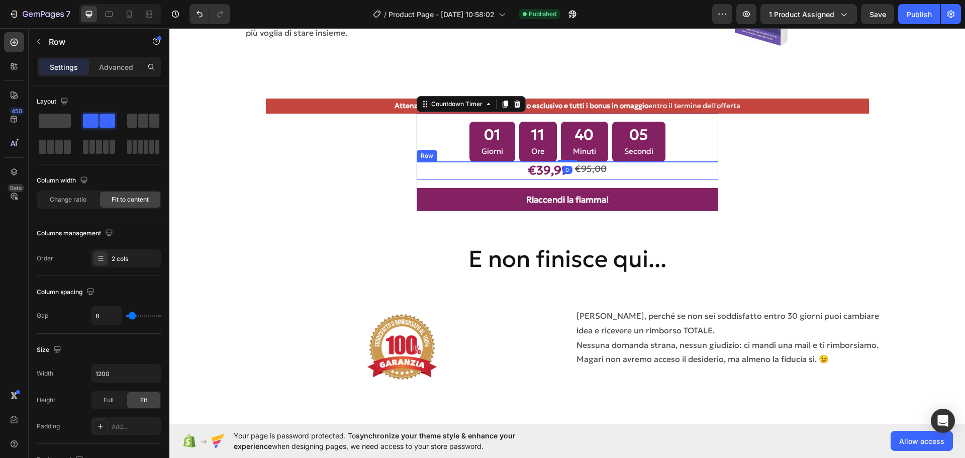
click at [637, 170] on div "€39,99 Product Price Product Price €95,00 Product Price Product Price Row" at bounding box center [567, 171] width 301 height 18
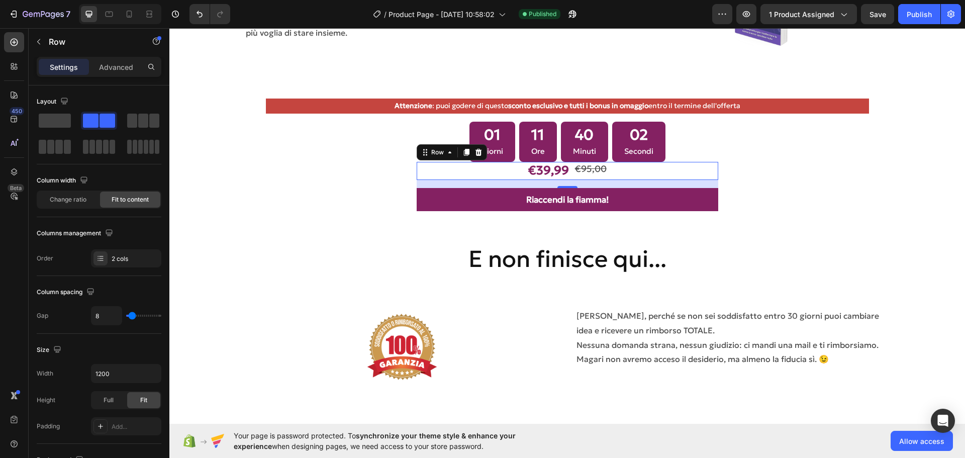
click at [667, 167] on div "€39,99 Product Price Product Price €95,00 Product Price Product Price Row 16" at bounding box center [567, 171] width 301 height 18
click at [111, 62] on p "Advanced" at bounding box center [116, 67] width 34 height 11
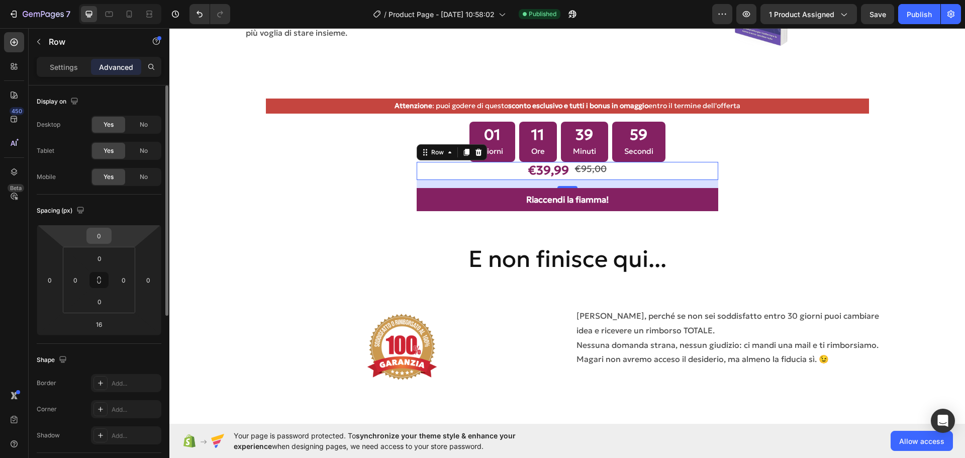
click at [97, 235] on input "0" at bounding box center [99, 235] width 20 height 15
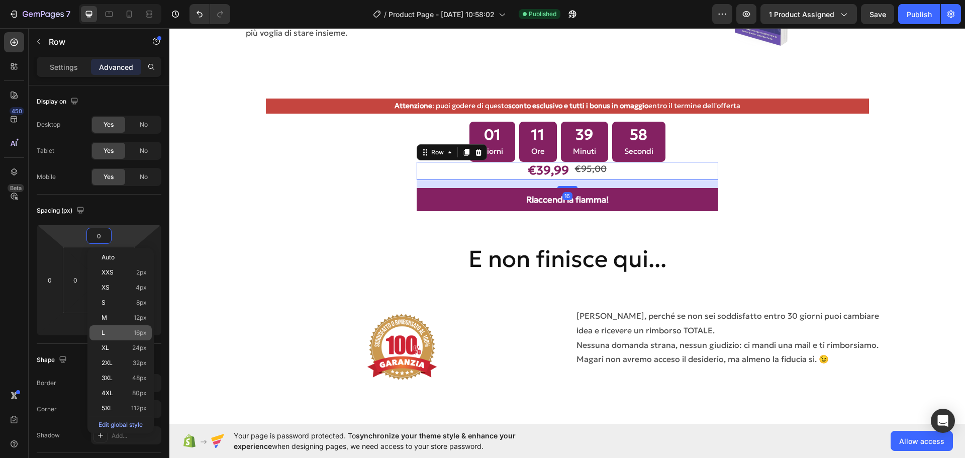
click at [120, 333] on p "L 16px" at bounding box center [124, 332] width 45 height 7
type input "16"
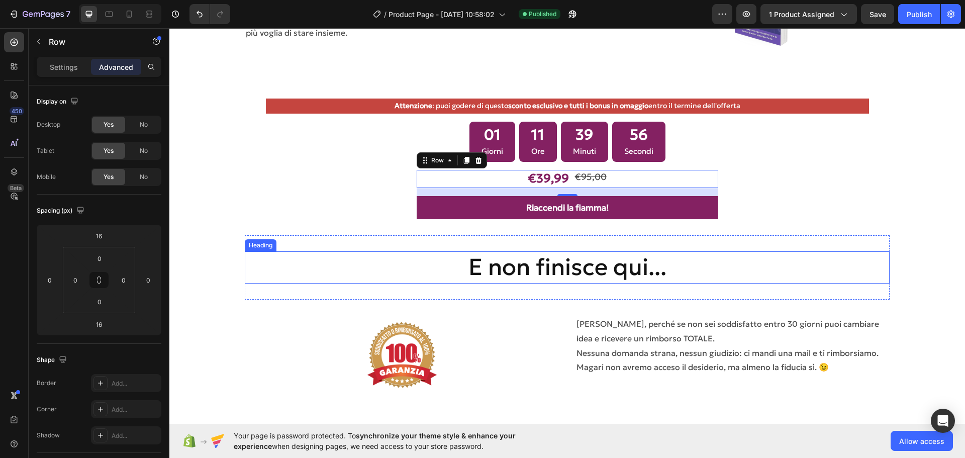
click at [783, 239] on div "E non finisce qui... Heading Section 23/25 Page has reached Shopify’s 25 sectio…" at bounding box center [567, 267] width 644 height 64
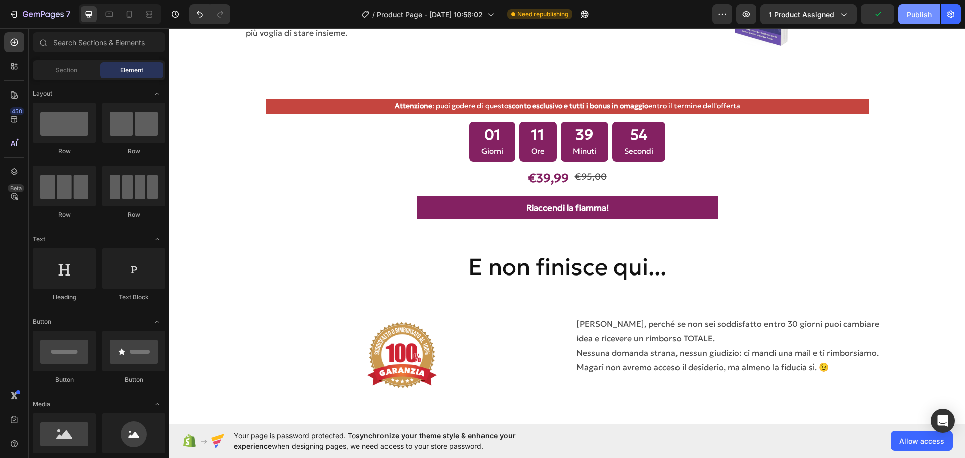
click at [919, 20] on button "Publish" at bounding box center [919, 14] width 42 height 20
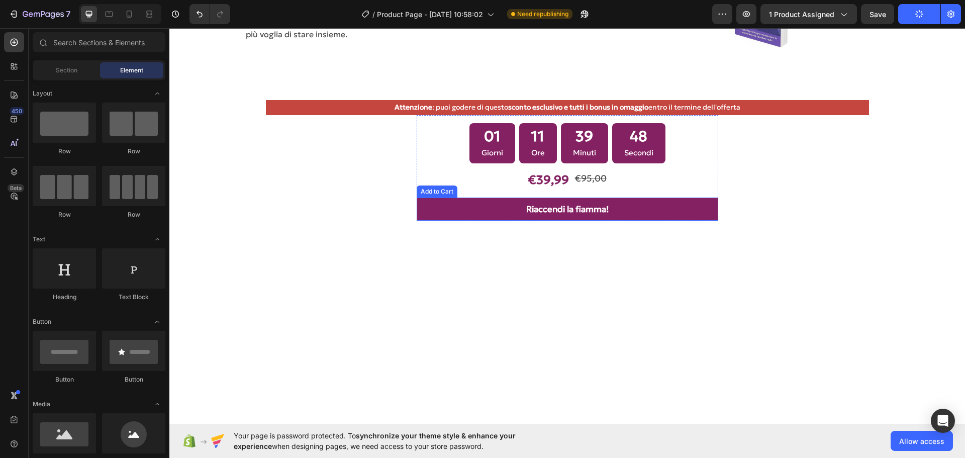
scroll to position [3632, 0]
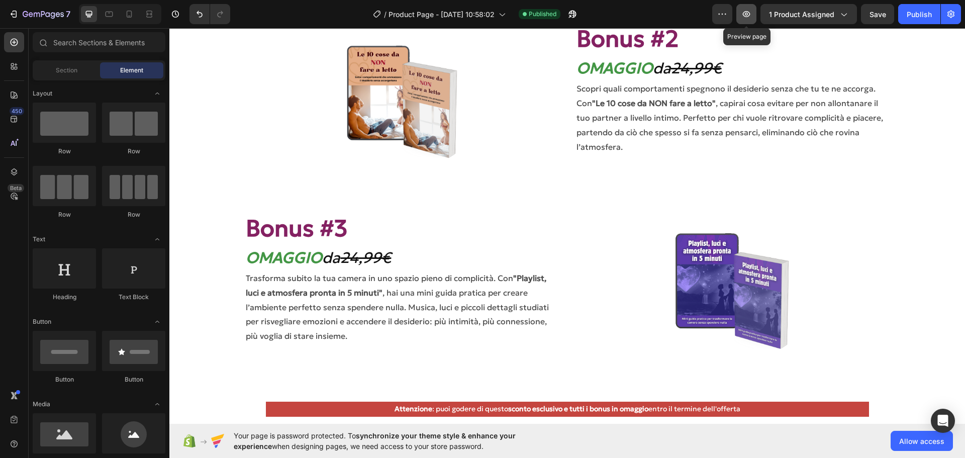
click at [754, 14] on button "button" at bounding box center [746, 14] width 20 height 20
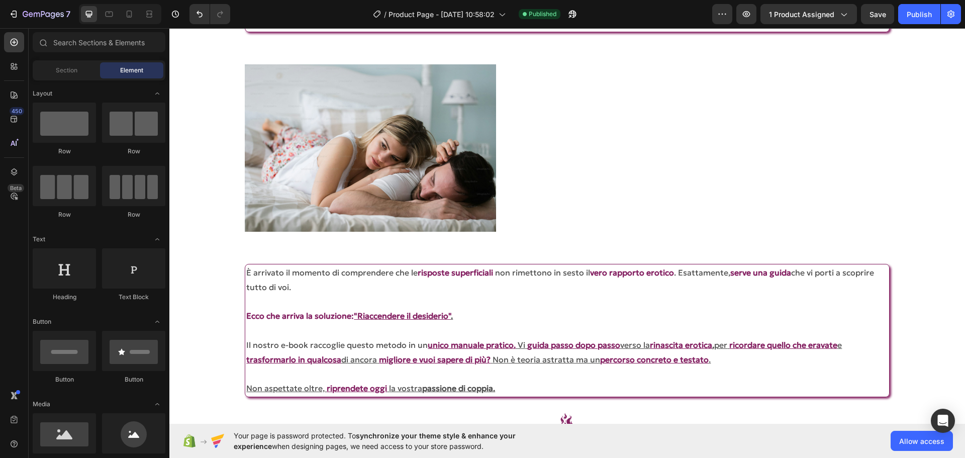
scroll to position [1781, 0]
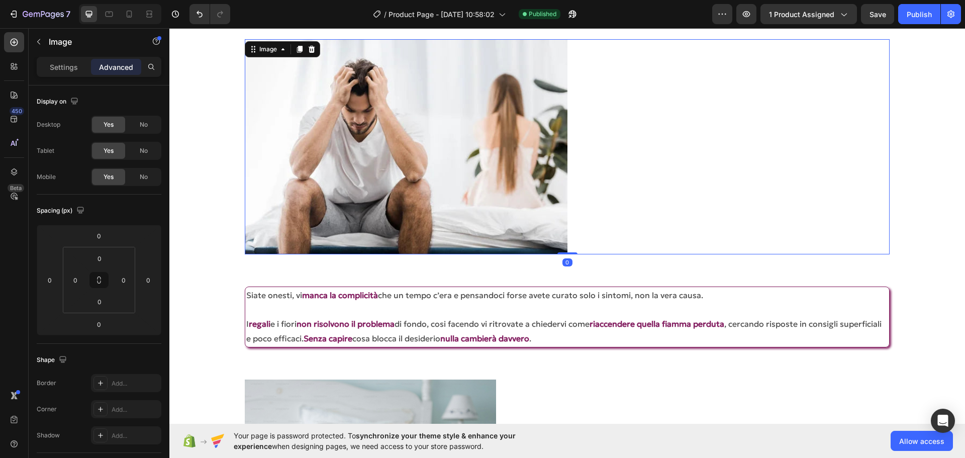
click at [425, 170] on img at bounding box center [406, 146] width 322 height 215
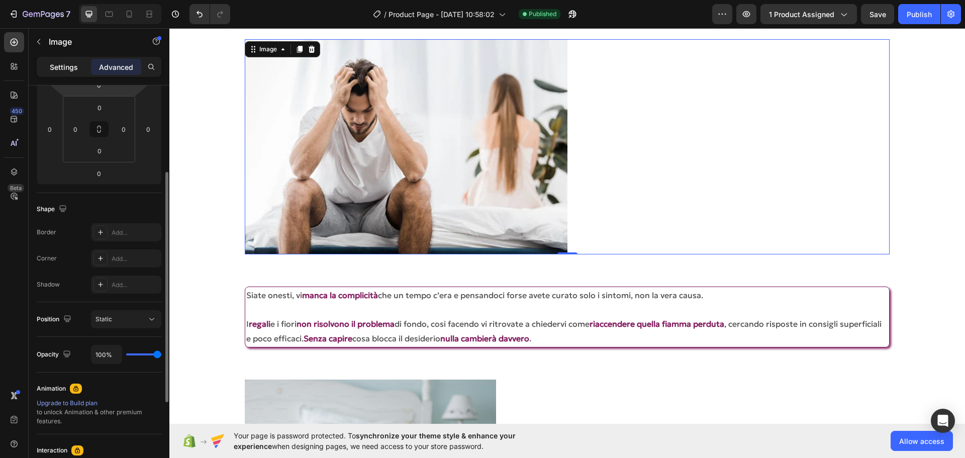
click at [74, 63] on p "Settings" at bounding box center [64, 67] width 28 height 11
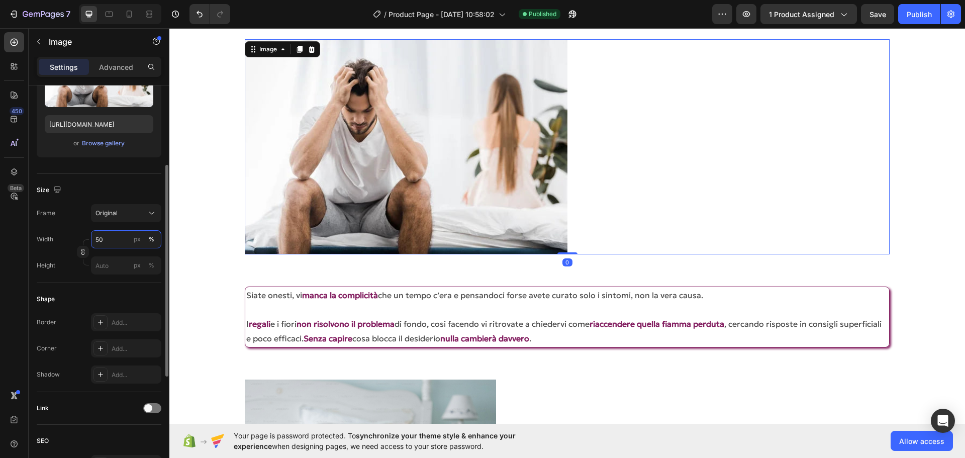
click at [107, 241] on input "50" at bounding box center [126, 239] width 70 height 18
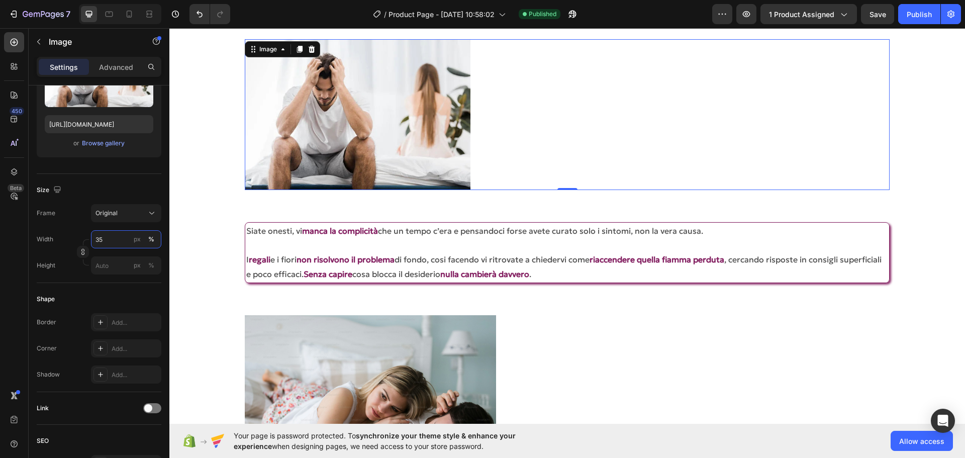
type input "3"
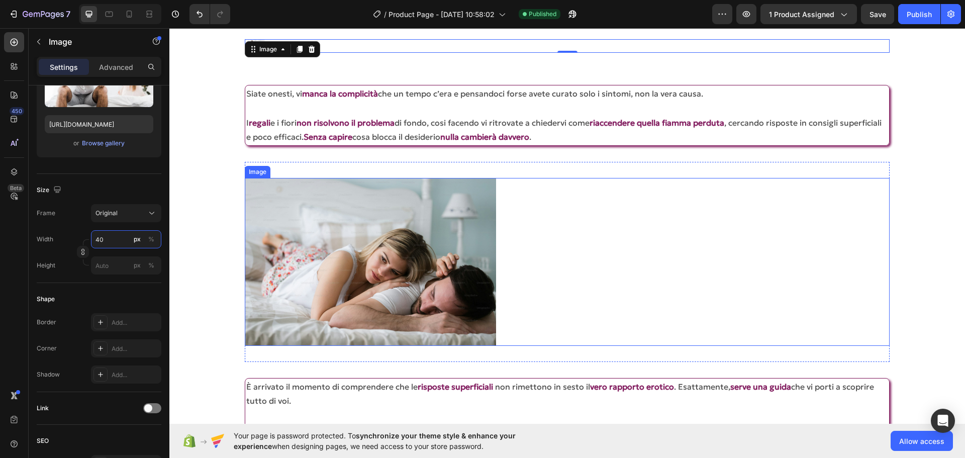
scroll to position [1731, 0]
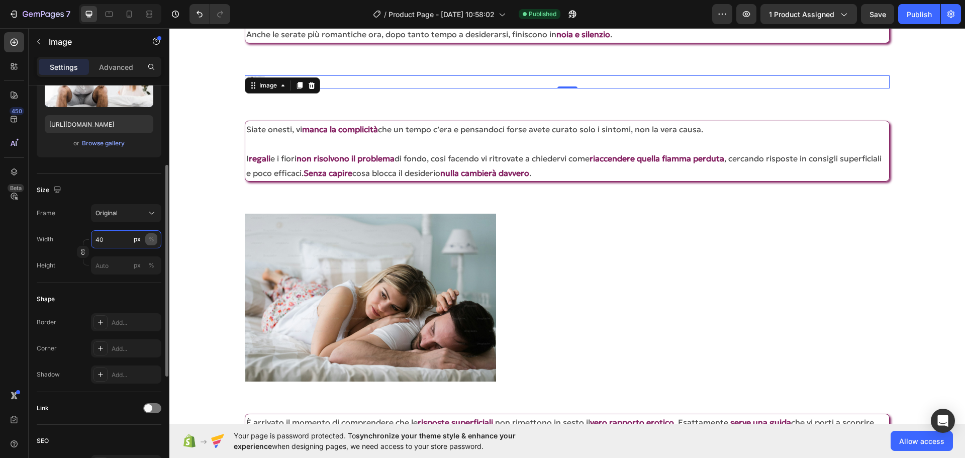
type input "40"
click at [152, 238] on div "%" at bounding box center [151, 239] width 6 height 9
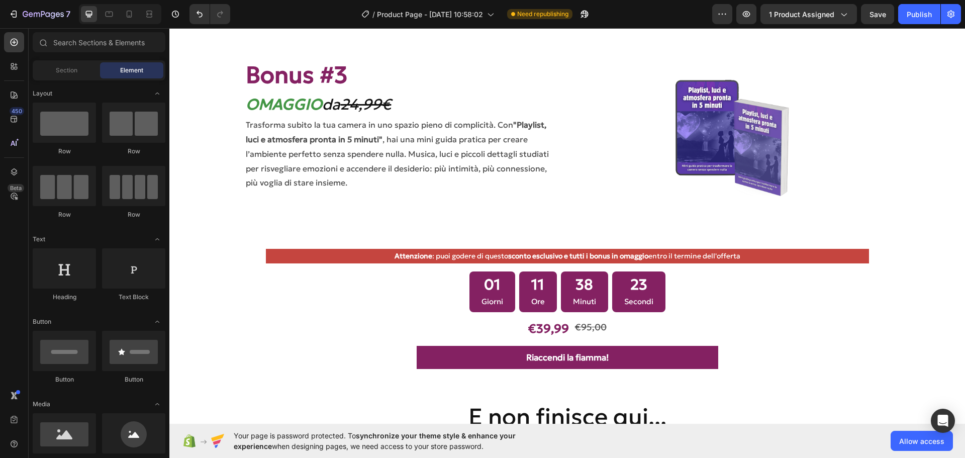
scroll to position [3891, 0]
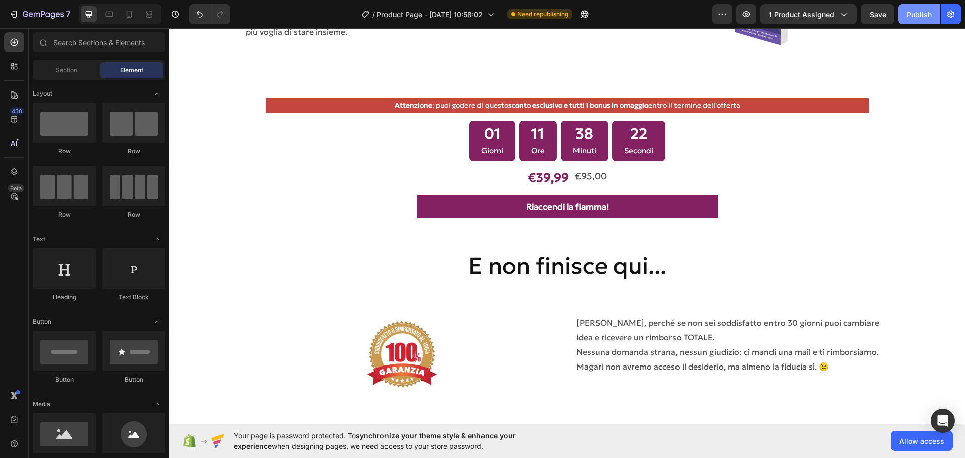
click at [908, 17] on div "Publish" at bounding box center [918, 14] width 25 height 11
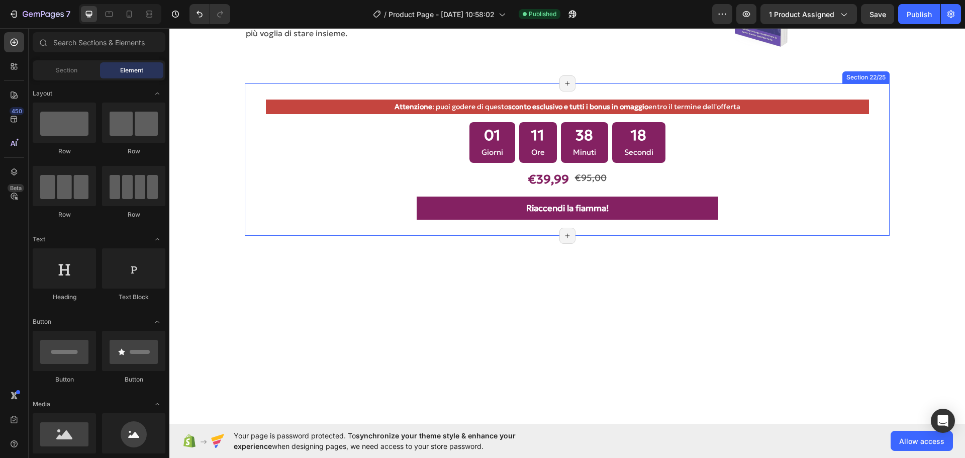
scroll to position [3590, 0]
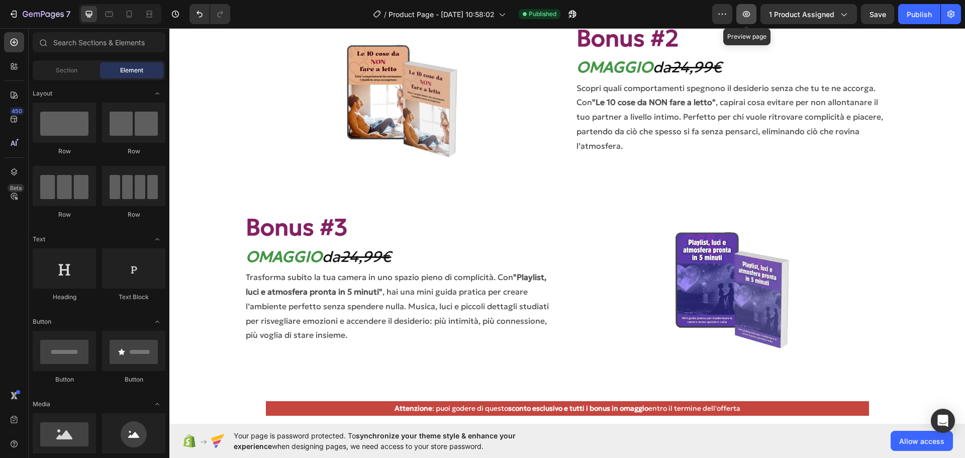
click at [751, 23] on button "button" at bounding box center [746, 14] width 20 height 20
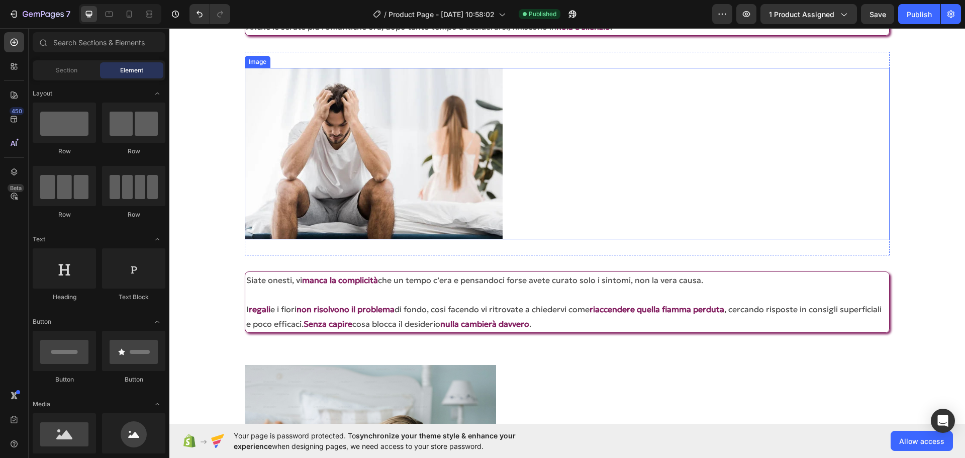
scroll to position [1788, 0]
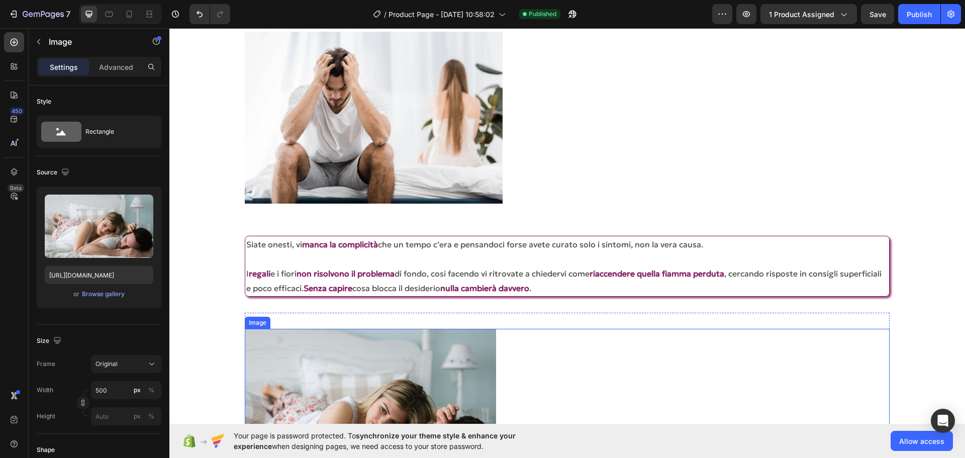
click at [447, 350] on img at bounding box center [370, 412] width 251 height 167
click at [151, 390] on div "%" at bounding box center [151, 389] width 6 height 9
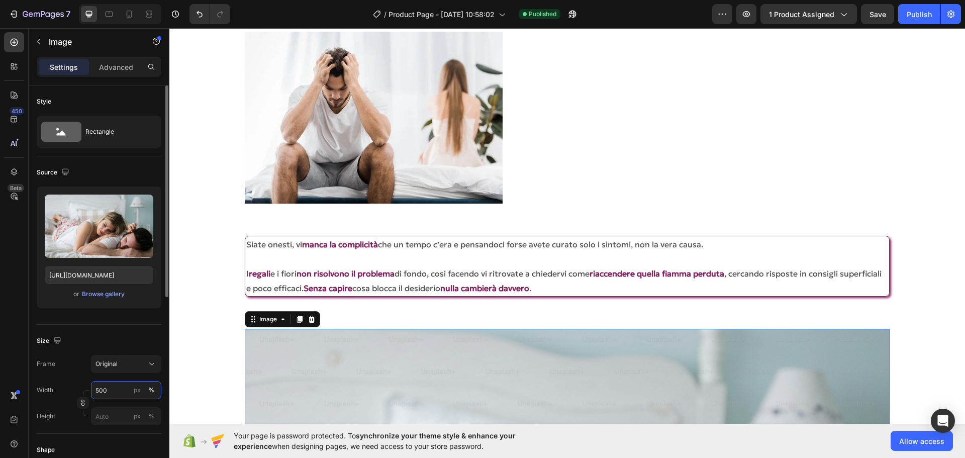
click at [116, 393] on input "500" at bounding box center [126, 390] width 70 height 18
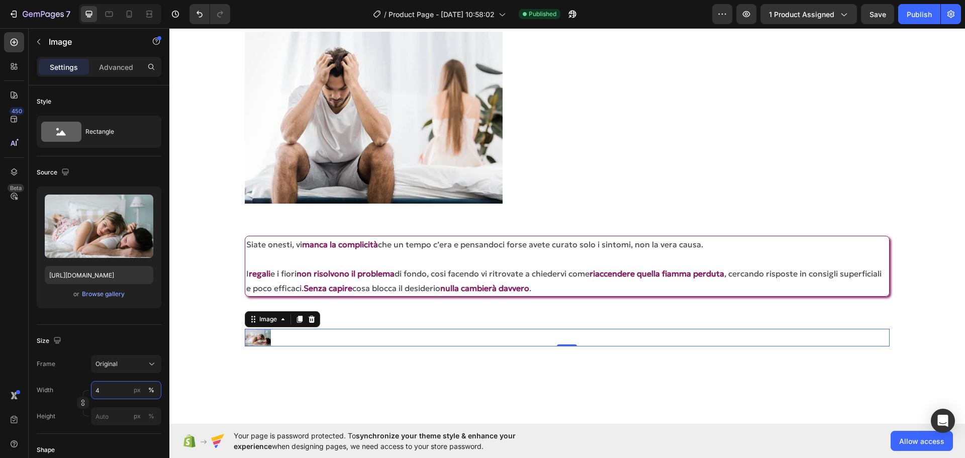
type input "45"
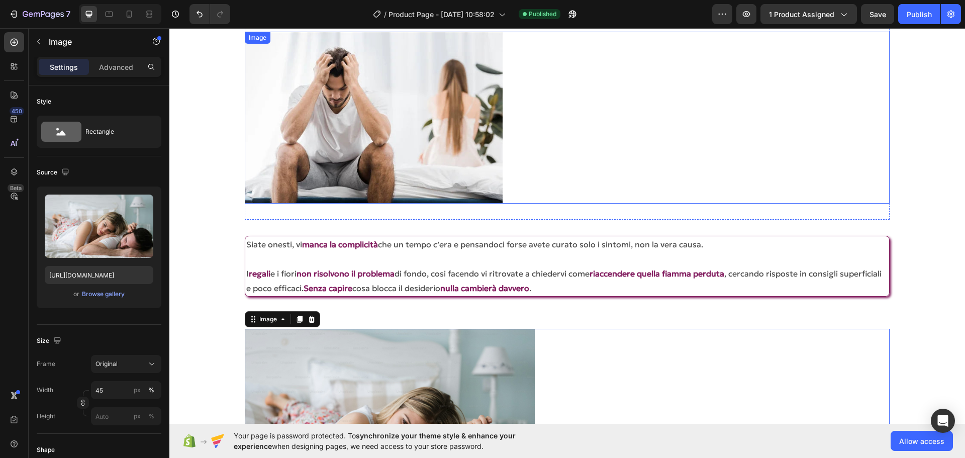
click at [407, 165] on img at bounding box center [374, 118] width 258 height 172
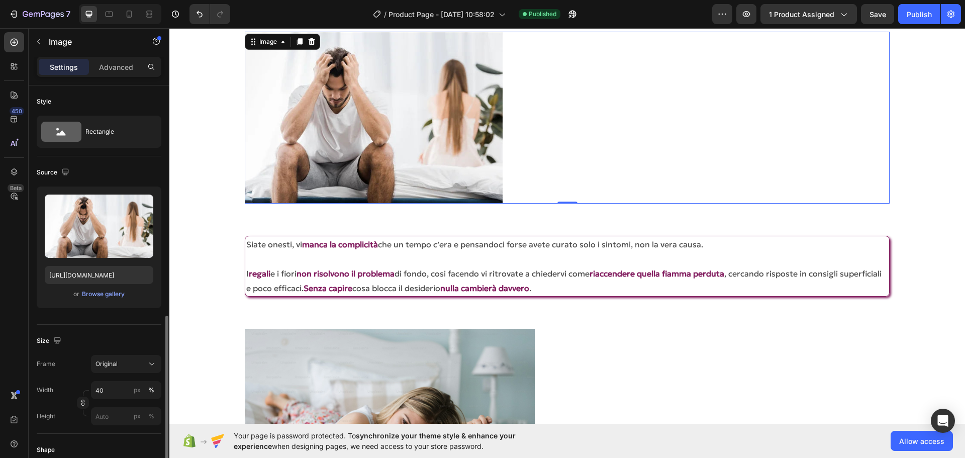
scroll to position [151, 0]
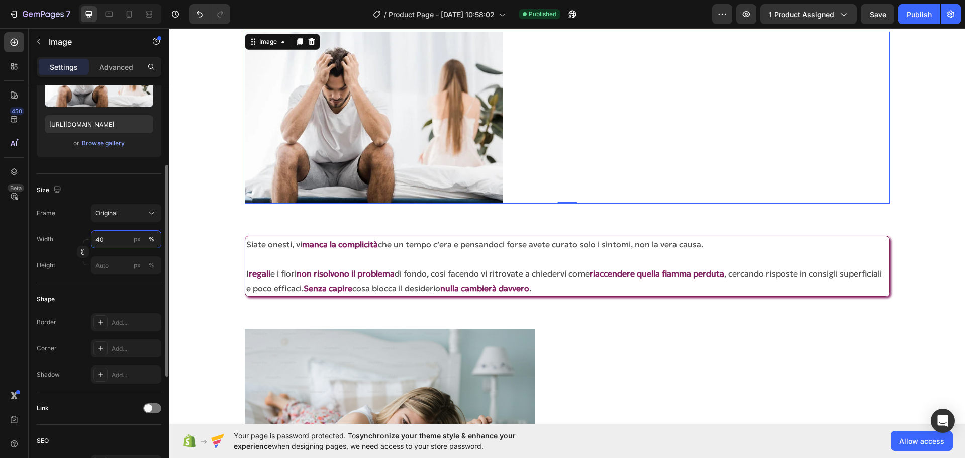
click at [125, 241] on input "40" at bounding box center [126, 239] width 70 height 18
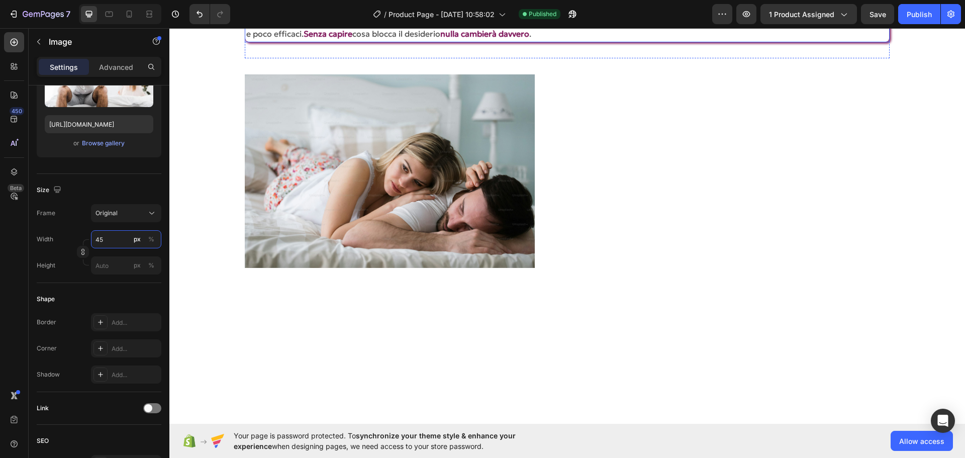
scroll to position [1750, 0]
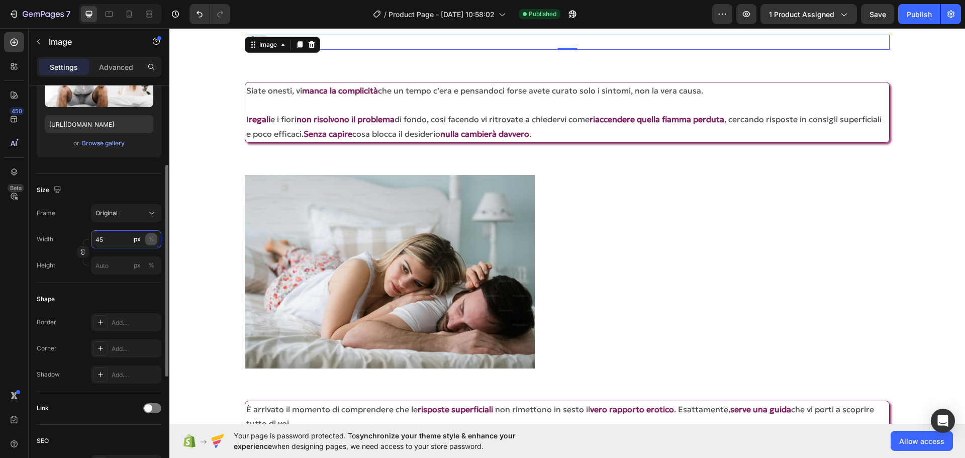
type input "45"
click at [154, 237] on button "%" at bounding box center [151, 239] width 12 height 12
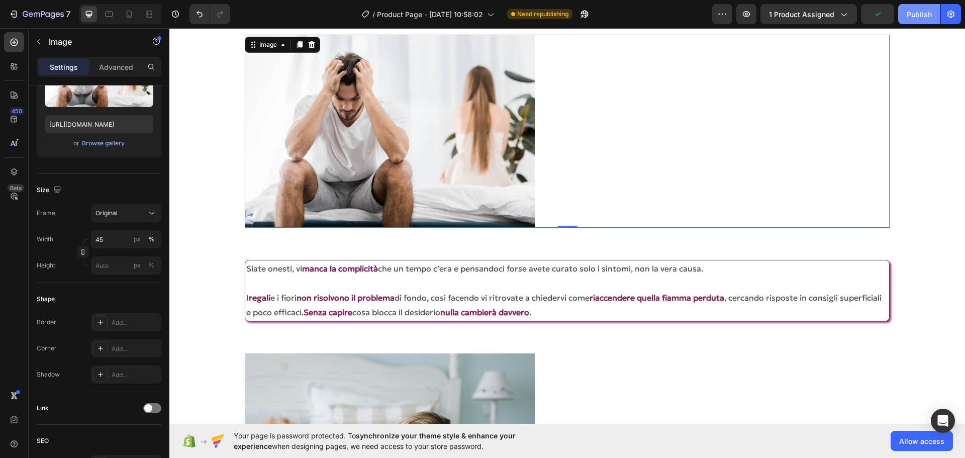
click at [916, 13] on div "Publish" at bounding box center [918, 14] width 25 height 11
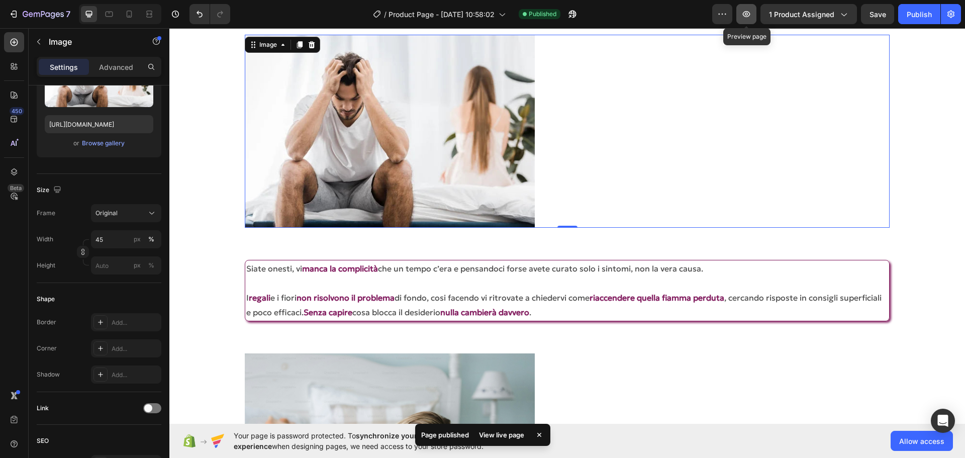
click at [744, 6] on button "button" at bounding box center [746, 14] width 20 height 20
